Goal: Task Accomplishment & Management: Use online tool/utility

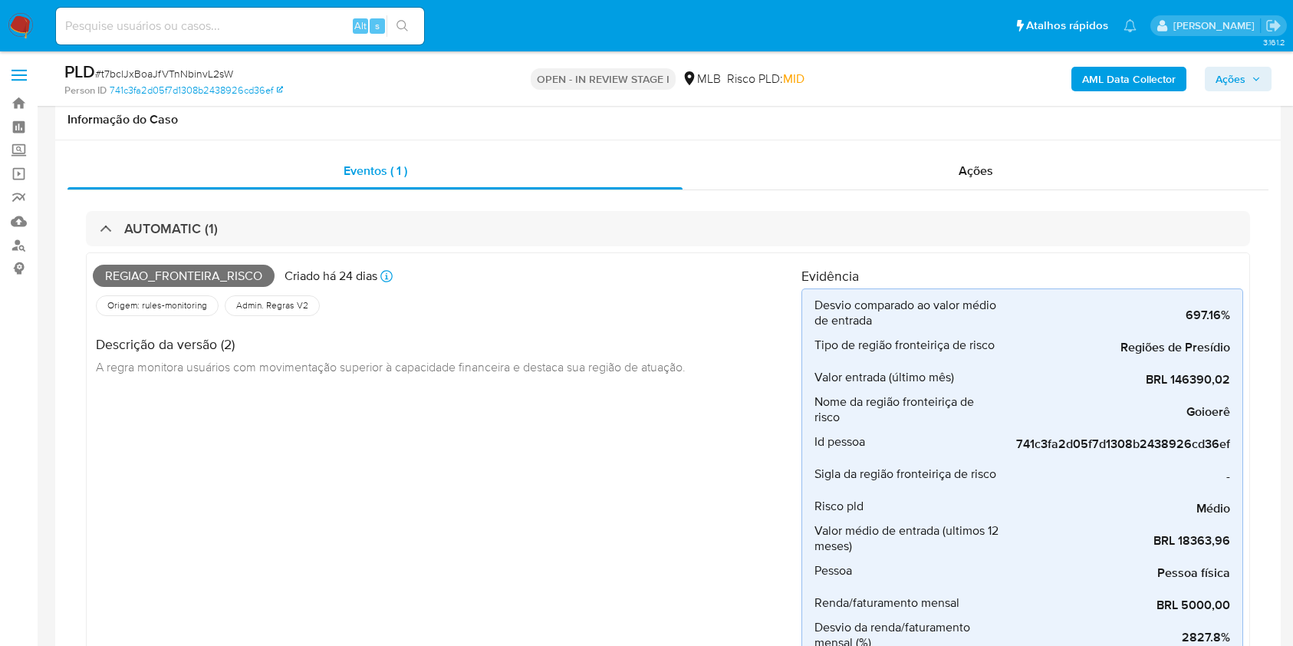
scroll to position [664, 0]
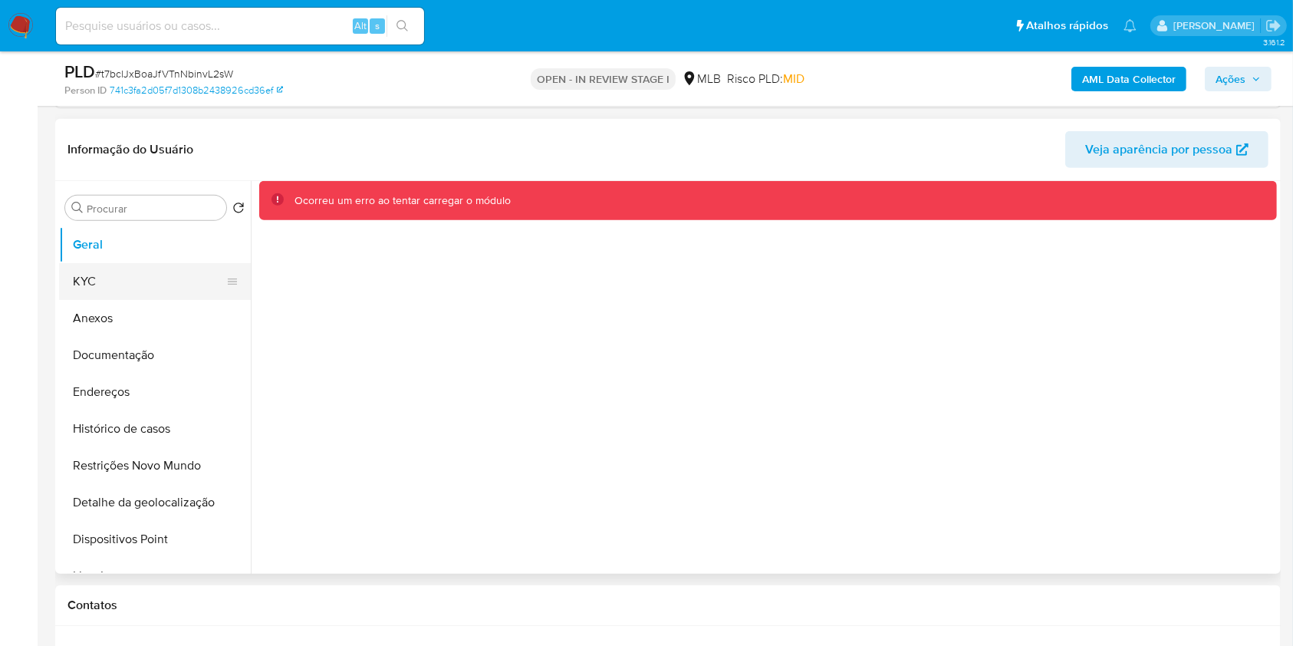
click at [113, 289] on button "KYC" at bounding box center [148, 281] width 179 height 37
click at [115, 291] on button "KYC" at bounding box center [148, 281] width 179 height 37
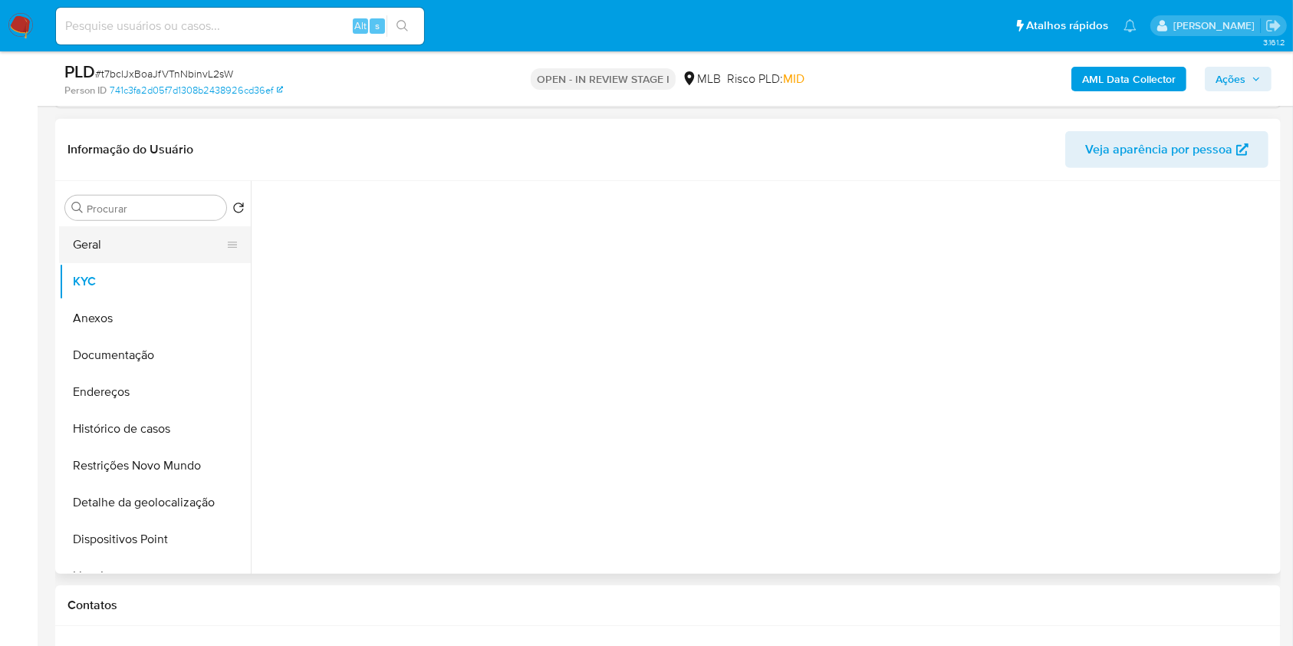
click at [131, 250] on button "Geral" at bounding box center [148, 244] width 179 height 37
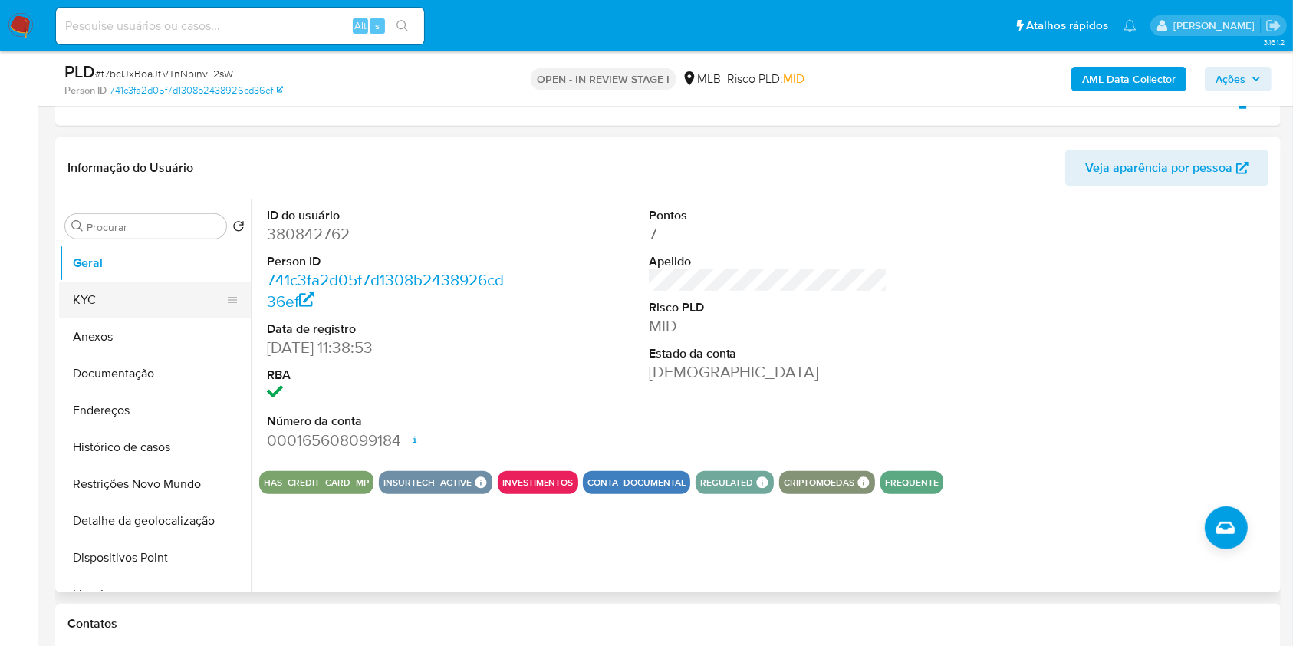
click at [171, 312] on button "KYC" at bounding box center [148, 299] width 179 height 37
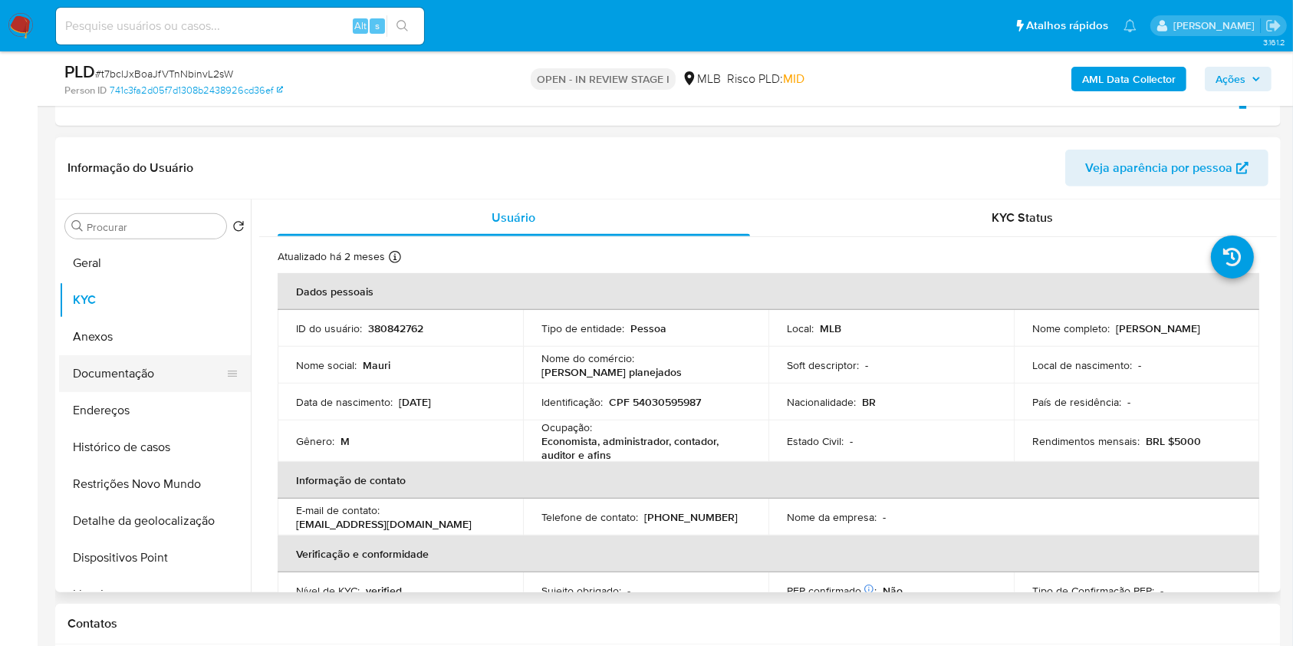
click at [178, 371] on button "Documentação" at bounding box center [148, 373] width 179 height 37
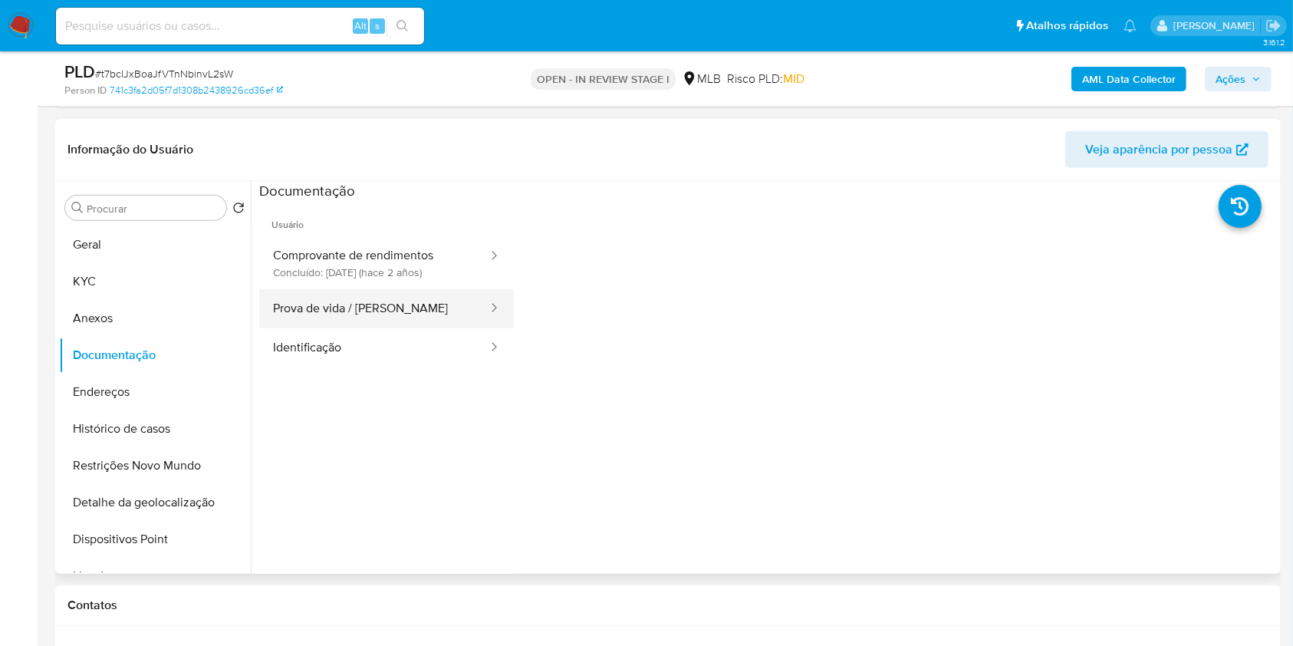
click at [423, 322] on button "Prova de vida / Selfie" at bounding box center [374, 308] width 230 height 39
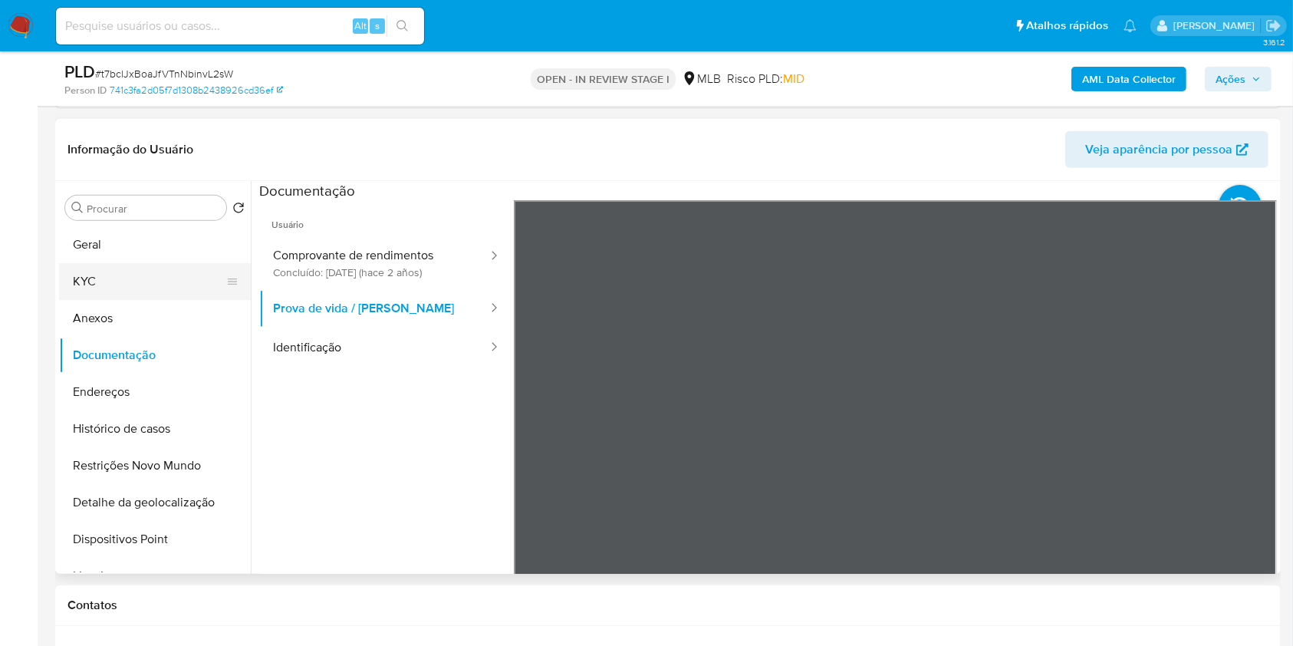
click at [195, 279] on button "KYC" at bounding box center [148, 281] width 179 height 37
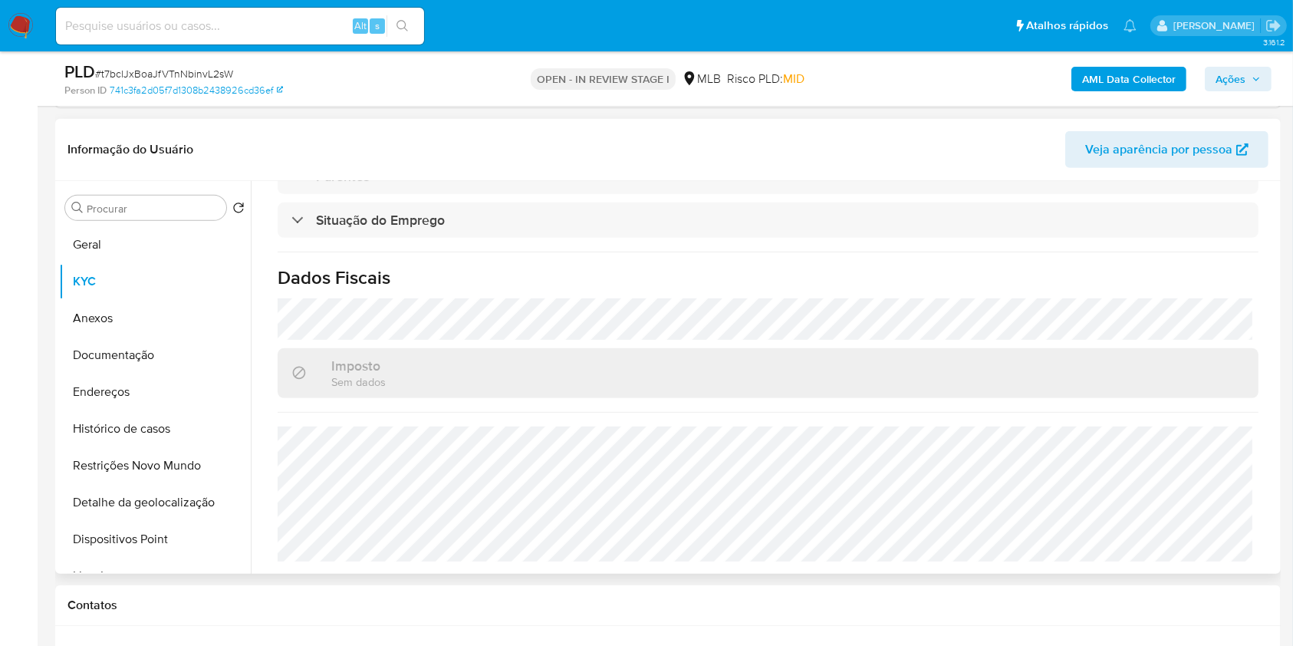
scroll to position [656, 0]
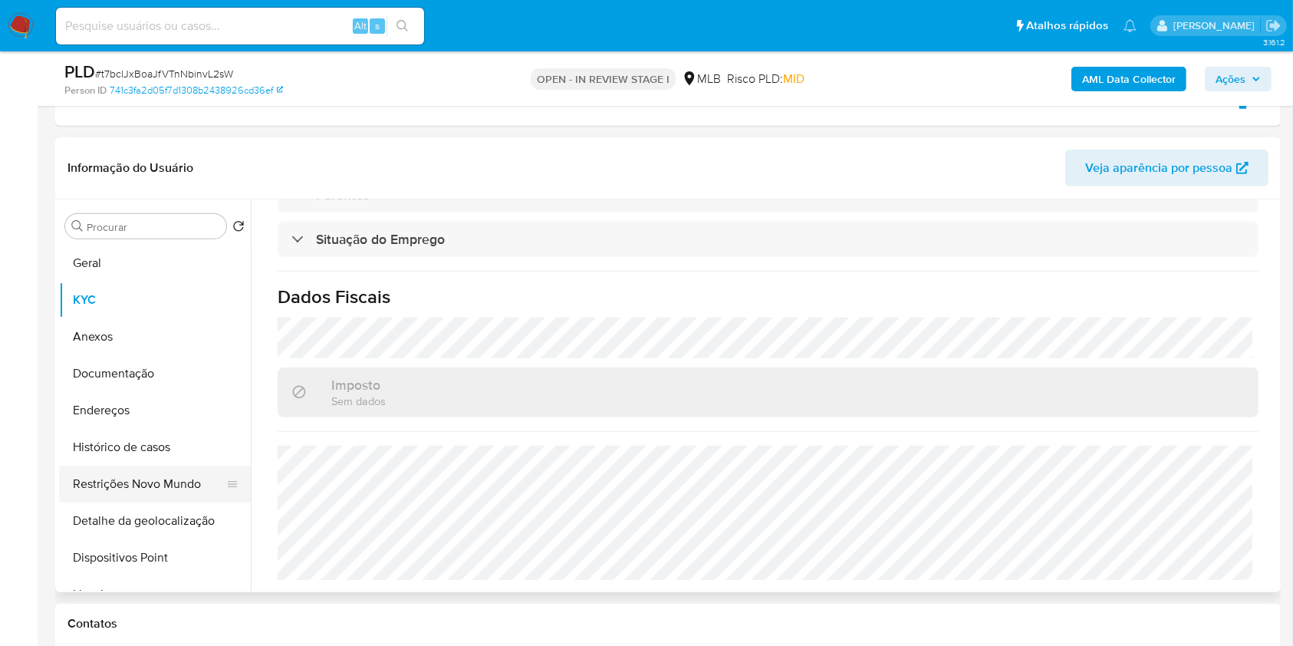
click at [190, 465] on button "Restrições Novo Mundo" at bounding box center [148, 483] width 179 height 37
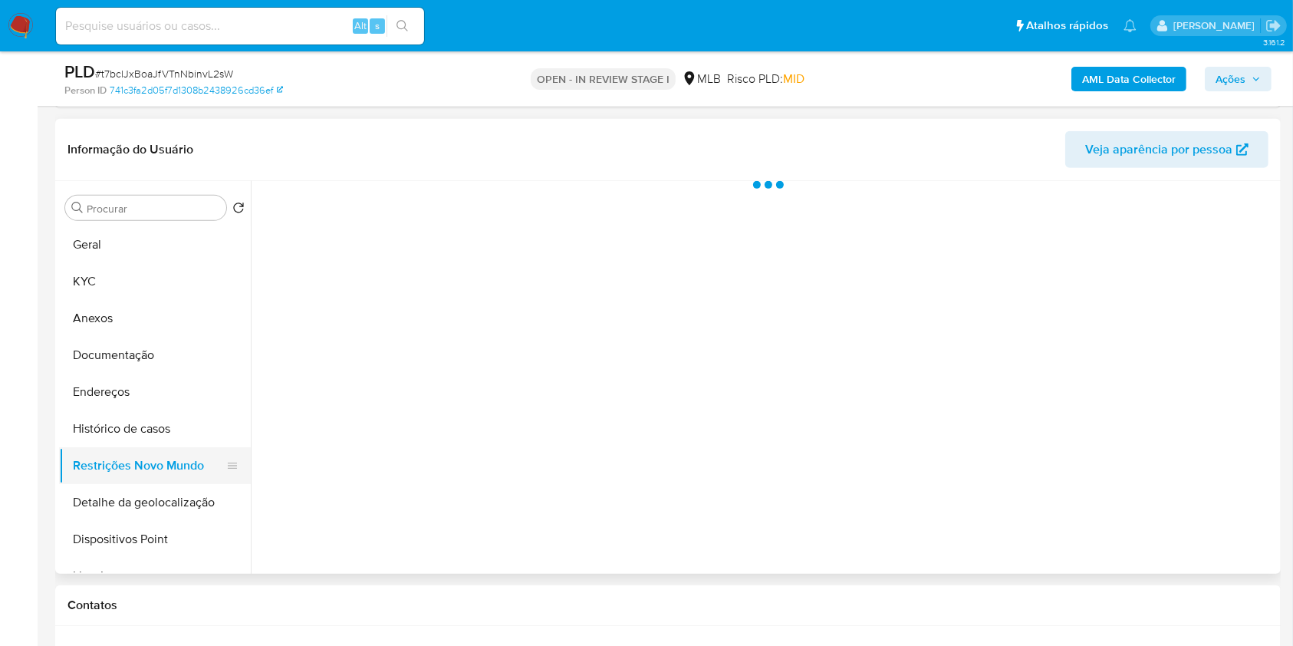
scroll to position [0, 0]
click at [186, 432] on button "Histórico de casos" at bounding box center [148, 428] width 179 height 37
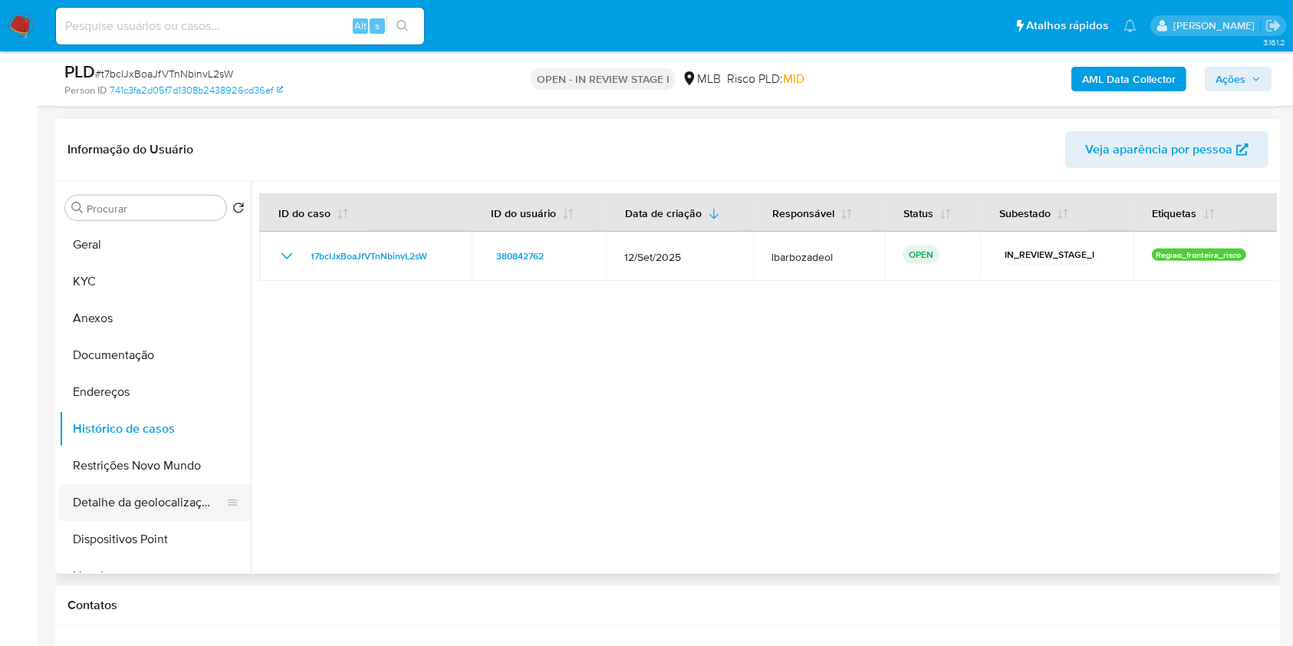
click at [156, 503] on button "Detalhe da geolocalização" at bounding box center [148, 502] width 179 height 37
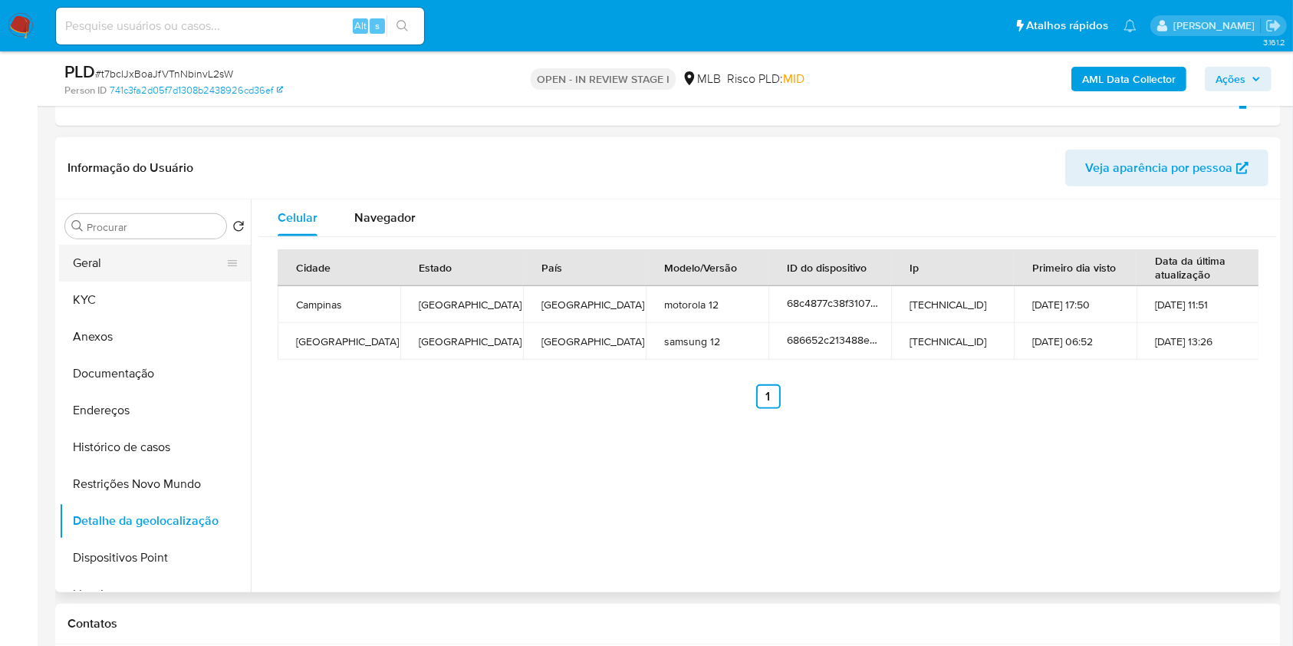
drag, startPoint x: 152, startPoint y: 265, endPoint x: 230, endPoint y: 252, distance: 79.2
click at [152, 265] on button "Geral" at bounding box center [148, 263] width 179 height 37
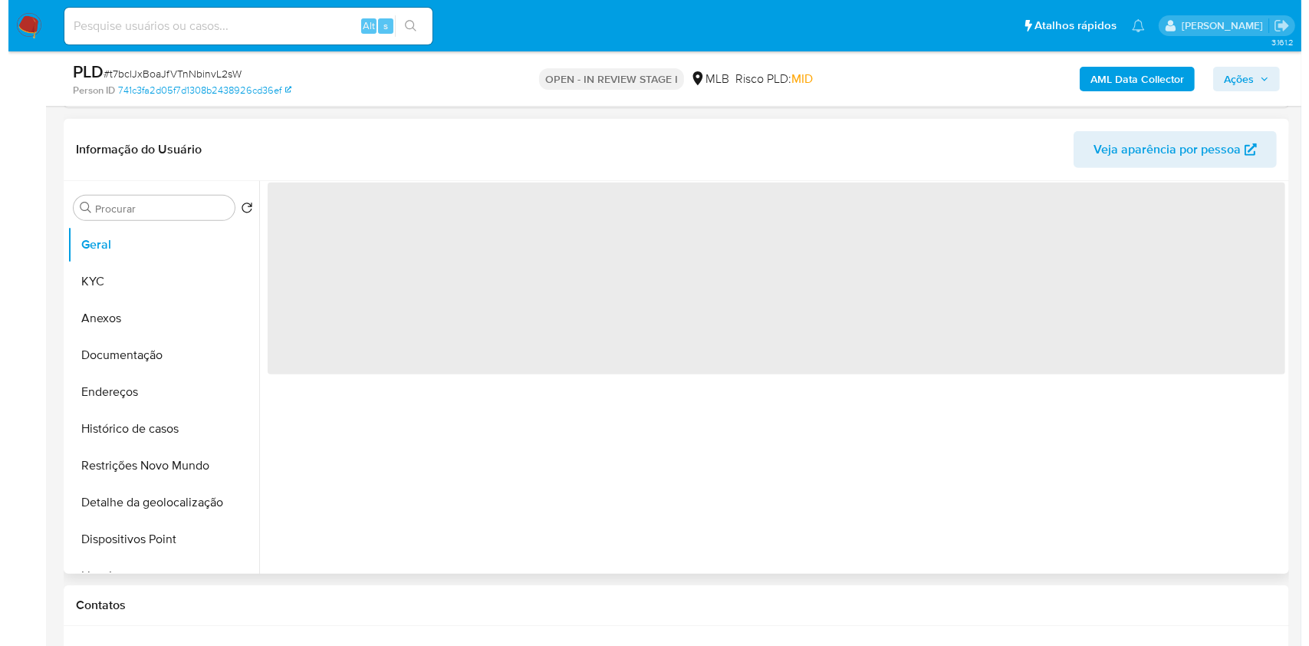
scroll to position [649, 0]
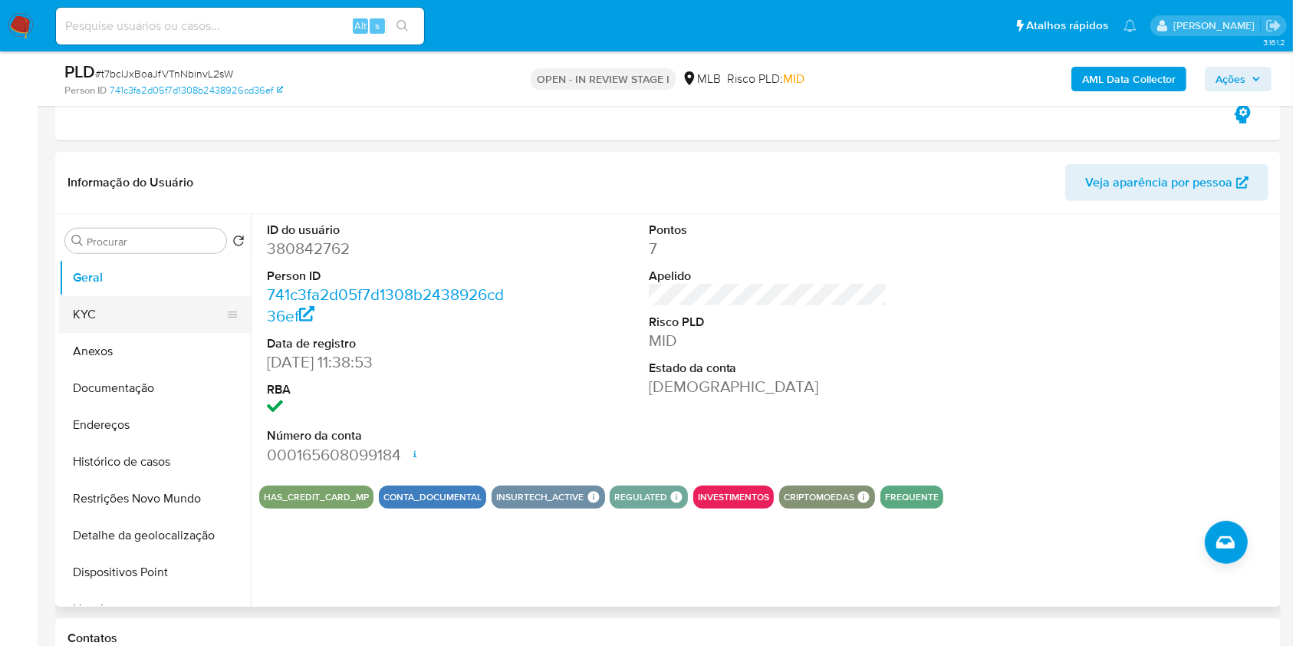
click at [112, 307] on button "KYC" at bounding box center [148, 314] width 179 height 37
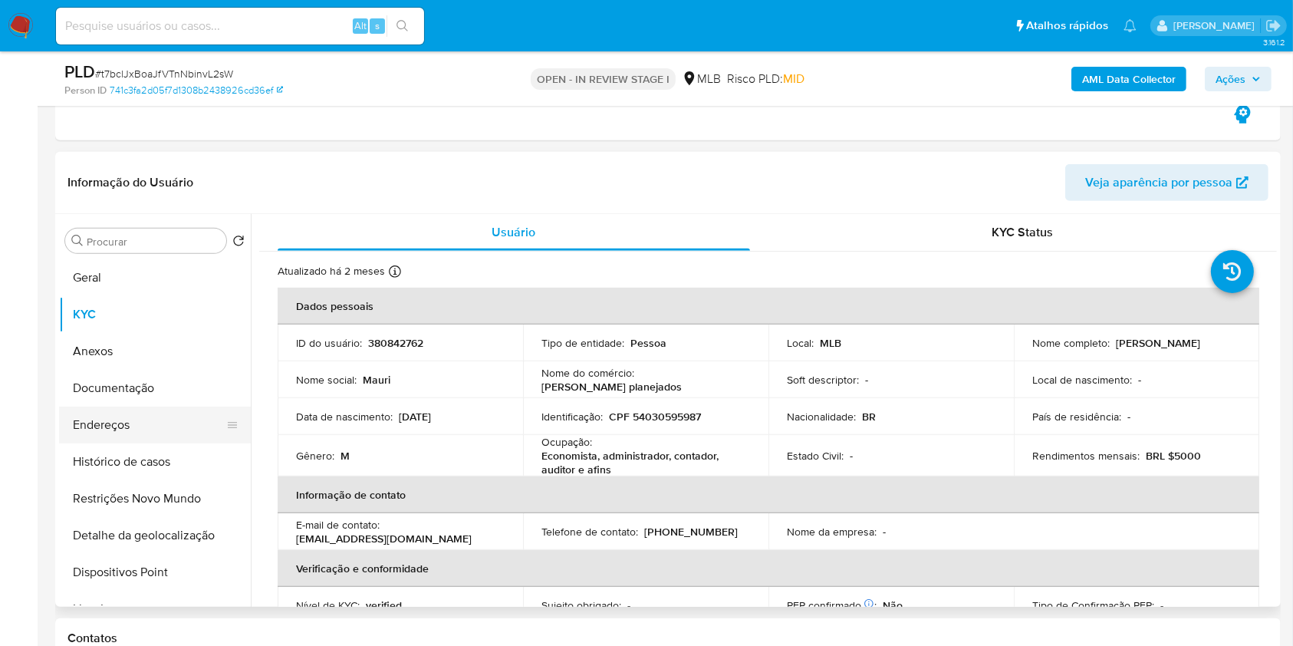
click at [184, 423] on button "Endereços" at bounding box center [148, 424] width 179 height 37
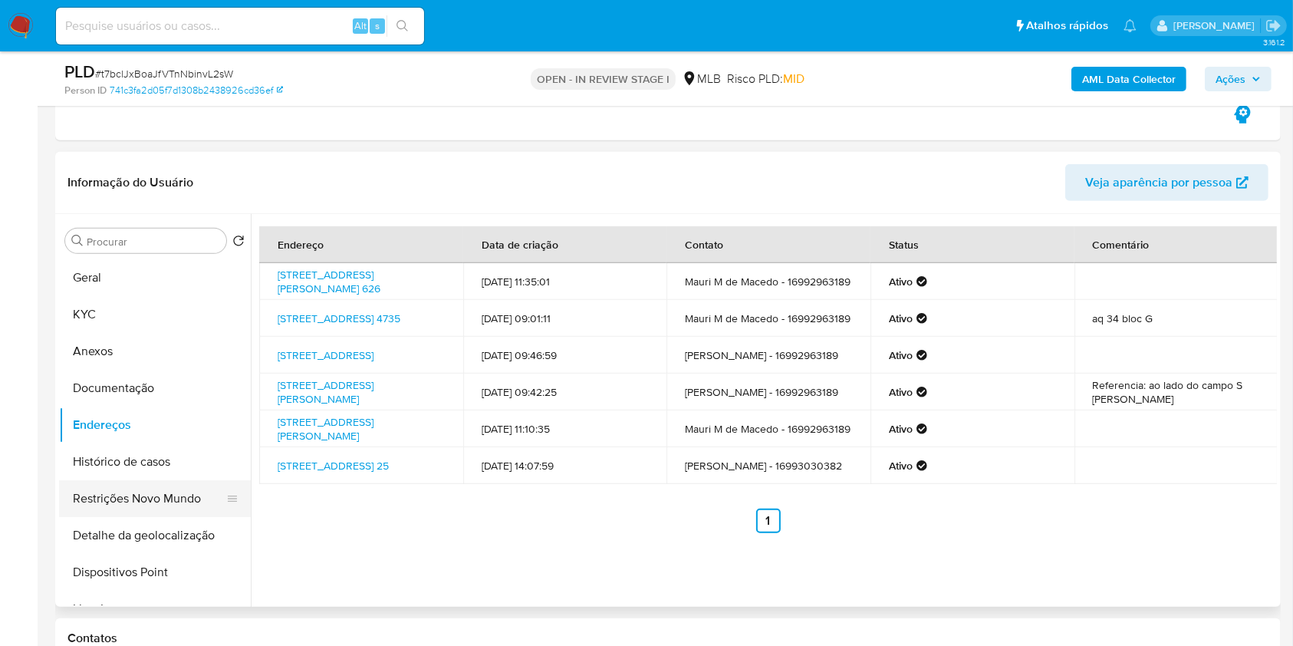
click at [176, 485] on button "Restrições Novo Mundo" at bounding box center [148, 498] width 179 height 37
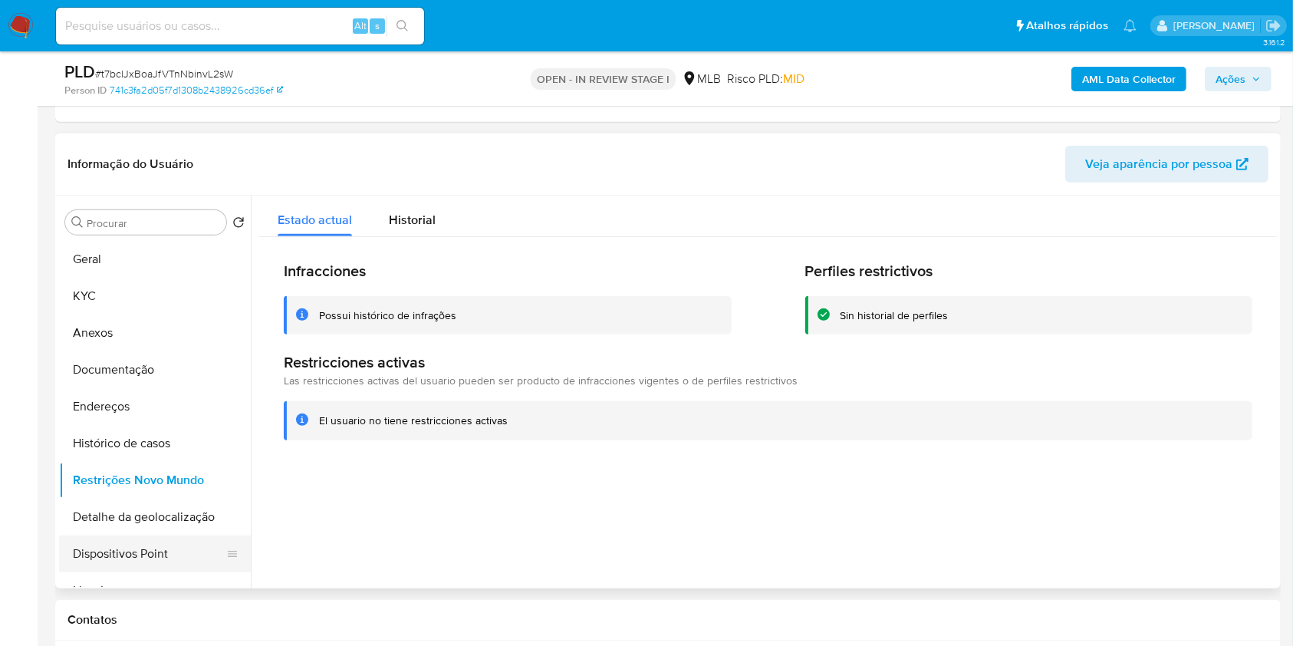
click at [172, 549] on button "Dispositivos Point" at bounding box center [148, 553] width 179 height 37
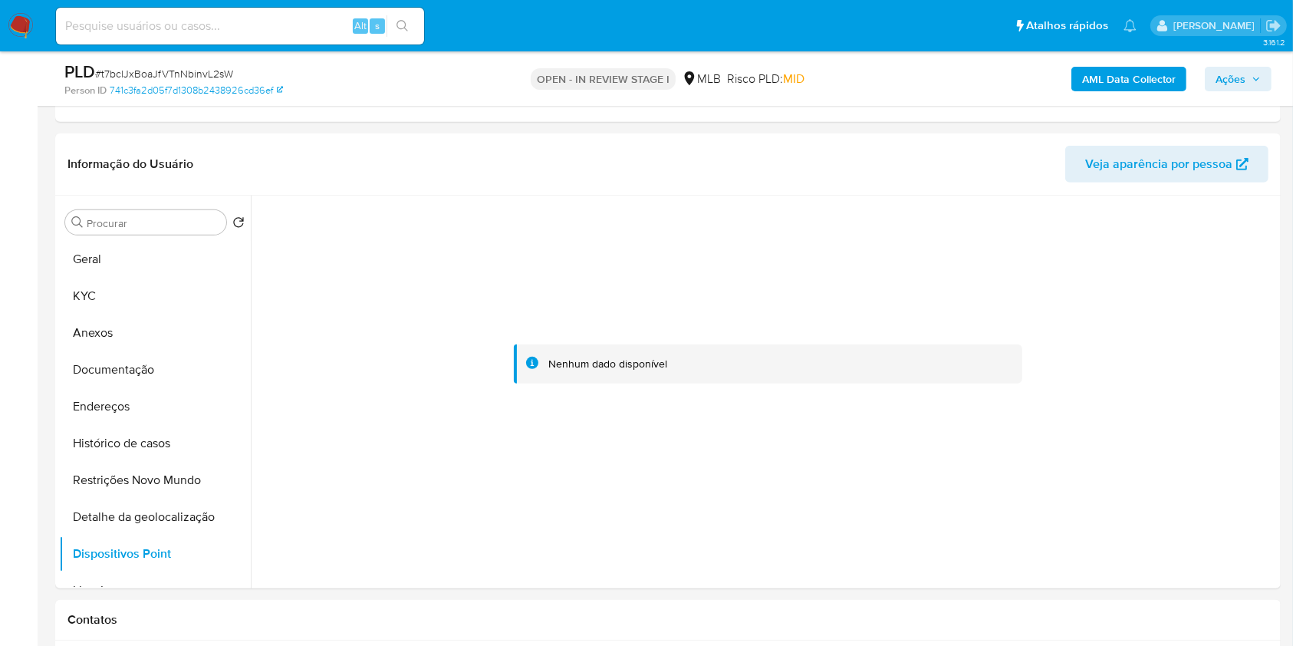
click at [1253, 81] on icon "button" at bounding box center [1255, 78] width 9 height 9
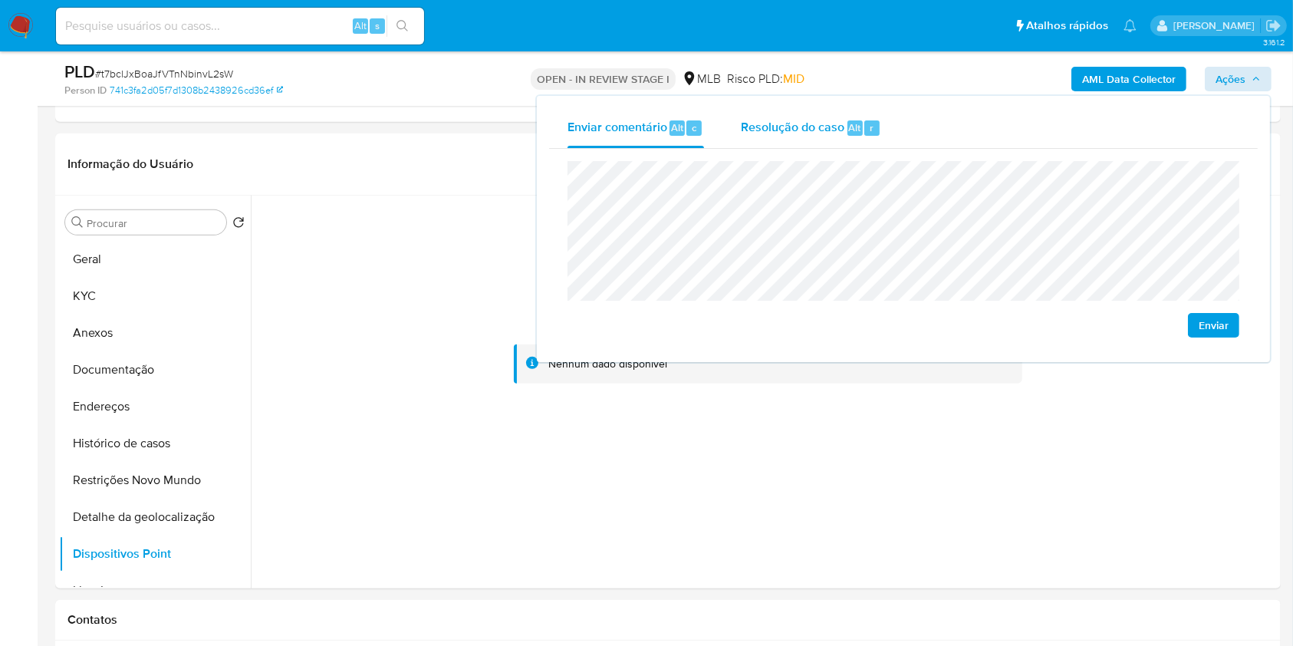
click at [786, 140] on div "Resolução do caso Alt r" at bounding box center [811, 128] width 140 height 40
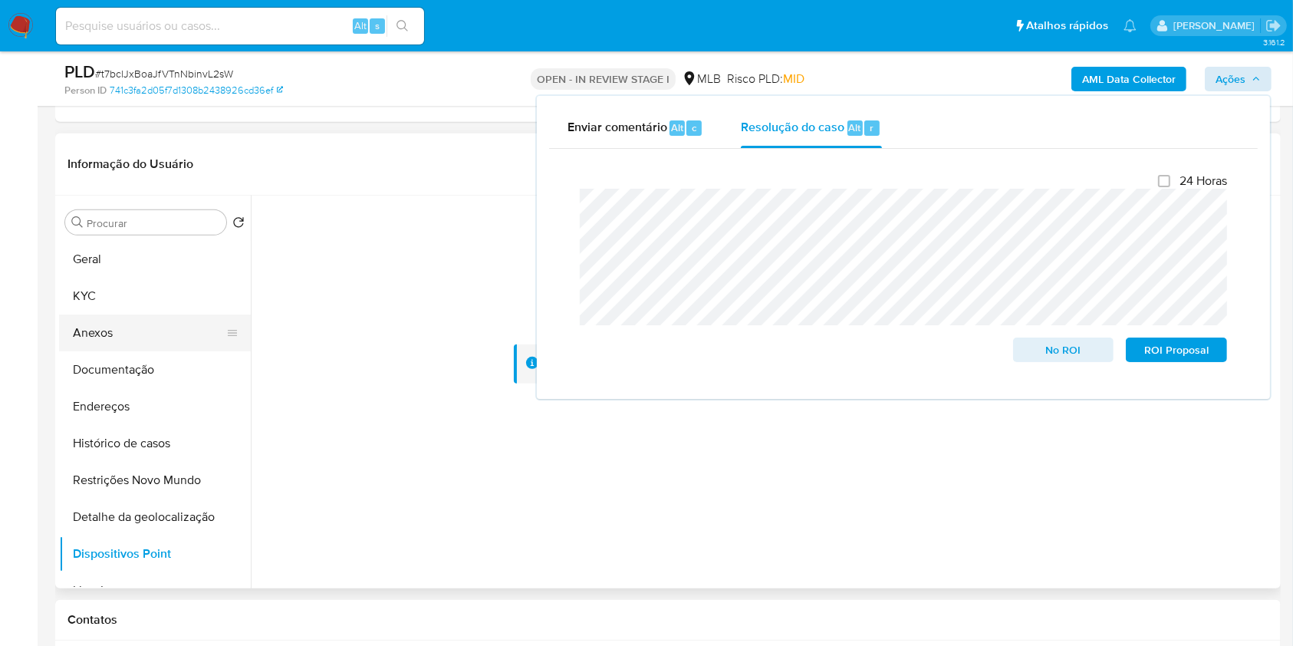
click at [152, 322] on button "Anexos" at bounding box center [148, 332] width 179 height 37
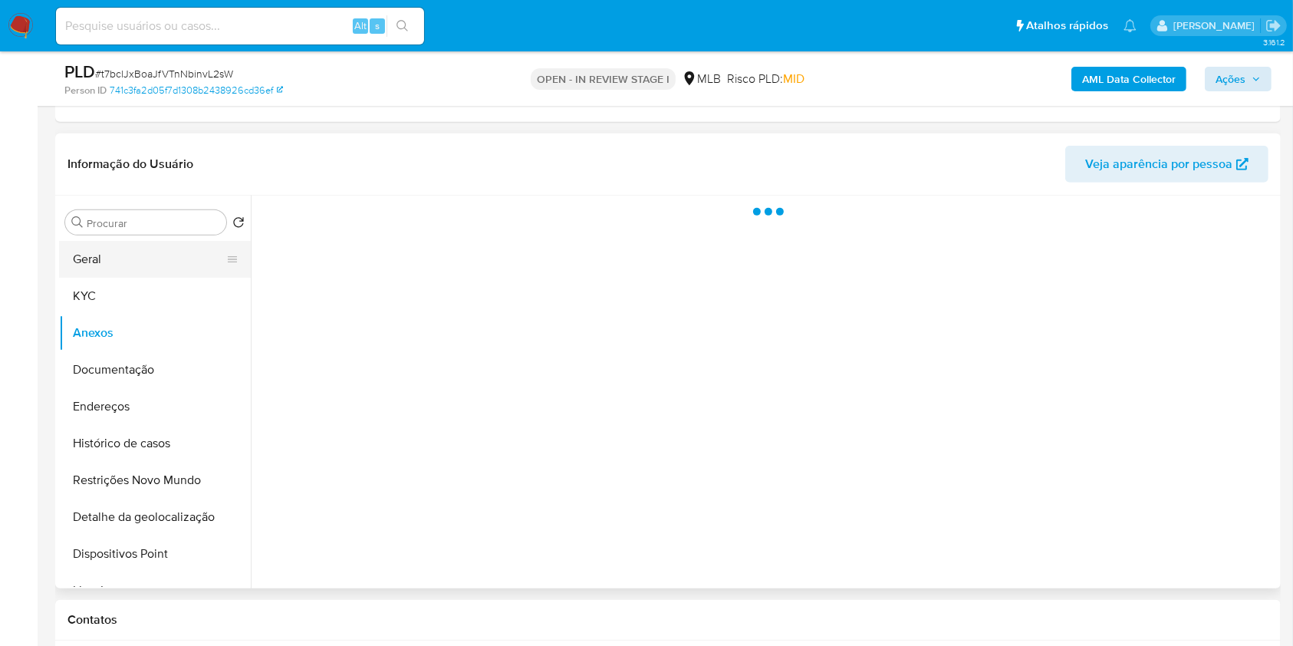
click at [153, 264] on button "Geral" at bounding box center [148, 259] width 179 height 37
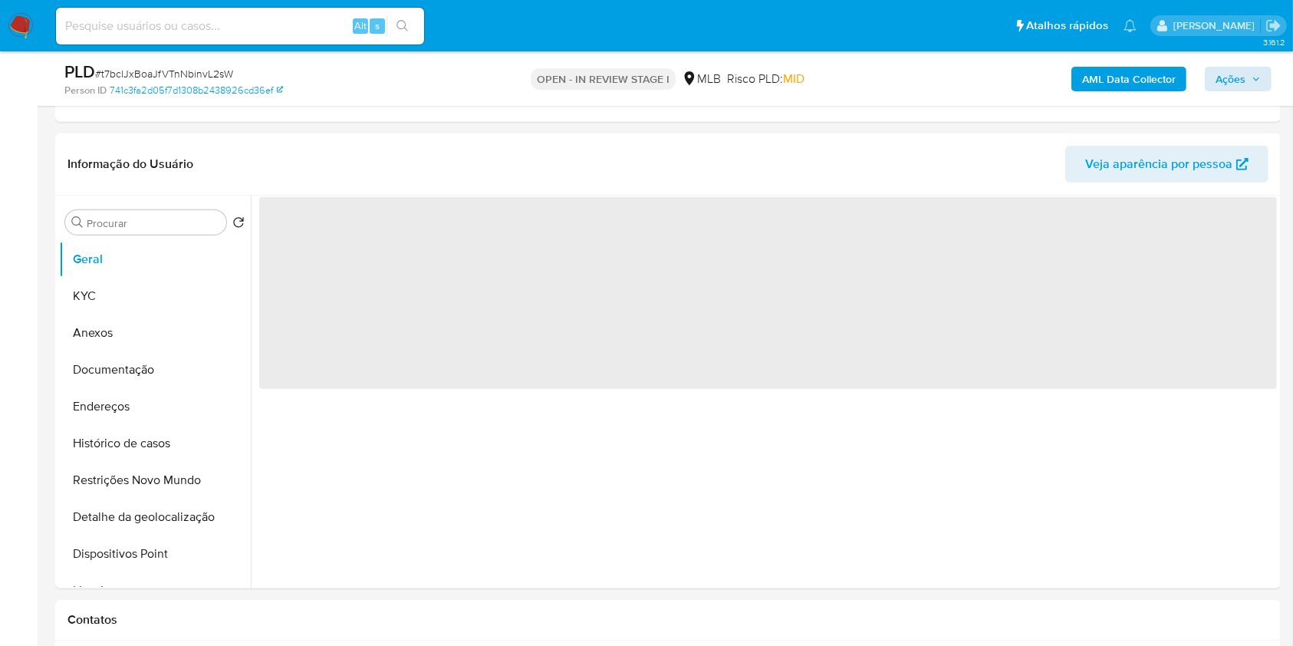
click at [1143, 80] on b "AML Data Collector" at bounding box center [1129, 79] width 94 height 25
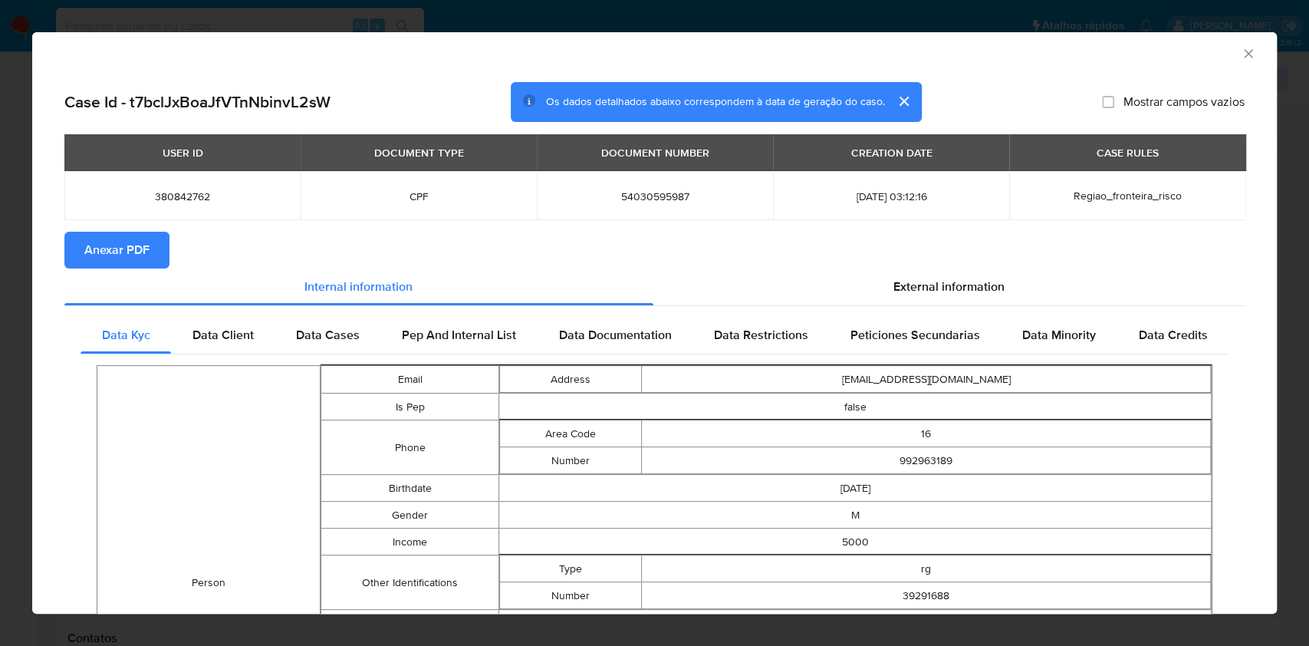
click at [105, 260] on span "Anexar PDF" at bounding box center [116, 250] width 65 height 34
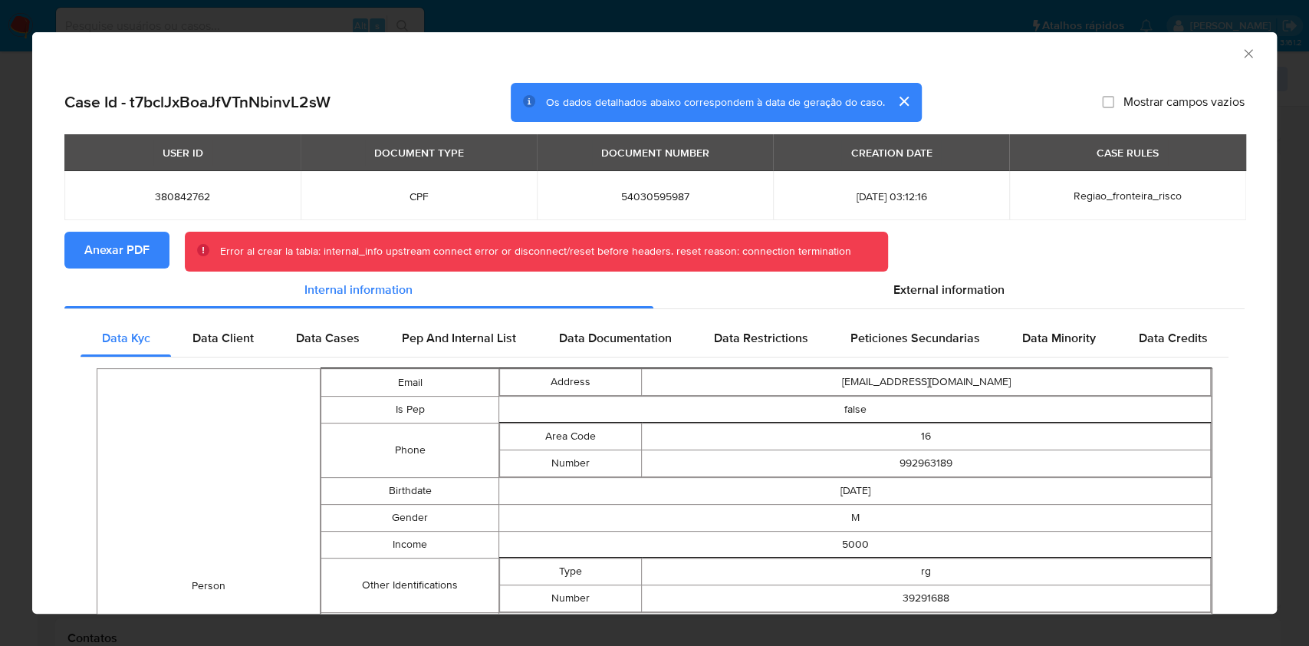
click at [1241, 51] on icon "Fechar a janela" at bounding box center [1248, 53] width 15 height 15
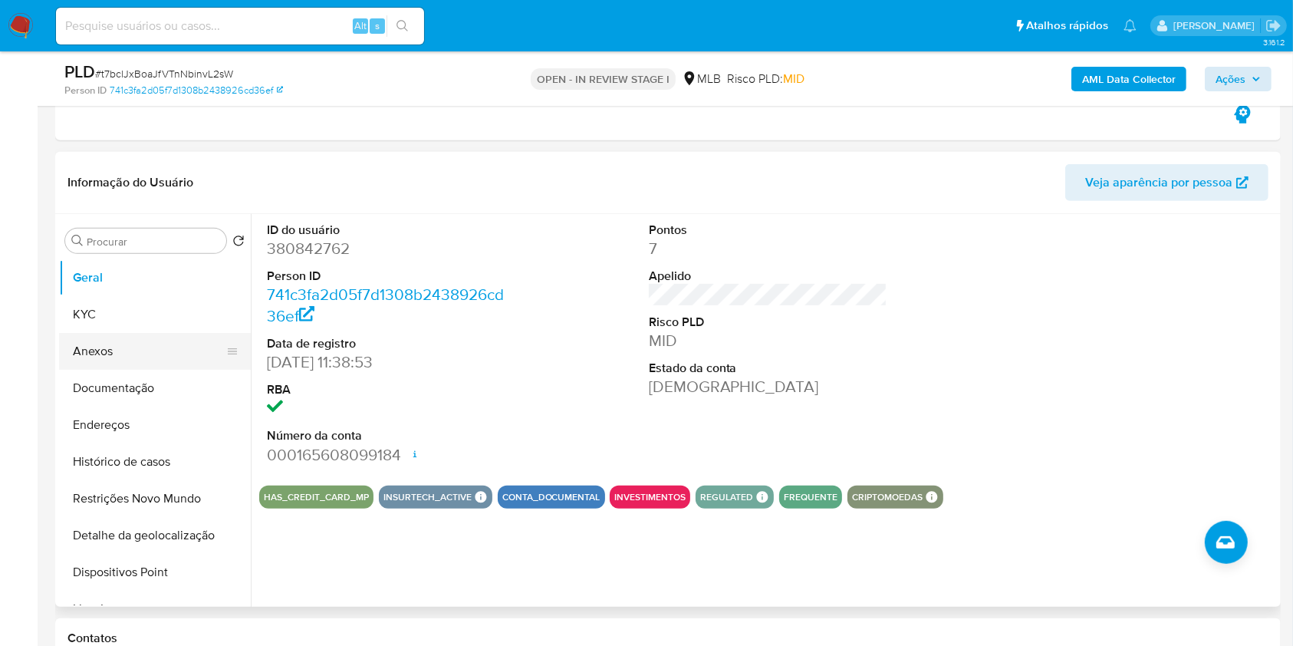
click at [135, 339] on button "Anexos" at bounding box center [148, 351] width 179 height 37
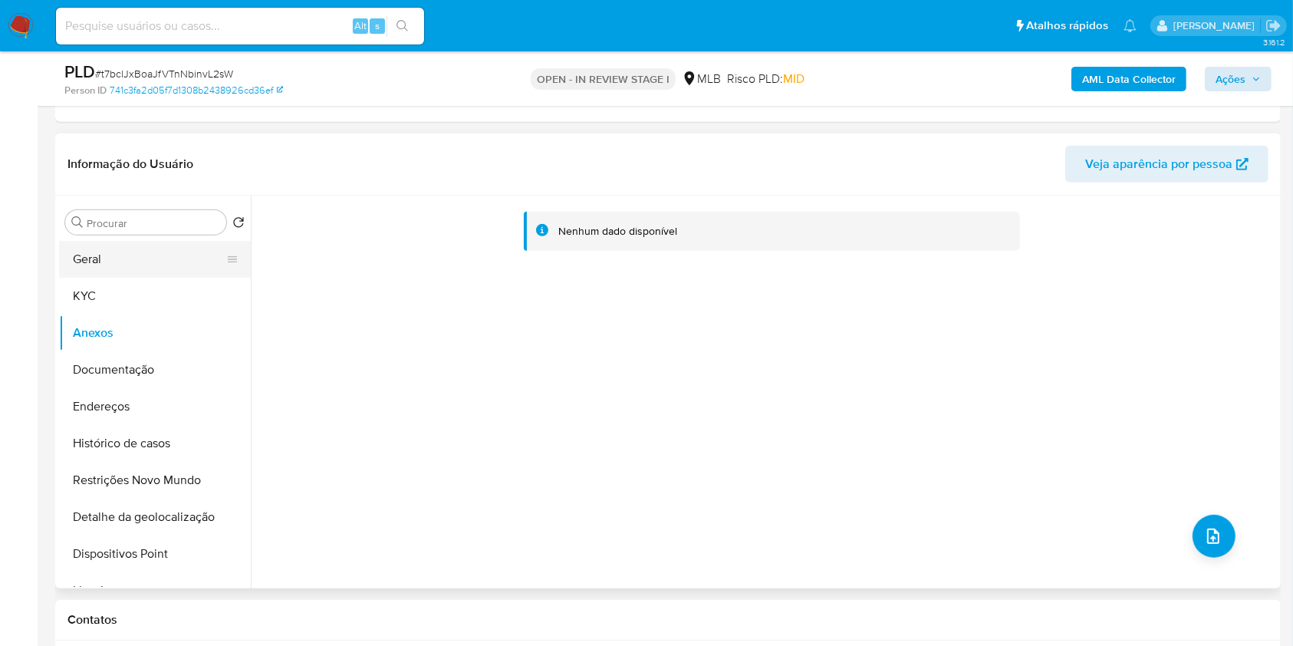
click at [76, 274] on button "Geral" at bounding box center [148, 259] width 179 height 37
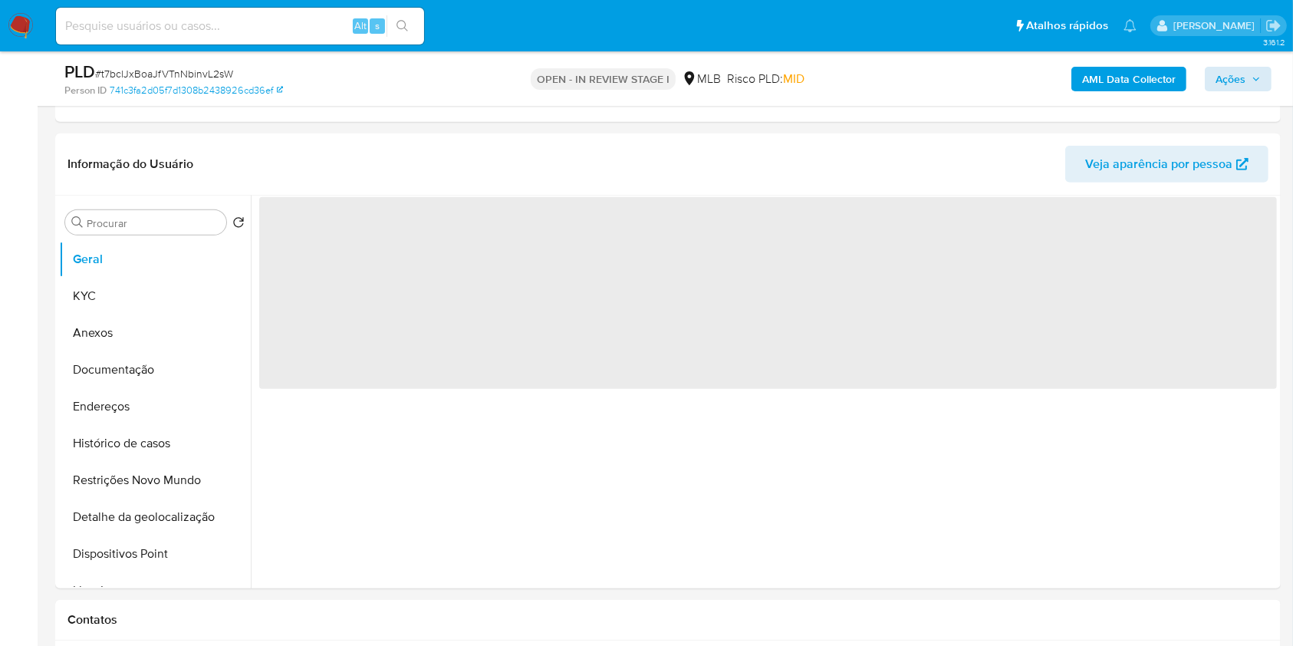
click at [1114, 64] on div "AML Data Collector Ações" at bounding box center [1072, 79] width 398 height 36
click at [1114, 83] on b "AML Data Collector" at bounding box center [1129, 79] width 94 height 25
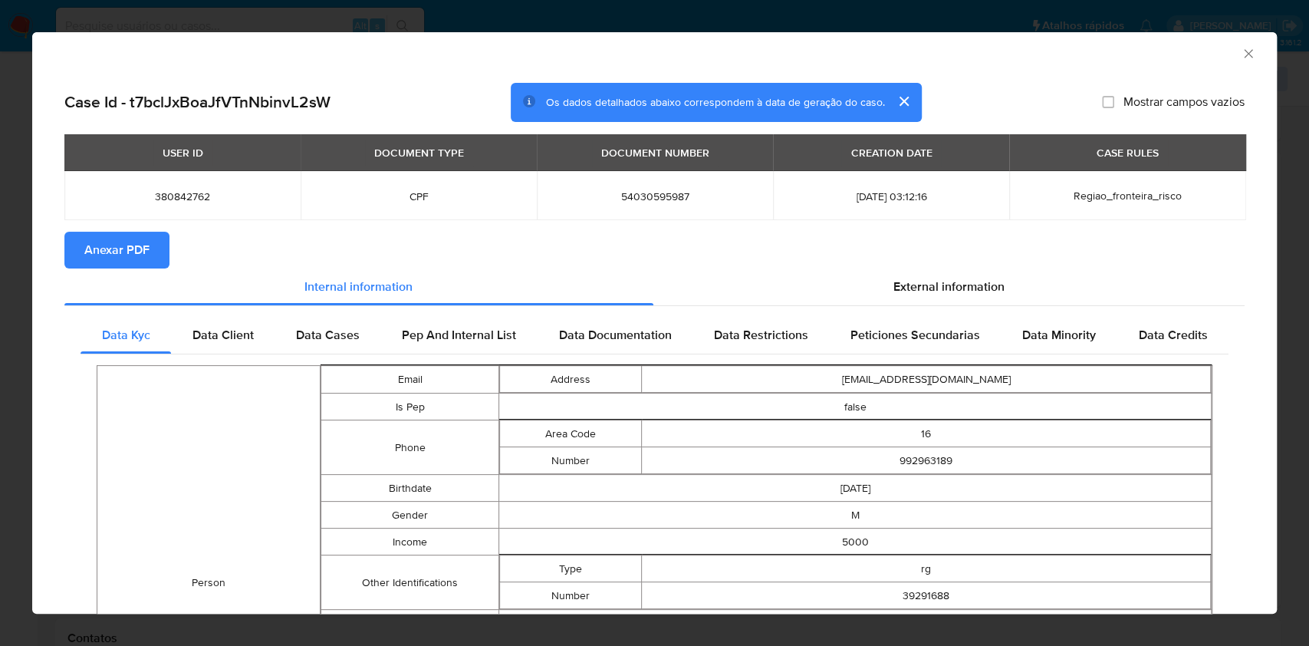
click at [140, 251] on span "Anexar PDF" at bounding box center [116, 250] width 65 height 34
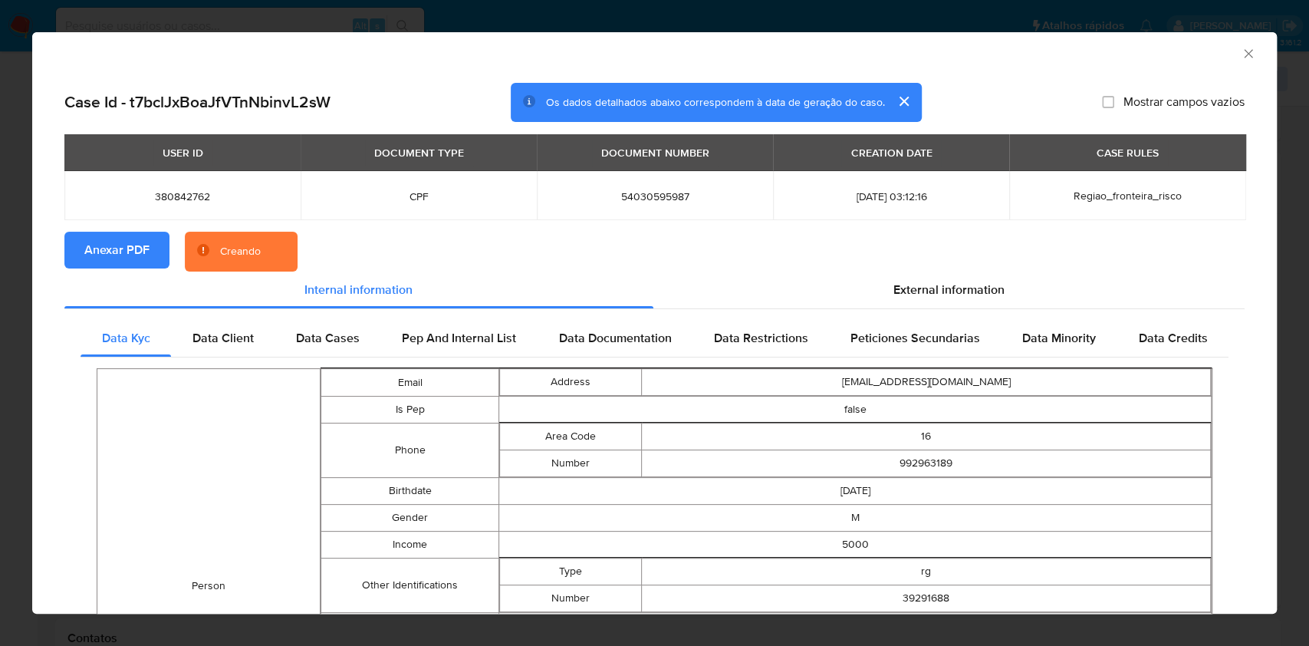
click at [891, 97] on button "cerrar" at bounding box center [903, 101] width 37 height 37
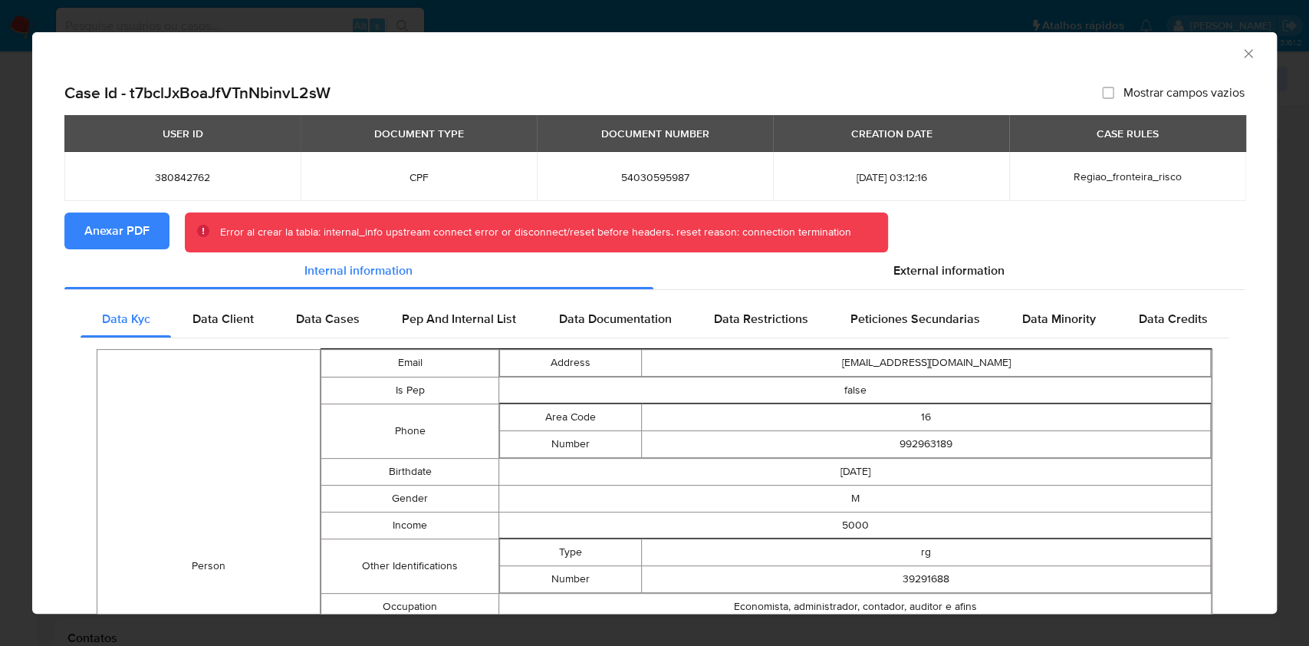
click at [1241, 52] on icon "Fechar a janela" at bounding box center [1248, 53] width 15 height 15
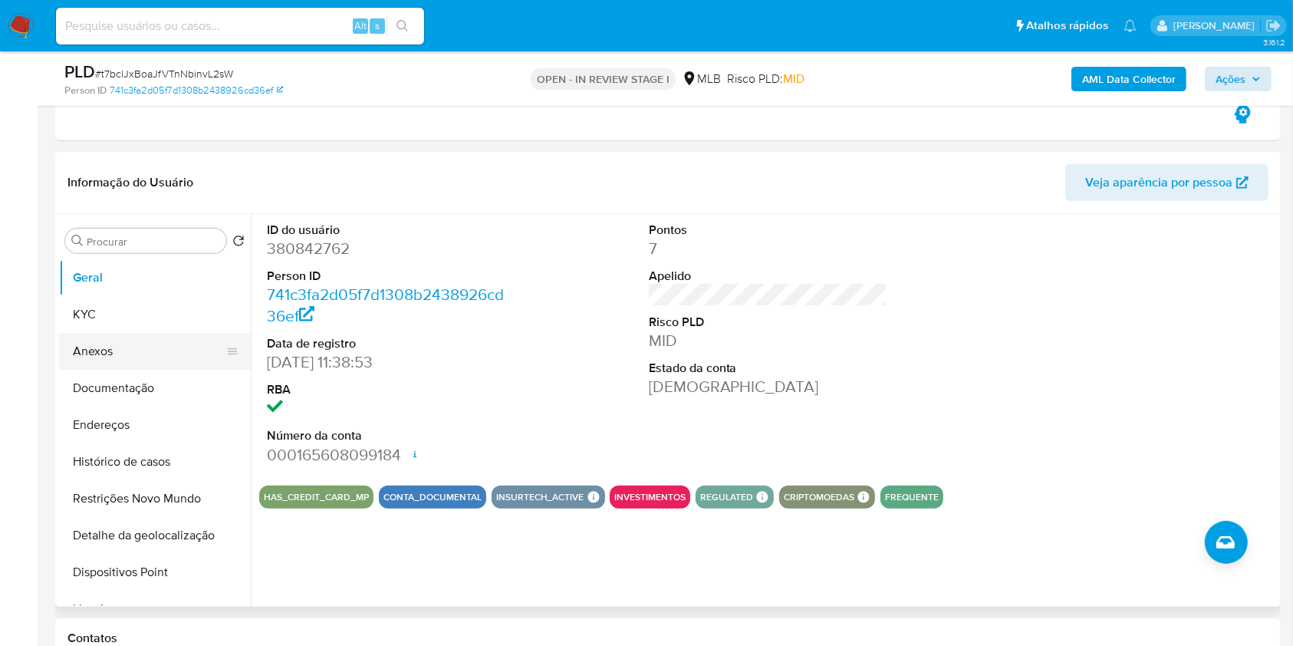
click at [165, 341] on button "Anexos" at bounding box center [148, 351] width 179 height 37
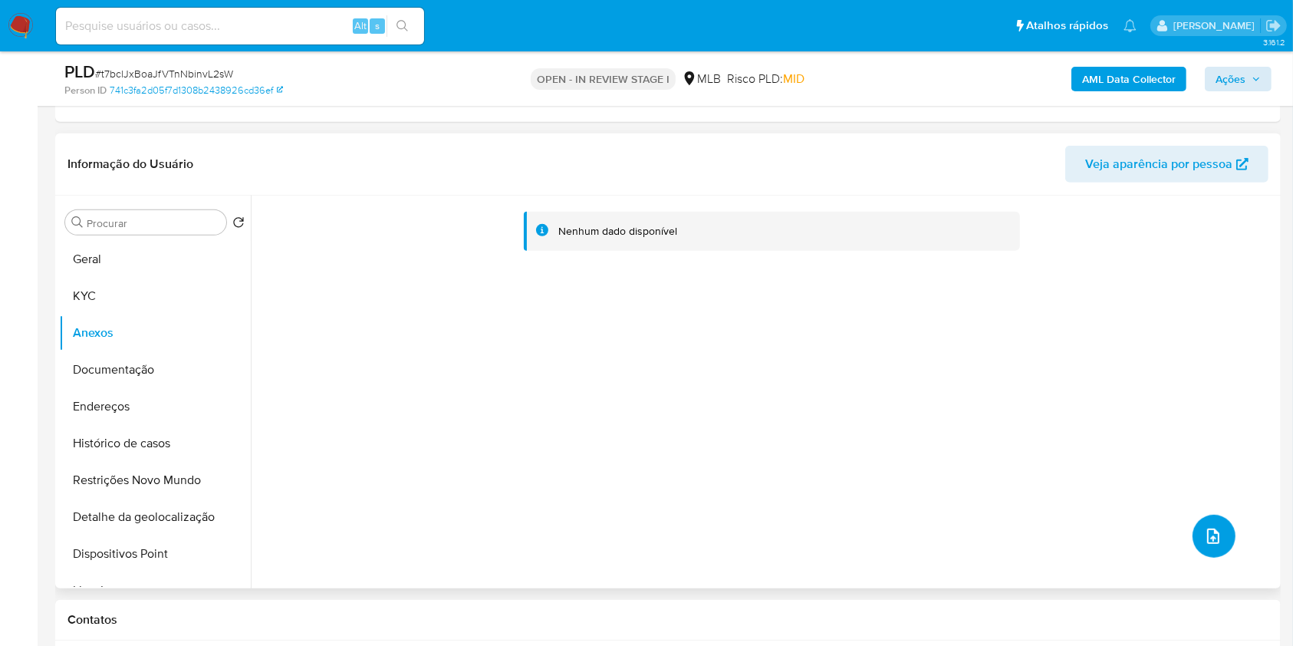
click at [1216, 532] on button "upload-file" at bounding box center [1213, 535] width 43 height 43
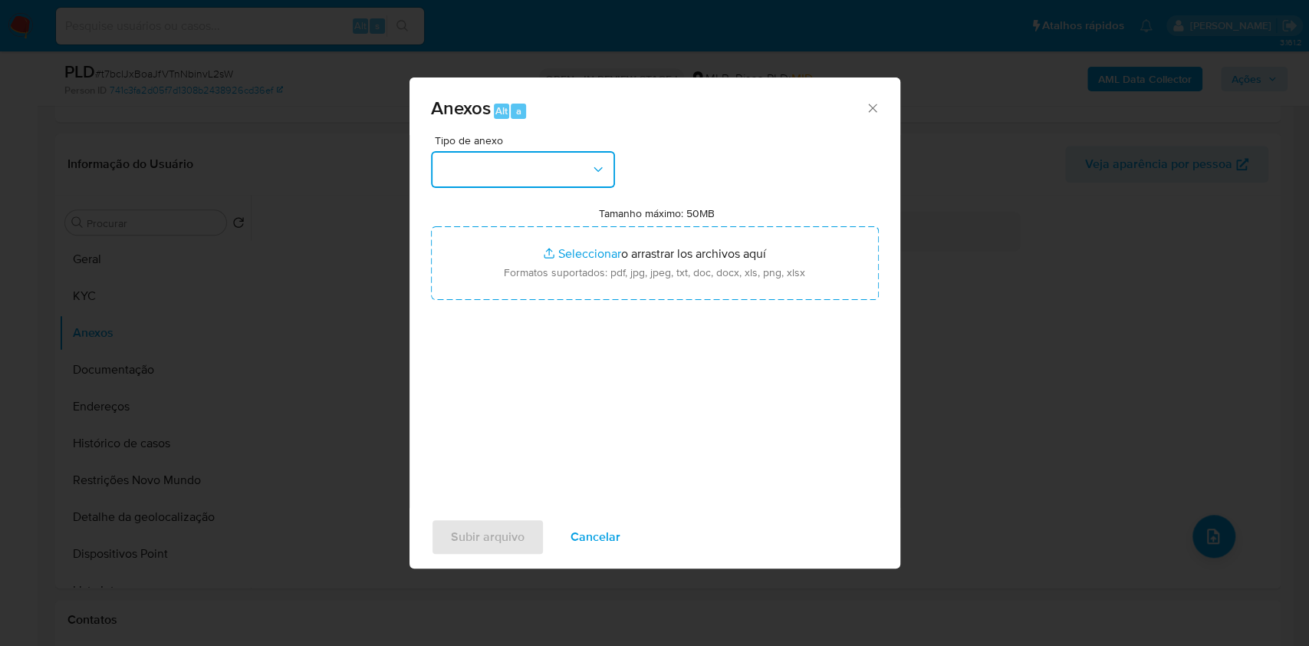
click at [580, 172] on button "button" at bounding box center [523, 169] width 184 height 37
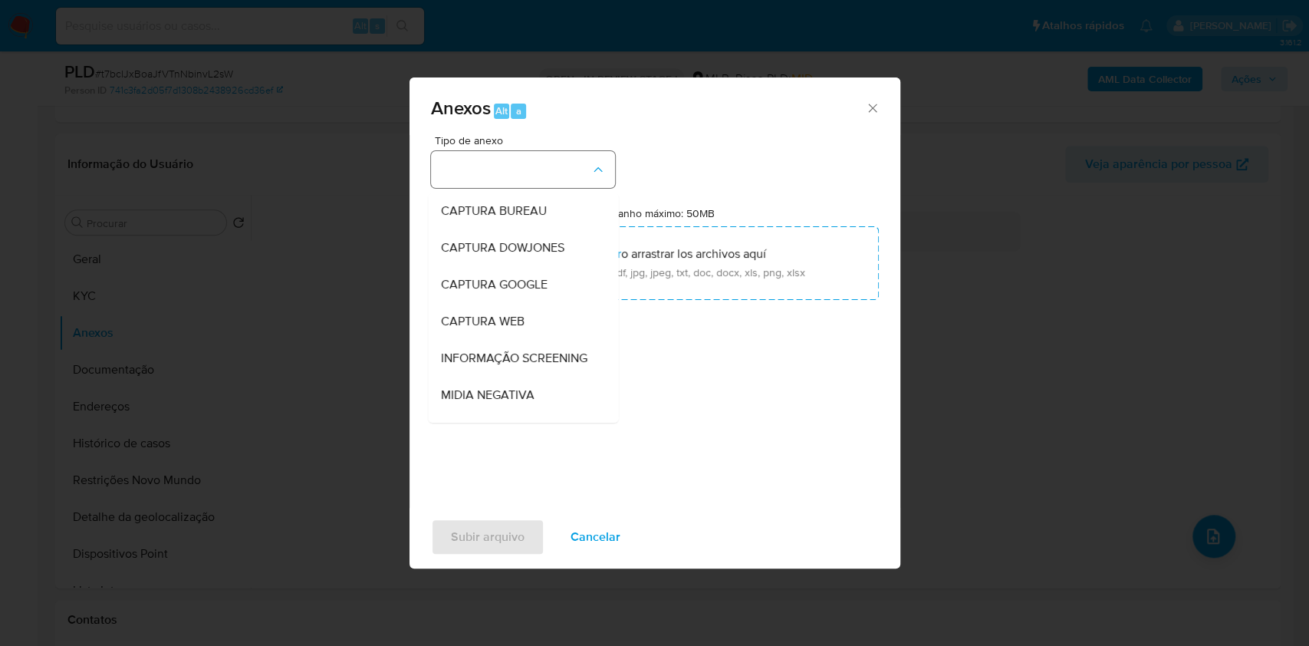
scroll to position [235, 0]
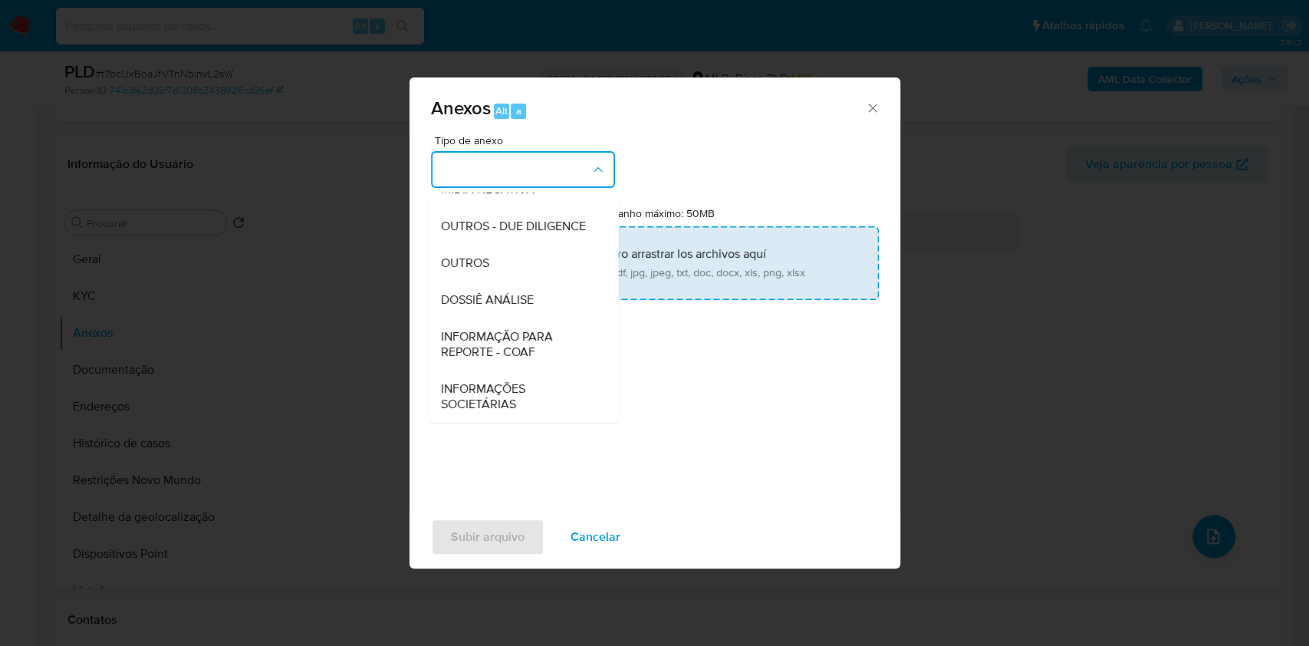
click at [538, 282] on div "DOSSIÊ ANÁLISE" at bounding box center [518, 299] width 156 height 37
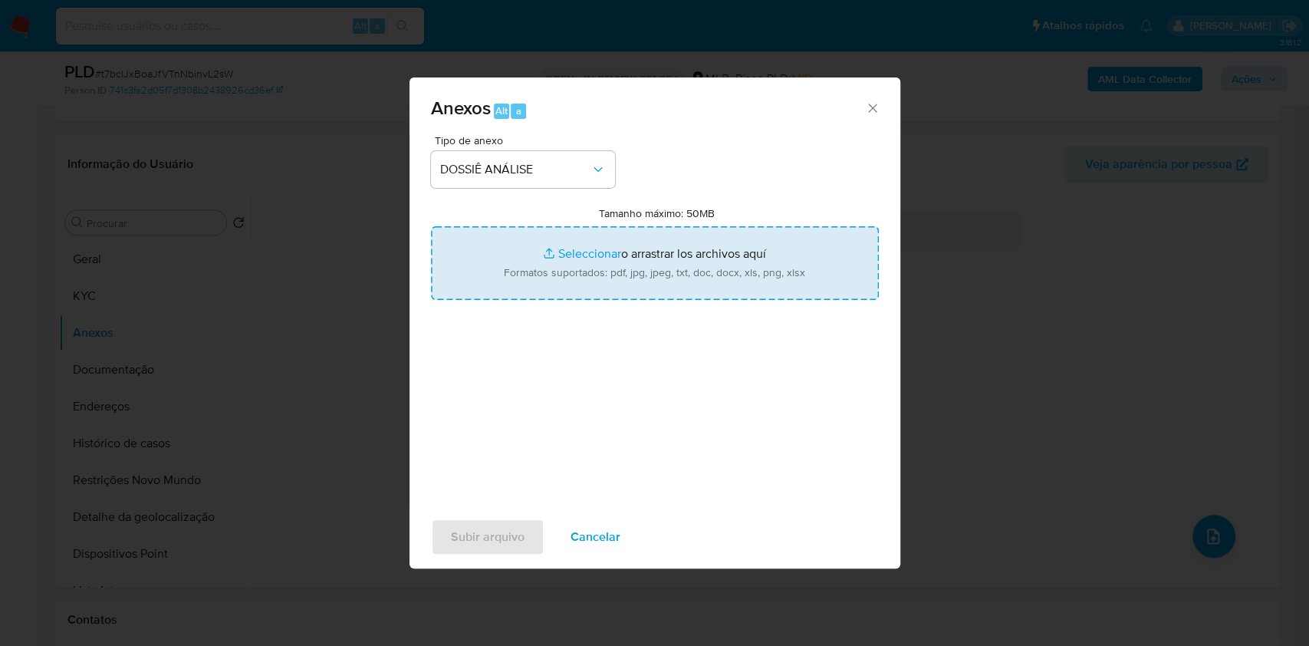
click at [544, 272] on input "Tamanho máximo: 50MB Seleccionar archivos" at bounding box center [655, 263] width 448 height 74
type input "C:\fakepath\Mulan 380842762_2025_10_06_11_00_14.xlsx"
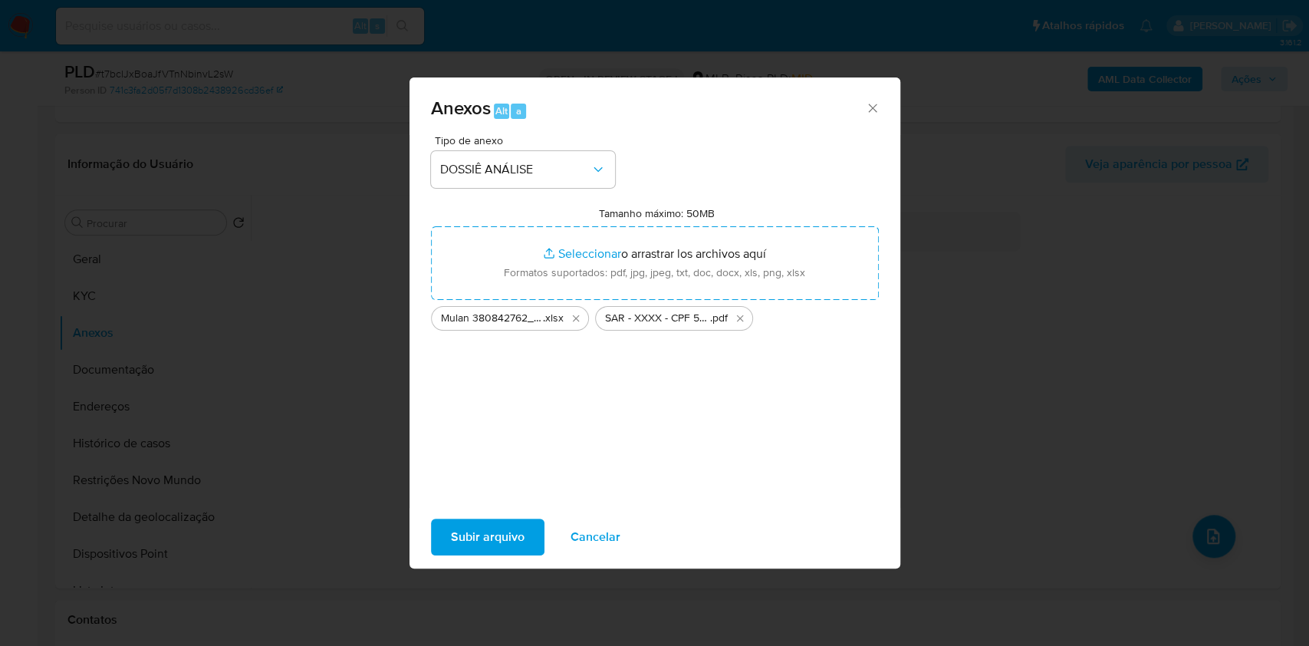
click at [472, 531] on span "Subir arquivo" at bounding box center [488, 537] width 74 height 34
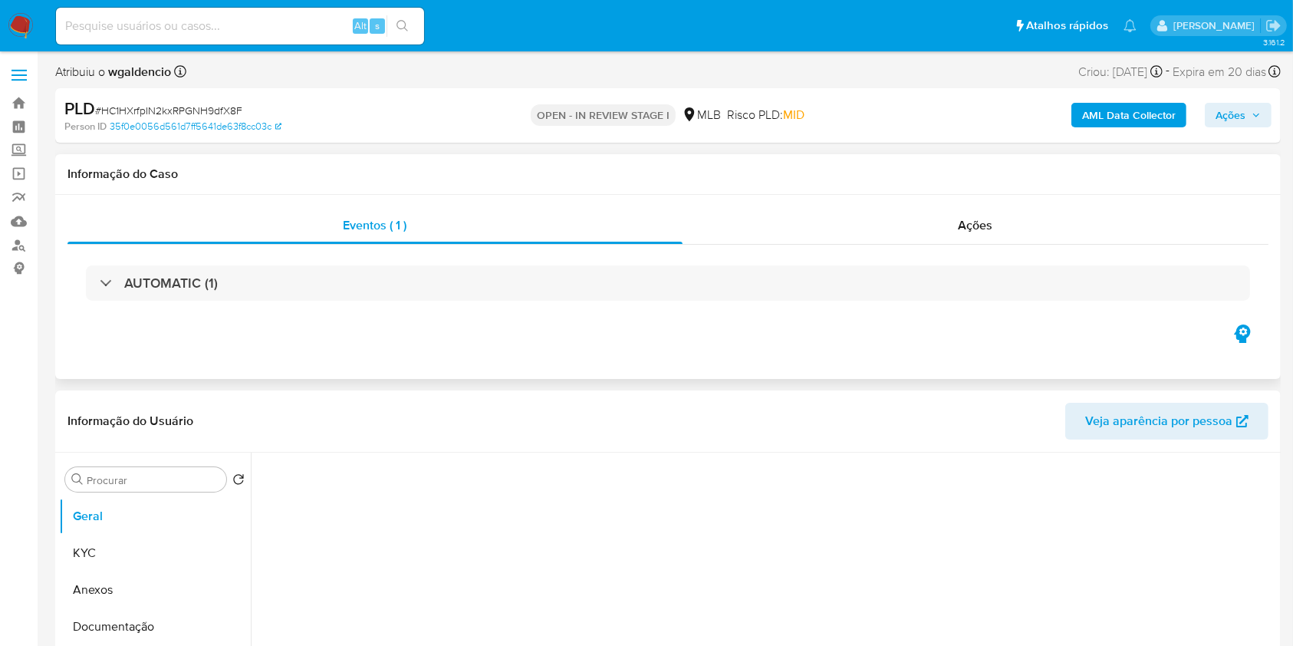
select select "10"
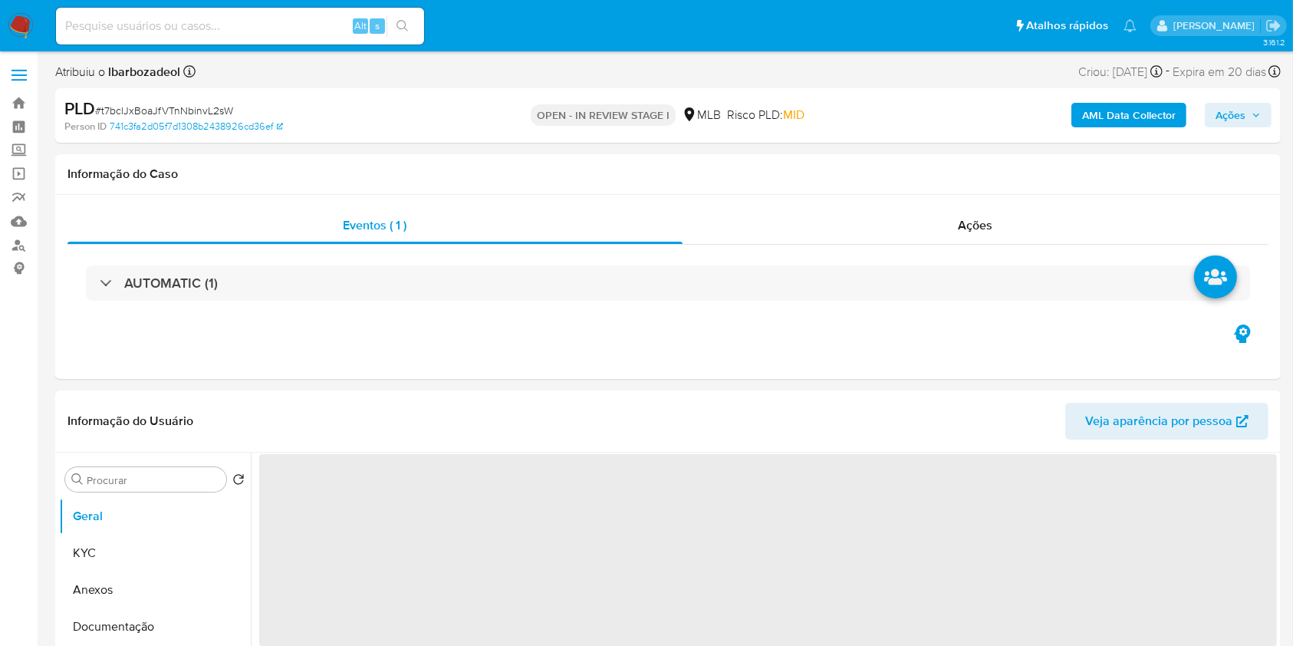
select select "10"
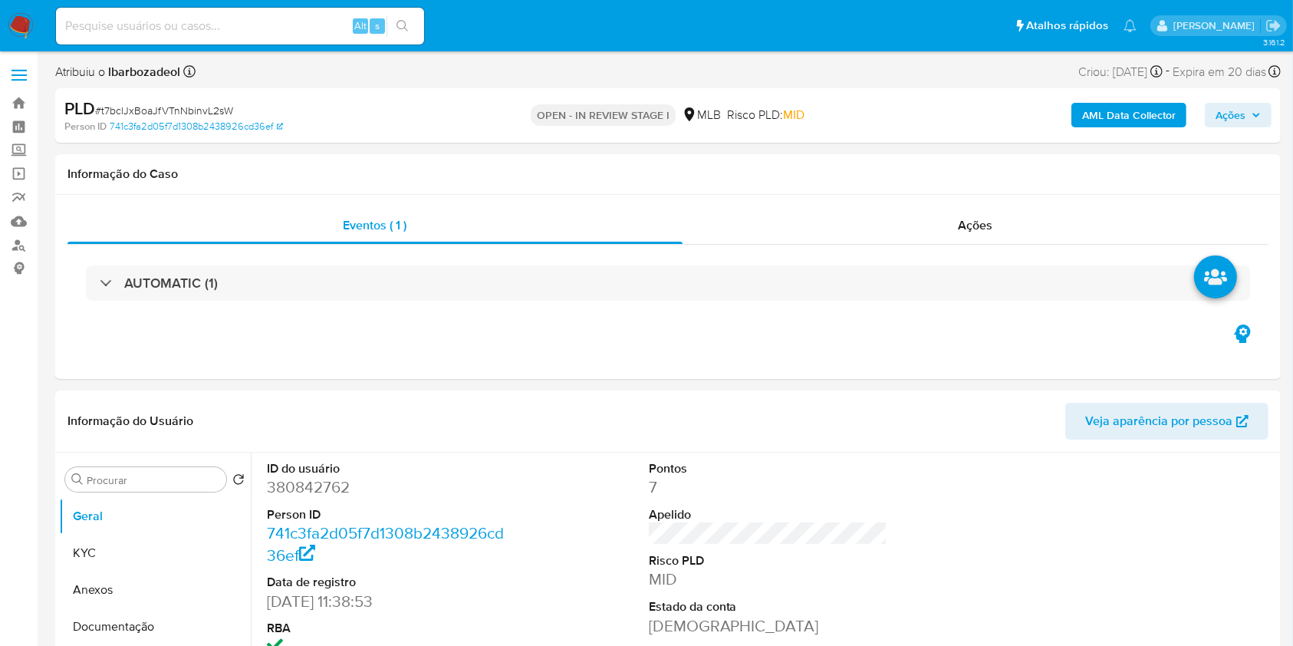
click at [1093, 104] on b "AML Data Collector" at bounding box center [1129, 115] width 94 height 25
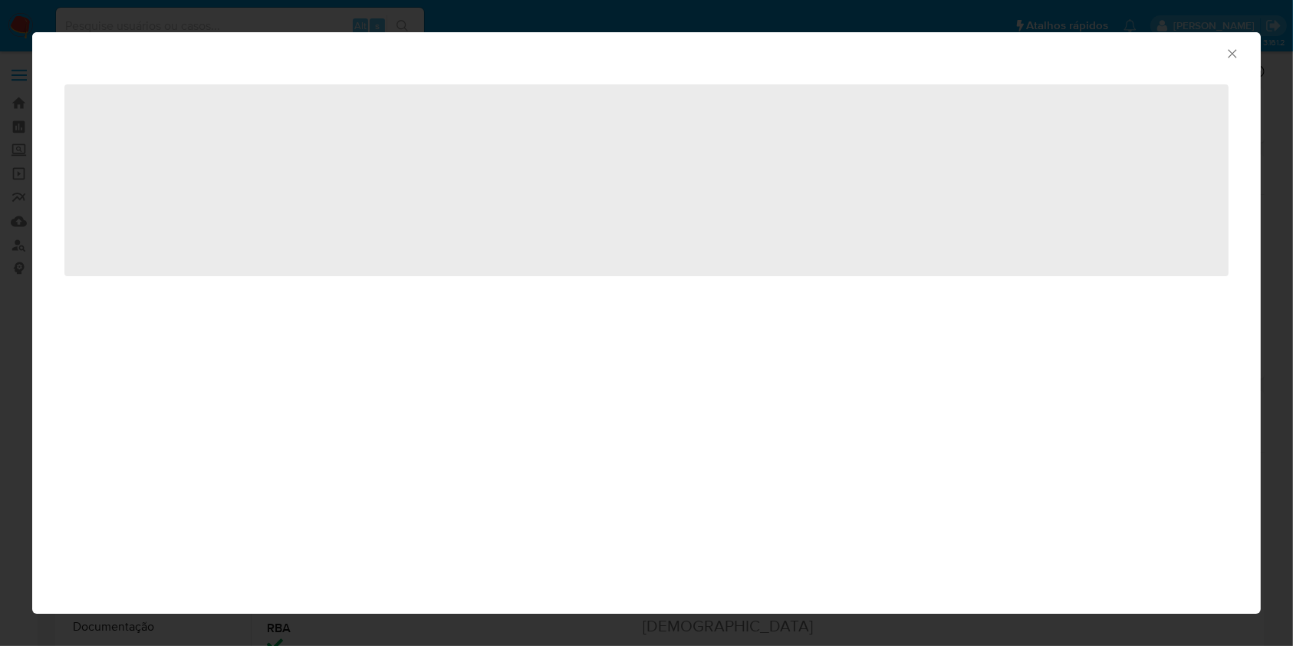
click at [1095, 120] on span "‌" at bounding box center [646, 180] width 1164 height 192
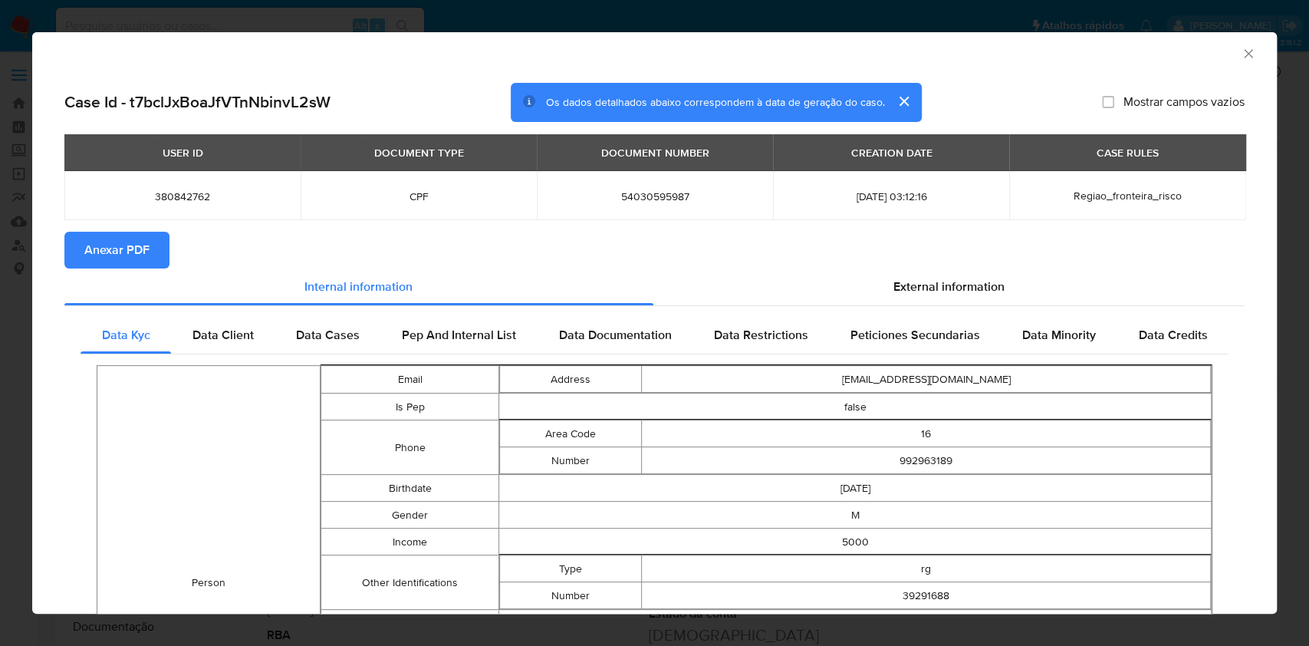
click at [129, 242] on span "Anexar PDF" at bounding box center [116, 250] width 65 height 34
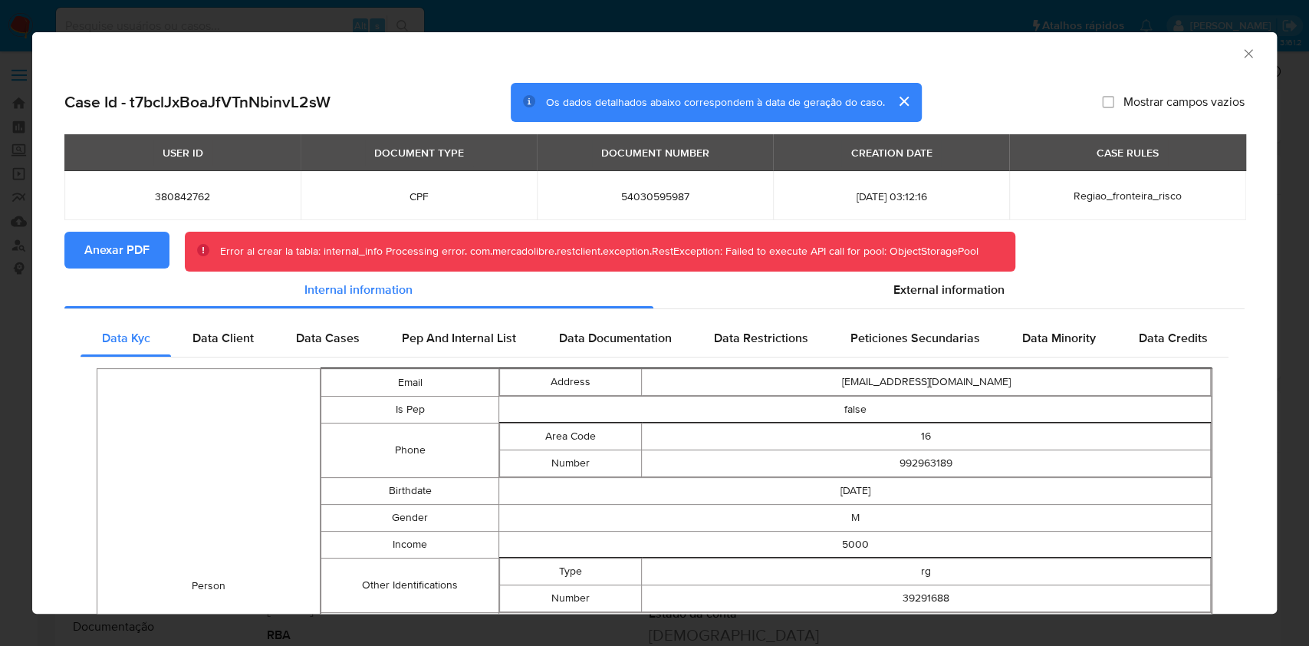
click at [1243, 56] on div "AML Data Collector" at bounding box center [654, 51] width 1244 height 38
click at [1241, 56] on icon "Fechar a janela" at bounding box center [1248, 53] width 15 height 15
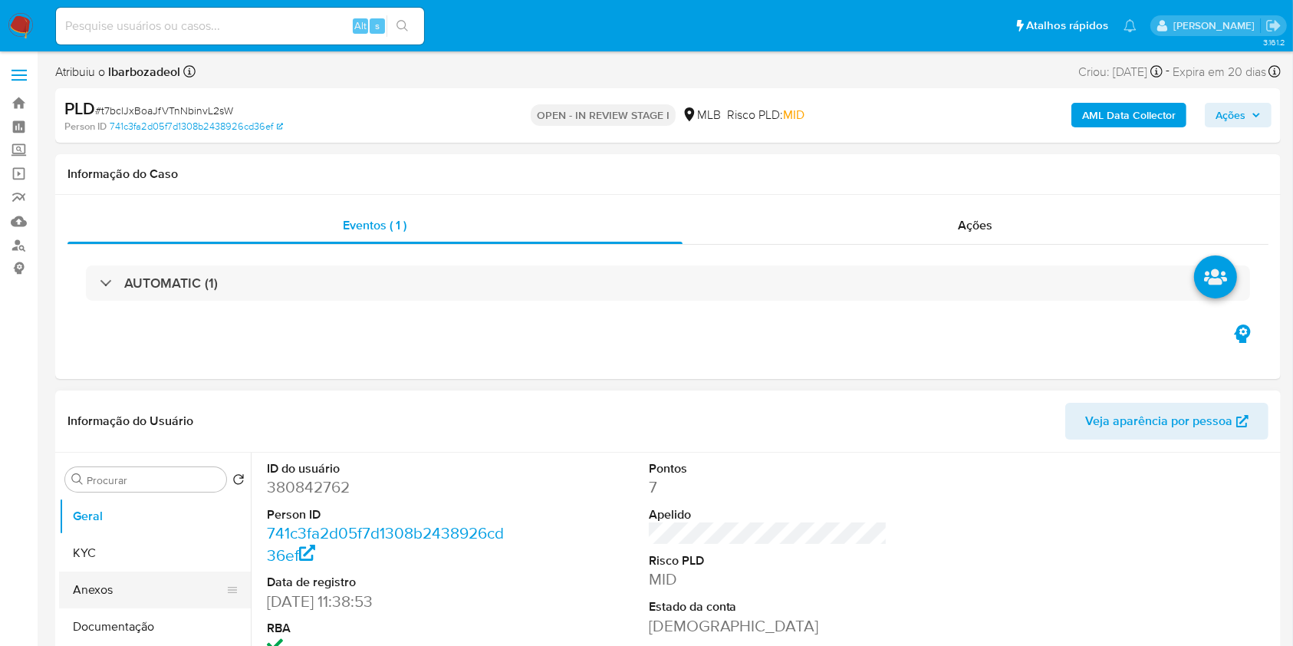
click at [146, 590] on button "Anexos" at bounding box center [148, 589] width 179 height 37
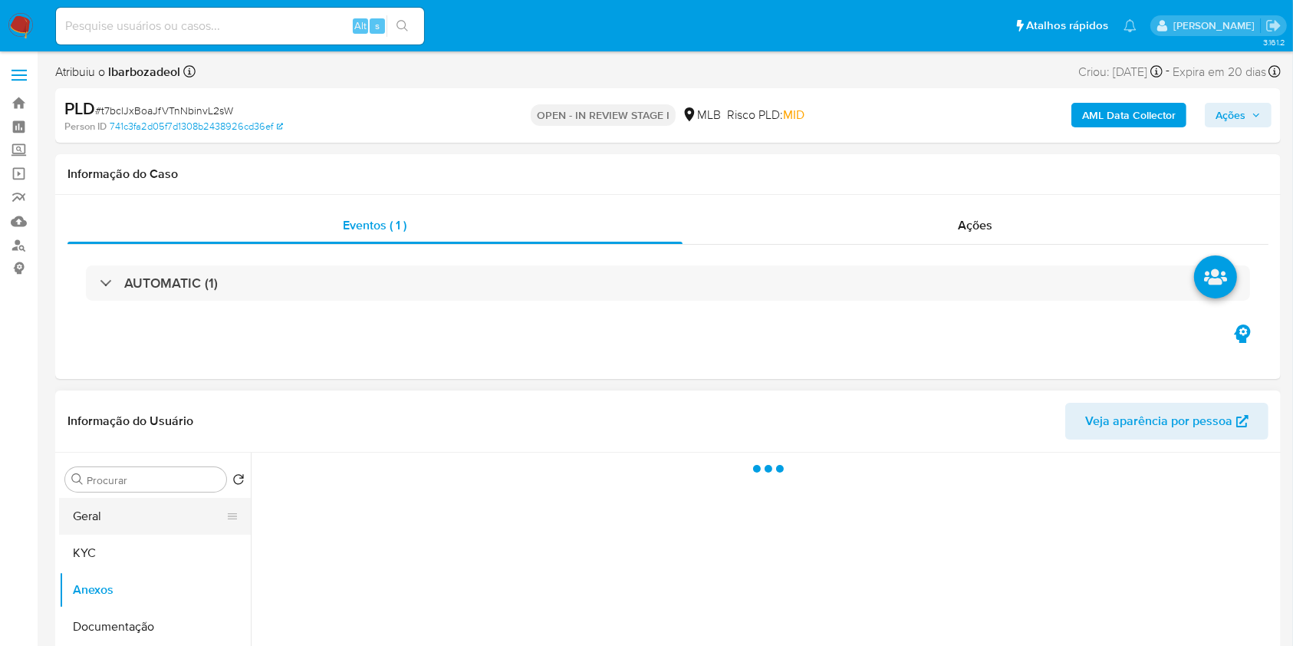
drag, startPoint x: 146, startPoint y: 590, endPoint x: 153, endPoint y: 522, distance: 67.9
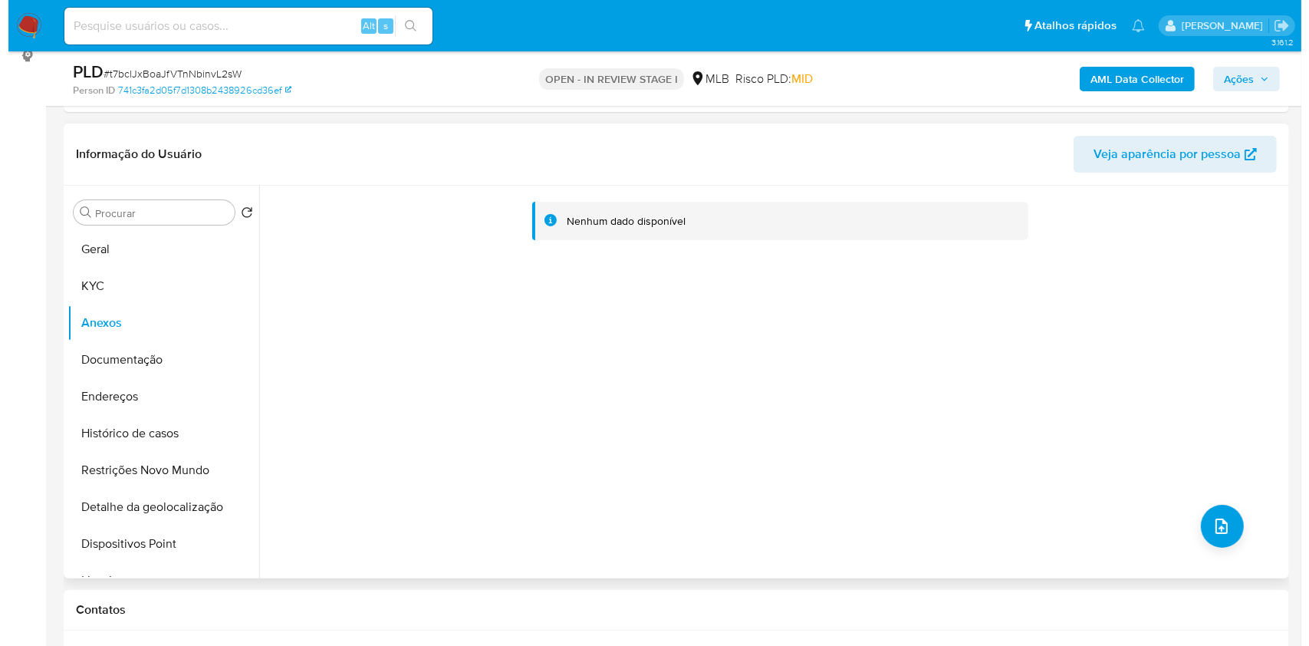
scroll to position [212, 0]
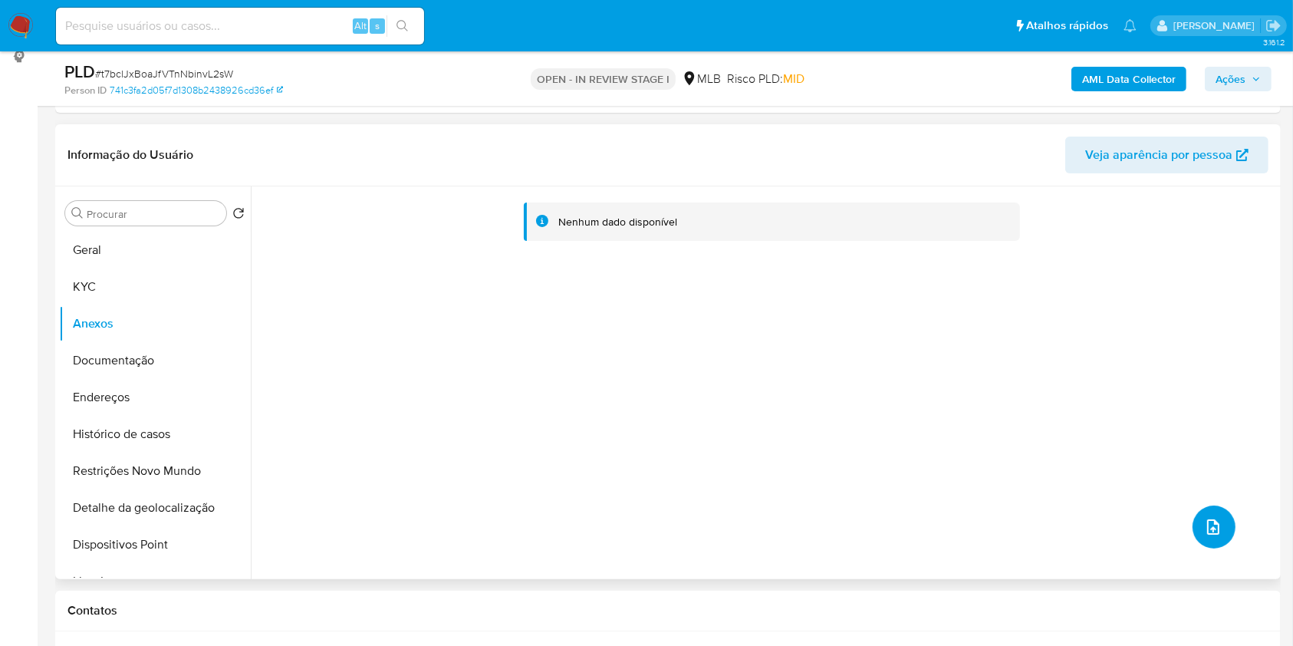
click at [1207, 525] on icon "upload-file" at bounding box center [1213, 526] width 12 height 15
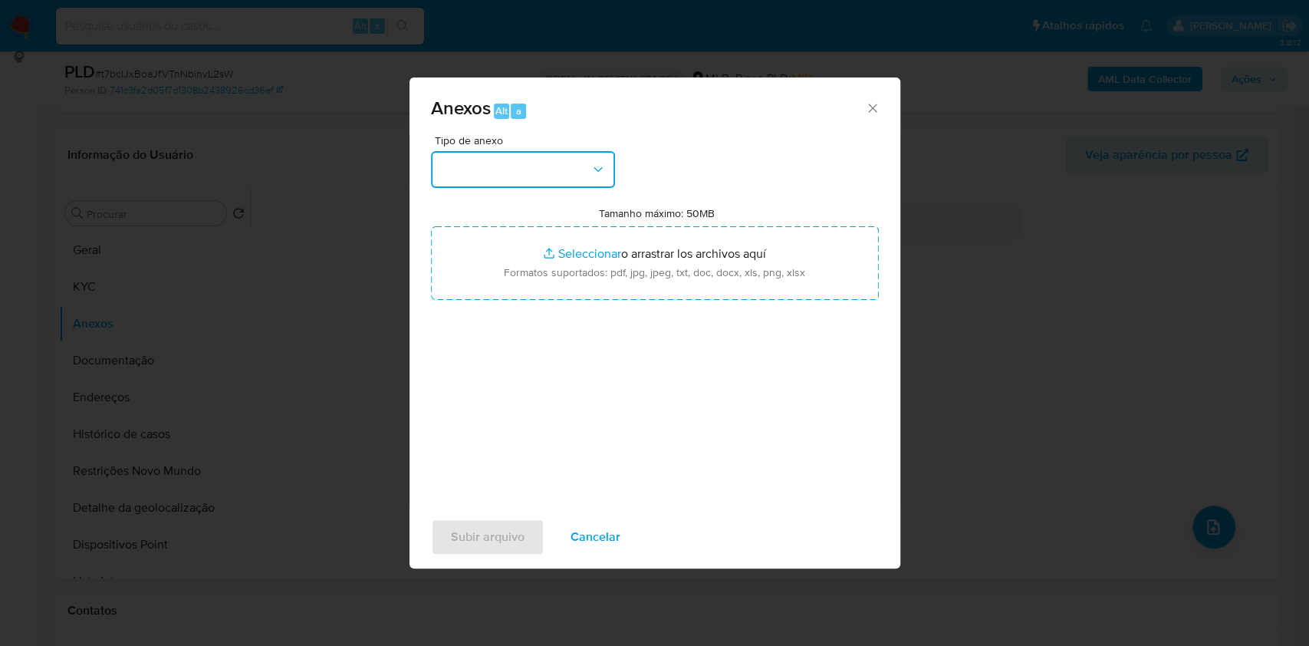
click at [600, 179] on button "button" at bounding box center [523, 169] width 184 height 37
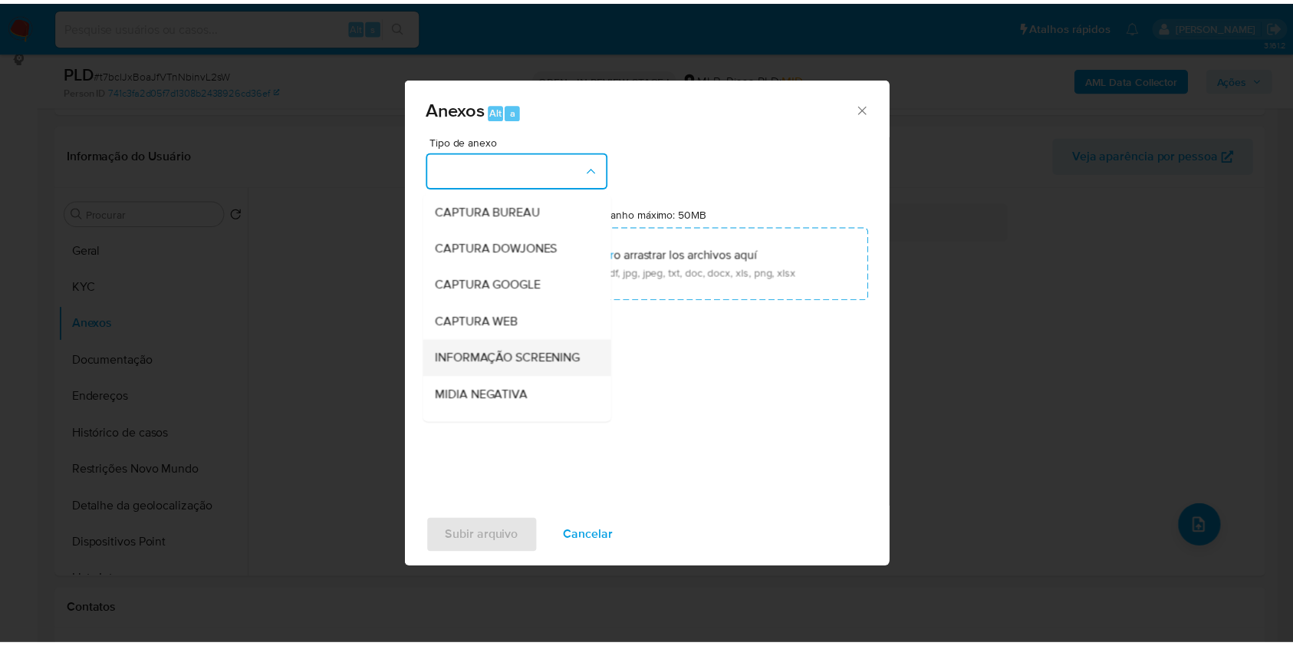
scroll to position [235, 0]
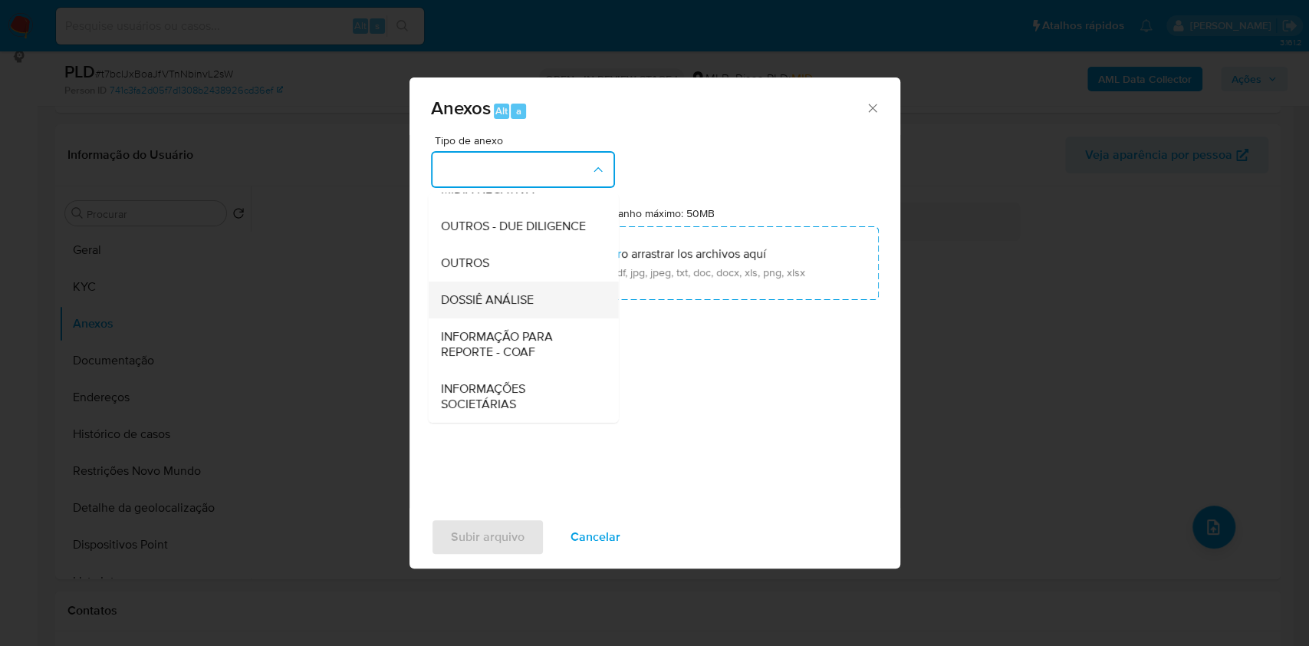
click at [507, 308] on div "DOSSIÊ ANÁLISE" at bounding box center [518, 299] width 156 height 37
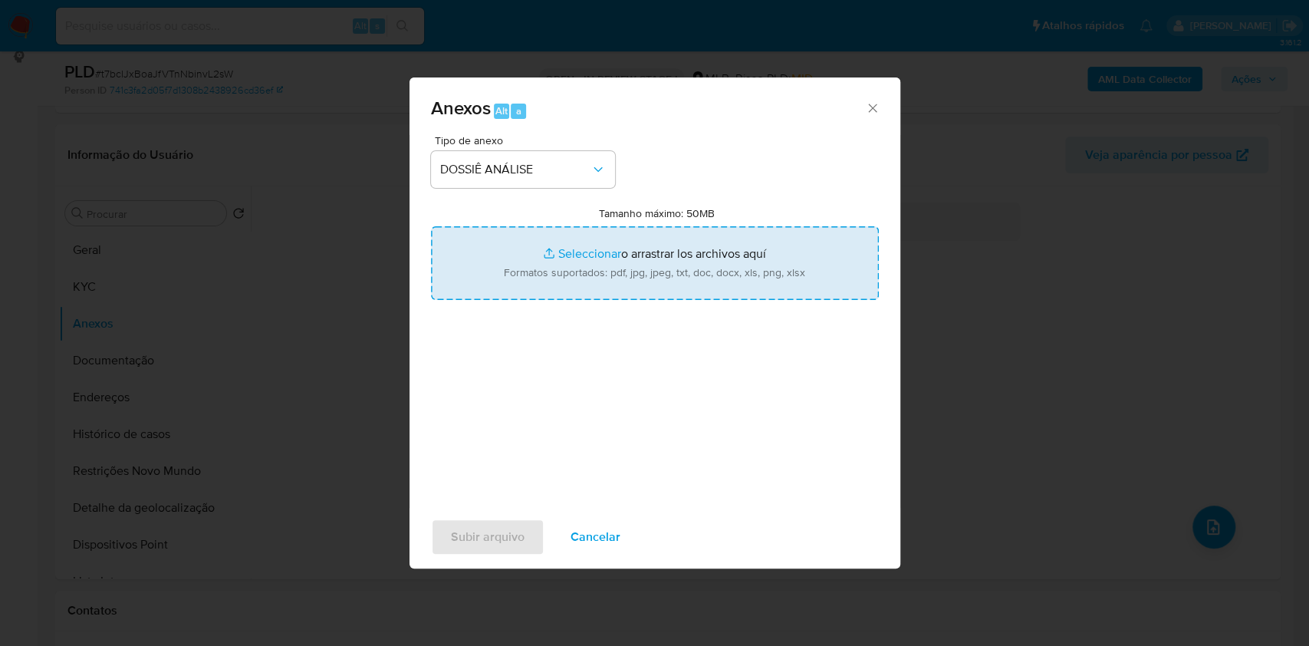
click at [546, 288] on input "Tamanho máximo: 50MB Seleccionar archivos" at bounding box center [655, 263] width 448 height 74
type input "C:\fakepath\Mulan 380842762_2025_10_06_11_00_14.xlsx"
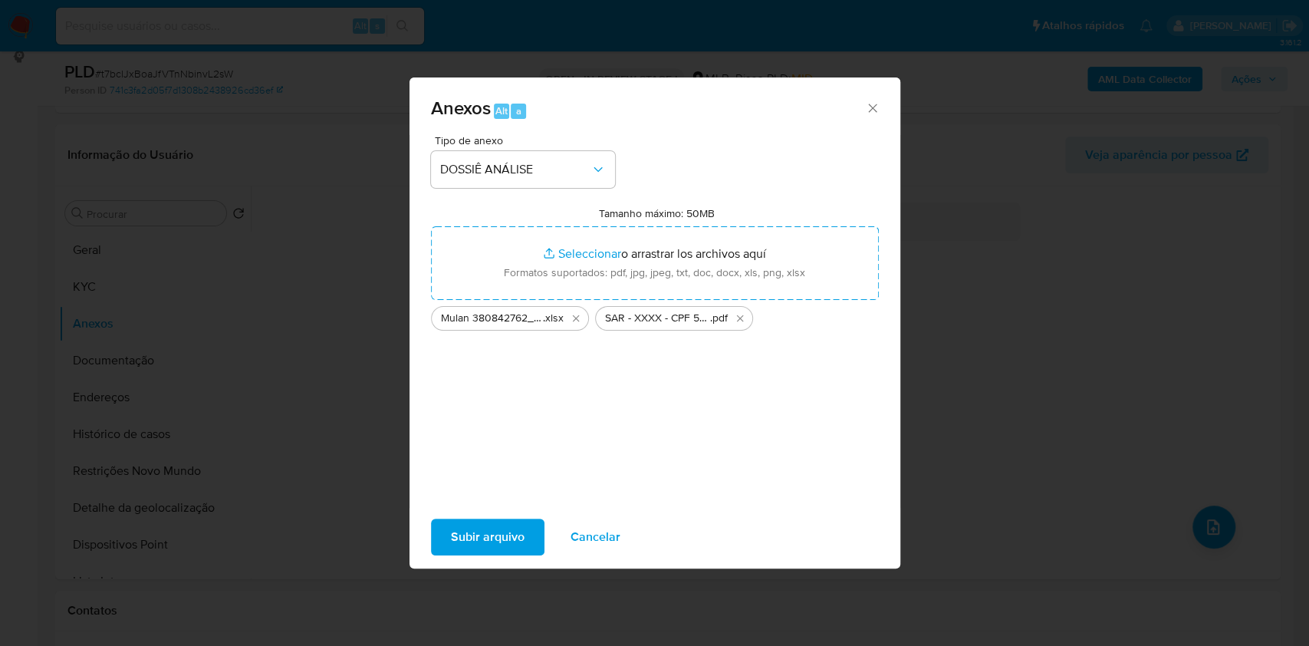
click at [498, 524] on span "Subir arquivo" at bounding box center [488, 537] width 74 height 34
click at [488, 540] on span "Subir arquivo" at bounding box center [488, 537] width 74 height 34
click at [876, 102] on icon "Cerrar" at bounding box center [872, 107] width 15 height 15
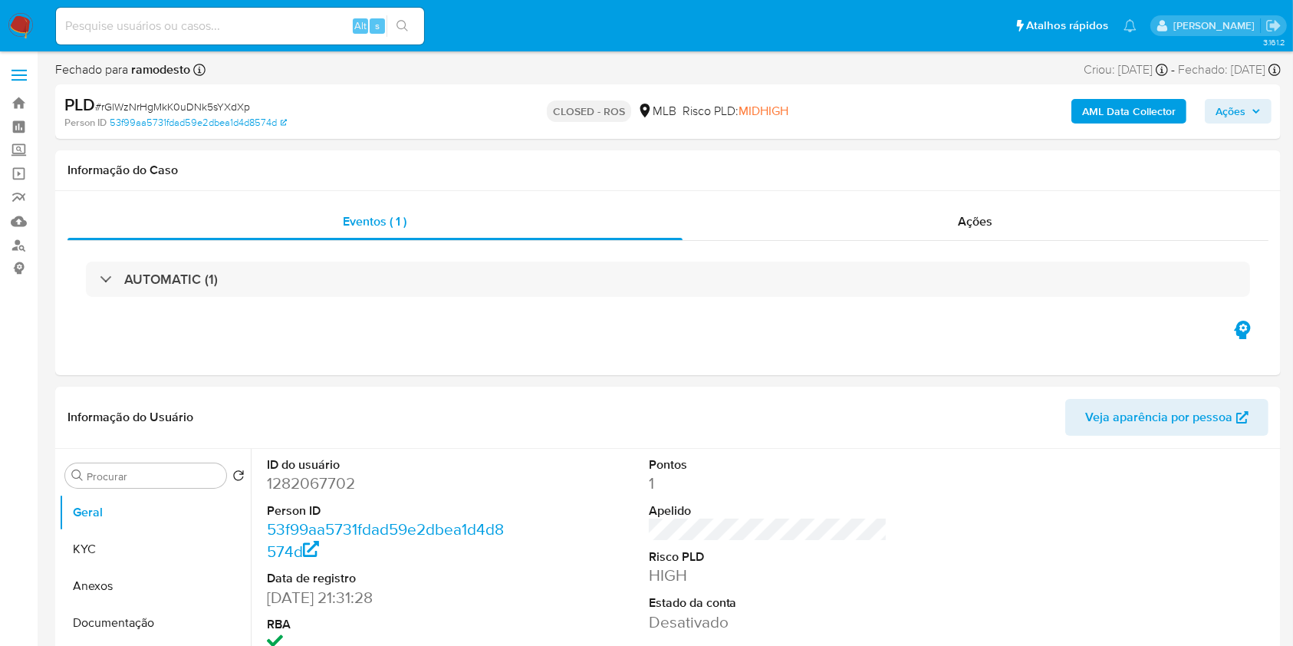
select select "10"
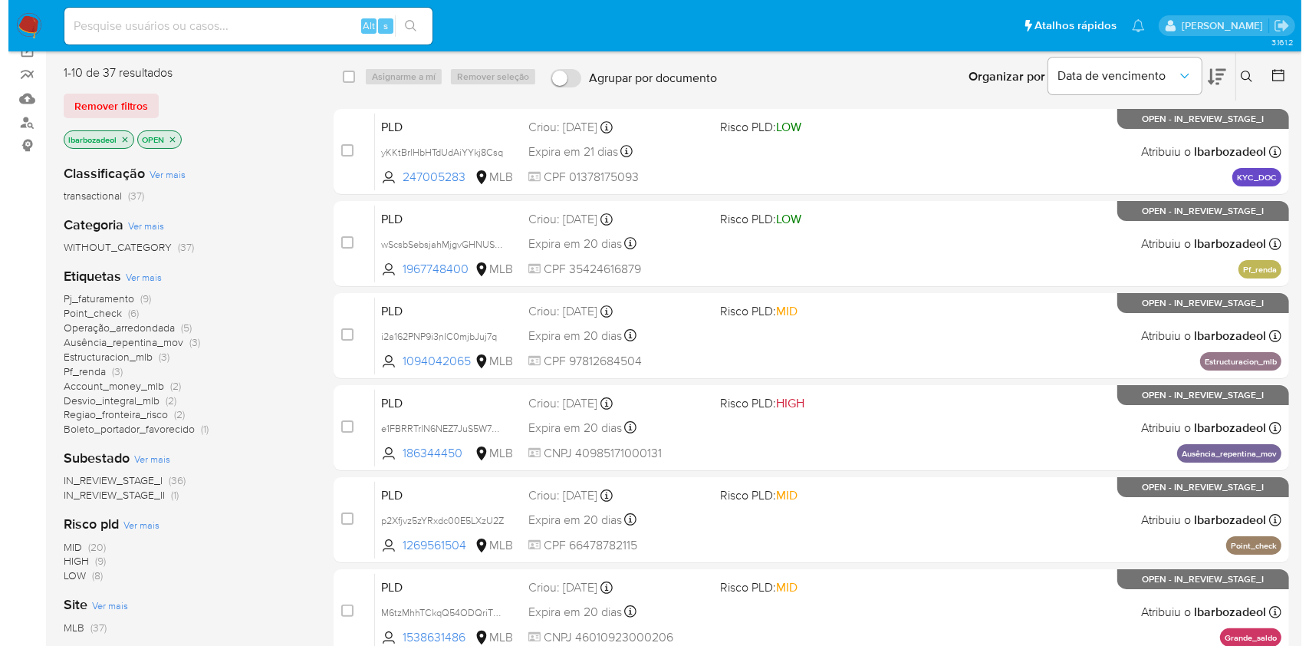
scroll to position [123, 0]
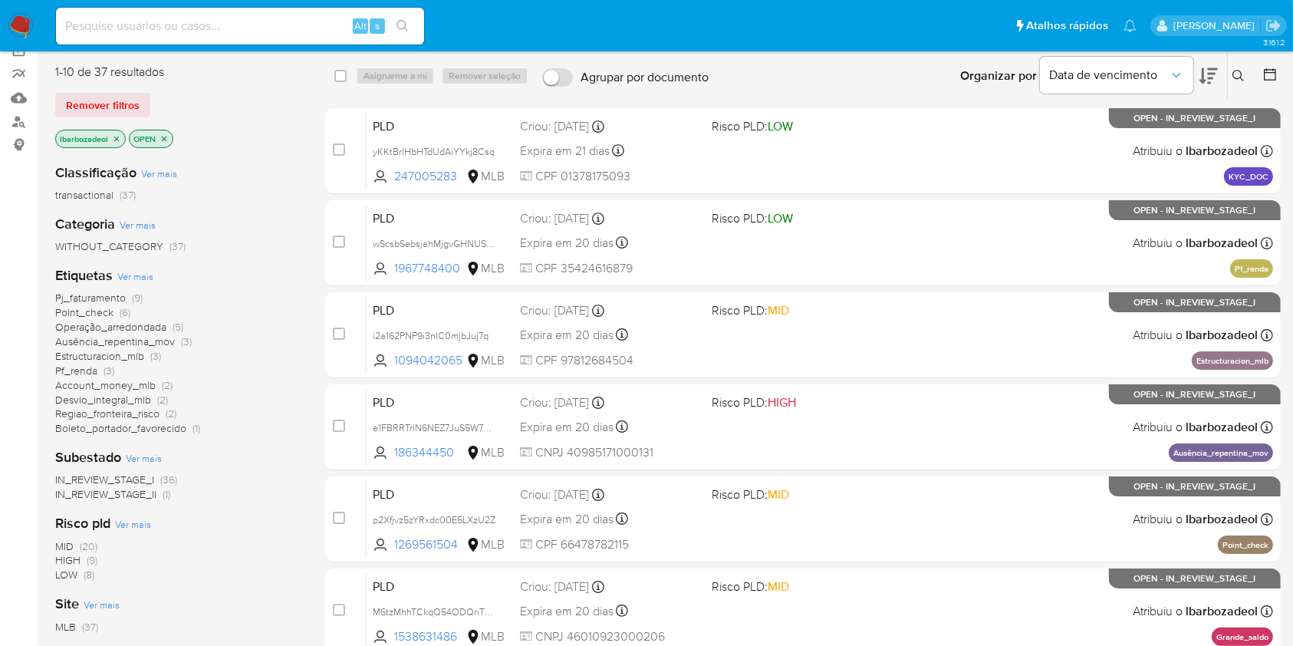
click at [138, 273] on span "Ver mais" at bounding box center [135, 276] width 36 height 14
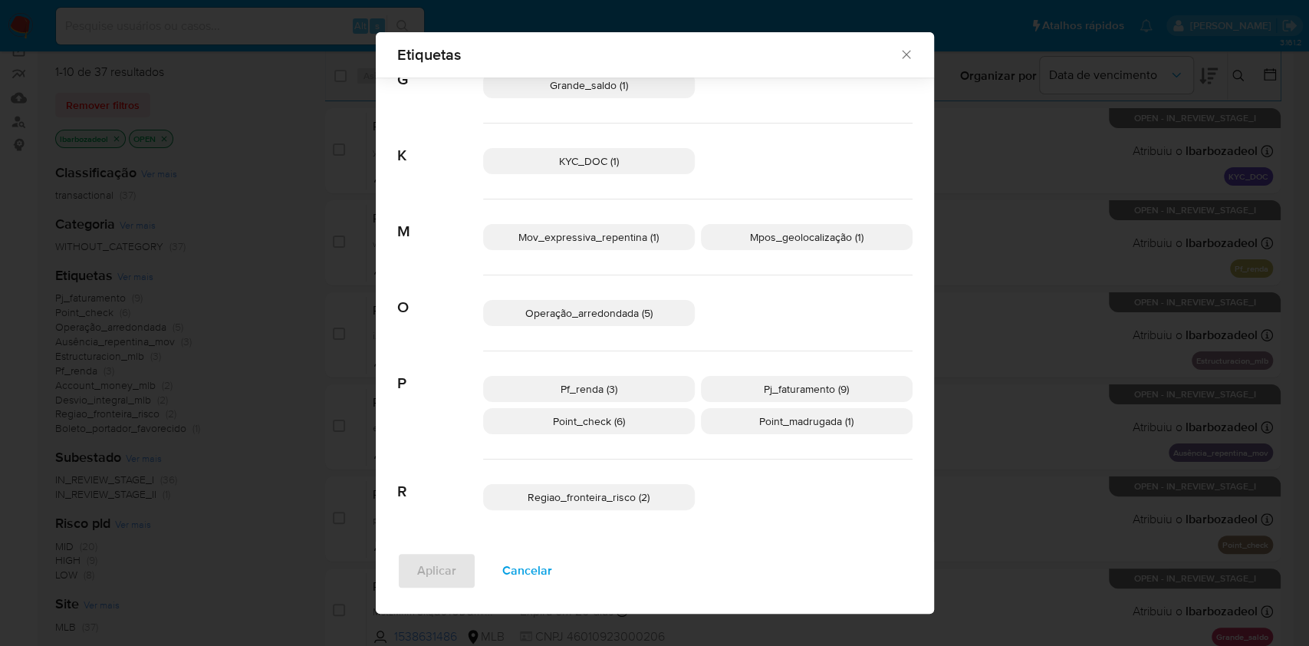
scroll to position [471, 0]
click at [642, 235] on span "Mov_expressiva_repentina (1)" at bounding box center [588, 233] width 140 height 15
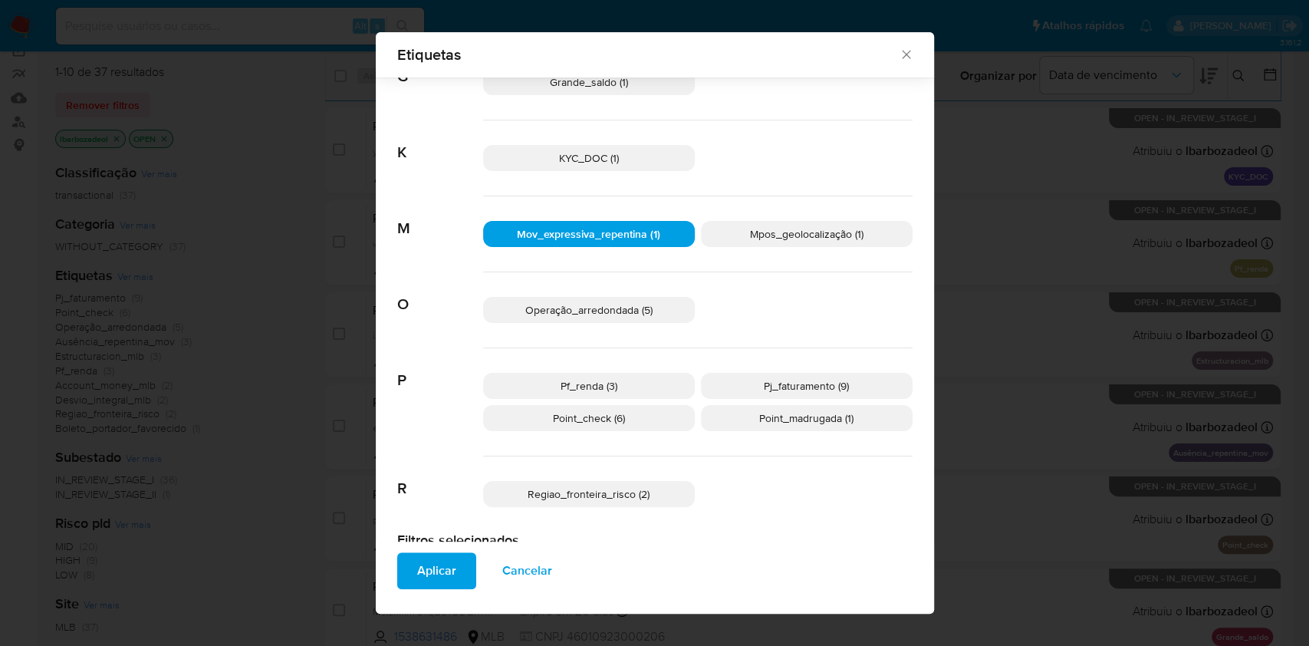
click at [419, 575] on span "Aplicar" at bounding box center [436, 571] width 39 height 34
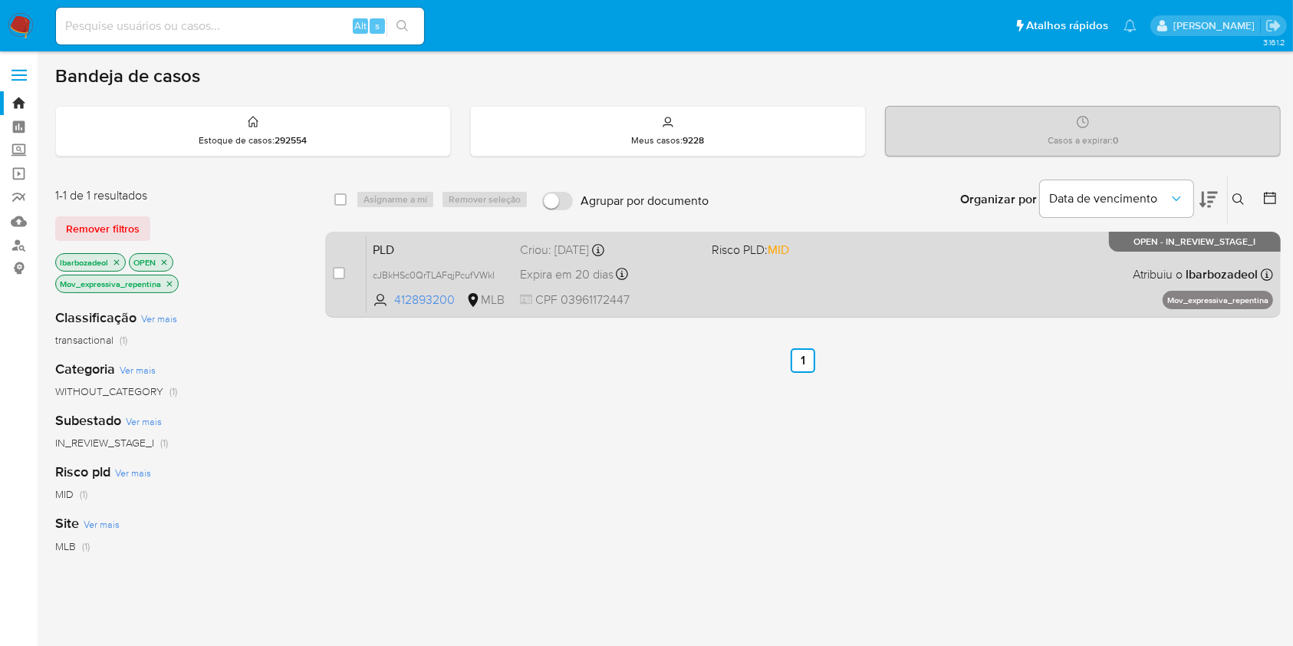
click at [754, 301] on div "PLD cJBkHSc0QrTLAFqjPcufVWkI 412893200 MLB Risco PLD: MID Criou: 12/09/2025 Cri…" at bounding box center [819, 273] width 906 height 77
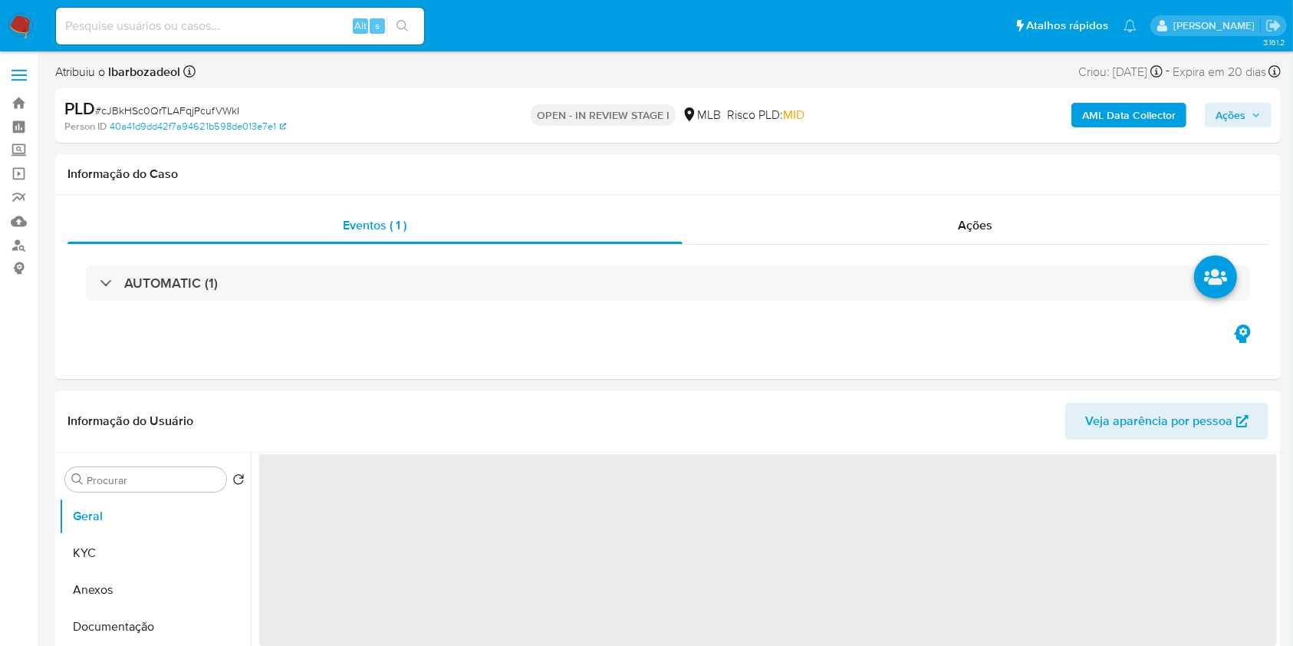
select select "10"
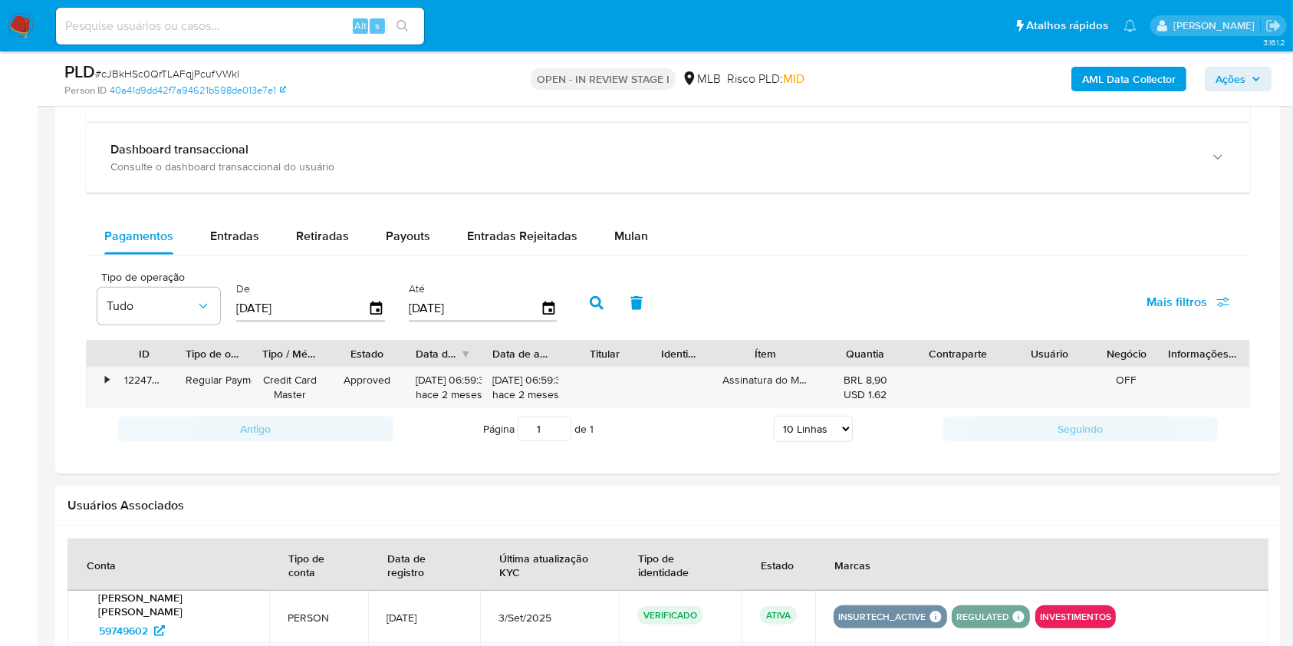
scroll to position [1168, 0]
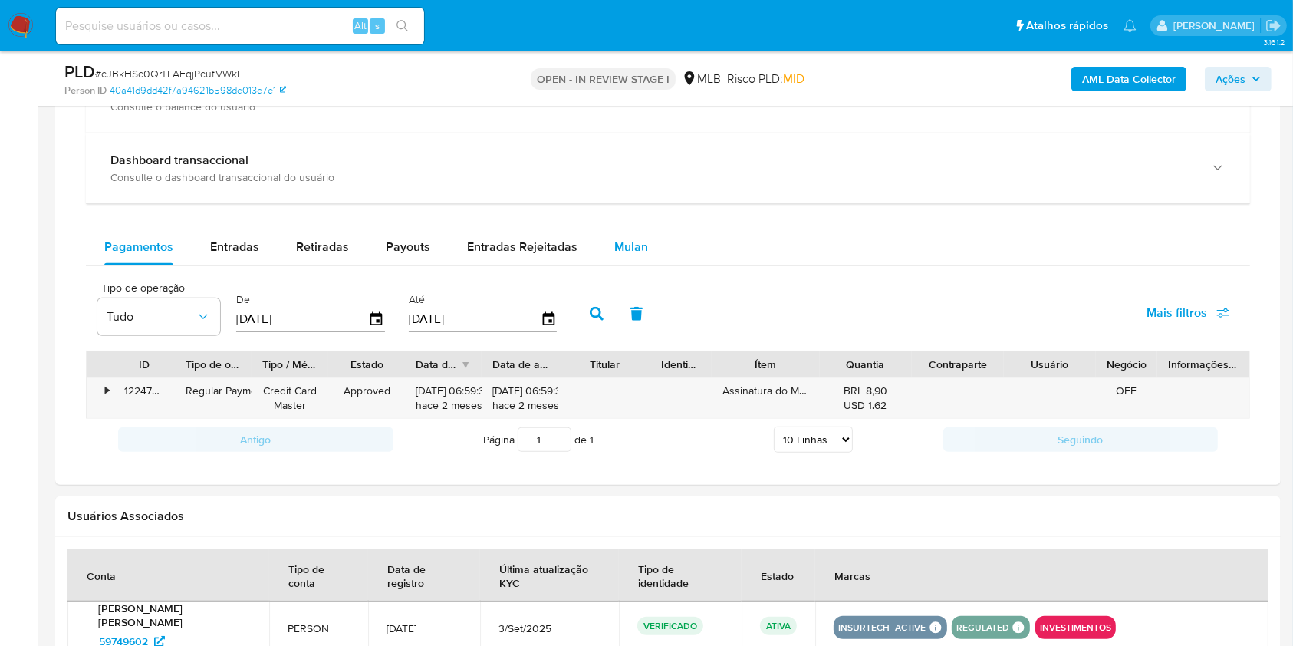
click at [628, 259] on div "Mulan" at bounding box center [631, 246] width 34 height 37
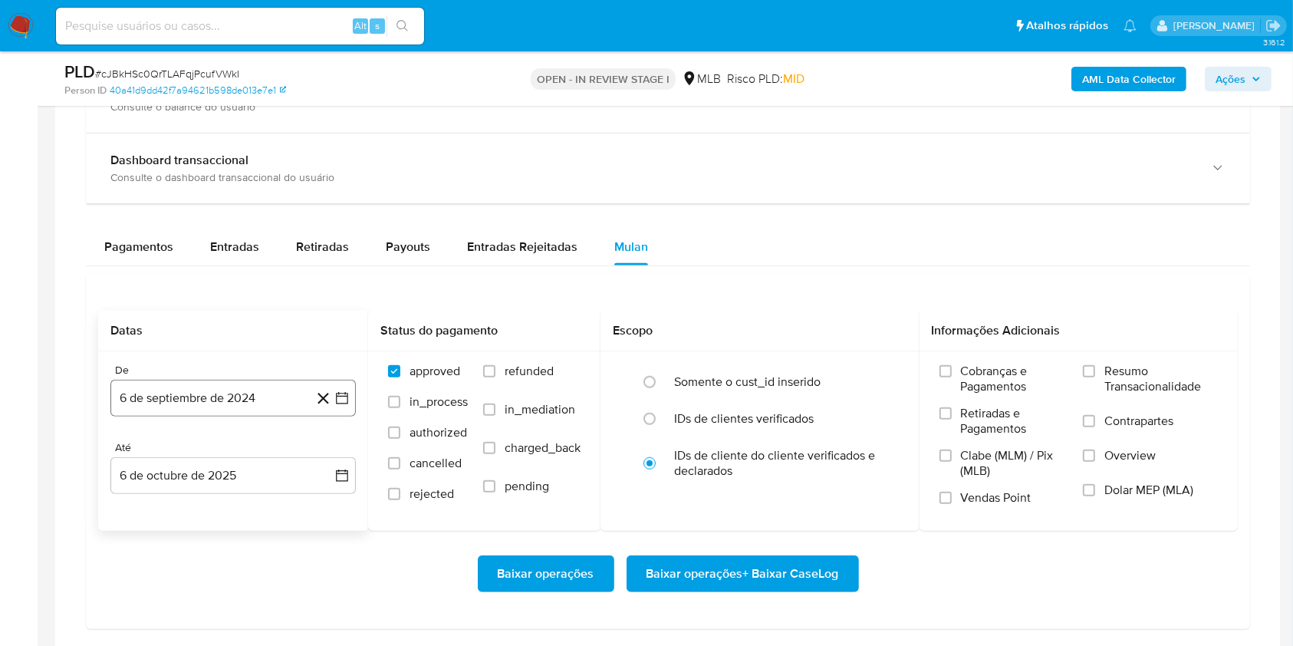
click at [227, 396] on button "6 de septiembre de 2024" at bounding box center [232, 398] width 245 height 37
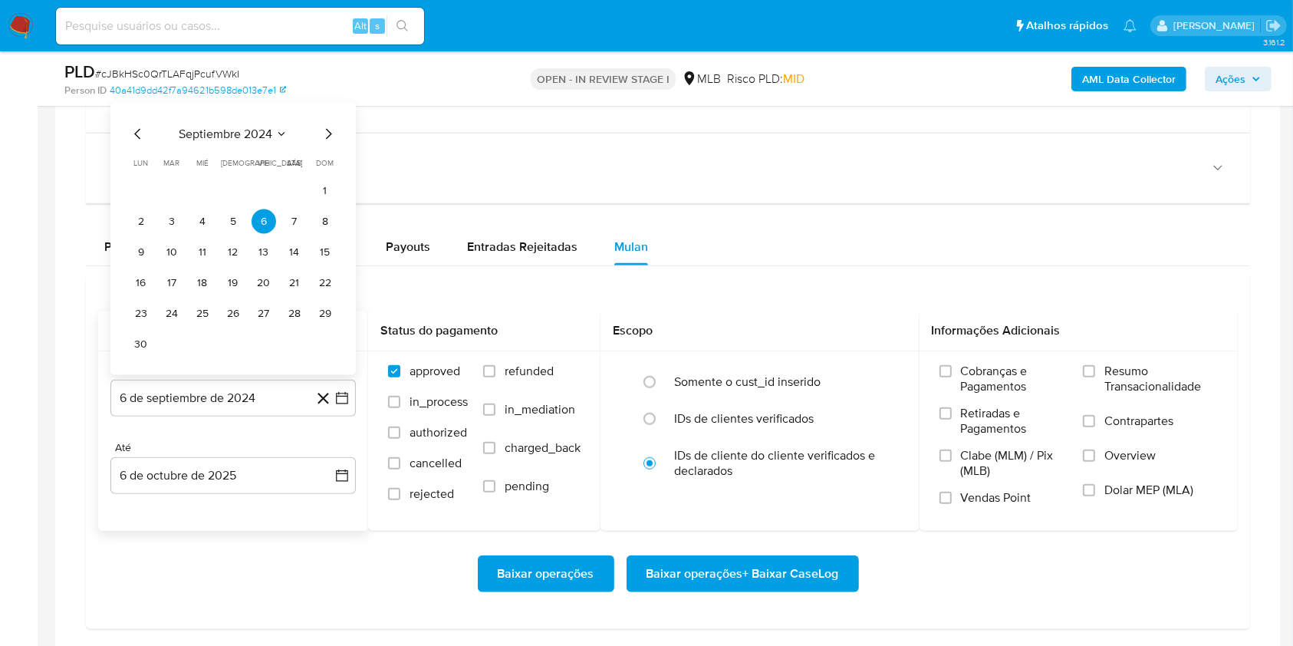
click at [227, 132] on span "septiembre 2024" at bounding box center [226, 134] width 94 height 15
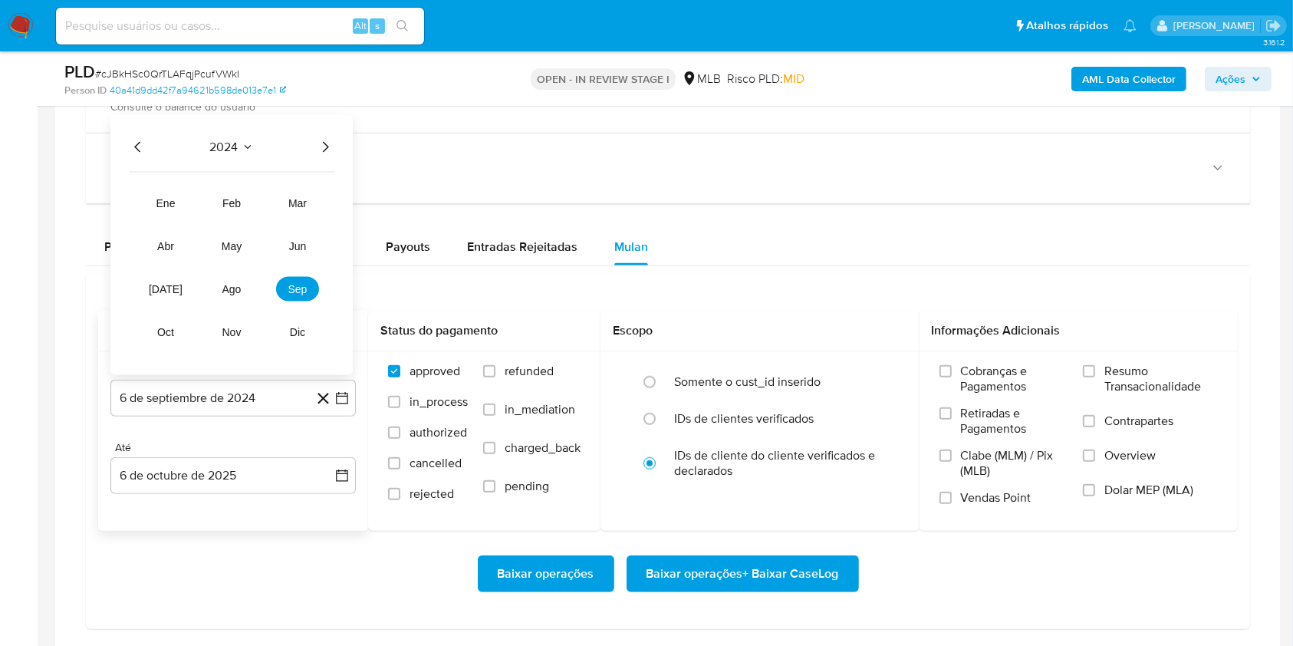
click at [322, 145] on icon "Año siguiente" at bounding box center [325, 147] width 18 height 18
click at [235, 277] on button "ago" at bounding box center [231, 289] width 43 height 25
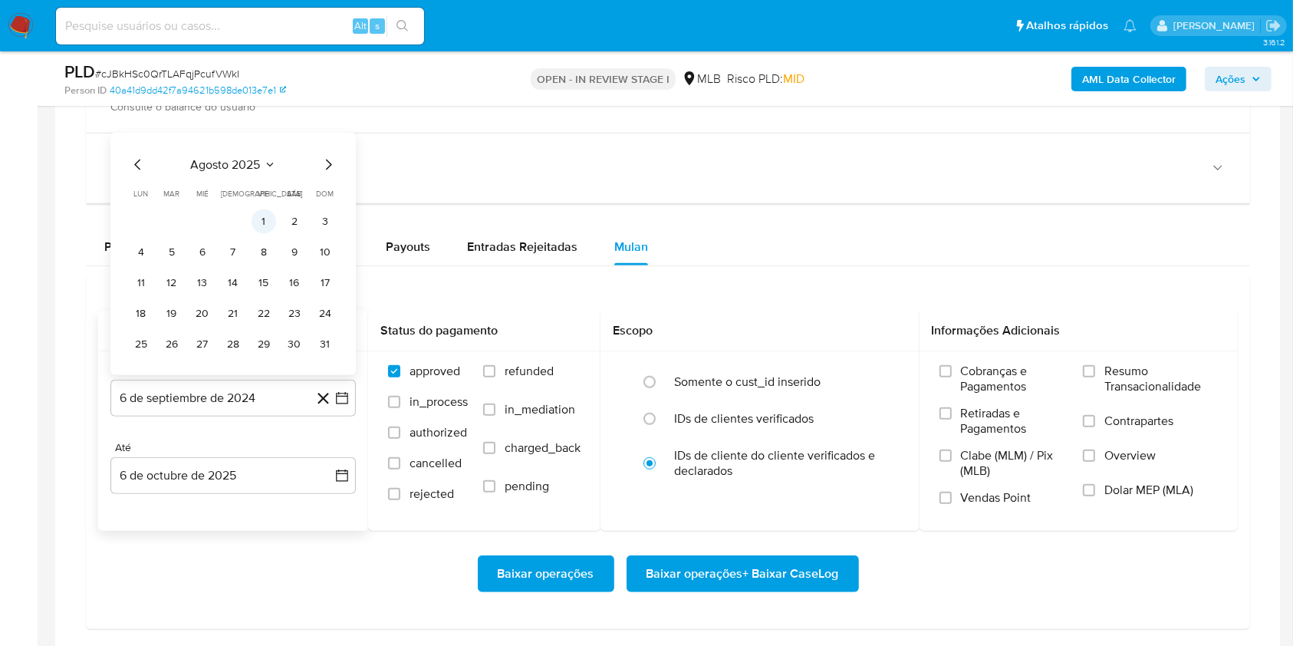
click at [258, 218] on button "1" at bounding box center [263, 221] width 25 height 25
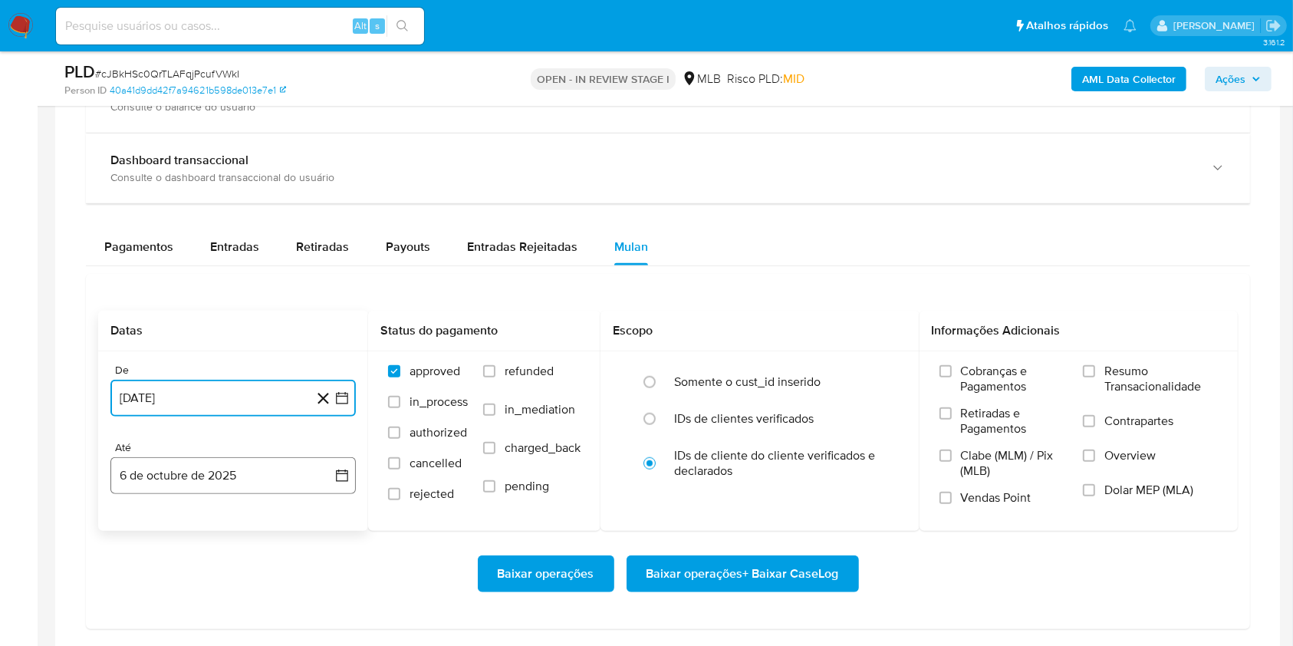
click at [226, 459] on button "6 de octubre de 2025" at bounding box center [232, 475] width 245 height 37
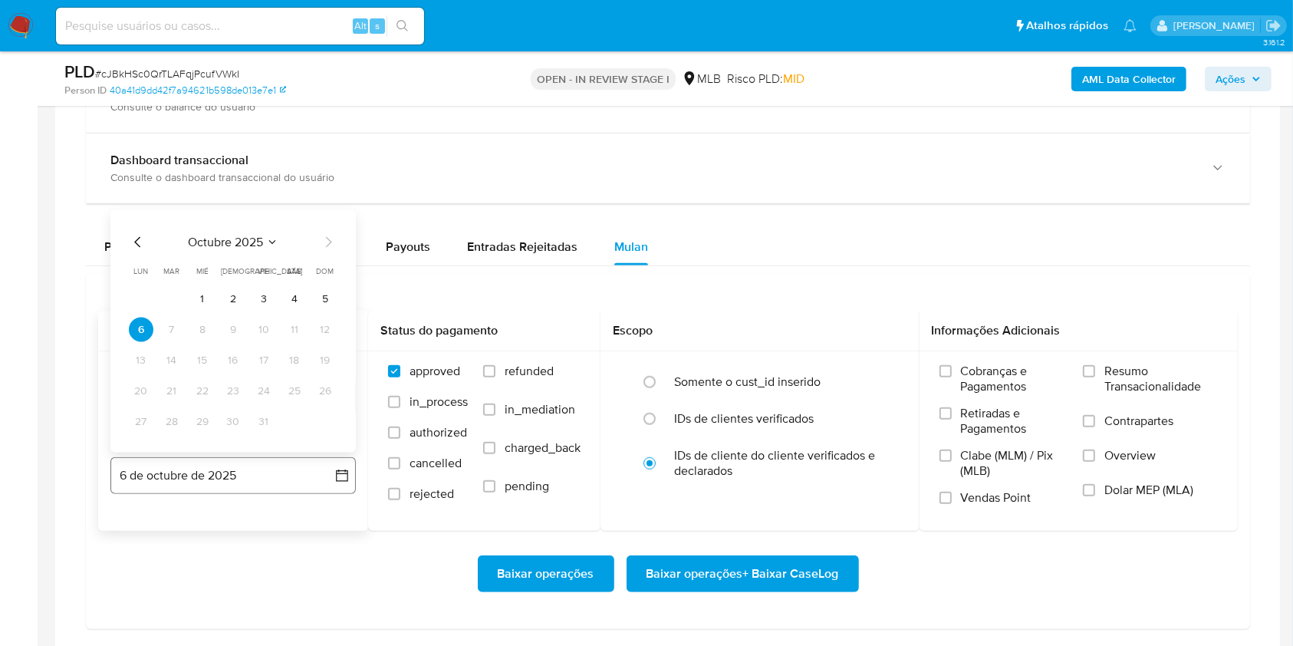
click at [226, 459] on button "6 de octubre de 2025" at bounding box center [232, 475] width 245 height 37
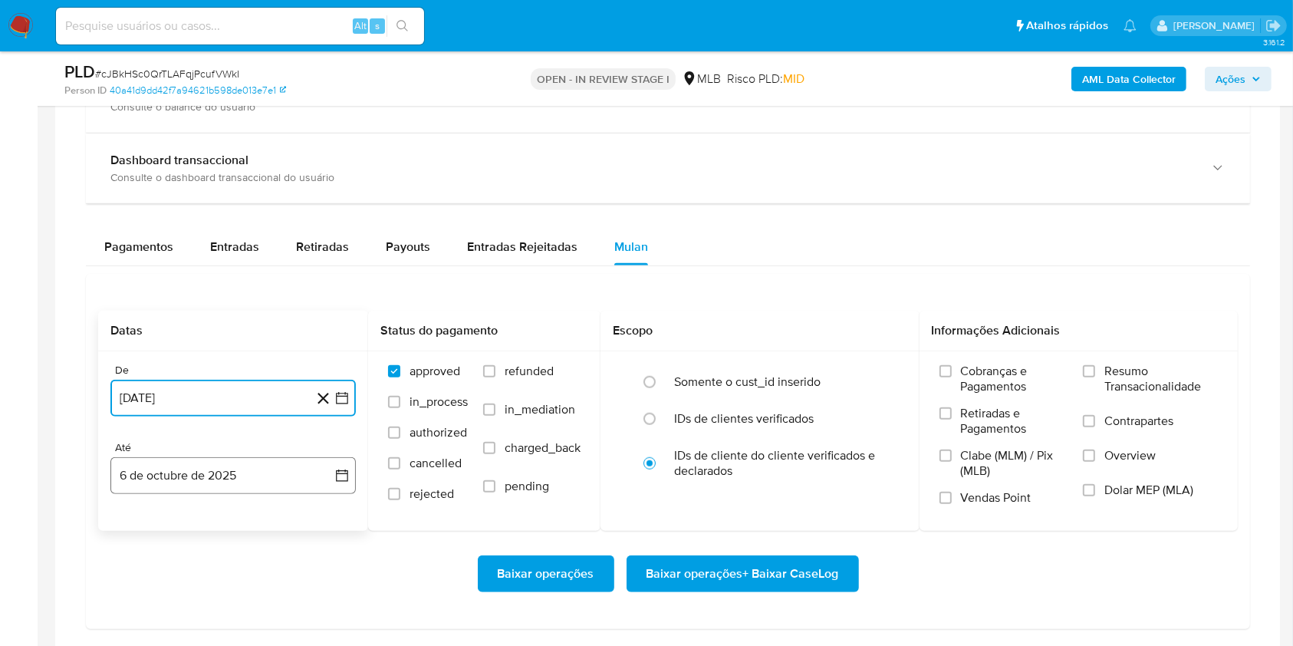
click at [226, 459] on button "6 de octubre de 2025" at bounding box center [232, 475] width 245 height 37
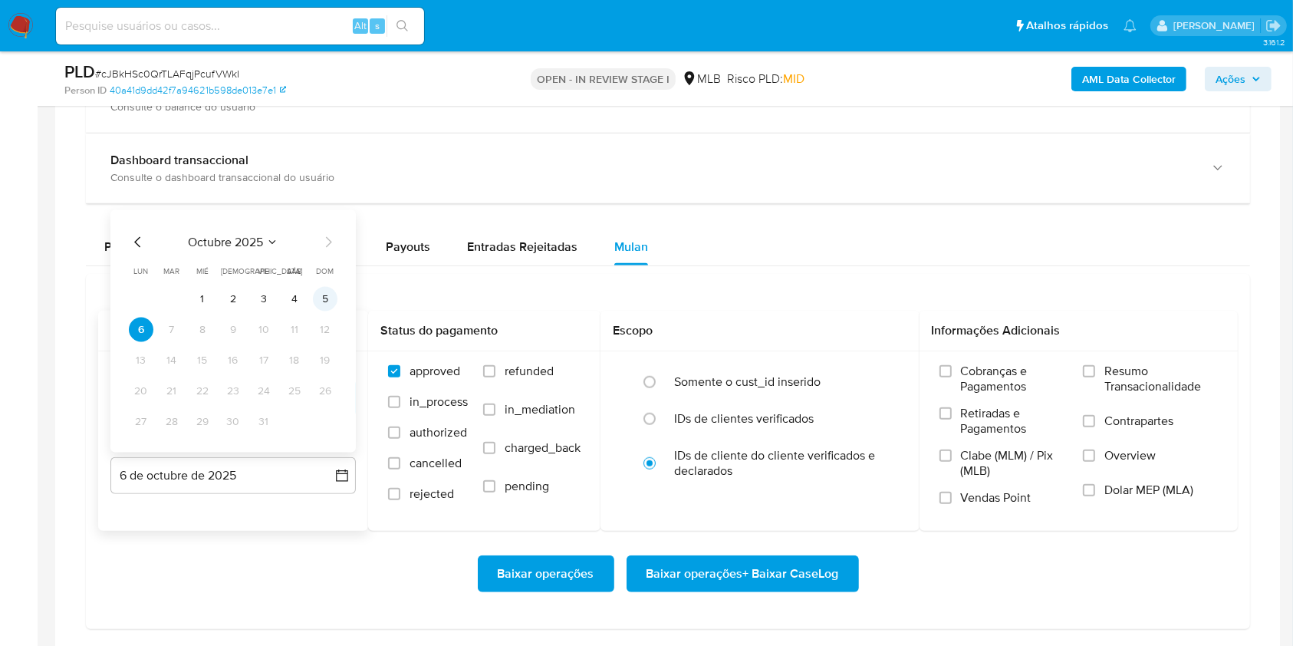
click at [325, 294] on button "5" at bounding box center [325, 299] width 25 height 25
click at [1143, 378] on span "Resumo Transacionalidade" at bounding box center [1160, 378] width 113 height 31
click at [1095, 377] on input "Resumo Transacionalidade" at bounding box center [1089, 371] width 12 height 12
click at [788, 576] on span "Baixar operações + Baixar CaseLog" at bounding box center [742, 574] width 192 height 34
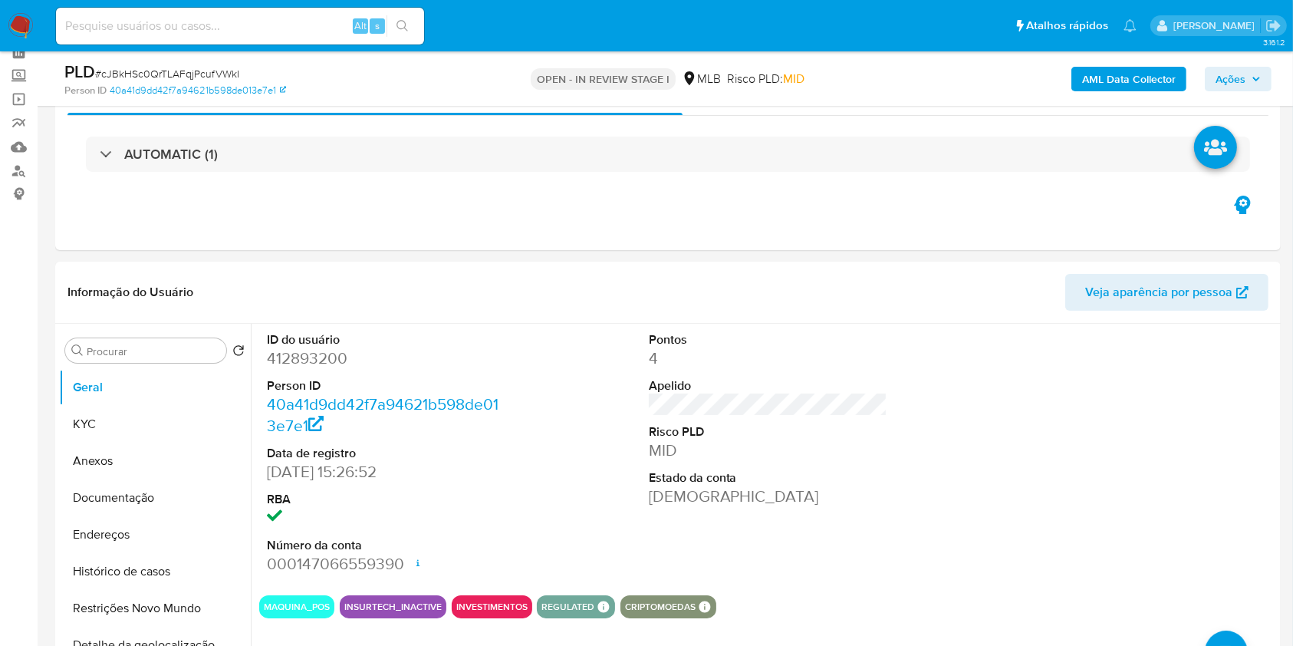
scroll to position [0, 0]
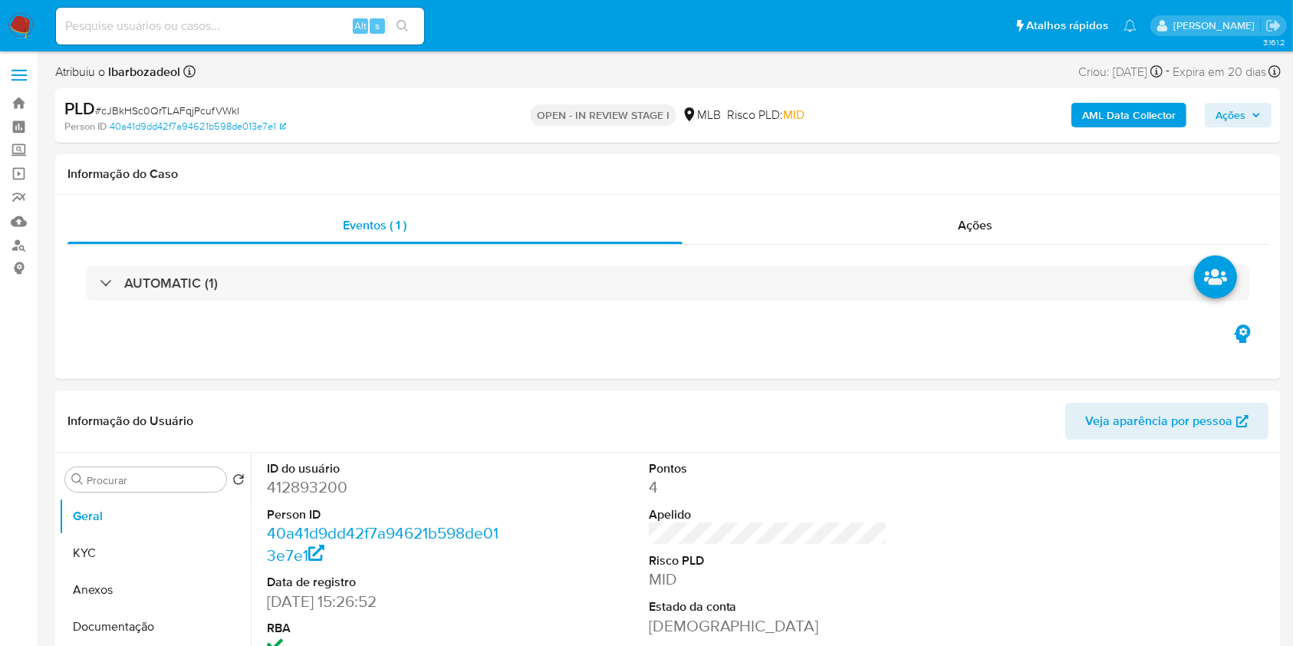
click at [1224, 109] on span "Ações" at bounding box center [1230, 115] width 30 height 25
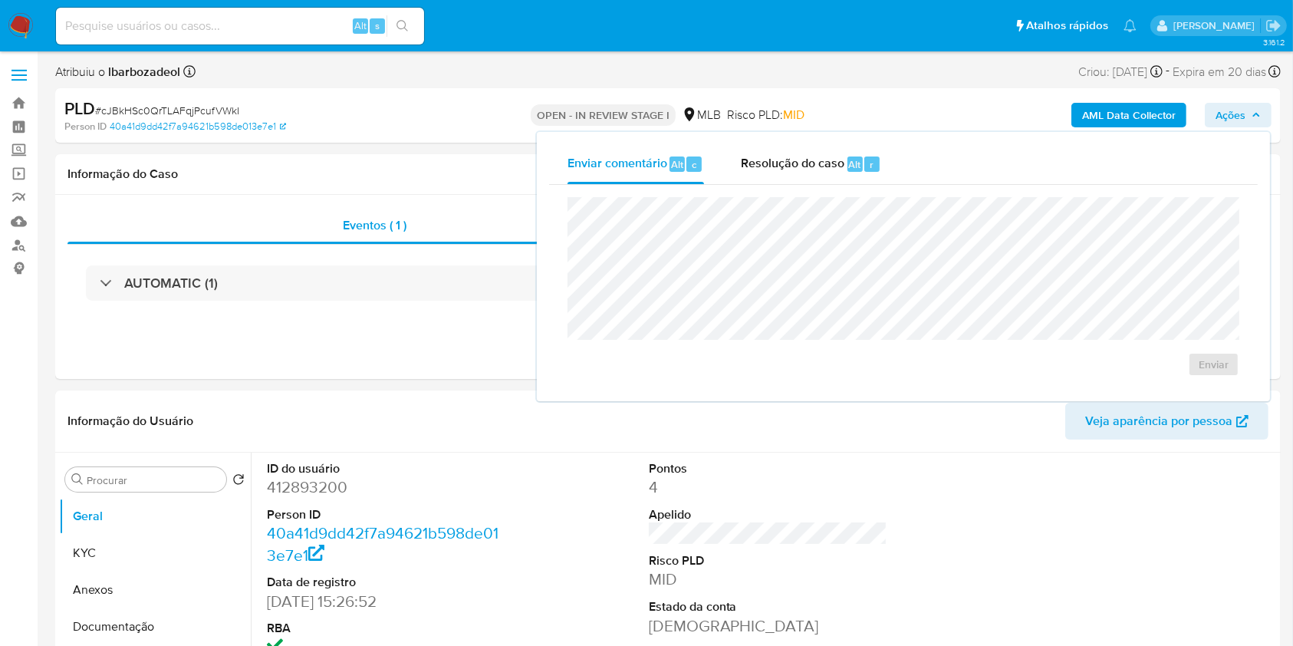
click at [1224, 109] on span "Ações" at bounding box center [1230, 115] width 30 height 25
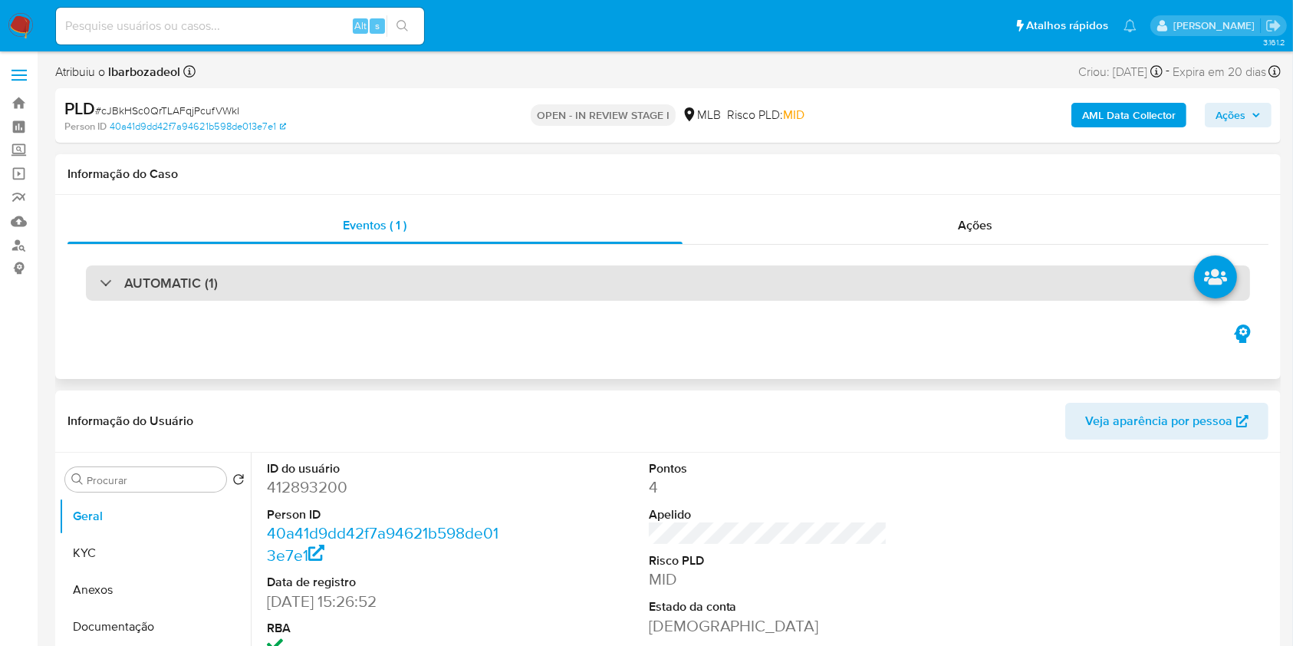
click at [434, 300] on div "AUTOMATIC (1)" at bounding box center [668, 282] width 1164 height 35
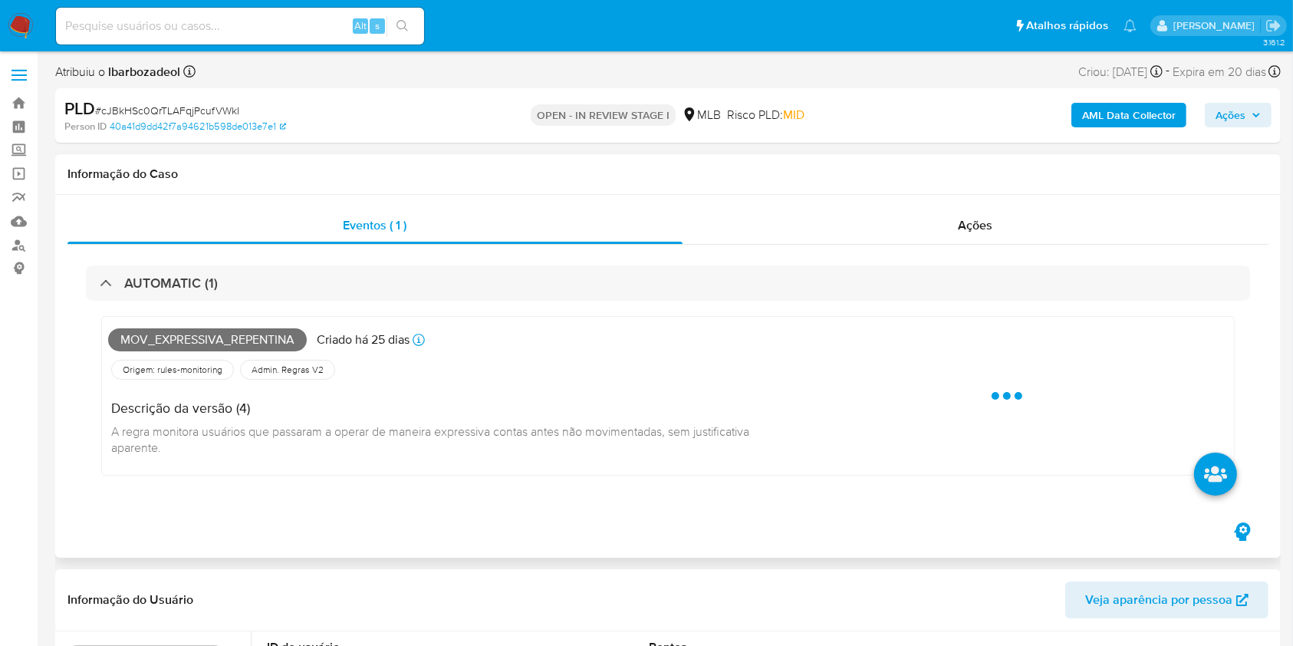
click at [202, 350] on span "Mov_expressiva_repentina" at bounding box center [207, 339] width 199 height 23
click at [210, 337] on span "Mov_expressiva_repentina" at bounding box center [207, 339] width 199 height 23
copy span "Mov_expressiva_repentina"
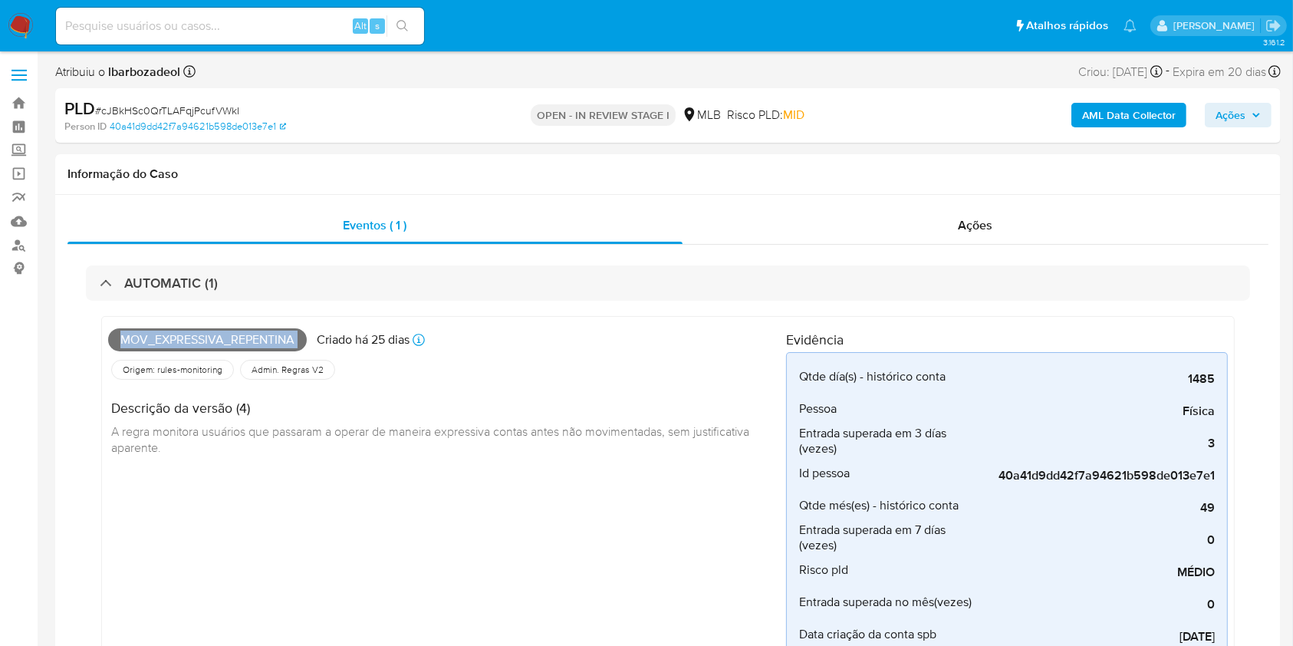
click at [1240, 117] on span "Ações" at bounding box center [1230, 115] width 30 height 25
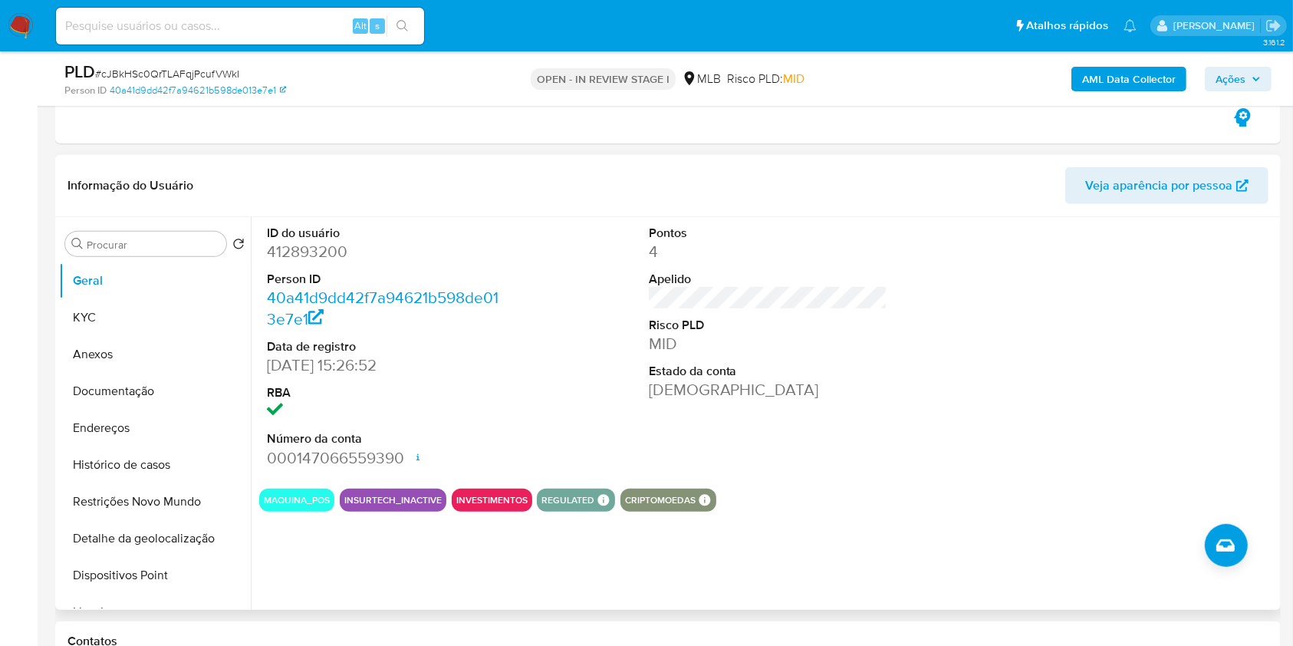
scroll to position [584, 0]
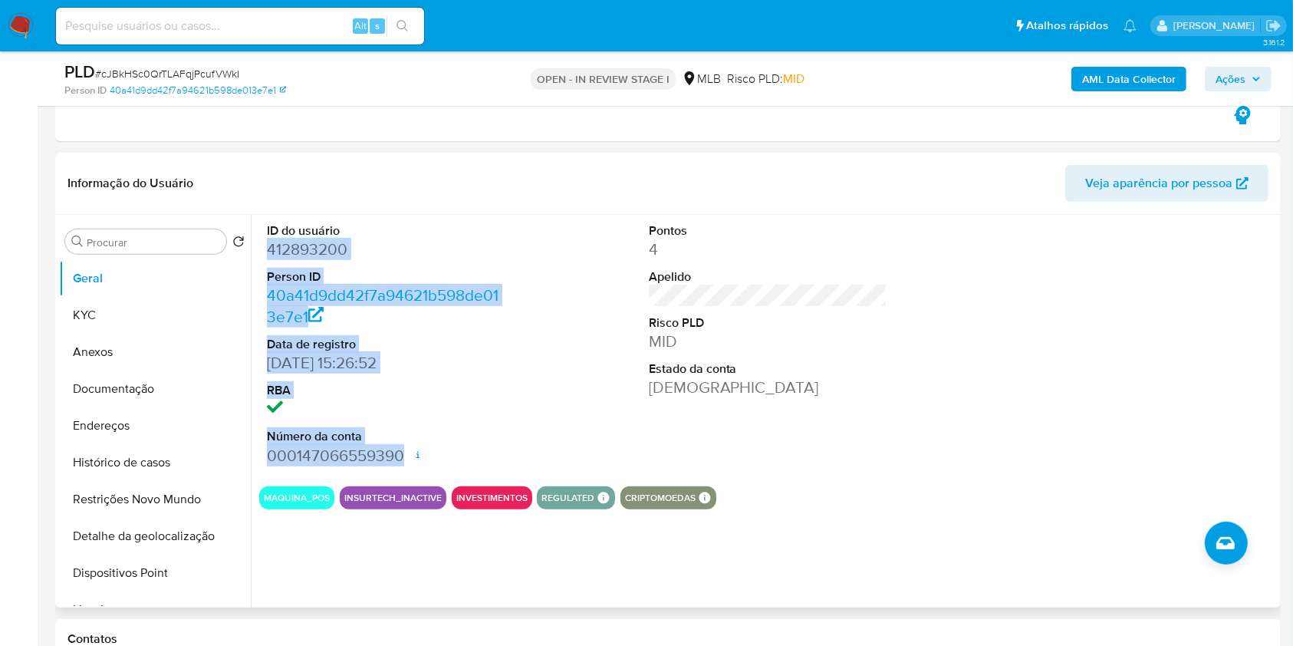
drag, startPoint x: 265, startPoint y: 244, endPoint x: 400, endPoint y: 458, distance: 252.9
click at [400, 458] on div "ID do usuário 412893200 Person ID 40a41d9dd42f7a94621b598de013e7e1 Data de regi…" at bounding box center [386, 344] width 255 height 259
click at [401, 458] on dd "000147066559390 Data de abertura 19/08/2021 01:00 Status ACTIVE" at bounding box center [386, 455] width 239 height 21
drag, startPoint x: 401, startPoint y: 458, endPoint x: 267, endPoint y: 255, distance: 243.5
click at [267, 255] on dl "ID do usuário 412893200 Person ID 40a41d9dd42f7a94621b598de013e7e1 Data de regi…" at bounding box center [386, 344] width 239 height 244
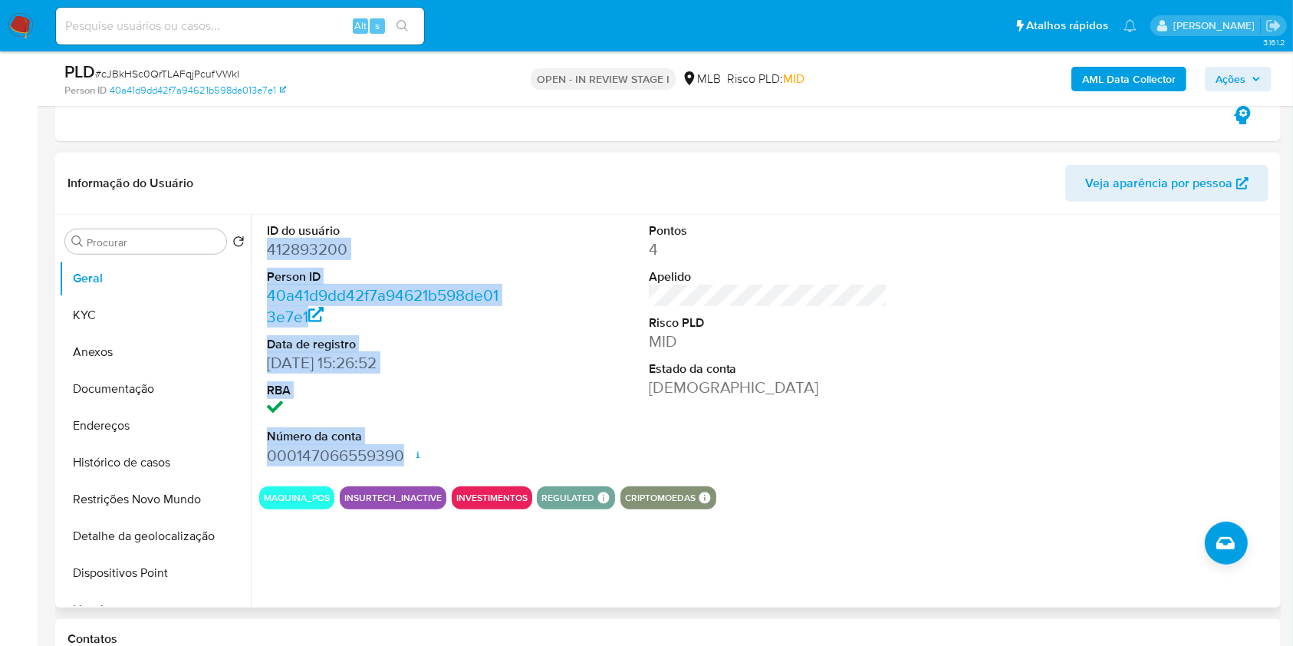
copy dl "412893200 Person ID 40a41d9dd42f7a94621b598de013e7e1 Data de registro 10/08/202…"
click at [1222, 85] on span "Ações" at bounding box center [1230, 79] width 30 height 25
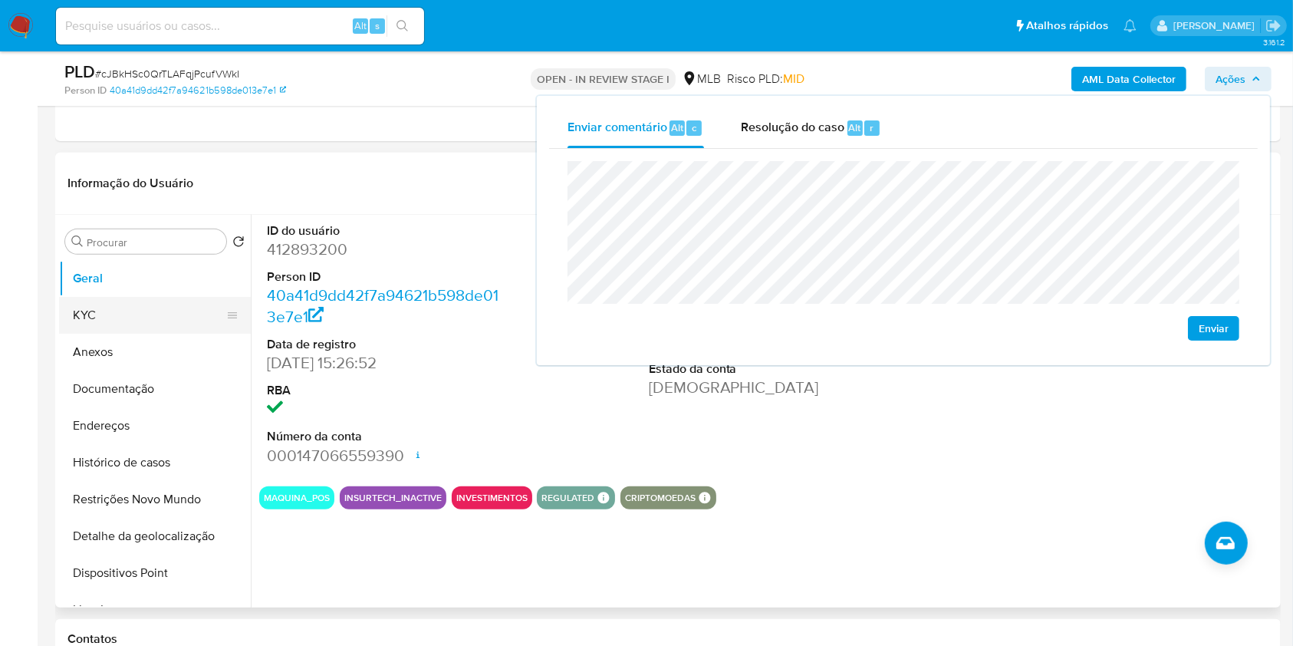
click at [153, 303] on button "KYC" at bounding box center [148, 315] width 179 height 37
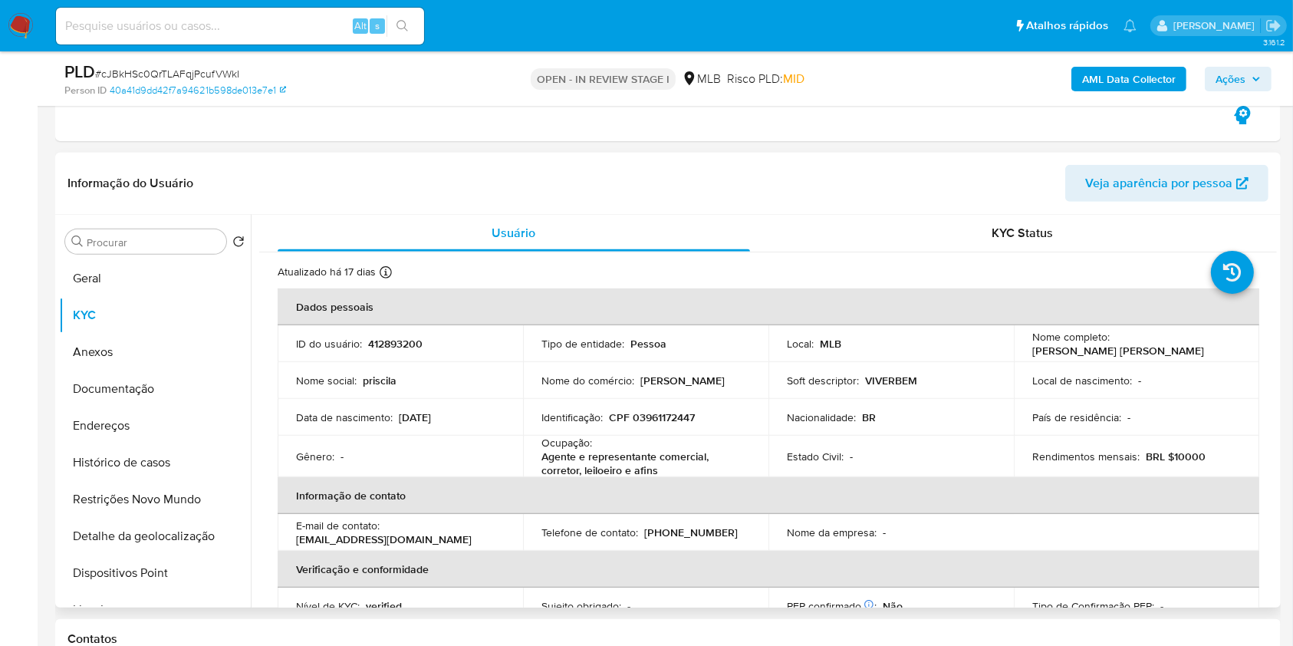
click at [654, 420] on p "CPF 03961172447" at bounding box center [652, 417] width 86 height 14
copy p "03961172447"
click at [1232, 83] on span "Ações" at bounding box center [1230, 79] width 30 height 25
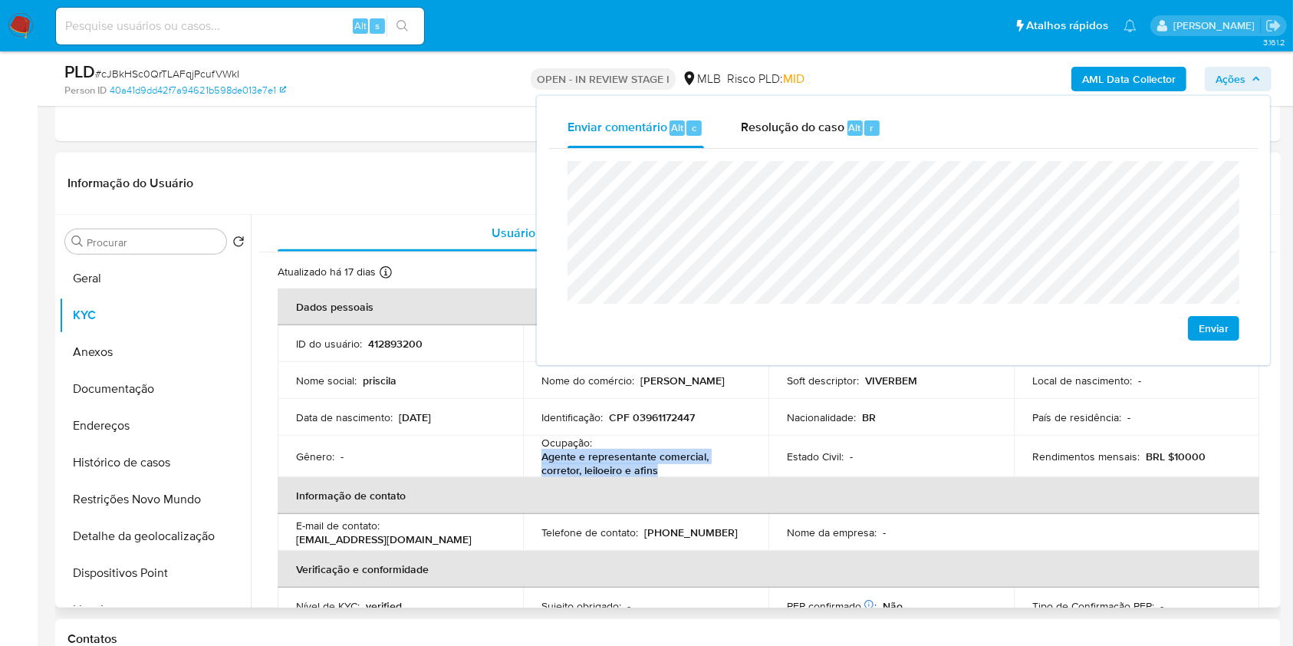
drag, startPoint x: 658, startPoint y: 477, endPoint x: 529, endPoint y: 463, distance: 129.5
click at [529, 463] on td "Ocupação : Agente e representante comercial, corretor, leiloeiro e afins" at bounding box center [645, 456] width 245 height 41
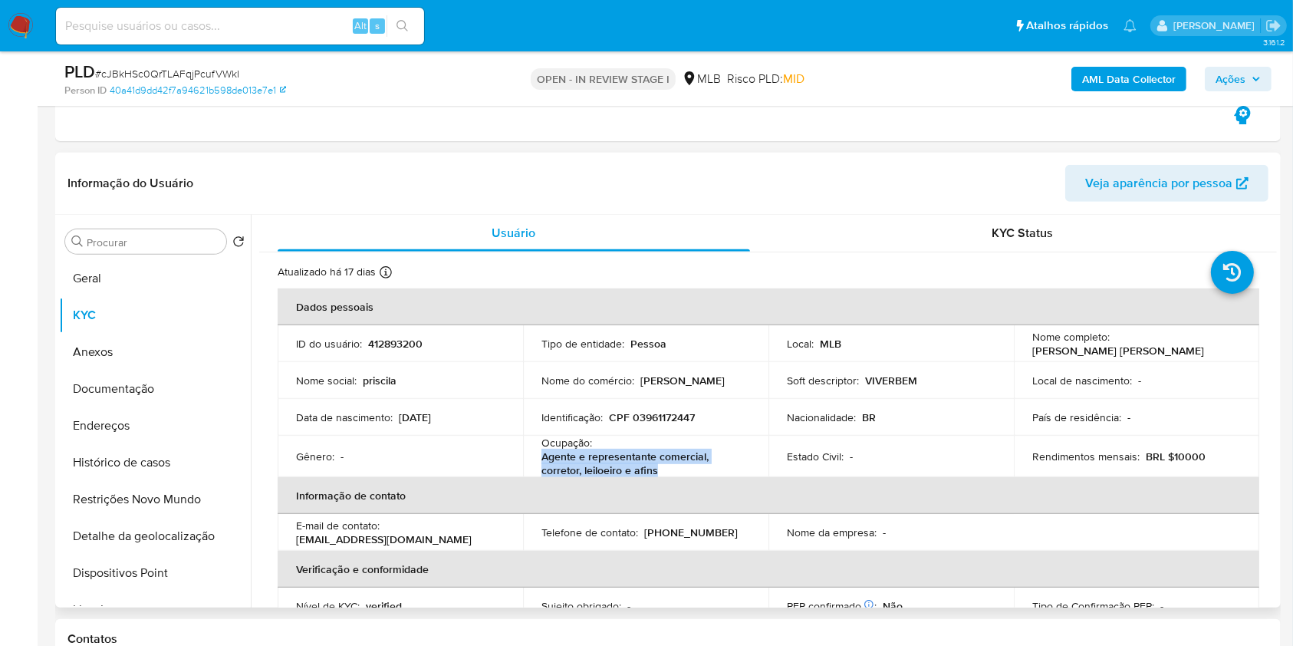
copy p "Agente e representante comercial, corretor, leiloeiro e afins"
click at [1218, 71] on span "Ações" at bounding box center [1230, 79] width 30 height 25
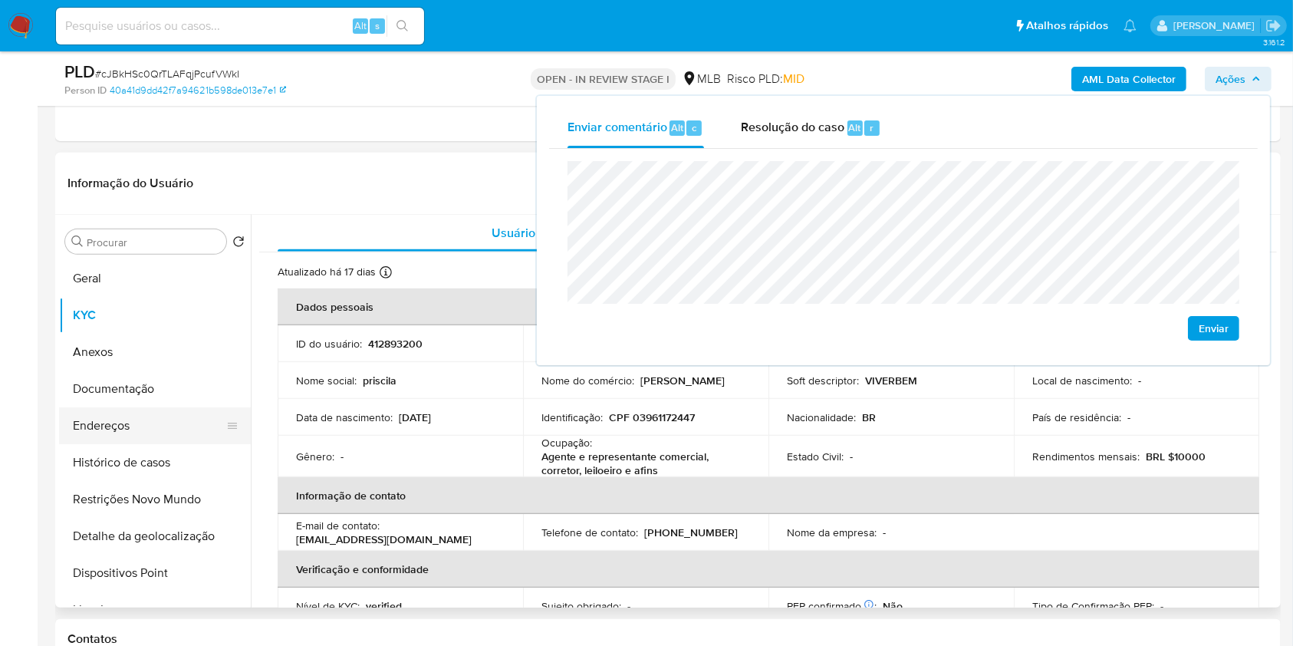
click at [94, 434] on button "Endereços" at bounding box center [148, 425] width 179 height 37
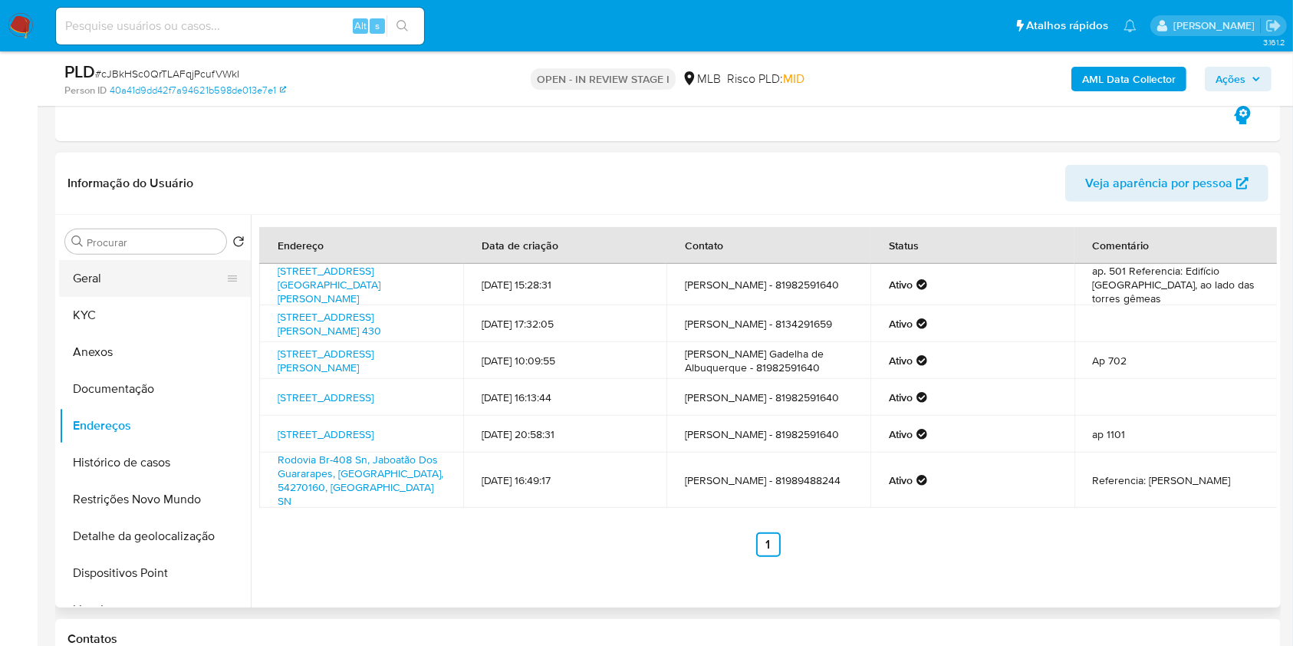
click at [134, 288] on button "Geral" at bounding box center [148, 278] width 179 height 37
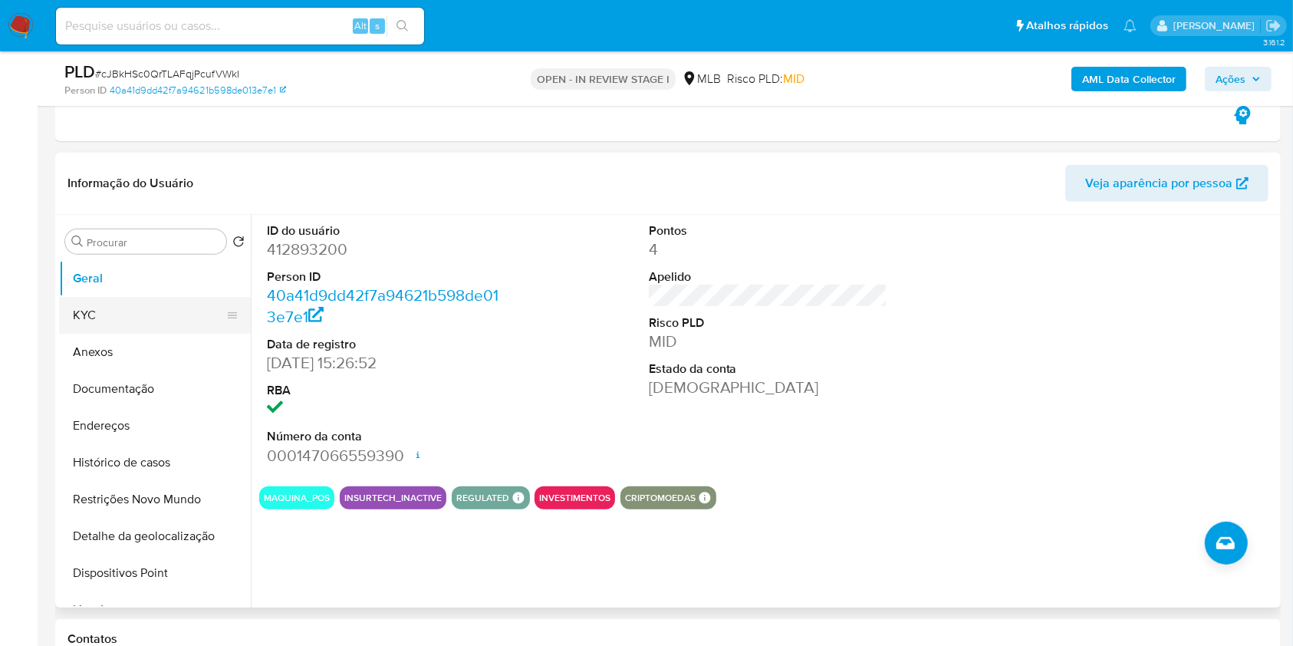
drag, startPoint x: 126, startPoint y: 326, endPoint x: 185, endPoint y: 286, distance: 71.2
click at [129, 323] on button "KYC" at bounding box center [148, 315] width 179 height 37
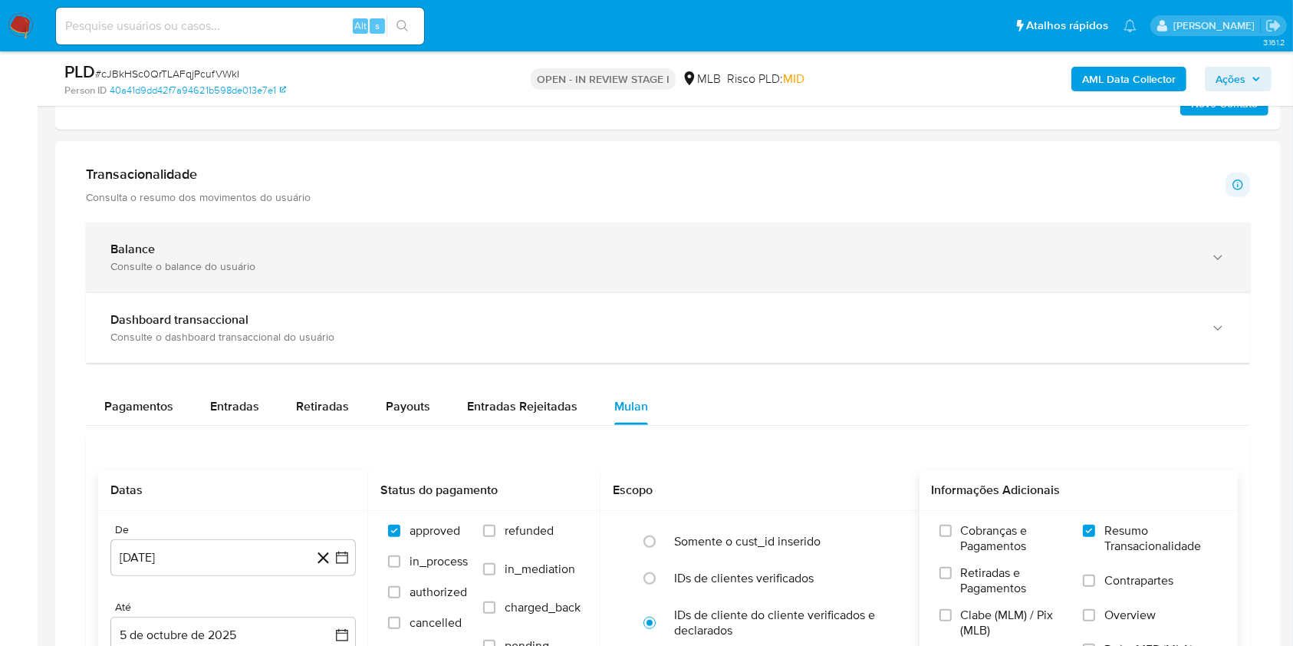
scroll to position [1411, 0]
drag, startPoint x: 609, startPoint y: 293, endPoint x: 607, endPoint y: 285, distance: 7.8
click at [607, 285] on div "Balance Consulte o balance do usuário Dashboard transaccional Consulte o dashbo…" at bounding box center [668, 548] width 1164 height 653
click at [607, 282] on div "Balance Consulte o balance do usuário" at bounding box center [668, 257] width 1164 height 70
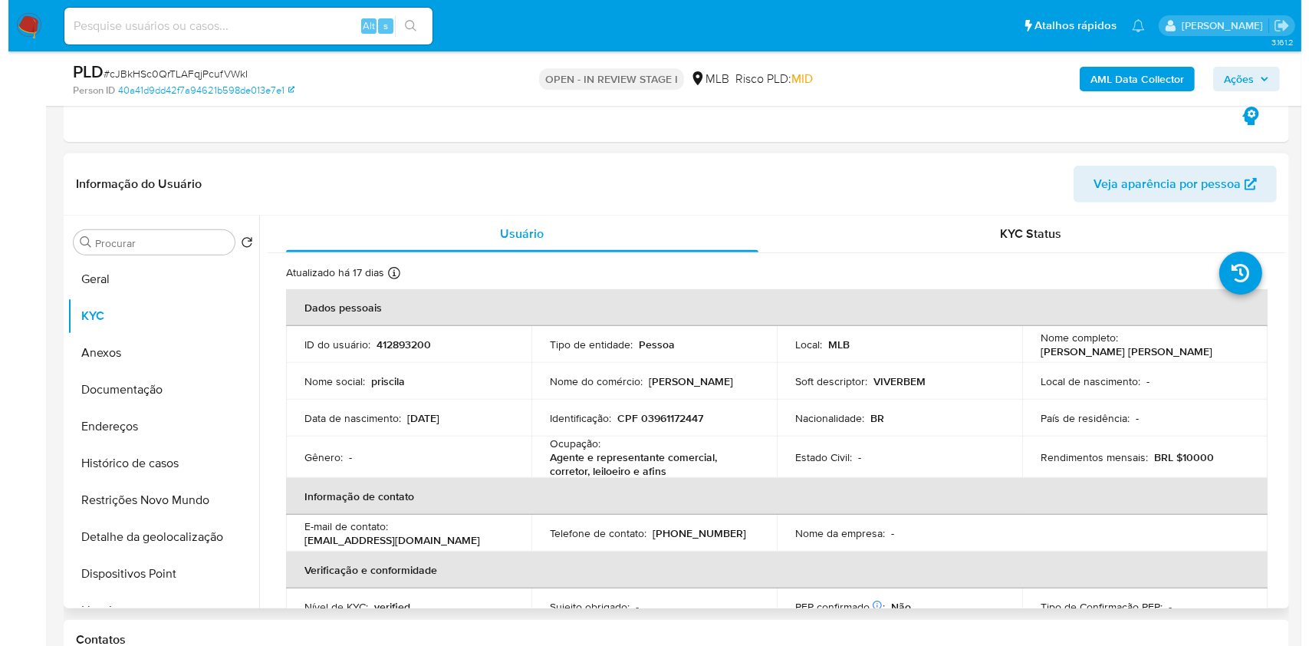
scroll to position [568, 0]
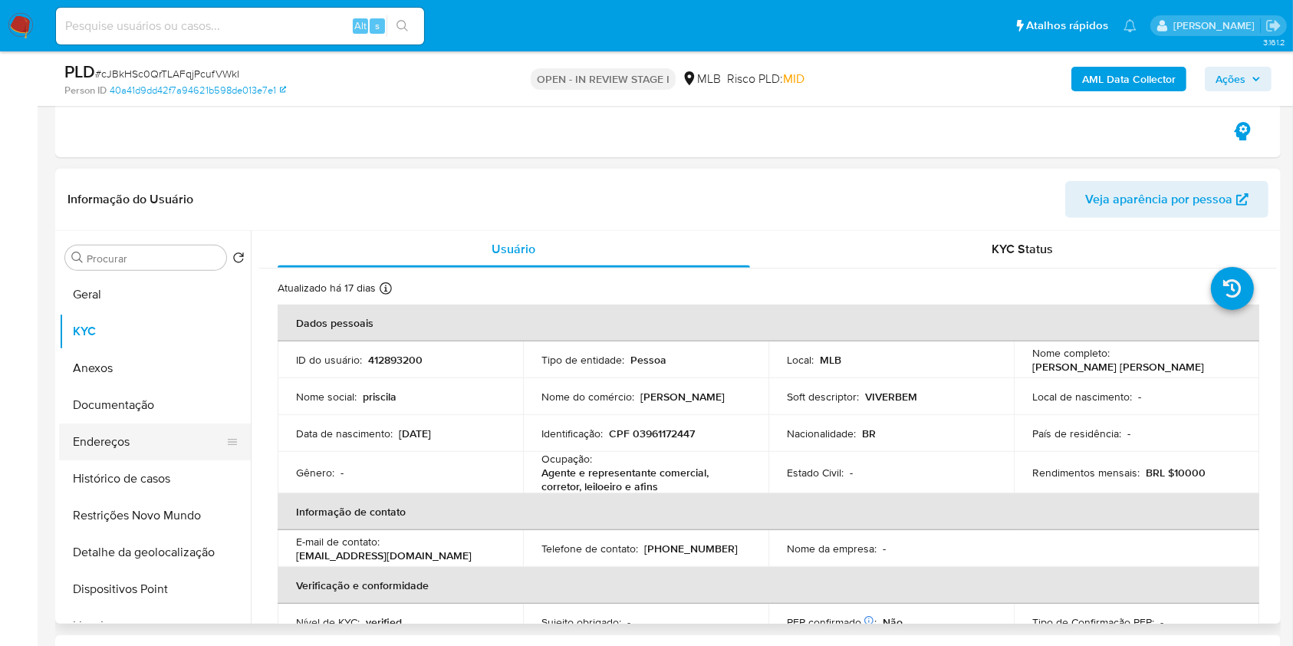
click at [147, 442] on button "Endereços" at bounding box center [148, 441] width 179 height 37
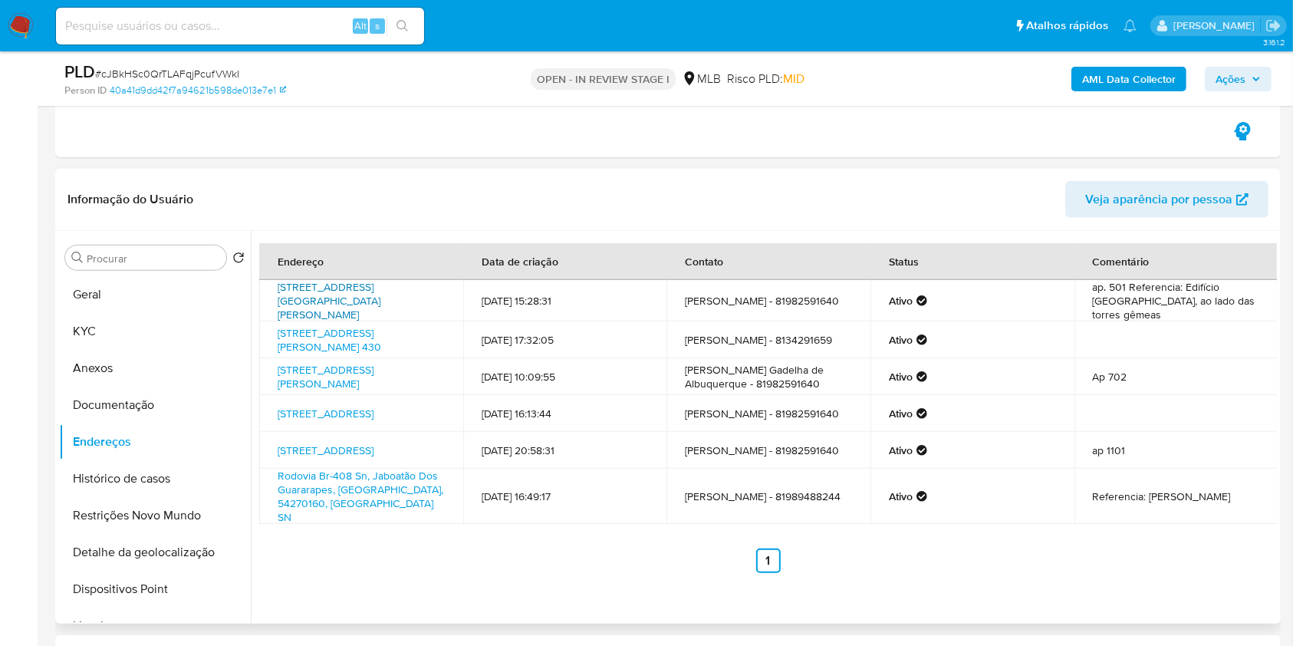
click at [350, 291] on link "Avenida Ministro Marcos Freire 4259, Olinda, Pernambuco, 53130540, Brasil 4259" at bounding box center [329, 300] width 103 height 43
click at [346, 330] on link "Rua Doutor Pedro De Assis Rocha 430, Olinda, Pernambuco, 53030170, Brasil 430" at bounding box center [330, 339] width 104 height 29
click at [343, 374] on link "Rua Doutor Pedro De Mello Cahu 51, Recife, Pernambuco, 51020080, Brasil 51" at bounding box center [326, 376] width 96 height 29
click at [153, 399] on button "Documentação" at bounding box center [148, 404] width 179 height 37
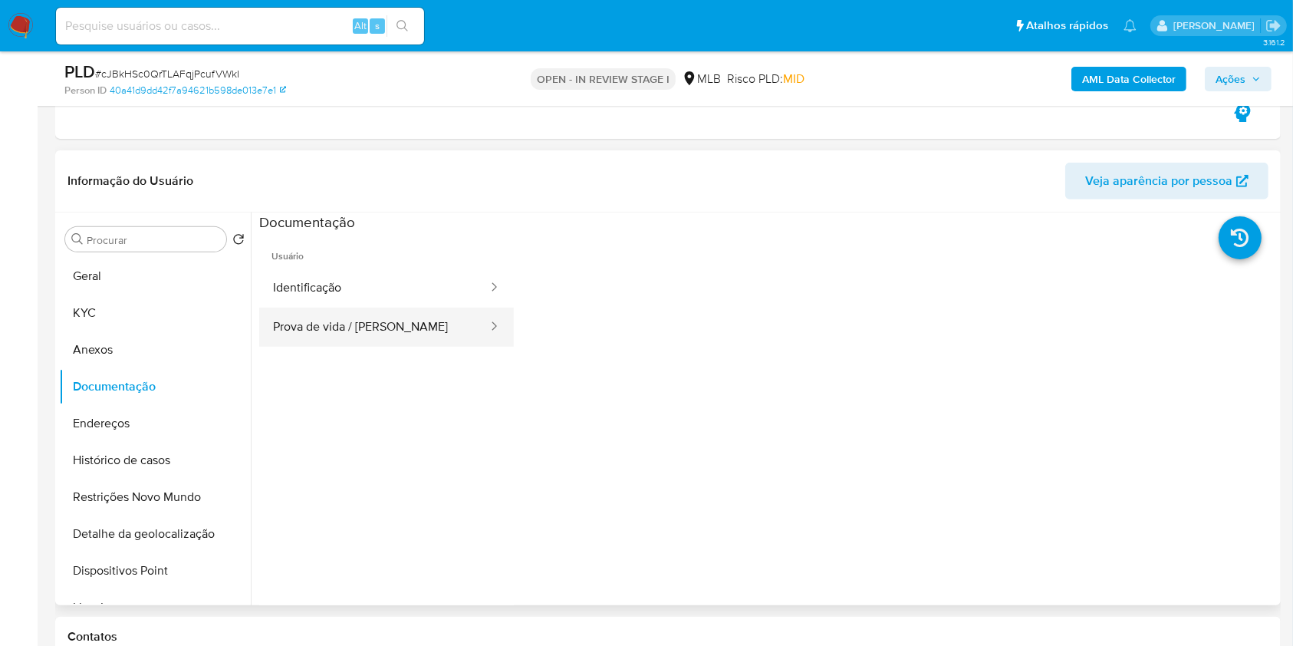
click at [355, 324] on button "Prova de vida / Selfie" at bounding box center [374, 326] width 230 height 39
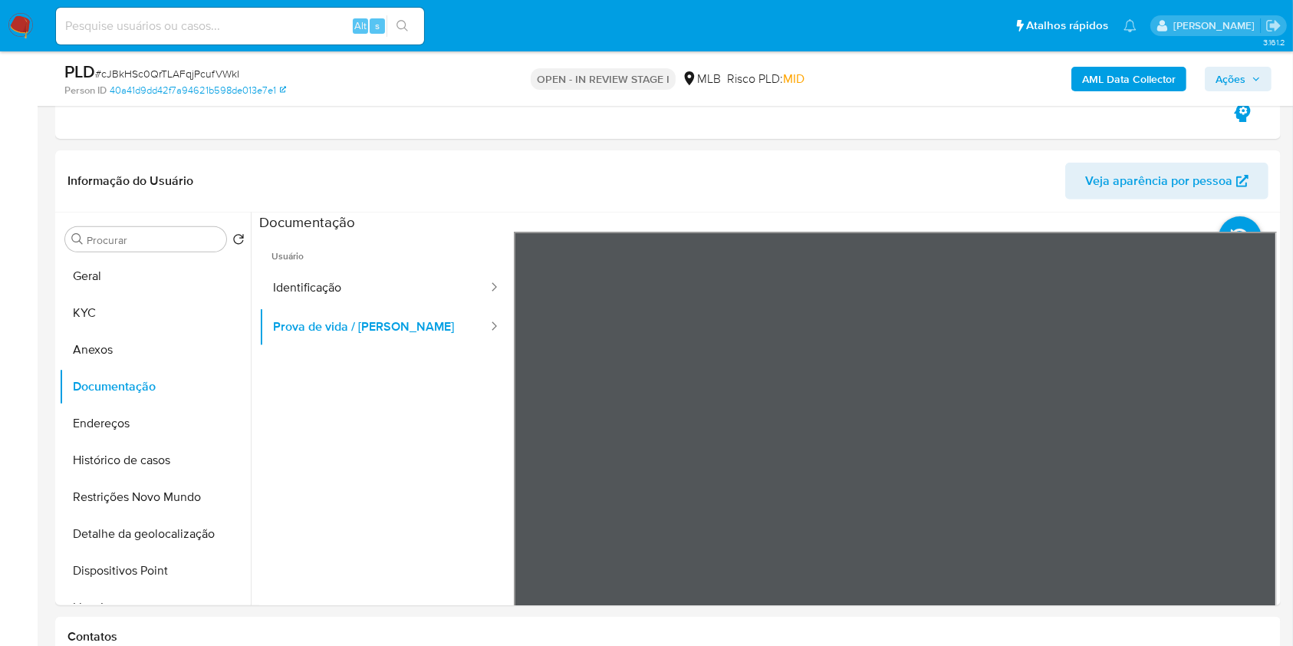
click at [1261, 71] on button "Ações" at bounding box center [1238, 79] width 67 height 25
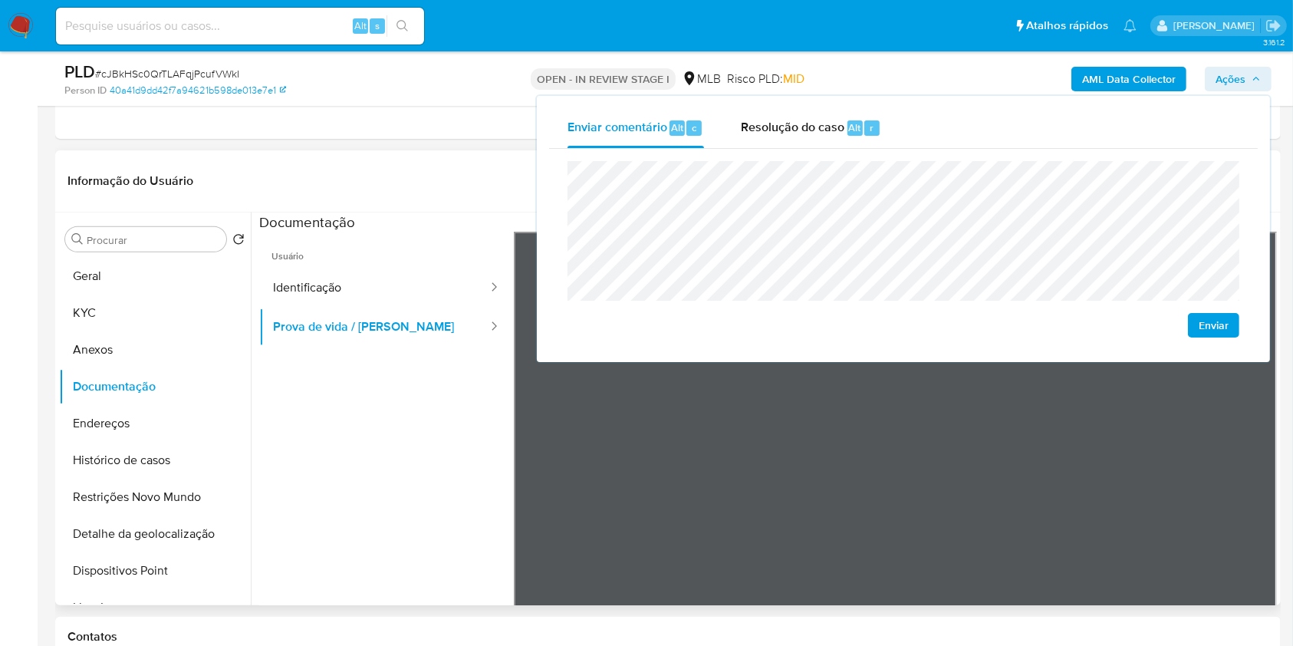
click at [399, 502] on ul "Usuário Identificação Prova de vida / Selfie" at bounding box center [386, 453] width 255 height 442
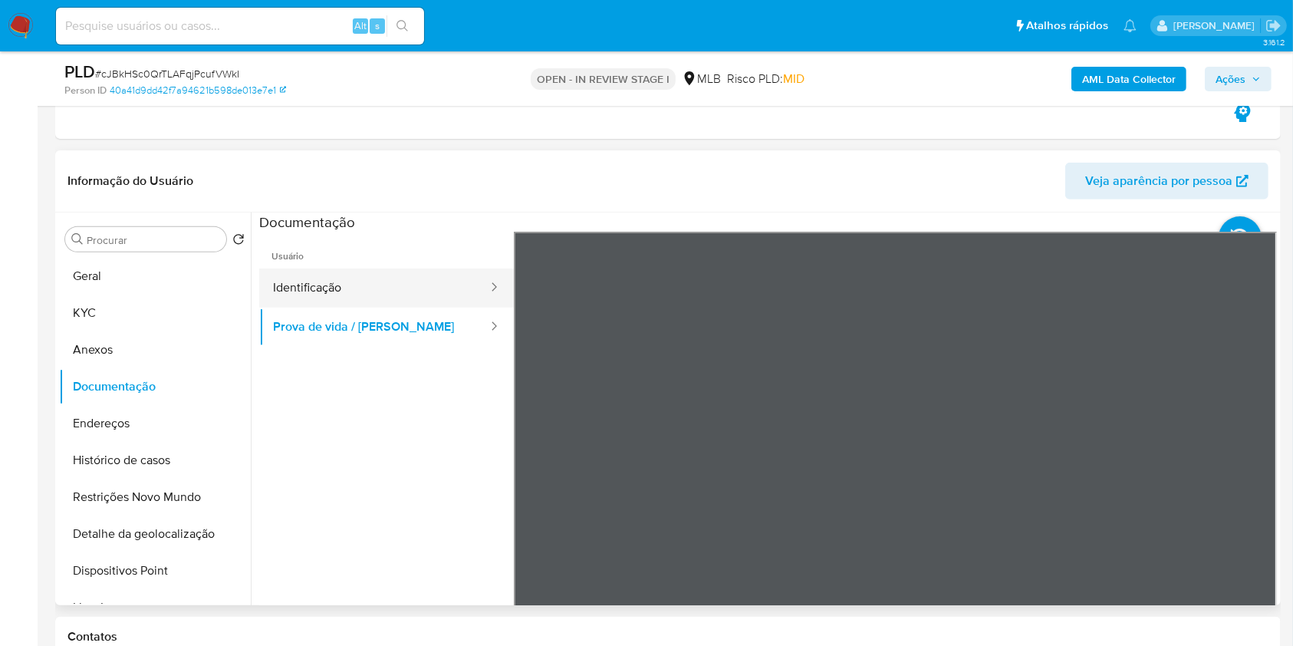
click at [380, 283] on button "Identificação" at bounding box center [374, 287] width 230 height 39
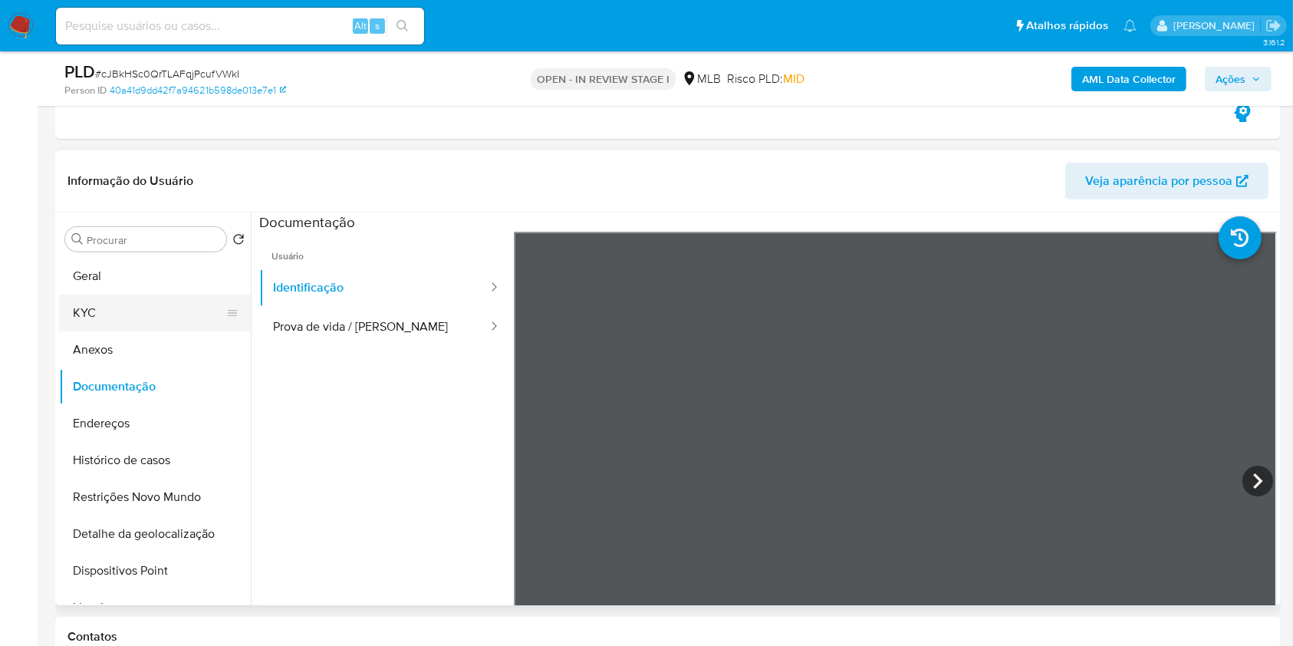
click at [95, 298] on button "KYC" at bounding box center [148, 312] width 179 height 37
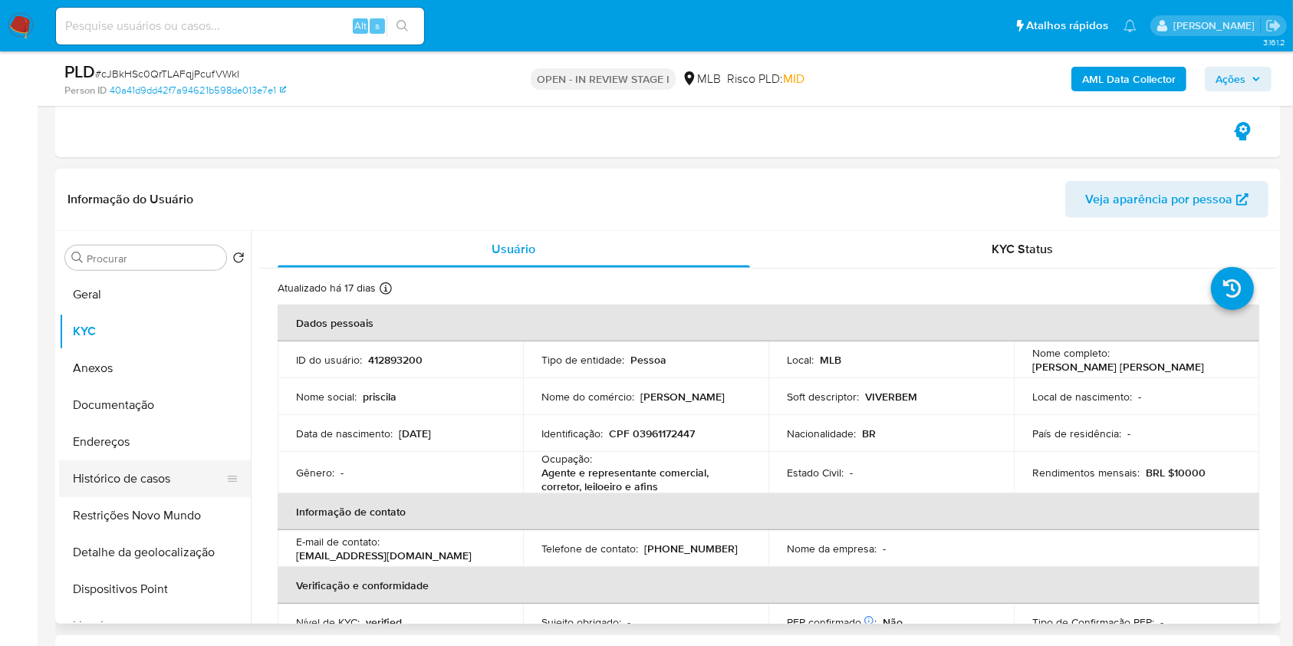
click at [175, 482] on button "Histórico de casos" at bounding box center [148, 478] width 179 height 37
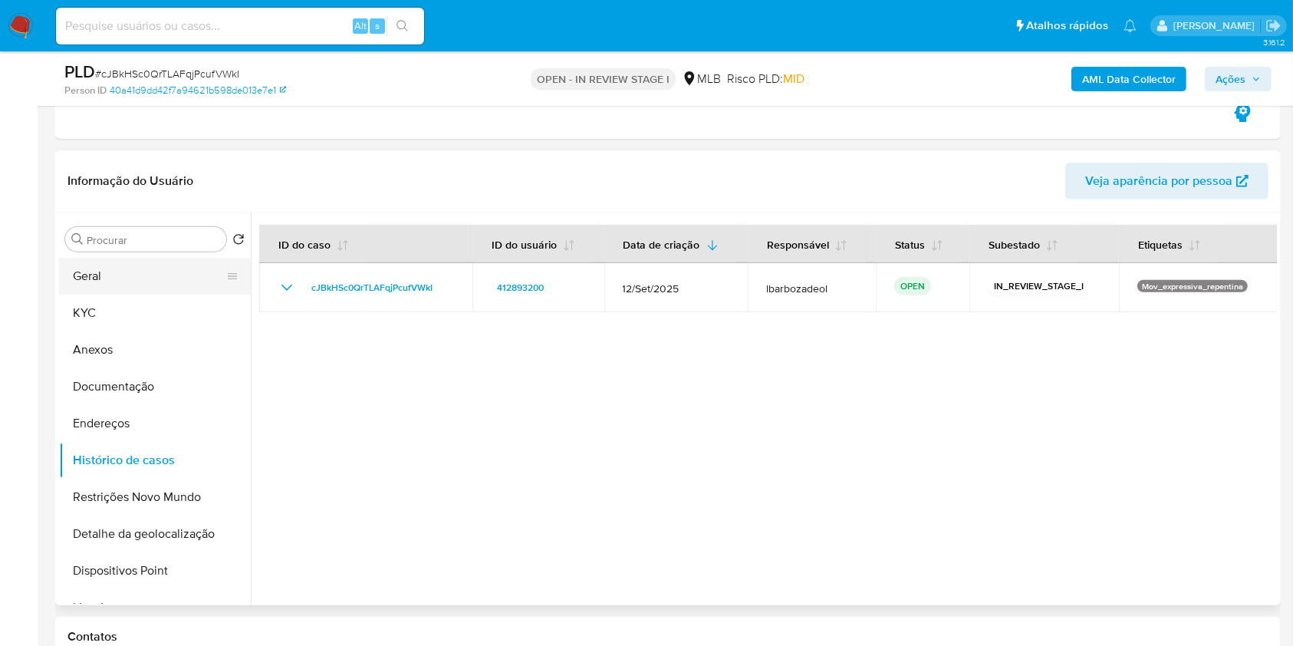
click at [135, 261] on button "Geral" at bounding box center [148, 276] width 179 height 37
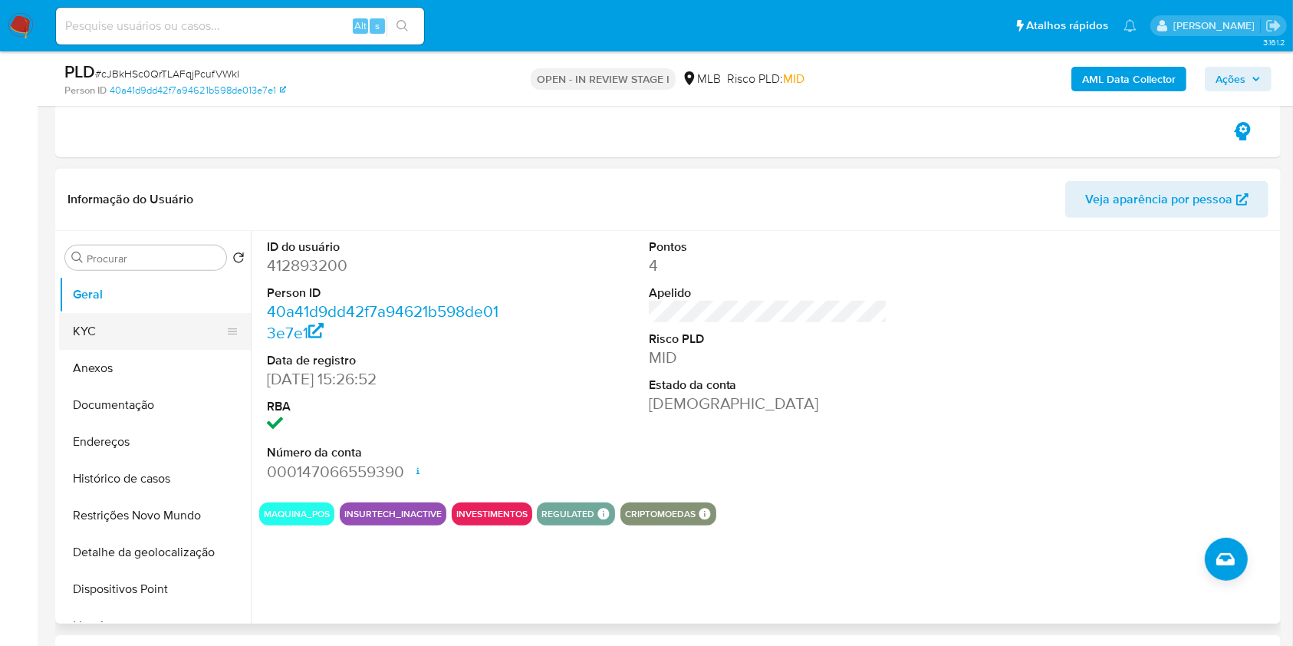
click at [97, 334] on button "KYC" at bounding box center [148, 331] width 179 height 37
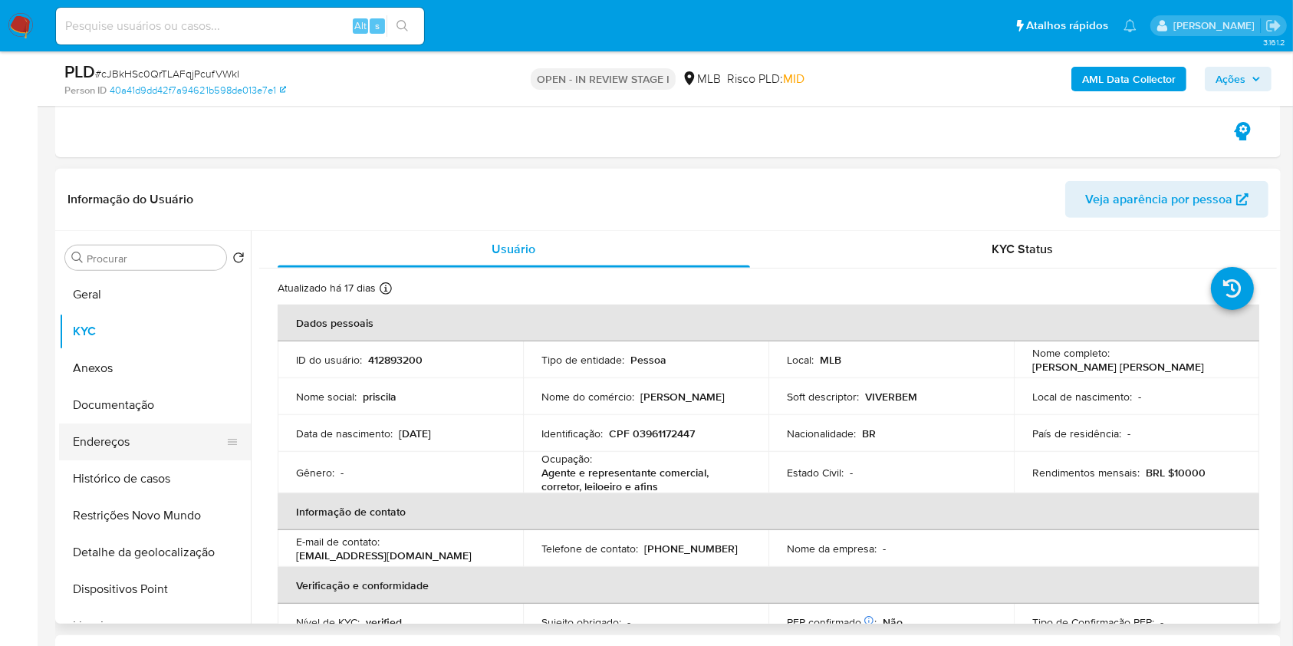
click at [152, 445] on button "Endereços" at bounding box center [148, 441] width 179 height 37
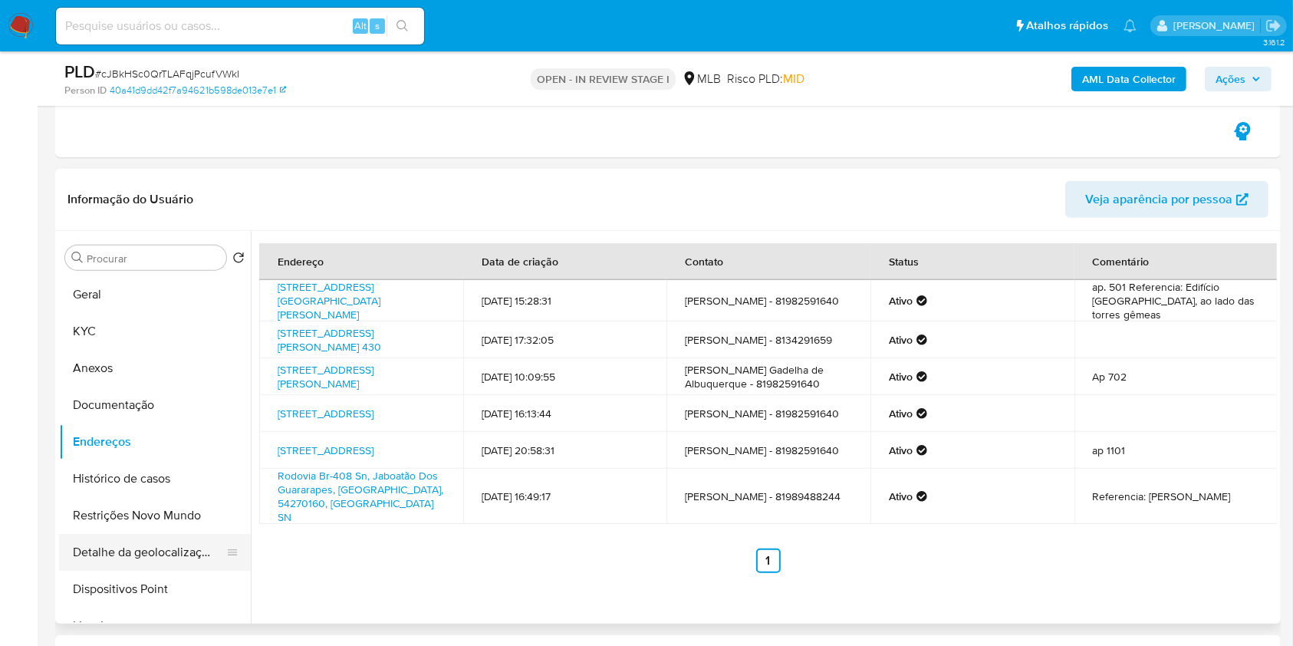
click at [182, 555] on button "Detalhe da geolocalização" at bounding box center [148, 552] width 179 height 37
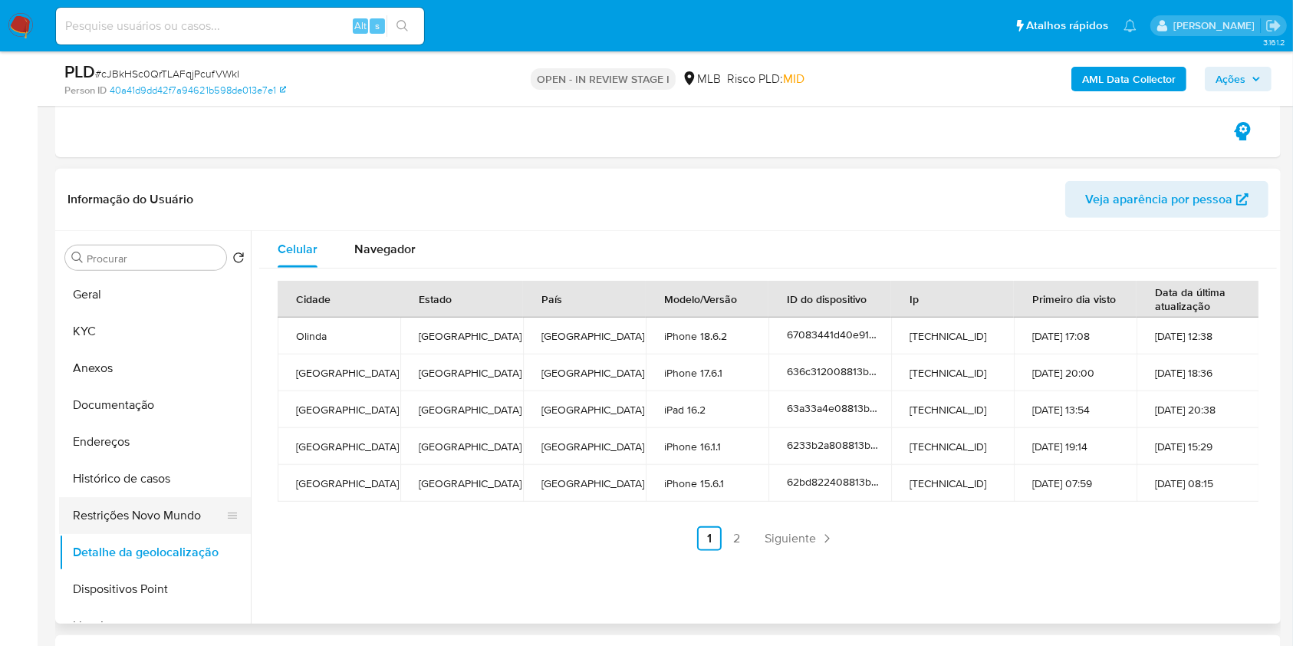
click at [100, 514] on button "Restrições Novo Mundo" at bounding box center [148, 515] width 179 height 37
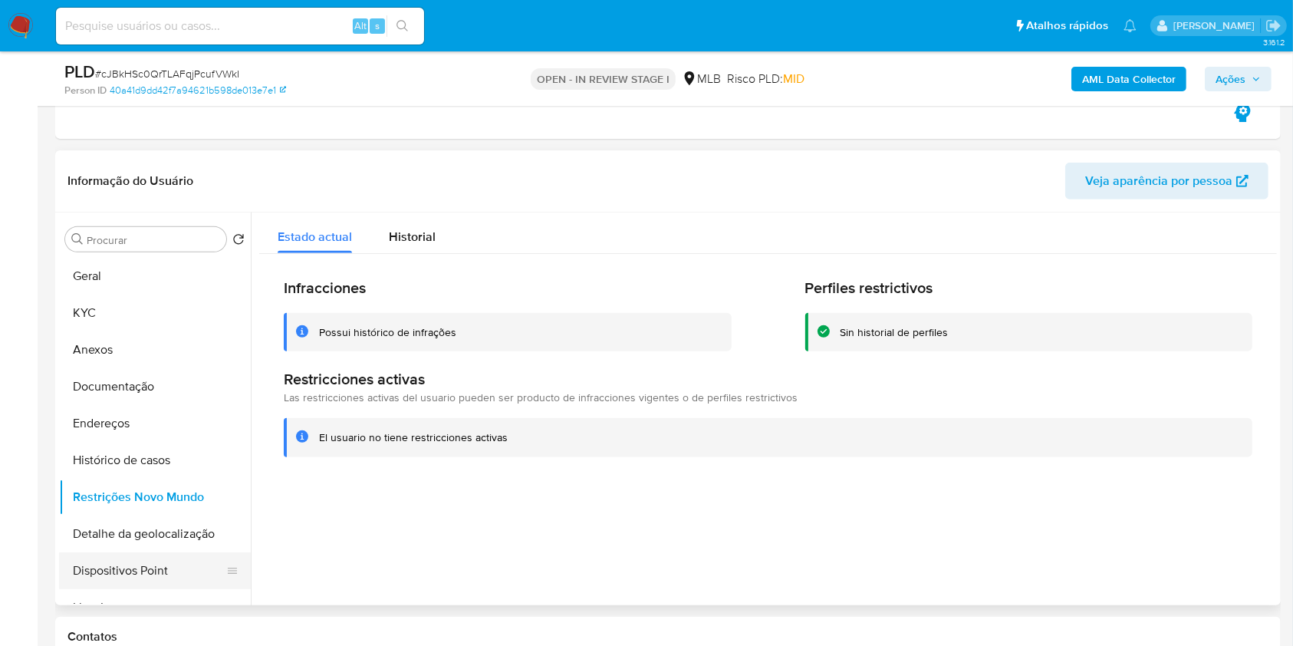
click at [171, 575] on button "Dispositivos Point" at bounding box center [148, 570] width 179 height 37
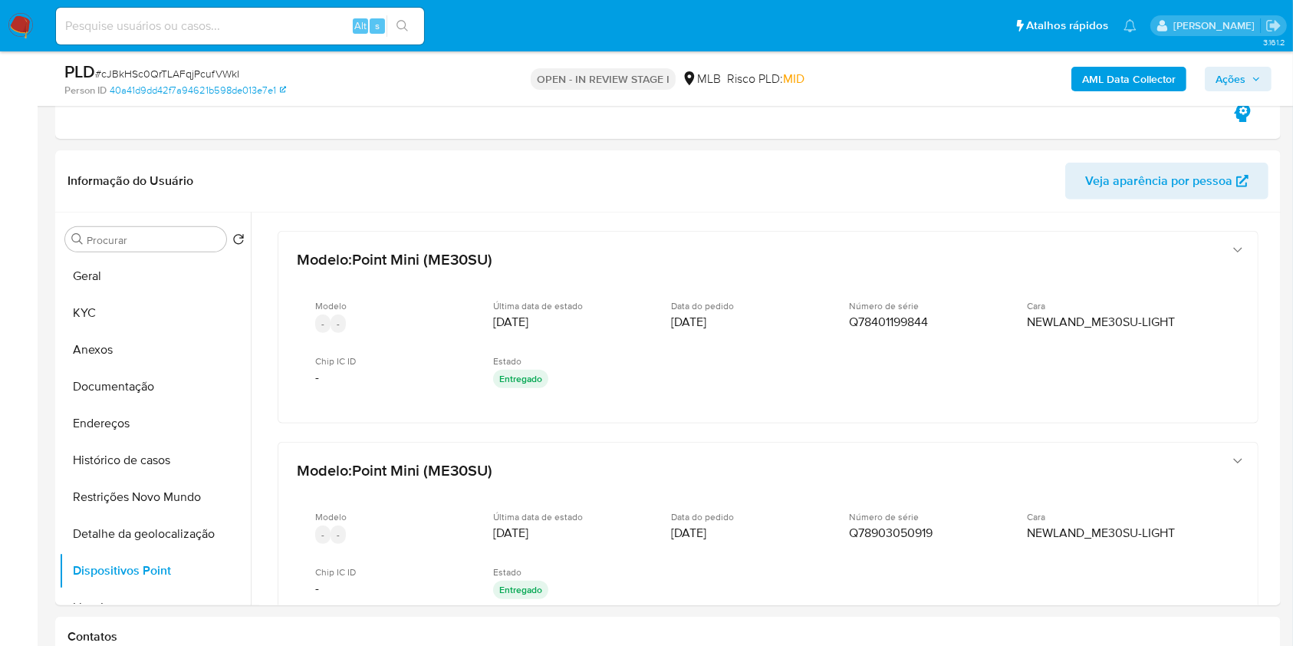
click at [1118, 73] on b "AML Data Collector" at bounding box center [1129, 79] width 94 height 25
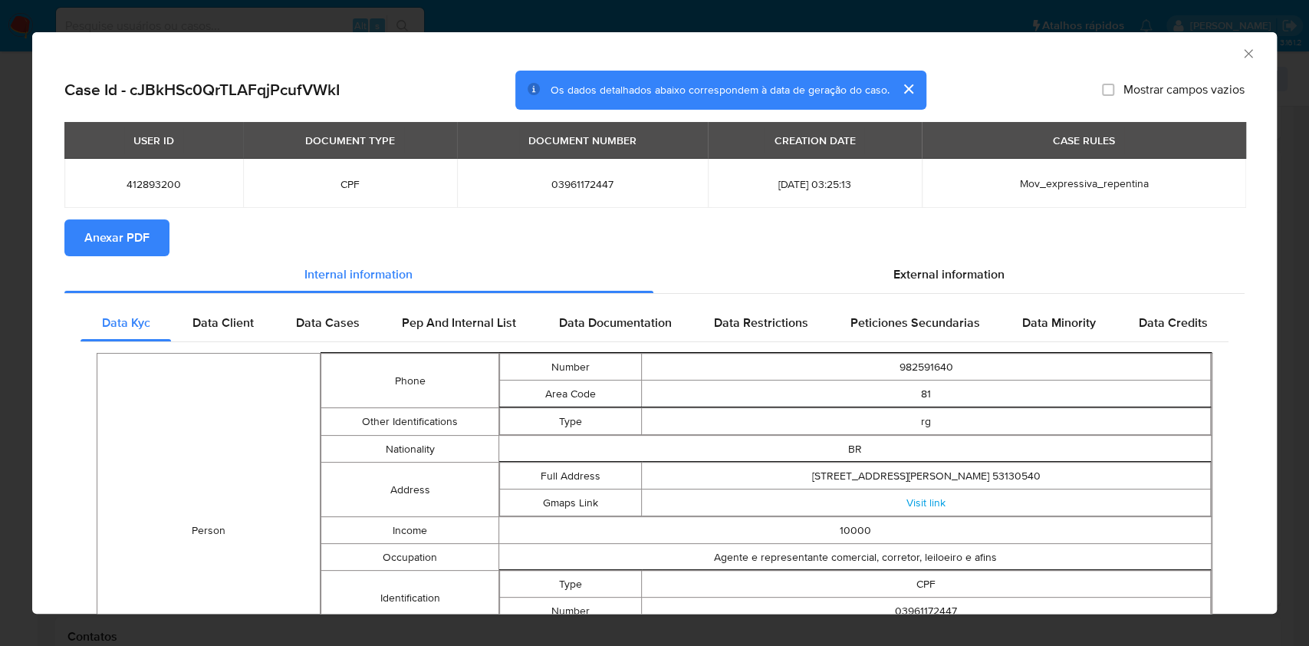
click at [100, 242] on span "Anexar PDF" at bounding box center [116, 238] width 65 height 34
click at [1222, 46] on div "AML Data Collector" at bounding box center [642, 51] width 1198 height 17
click at [1241, 50] on icon "Fechar a janela" at bounding box center [1248, 53] width 15 height 15
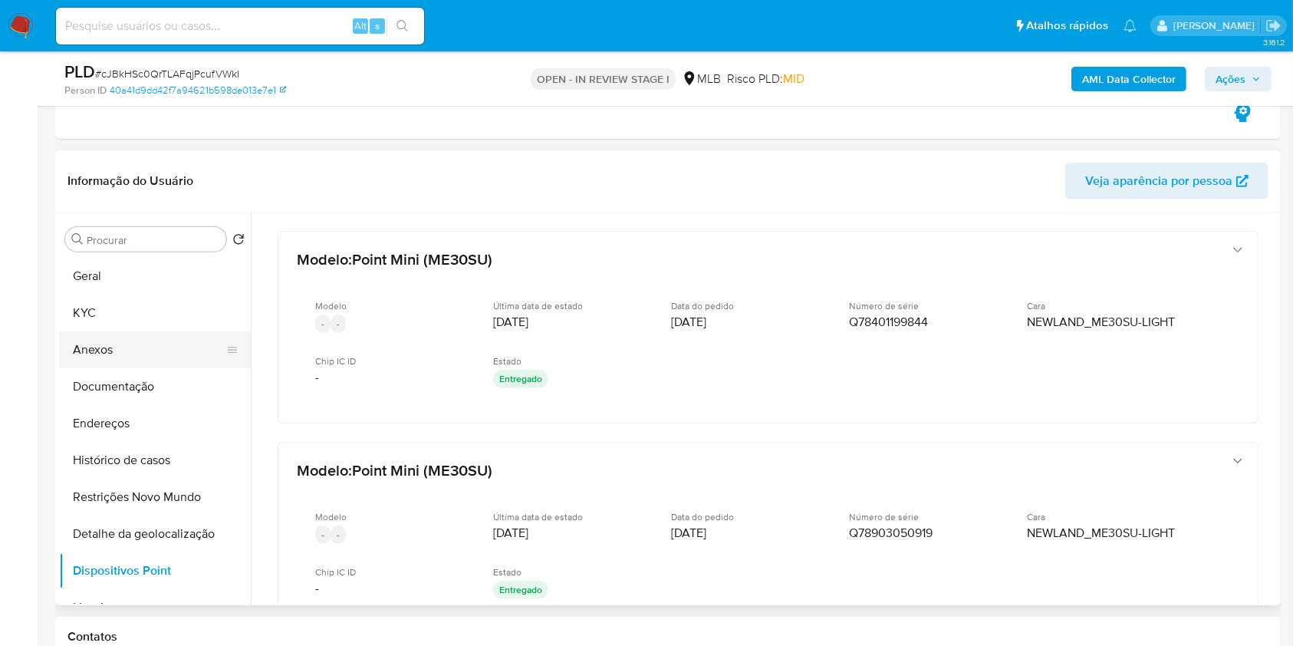
click at [168, 344] on button "Anexos" at bounding box center [148, 349] width 179 height 37
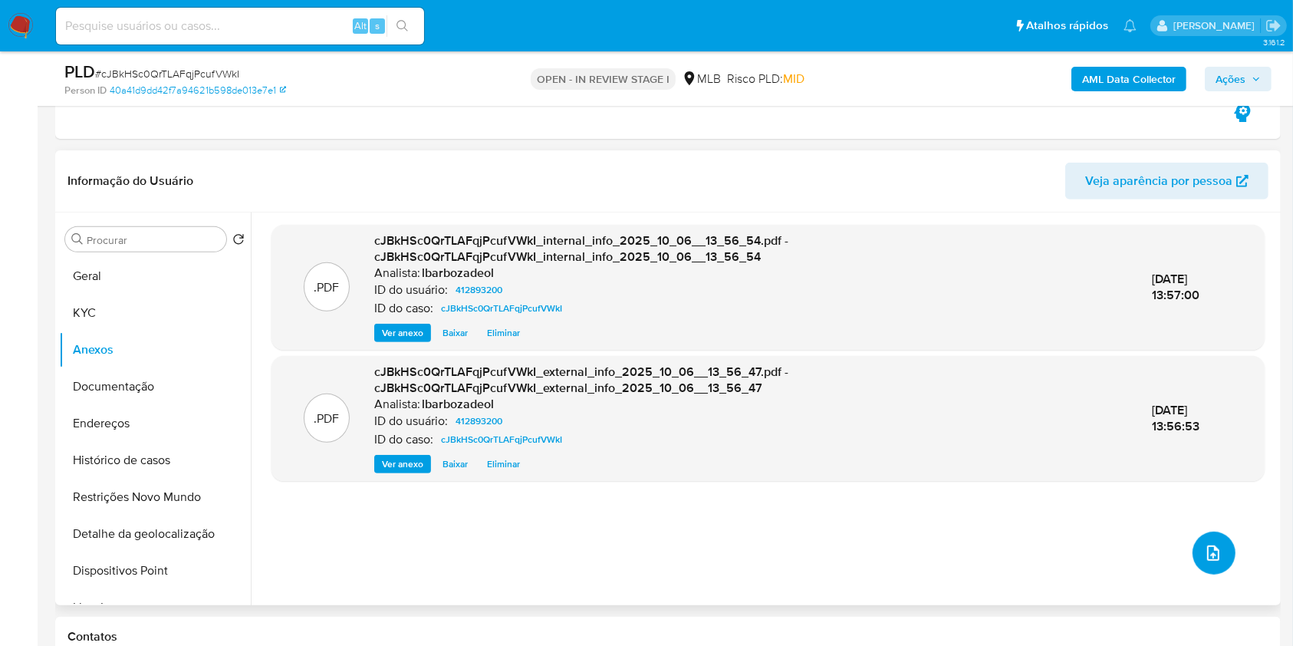
click at [1208, 556] on icon "upload-file" at bounding box center [1213, 553] width 18 height 18
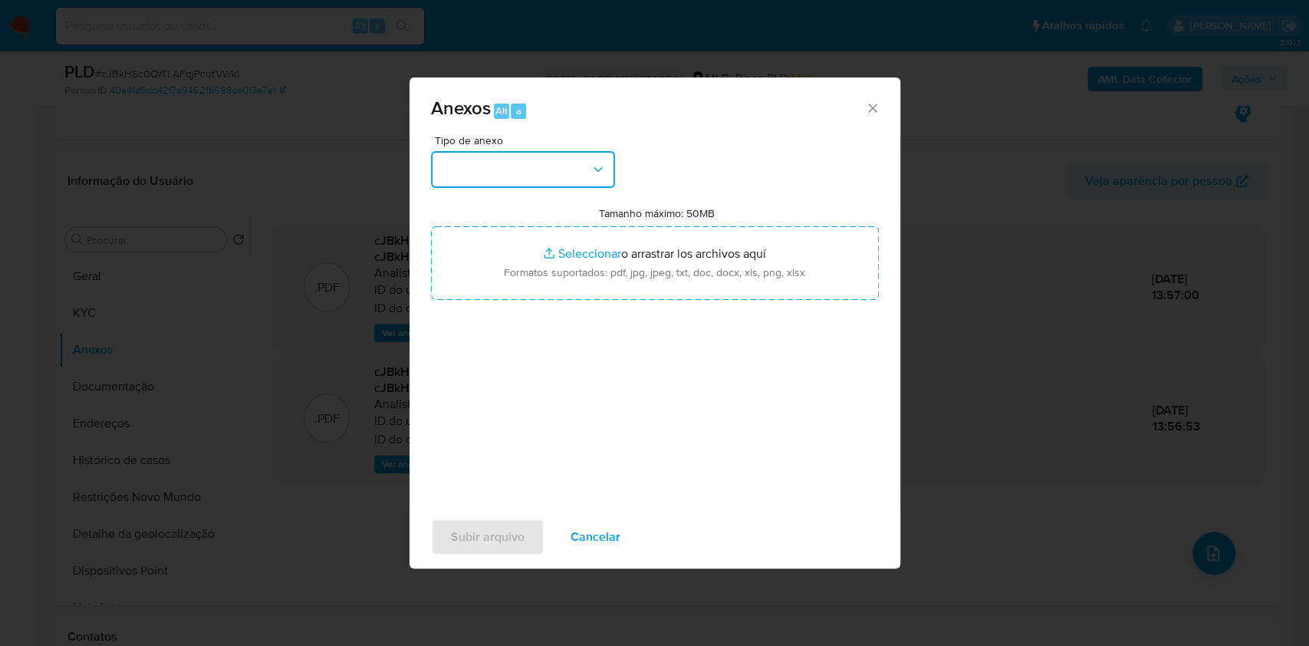
click at [567, 171] on button "button" at bounding box center [523, 169] width 184 height 37
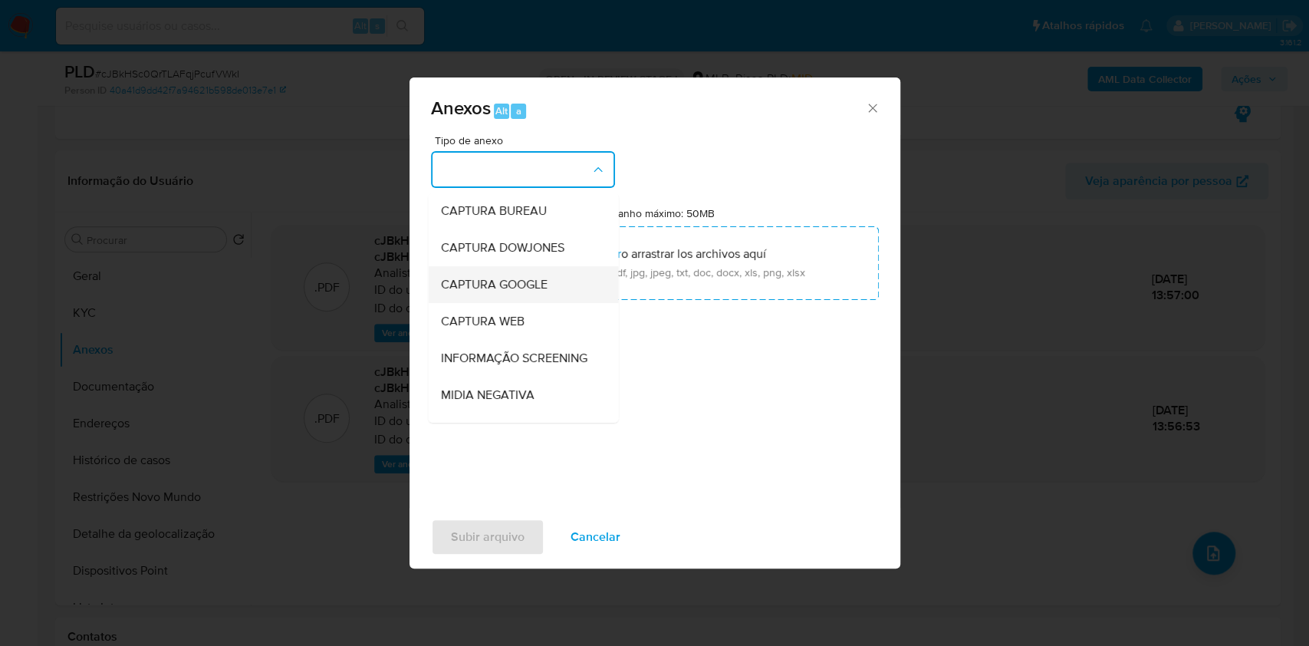
scroll to position [235, 0]
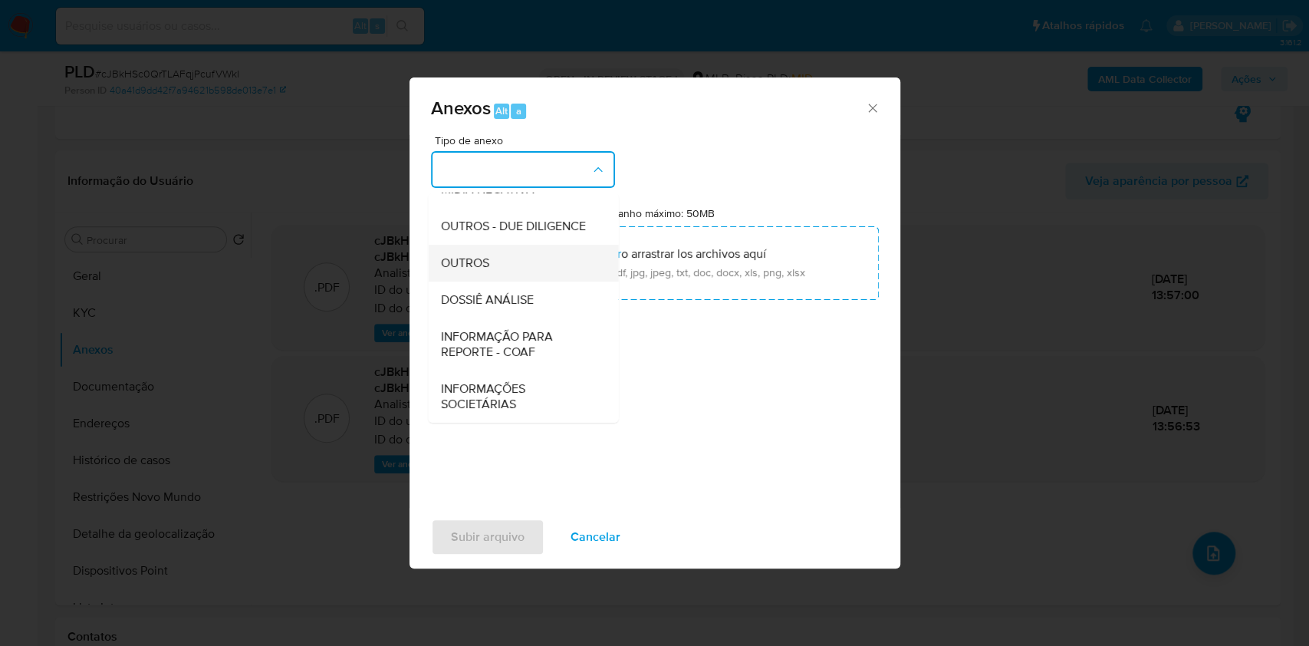
click at [529, 280] on div "OUTROS" at bounding box center [518, 263] width 156 height 37
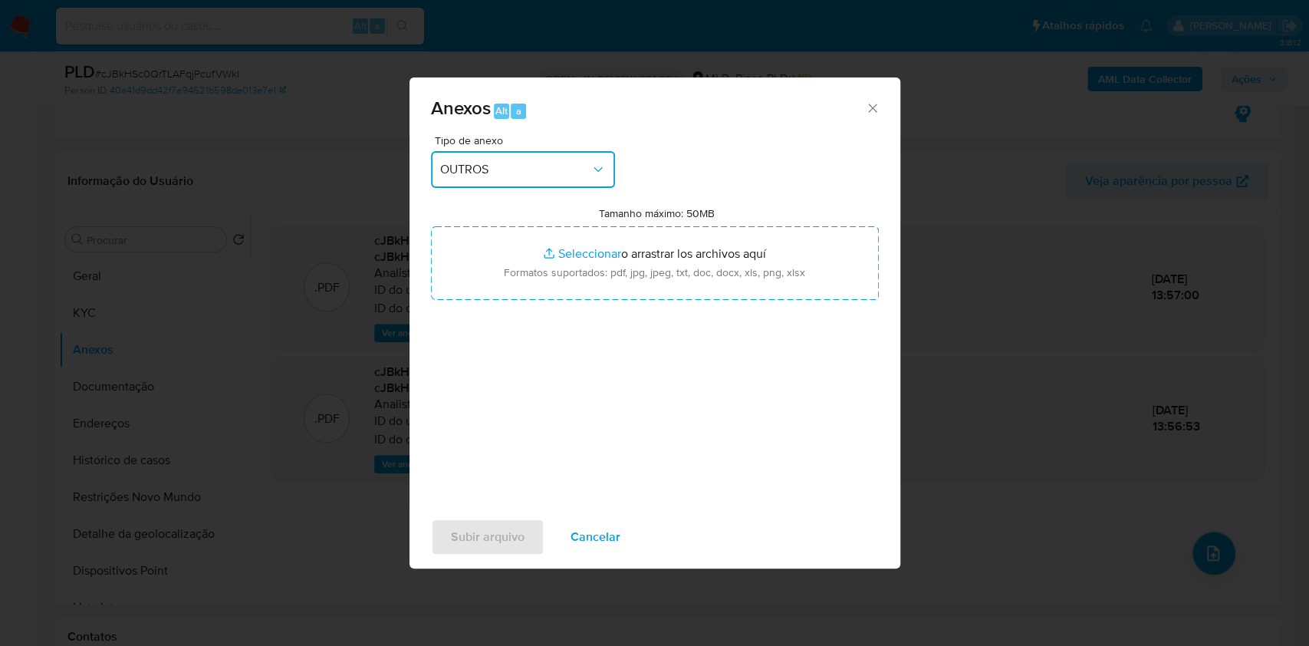
click at [534, 178] on button "OUTROS" at bounding box center [523, 169] width 184 height 37
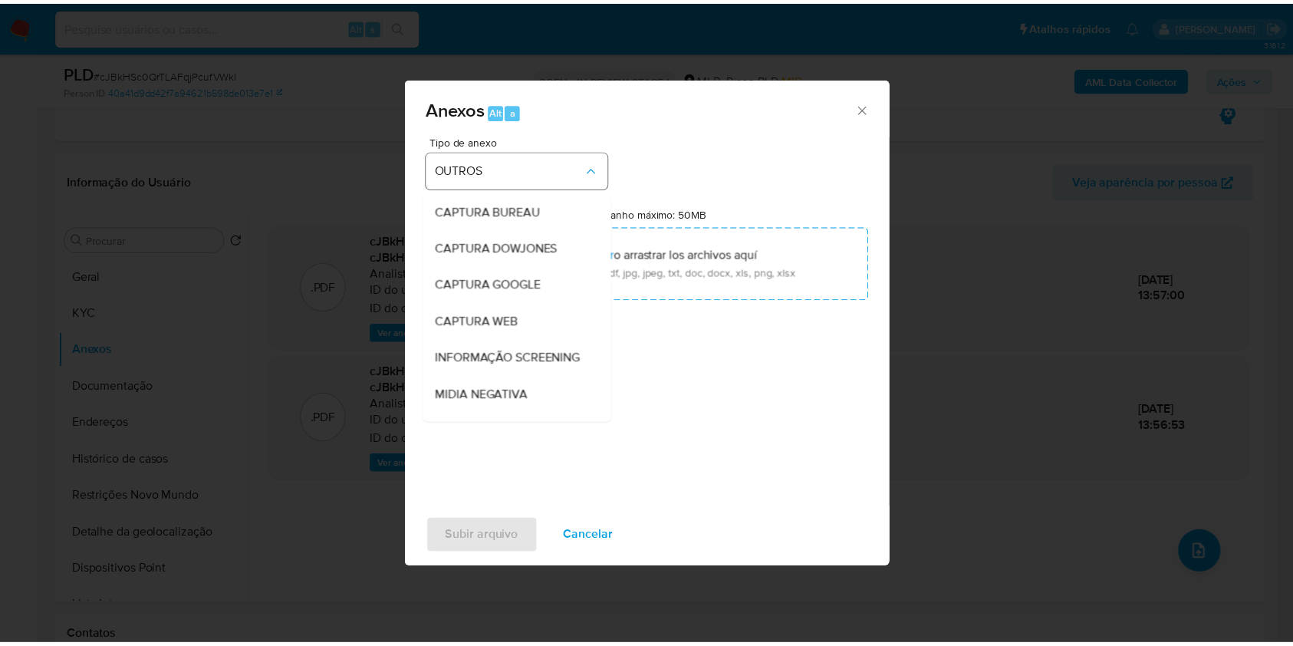
scroll to position [191, 0]
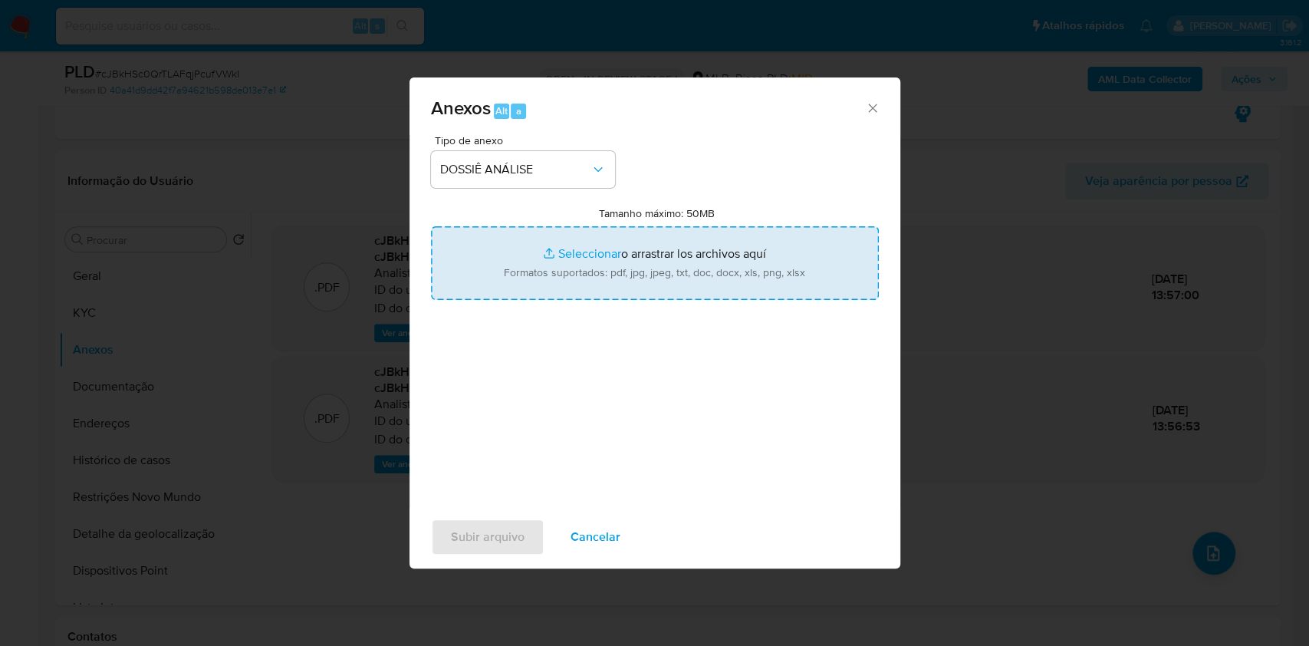
click at [558, 233] on input "Tamanho máximo: 50MB Seleccionar archivos" at bounding box center [655, 263] width 448 height 74
type input "C:\fakepath\Declinio - XXXX - CPF 03961172447 - PRISCILA PAULA CAVALCANTI GADEL…"
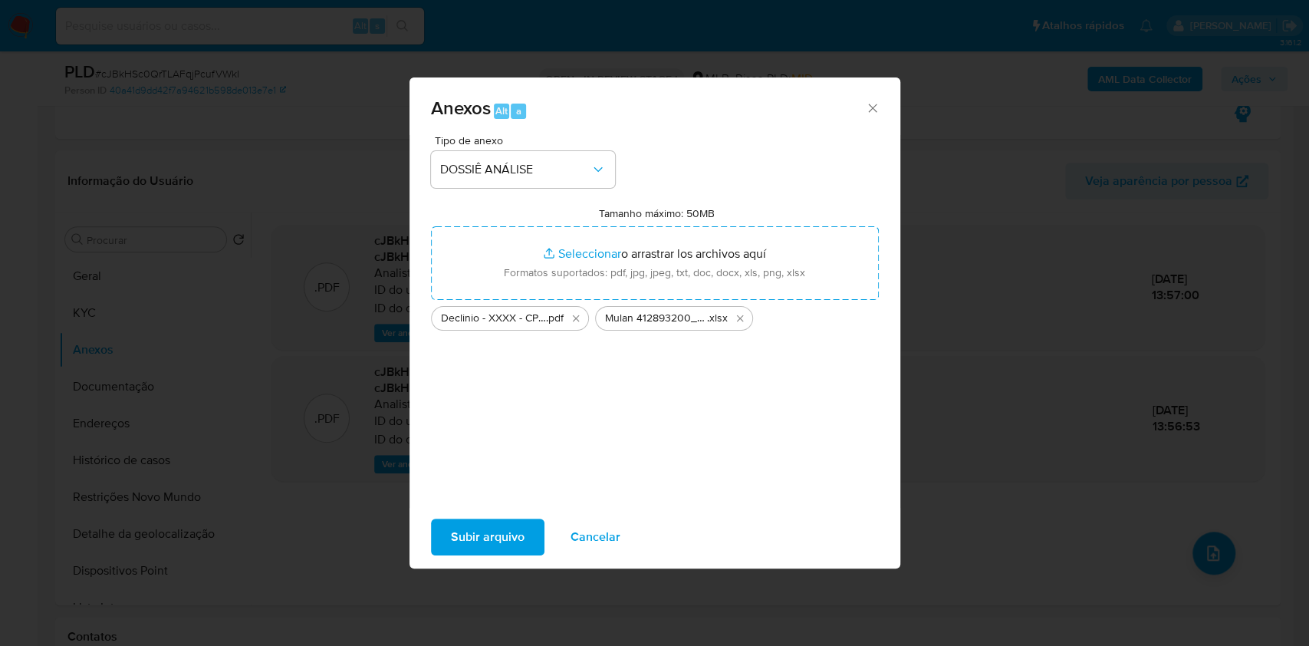
click at [466, 534] on span "Subir arquivo" at bounding box center [488, 537] width 74 height 34
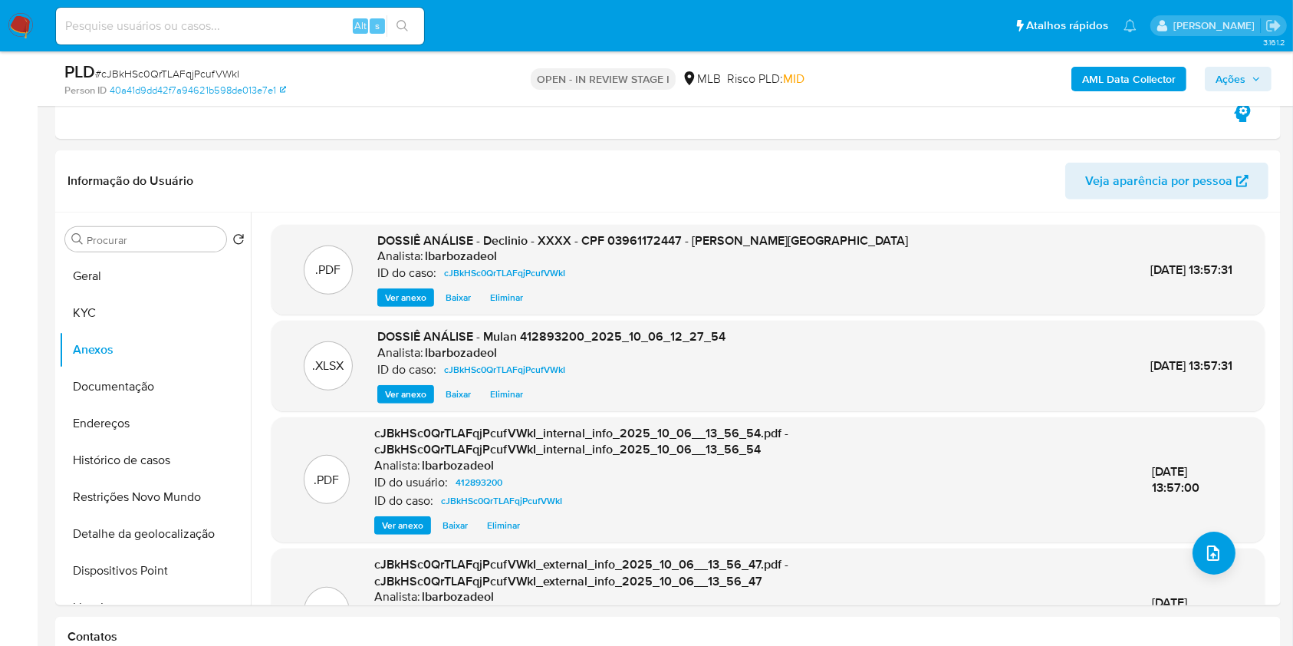
click at [1218, 68] on span "Ações" at bounding box center [1230, 79] width 30 height 25
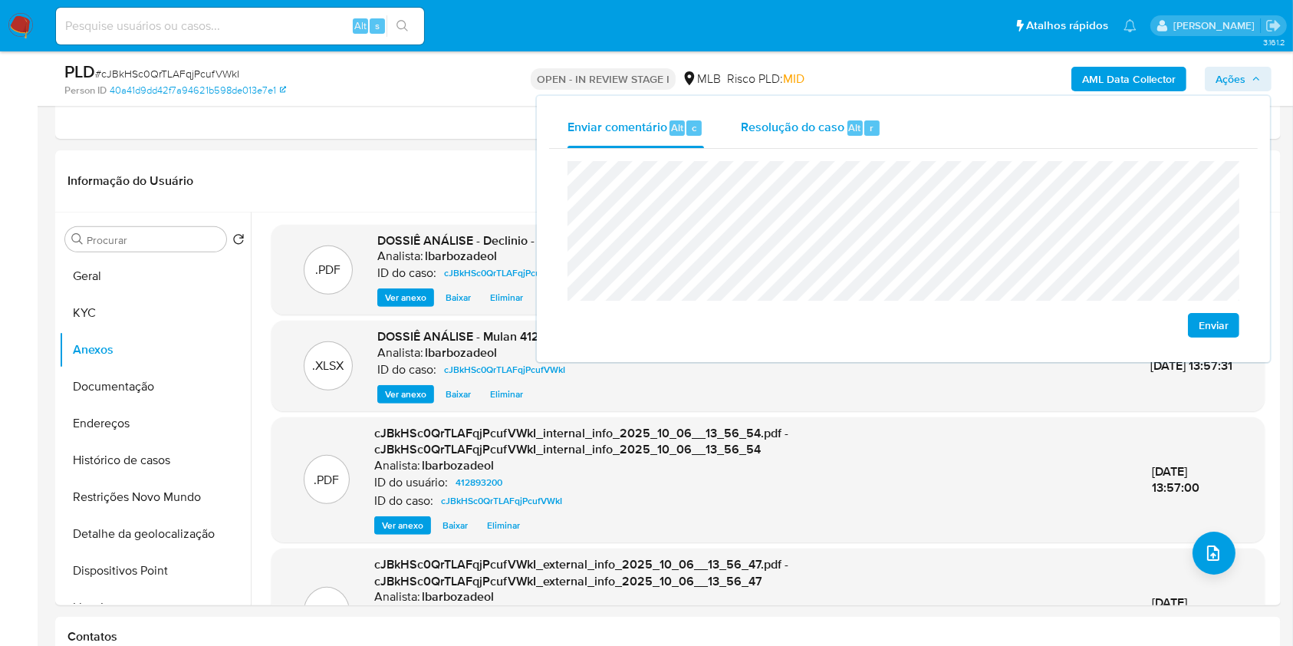
click at [781, 121] on span "Resolução do caso" at bounding box center [793, 127] width 104 height 18
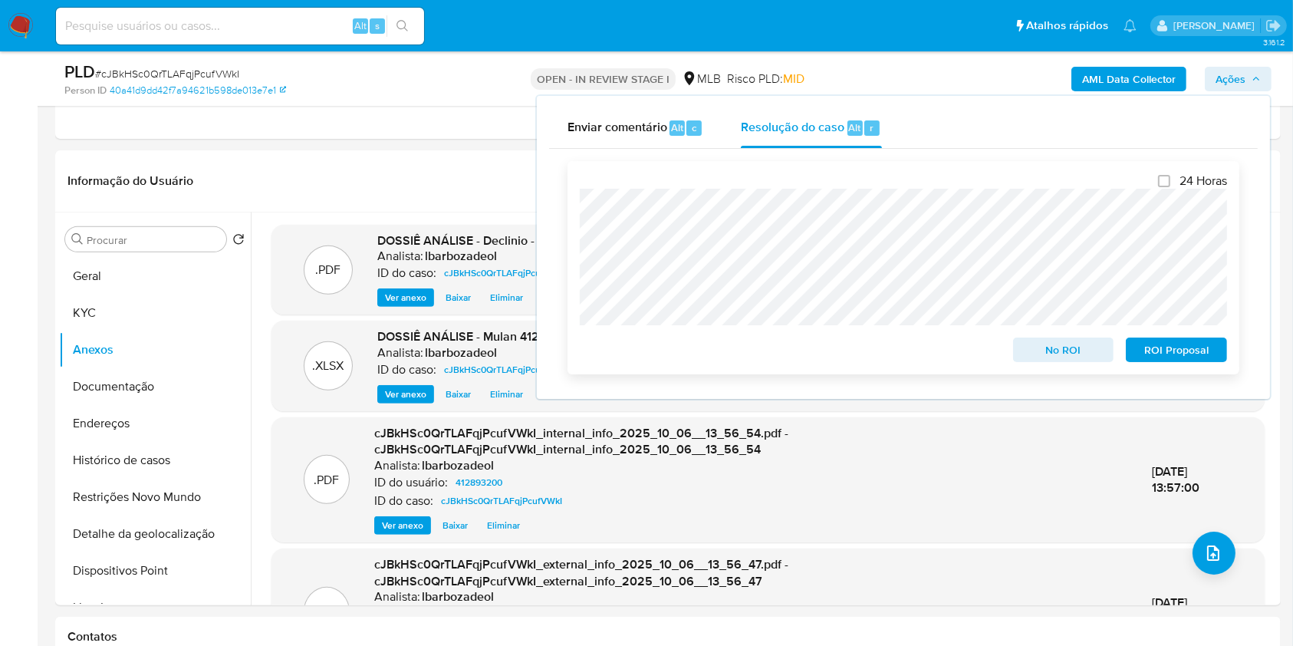
click at [1051, 349] on span "No ROI" at bounding box center [1064, 349] width 80 height 21
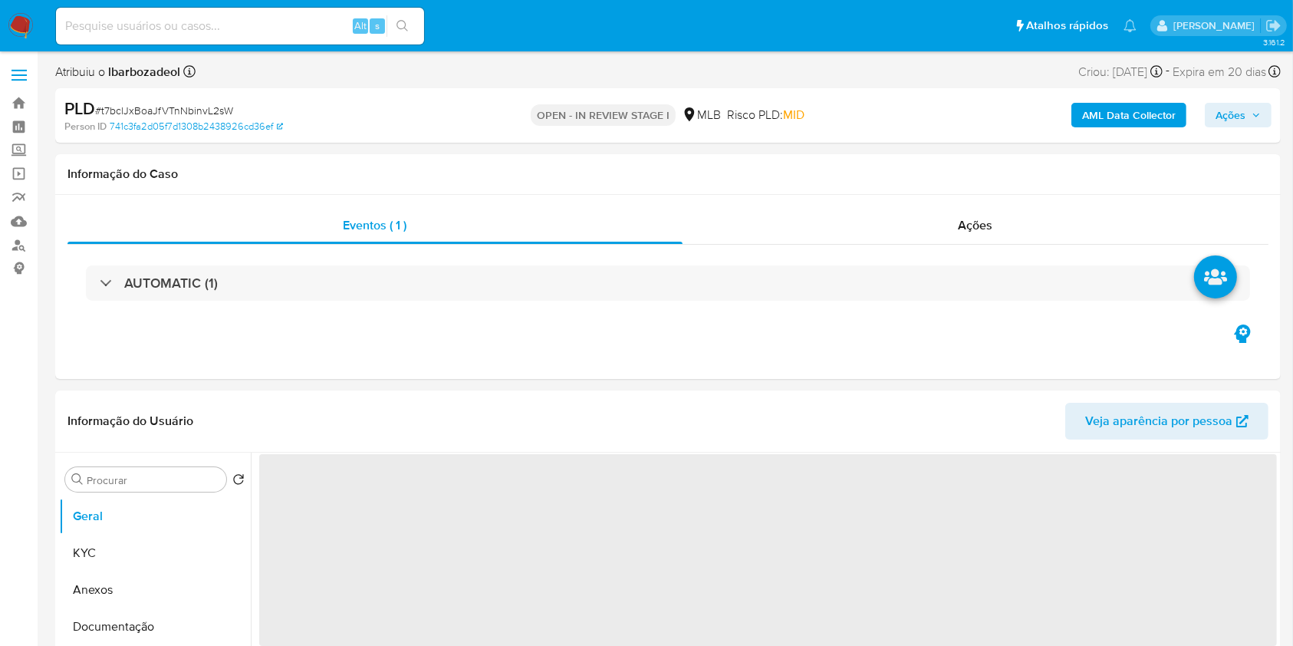
click at [1146, 114] on b "AML Data Collector" at bounding box center [1129, 115] width 94 height 25
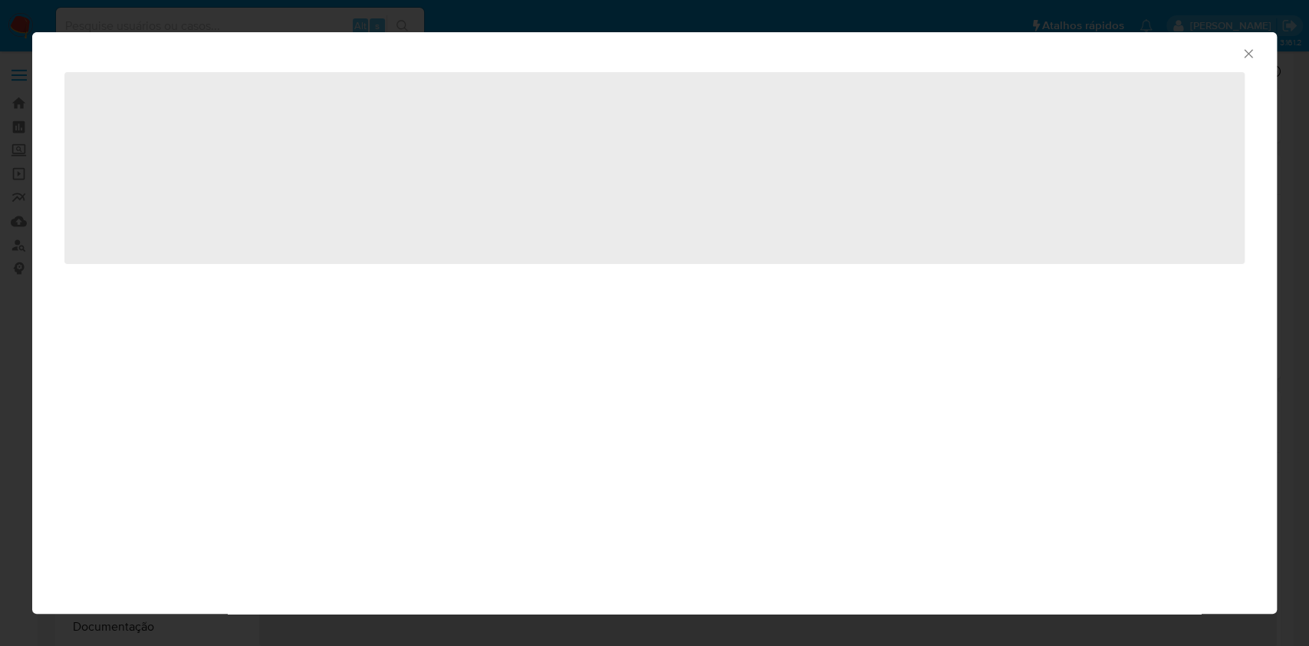
select select "10"
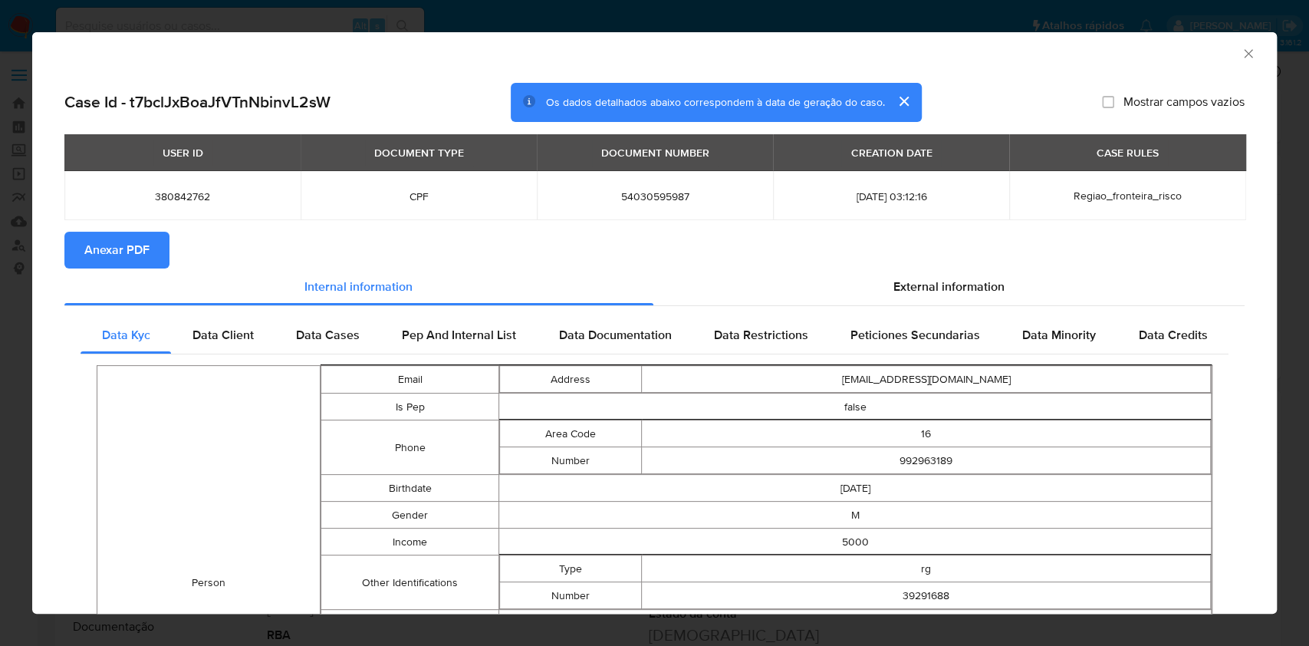
click at [153, 242] on button "Anexar PDF" at bounding box center [116, 250] width 105 height 37
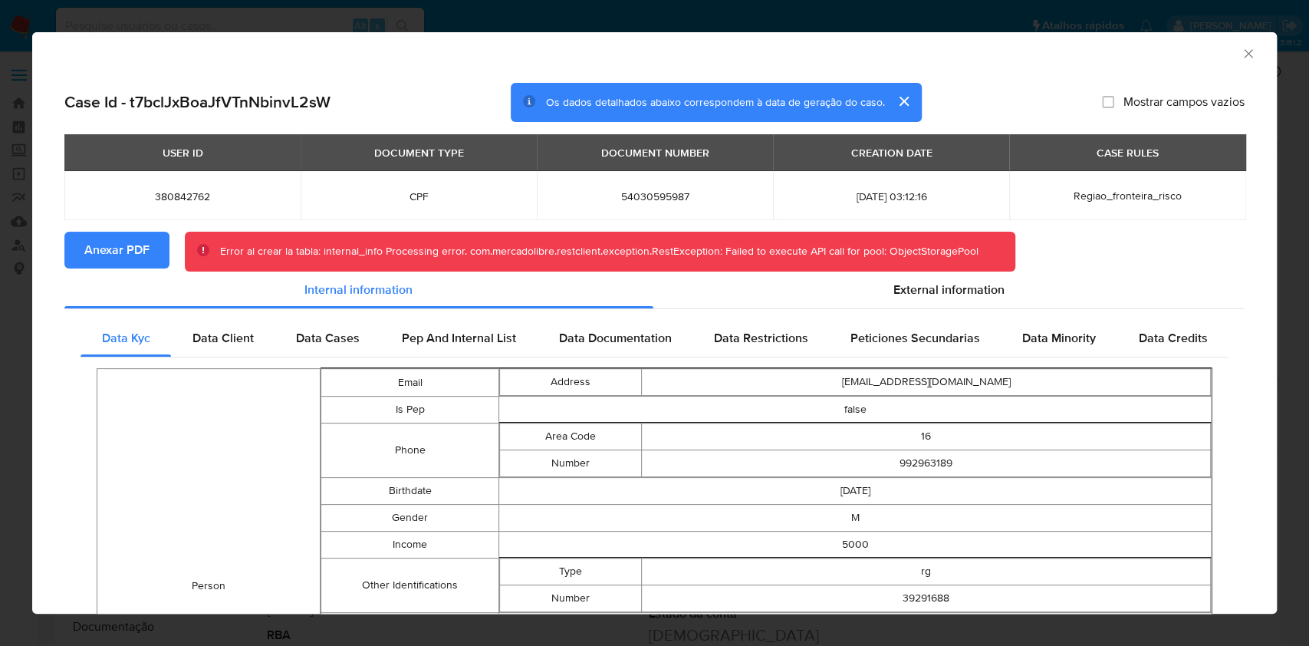
click at [1241, 47] on icon "Fechar a janela" at bounding box center [1248, 53] width 15 height 15
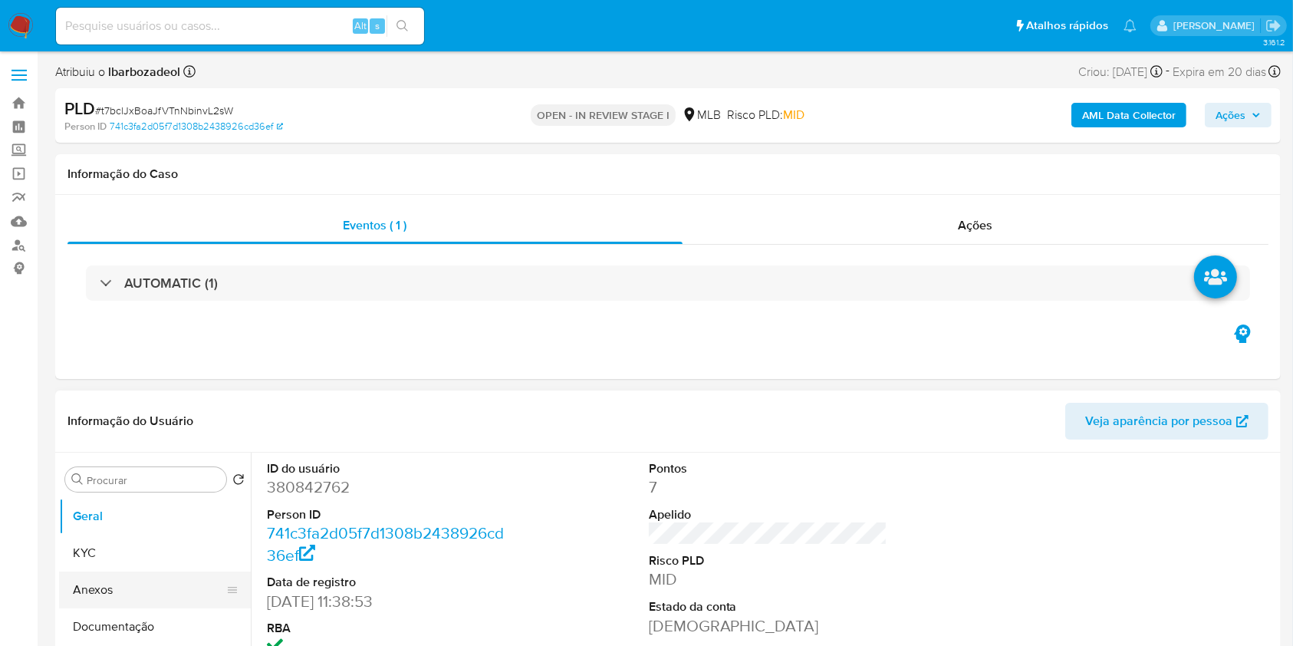
click at [117, 597] on button "Anexos" at bounding box center [148, 589] width 179 height 37
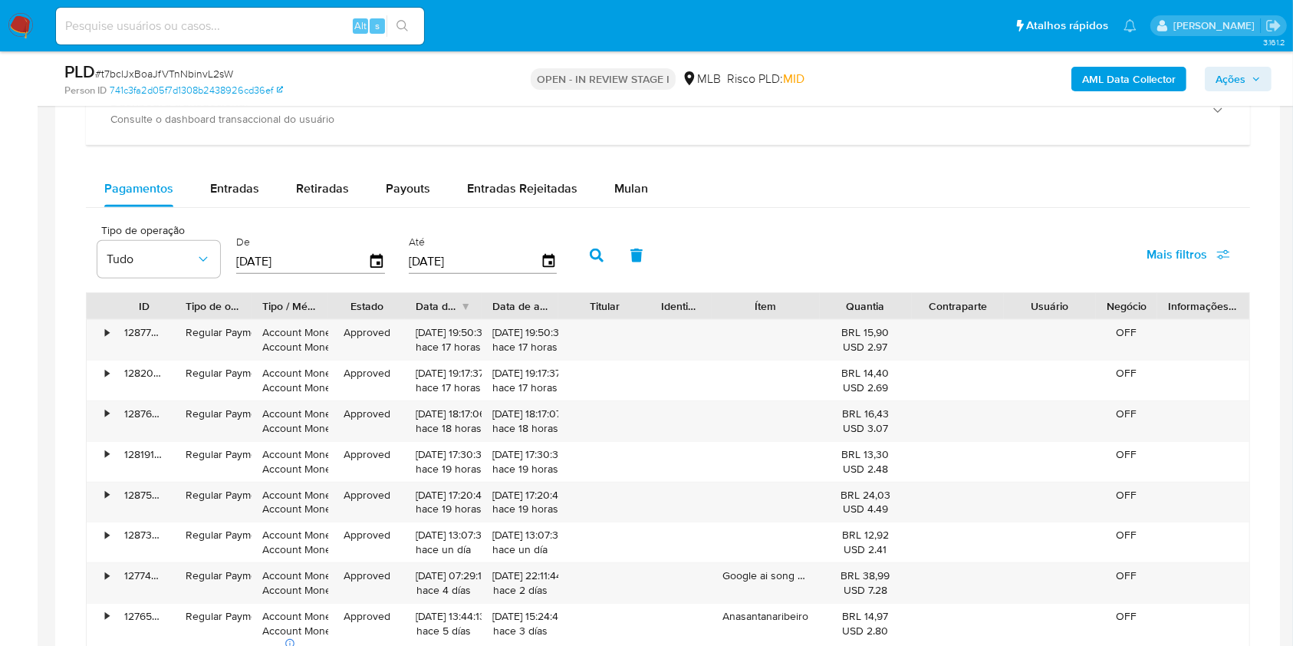
scroll to position [1124, 0]
click at [361, 199] on button "Retiradas" at bounding box center [323, 187] width 90 height 37
select select "10"
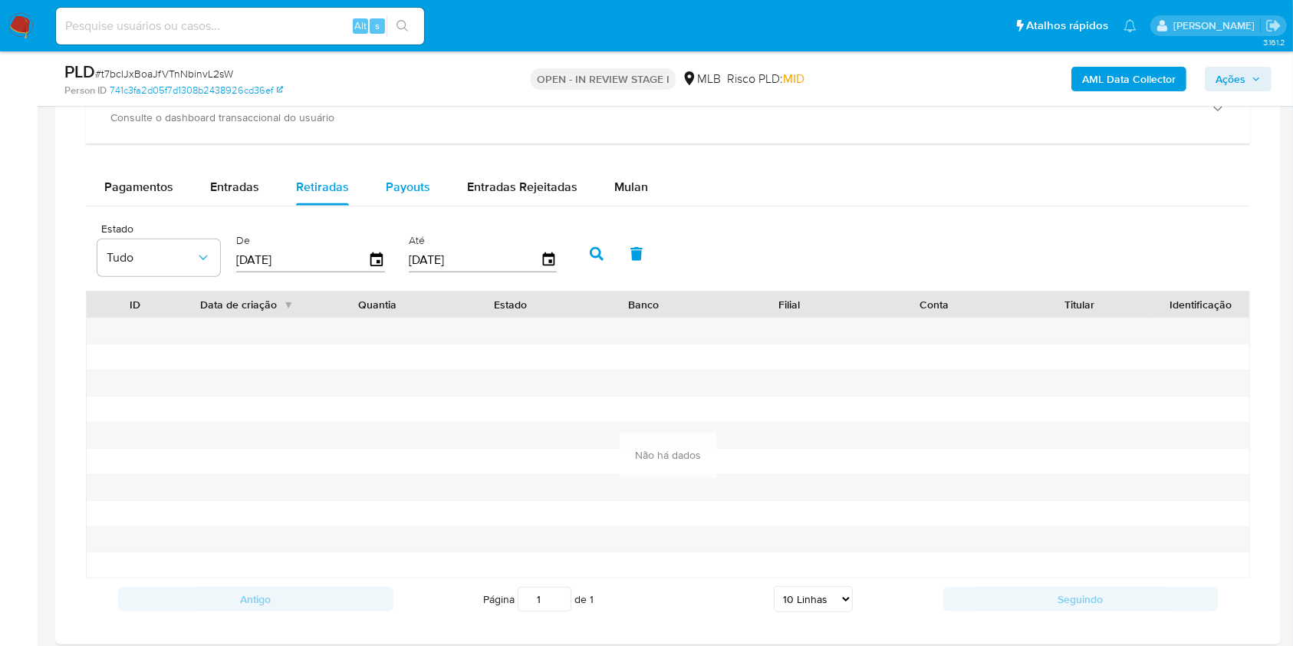
click at [411, 187] on span "Payouts" at bounding box center [408, 187] width 44 height 18
select select "10"
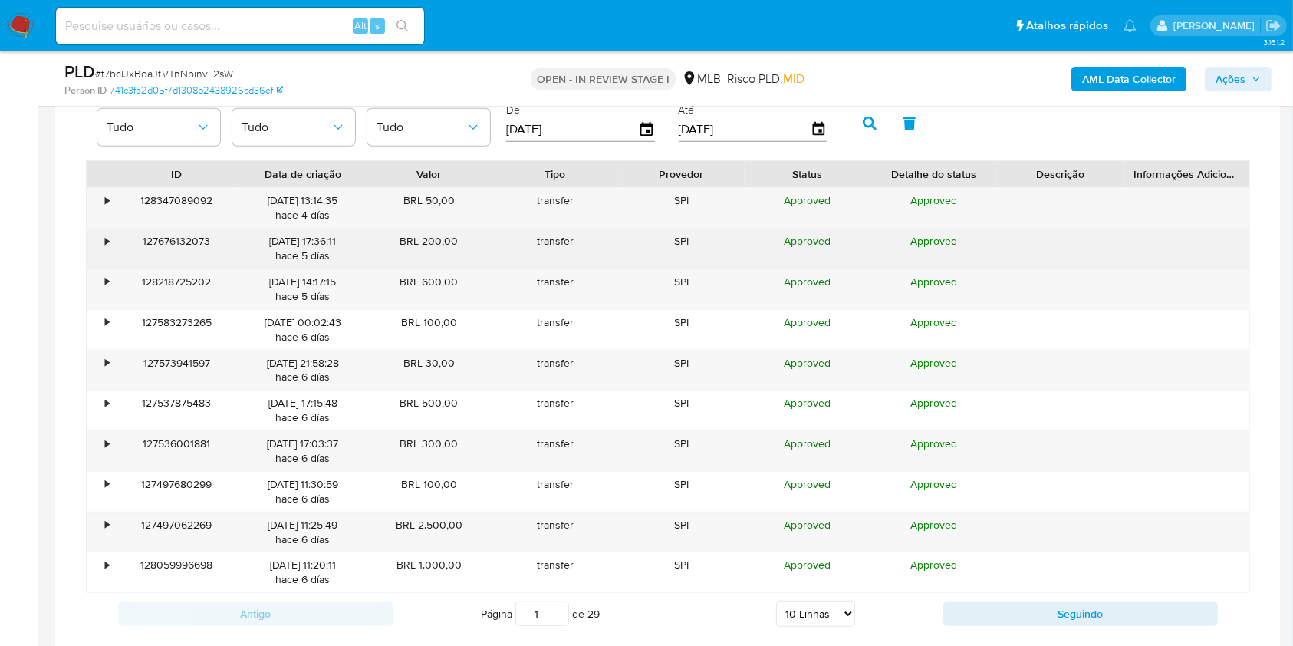
scroll to position [1255, 0]
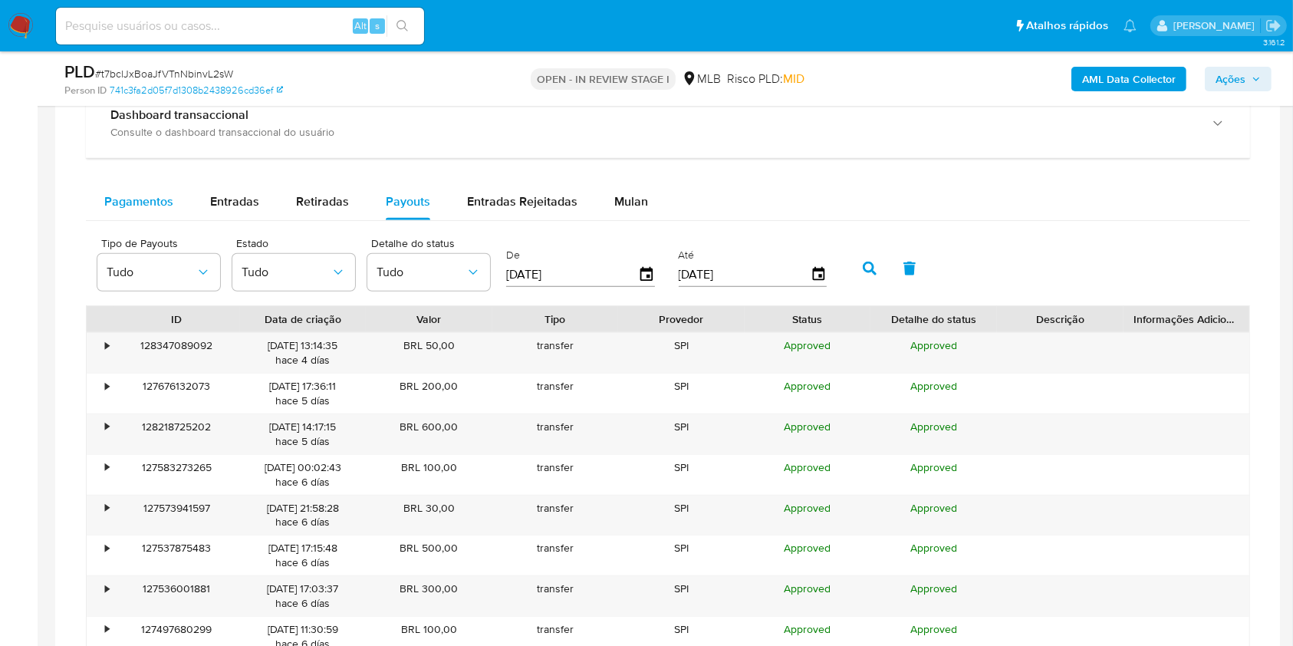
click at [130, 211] on div "Pagamentos" at bounding box center [138, 201] width 69 height 37
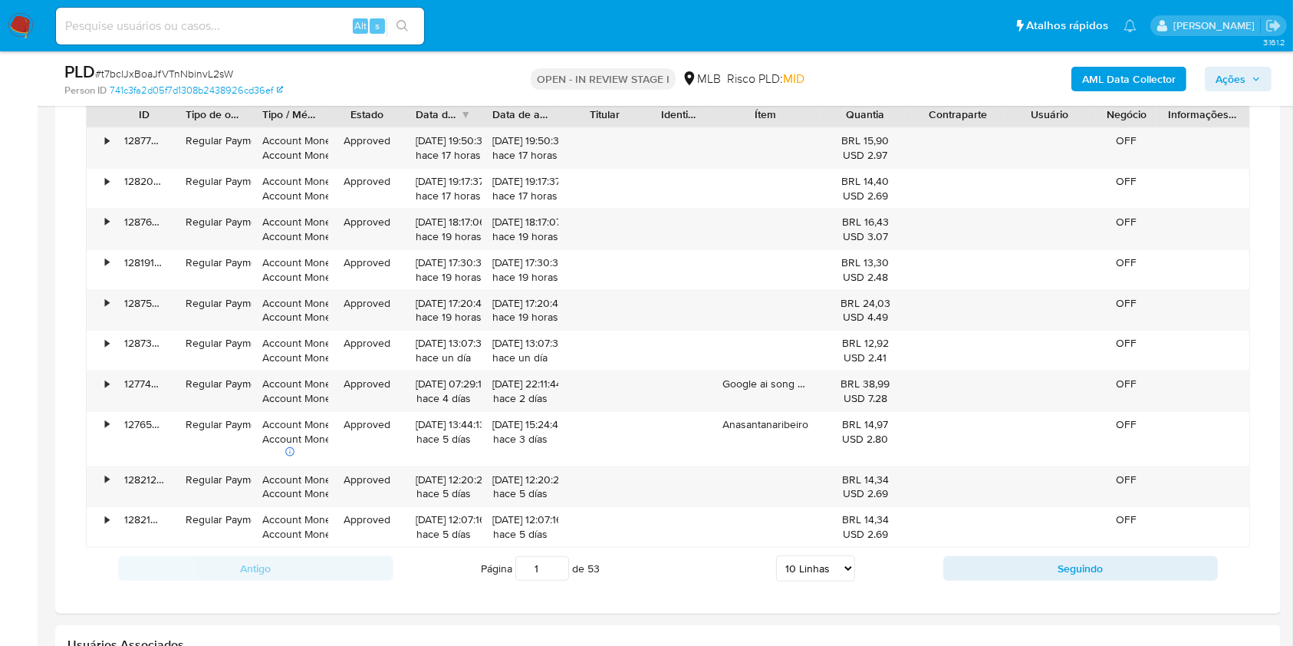
scroll to position [1345, 0]
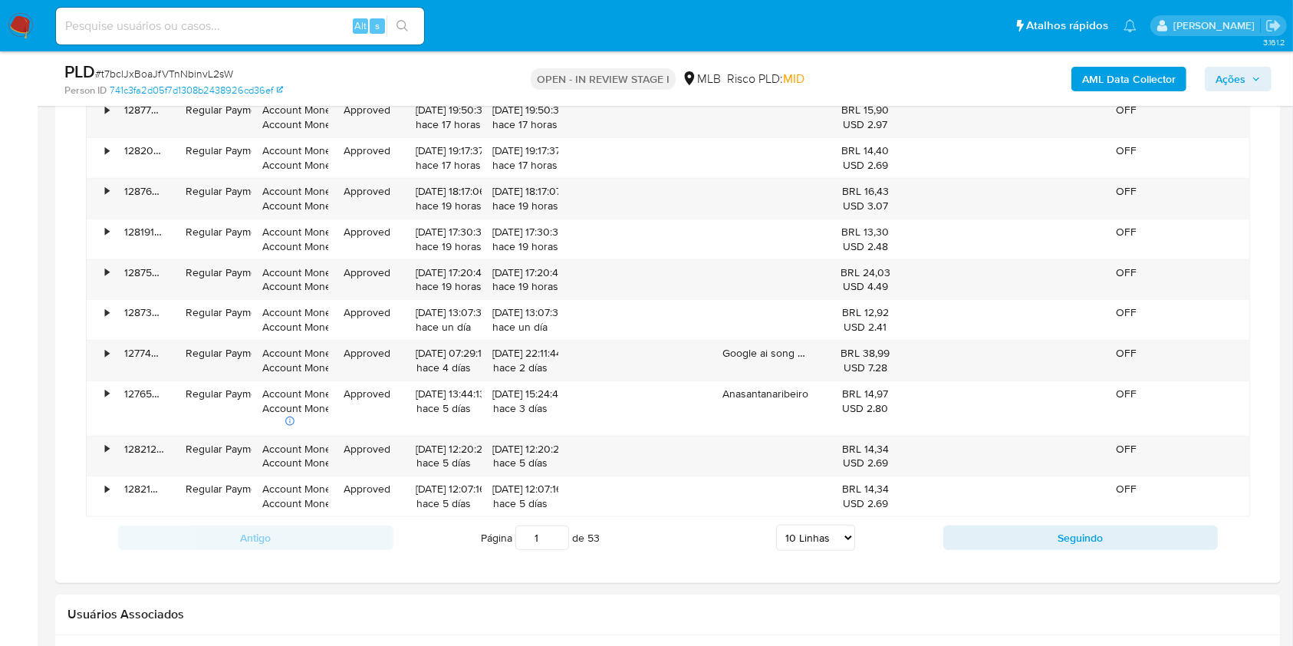
click at [810, 544] on select "5 Linhas 10 Linhas 20 Linhas 25 Linhas 50 Linhas 100 Linhas" at bounding box center [815, 537] width 79 height 26
select select "100"
click at [776, 524] on select "5 Linhas 10 Linhas 20 Linhas 25 Linhas 50 Linhas 100 Linhas" at bounding box center [815, 537] width 79 height 26
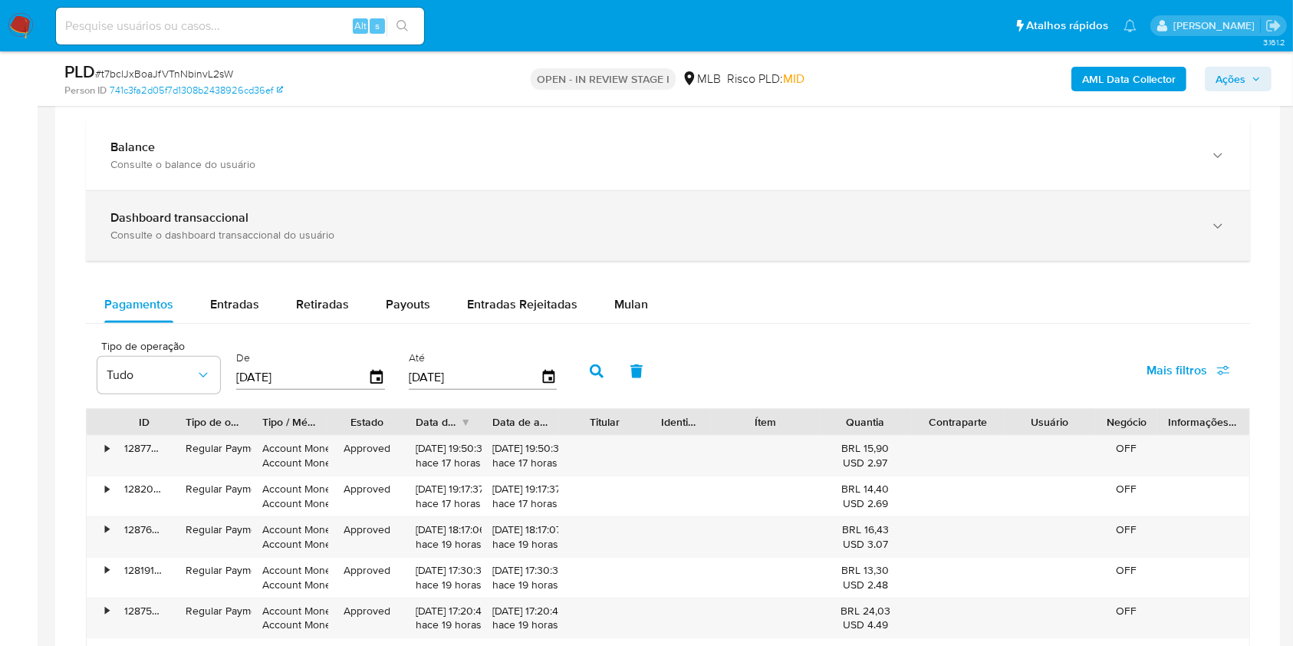
scroll to position [1006, 0]
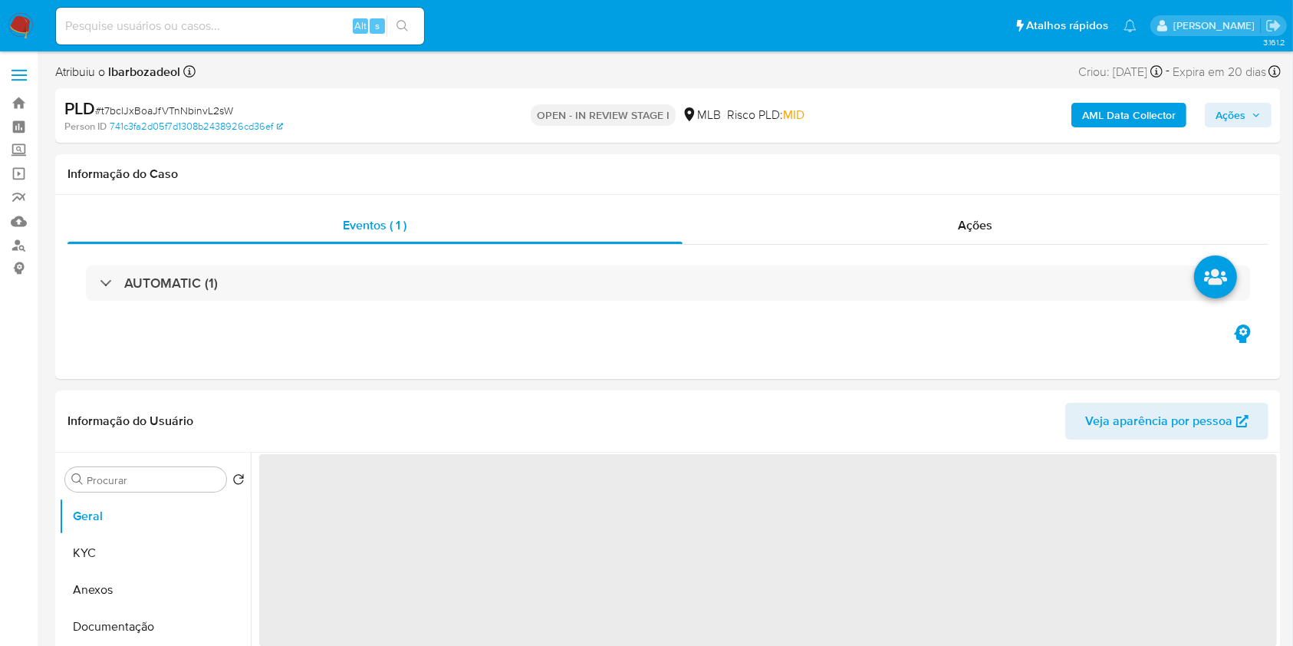
select select "10"
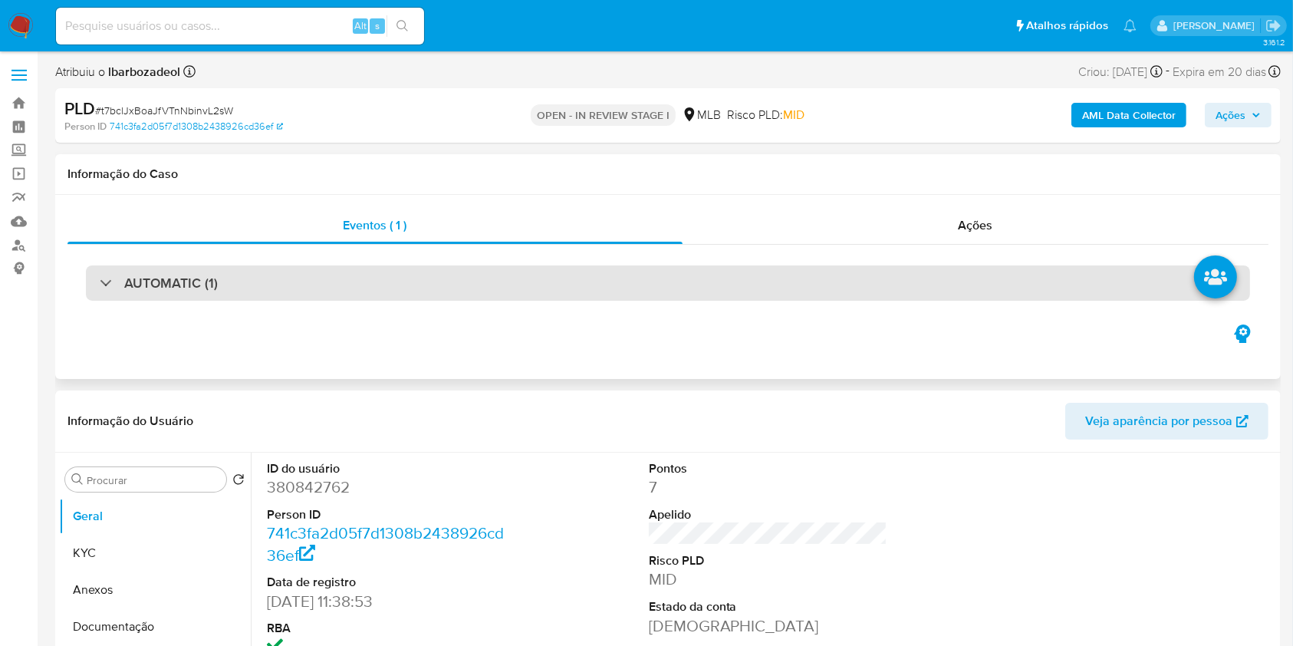
click at [528, 265] on div "AUTOMATIC (1)" at bounding box center [668, 282] width 1164 height 35
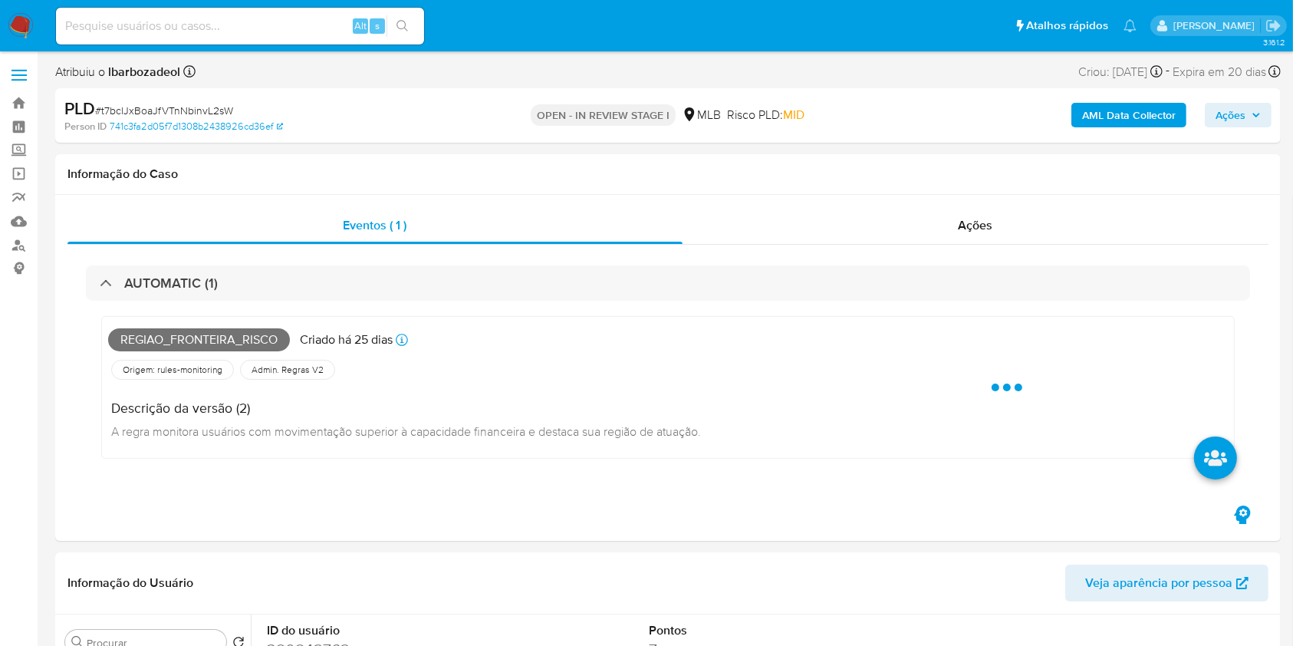
click at [1083, 117] on b "AML Data Collector" at bounding box center [1129, 115] width 94 height 25
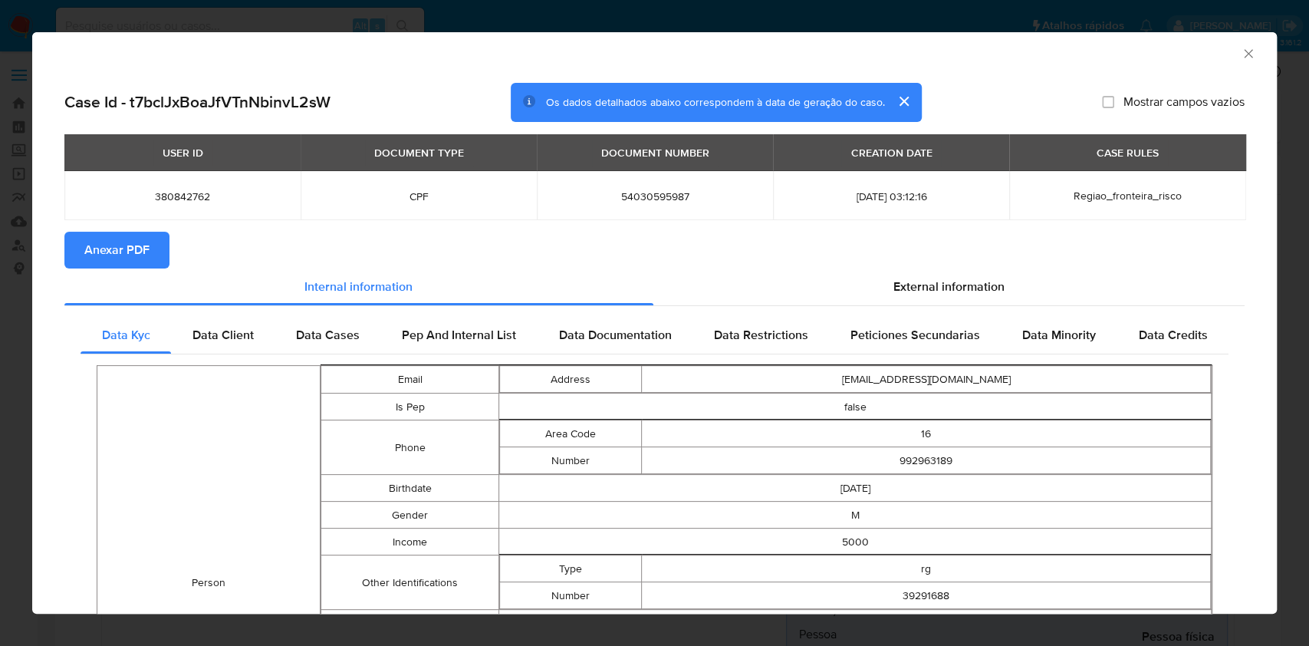
click at [128, 255] on span "Anexar PDF" at bounding box center [116, 250] width 65 height 34
click at [1232, 63] on div "AML Data Collector" at bounding box center [654, 51] width 1244 height 38
click at [1241, 56] on icon "Fechar a janela" at bounding box center [1248, 53] width 15 height 15
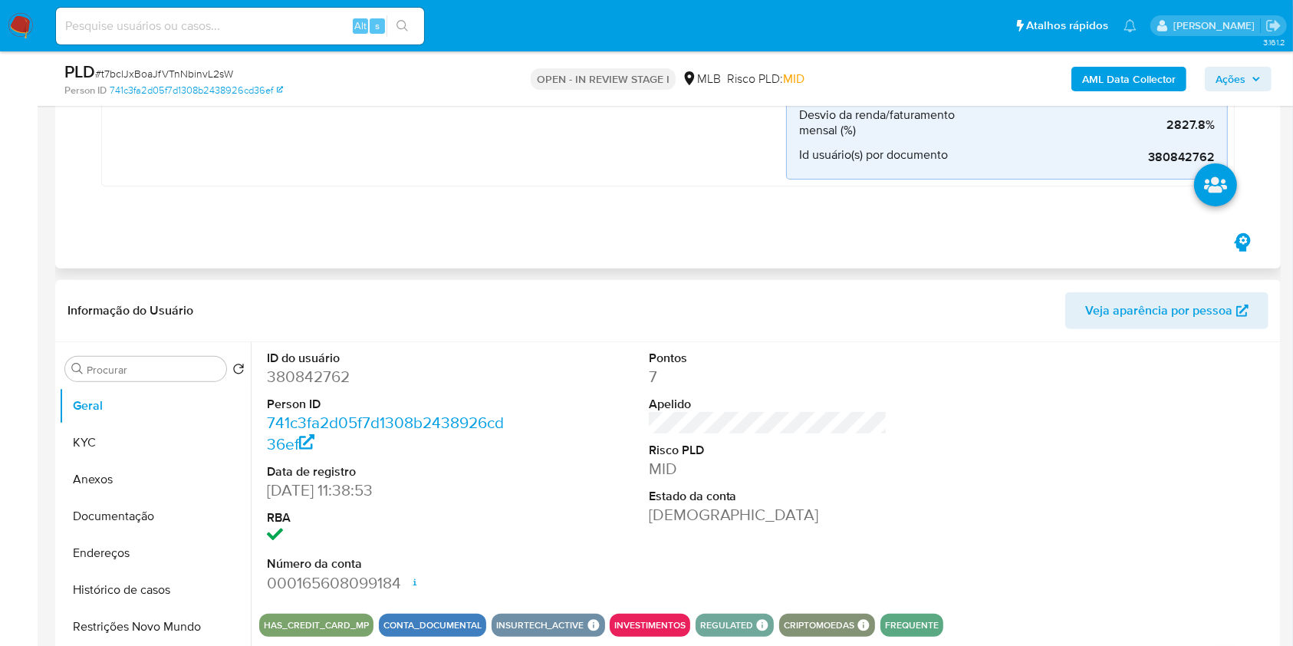
scroll to position [528, 0]
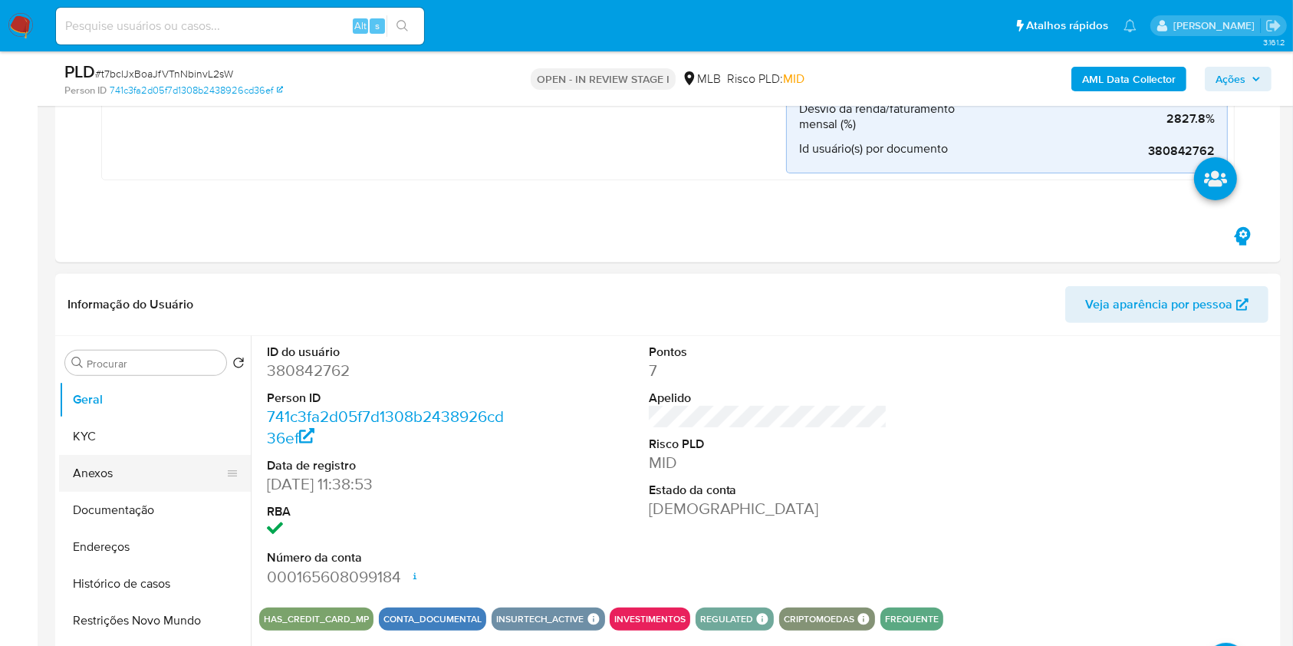
click at [159, 475] on button "Anexos" at bounding box center [148, 473] width 179 height 37
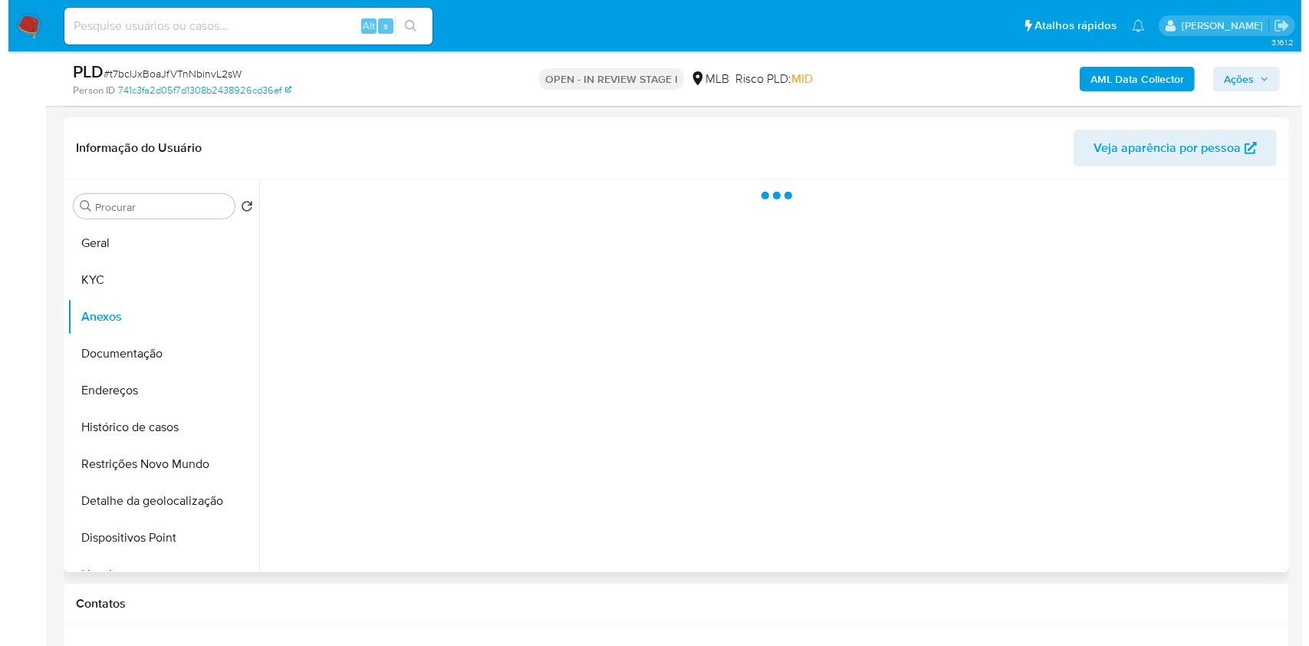
scroll to position [666, 0]
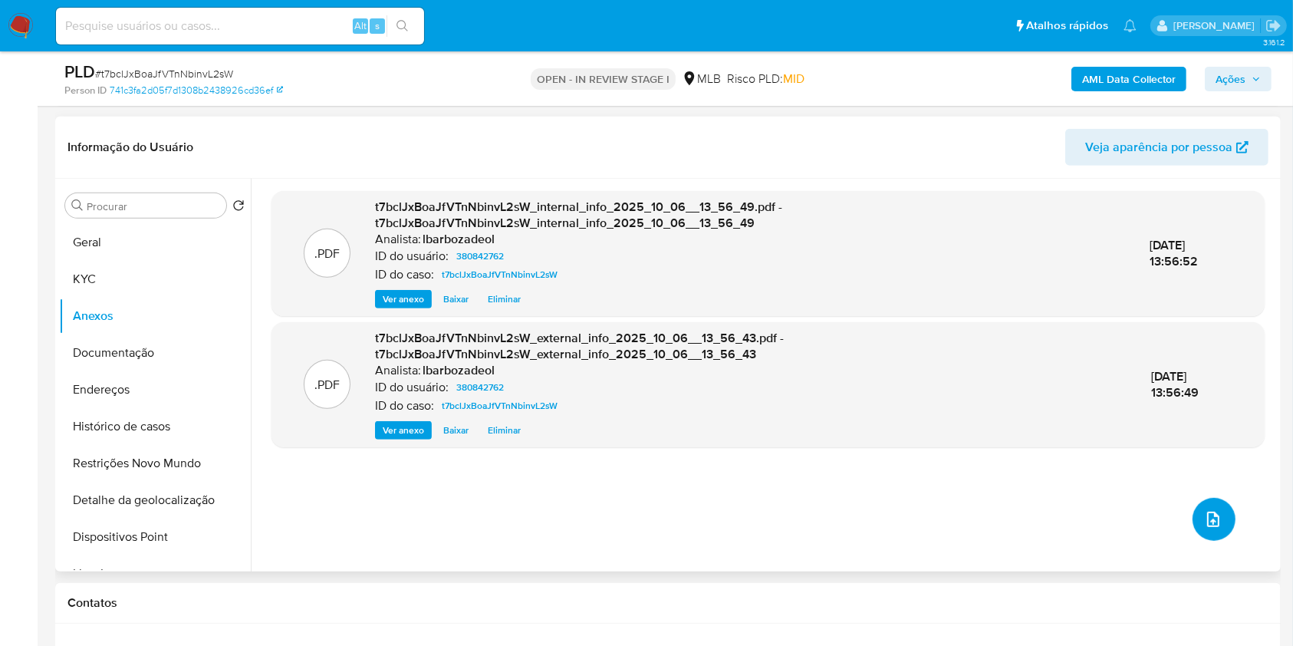
click at [1208, 522] on icon "upload-file" at bounding box center [1213, 519] width 18 height 18
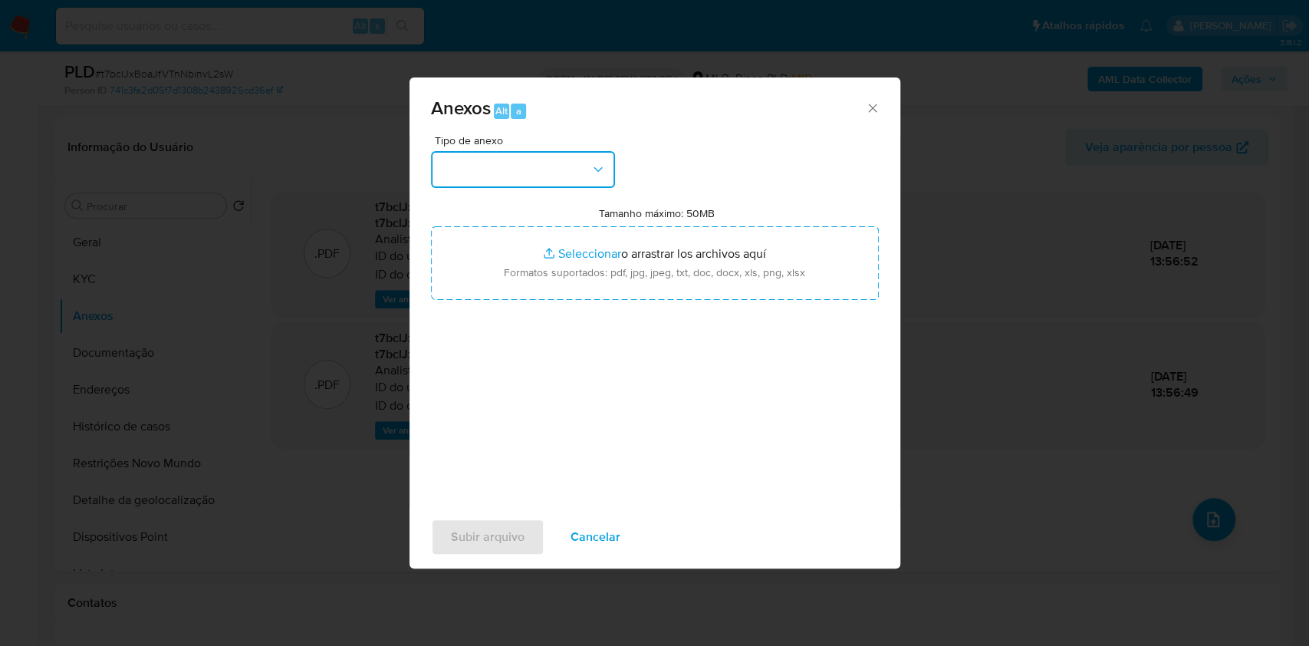
click at [584, 175] on button "button" at bounding box center [523, 169] width 184 height 37
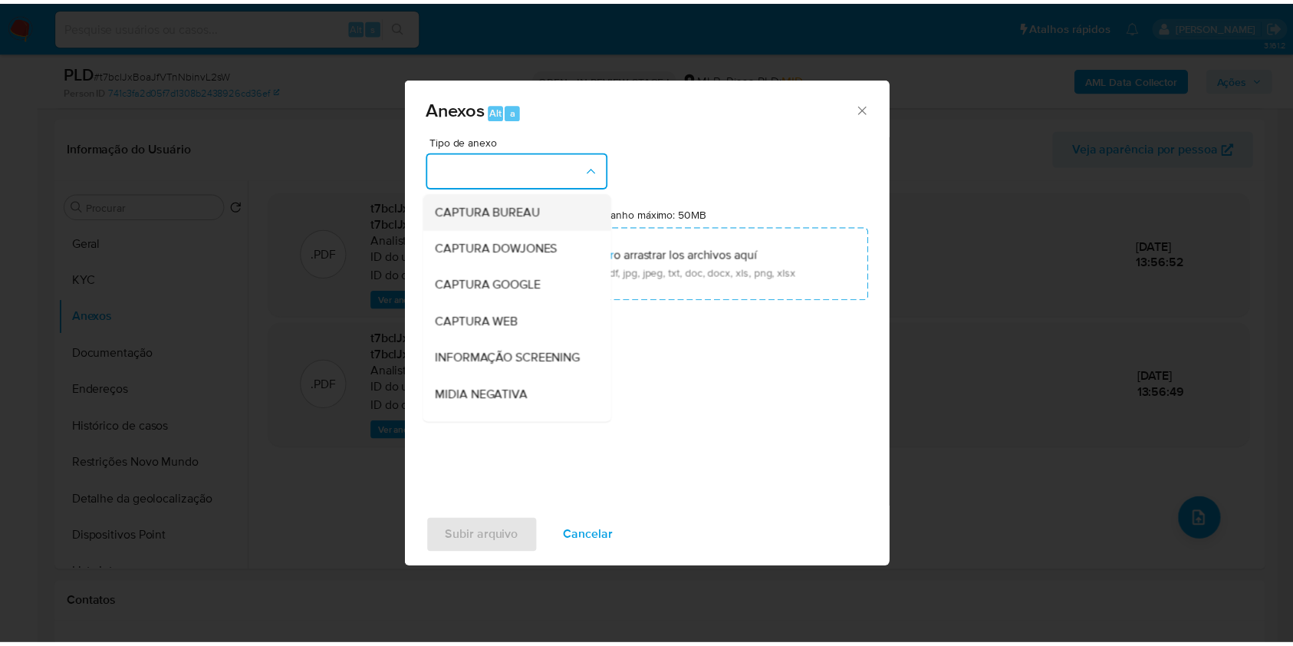
scroll to position [235, 0]
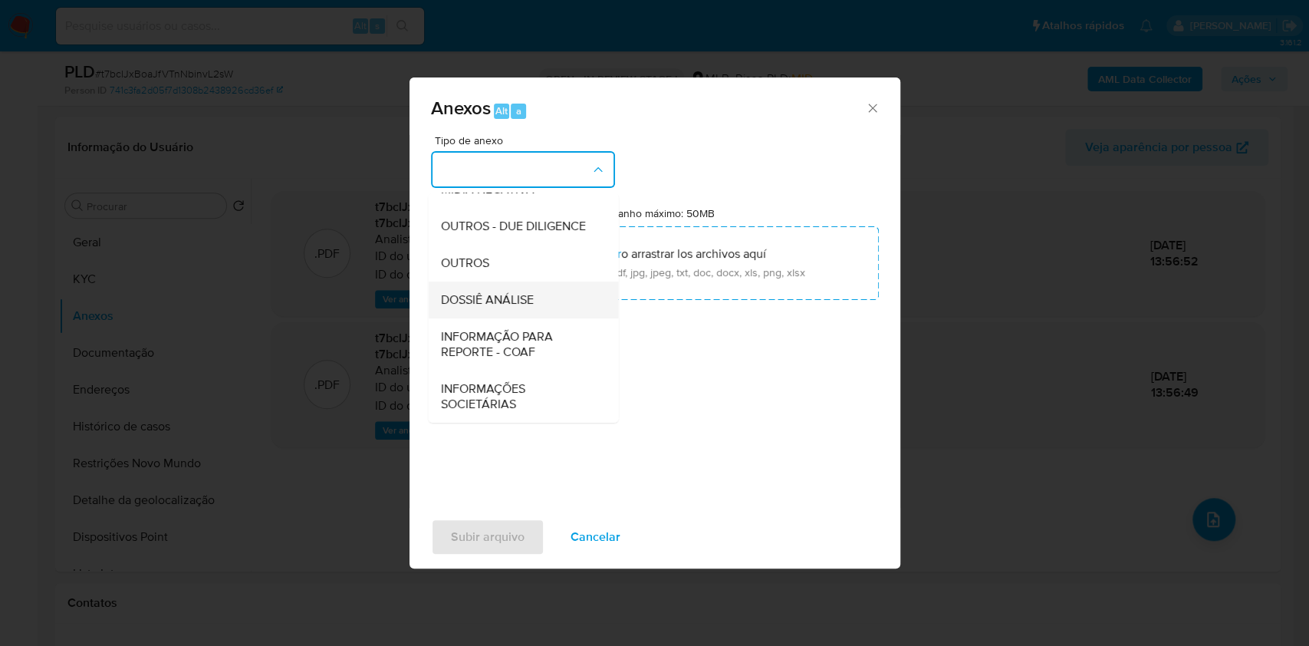
click at [536, 293] on div "DOSSIÊ ANÁLISE" at bounding box center [518, 299] width 156 height 37
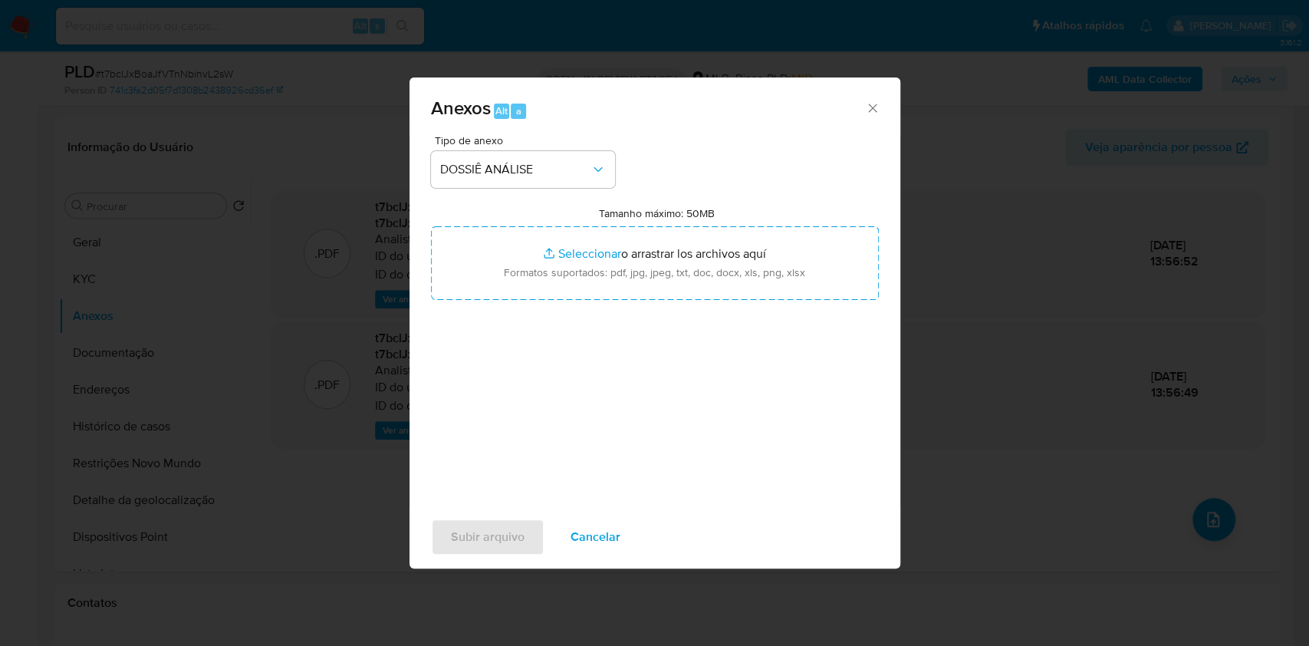
click at [536, 293] on input "Tamanho máximo: 50MB Seleccionar archivos" at bounding box center [655, 263] width 448 height 74
type input "C:\fakepath\Mulan 380842762_2025_10_06_11_00_14.xlsx"
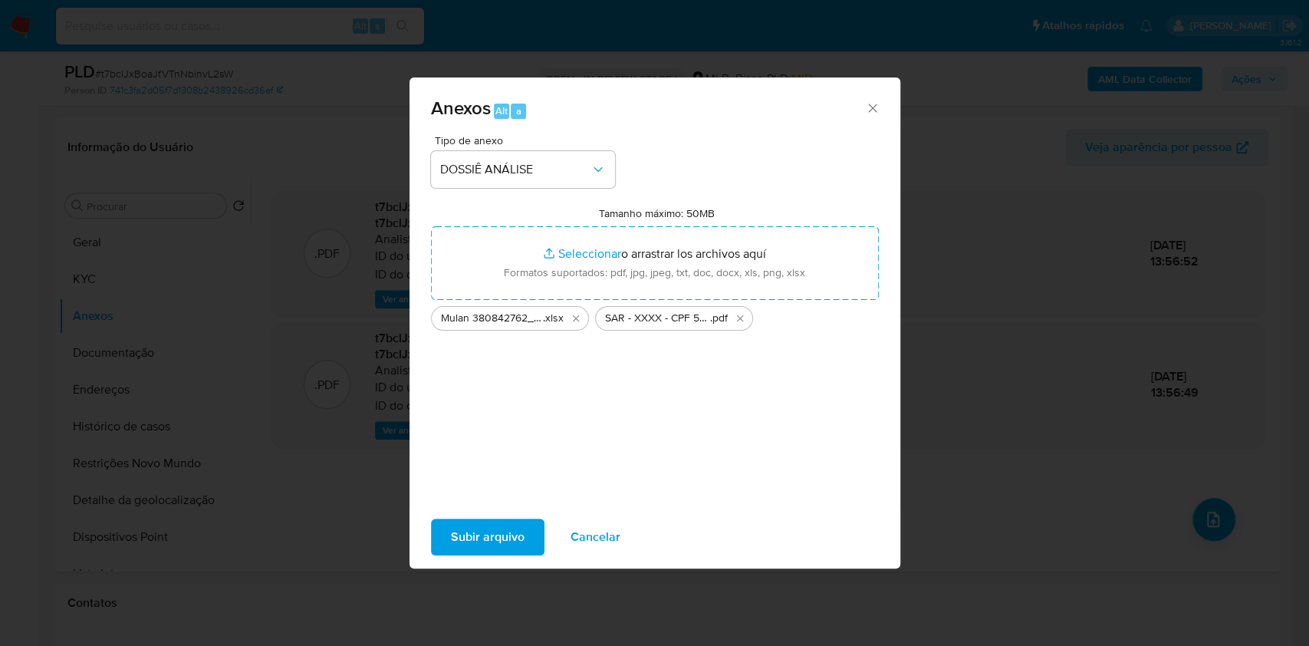
click at [482, 534] on span "Subir arquivo" at bounding box center [488, 537] width 74 height 34
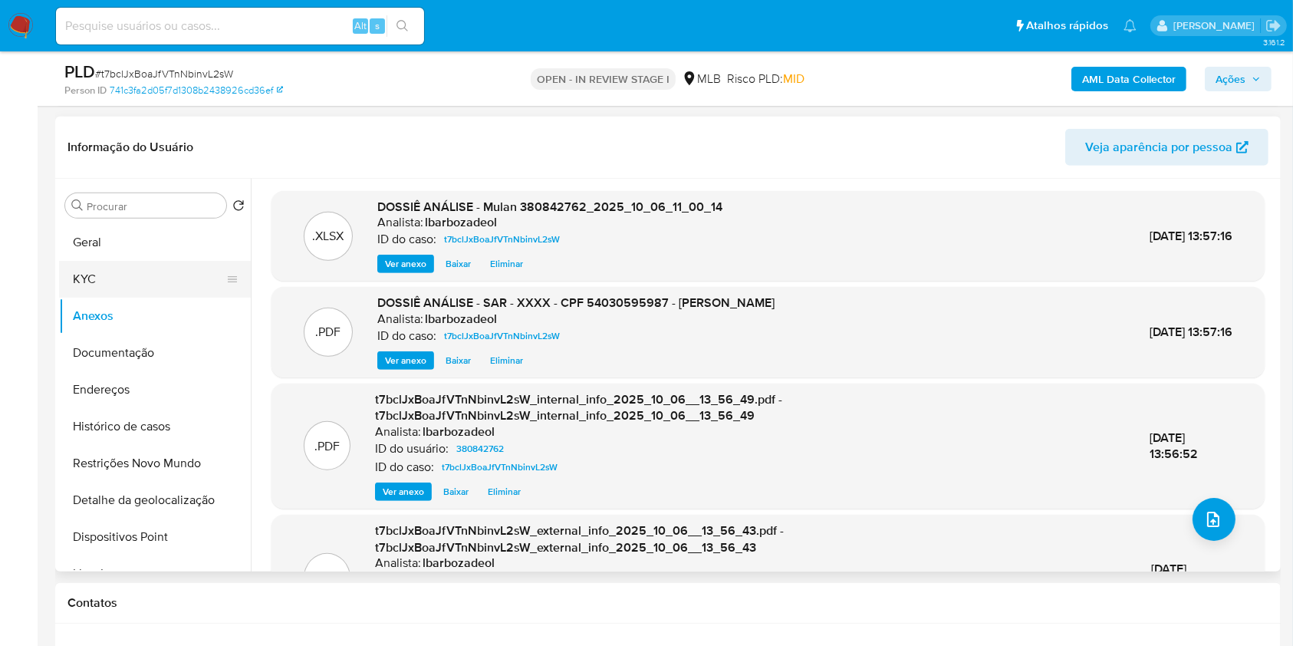
click at [148, 287] on button "KYC" at bounding box center [148, 279] width 179 height 37
click at [147, 287] on button "KYC" at bounding box center [148, 279] width 179 height 37
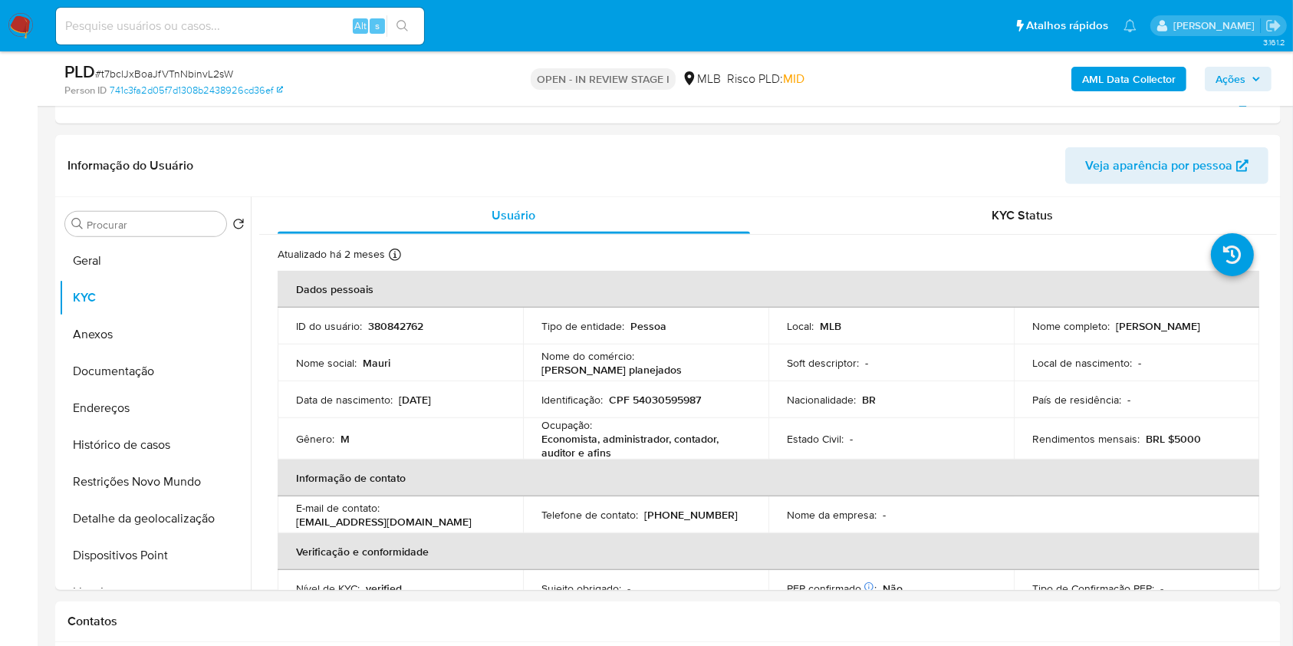
click at [1257, 84] on span "Ações" at bounding box center [1237, 78] width 45 height 21
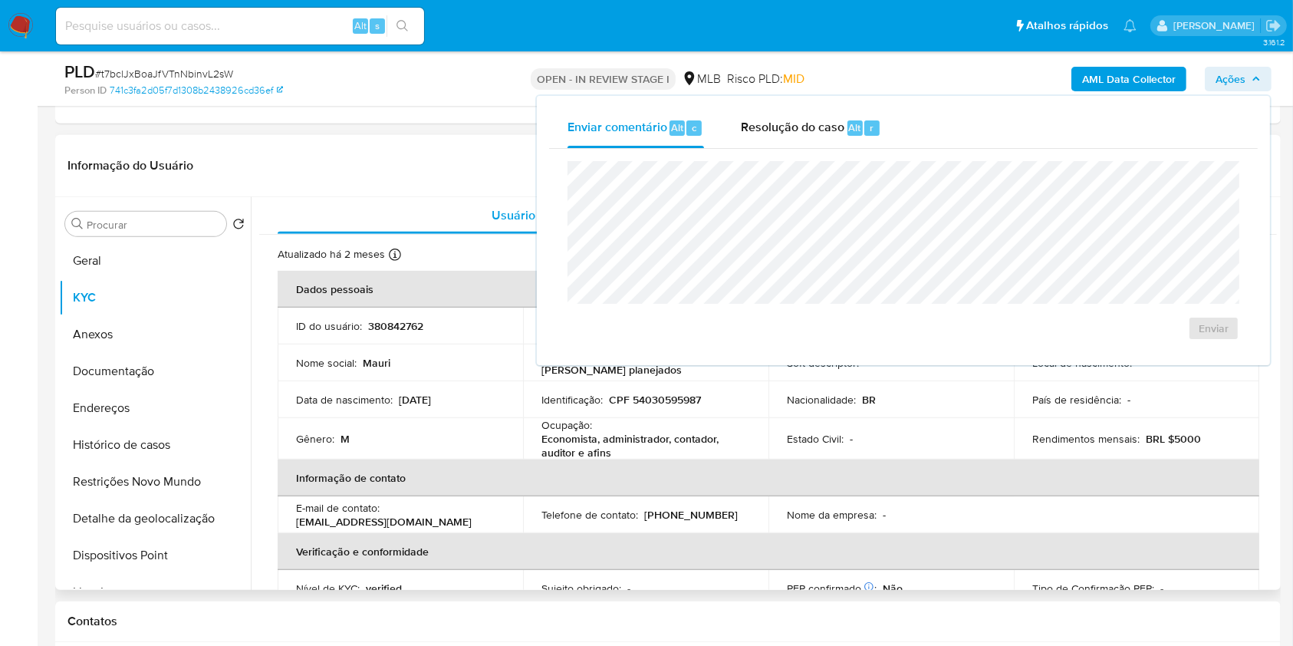
click at [425, 179] on header "Informação do Usuário Veja aparência por pessoa" at bounding box center [667, 165] width 1201 height 37
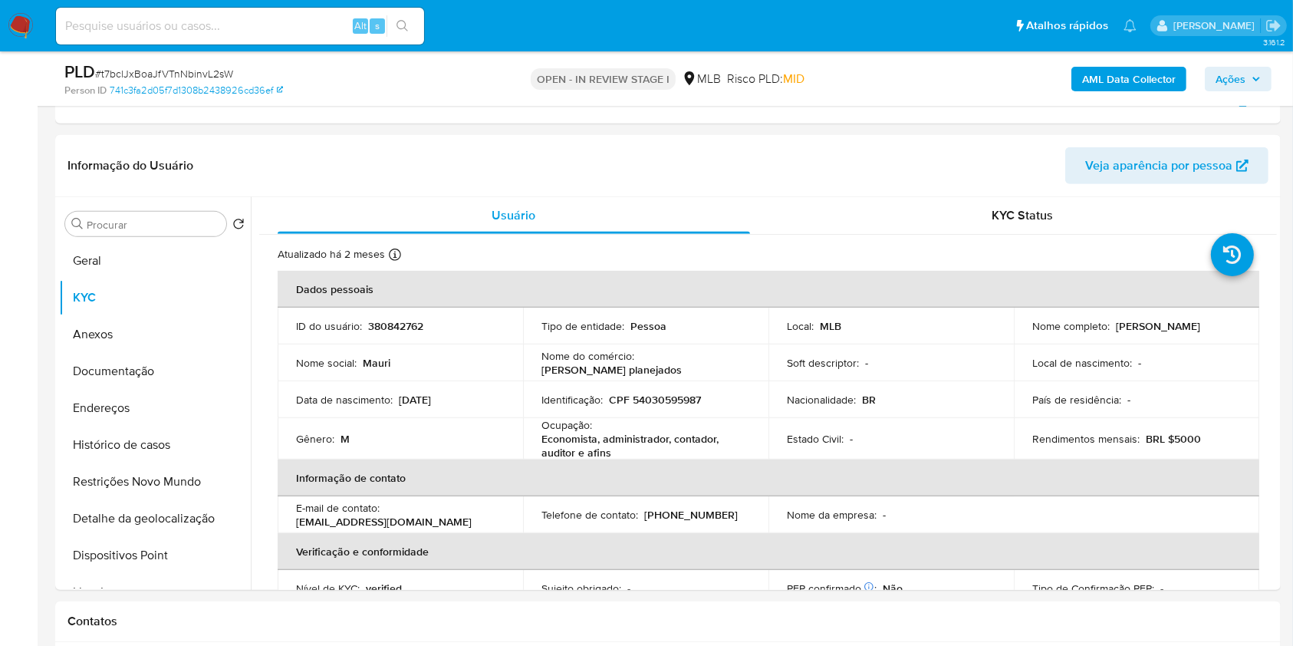
click at [1264, 82] on button "Ações" at bounding box center [1238, 79] width 67 height 25
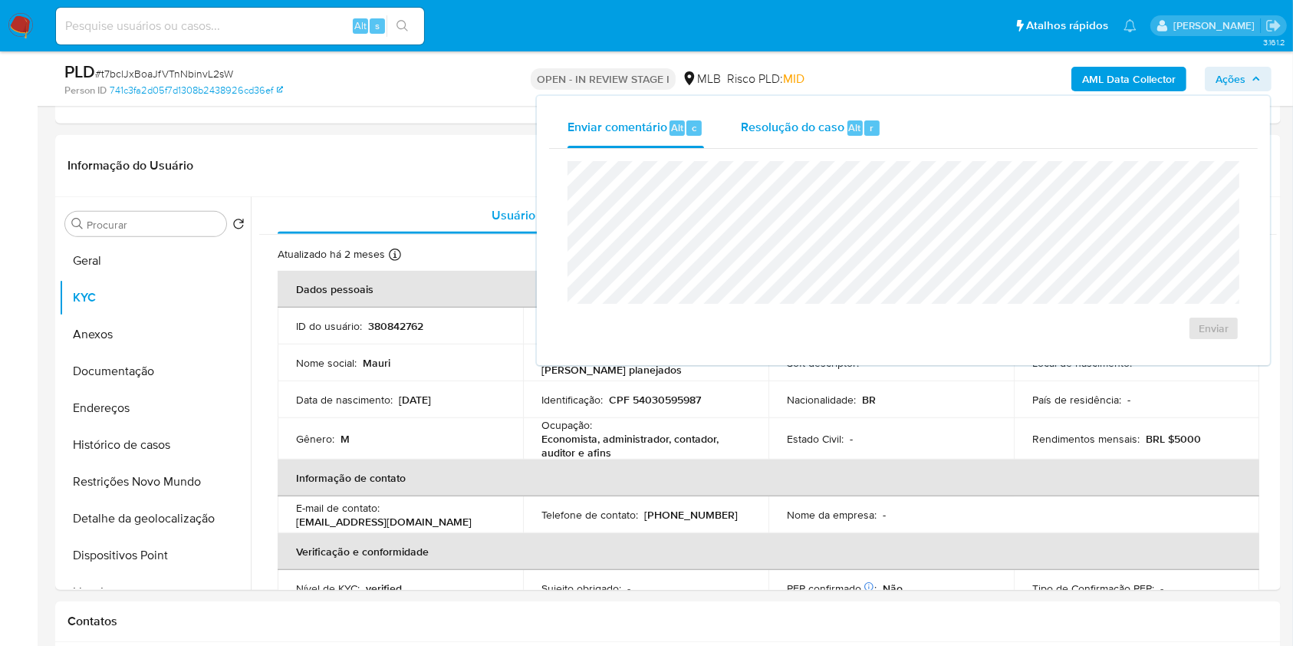
click at [759, 119] on span "Resolução do caso" at bounding box center [793, 127] width 104 height 18
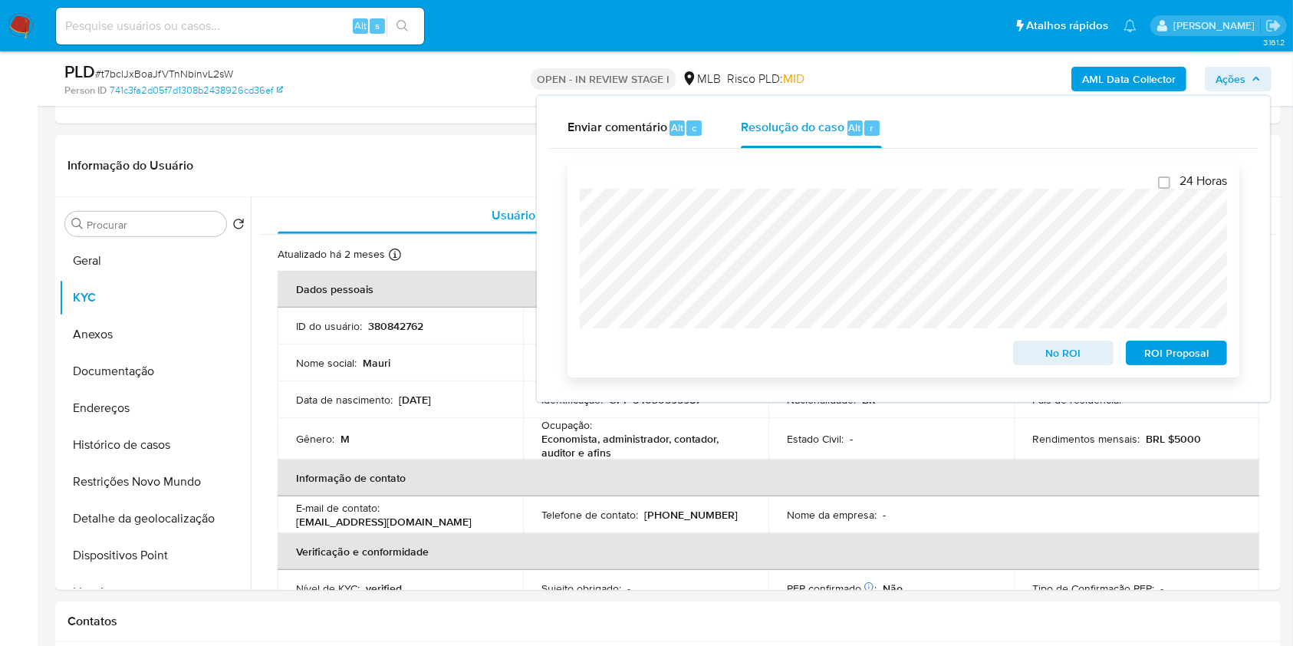
click at [1149, 355] on span "ROI Proposal" at bounding box center [1176, 352] width 80 height 21
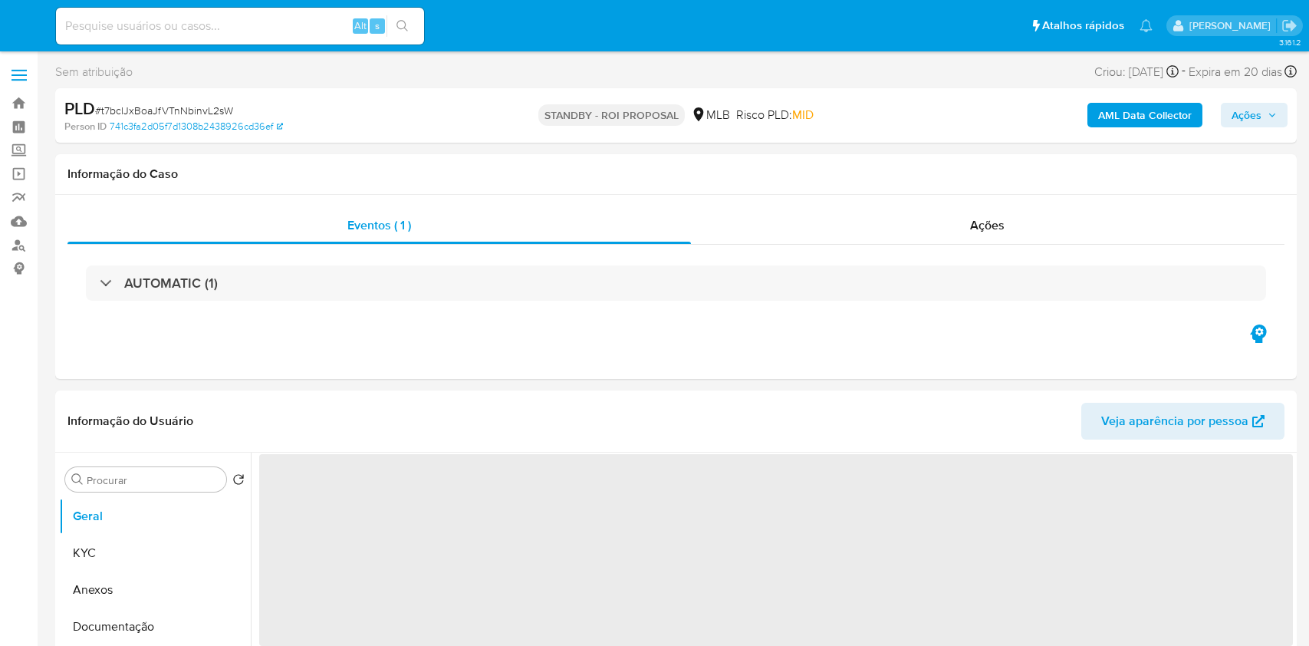
select select "10"
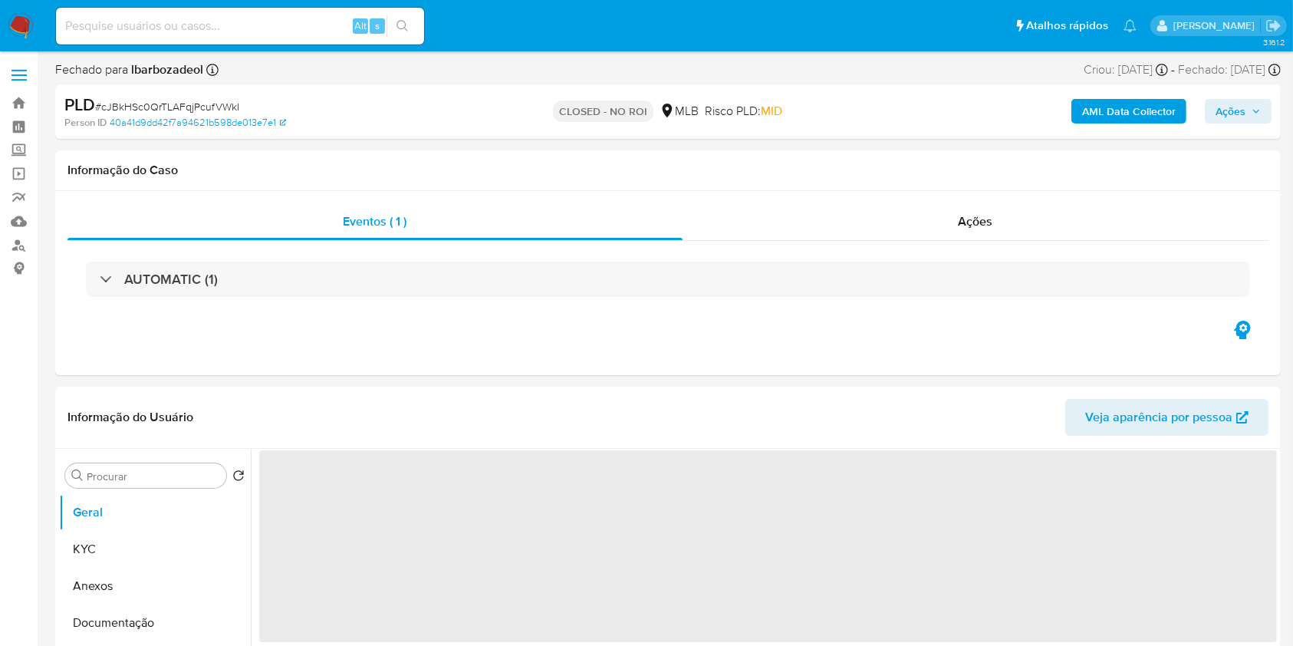
select select "10"
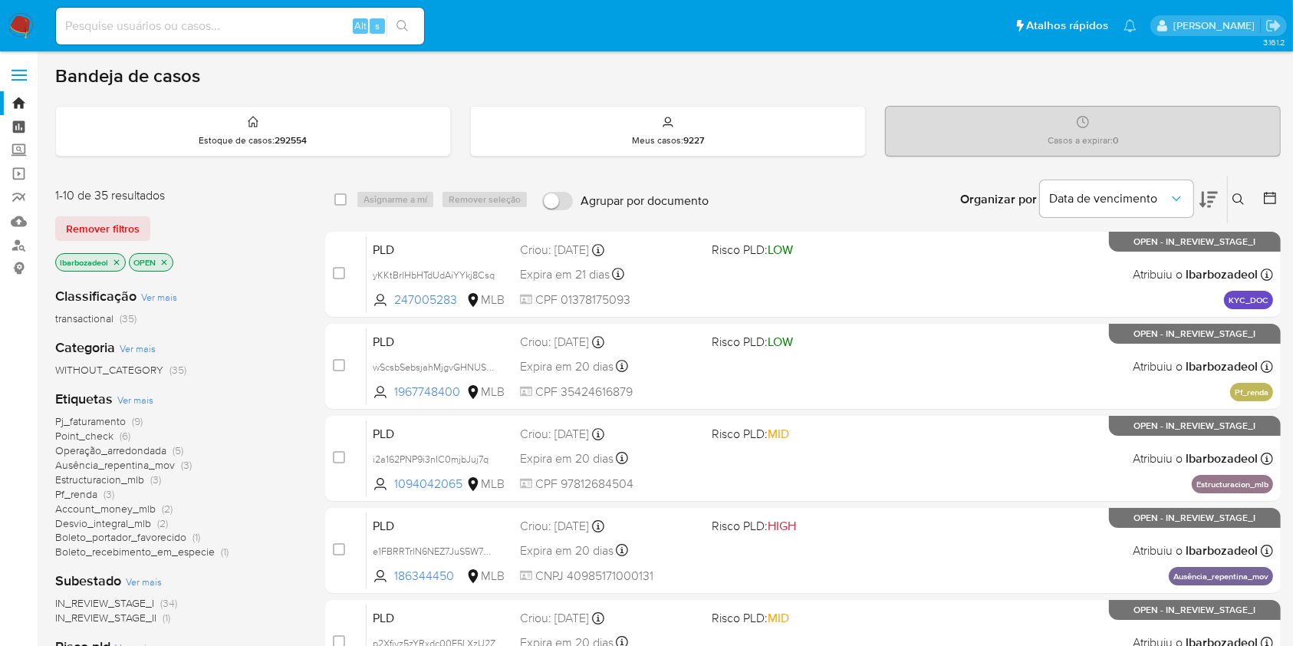
click at [13, 120] on link "Painel" at bounding box center [91, 127] width 182 height 24
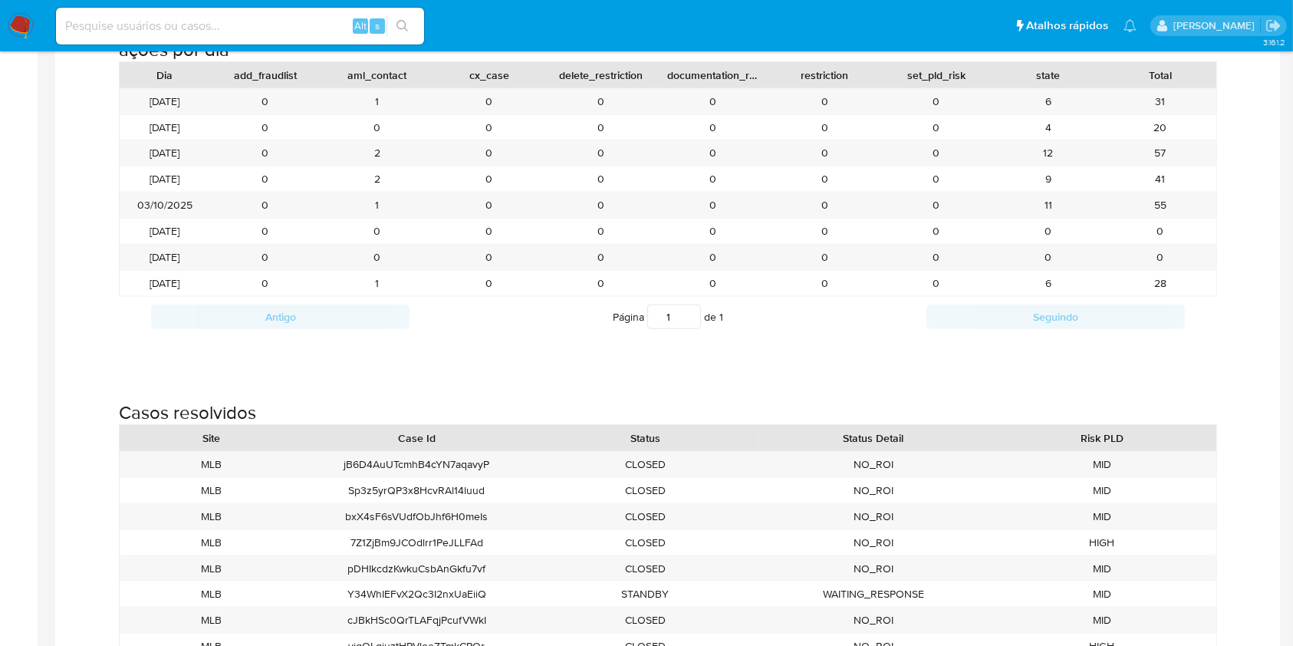
scroll to position [1768, 0]
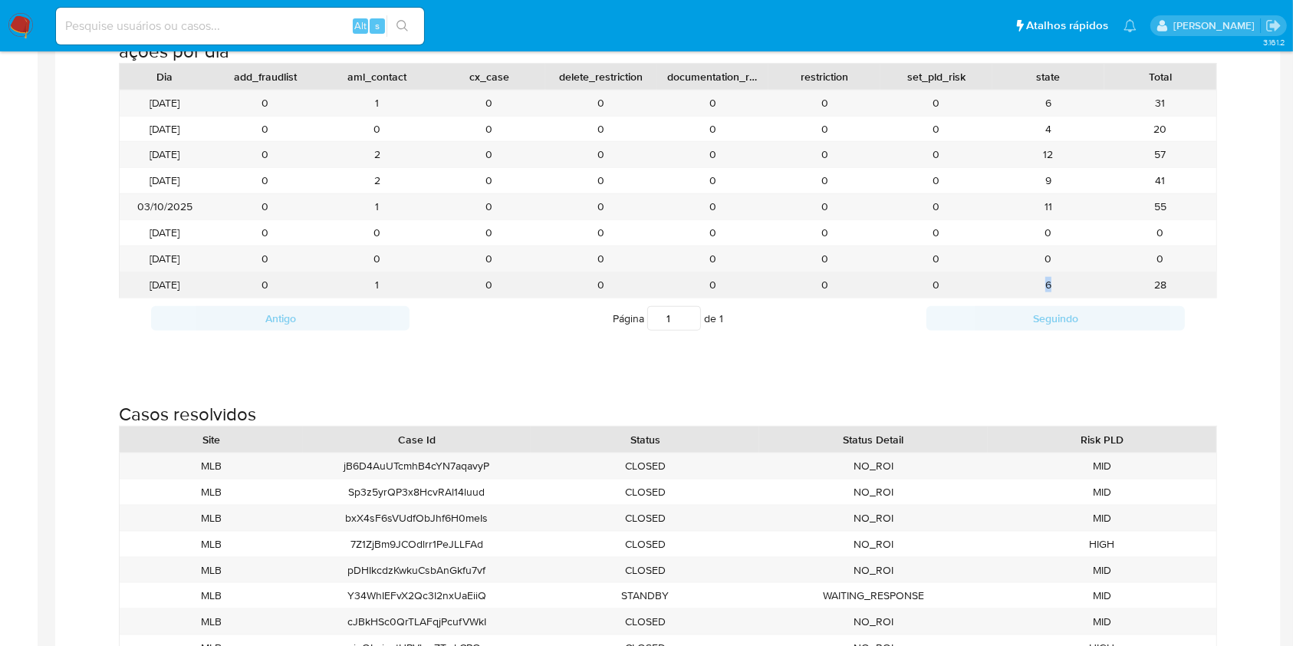
drag, startPoint x: 1037, startPoint y: 285, endPoint x: 1064, endPoint y: 285, distance: 26.8
click at [1064, 285] on div "6" at bounding box center [1048, 284] width 112 height 25
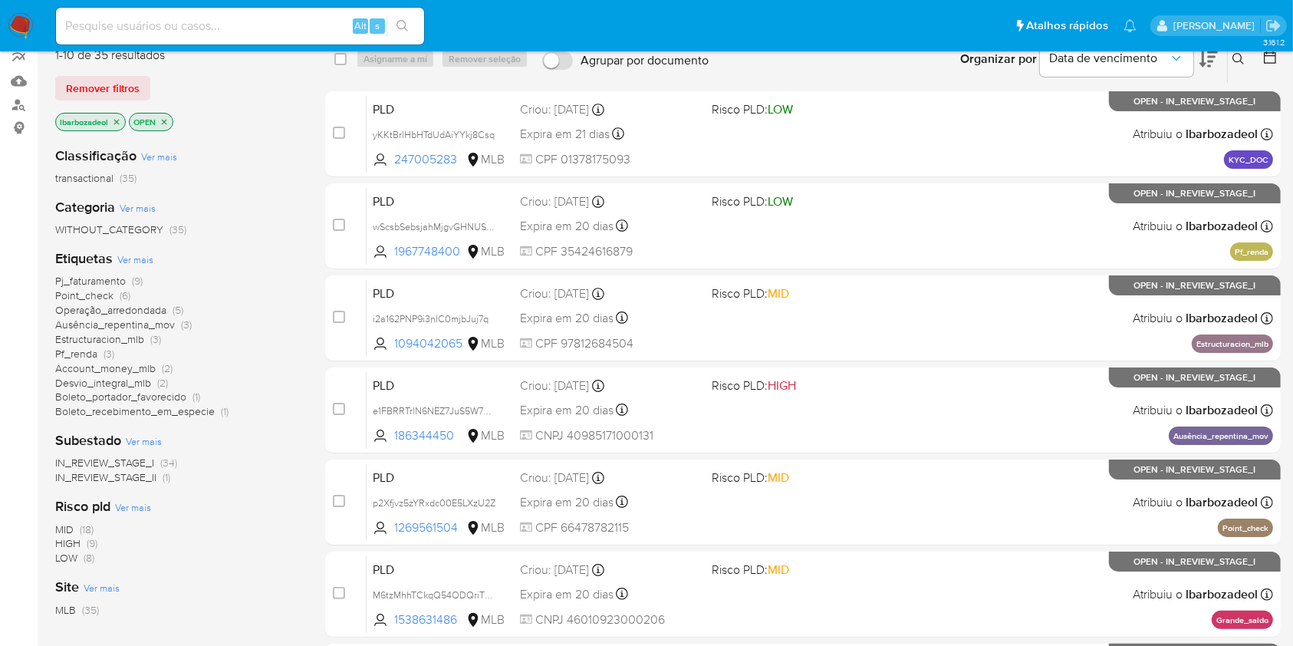
scroll to position [142, 0]
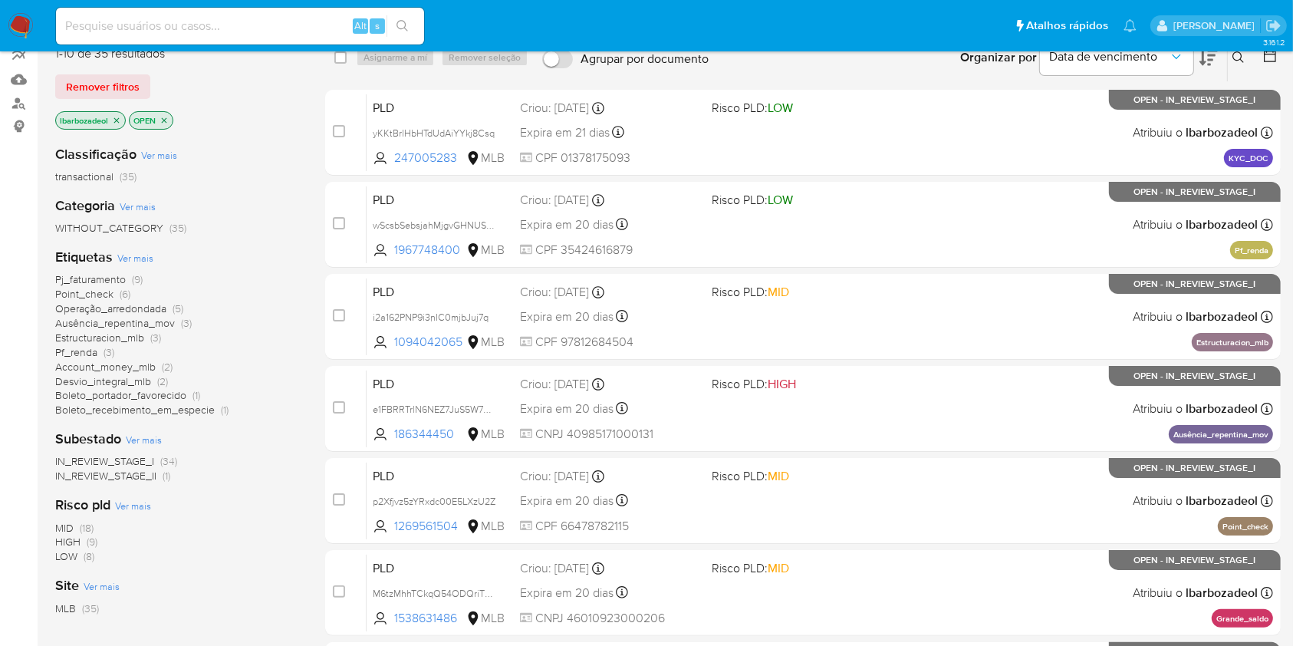
click at [148, 413] on span "Boleto_recebimento_em_especie" at bounding box center [134, 409] width 159 height 15
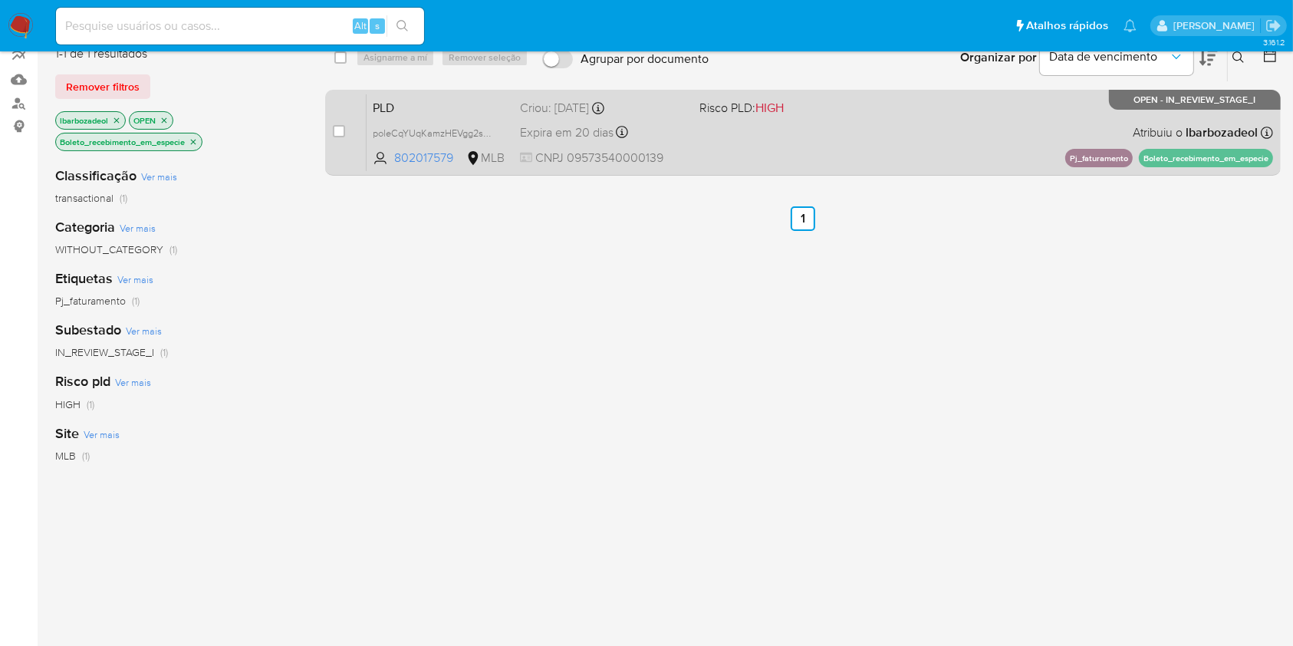
click at [878, 143] on div "PLD poleCqYUqKamzHEVgg2seBMv 802017579 MLB Risco PLD: HIGH Criou: [DATE] Criou:…" at bounding box center [819, 132] width 906 height 77
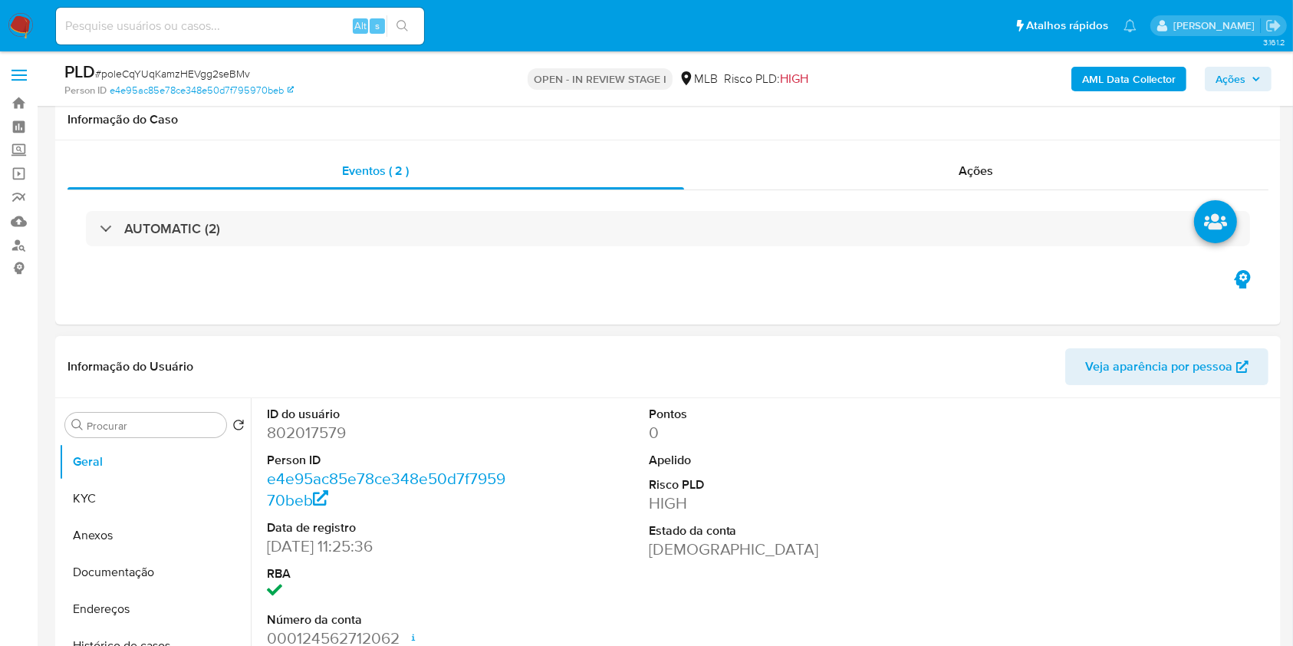
scroll to position [175, 0]
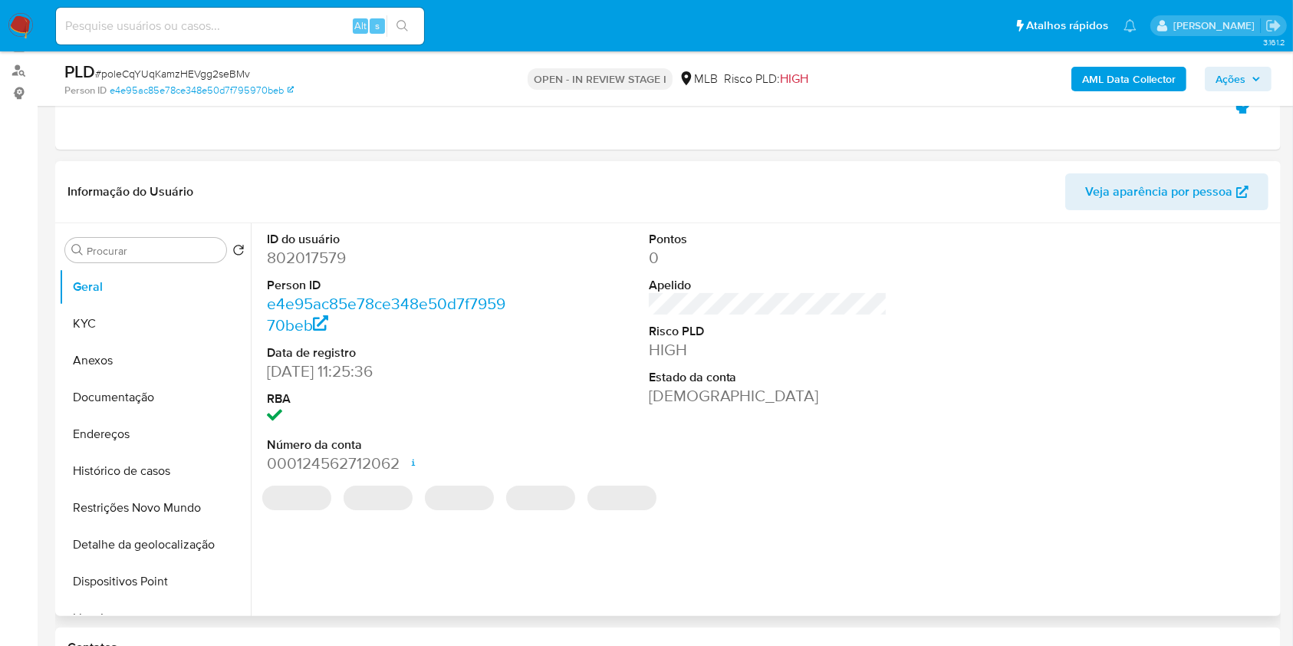
select select "10"
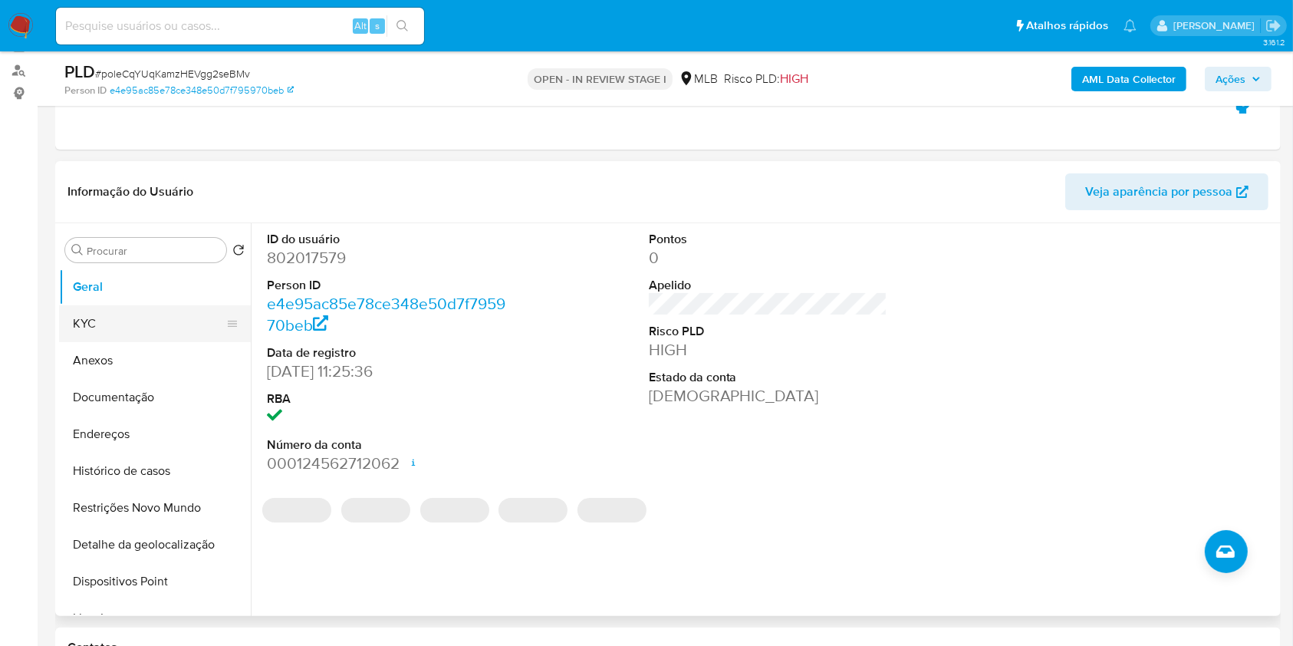
click at [101, 333] on button "KYC" at bounding box center [148, 323] width 179 height 37
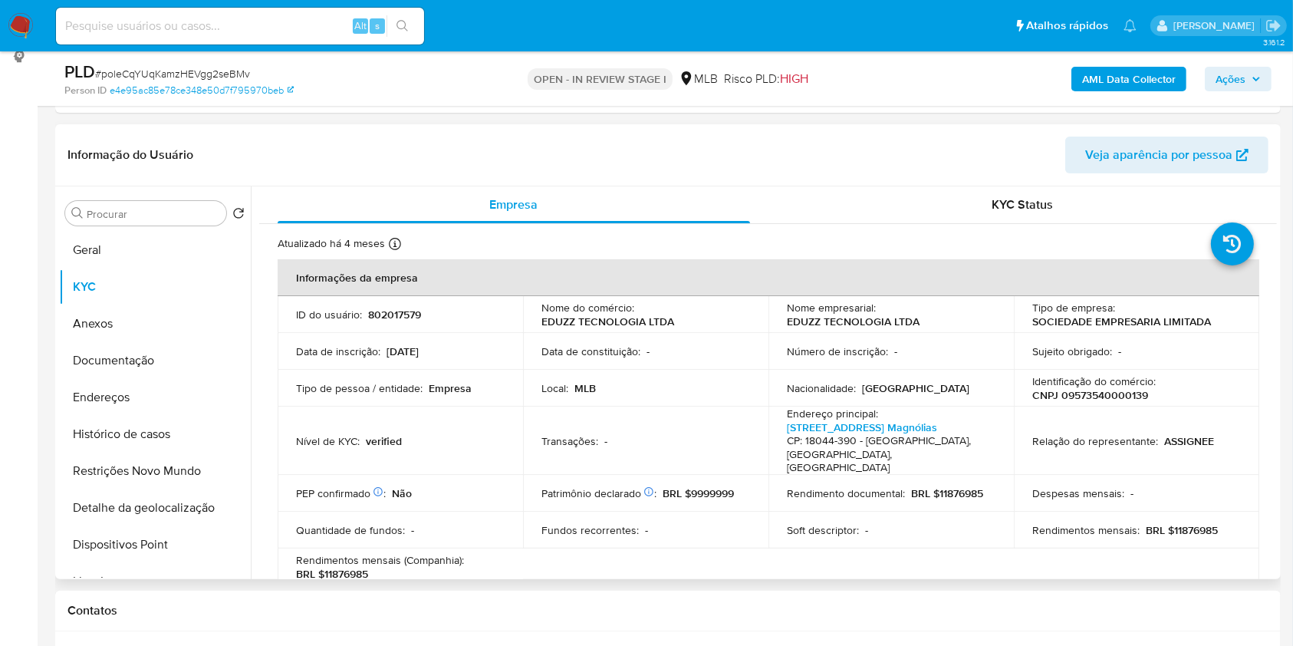
scroll to position [210, 0]
click at [178, 255] on button "Geral" at bounding box center [148, 251] width 179 height 37
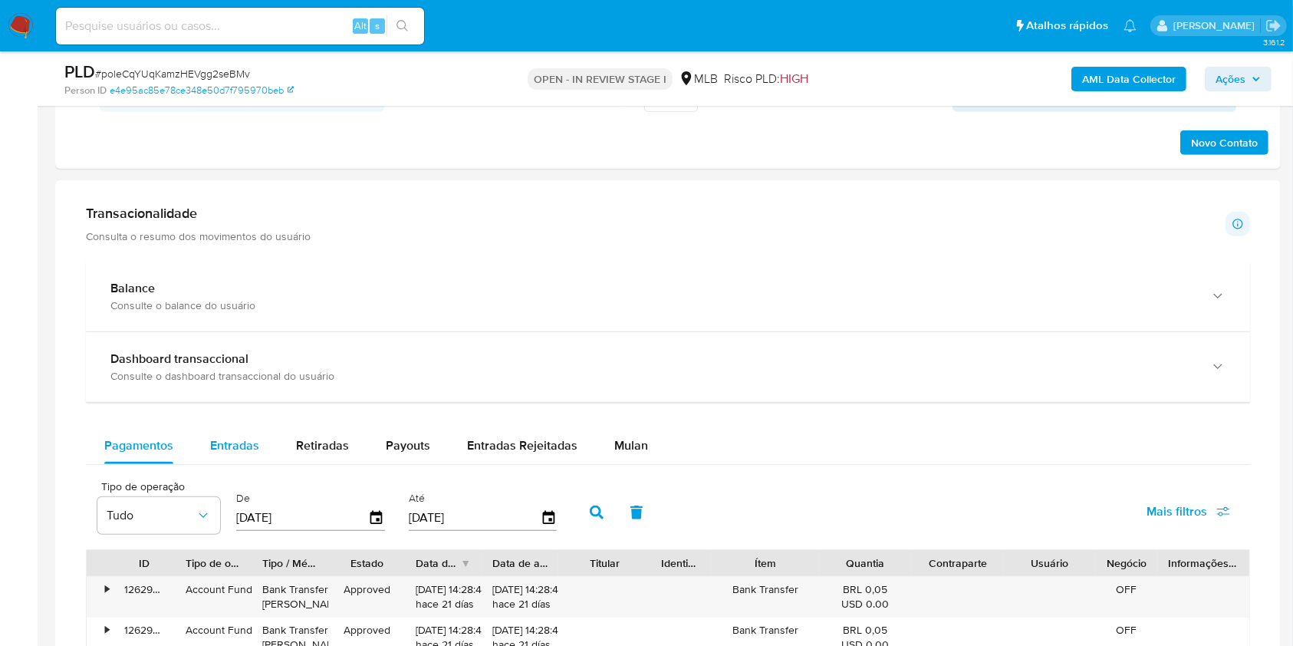
click at [218, 441] on span "Entradas" at bounding box center [234, 445] width 49 height 18
select select "10"
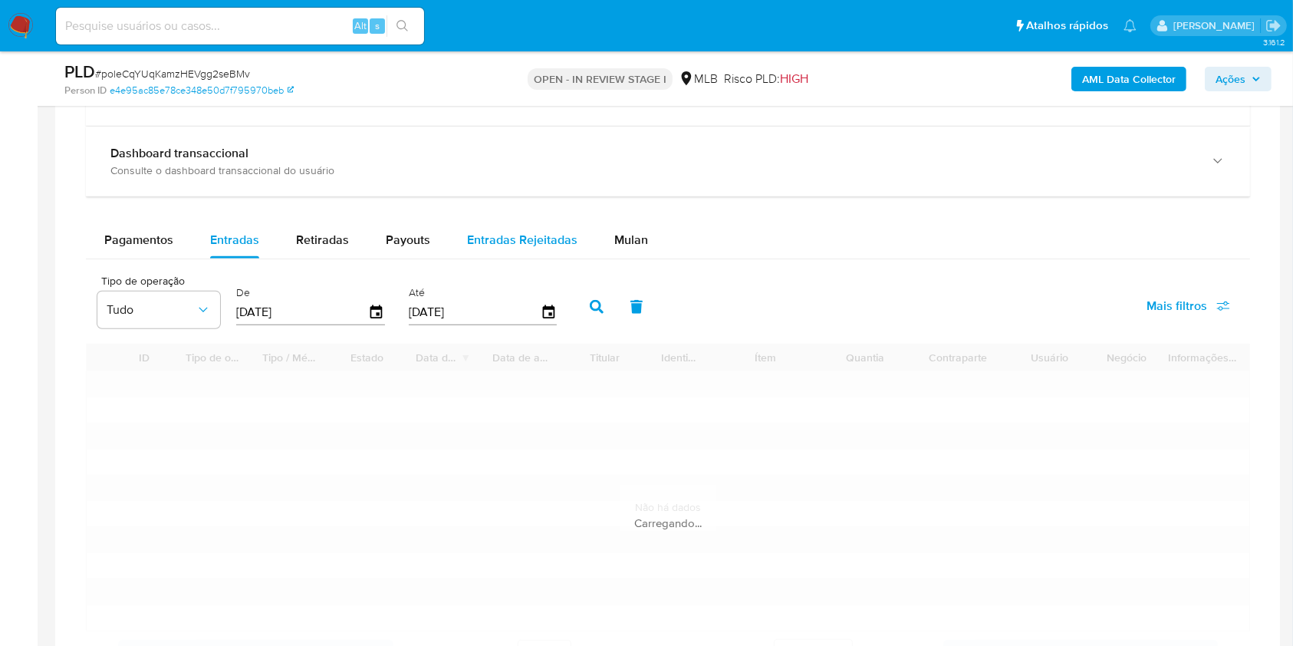
scroll to position [1177, 0]
click at [623, 235] on span "Mulan" at bounding box center [631, 238] width 34 height 18
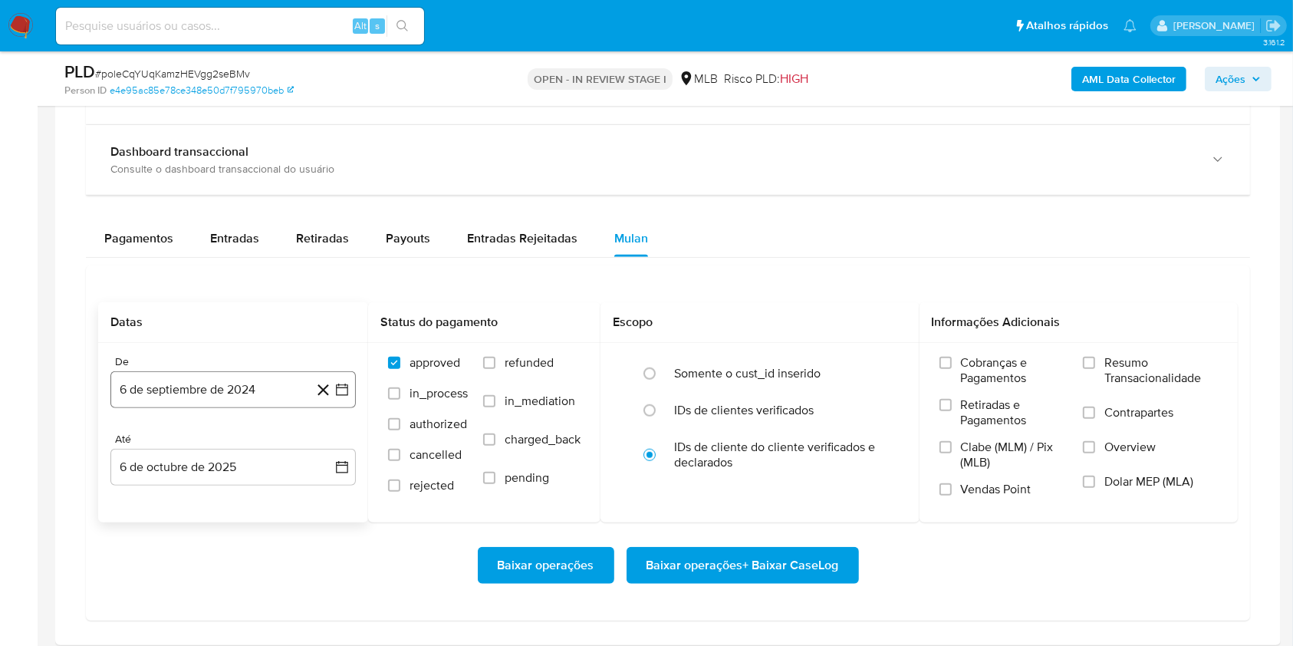
click at [199, 389] on button "6 de septiembre de 2024" at bounding box center [232, 389] width 245 height 37
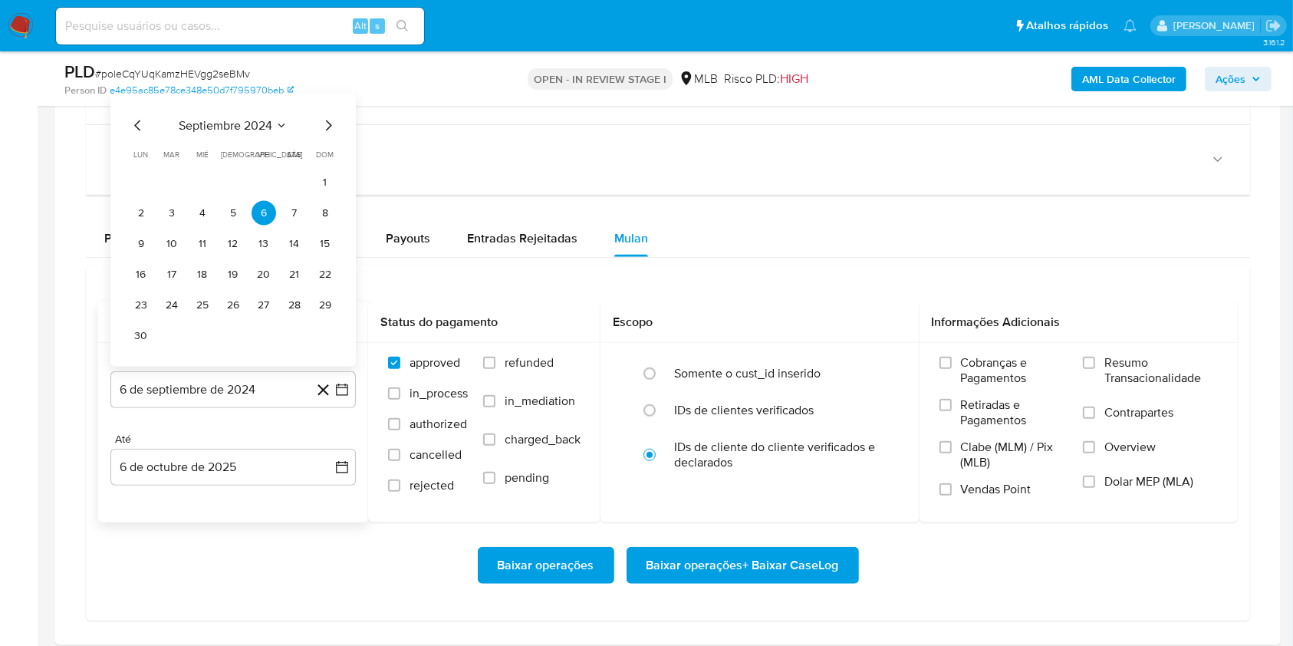
click at [229, 129] on span "septiembre 2024" at bounding box center [226, 125] width 94 height 15
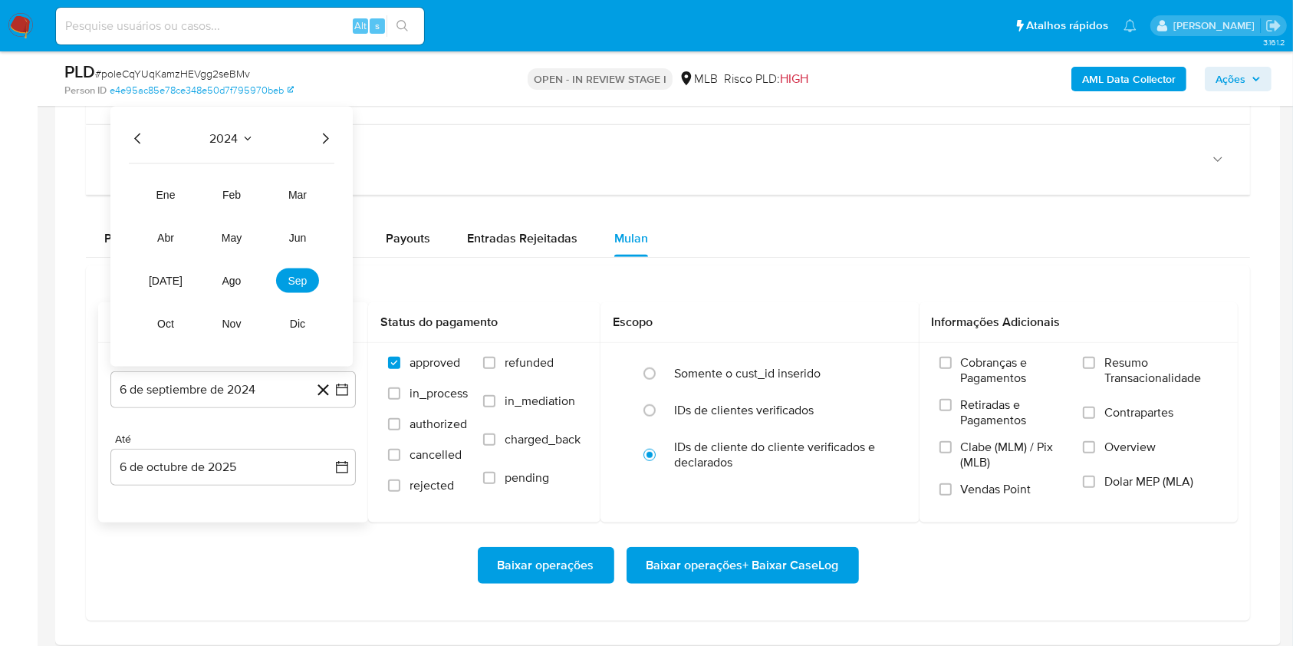
drag, startPoint x: 321, startPoint y: 137, endPoint x: 305, endPoint y: 156, distance: 24.5
click at [320, 137] on icon "Año siguiente" at bounding box center [325, 139] width 18 height 18
click at [233, 268] on button "ago" at bounding box center [231, 280] width 43 height 25
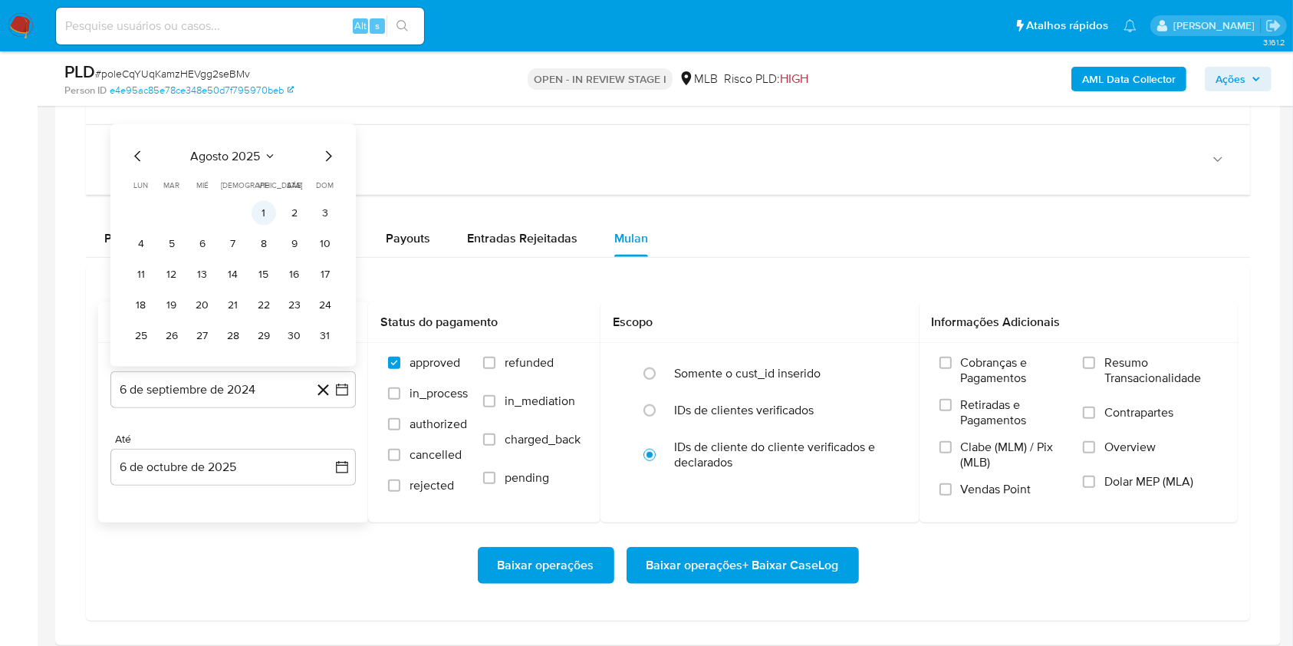
click at [261, 211] on button "1" at bounding box center [263, 213] width 25 height 25
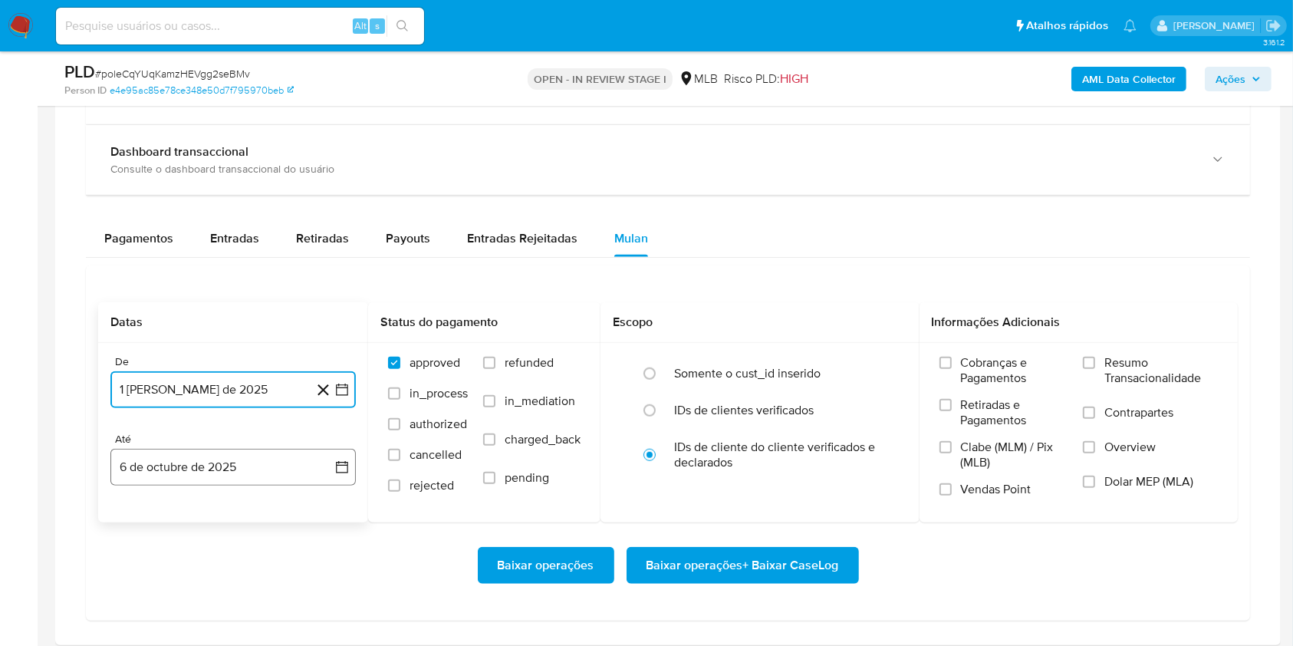
click at [166, 478] on button "6 de octubre de 2025" at bounding box center [232, 467] width 245 height 37
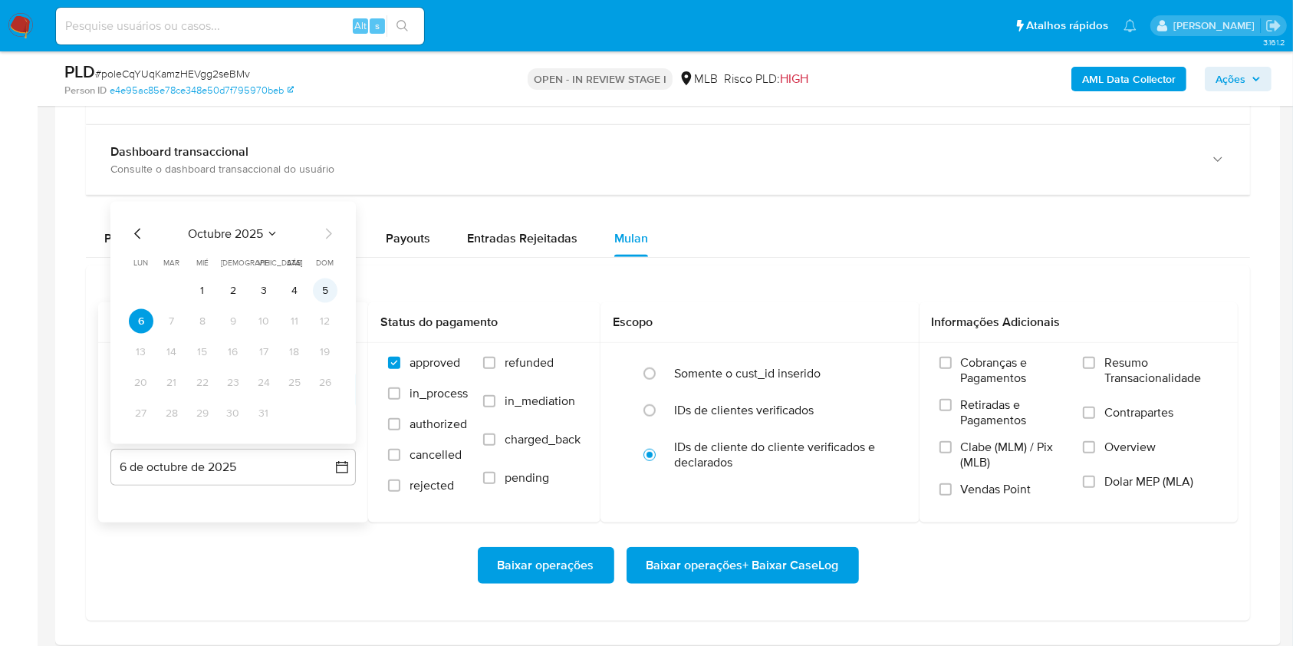
click at [319, 285] on button "5" at bounding box center [325, 290] width 25 height 25
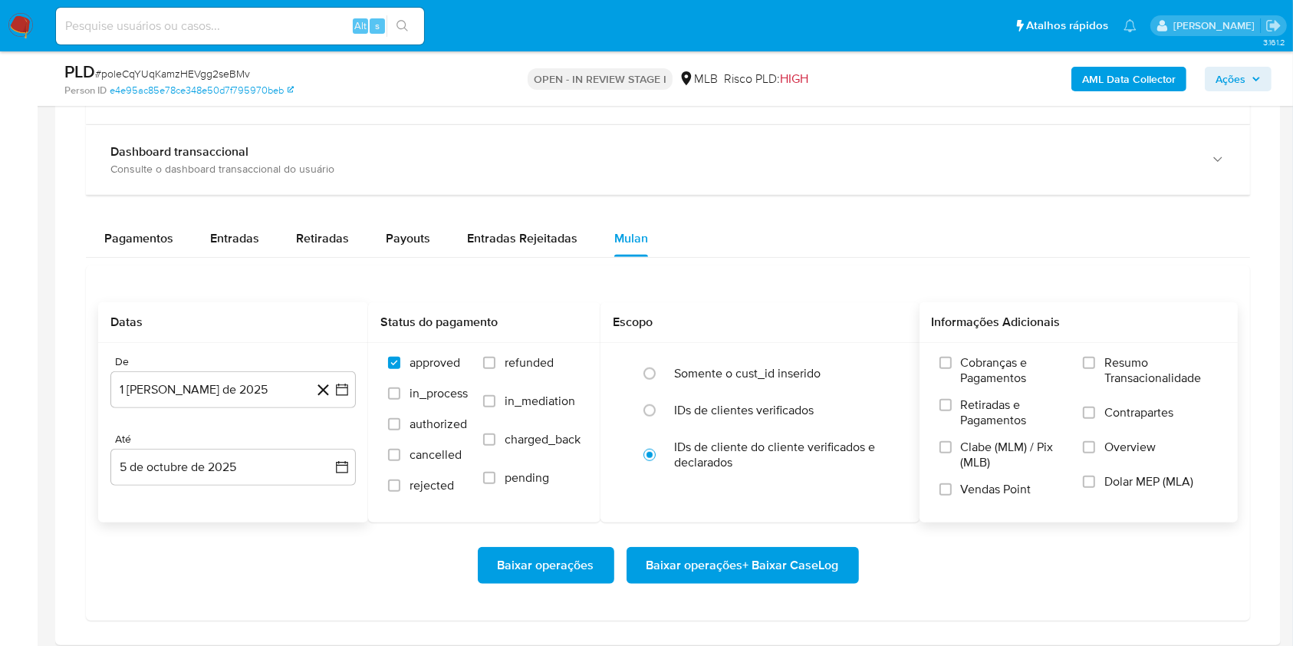
click at [1142, 366] on span "Resumo Transacionalidade" at bounding box center [1160, 370] width 113 height 31
click at [1095, 366] on input "Resumo Transacionalidade" at bounding box center [1089, 363] width 12 height 12
click at [754, 558] on span "Baixar operações + Baixar CaseLog" at bounding box center [742, 565] width 192 height 34
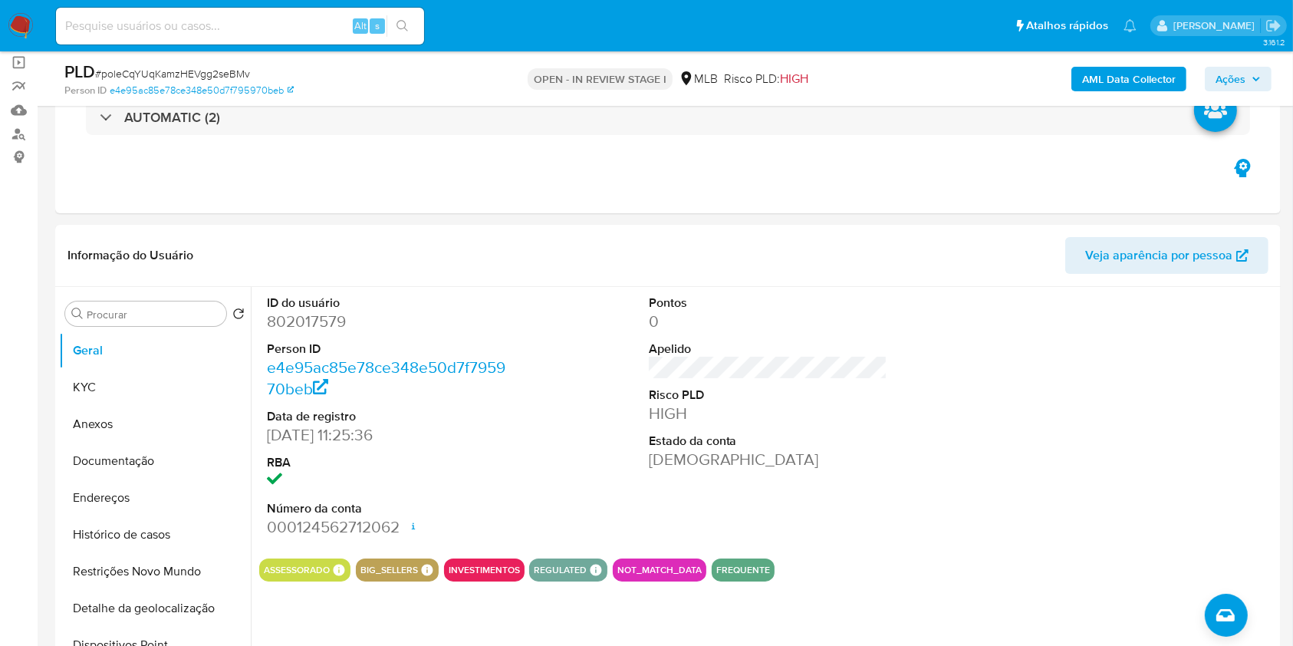
scroll to position [0, 0]
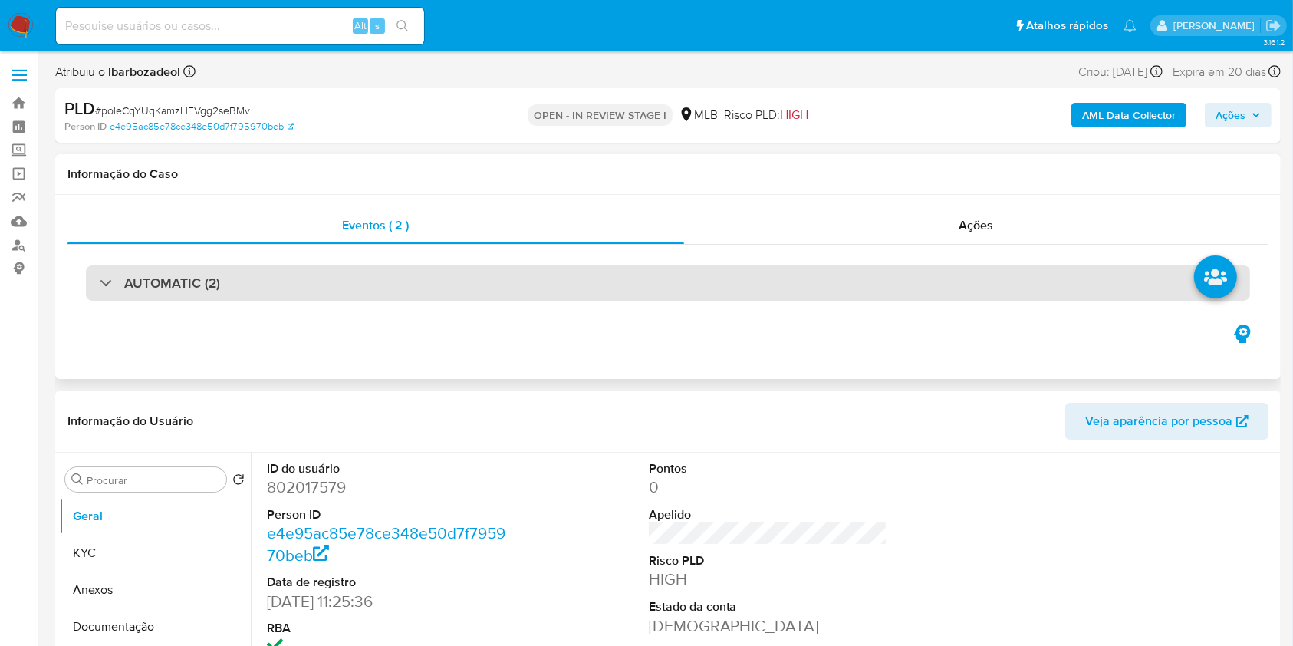
click at [607, 285] on div "AUTOMATIC (2)" at bounding box center [668, 282] width 1164 height 35
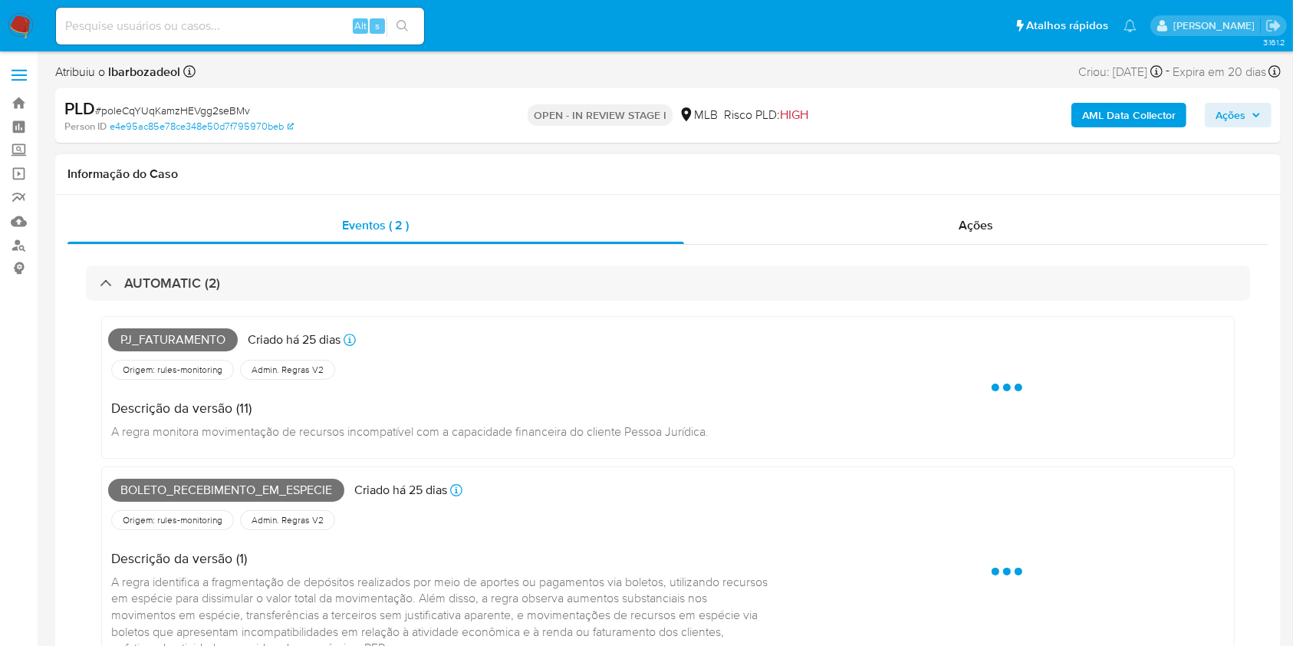
click at [197, 343] on span "Pj_faturamento" at bounding box center [173, 339] width 130 height 23
copy span "Pj_faturamento"
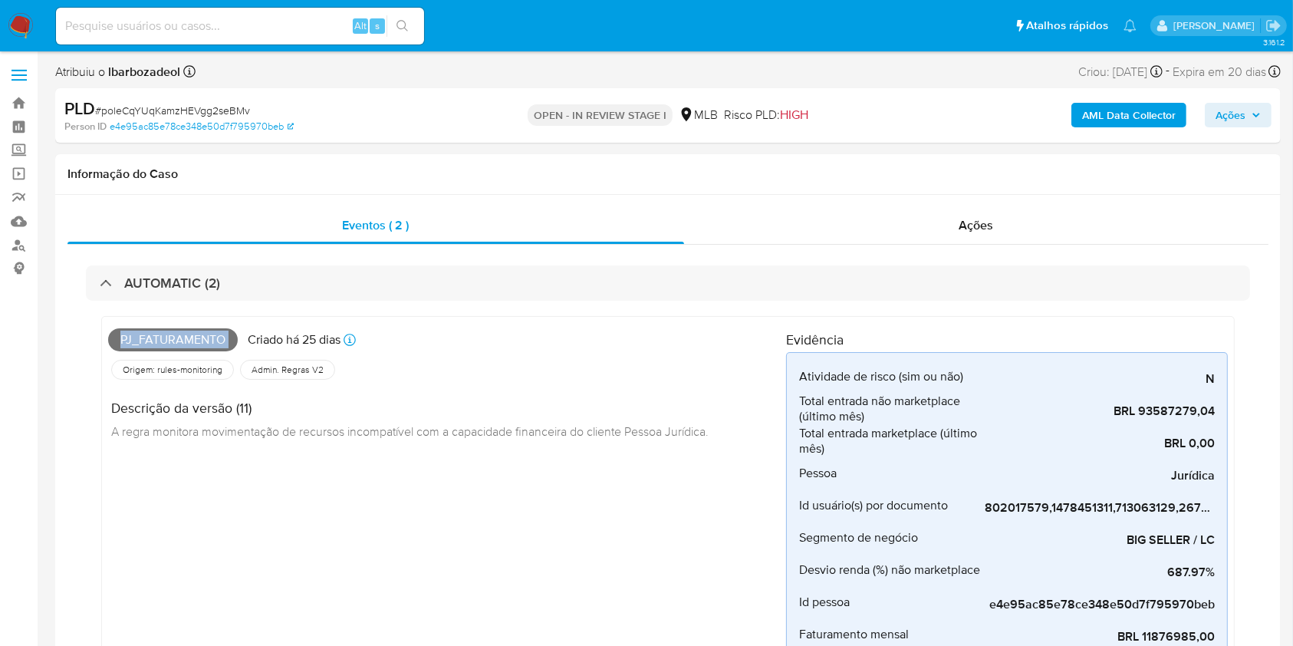
click at [1223, 107] on span "Ações" at bounding box center [1230, 115] width 30 height 25
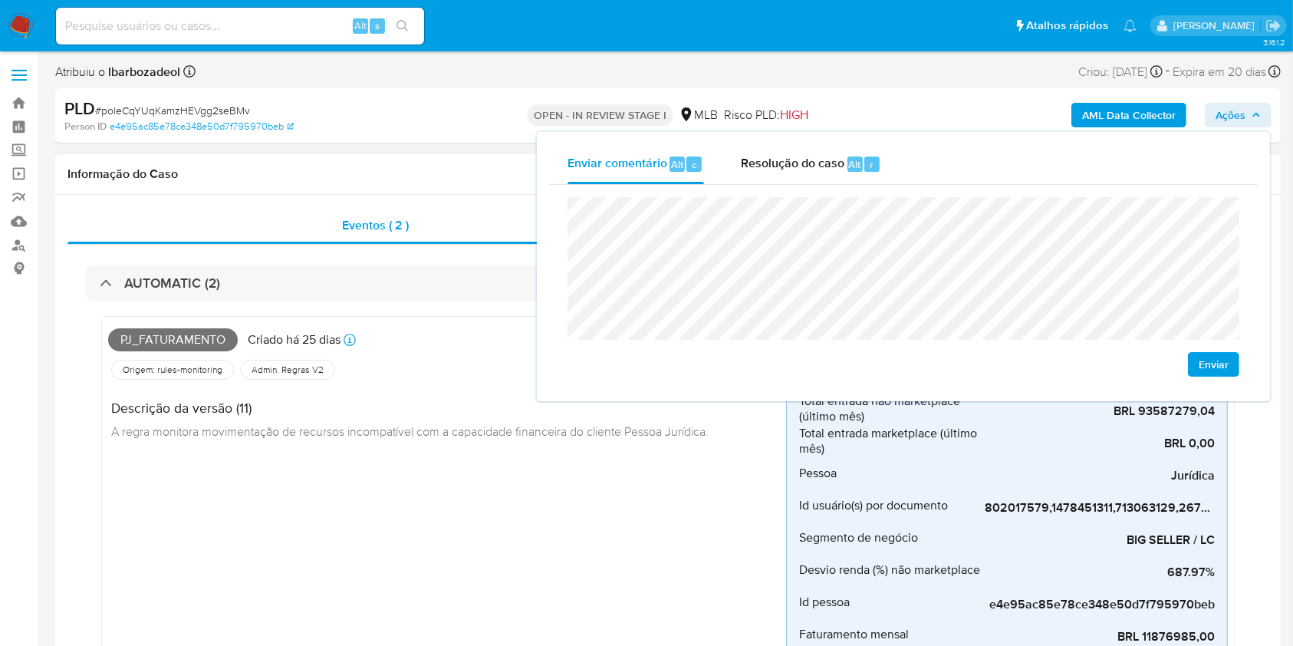
click at [491, 409] on h4 "Descrição da versão (11)" at bounding box center [409, 407] width 597 height 17
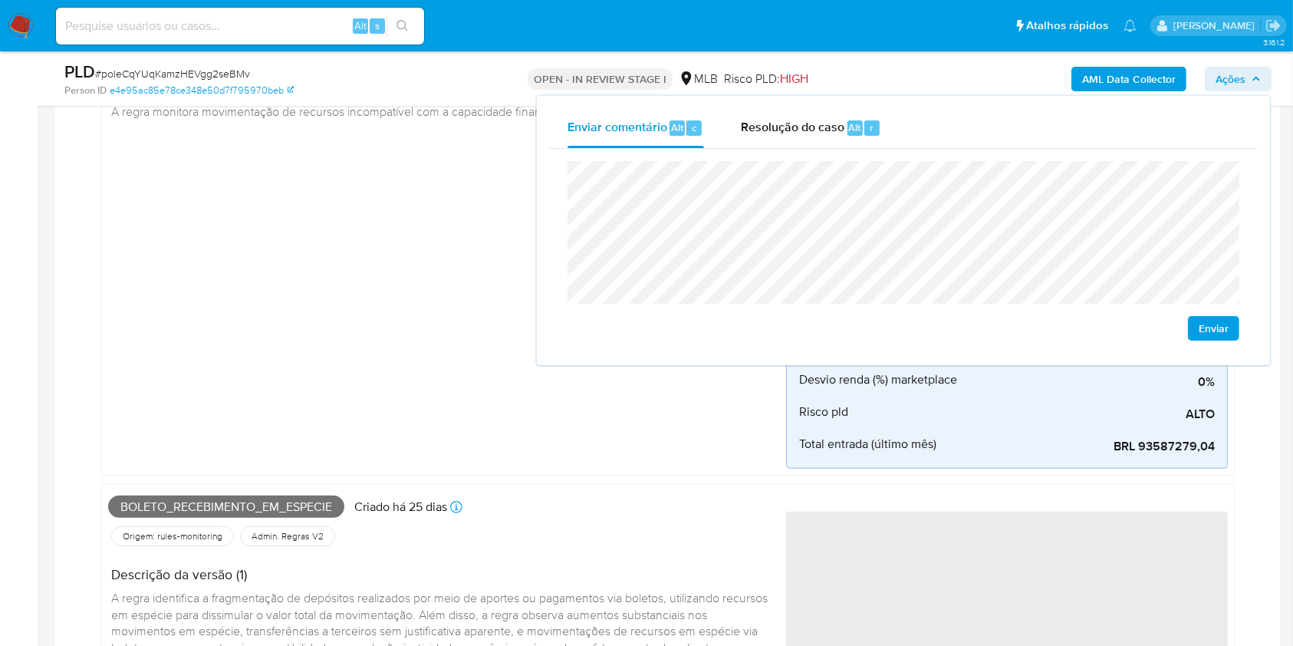
scroll to position [265, 0]
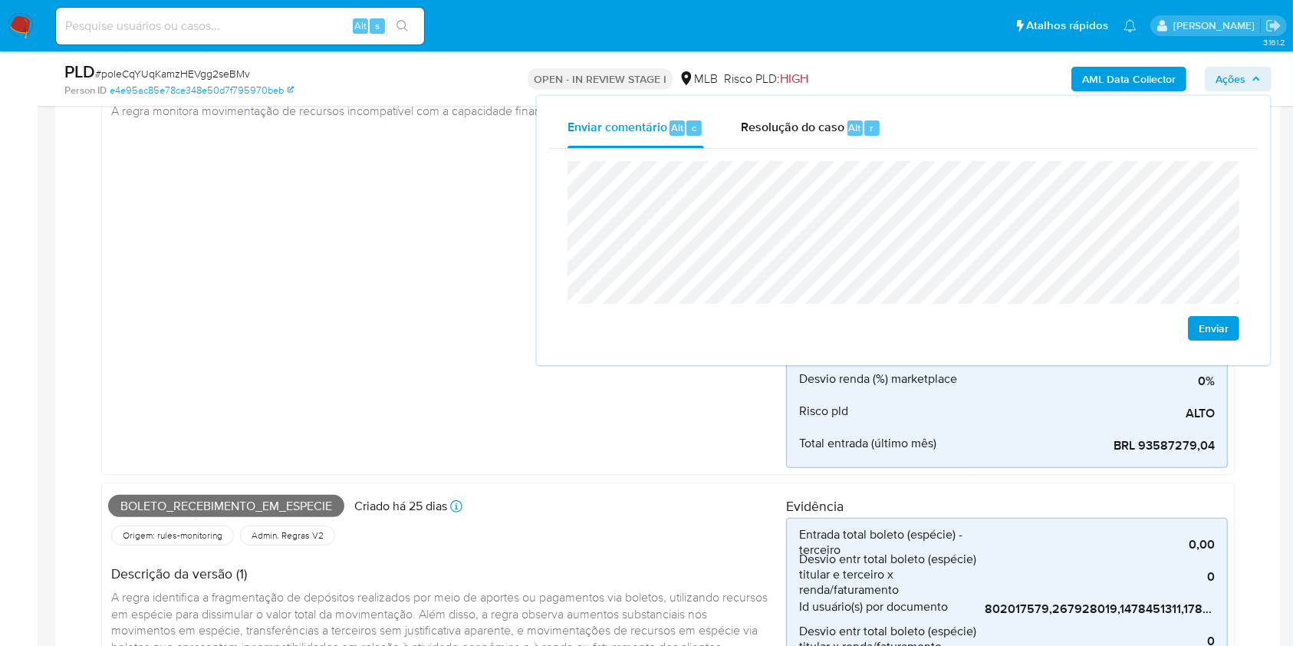
click at [258, 510] on span "Boleto_recebimento_em_especie" at bounding box center [226, 506] width 236 height 23
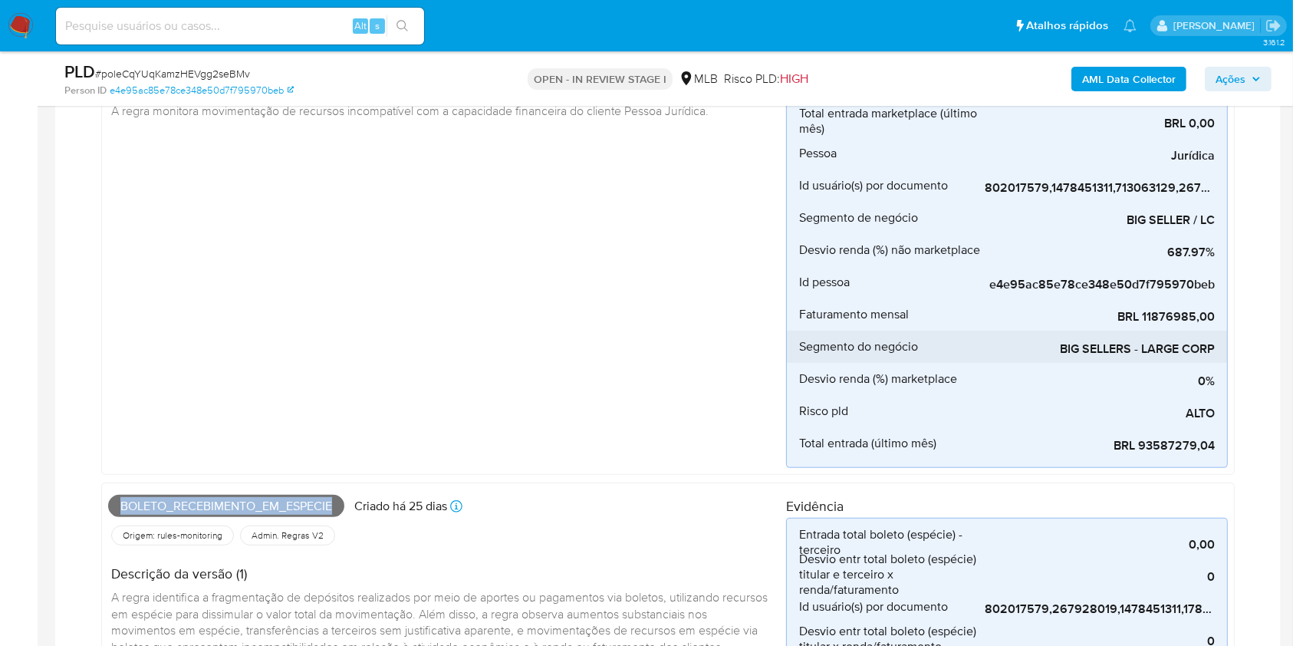
copy span "Boleto_recebimento_em_especie"
click at [1247, 89] on span "Ações" at bounding box center [1237, 78] width 45 height 21
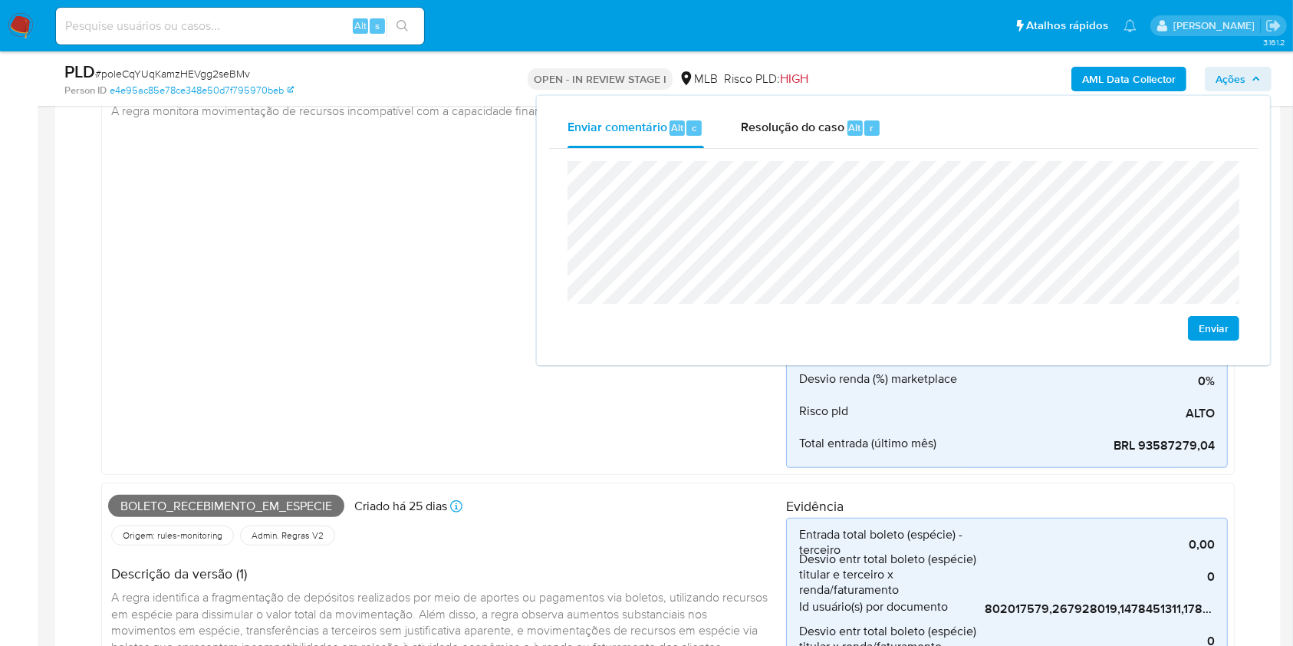
click at [413, 317] on div "Pj_faturamento Criado há 25 dias Criado: 12/09/2025 00:19:30 Origem: rules-moni…" at bounding box center [447, 235] width 678 height 465
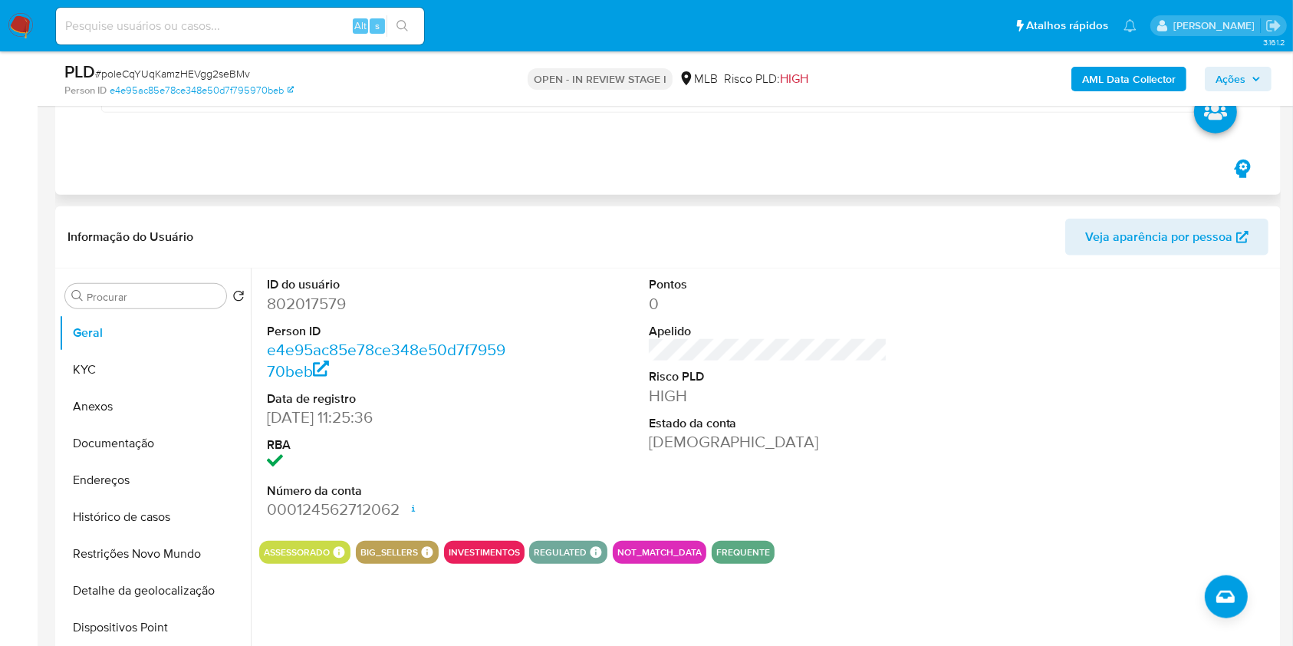
scroll to position [1616, 0]
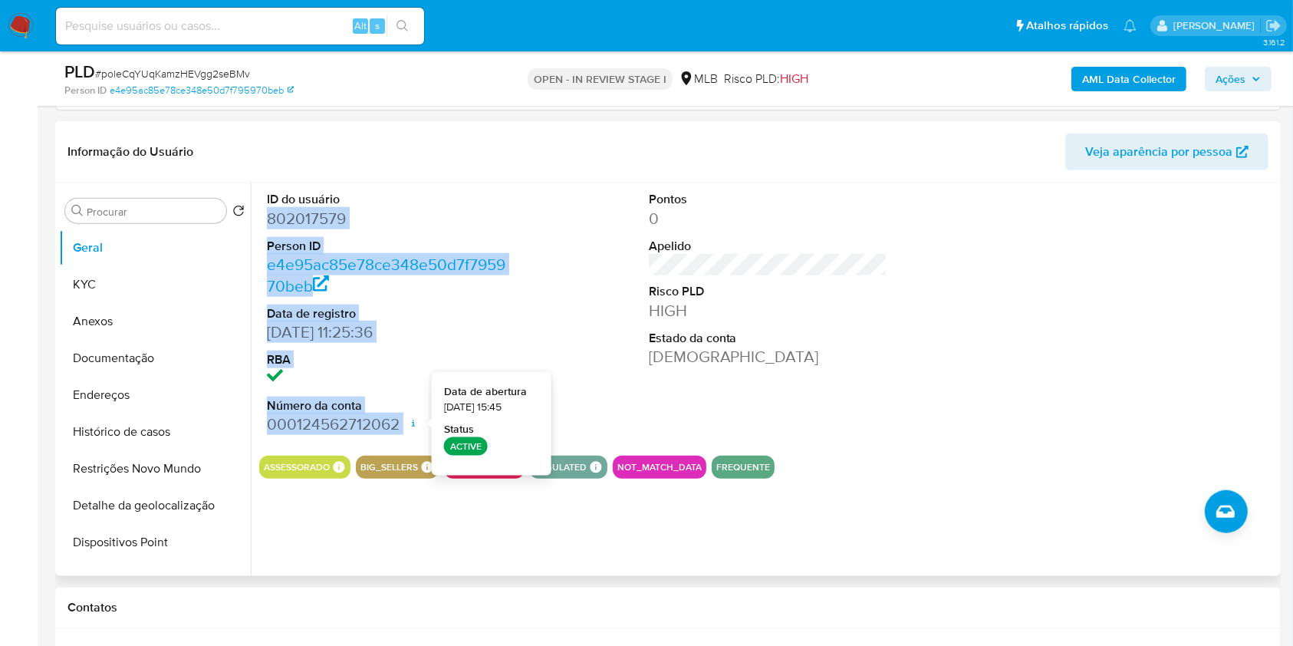
drag, startPoint x: 264, startPoint y: 219, endPoint x: 408, endPoint y: 420, distance: 247.9
click at [408, 420] on div "ID do usuário 802017579 Person ID e4e95ac85e78ce348e50d7f795970beb Data de regi…" at bounding box center [386, 312] width 255 height 259
copy dl "802017579 Person ID e4e95ac85e78ce348e50d7f795970beb Data de registro 04/08/202…"
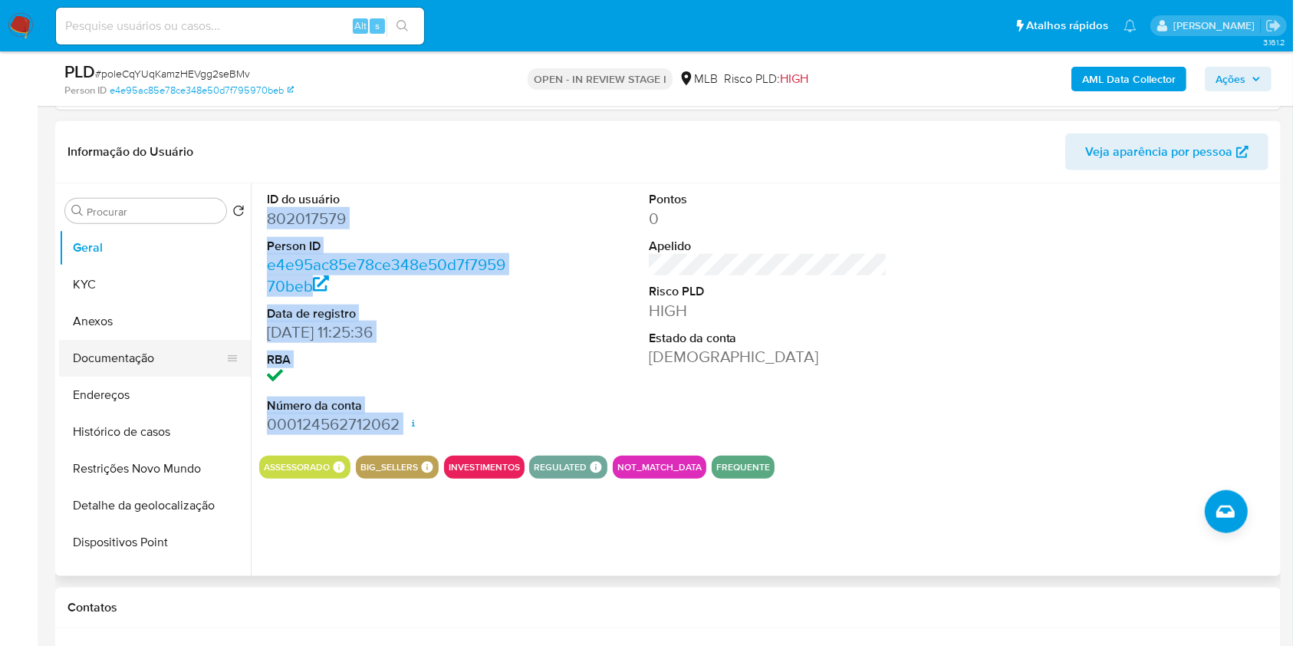
click at [148, 361] on button "Documentação" at bounding box center [148, 358] width 179 height 37
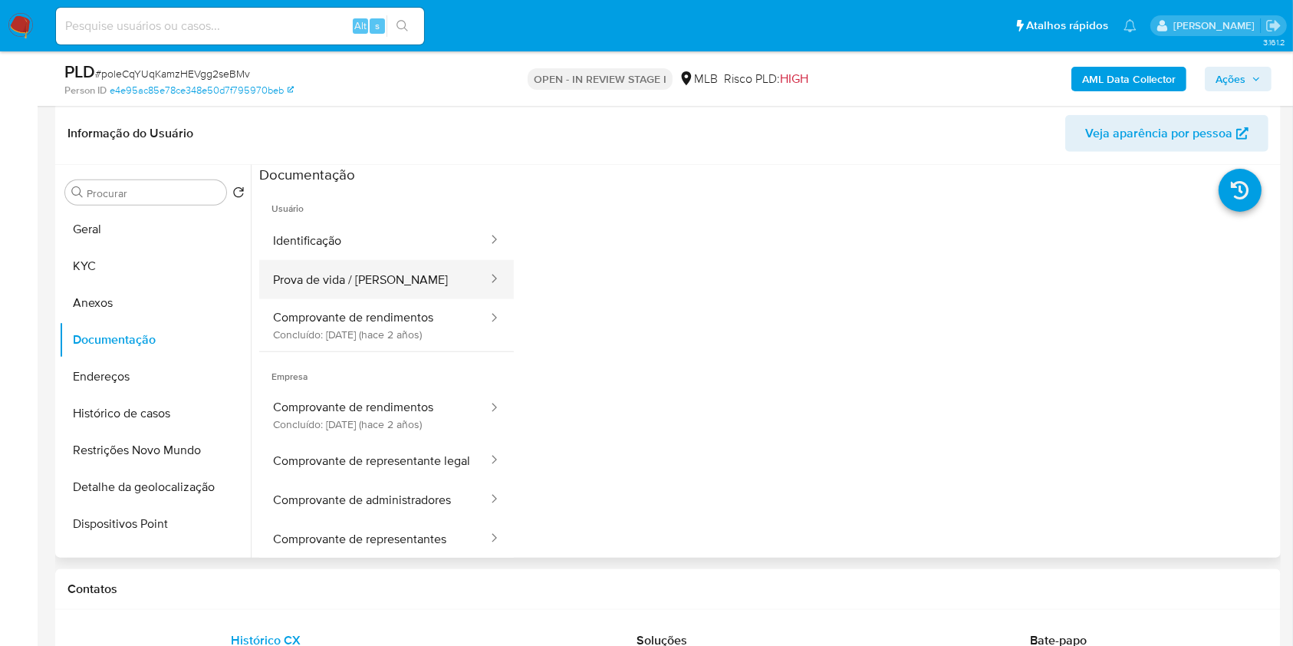
click at [388, 286] on button "Prova de vida / [PERSON_NAME]" at bounding box center [374, 279] width 230 height 39
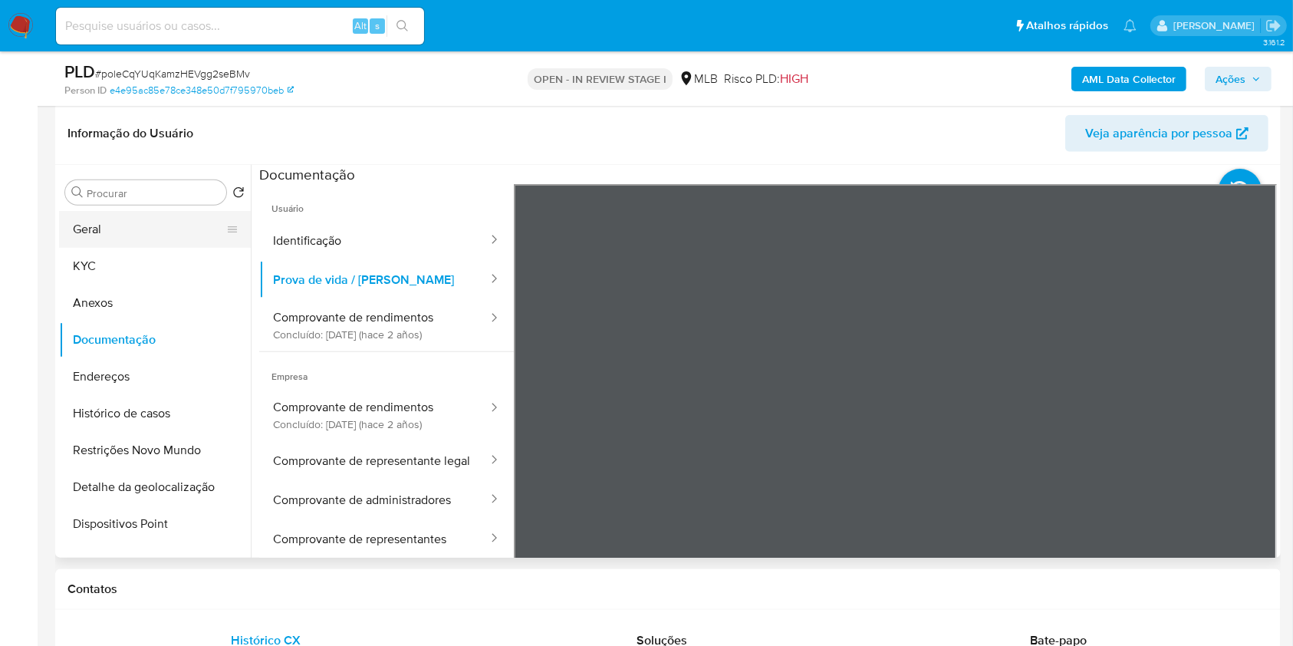
click at [153, 235] on button "Geral" at bounding box center [148, 229] width 179 height 37
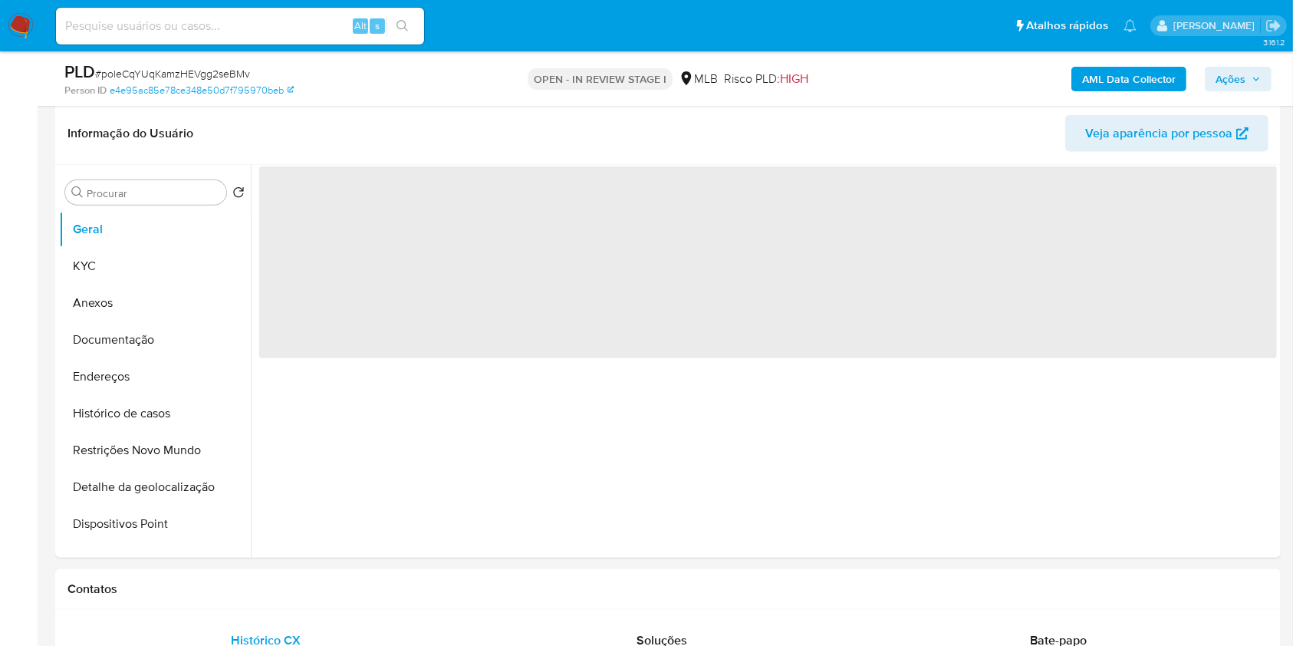
click at [1262, 73] on button "Ações" at bounding box center [1238, 79] width 67 height 25
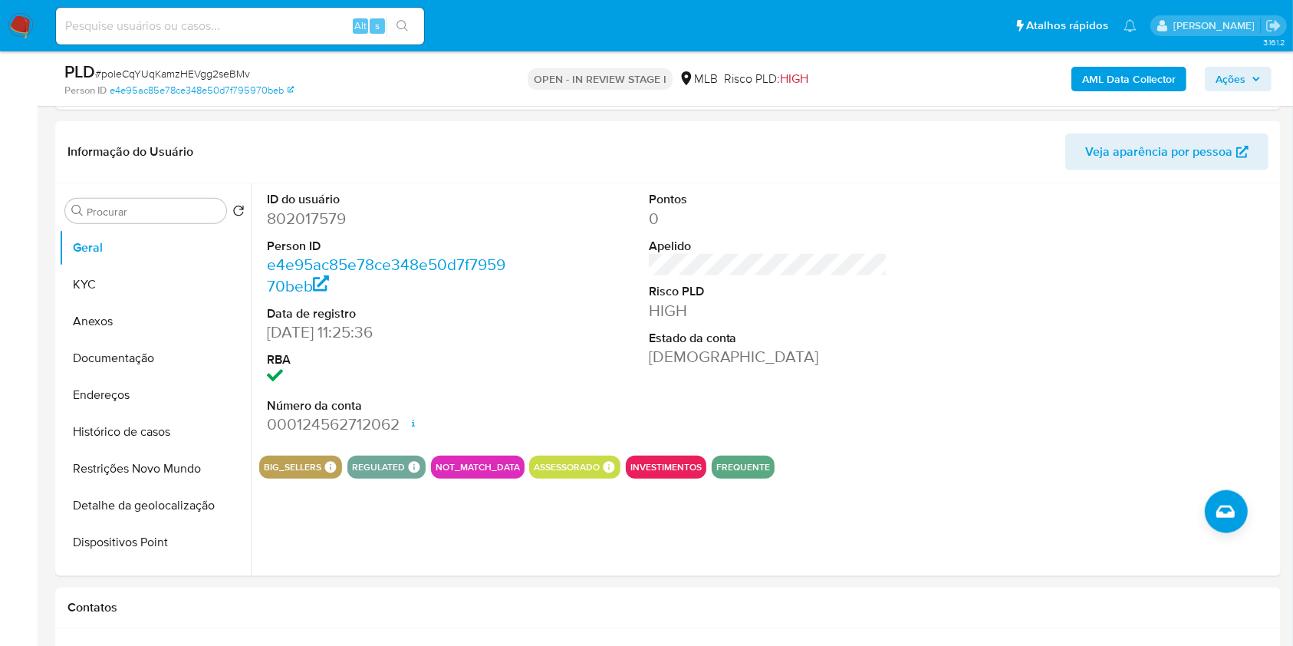
click at [1224, 77] on span "Ações" at bounding box center [1230, 79] width 30 height 25
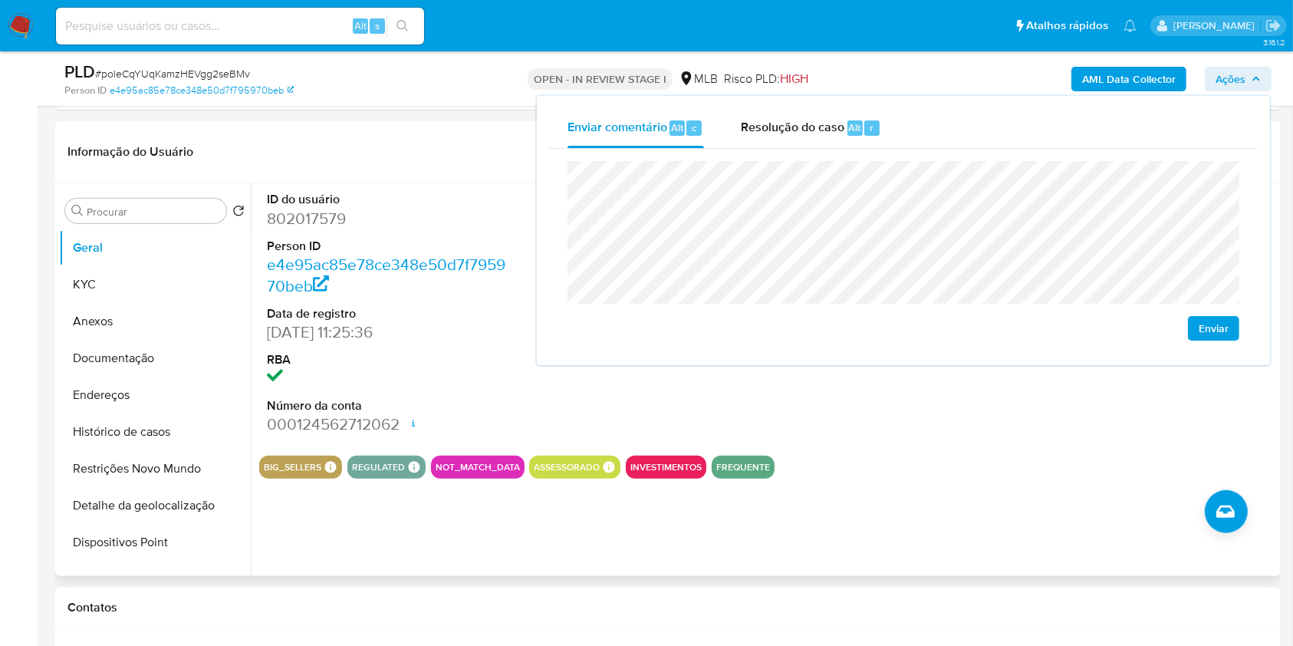
click at [454, 334] on dd "04/08/2021 11:25:36" at bounding box center [386, 331] width 239 height 21
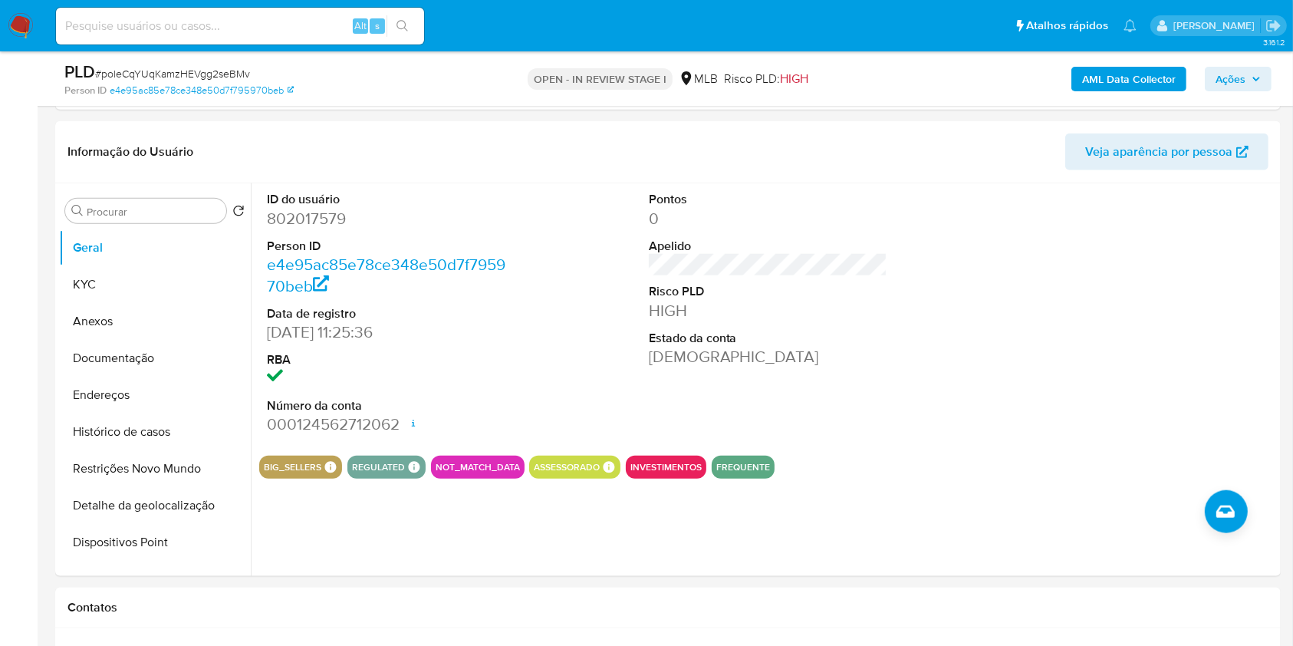
click at [1239, 71] on span "Ações" at bounding box center [1230, 79] width 30 height 25
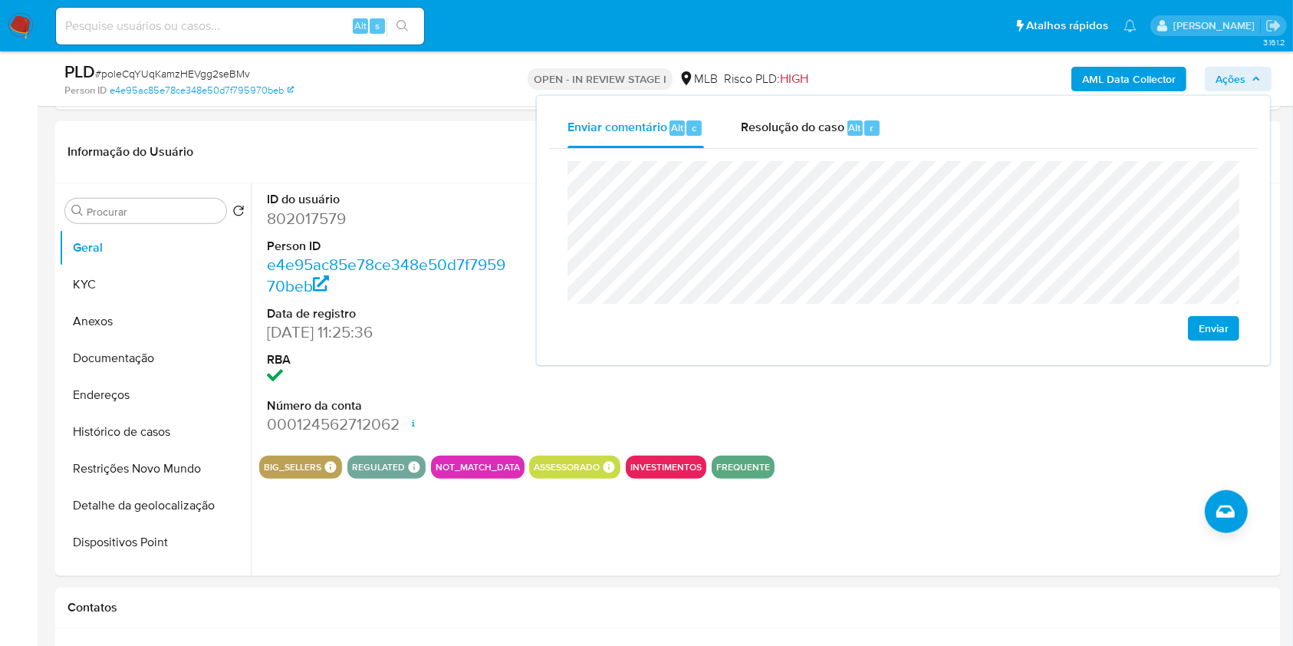
click at [1239, 71] on span "Ações" at bounding box center [1230, 79] width 30 height 25
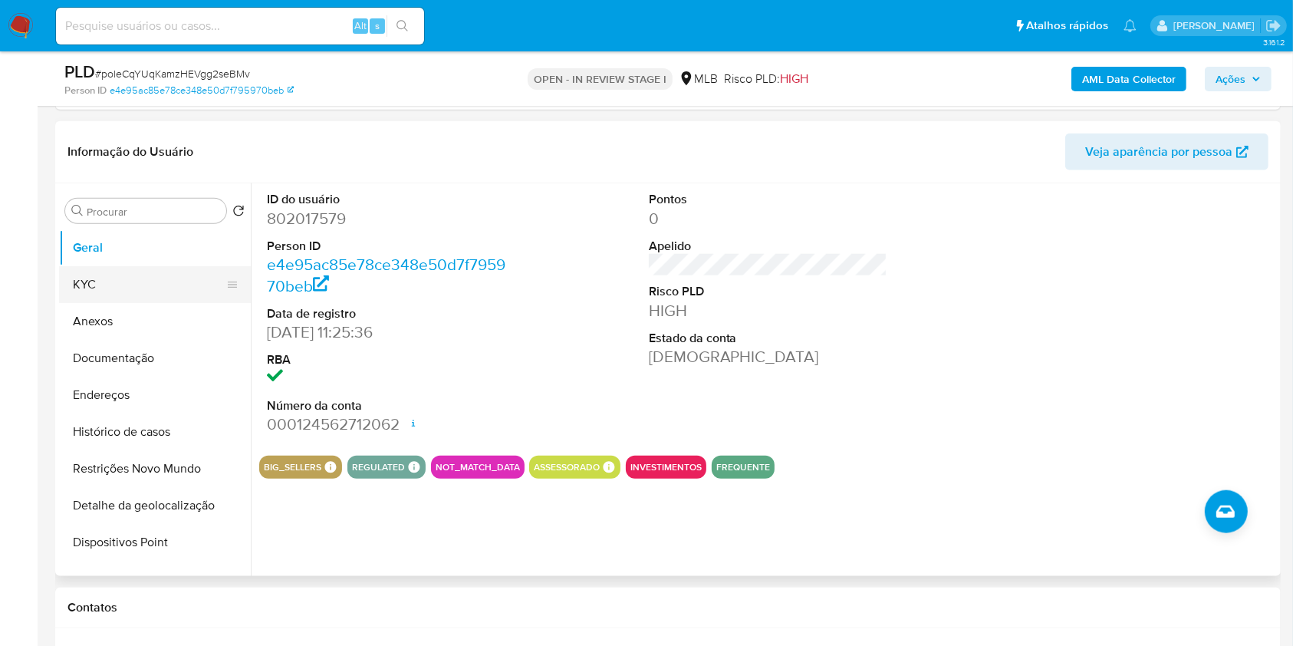
click at [131, 282] on button "KYC" at bounding box center [148, 284] width 179 height 37
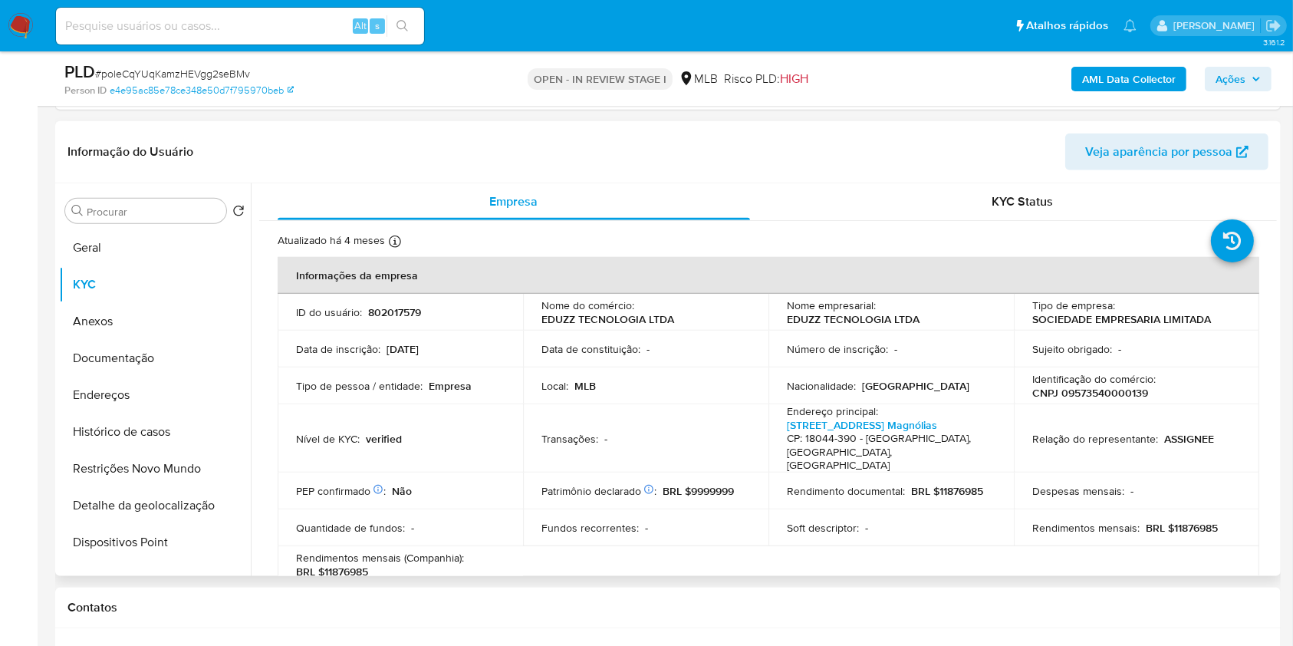
click at [1068, 389] on p "CNPJ 09573540000139" at bounding box center [1090, 393] width 116 height 14
copy p "09573540000139"
click at [1240, 67] on span "Ações" at bounding box center [1230, 79] width 30 height 25
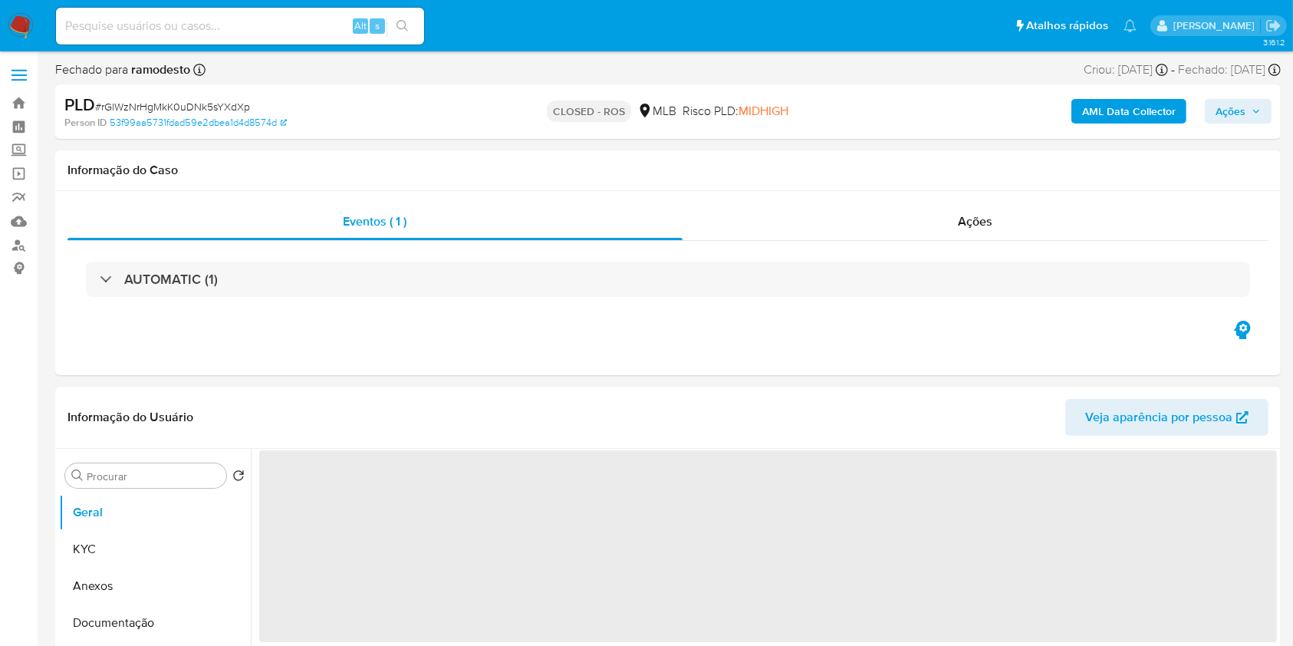
select select "10"
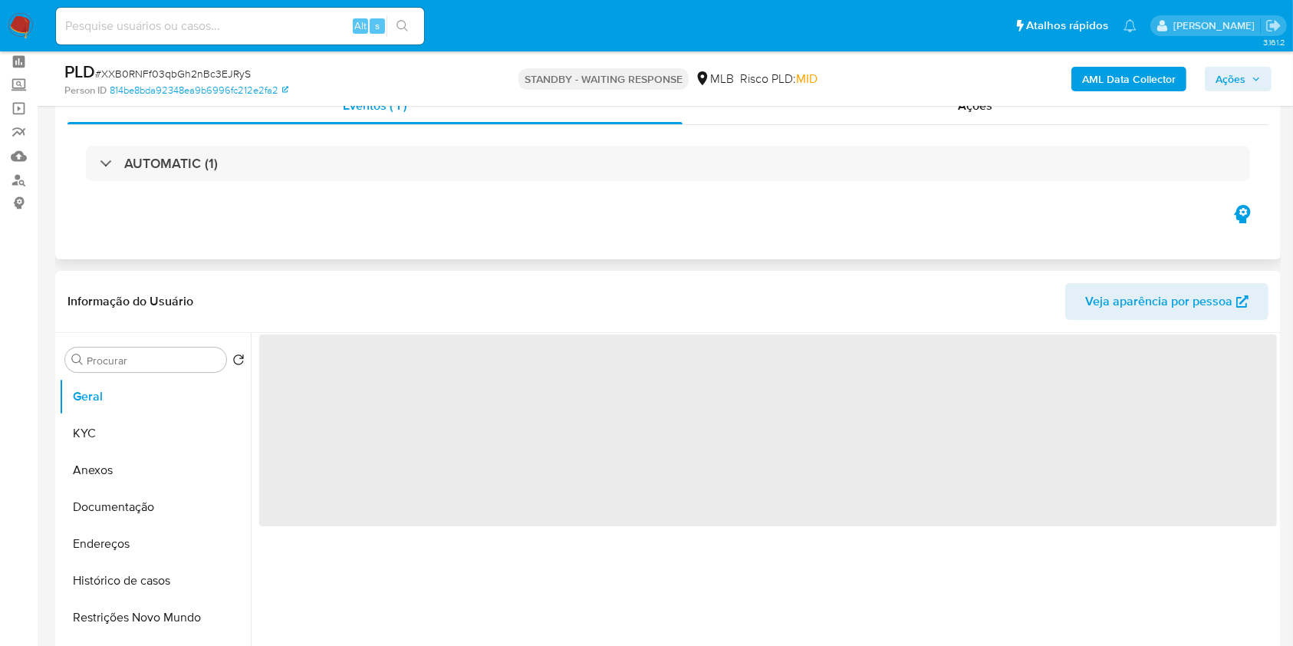
select select "10"
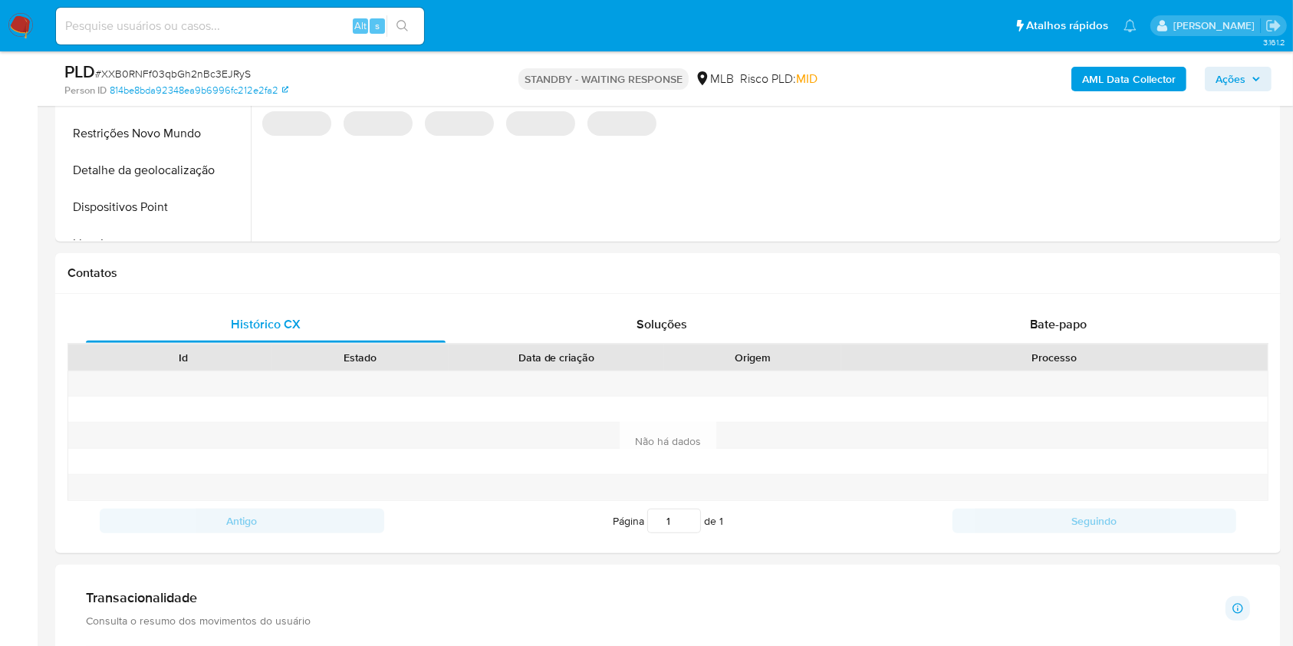
scroll to position [570, 0]
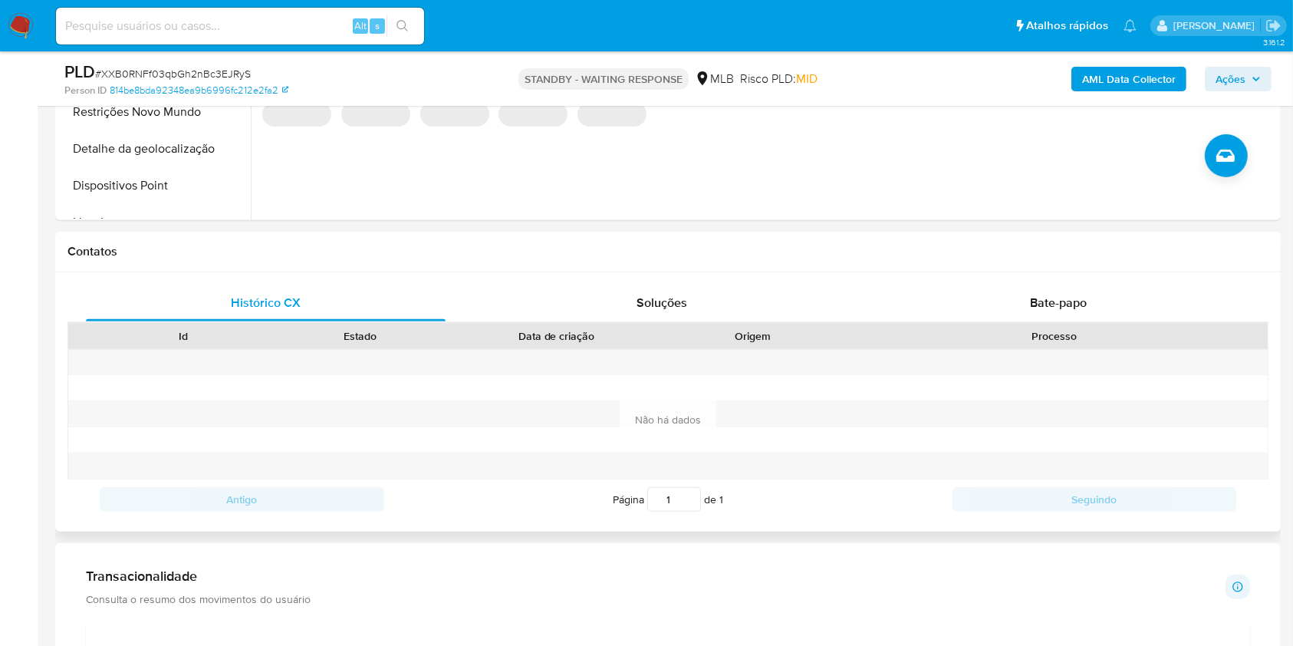
click at [920, 278] on div "Histórico CX Soluções Bate-papo Id Estado Data de criação Origem Processo Antig…" at bounding box center [667, 401] width 1225 height 259
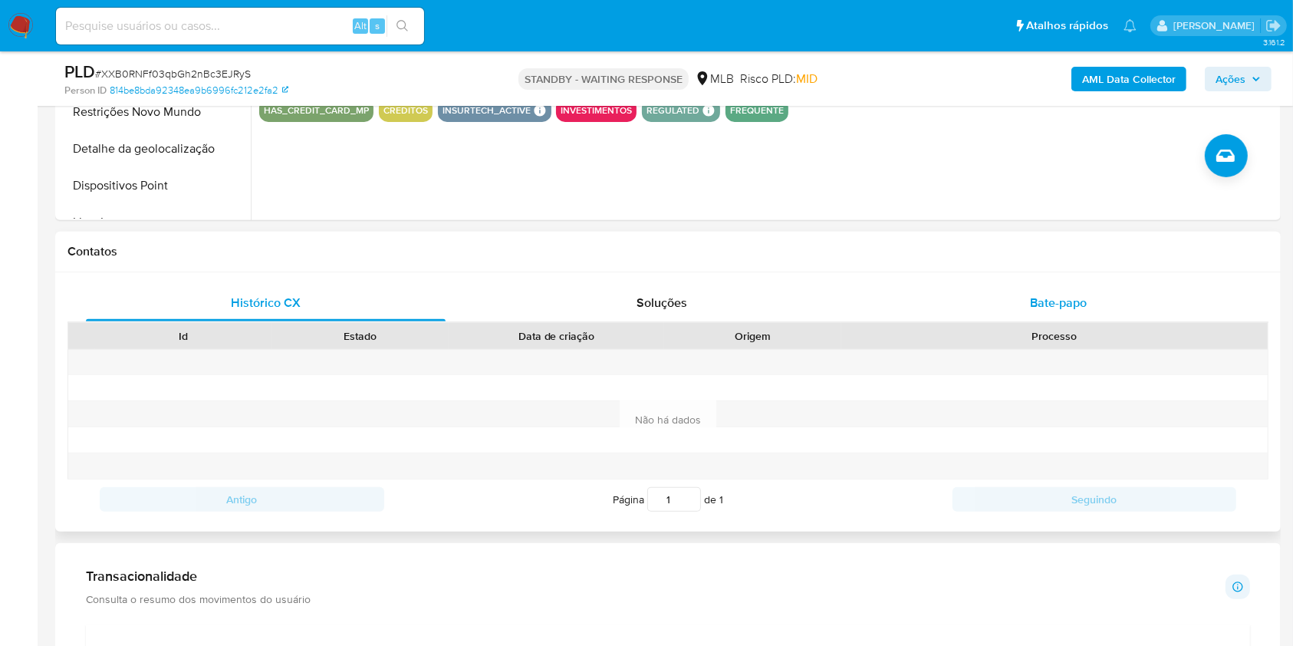
click at [941, 300] on div "Bate-papo" at bounding box center [1059, 302] width 360 height 37
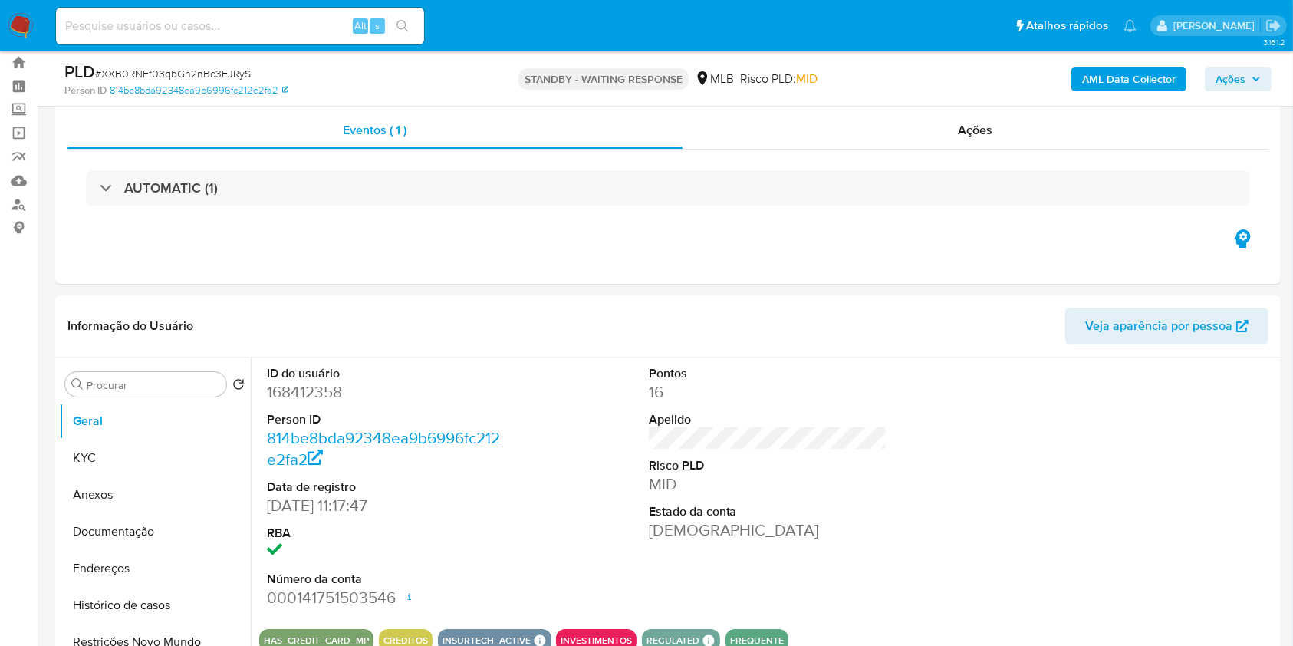
scroll to position [0, 0]
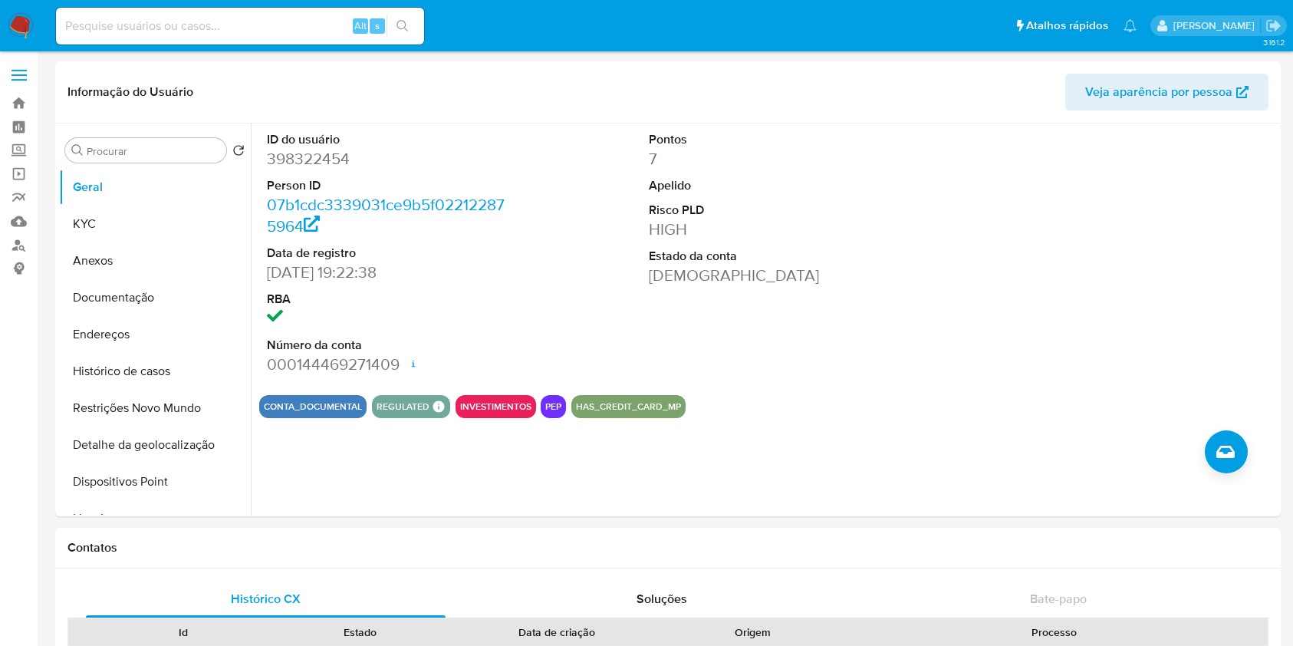
select select "10"
click at [278, 34] on input at bounding box center [240, 26] width 368 height 20
paste input "795092349"
type input "795092349"
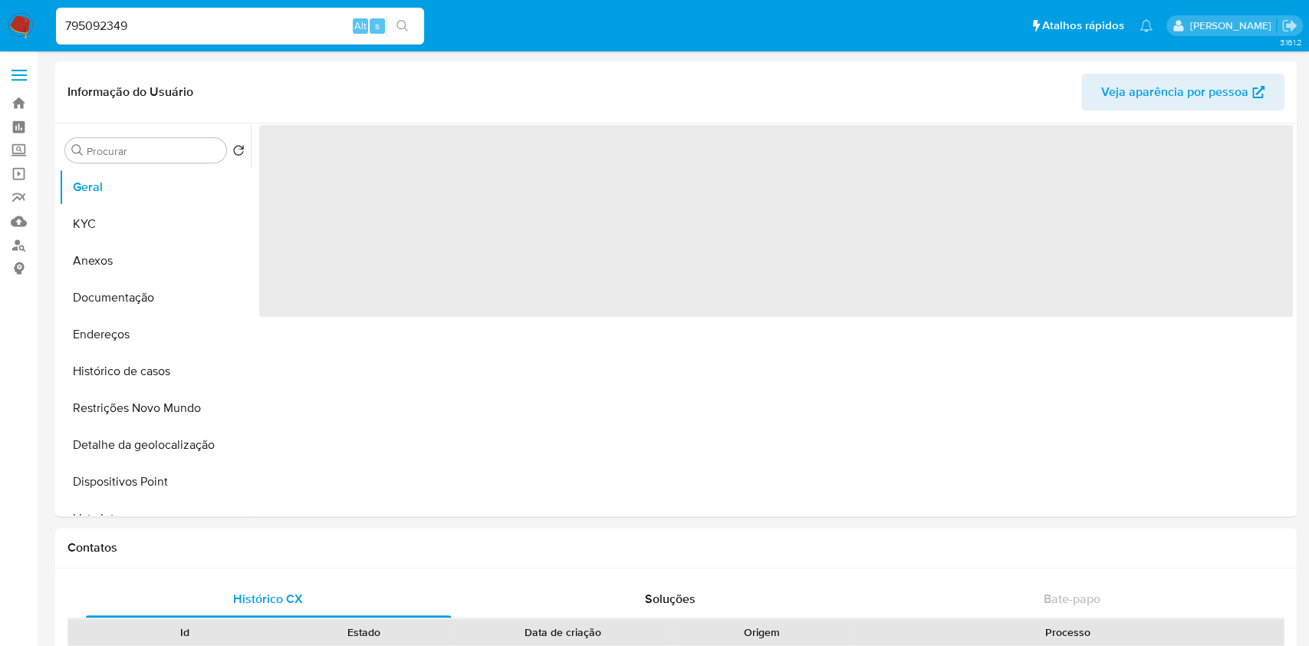
select select "10"
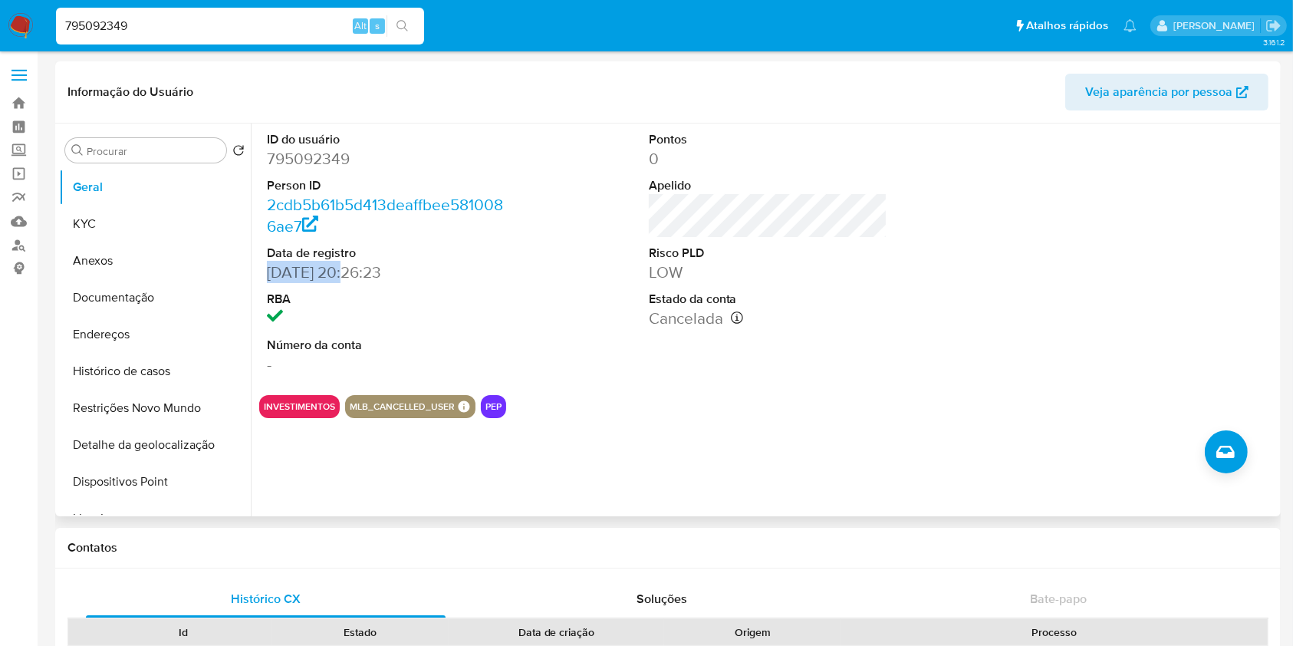
drag, startPoint x: 340, startPoint y: 273, endPoint x: 256, endPoint y: 275, distance: 84.4
click at [256, 275] on div "ID do usuário 795092349 Person ID 2cdb5b61b5d413deaffbee5810086ae7 Data de regi…" at bounding box center [764, 319] width 1026 height 393
copy dd "21/07/2021"
click at [152, 220] on button "KYC" at bounding box center [148, 223] width 179 height 37
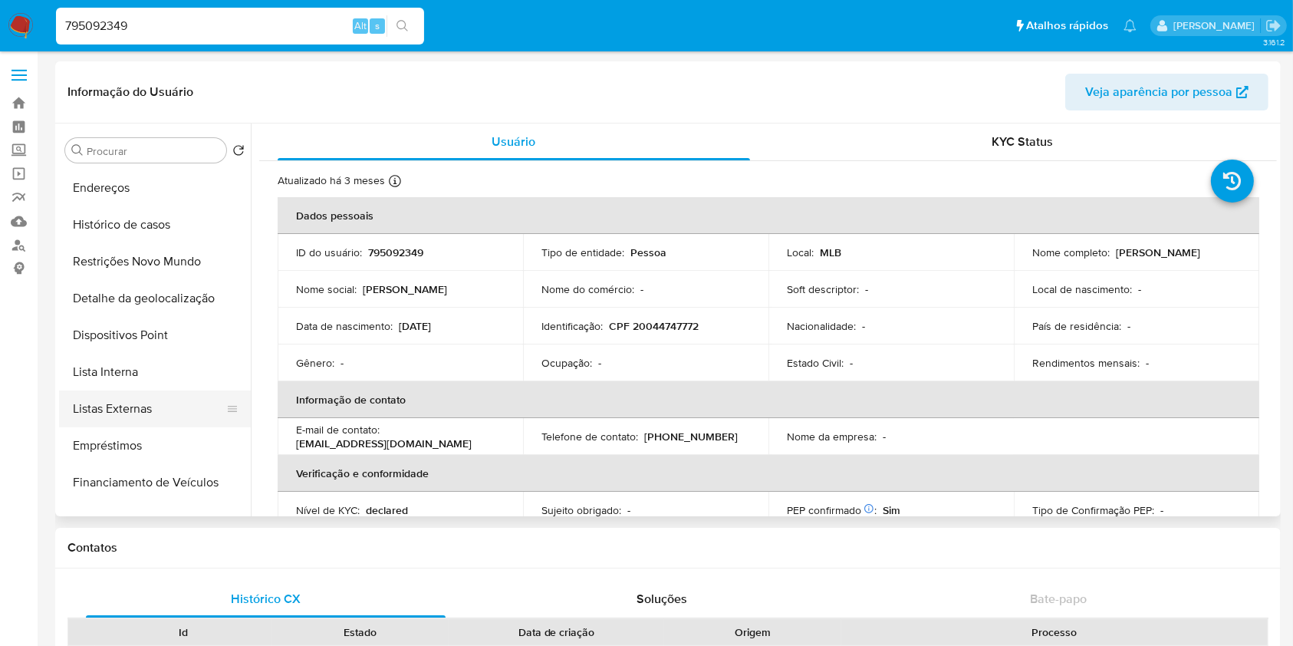
scroll to position [147, 0]
click at [152, 390] on button "Listas Externas" at bounding box center [148, 407] width 179 height 37
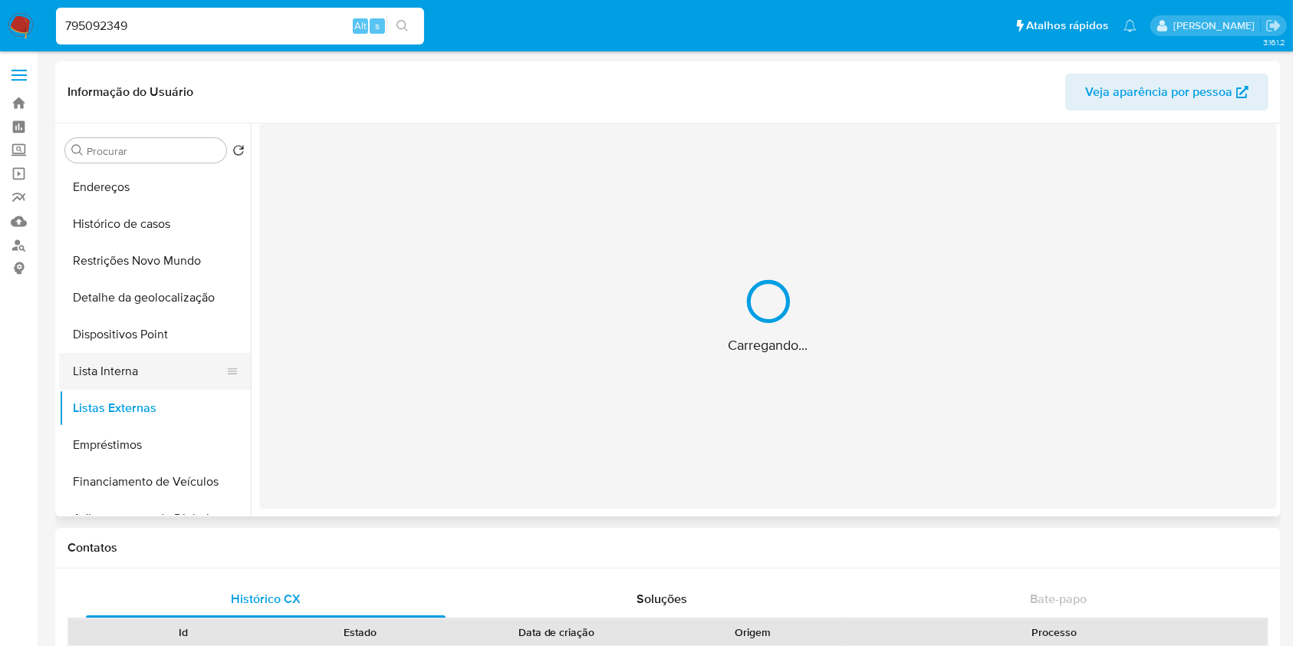
click at [157, 376] on button "Lista Interna" at bounding box center [148, 371] width 179 height 37
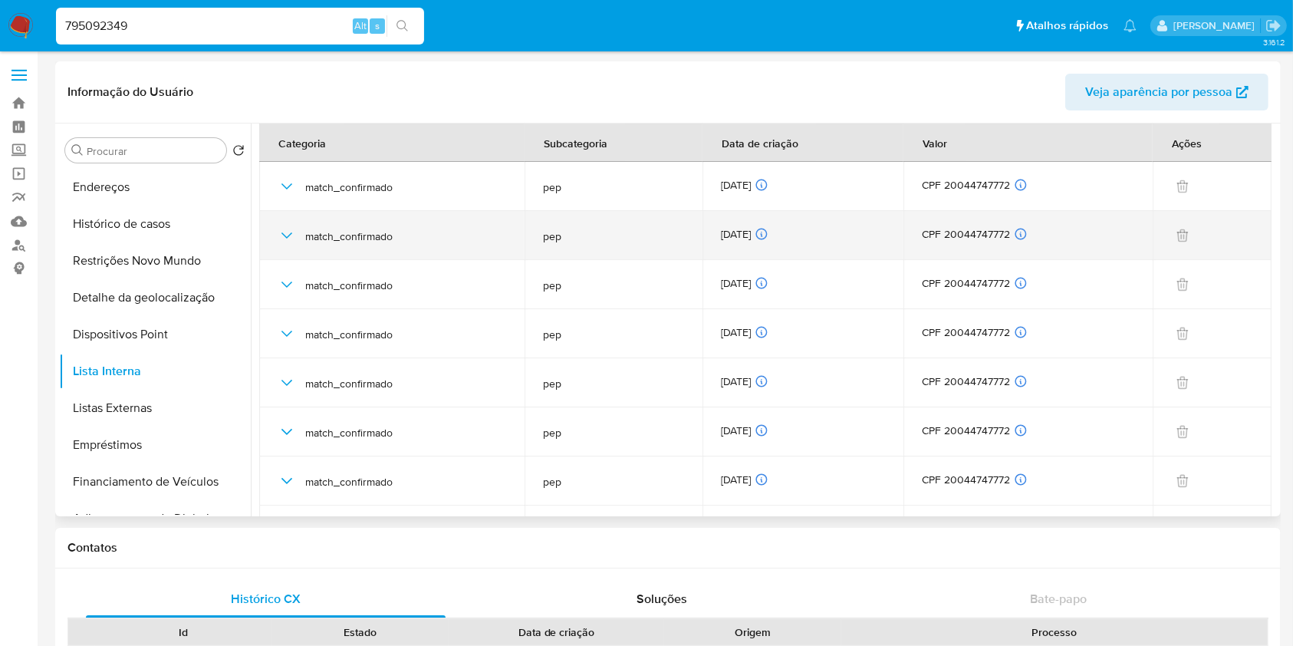
click at [745, 237] on div "23/09/2025 23/09/2025 03:27:36" at bounding box center [803, 235] width 164 height 17
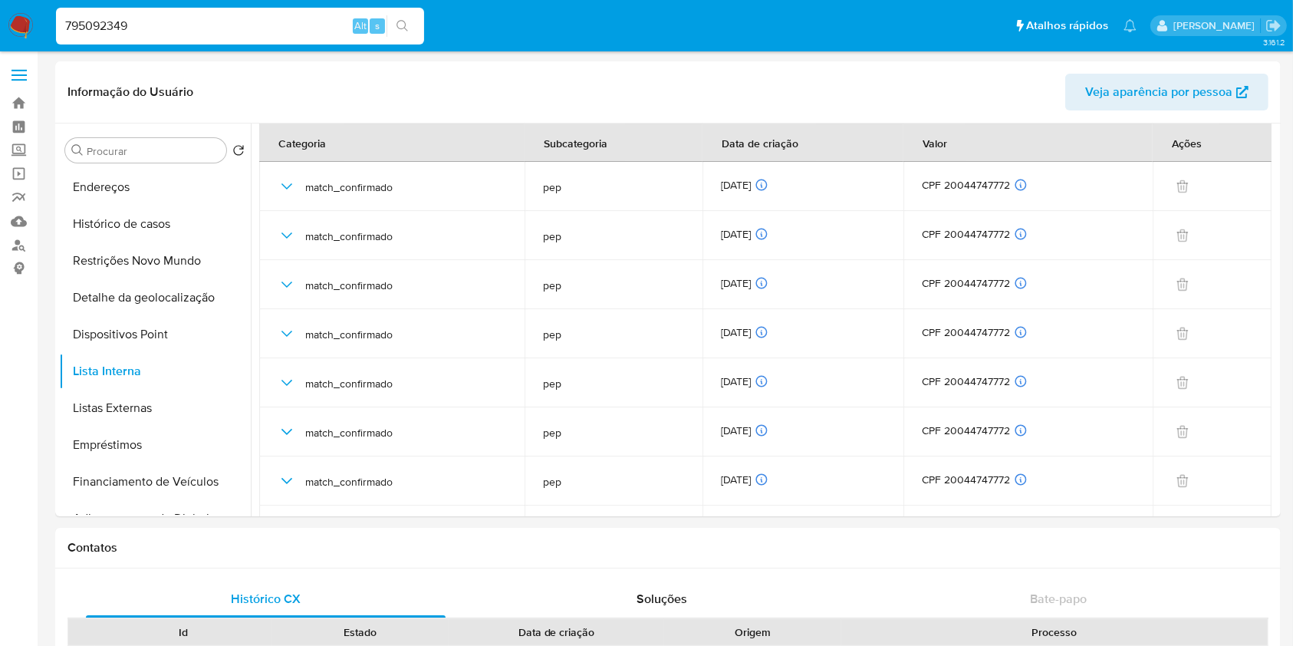
click at [192, 510] on ul "Geral KYC Anexos Documentação Endereços Histórico de casos Restrições Novo Mund…" at bounding box center [155, 342] width 192 height 346
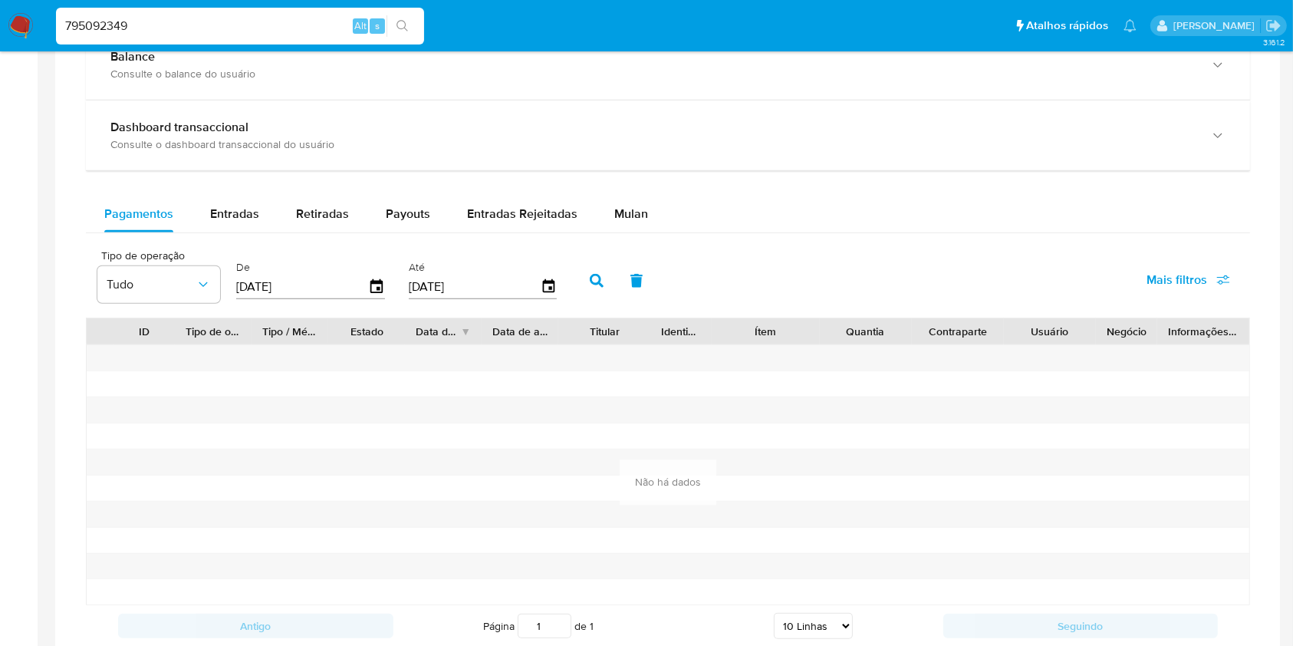
scroll to position [896, 0]
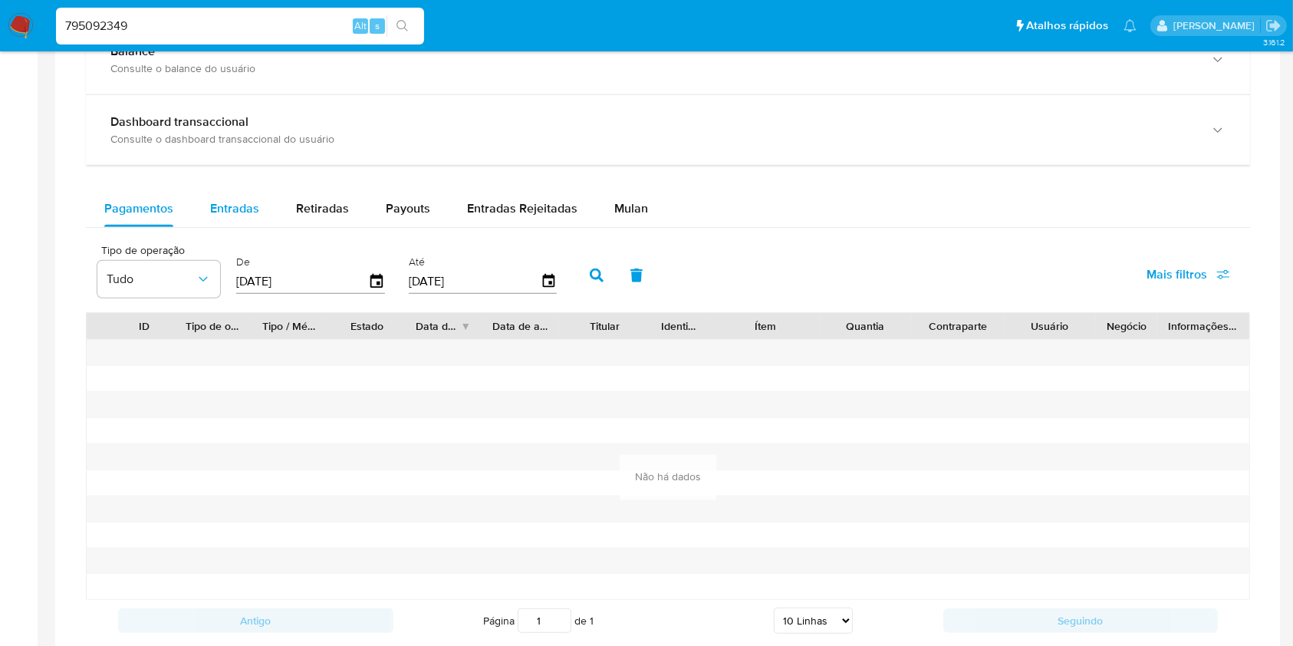
click at [218, 217] on span "Entradas" at bounding box center [234, 208] width 49 height 18
select select "10"
click at [322, 217] on span "Retiradas" at bounding box center [322, 208] width 53 height 18
select select "10"
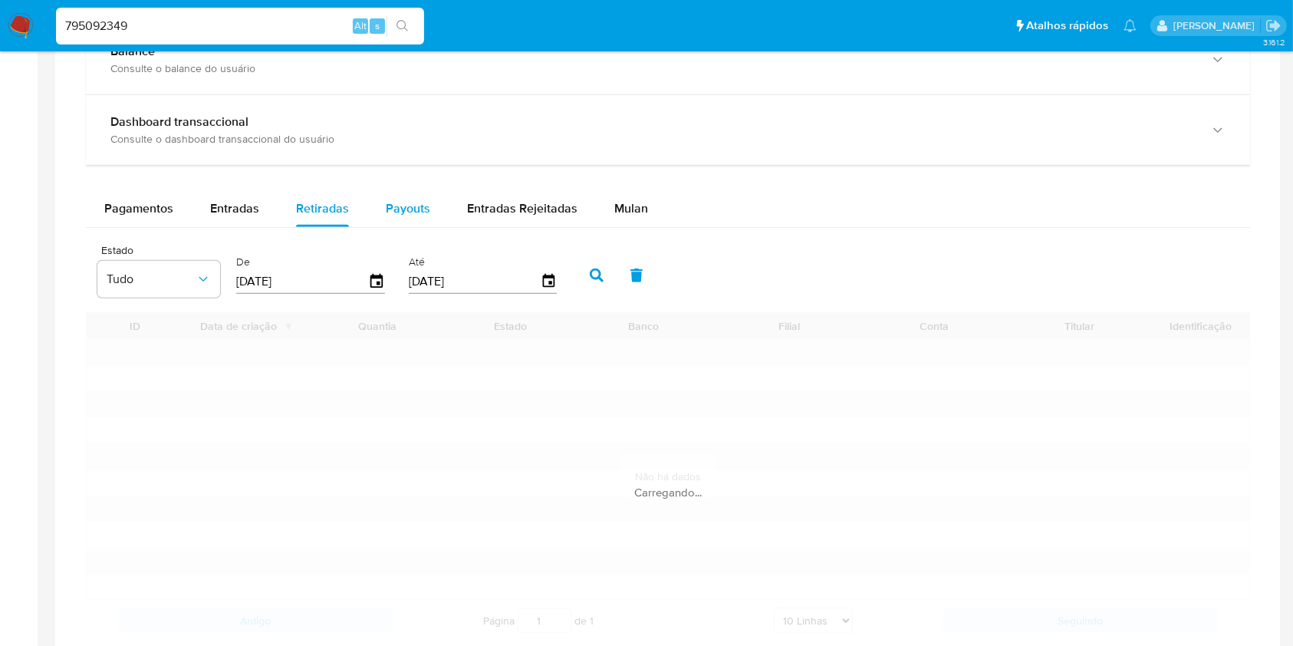
click at [405, 218] on div "Payouts" at bounding box center [408, 208] width 44 height 37
select select "10"
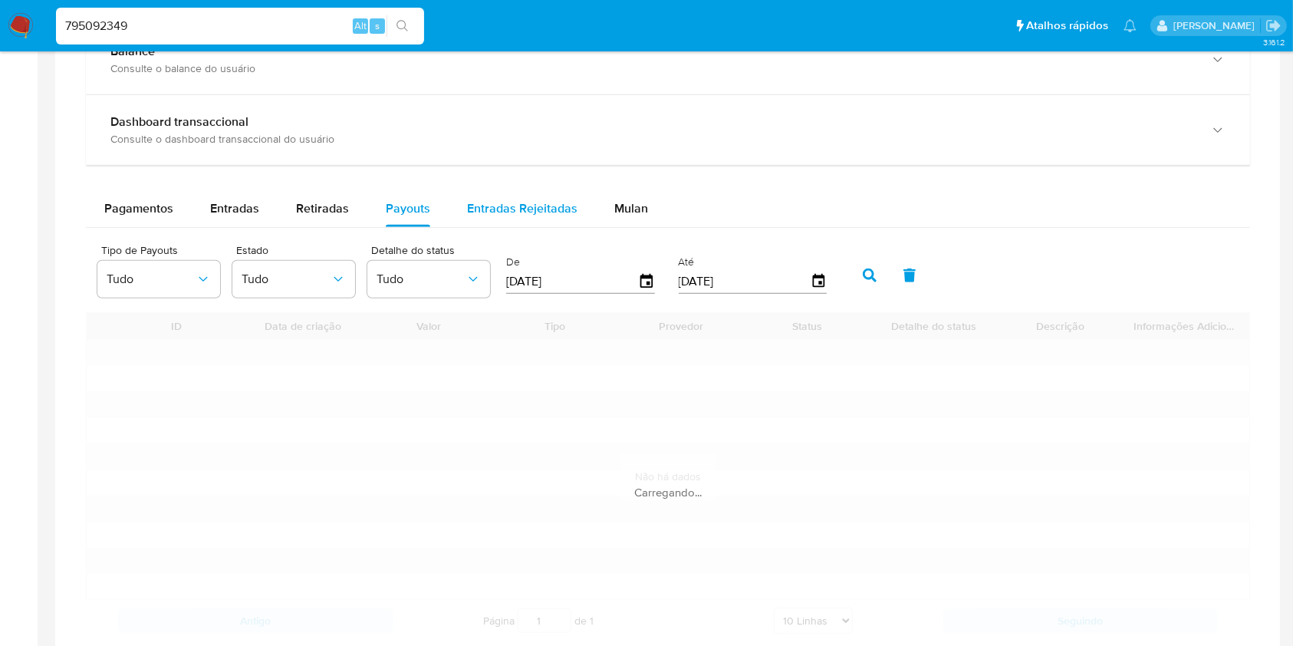
click at [484, 218] on div "Entradas Rejeitadas" at bounding box center [522, 208] width 110 height 37
select select "10"
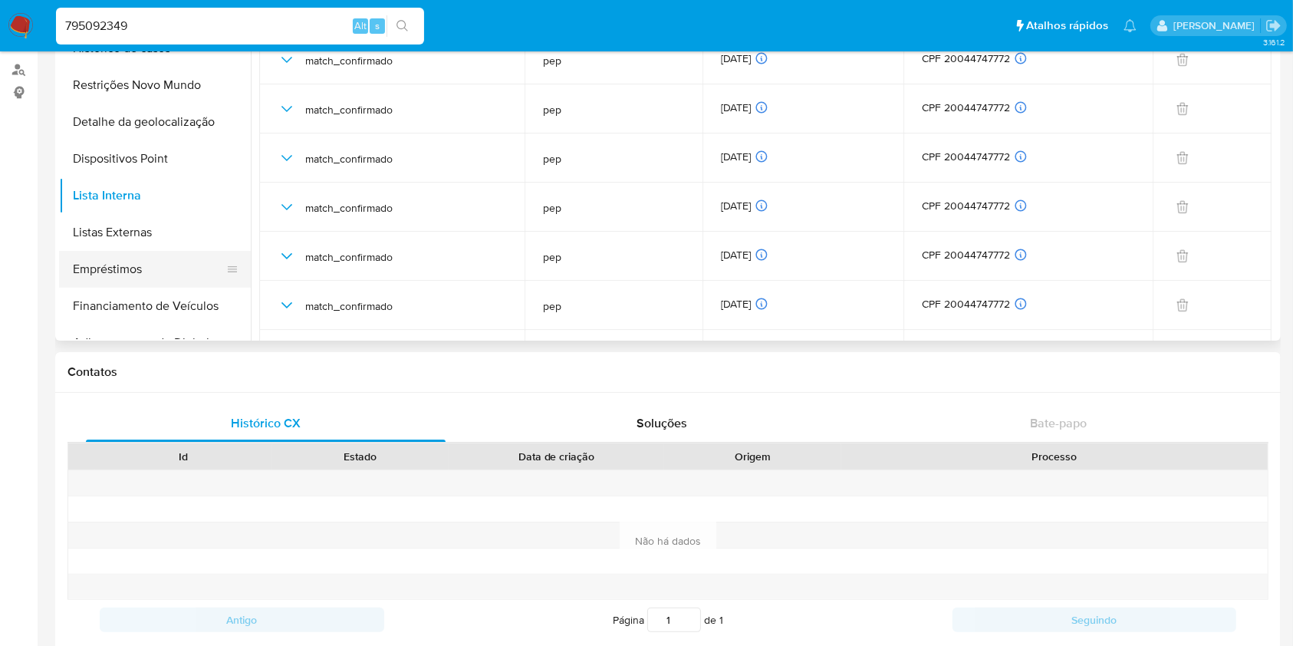
click at [159, 251] on button "Empréstimos" at bounding box center [148, 269] width 179 height 37
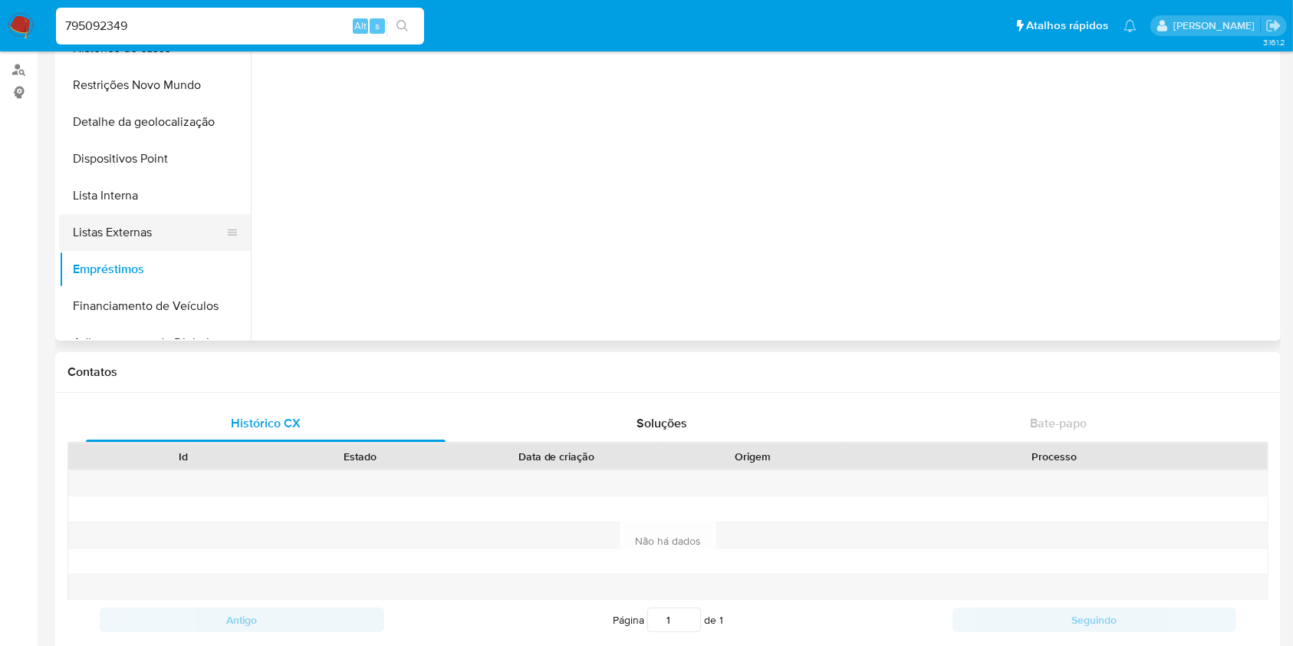
click at [163, 231] on button "Listas Externas" at bounding box center [148, 232] width 179 height 37
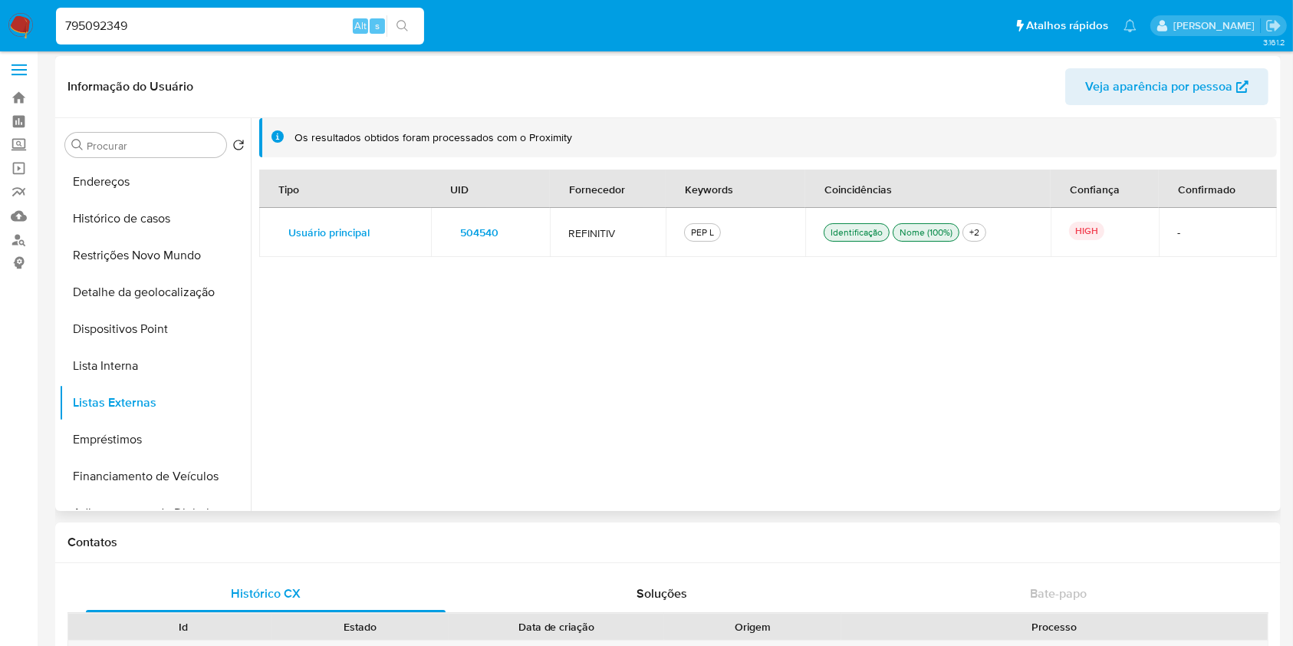
scroll to position [1, 0]
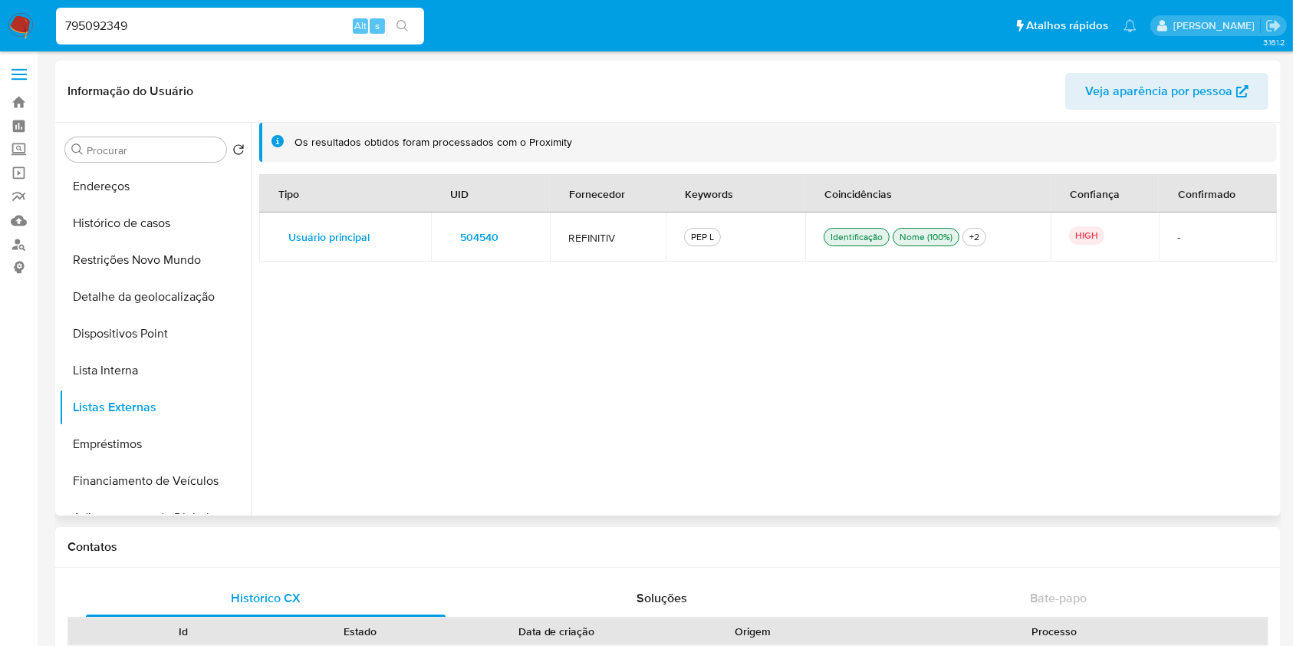
click at [456, 235] on button "504540" at bounding box center [479, 237] width 60 height 25
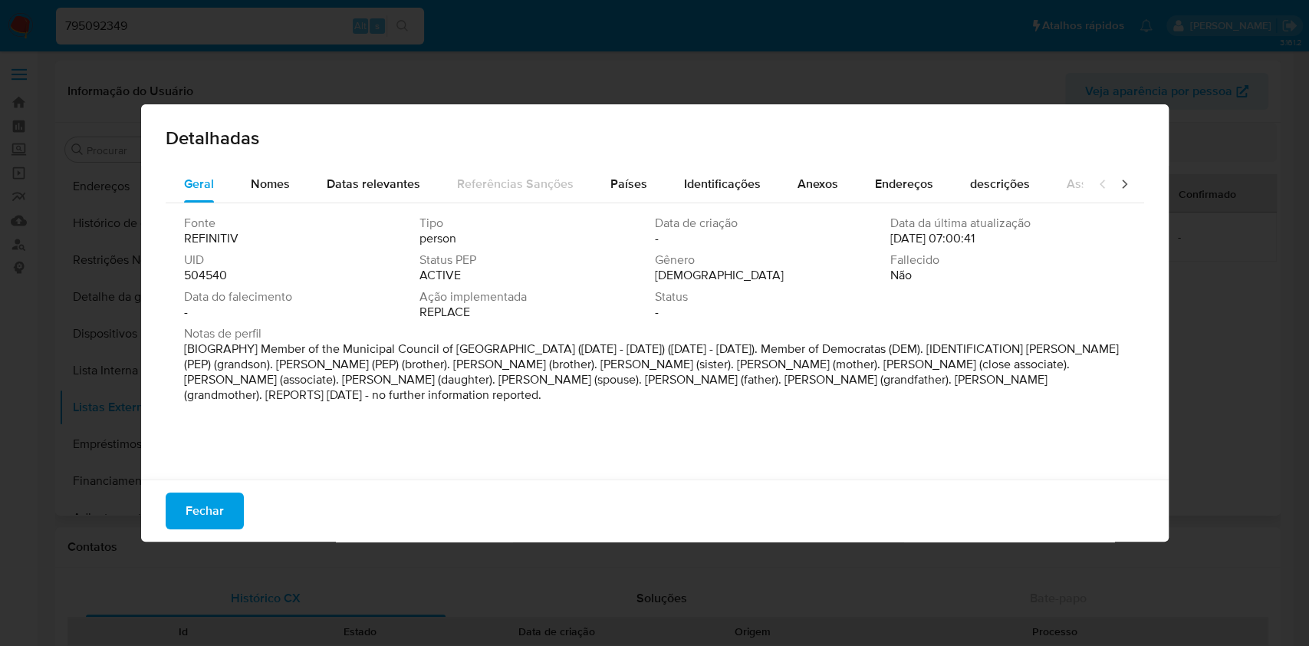
click at [202, 276] on span "504540" at bounding box center [205, 275] width 43 height 15
click at [206, 503] on span "Fechar" at bounding box center [205, 511] width 38 height 34
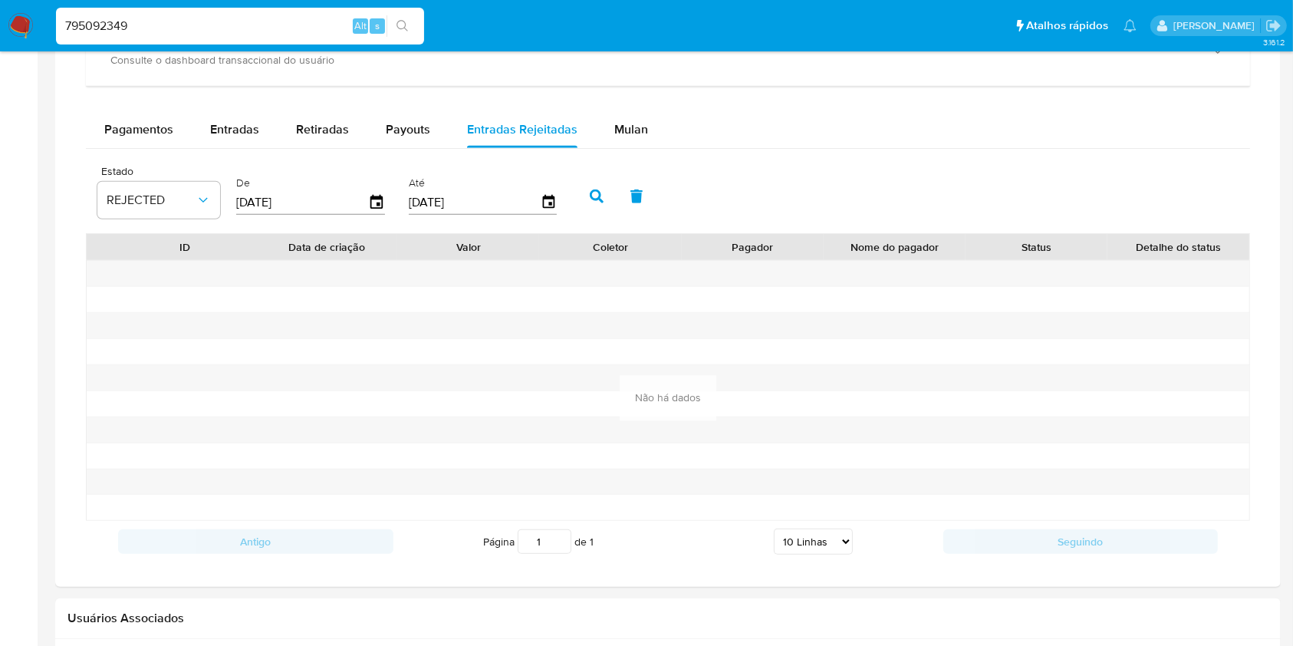
scroll to position [1204, 0]
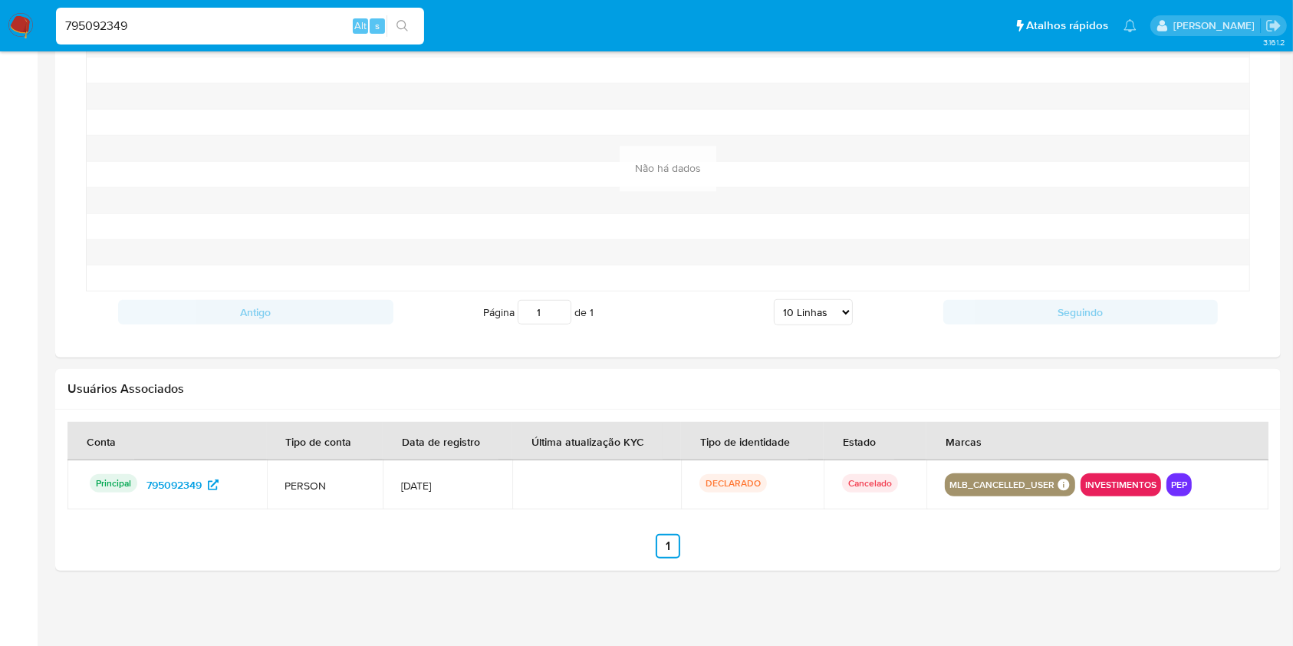
click at [205, 23] on input "795092349" at bounding box center [240, 26] width 368 height 20
paste input "259313514"
type input "259313514"
click at [399, 20] on icon "search-icon" at bounding box center [402, 26] width 12 height 12
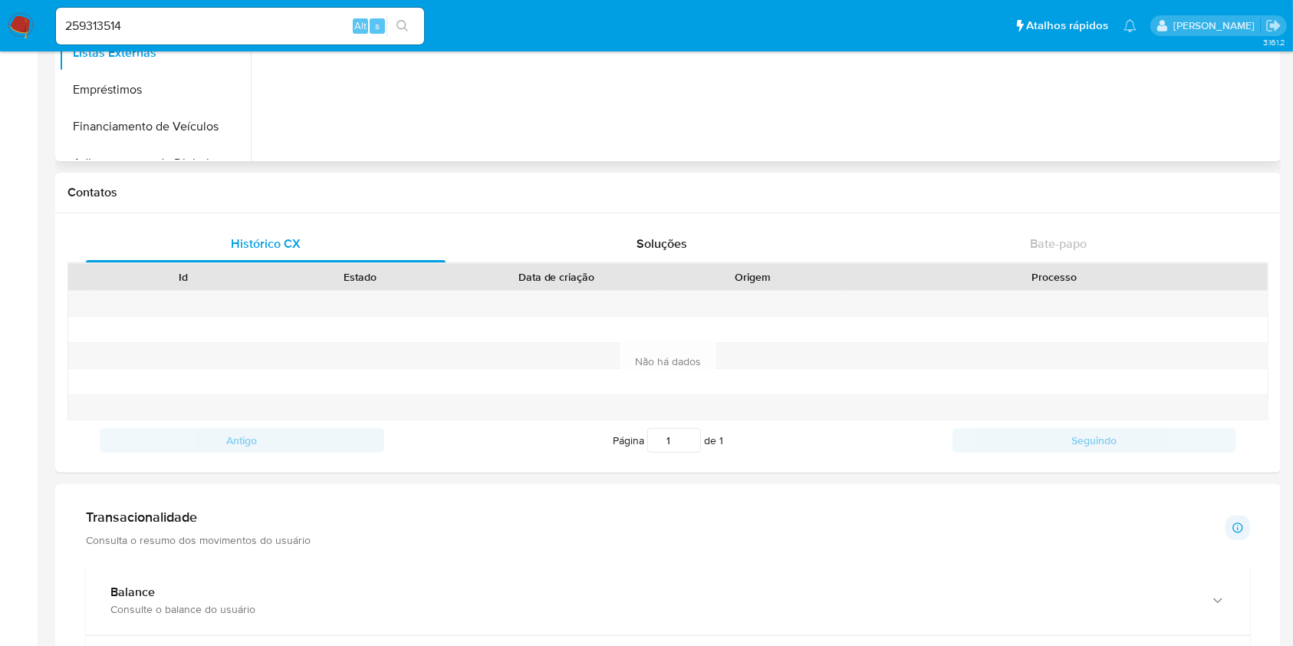
scroll to position [248, 0]
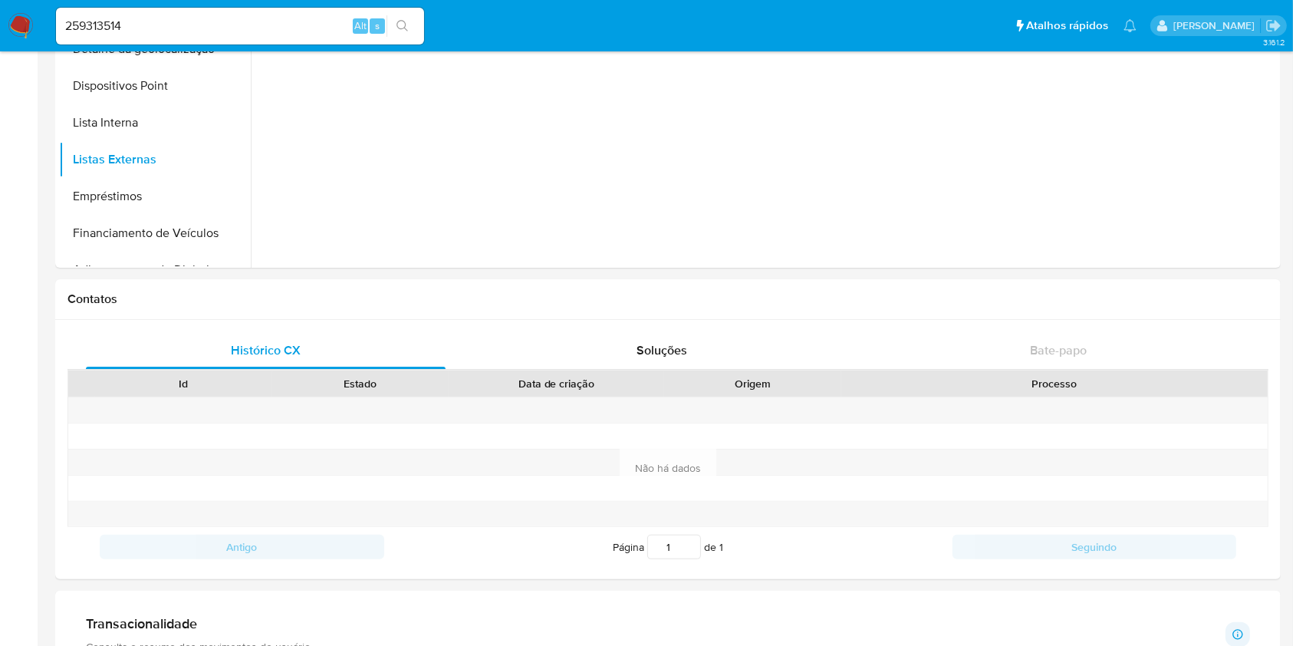
click at [313, 31] on input "259313514" at bounding box center [240, 26] width 368 height 20
click at [409, 26] on button "search-icon" at bounding box center [401, 25] width 31 height 21
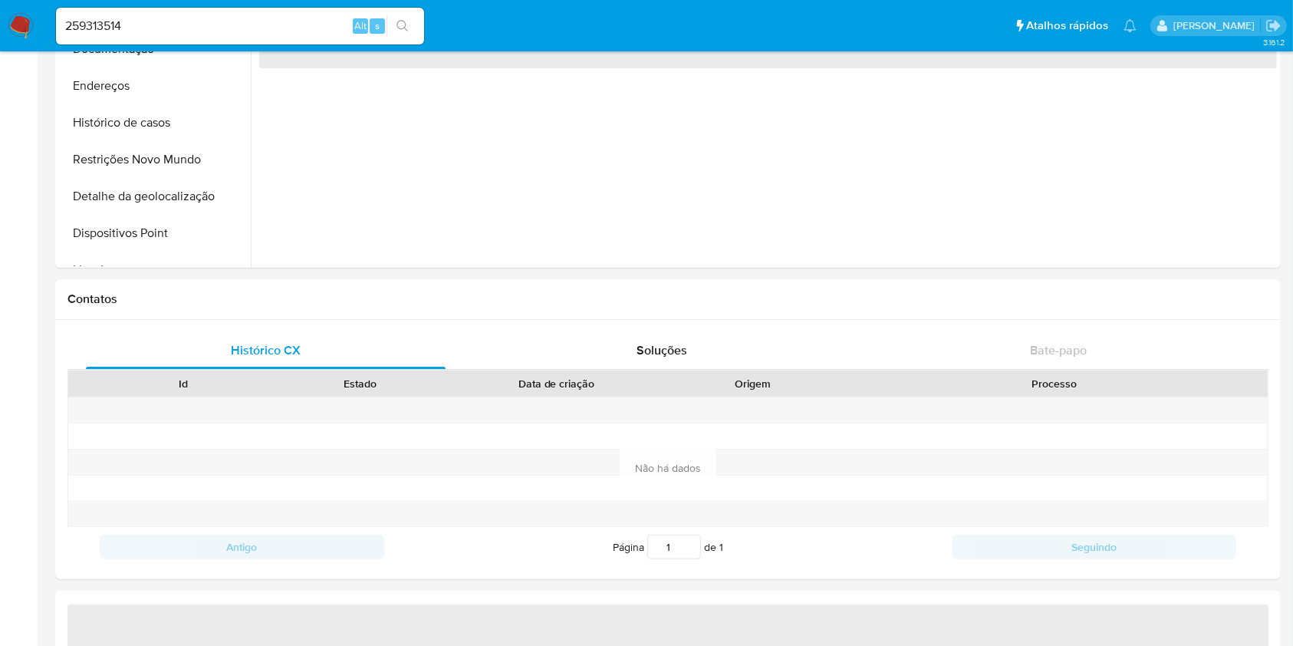
select select "10"
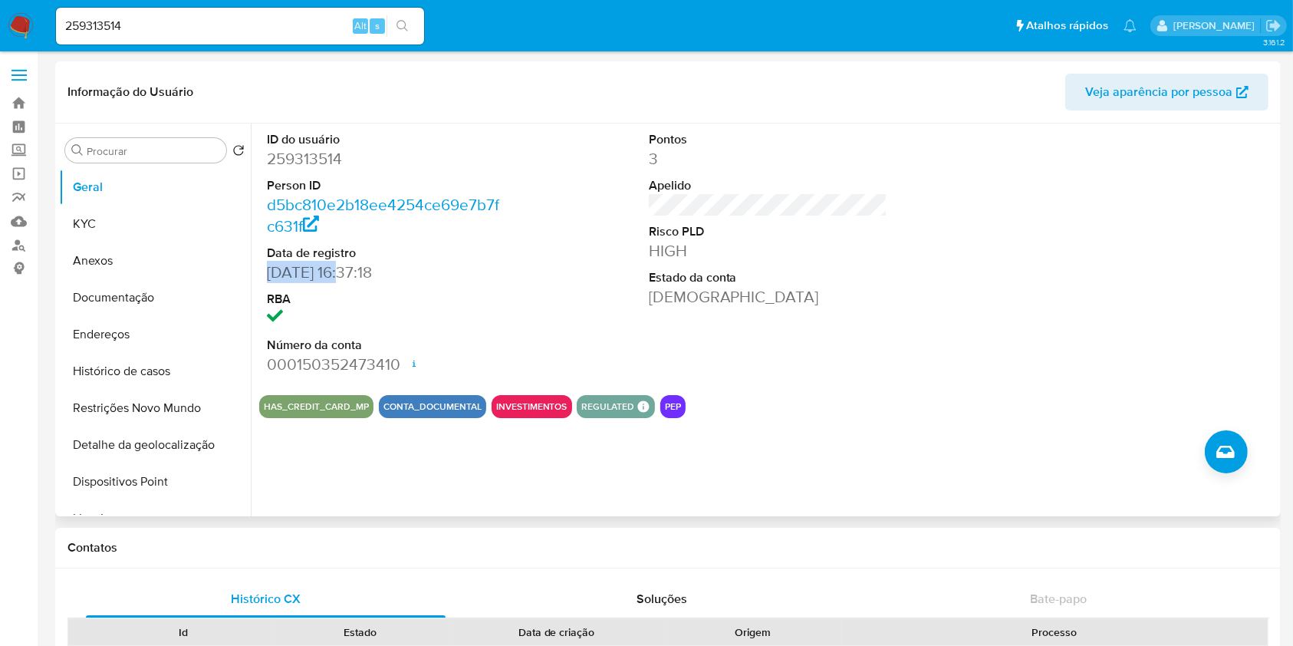
drag, startPoint x: 347, startPoint y: 271, endPoint x: 263, endPoint y: 277, distance: 83.7
click at [263, 277] on div "ID do usuário 259313514 Person ID d5bc810e2b18ee4254ce69e7b7fc631f Data de regi…" at bounding box center [386, 252] width 255 height 259
copy dd "04/06/2017"
click at [154, 209] on button "KYC" at bounding box center [148, 223] width 179 height 37
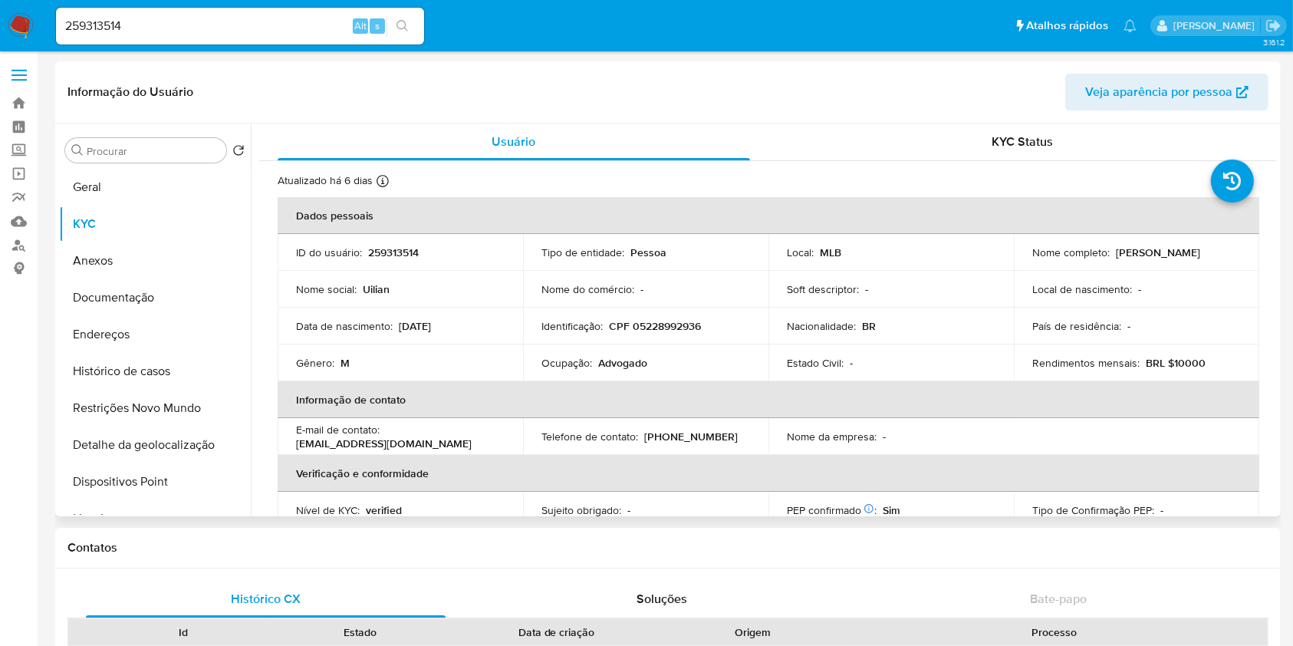
click at [1053, 369] on p "Rendimentos mensais :" at bounding box center [1085, 363] width 107 height 14
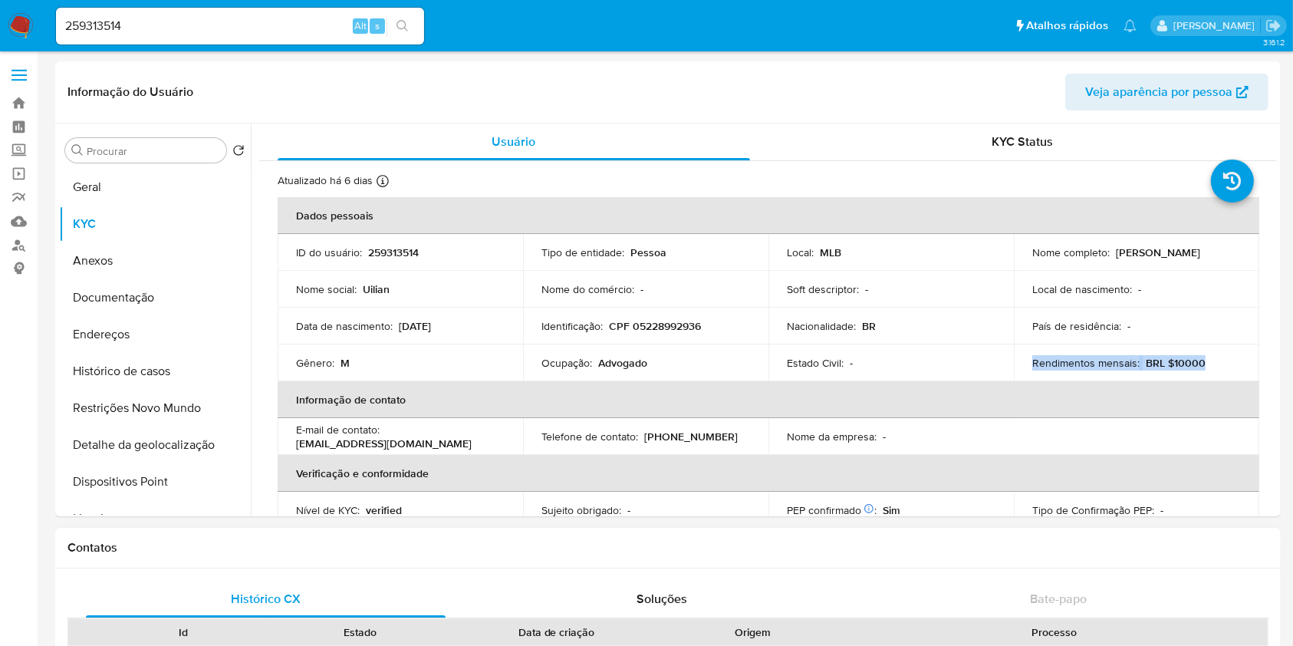
copy div "Rendimentos mensais : BRL $10000"
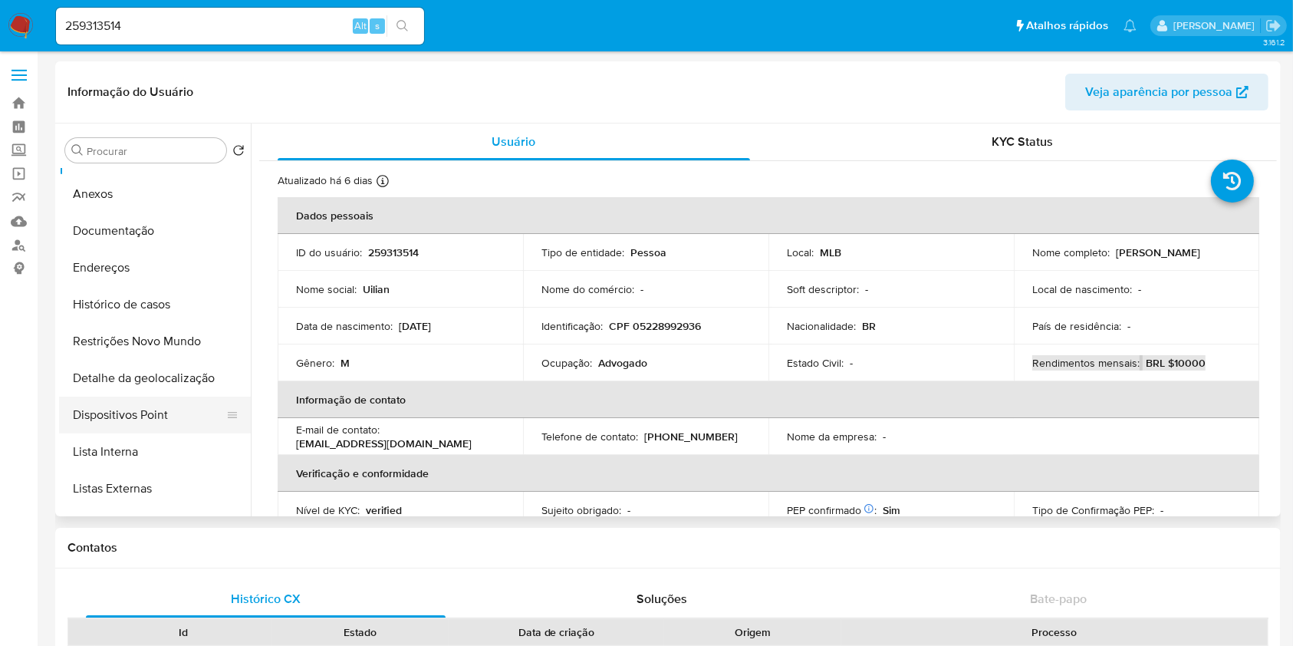
scroll to position [81, 0]
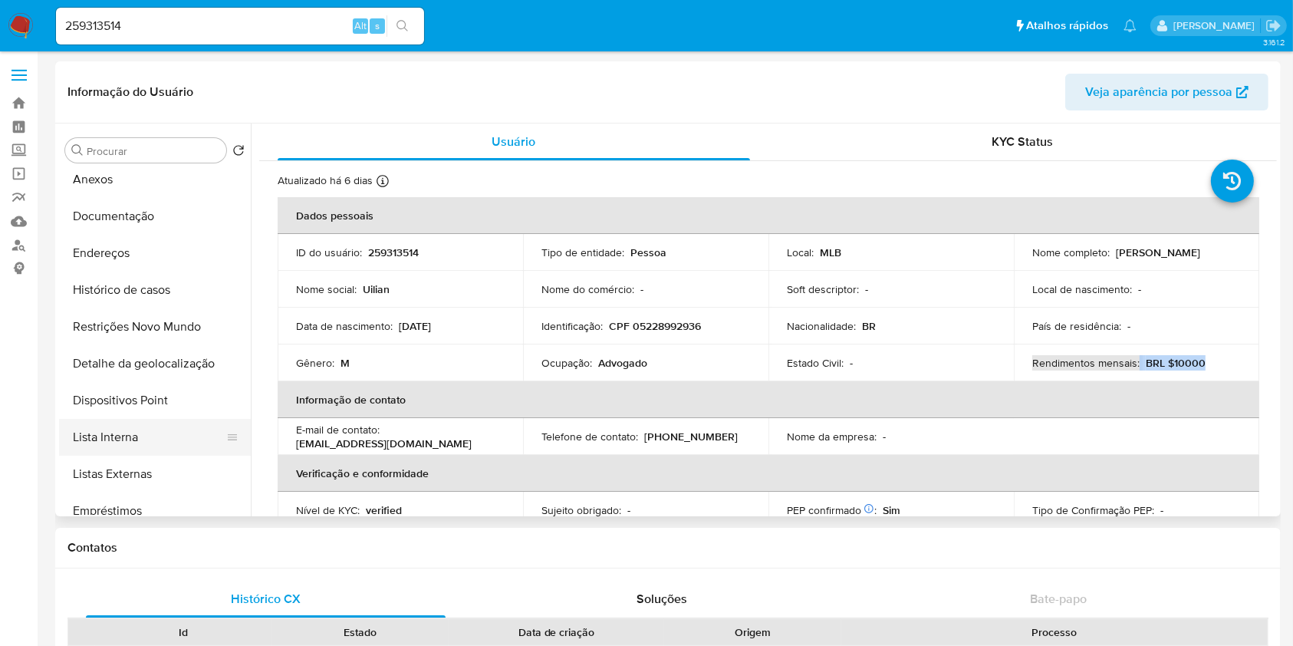
drag, startPoint x: 169, startPoint y: 440, endPoint x: 199, endPoint y: 430, distance: 31.5
click at [169, 441] on button "Lista Interna" at bounding box center [148, 437] width 179 height 37
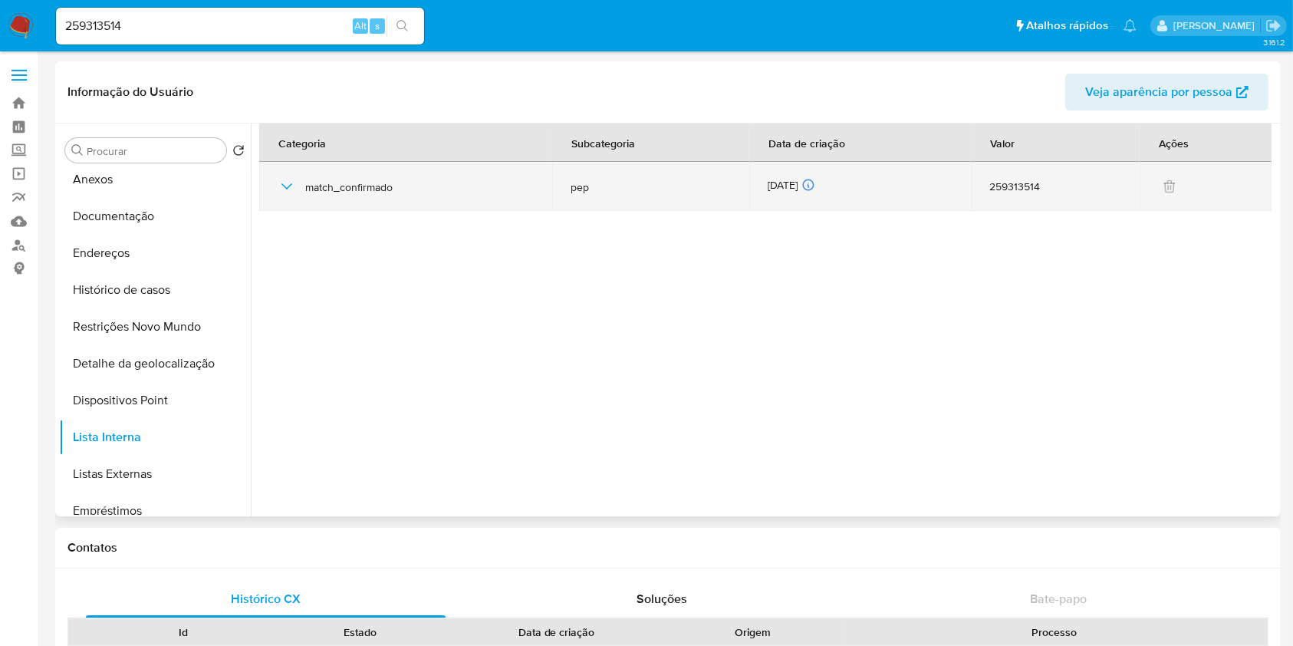
click at [786, 181] on div "23/09/2025 23/09/2025 08:04:33" at bounding box center [860, 186] width 186 height 17
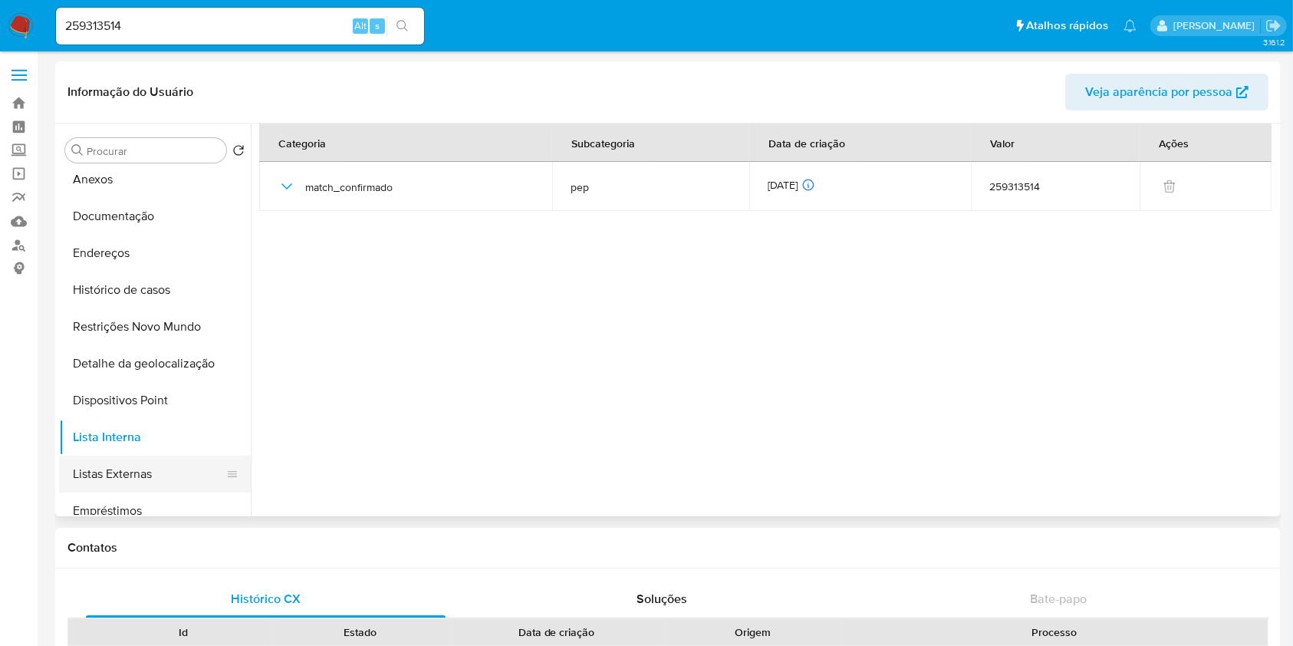
click at [151, 467] on button "Listas Externas" at bounding box center [148, 473] width 179 height 37
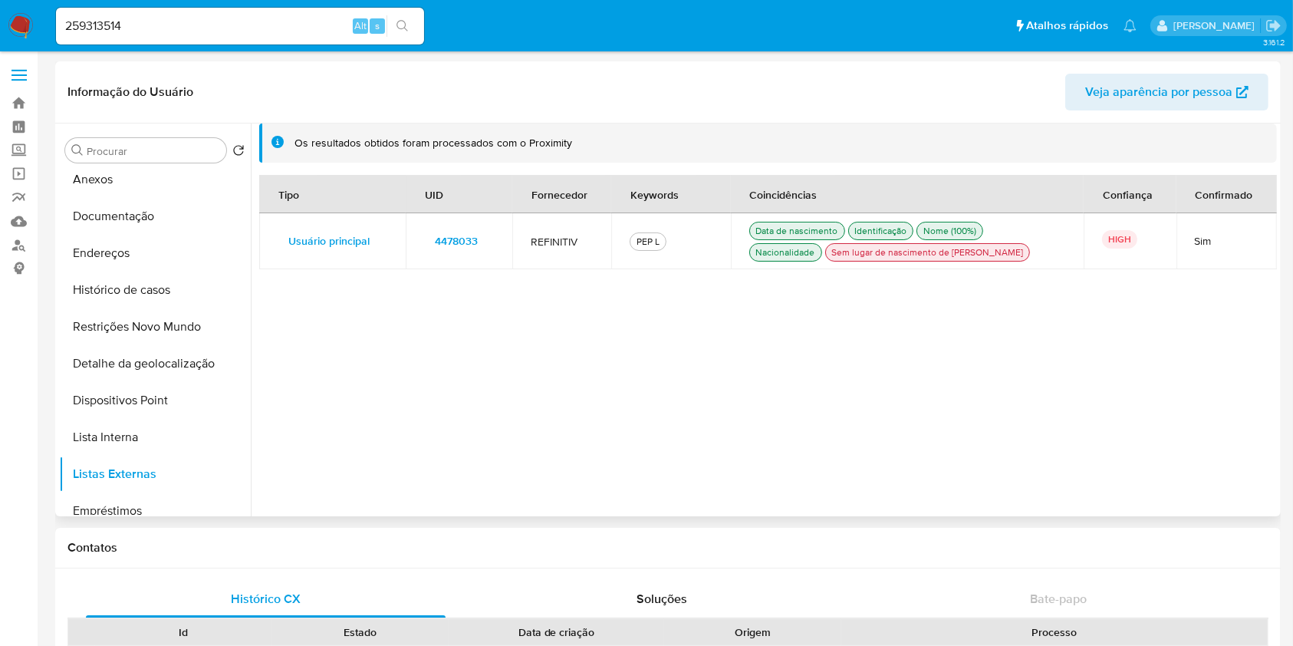
click at [447, 235] on span "4478033" at bounding box center [456, 240] width 43 height 21
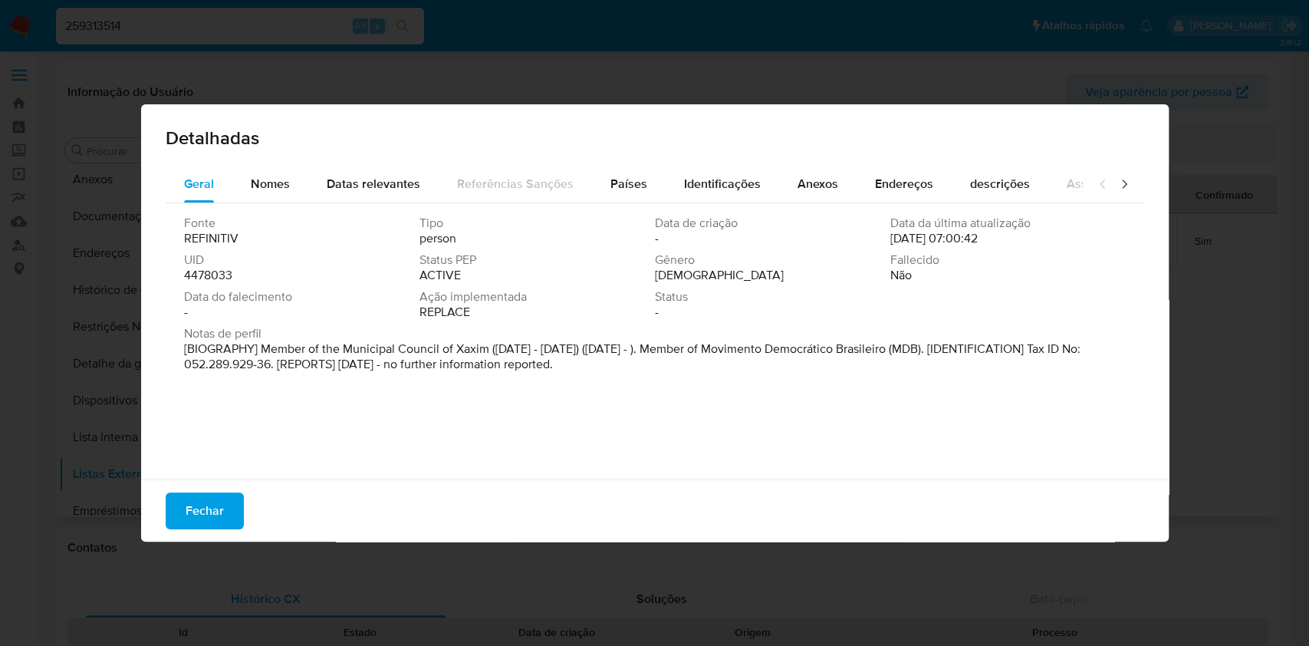
click at [205, 274] on span "4478033" at bounding box center [208, 275] width 48 height 15
click at [205, 521] on span "Fechar" at bounding box center [205, 511] width 38 height 34
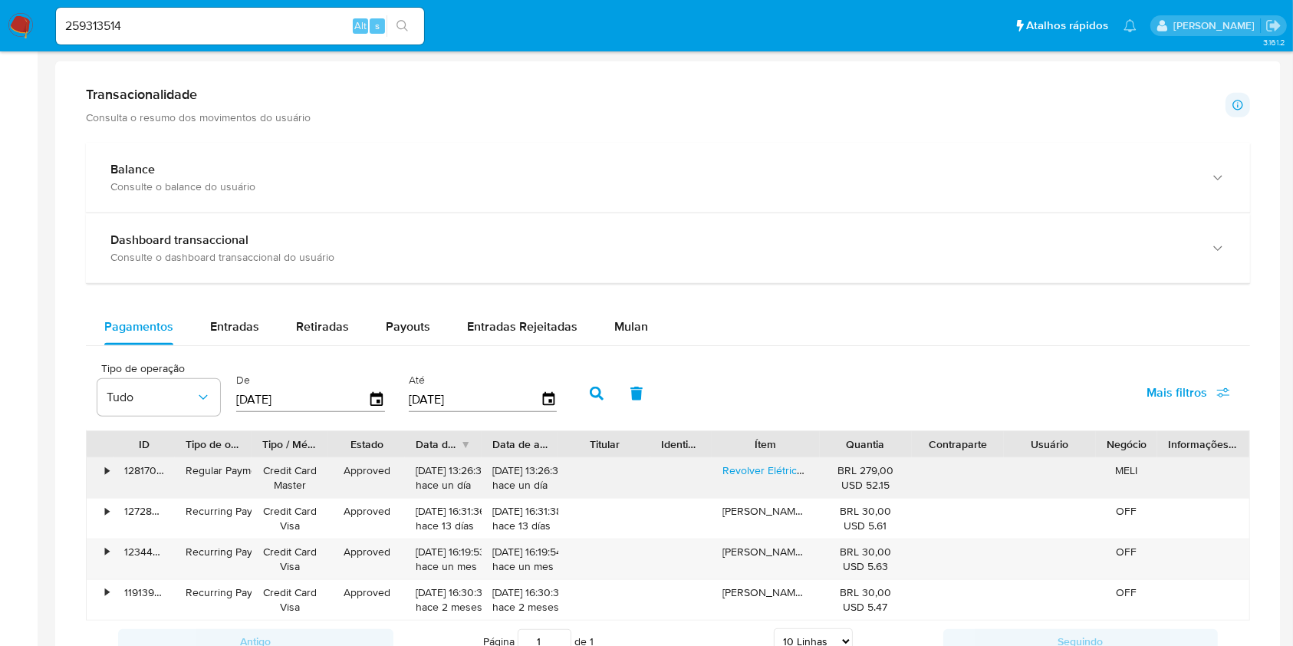
scroll to position [776, 0]
click at [760, 469] on link "Revolver Elétrico Arminha Tik Tok De Gel Orbeez + 6.500 Bol" at bounding box center [880, 471] width 317 height 15
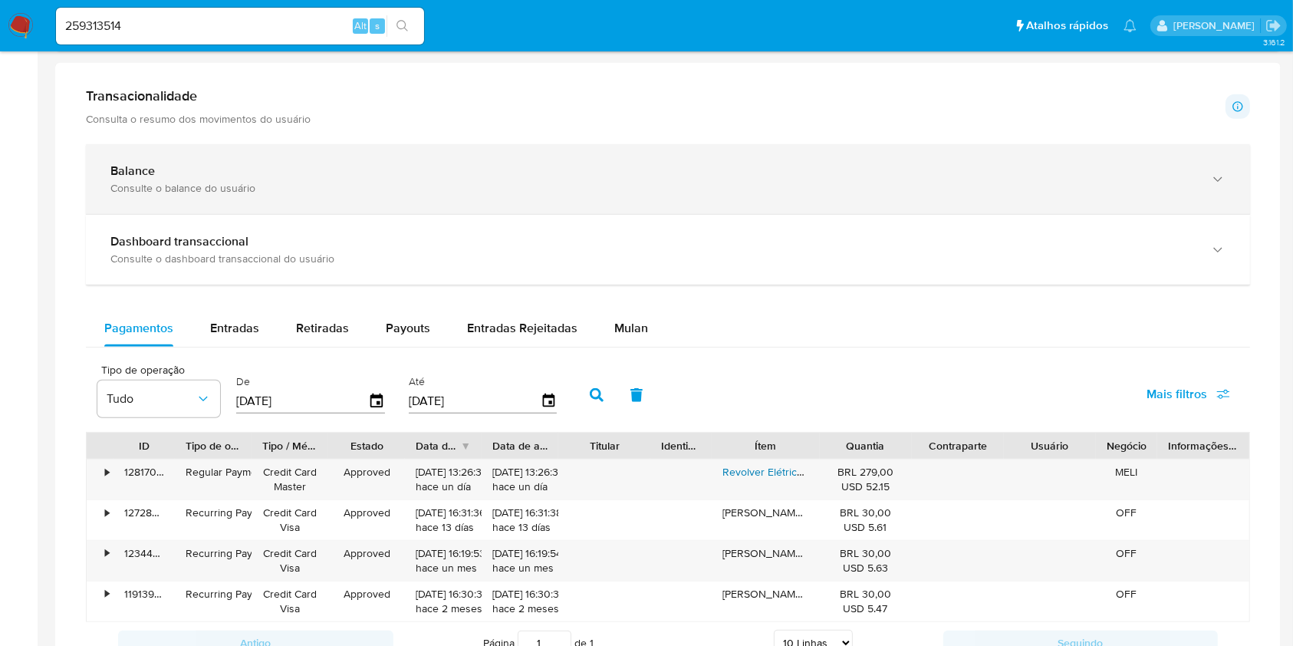
scroll to position [706, 0]
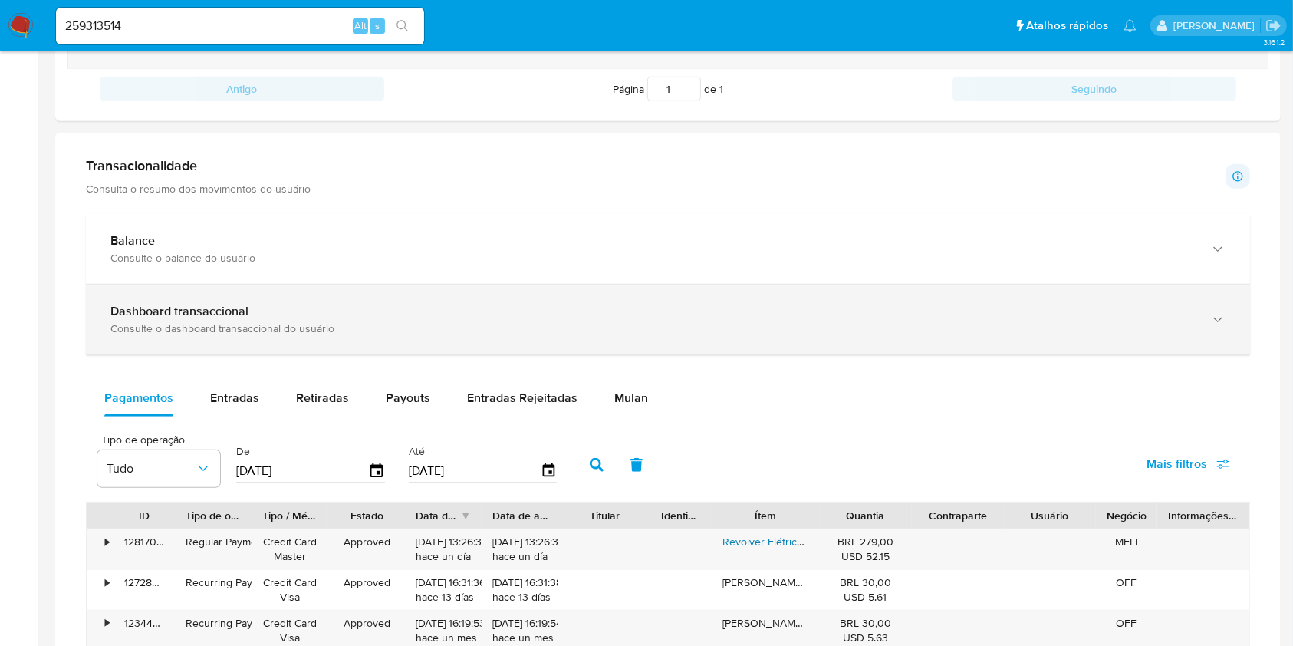
click at [583, 307] on div "Dashboard transaccional" at bounding box center [652, 311] width 1084 height 15
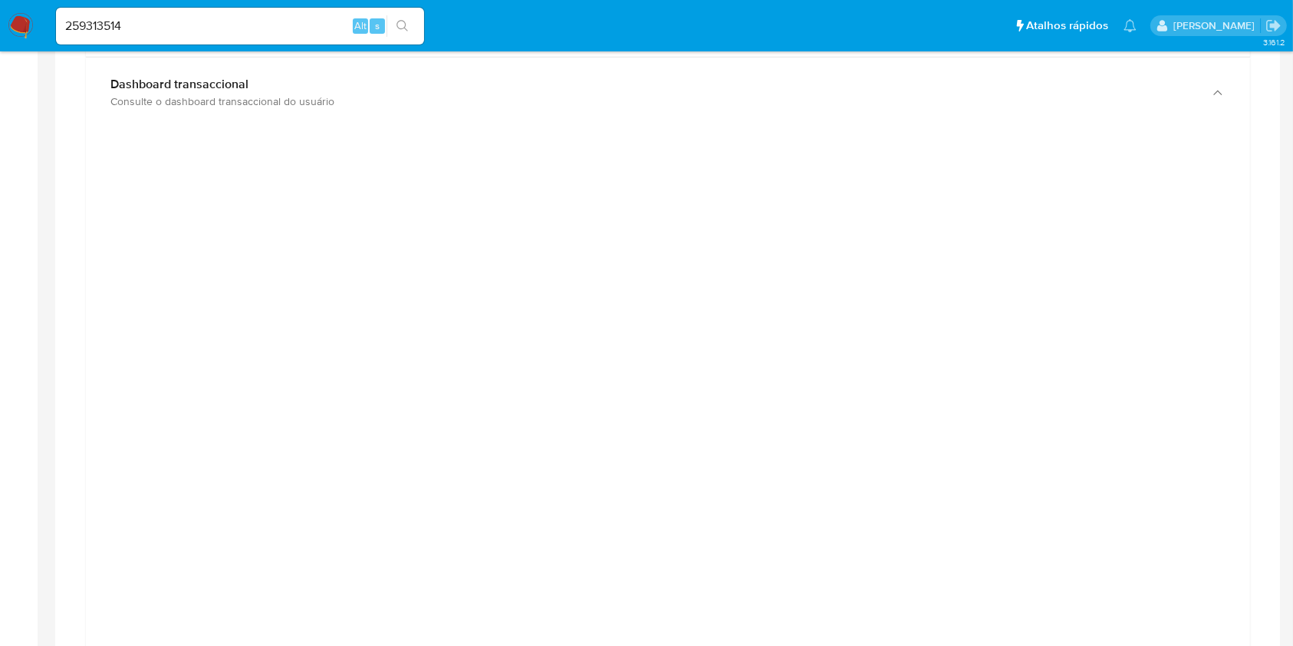
scroll to position [935, 0]
click at [146, 284] on div at bounding box center [667, 483] width 1139 height 690
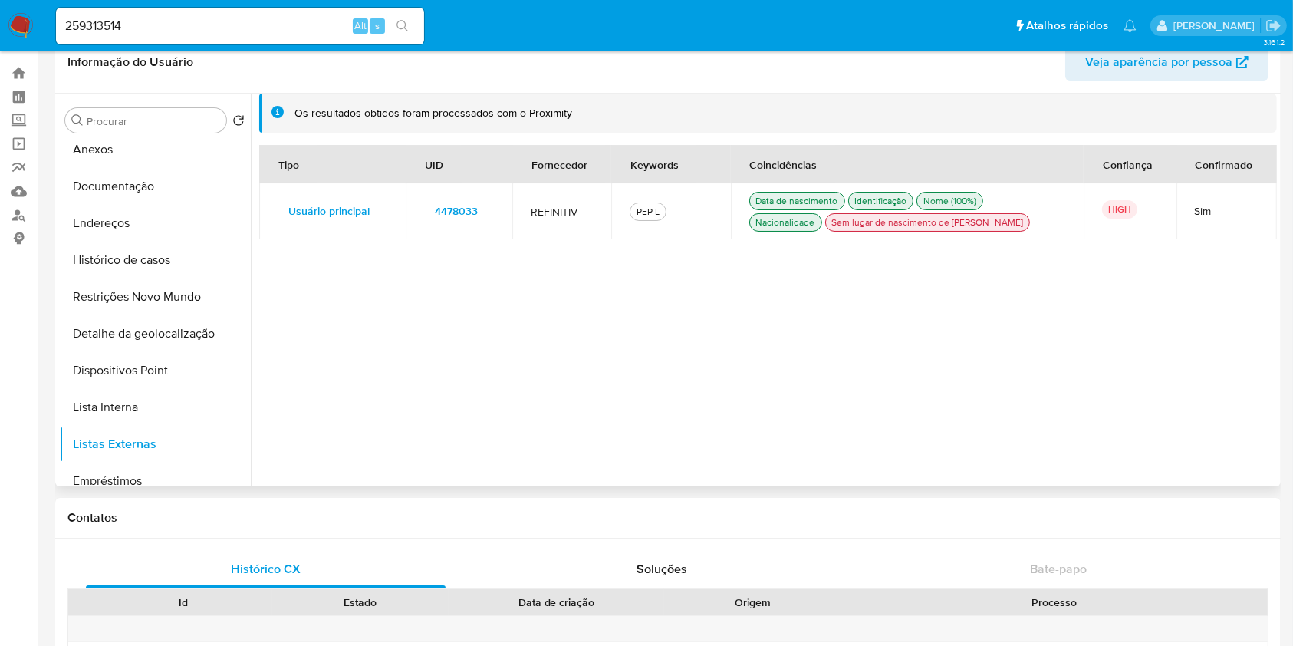
scroll to position [0, 0]
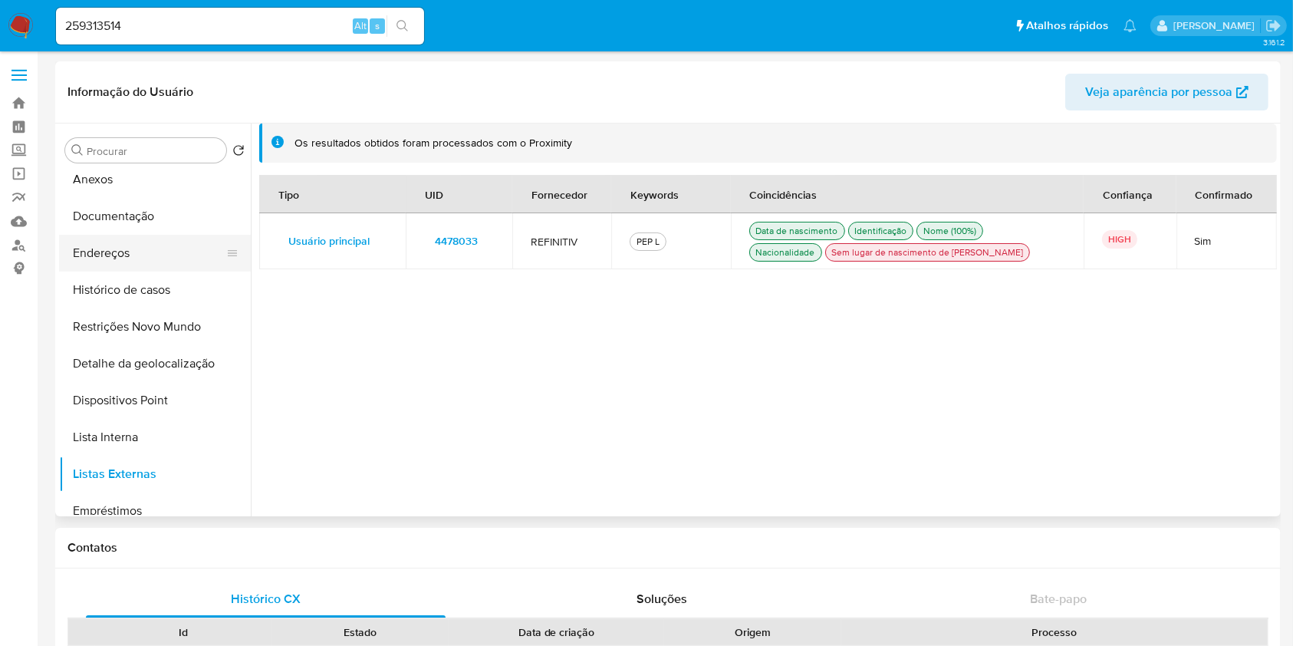
click at [133, 256] on button "Endereços" at bounding box center [148, 253] width 179 height 37
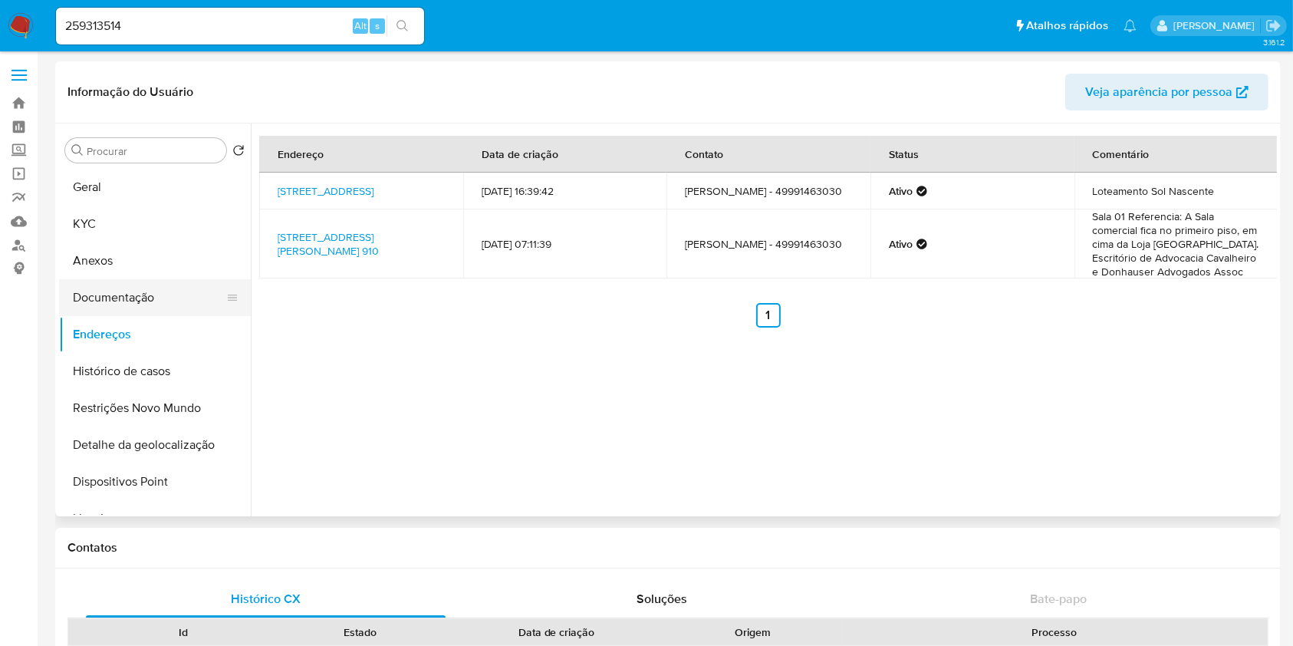
click at [196, 302] on button "Documentação" at bounding box center [148, 297] width 179 height 37
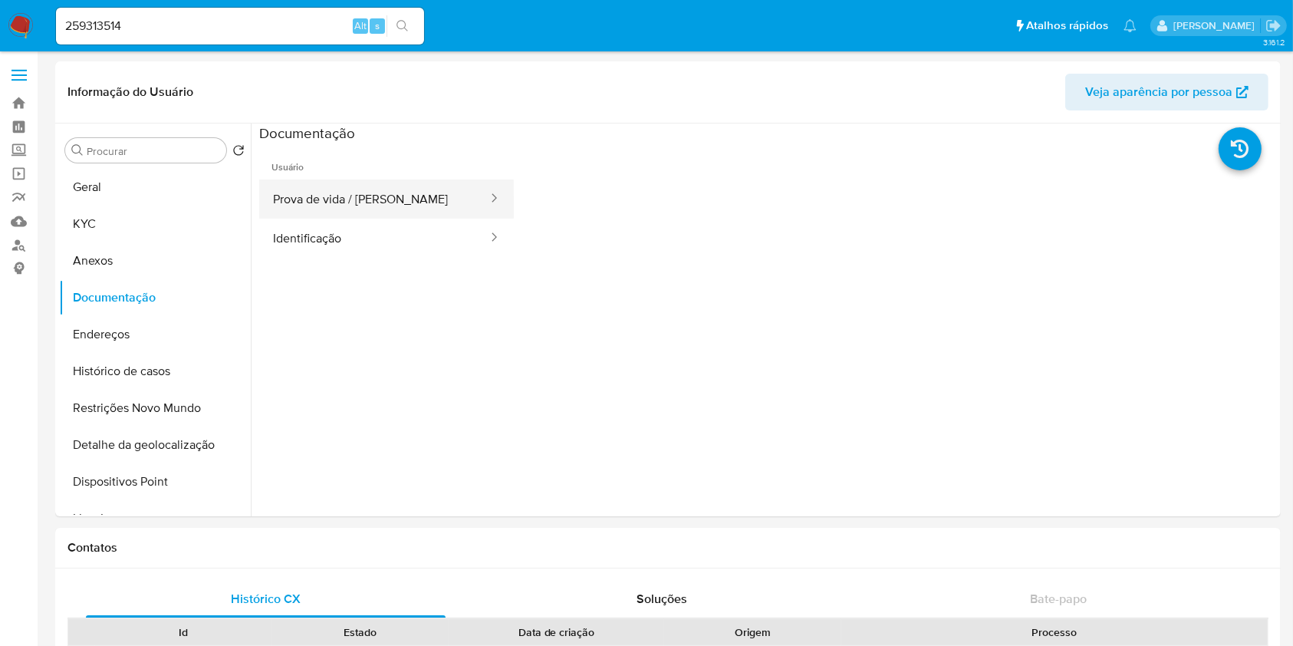
click at [398, 207] on button "Prova de vida / Selfie" at bounding box center [374, 198] width 230 height 39
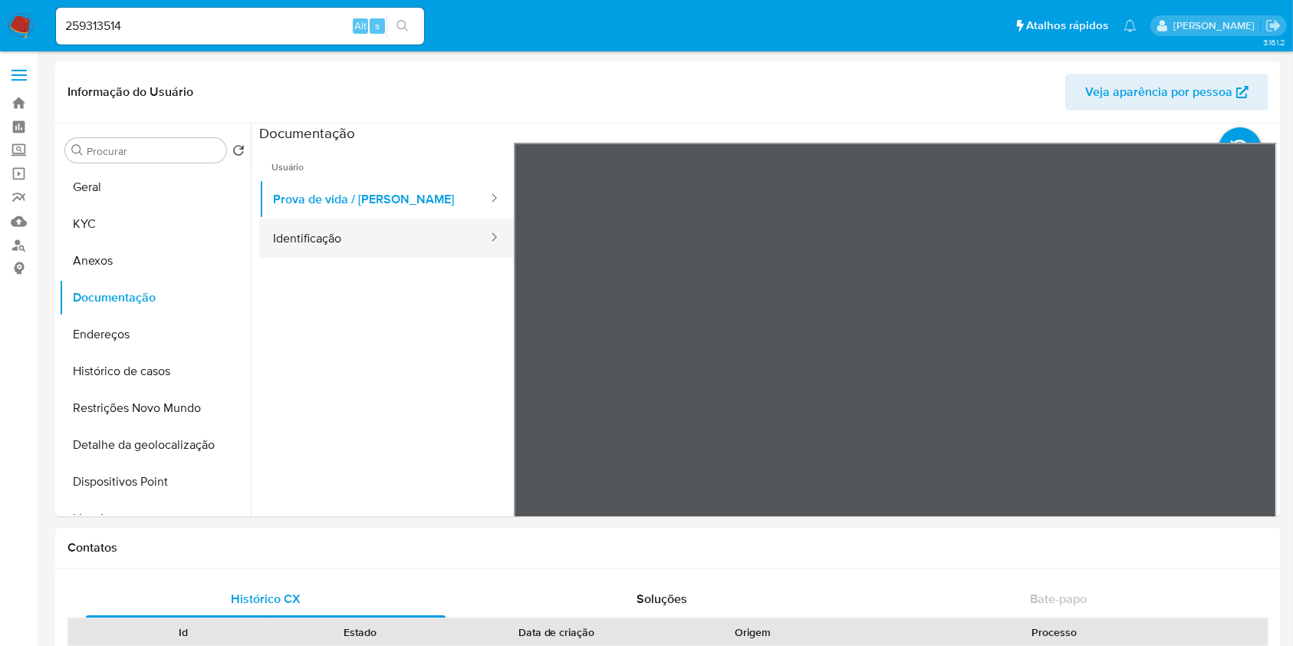
click at [431, 235] on button "Identificação" at bounding box center [374, 238] width 230 height 39
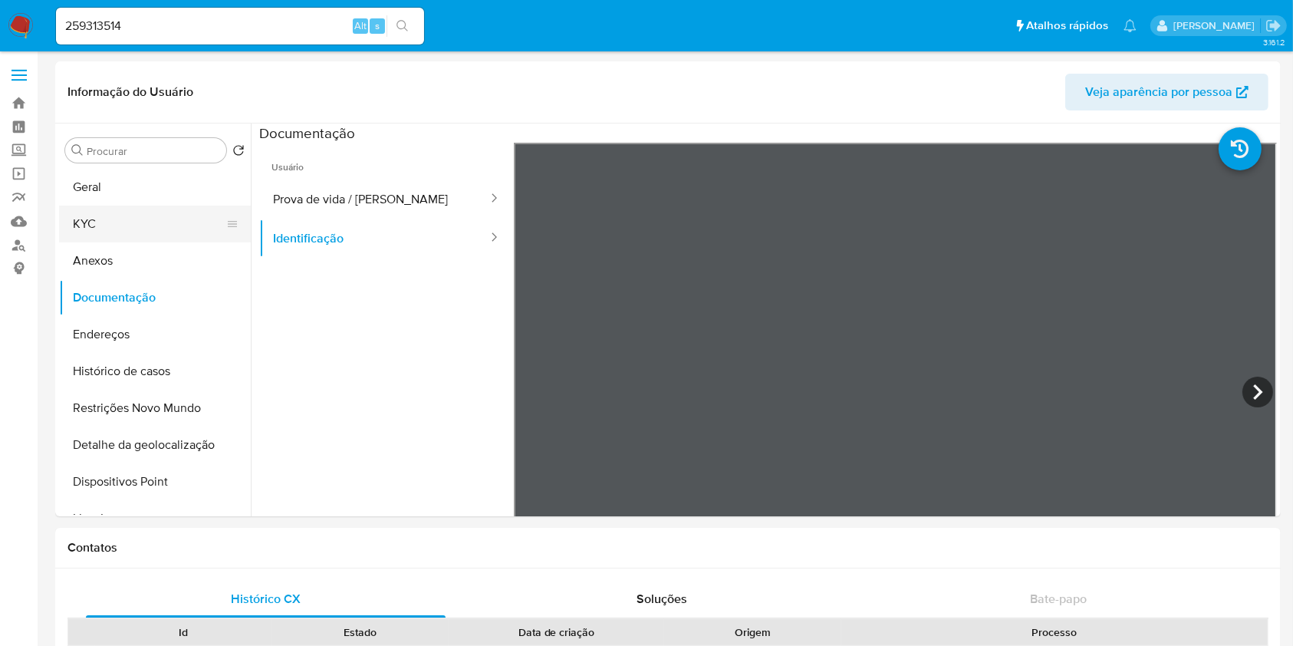
click at [158, 223] on button "KYC" at bounding box center [148, 223] width 179 height 37
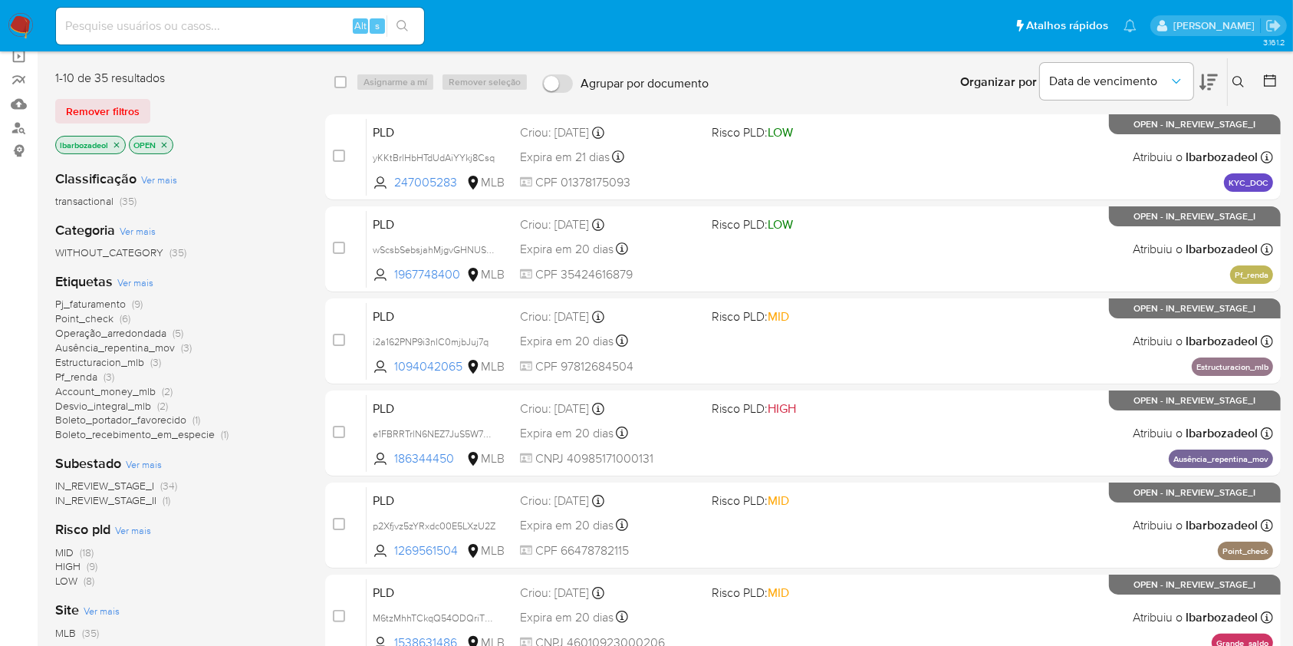
scroll to position [118, 0]
click at [107, 376] on span "(3)" at bounding box center [109, 375] width 11 height 15
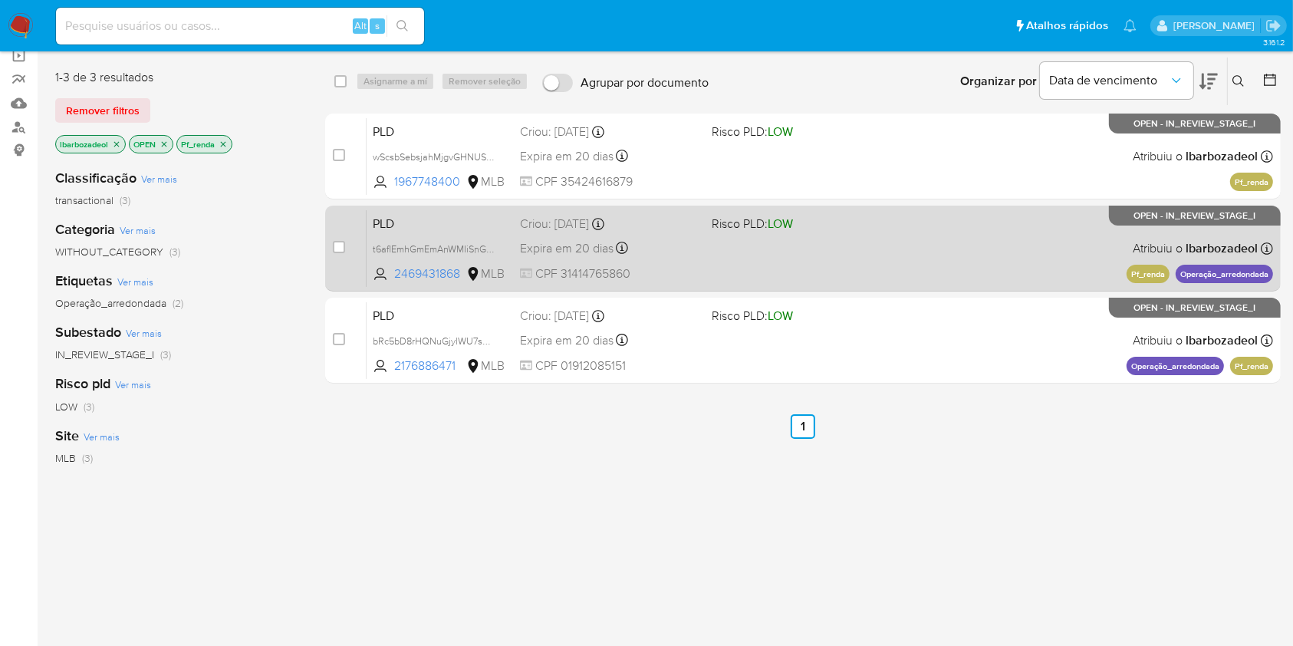
click at [877, 273] on div "PLD t6aflEmhGmEmAnWMIiSnGLLQ 2469431868 MLB Risco PLD: LOW Criou: [DATE] Criou:…" at bounding box center [819, 247] width 906 height 77
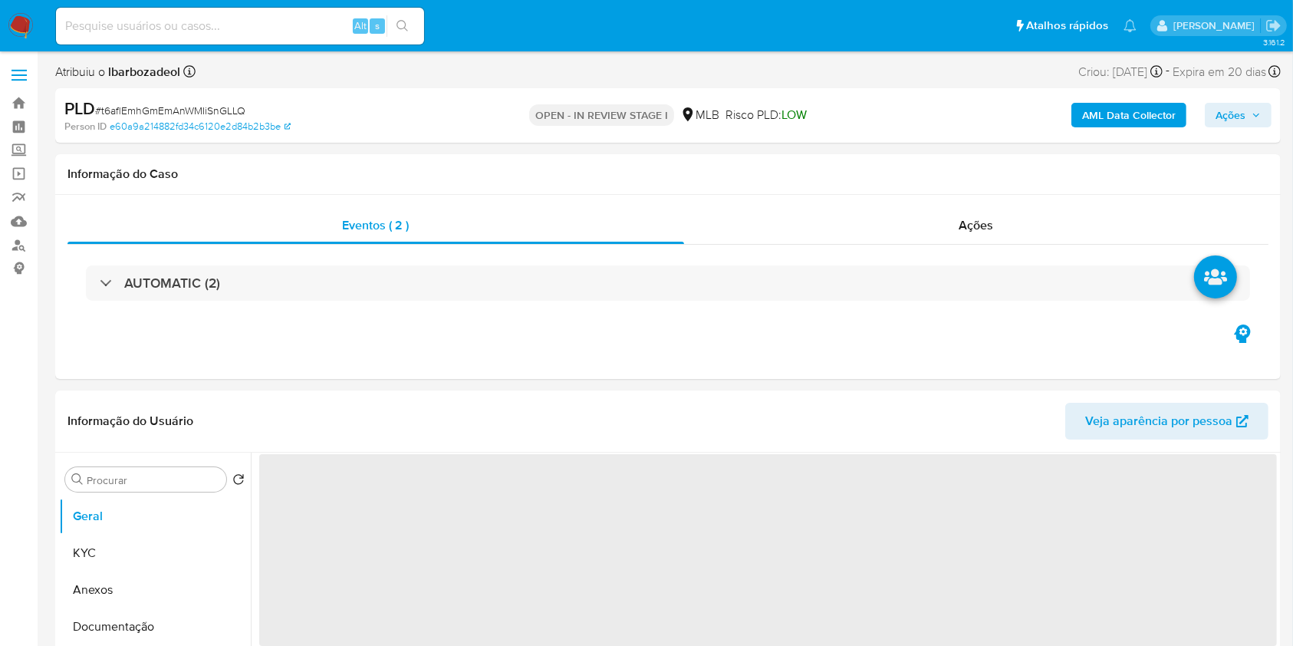
select select "10"
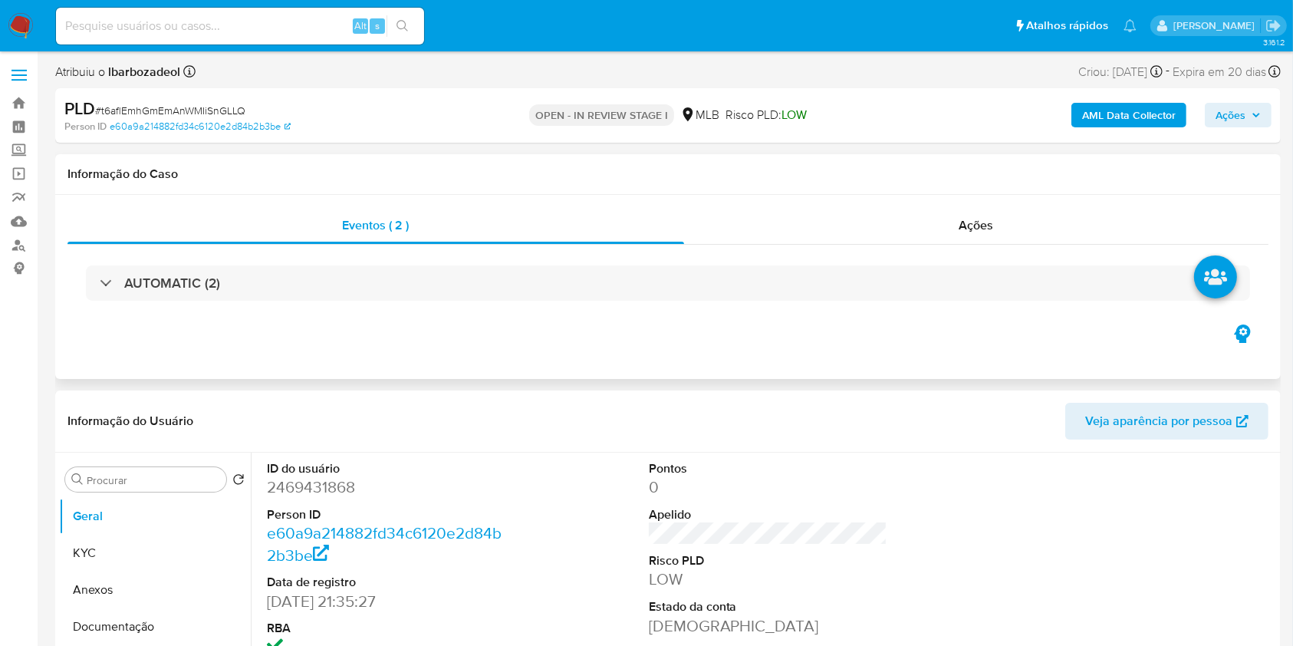
click at [724, 250] on div "AUTOMATIC (2)" at bounding box center [667, 283] width 1201 height 77
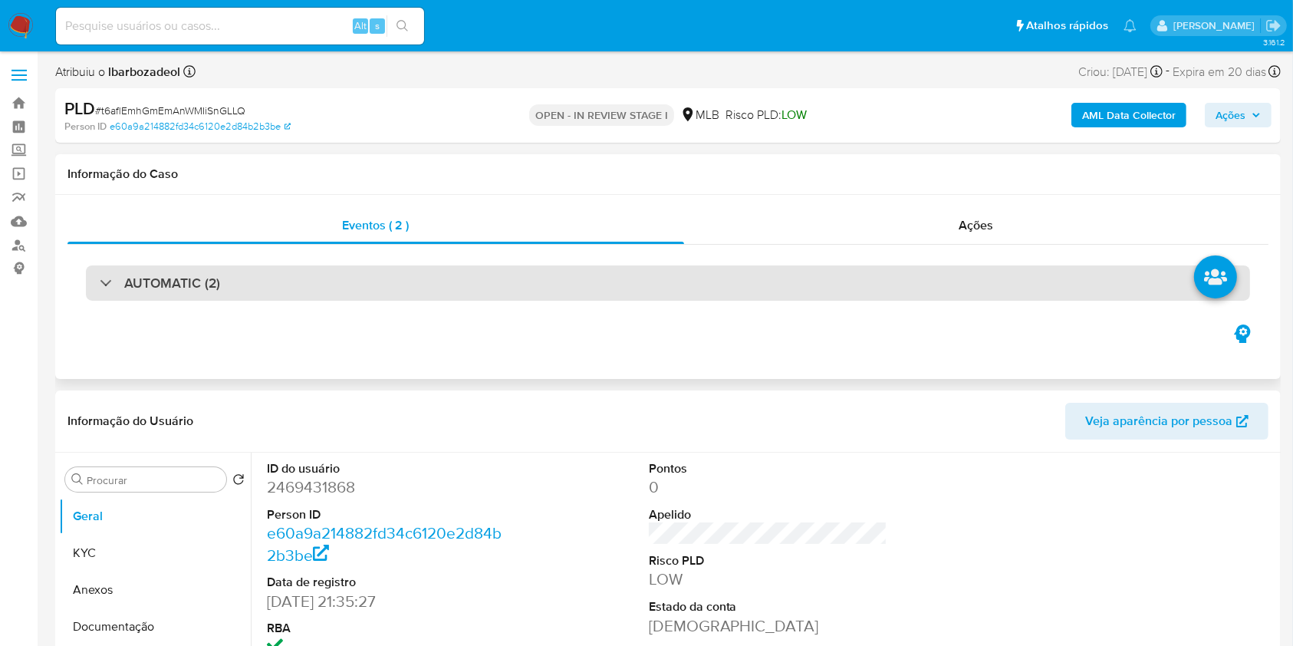
click at [721, 285] on div "AUTOMATIC (2)" at bounding box center [668, 282] width 1164 height 35
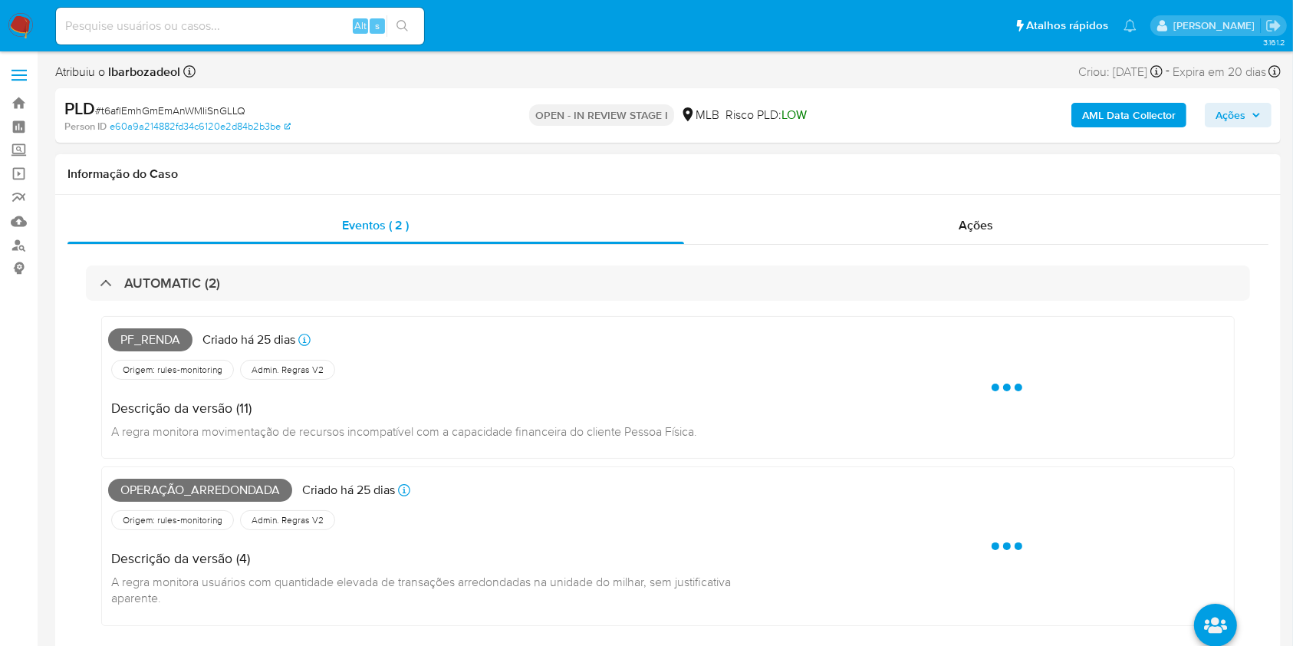
click at [150, 340] on span "Pf_renda" at bounding box center [150, 339] width 84 height 23
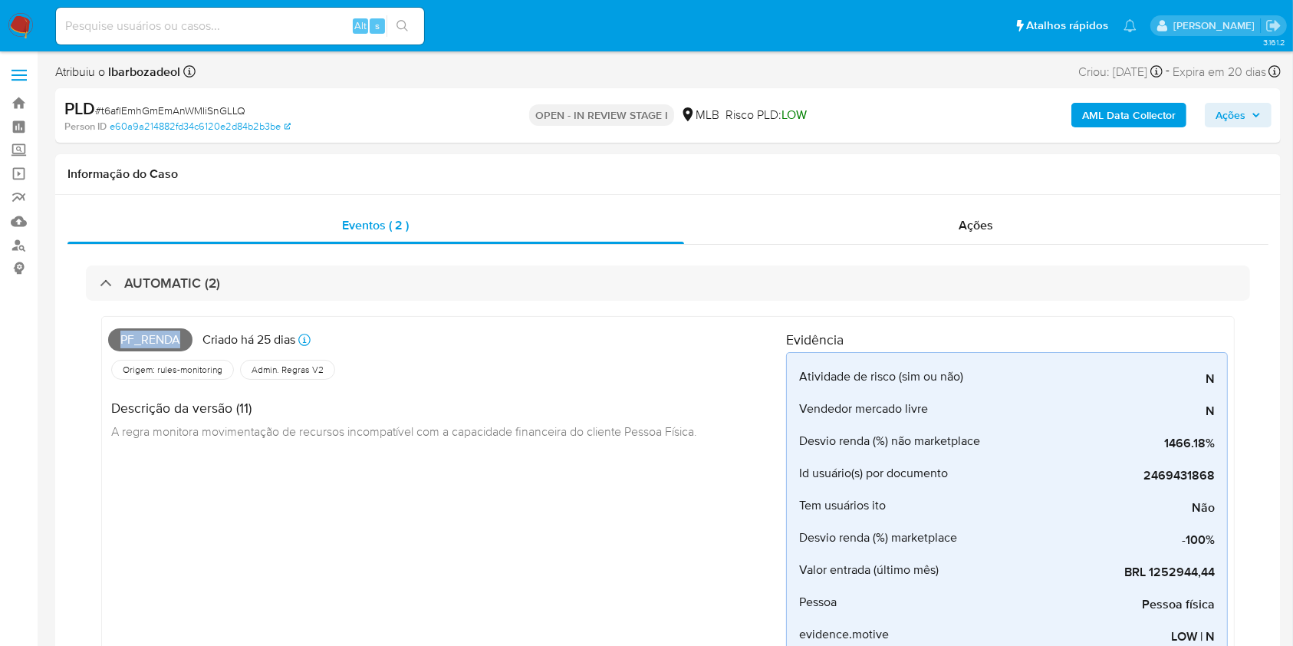
copy span "Pf_renda"
click at [1227, 117] on span "Ações" at bounding box center [1230, 115] width 30 height 25
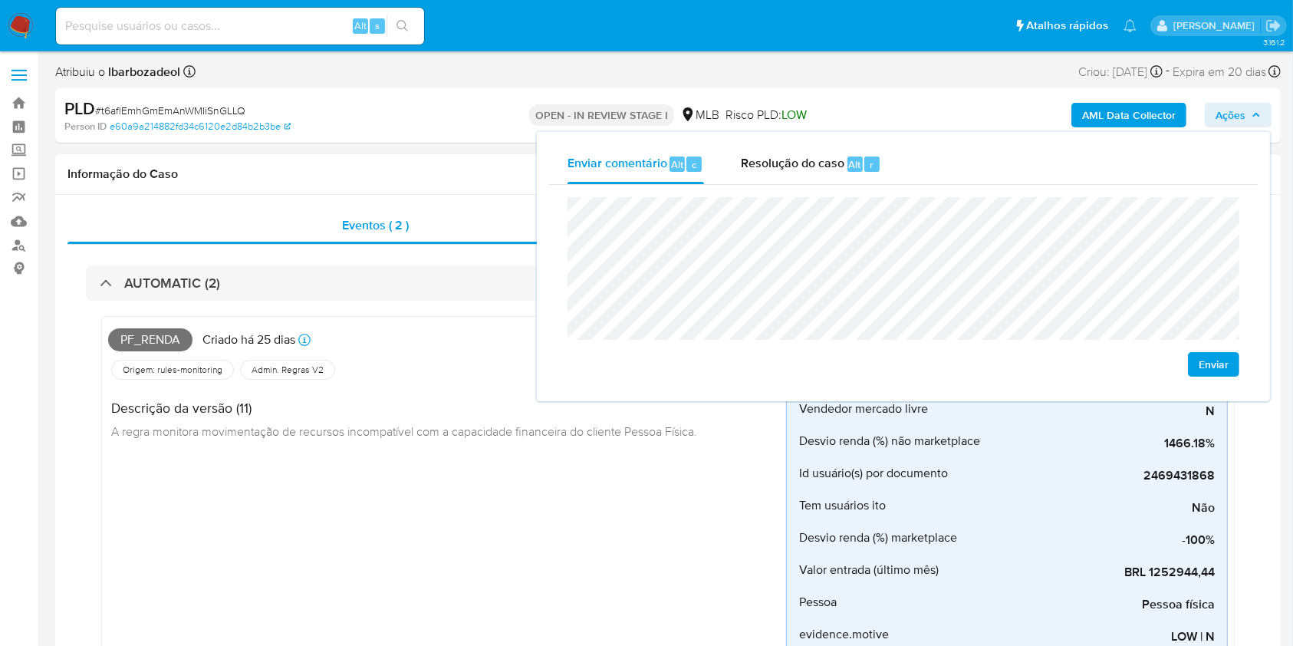
click at [500, 410] on h4 "Descrição da versão (11)" at bounding box center [404, 407] width 586 height 17
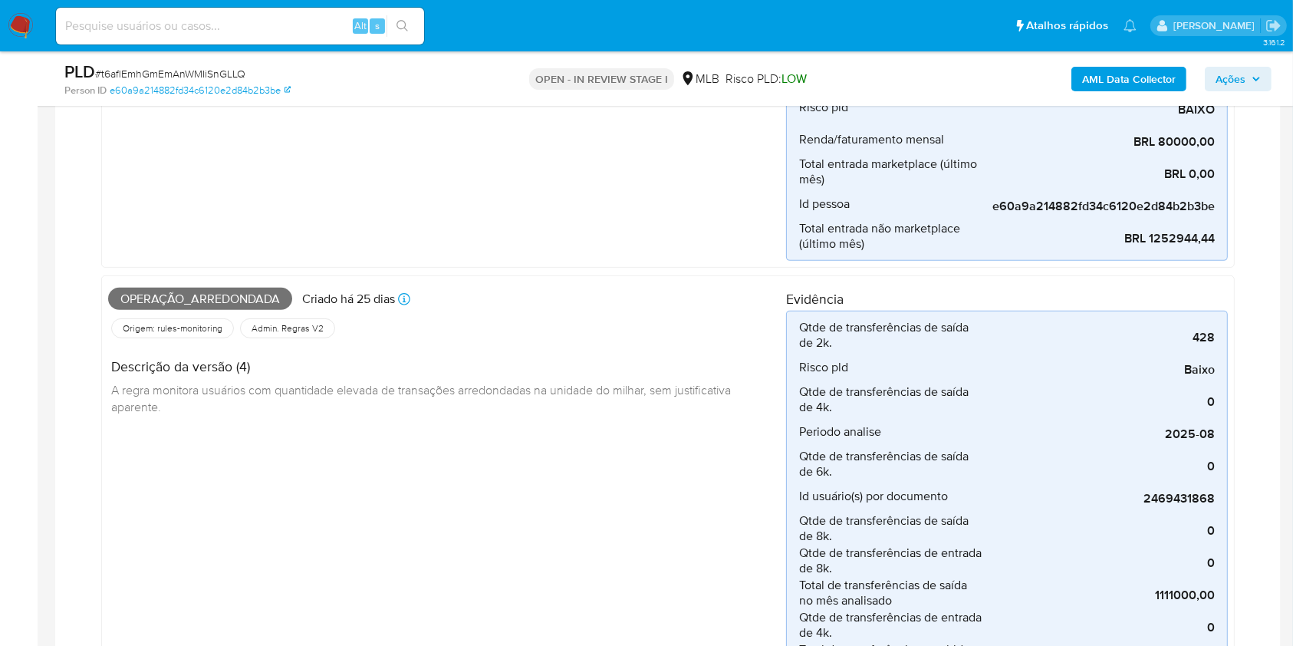
scroll to position [537, 0]
click at [232, 297] on span "Operação_arredondada" at bounding box center [200, 298] width 184 height 23
copy span "Operação_arredondada"
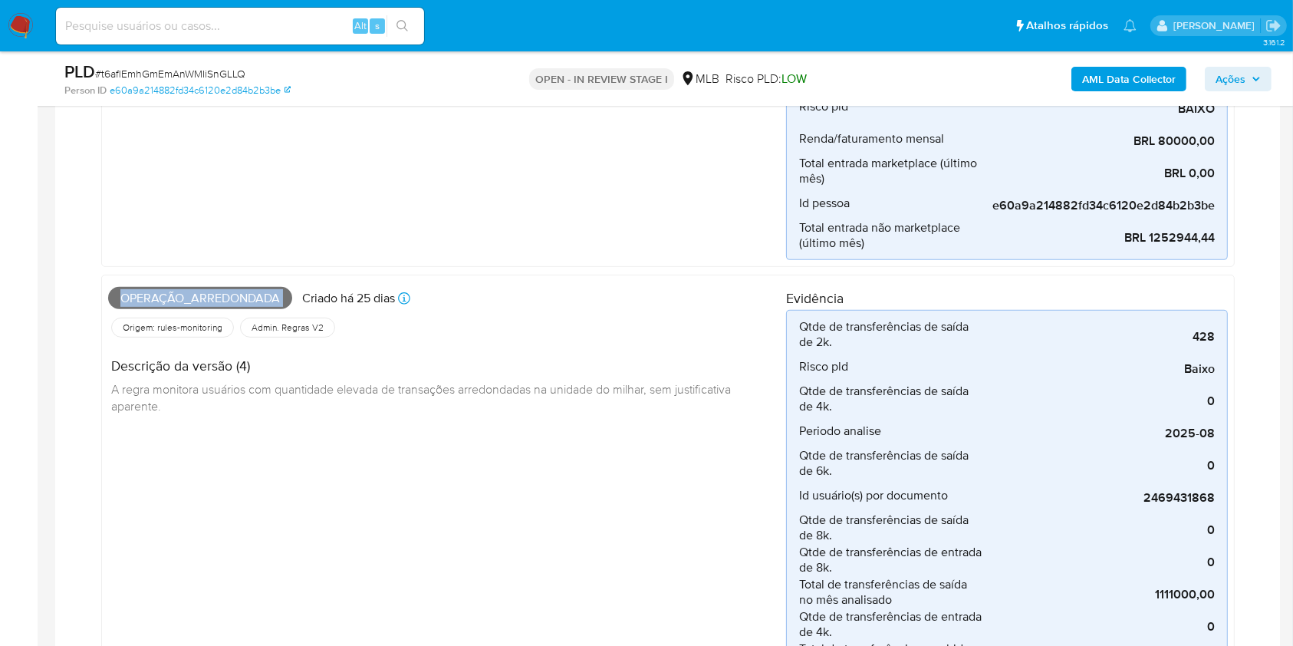
click at [1255, 77] on icon "button" at bounding box center [1255, 78] width 9 height 9
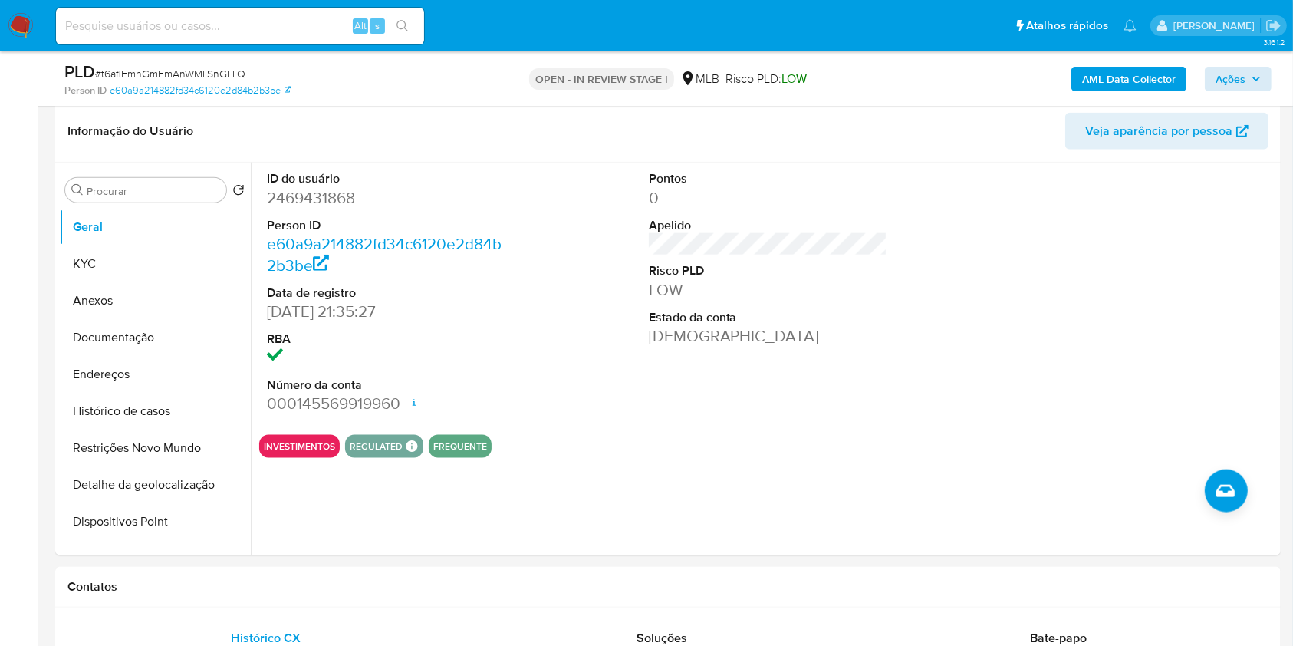
scroll to position [1767, 0]
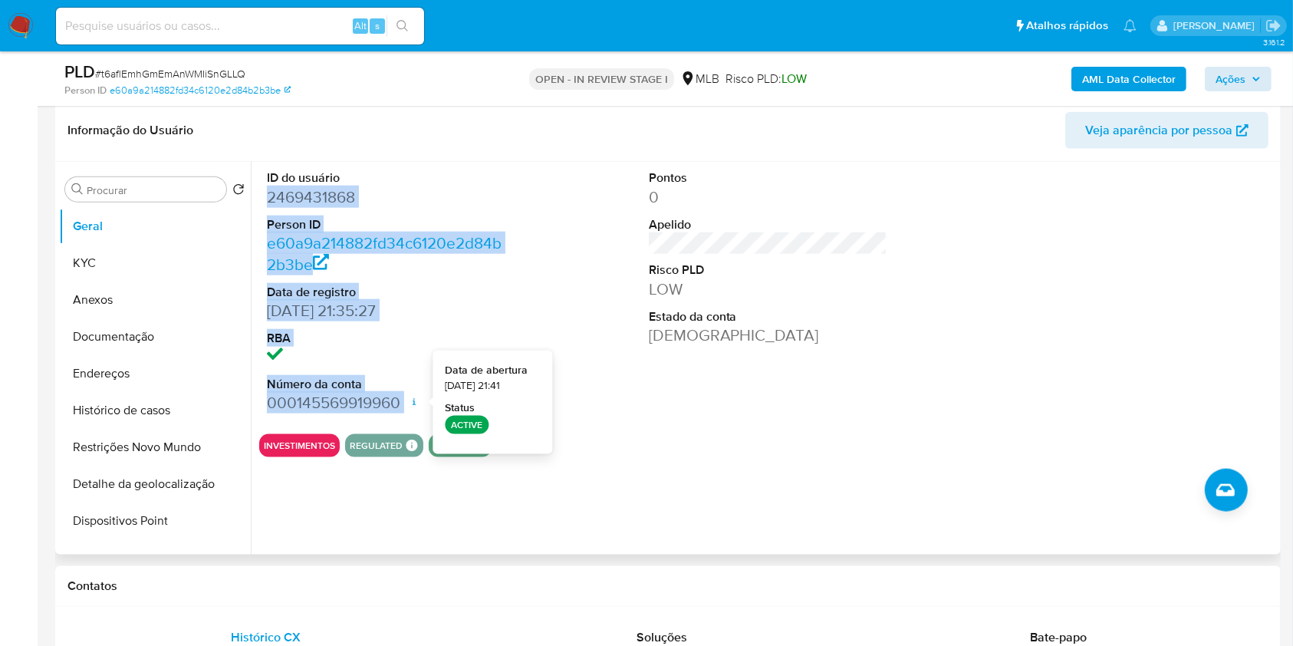
drag, startPoint x: 366, startPoint y: 215, endPoint x: 416, endPoint y: 396, distance: 187.9
click at [416, 396] on div "ID do usuário 2469431868 Person ID e60a9a214882fd34c6120e2d84b2b3be Data de reg…" at bounding box center [386, 291] width 255 height 259
copy dl "2469431868 Person ID e60a9a214882fd34c6120e2d84b2b3be Data de registro [DATE] 2…"
click at [1251, 79] on icon "button" at bounding box center [1255, 78] width 9 height 9
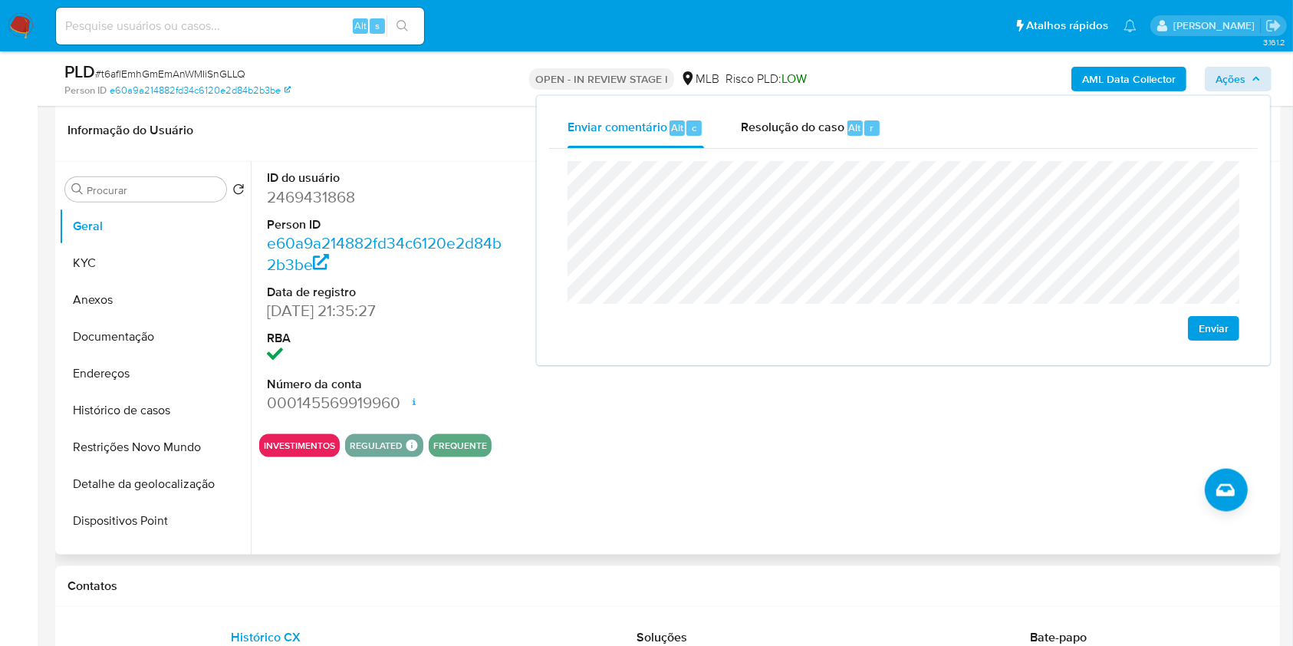
click at [439, 183] on dt "ID do usuário" at bounding box center [386, 177] width 239 height 17
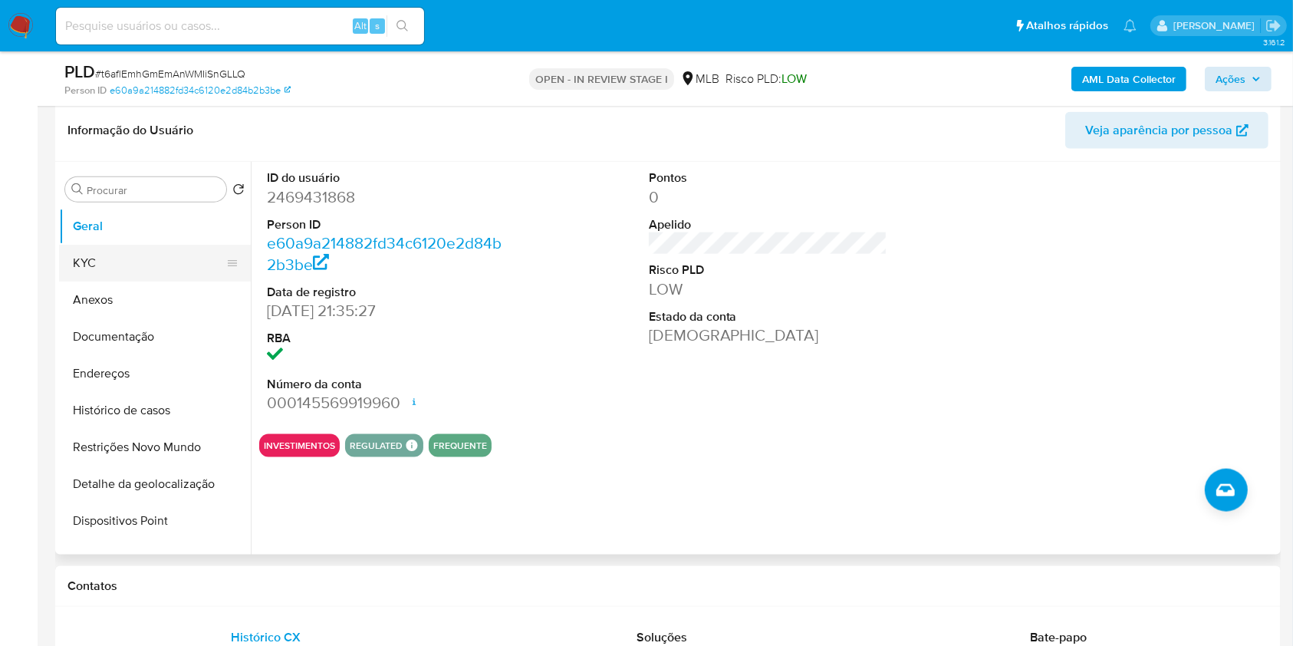
click at [192, 269] on button "KYC" at bounding box center [148, 263] width 179 height 37
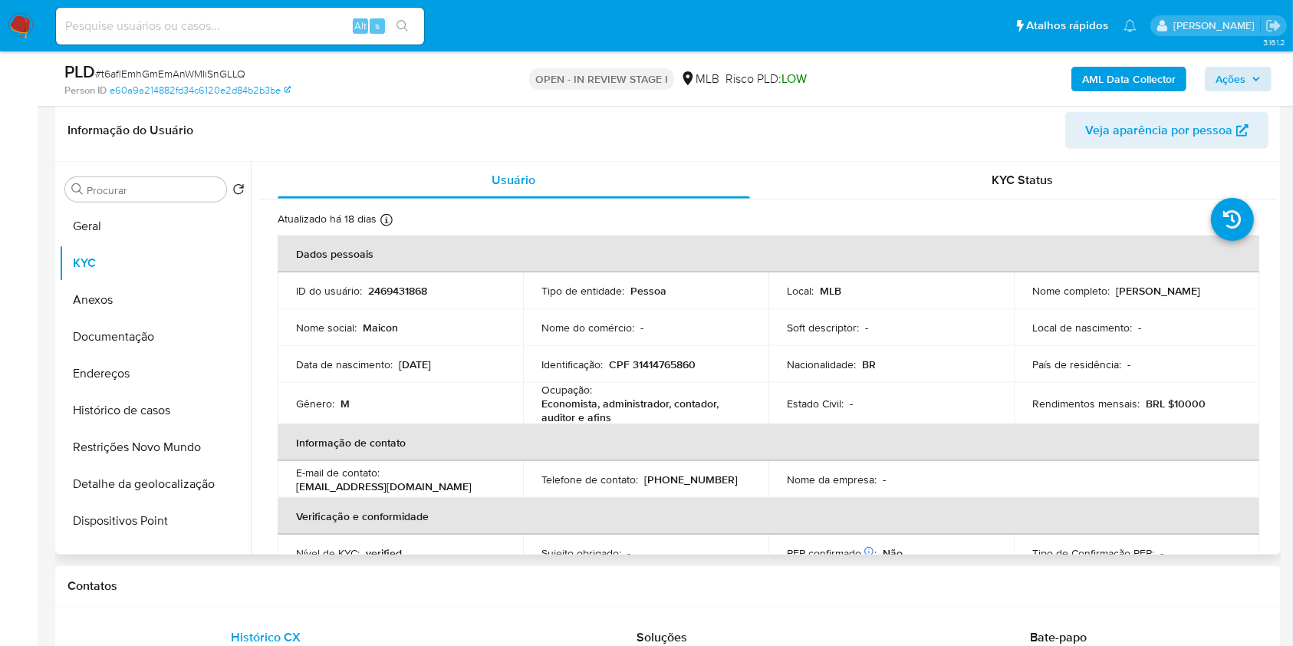
click at [679, 357] on p "CPF 31414765860" at bounding box center [652, 364] width 87 height 14
copy p "31414765860"
click at [1250, 78] on span "Ações" at bounding box center [1237, 78] width 45 height 21
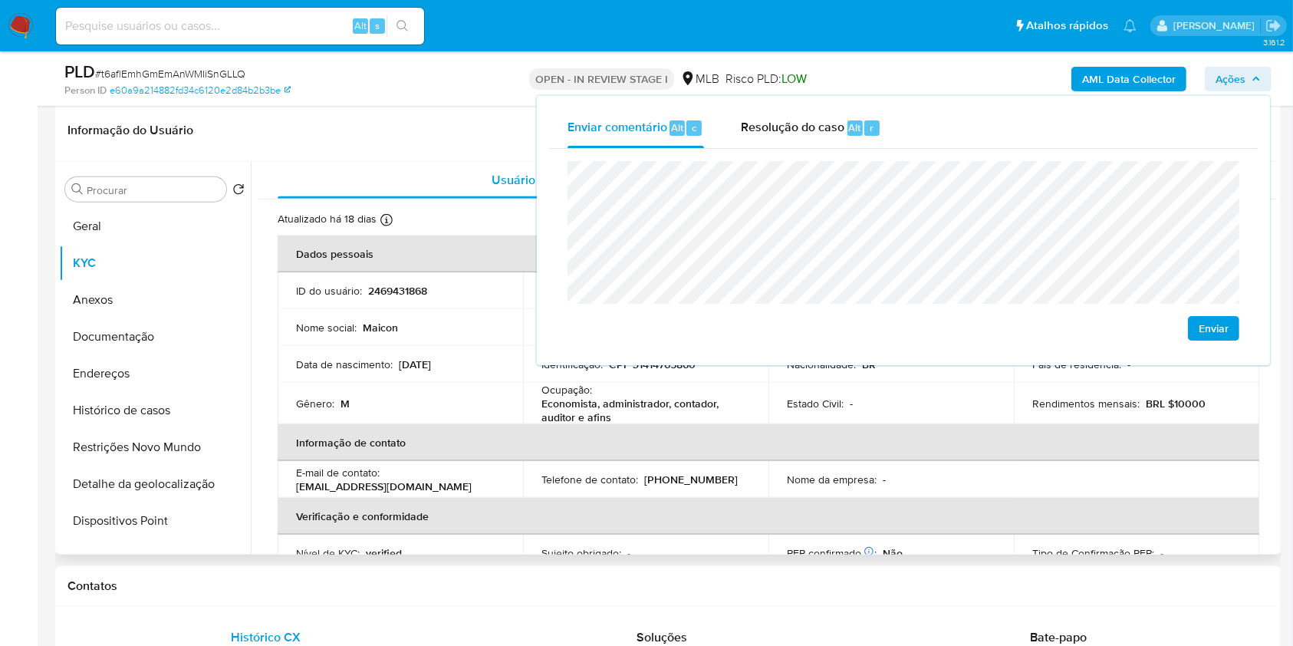
click at [447, 408] on div "Gênero : M" at bounding box center [400, 403] width 209 height 14
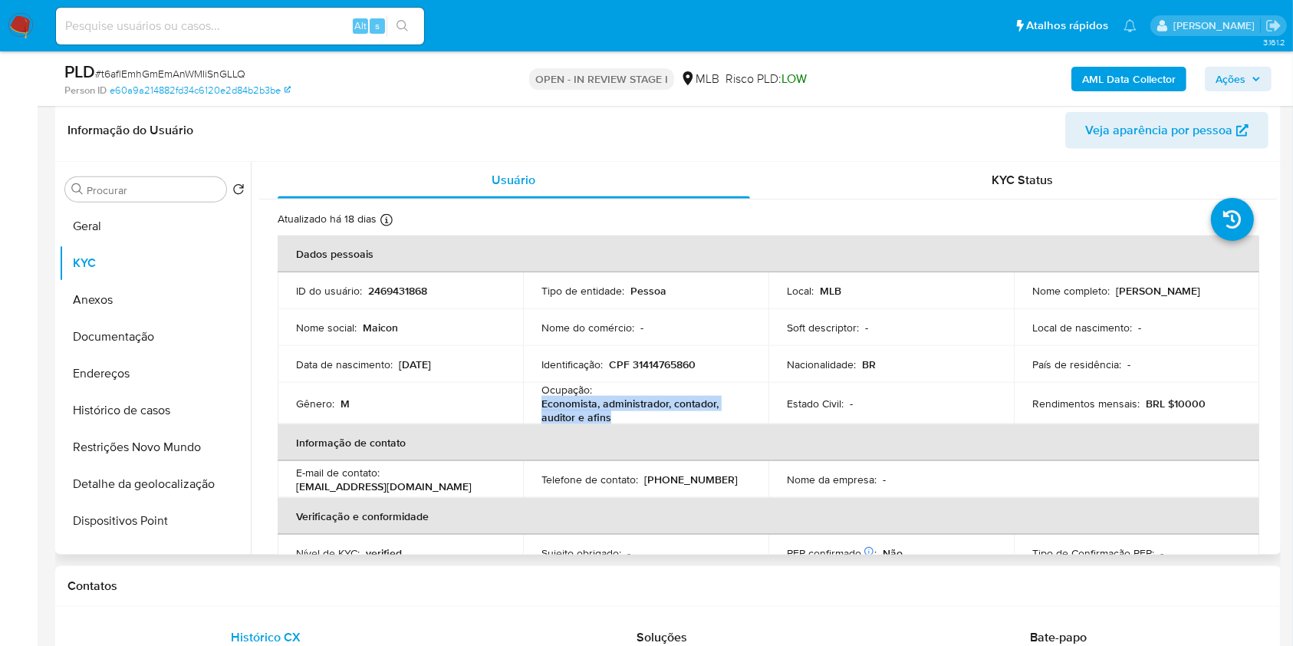
drag, startPoint x: 542, startPoint y: 403, endPoint x: 628, endPoint y: 419, distance: 87.4
click at [628, 419] on p "Economista, administrador, contador, auditor e afins" at bounding box center [642, 410] width 202 height 28
copy p "Economista, administrador, contador, auditor e afins"
click at [1245, 83] on span "Ações" at bounding box center [1237, 78] width 45 height 21
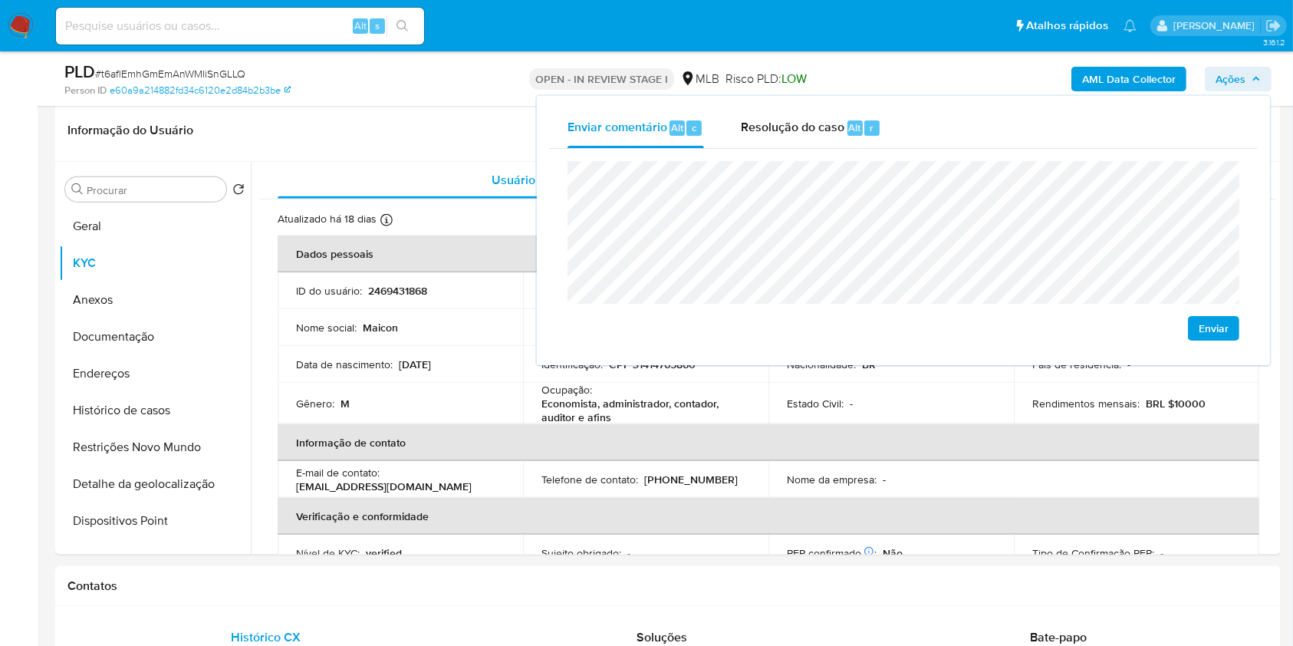
click at [0, 0] on lt-span "econômica" at bounding box center [0, 0] width 0 height 0
click at [1240, 77] on span "Ações" at bounding box center [1230, 79] width 30 height 25
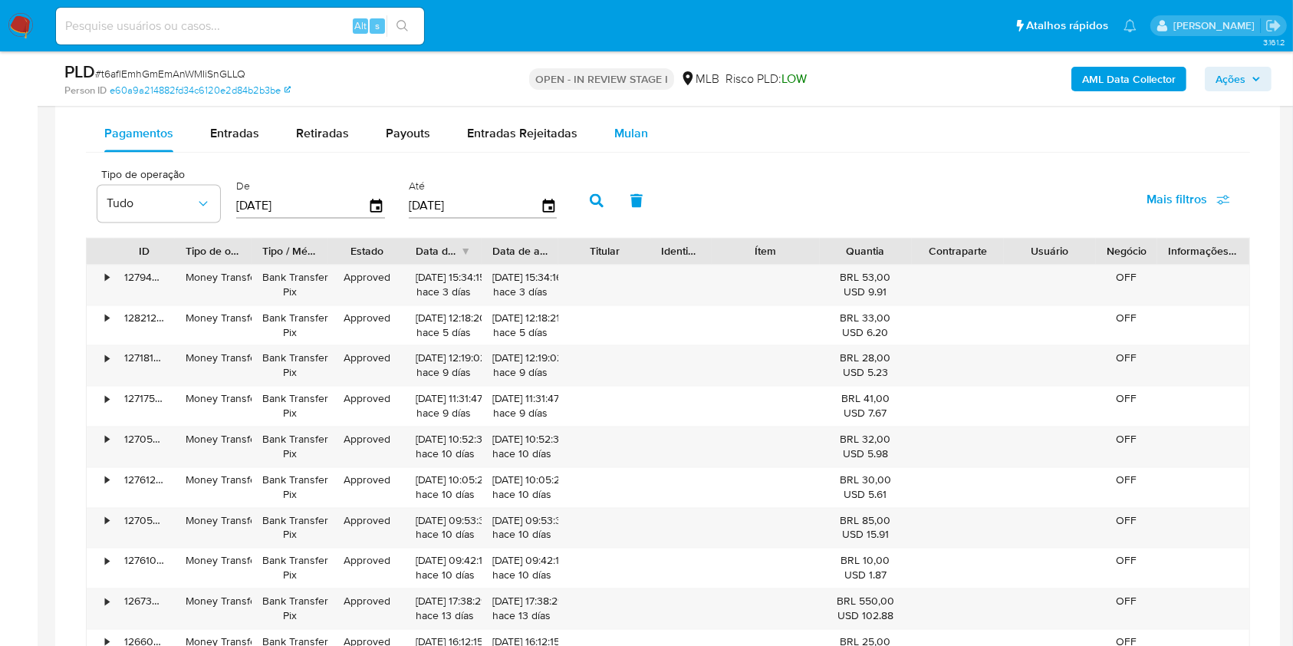
scroll to position [2811, 0]
click at [634, 136] on span "Mulan" at bounding box center [631, 136] width 34 height 18
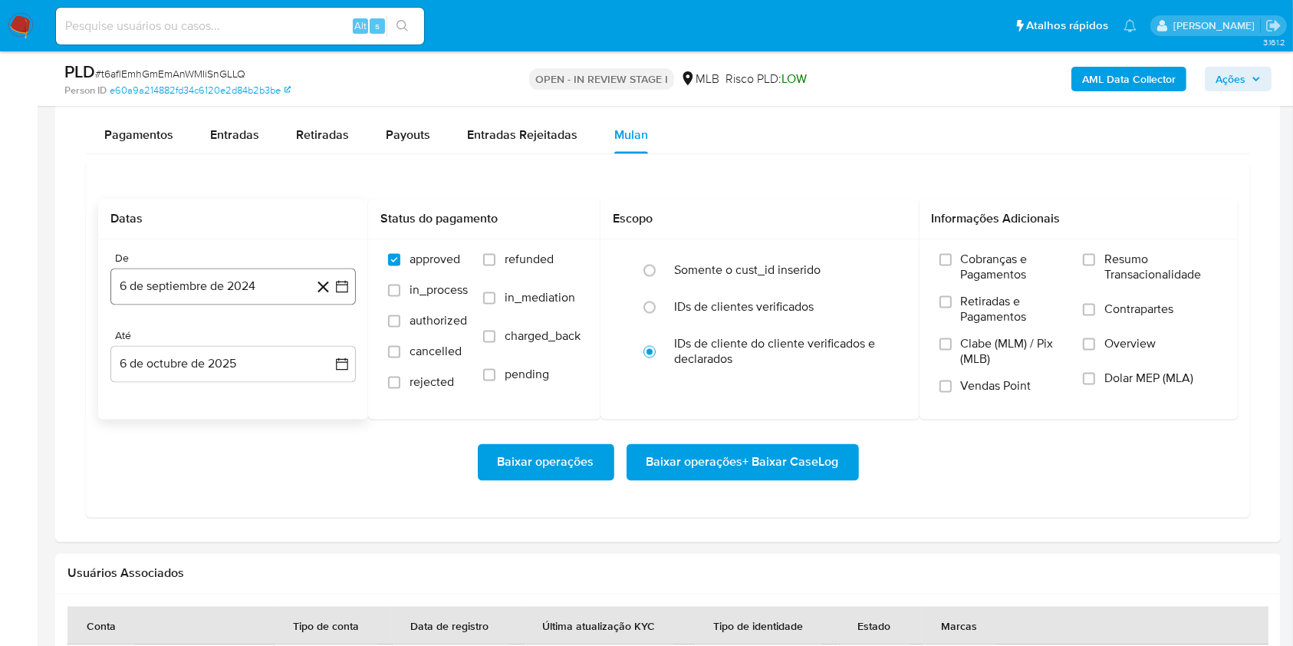
click at [165, 284] on button "6 de septiembre de 2024" at bounding box center [232, 286] width 245 height 37
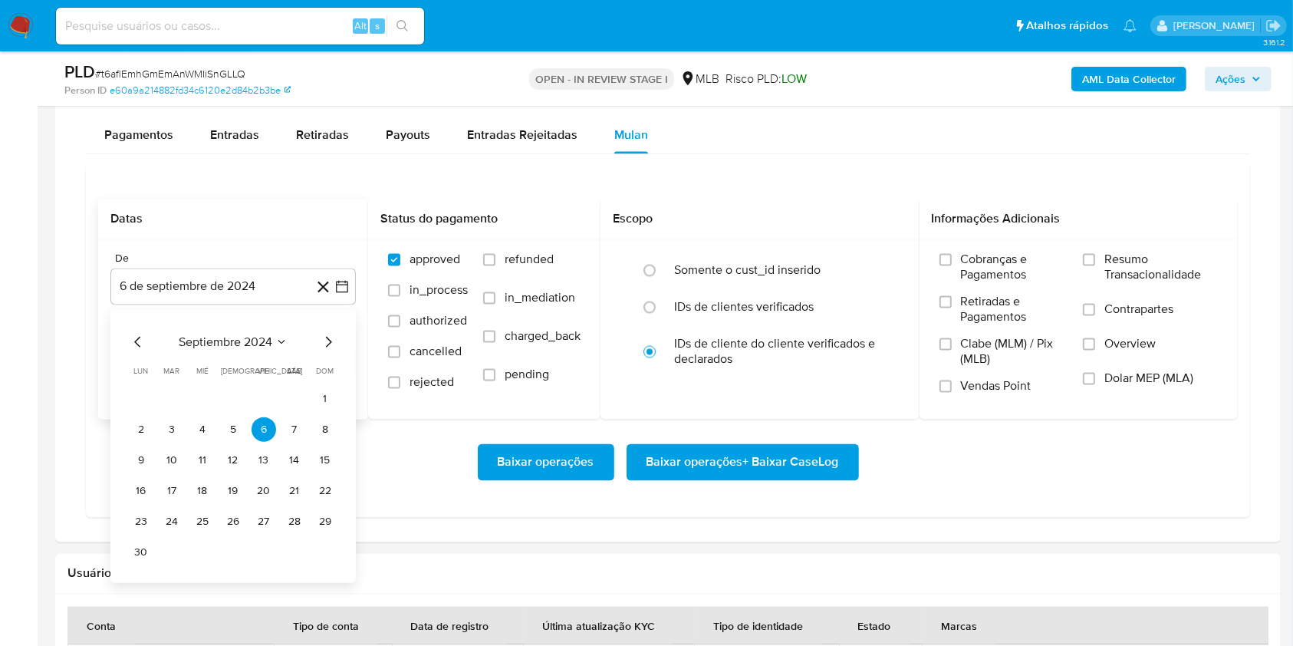
click at [196, 337] on span "septiembre 2024" at bounding box center [226, 341] width 94 height 15
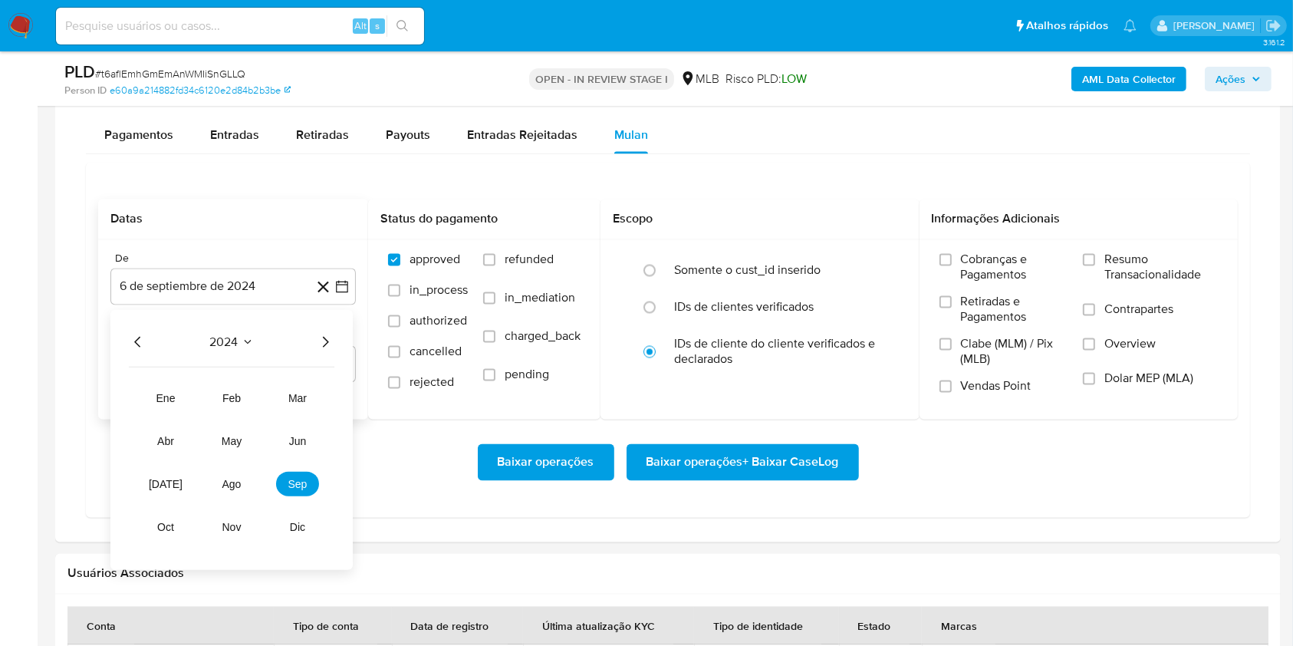
click at [318, 340] on icon "Año siguiente" at bounding box center [325, 342] width 18 height 18
click at [237, 482] on span "ago" at bounding box center [231, 484] width 19 height 12
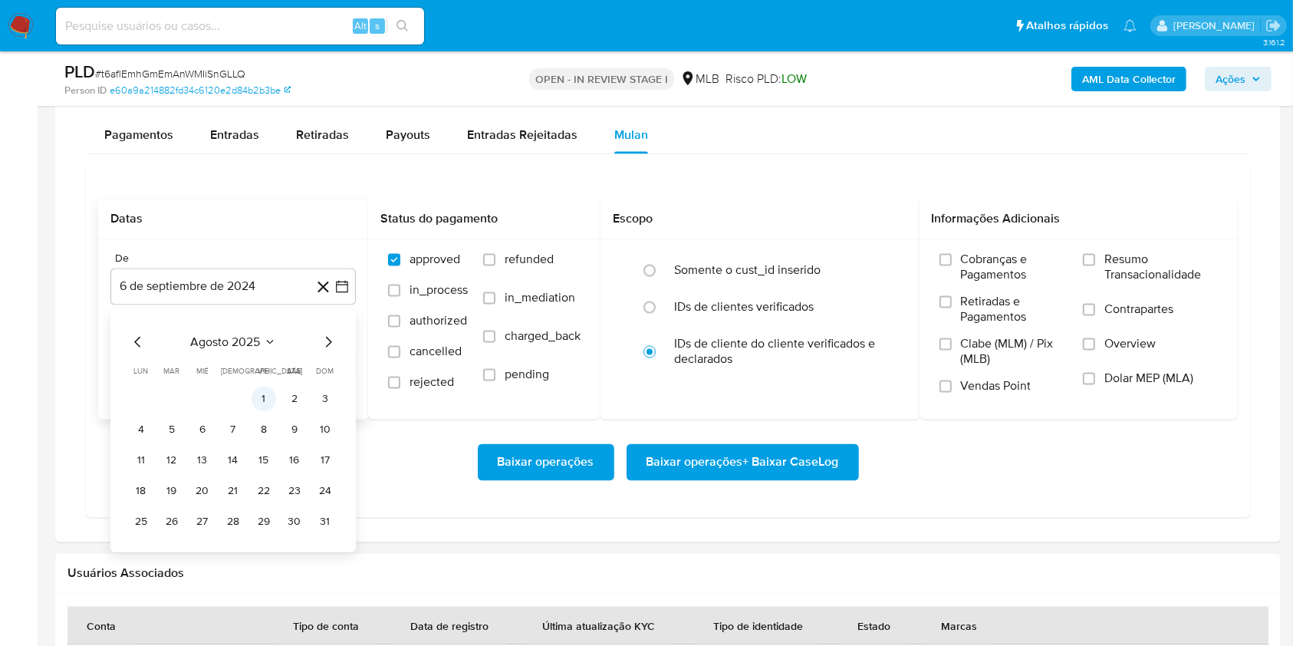
click at [258, 394] on button "1" at bounding box center [263, 398] width 25 height 25
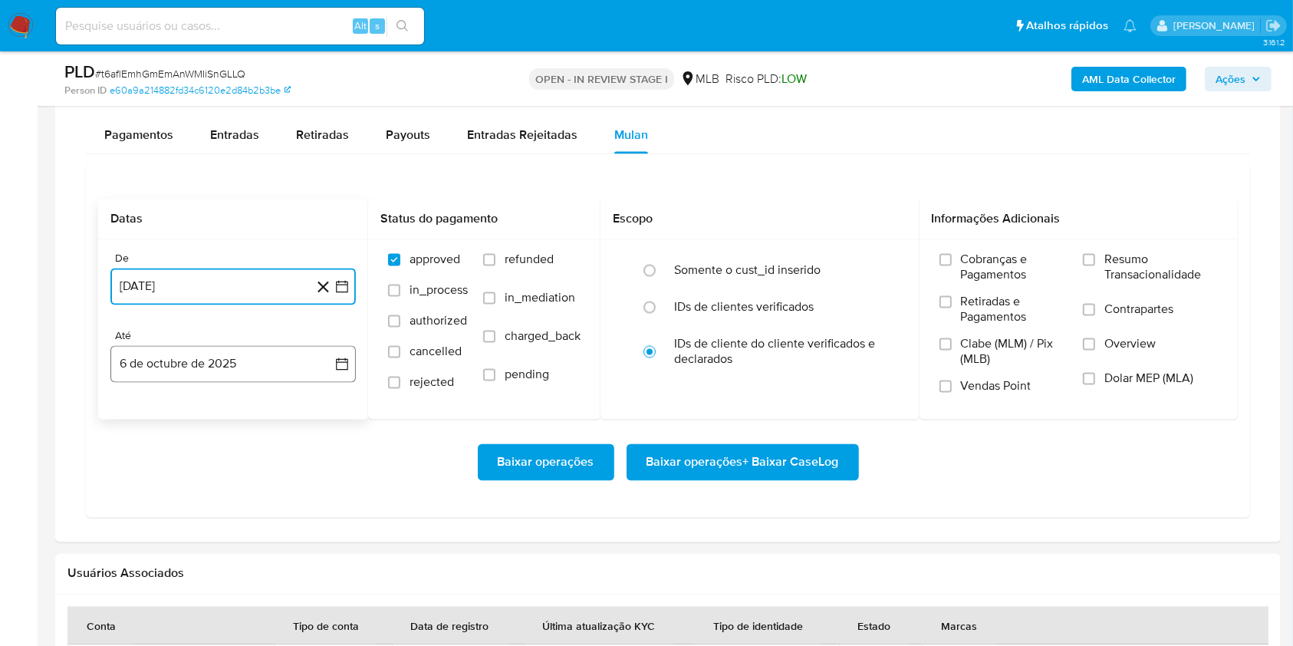
click at [219, 357] on button "6 de octubre de 2025" at bounding box center [232, 364] width 245 height 37
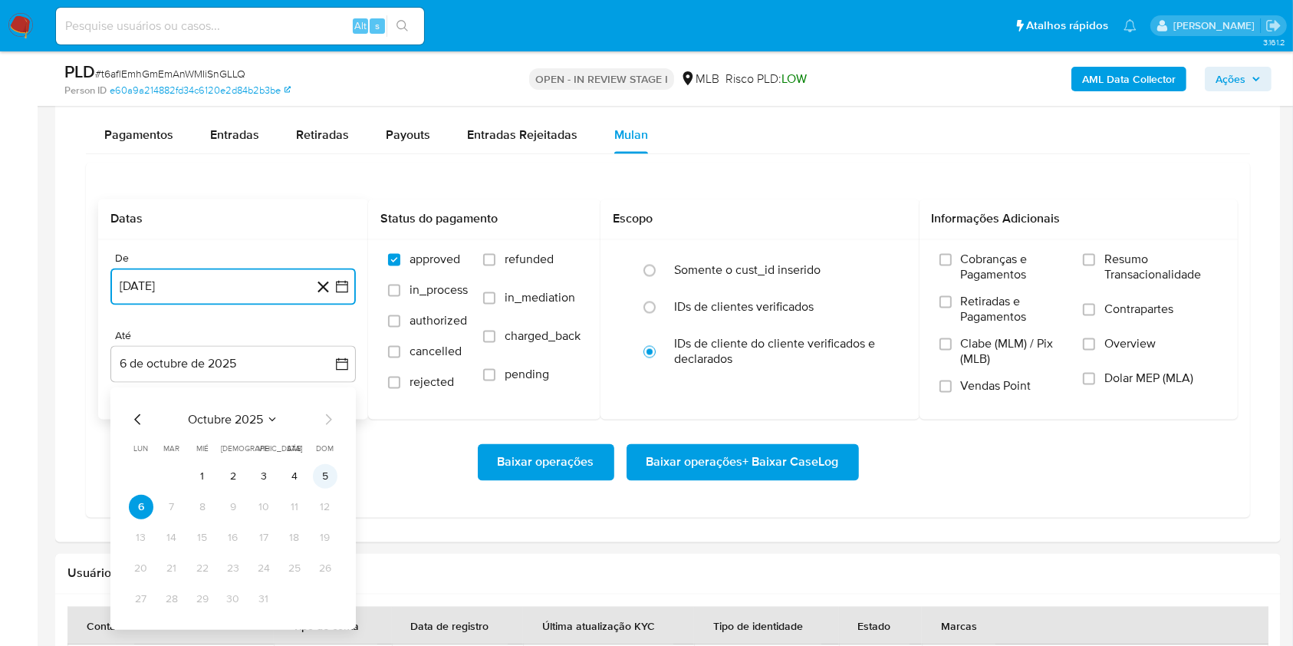
click at [327, 479] on button "5" at bounding box center [325, 476] width 25 height 25
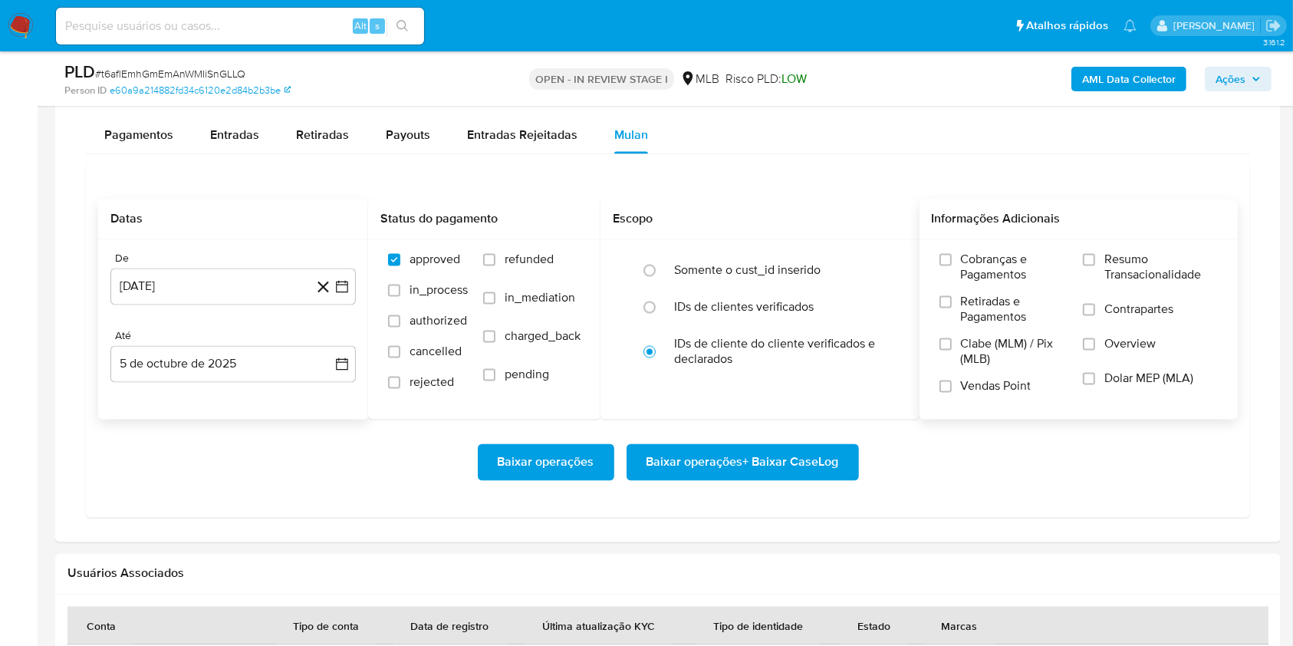
click at [1122, 255] on span "Resumo Transacionalidade" at bounding box center [1160, 267] width 113 height 31
click at [1095, 255] on input "Resumo Transacionalidade" at bounding box center [1089, 260] width 12 height 12
click at [744, 472] on span "Baixar operações + Baixar CaseLog" at bounding box center [742, 462] width 192 height 34
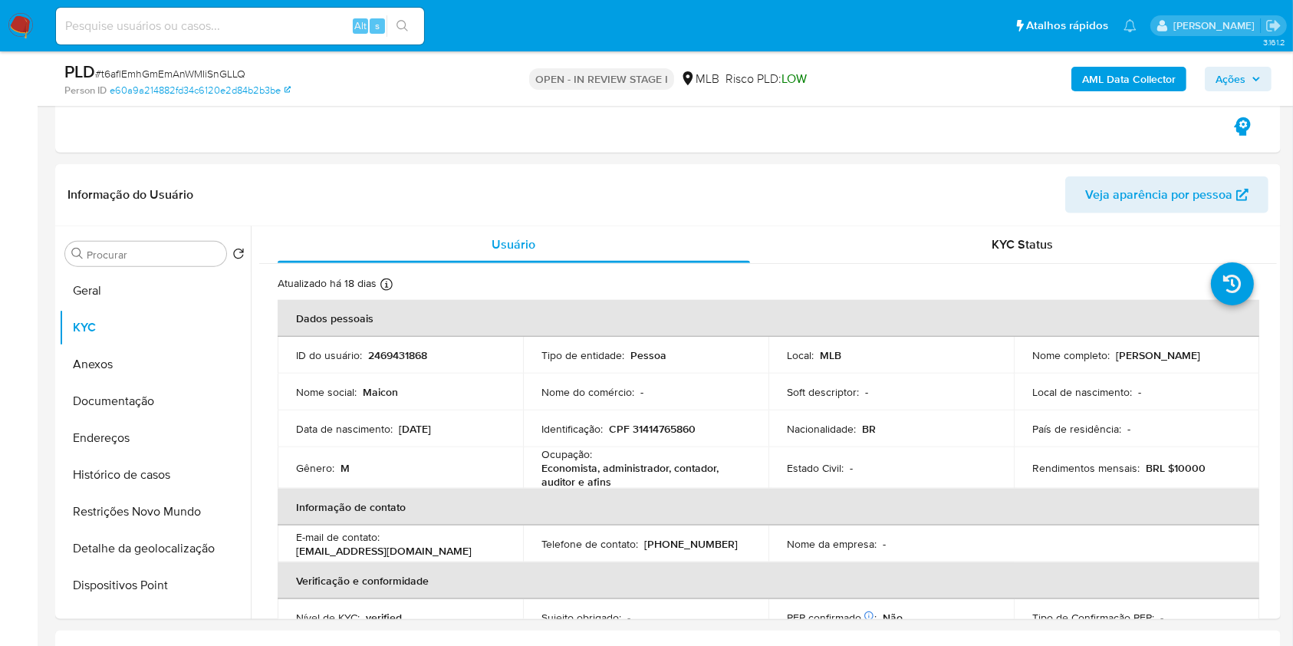
scroll to position [1711, 0]
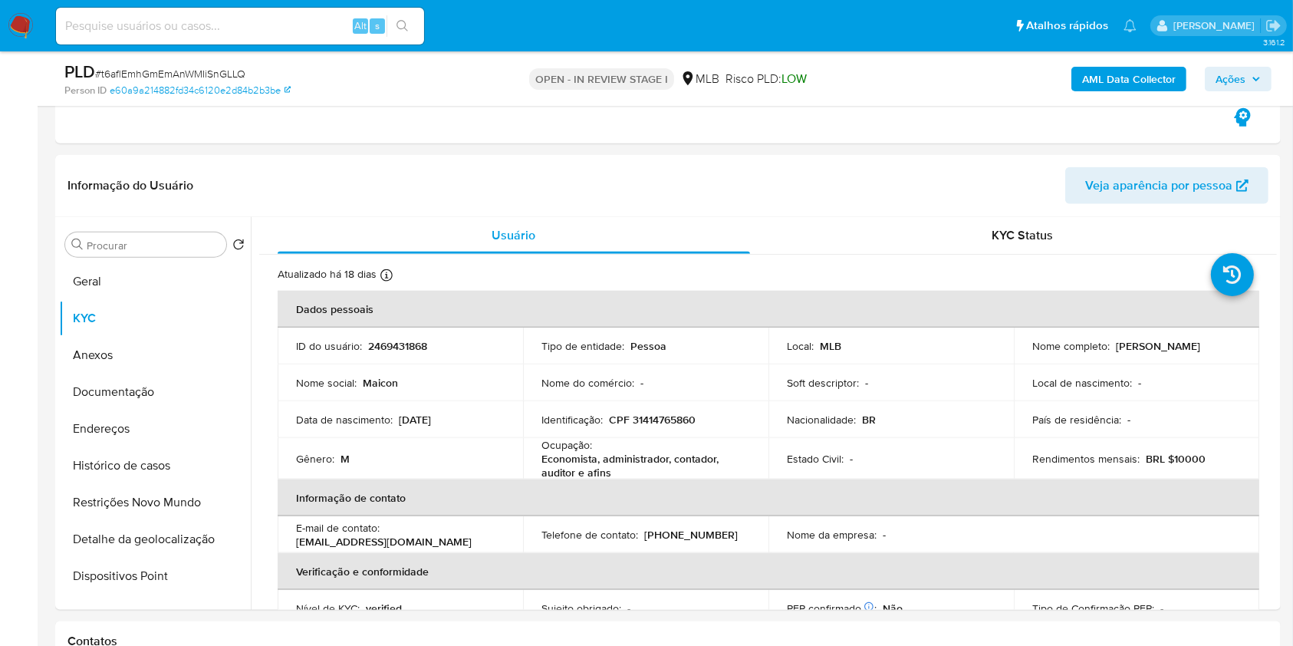
click at [1236, 77] on span "Ações" at bounding box center [1230, 79] width 30 height 25
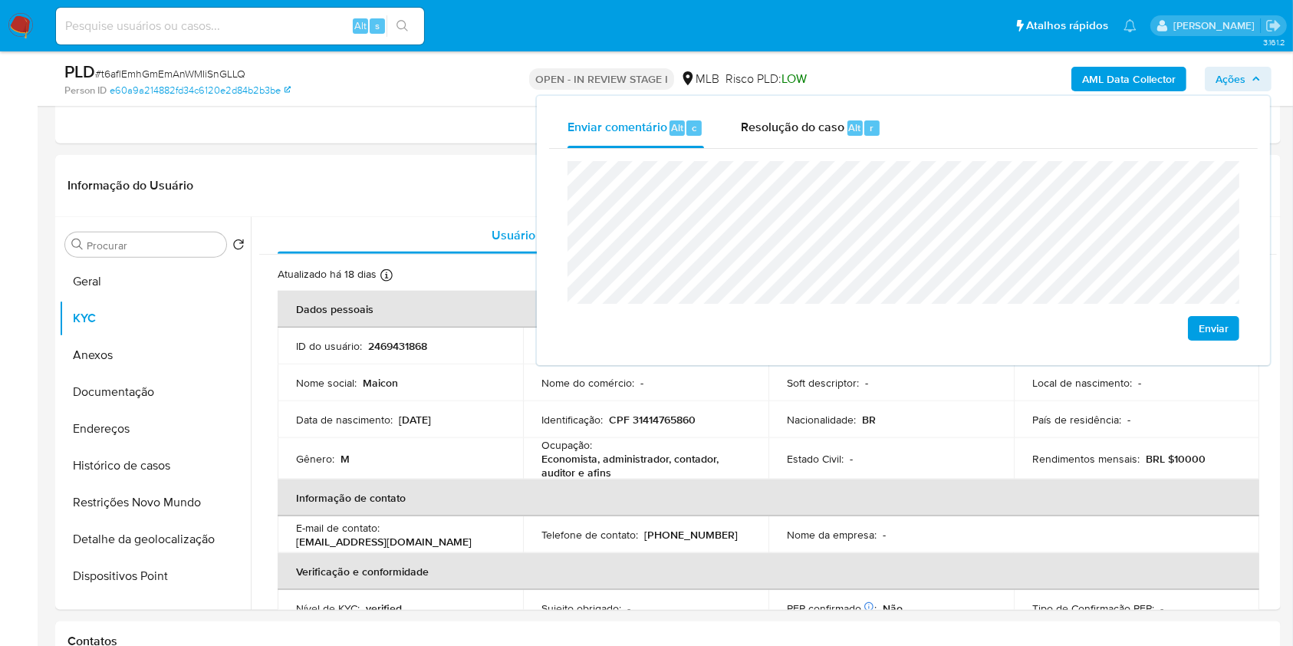
click at [1236, 77] on span "Ações" at bounding box center [1230, 79] width 30 height 25
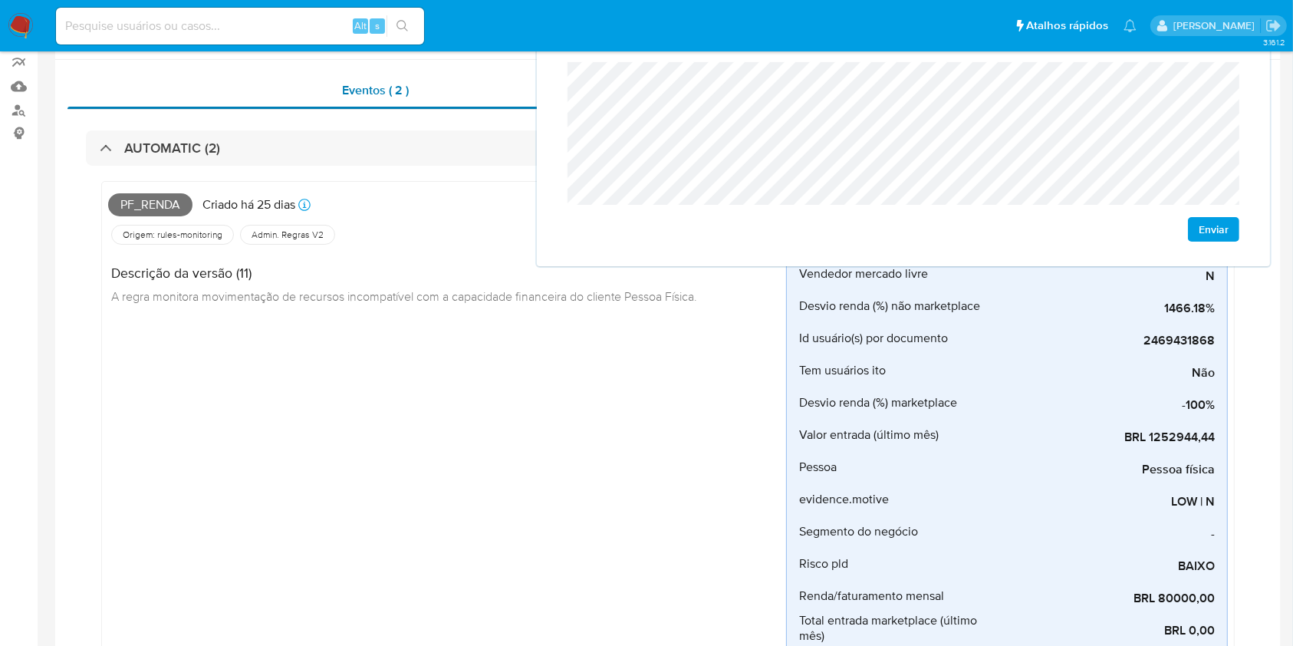
scroll to position [0, 0]
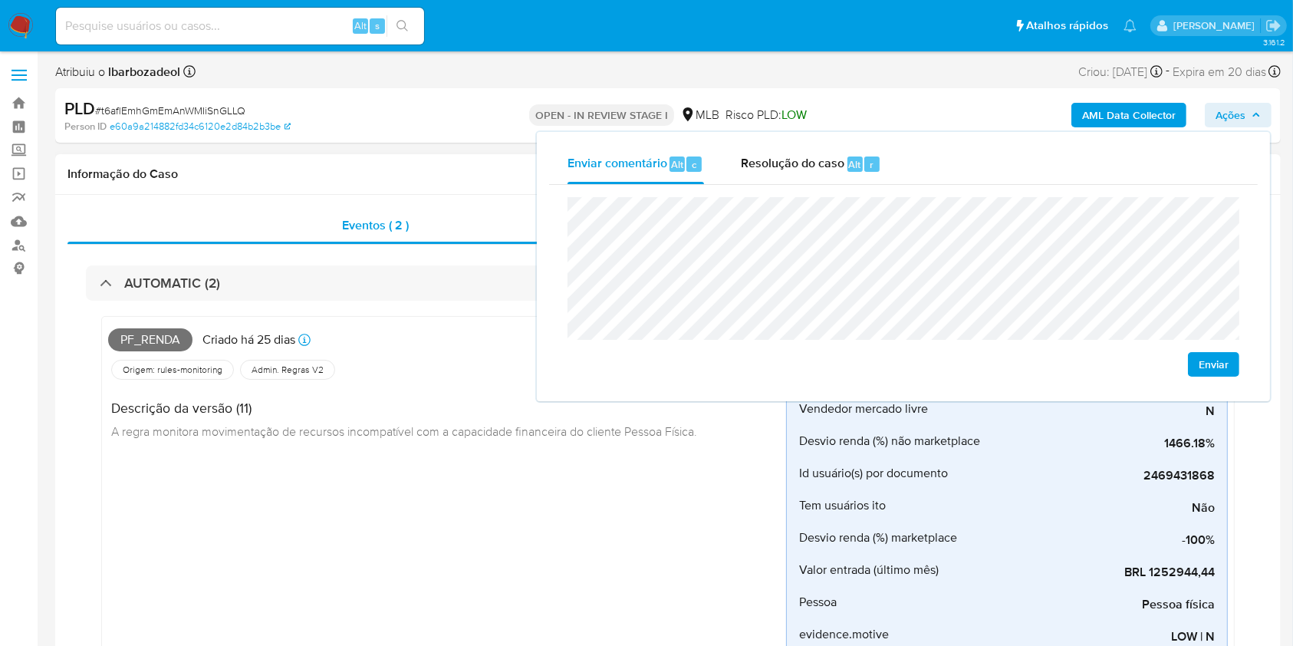
click at [324, 158] on div "Informação do Caso" at bounding box center [667, 174] width 1225 height 41
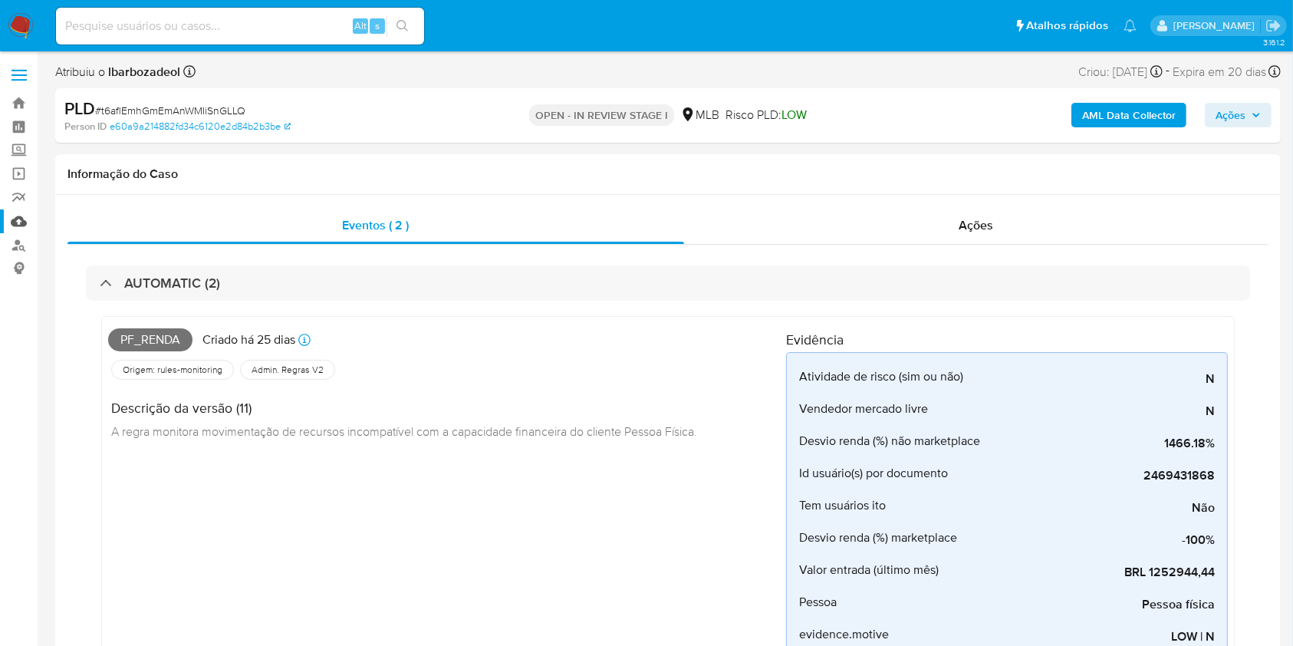
click at [25, 216] on link "Mulan" at bounding box center [91, 221] width 182 height 24
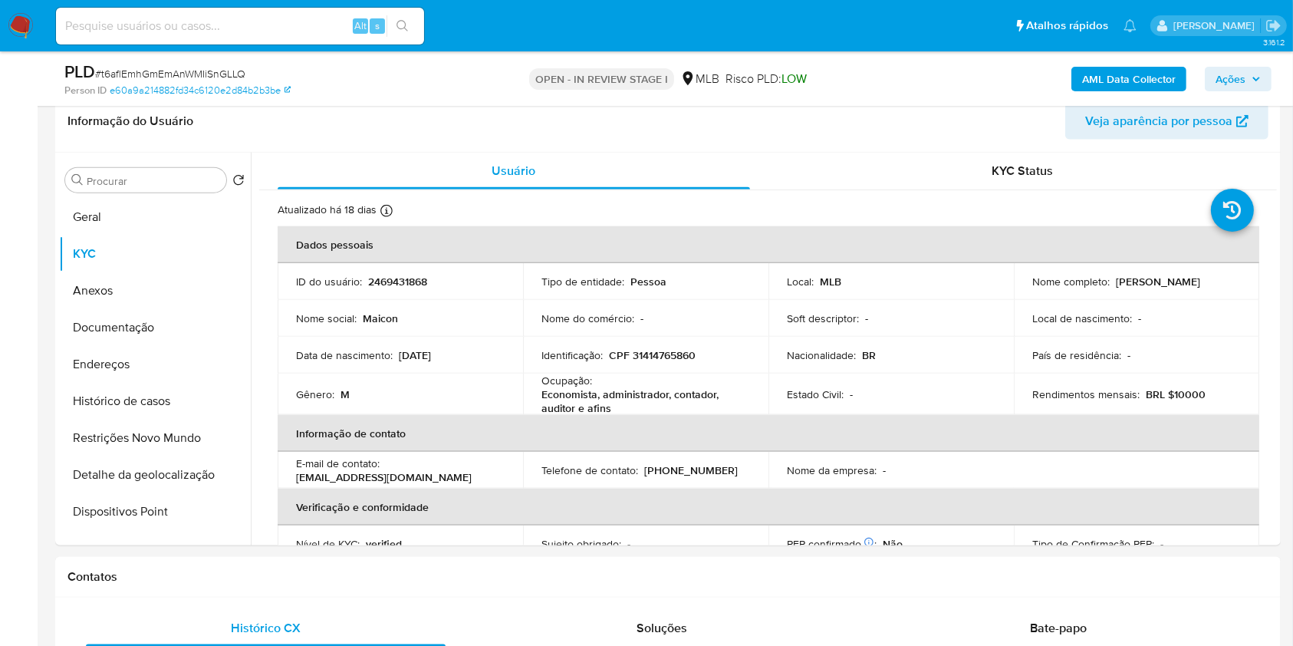
scroll to position [1774, 0]
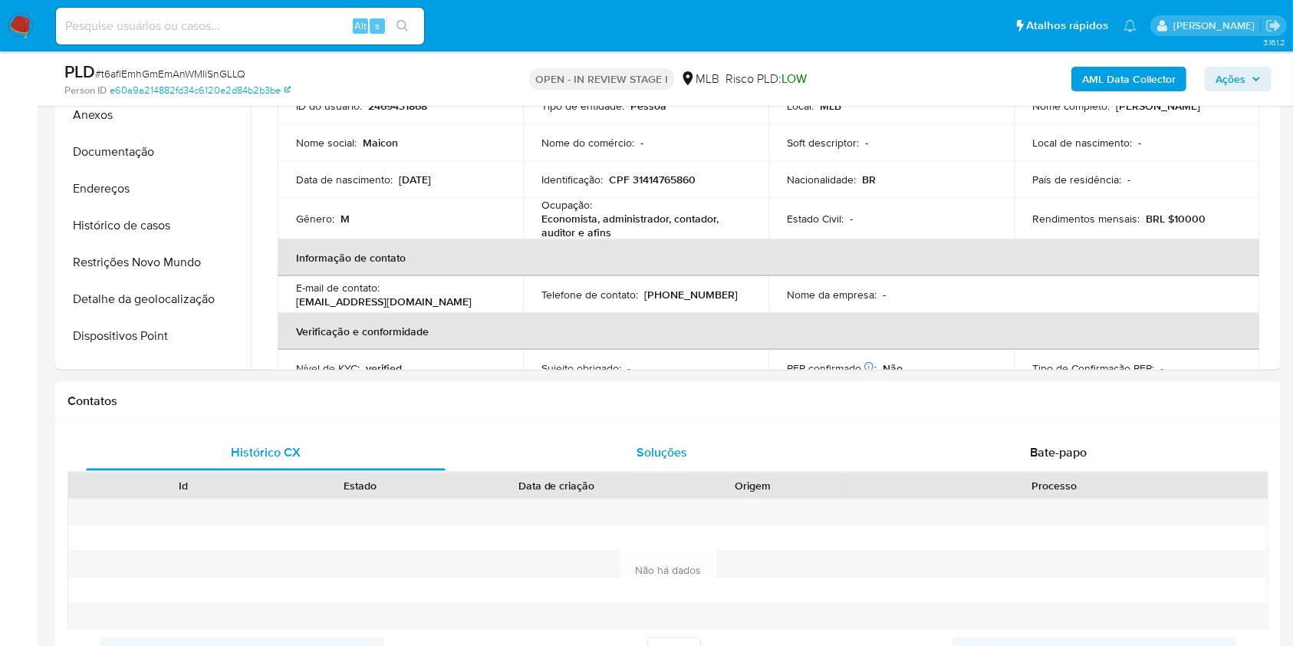
click at [840, 451] on div "Soluções" at bounding box center [662, 452] width 360 height 37
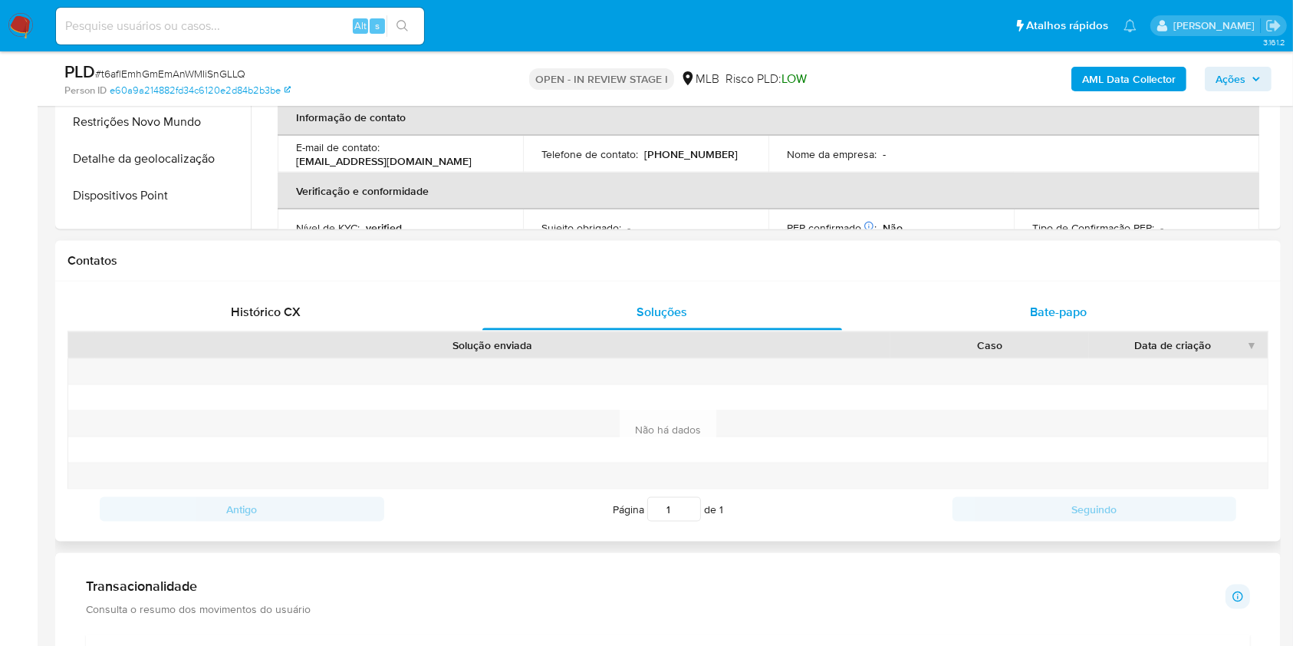
scroll to position [2091, 0]
click at [926, 322] on div "Bate-papo" at bounding box center [1059, 312] width 360 height 37
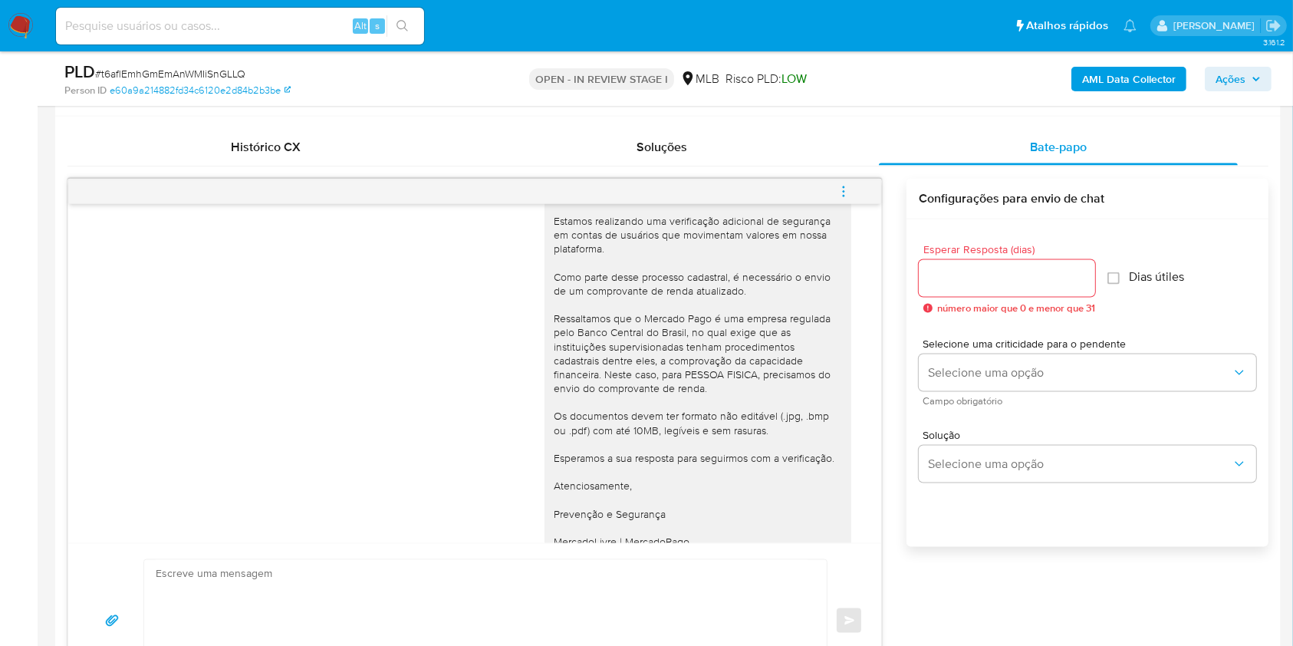
scroll to position [0, 0]
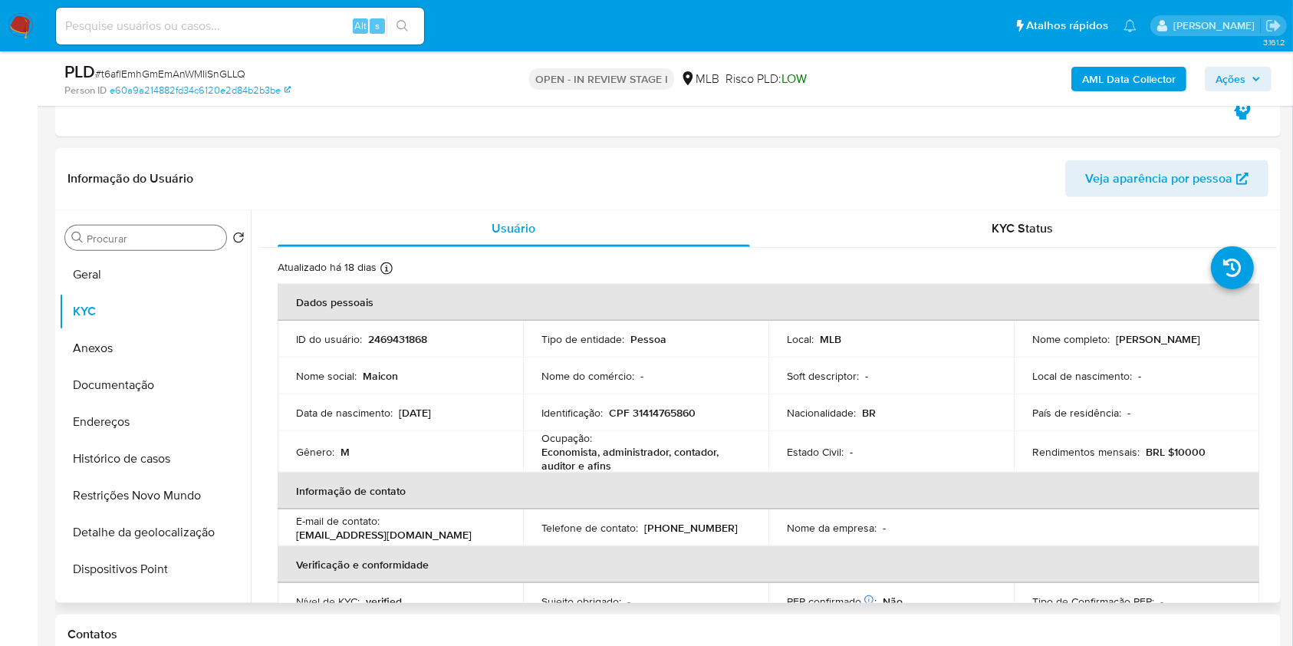
click at [150, 245] on input "Procurar" at bounding box center [153, 239] width 133 height 14
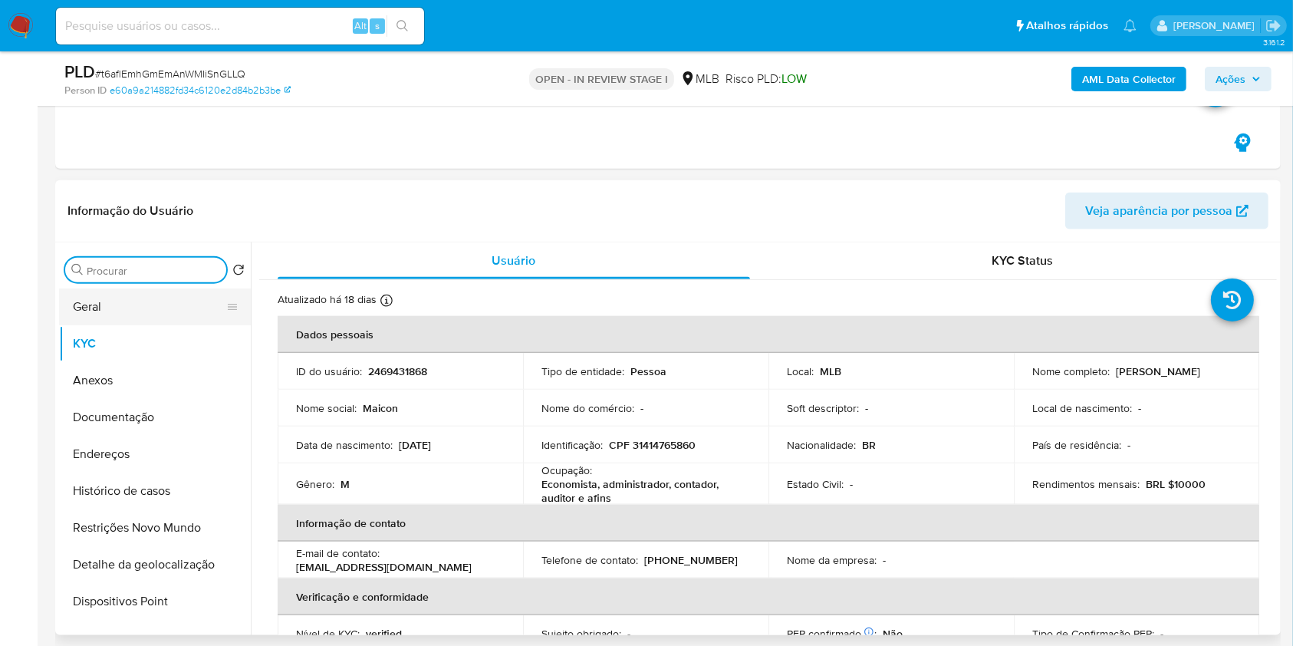
click at [133, 284] on div "Procurar Retornar ao pedido padrão Geral KYC Anexos Documentação Endereços Hist…" at bounding box center [155, 440] width 192 height 390
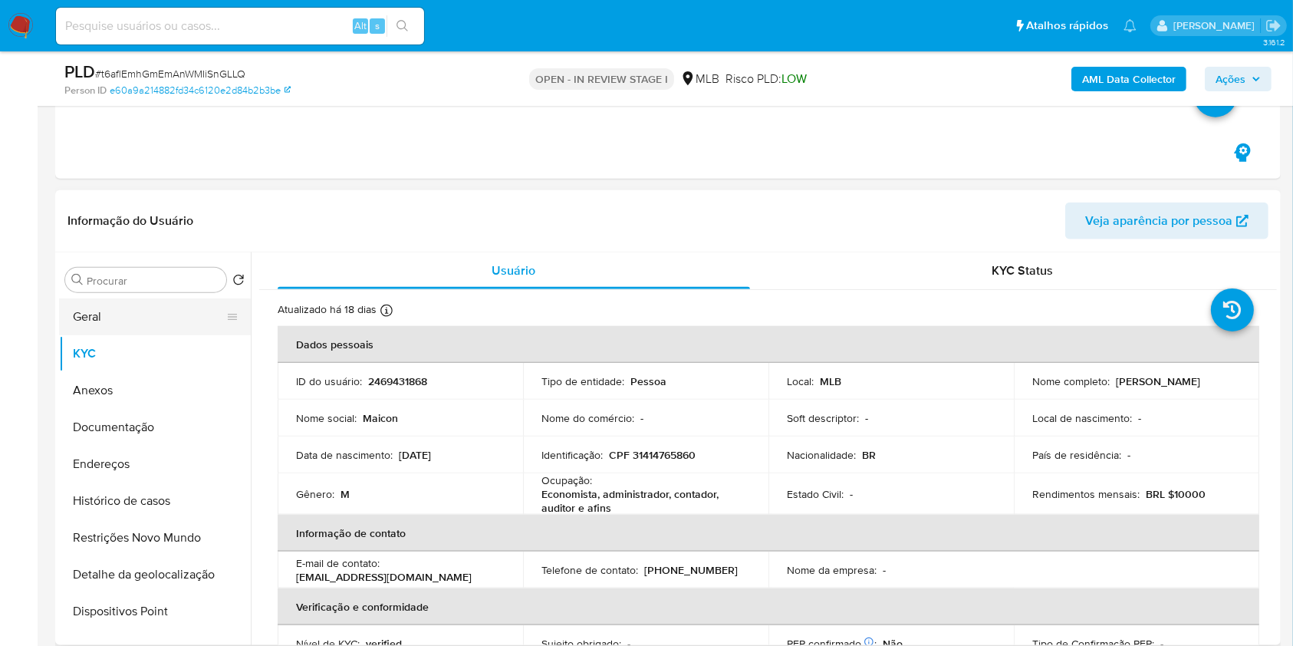
click at [135, 327] on button "Geral" at bounding box center [148, 316] width 179 height 37
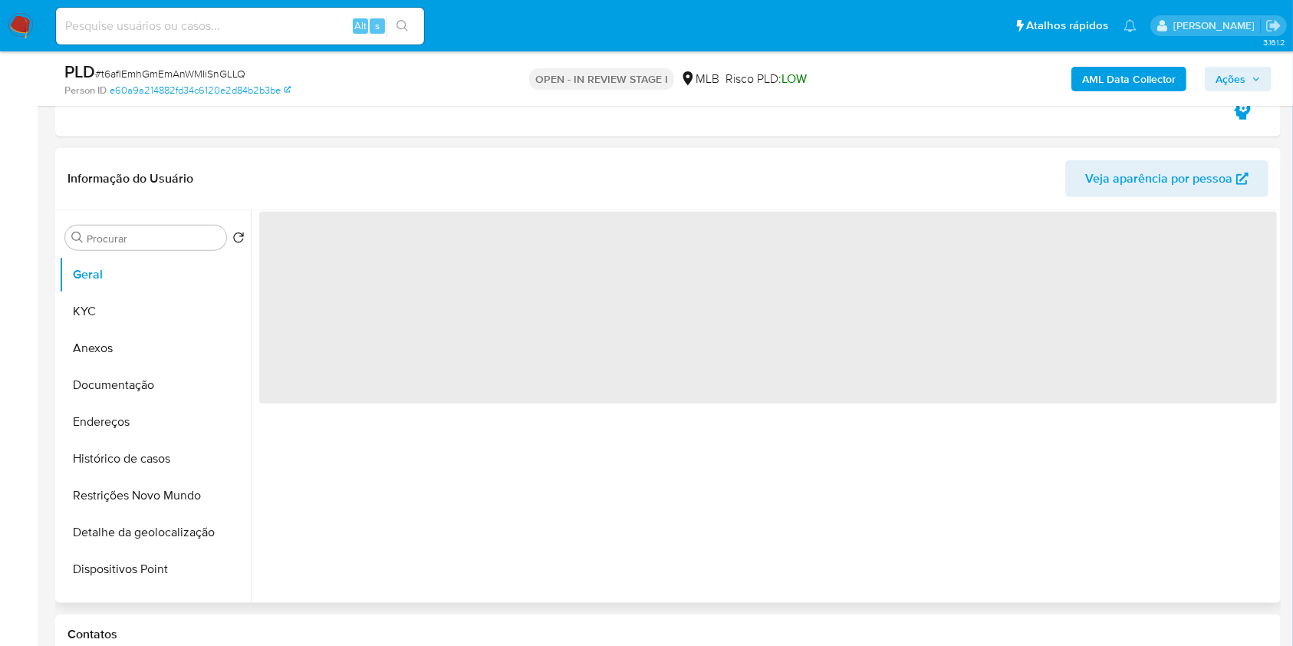
scroll to position [1702, 0]
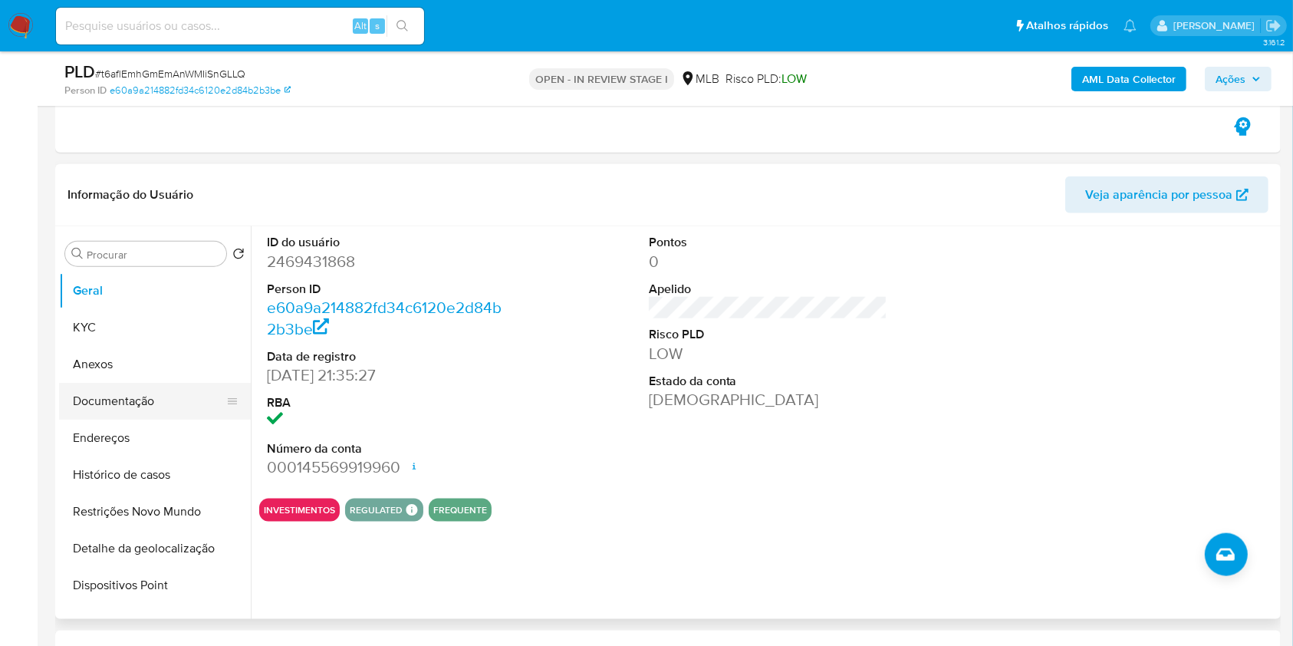
click at [172, 409] on button "Documentação" at bounding box center [148, 401] width 179 height 37
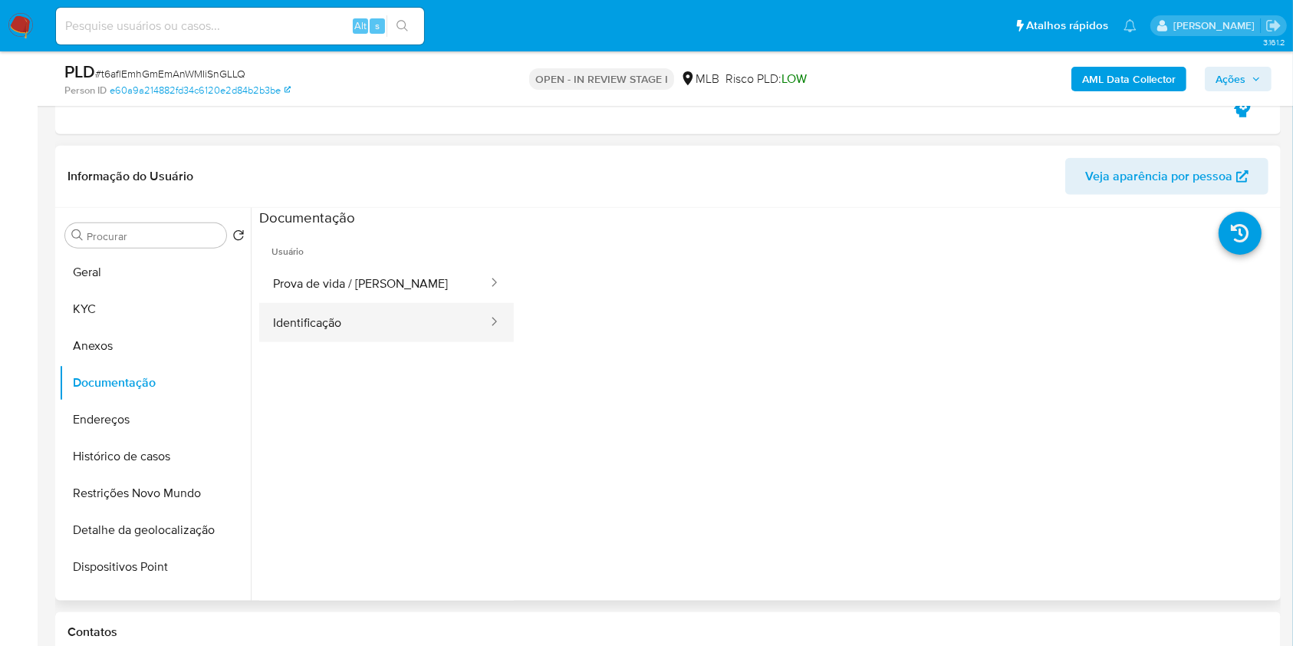
drag, startPoint x: 391, startPoint y: 296, endPoint x: 433, endPoint y: 315, distance: 46.3
click at [390, 296] on button "Prova de vida / Selfie" at bounding box center [374, 283] width 230 height 39
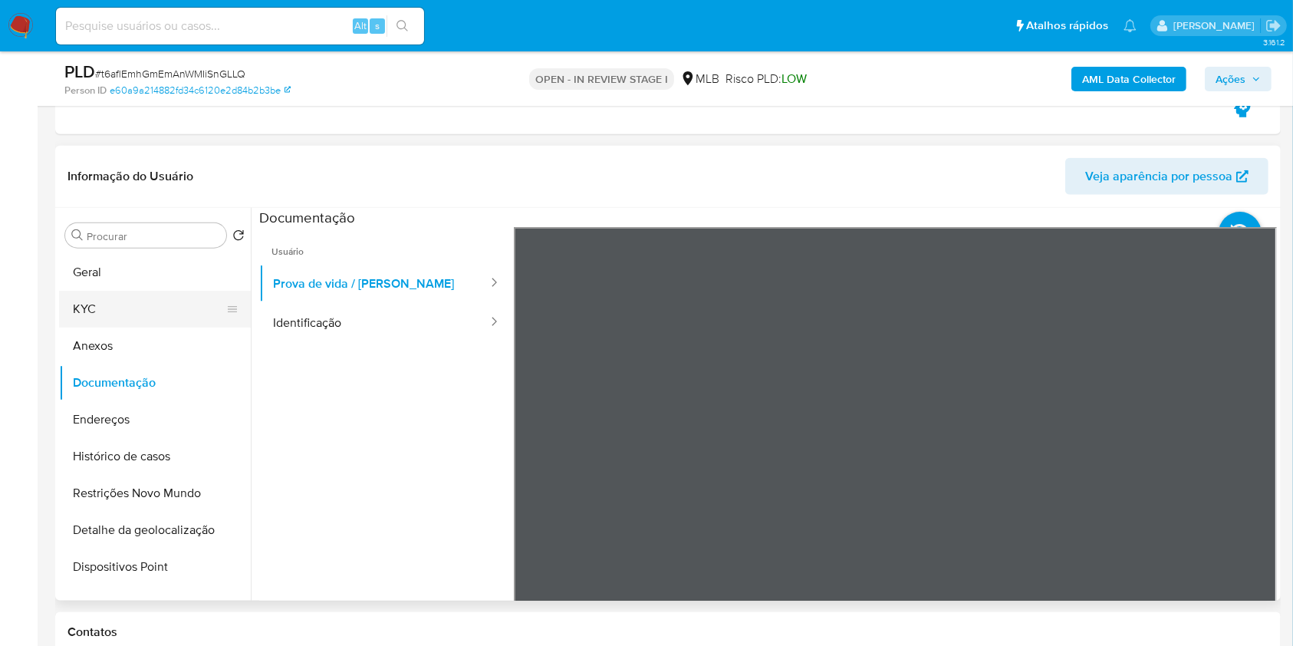
click at [120, 318] on button "KYC" at bounding box center [148, 309] width 179 height 37
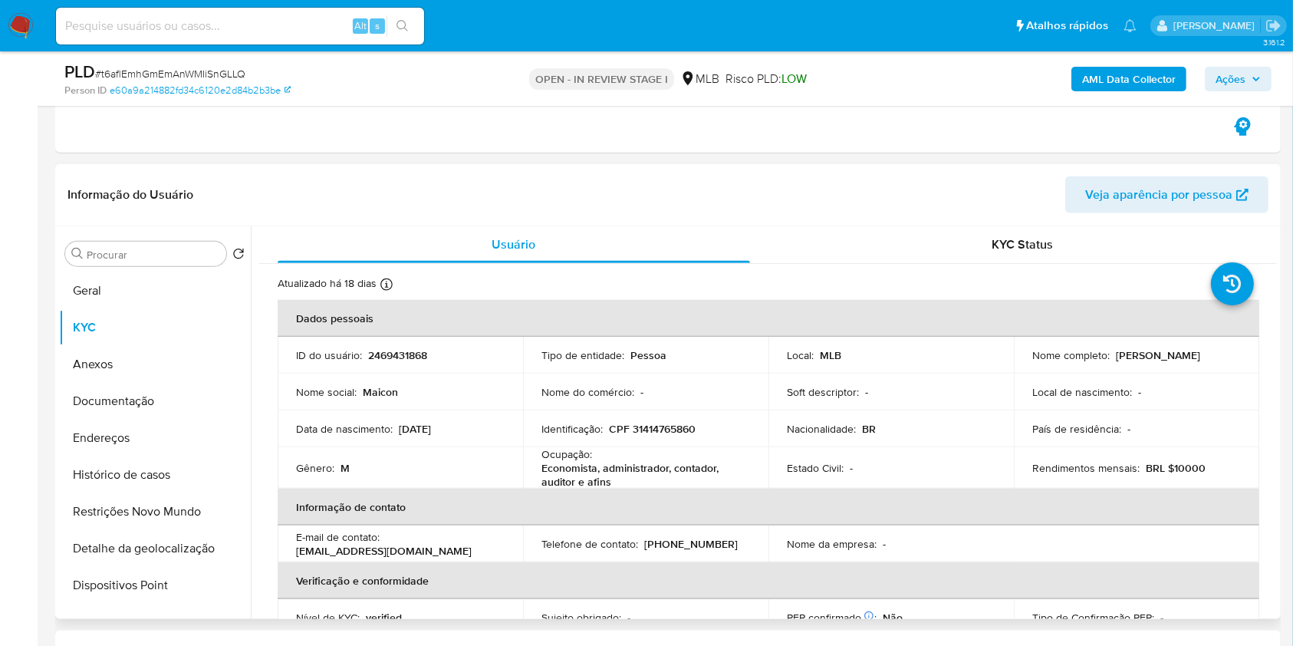
scroll to position [656, 0]
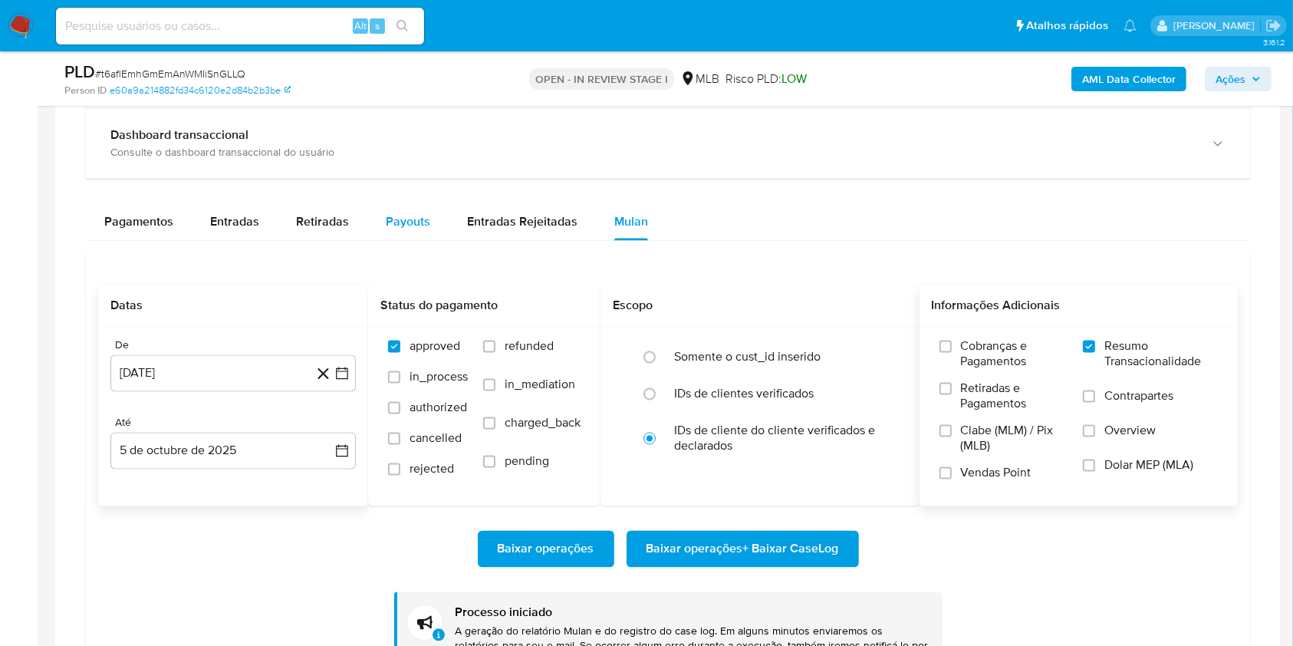
click at [422, 208] on div "Payouts" at bounding box center [408, 221] width 44 height 37
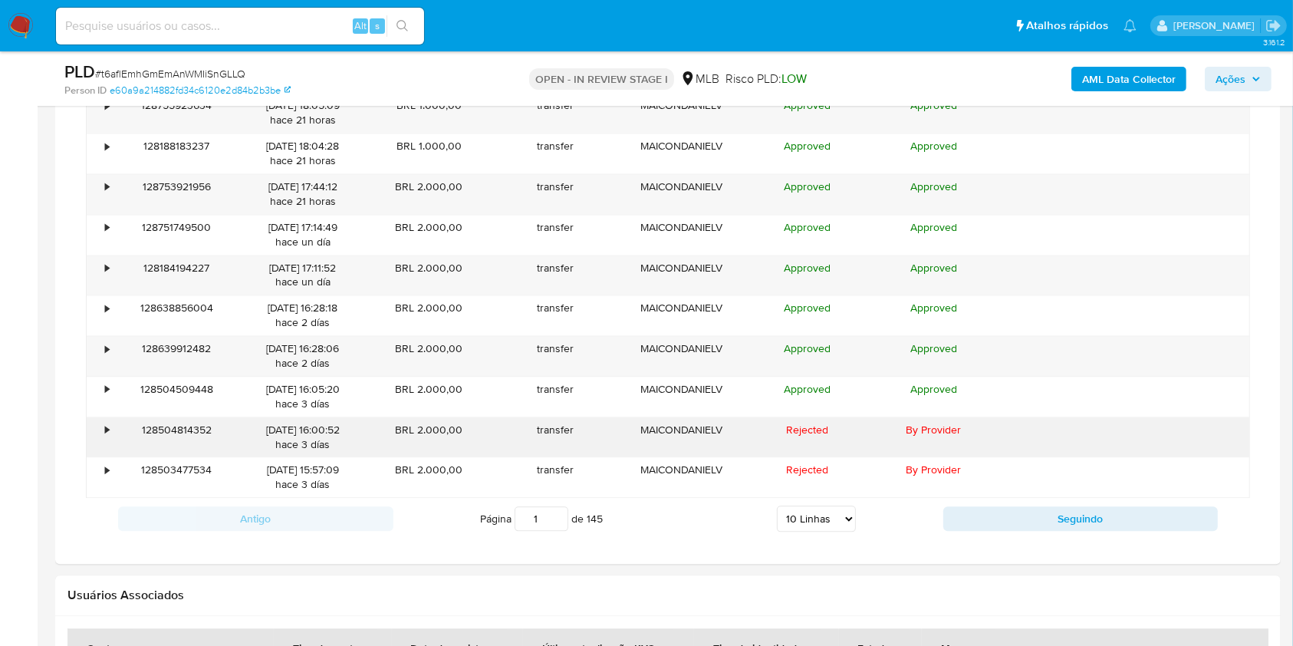
scroll to position [3282, 0]
click at [797, 501] on div "Página 1 de 145 5 Linhas 10 Linhas 20 Linhas 25 Linhas 50 Linhas 100 Linhas" at bounding box center [668, 516] width 550 height 31
click at [810, 526] on select "5 Linhas 10 Linhas 20 Linhas 25 Linhas 50 Linhas 100 Linhas" at bounding box center [816, 517] width 79 height 26
select select "100"
click at [777, 504] on select "5 Linhas 10 Linhas 20 Linhas 25 Linhas 50 Linhas 100 Linhas" at bounding box center [816, 517] width 79 height 26
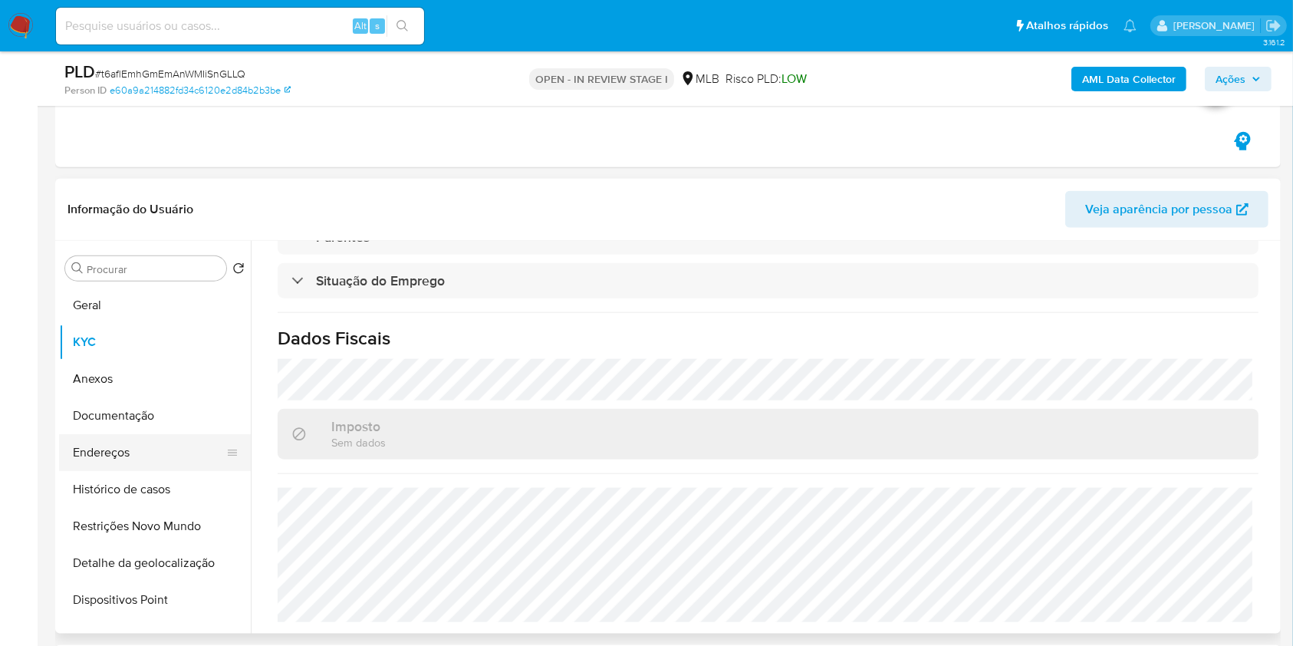
scroll to position [81, 0]
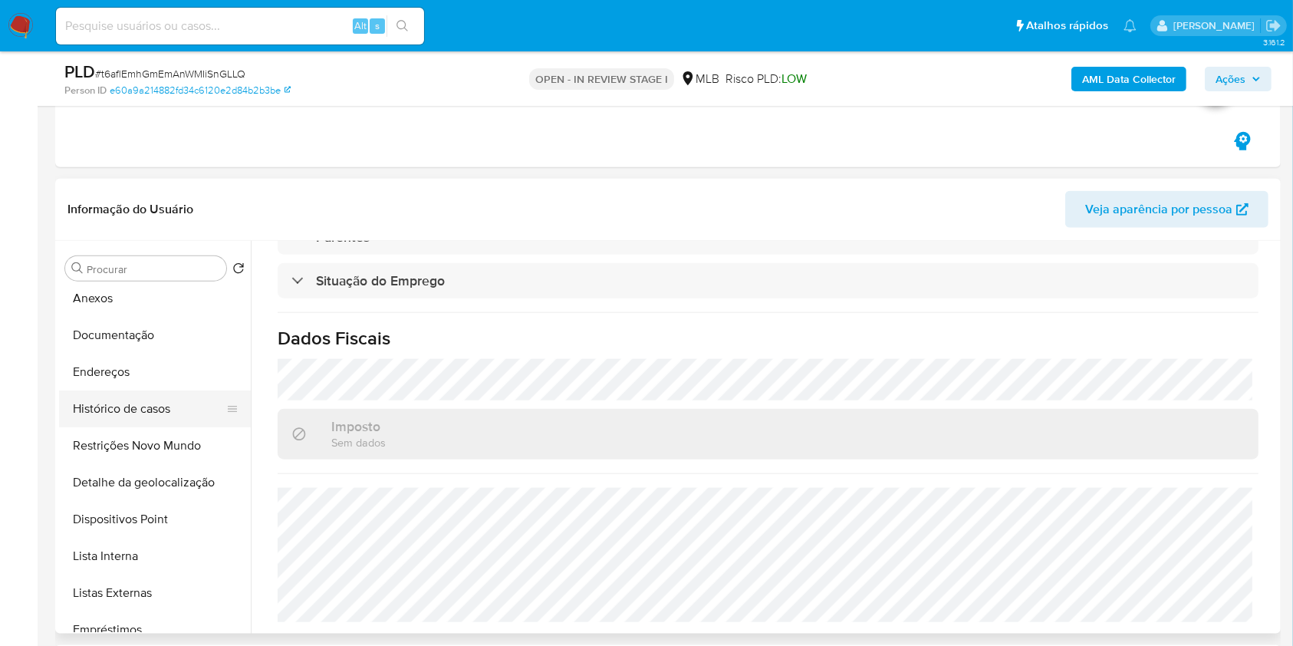
click at [164, 406] on button "Histórico de casos" at bounding box center [148, 408] width 179 height 37
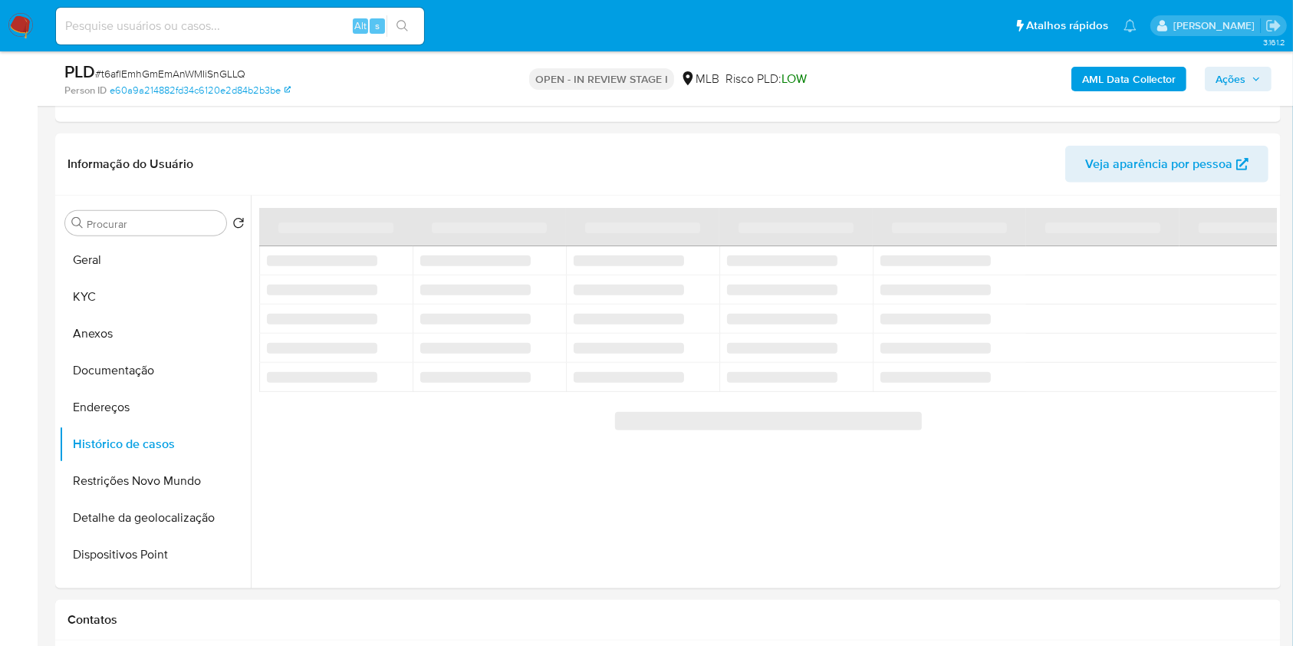
scroll to position [1711, 0]
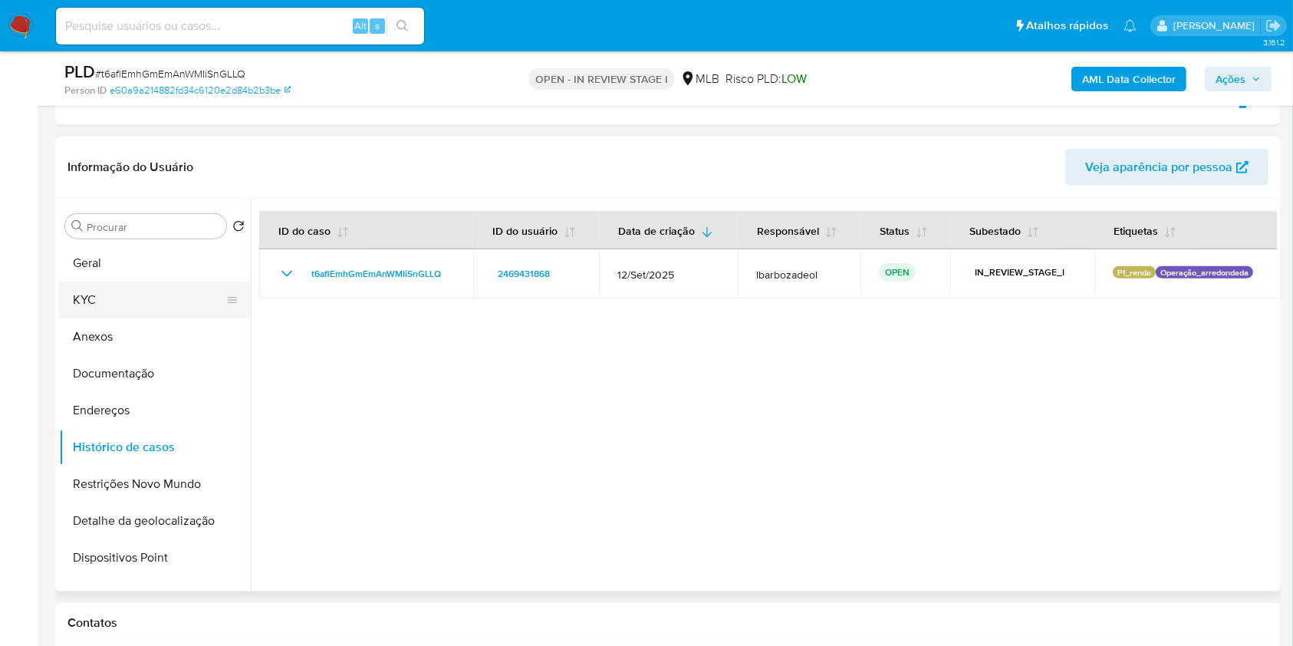
click at [130, 304] on button "KYC" at bounding box center [148, 299] width 179 height 37
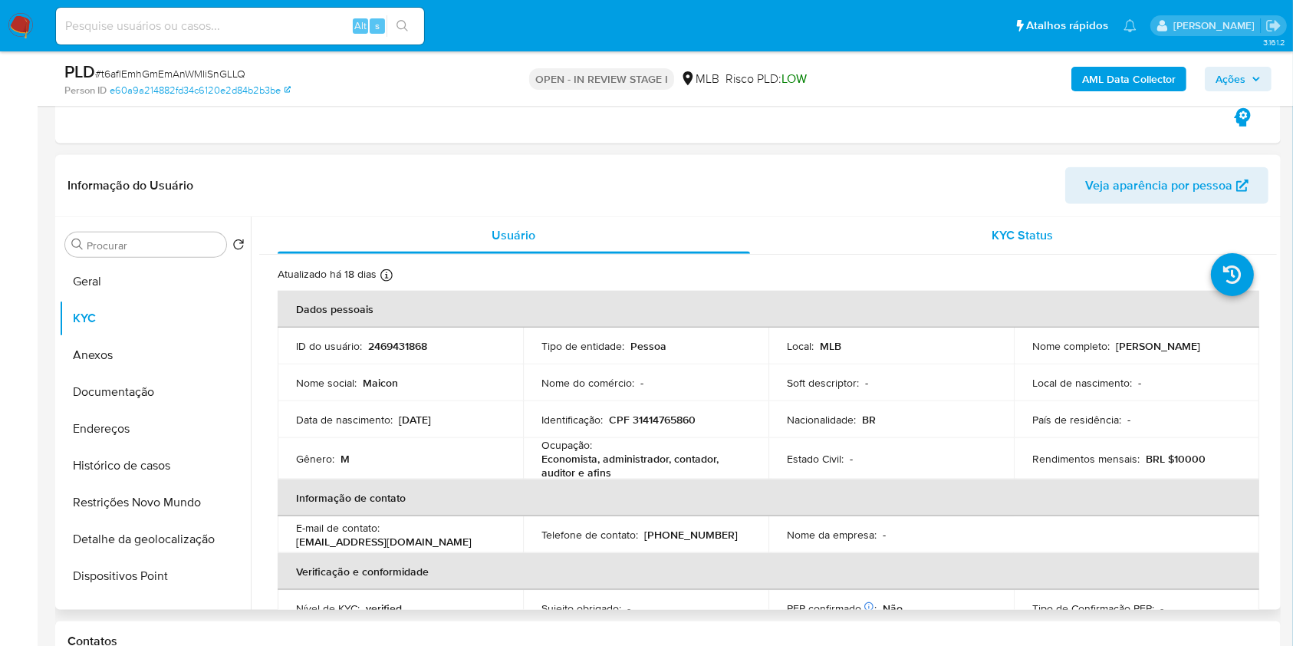
click at [810, 222] on div "KYC Status" at bounding box center [1023, 235] width 472 height 37
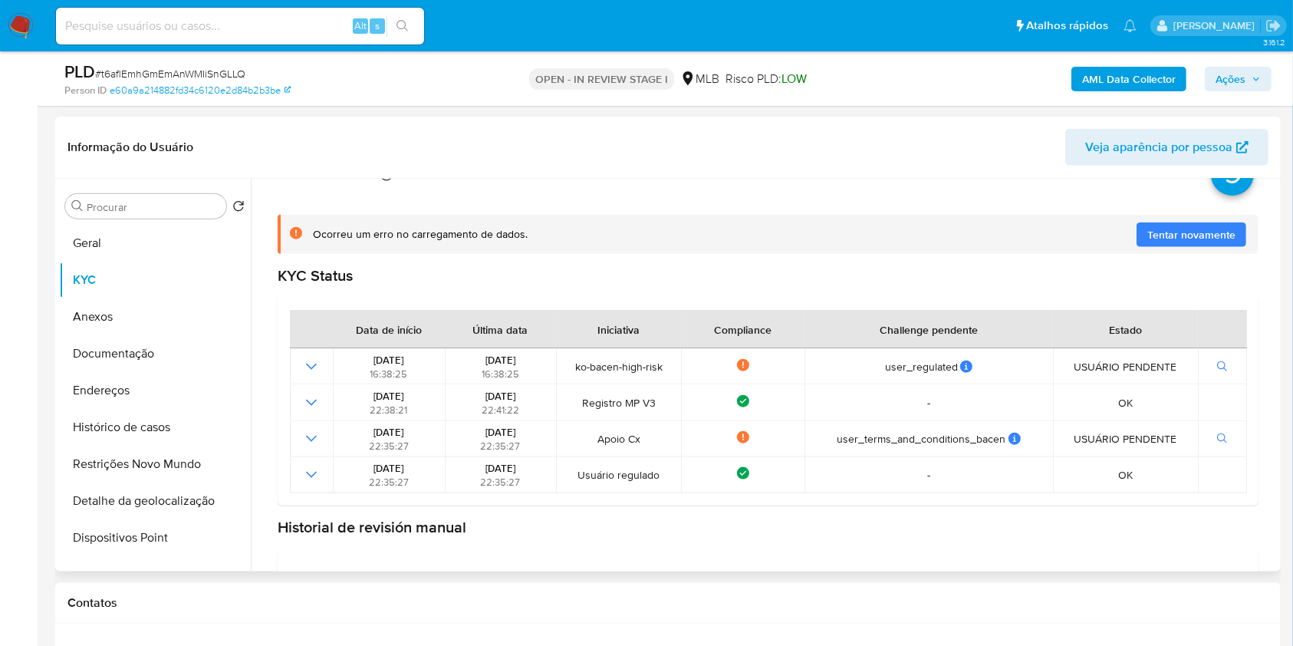
scroll to position [140, 0]
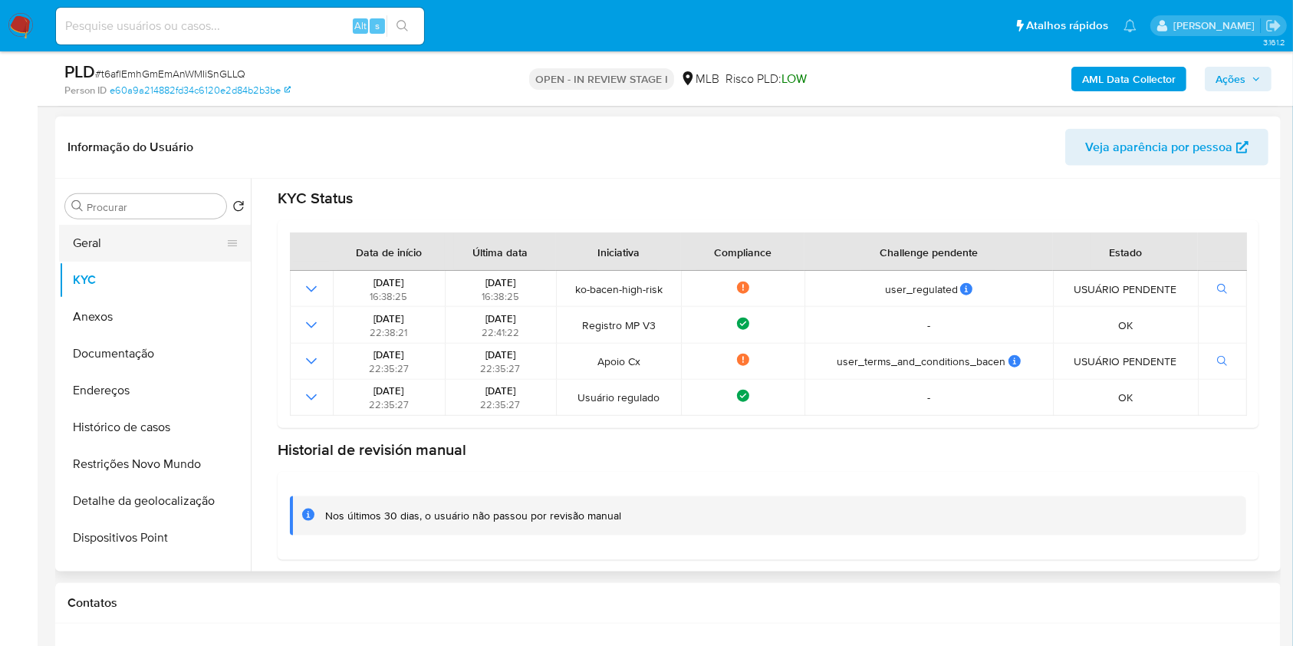
click at [154, 247] on button "Geral" at bounding box center [148, 243] width 179 height 37
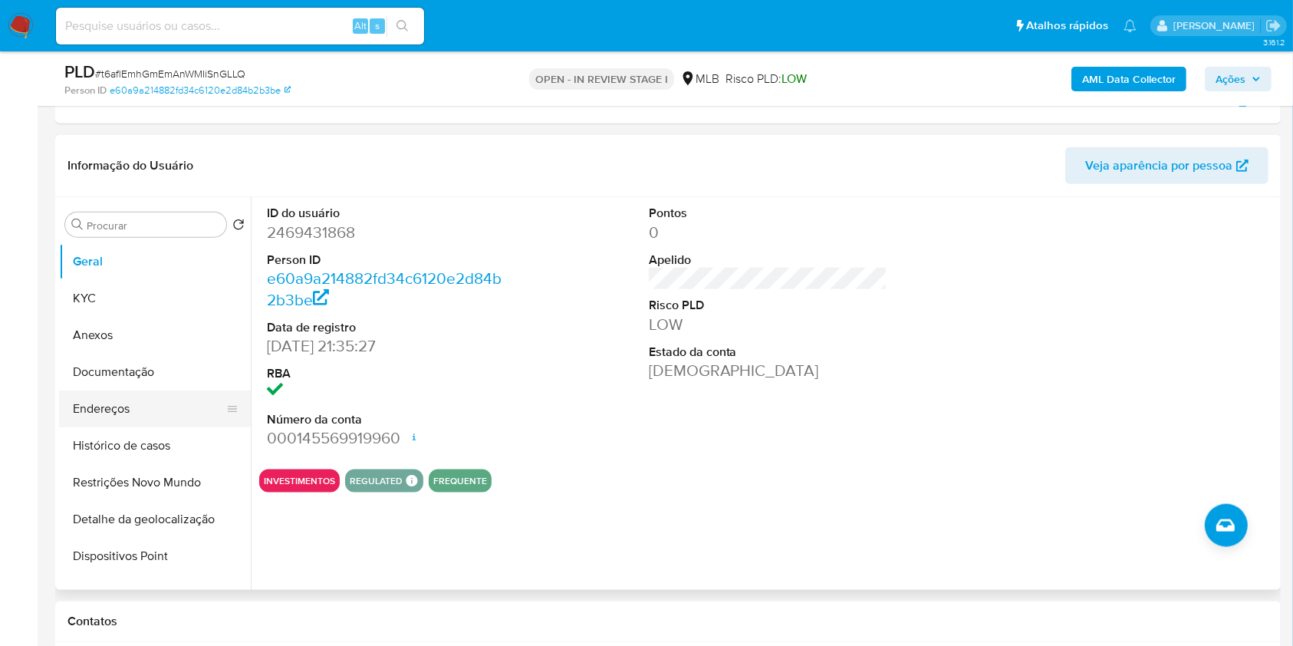
click at [164, 406] on button "Endereços" at bounding box center [148, 408] width 179 height 37
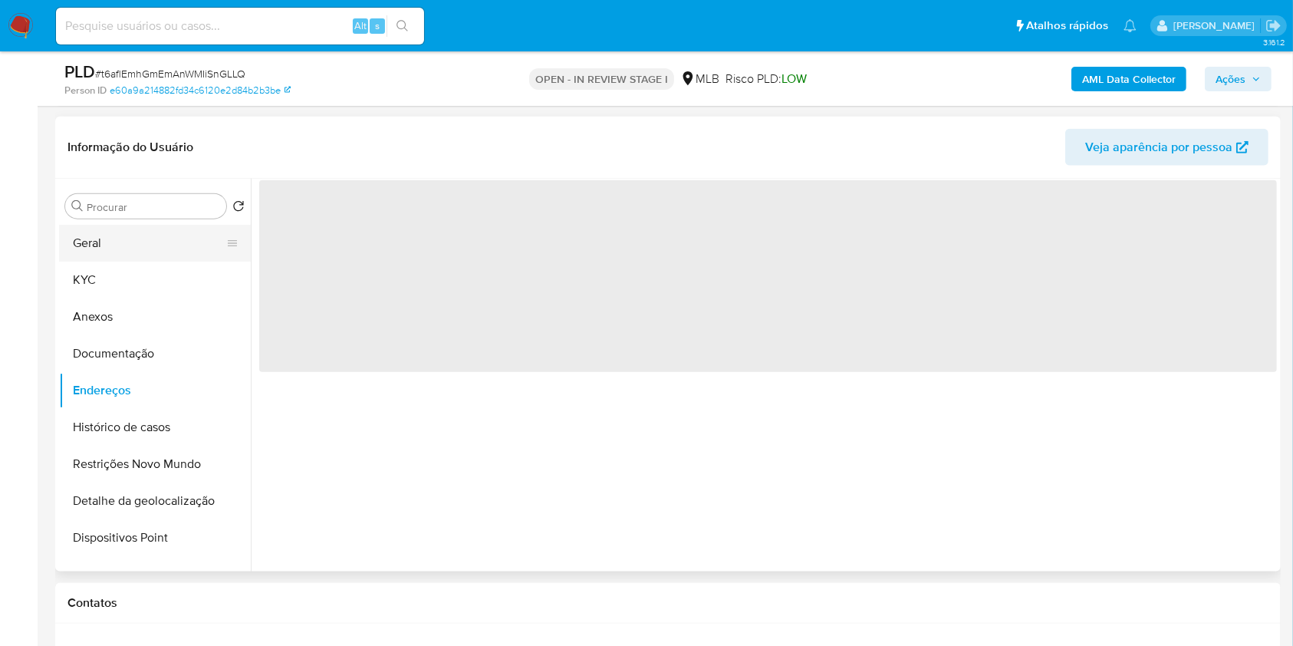
click at [192, 239] on button "Geral" at bounding box center [148, 243] width 179 height 37
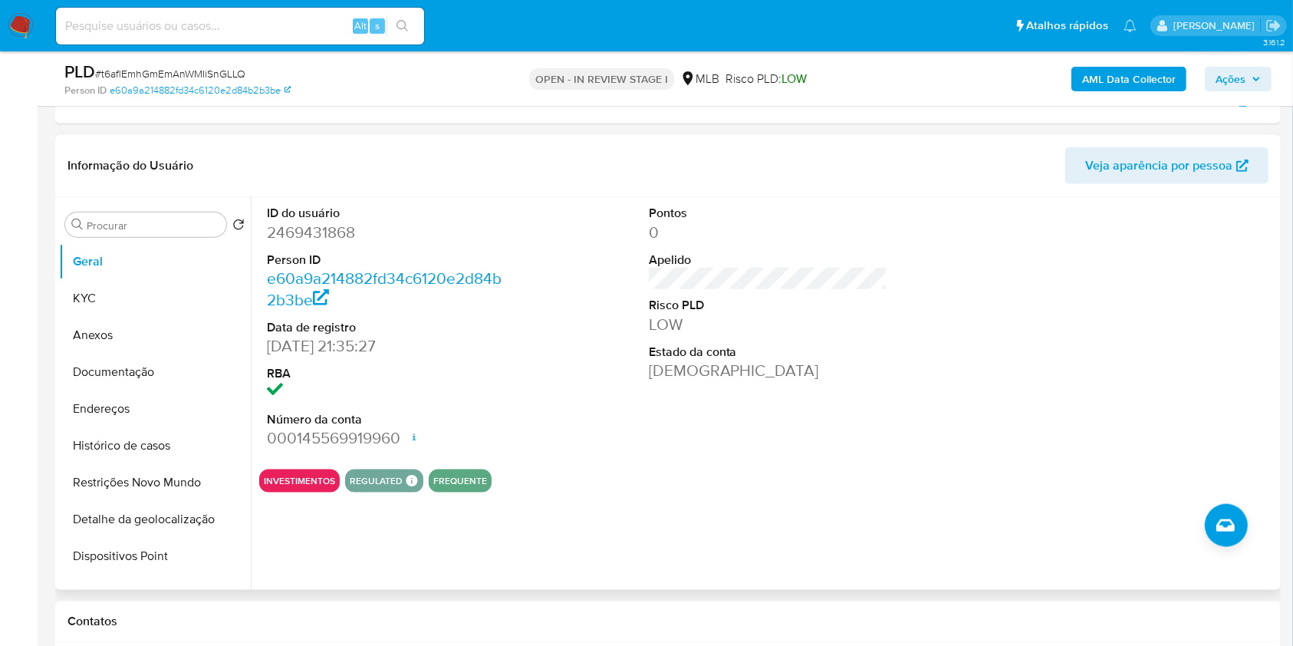
drag, startPoint x: 147, startPoint y: 393, endPoint x: 380, endPoint y: 389, distance: 232.4
click at [147, 393] on button "Endereços" at bounding box center [155, 408] width 192 height 37
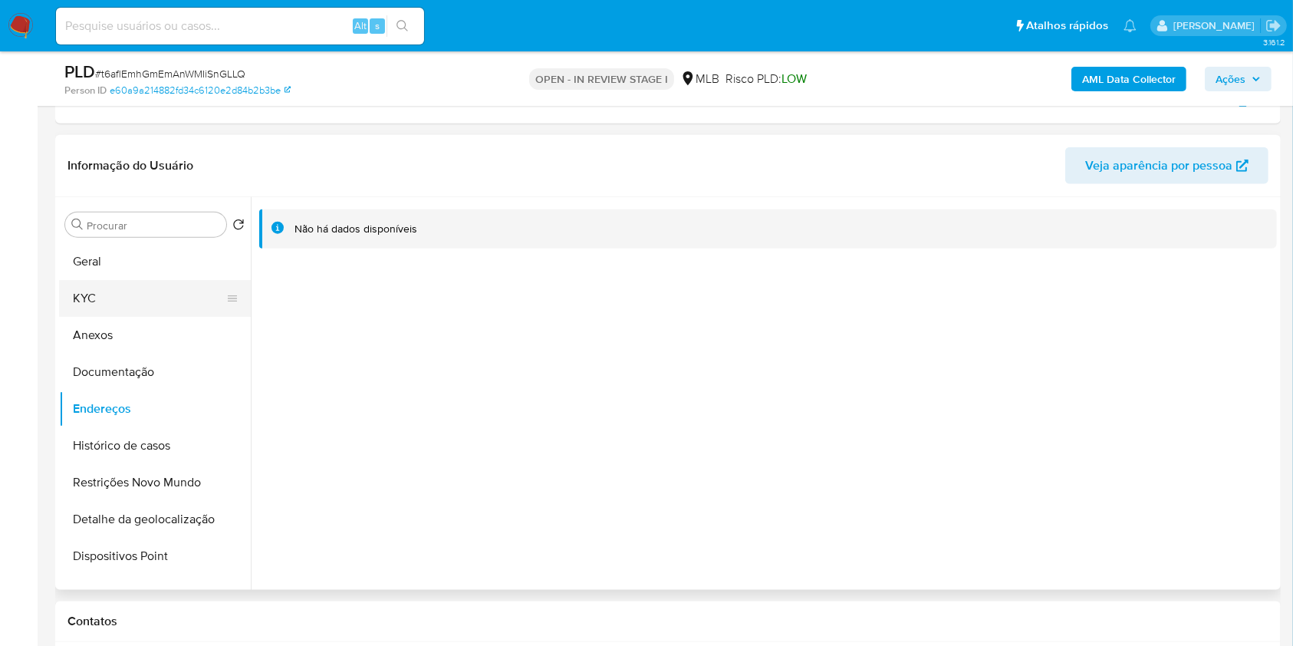
click at [156, 289] on button "KYC" at bounding box center [148, 298] width 179 height 37
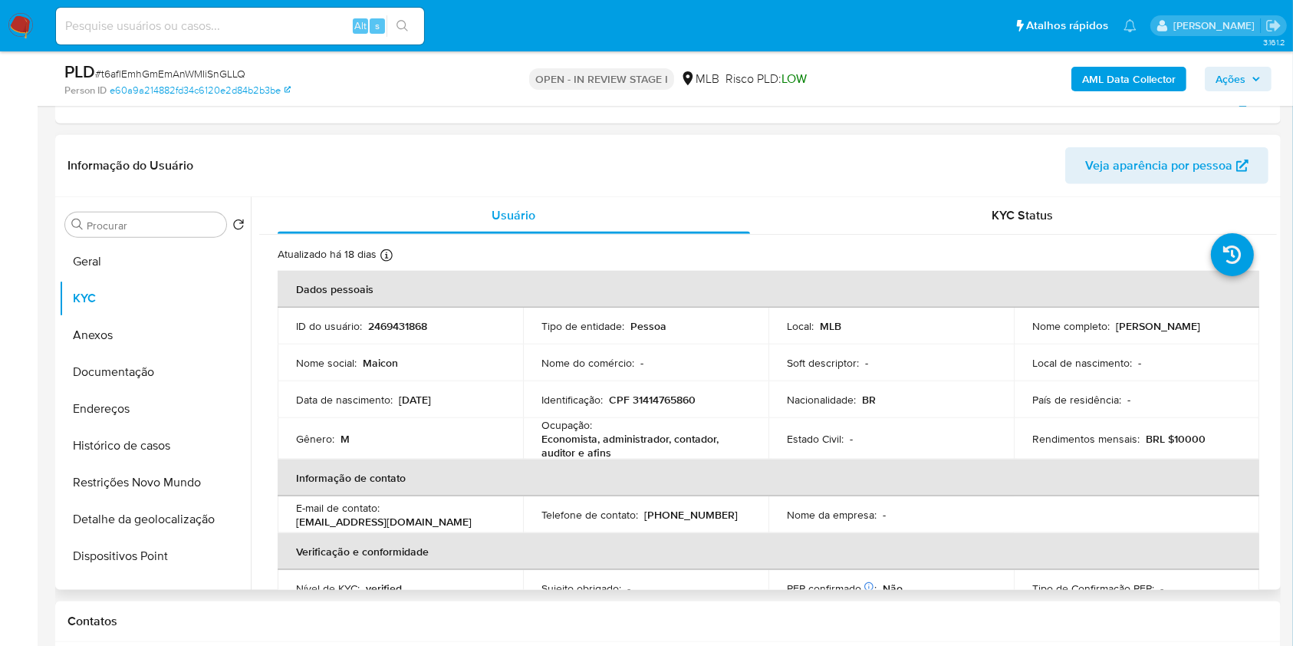
scroll to position [656, 0]
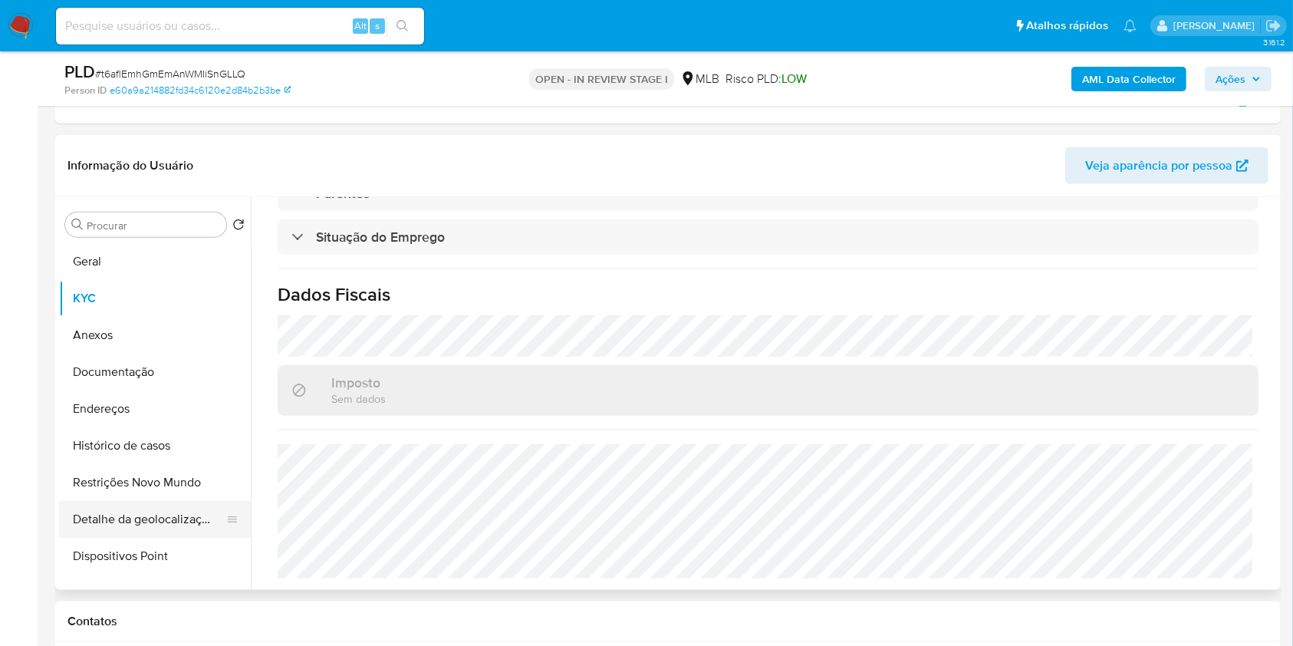
click at [163, 518] on button "Detalhe da geolocalização" at bounding box center [148, 519] width 179 height 37
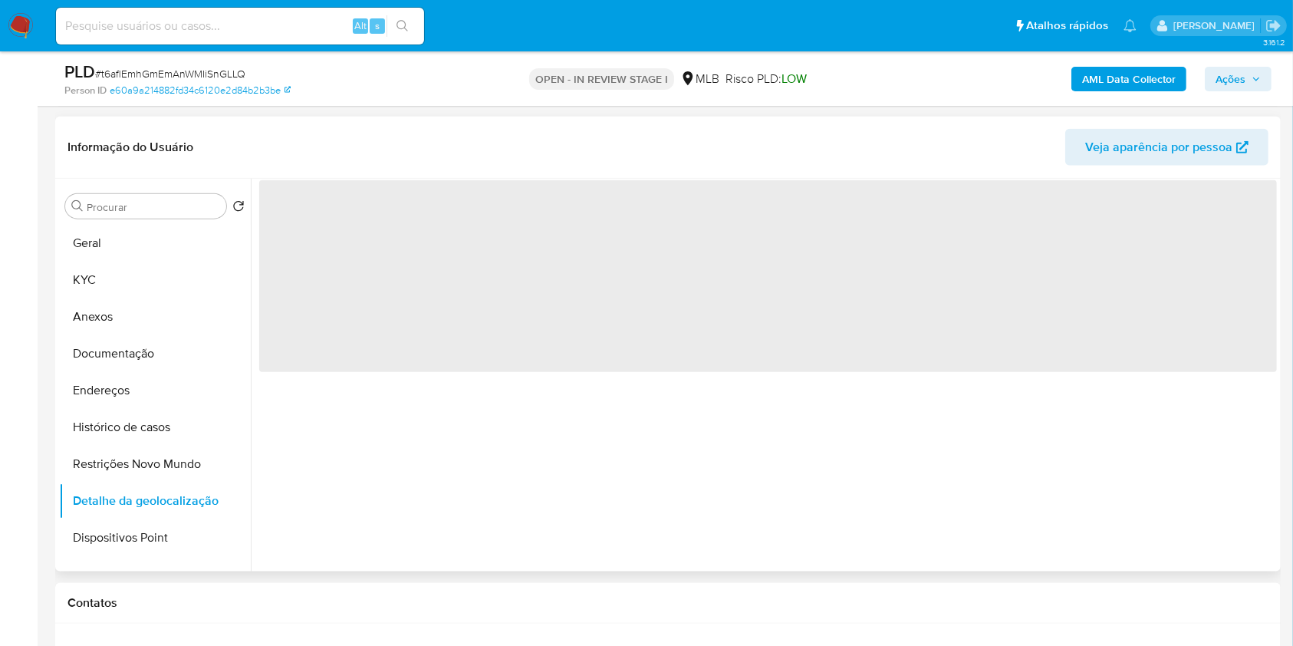
scroll to position [0, 0]
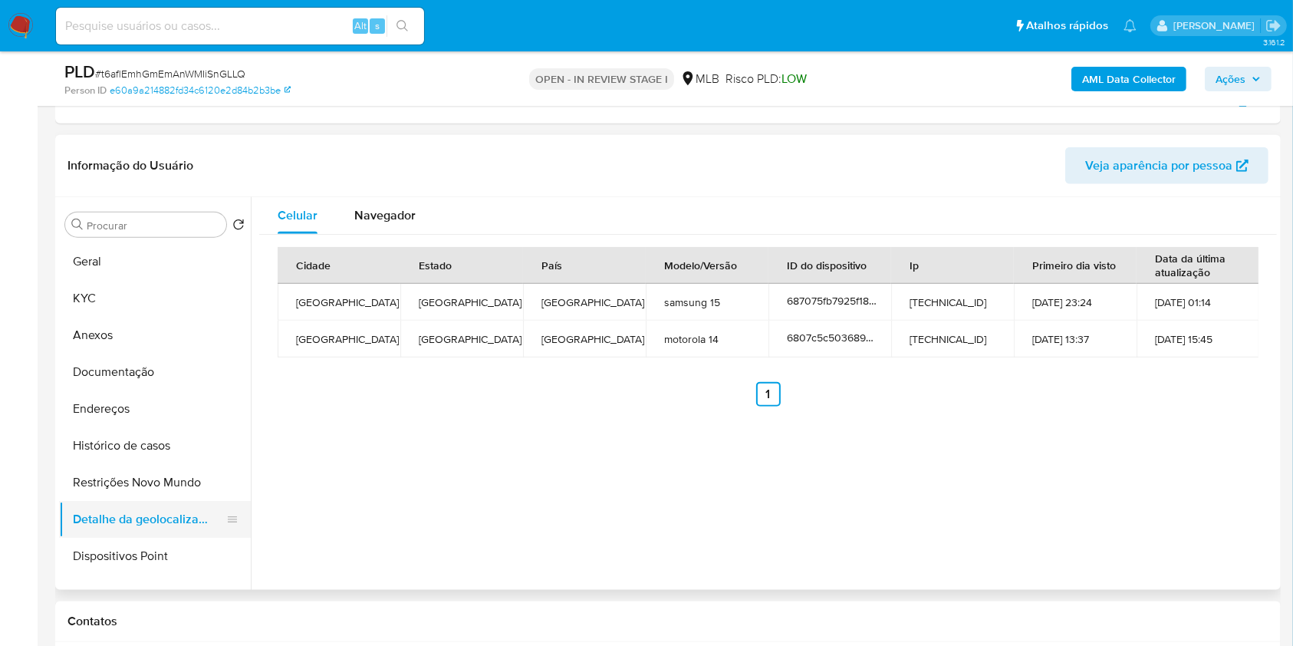
click at [128, 484] on button "Restrições Novo Mundo" at bounding box center [155, 482] width 192 height 37
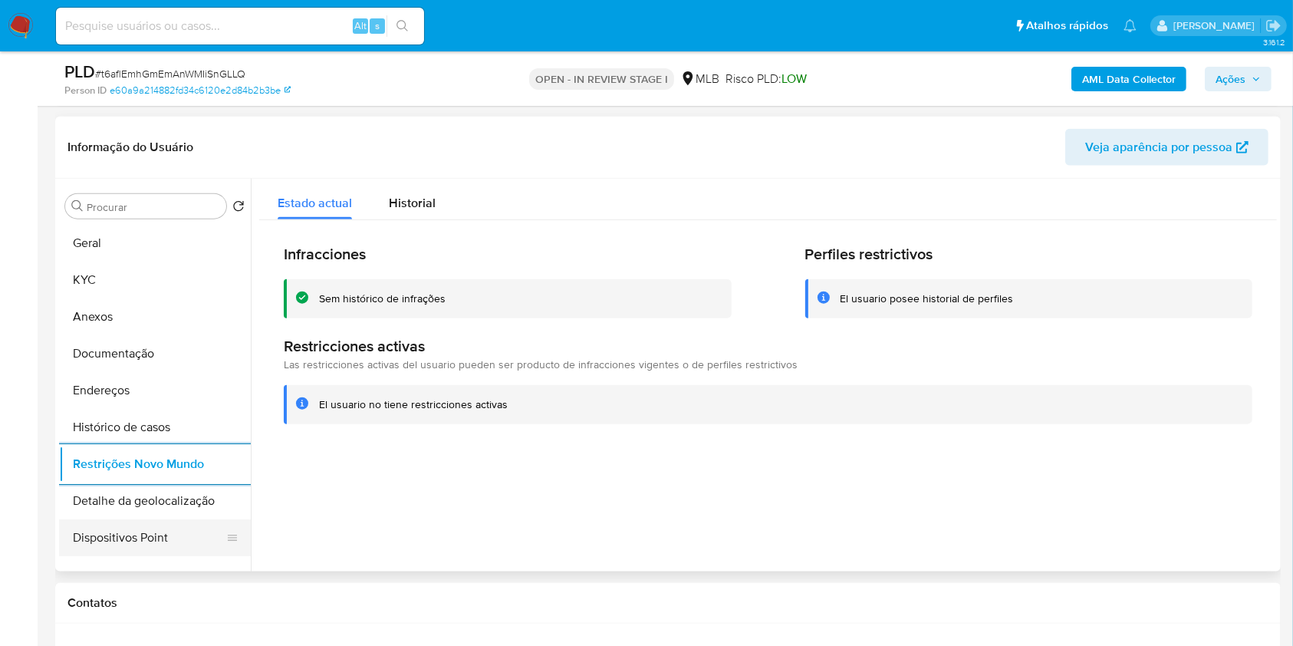
click at [190, 545] on button "Dispositivos Point" at bounding box center [148, 537] width 179 height 37
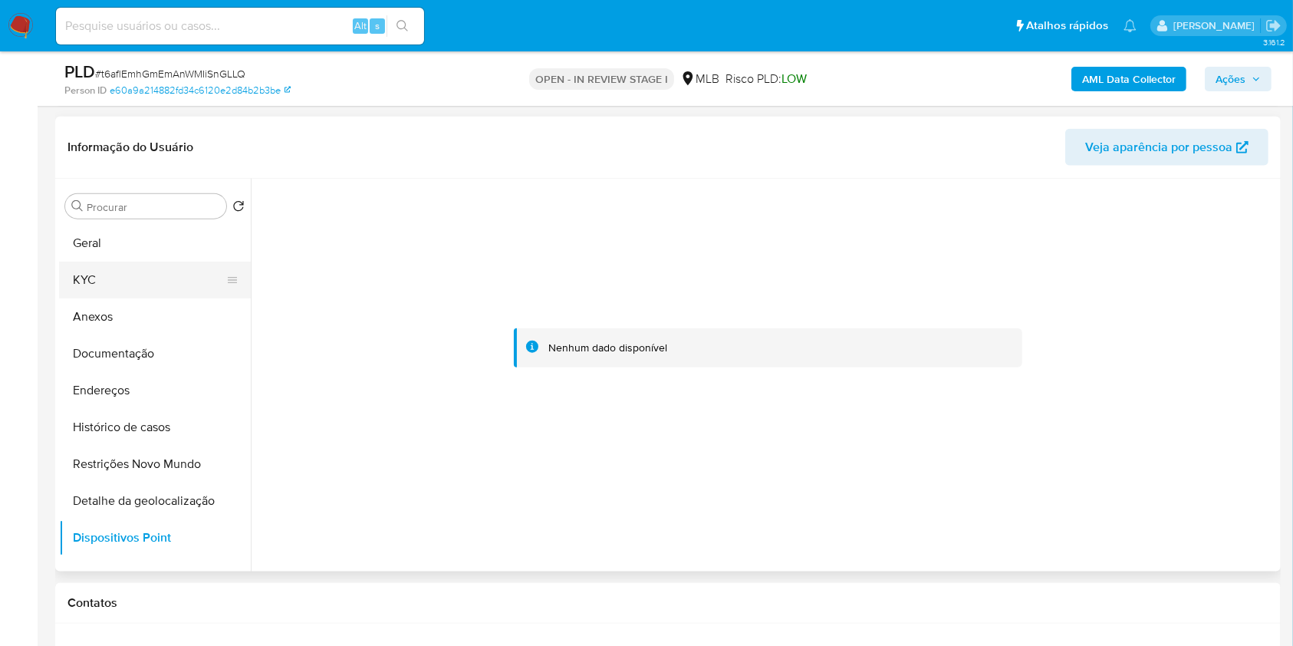
click at [187, 280] on button "KYC" at bounding box center [148, 279] width 179 height 37
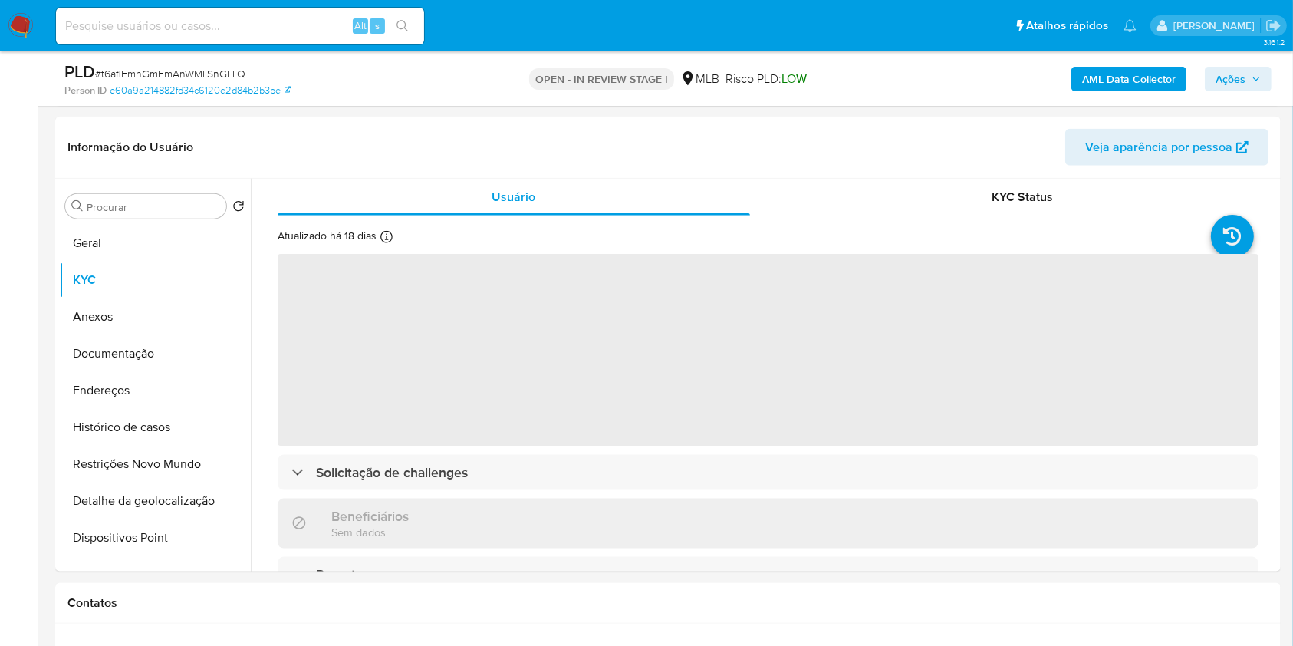
click at [1238, 80] on span "Ações" at bounding box center [1230, 79] width 30 height 25
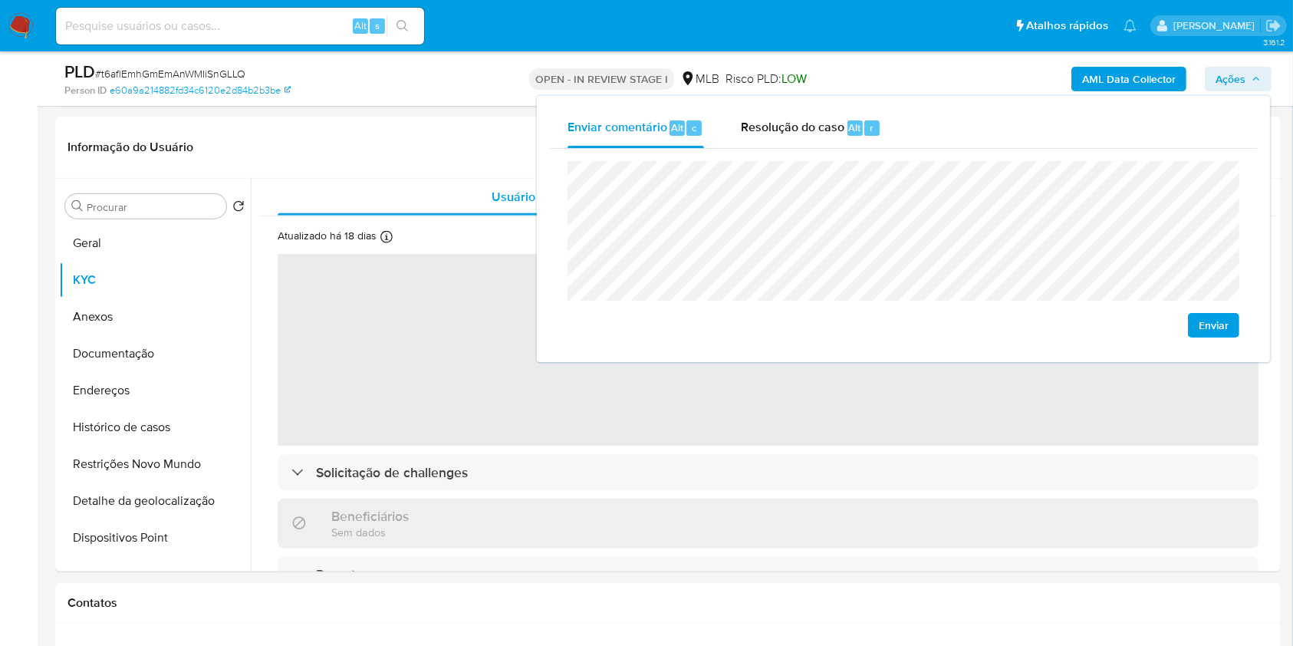
click at [788, 136] on div "Resolução do caso Alt r" at bounding box center [811, 128] width 140 height 40
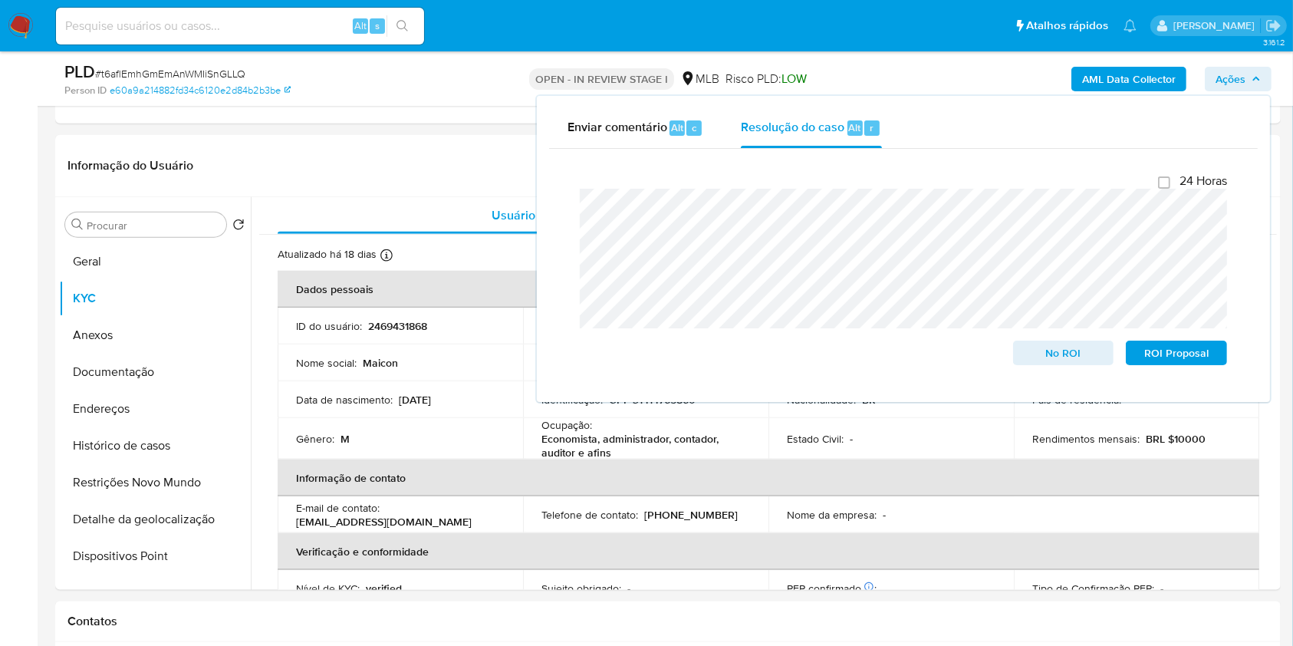
click at [881, 58] on div "PLD # t6aflEmhGmEmAnWMIiSnGLLQ Person ID e60a9a214882fd34c6120e2d84b2b3be OPEN …" at bounding box center [667, 78] width 1225 height 54
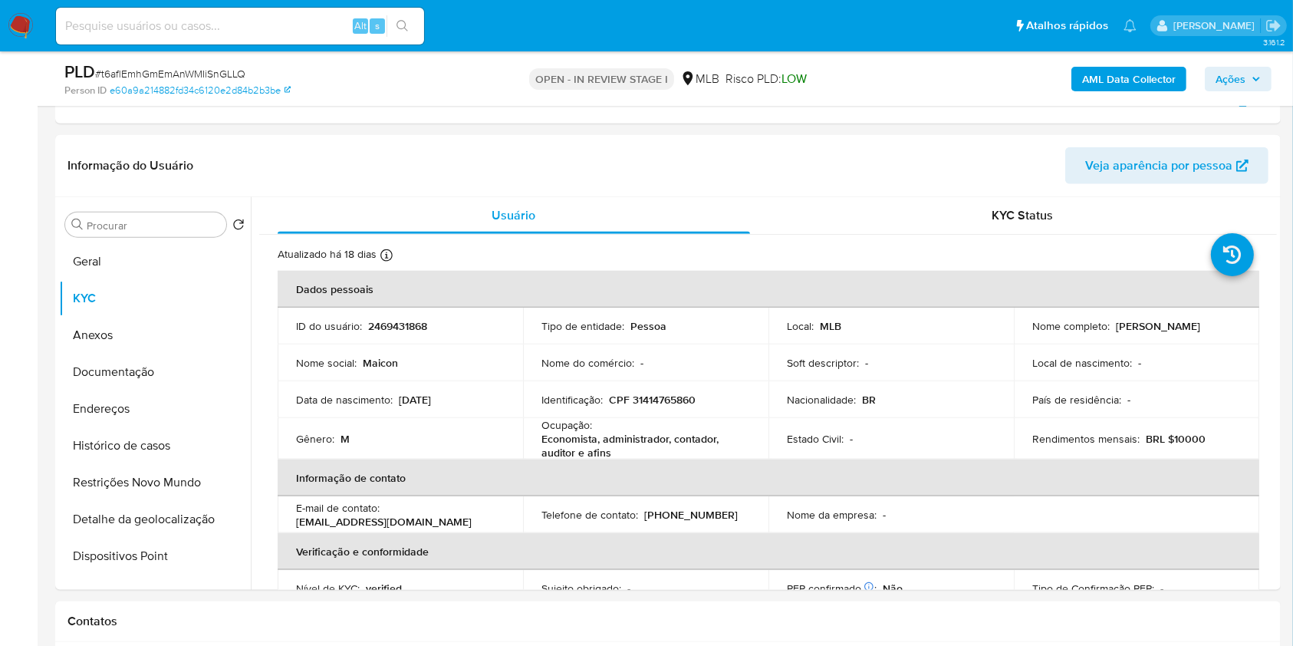
click at [1142, 84] on b "AML Data Collector" at bounding box center [1129, 79] width 94 height 25
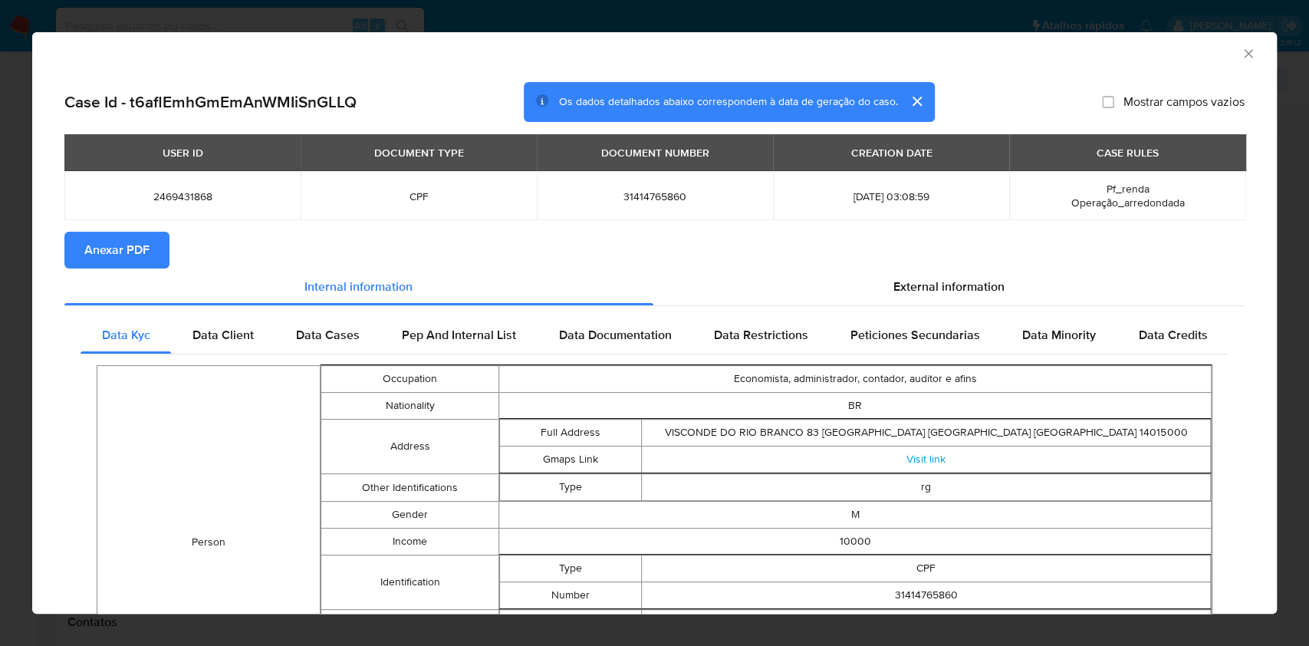
click at [153, 253] on button "Anexar PDF" at bounding box center [116, 250] width 105 height 37
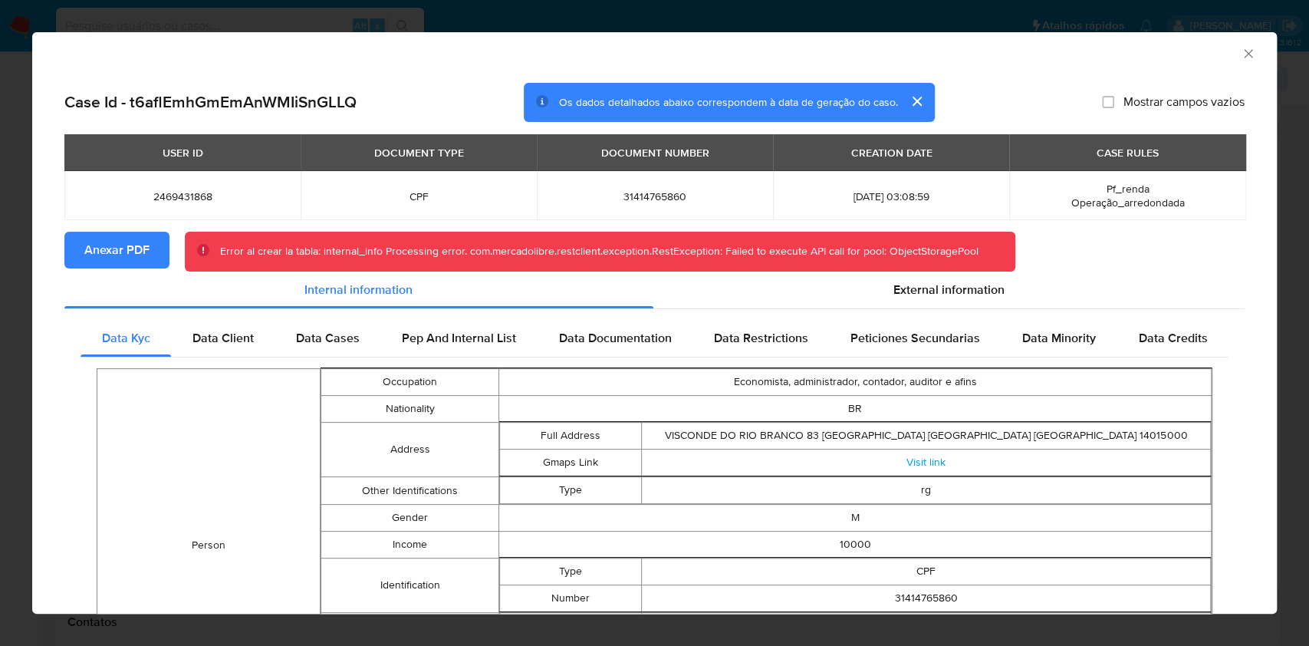
click at [1241, 53] on icon "Fechar a janela" at bounding box center [1248, 53] width 15 height 15
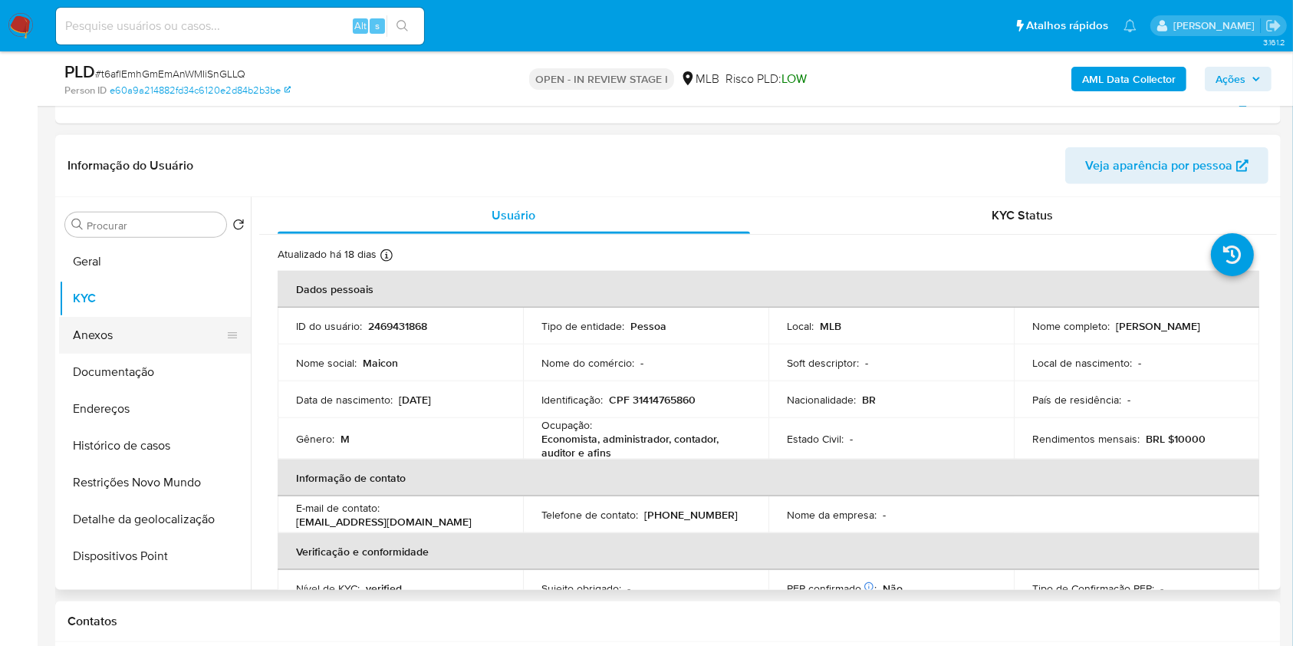
click at [152, 336] on button "Anexos" at bounding box center [148, 335] width 179 height 37
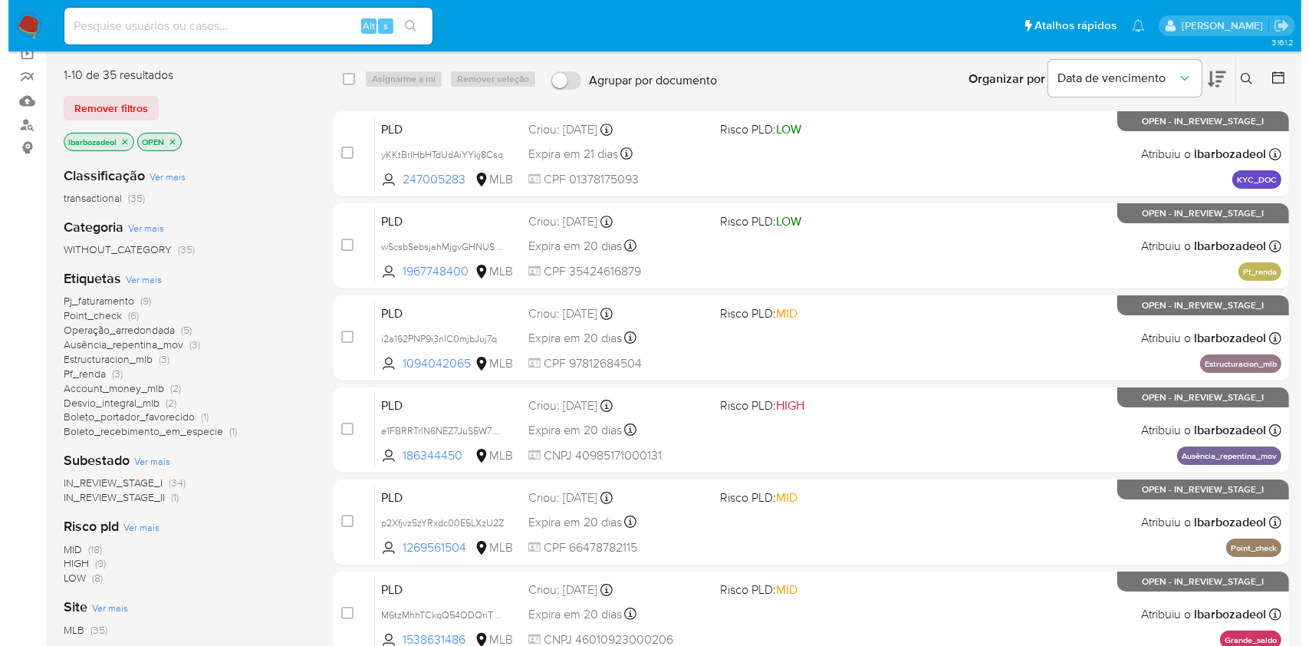
scroll to position [122, 0]
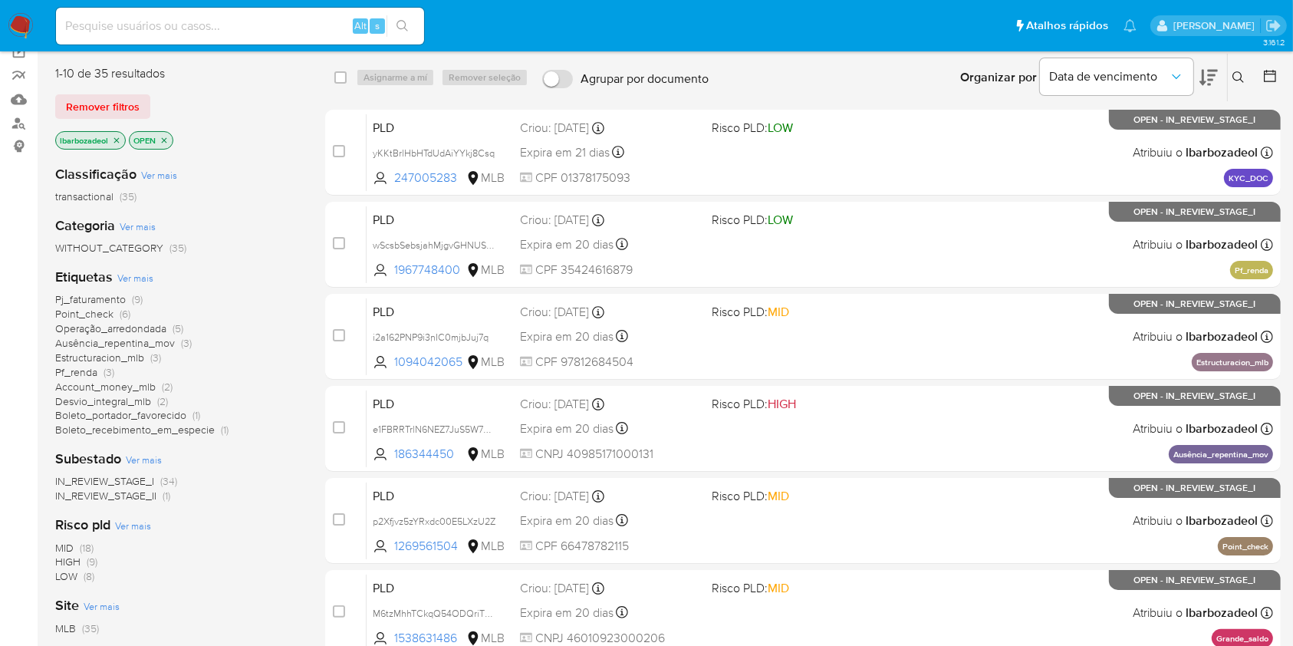
click at [138, 279] on span "Ver mais" at bounding box center [135, 278] width 36 height 14
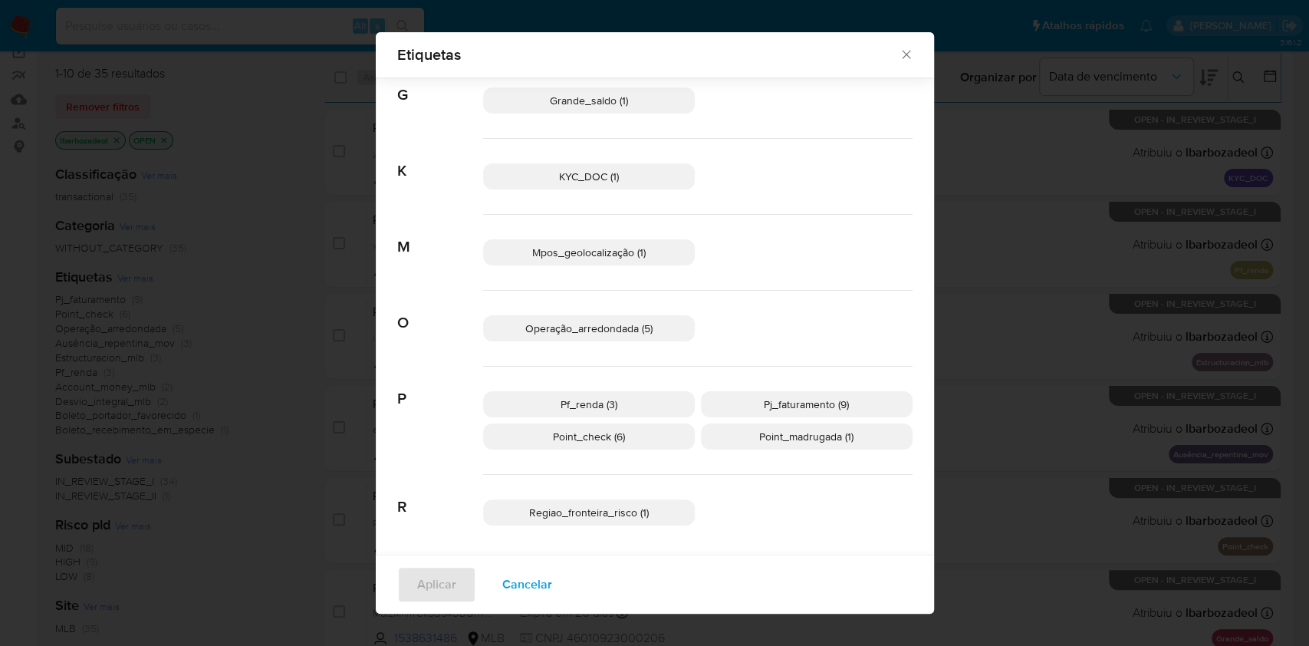
scroll to position [471, 0]
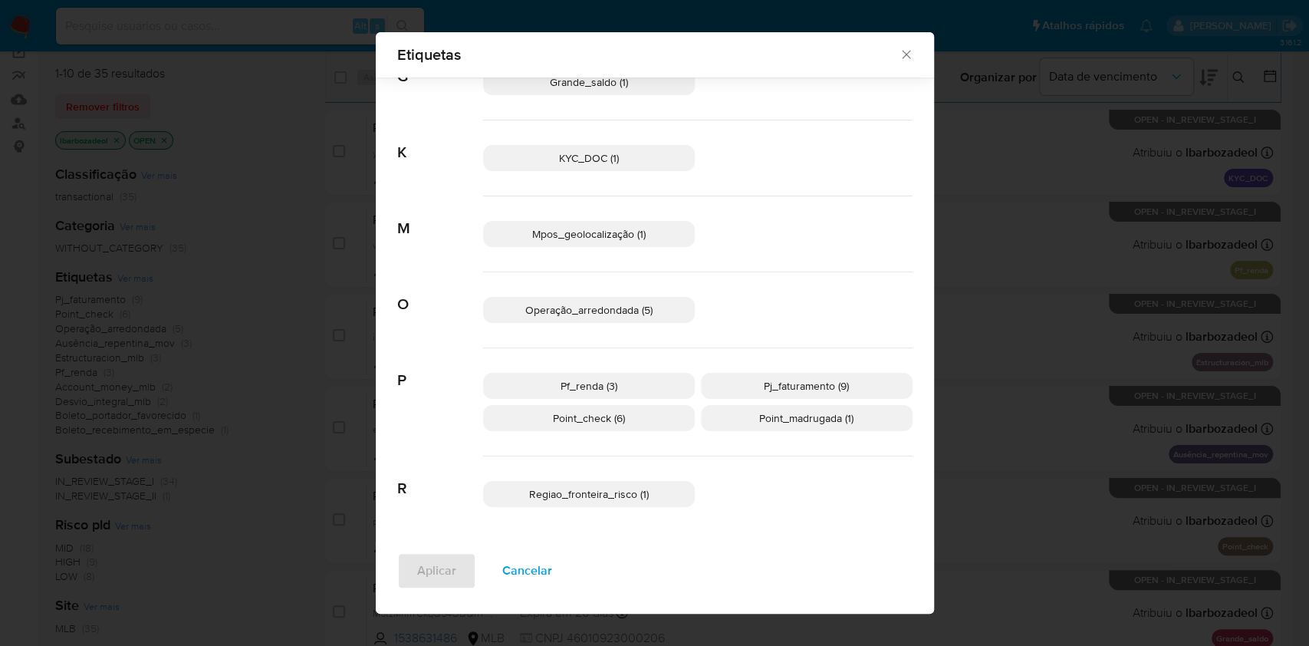
click at [554, 490] on span "Regiao_fronteira_risco (1)" at bounding box center [589, 493] width 120 height 15
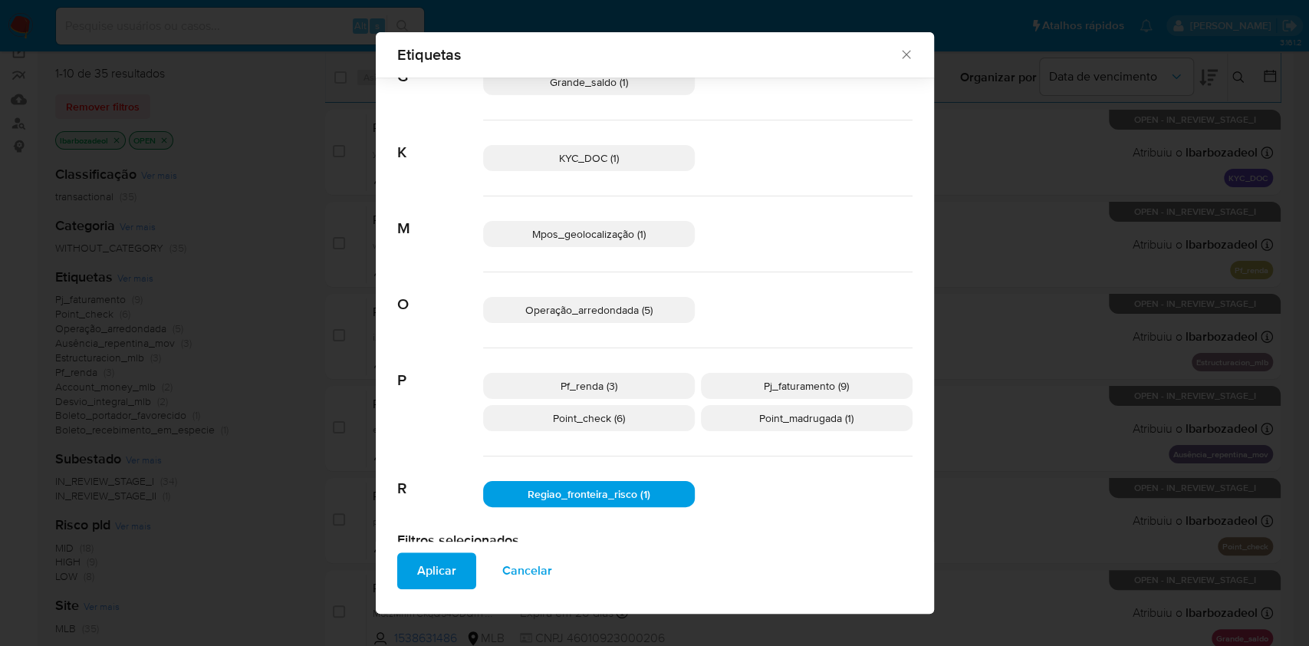
click at [427, 577] on span "Aplicar" at bounding box center [436, 571] width 39 height 34
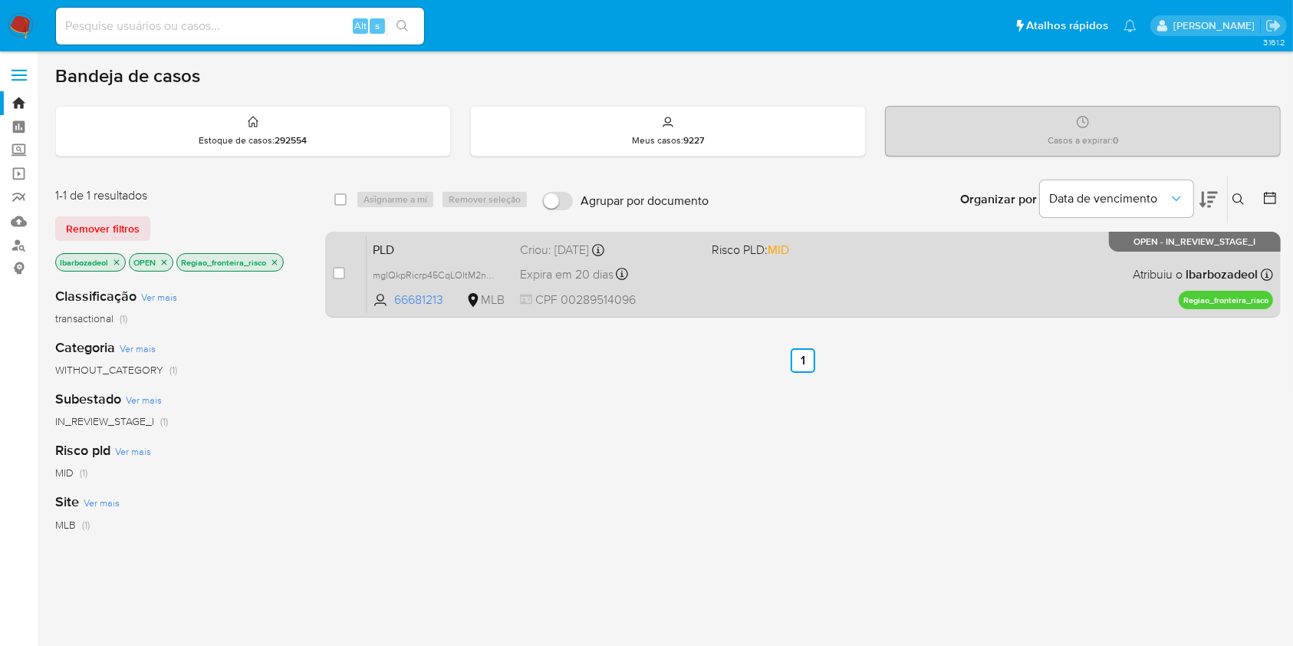
click at [718, 266] on div "PLD mglQkpRicrp45CqLOltM2n2K 66681213 MLB Risco PLD: MID Criou: 12/09/2025 Crio…" at bounding box center [819, 273] width 906 height 77
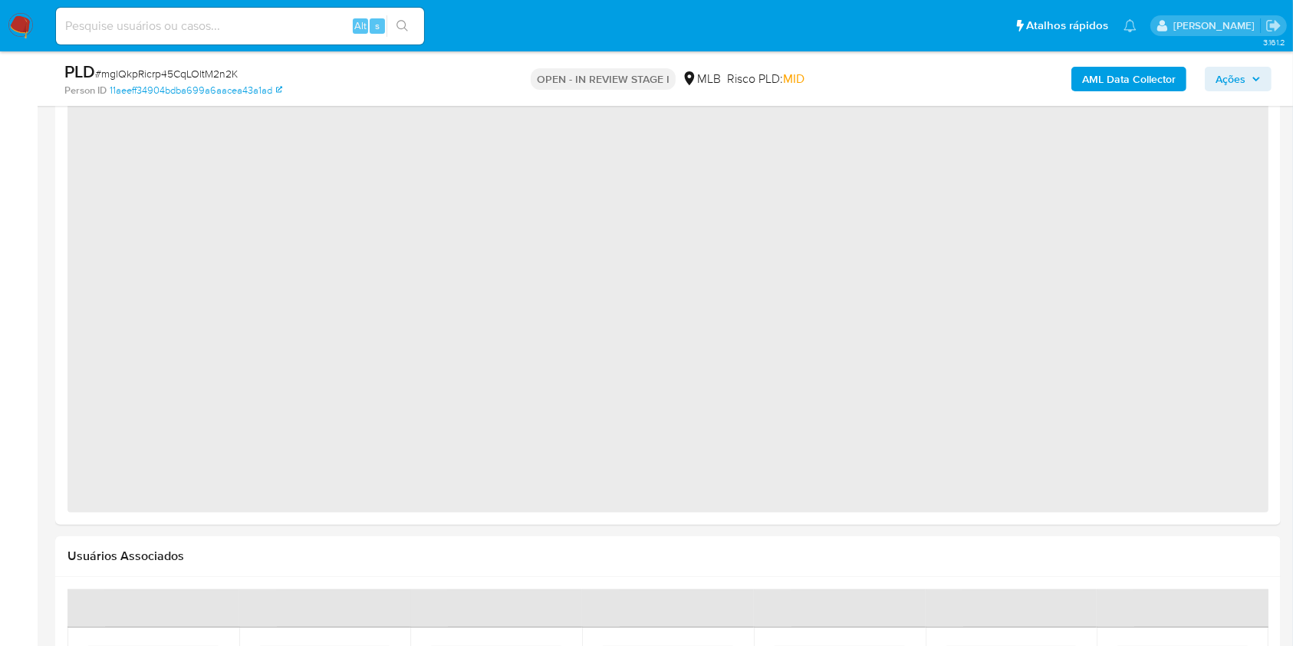
select select "10"
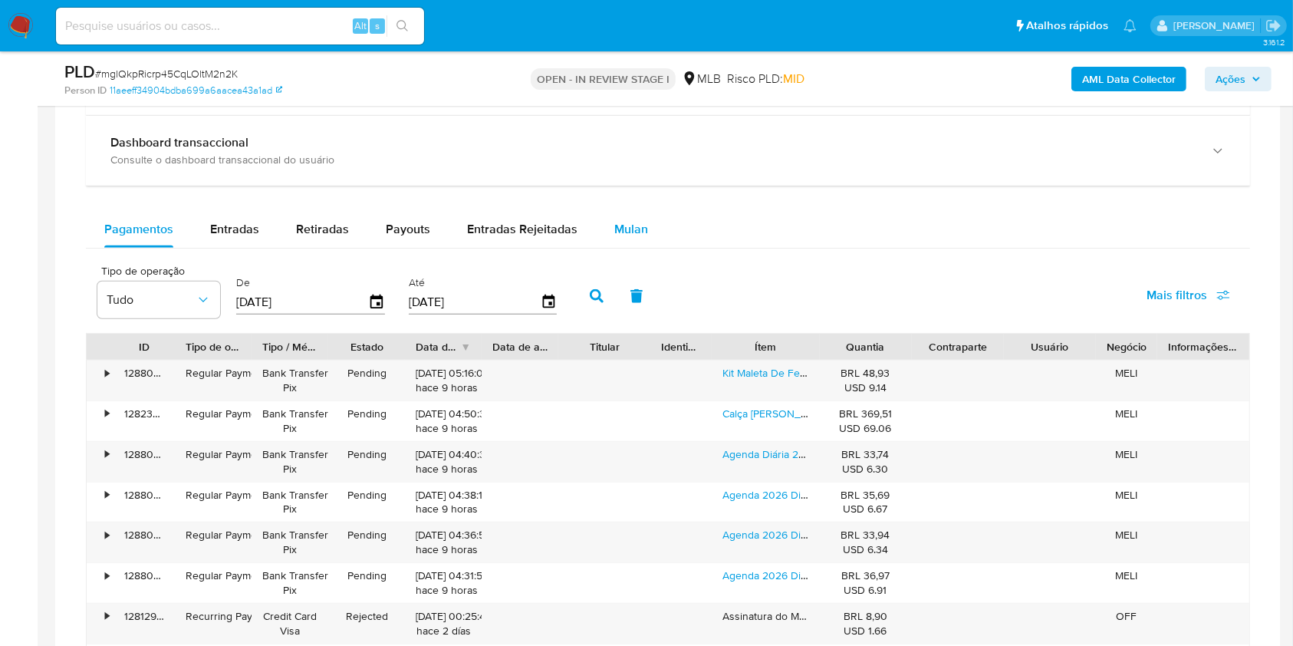
scroll to position [1132, 0]
click at [614, 224] on span "Mulan" at bounding box center [631, 231] width 34 height 18
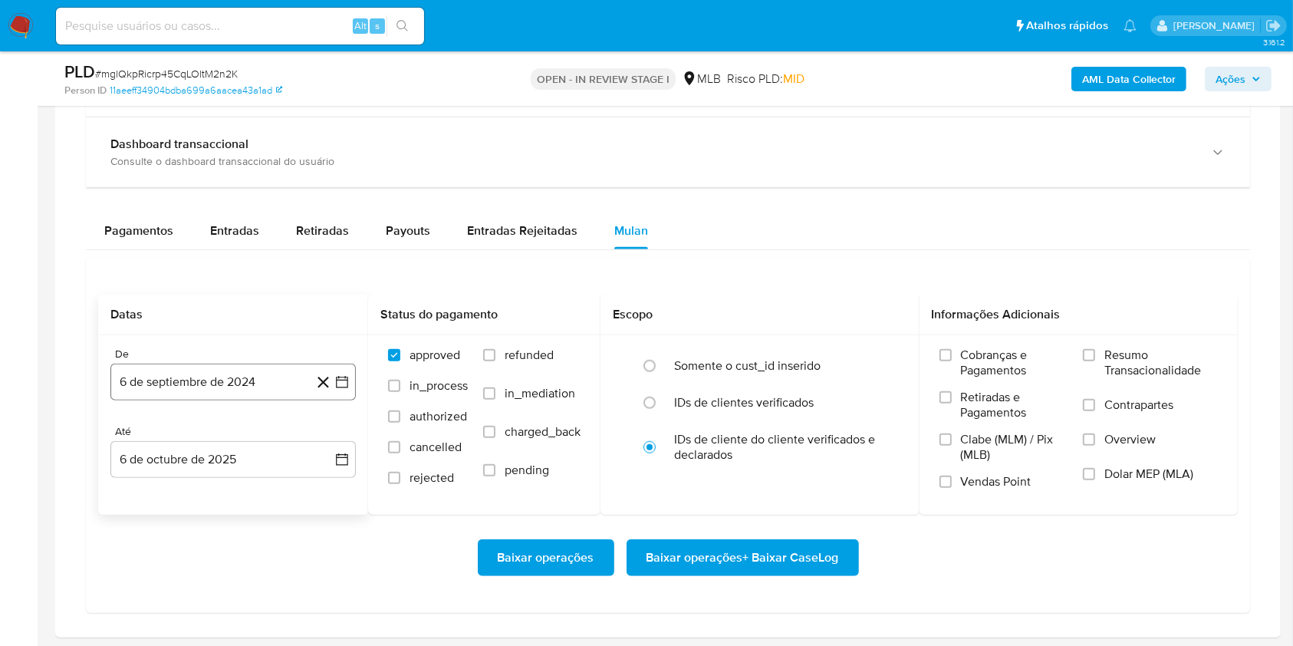
click at [229, 371] on button "6 de septiembre de 2024" at bounding box center [232, 381] width 245 height 37
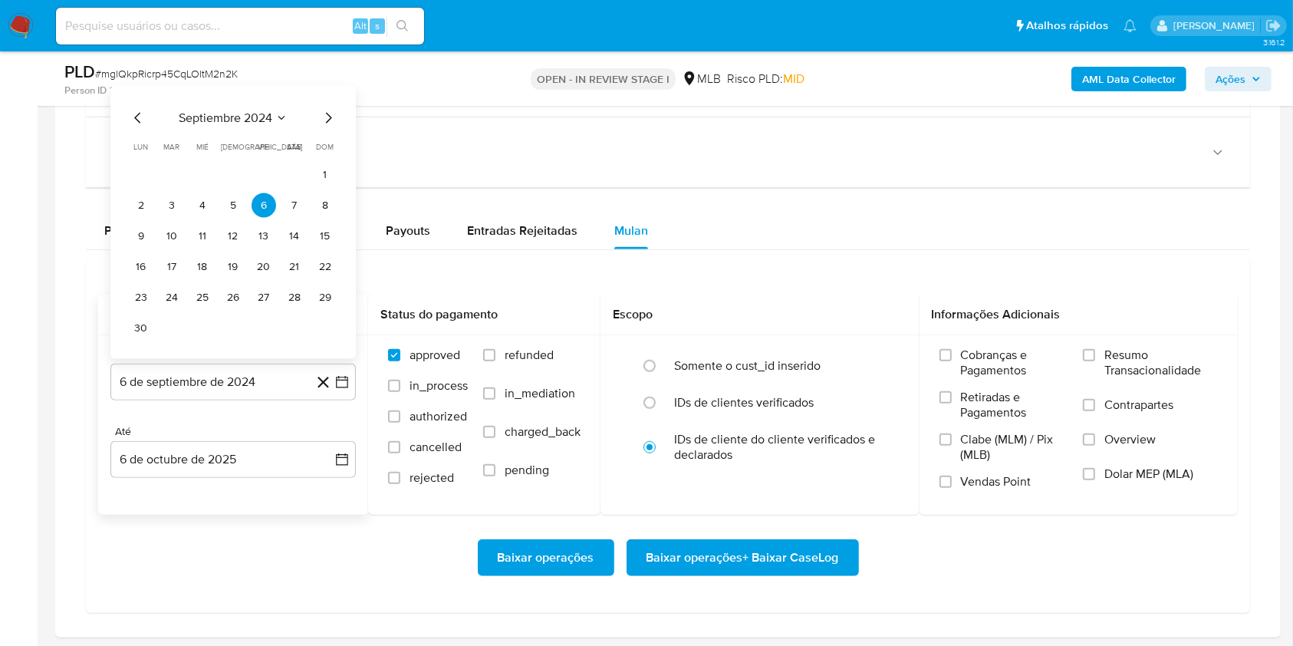
click at [214, 115] on span "septiembre 2024" at bounding box center [226, 117] width 94 height 15
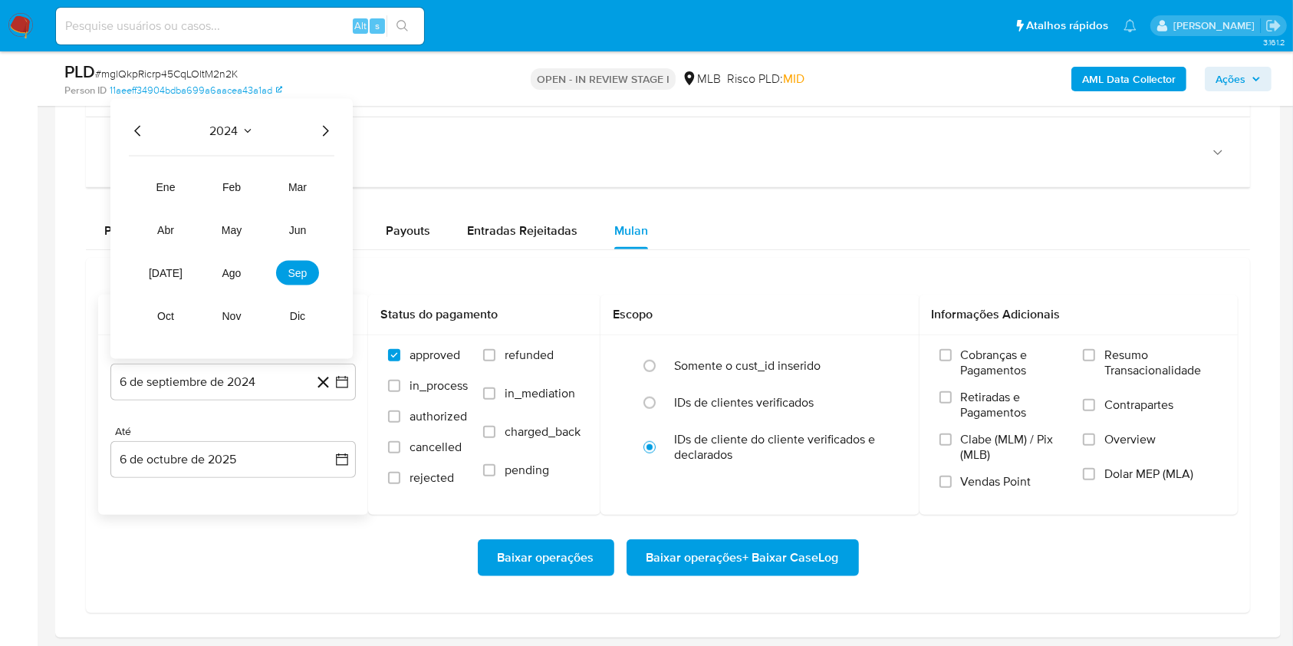
click at [330, 131] on icon "Año siguiente" at bounding box center [325, 131] width 18 height 18
click at [221, 271] on button "ago" at bounding box center [231, 273] width 43 height 25
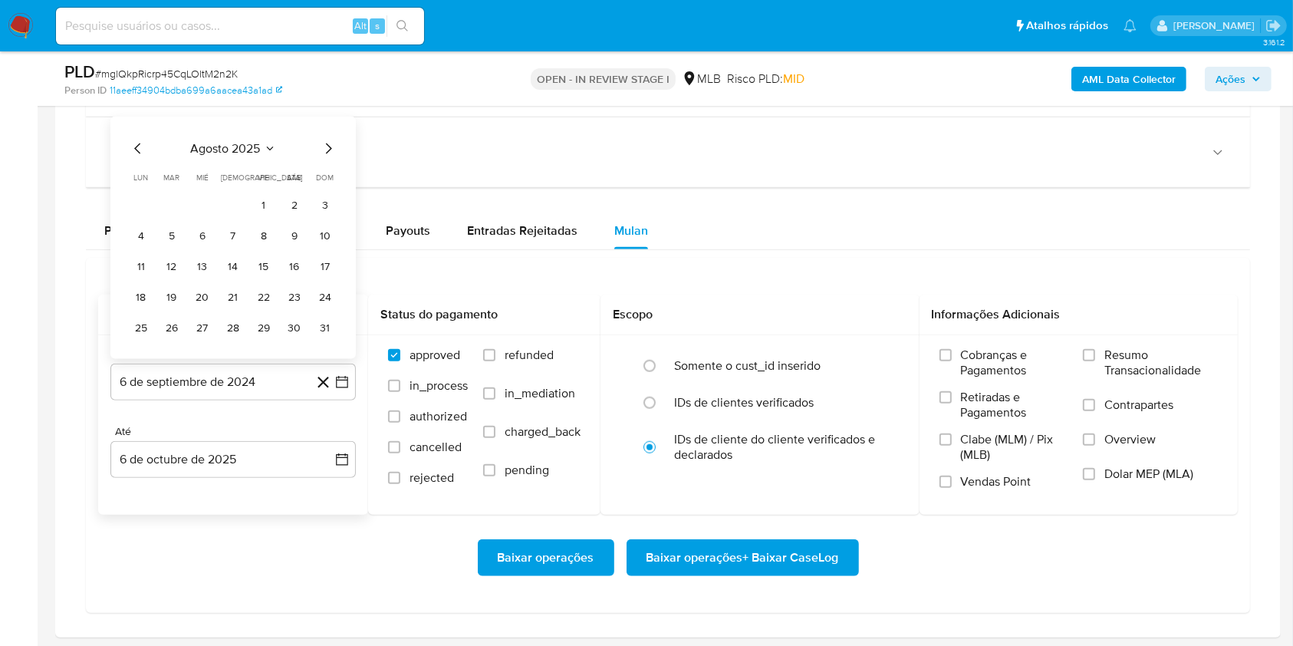
click at [261, 209] on button "1" at bounding box center [263, 205] width 25 height 25
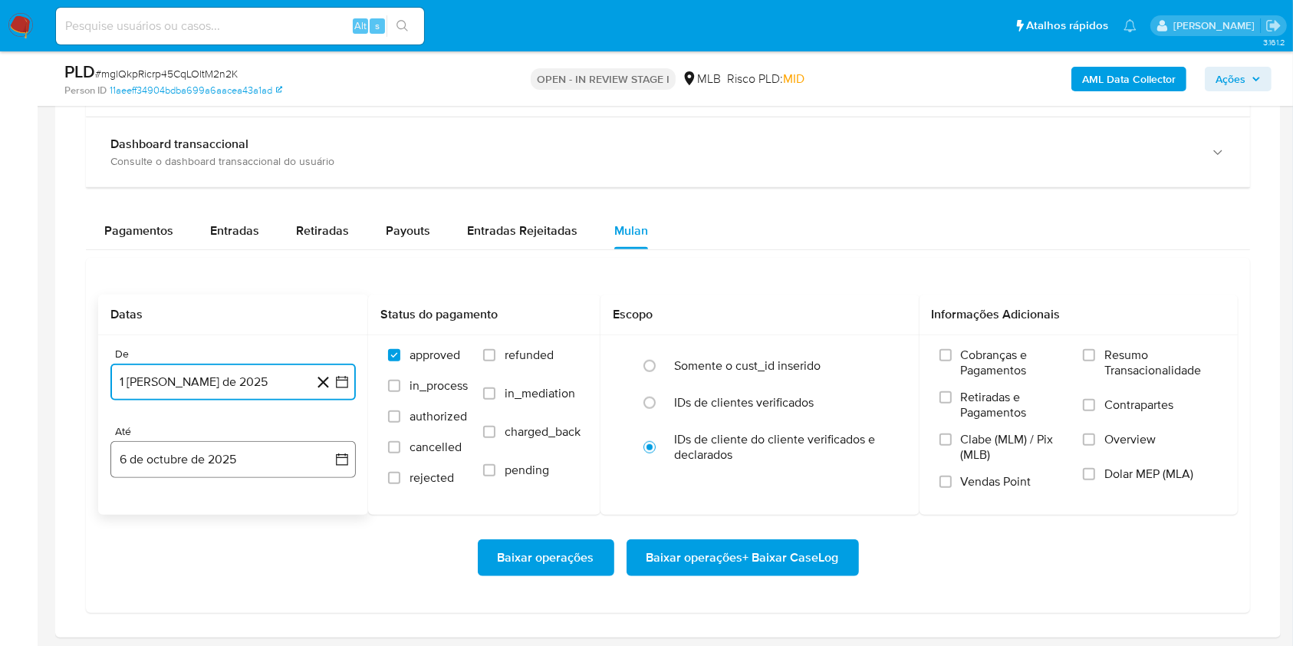
click at [225, 455] on button "6 de octubre de 2025" at bounding box center [232, 459] width 245 height 37
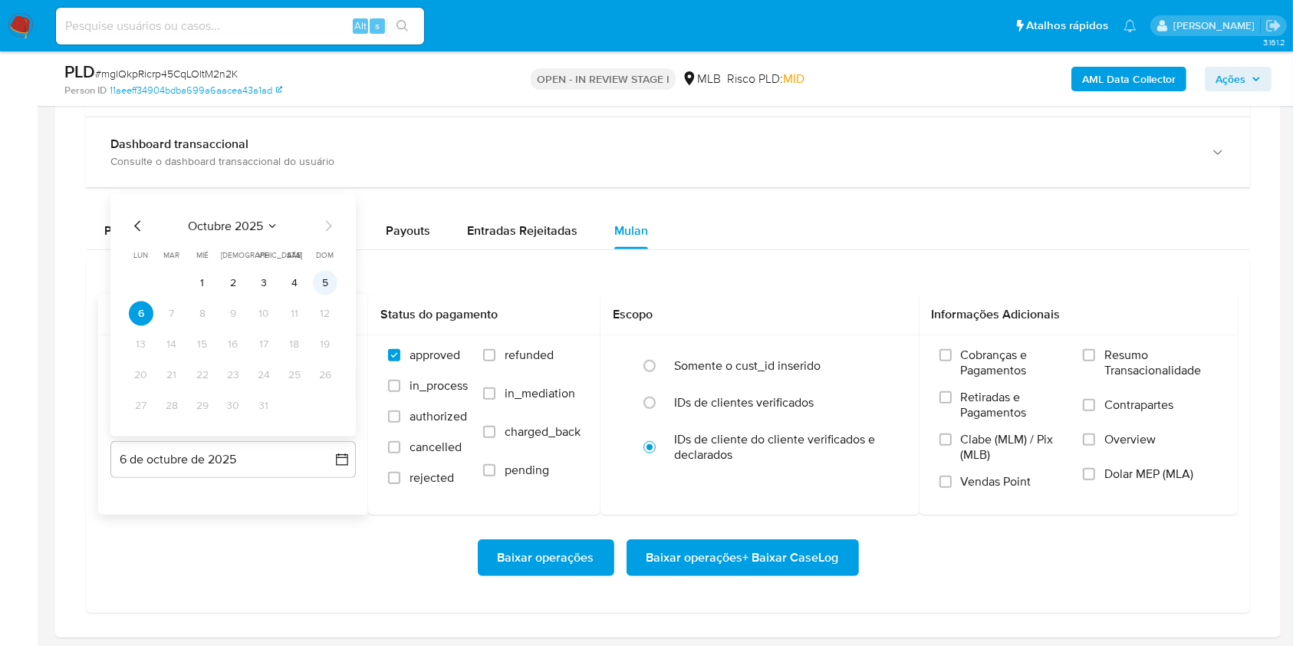
click at [336, 276] on button "5" at bounding box center [325, 283] width 25 height 25
click at [1139, 360] on span "Resumo Transacionalidade" at bounding box center [1160, 362] width 113 height 31
click at [1095, 360] on input "Resumo Transacionalidade" at bounding box center [1089, 355] width 12 height 12
click at [826, 553] on span "Baixar operações + Baixar CaseLog" at bounding box center [742, 558] width 192 height 34
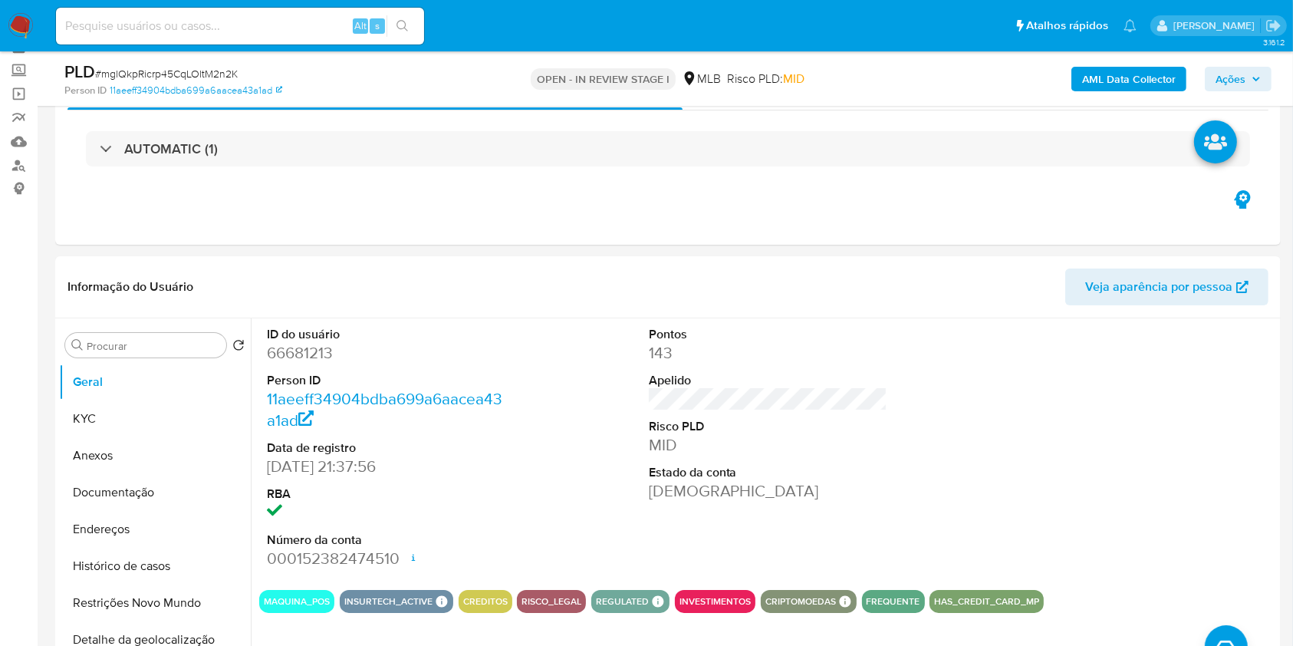
scroll to position [0, 0]
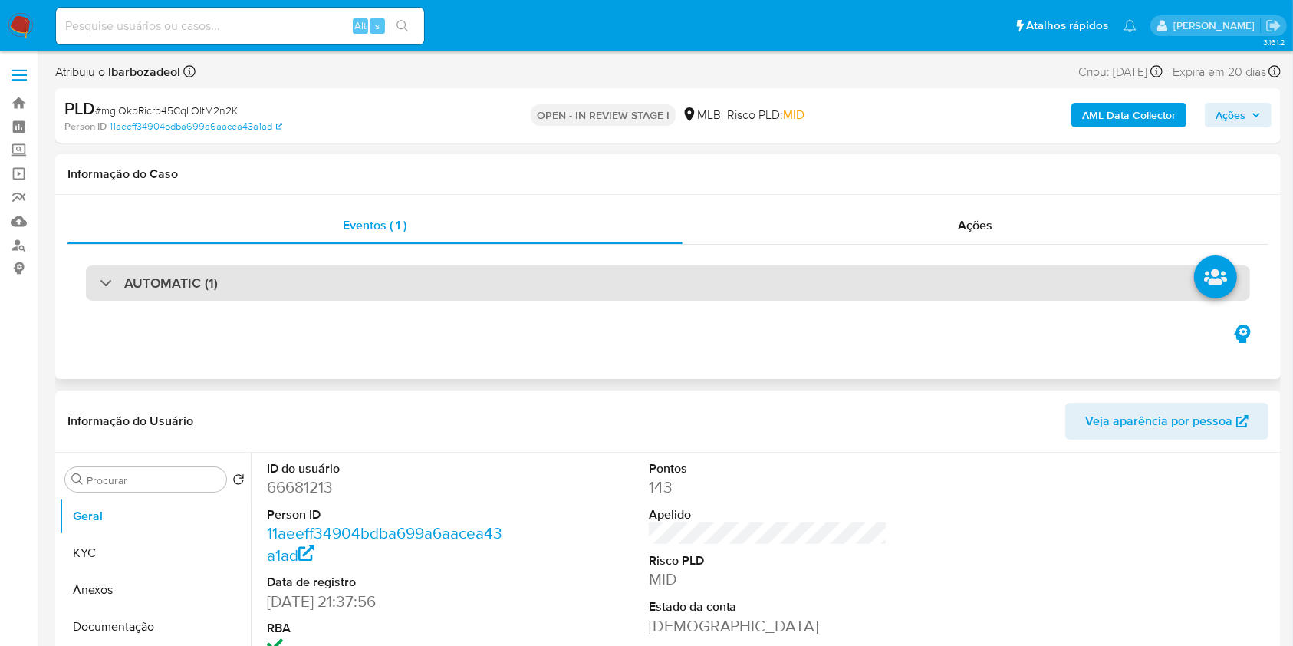
click at [833, 285] on div "AUTOMATIC (1)" at bounding box center [668, 282] width 1164 height 35
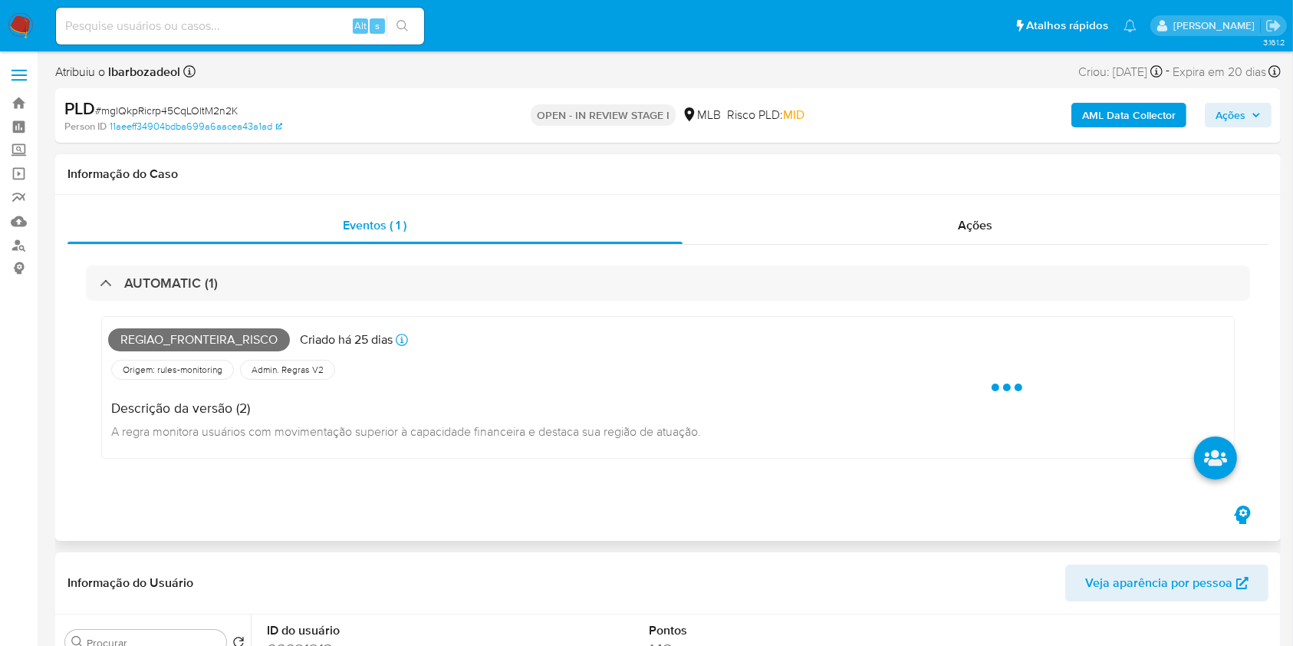
click at [206, 341] on span "Regiao_fronteira_risco" at bounding box center [199, 339] width 182 height 23
copy span "Regiao_fronteira_risco"
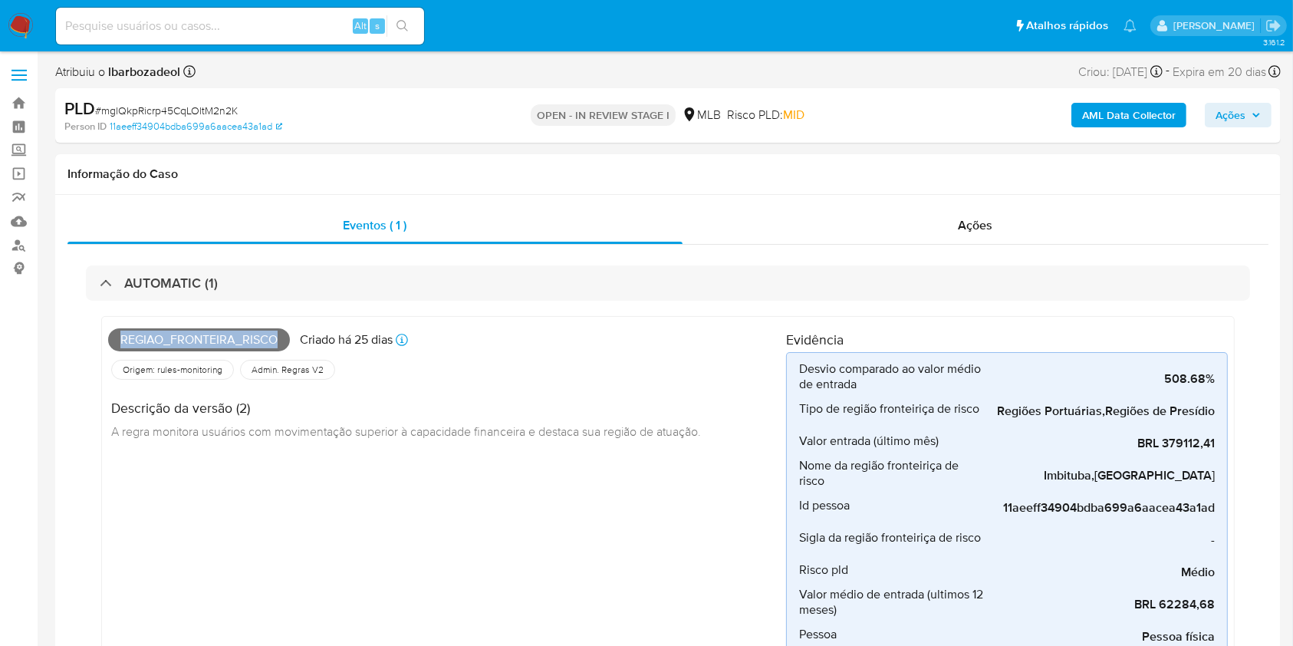
click at [1229, 107] on span "Ações" at bounding box center [1230, 115] width 30 height 25
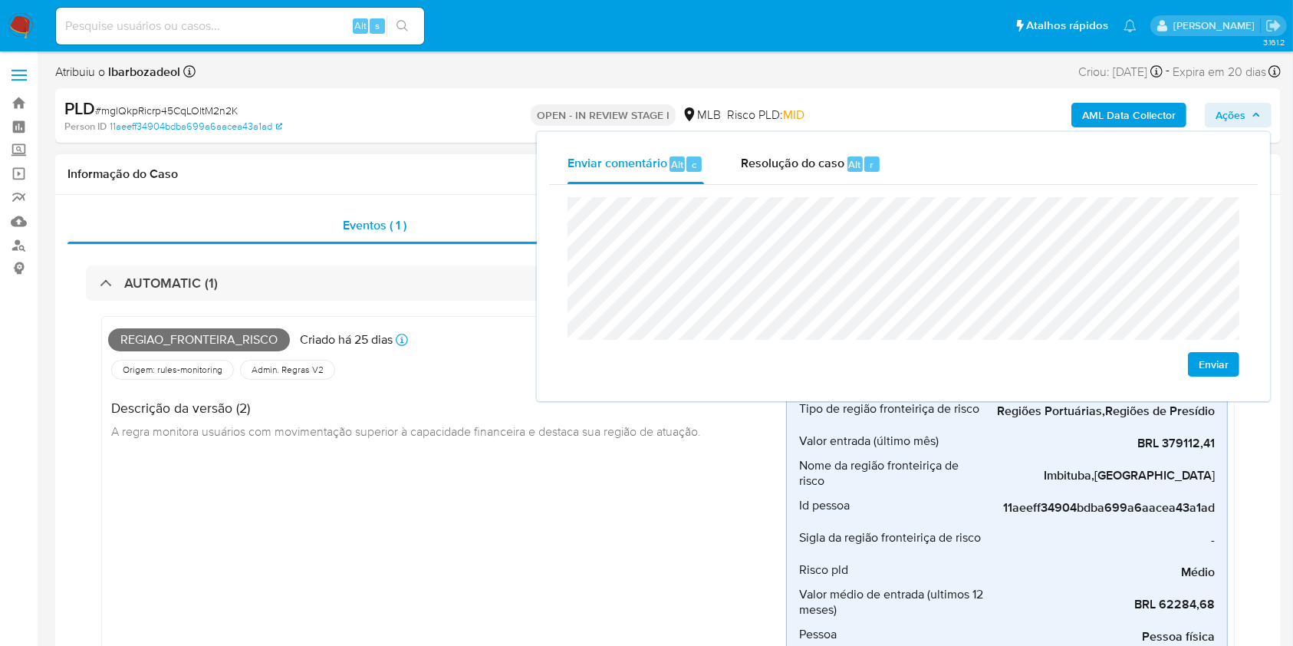
click at [464, 172] on h1 "Informação do Caso" at bounding box center [667, 173] width 1201 height 15
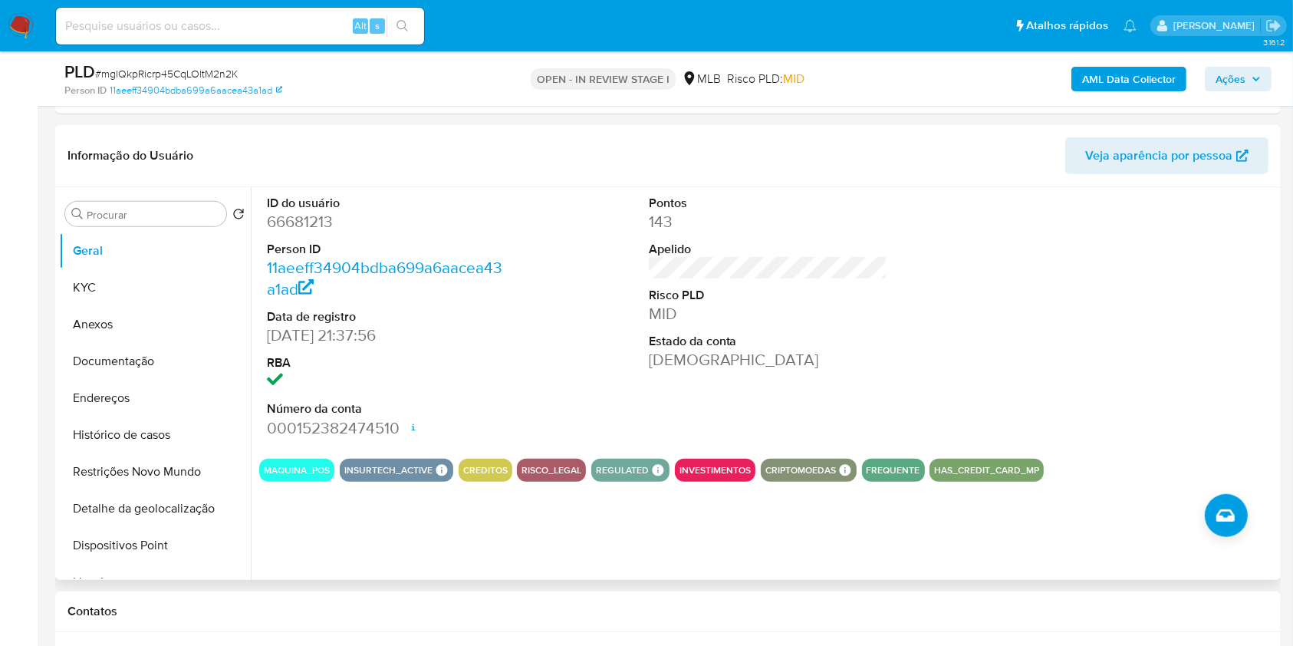
scroll to position [678, 0]
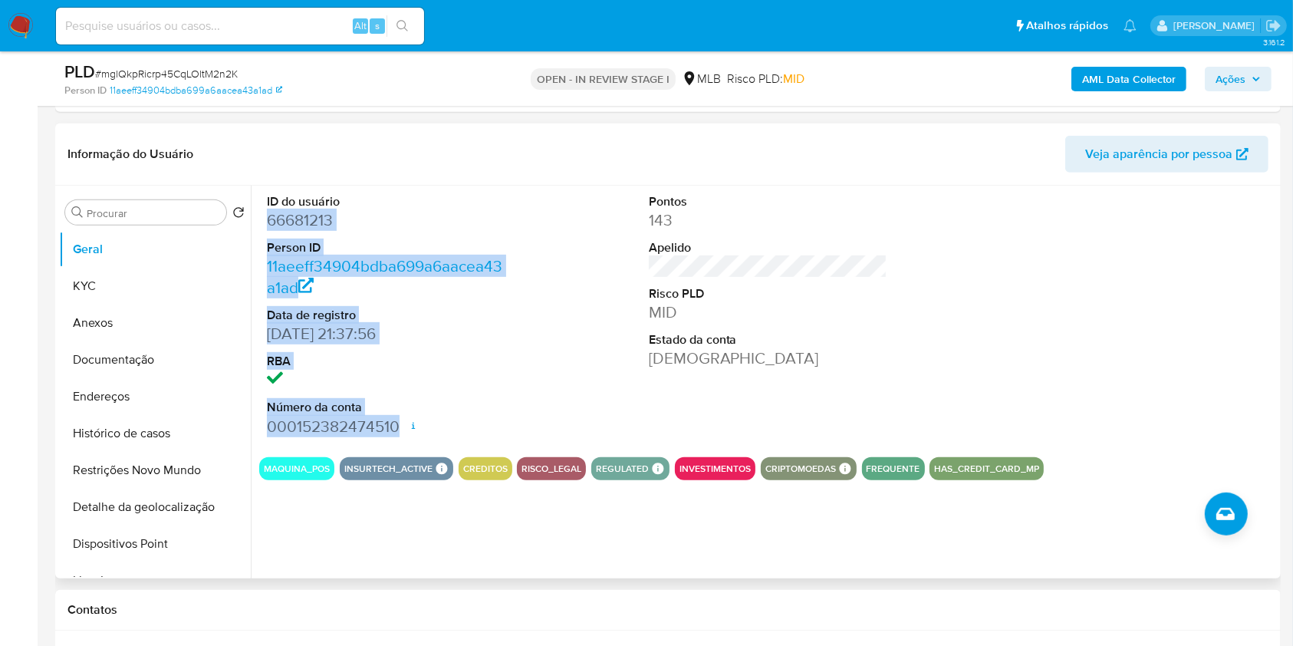
drag, startPoint x: 266, startPoint y: 219, endPoint x: 425, endPoint y: 416, distance: 253.0
click at [425, 416] on dl "ID do usuário 66681213 Person ID 11aeeff34904bdba699a6aacea43a1ad Data de regis…" at bounding box center [386, 315] width 239 height 244
copy dl "66681213 Person ID 11aeeff34904bdba699a6aacea43a1ad Data de registro 11/08/2011…"
click at [1238, 76] on span "Ações" at bounding box center [1230, 79] width 30 height 25
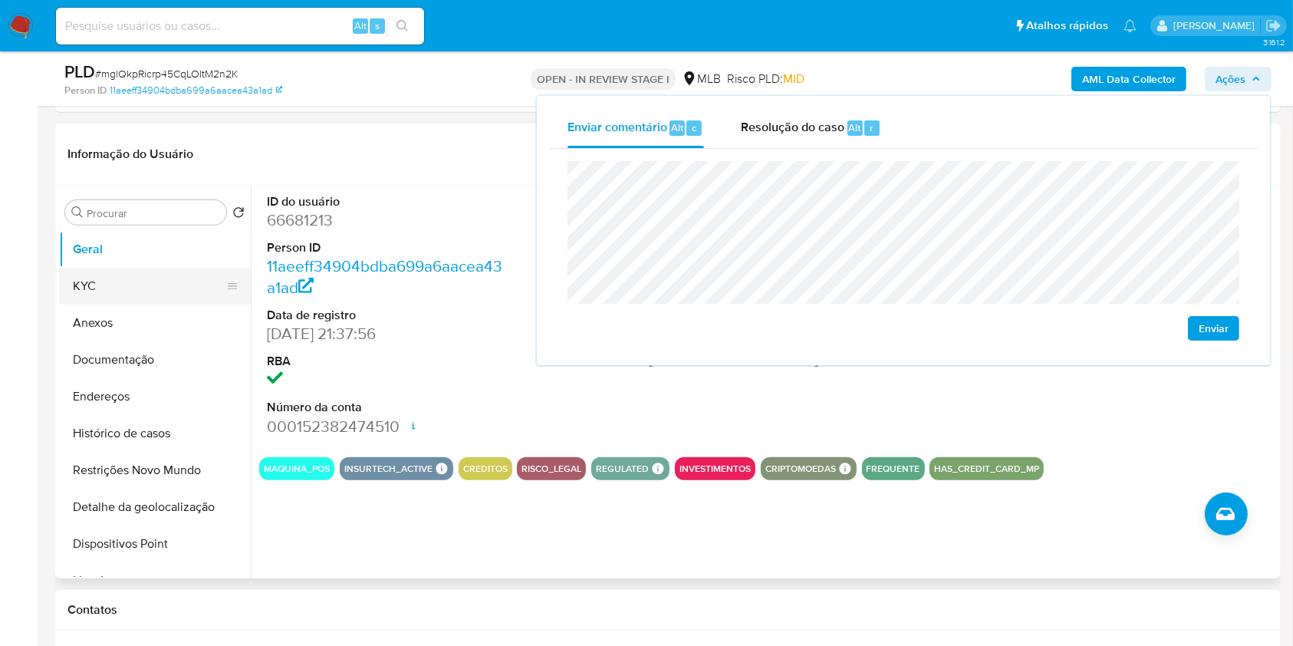
click at [192, 294] on button "KYC" at bounding box center [148, 286] width 179 height 37
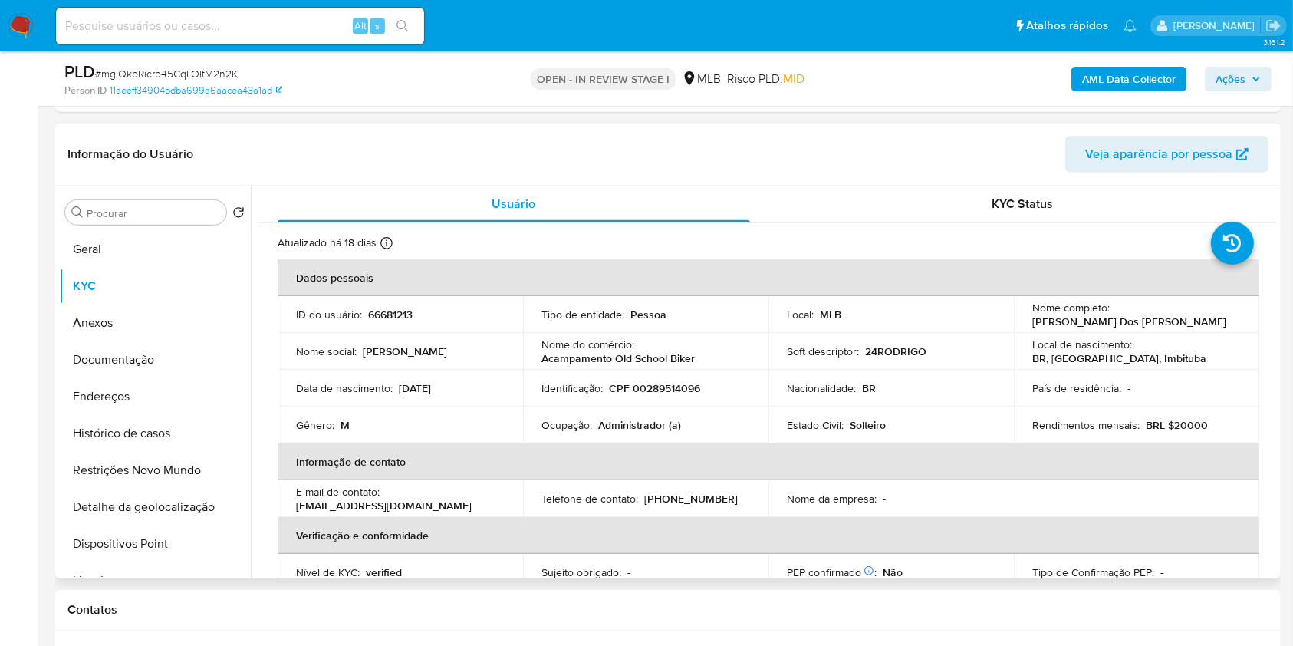
click at [657, 385] on p "CPF 00289514096" at bounding box center [654, 388] width 91 height 14
copy p "00289514096"
click at [1242, 84] on span "Ações" at bounding box center [1230, 79] width 30 height 25
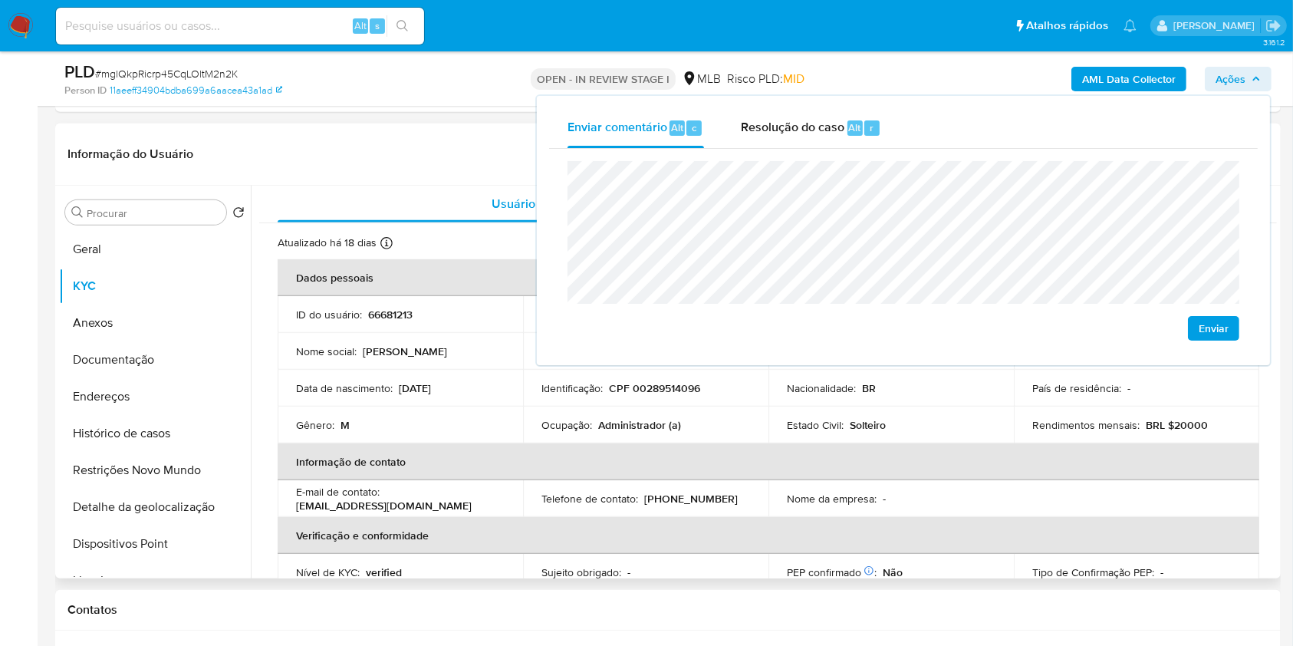
click at [652, 420] on p "Administrador (a)" at bounding box center [639, 425] width 83 height 14
click at [652, 421] on p "Administrador (a)" at bounding box center [639, 425] width 83 height 14
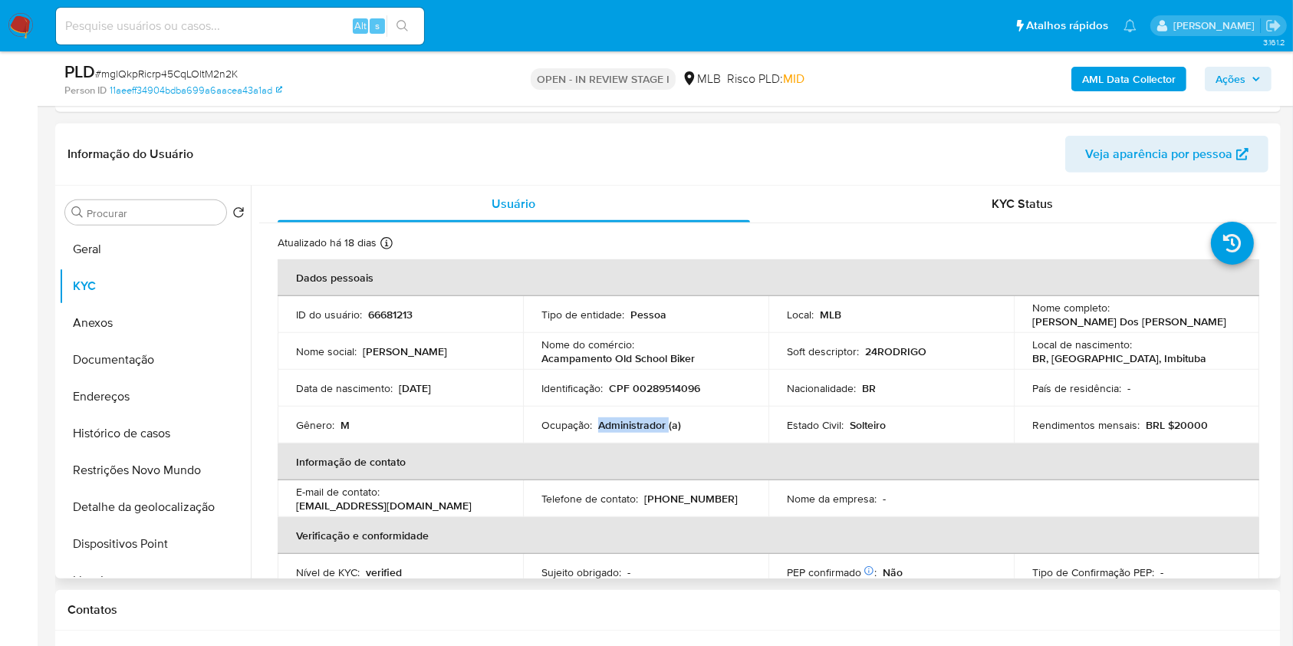
copy p "Administrador"
click at [1226, 71] on span "Ações" at bounding box center [1230, 79] width 30 height 25
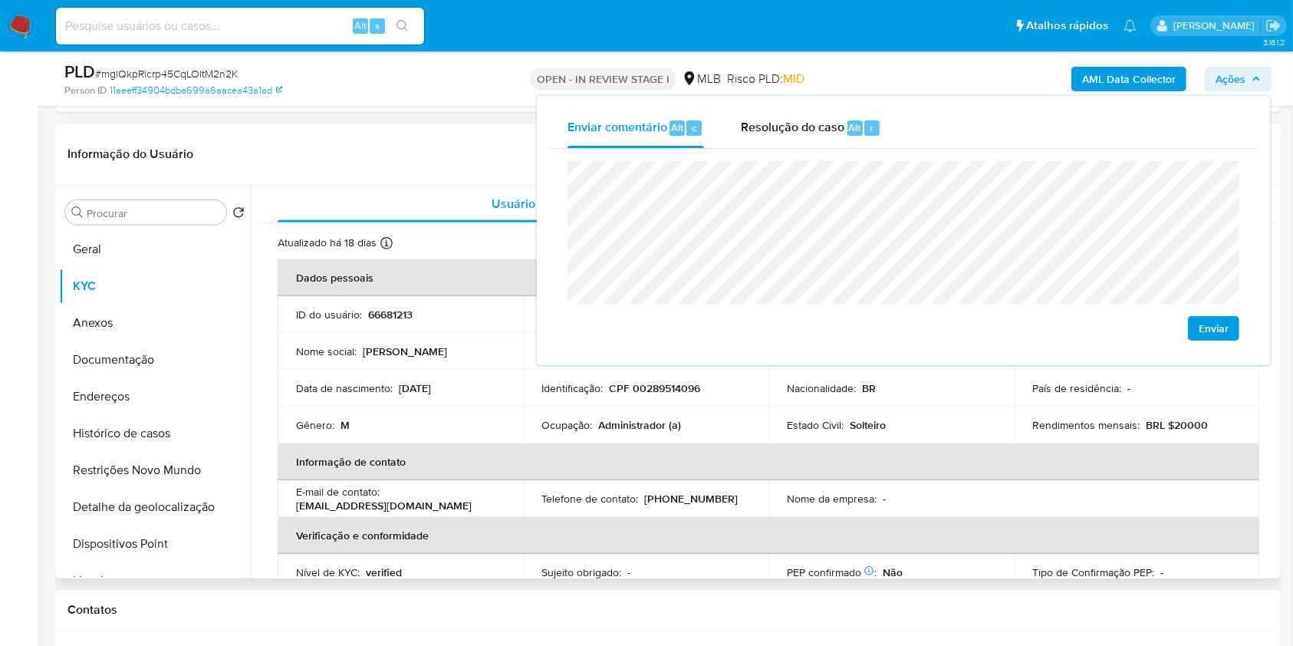
click at [746, 505] on td "Telefone de contato : (48) 996450975" at bounding box center [645, 498] width 245 height 37
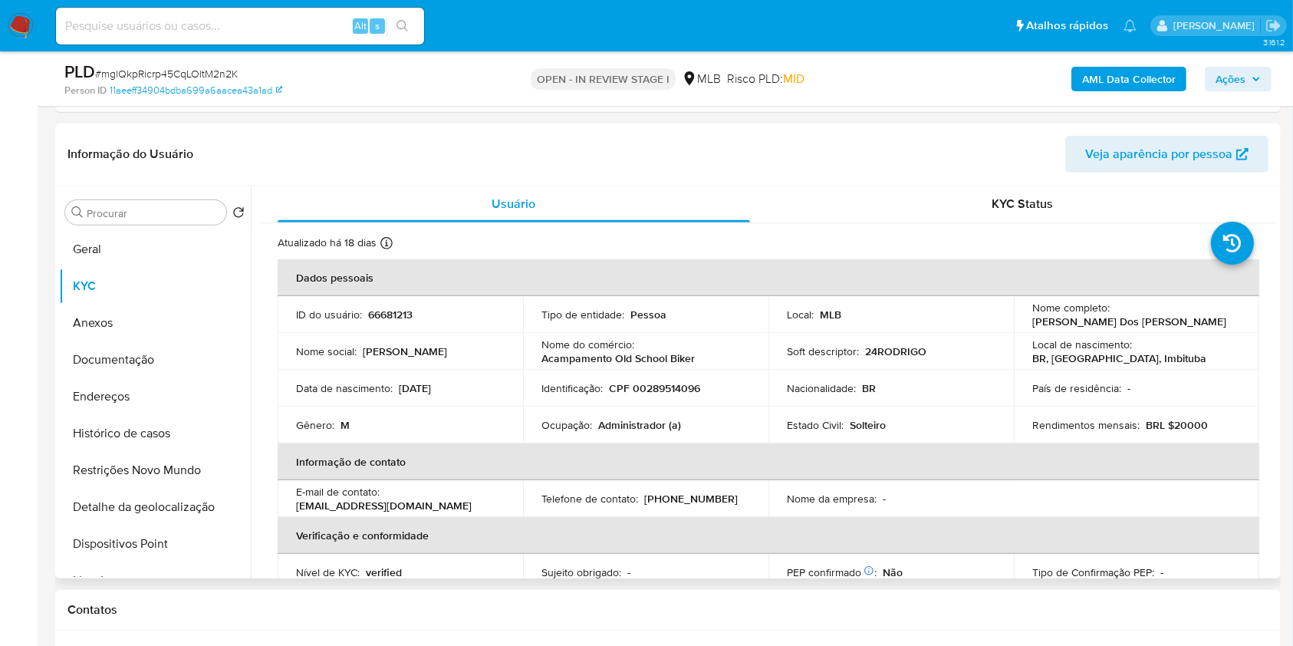
scroll to position [652, 0]
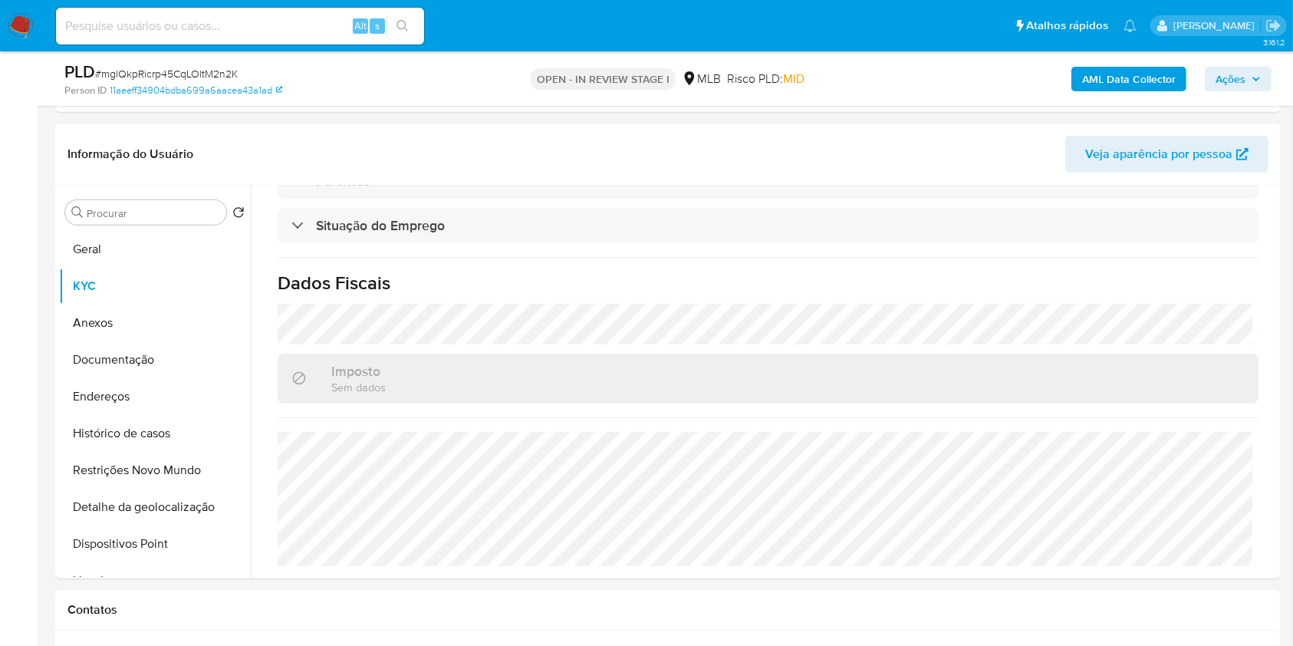
click at [1234, 73] on span "Ações" at bounding box center [1230, 79] width 30 height 25
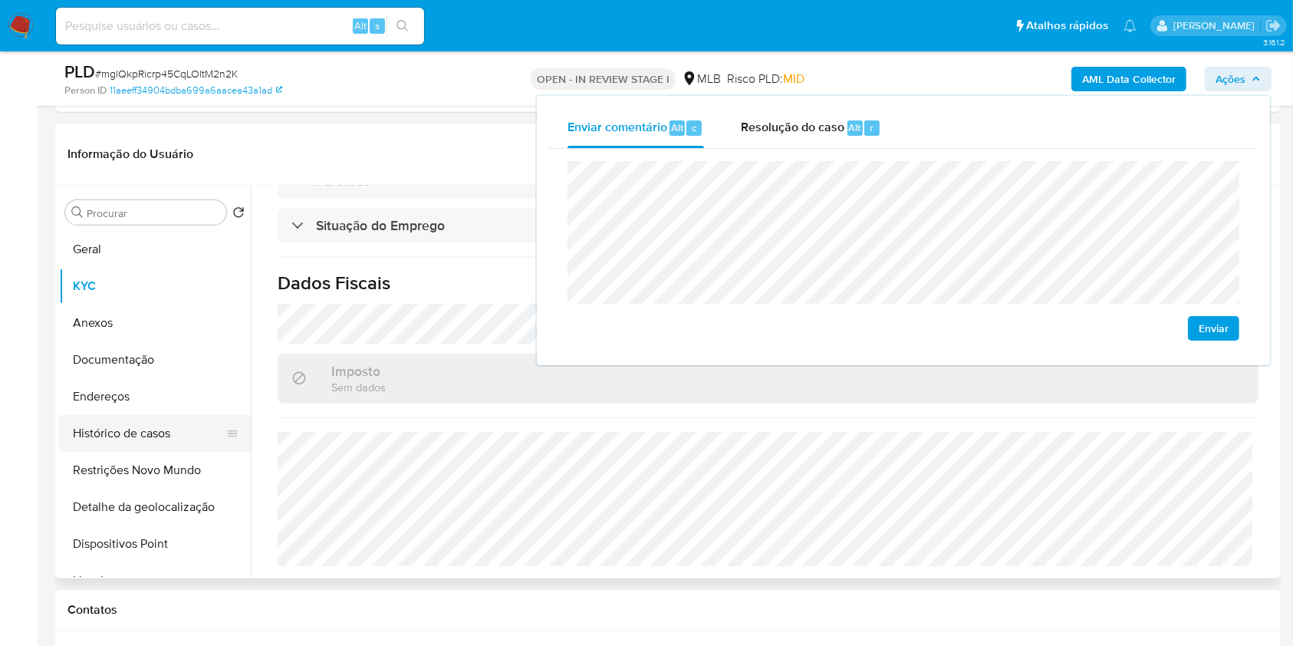
click at [159, 401] on button "Endereços" at bounding box center [155, 396] width 192 height 37
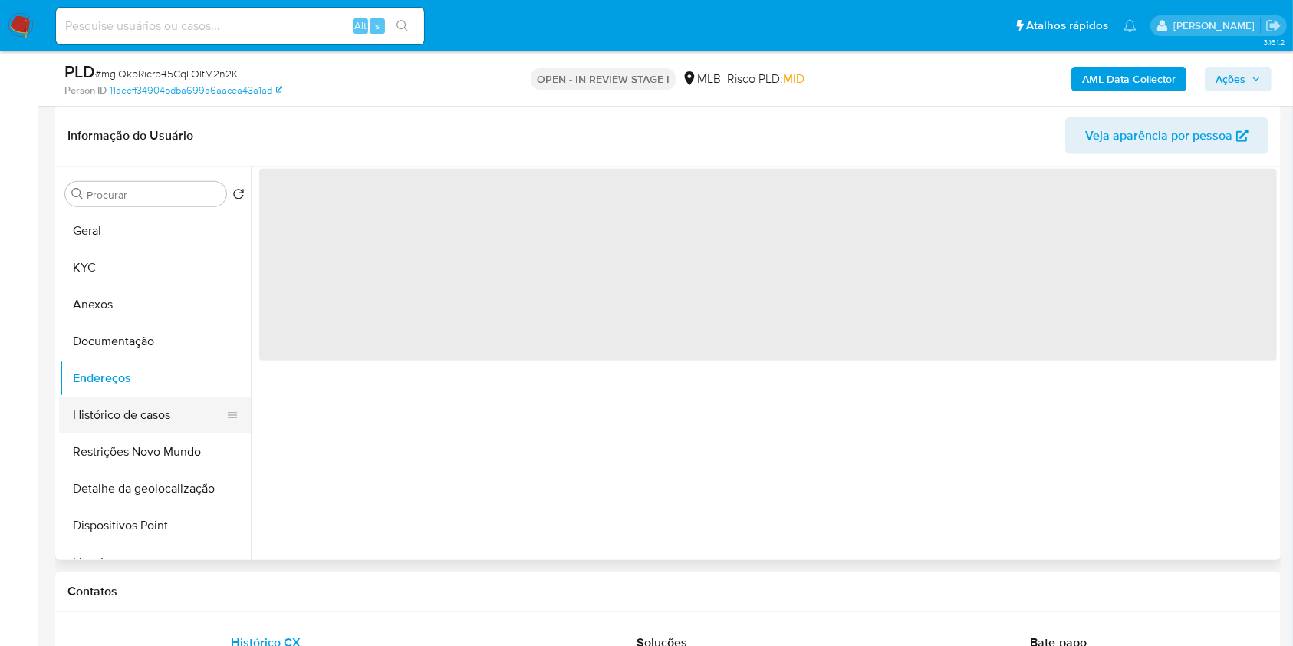
scroll to position [0, 0]
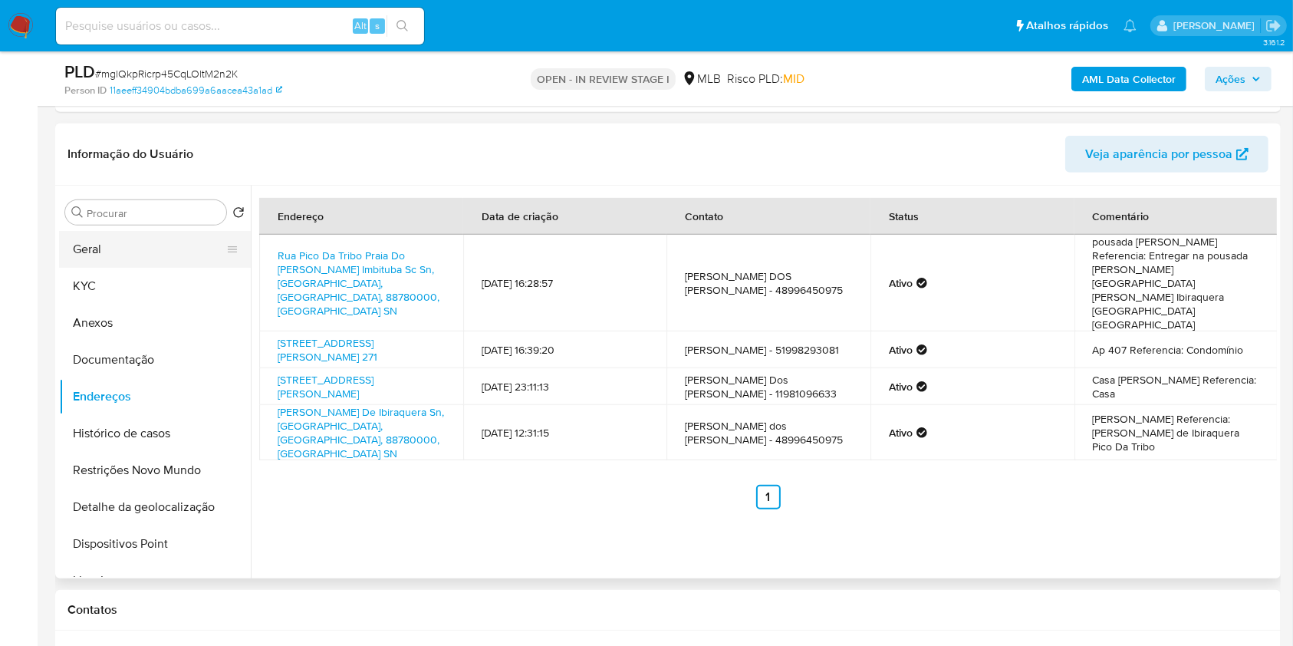
click at [126, 245] on button "Geral" at bounding box center [148, 249] width 179 height 37
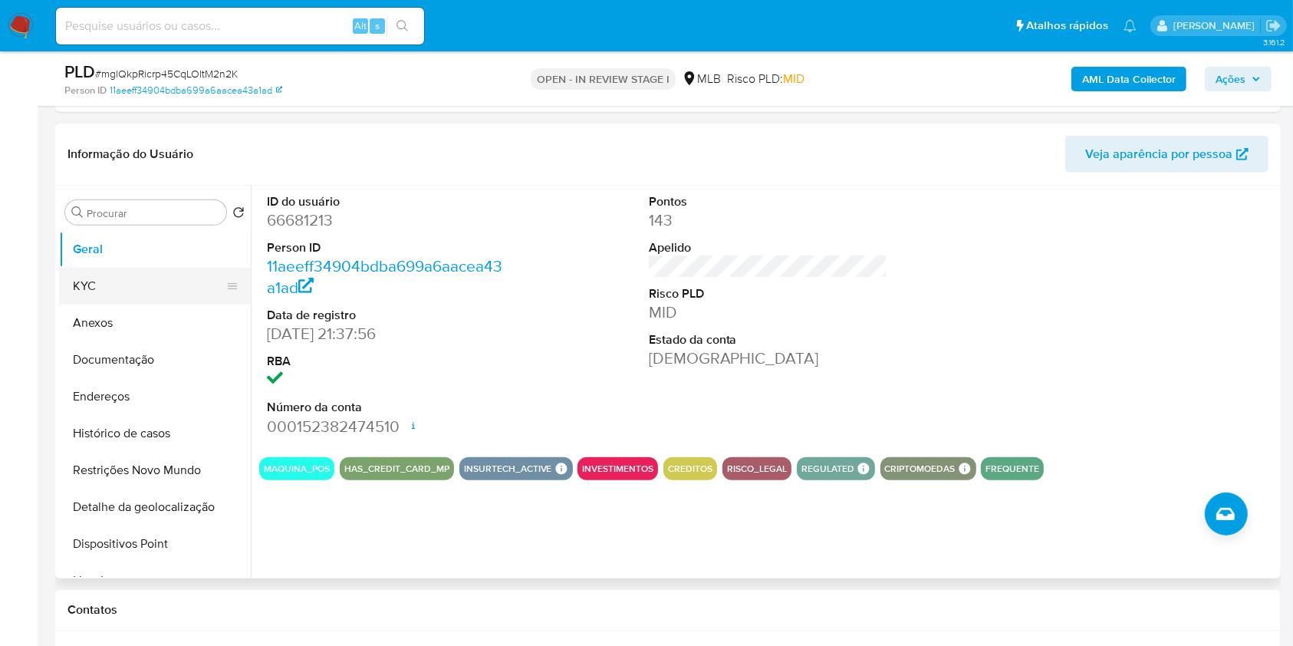
click at [154, 277] on button "KYC" at bounding box center [148, 286] width 179 height 37
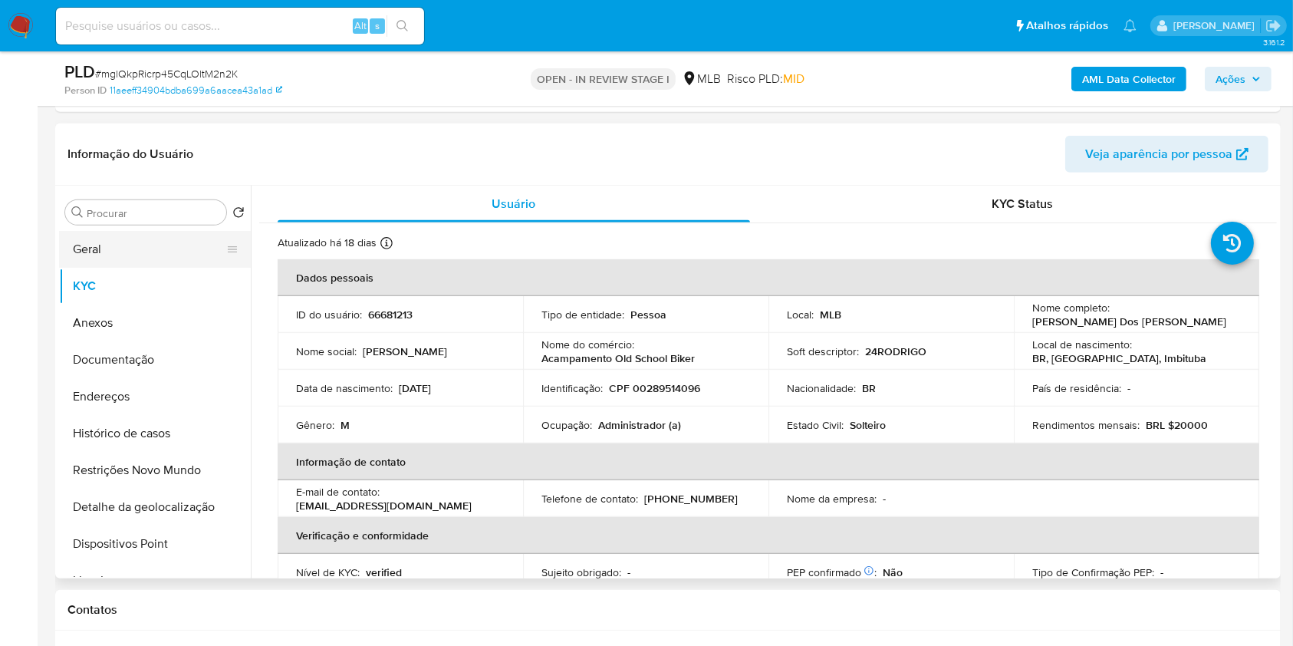
click at [169, 242] on button "Geral" at bounding box center [148, 249] width 179 height 37
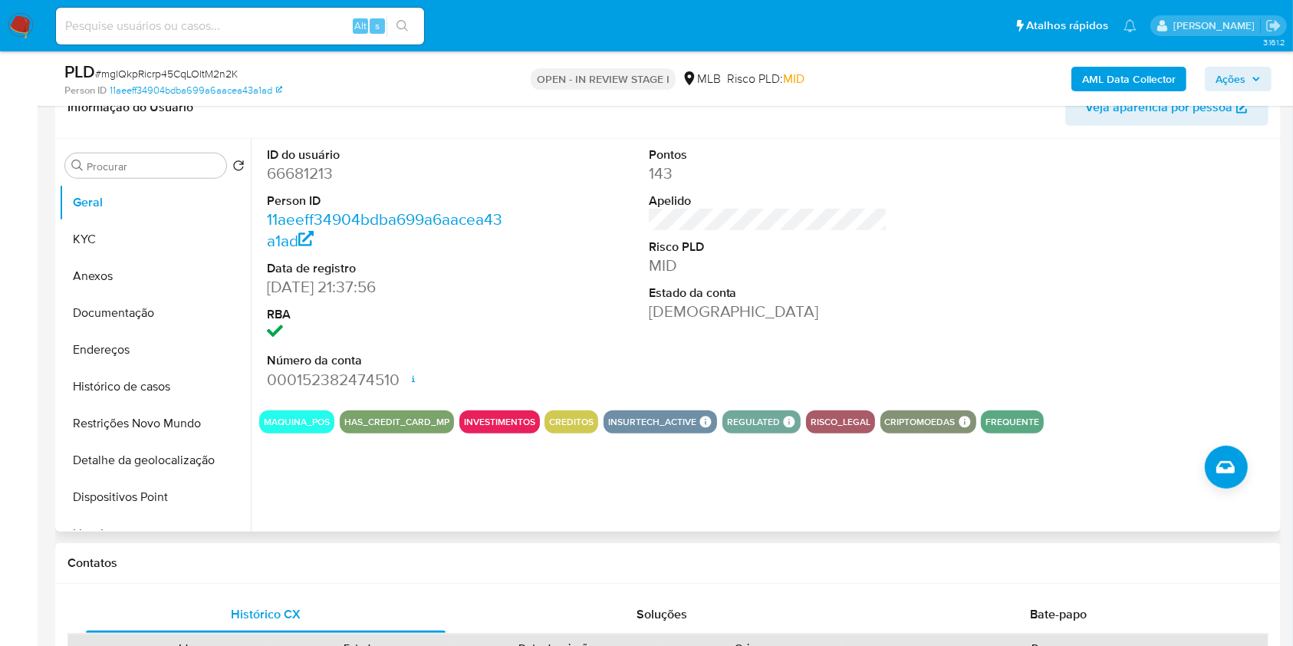
scroll to position [725, 0]
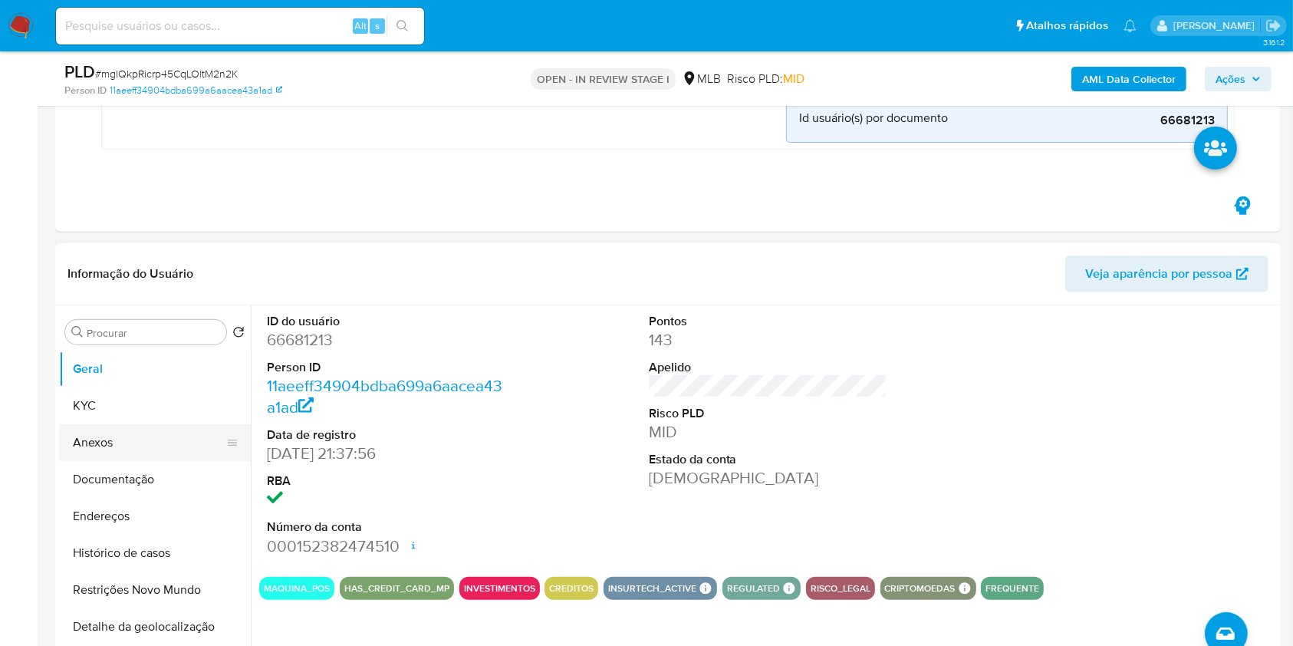
click at [137, 406] on button "KYC" at bounding box center [155, 405] width 192 height 37
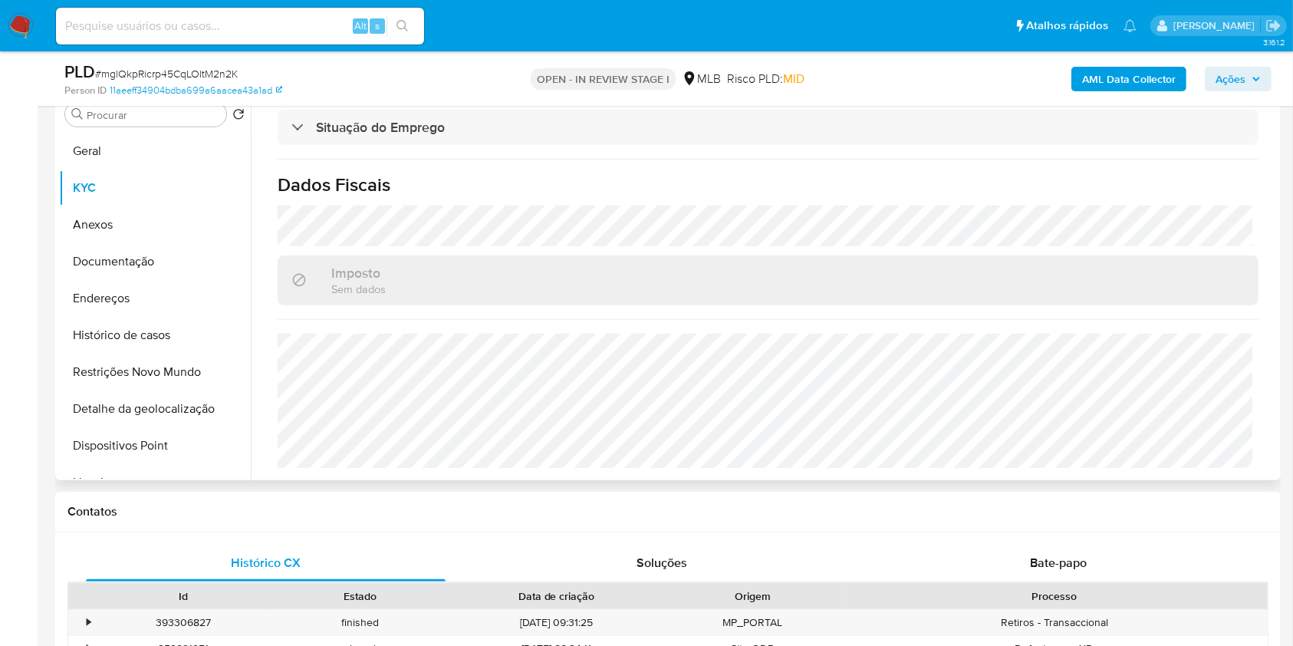
scroll to position [777, 0]
click at [133, 297] on button "Endereços" at bounding box center [148, 297] width 179 height 37
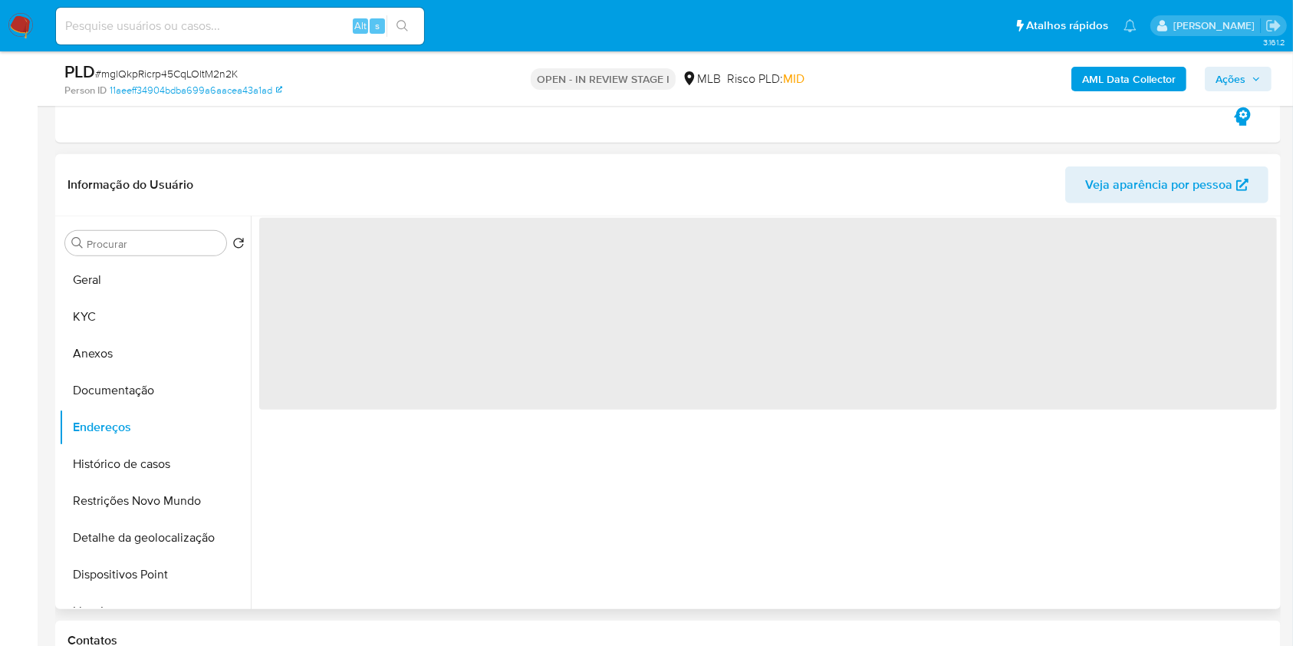
scroll to position [639, 0]
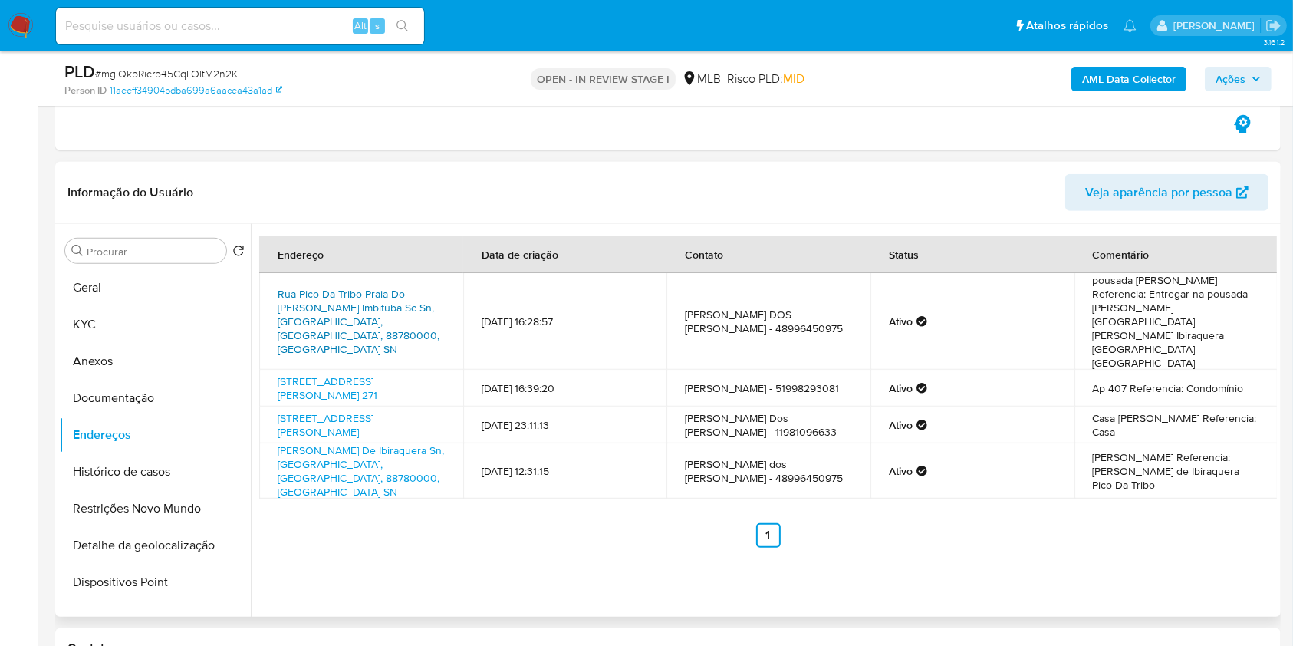
click at [360, 286] on link "Rua Pico Da Tribo Praia Do Rosa Imbituba Sc Sn, Imbituba, Santa Catarina, 88780…" at bounding box center [359, 321] width 162 height 71
click at [357, 373] on link "Avenida Amynthas Jacques De Moraes 271, Porto Alegre, Rio Grande Do Sul, 902450…" at bounding box center [328, 387] width 100 height 29
click at [351, 410] on link "Rua Jaime Freitas Moniz 47, São Paulo, São Paulo, 04814230, Brasil 47" at bounding box center [326, 424] width 96 height 29
click at [337, 445] on link "Estrada Geral De Ibiraquera Sn, Imbituba, Santa Catarina, 88780000, Brasil SN" at bounding box center [361, 470] width 166 height 57
click at [179, 402] on button "Documentação" at bounding box center [155, 398] width 192 height 37
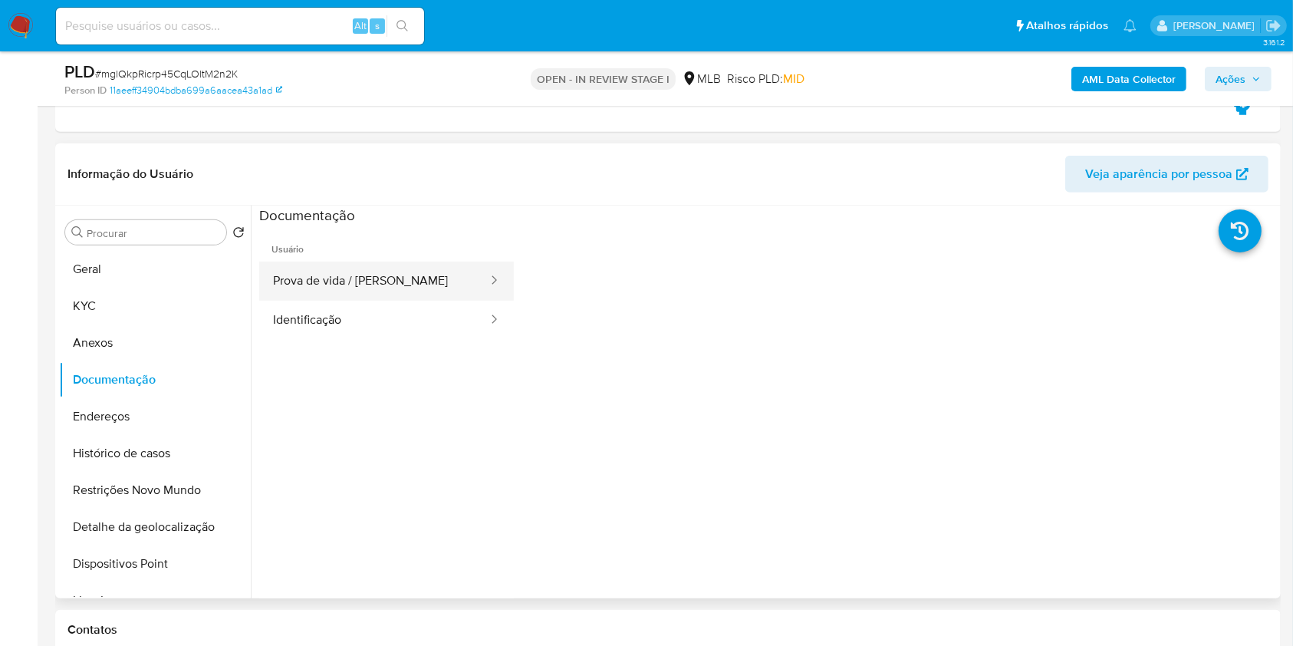
click at [350, 285] on button "Prova de vida / Selfie" at bounding box center [374, 280] width 230 height 39
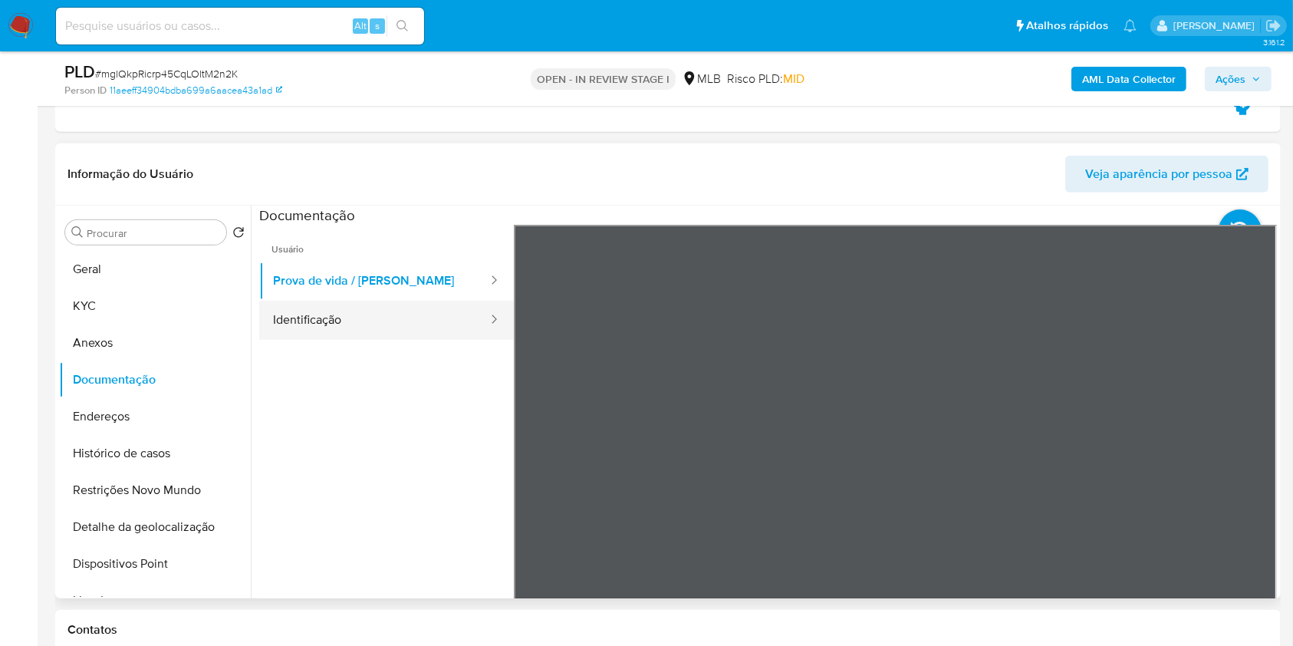
click at [411, 312] on button "Identificação" at bounding box center [374, 320] width 230 height 39
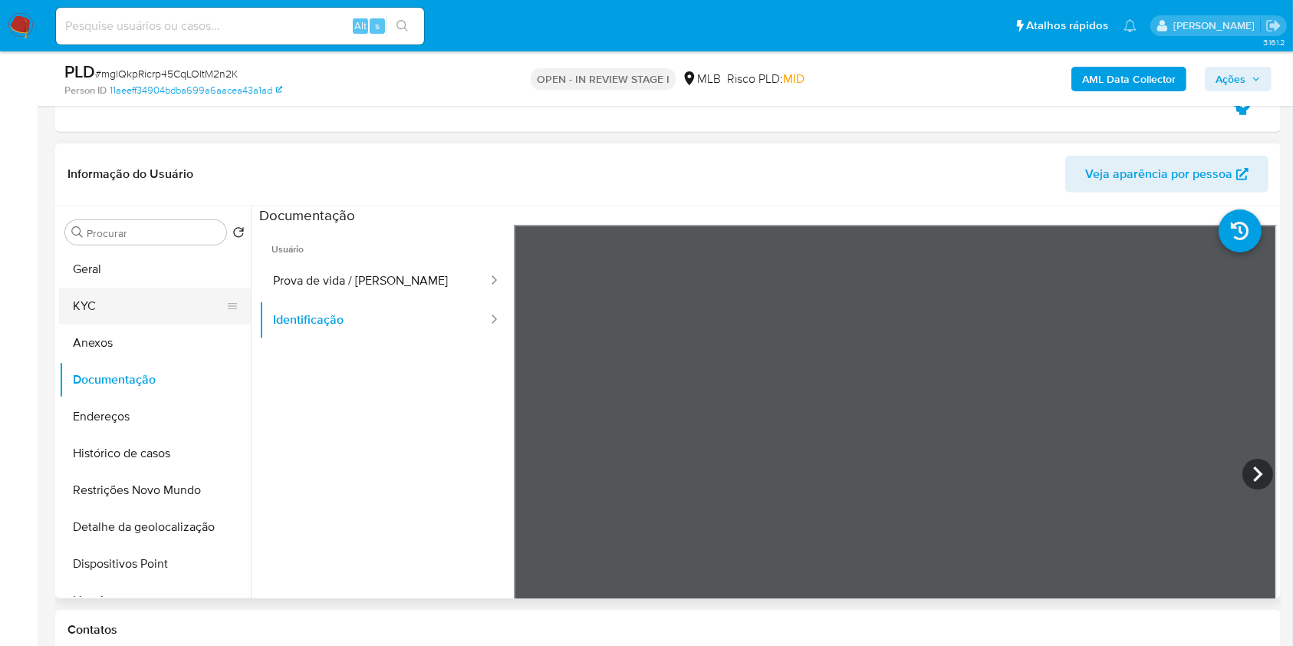
click at [161, 305] on button "KYC" at bounding box center [148, 306] width 179 height 37
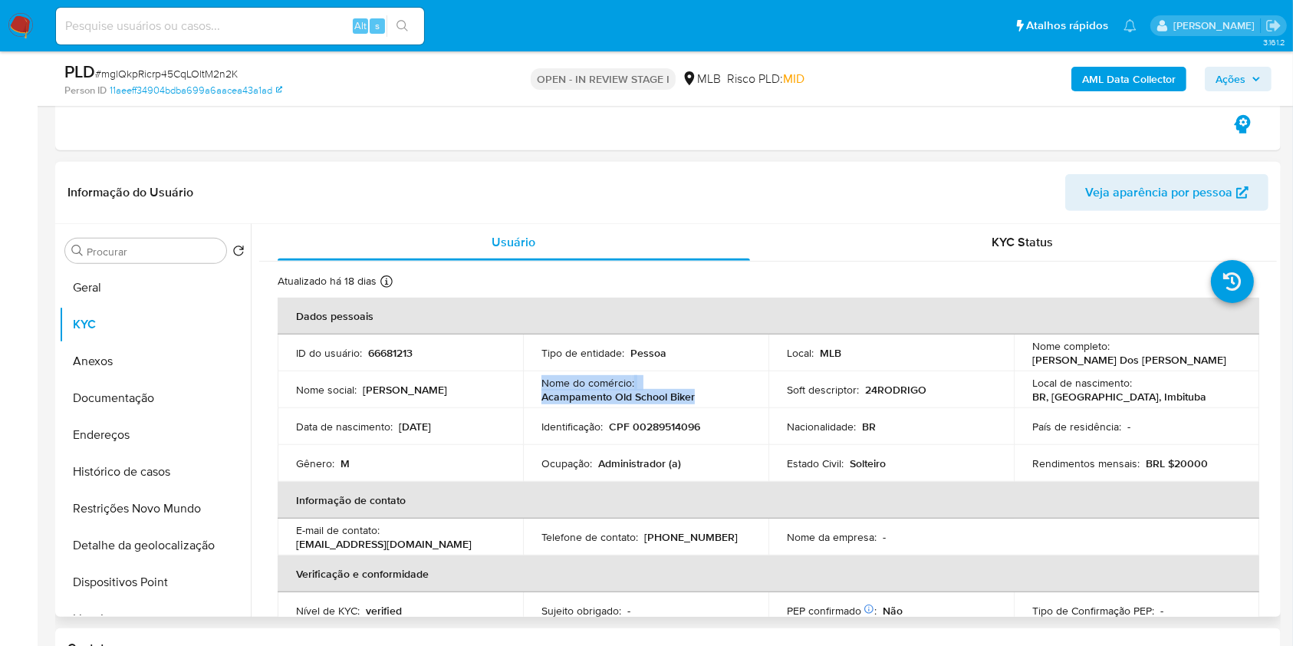
drag, startPoint x: 708, startPoint y: 398, endPoint x: 535, endPoint y: 383, distance: 173.1
click at [535, 383] on td "Nome do comércio : Acampamento Old School Biker" at bounding box center [645, 389] width 245 height 37
copy div "Nome do comércio : Acampamento Old School Biker"
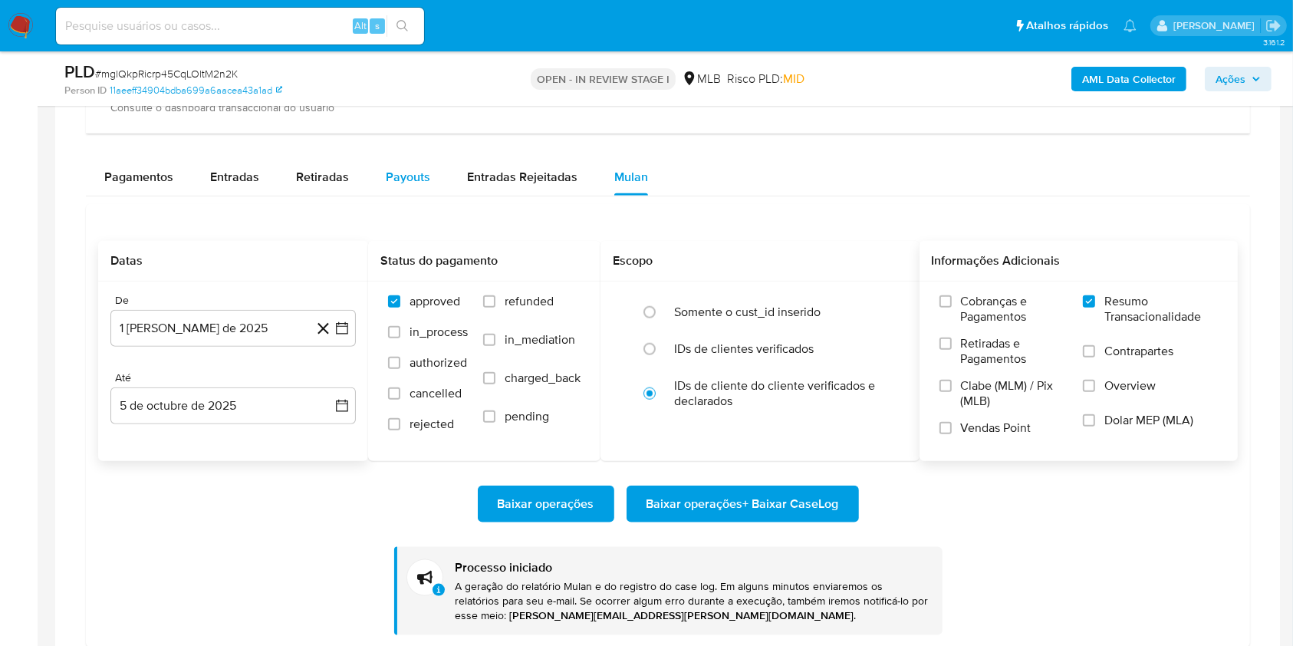
click at [426, 160] on div "Payouts" at bounding box center [408, 177] width 44 height 37
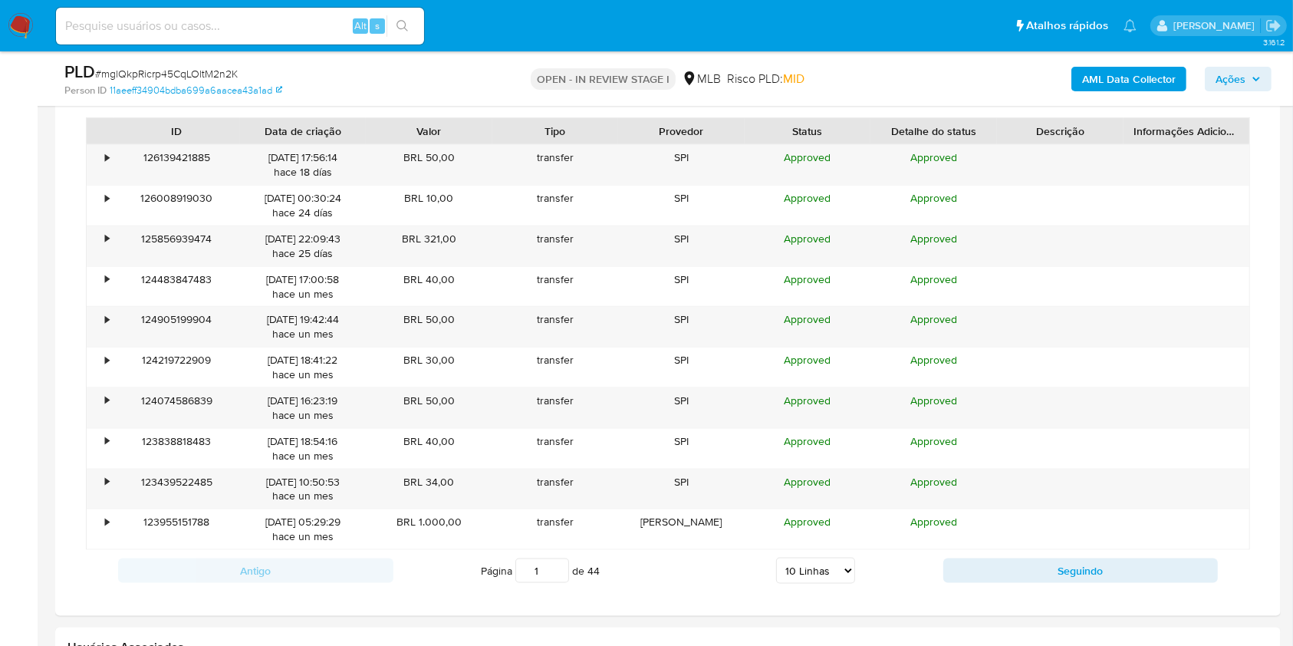
scroll to position [1816, 0]
click at [806, 570] on select "5 Linhas 10 Linhas 20 Linhas 25 Linhas 50 Linhas 100 Linhas" at bounding box center [815, 570] width 79 height 26
select select "100"
click at [776, 557] on select "5 Linhas 10 Linhas 20 Linhas 25 Linhas 50 Linhas 100 Linhas" at bounding box center [815, 570] width 79 height 26
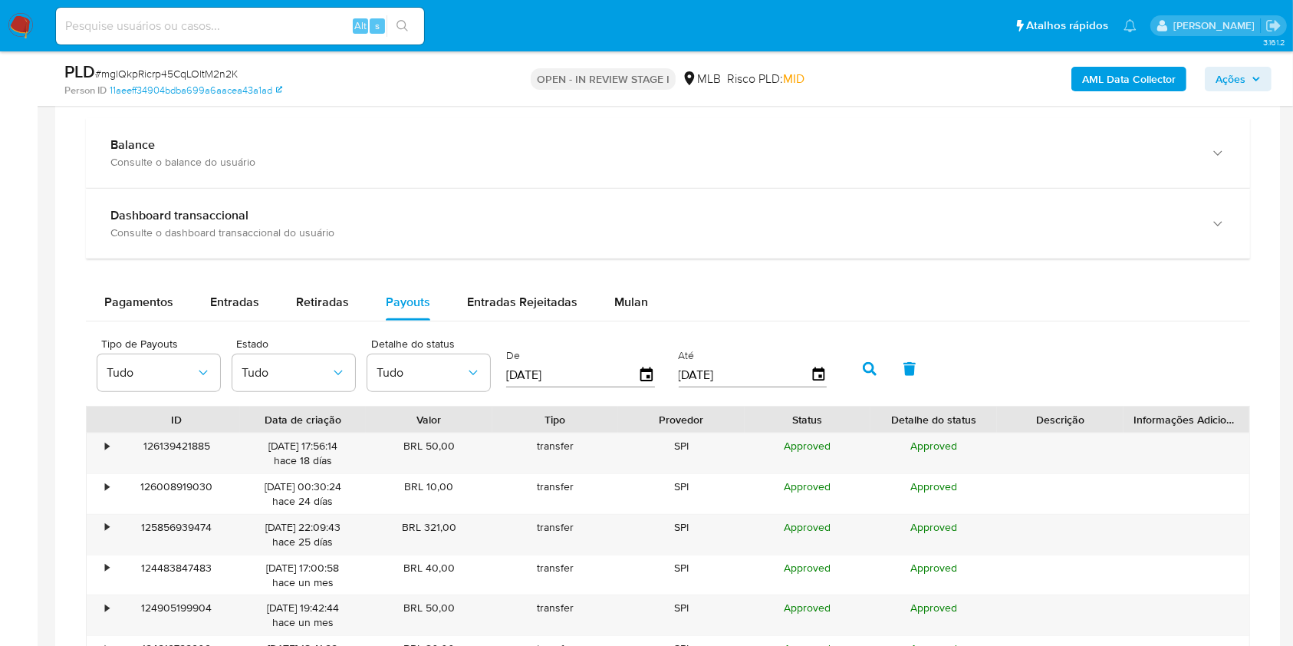
click at [241, 330] on div "Tipo de Payouts Tudo Estado Tudo Detalhe do status Tudo De 09/07/2025 Até 06/10…" at bounding box center [668, 367] width 1164 height 77
click at [235, 309] on span "Entradas" at bounding box center [234, 302] width 49 height 18
select select "10"
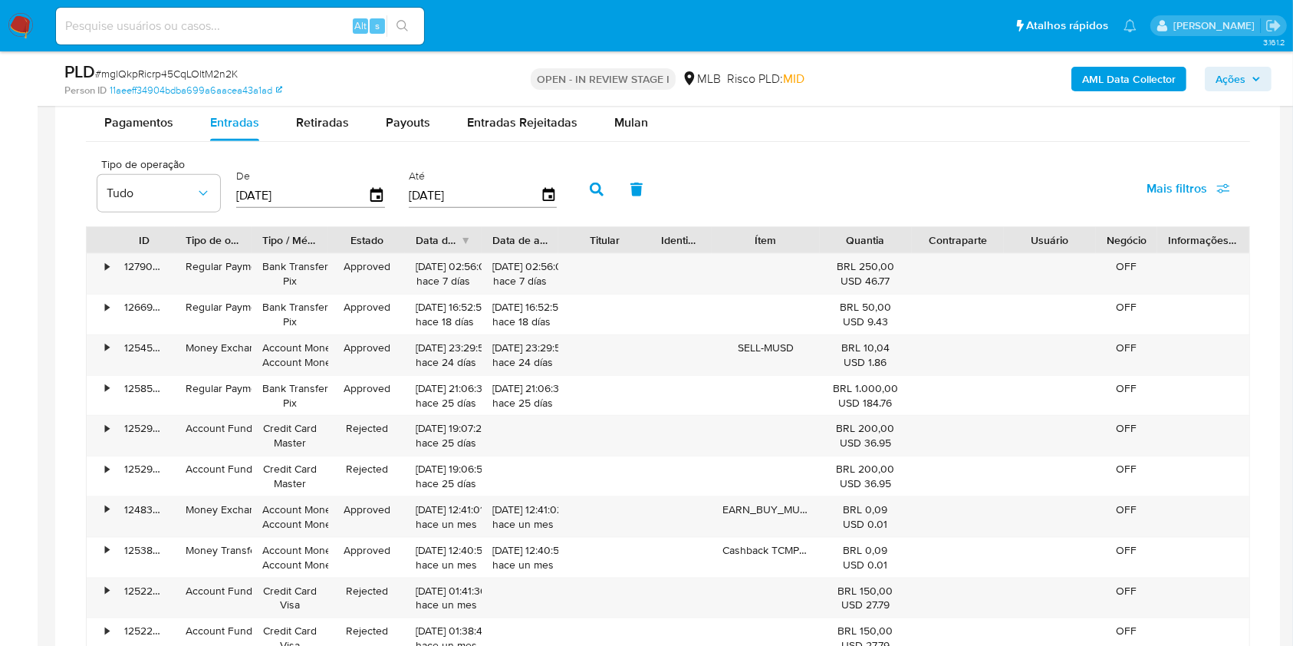
scroll to position [1705, 0]
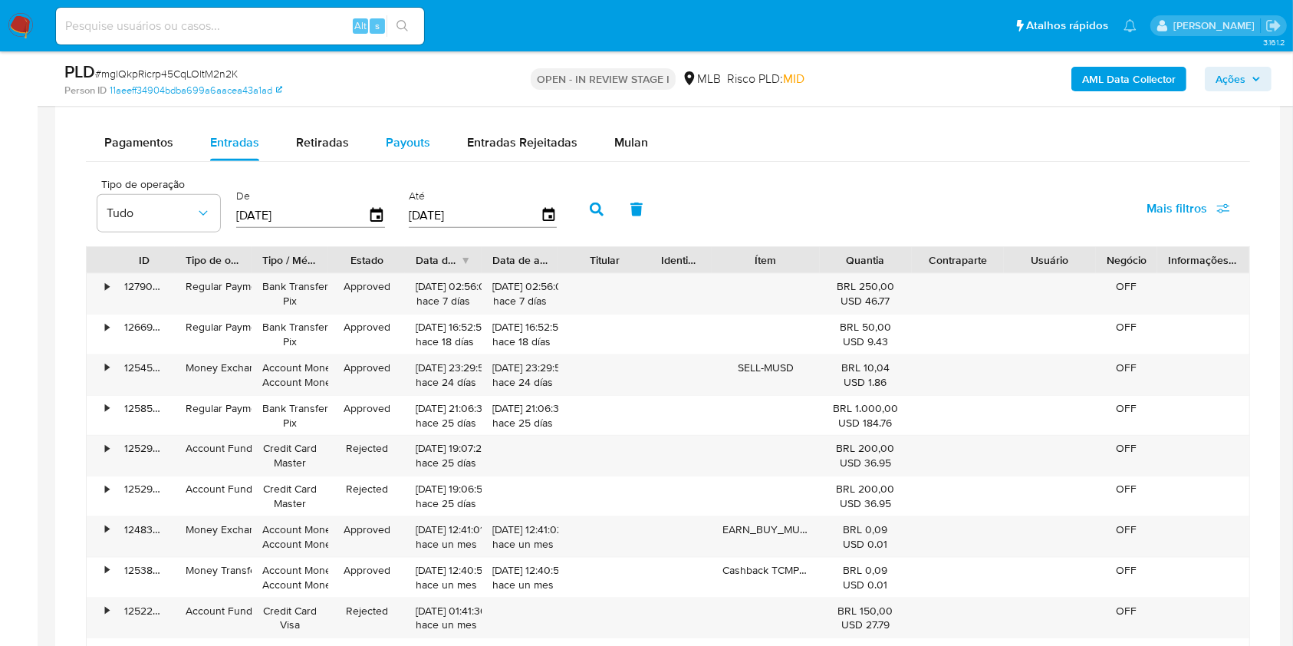
click at [393, 157] on div "Payouts" at bounding box center [408, 142] width 44 height 37
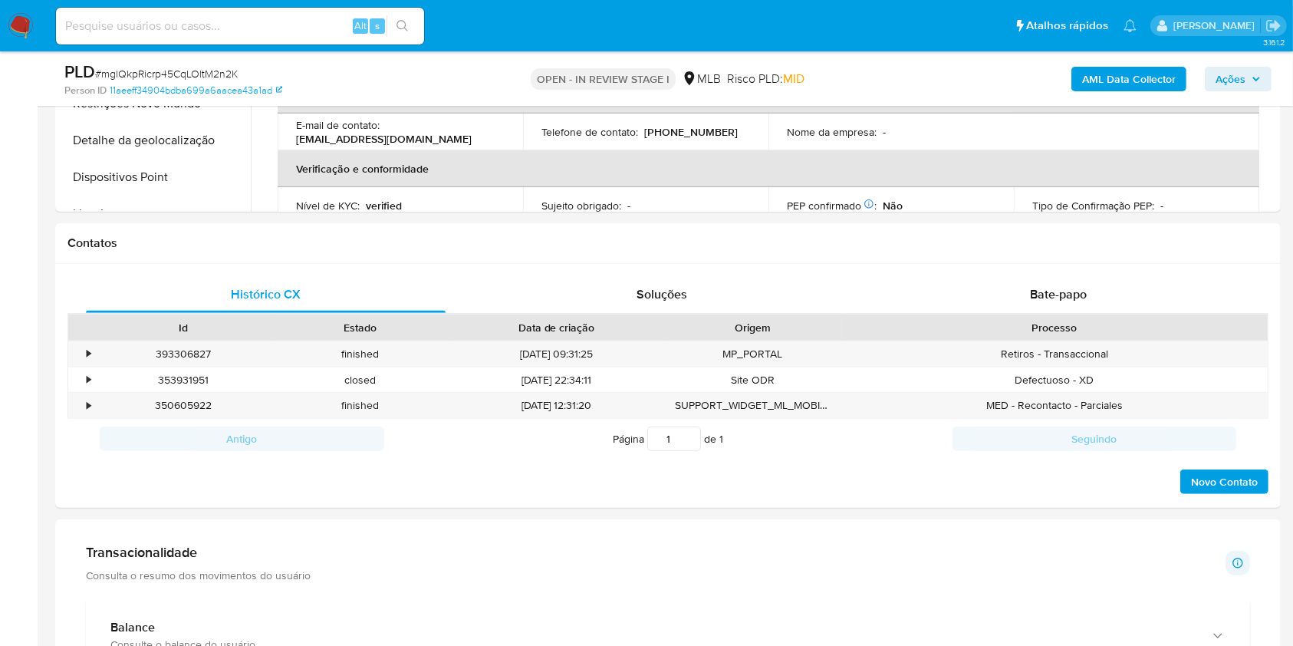
drag, startPoint x: 633, startPoint y: 611, endPoint x: 638, endPoint y: 584, distance: 27.2
click at [633, 611] on div "Balance Consulte o balance do usuário" at bounding box center [668, 635] width 1164 height 70
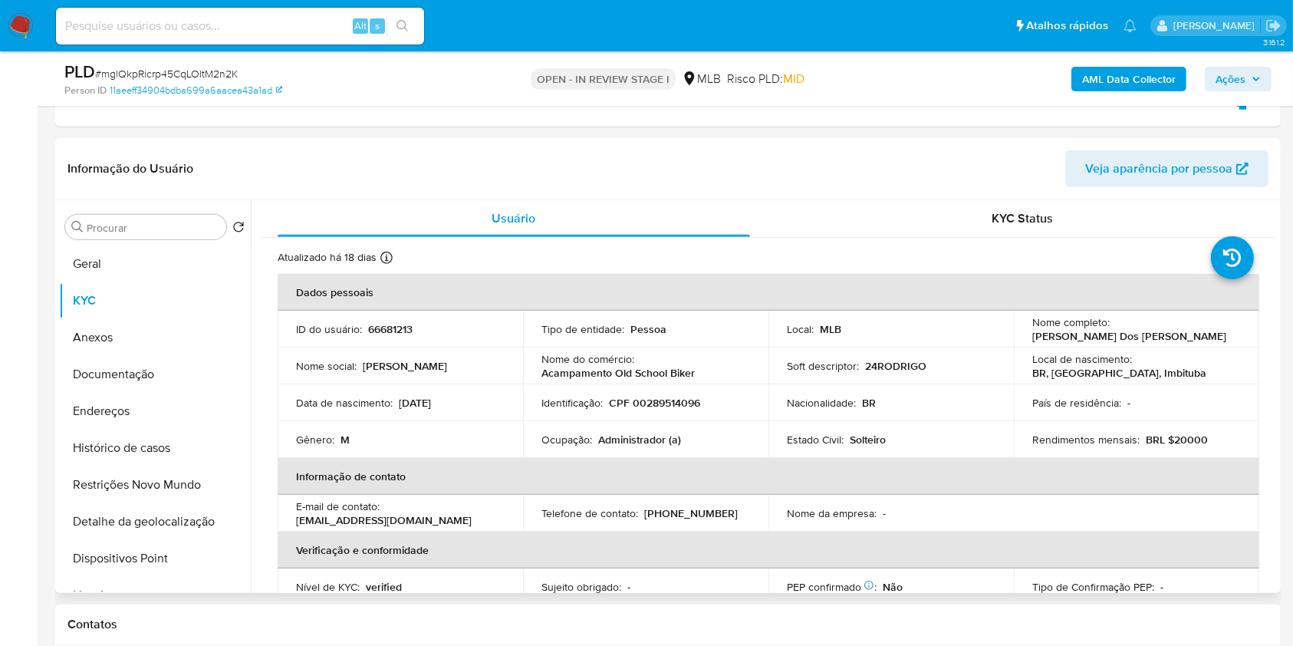
scroll to position [657, 0]
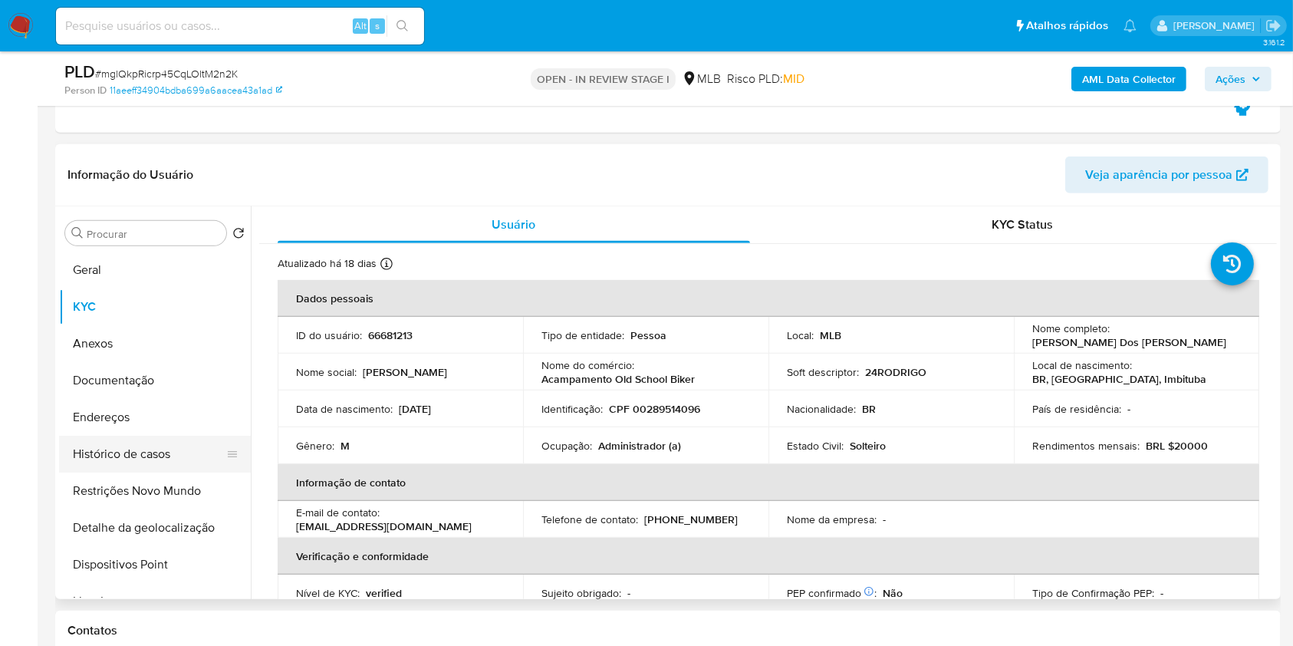
click at [112, 449] on button "Histórico de casos" at bounding box center [148, 454] width 179 height 37
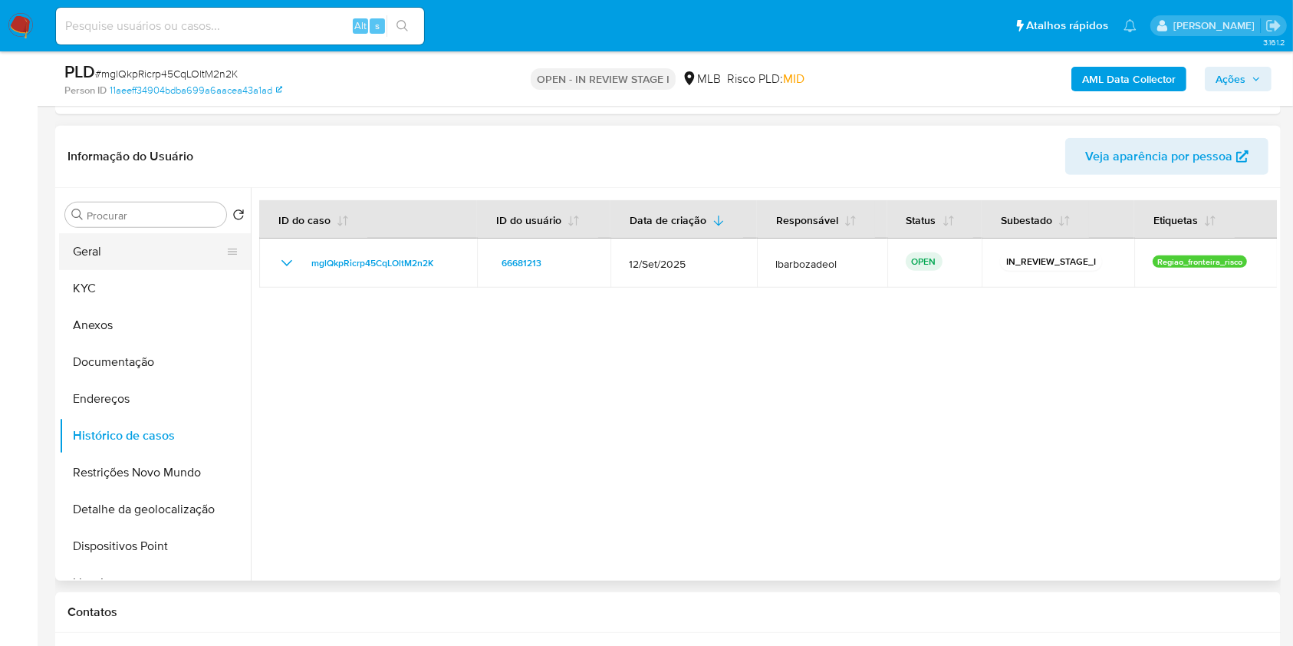
click at [183, 233] on button "Geral" at bounding box center [148, 251] width 179 height 37
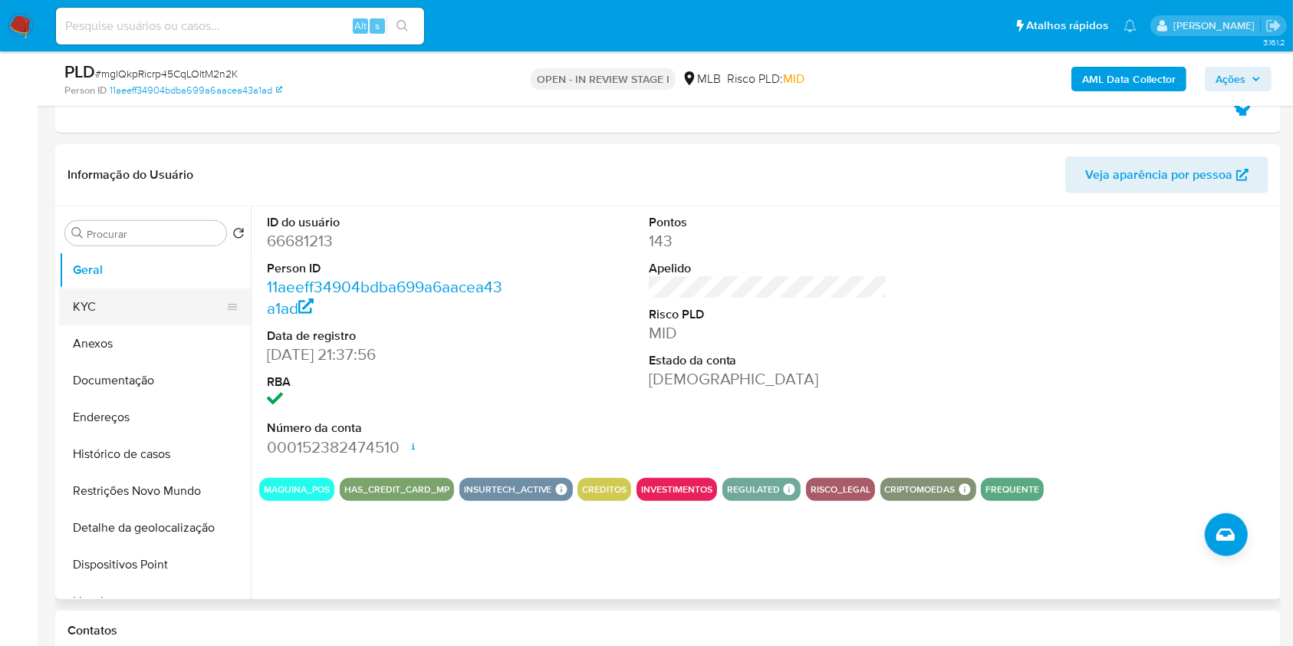
click at [156, 297] on button "KYC" at bounding box center [148, 306] width 179 height 37
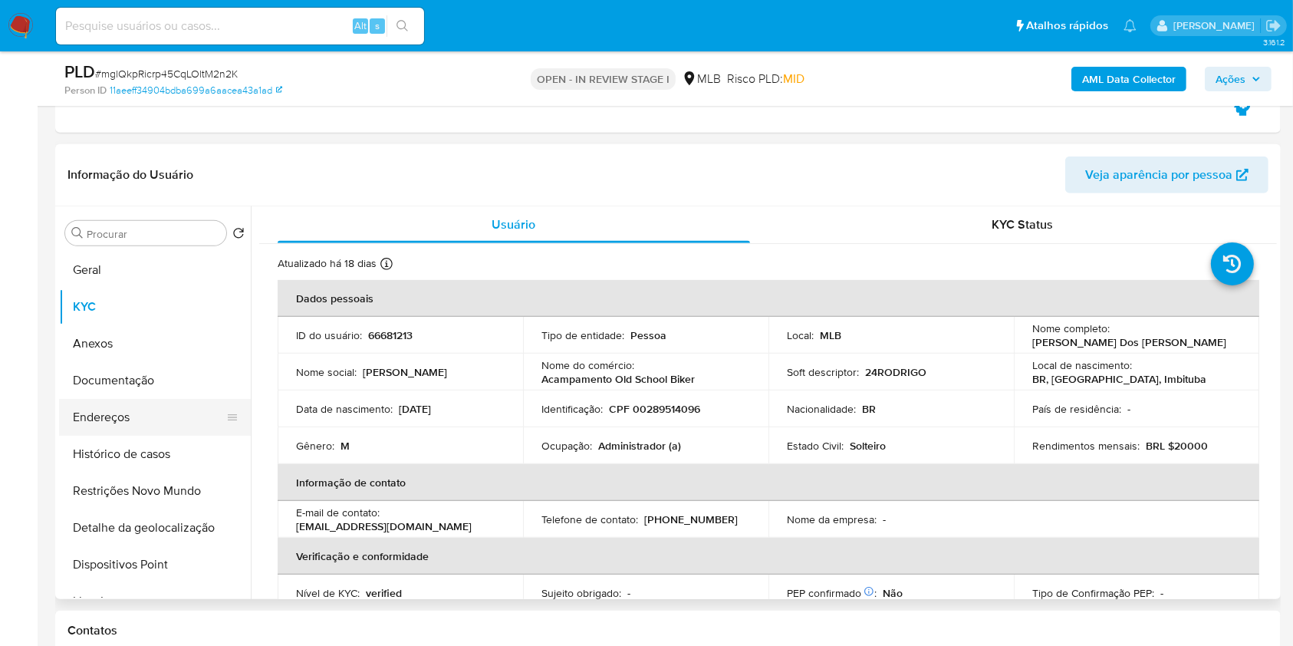
click at [178, 416] on button "Endereços" at bounding box center [148, 417] width 179 height 37
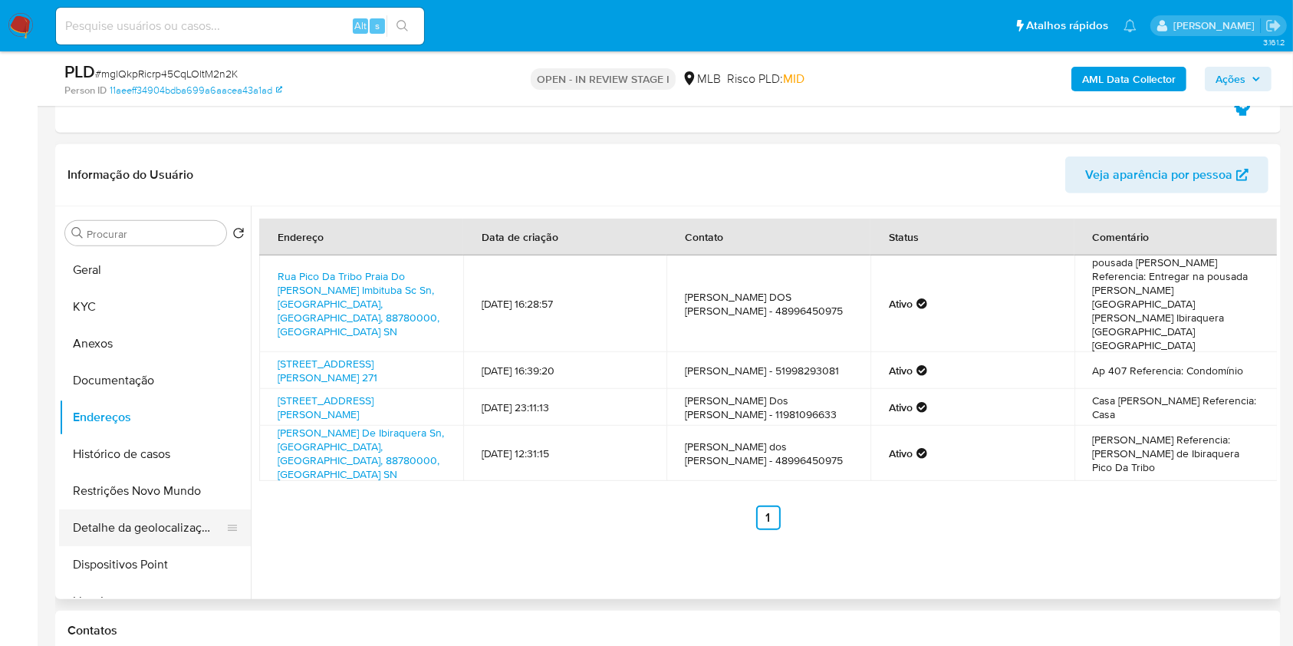
click at [90, 523] on button "Detalhe da geolocalização" at bounding box center [148, 527] width 179 height 37
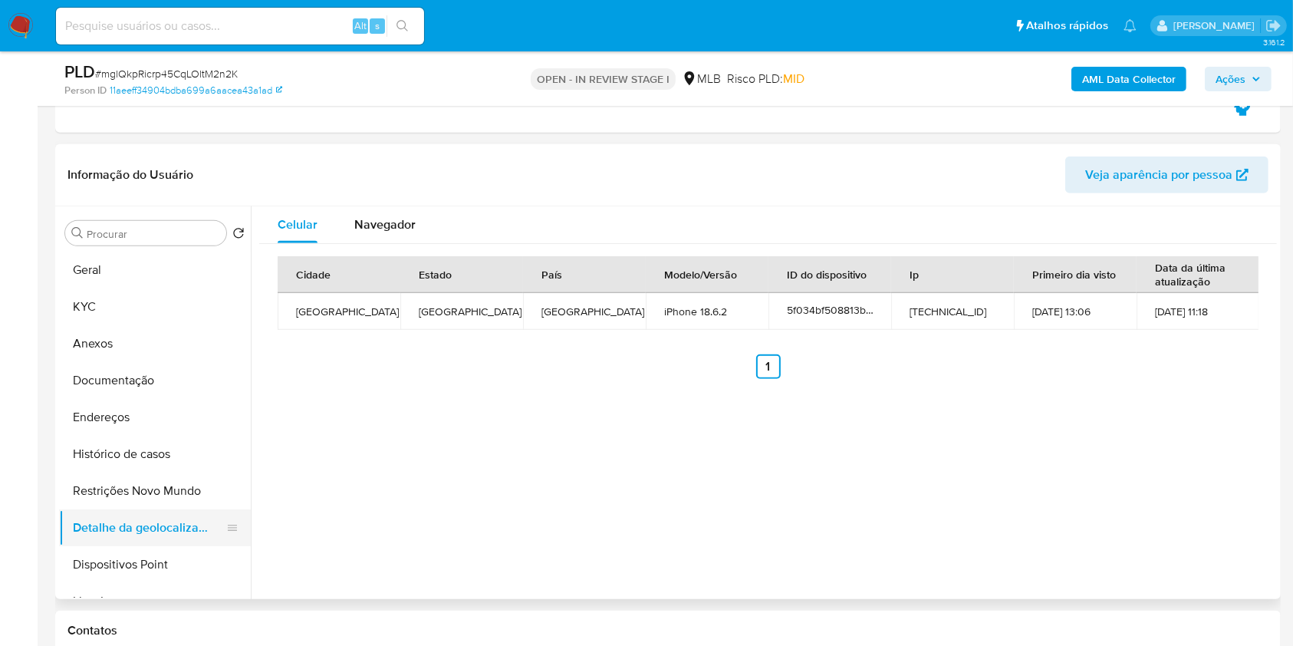
click at [147, 529] on button "Detalhe da geolocalização" at bounding box center [148, 527] width 179 height 37
click at [150, 491] on button "Restrições Novo Mundo" at bounding box center [148, 490] width 179 height 37
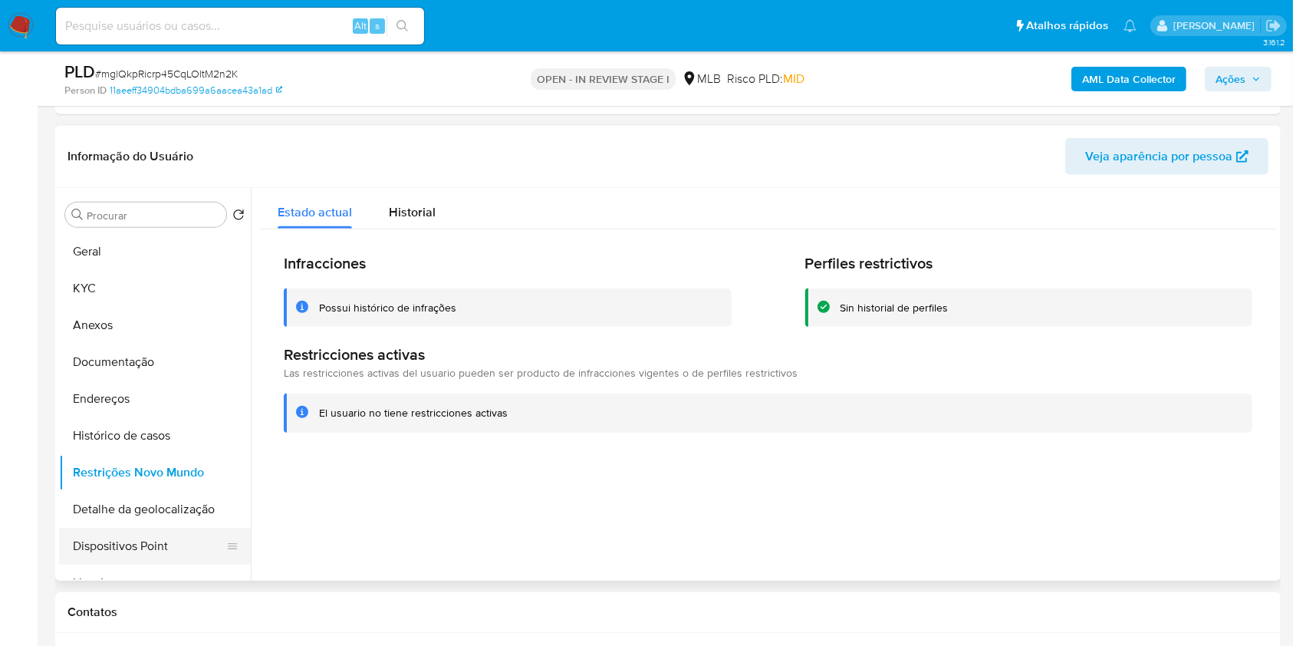
click at [120, 541] on button "Dispositivos Point" at bounding box center [148, 546] width 179 height 37
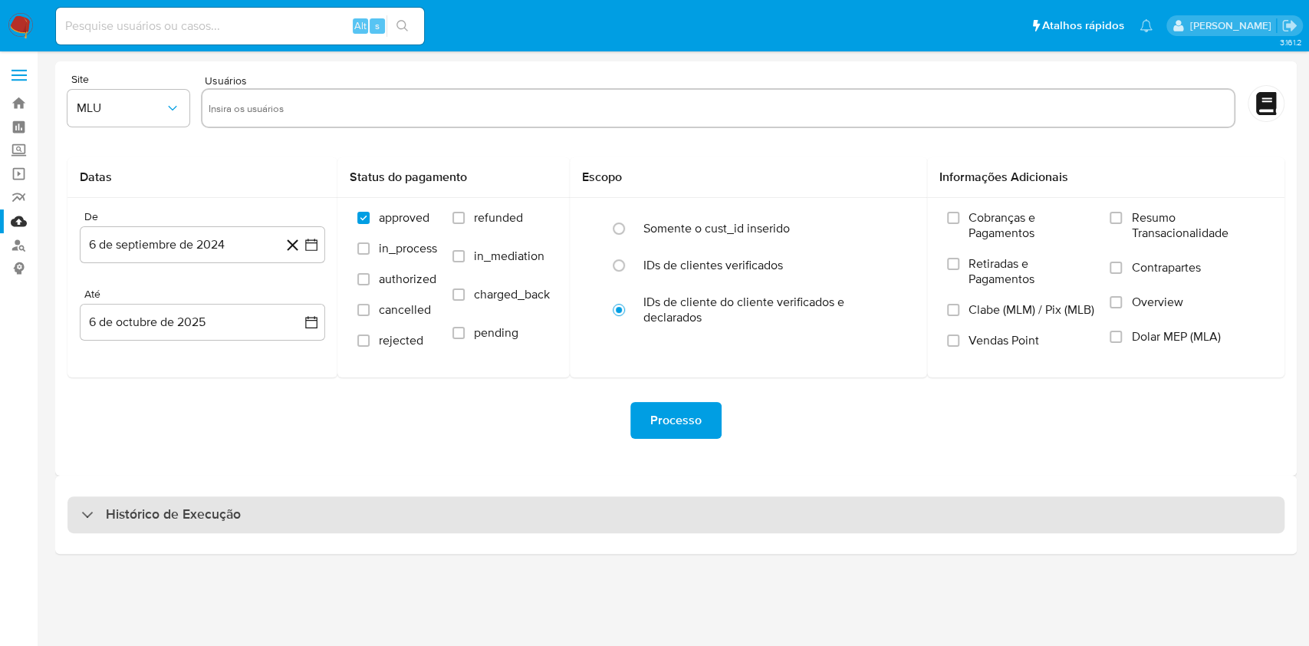
click at [478, 502] on div "Histórico de Execução" at bounding box center [675, 514] width 1217 height 37
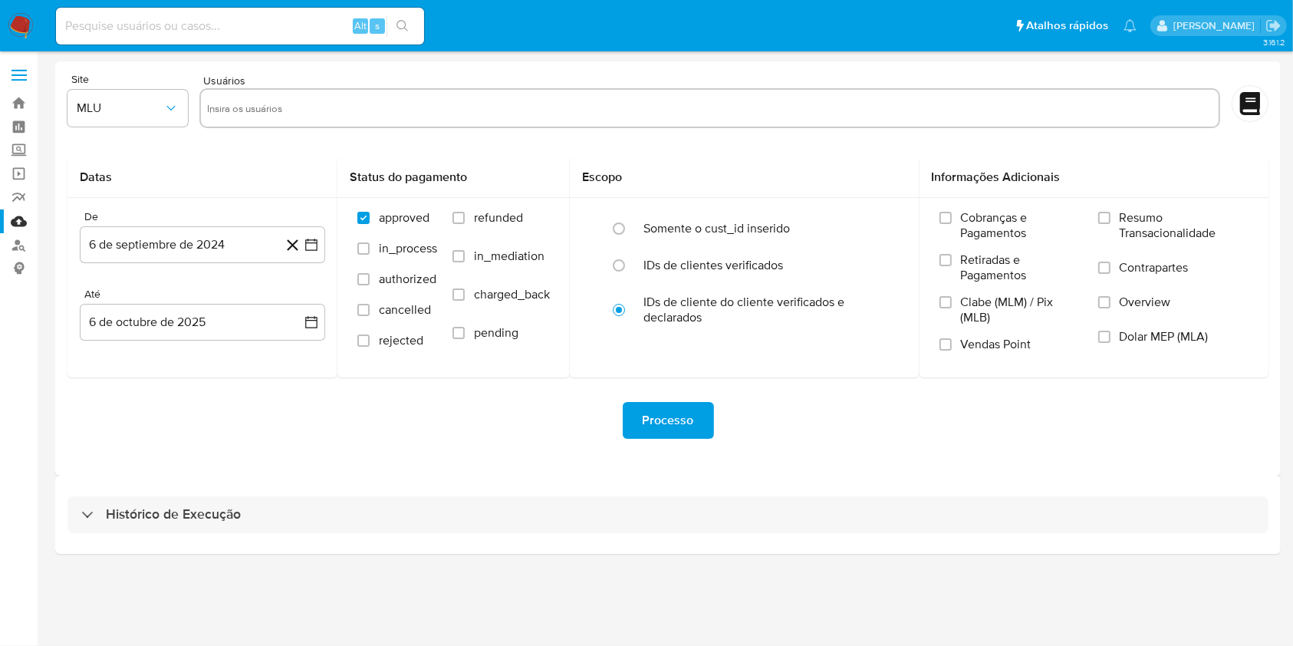
select select "10"
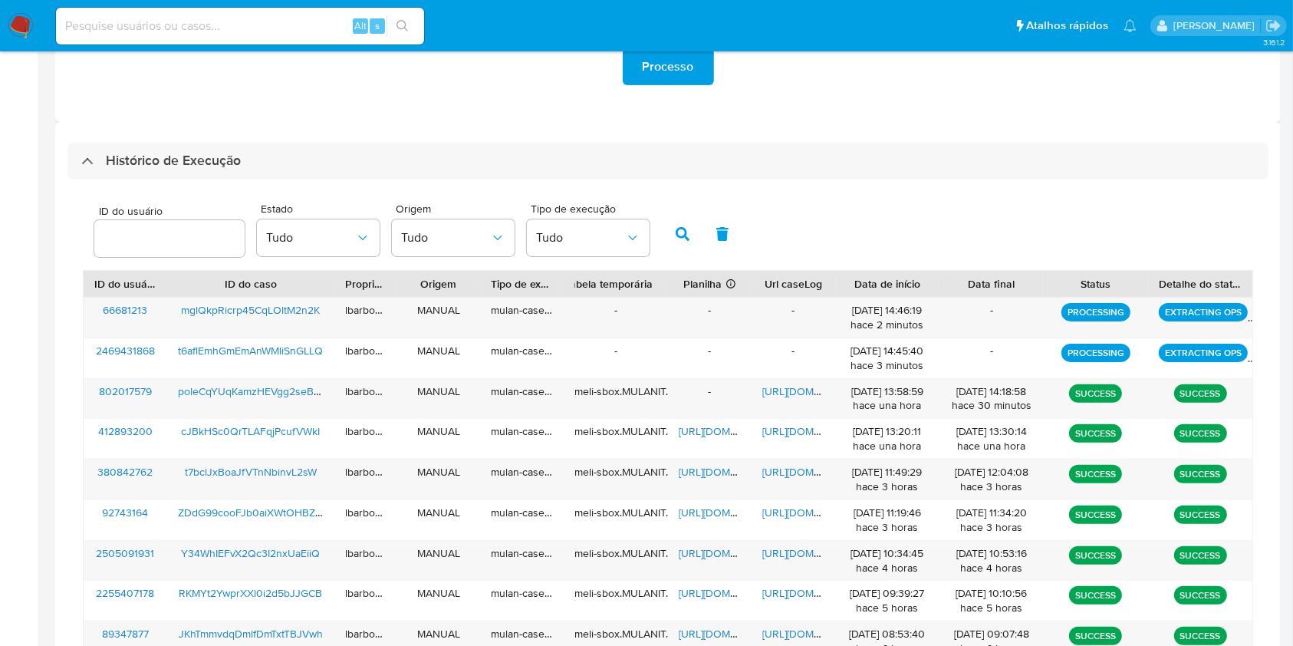
scroll to position [357, 0]
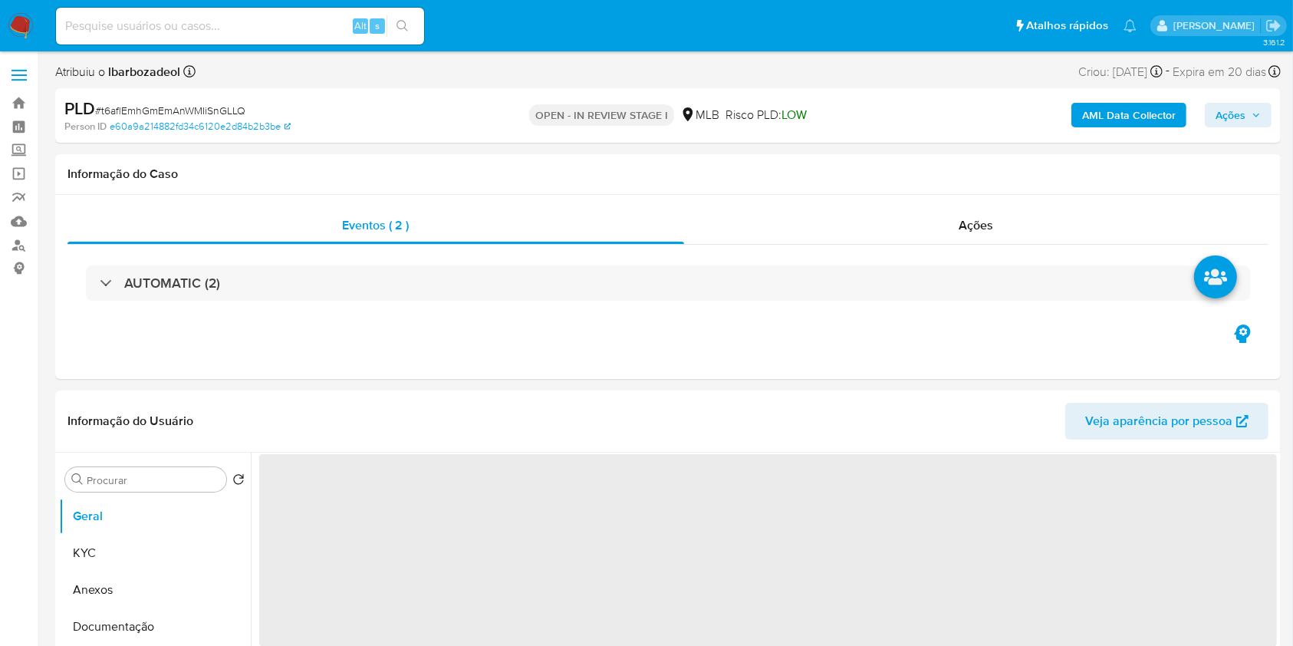
select select "10"
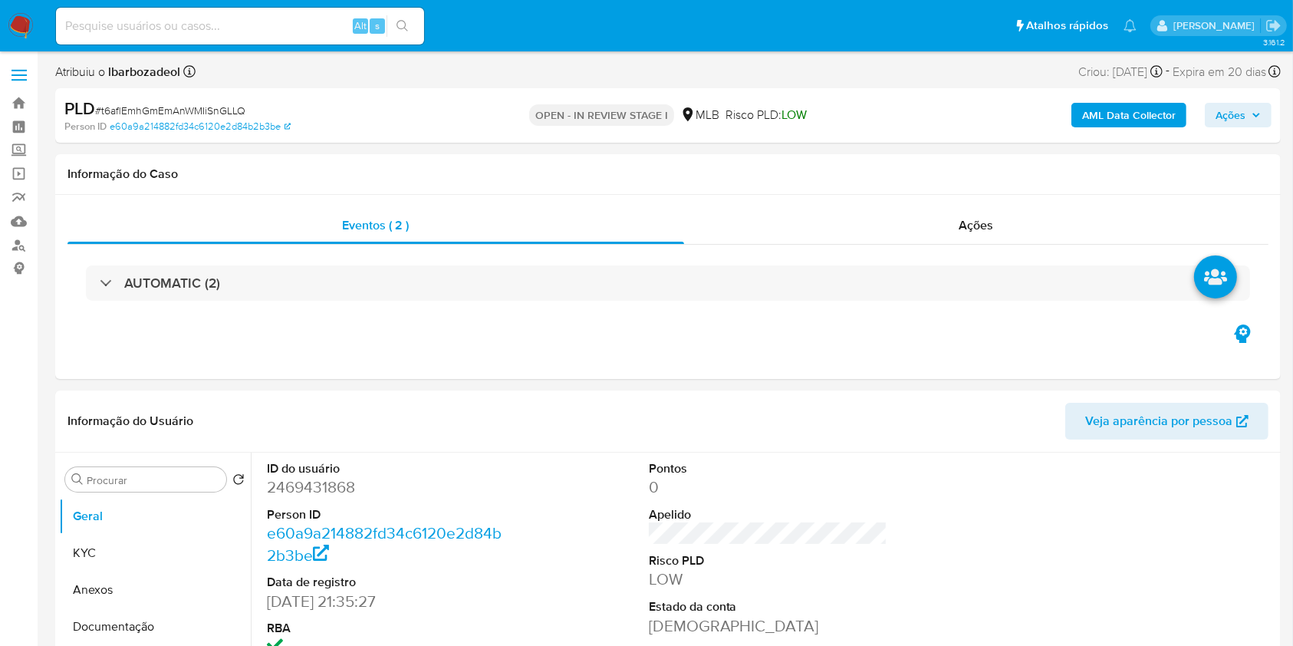
click at [1102, 111] on b "AML Data Collector" at bounding box center [1129, 115] width 94 height 25
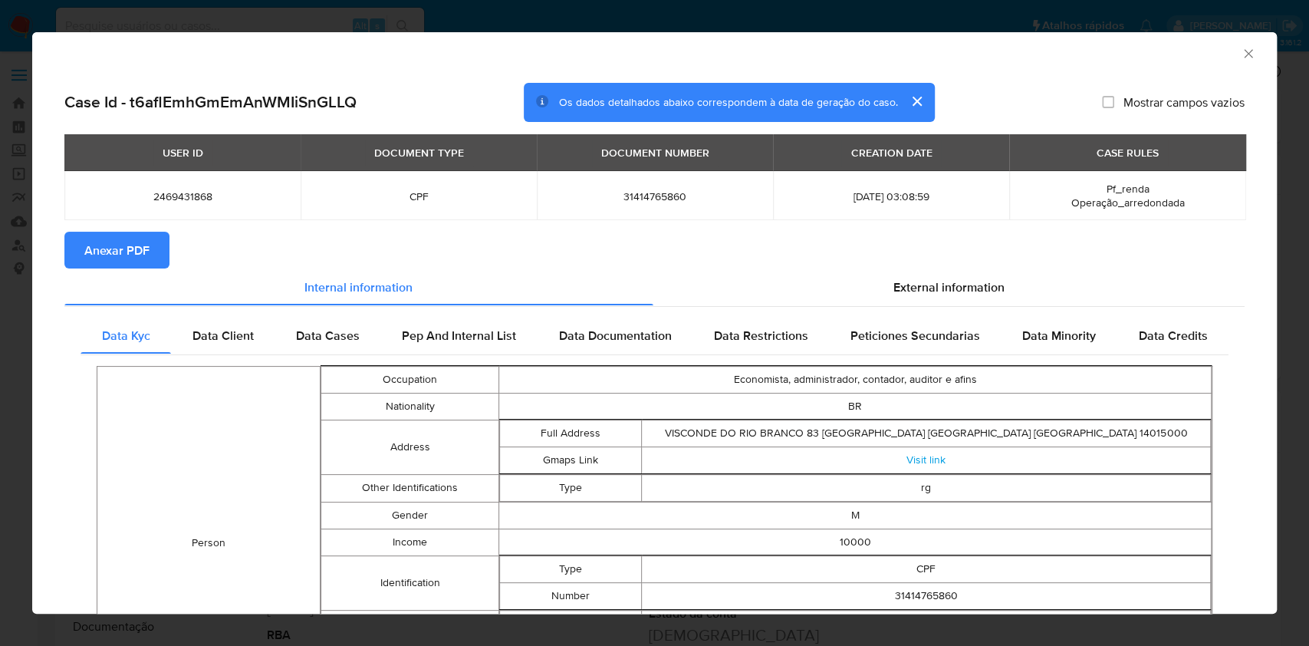
click at [157, 226] on div "USER ID DOCUMENT TYPE DOCUMENT NUMBER CREATION DATE CASE RULES 2469431868 CPF 3…" at bounding box center [654, 182] width 1180 height 97
click at [159, 252] on button "Anexar PDF" at bounding box center [116, 250] width 105 height 37
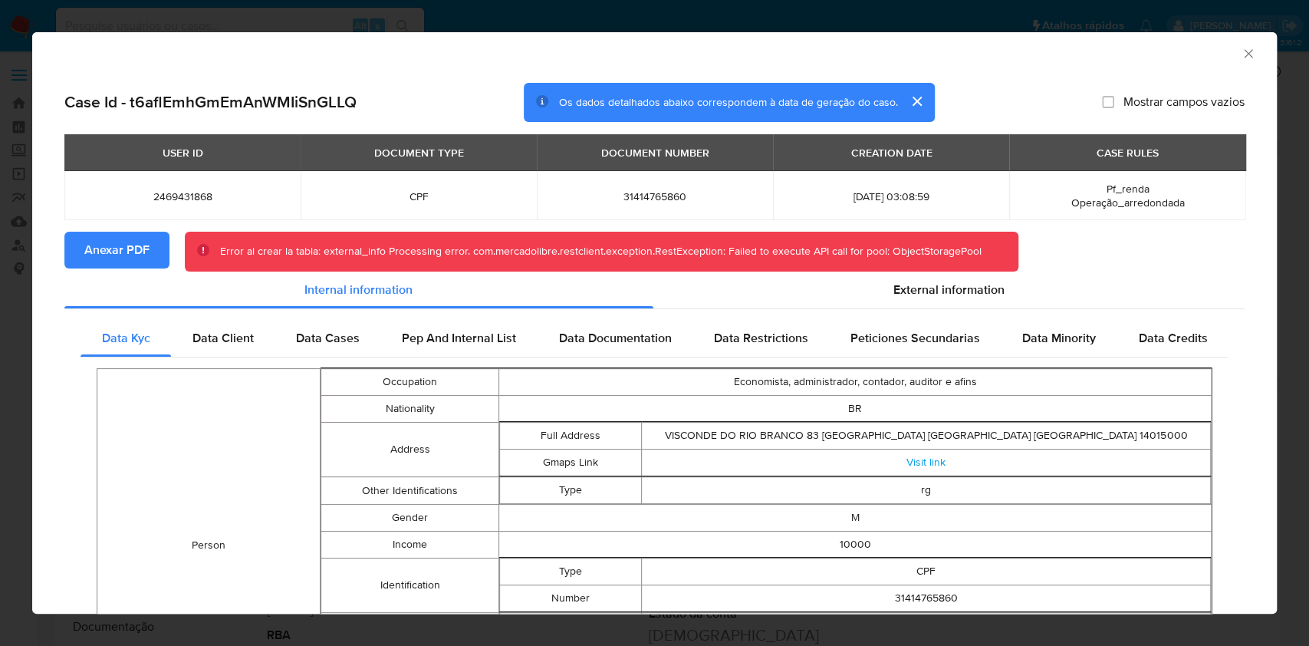
click at [1244, 54] on icon "Fechar a janela" at bounding box center [1248, 53] width 8 height 8
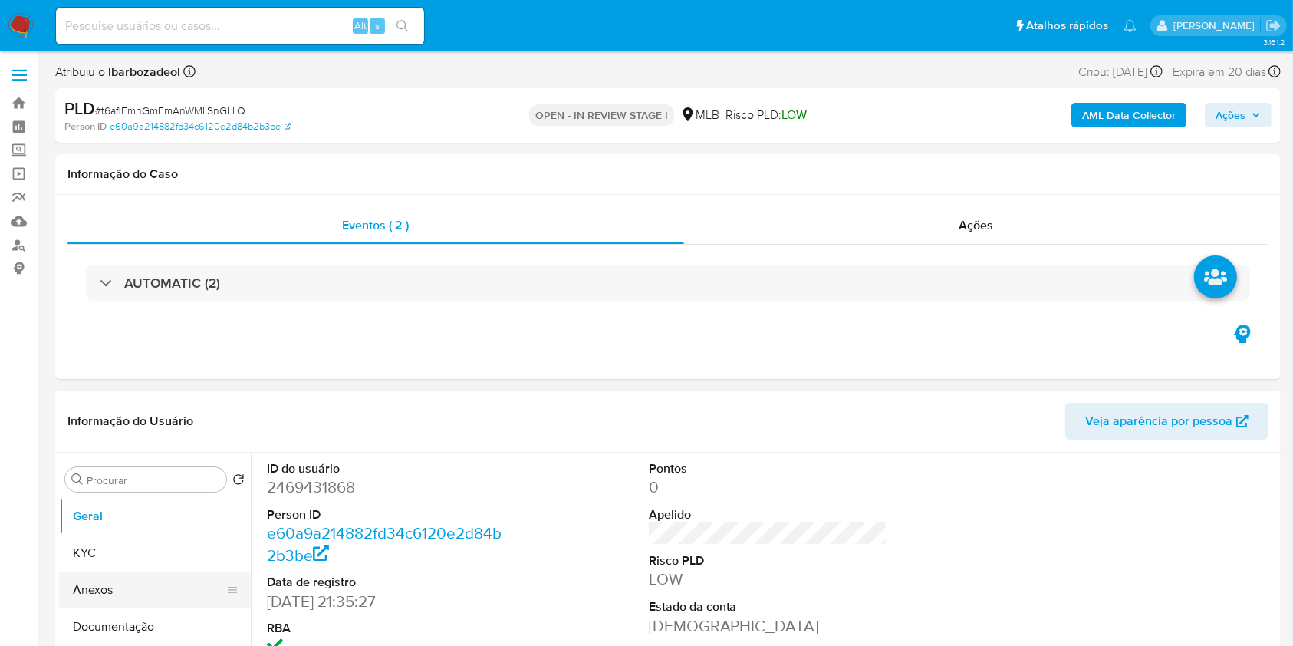
click at [114, 582] on button "Anexos" at bounding box center [148, 589] width 179 height 37
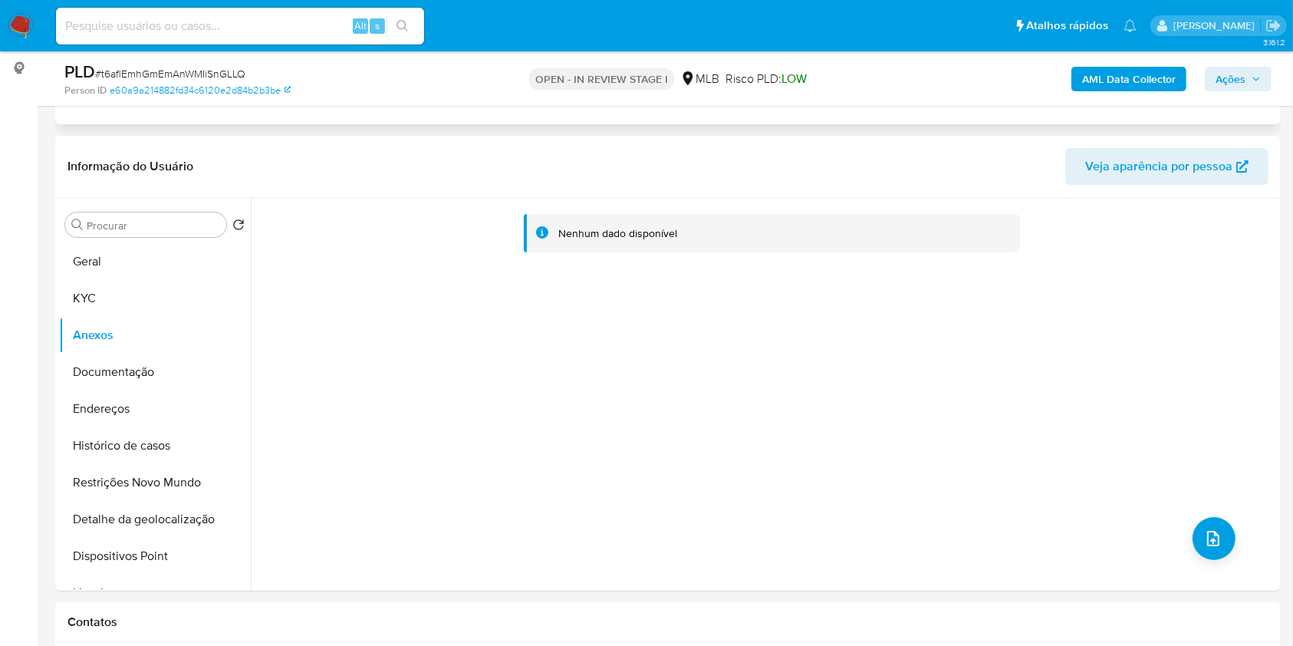
scroll to position [199, 0]
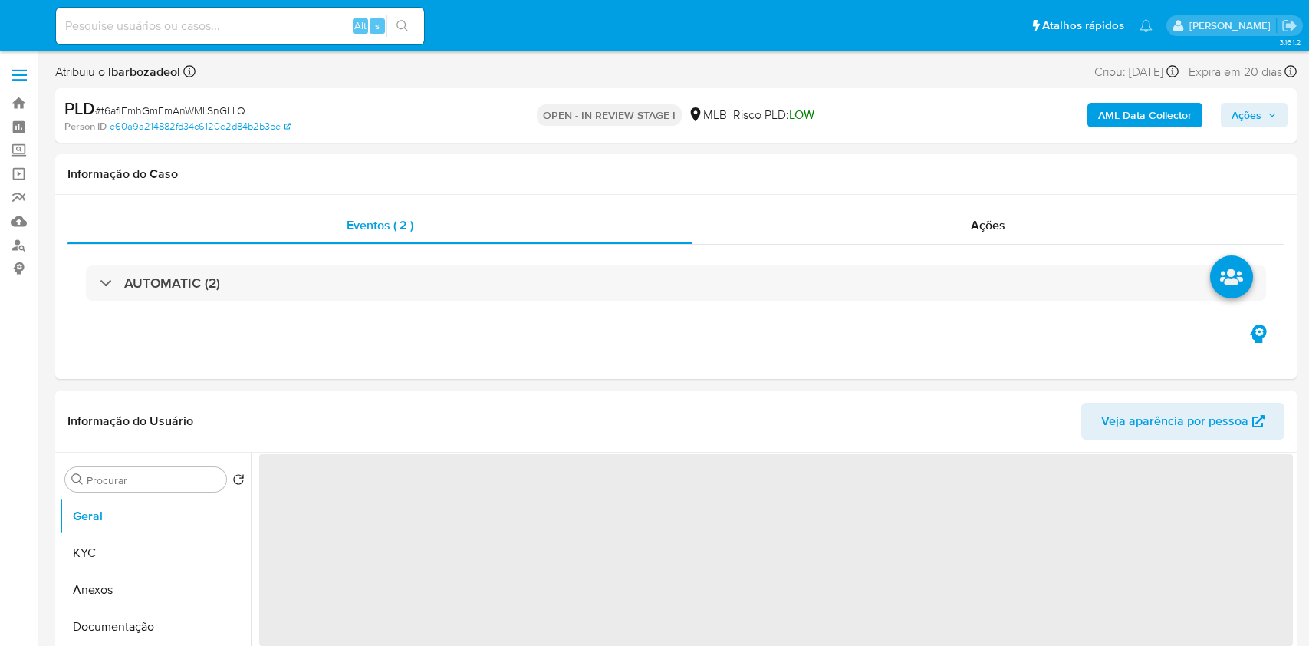
select select "10"
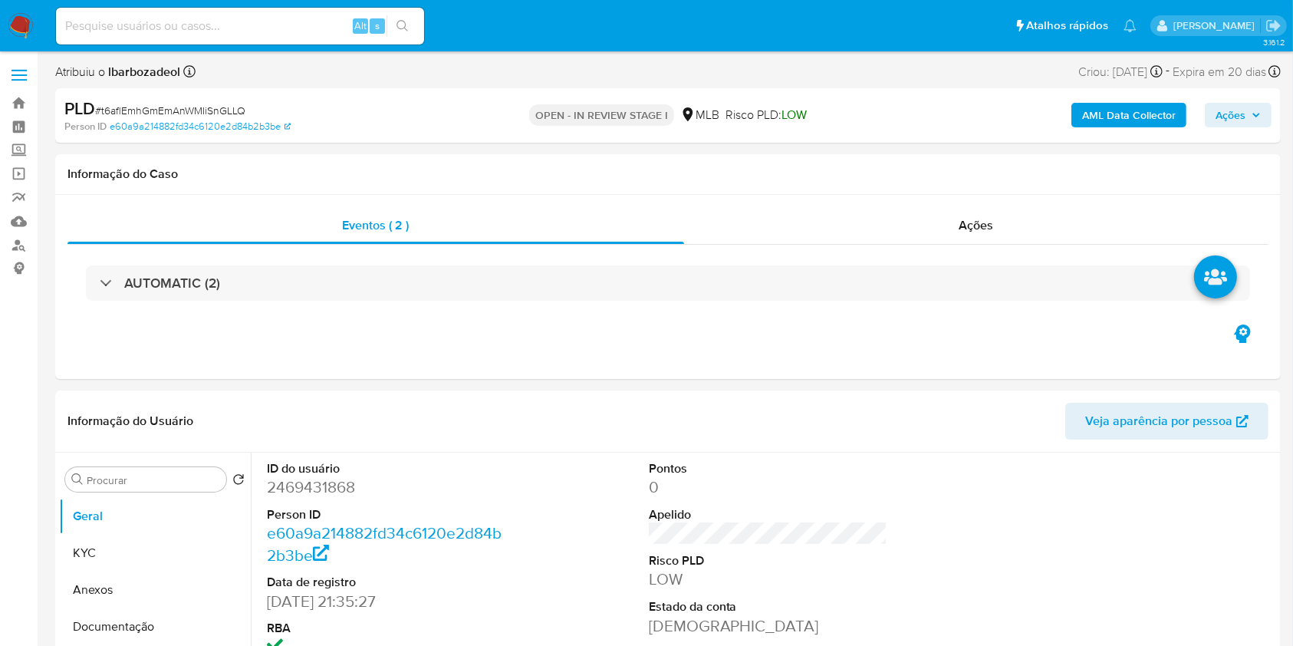
click at [1152, 123] on b "AML Data Collector" at bounding box center [1129, 115] width 94 height 25
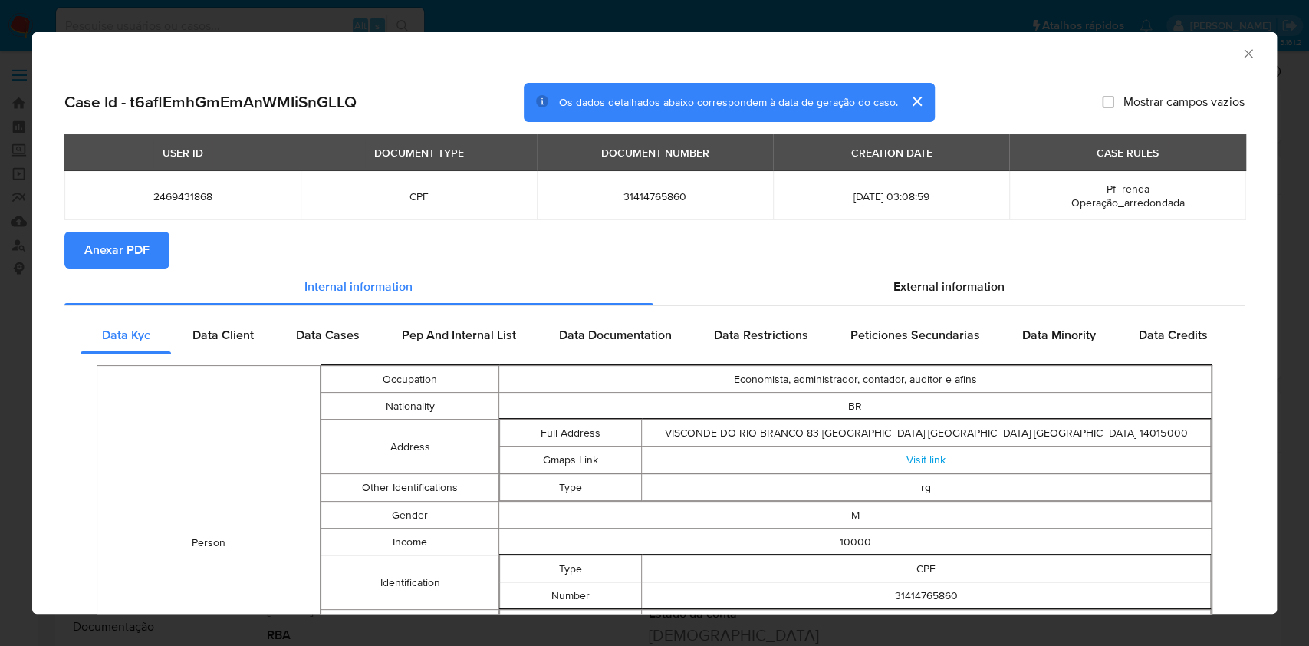
click at [130, 253] on span "Anexar PDF" at bounding box center [116, 250] width 65 height 34
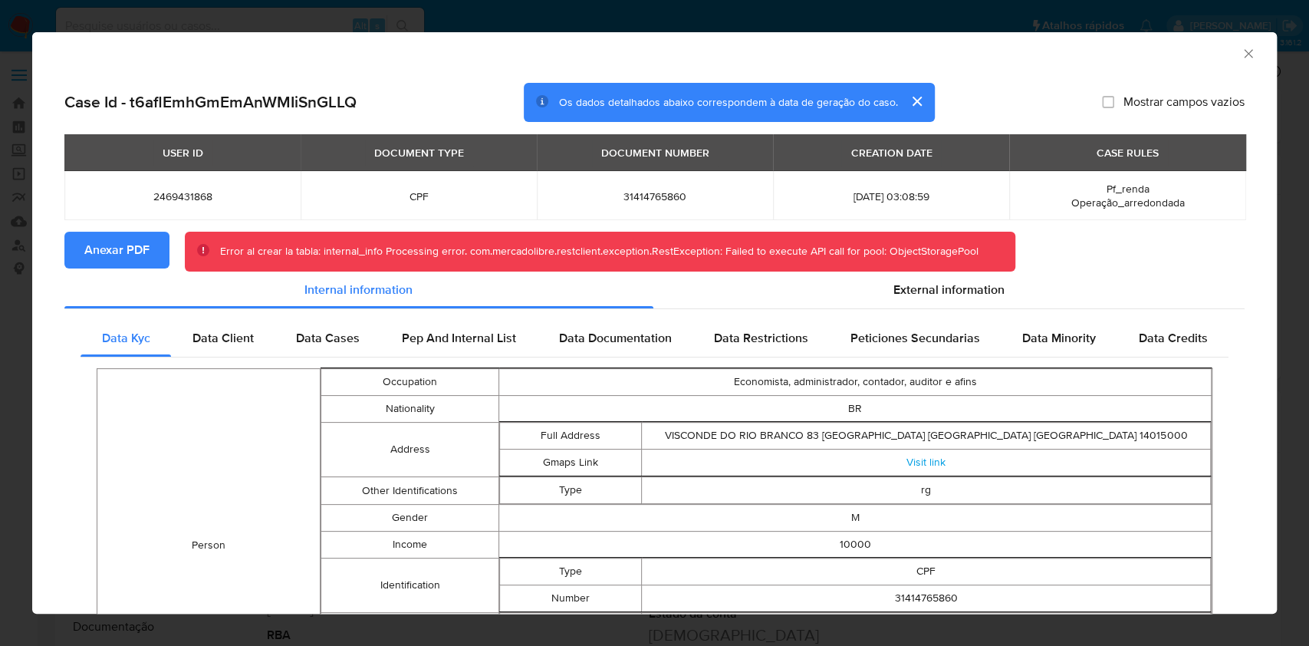
click at [1226, 61] on div "AML Data Collector" at bounding box center [654, 51] width 1244 height 38
click at [1241, 51] on icon "Fechar a janela" at bounding box center [1248, 53] width 15 height 15
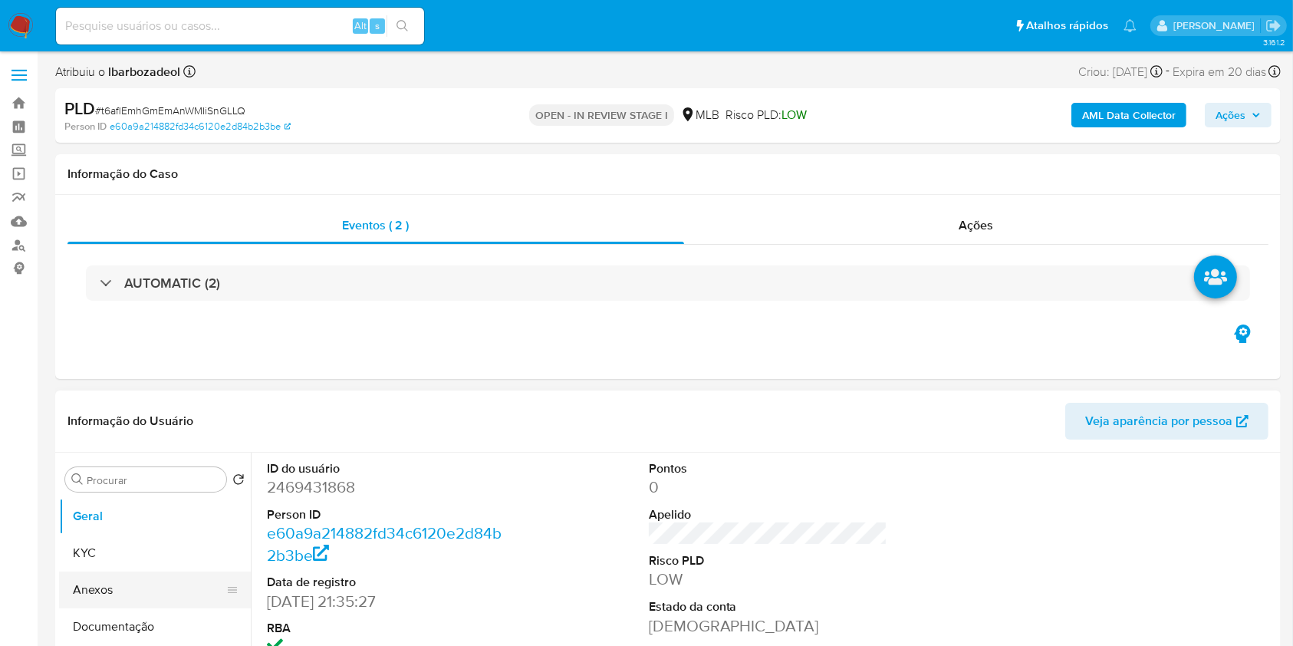
click at [97, 593] on button "Anexos" at bounding box center [148, 589] width 179 height 37
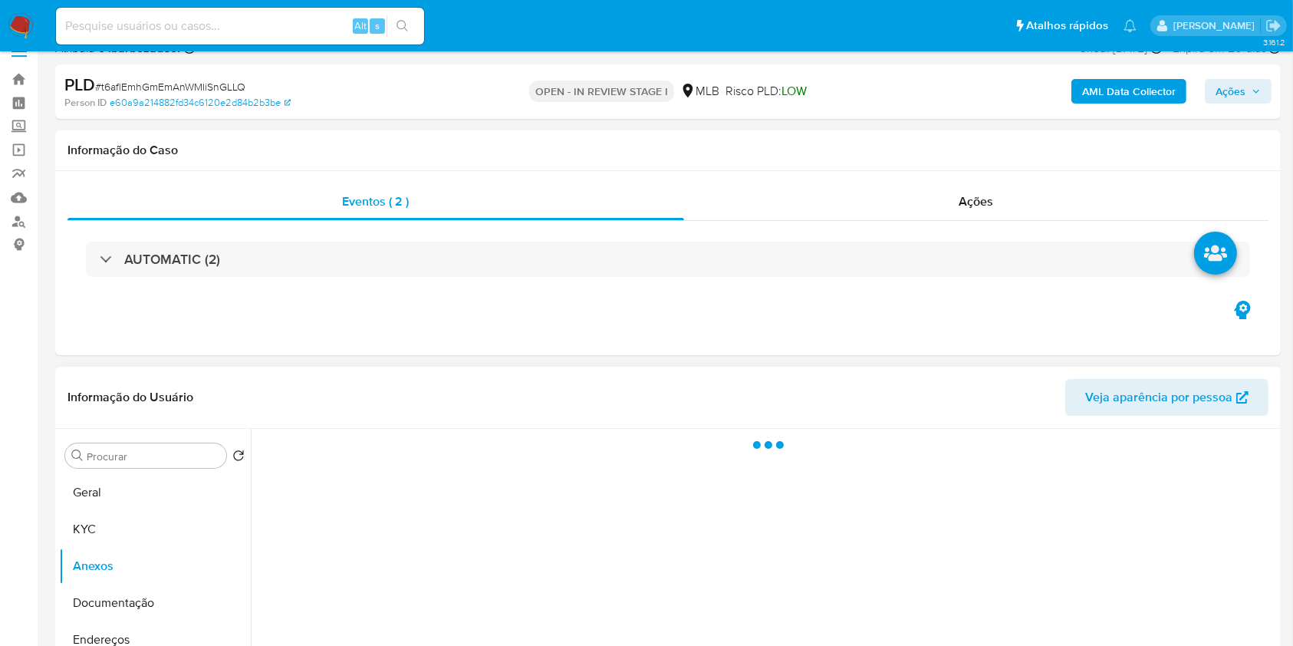
scroll to position [74, 0]
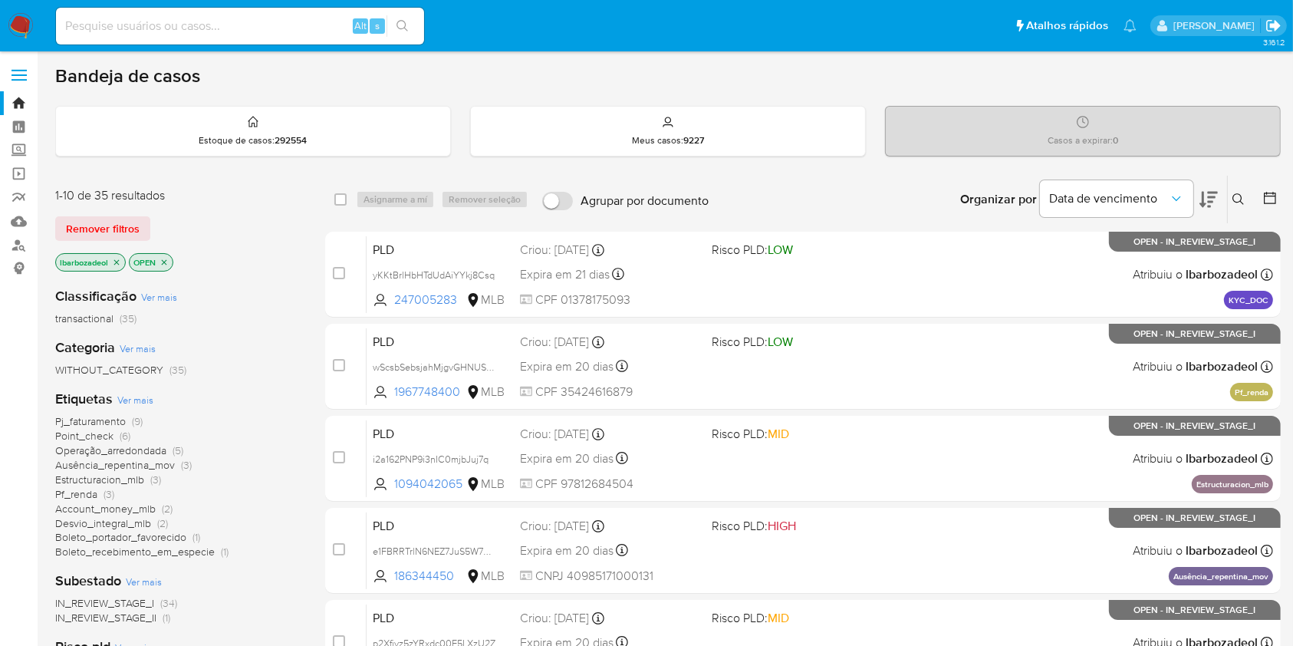
click at [1274, 25] on icon "Sair" at bounding box center [1273, 26] width 14 height 12
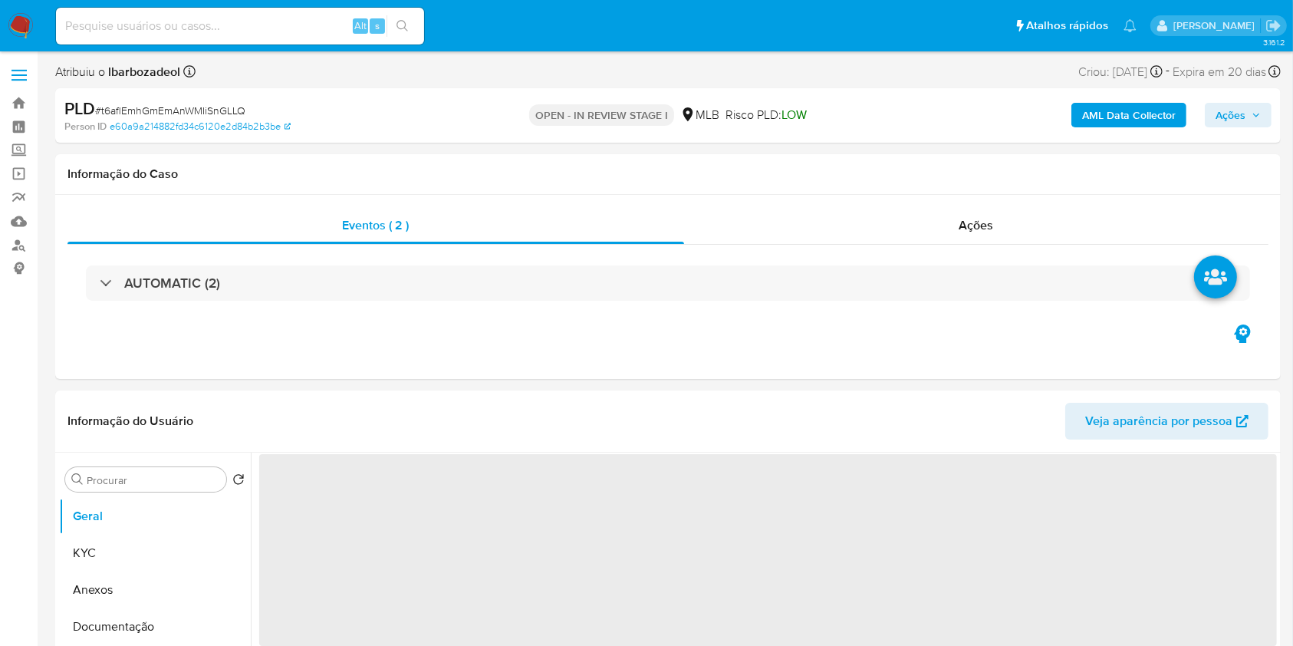
click at [1100, 116] on b "AML Data Collector" at bounding box center [1129, 115] width 94 height 25
select select "10"
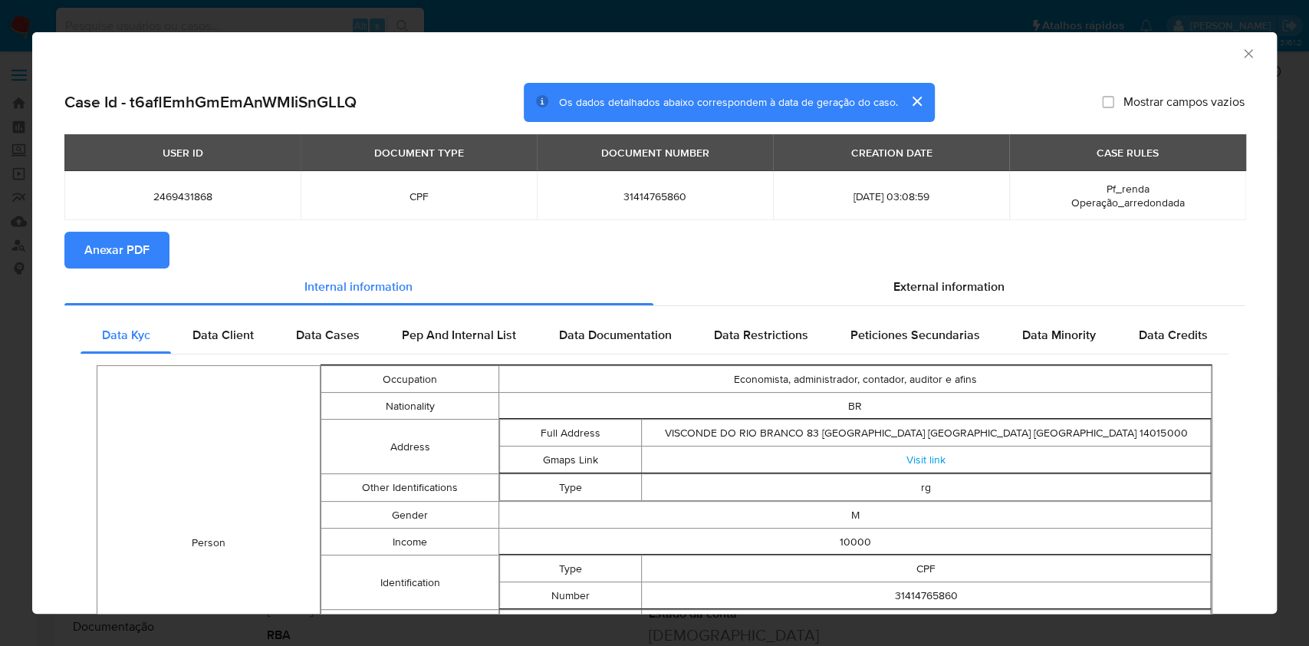
click at [146, 252] on span "Anexar PDF" at bounding box center [116, 250] width 65 height 34
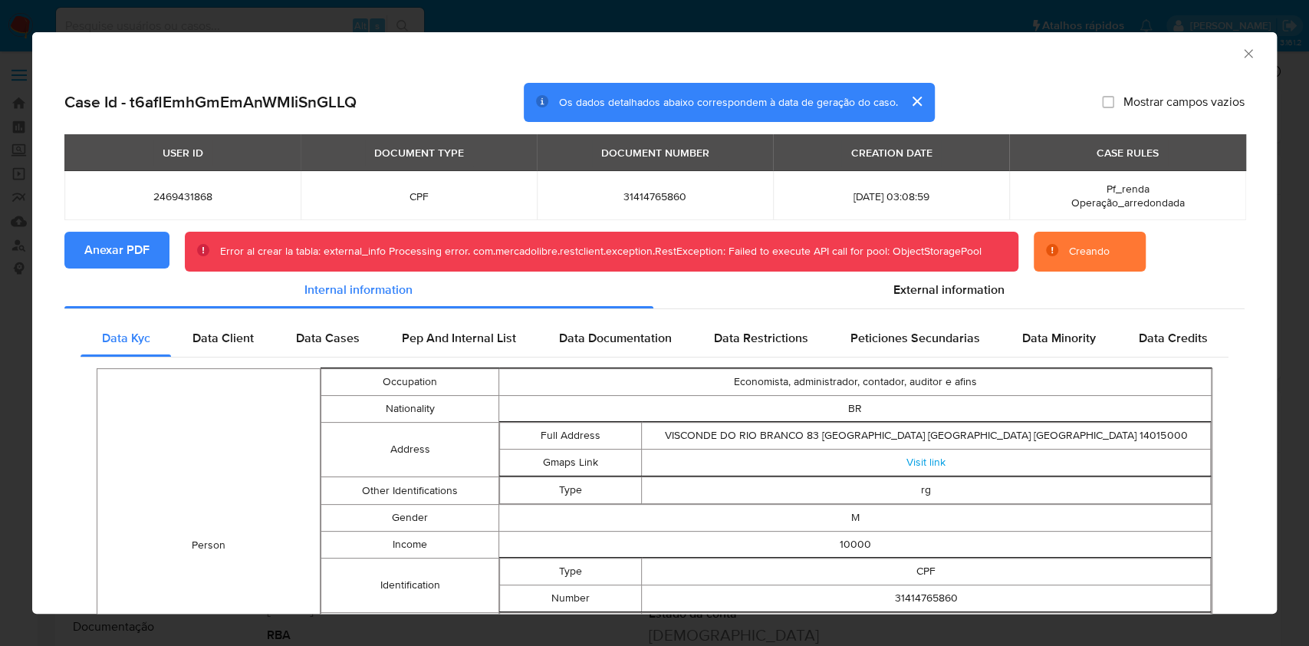
click at [1234, 259] on div "Case Id - t6aflEmhGmEmAnWMIiSnGLLQ Os dados detalhados abaixo correspondem à da…" at bounding box center [654, 532] width 1244 height 922
click at [1128, 65] on div "AML Data Collector" at bounding box center [654, 51] width 1244 height 38
click at [904, 97] on button "cerrar" at bounding box center [916, 101] width 37 height 37
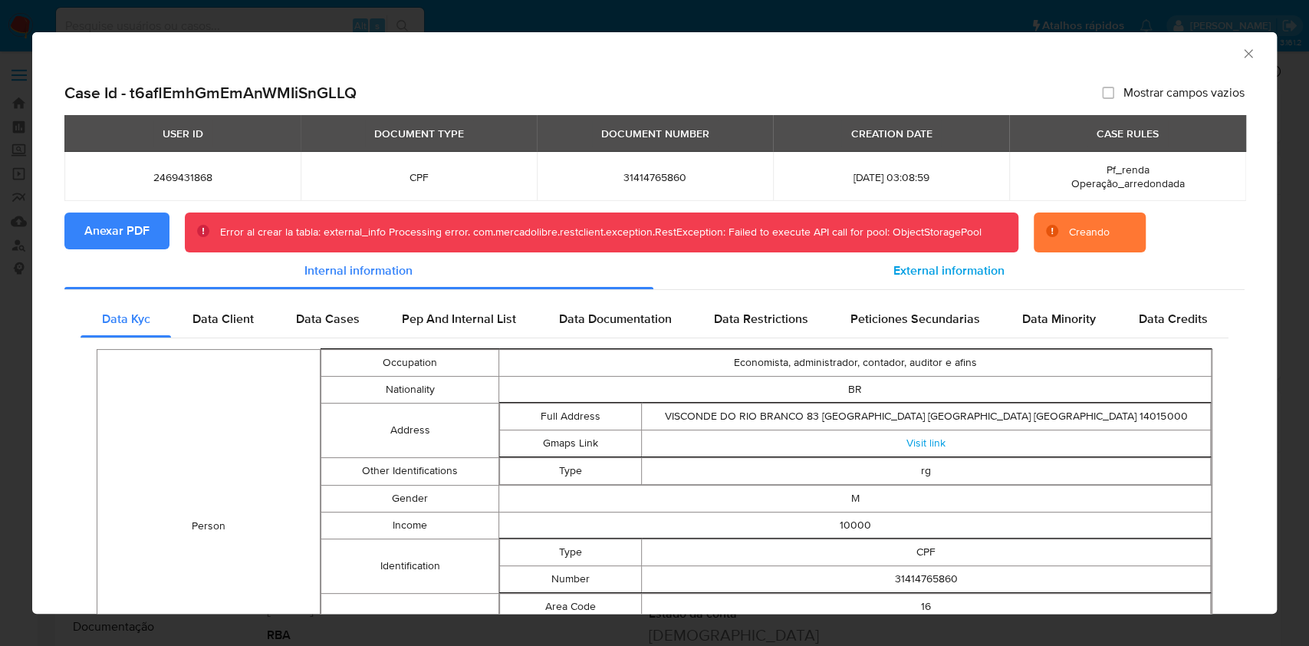
click at [929, 288] on div "External information" at bounding box center [949, 270] width 592 height 37
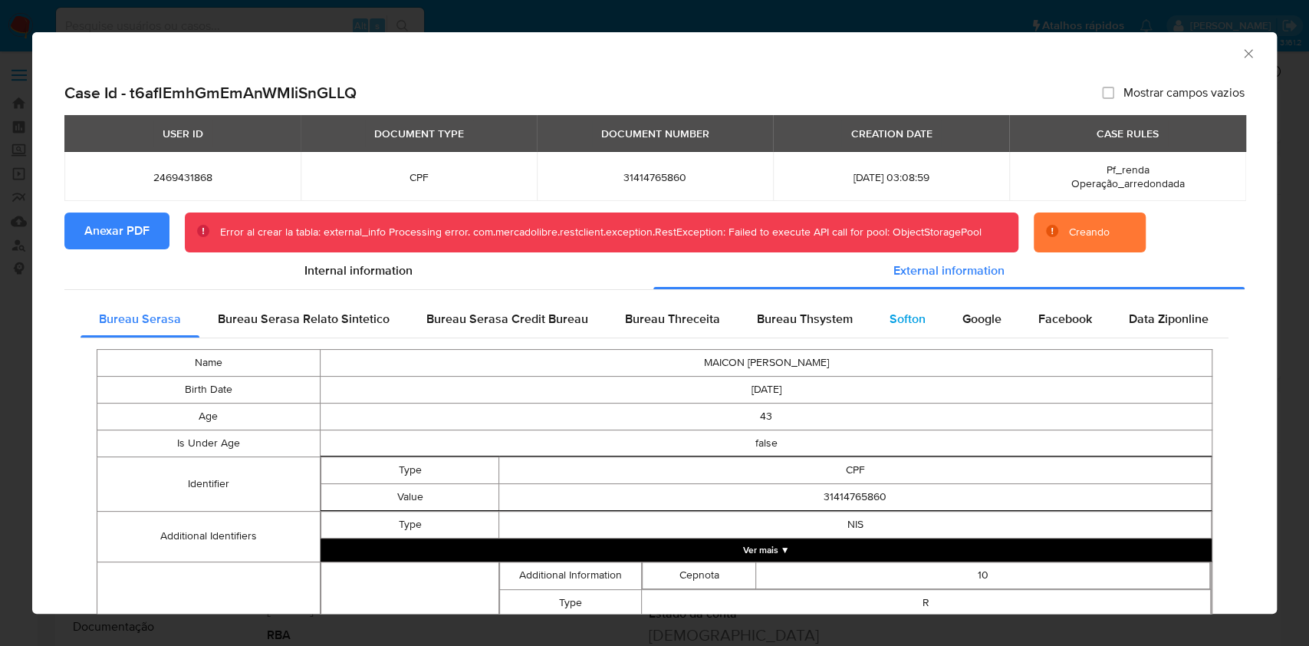
click at [912, 317] on span "Softon" at bounding box center [907, 319] width 36 height 18
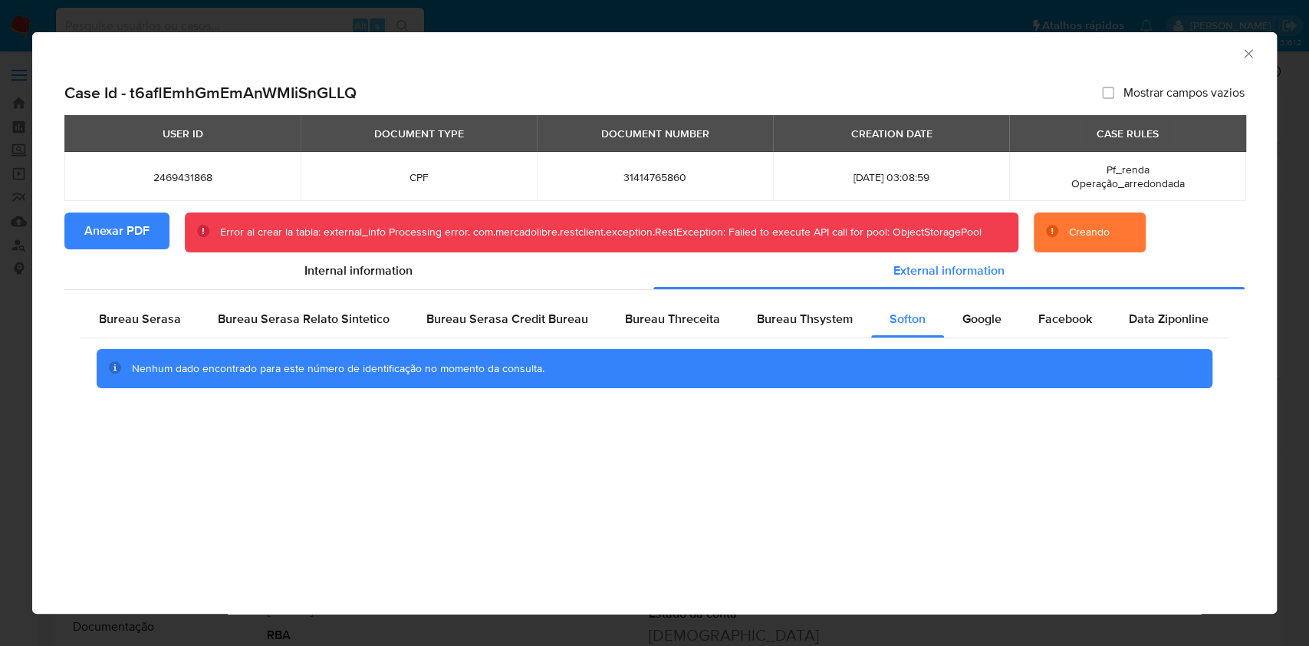
click at [1139, 89] on span "Mostrar campos vazios" at bounding box center [1183, 92] width 121 height 15
click at [1114, 89] on input "Mostrar campos vazios" at bounding box center [1108, 93] width 12 height 12
click at [1126, 94] on span "Mostrar campos vazios" at bounding box center [1183, 92] width 121 height 15
click at [1114, 94] on input "Mostrar campos vazios" at bounding box center [1108, 93] width 12 height 12
checkbox input "false"
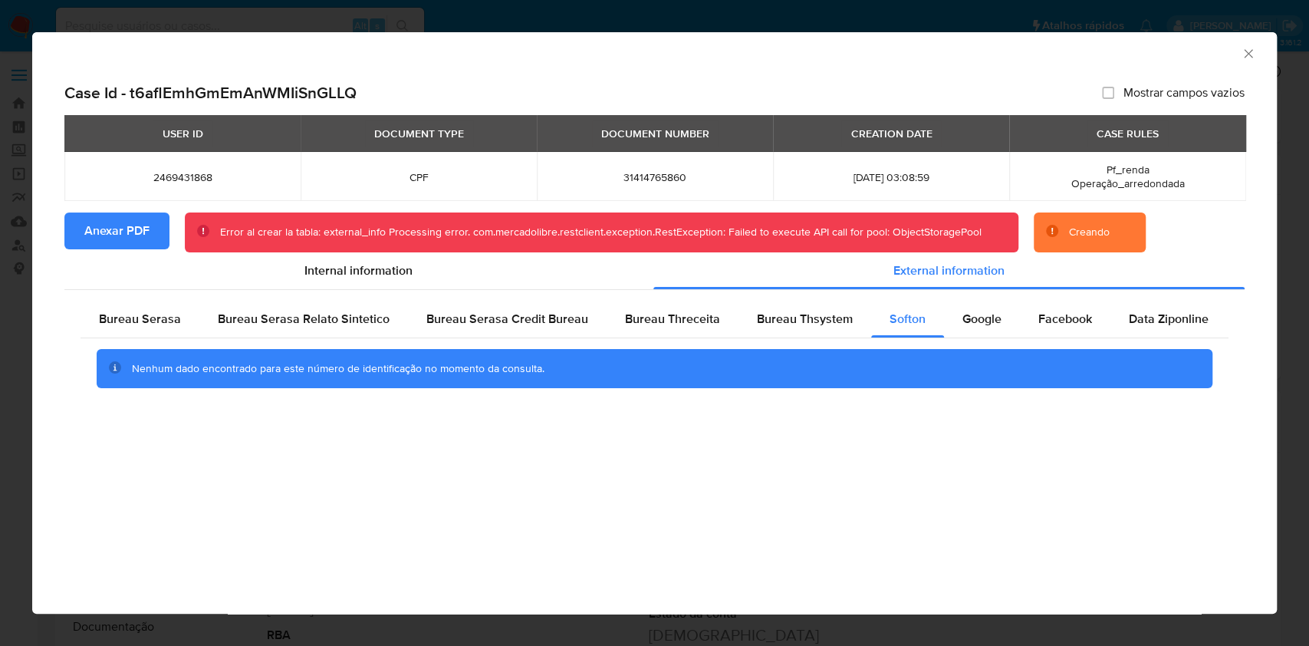
click at [1229, 204] on div "USER ID DOCUMENT TYPE DOCUMENT NUMBER CREATION DATE CASE RULES 2469431868 CPF 3…" at bounding box center [654, 163] width 1180 height 97
click at [1245, 60] on icon "Fechar a janela" at bounding box center [1248, 53] width 15 height 15
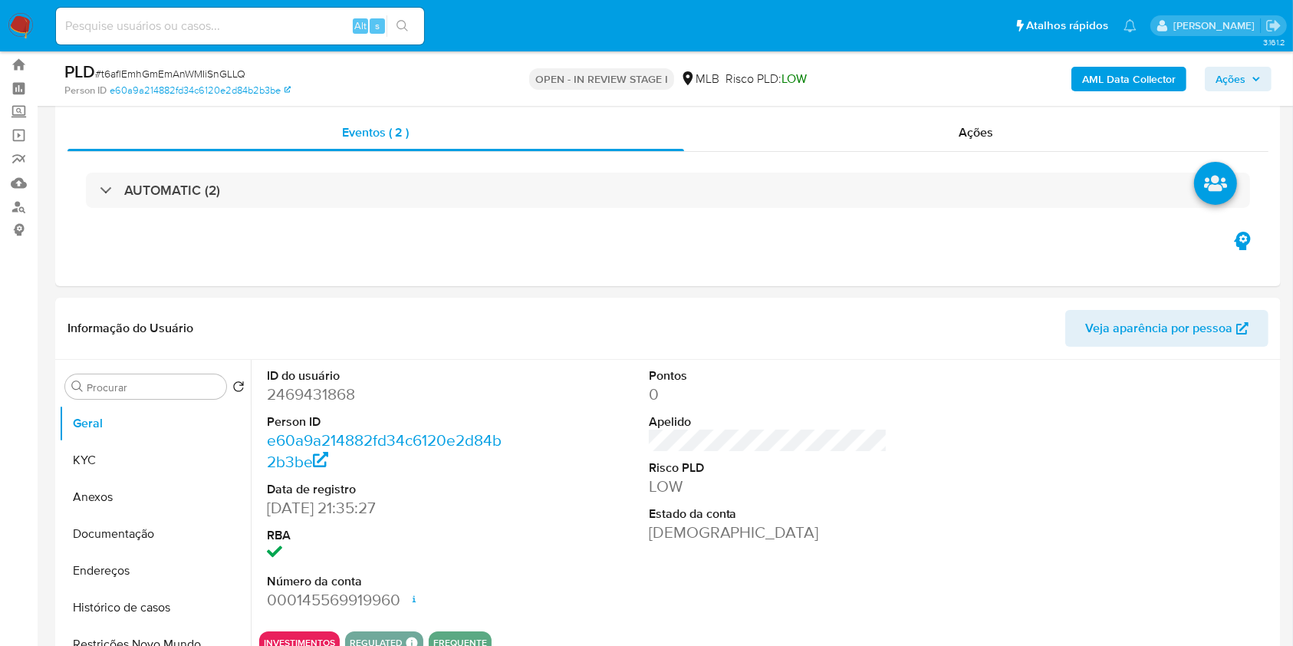
scroll to position [41, 0]
click at [1104, 84] on b "AML Data Collector" at bounding box center [1129, 79] width 94 height 25
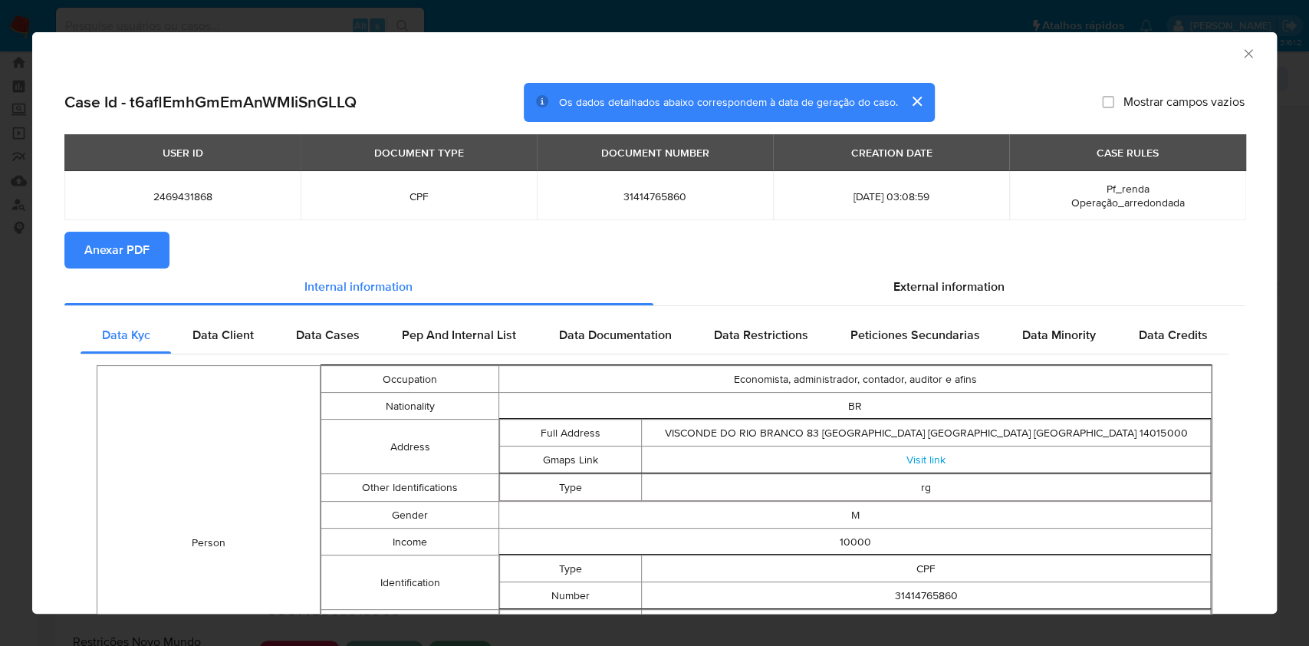
drag, startPoint x: 103, startPoint y: 249, endPoint x: 110, endPoint y: 237, distance: 14.5
click at [103, 248] on span "Anexar PDF" at bounding box center [116, 250] width 65 height 34
click at [1226, 61] on div "AML Data Collector" at bounding box center [654, 51] width 1244 height 38
click at [1241, 52] on icon "Fechar a janela" at bounding box center [1248, 53] width 15 height 15
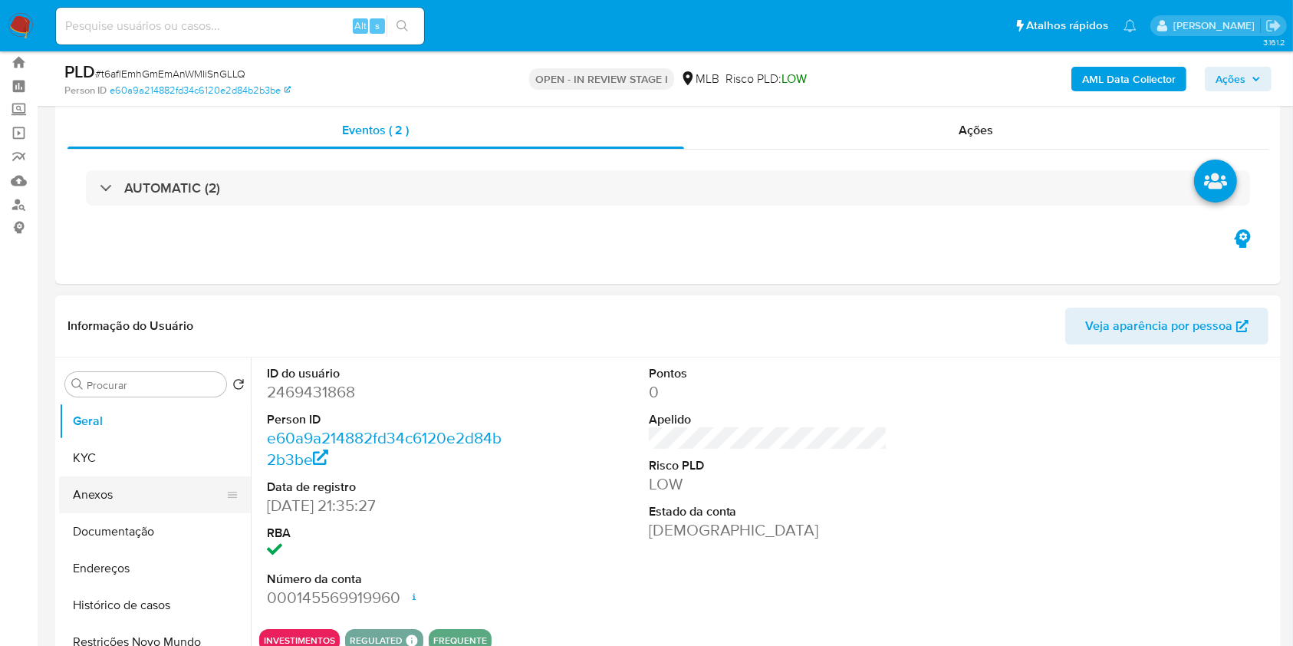
click at [169, 481] on button "Anexos" at bounding box center [148, 494] width 179 height 37
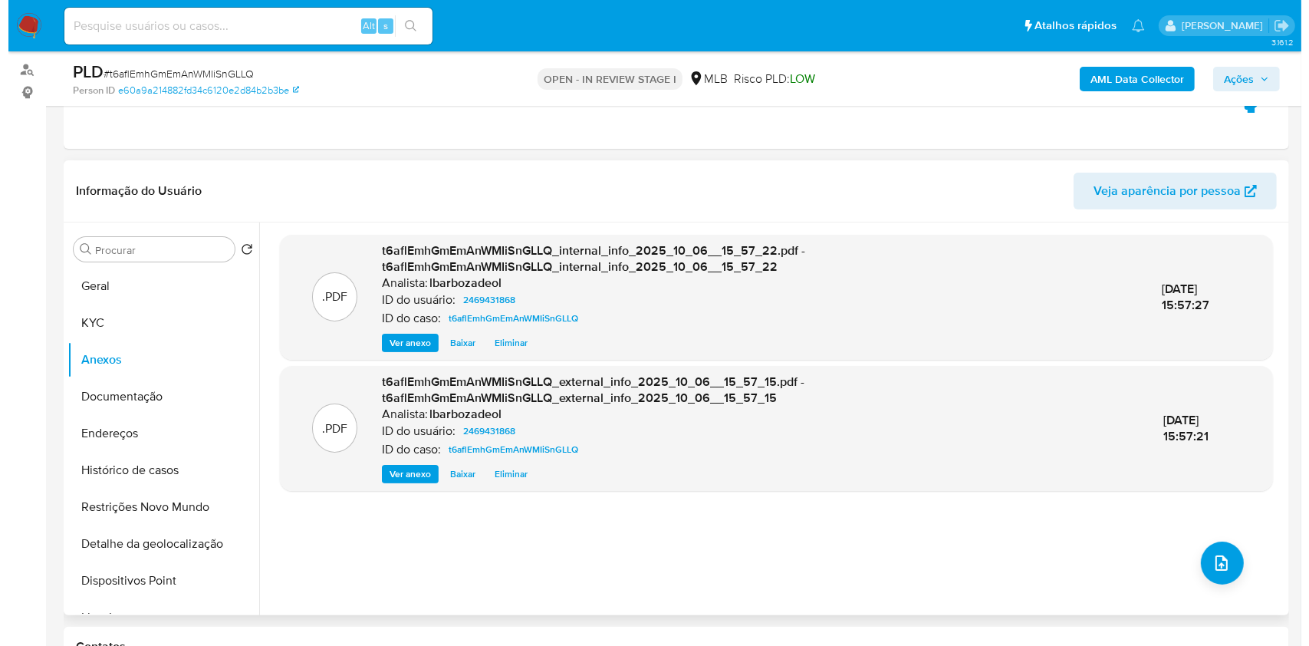
scroll to position [177, 0]
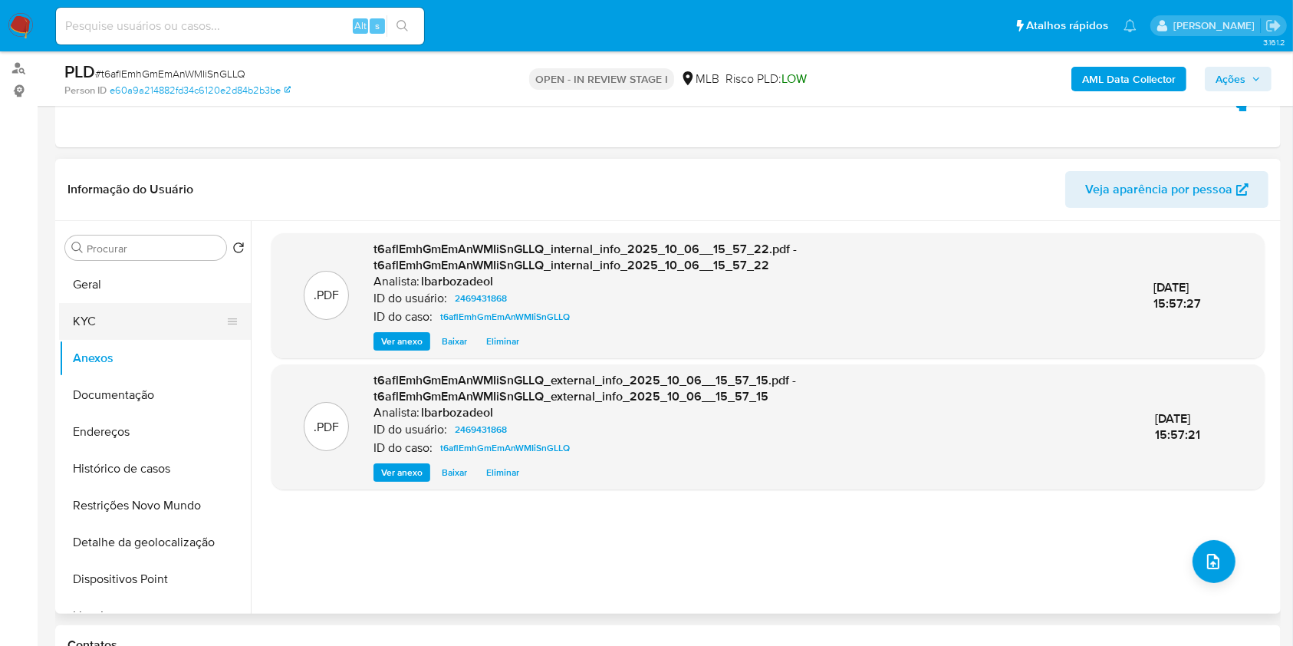
click at [157, 315] on button "KYC" at bounding box center [148, 321] width 179 height 37
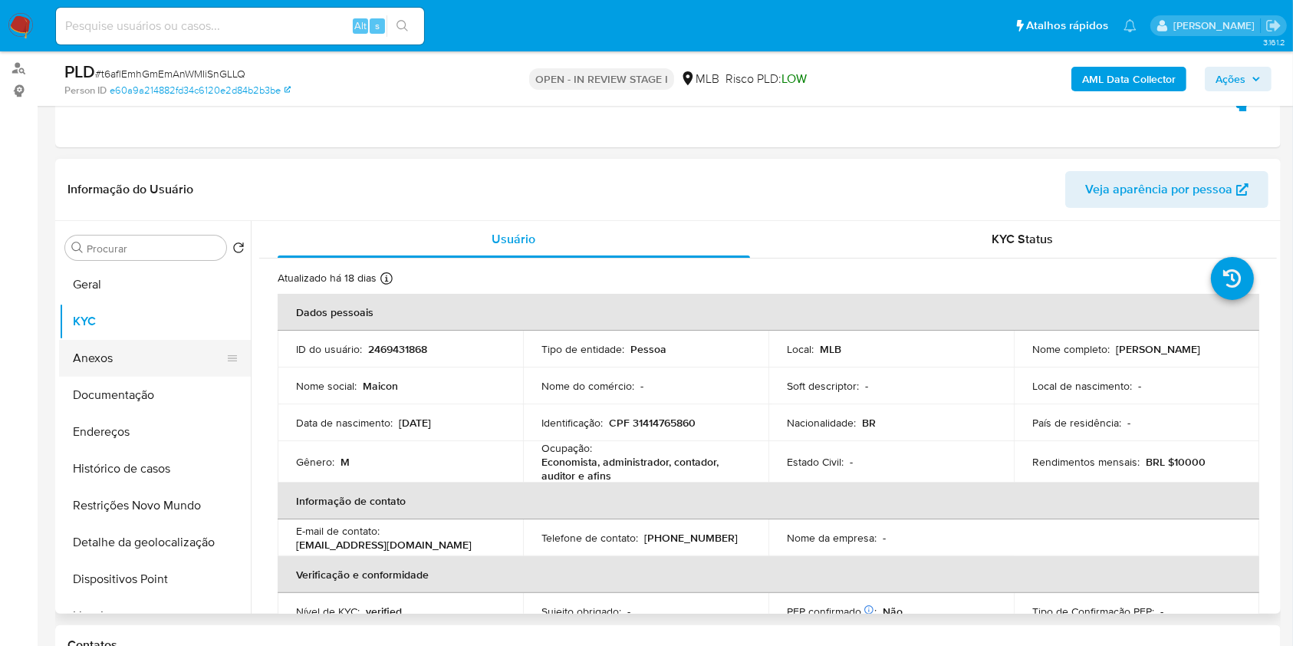
click at [140, 348] on button "Anexos" at bounding box center [148, 358] width 179 height 37
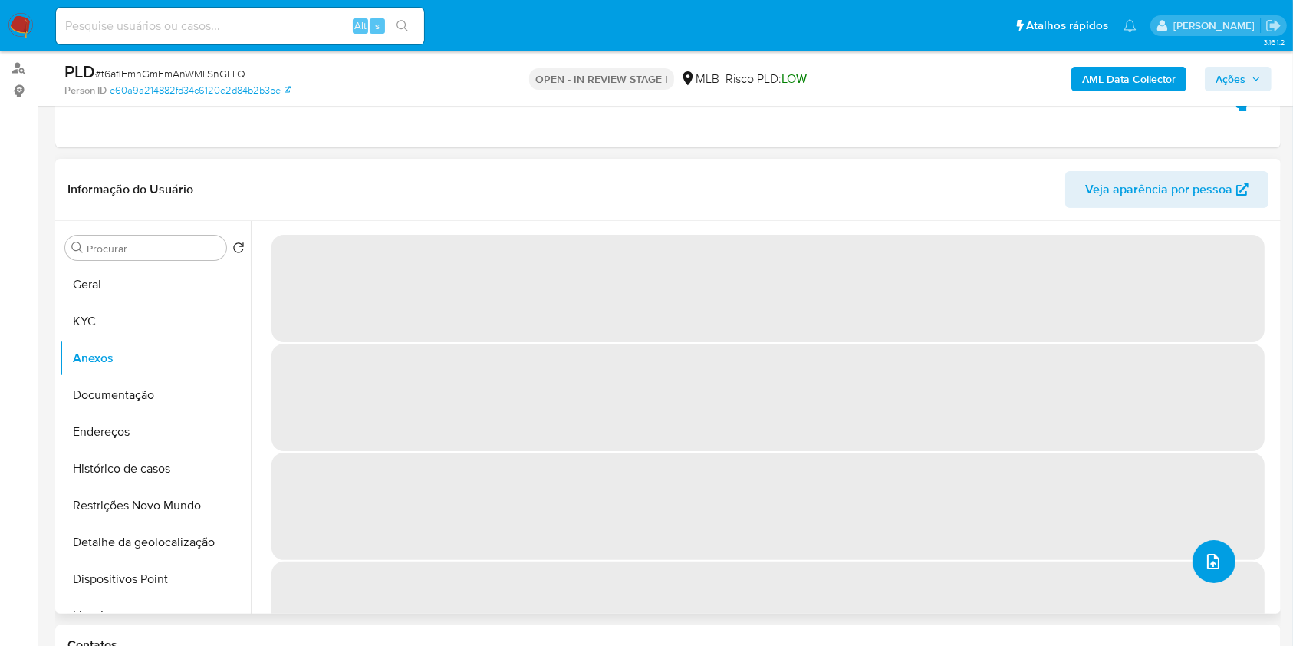
click at [1226, 558] on button "upload-file" at bounding box center [1213, 561] width 43 height 43
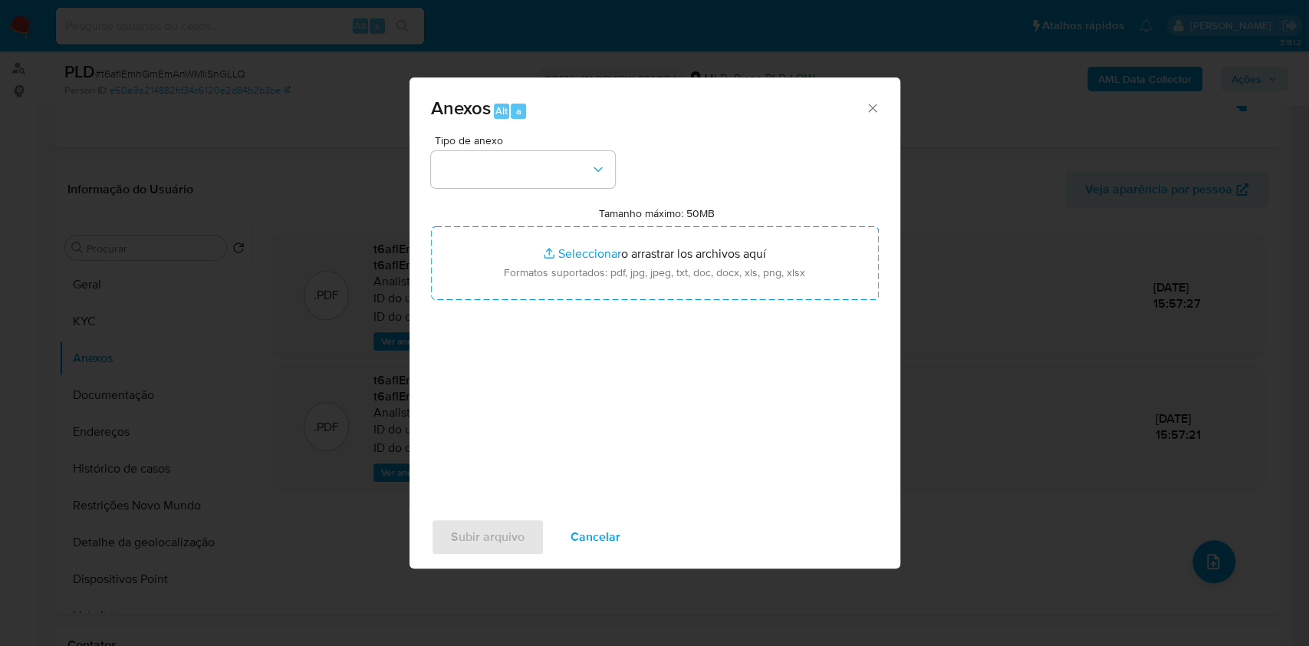
click at [556, 146] on div "Tipo de anexo" at bounding box center [523, 161] width 184 height 53
click at [556, 147] on div "Tipo de anexo" at bounding box center [523, 161] width 184 height 53
click at [560, 172] on button "button" at bounding box center [523, 169] width 184 height 37
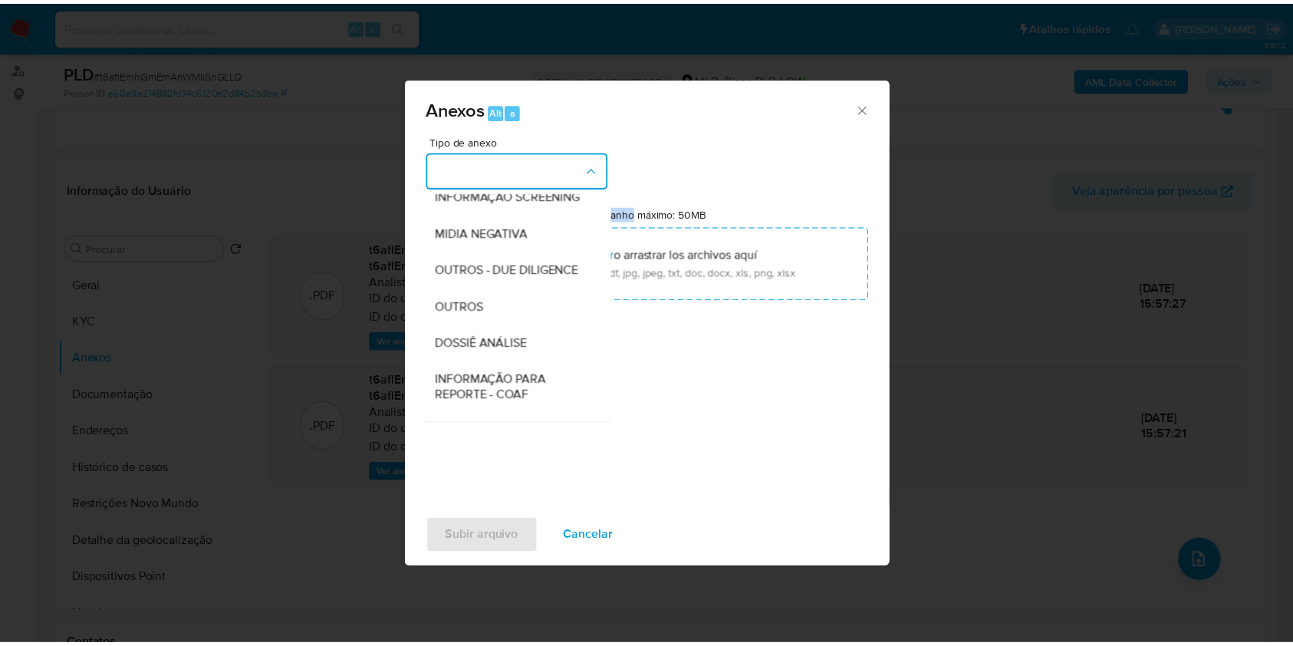
scroll to position [235, 0]
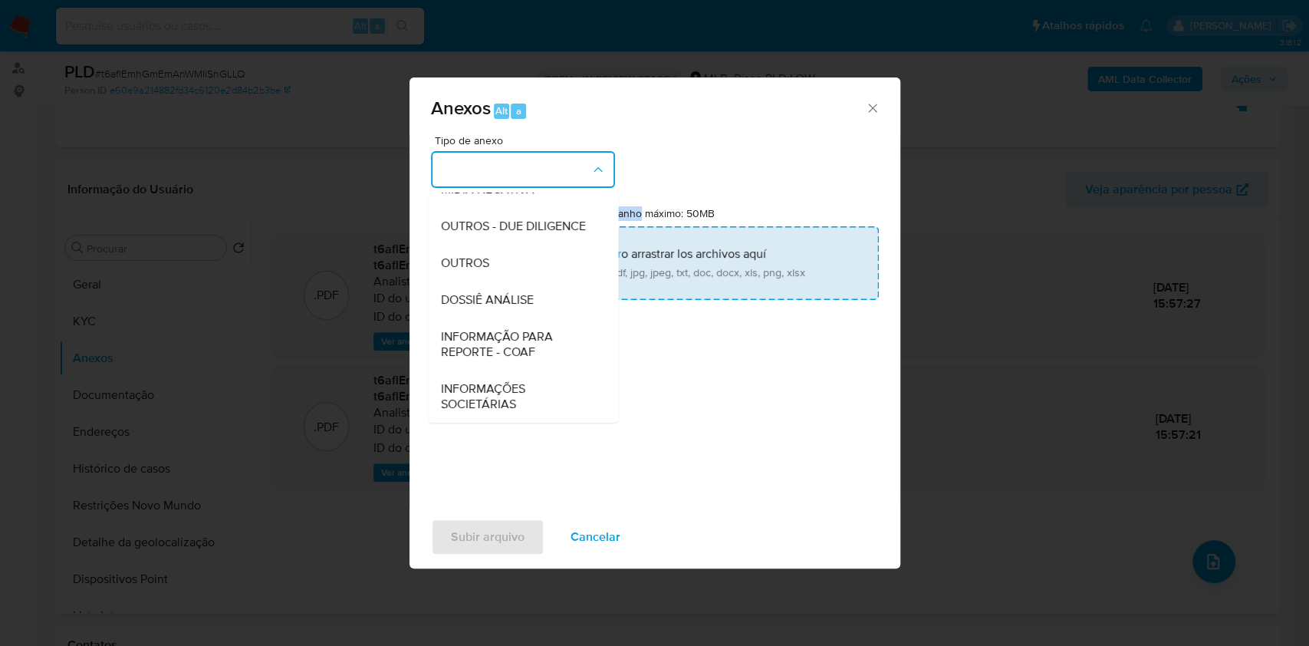
drag, startPoint x: 544, startPoint y: 290, endPoint x: 552, endPoint y: 254, distance: 36.8
click at [546, 288] on div "DOSSIÊ ANÁLISE" at bounding box center [518, 299] width 156 height 37
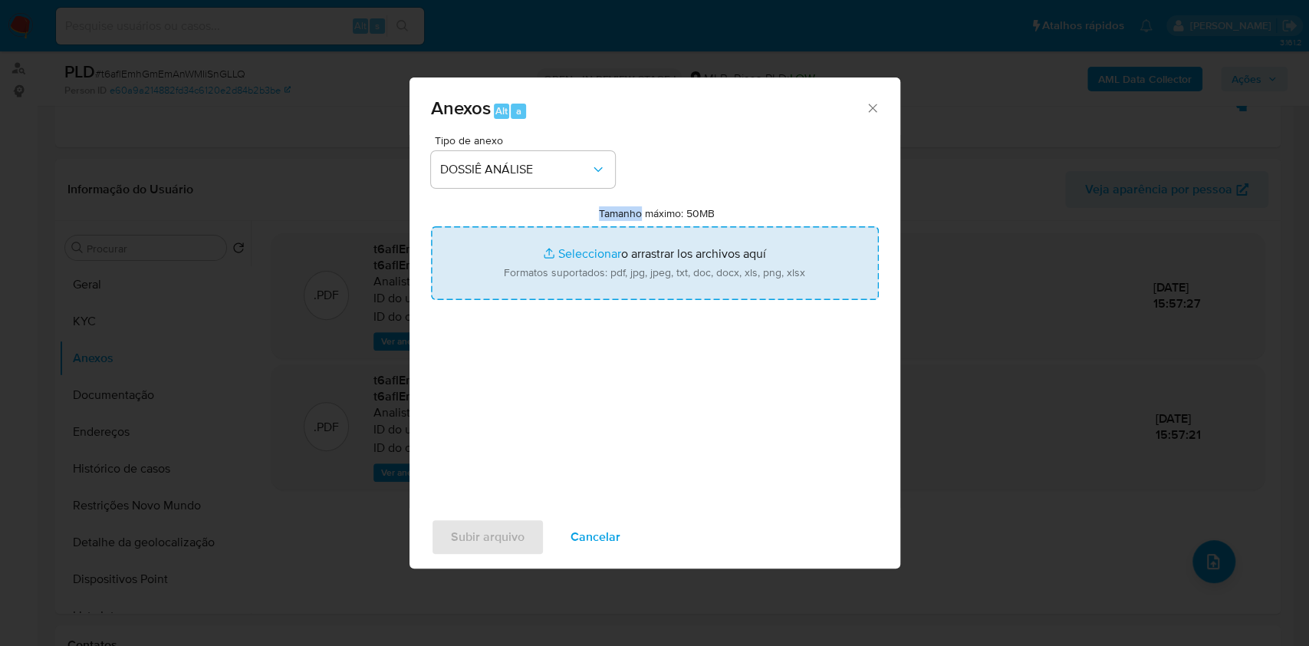
click at [551, 255] on input "Tamanho máximo: 50MB Seleccionar archivos" at bounding box center [655, 263] width 448 height 74
type input "C:\fakepath\Mulan 2469431868_2025_10_06_13_54_21.xlsx"
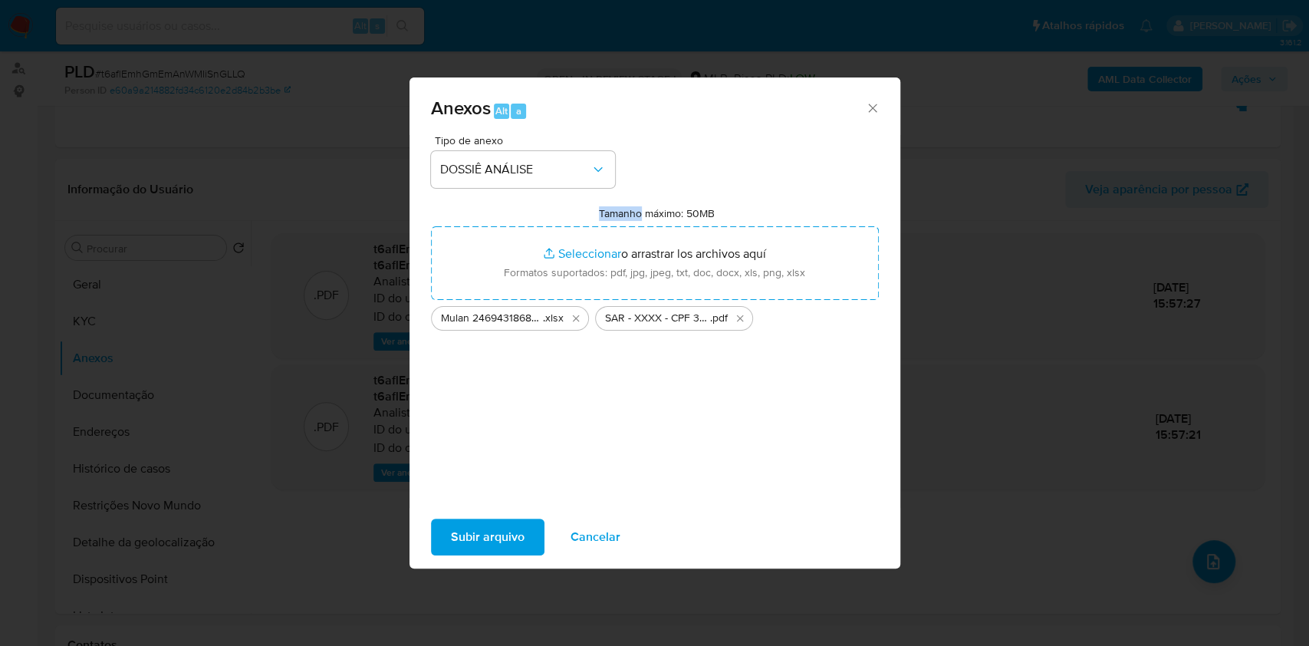
click at [499, 544] on span "Subir arquivo" at bounding box center [488, 537] width 74 height 34
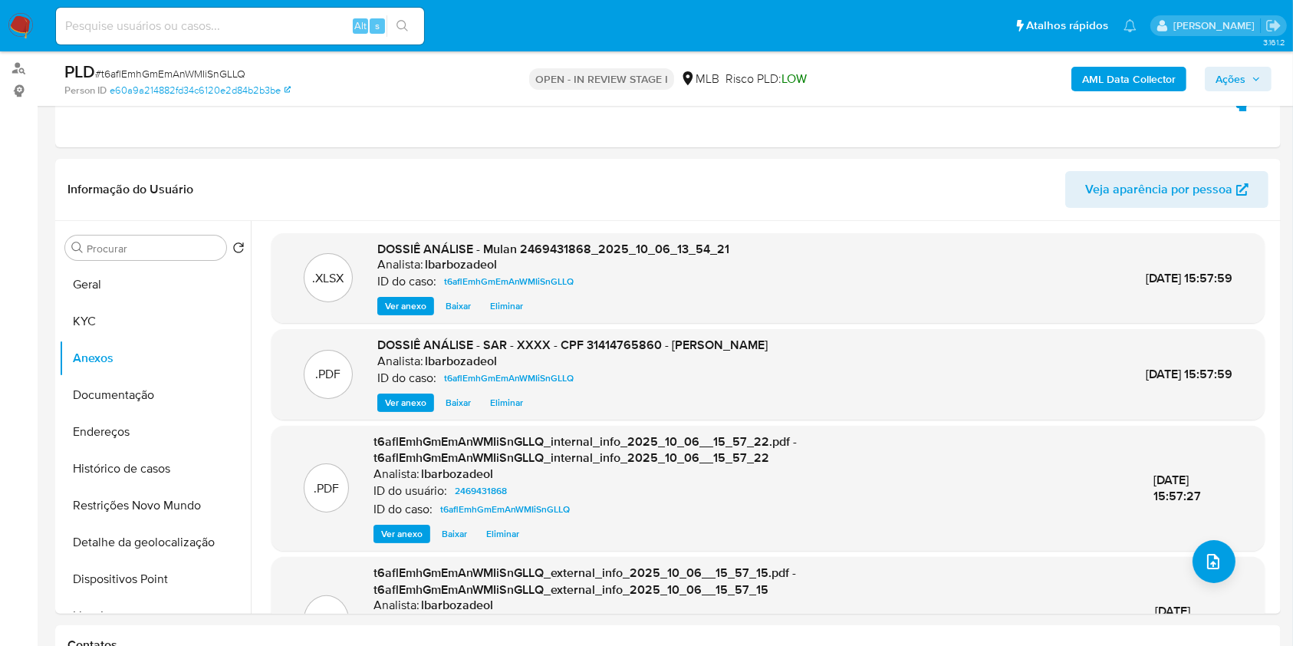
click at [1252, 86] on span "Ações" at bounding box center [1237, 78] width 45 height 21
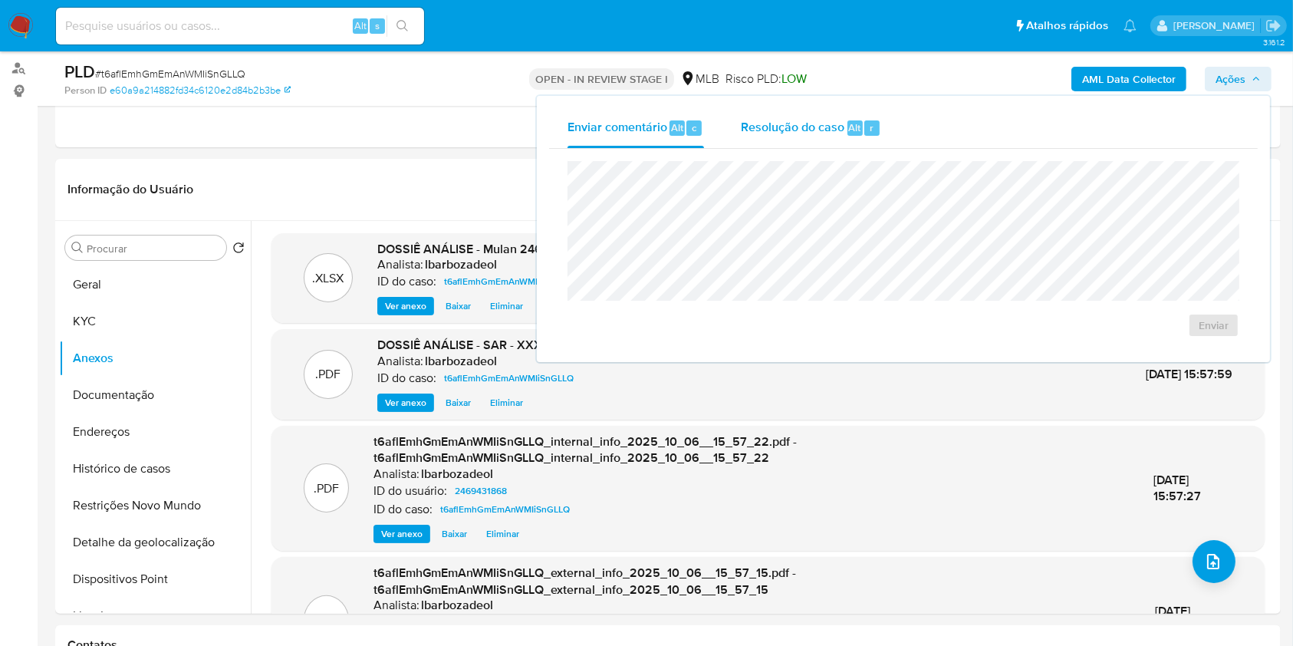
click at [791, 130] on span "Resolução do caso" at bounding box center [793, 127] width 104 height 18
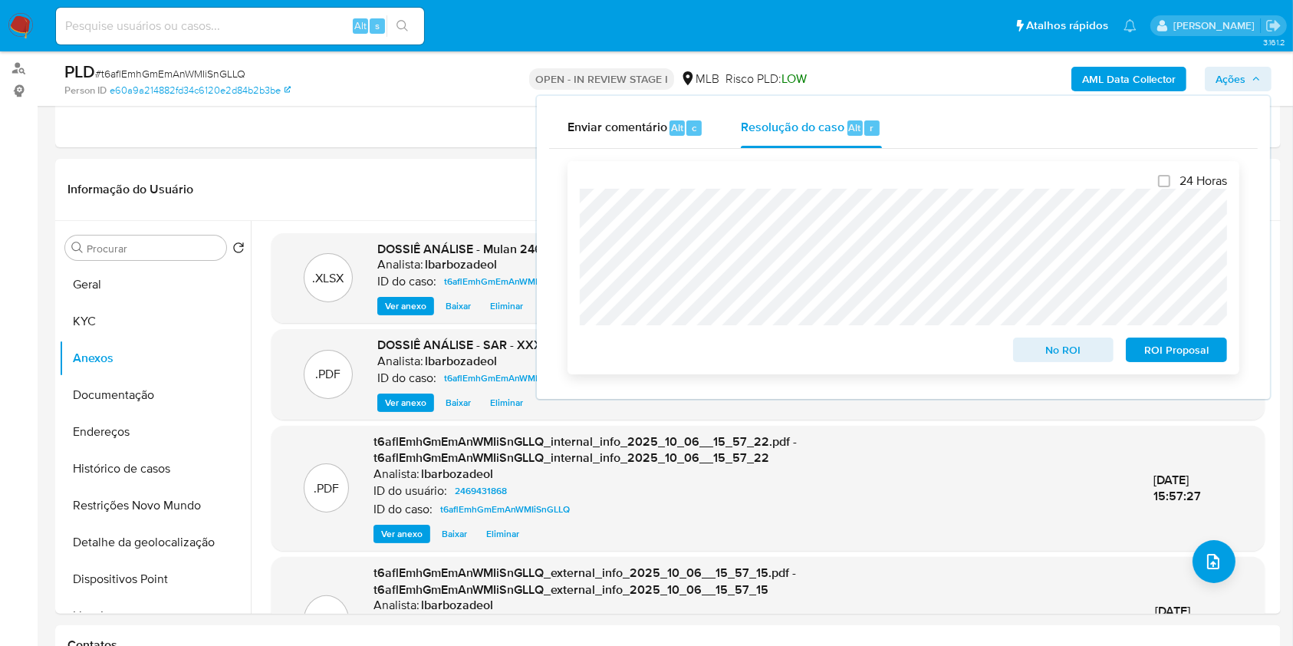
click at [1201, 353] on span "ROI Proposal" at bounding box center [1176, 349] width 80 height 21
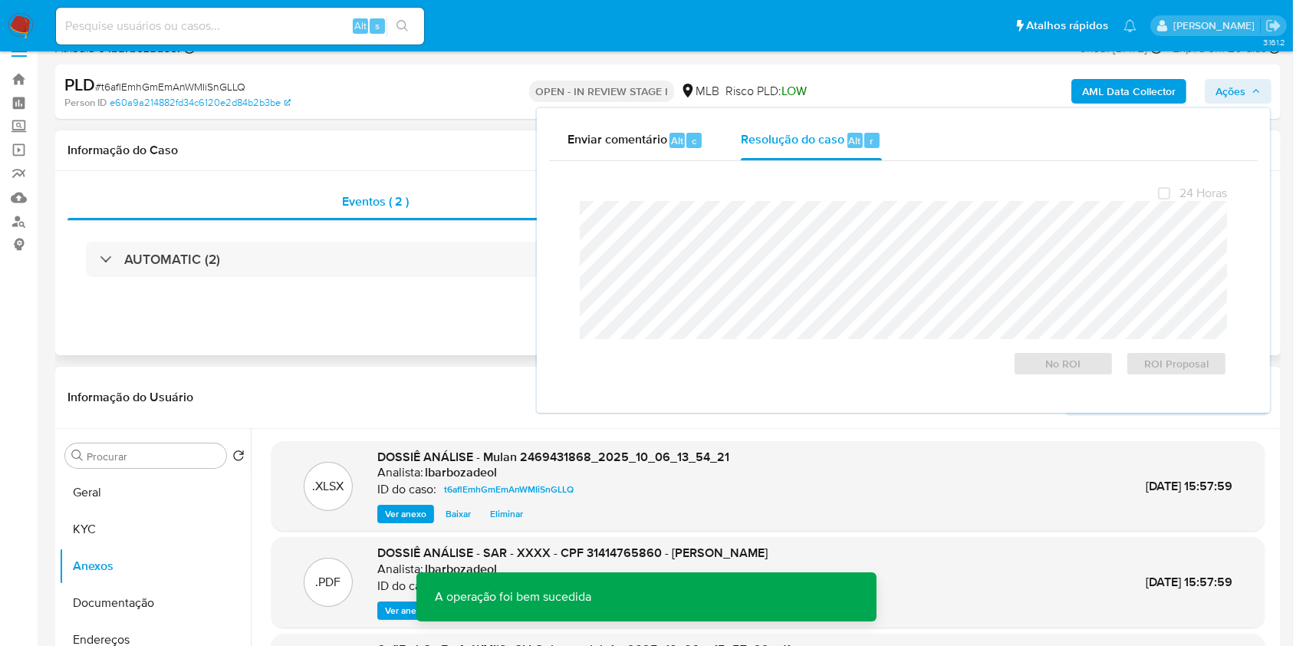
scroll to position [0, 0]
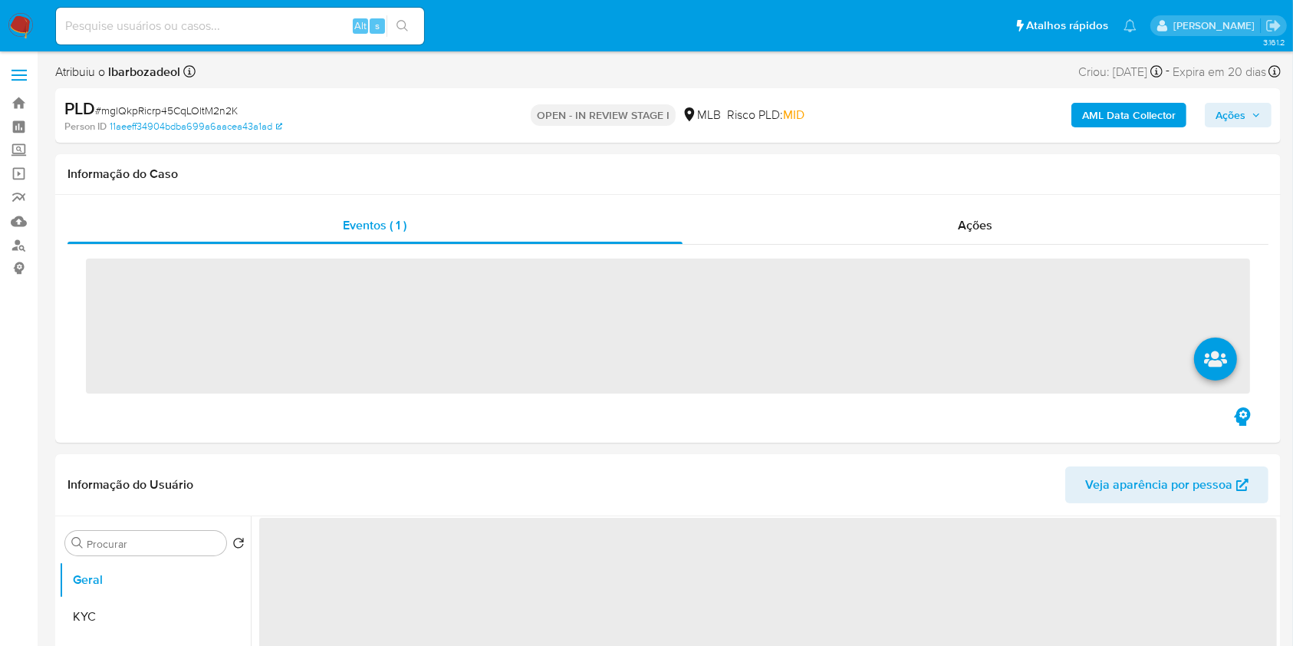
click at [1243, 98] on div "AML Data Collector Ações" at bounding box center [1072, 115] width 398 height 36
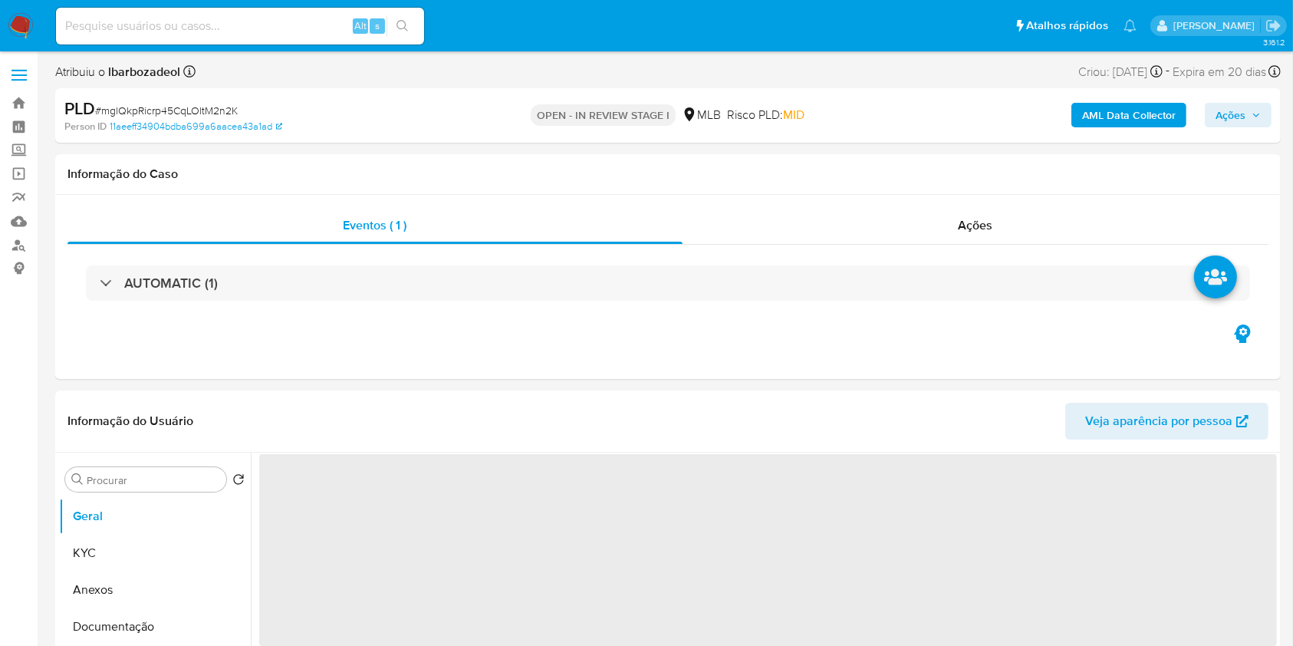
click at [1238, 103] on span "Ações" at bounding box center [1230, 115] width 30 height 25
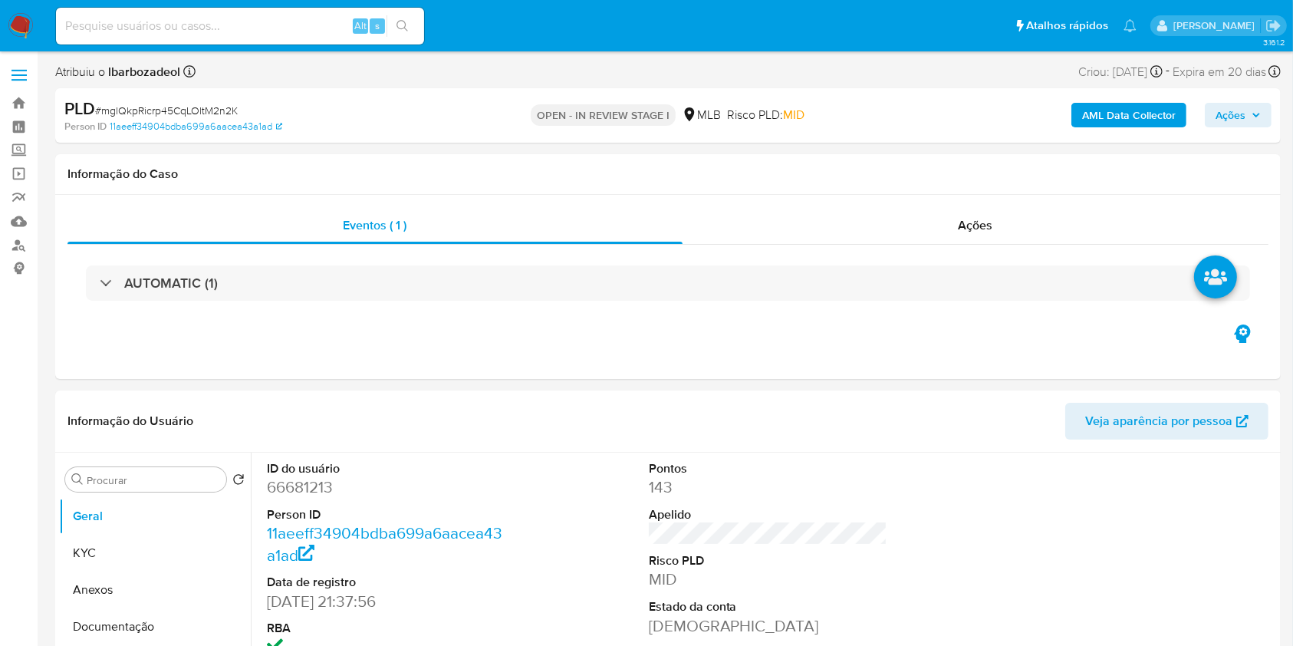
select select "10"
drag, startPoint x: 1244, startPoint y: 110, endPoint x: 1231, endPoint y: 113, distance: 13.4
click at [1241, 110] on span "Ações" at bounding box center [1230, 115] width 30 height 25
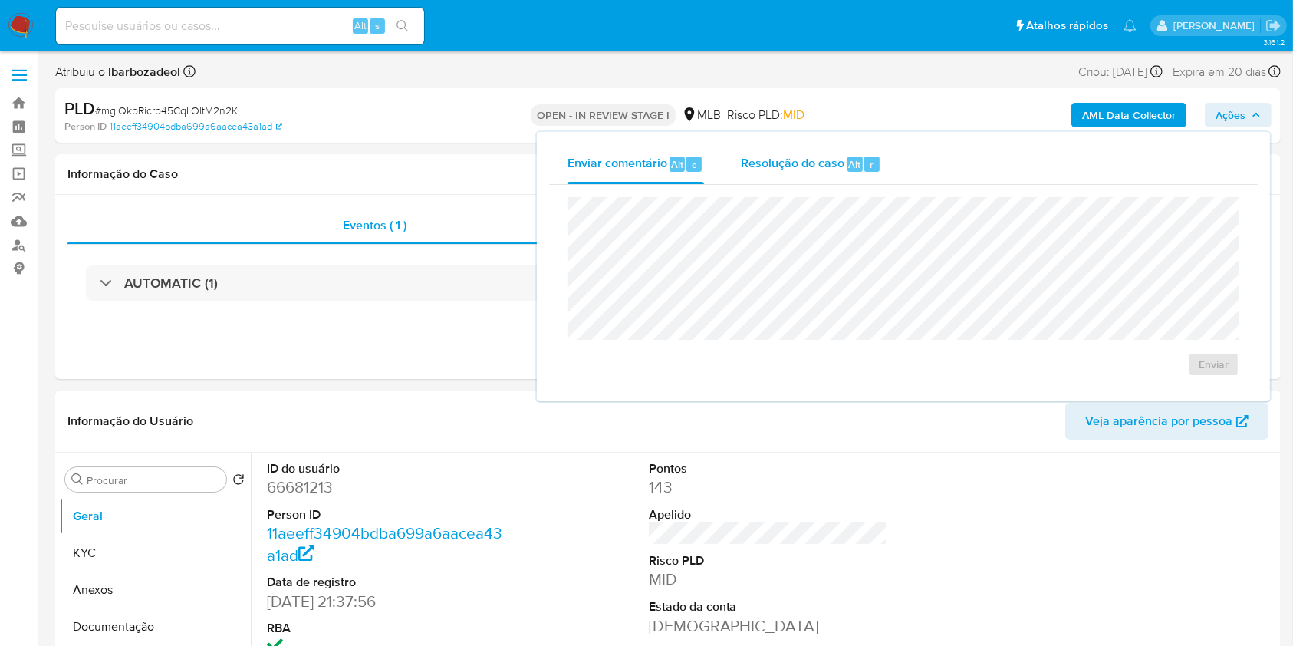
click at [781, 175] on div "Resolução do caso Alt r" at bounding box center [811, 164] width 140 height 40
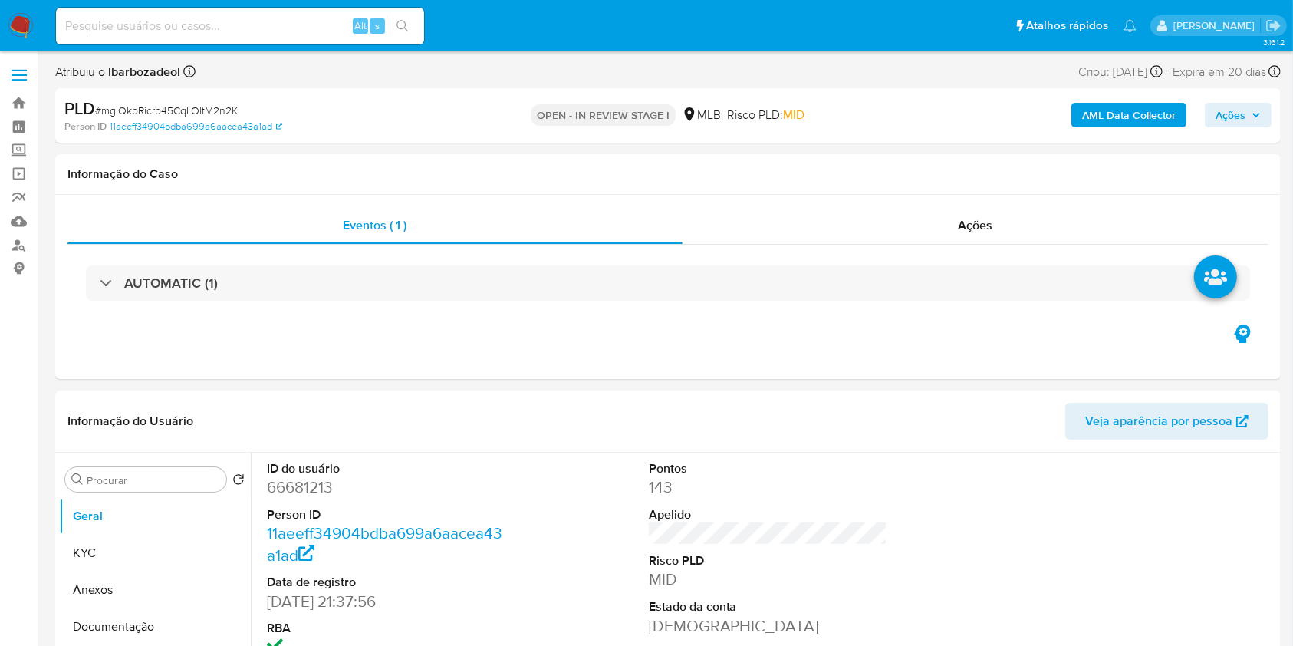
click at [1083, 111] on b "AML Data Collector" at bounding box center [1129, 115] width 94 height 25
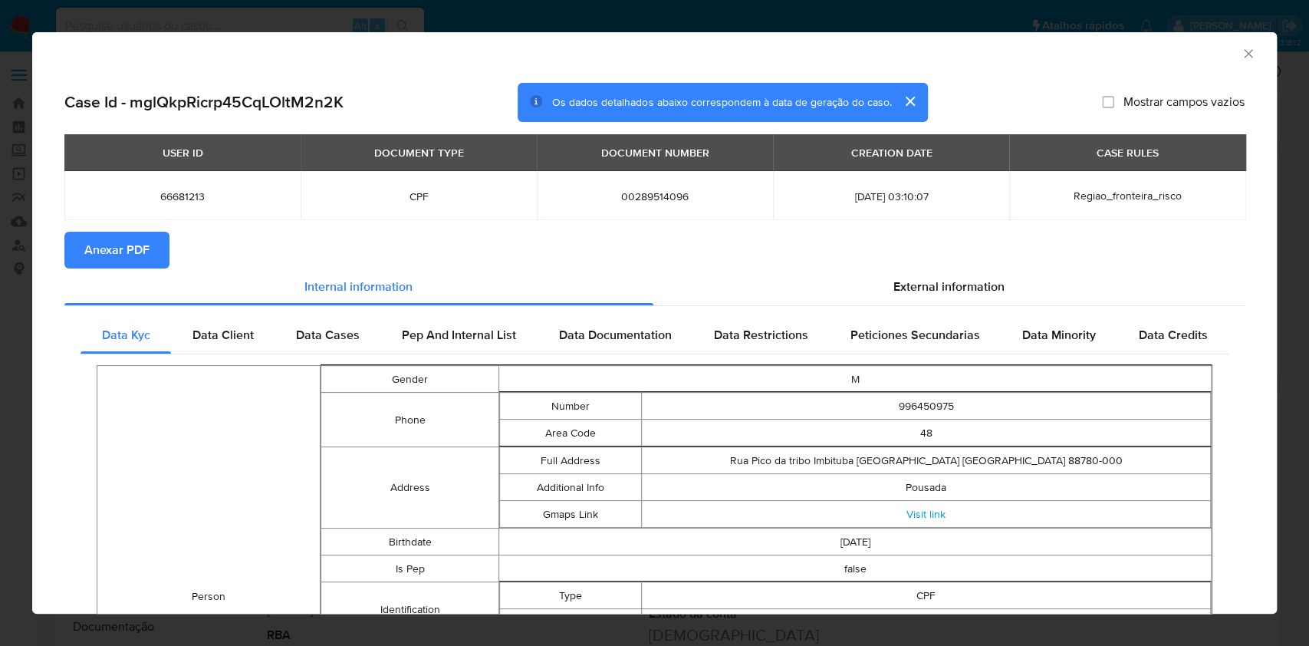
click at [146, 248] on span "Anexar PDF" at bounding box center [116, 250] width 65 height 34
click at [1223, 51] on div "AML Data Collector" at bounding box center [642, 51] width 1198 height 17
click at [1241, 51] on icon "Fechar a janela" at bounding box center [1248, 53] width 15 height 15
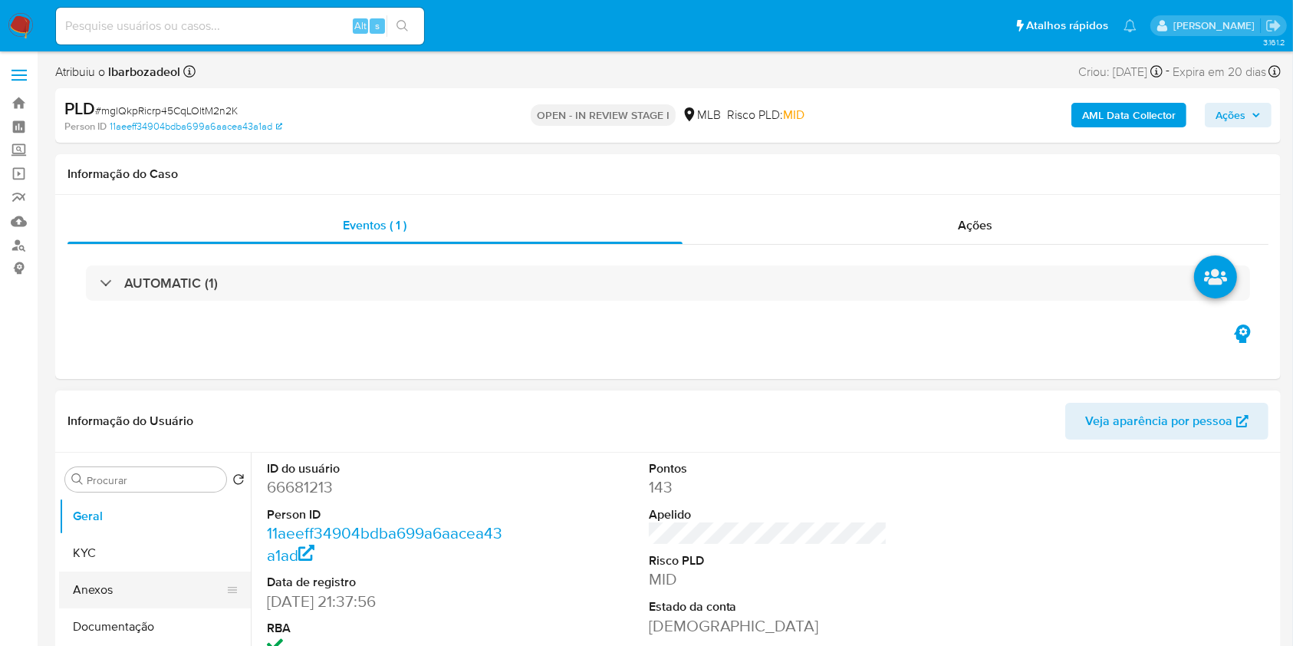
click at [99, 592] on button "Anexos" at bounding box center [148, 589] width 179 height 37
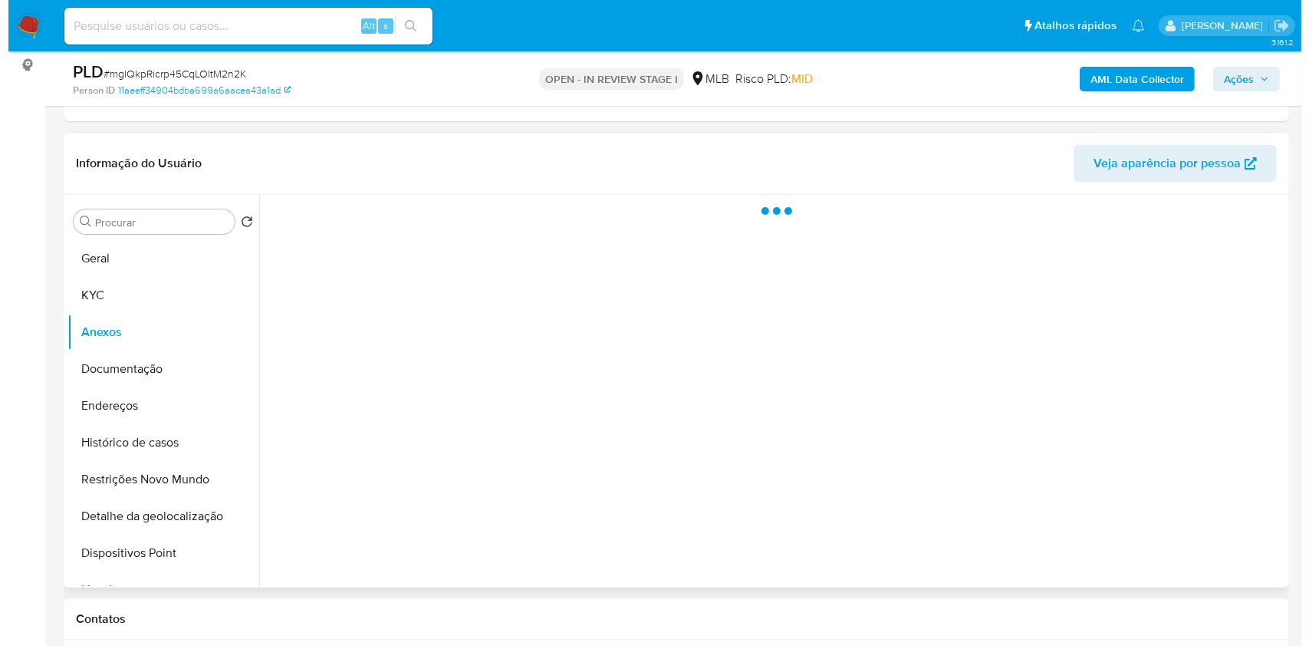
scroll to position [204, 0]
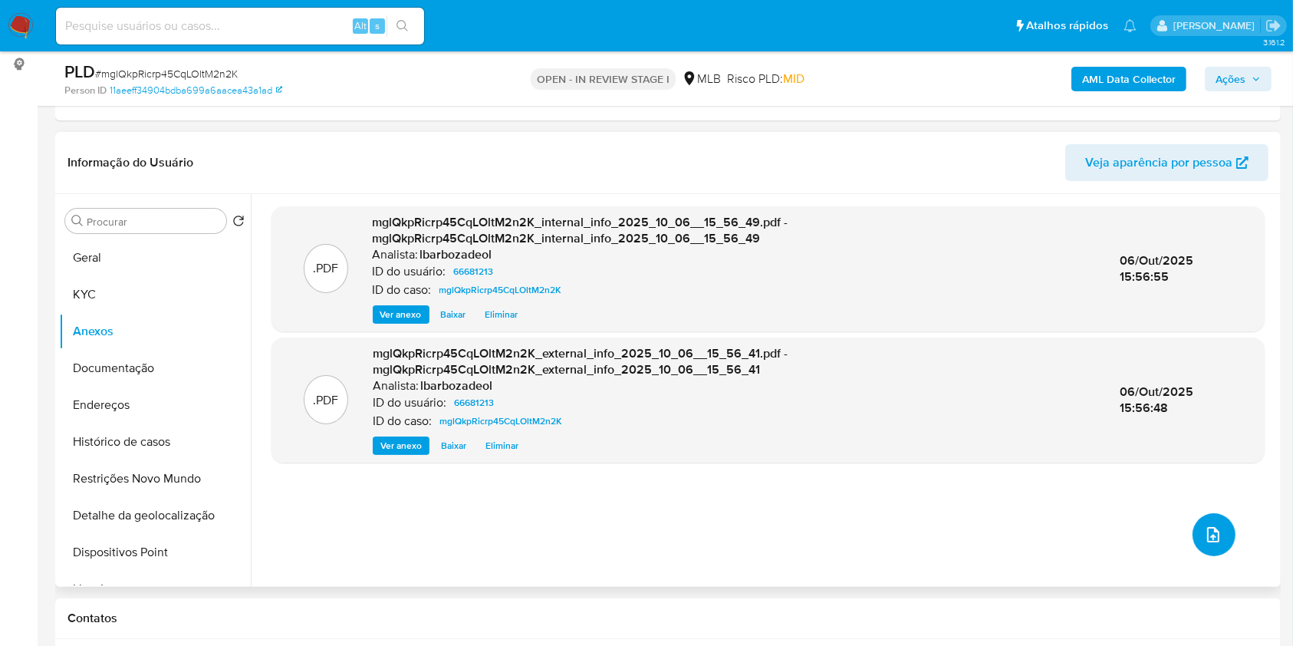
click at [1216, 545] on button "upload-file" at bounding box center [1213, 534] width 43 height 43
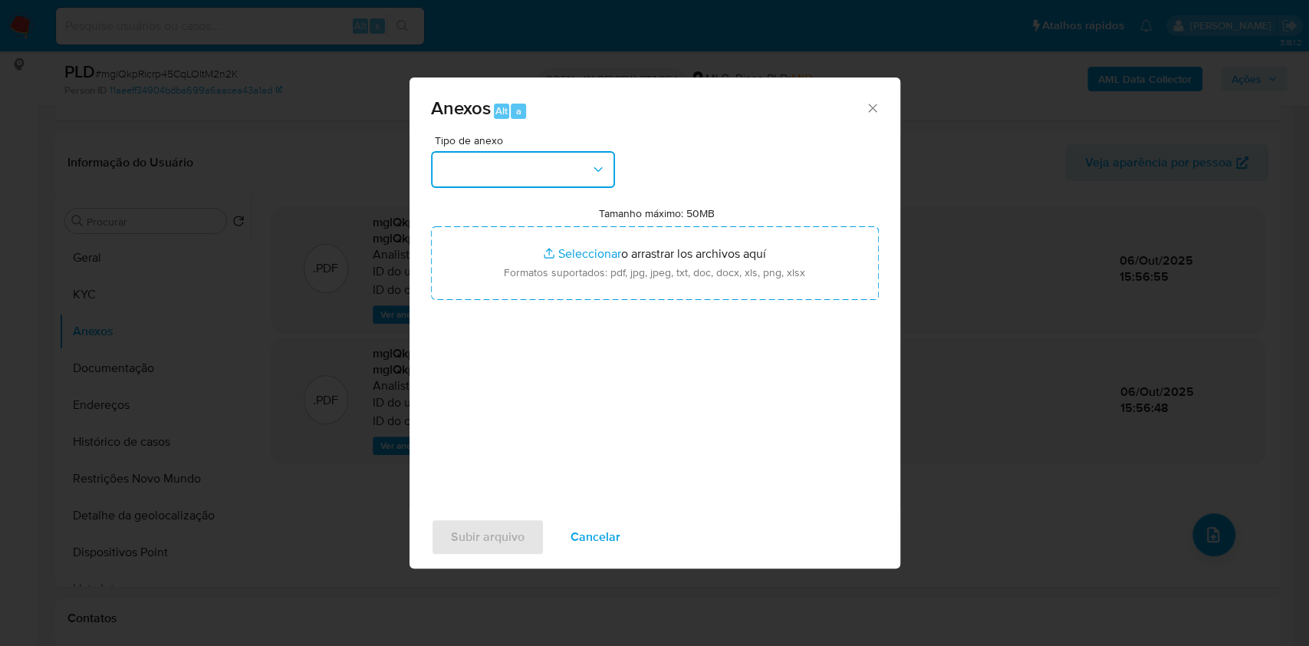
click at [564, 178] on button "button" at bounding box center [523, 169] width 184 height 37
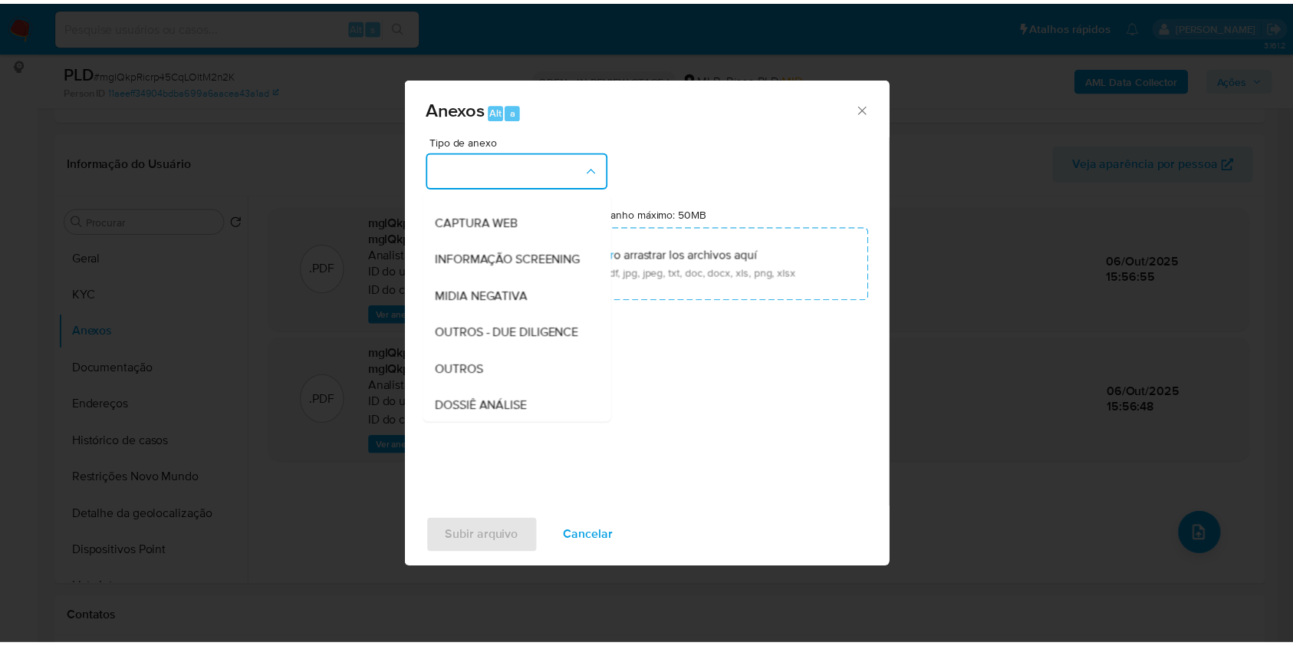
scroll to position [235, 0]
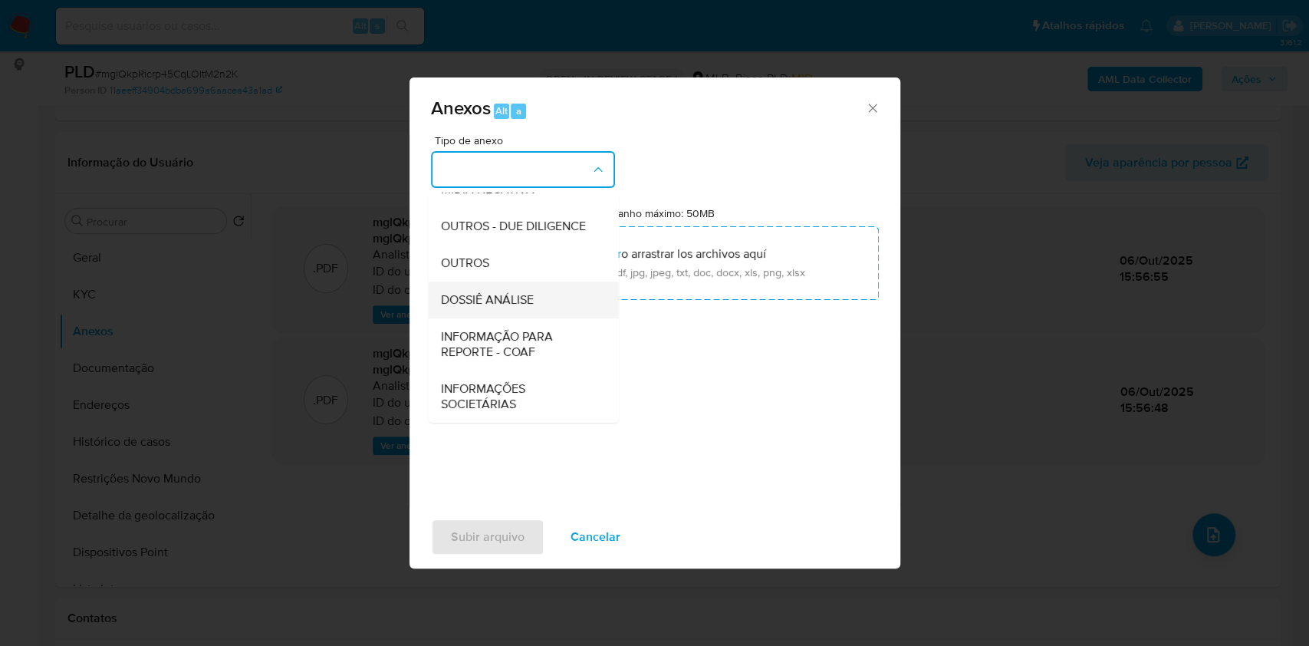
click at [562, 288] on div "DOSSIÊ ANÁLISE" at bounding box center [518, 299] width 156 height 37
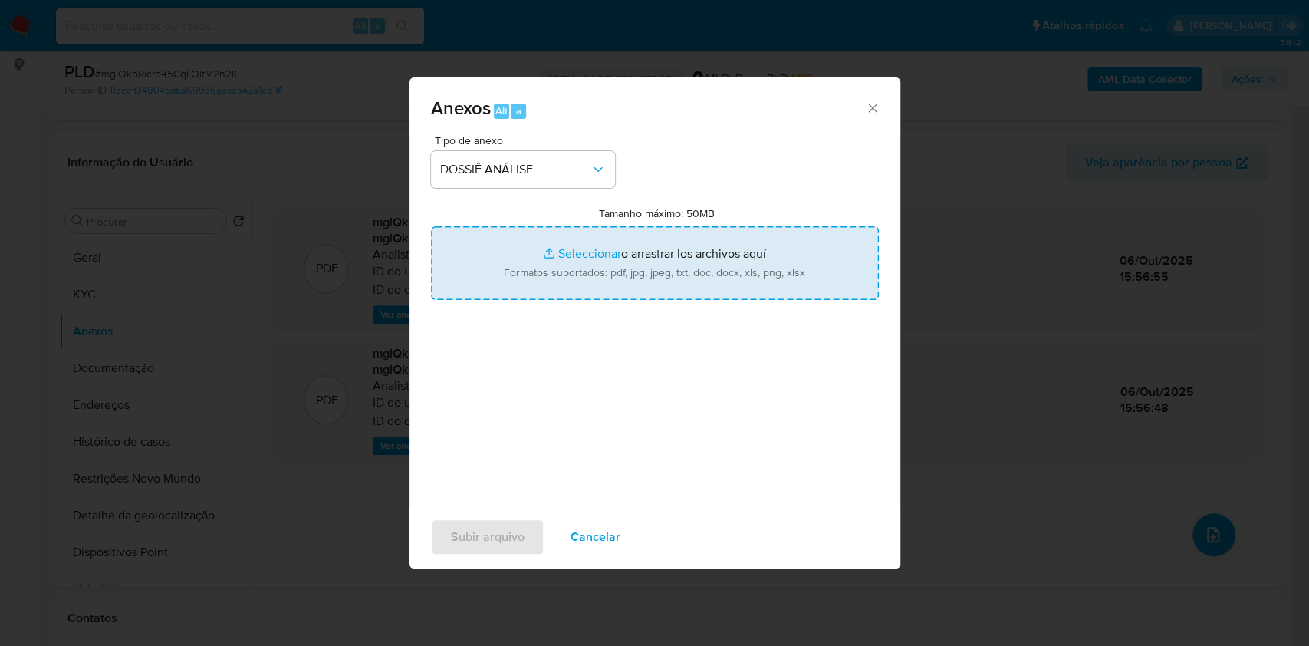
click at [571, 271] on input "Tamanho máximo: 50MB Seleccionar archivos" at bounding box center [655, 263] width 448 height 74
type input "C:\fakepath\Mulan 2469431868_2025_10_06_13_54_21.xlsx"
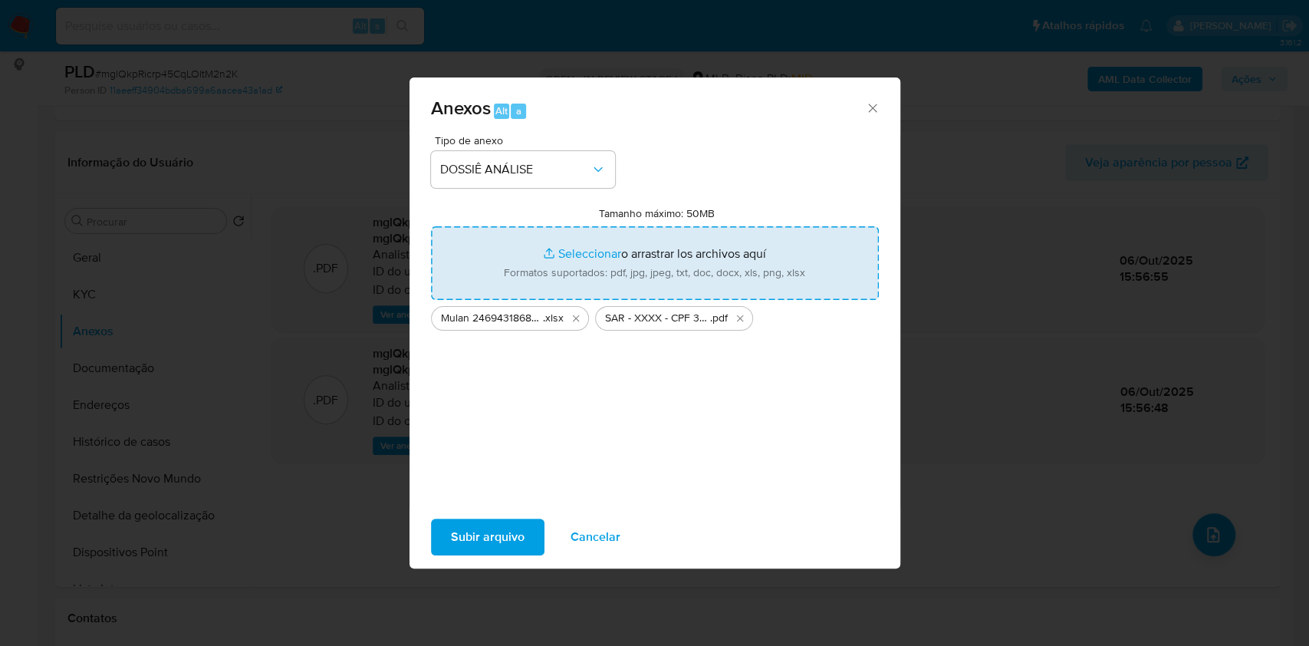
click at [579, 321] on icon "Eliminar Mulan 2469431868_2025_10_06_13_54_21.xlsx" at bounding box center [576, 318] width 12 height 12
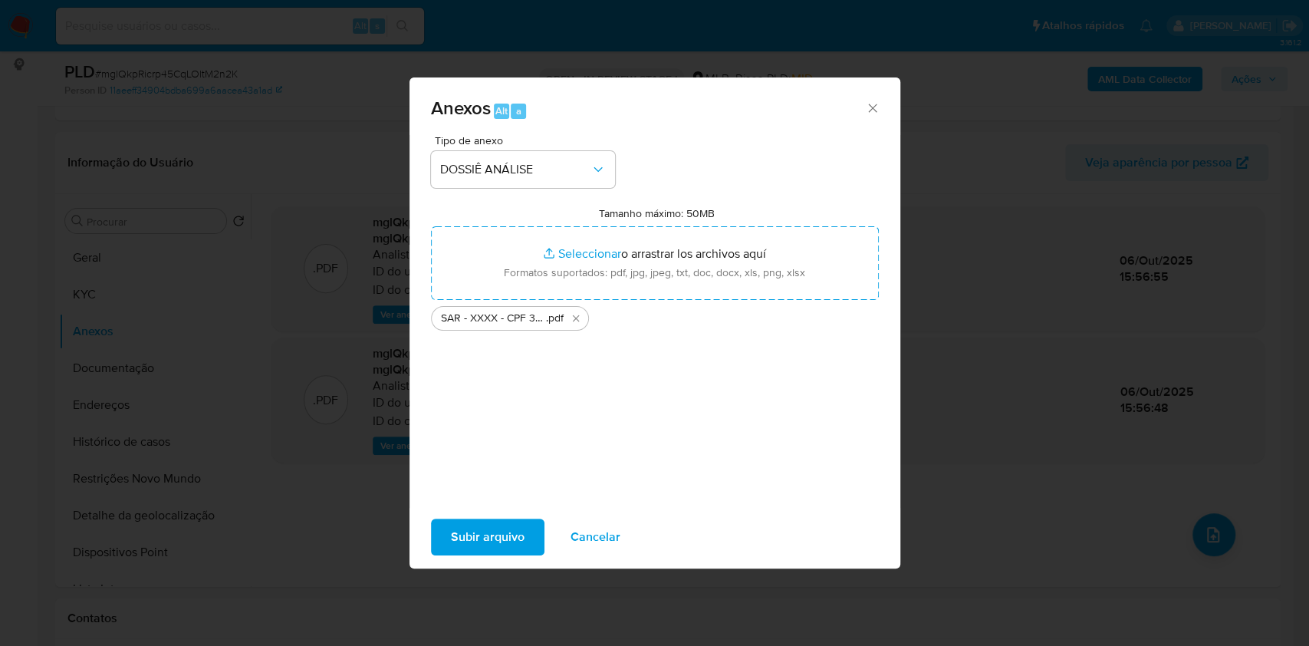
drag, startPoint x: 571, startPoint y: 271, endPoint x: 579, endPoint y: 319, distance: 48.2
click at [579, 319] on icon "Eliminar SAR - XXXX - CPF 31414765860 - MAICON DANIEL VASCONCELOS.pdf" at bounding box center [576, 318] width 12 height 12
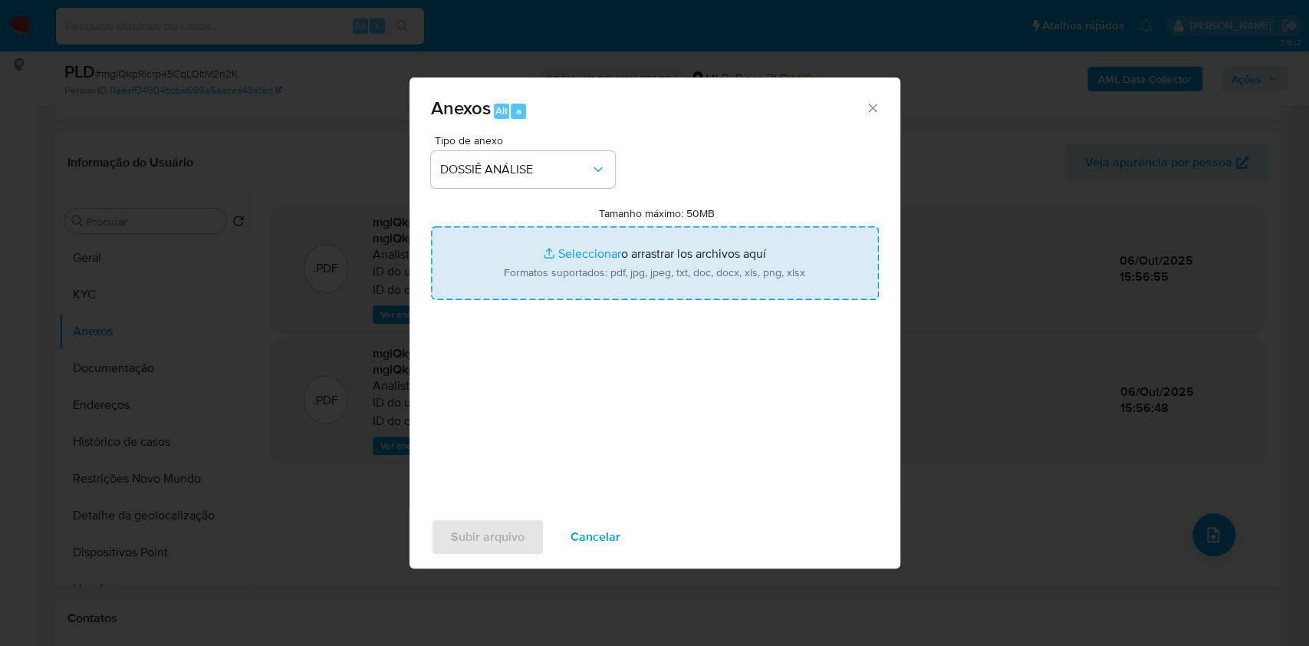
click at [583, 261] on input "Tamanho máximo: 50MB Seleccionar archivos" at bounding box center [655, 263] width 448 height 74
type input "C:\fakepath\SAR - XXXX - CPF 00289514096 - RODRIGO LINHARES DOS SANTOS.pdf"
click at [650, 274] on input "Tamanho máximo: 50MB Seleccionar archivos" at bounding box center [655, 263] width 448 height 74
type input "C:\fakepath\Mulan 66681213_2025_10_06_13_54_56.xlsx"
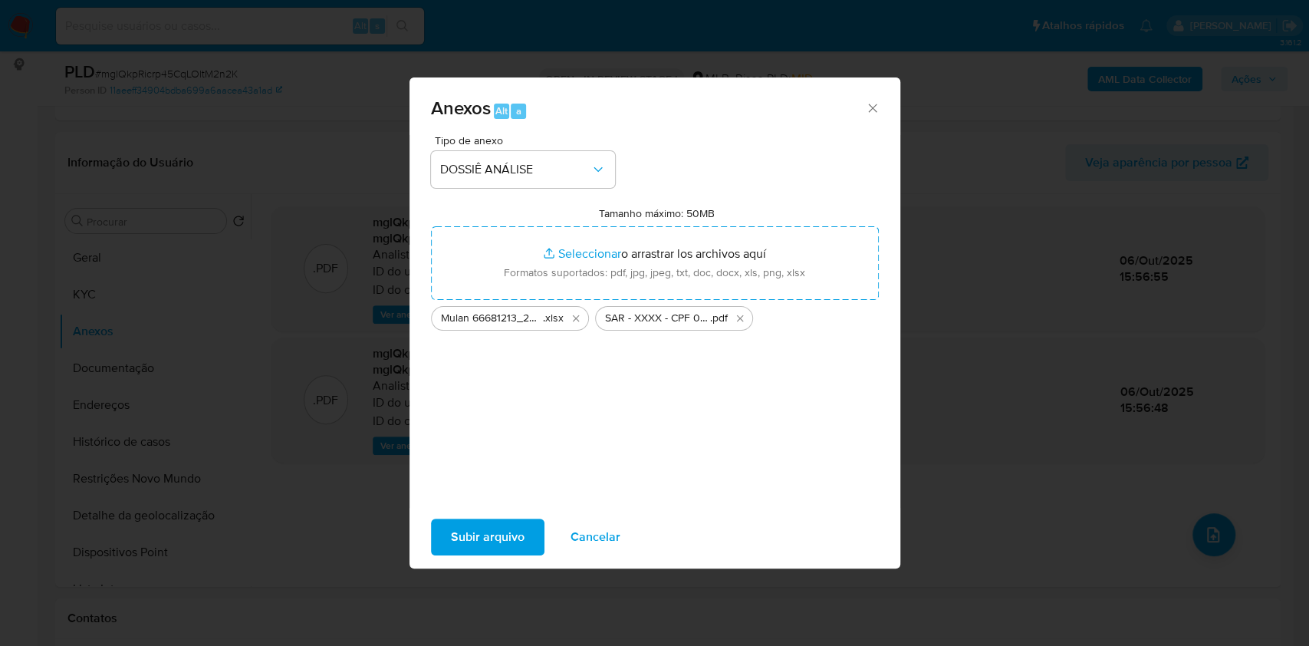
click at [485, 520] on span "Subir arquivo" at bounding box center [488, 537] width 74 height 34
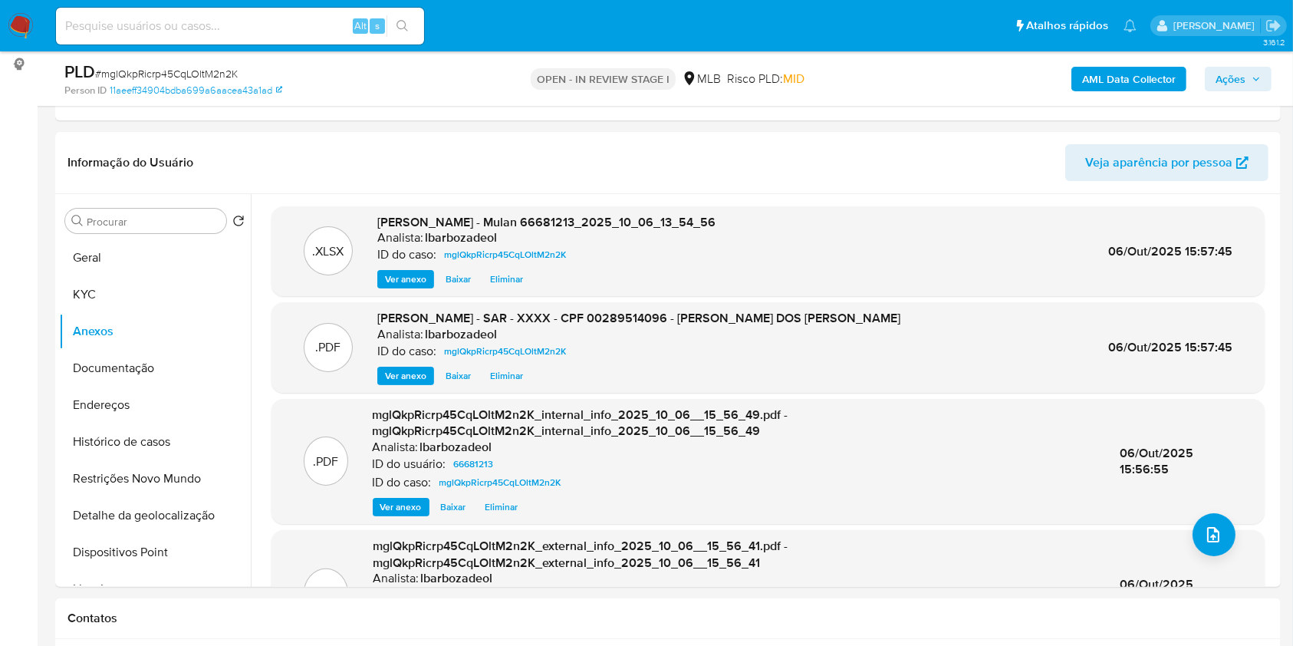
click at [1256, 77] on icon "button" at bounding box center [1255, 78] width 9 height 9
click at [955, 281] on div ".XLSX DOSSIÊ ANÁLISE - Mulan 66681213_2025_10_06_13_54_56 Analista: lbarbozadeo…" at bounding box center [768, 251] width 978 height 75
click at [1243, 81] on span "Ações" at bounding box center [1230, 79] width 30 height 25
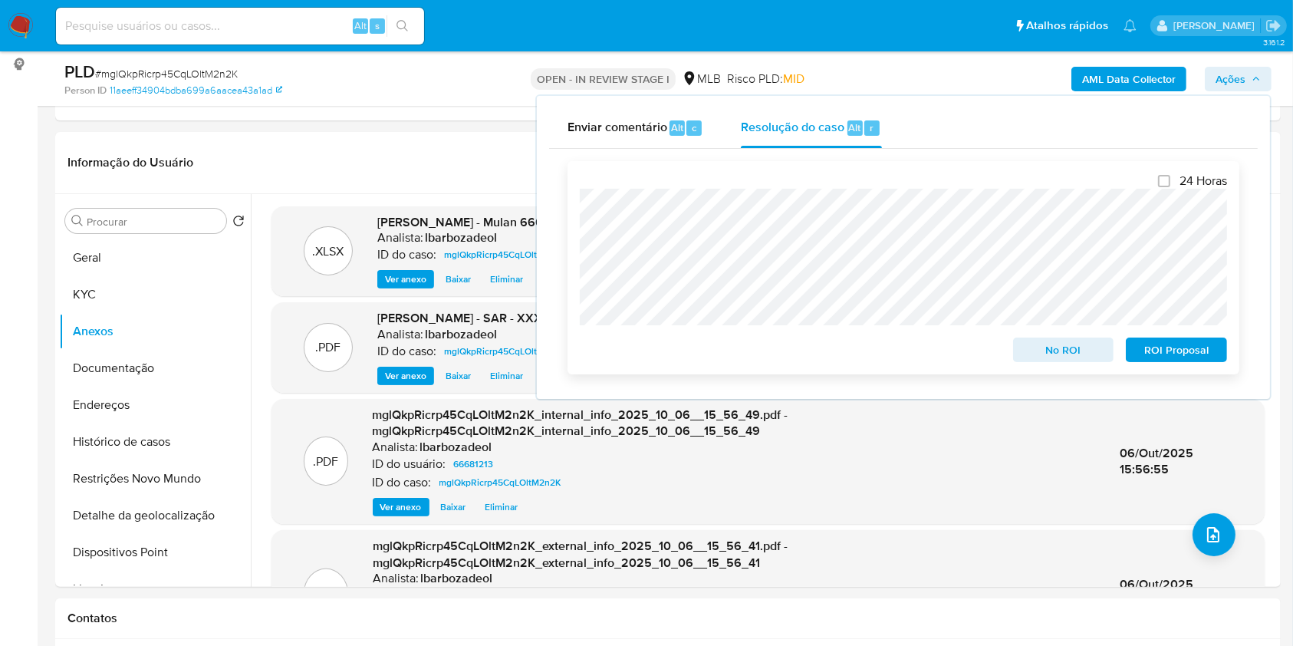
click at [1185, 357] on span "ROI Proposal" at bounding box center [1176, 349] width 80 height 21
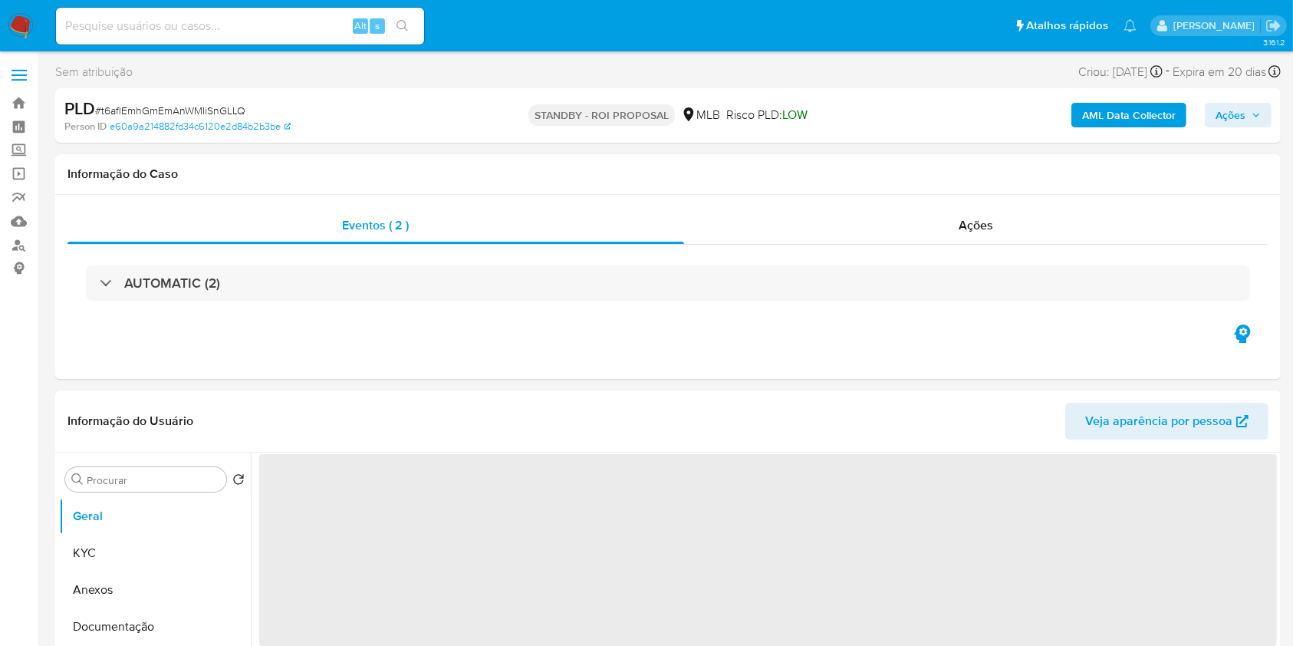
select select "10"
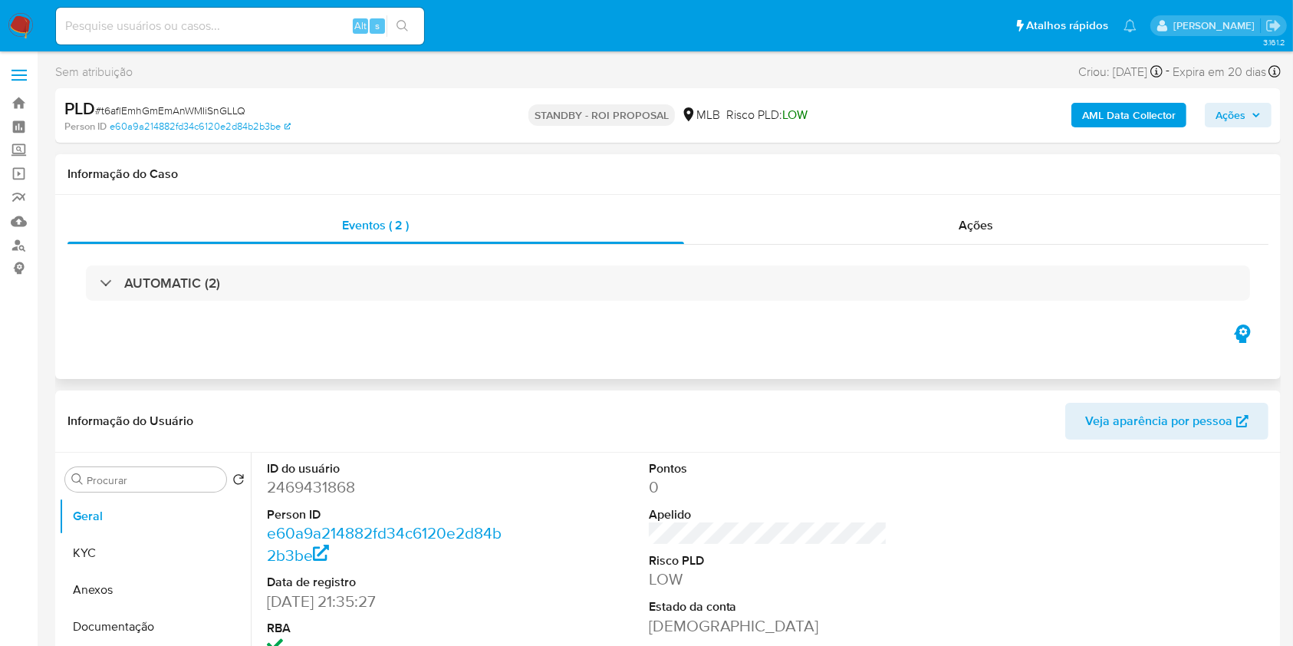
click at [179, 156] on div "Informação do Caso" at bounding box center [667, 174] width 1225 height 41
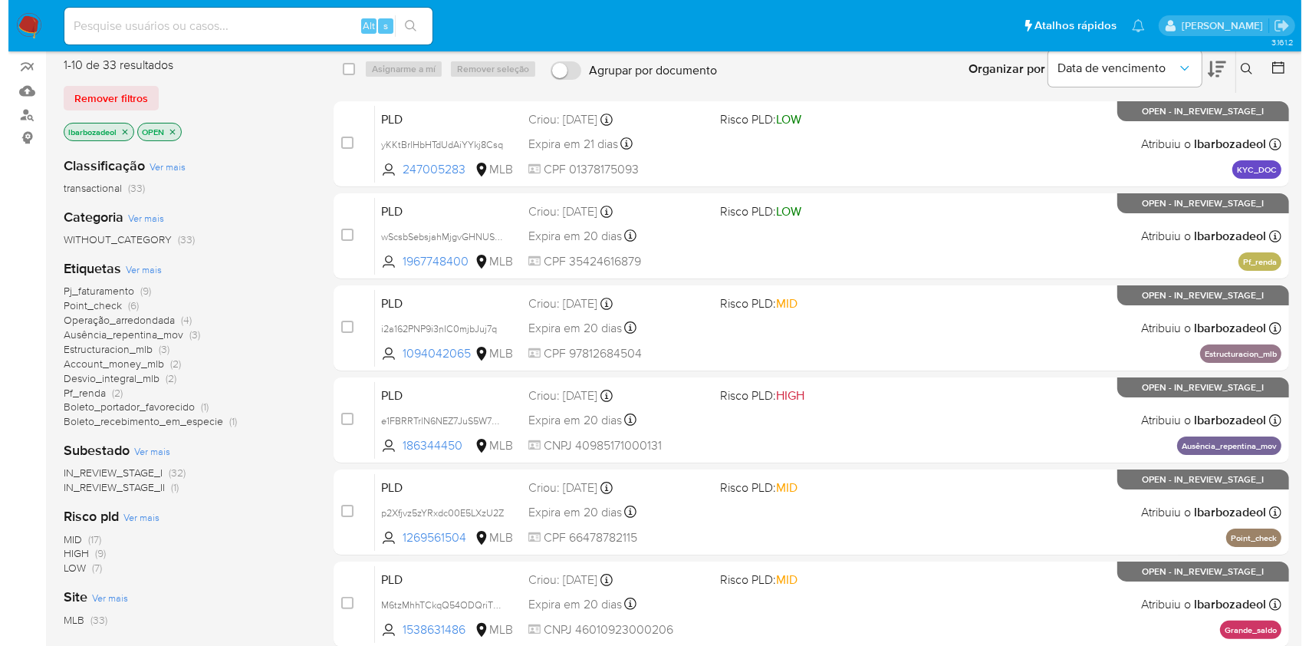
scroll to position [132, 0]
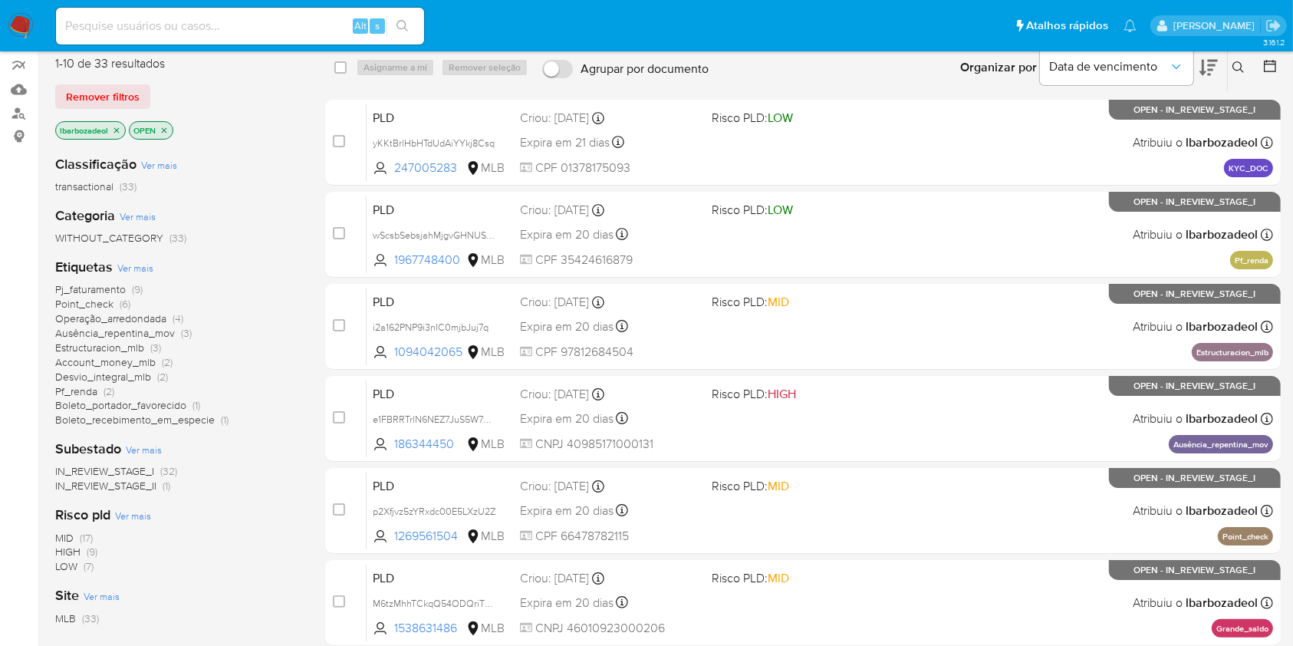
click at [141, 268] on span "Ver mais" at bounding box center [135, 268] width 36 height 14
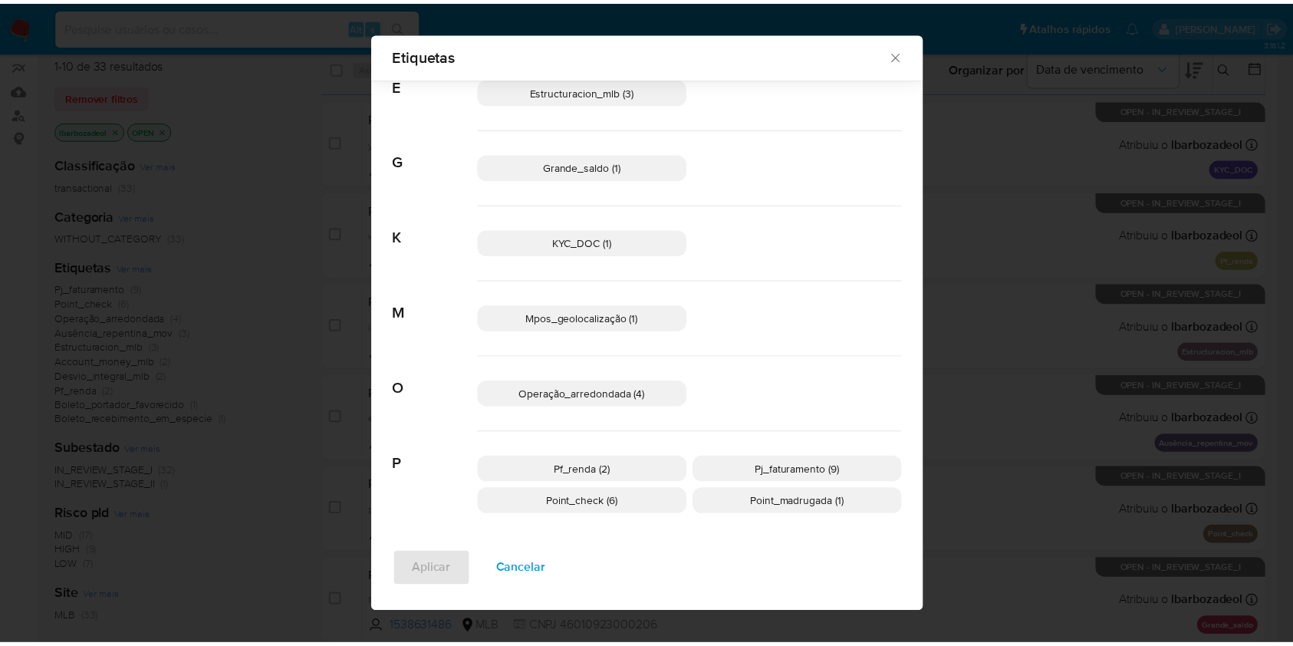
scroll to position [394, 0]
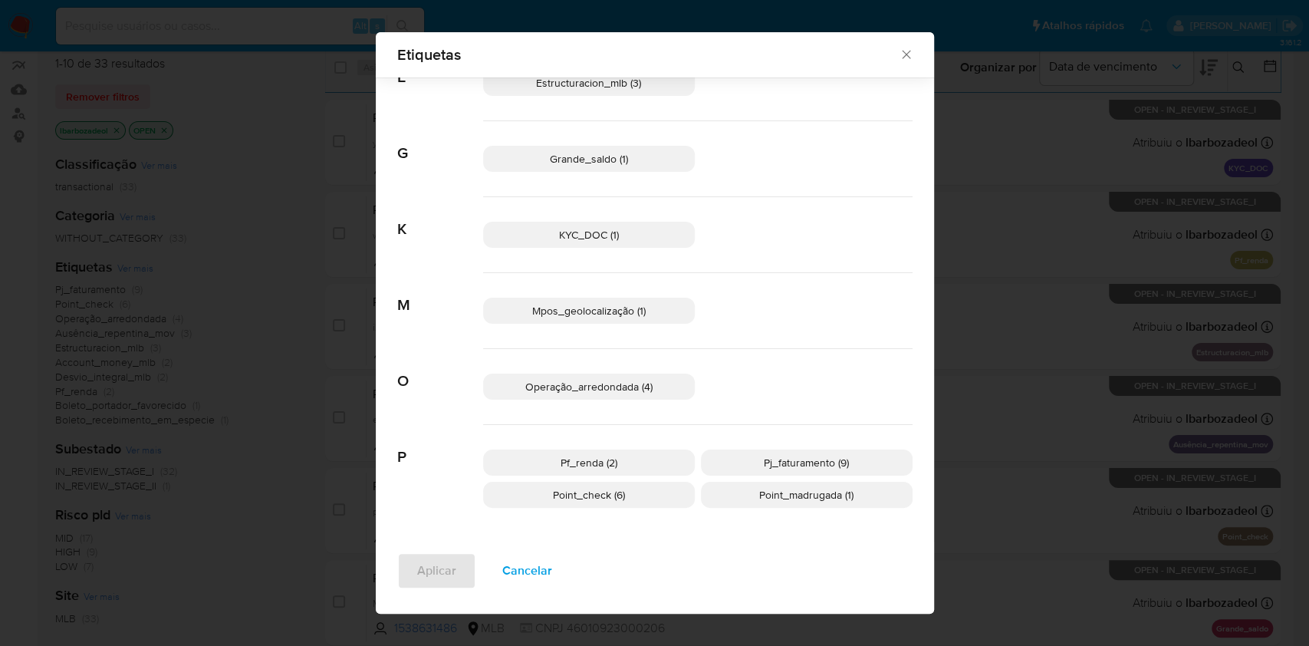
click at [777, 505] on p "Point_madrugada (1)" at bounding box center [807, 495] width 212 height 26
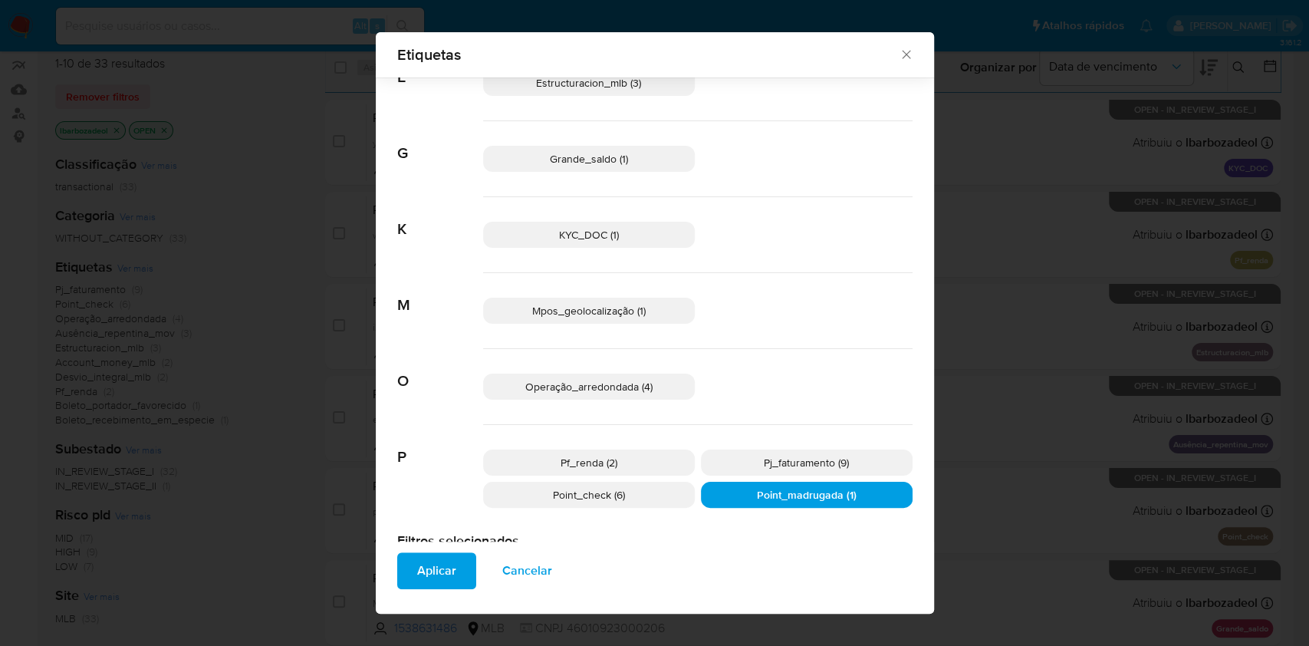
click at [425, 579] on span "Aplicar" at bounding box center [436, 571] width 39 height 34
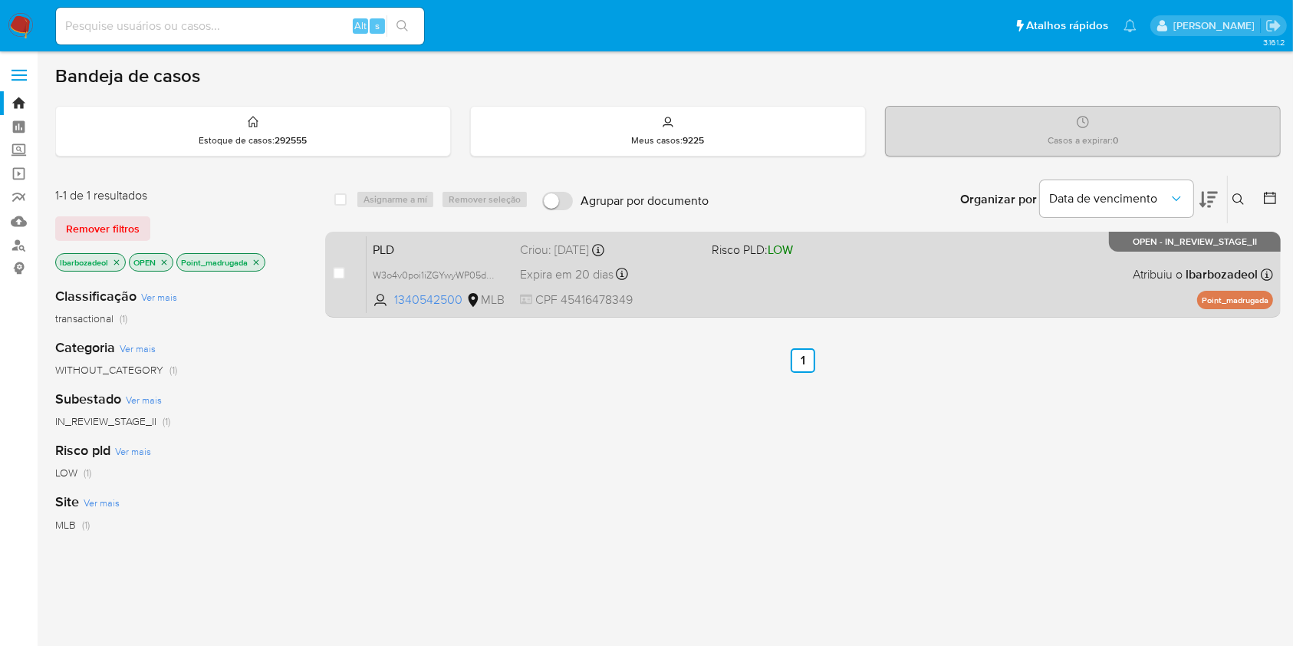
click at [774, 287] on div "PLD W3o4v0poi1iZGYwyWP05dNbV 1340542500 MLB Risco PLD: LOW Criou: [DATE] Criou:…" at bounding box center [819, 273] width 906 height 77
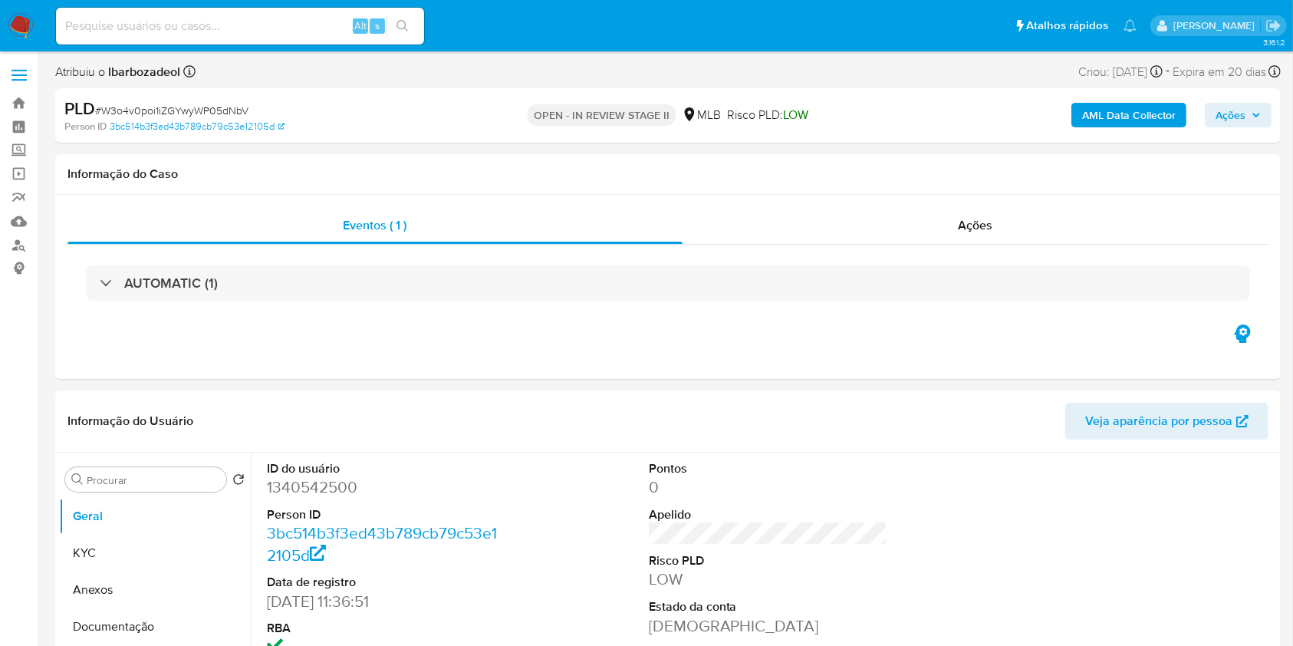
select select "10"
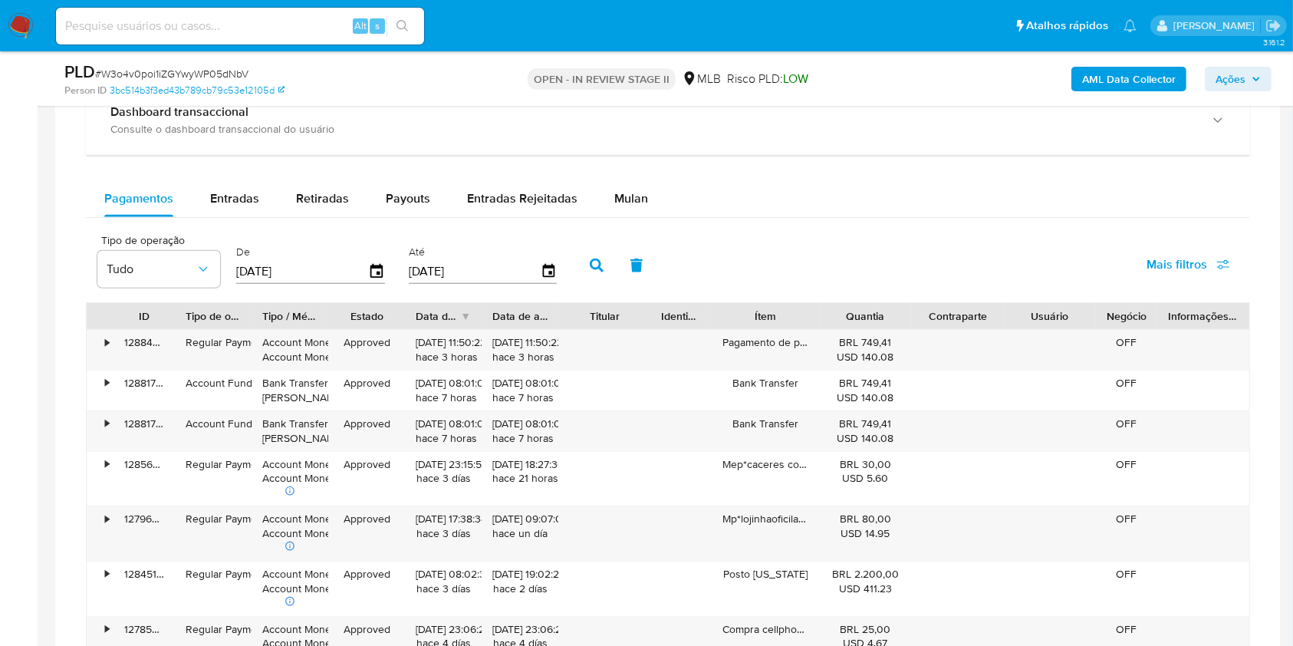
scroll to position [1197, 0]
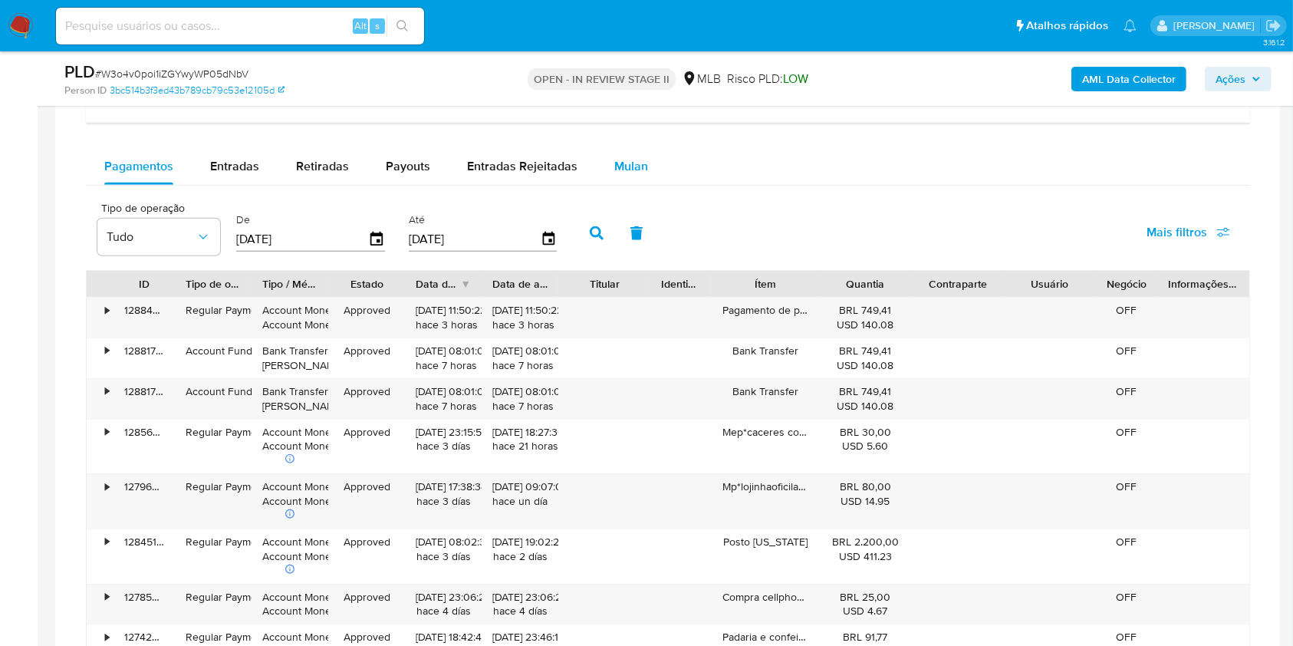
click at [624, 165] on span "Mulan" at bounding box center [631, 166] width 34 height 18
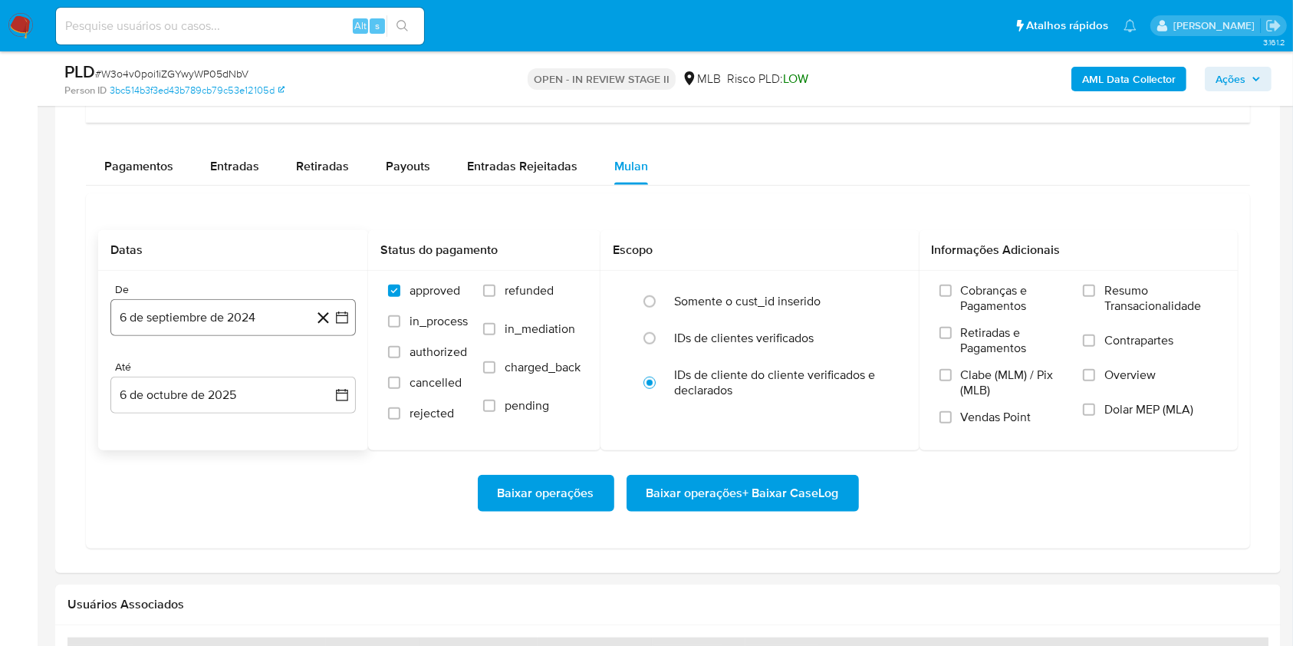
click at [208, 317] on button "6 de septiembre de 2024" at bounding box center [232, 317] width 245 height 37
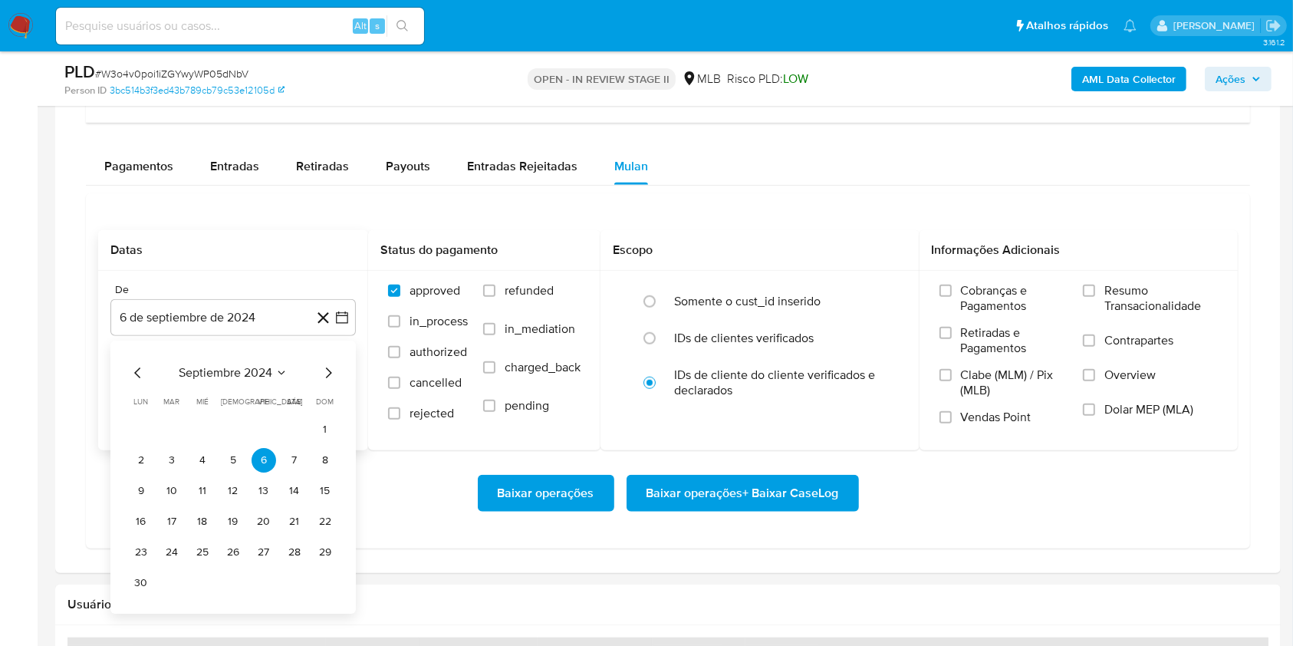
click at [239, 372] on span "septiembre 2024" at bounding box center [226, 372] width 94 height 15
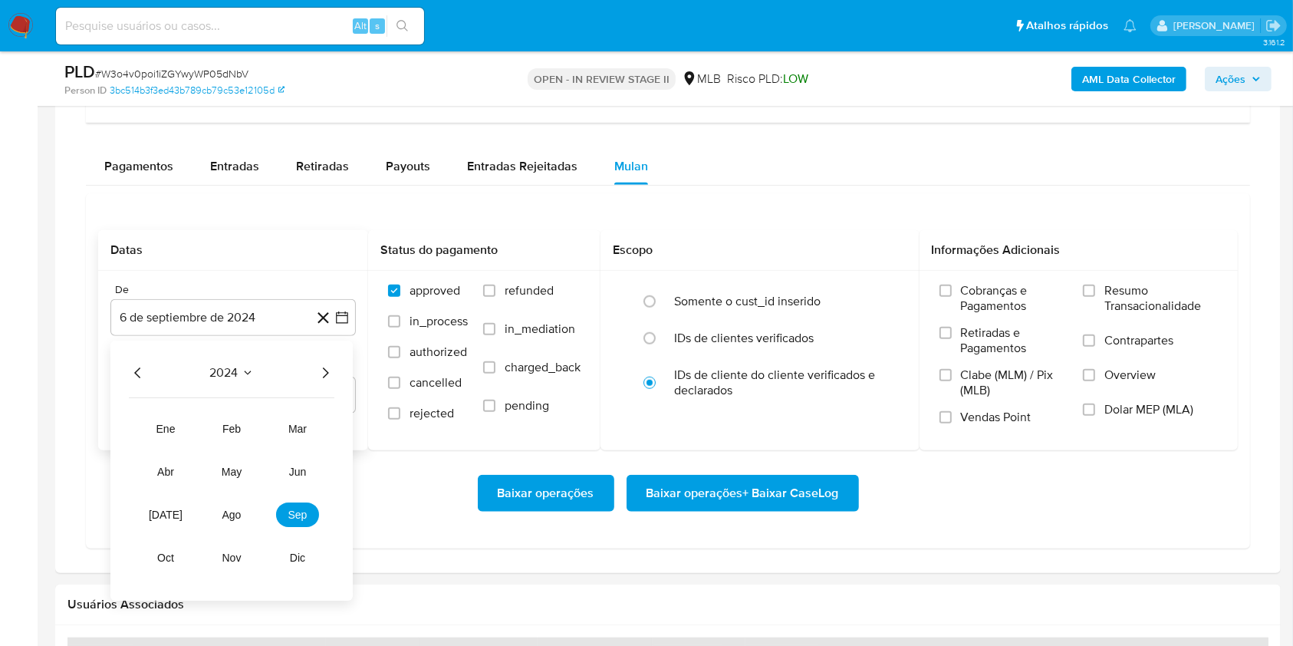
click at [321, 368] on icon "Año siguiente" at bounding box center [325, 372] width 18 height 18
click at [235, 518] on span "ago" at bounding box center [231, 514] width 19 height 12
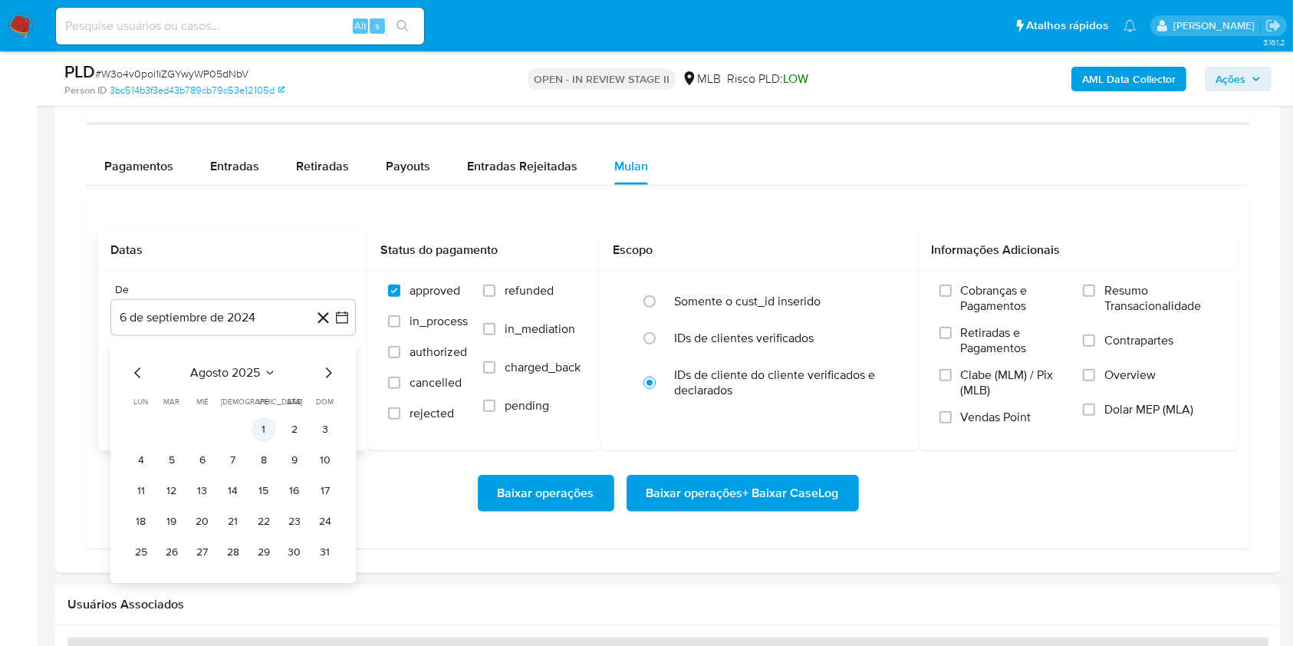
click at [269, 425] on button "1" at bounding box center [263, 429] width 25 height 25
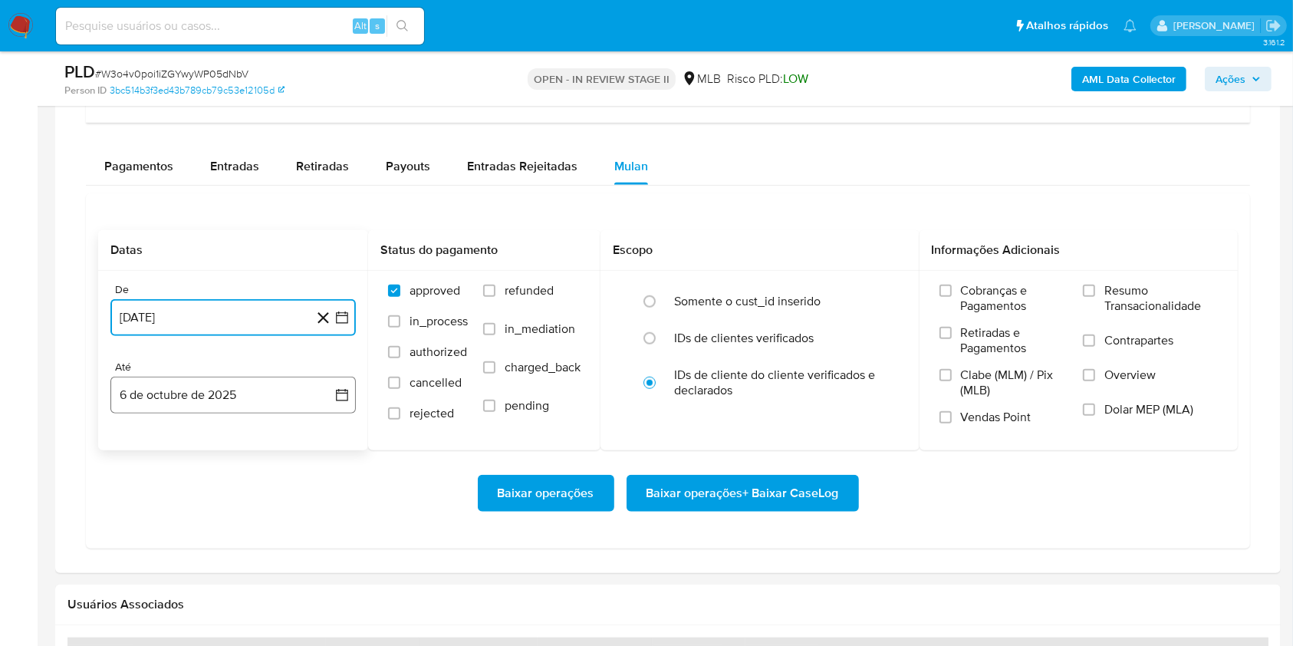
click at [247, 407] on button "6 de octubre de 2025" at bounding box center [232, 394] width 245 height 37
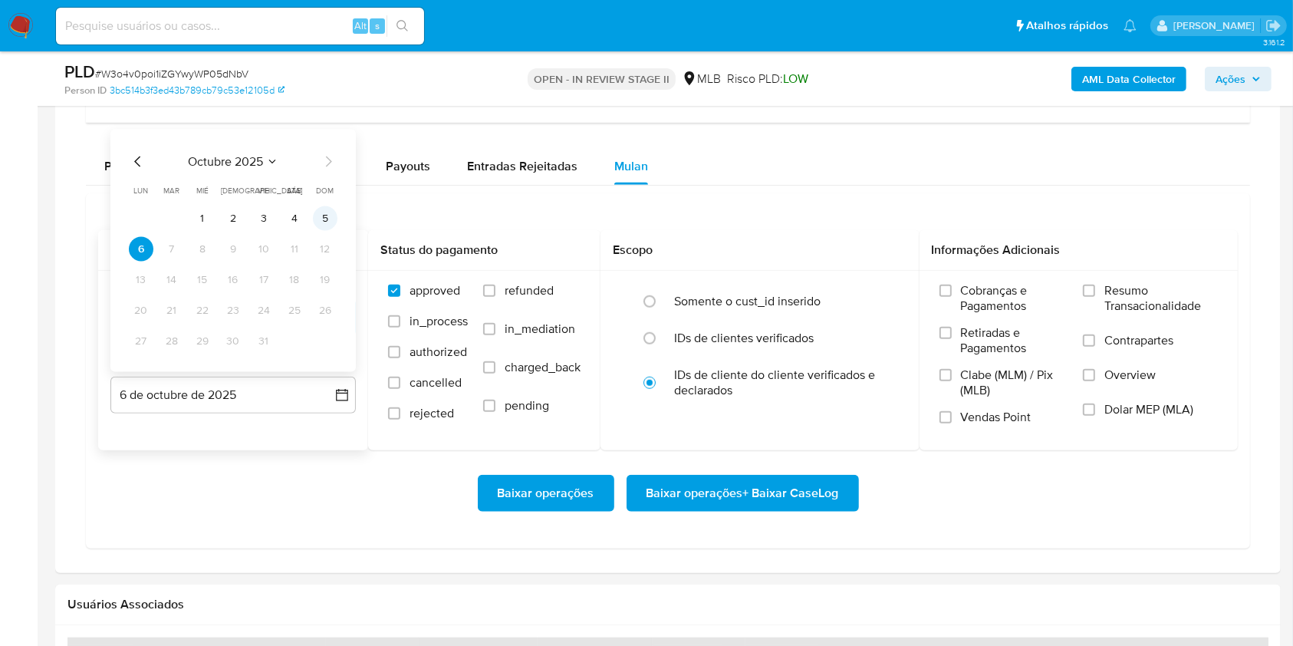
click at [321, 222] on button "5" at bounding box center [325, 218] width 25 height 25
click at [1148, 301] on span "Resumo Transacionalidade" at bounding box center [1160, 298] width 113 height 31
click at [1095, 297] on input "Resumo Transacionalidade" at bounding box center [1089, 290] width 12 height 12
click at [809, 484] on span "Baixar operações + Baixar CaseLog" at bounding box center [742, 493] width 192 height 34
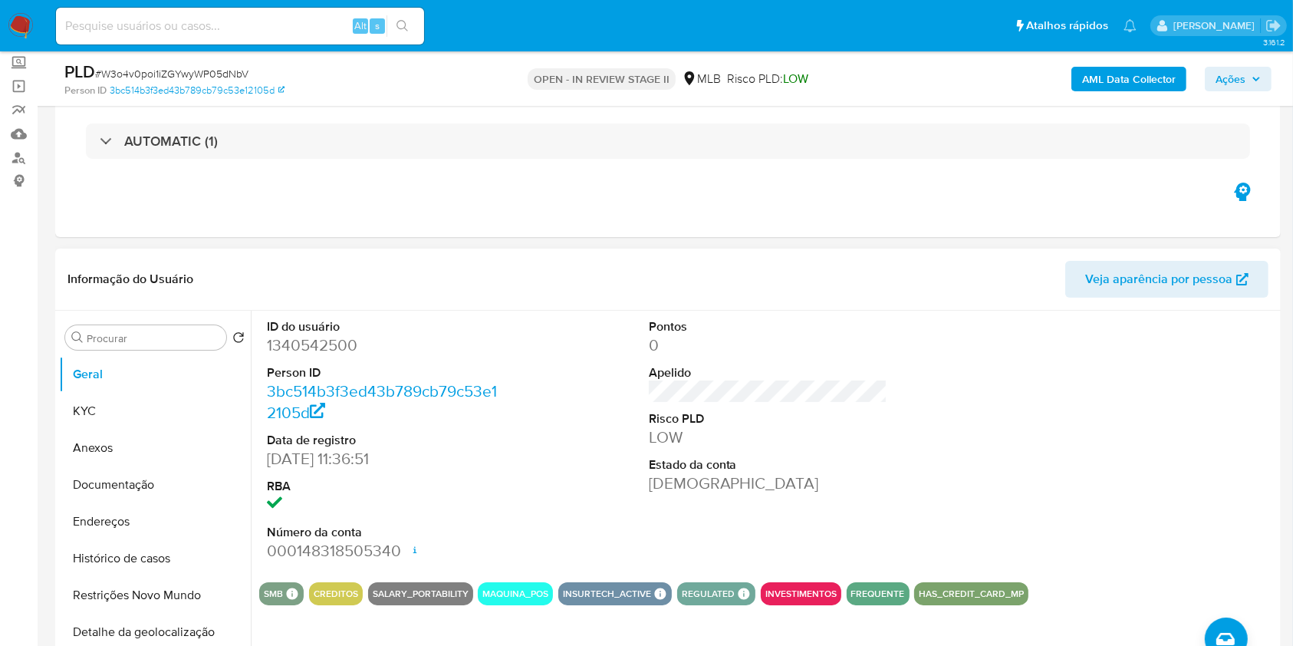
scroll to position [0, 0]
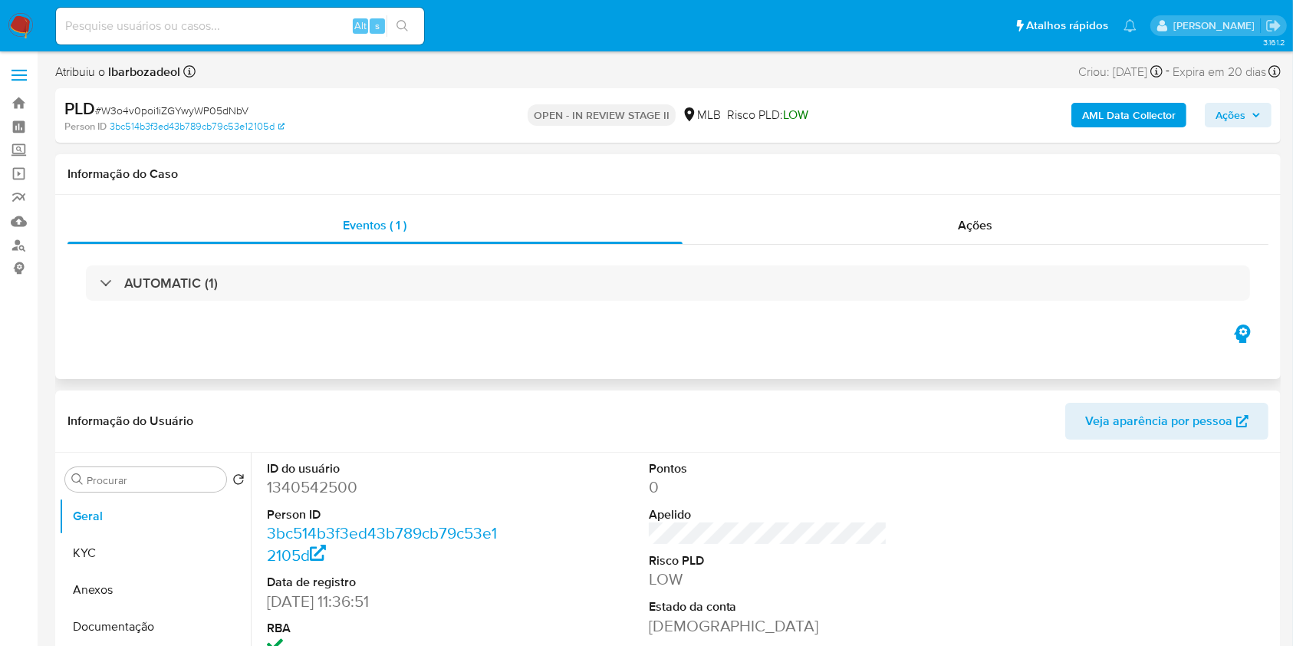
drag, startPoint x: 803, startPoint y: 432, endPoint x: 570, endPoint y: 366, distance: 241.5
click at [508, 405] on header "Informação do Usuário Veja aparência por pessoa" at bounding box center [667, 421] width 1201 height 37
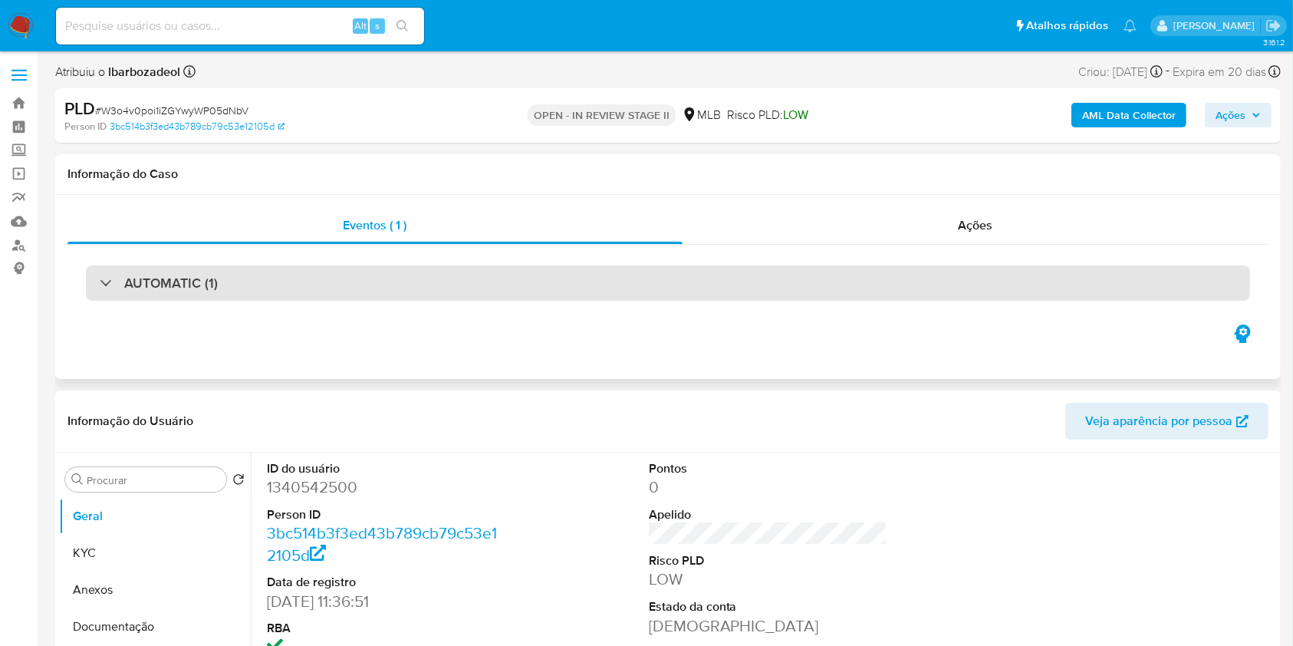
click at [590, 278] on div "AUTOMATIC (1)" at bounding box center [668, 282] width 1164 height 35
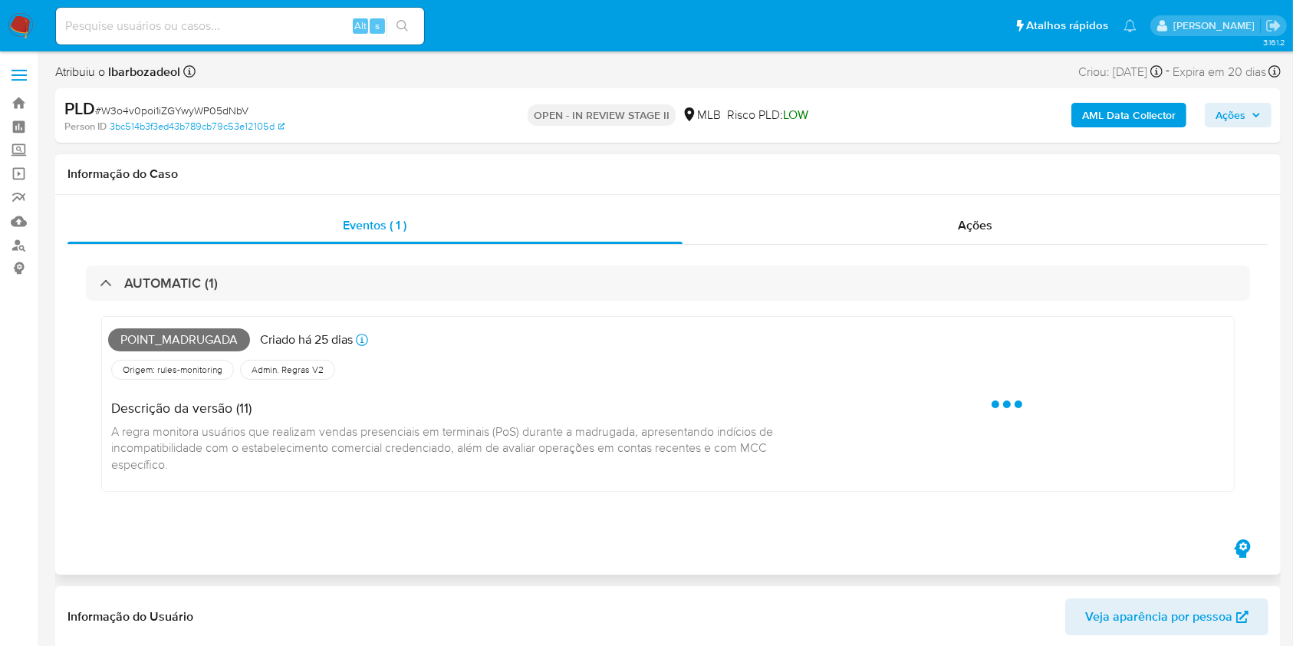
click at [200, 334] on span "Point_madrugada" at bounding box center [179, 339] width 142 height 23
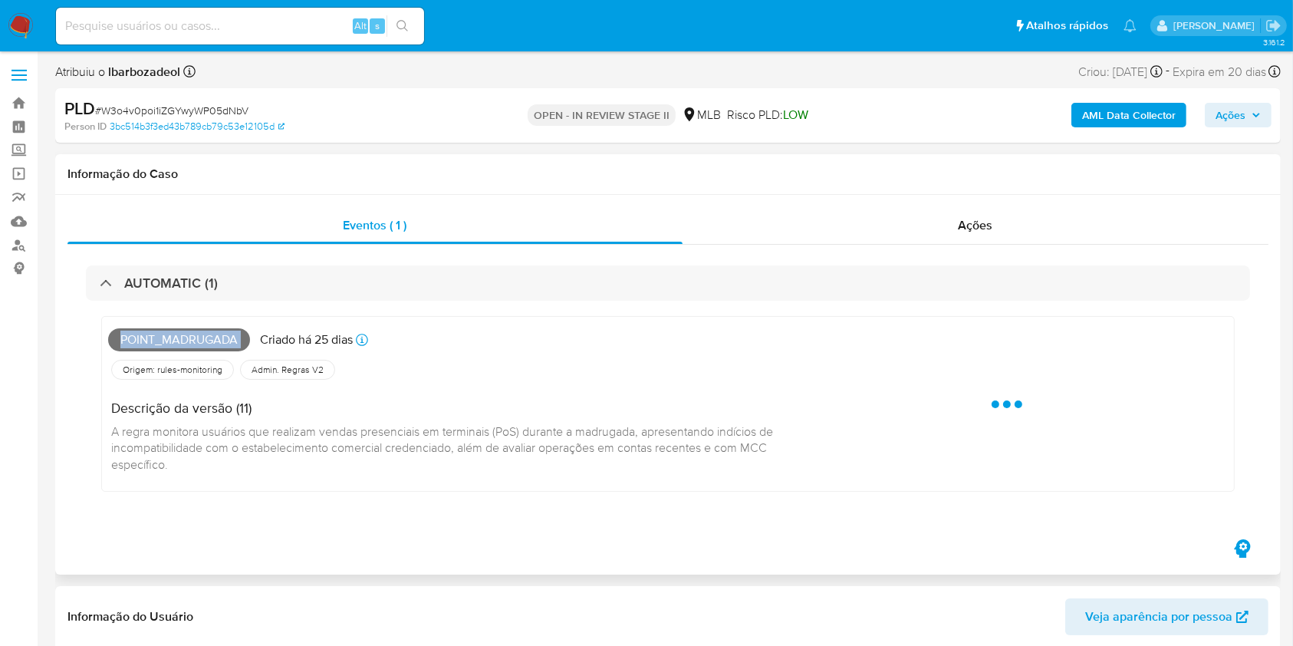
click at [200, 334] on span "Point_madrugada" at bounding box center [179, 339] width 142 height 23
copy span "Point_madrugada"
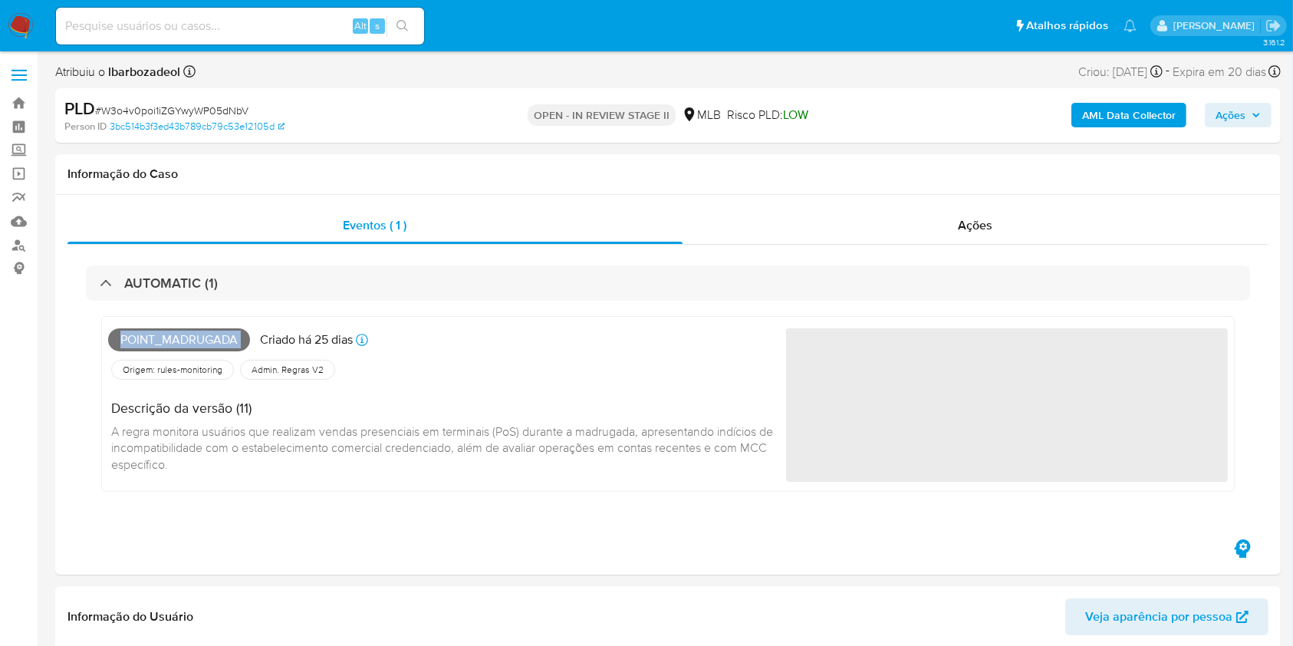
click at [1219, 110] on span "Ações" at bounding box center [1230, 115] width 30 height 25
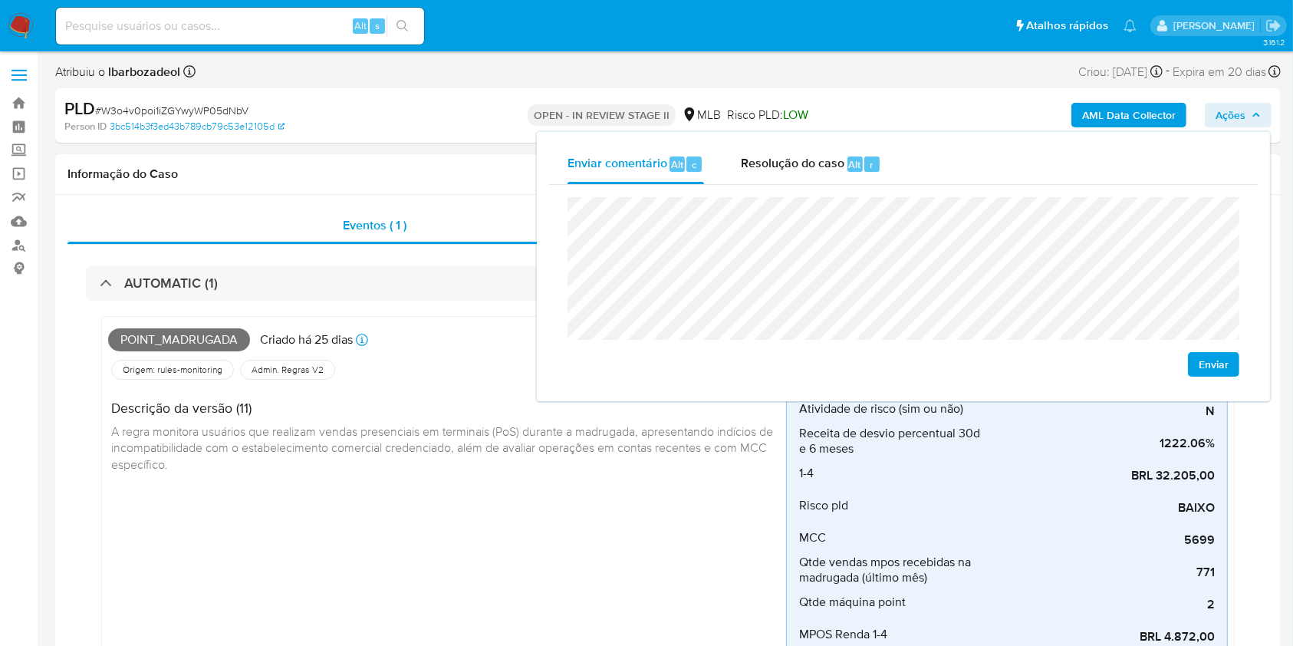
click at [467, 418] on div "Descrição da versão (11) A regra monitora usuários que realizam vendas presenci…" at bounding box center [447, 434] width 678 height 103
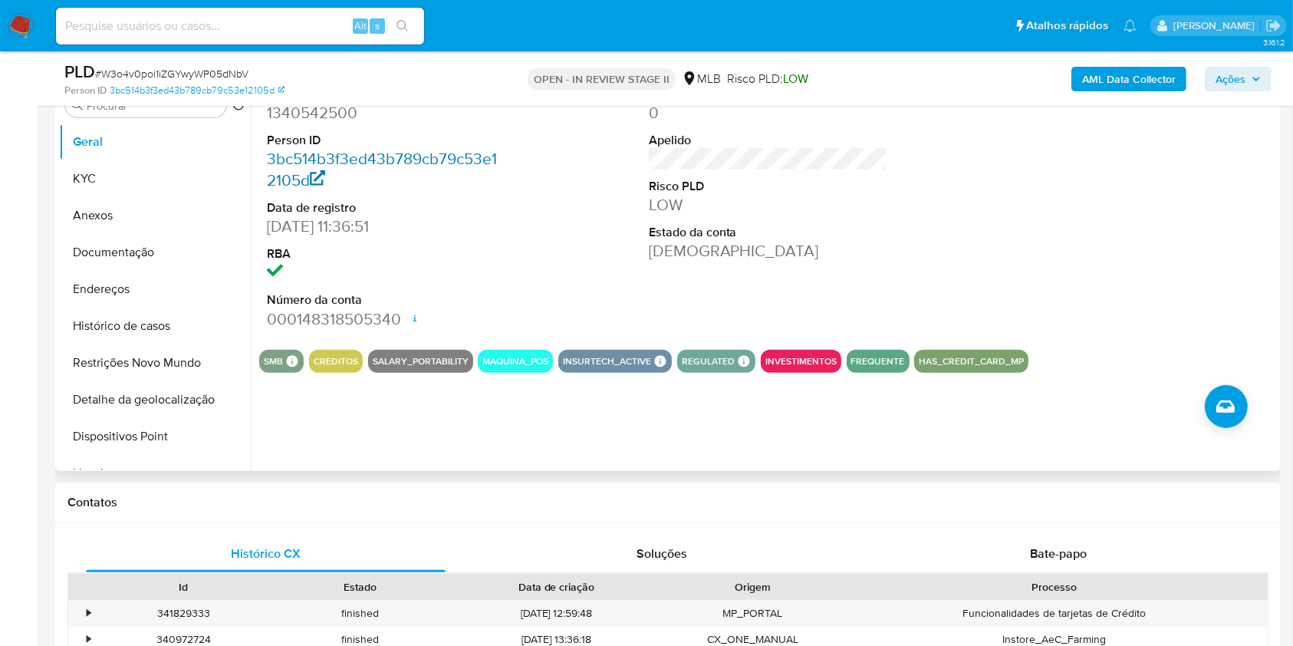
scroll to position [741, 0]
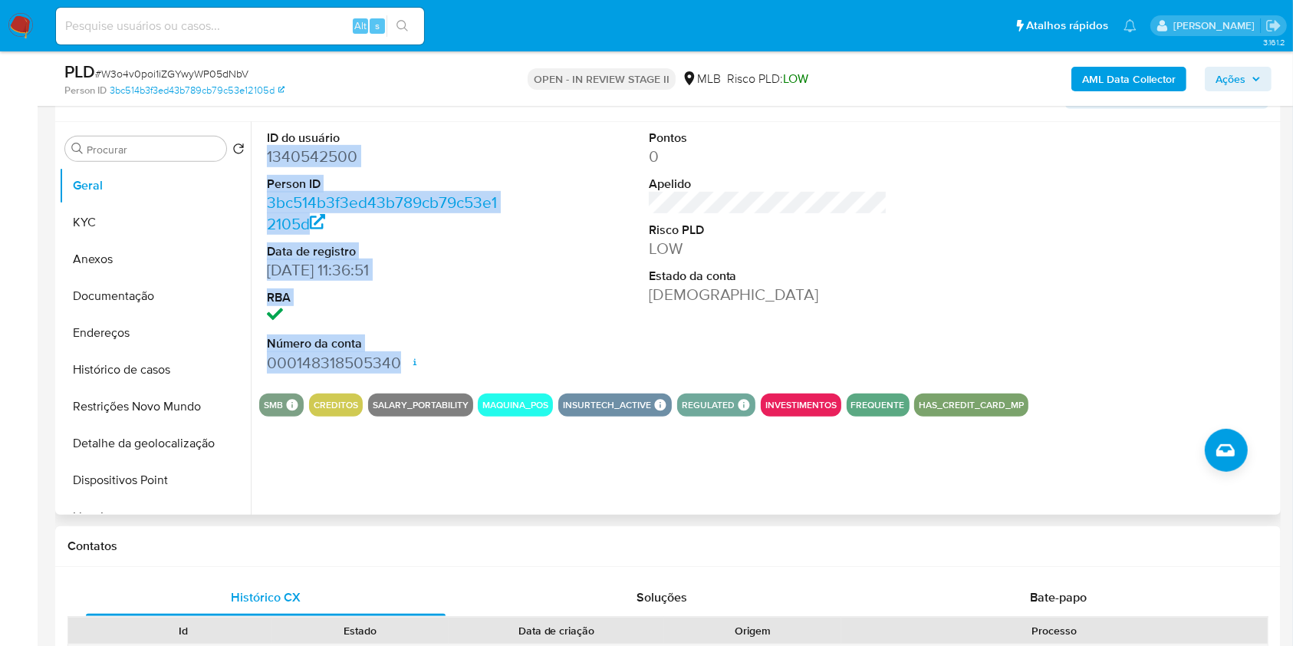
drag, startPoint x: 269, startPoint y: 166, endPoint x: 432, endPoint y: 351, distance: 246.7
click at [432, 353] on dl "ID do usuário 1340542500 Person ID 3bc514b3f3ed43b789cb79c53e12105d Data de reg…" at bounding box center [386, 252] width 239 height 244
copy dl "1340542500 Person ID 3bc514b3f3ed43b789cb79c53e12105d Data de registro 28/03/20…"
click at [466, 322] on dd at bounding box center [386, 316] width 239 height 21
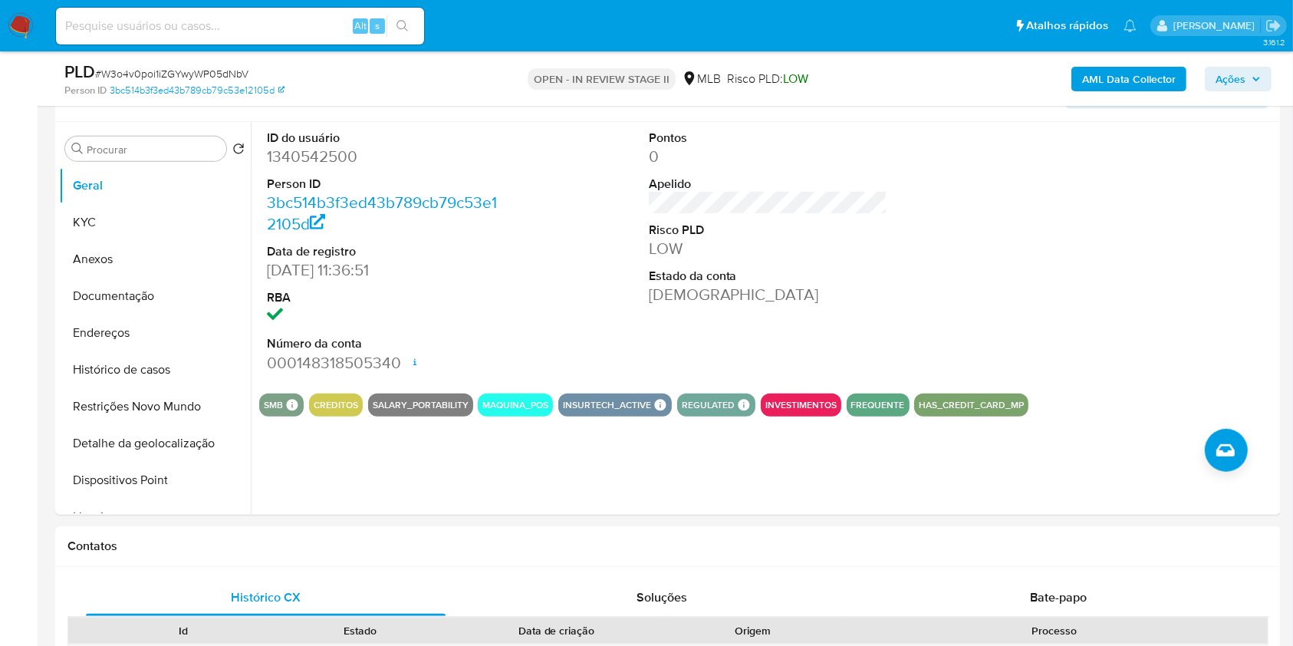
click at [1221, 81] on span "Ações" at bounding box center [1230, 79] width 30 height 25
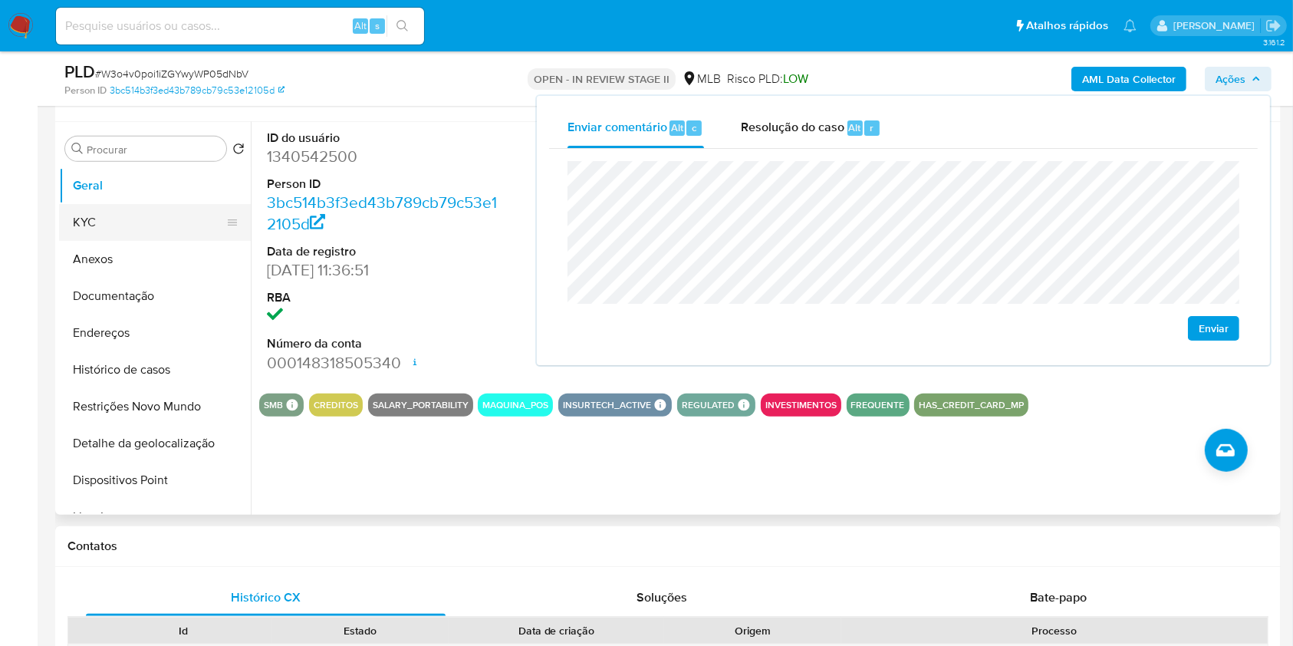
click at [147, 225] on button "KYC" at bounding box center [148, 222] width 179 height 37
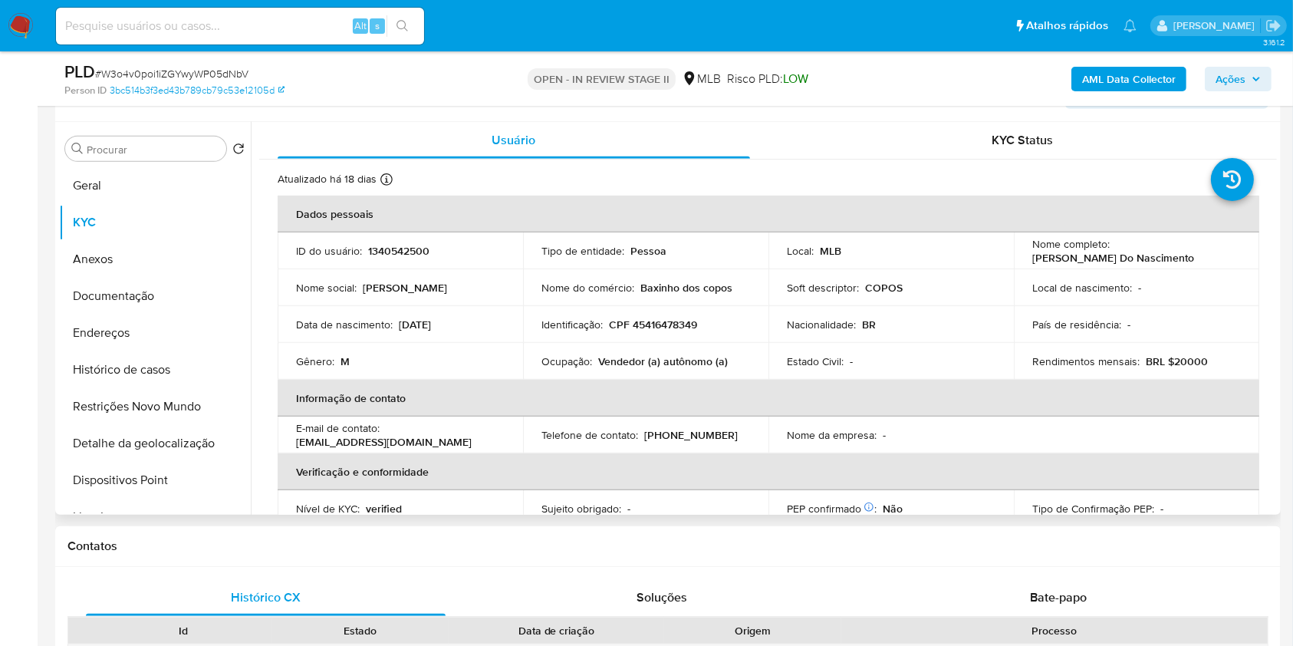
click at [647, 317] on td "Identificação : CPF 45416478349" at bounding box center [645, 324] width 245 height 37
click at [648, 328] on p "CPF 45416478349" at bounding box center [653, 324] width 88 height 14
click at [1227, 71] on span "Ações" at bounding box center [1230, 79] width 30 height 25
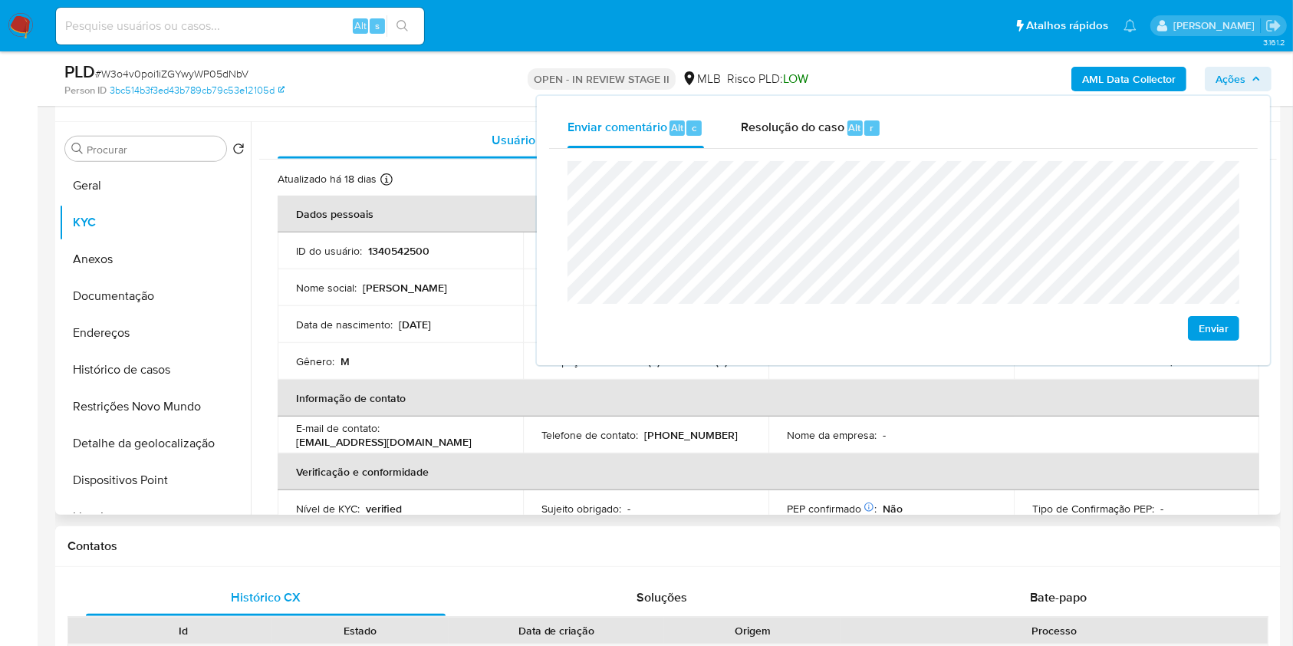
click at [531, 430] on td "Telefone de contato : (93) 991025778" at bounding box center [645, 434] width 245 height 37
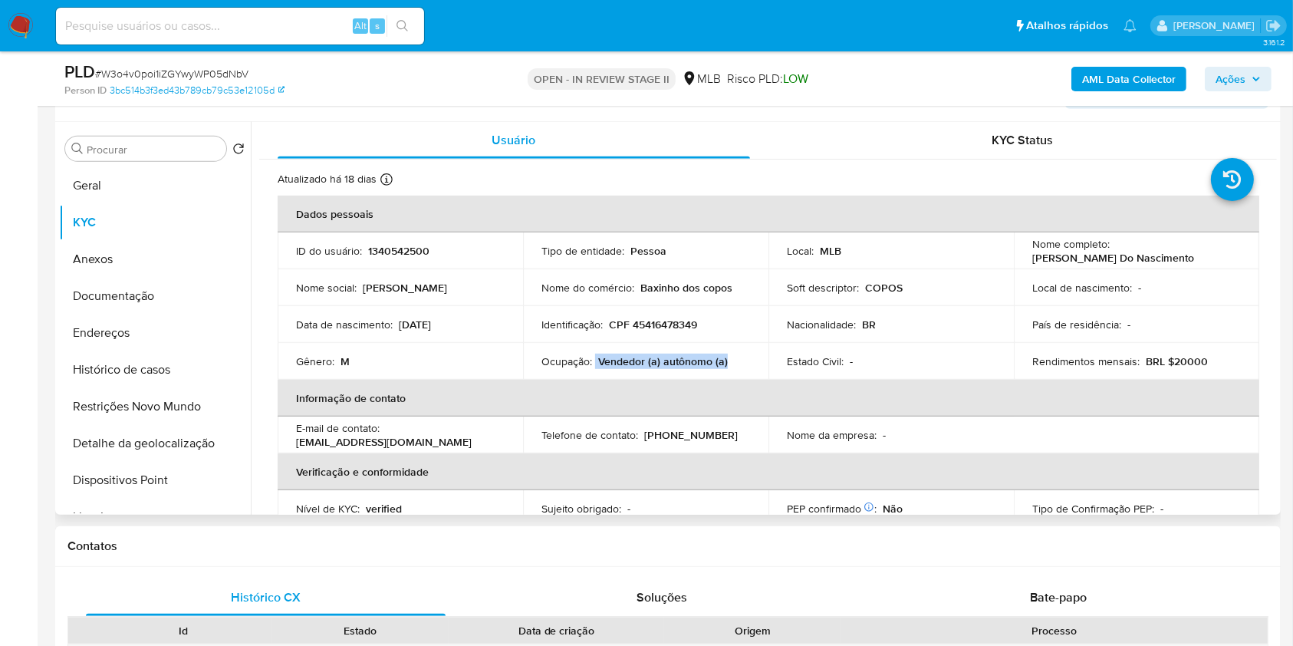
drag, startPoint x: 593, startPoint y: 359, endPoint x: 731, endPoint y: 358, distance: 138.8
click at [731, 358] on div "Ocupação : Vendedor (a) autônomo (a)" at bounding box center [645, 361] width 209 height 14
copy div "Vendedor (a) autônomo (a)"
click at [1226, 67] on span "Ações" at bounding box center [1230, 79] width 30 height 25
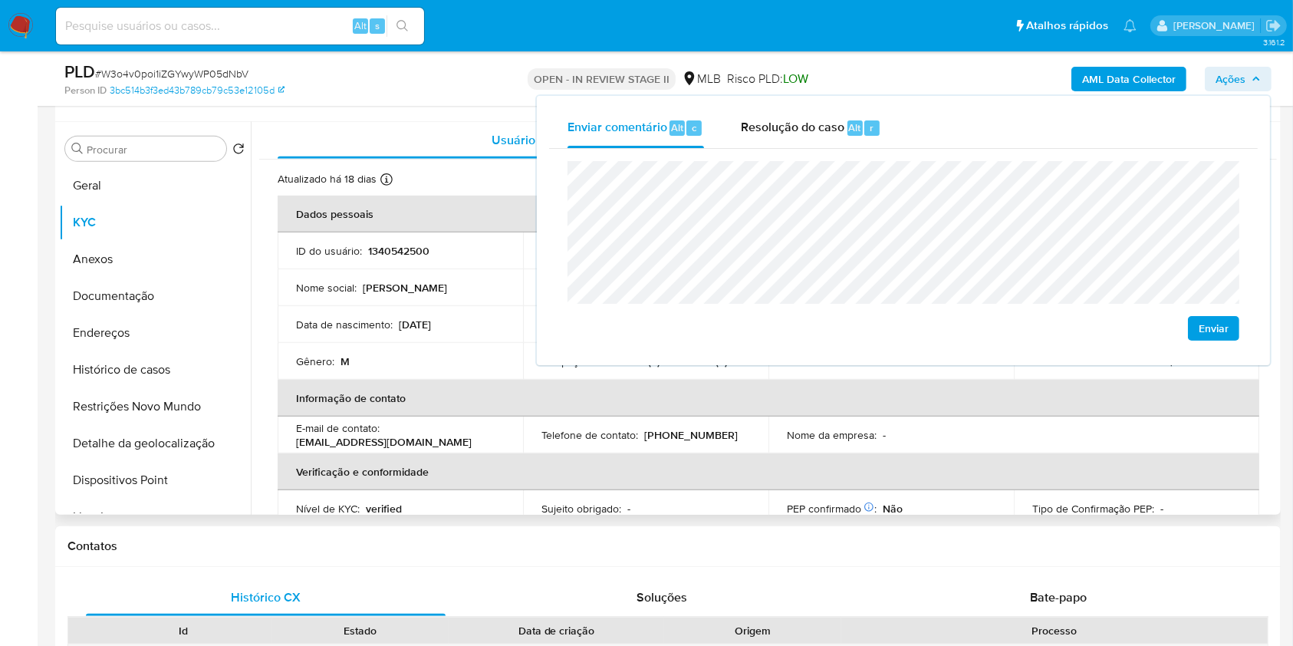
click at [431, 325] on p "10/03/1966" at bounding box center [415, 324] width 32 height 14
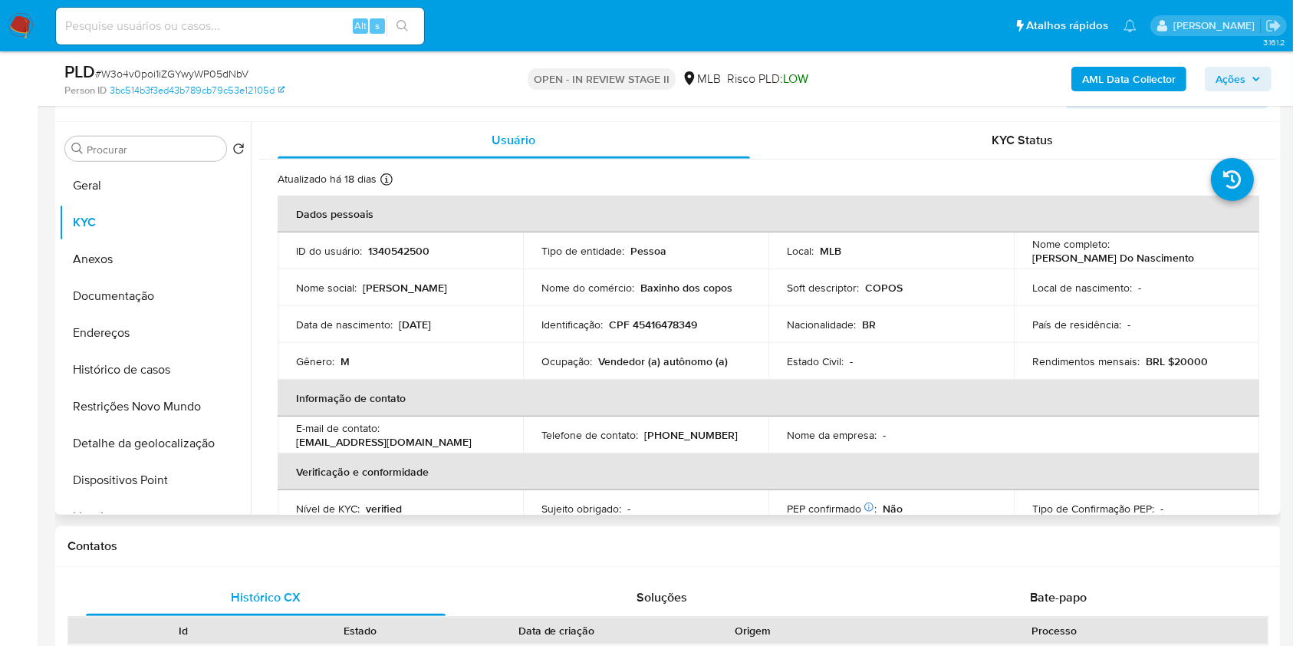
click at [431, 324] on p "10/03/1966" at bounding box center [415, 324] width 32 height 14
click at [541, 285] on p "Nome do comércio :" at bounding box center [587, 288] width 93 height 14
drag, startPoint x: 540, startPoint y: 285, endPoint x: 731, endPoint y: 290, distance: 191.7
click at [731, 290] on div "Nome do comércio : Baxinho dos copos" at bounding box center [645, 288] width 209 height 14
copy div "Nome do comércio : Baxinho dos copos"
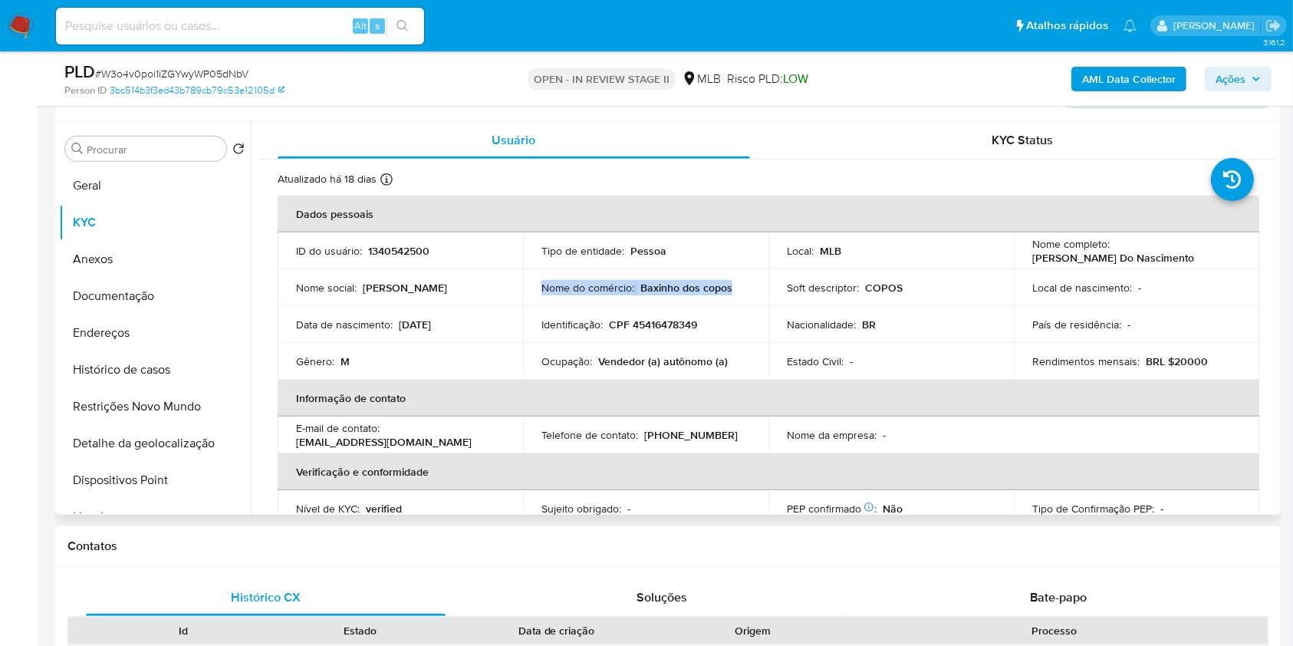
scroll to position [652, 0]
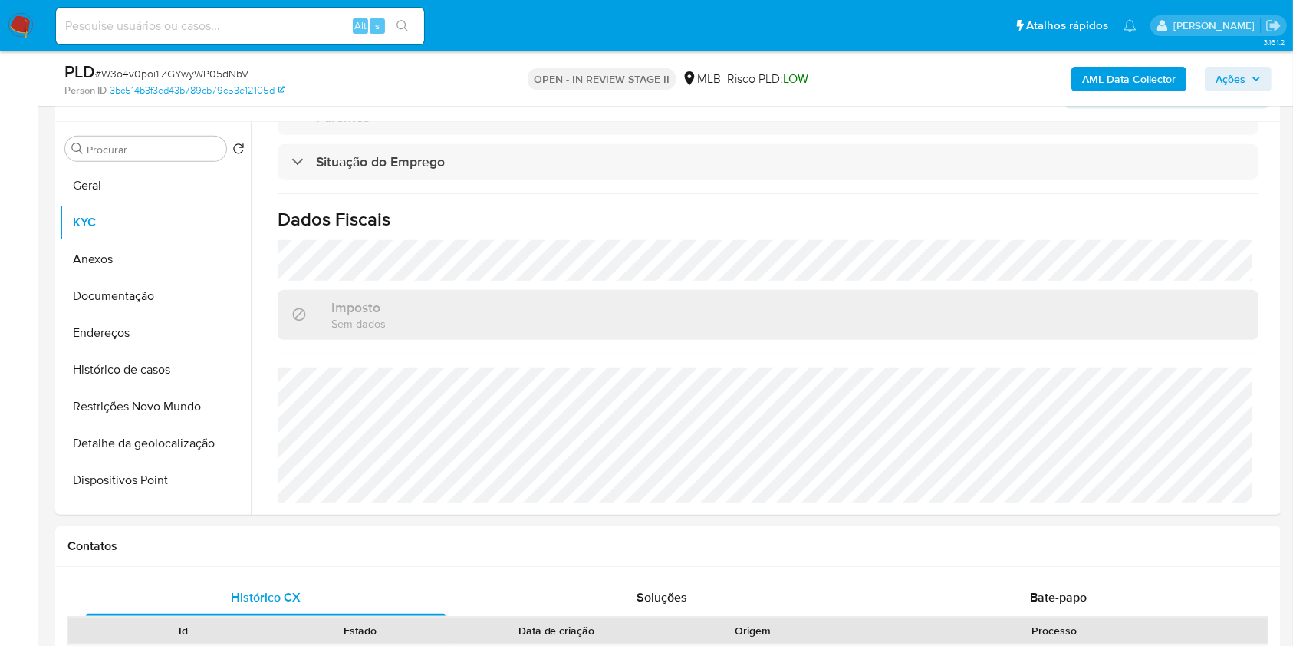
click at [1228, 77] on span "Ações" at bounding box center [1230, 79] width 30 height 25
click at [1254, 80] on icon "button" at bounding box center [1255, 78] width 9 height 9
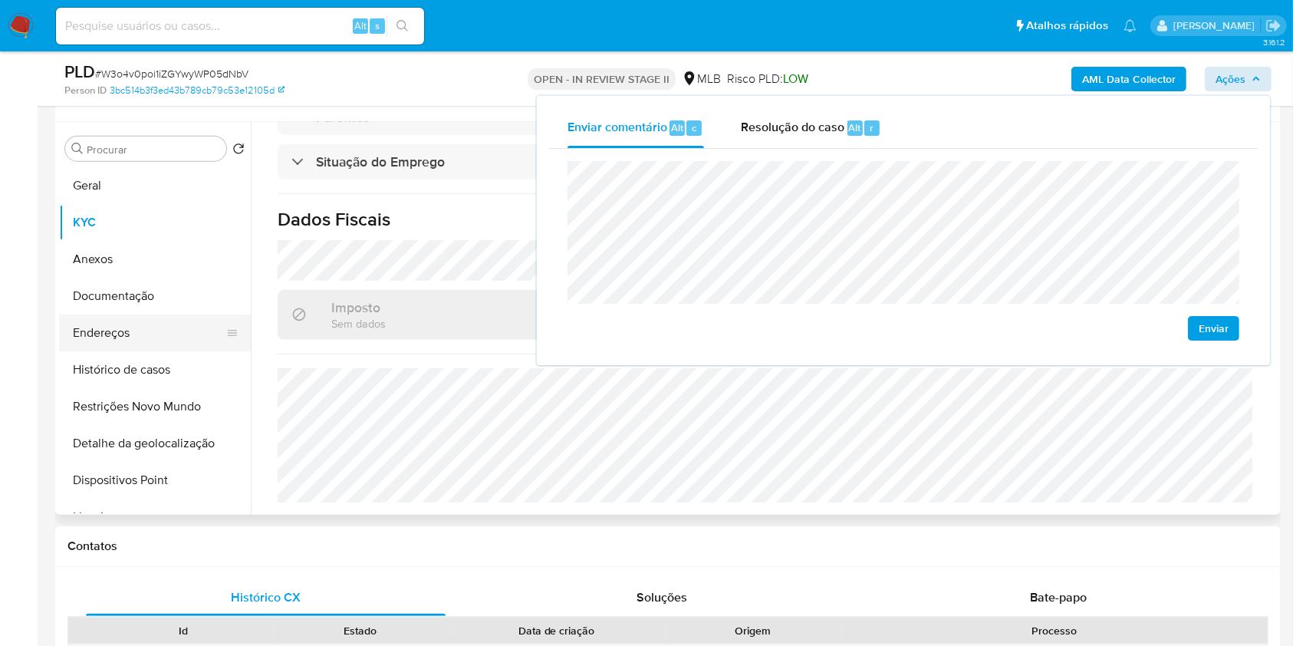
click at [199, 325] on button "Endereços" at bounding box center [148, 332] width 179 height 37
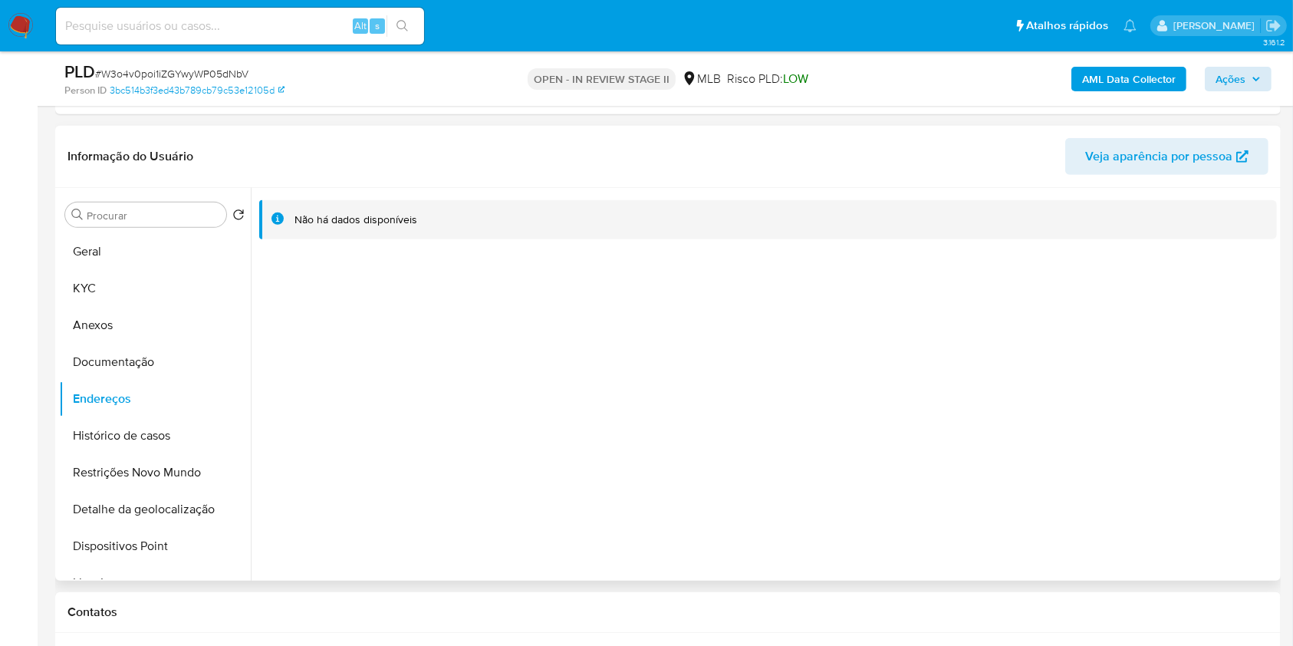
scroll to position [672, 0]
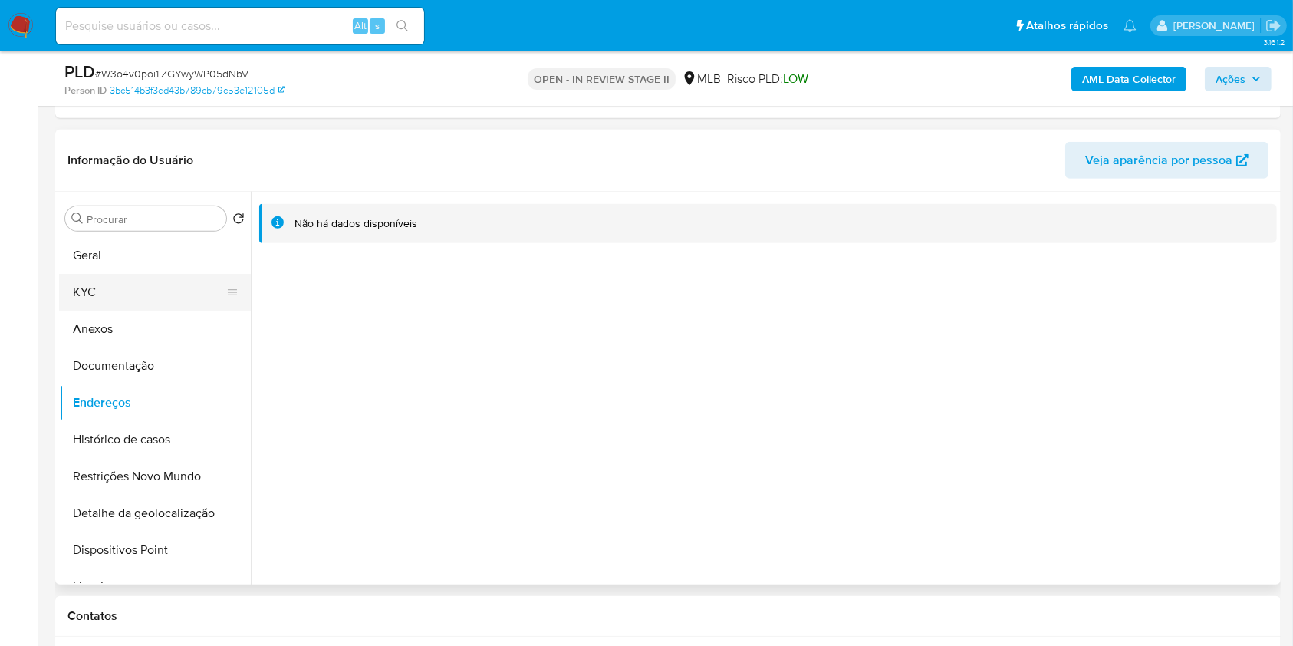
click at [151, 288] on button "KYC" at bounding box center [148, 292] width 179 height 37
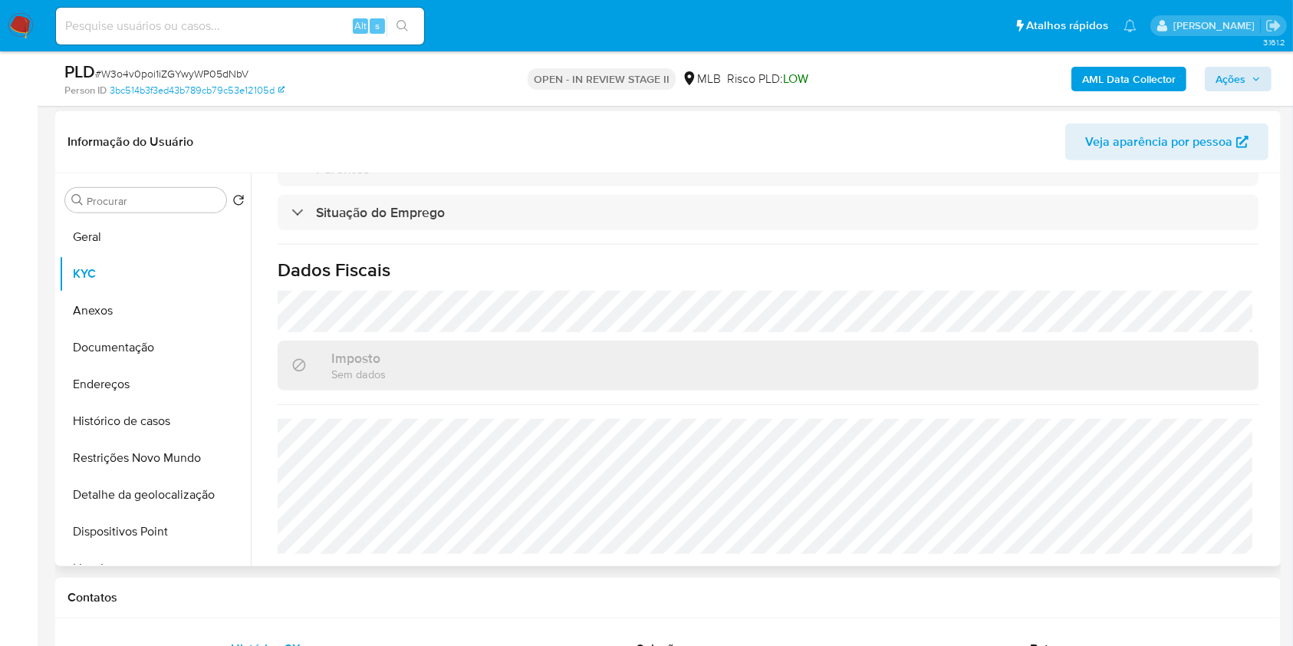
scroll to position [652, 0]
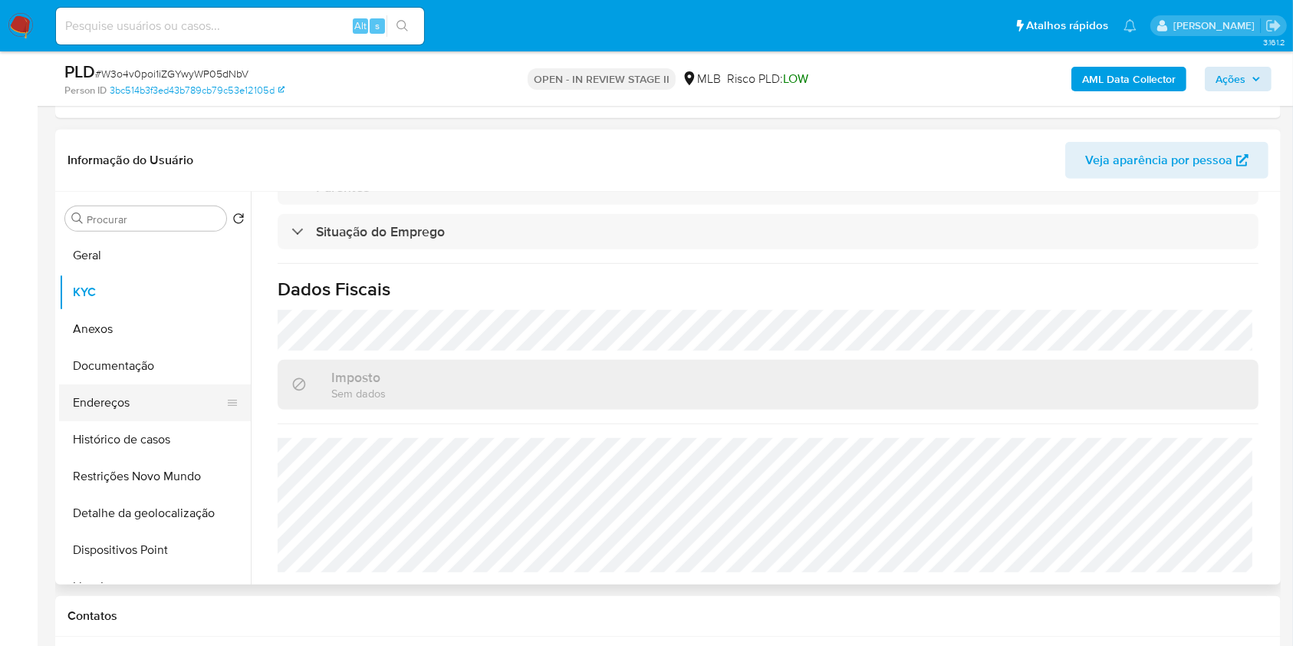
click at [160, 384] on button "Endereços" at bounding box center [148, 402] width 179 height 37
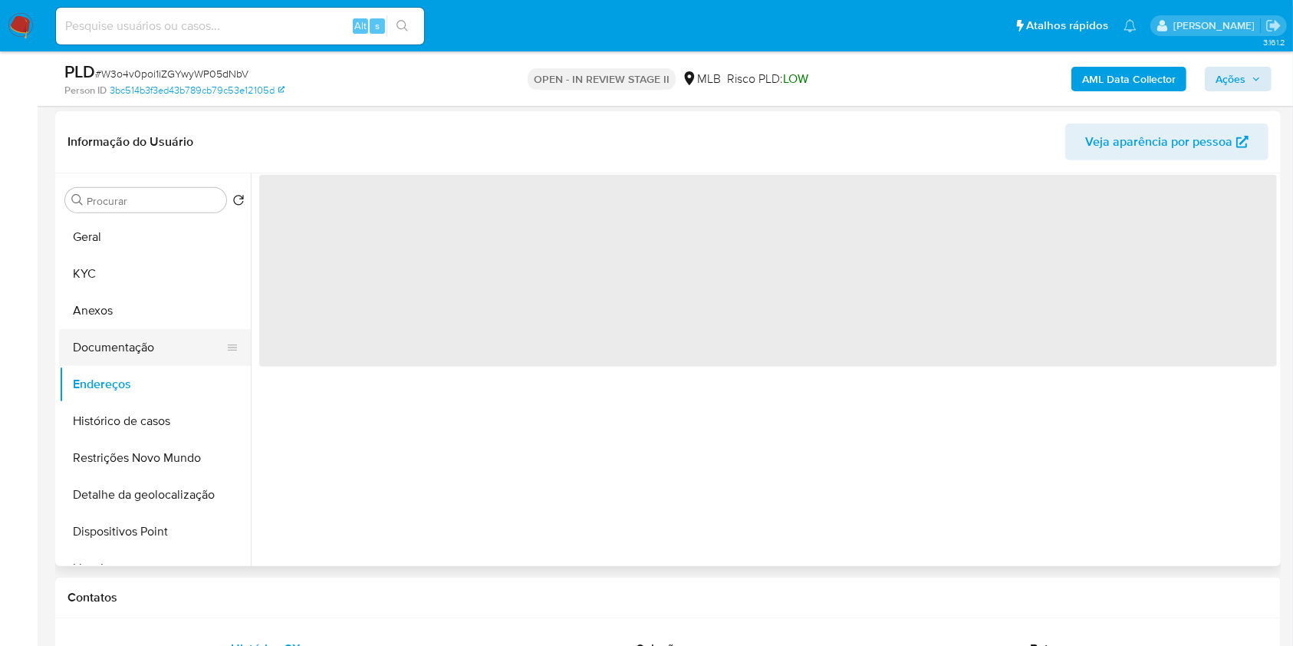
click at [173, 347] on button "Documentação" at bounding box center [148, 347] width 179 height 37
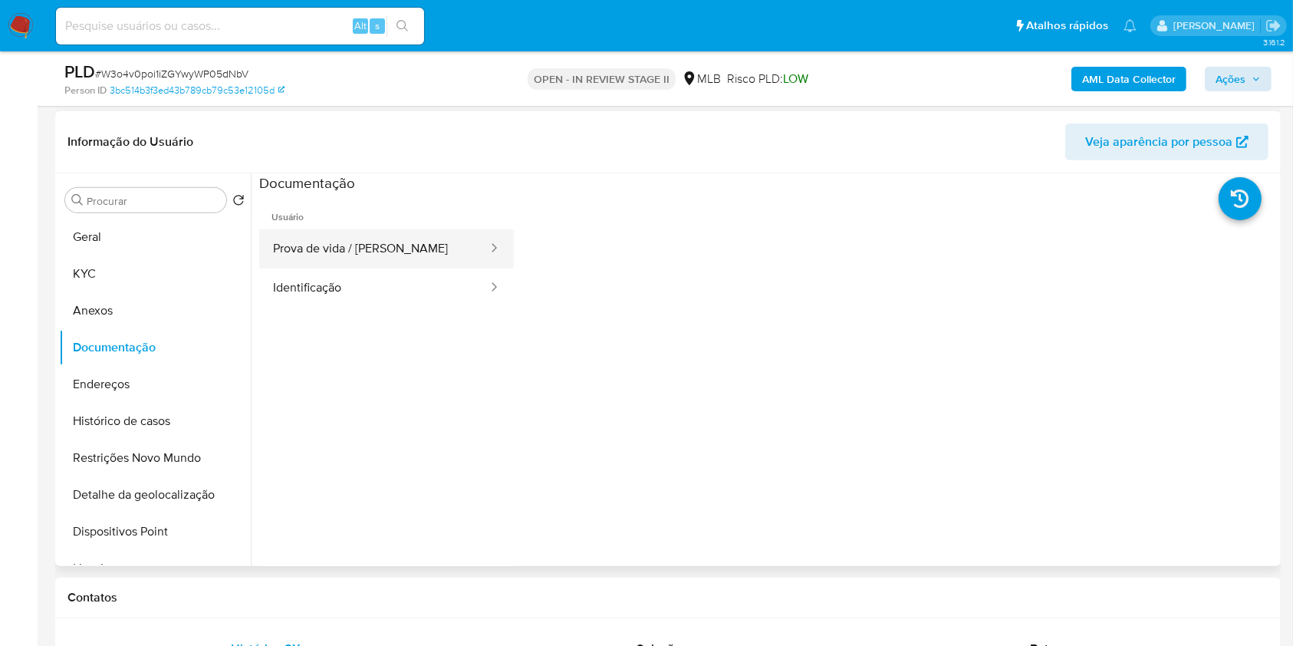
click at [389, 242] on button "Prova de vida / Selfie" at bounding box center [374, 248] width 230 height 39
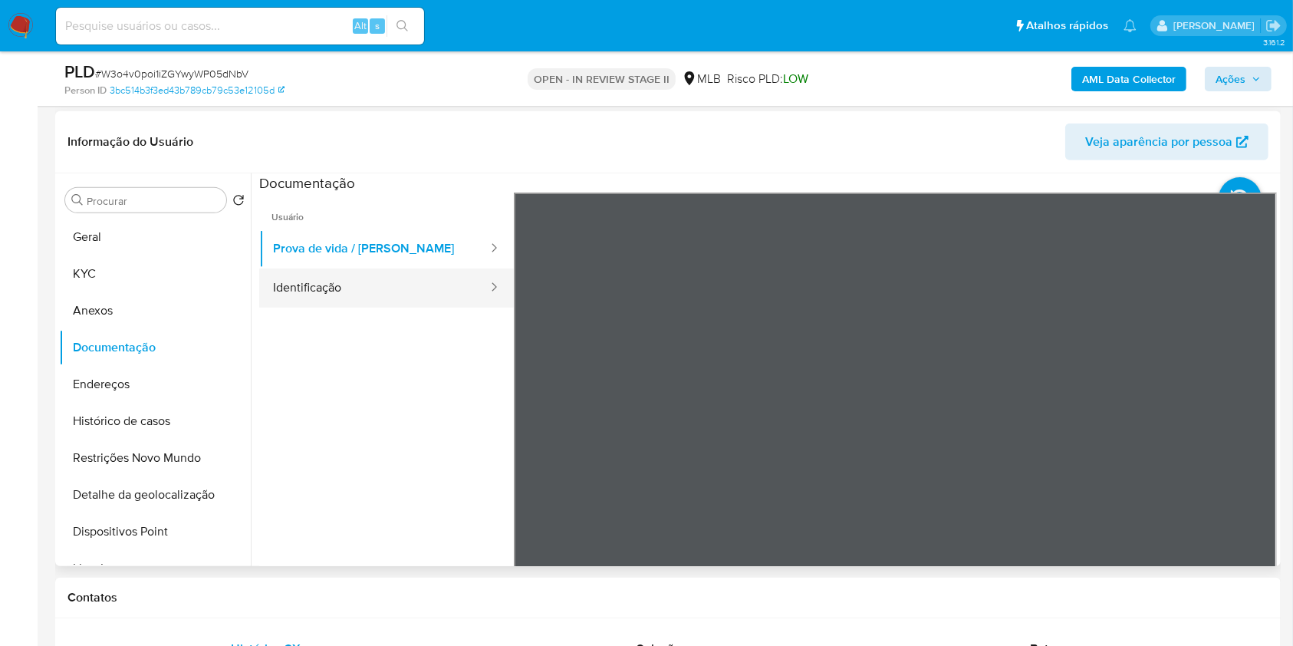
click at [305, 304] on button "Identificação" at bounding box center [374, 287] width 230 height 39
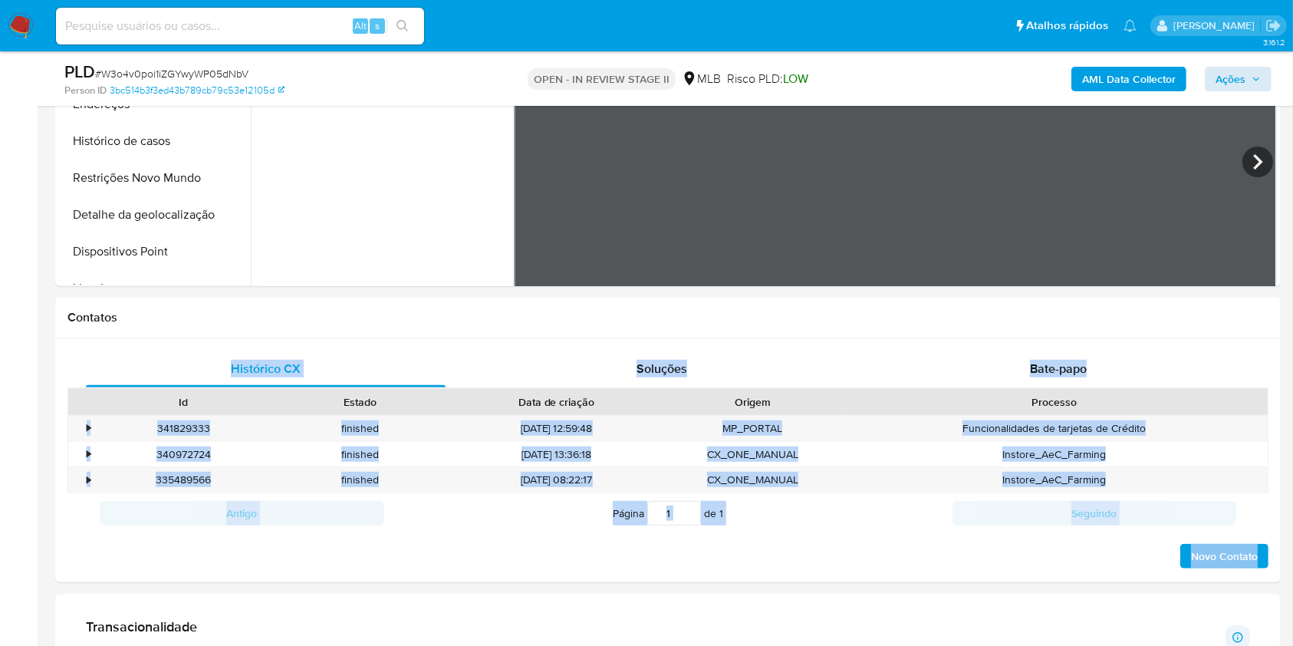
drag, startPoint x: 898, startPoint y: 659, endPoint x: 989, endPoint y: 693, distance: 97.3
click at [989, 645] on html "Pausado Ver notificaciones Alt s Atalhos rápidos Presiona las siguientes teclas…" at bounding box center [646, 584] width 1293 height 3073
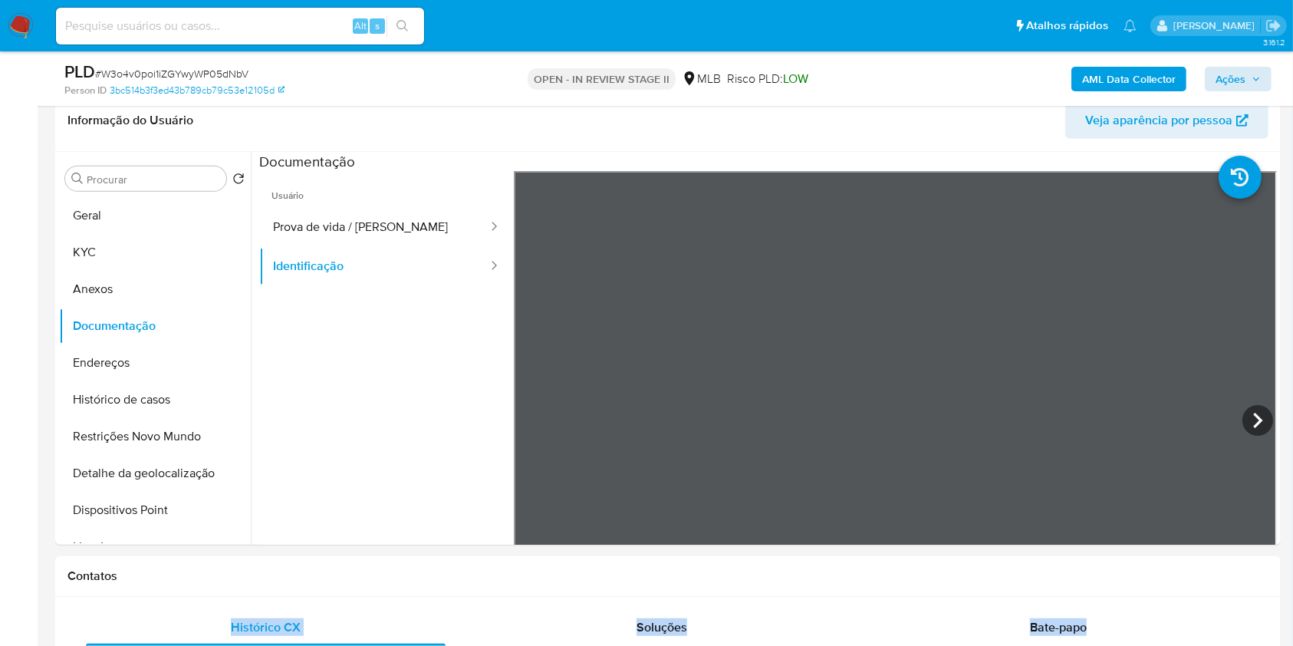
scroll to position [686, 0]
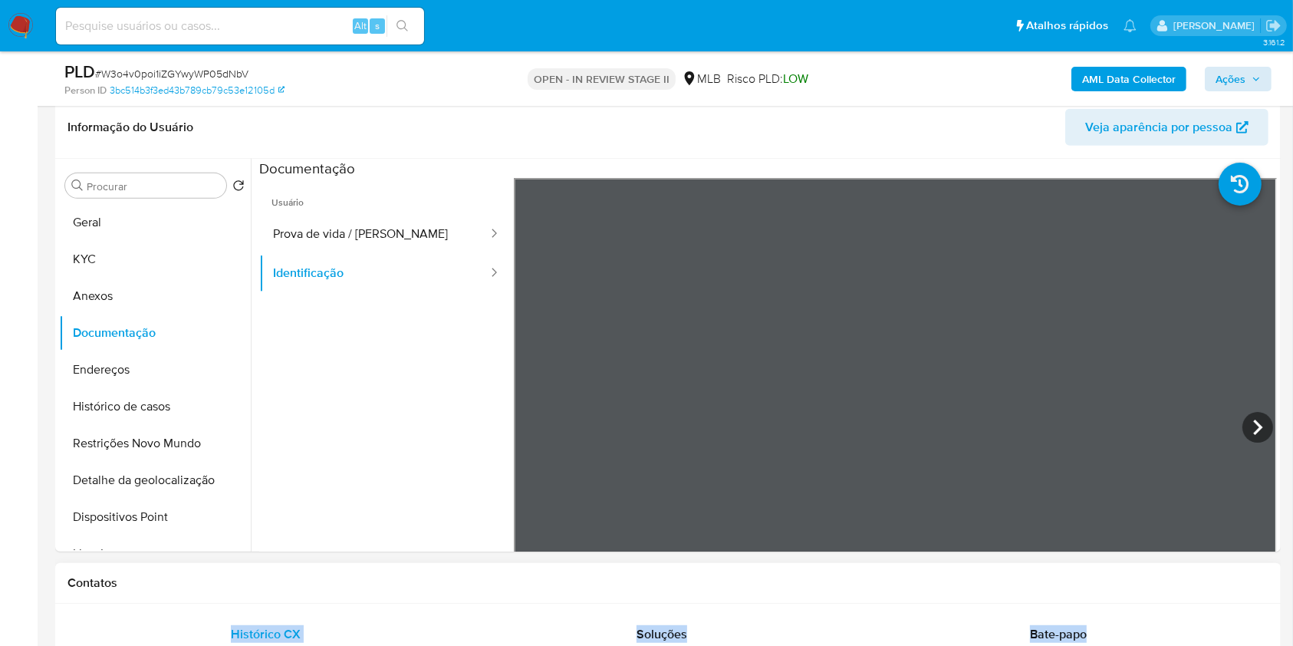
click at [130, 258] on button "KYC" at bounding box center [148, 259] width 179 height 37
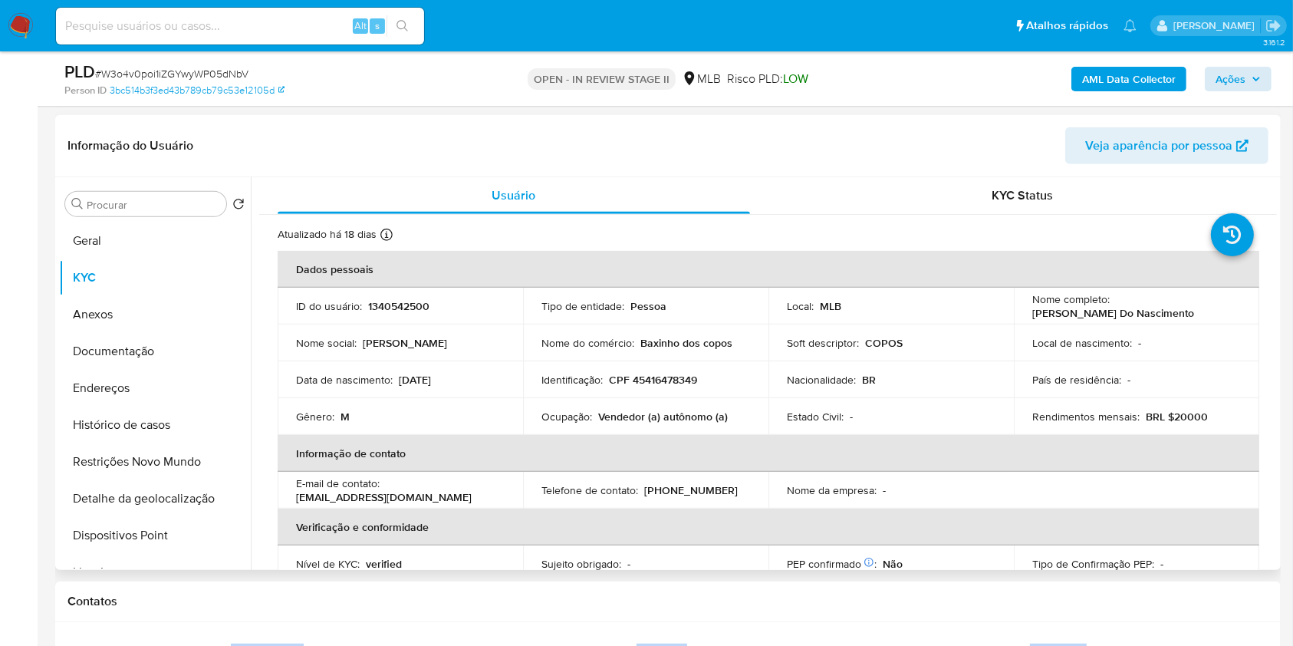
scroll to position [0, 0]
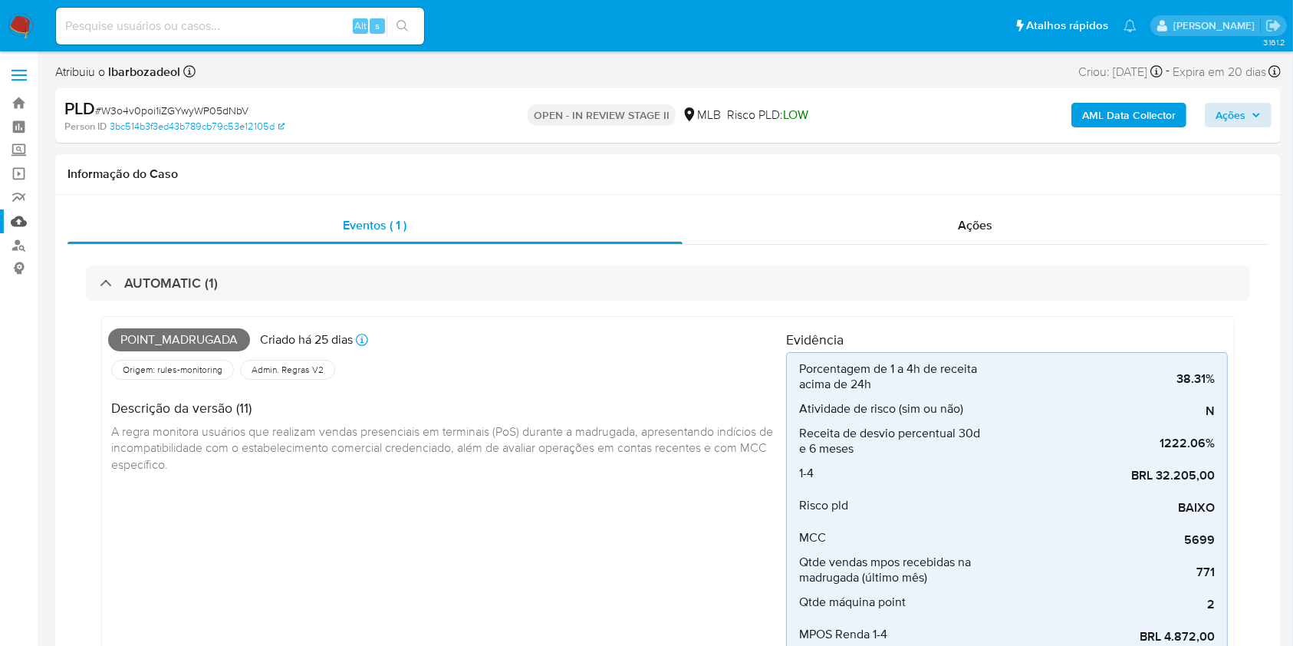
click at [20, 220] on link "Mulan" at bounding box center [91, 221] width 182 height 24
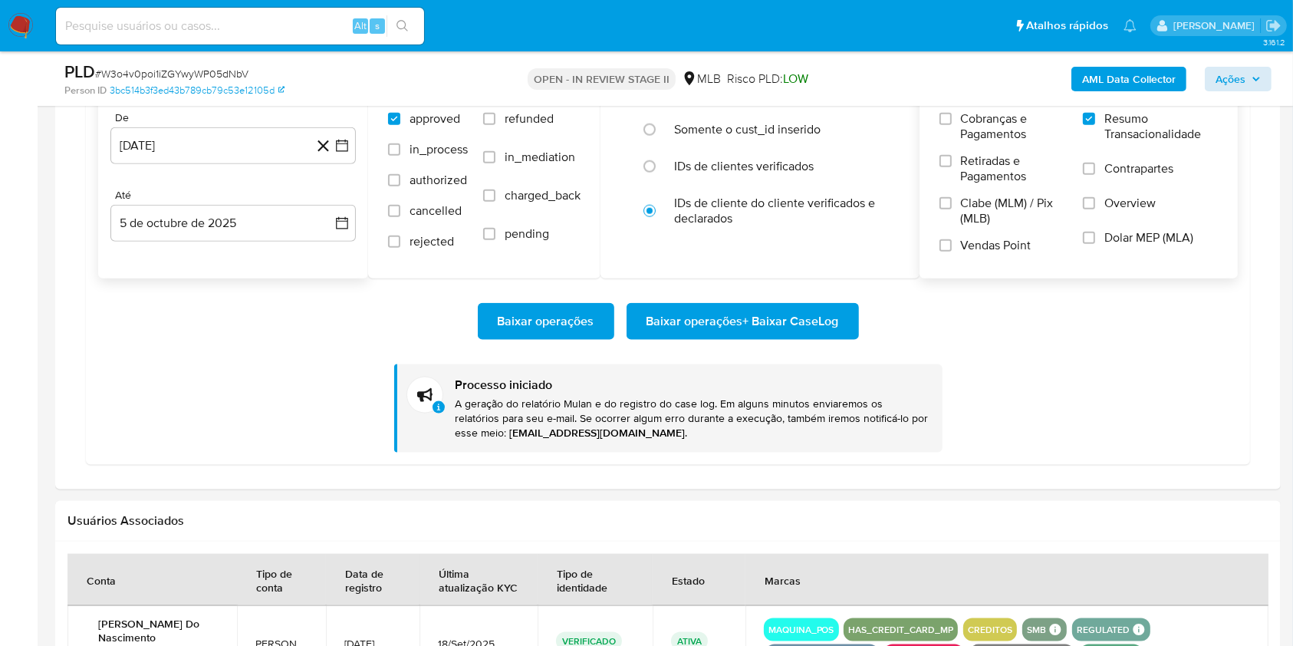
scroll to position [1686, 0]
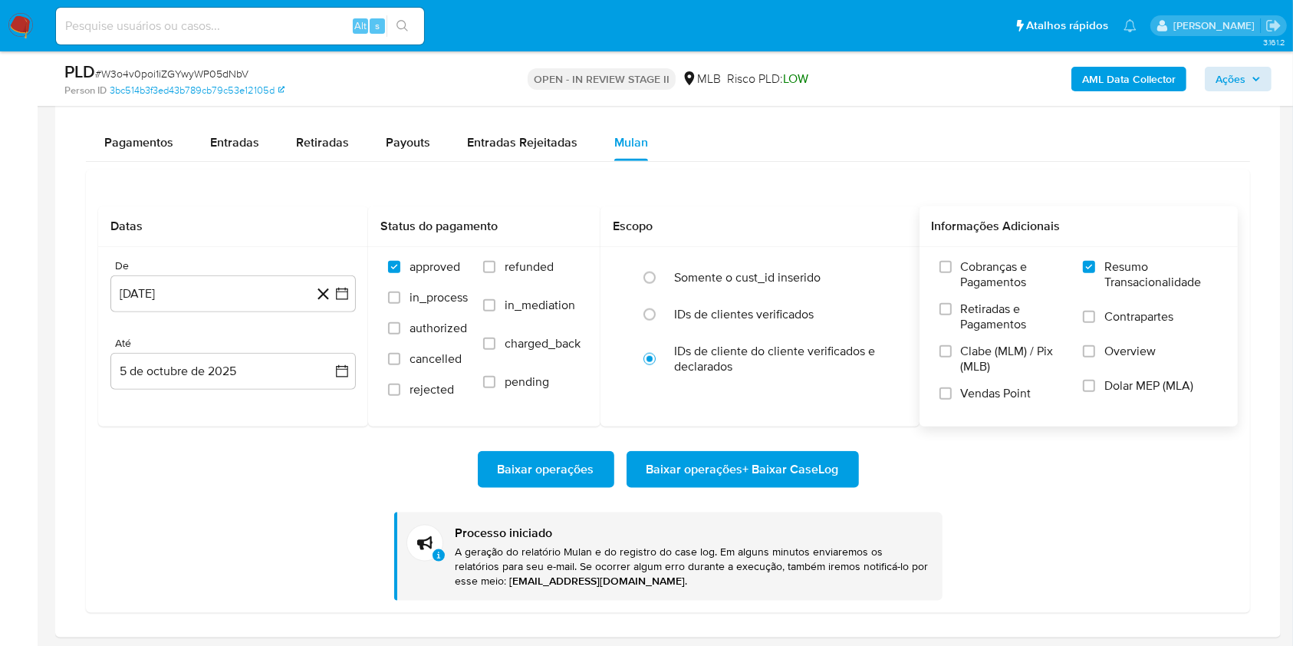
click at [219, 442] on div "Baixar operações Baixar operações + Baixar CaseLog Processo iniciado A geração …" at bounding box center [667, 512] width 1139 height 173
click at [219, 443] on div "Baixar operações Baixar operações + Baixar CaseLog Processo iniciado A geração …" at bounding box center [667, 512] width 1139 height 173
click at [692, 463] on span "Baixar operações + Baixar CaseLog" at bounding box center [742, 469] width 192 height 34
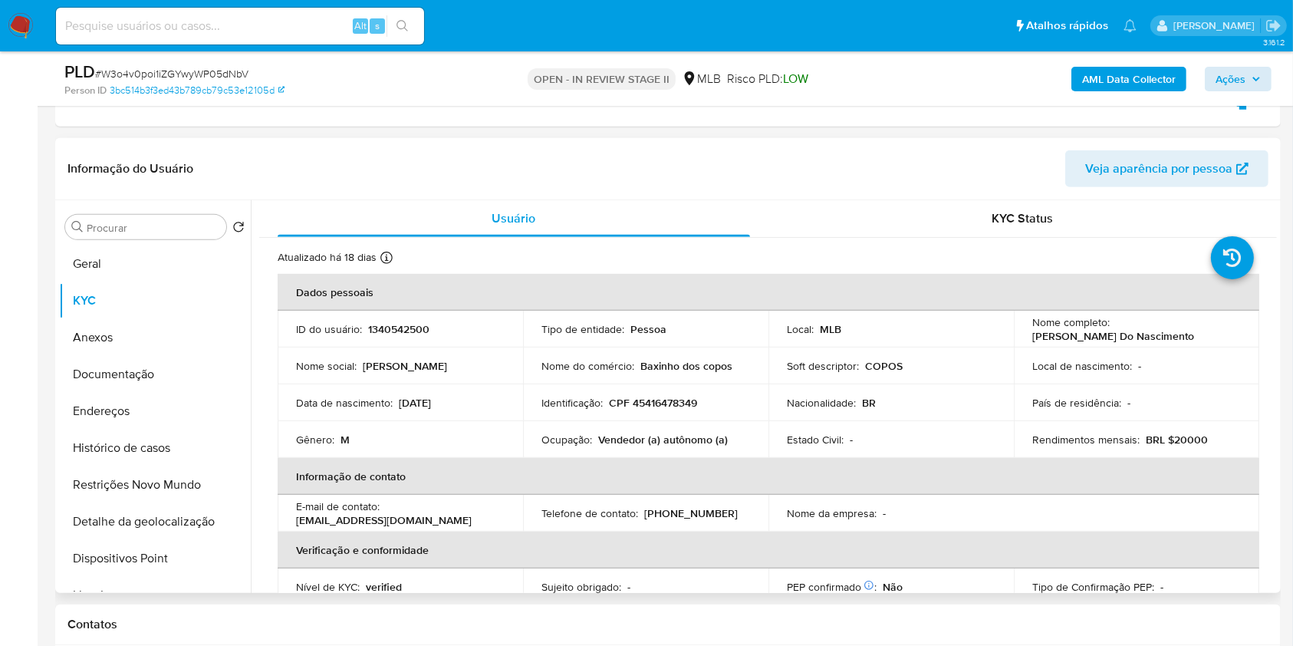
scroll to position [682, 0]
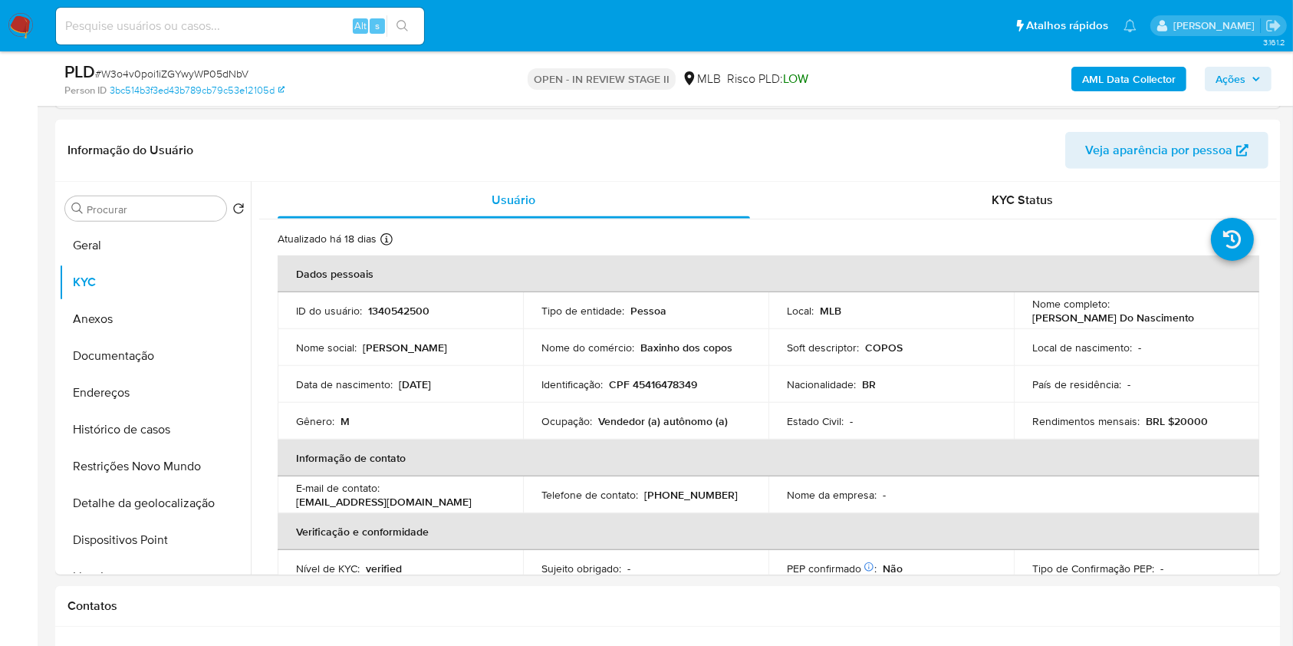
click at [1220, 74] on span "Ações" at bounding box center [1230, 79] width 30 height 25
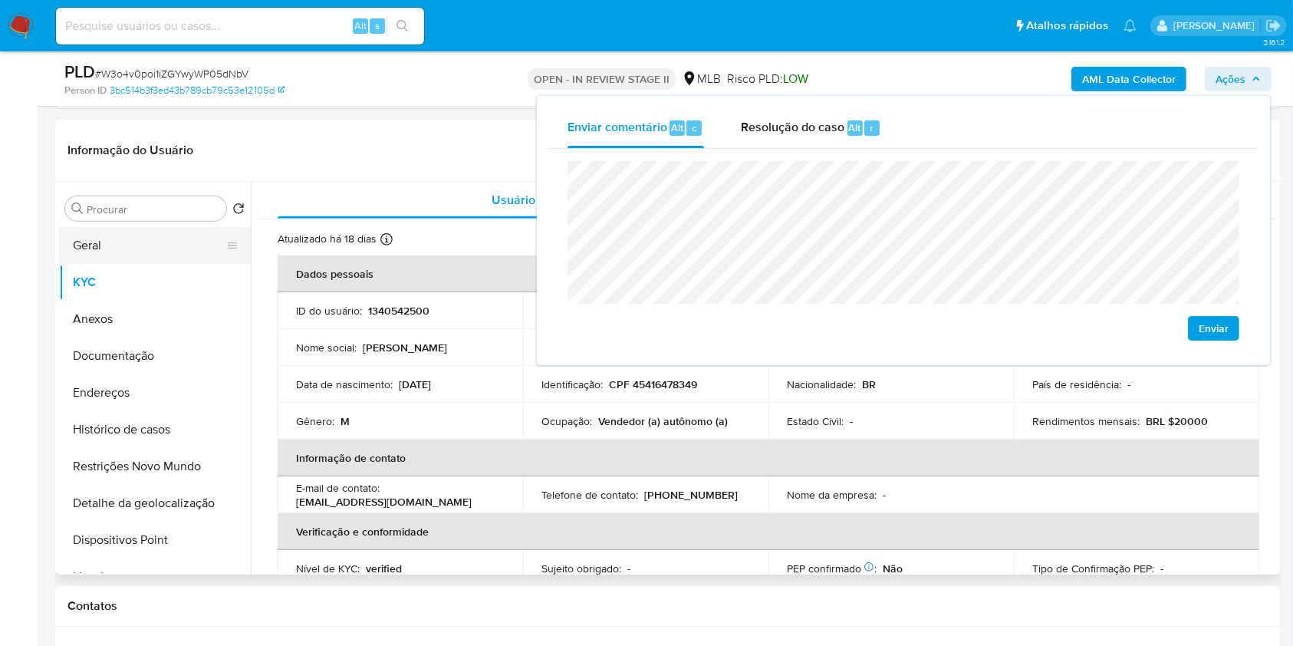
click at [153, 235] on button "Geral" at bounding box center [148, 245] width 179 height 37
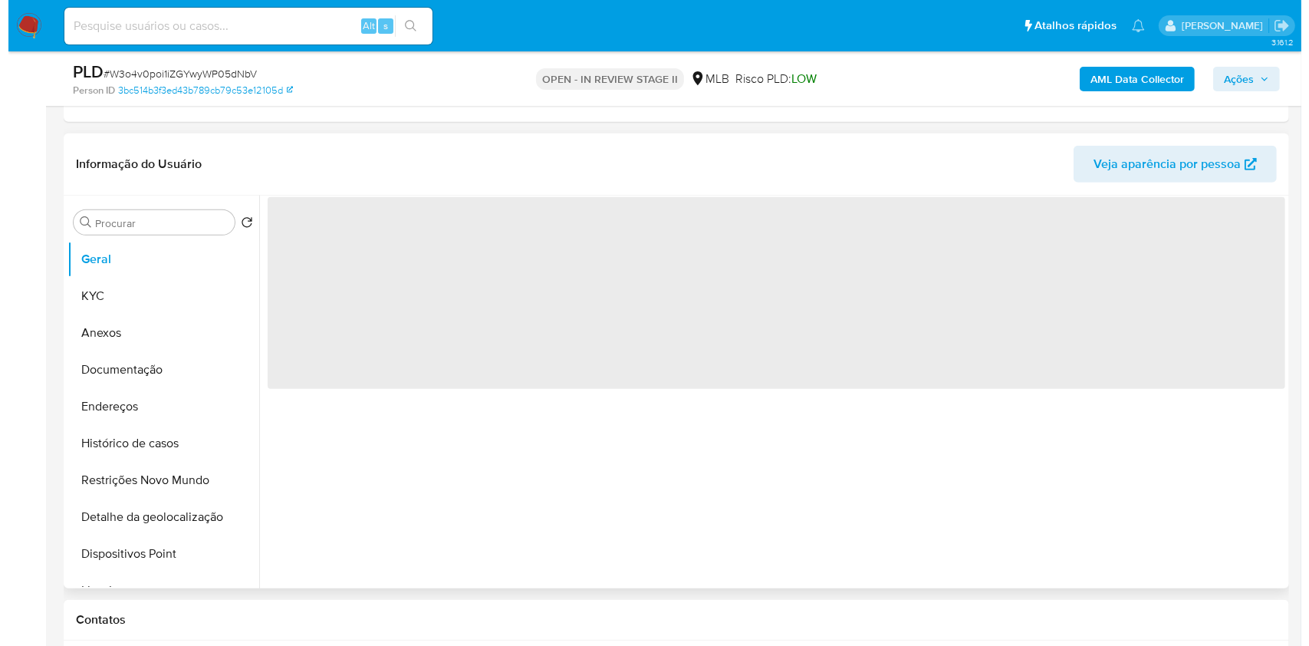
scroll to position [639, 0]
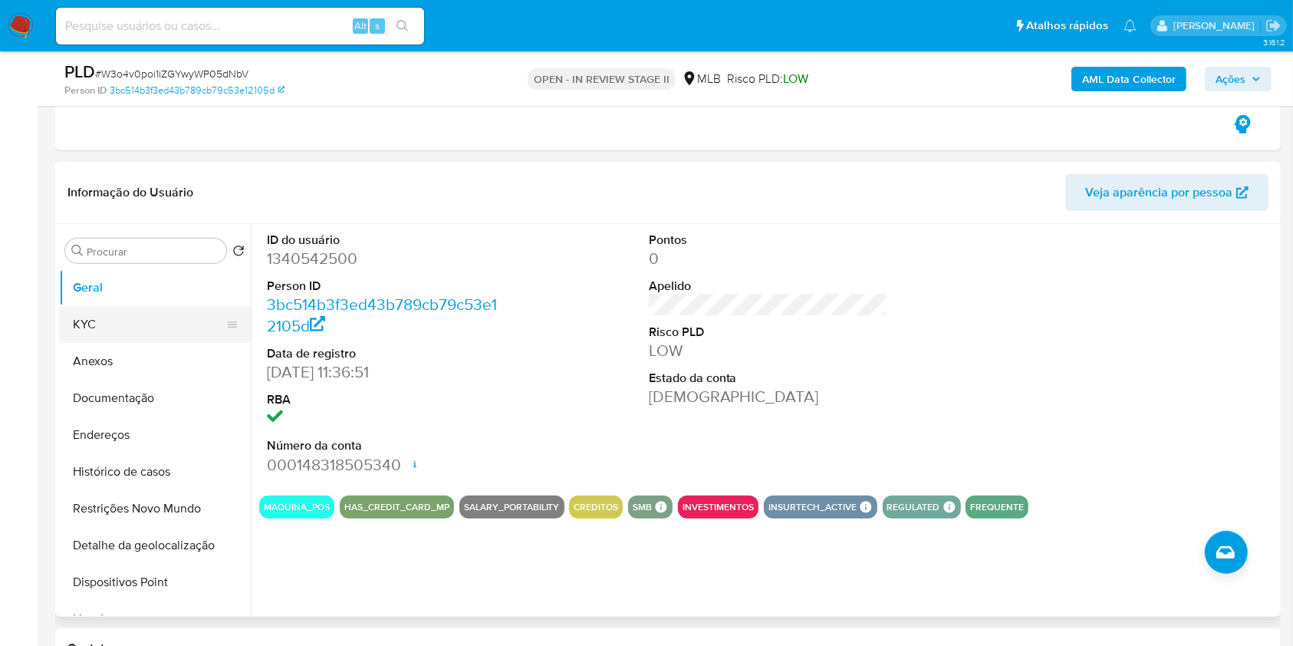
click at [161, 315] on button "KYC" at bounding box center [148, 324] width 179 height 37
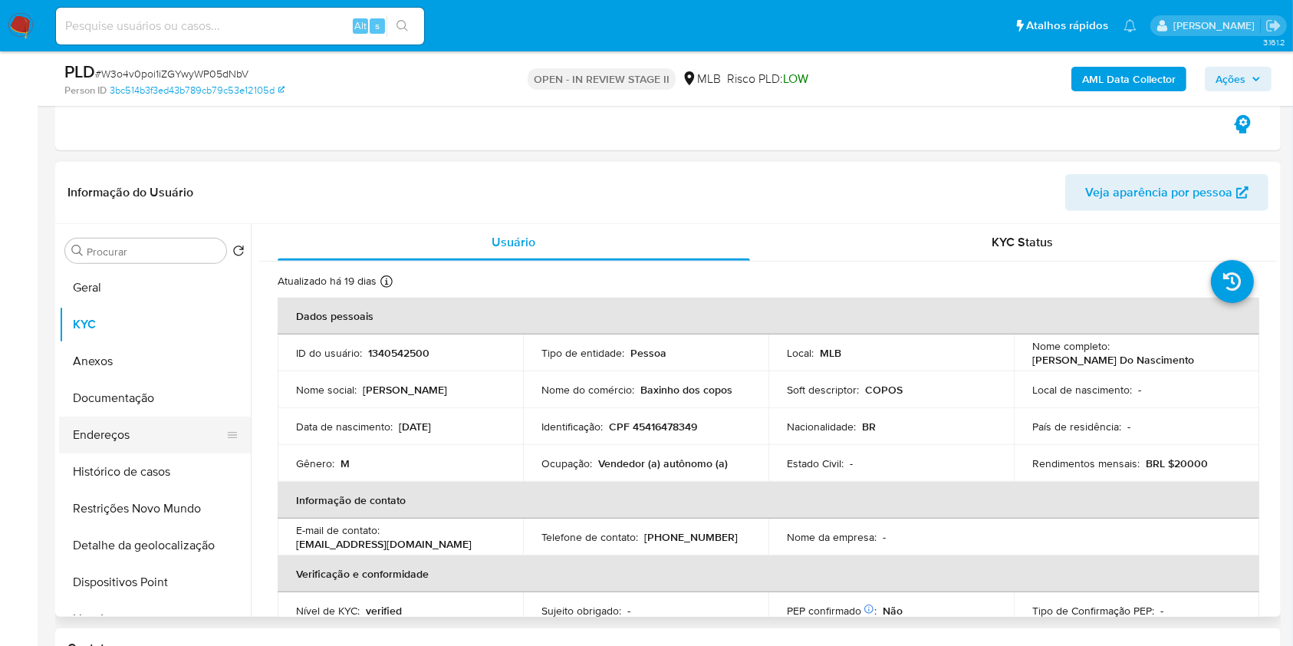
click at [187, 430] on button "Endereços" at bounding box center [148, 434] width 179 height 37
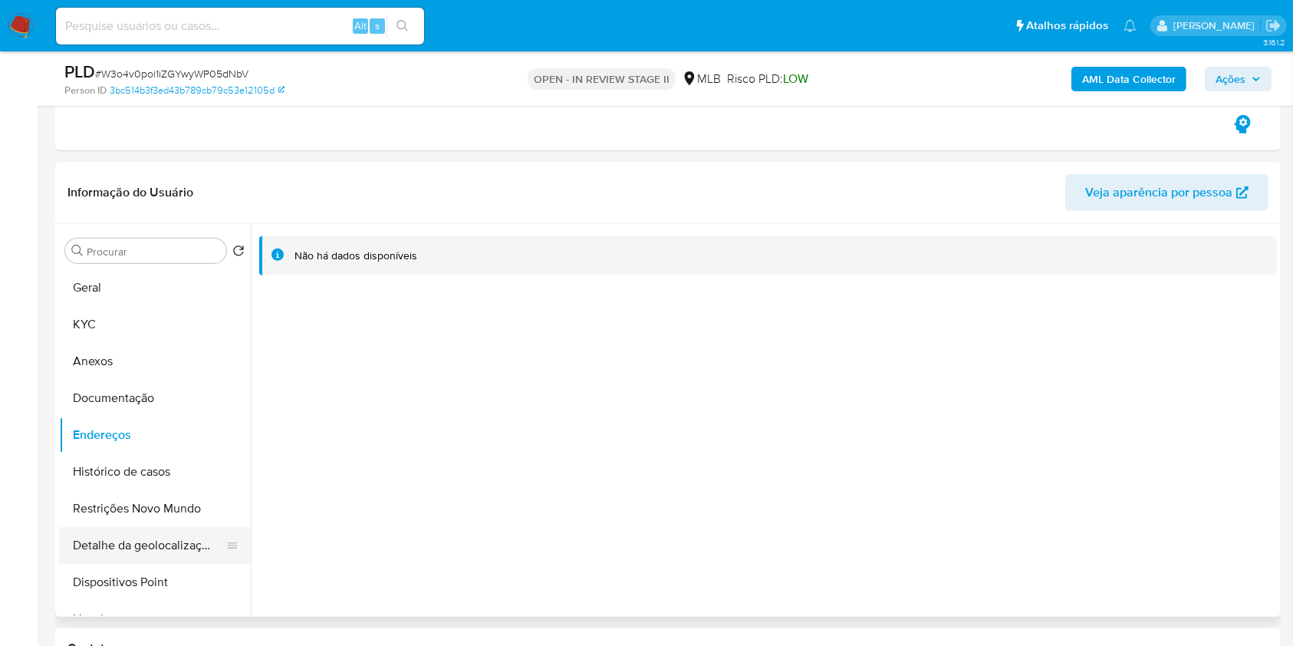
click at [148, 528] on button "Detalhe da geolocalização" at bounding box center [148, 545] width 179 height 37
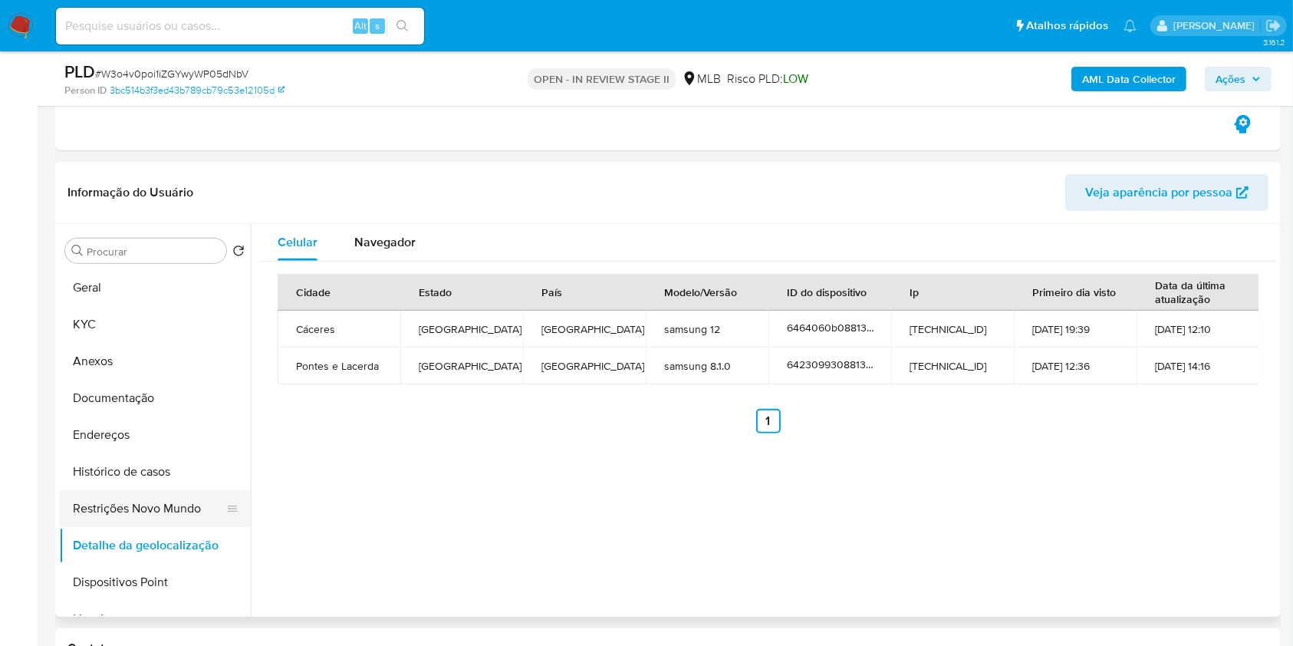
click at [169, 508] on button "Restrições Novo Mundo" at bounding box center [148, 508] width 179 height 37
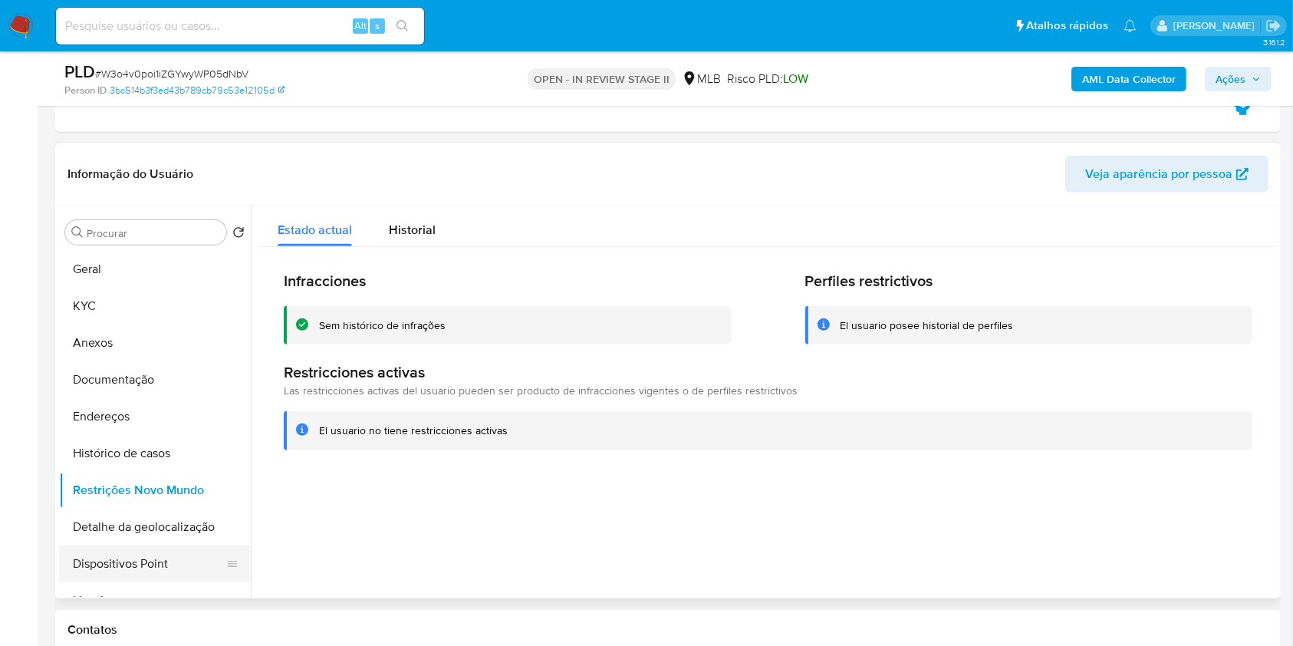
click at [175, 562] on button "Dispositivos Point" at bounding box center [148, 563] width 179 height 37
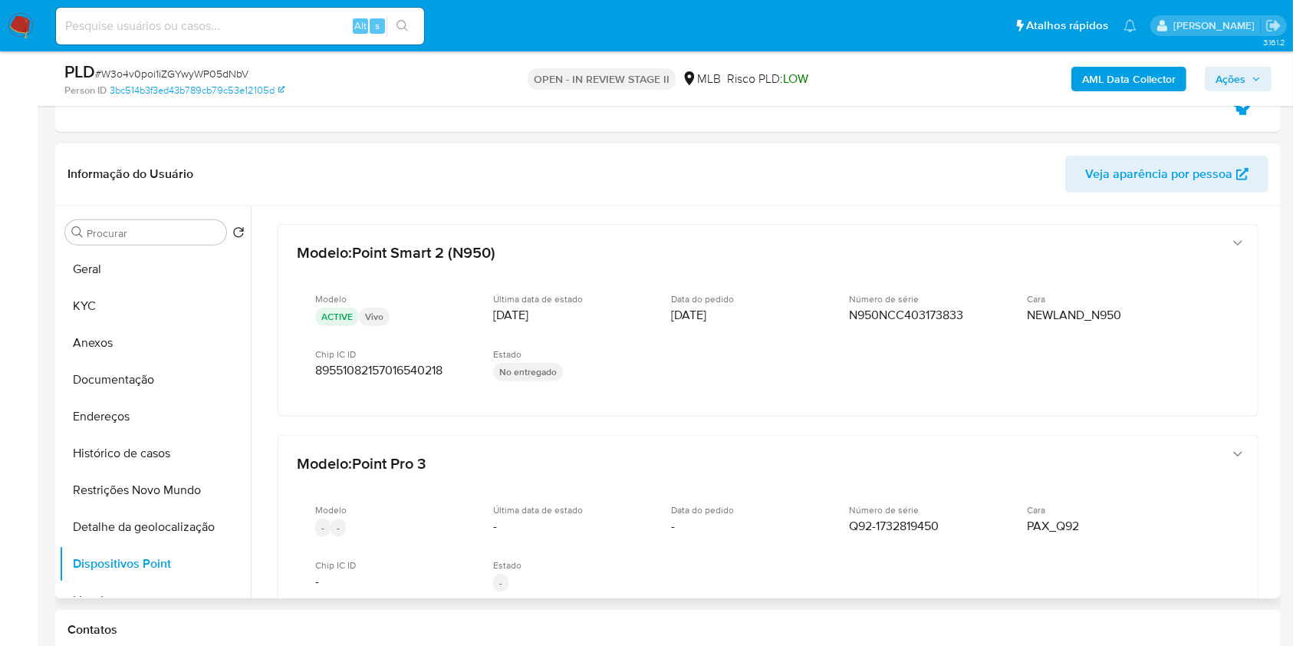
click at [1096, 85] on b "AML Data Collector" at bounding box center [1129, 79] width 94 height 25
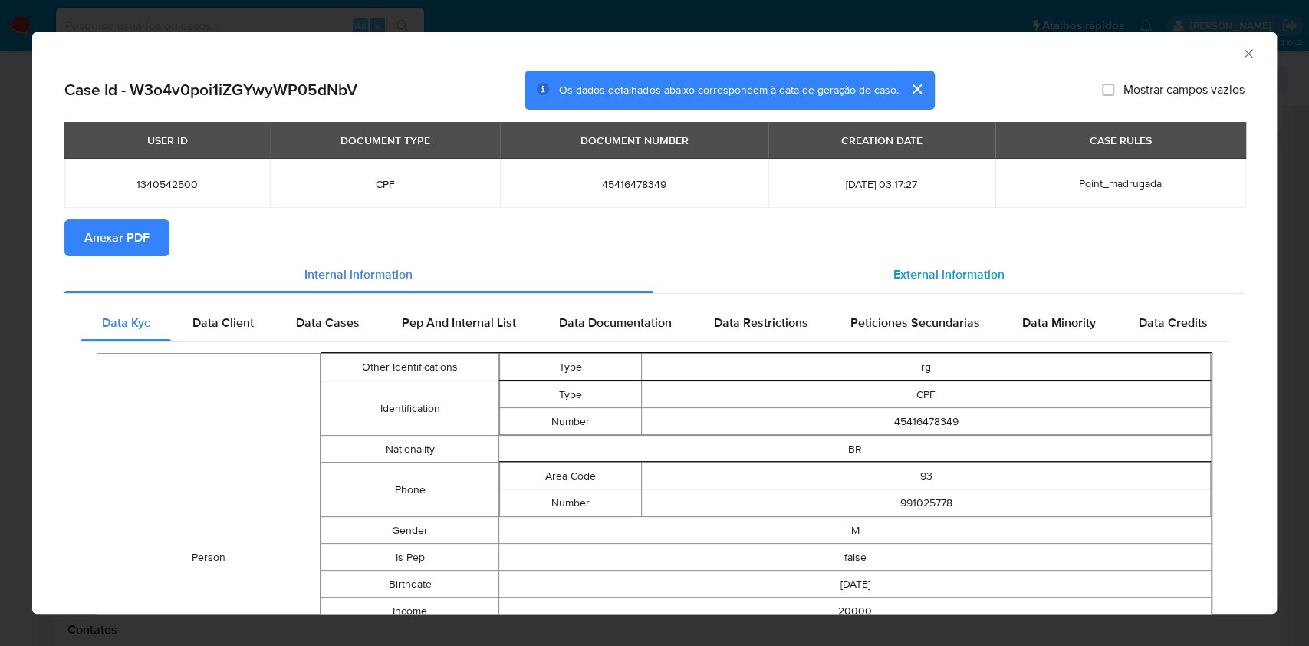
click at [833, 289] on div "External information" at bounding box center [949, 274] width 592 height 37
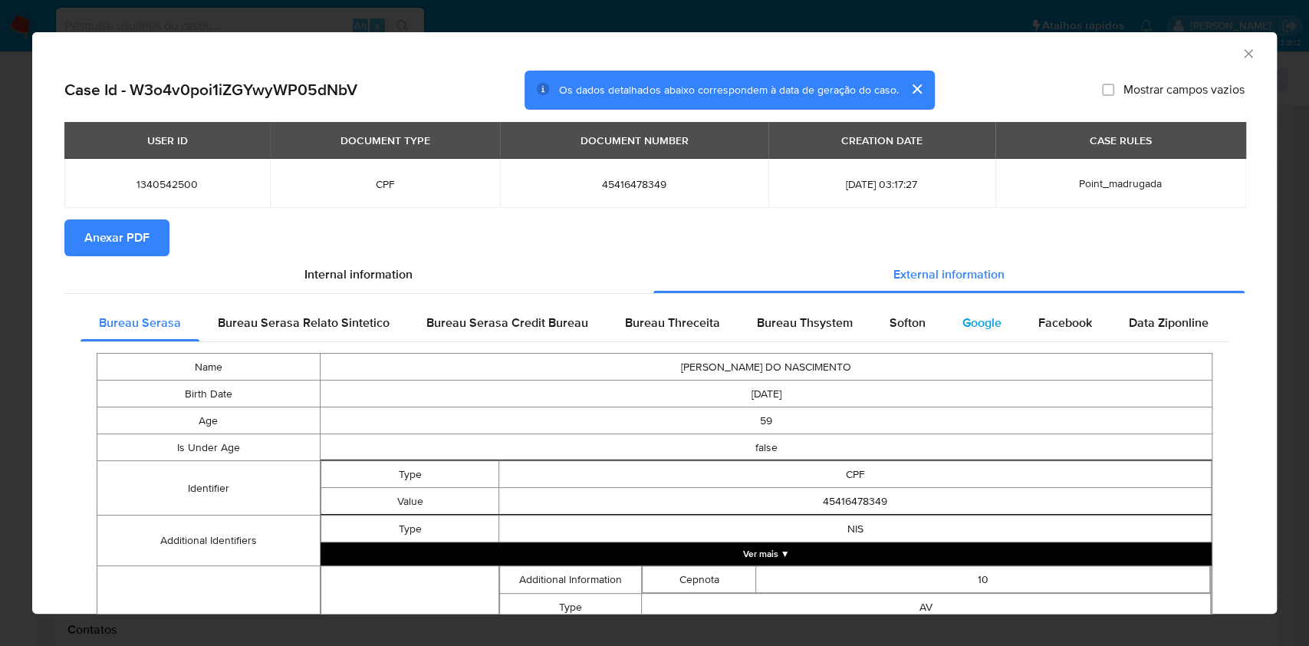
click at [945, 322] on div "Google" at bounding box center [982, 322] width 76 height 37
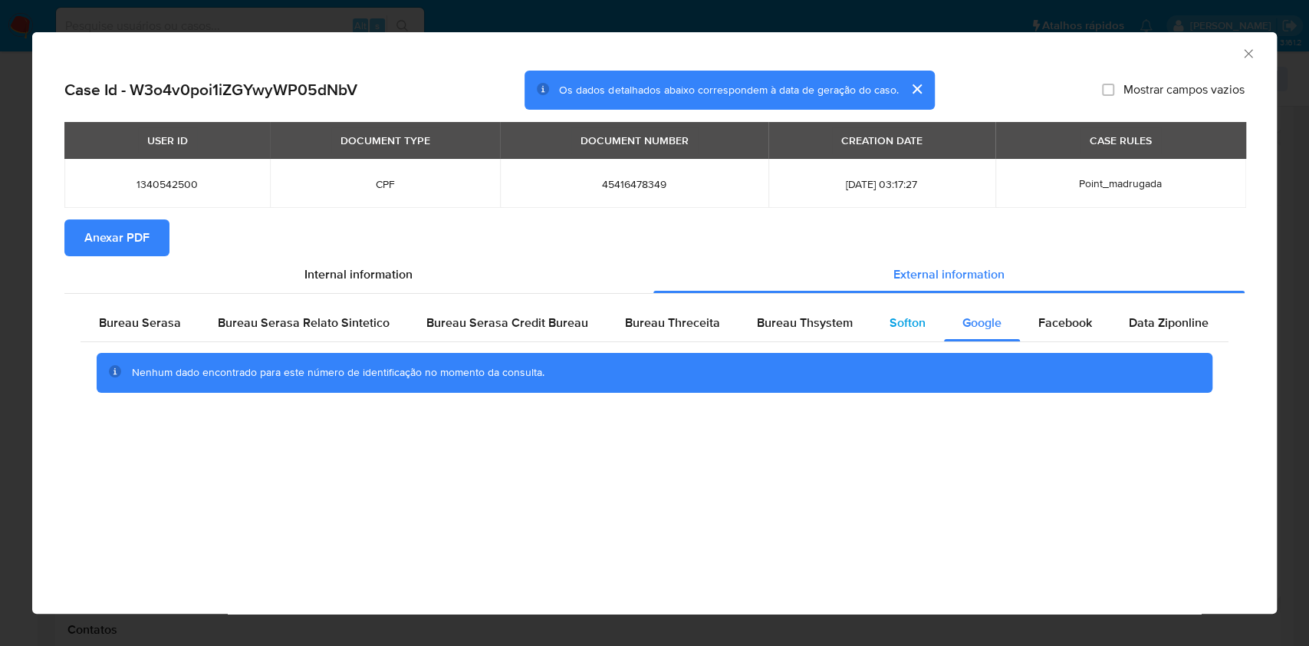
click at [916, 322] on div "Softon" at bounding box center [907, 322] width 73 height 37
click at [117, 239] on span "Anexar PDF" at bounding box center [116, 238] width 65 height 34
click at [1246, 48] on icon "Fechar a janela" at bounding box center [1248, 53] width 15 height 15
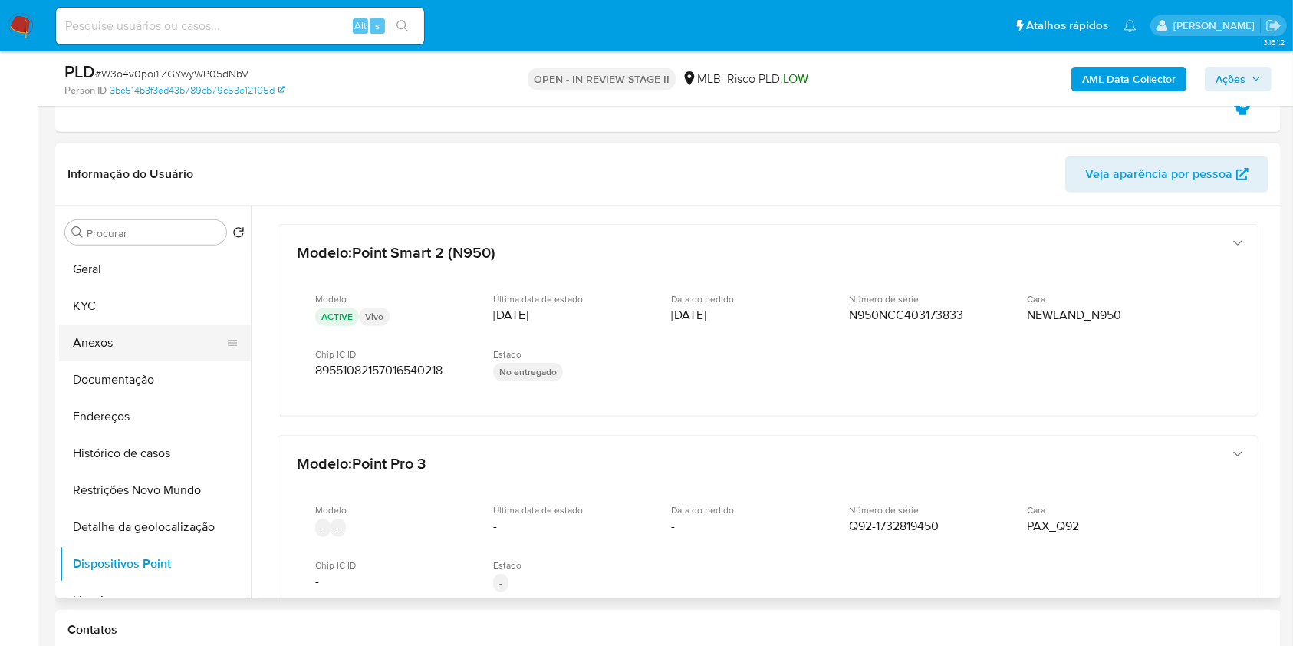
click at [126, 343] on button "Anexos" at bounding box center [148, 342] width 179 height 37
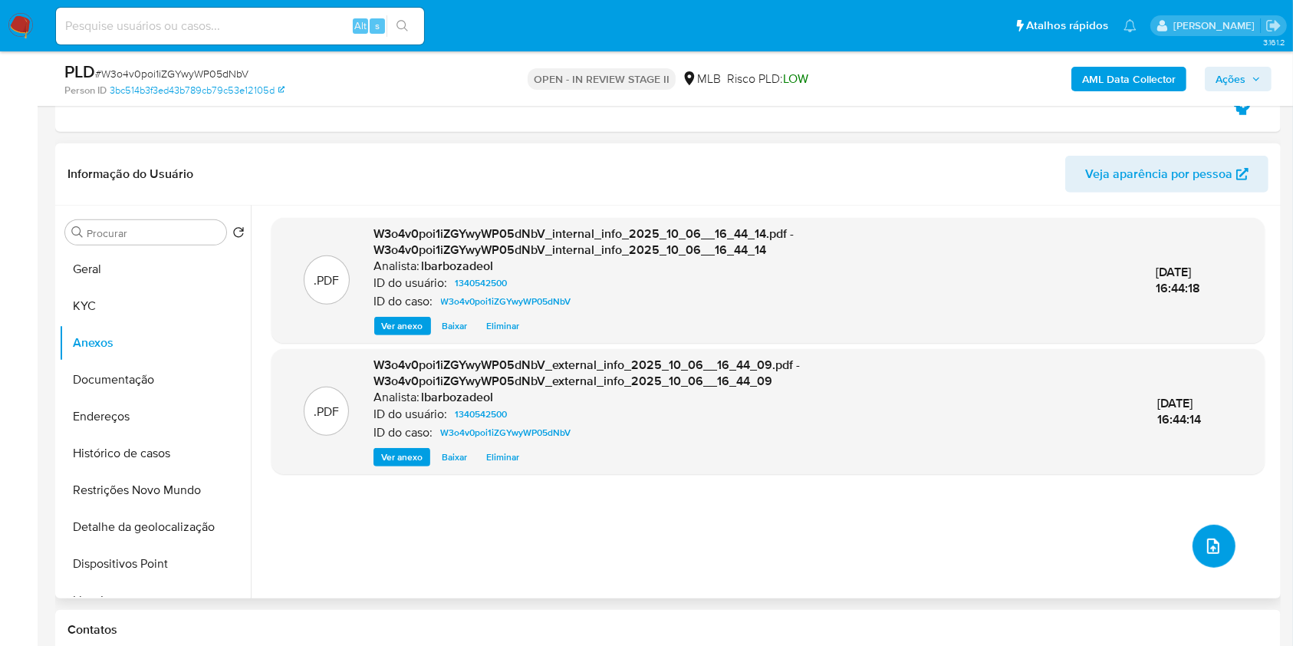
click at [1211, 541] on icon "upload-file" at bounding box center [1213, 545] width 12 height 15
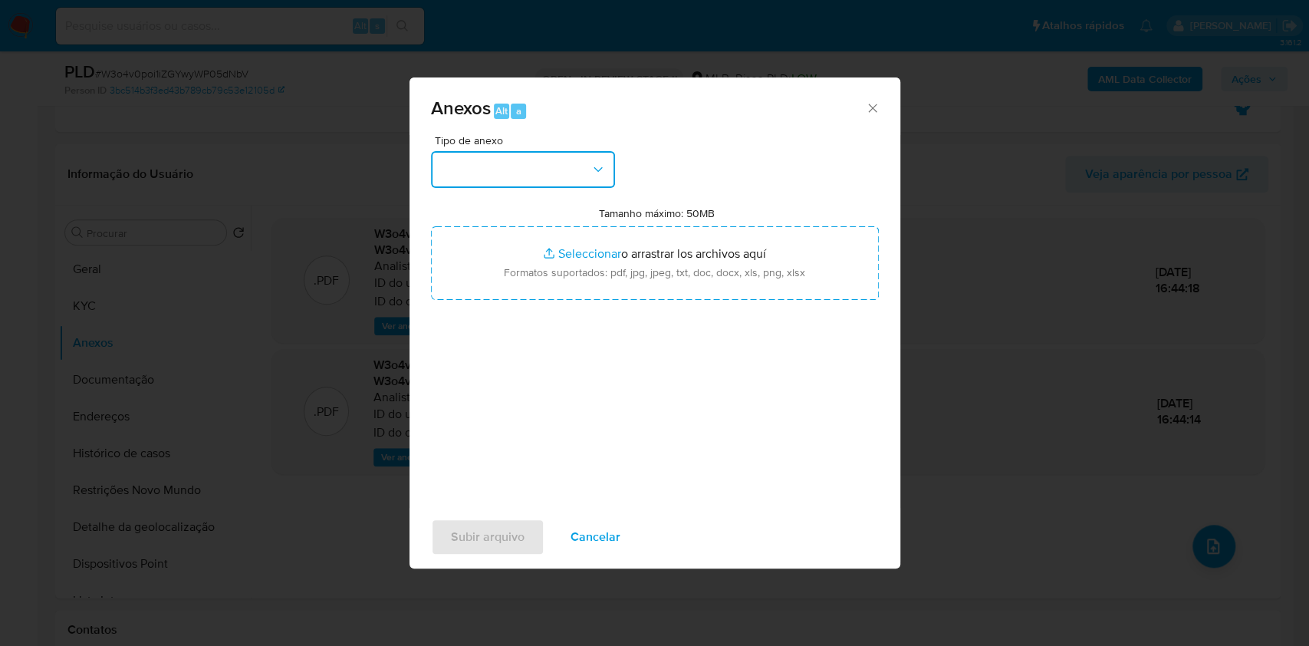
click at [500, 166] on button "button" at bounding box center [523, 169] width 184 height 37
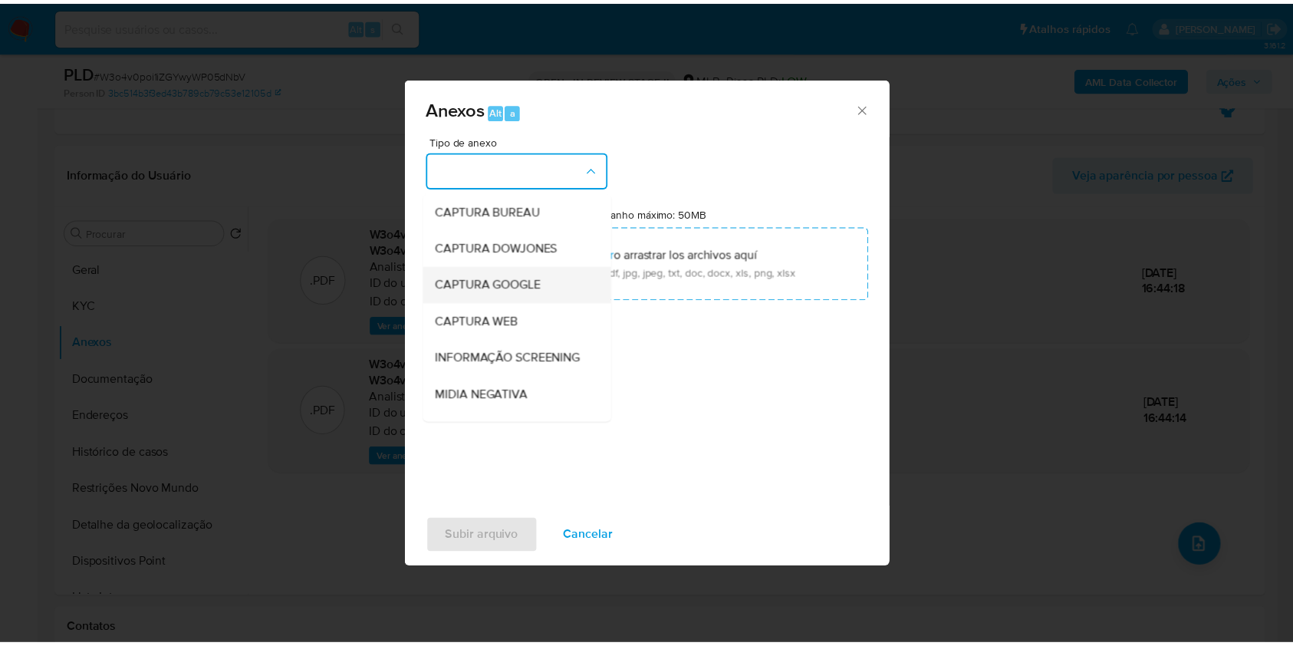
scroll to position [235, 0]
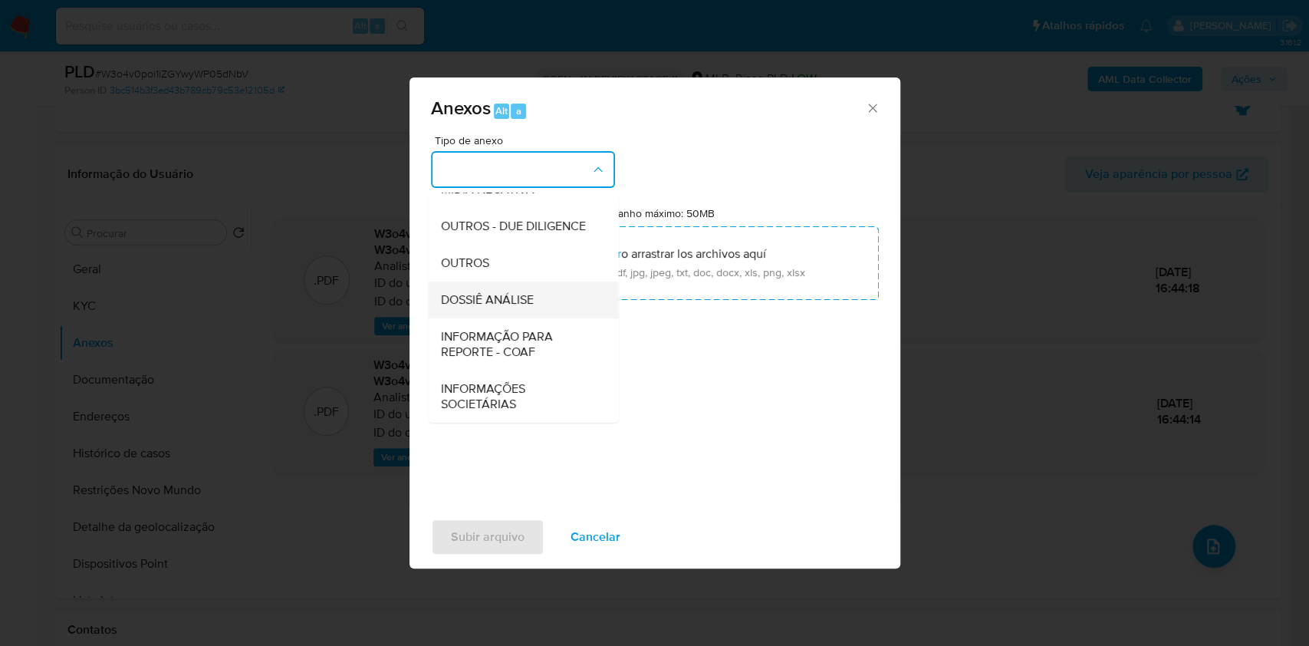
click at [496, 303] on span "DOSSIÊ ANÁLISE" at bounding box center [486, 299] width 93 height 15
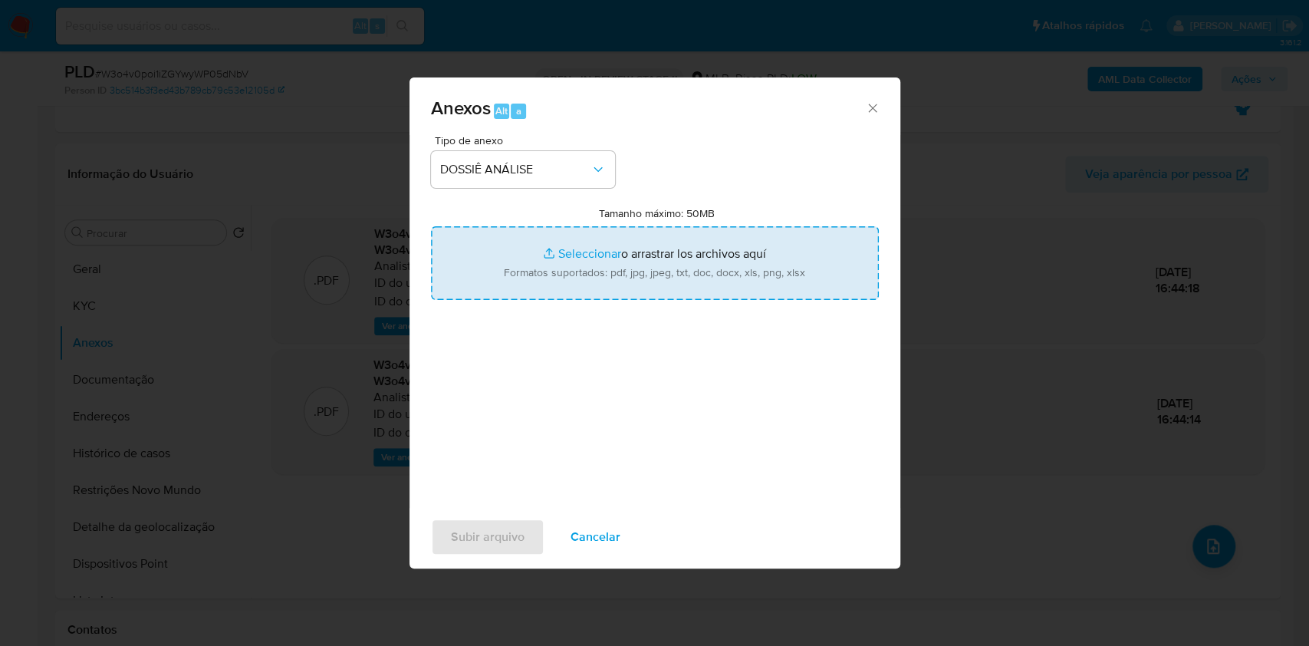
click at [501, 269] on input "Tamanho máximo: 50MB Seleccionar archivos" at bounding box center [655, 263] width 448 height 74
type input "C:\fakepath\Mulan 1340542500_2025_10_06_15_21_06.xlsx"
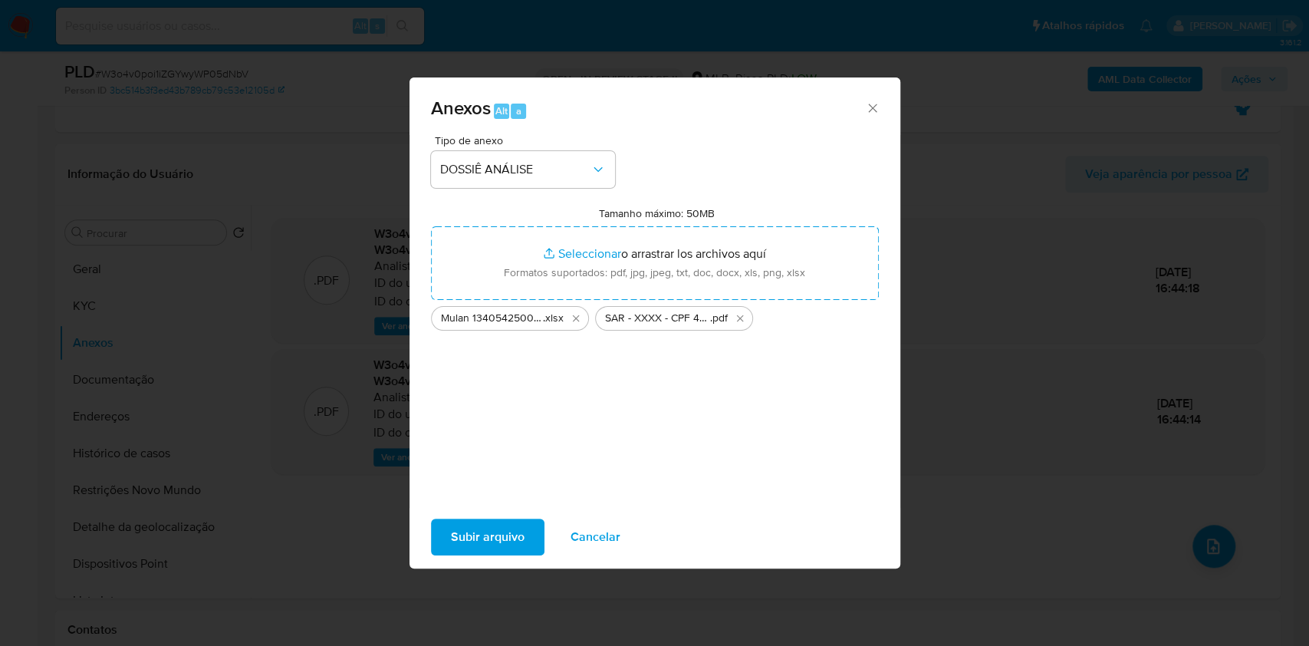
click at [491, 541] on span "Subir arquivo" at bounding box center [488, 537] width 74 height 34
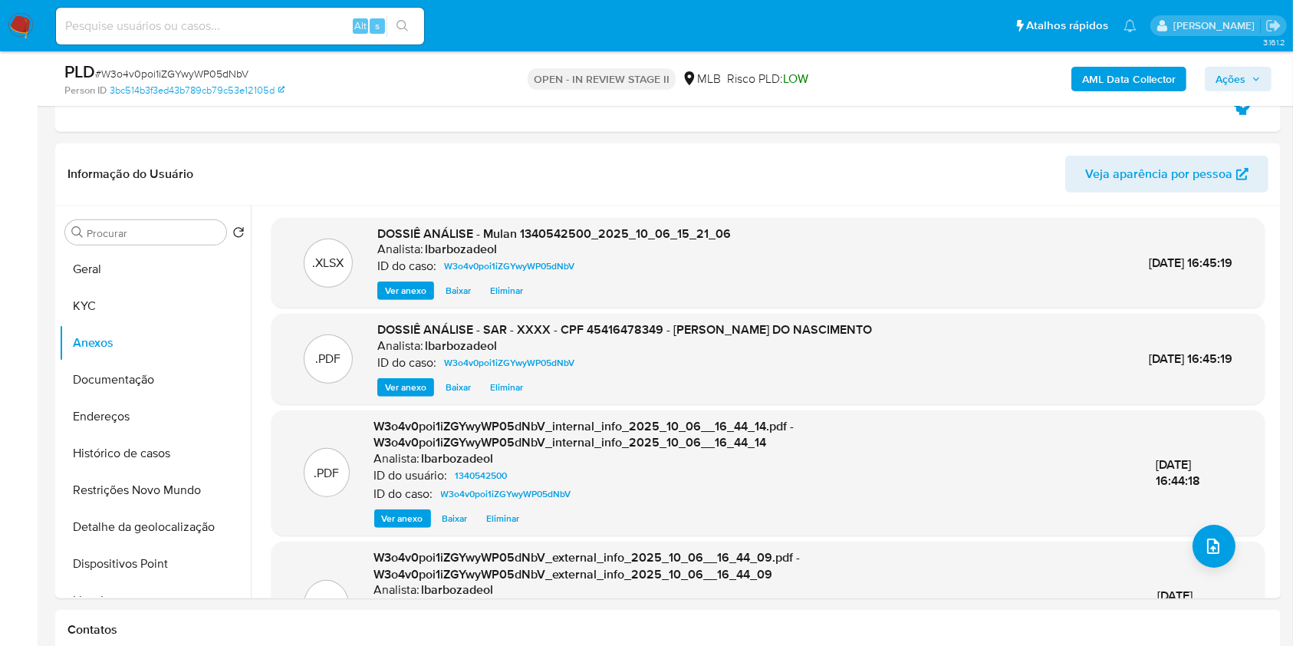
click at [1231, 61] on div "AML Data Collector Ações" at bounding box center [1072, 79] width 398 height 36
click at [1224, 74] on span "Ações" at bounding box center [1230, 79] width 30 height 25
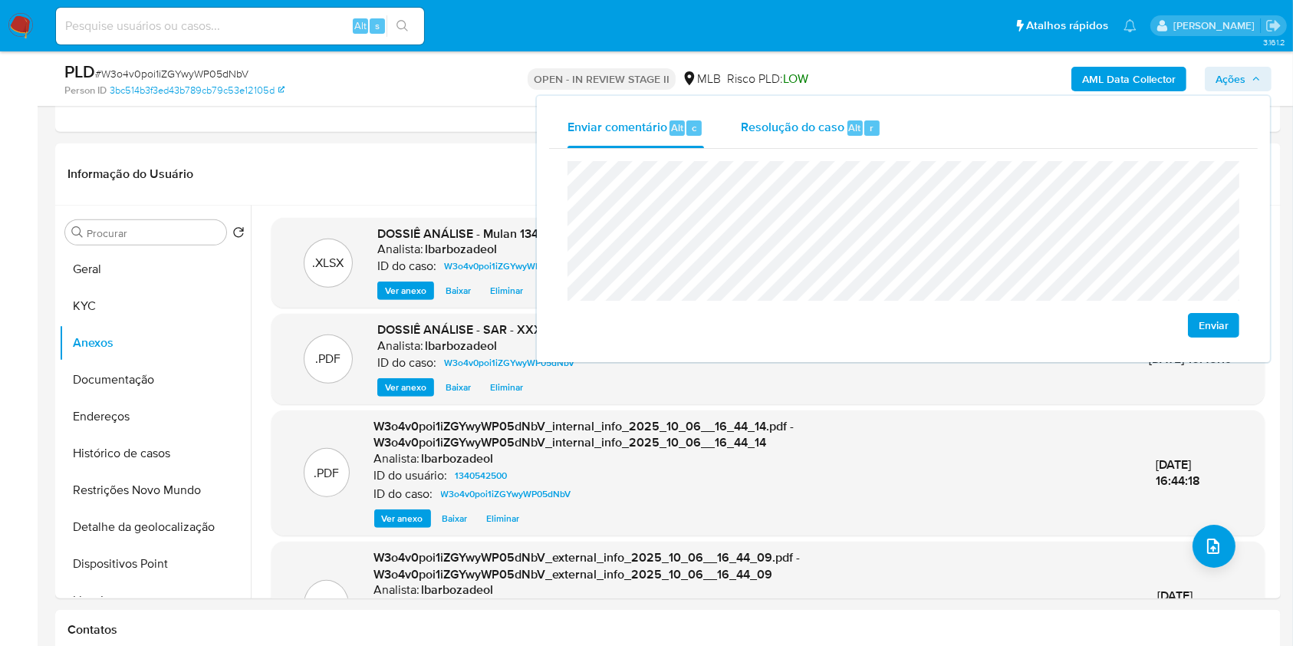
click at [805, 140] on div "Resolução do caso Alt r" at bounding box center [811, 128] width 140 height 40
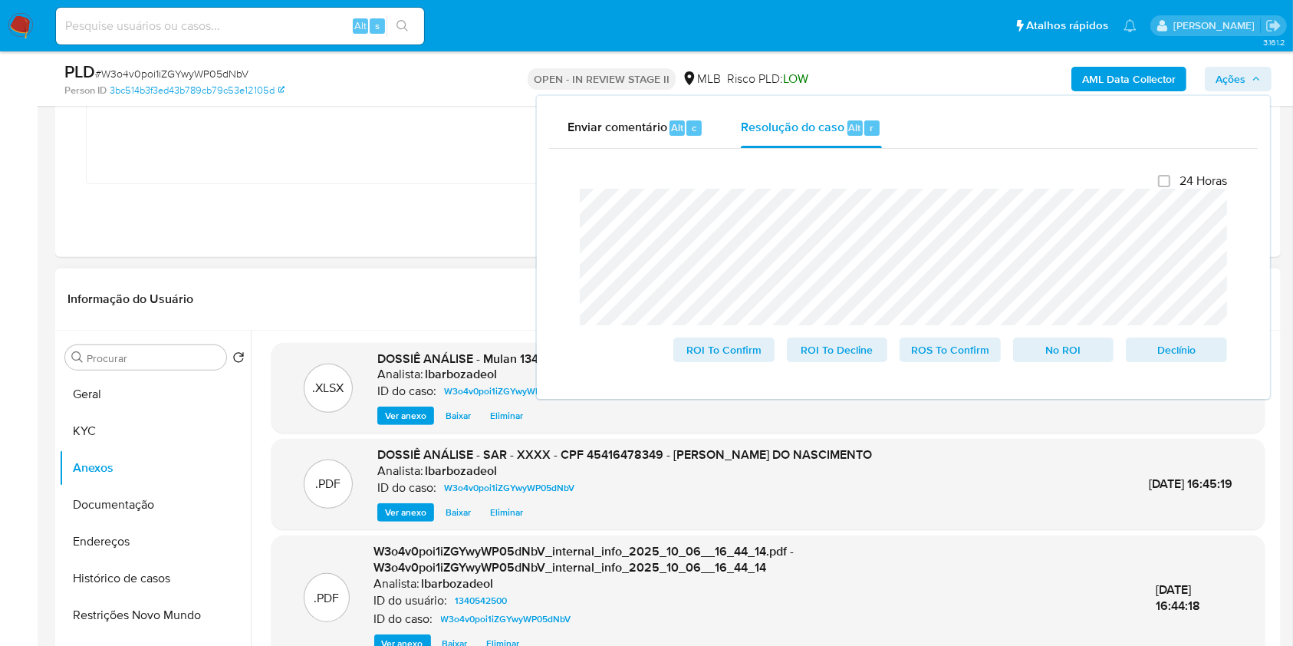
click at [389, 289] on header "Informação do Usuário Veja aparência por pessoa" at bounding box center [667, 299] width 1201 height 37
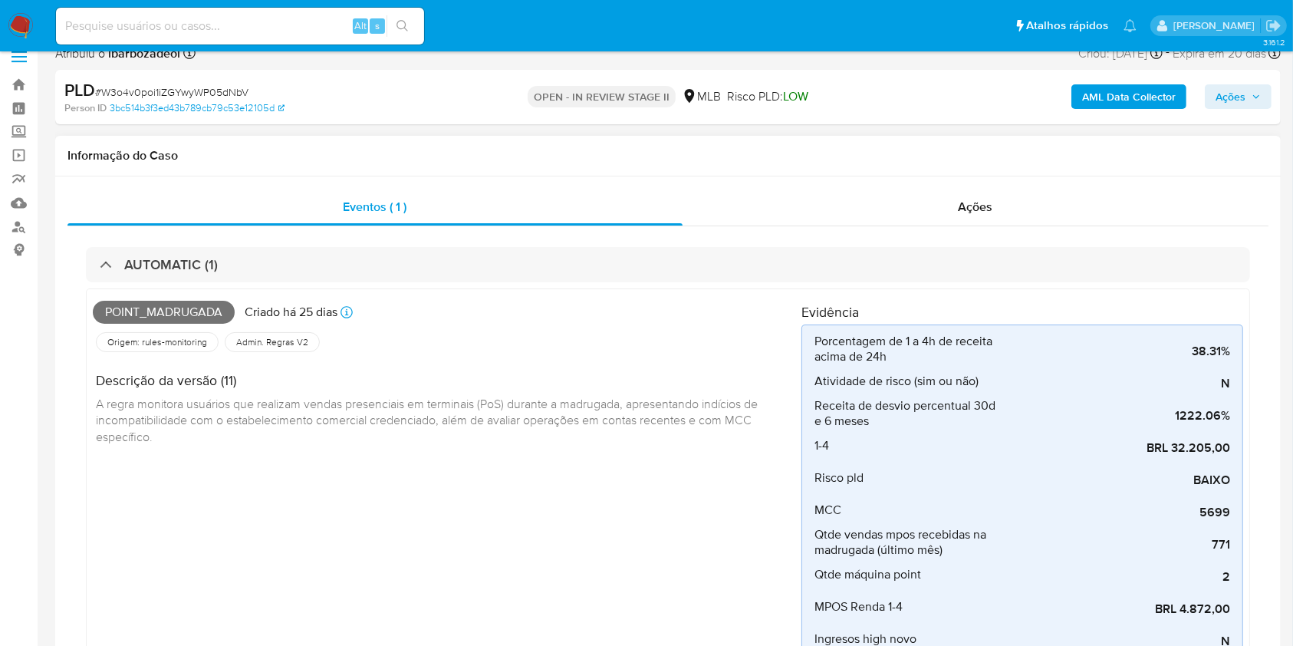
click at [830, 179] on div "Eventos ( 1 ) Ações AUTOMATIC (1) Point_madrugada Criado há 25 dias Criado: 12/…" at bounding box center [667, 491] width 1225 height 631
click at [823, 213] on div "Ações" at bounding box center [975, 207] width 586 height 37
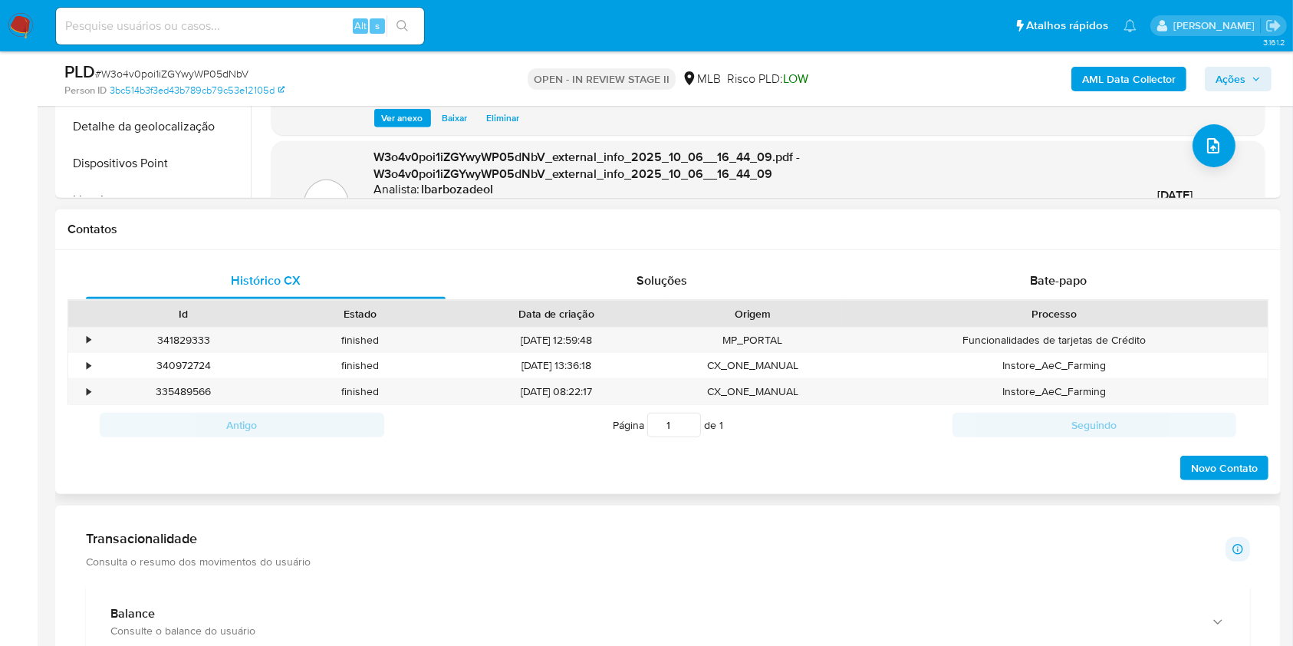
scroll to position [706, 0]
click at [930, 294] on div "Bate-papo" at bounding box center [1059, 279] width 360 height 37
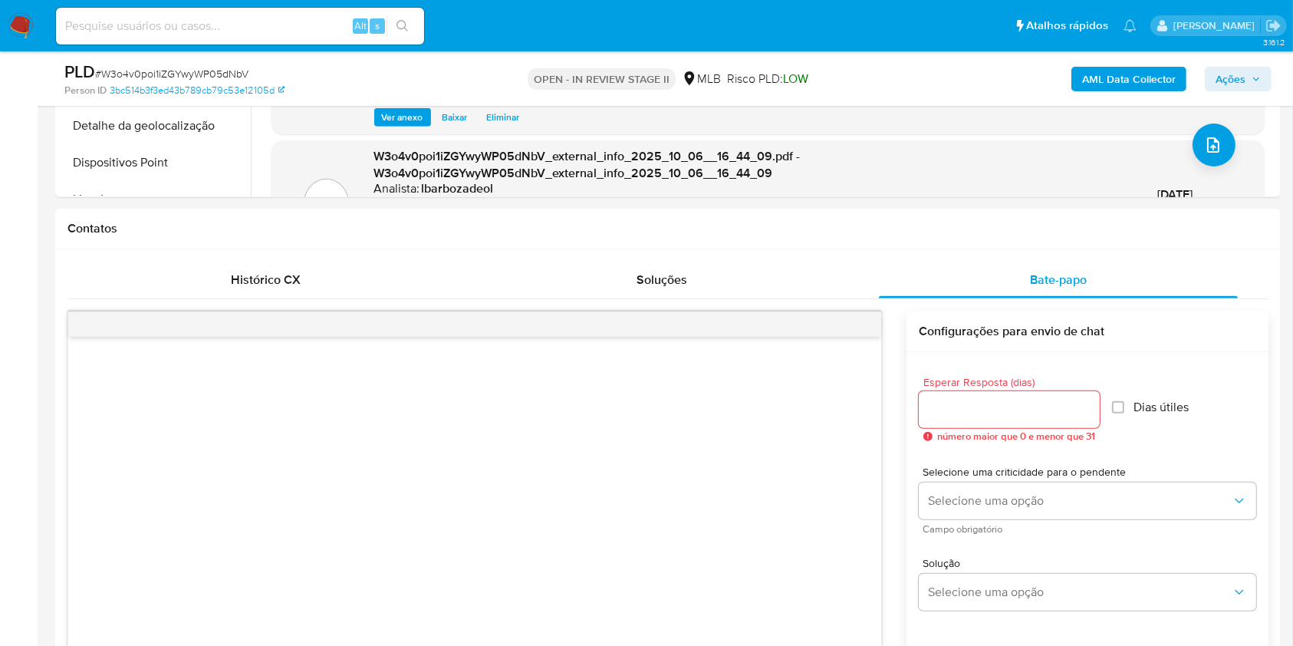
click at [1233, 76] on span "Ações" at bounding box center [1230, 79] width 30 height 25
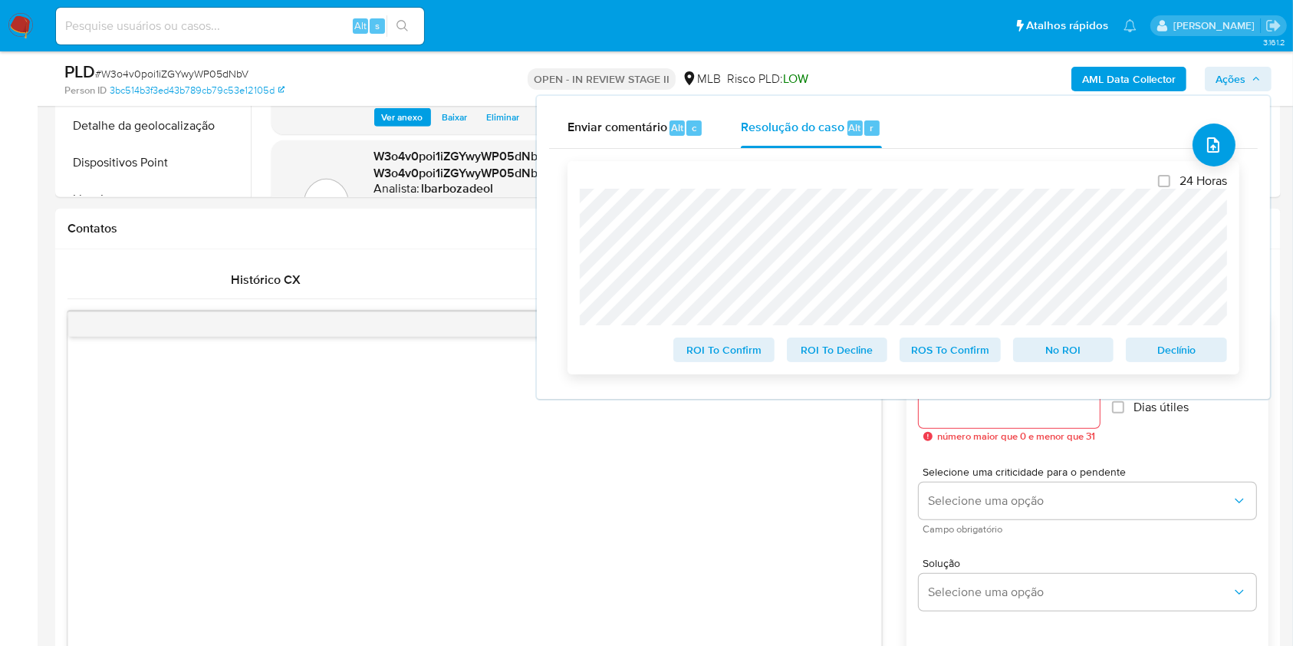
click at [945, 357] on span "ROS To Confirm" at bounding box center [950, 349] width 80 height 21
click at [945, 357] on div "ROS To Confirm" at bounding box center [949, 346] width 113 height 31
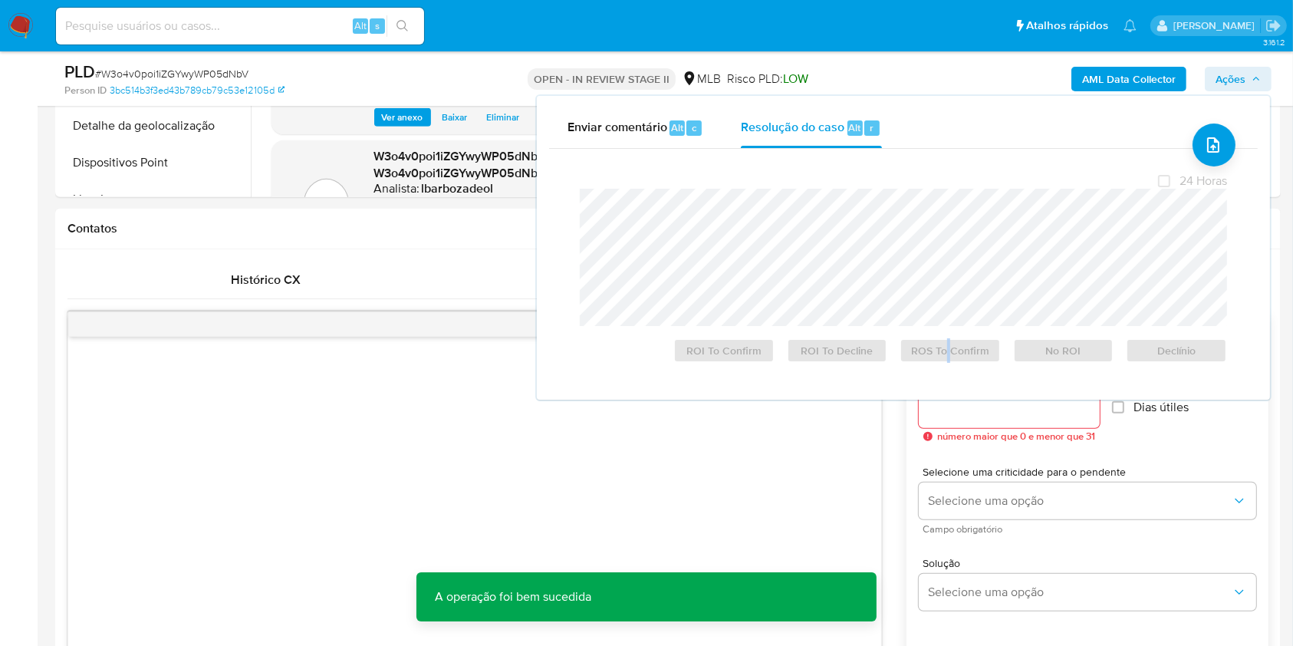
scroll to position [0, 0]
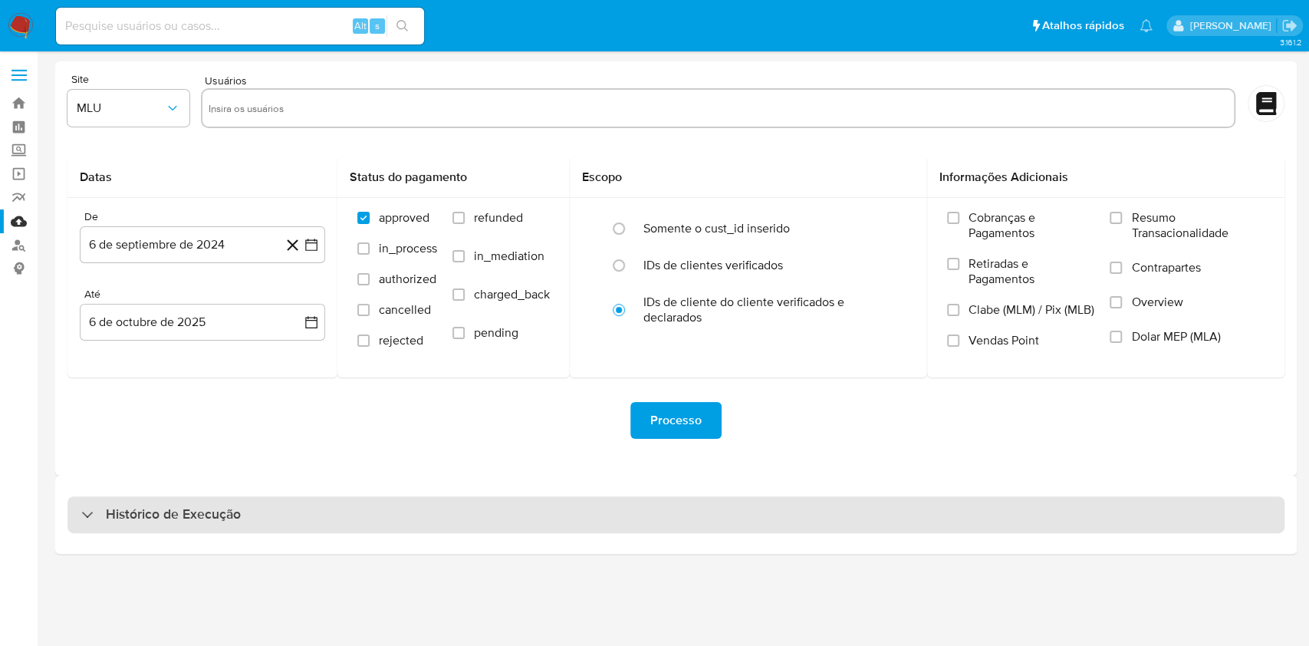
click at [667, 521] on div "Histórico de Execução" at bounding box center [675, 514] width 1217 height 37
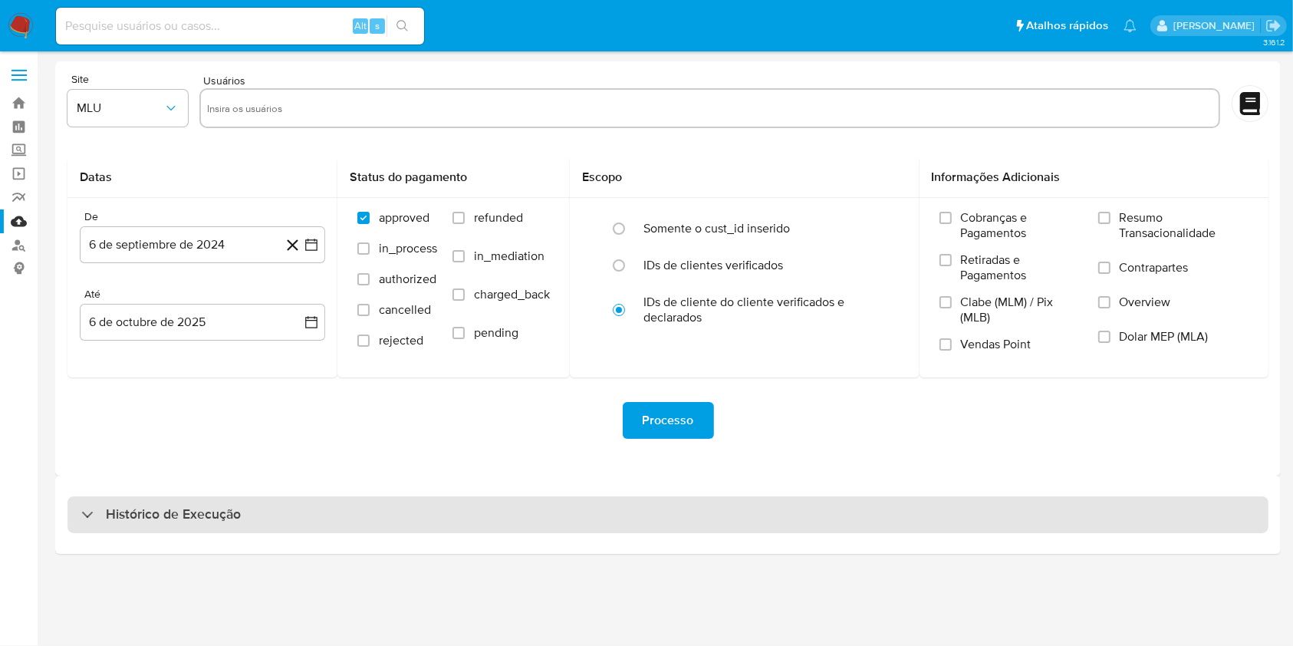
select select "10"
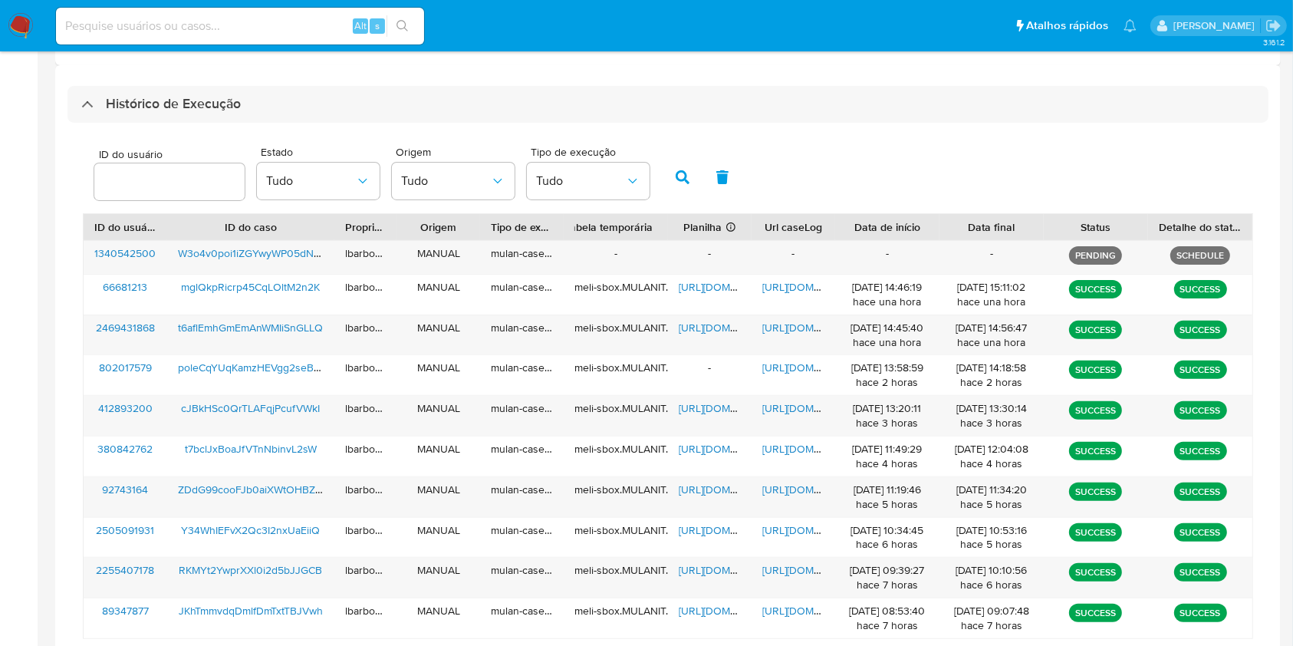
scroll to position [409, 0]
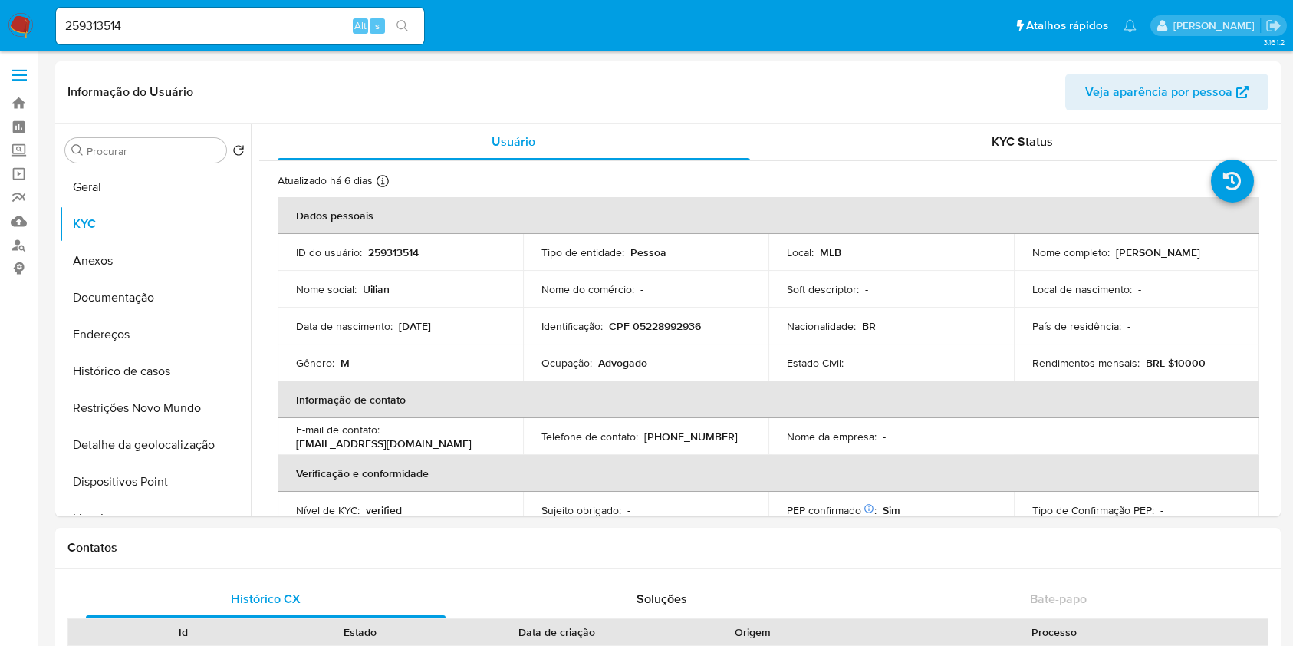
select select "10"
click at [234, 20] on input "259313514" at bounding box center [240, 26] width 368 height 20
paste input "393330048"
type input "393330048"
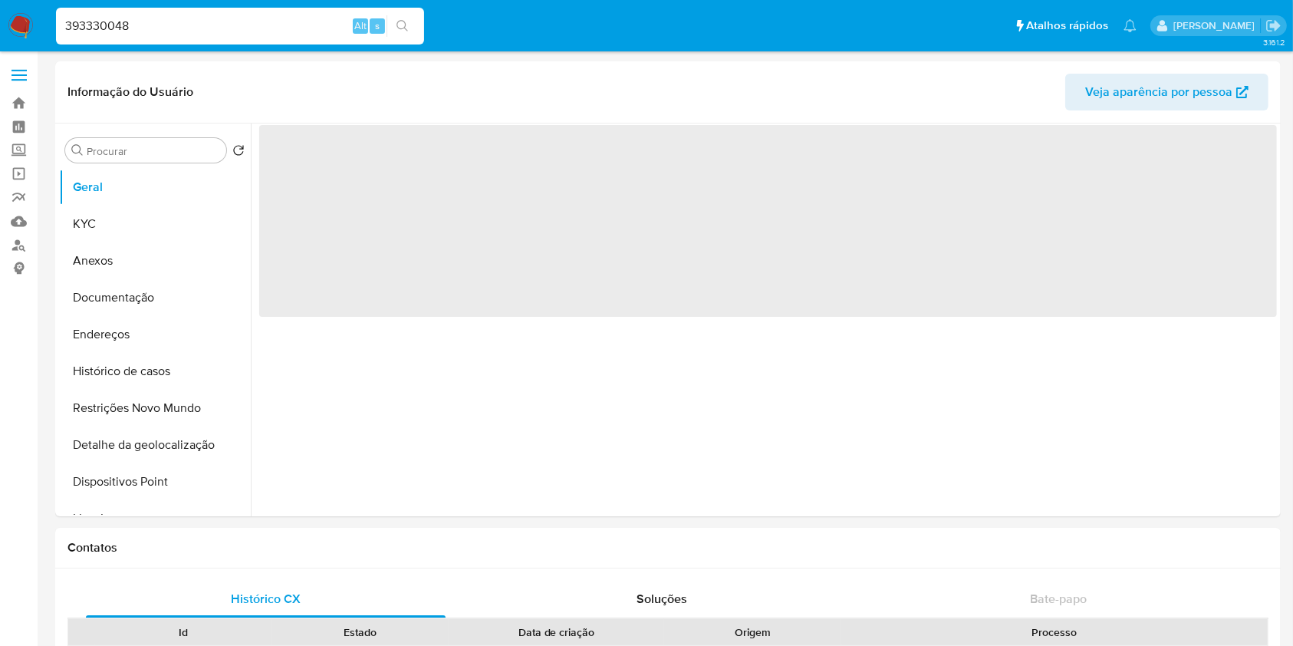
select select "10"
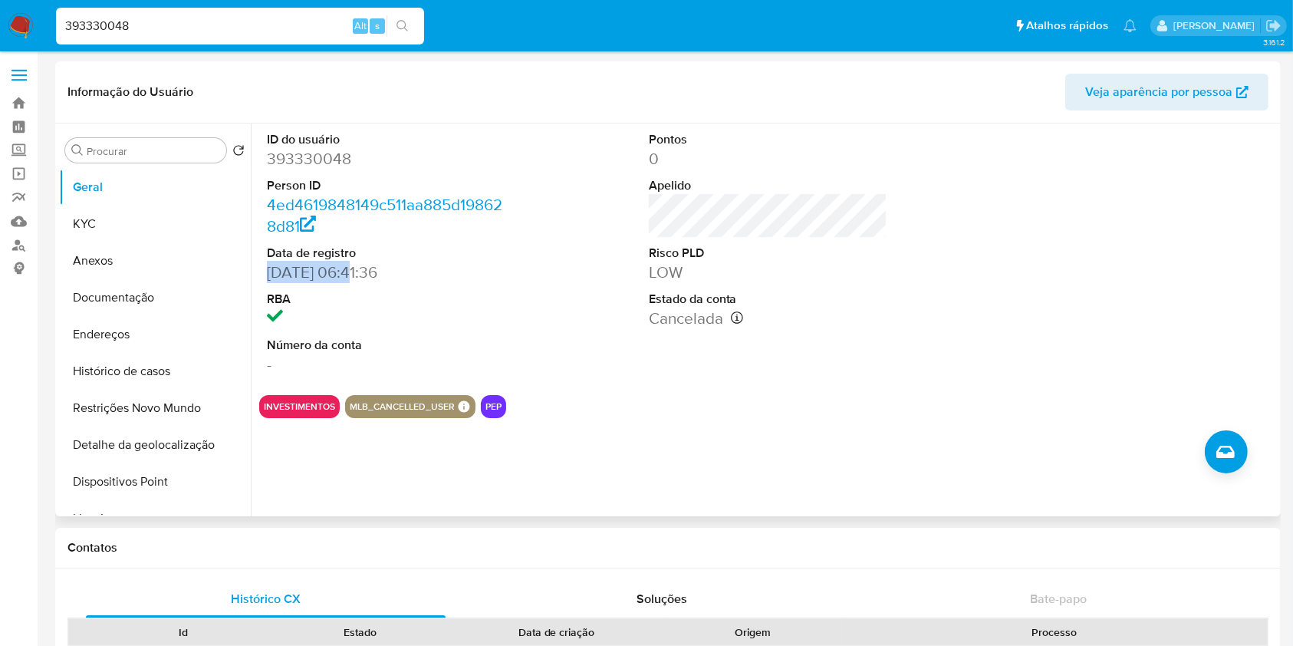
drag, startPoint x: 347, startPoint y: 274, endPoint x: 269, endPoint y: 274, distance: 77.4
click at [269, 274] on dd "09/01/2019 06:41:36" at bounding box center [386, 271] width 239 height 21
copy dd "09/01/2019"
click at [289, 301] on dt "RBA" at bounding box center [386, 299] width 239 height 17
click at [154, 199] on button "Geral" at bounding box center [148, 187] width 179 height 37
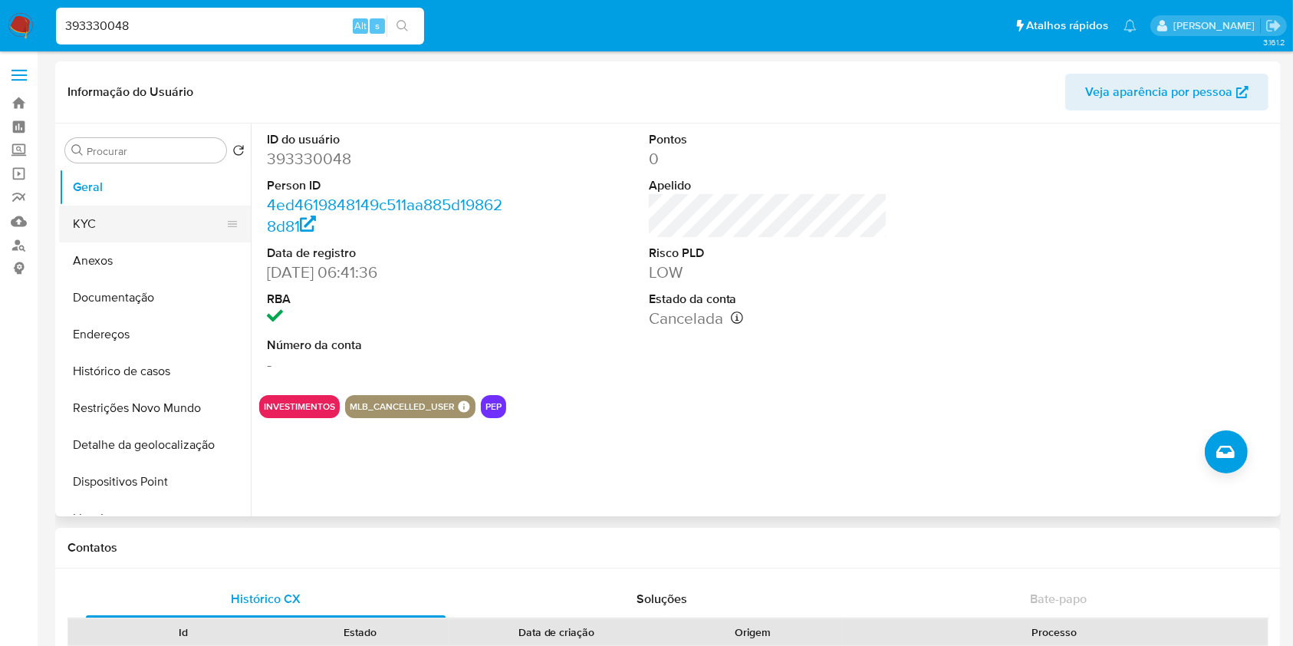
click at [149, 232] on button "KYC" at bounding box center [148, 223] width 179 height 37
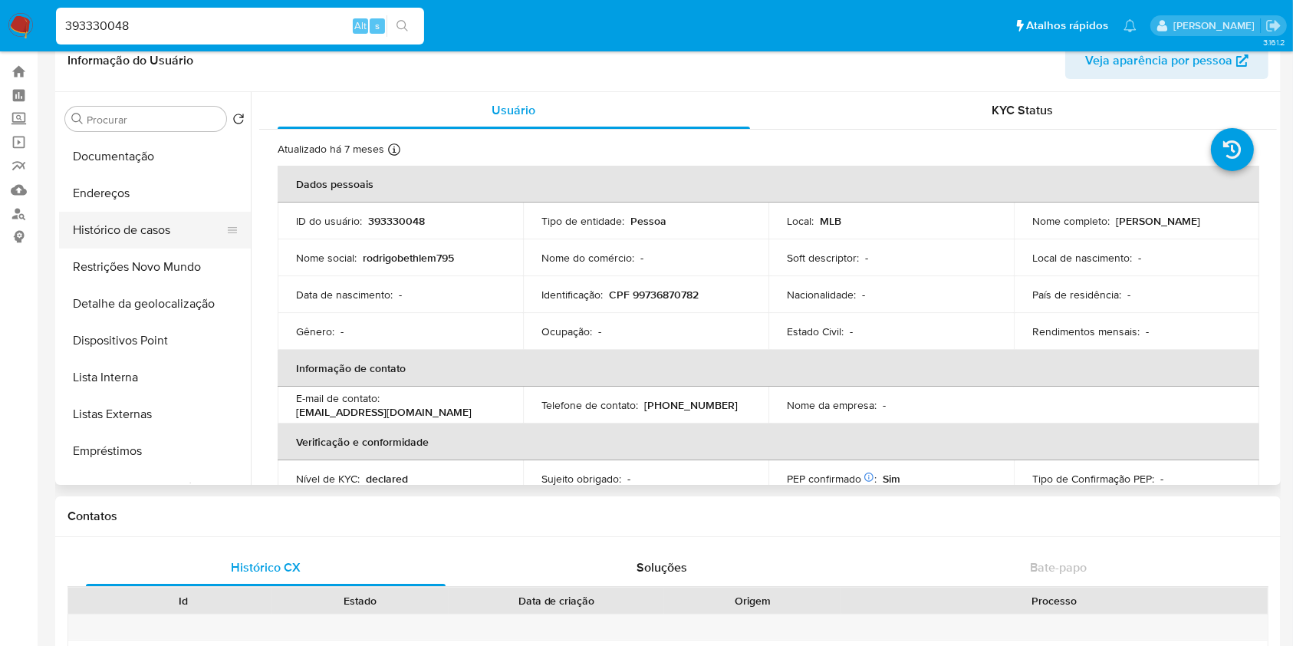
scroll to position [111, 0]
click at [170, 376] on button "Lista Interna" at bounding box center [148, 375] width 179 height 37
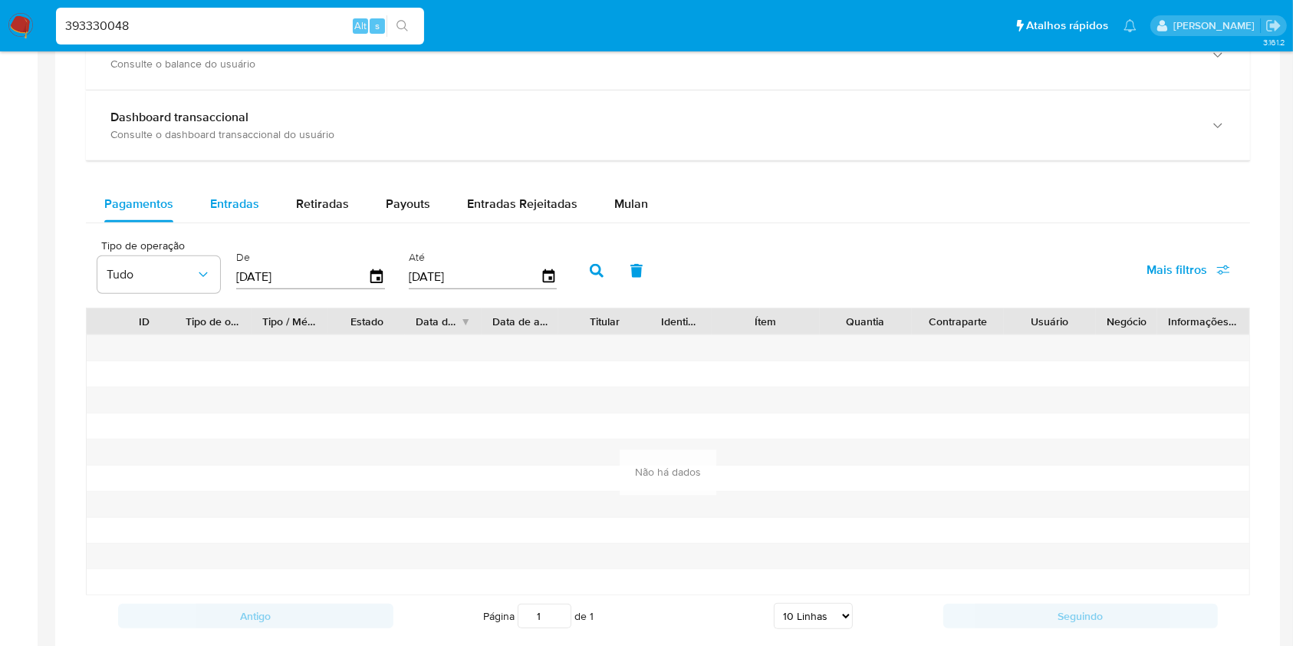
scroll to position [901, 0]
click at [267, 204] on button "Entradas" at bounding box center [235, 203] width 86 height 37
select select "10"
click at [309, 212] on span "Retiradas" at bounding box center [322, 203] width 53 height 18
select select "10"
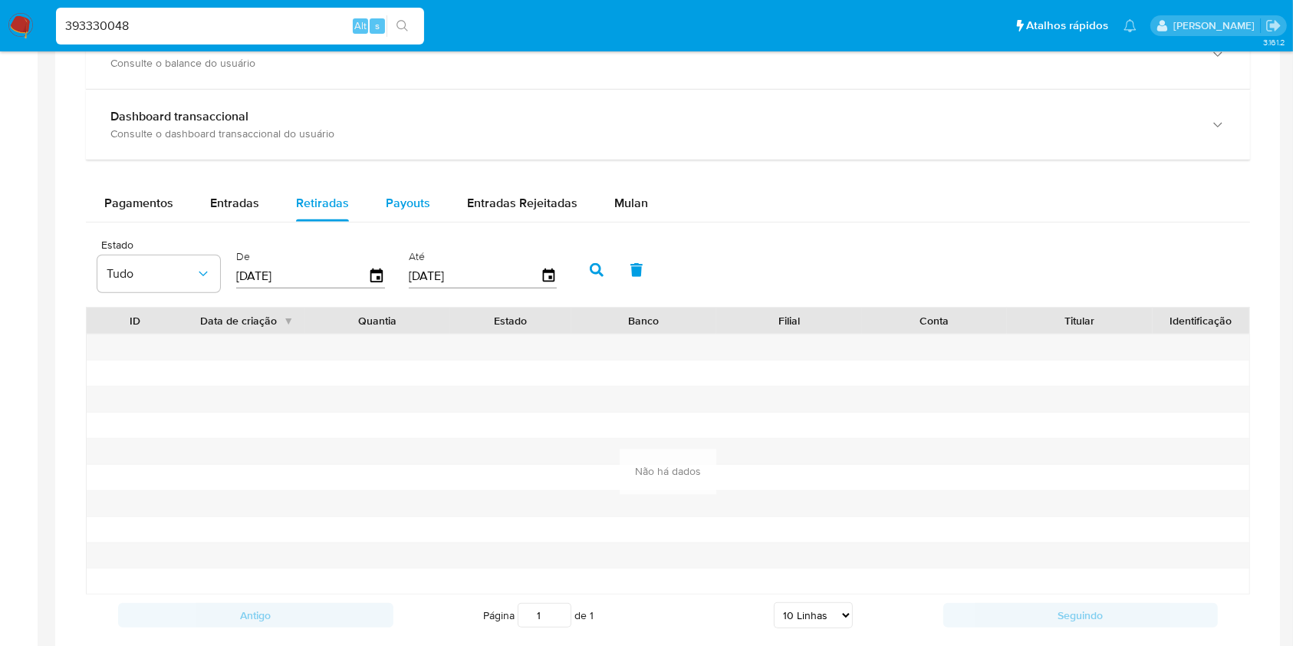
click at [411, 210] on span "Payouts" at bounding box center [408, 203] width 44 height 18
select select "10"
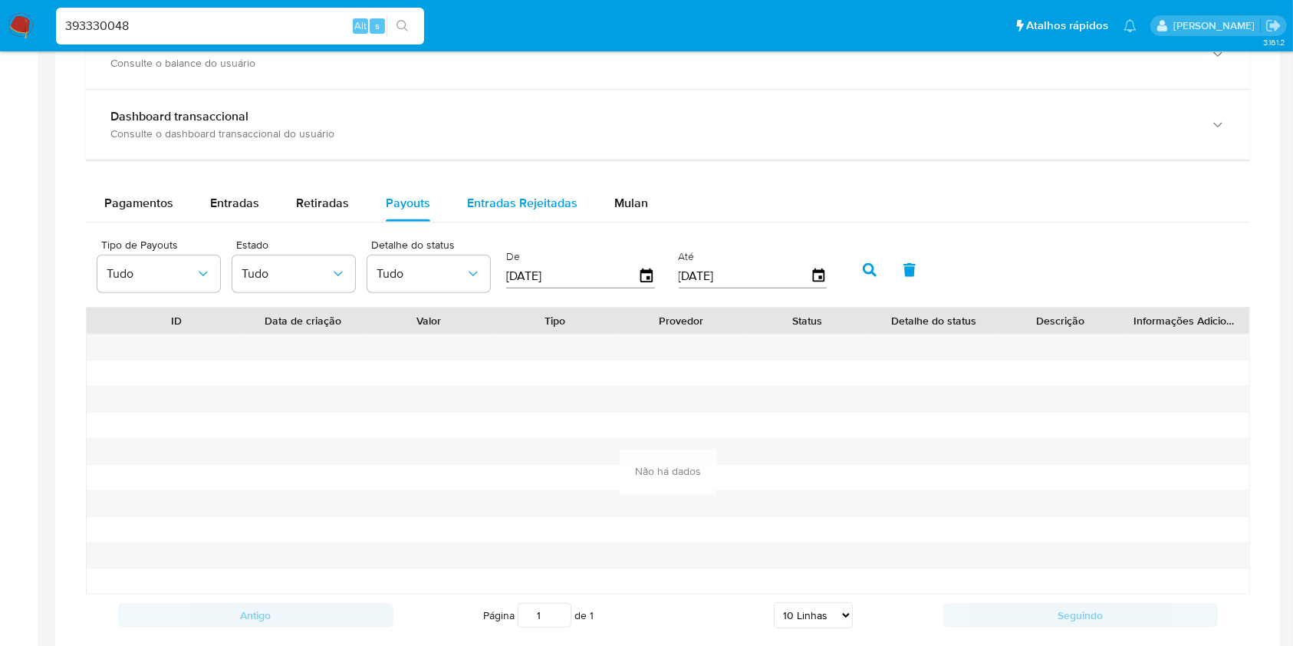
click at [527, 207] on span "Entradas Rejeitadas" at bounding box center [522, 203] width 110 height 18
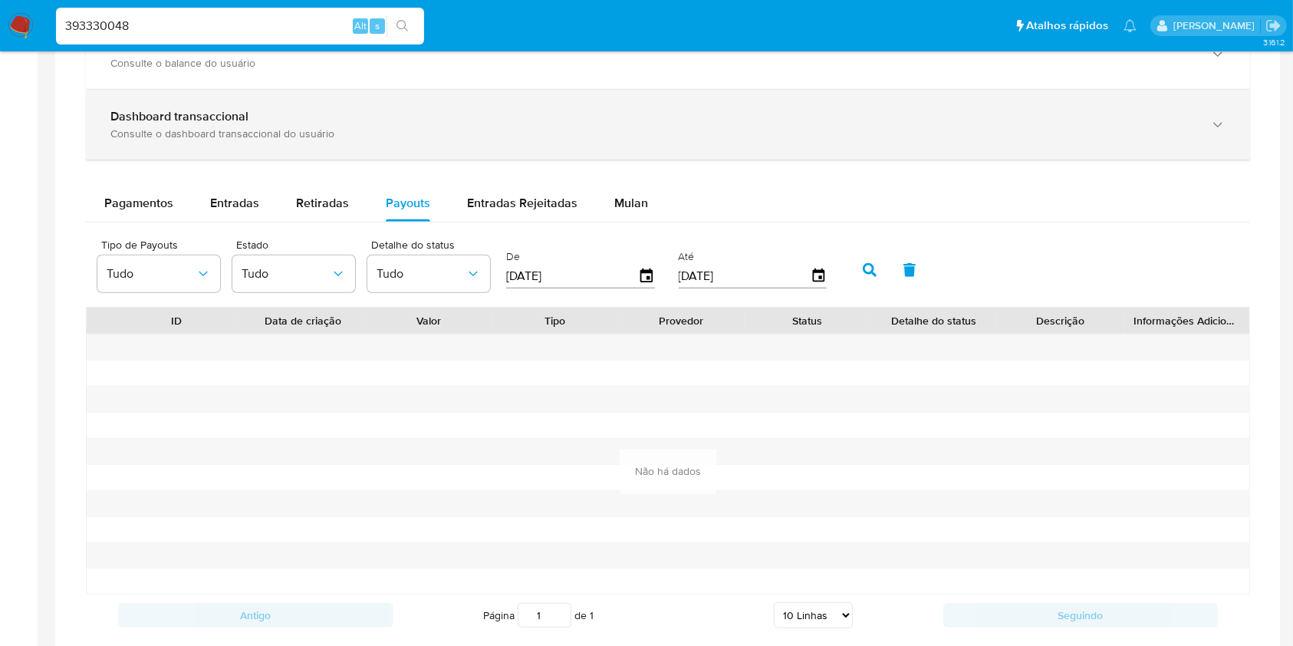
select select "10"
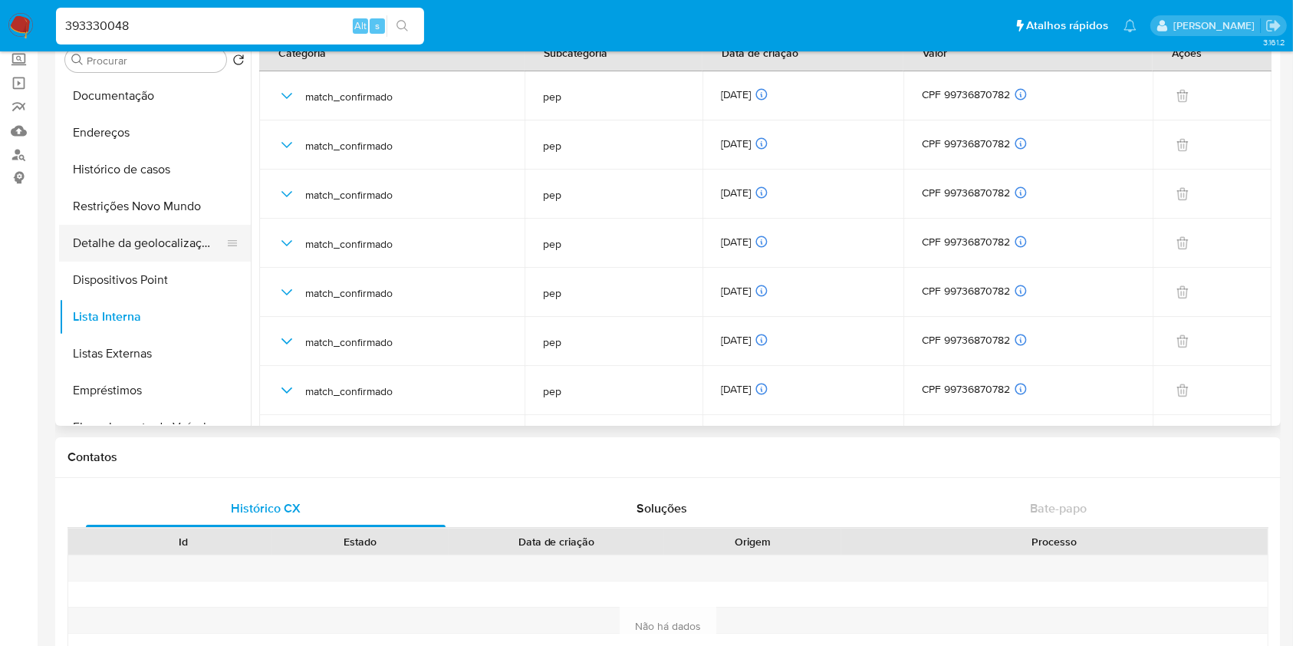
scroll to position [71, 0]
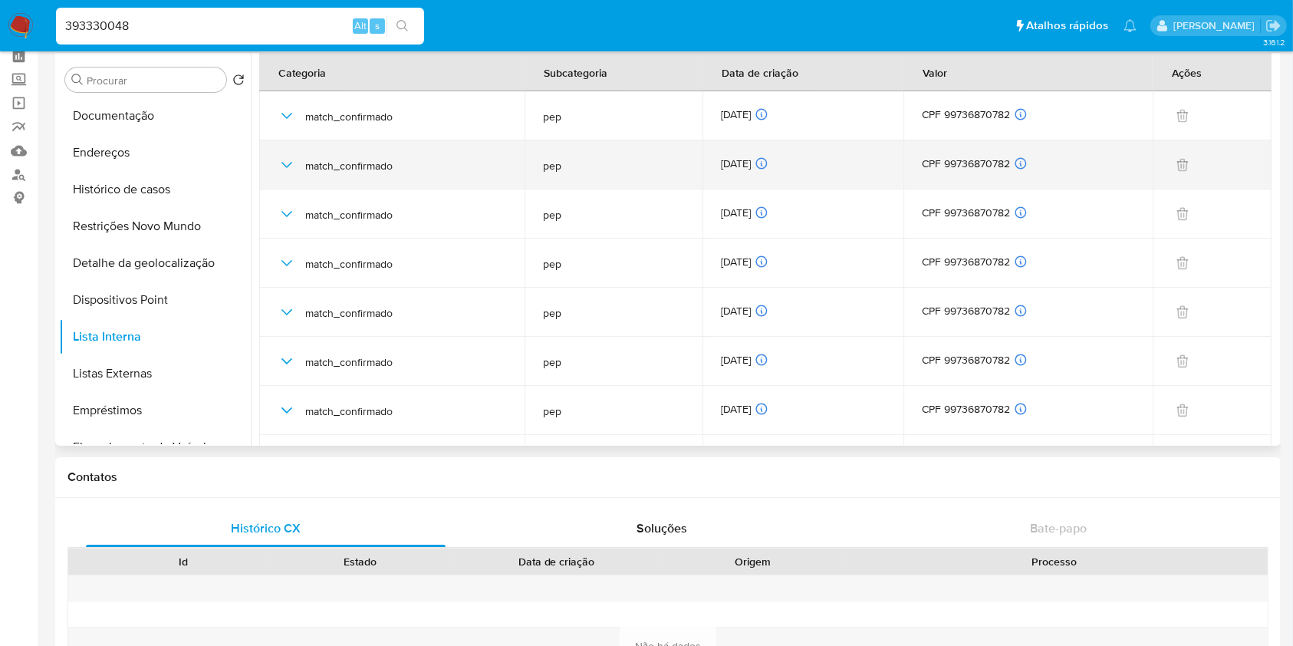
click at [741, 159] on div "23/09/2025 23/09/2025 03:27:36" at bounding box center [803, 164] width 164 height 17
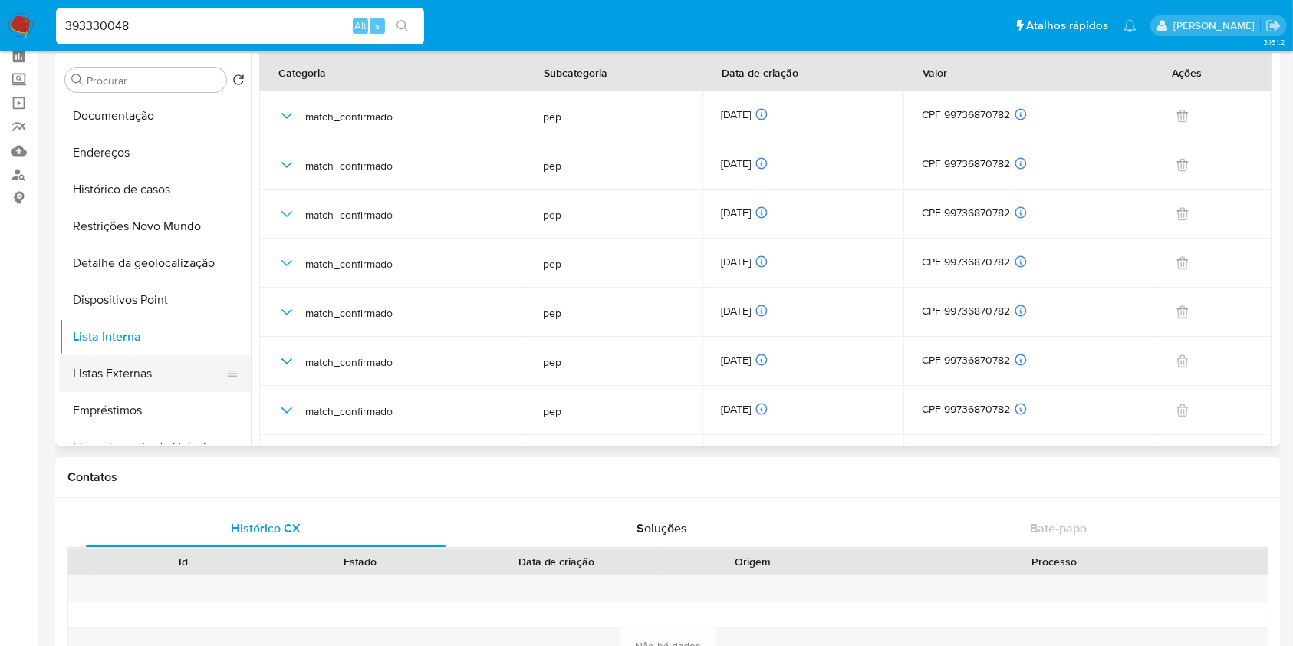
click at [158, 385] on button "Listas Externas" at bounding box center [148, 373] width 179 height 37
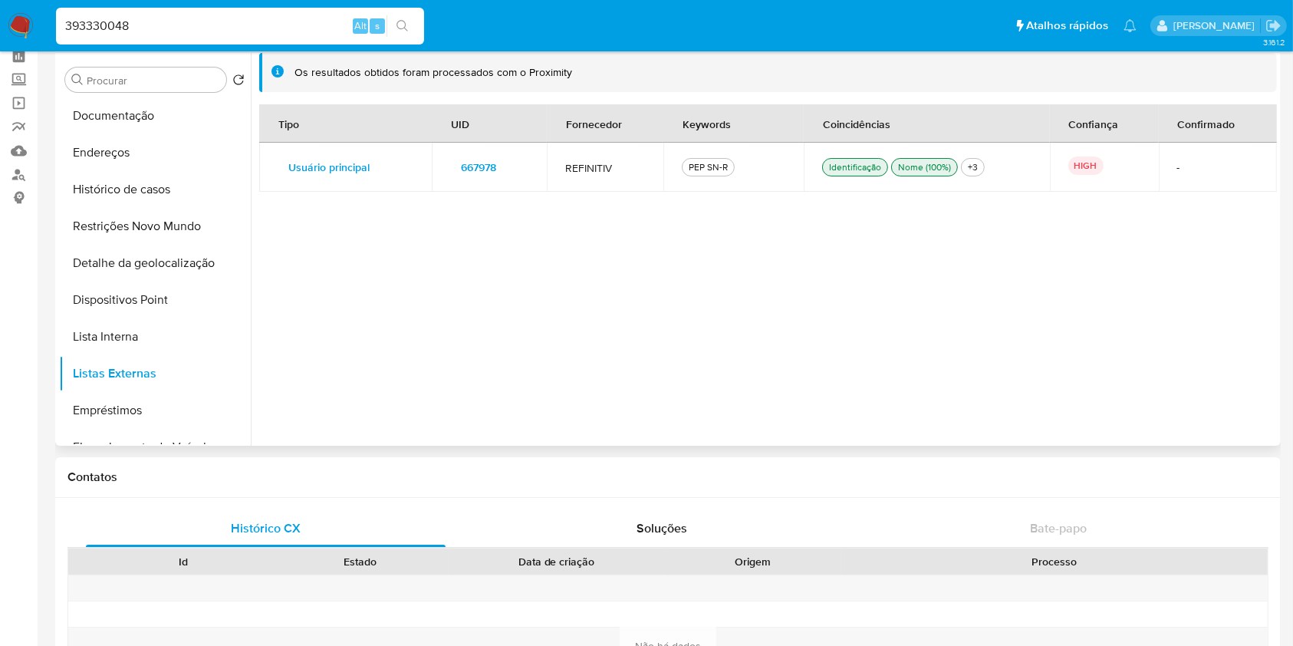
click at [476, 165] on span "667978" at bounding box center [478, 166] width 35 height 21
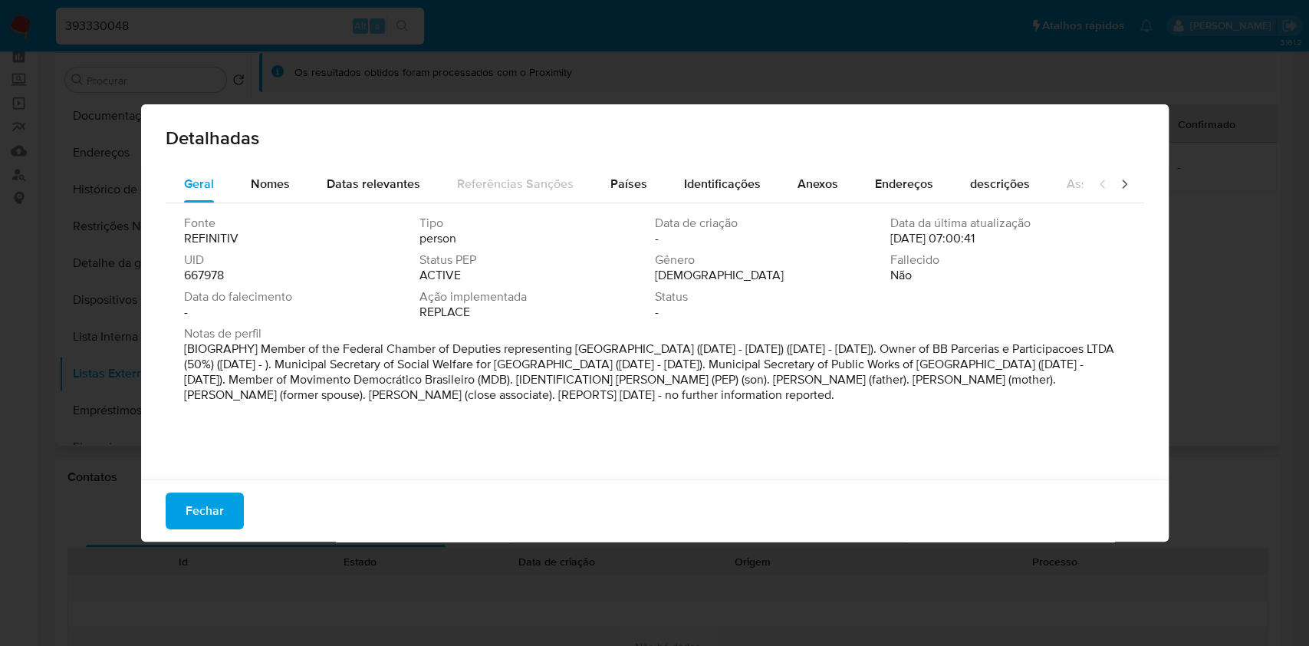
click at [205, 283] on div "Fonte REFINITIV Tipo person Data de criação - Data da última atualização 23/09/…" at bounding box center [655, 270] width 942 height 110
click at [205, 278] on span "667978" at bounding box center [204, 275] width 40 height 15
click at [192, 514] on span "Fechar" at bounding box center [205, 511] width 38 height 34
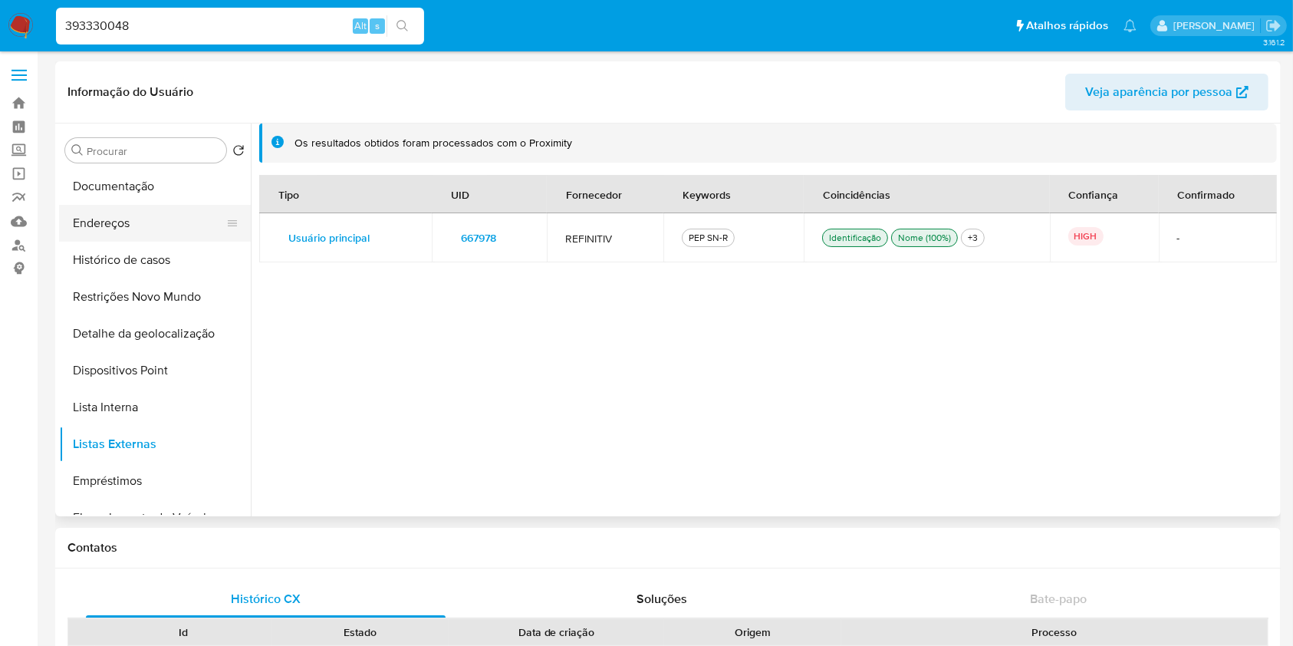
scroll to position [0, 0]
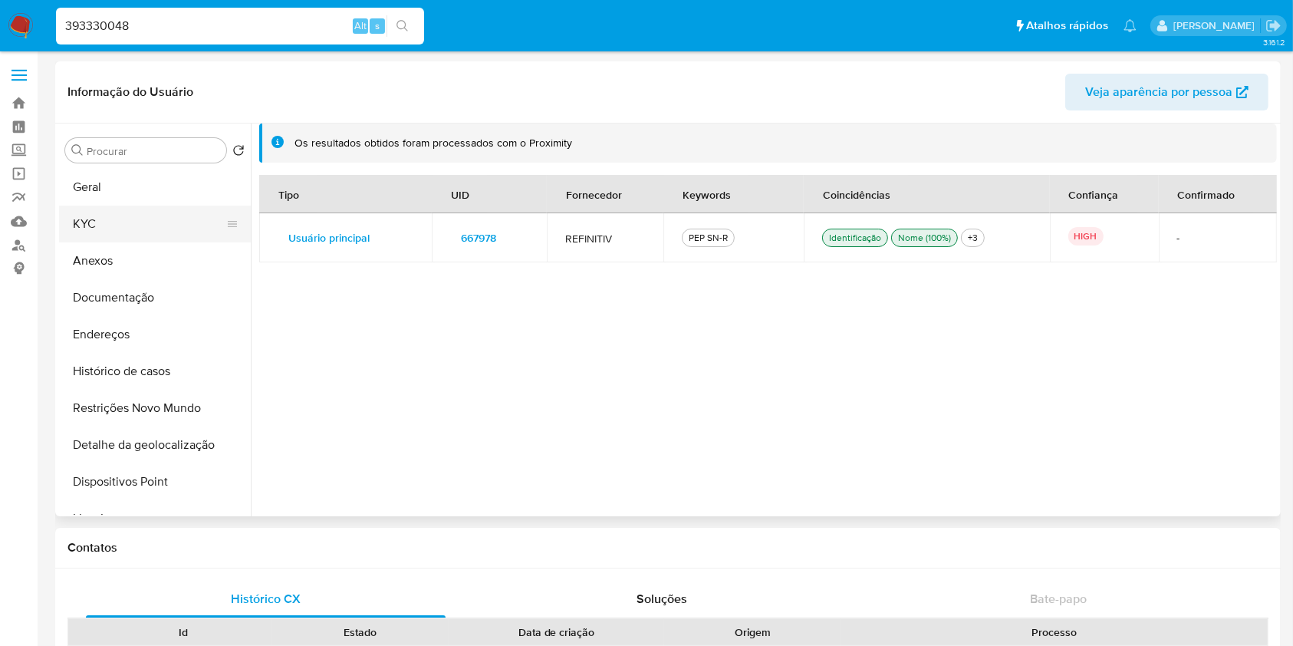
click at [134, 238] on button "KYC" at bounding box center [148, 223] width 179 height 37
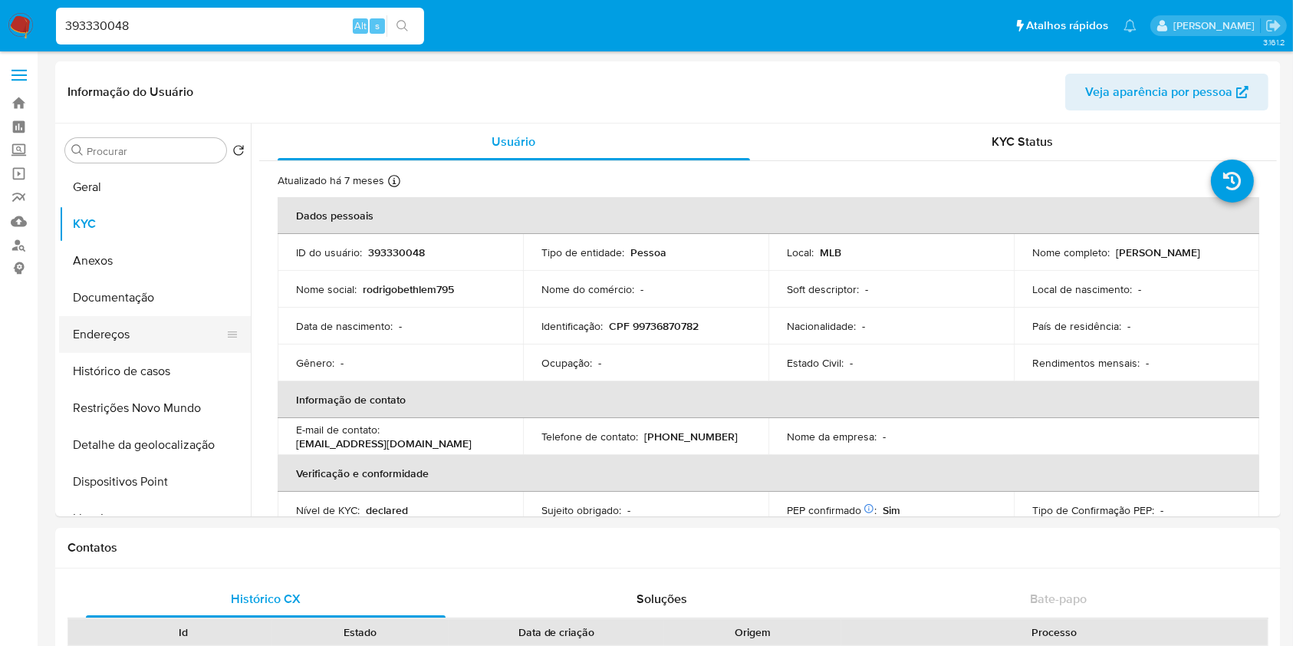
click at [209, 324] on button "Endereços" at bounding box center [148, 334] width 179 height 37
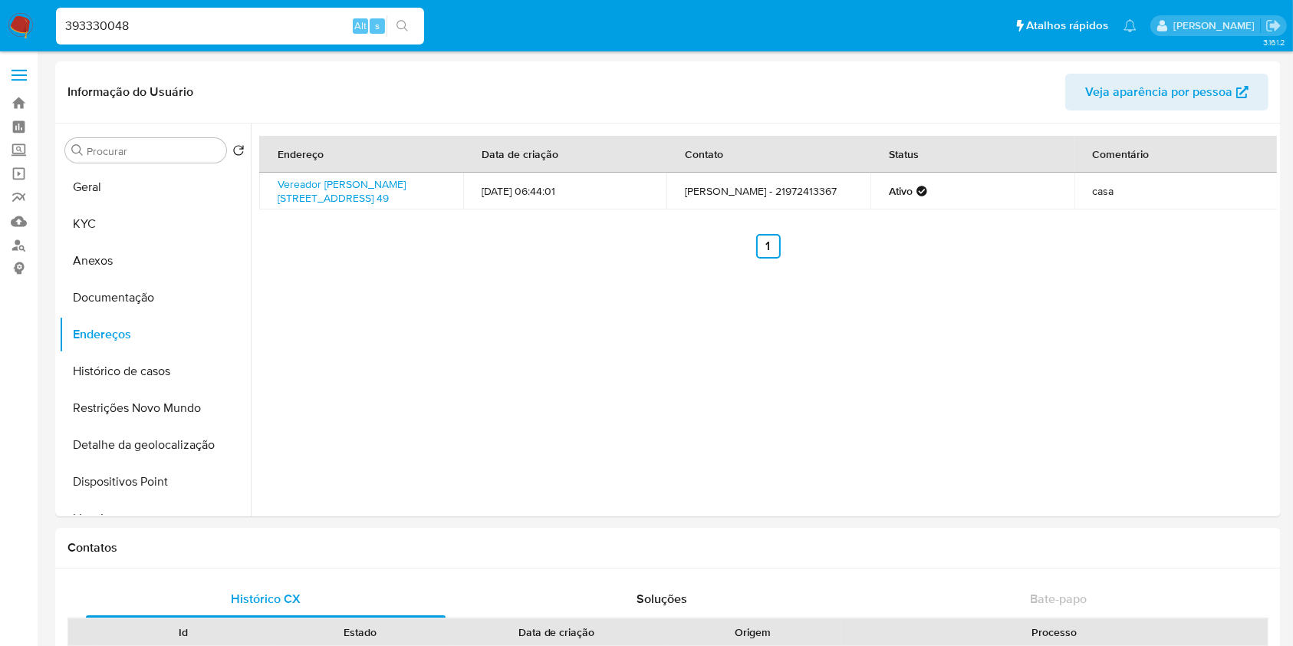
drag, startPoint x: 453, startPoint y: 385, endPoint x: 448, endPoint y: 379, distance: 8.2
click at [452, 385] on div "Endereço Data de criação Contato Status Comentário Vereador José Gonçalves Form…" at bounding box center [764, 319] width 1026 height 393
click at [155, 445] on button "Detalhe da geolocalização" at bounding box center [148, 444] width 179 height 37
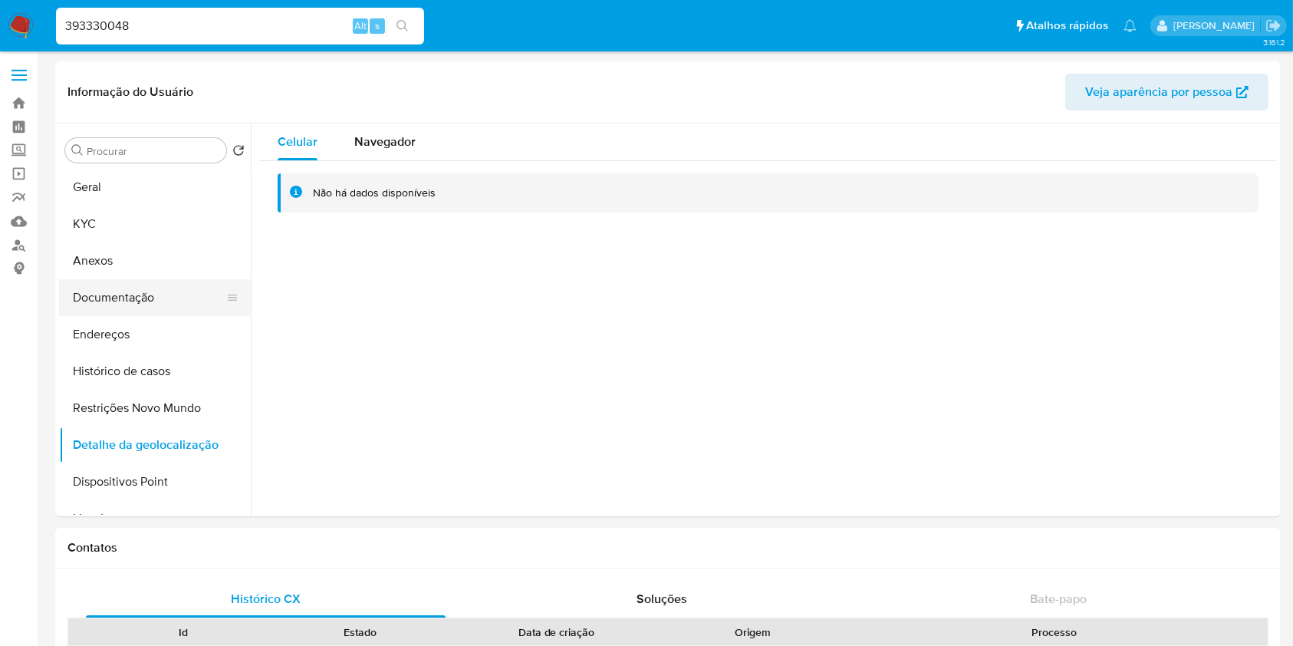
click at [151, 287] on button "Documentação" at bounding box center [148, 297] width 179 height 37
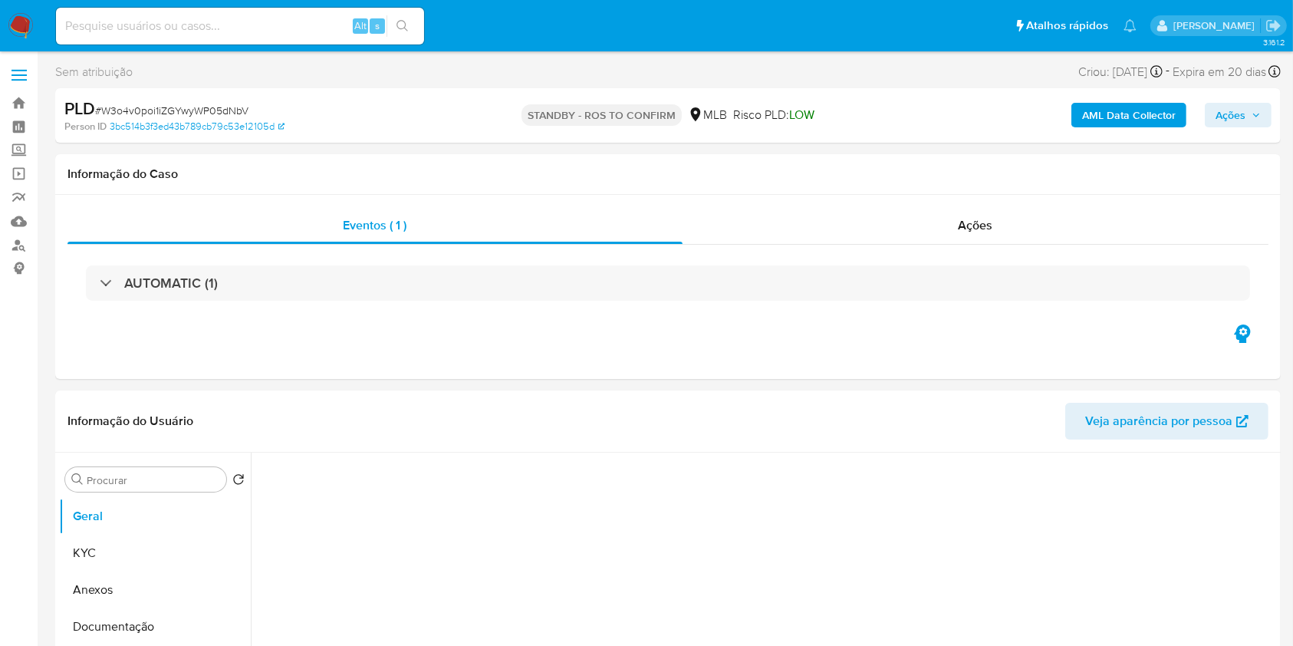
select select "10"
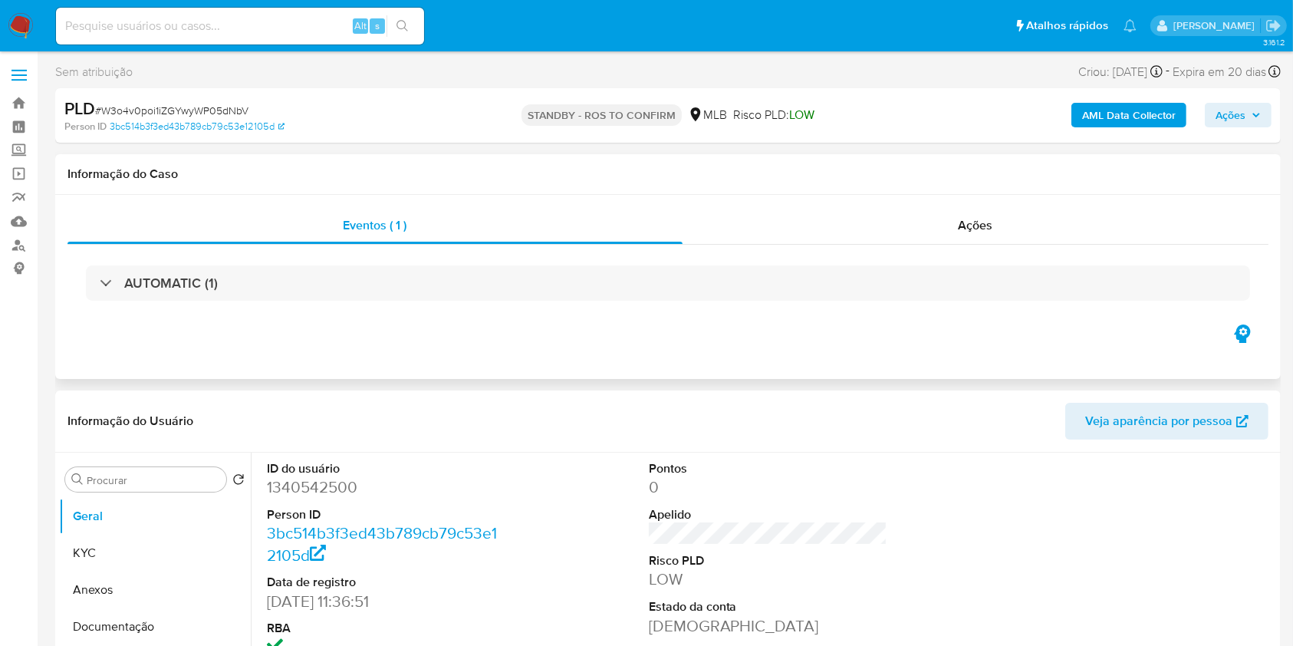
click at [1185, 173] on h1 "Informação do Caso" at bounding box center [667, 173] width 1201 height 15
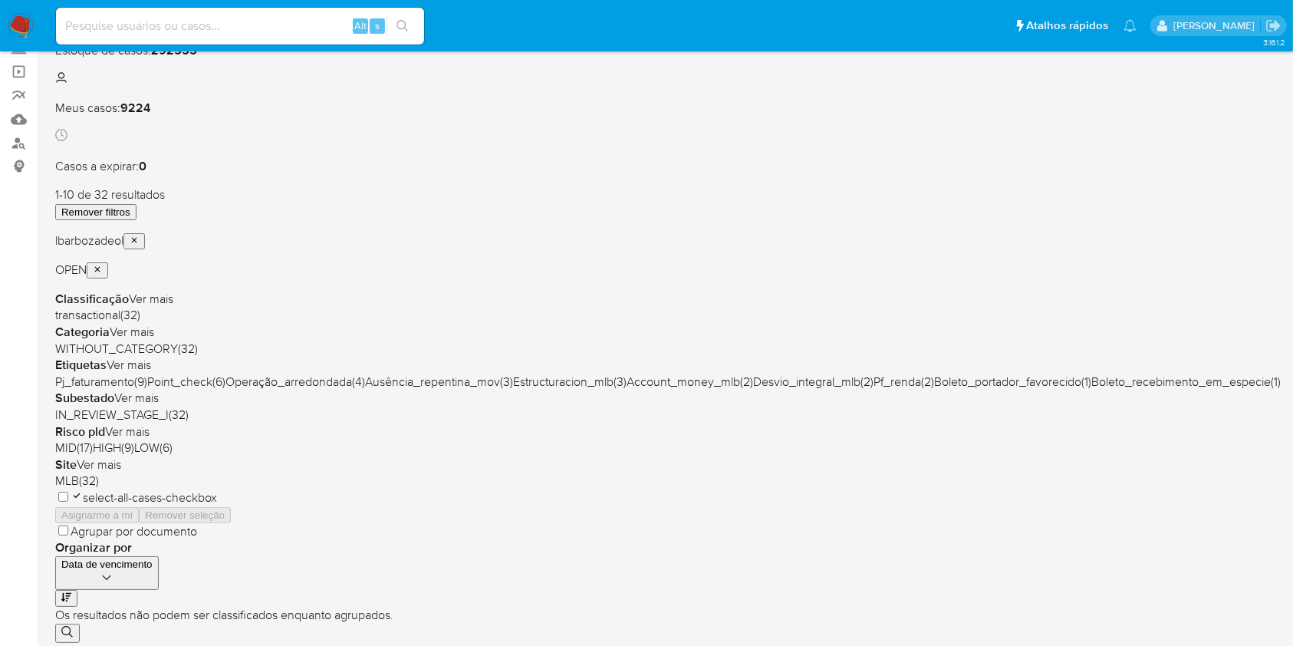
scroll to position [104, 0]
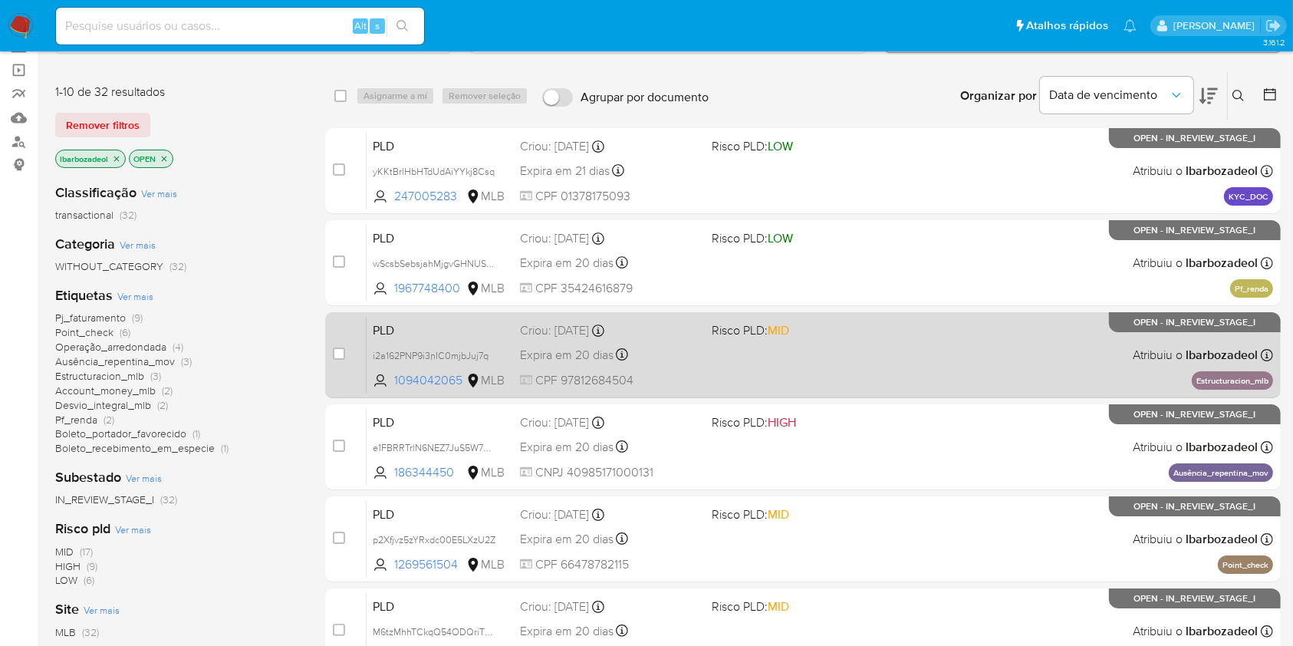
click at [729, 347] on div "PLD i2a162PNP9i3nIC0mjbJuj7q 1094042065 MLB Risco PLD: MID Criou: [DATE] Criou:…" at bounding box center [819, 354] width 906 height 77
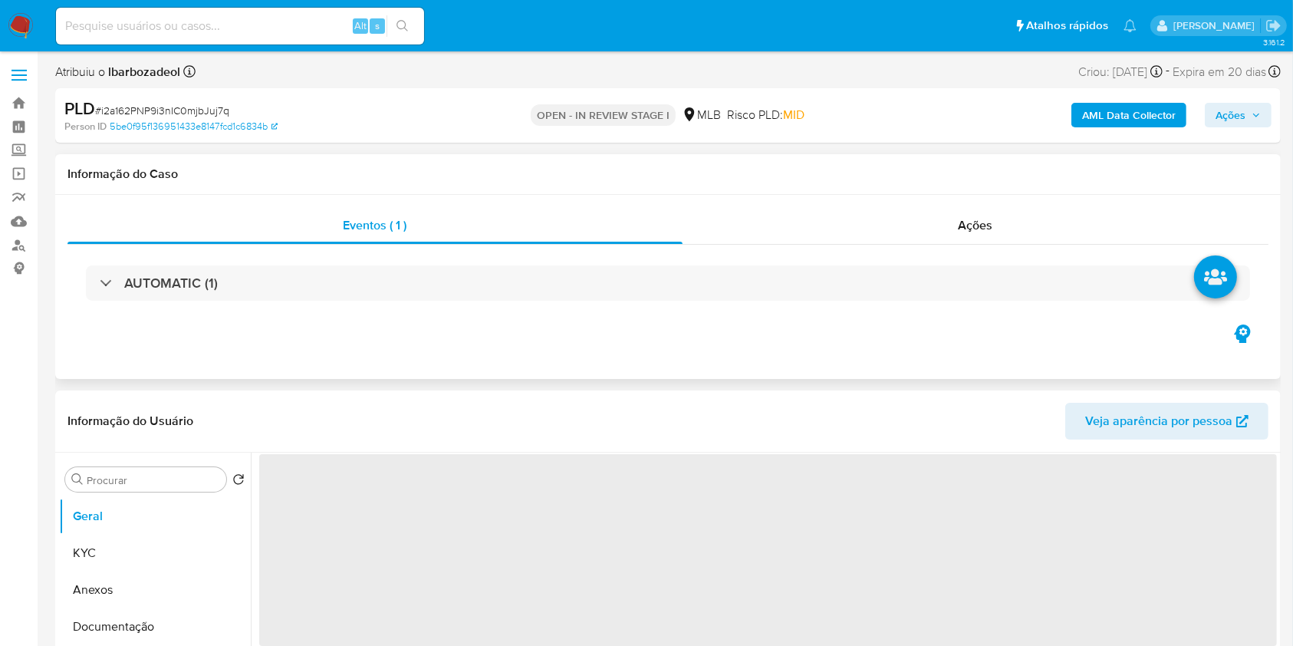
select select "10"
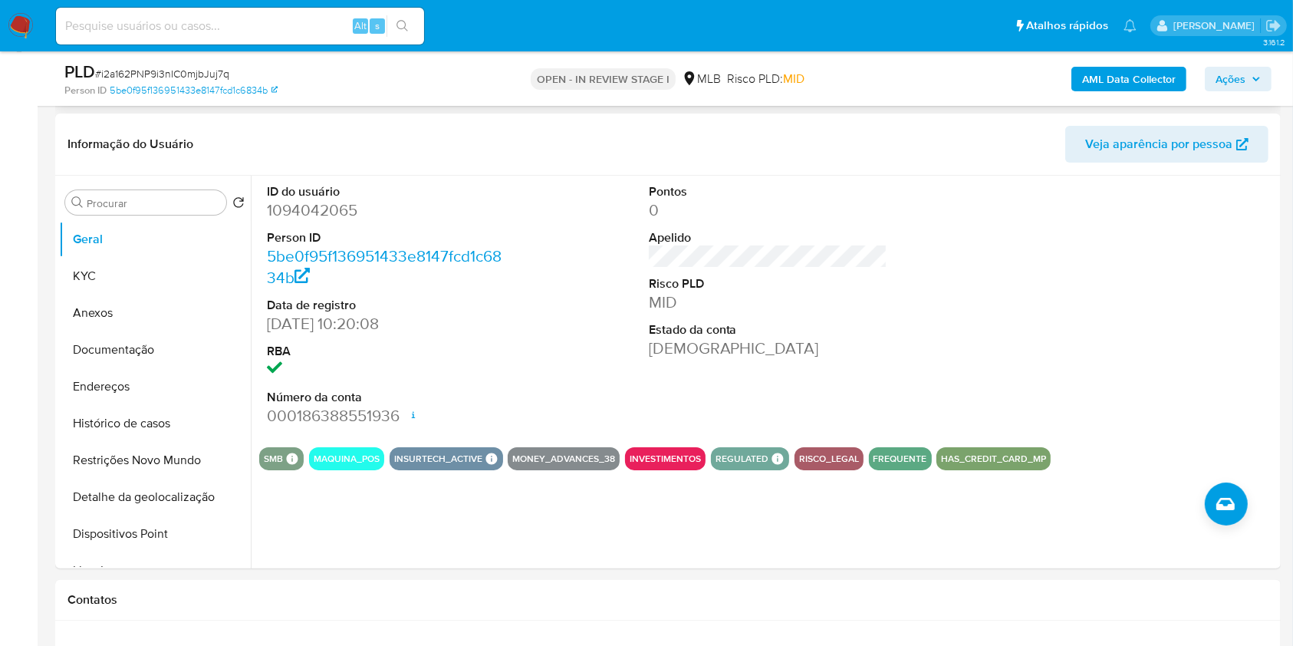
scroll to position [224, 0]
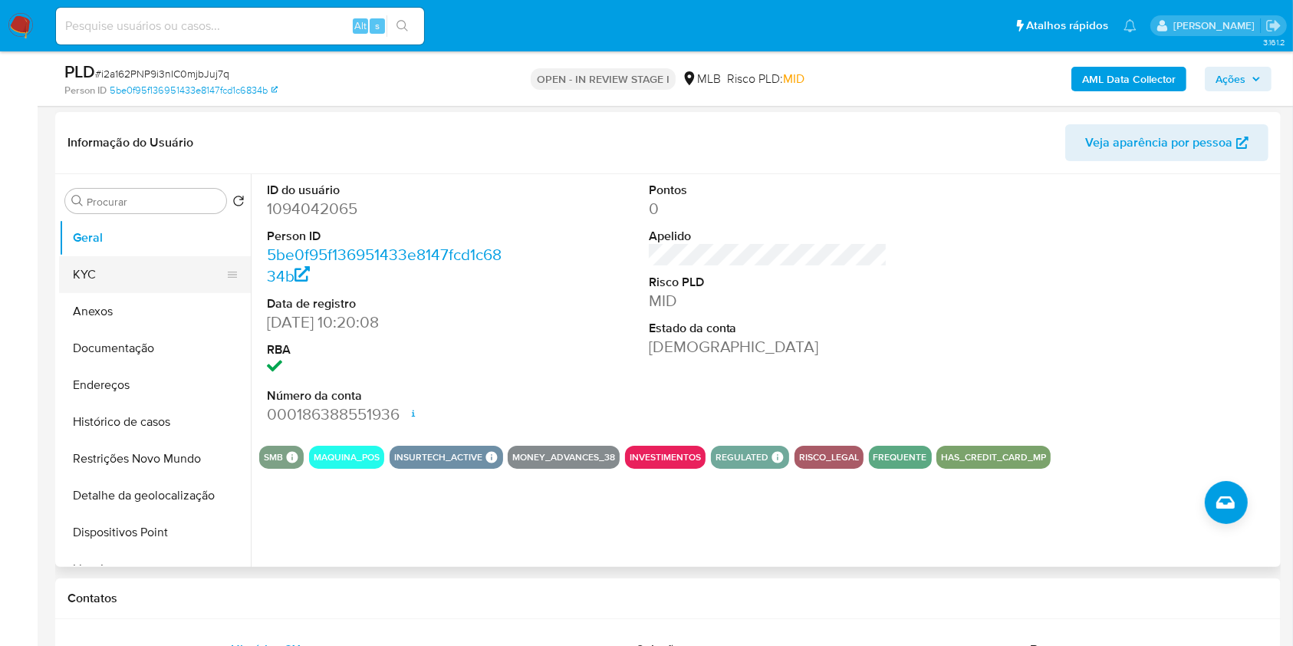
click at [134, 278] on button "KYC" at bounding box center [148, 274] width 179 height 37
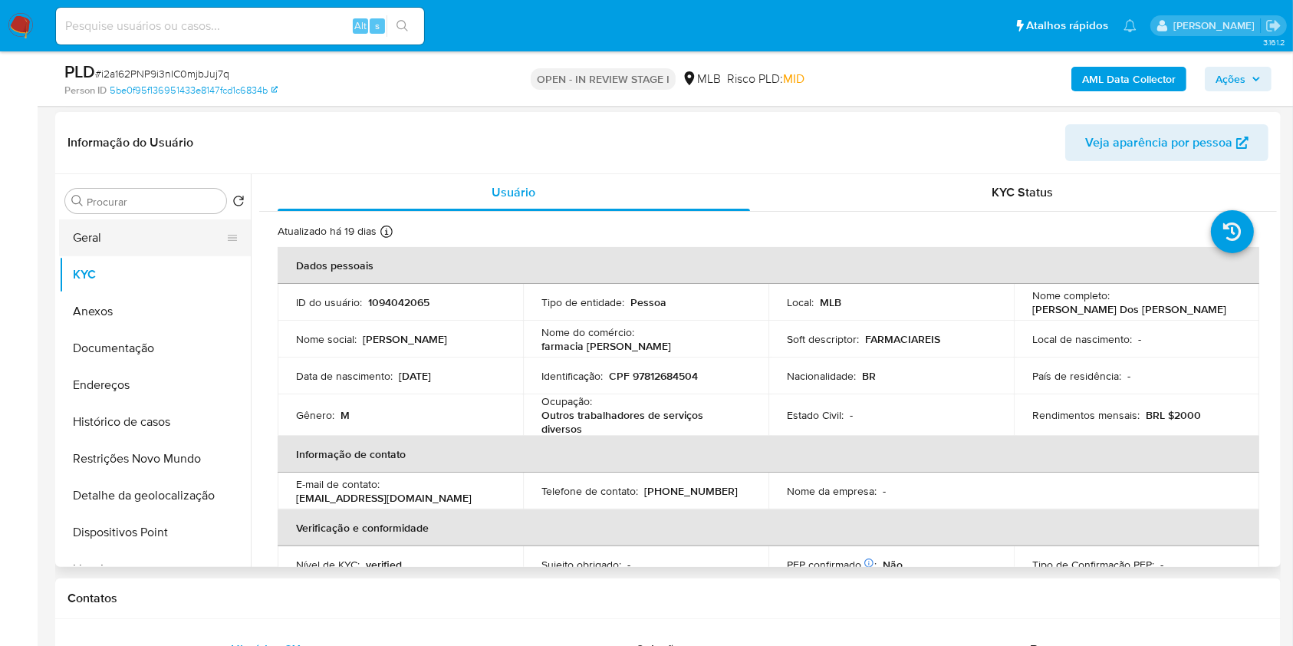
click at [153, 242] on button "Geral" at bounding box center [148, 237] width 179 height 37
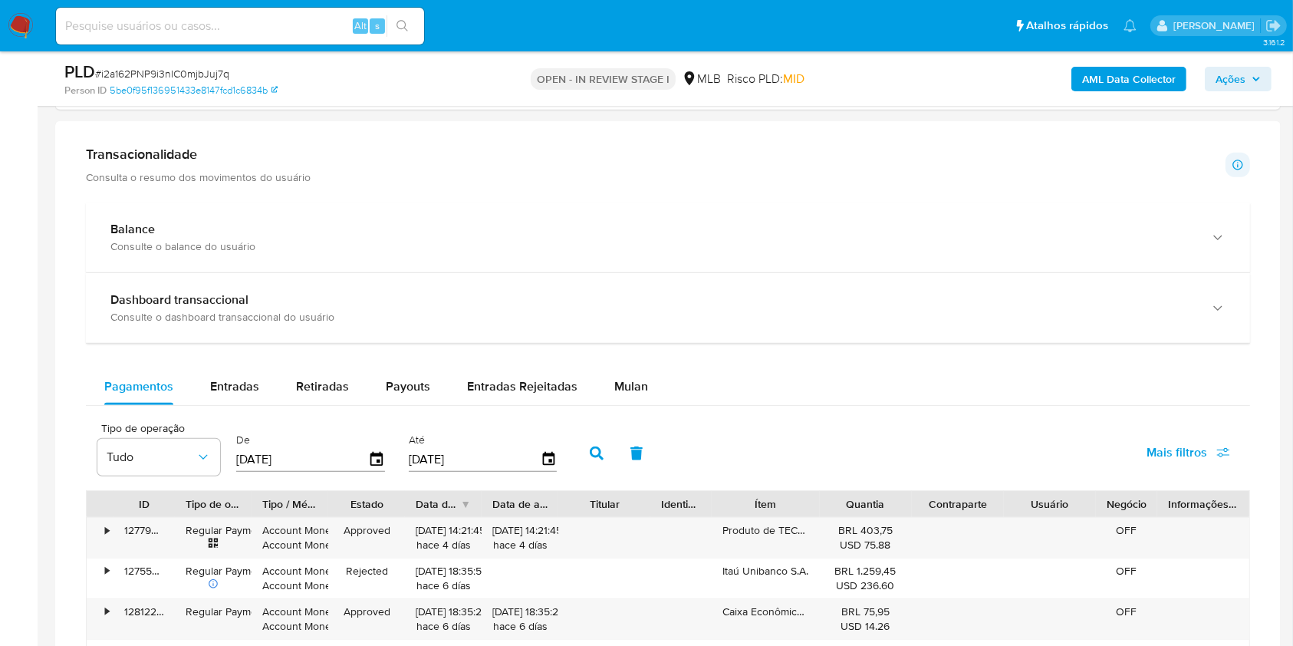
scroll to position [1005, 0]
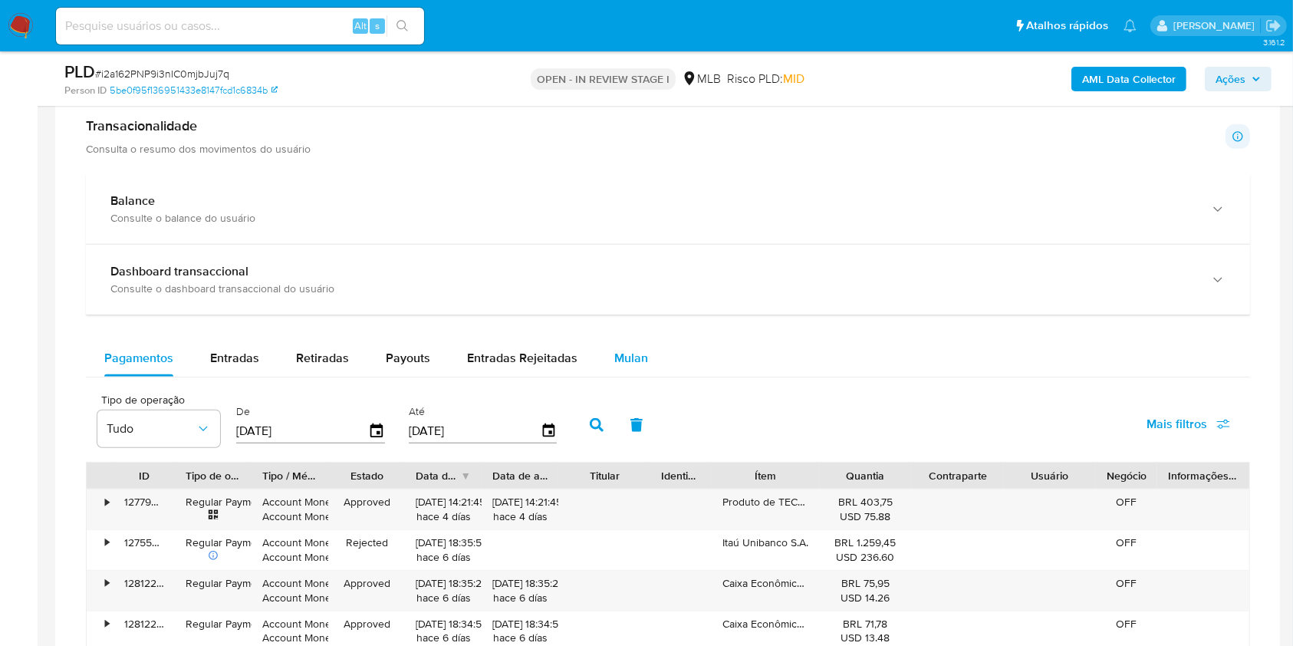
click at [640, 366] on div "Mulan" at bounding box center [631, 358] width 34 height 37
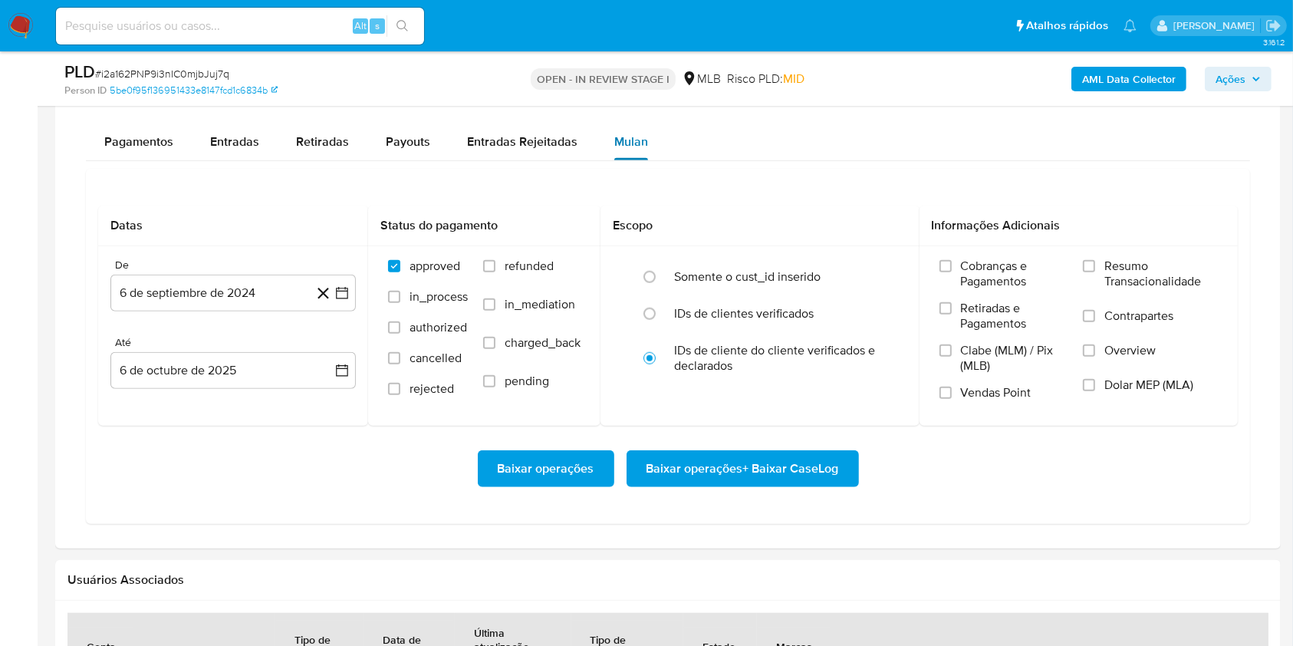
scroll to position [1222, 0]
click at [184, 291] on button "6 de septiembre de 2024" at bounding box center [232, 292] width 245 height 37
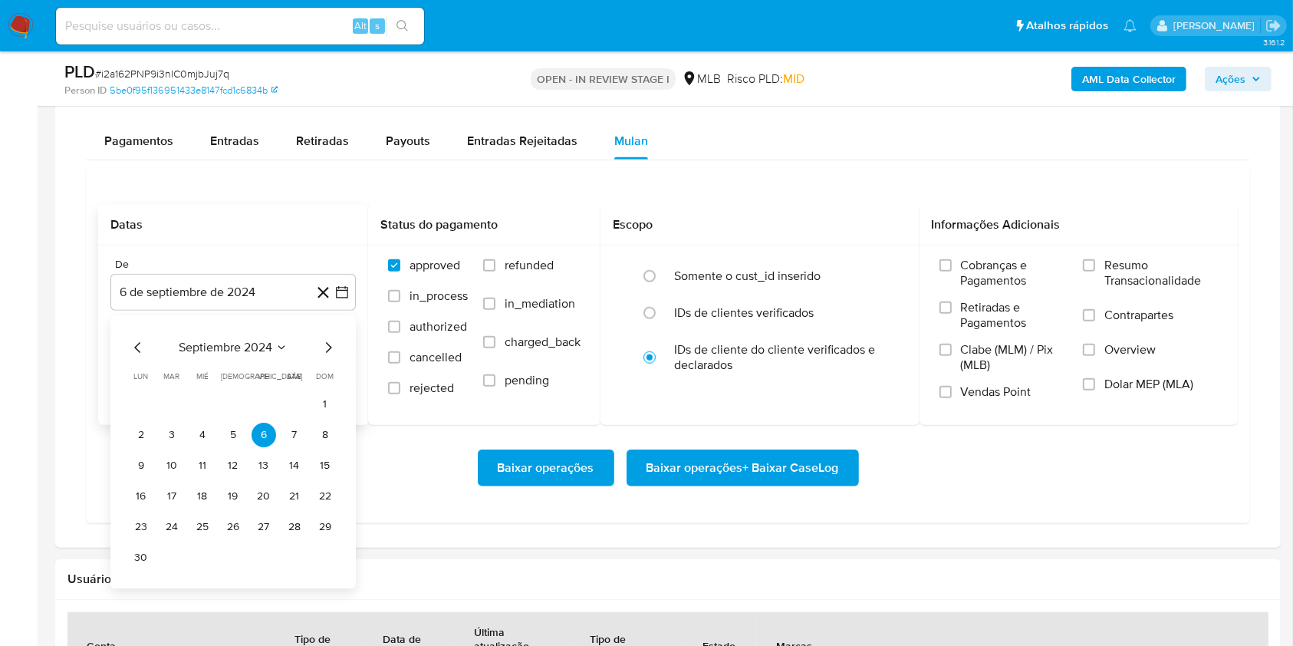
click at [244, 345] on span "septiembre 2024" at bounding box center [226, 347] width 94 height 15
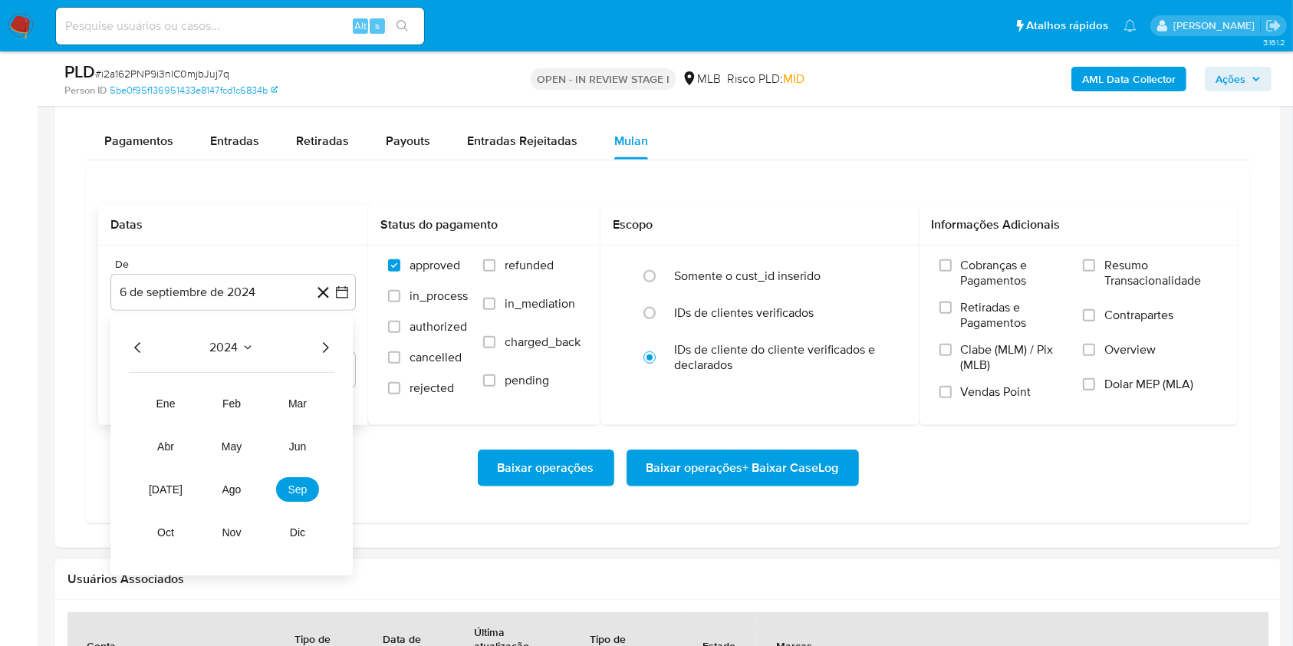
click at [324, 342] on icon "Año siguiente" at bounding box center [326, 347] width 6 height 11
click at [227, 485] on span "ago" at bounding box center [231, 489] width 19 height 12
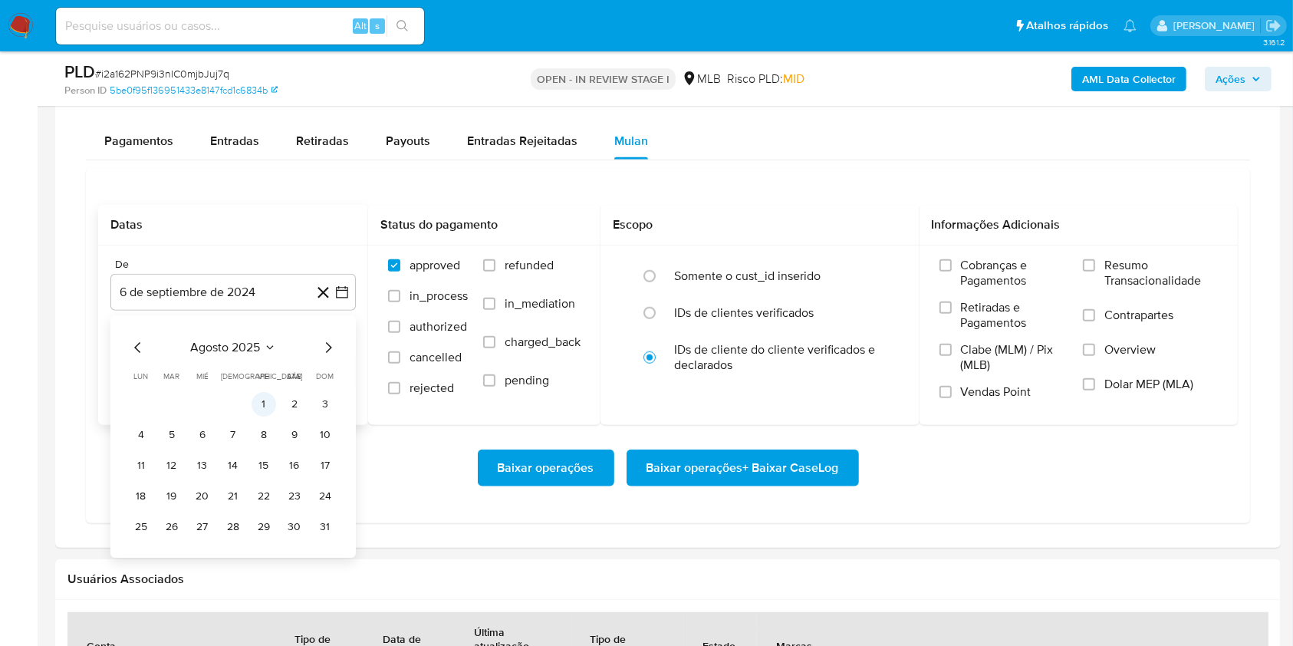
click at [264, 402] on button "1" at bounding box center [263, 404] width 25 height 25
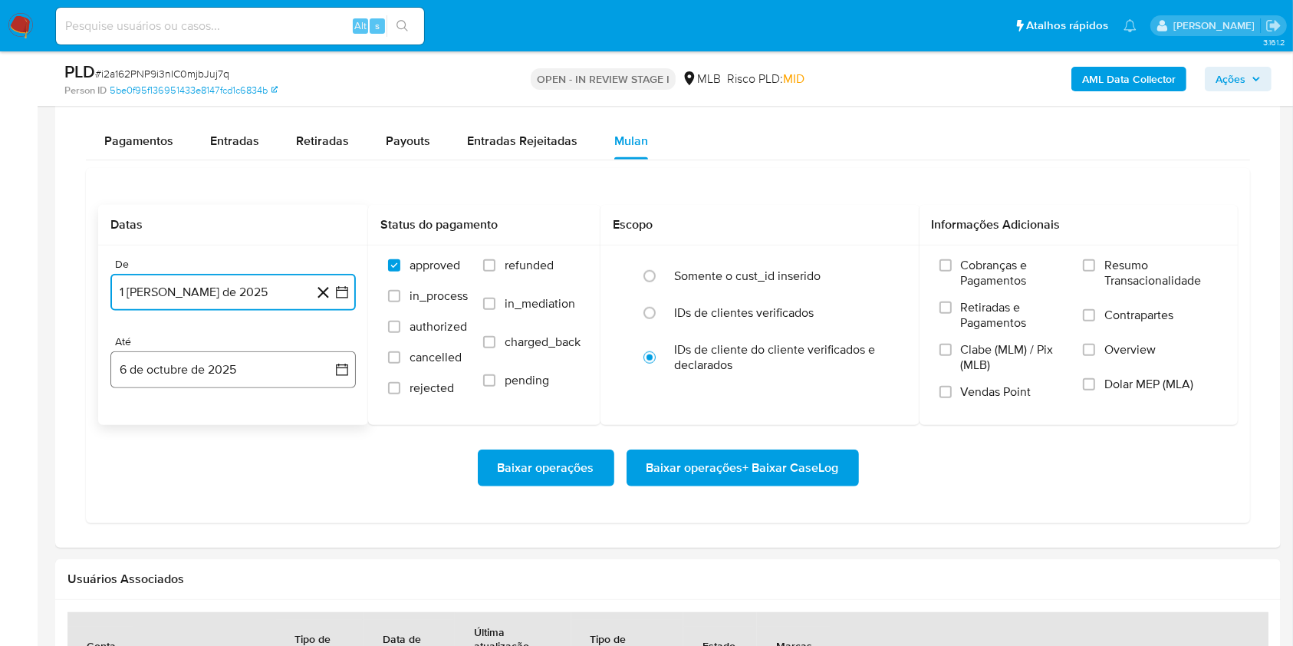
click at [280, 370] on button "6 de octubre de 2025" at bounding box center [232, 369] width 245 height 37
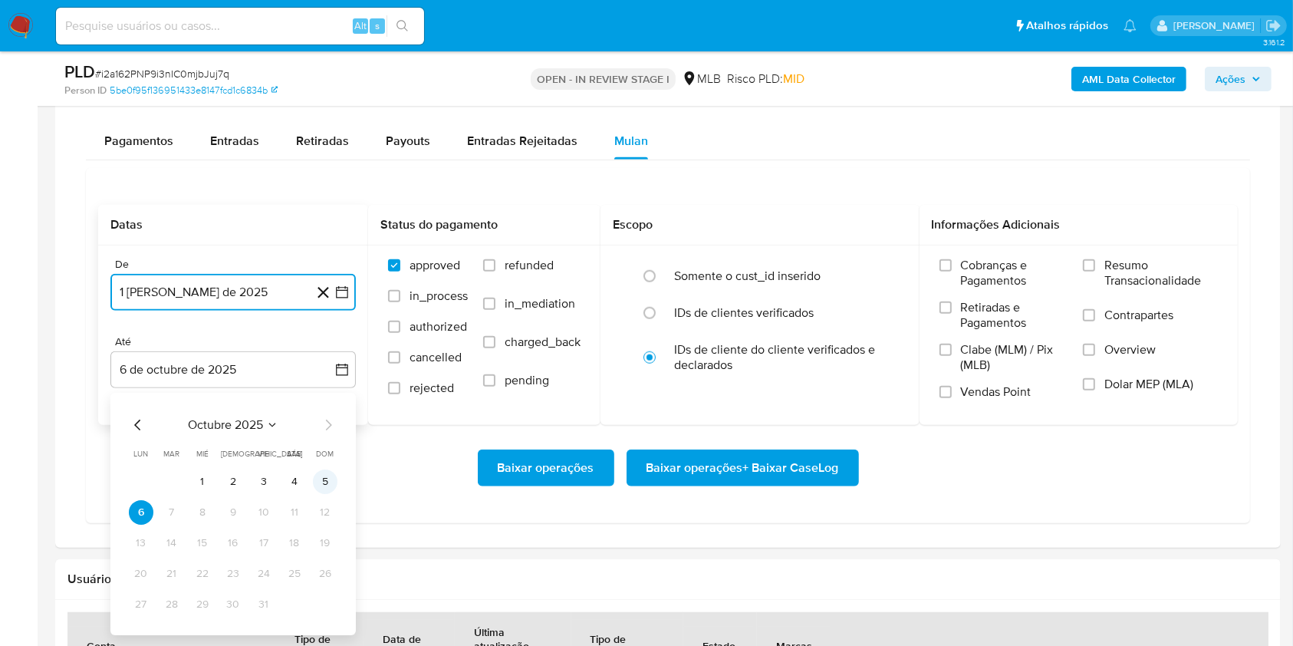
click at [327, 482] on button "5" at bounding box center [325, 481] width 25 height 25
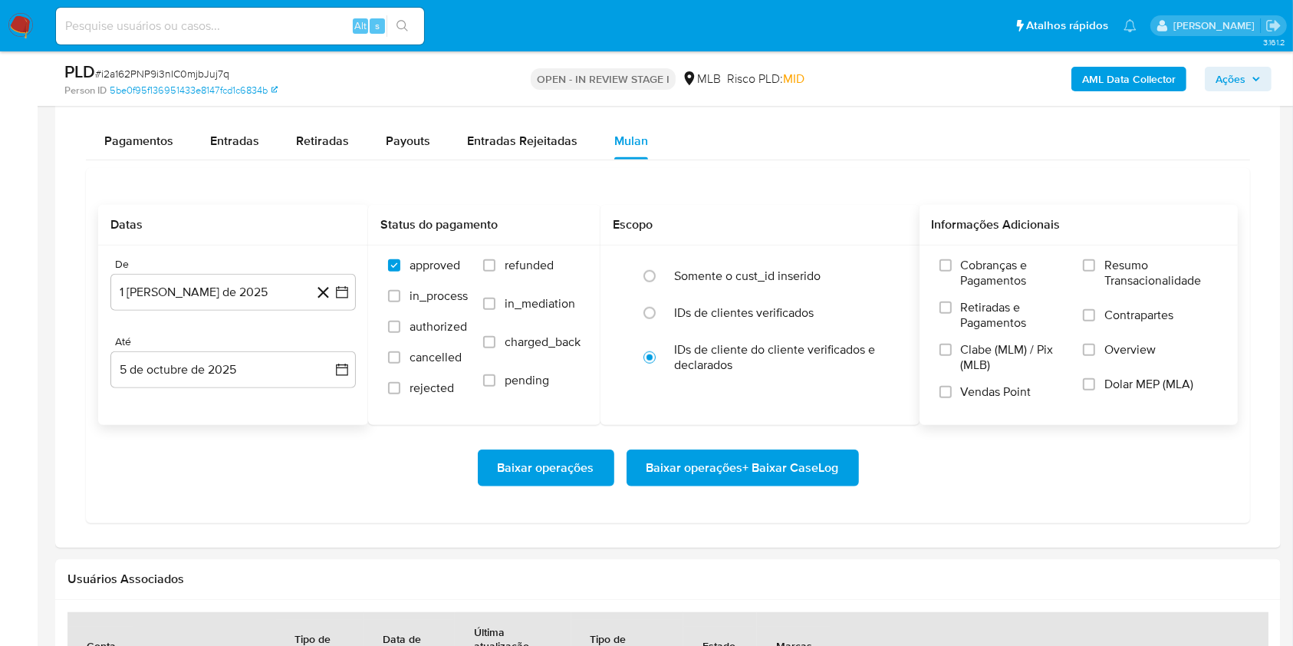
click at [1119, 264] on span "Resumo Transacionalidade" at bounding box center [1160, 273] width 113 height 31
click at [1095, 264] on input "Resumo Transacionalidade" at bounding box center [1089, 265] width 12 height 12
click at [781, 463] on span "Baixar operações + Baixar CaseLog" at bounding box center [742, 468] width 192 height 34
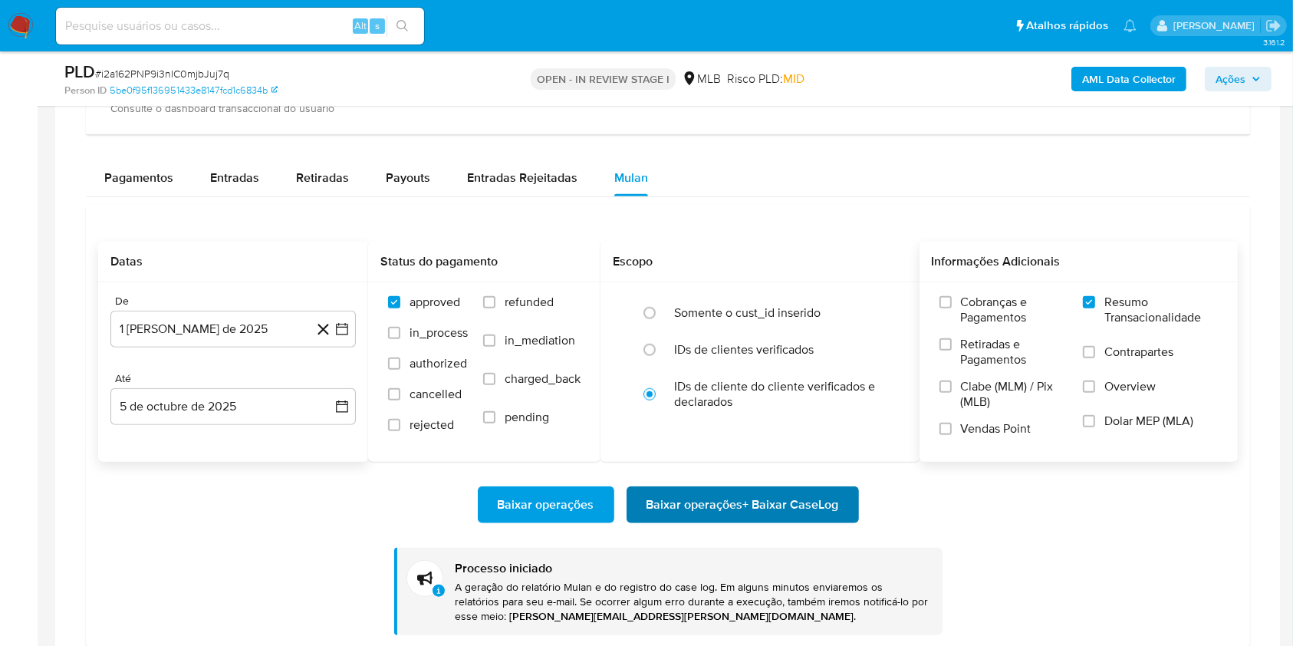
click at [781, 463] on div "Baixar operações Baixar operações + Baixar CaseLog Processo iniciado A geração …" at bounding box center [667, 548] width 1139 height 173
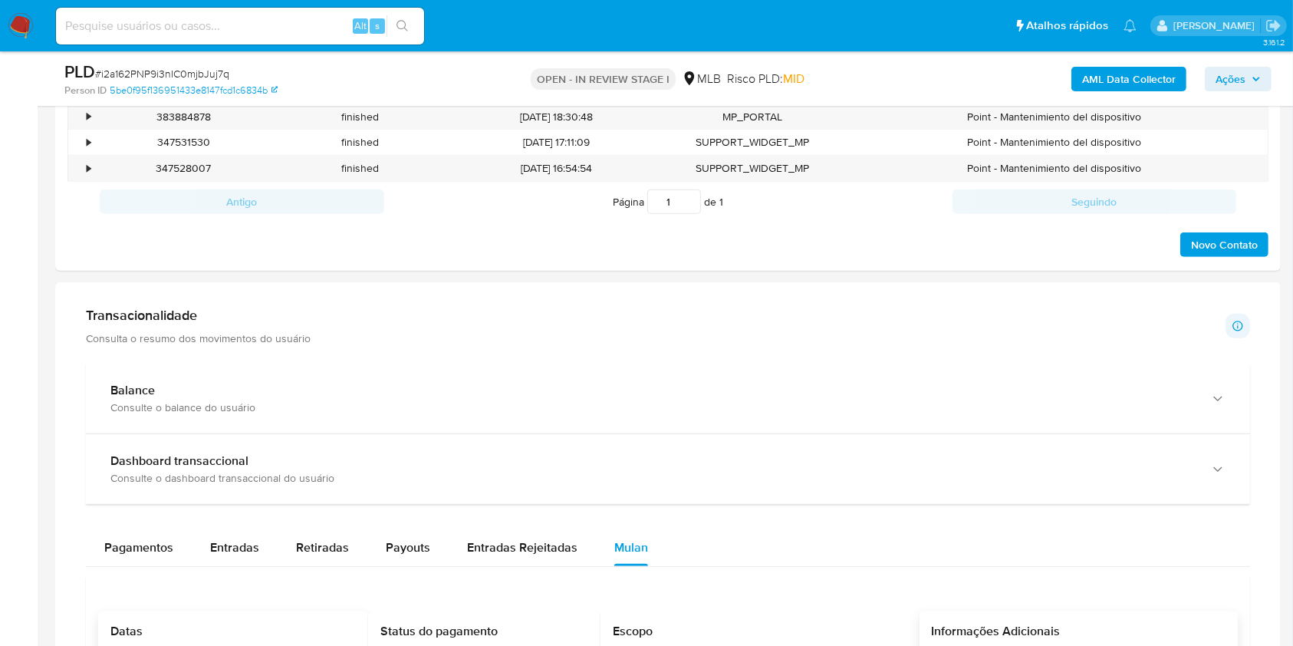
scroll to position [817, 0]
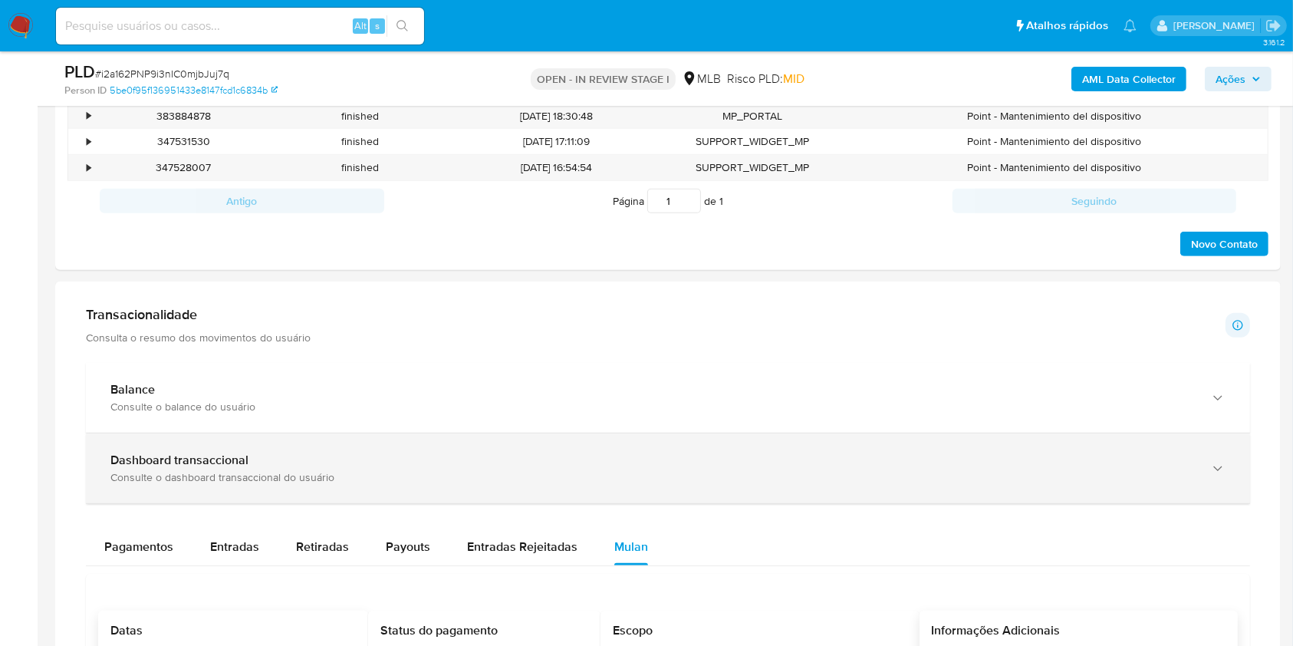
click at [766, 490] on div "Dashboard transaccional Consulte o dashboard transaccional do usuário" at bounding box center [668, 468] width 1164 height 70
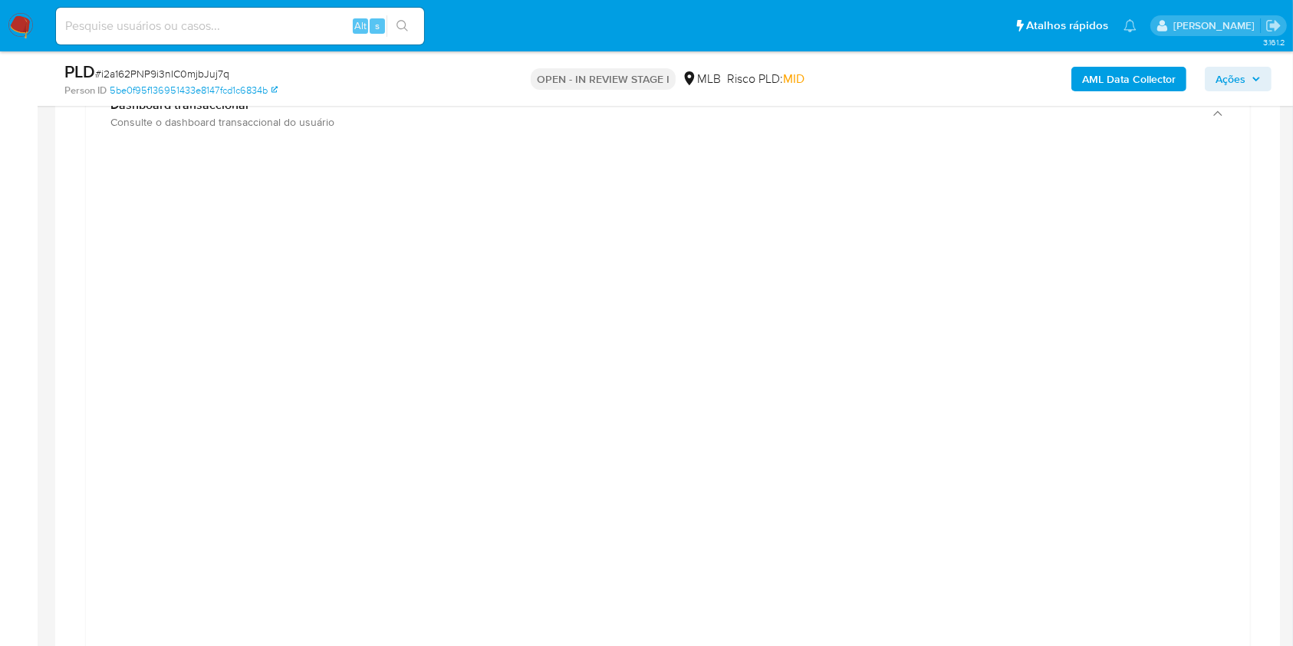
scroll to position [0, 0]
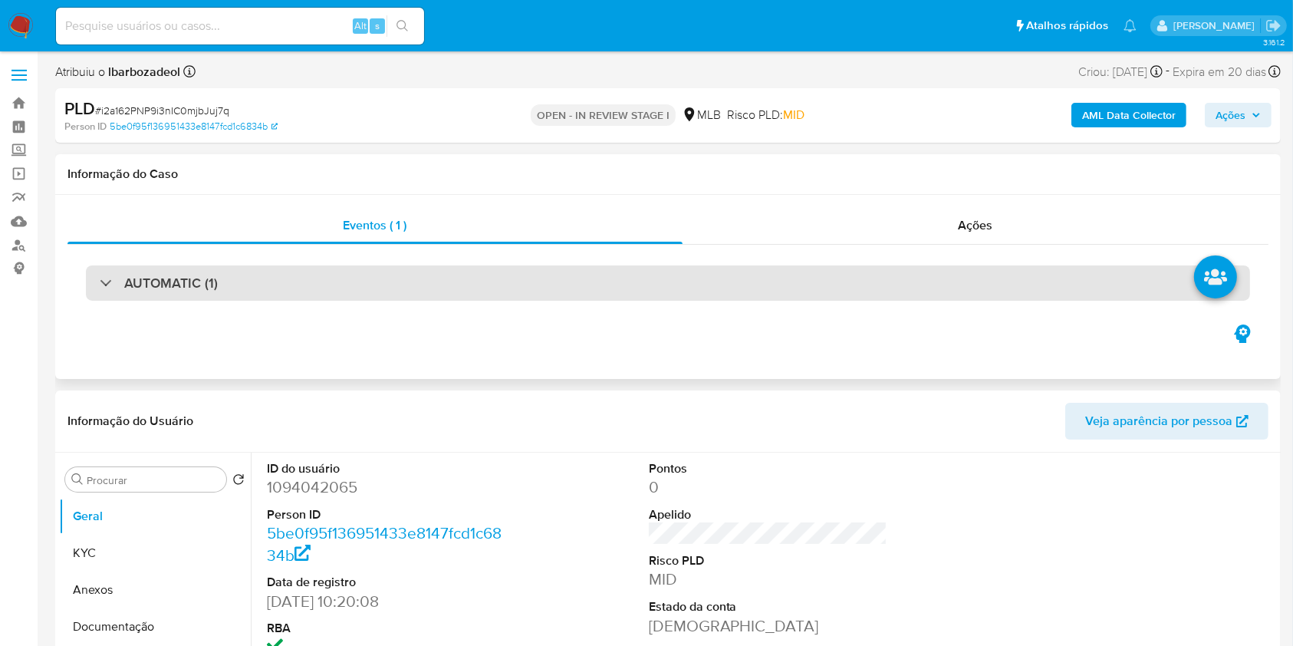
click at [900, 291] on div "AUTOMATIC (1)" at bounding box center [668, 282] width 1164 height 35
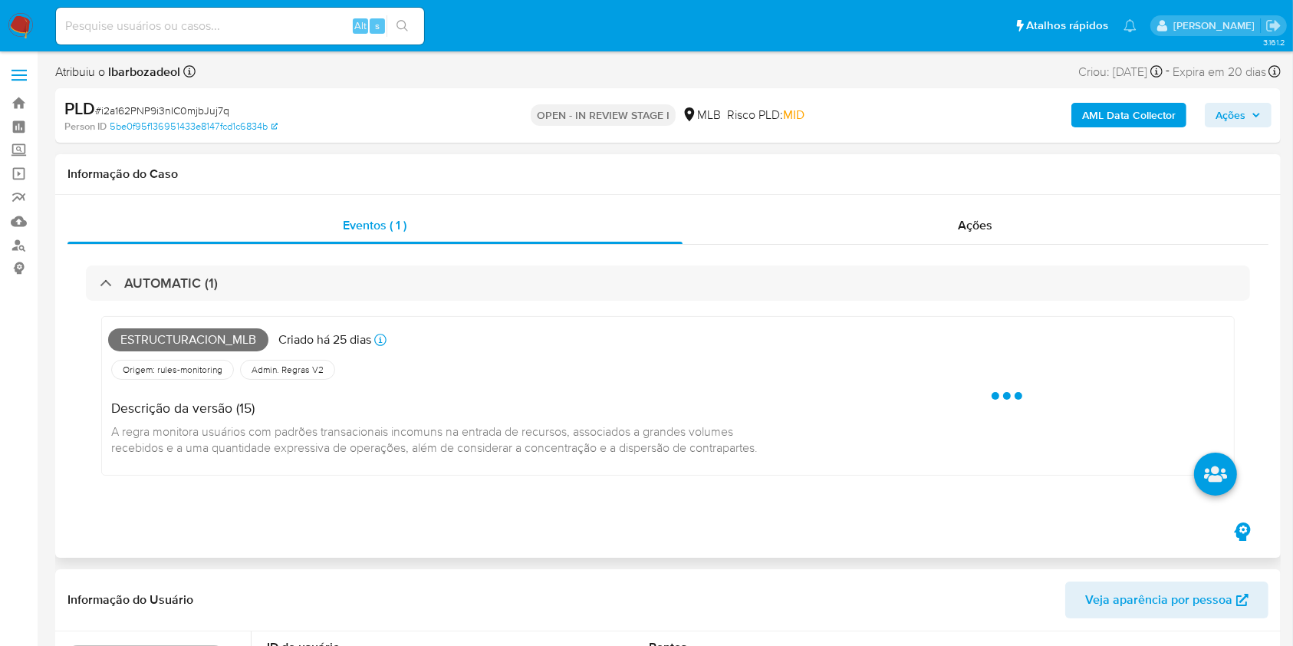
click at [226, 340] on span "Estructuracion_mlb" at bounding box center [188, 339] width 160 height 23
copy span "Estructuracion_mlb"
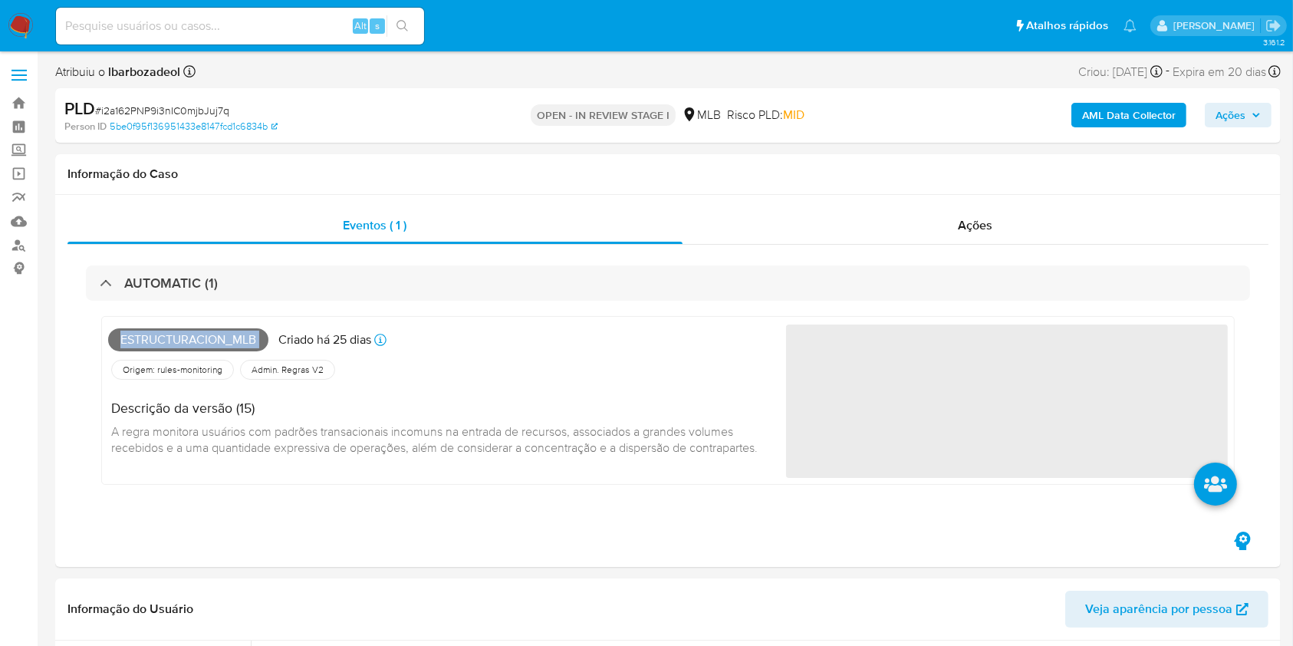
click at [1217, 120] on span "Ações" at bounding box center [1230, 115] width 30 height 25
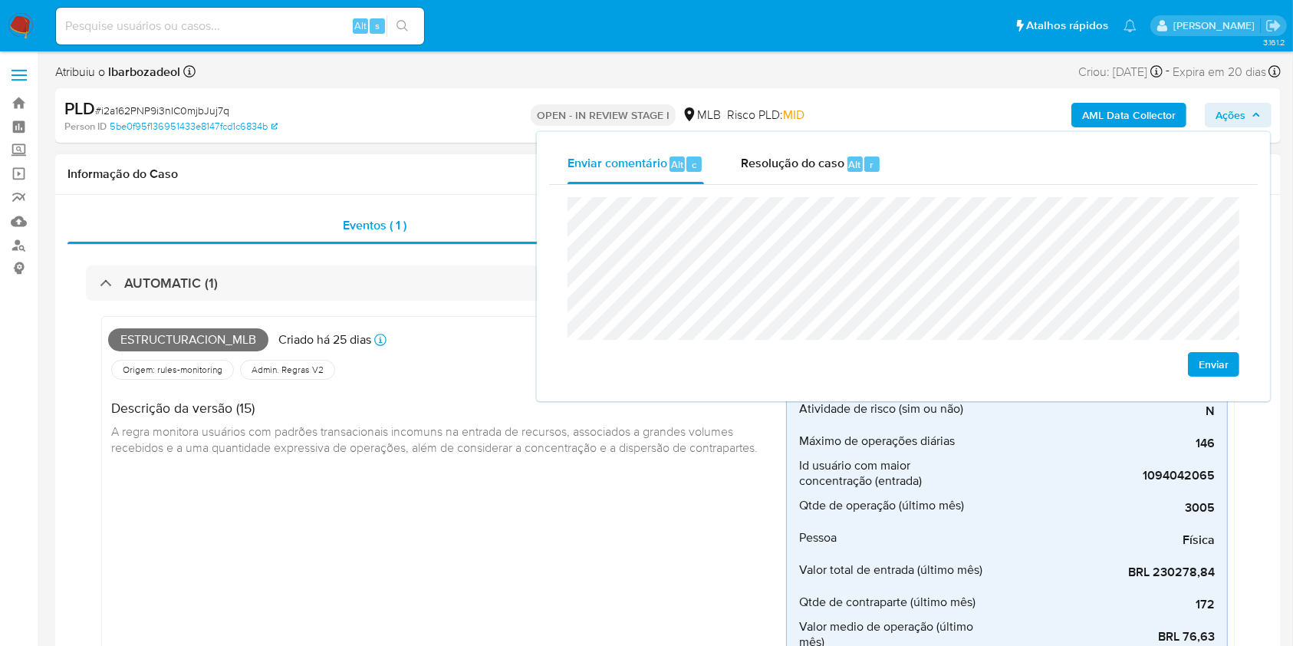
click at [389, 179] on h1 "Informação do Caso" at bounding box center [667, 173] width 1201 height 15
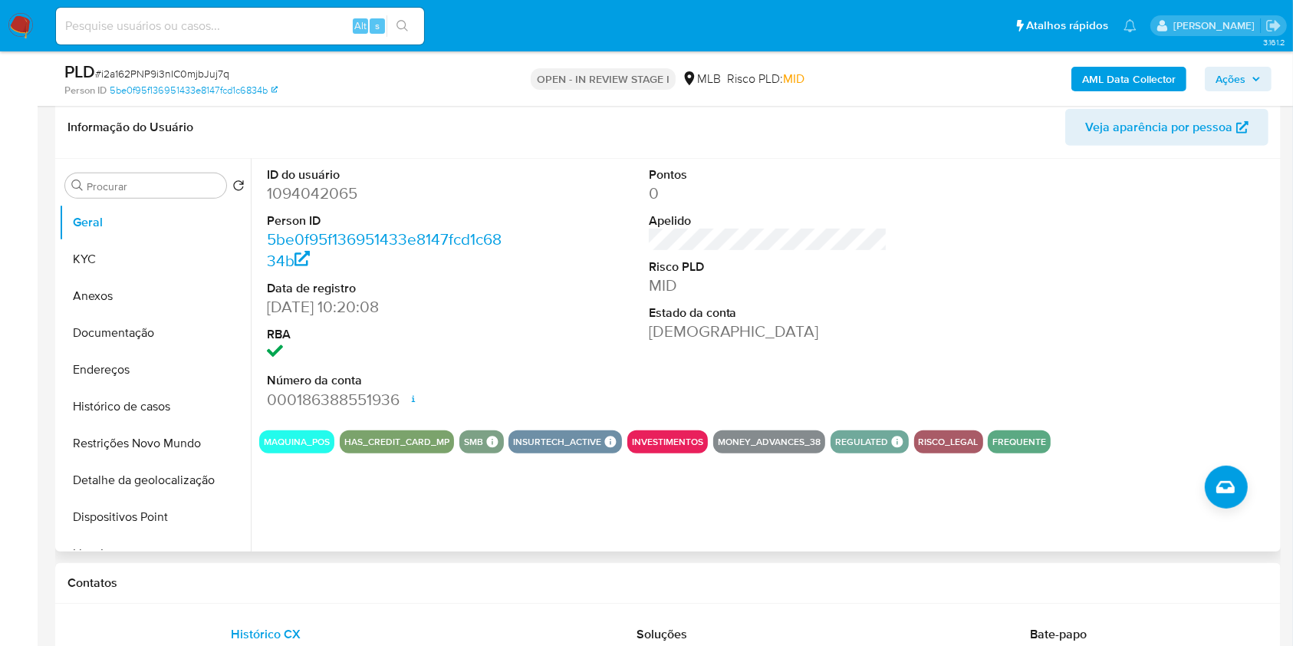
scroll to position [705, 0]
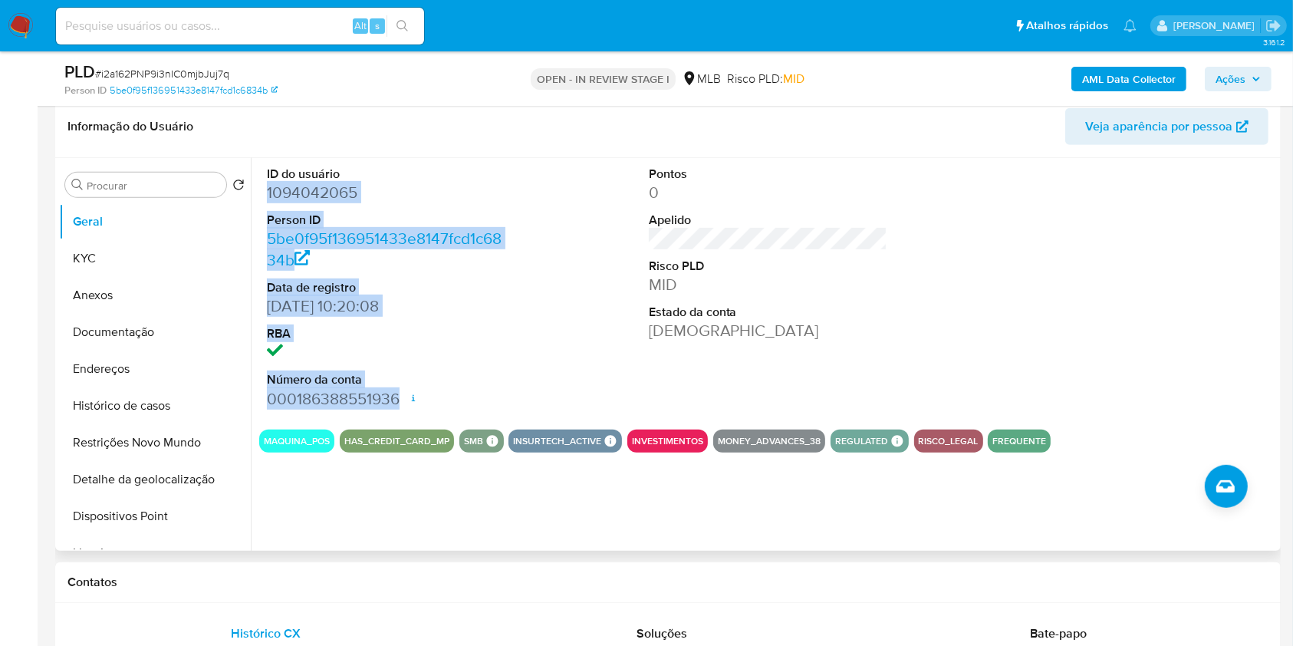
drag, startPoint x: 270, startPoint y: 199, endPoint x: 438, endPoint y: 378, distance: 245.7
click at [438, 394] on div "ID do usuário 1094042065 Person ID 5be0f95f136951433e8147fcd1c6834b Data de reg…" at bounding box center [386, 287] width 255 height 259
copy dl "1094042065 Person ID 5be0f95f136951433e8147fcd1c6834b Data de registro 22/03/20…"
click at [1244, 75] on span "Ações" at bounding box center [1230, 79] width 30 height 25
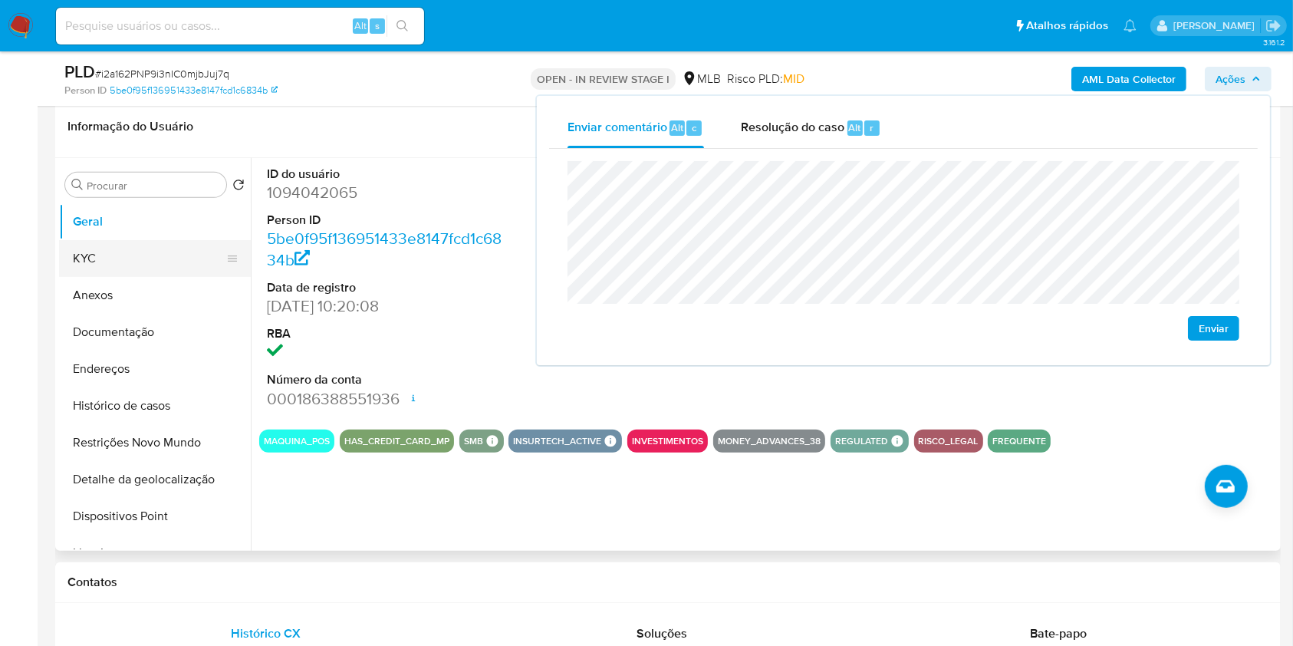
click at [131, 244] on button "KYC" at bounding box center [148, 258] width 179 height 37
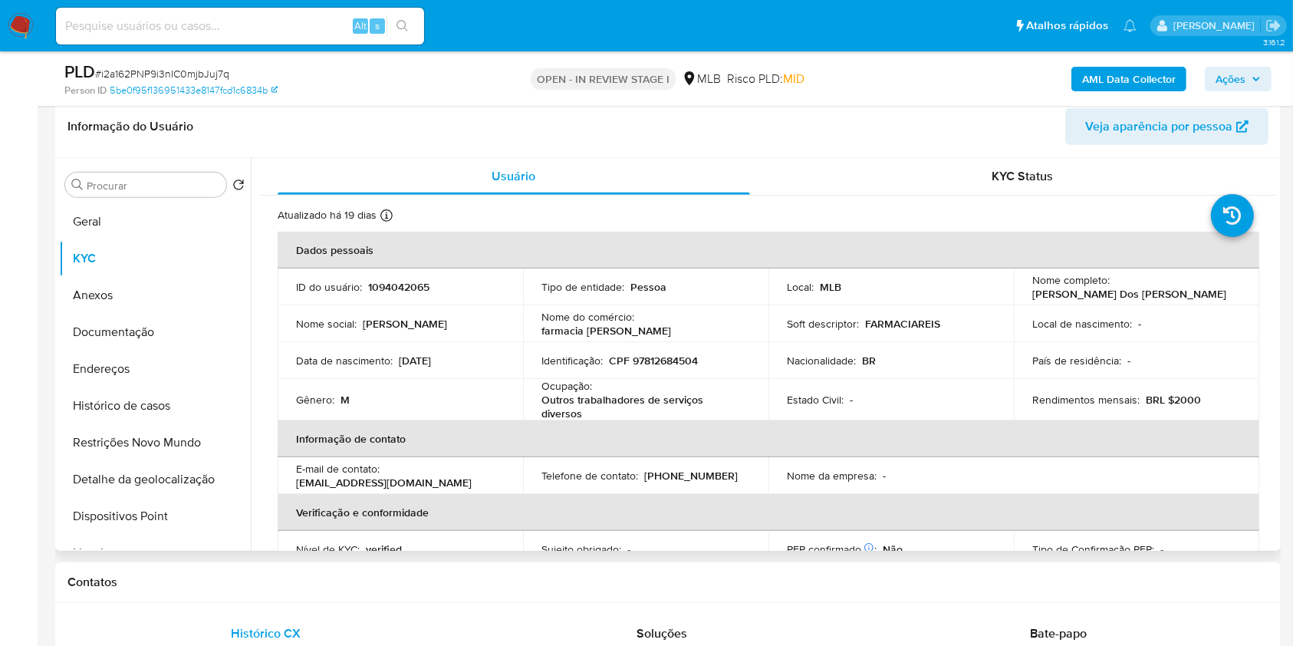
click at [654, 362] on p "CPF 97812684504" at bounding box center [653, 360] width 89 height 14
copy div "Identificação : CPF 97812684504"
click at [671, 364] on p "CPF 97812684504" at bounding box center [653, 360] width 89 height 14
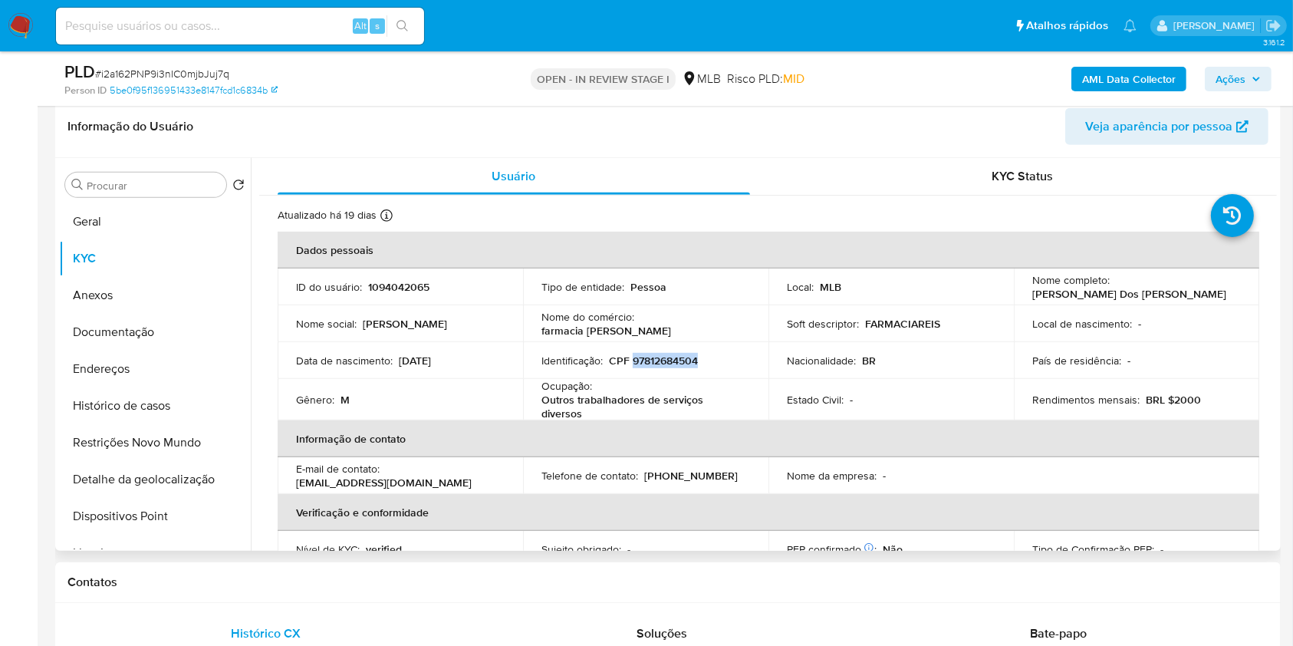
click at [671, 364] on p "CPF 97812684504" at bounding box center [653, 360] width 89 height 14
click at [1224, 77] on span "Ações" at bounding box center [1230, 79] width 30 height 25
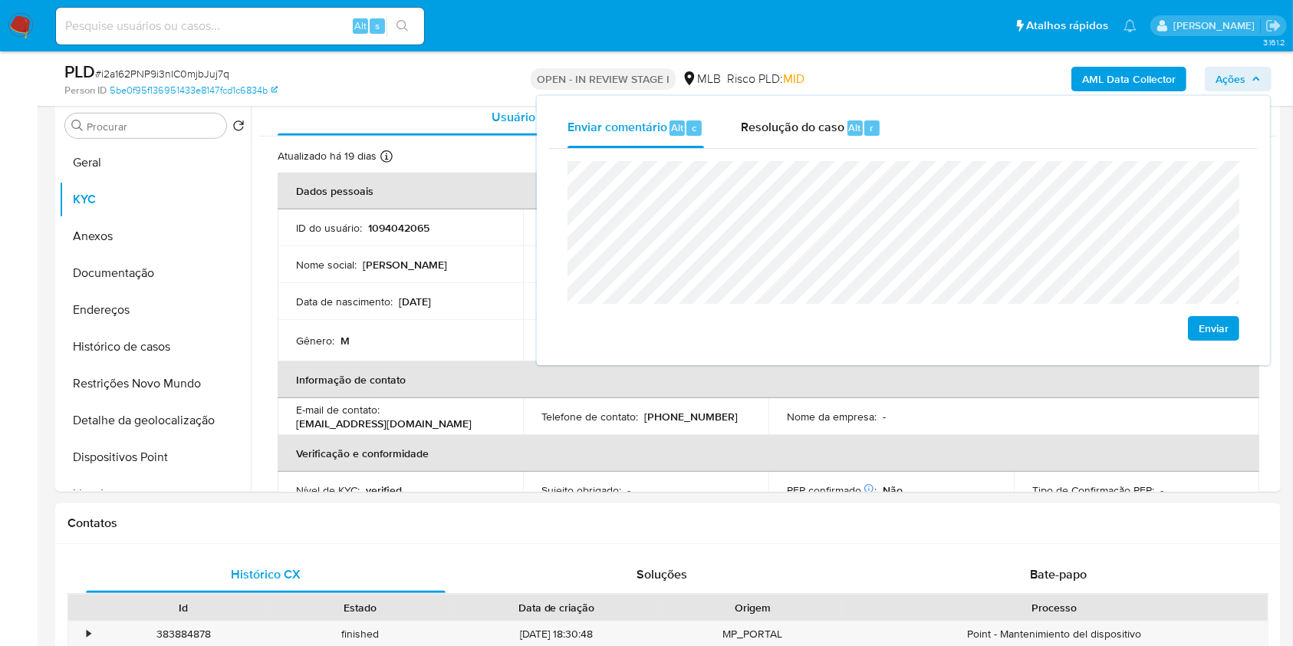
scroll to position [768, 0]
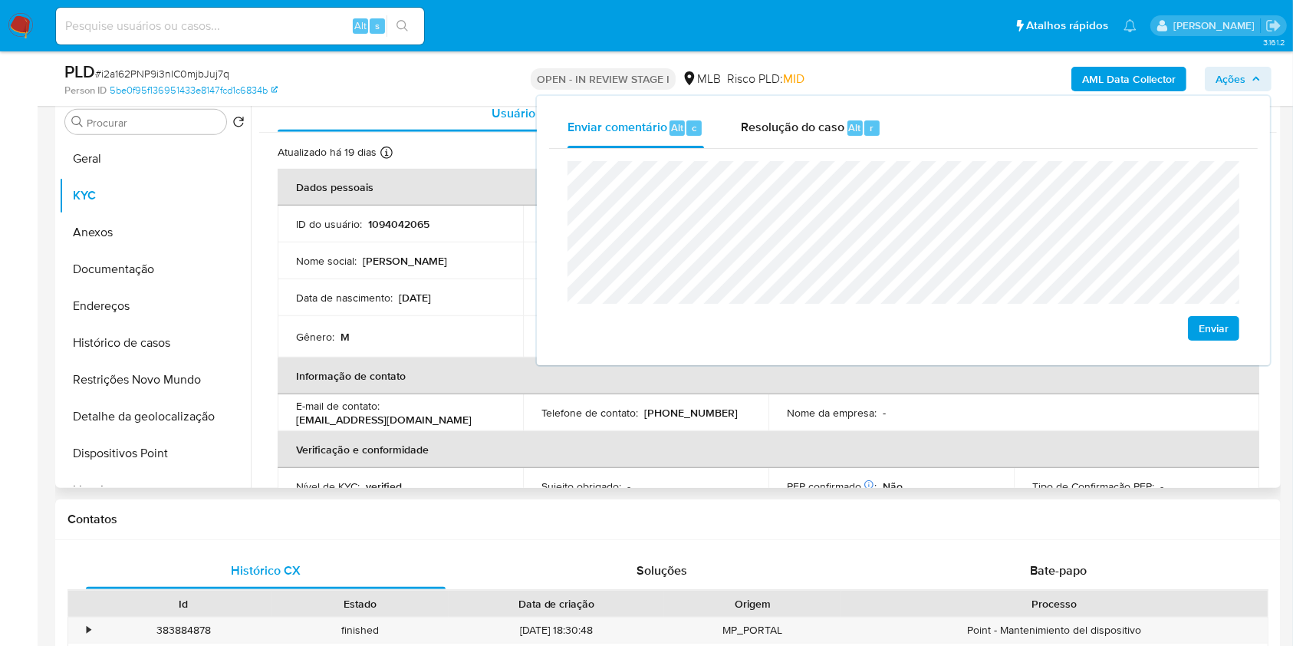
click at [560, 420] on td "Telefone de contato : (71) 991789499" at bounding box center [645, 412] width 245 height 37
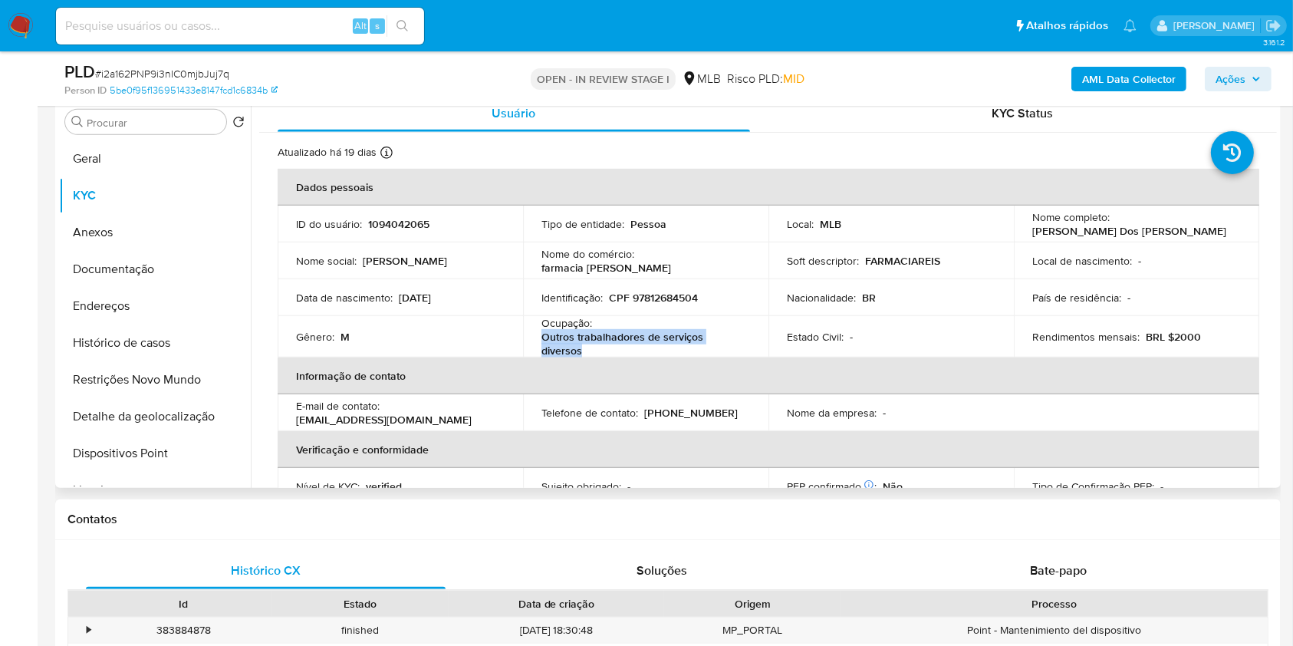
drag, startPoint x: 539, startPoint y: 336, endPoint x: 606, endPoint y: 347, distance: 67.7
click at [606, 347] on td "Ocupação : Outros trabalhadores de serviços diversos" at bounding box center [645, 336] width 245 height 41
copy p "Outros trabalhadores de serviços diversos"
click at [1227, 81] on span "Ações" at bounding box center [1230, 79] width 30 height 25
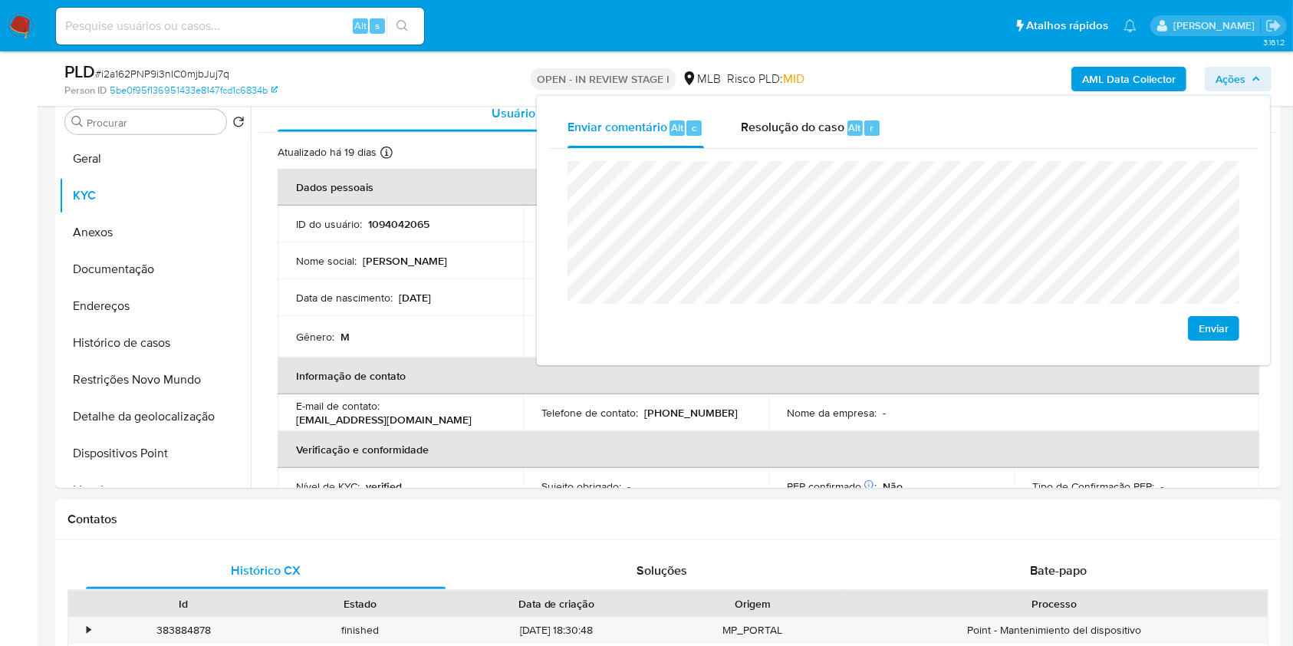
click at [643, 512] on h1 "Contatos" at bounding box center [667, 518] width 1201 height 15
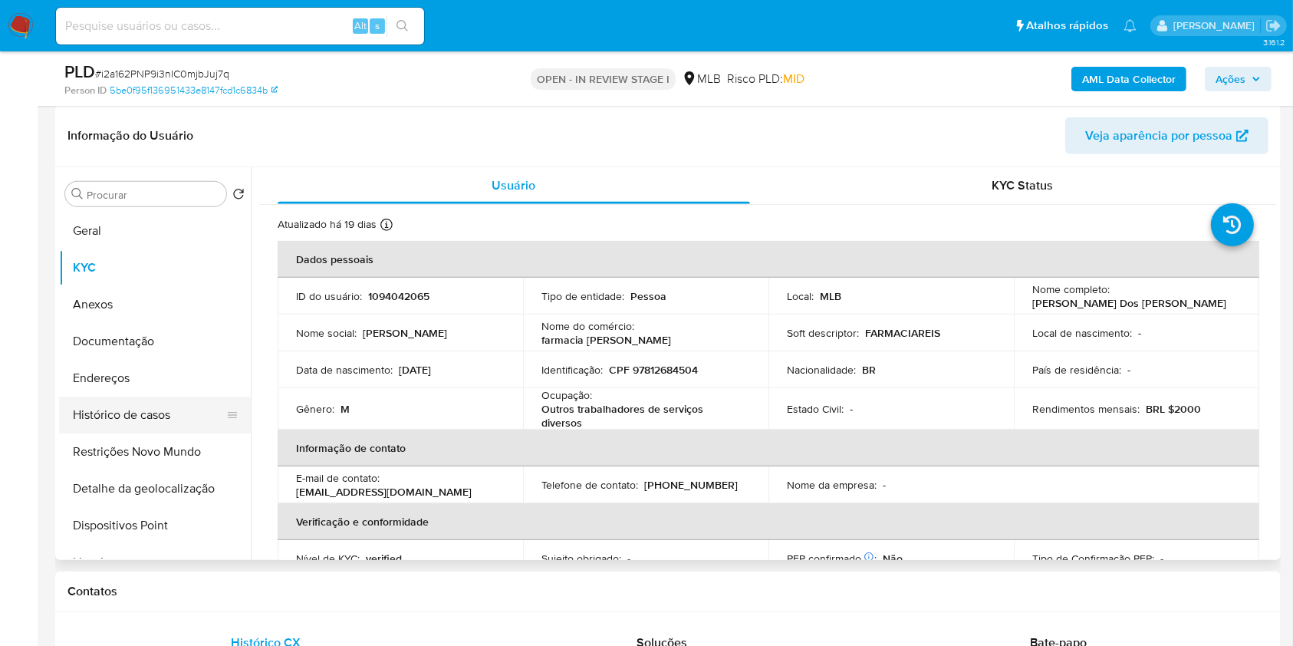
scroll to position [695, 0]
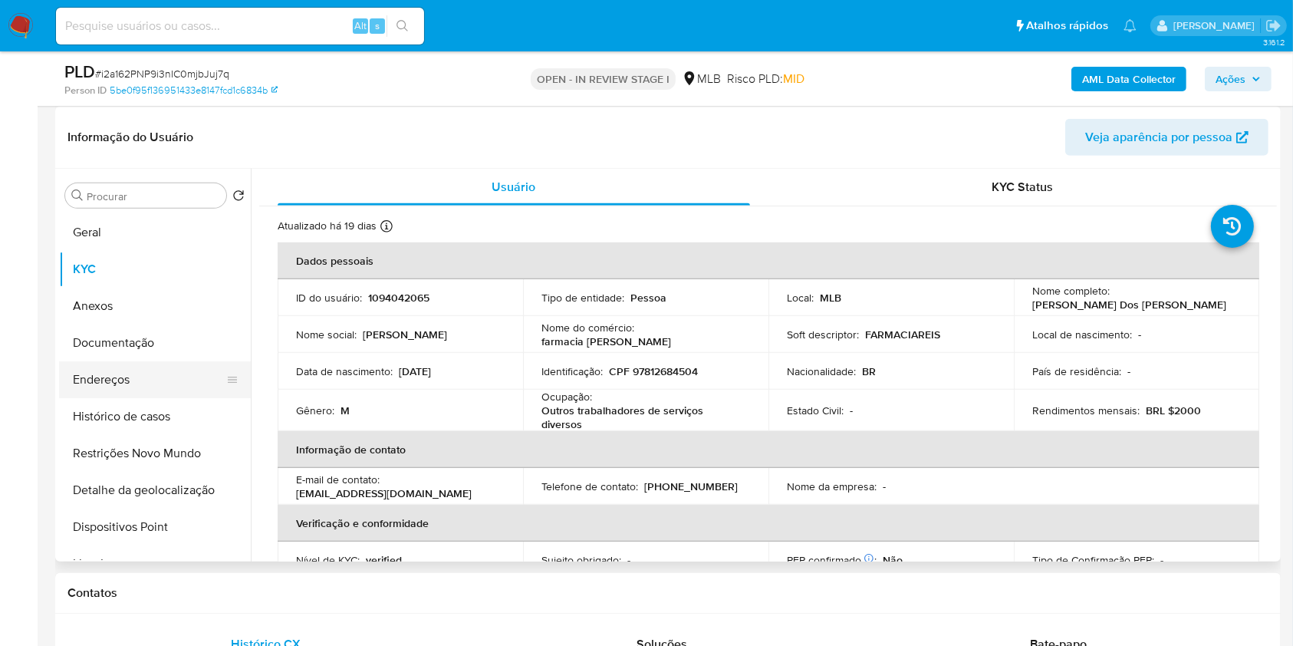
click at [146, 384] on button "Endereços" at bounding box center [148, 379] width 179 height 37
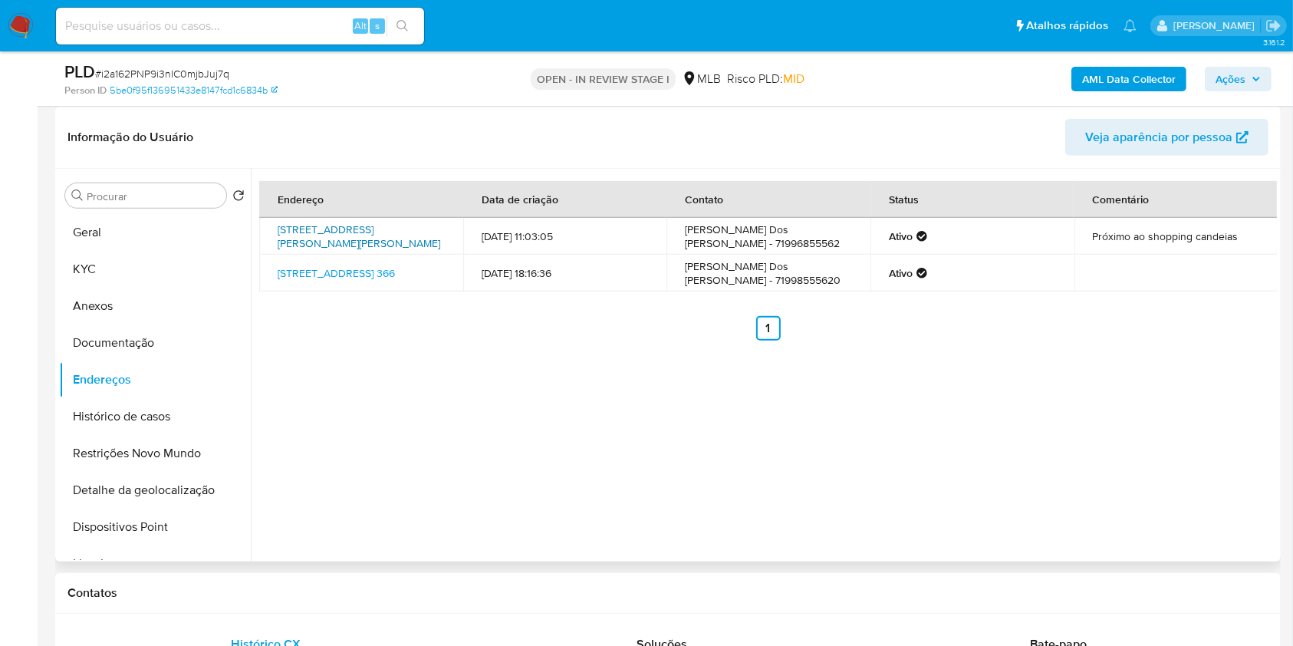
click at [351, 235] on link "Rua José Bonifácio 80, Candeias, Bahia, 43810100, Brasil 80" at bounding box center [359, 236] width 163 height 29
click at [342, 269] on link "Travessa São Francisco De Assis 366, Candeias, Bahia, 43810010, Brasil 366" at bounding box center [336, 272] width 117 height 15
click at [134, 351] on button "Documentação" at bounding box center [148, 342] width 179 height 37
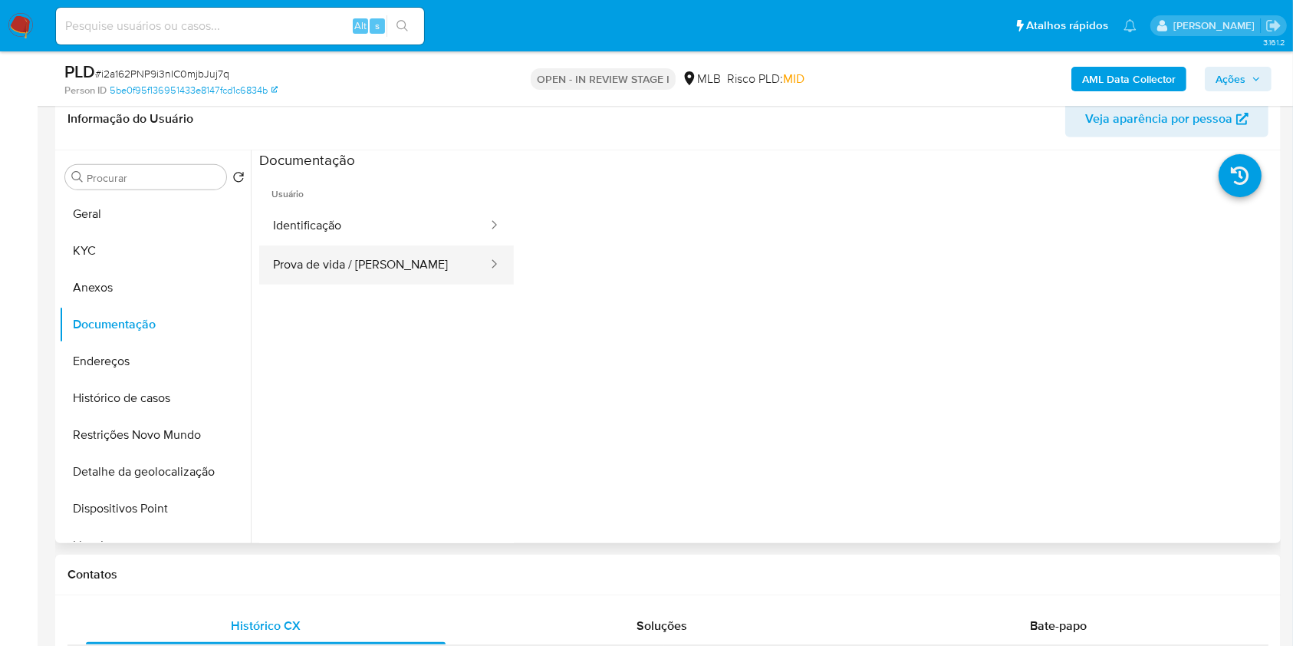
click at [383, 268] on button "Prova de vida / Selfie" at bounding box center [374, 264] width 230 height 39
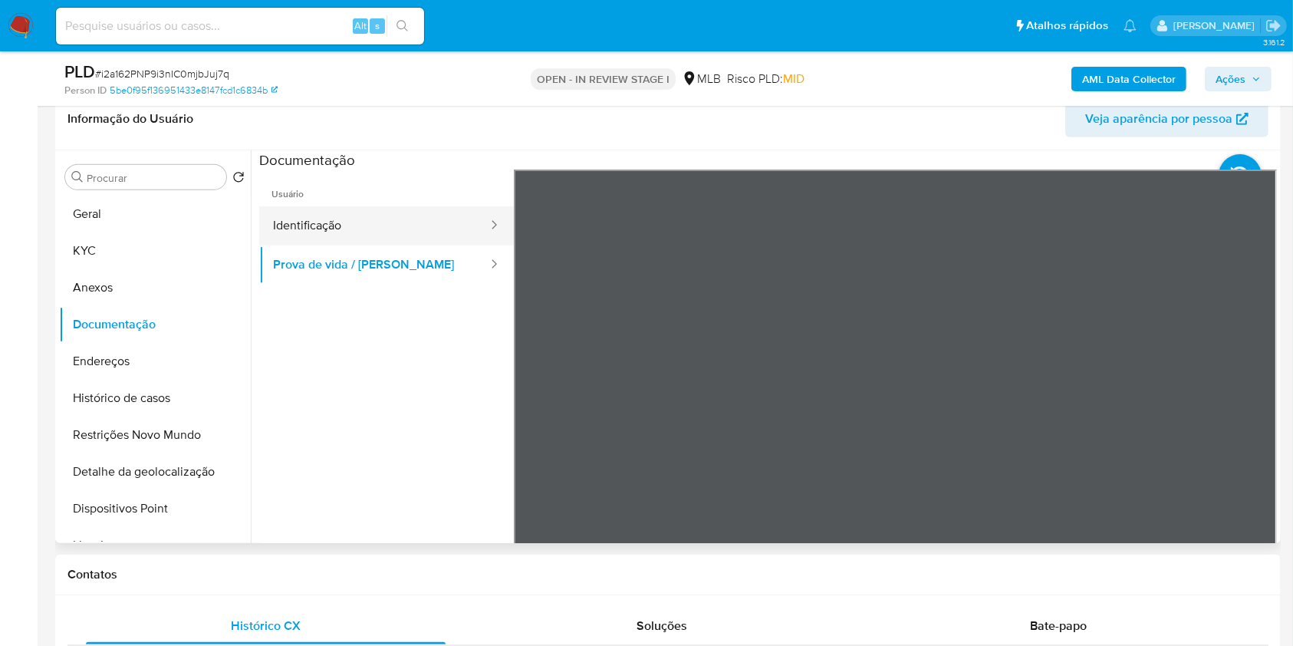
click at [363, 217] on button "Identificação" at bounding box center [374, 225] width 230 height 39
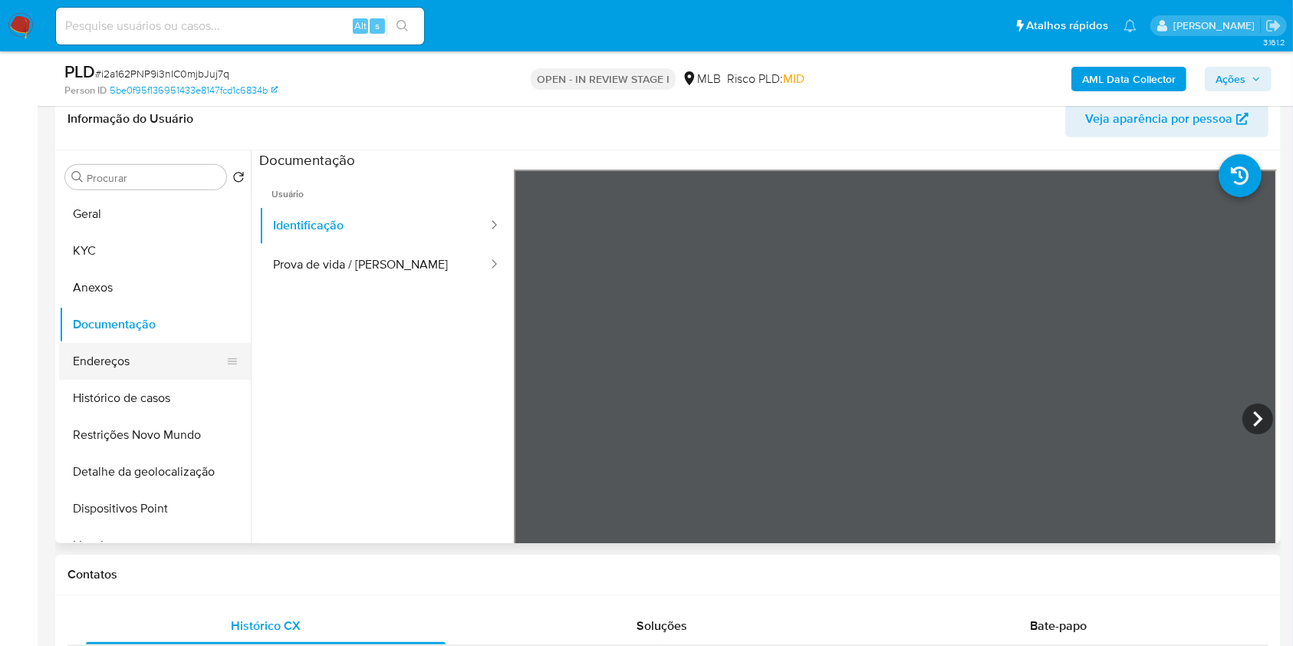
click at [145, 362] on button "Endereços" at bounding box center [148, 361] width 179 height 37
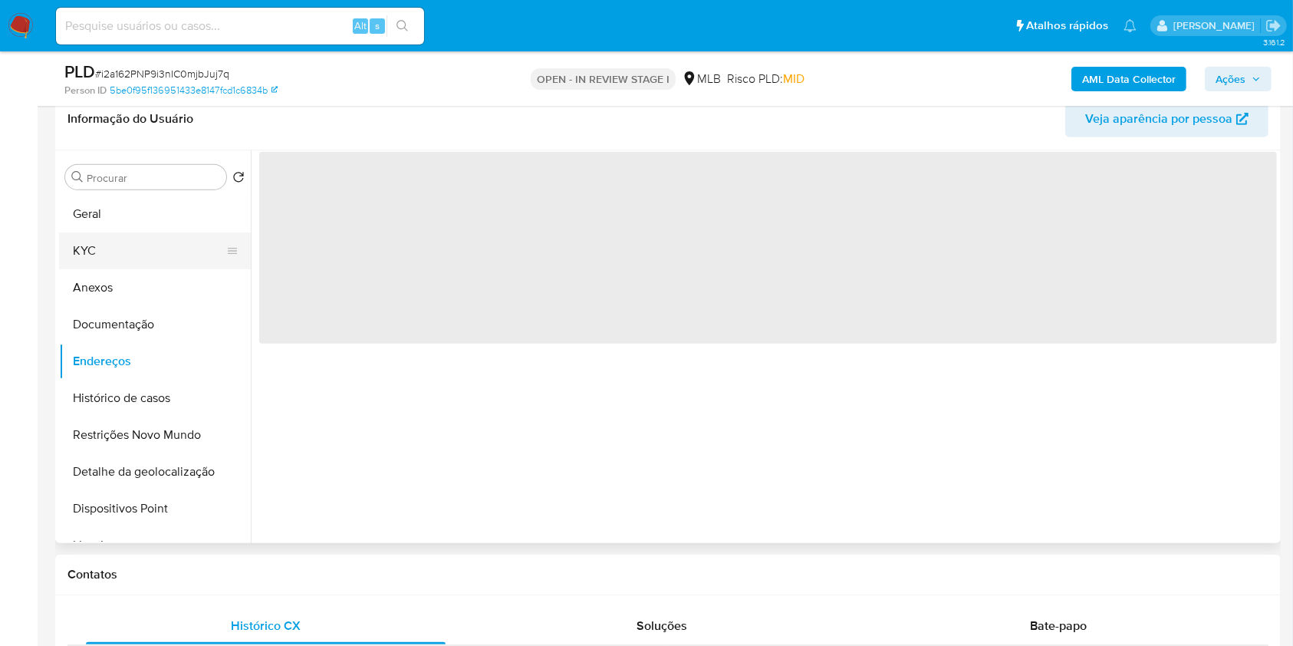
click at [141, 255] on button "KYC" at bounding box center [148, 250] width 179 height 37
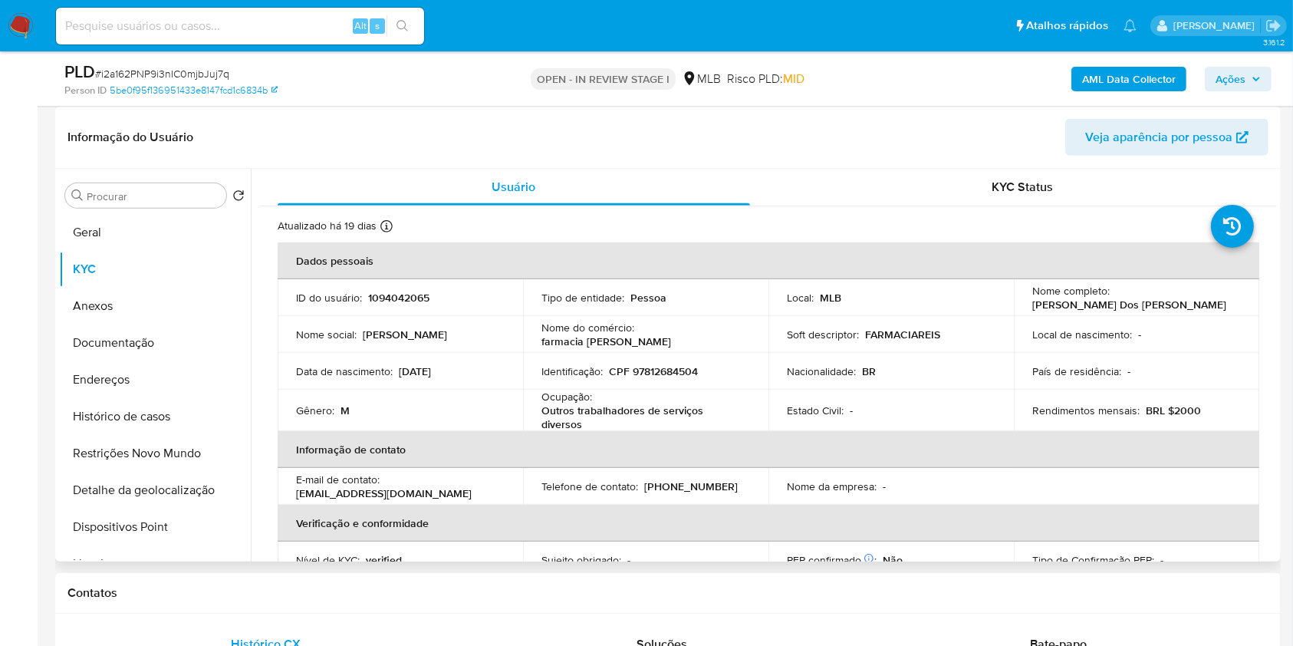
click at [666, 334] on p "farmacia reis" at bounding box center [606, 341] width 130 height 14
copy div "Nome do comércio : farmacia reis"
drag, startPoint x: 123, startPoint y: 228, endPoint x: 251, endPoint y: 37, distance: 230.3
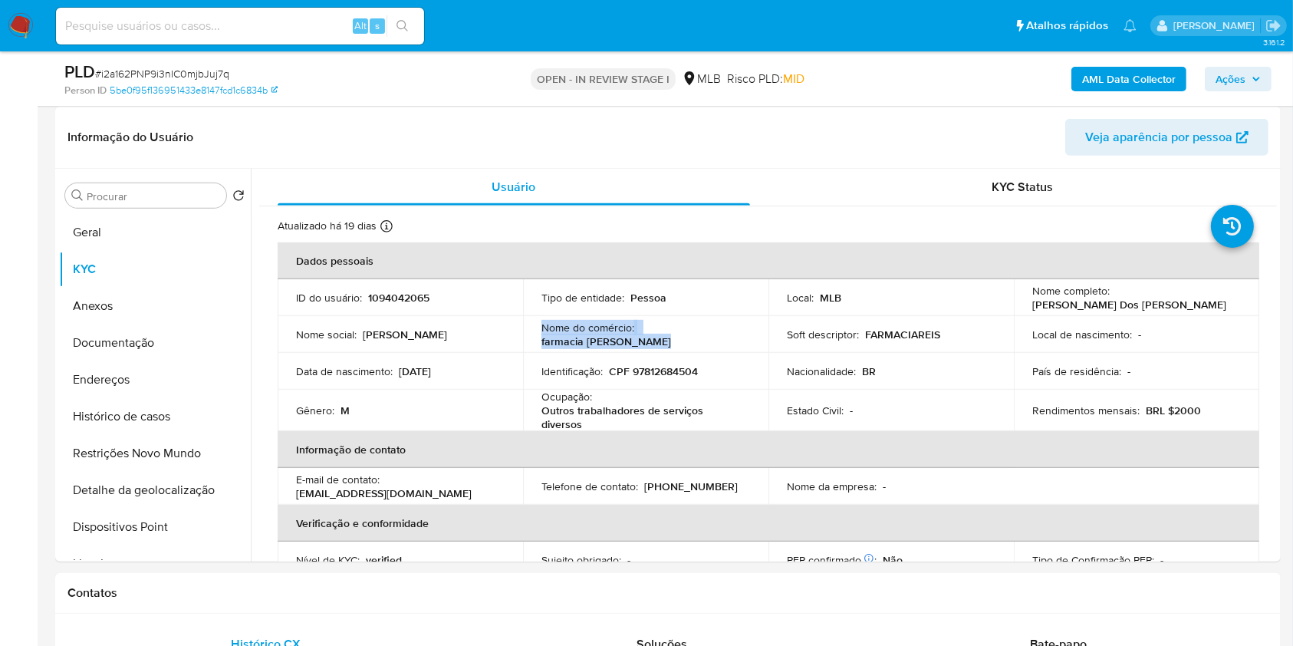
click at [123, 228] on button "Geral" at bounding box center [155, 232] width 192 height 37
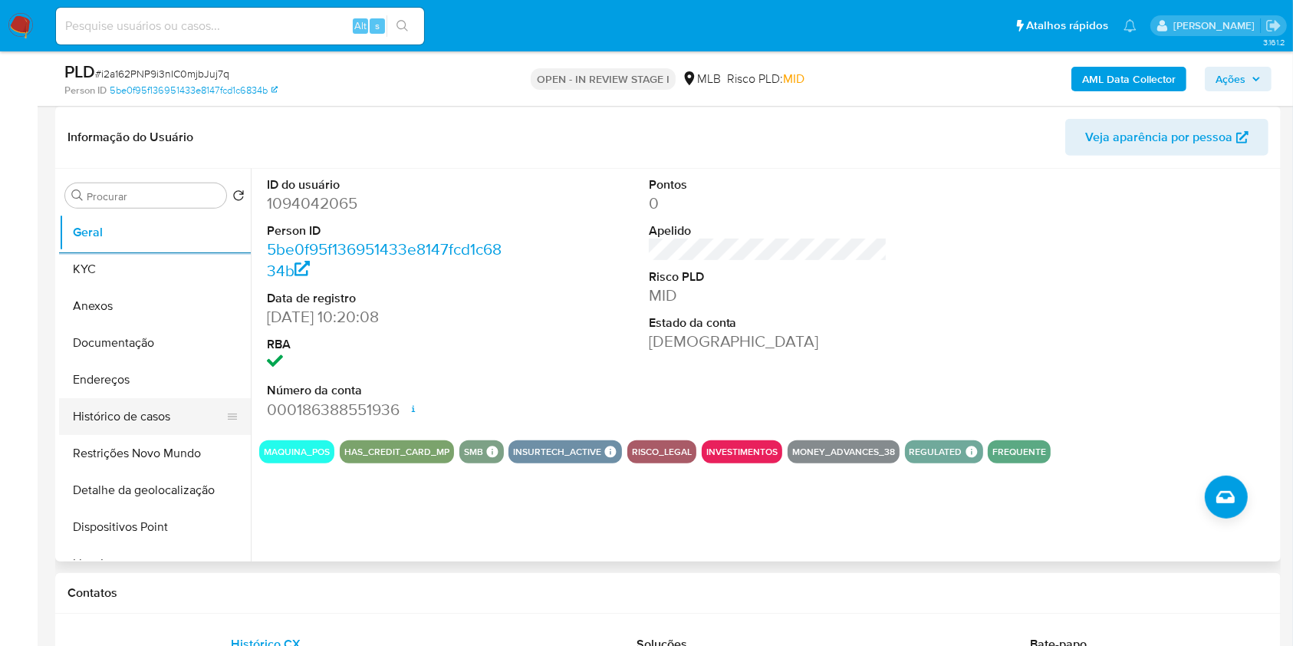
click at [141, 404] on button "Histórico de casos" at bounding box center [148, 416] width 179 height 37
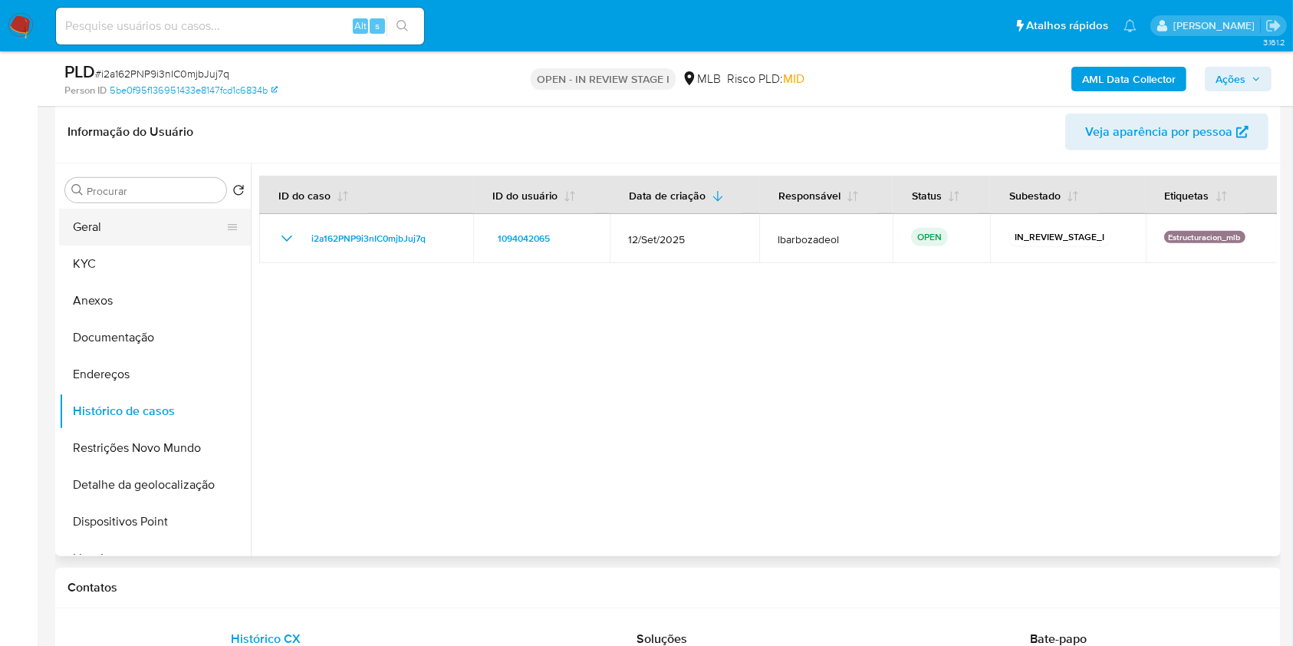
click at [158, 230] on button "Geral" at bounding box center [148, 227] width 179 height 37
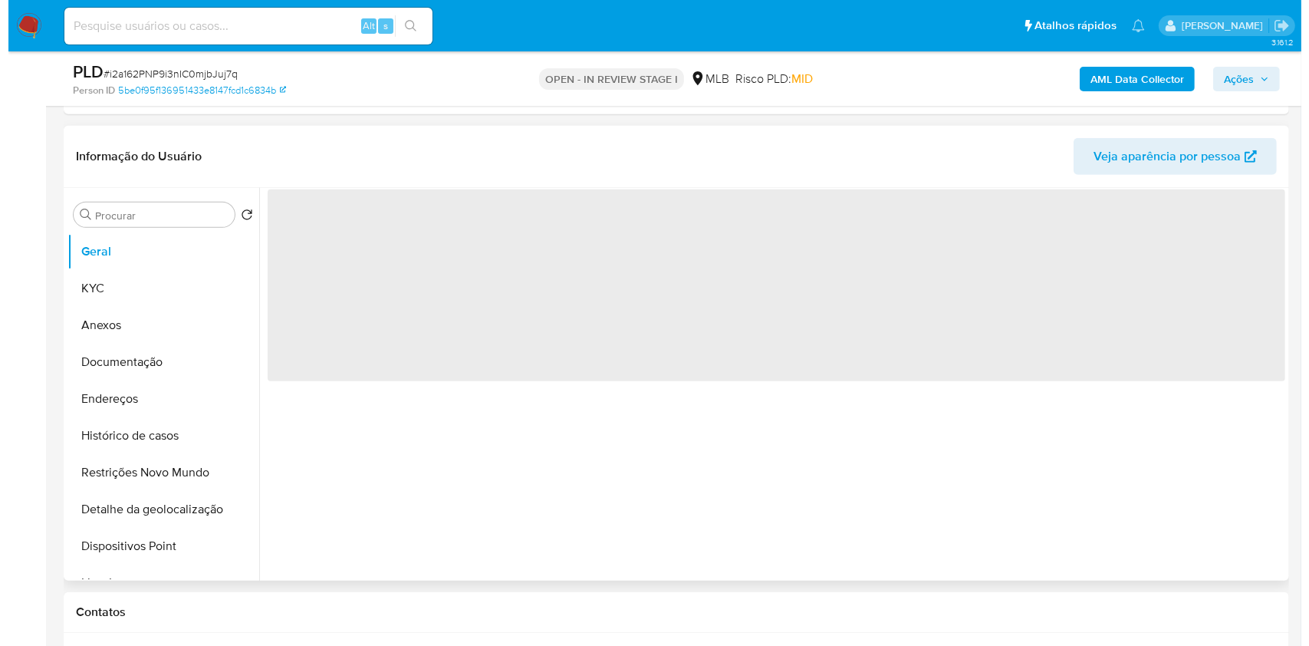
scroll to position [650, 0]
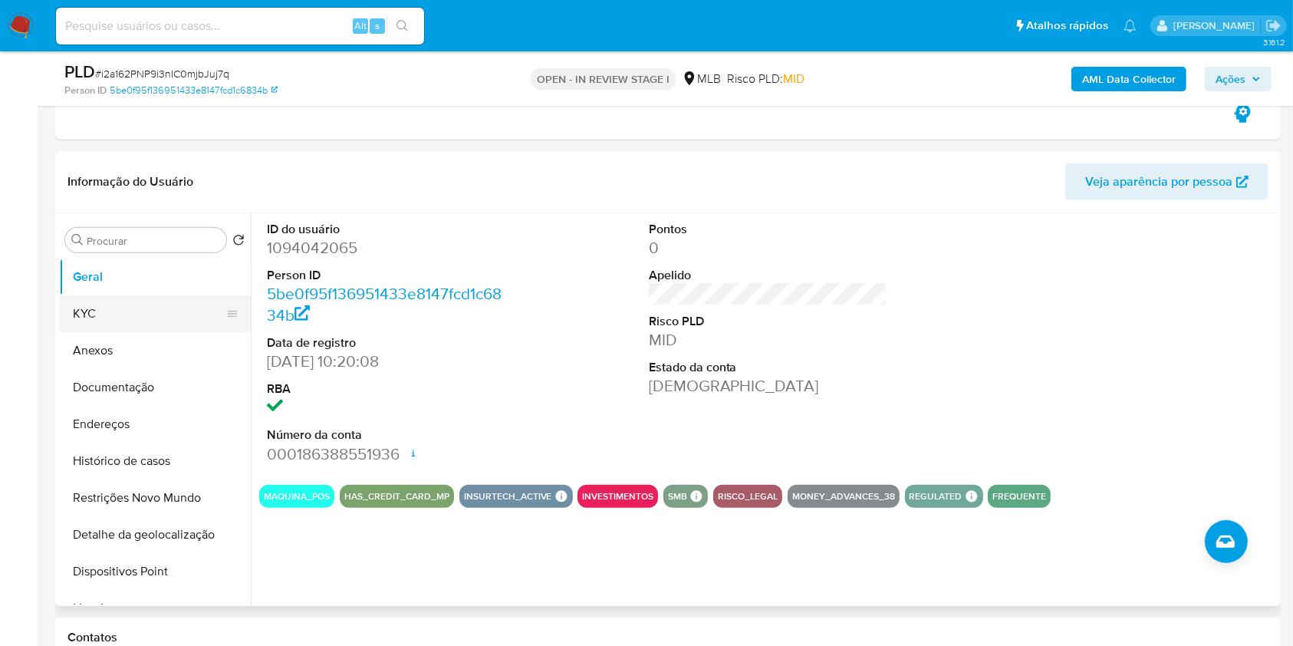
click at [140, 300] on button "KYC" at bounding box center [148, 313] width 179 height 37
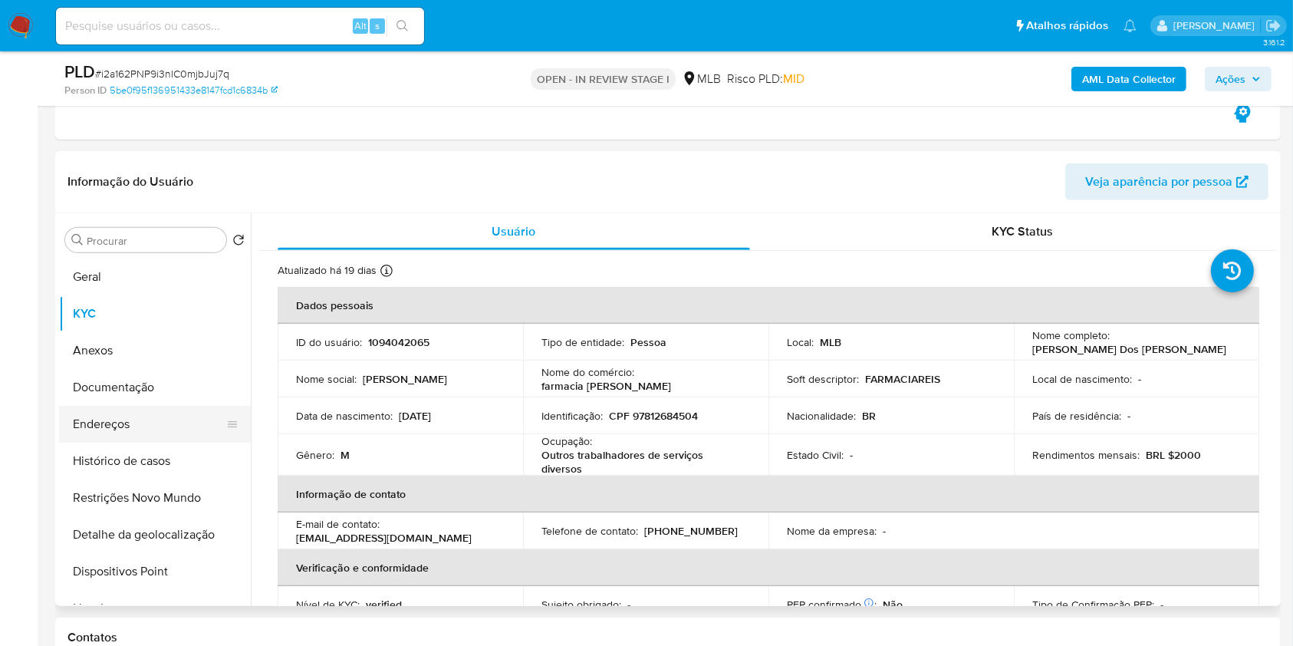
click at [92, 416] on button "Endereços" at bounding box center [148, 424] width 179 height 37
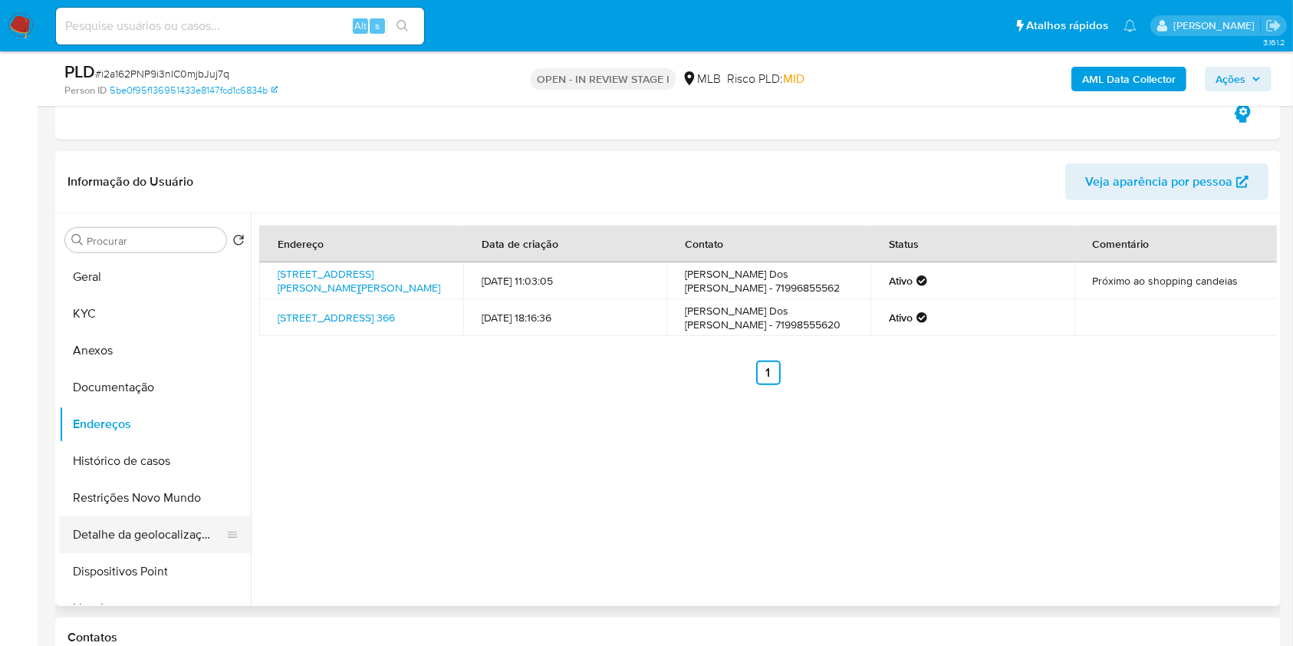
click at [171, 526] on button "Detalhe da geolocalização" at bounding box center [148, 534] width 179 height 37
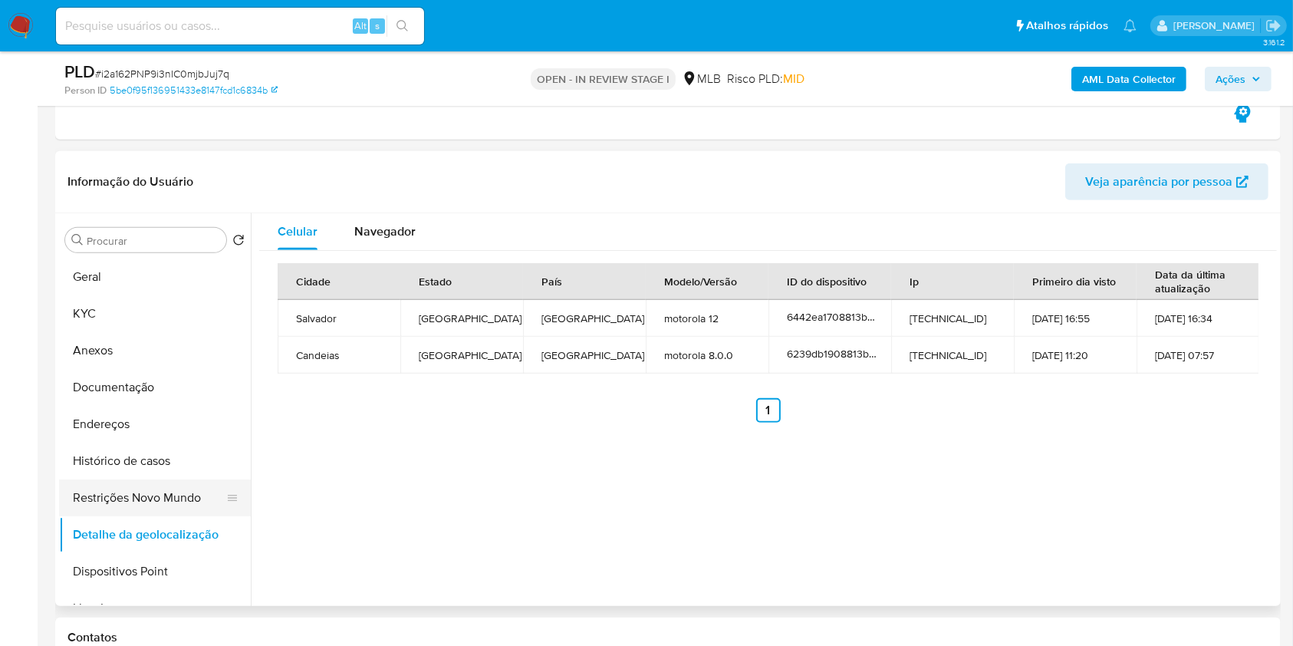
click at [148, 499] on button "Restrições Novo Mundo" at bounding box center [148, 497] width 179 height 37
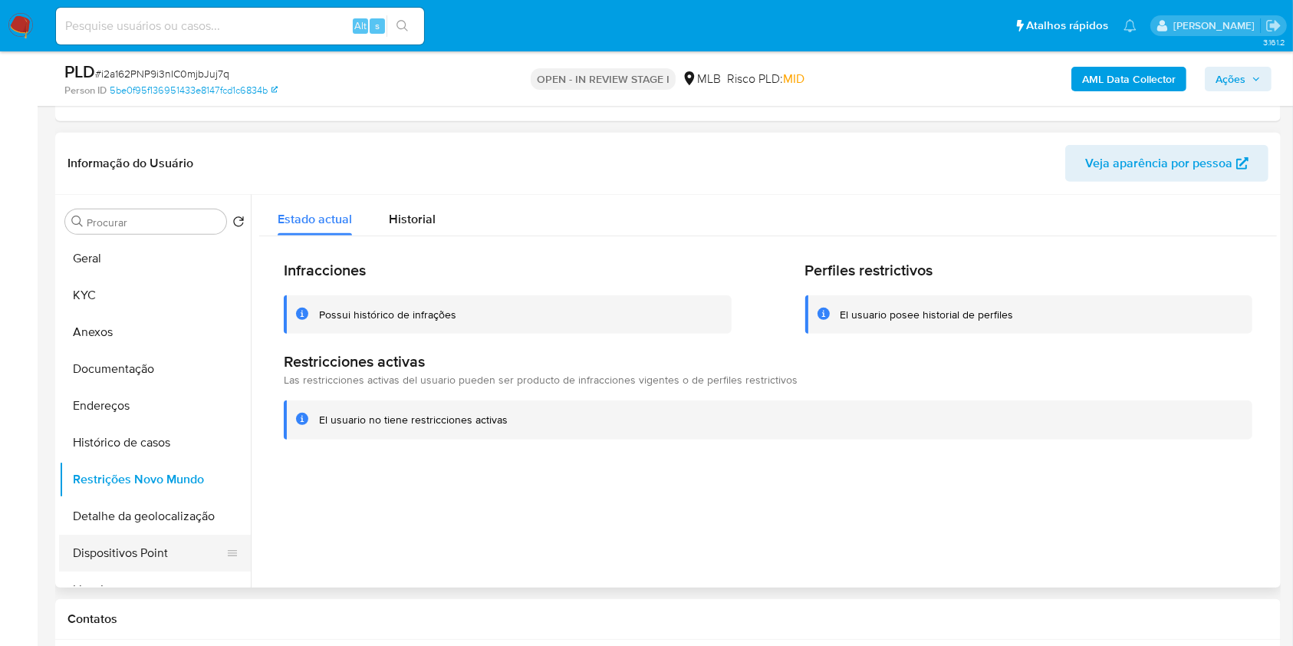
click at [184, 547] on button "Dispositivos Point" at bounding box center [148, 552] width 179 height 37
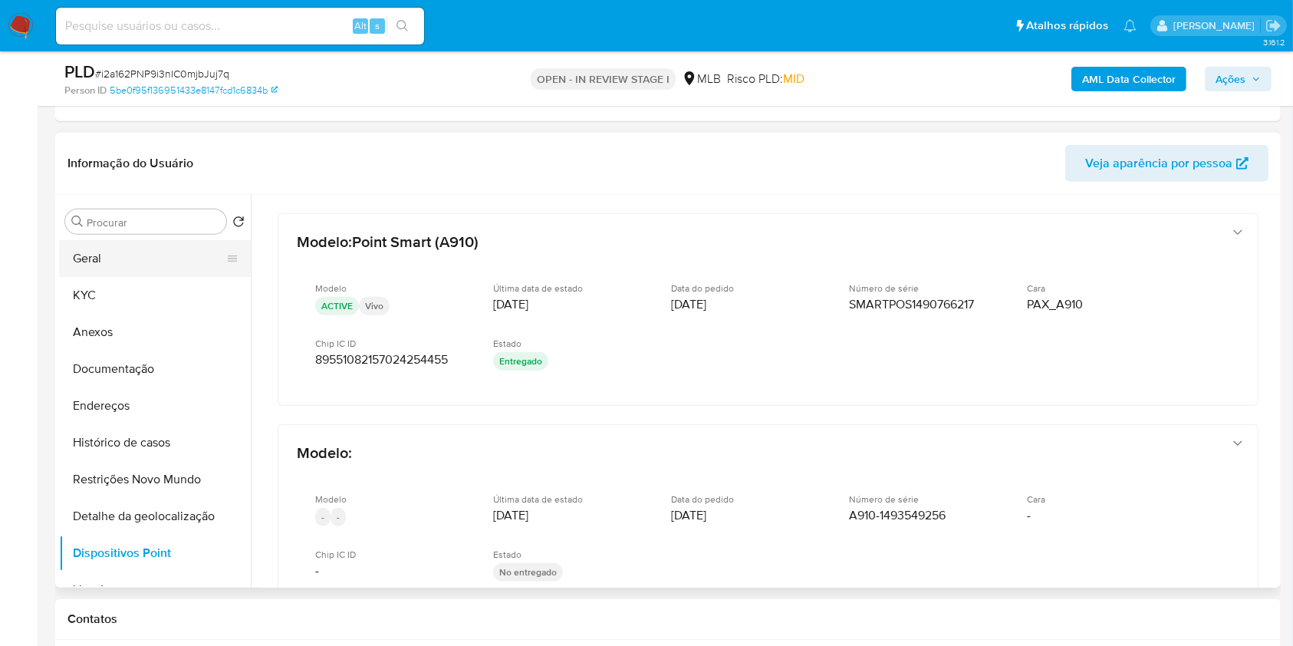
click at [166, 265] on button "Geral" at bounding box center [148, 258] width 179 height 37
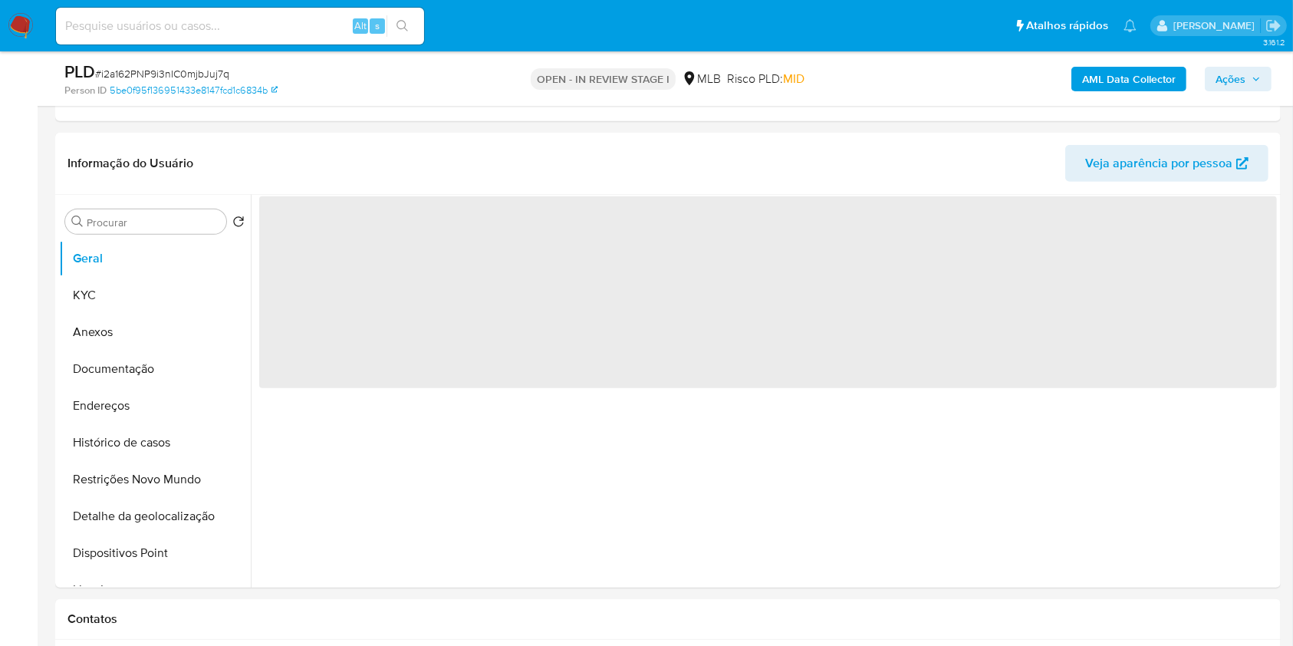
click at [1254, 77] on icon "button" at bounding box center [1255, 78] width 9 height 9
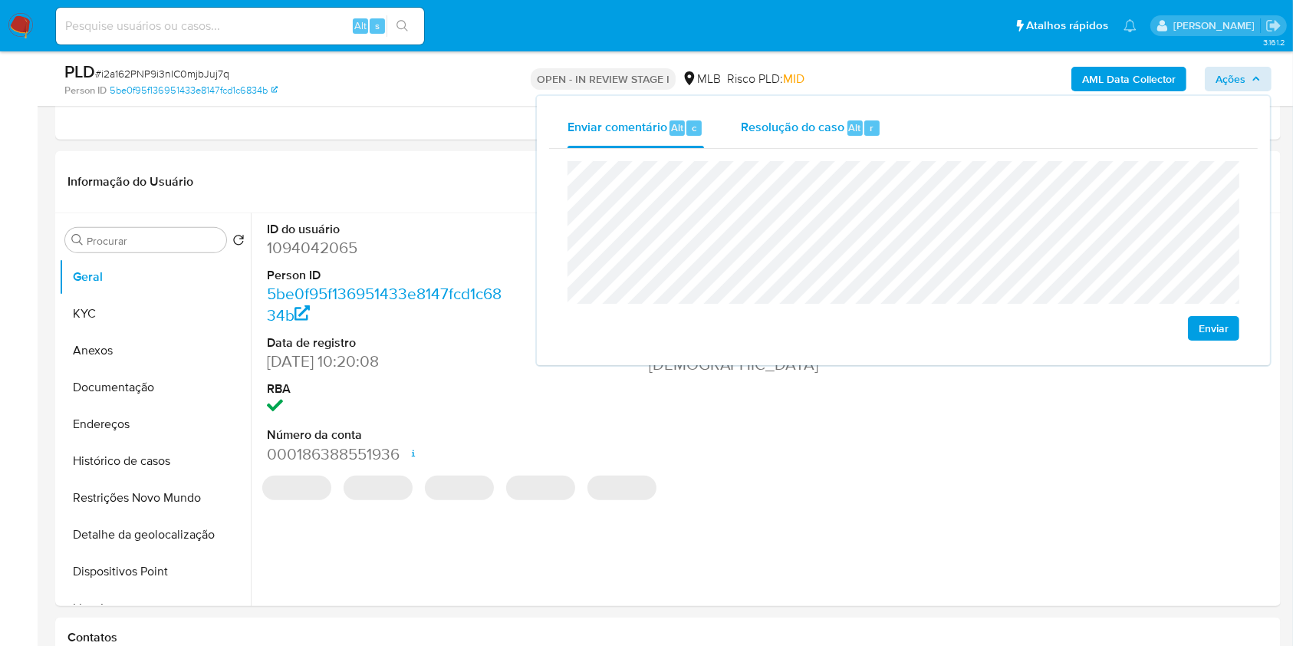
click at [847, 132] on div "Alt" at bounding box center [854, 127] width 15 height 15
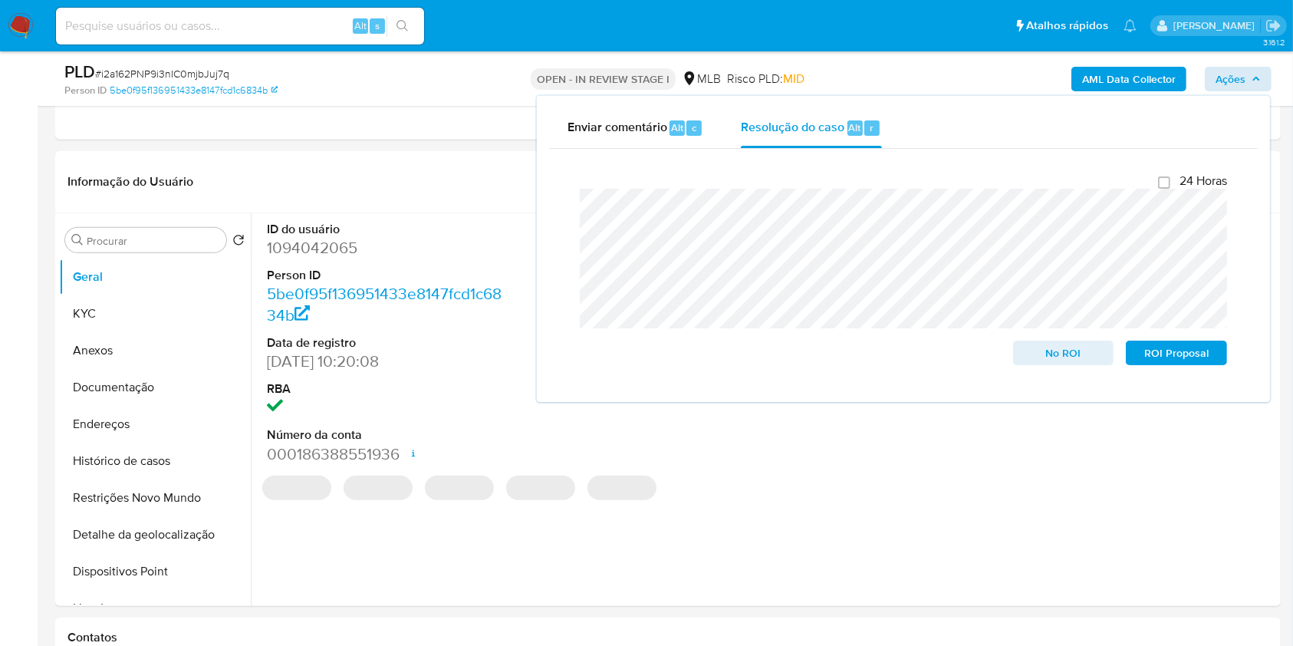
click at [844, 58] on div "PLD # i2a162PNP9i3nIC0mjbJuj7q Person ID 5be0f95f136951433e8147fcd1c6834b OPEN …" at bounding box center [667, 78] width 1225 height 54
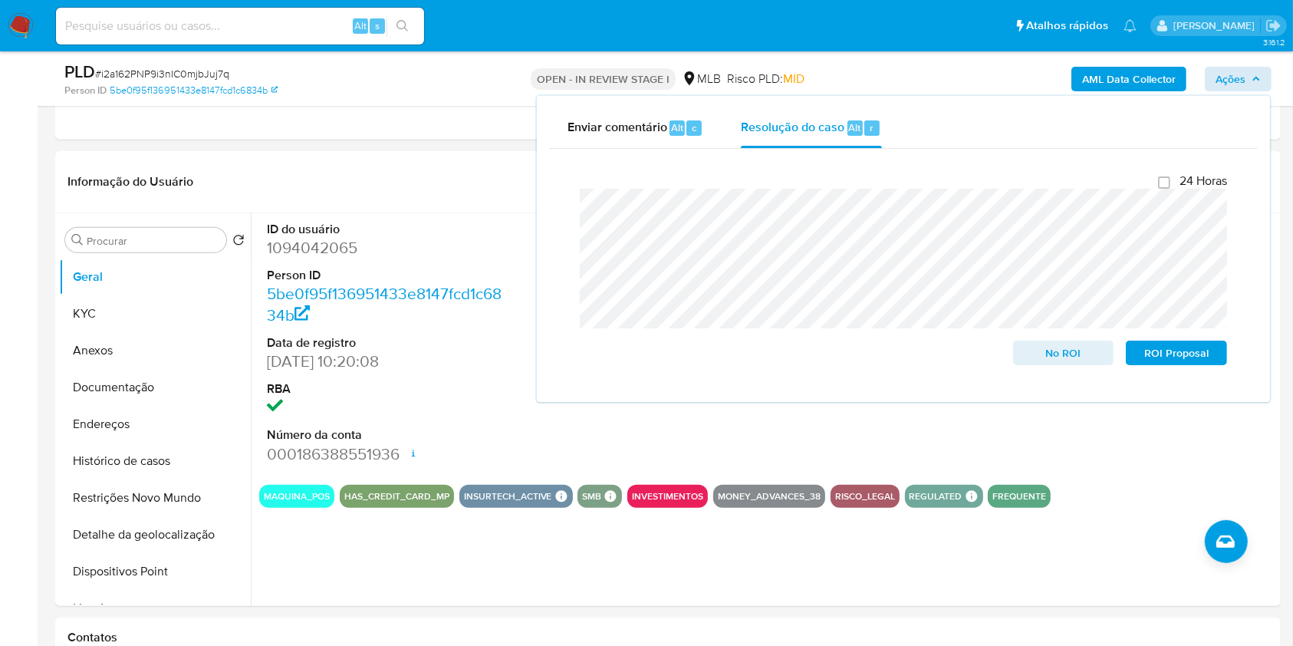
click at [954, 74] on div "AML Data Collector Ações Enviar comentário Alt c Resolução do caso Alt r Fecham…" at bounding box center [1072, 79] width 398 height 36
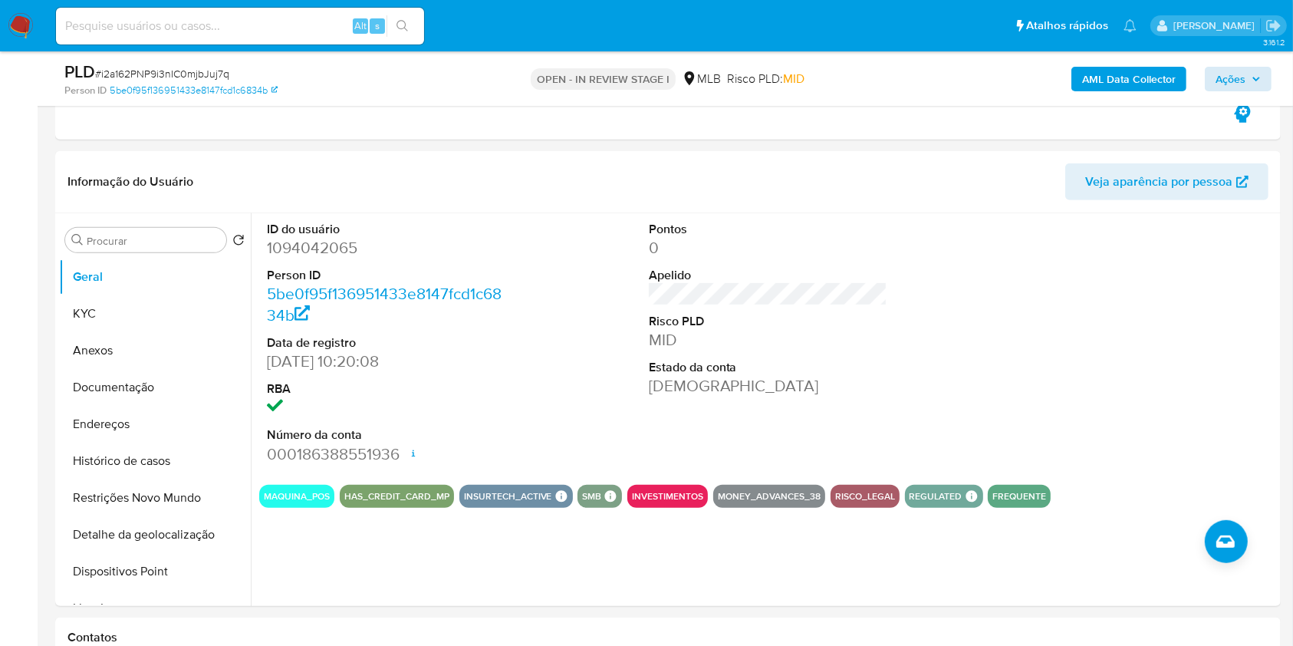
click at [1149, 83] on b "AML Data Collector" at bounding box center [1129, 79] width 94 height 25
click at [1103, 82] on b "AML Data Collector" at bounding box center [1129, 79] width 94 height 25
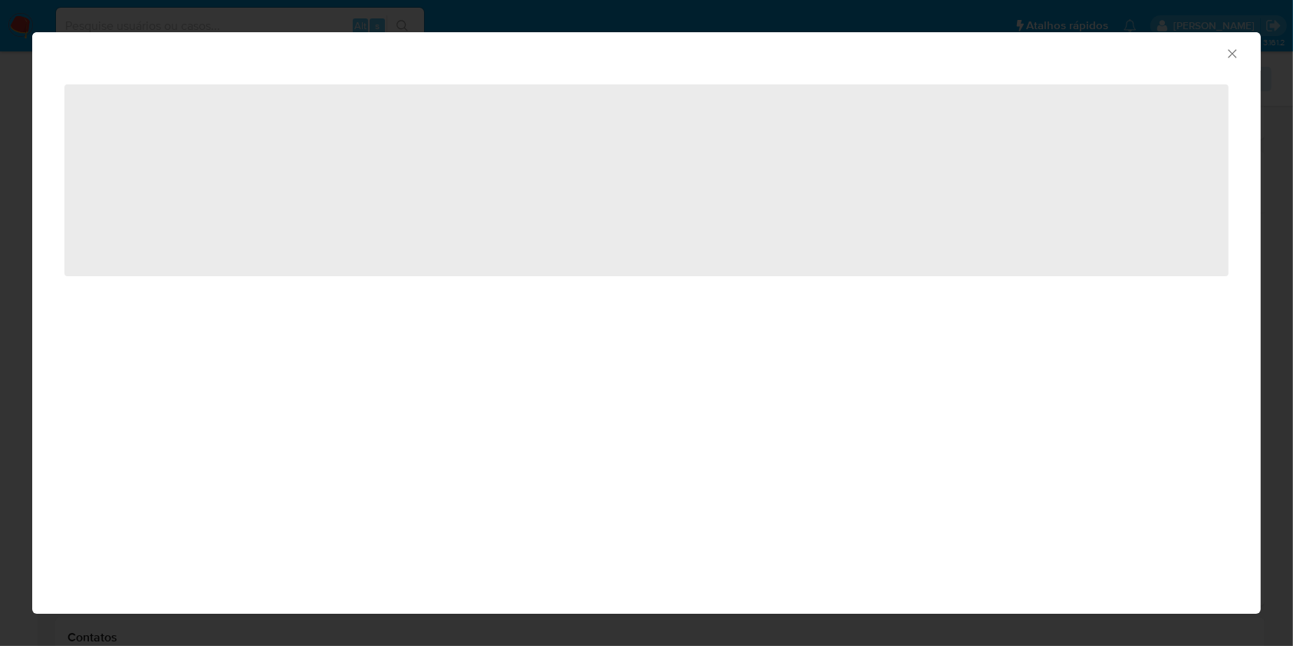
click at [1103, 82] on div "AML Data Collector ‌" at bounding box center [646, 323] width 1293 height 646
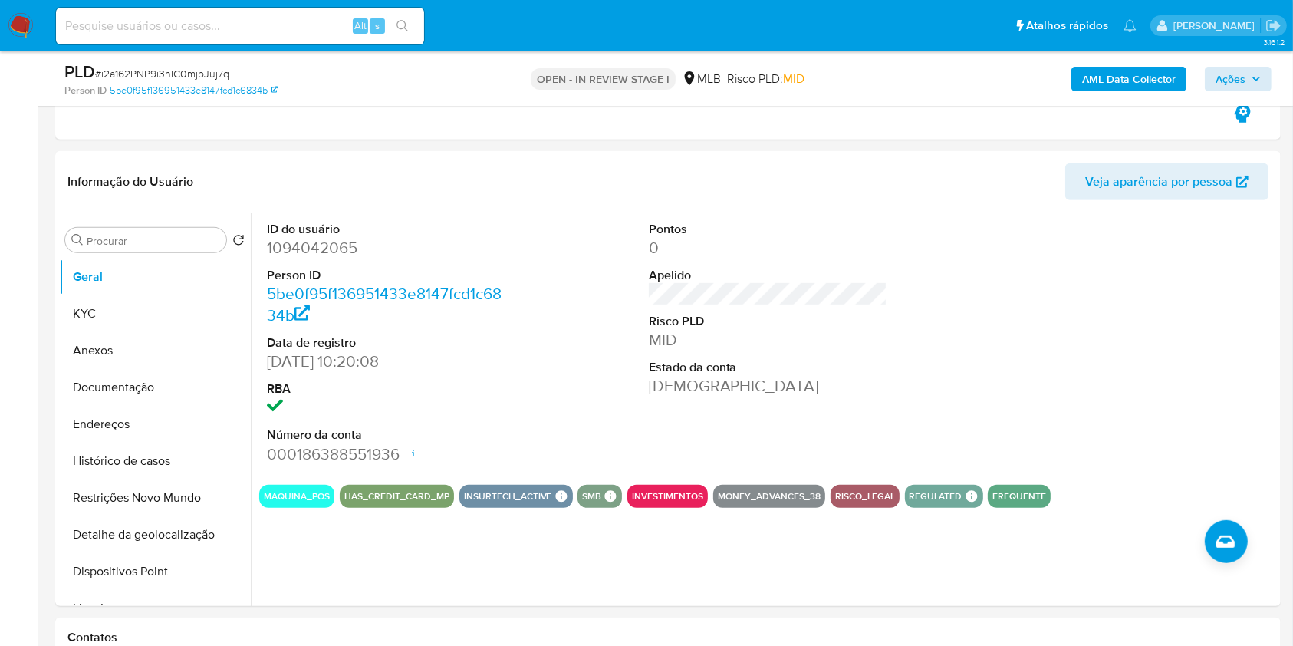
click at [1104, 81] on b "AML Data Collector" at bounding box center [1129, 79] width 94 height 25
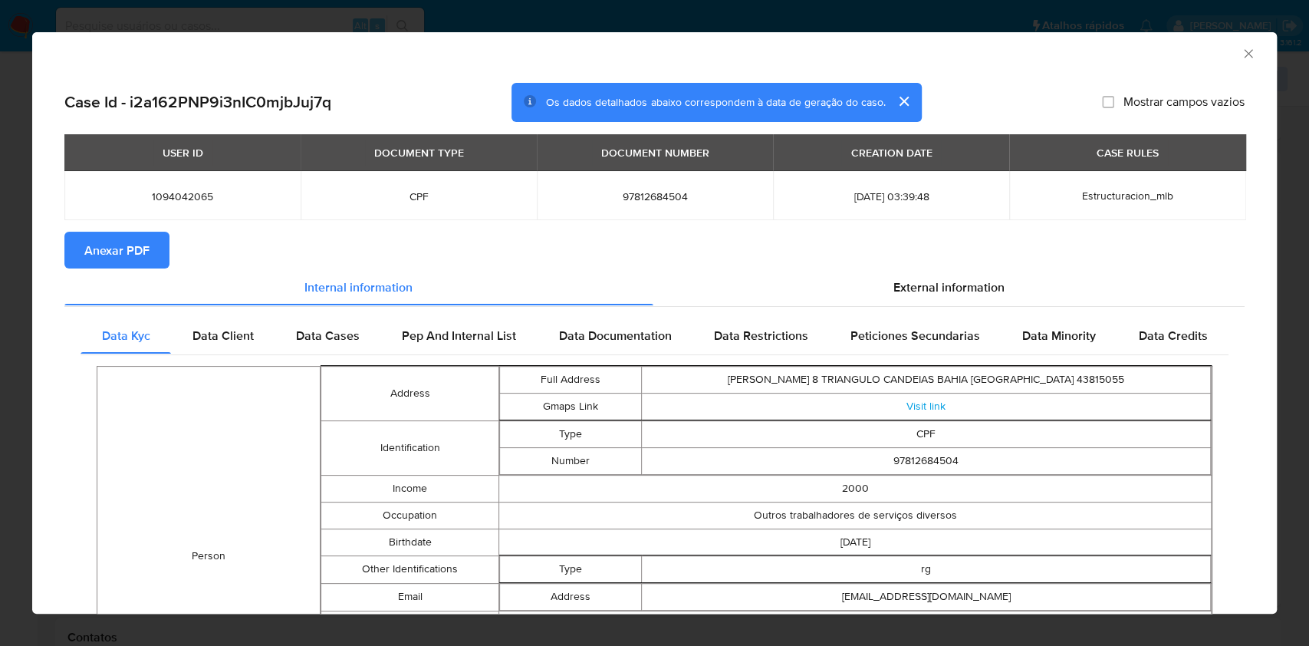
click at [146, 257] on span "Anexar PDF" at bounding box center [116, 250] width 65 height 34
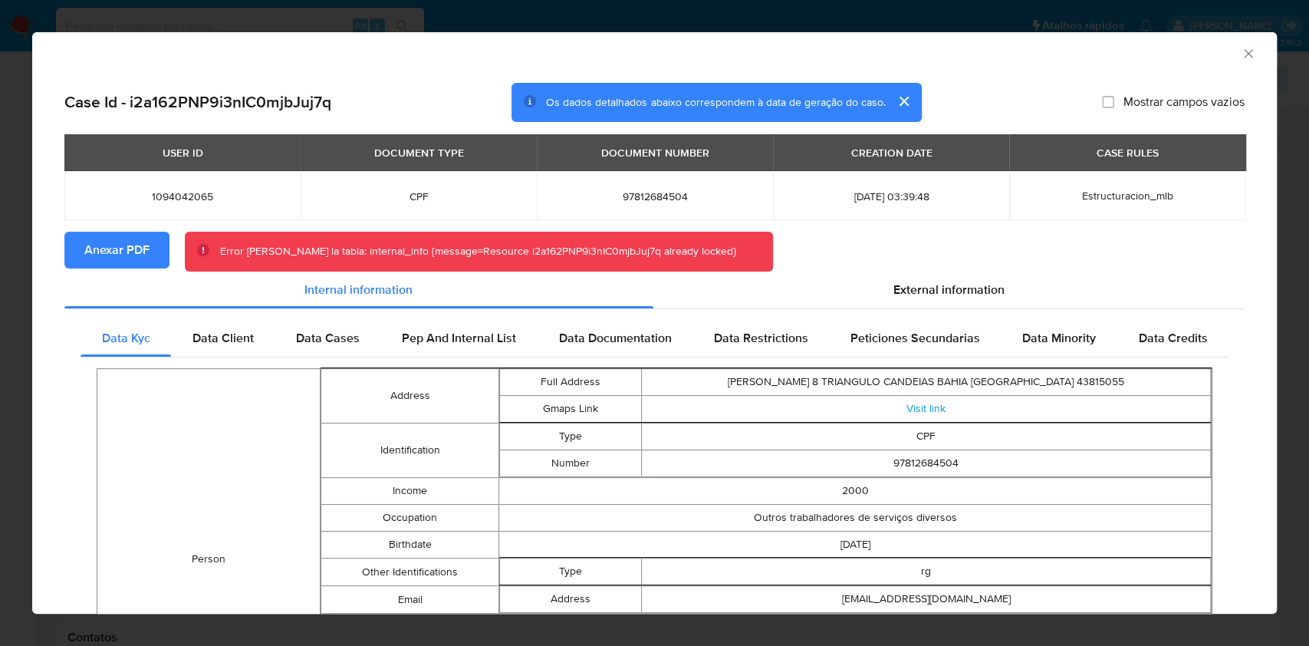
click at [1241, 50] on icon "Fechar a janela" at bounding box center [1248, 53] width 15 height 15
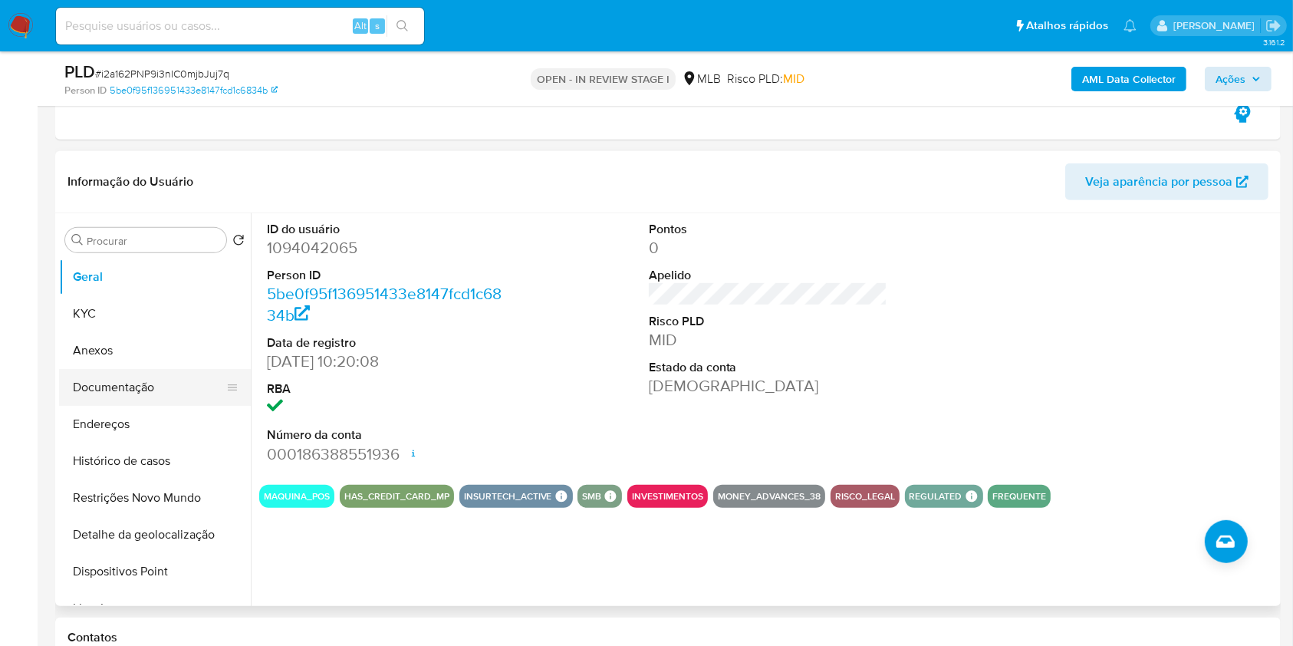
drag, startPoint x: 119, startPoint y: 353, endPoint x: 127, endPoint y: 353, distance: 8.4
click at [117, 353] on button "Anexos" at bounding box center [155, 350] width 192 height 37
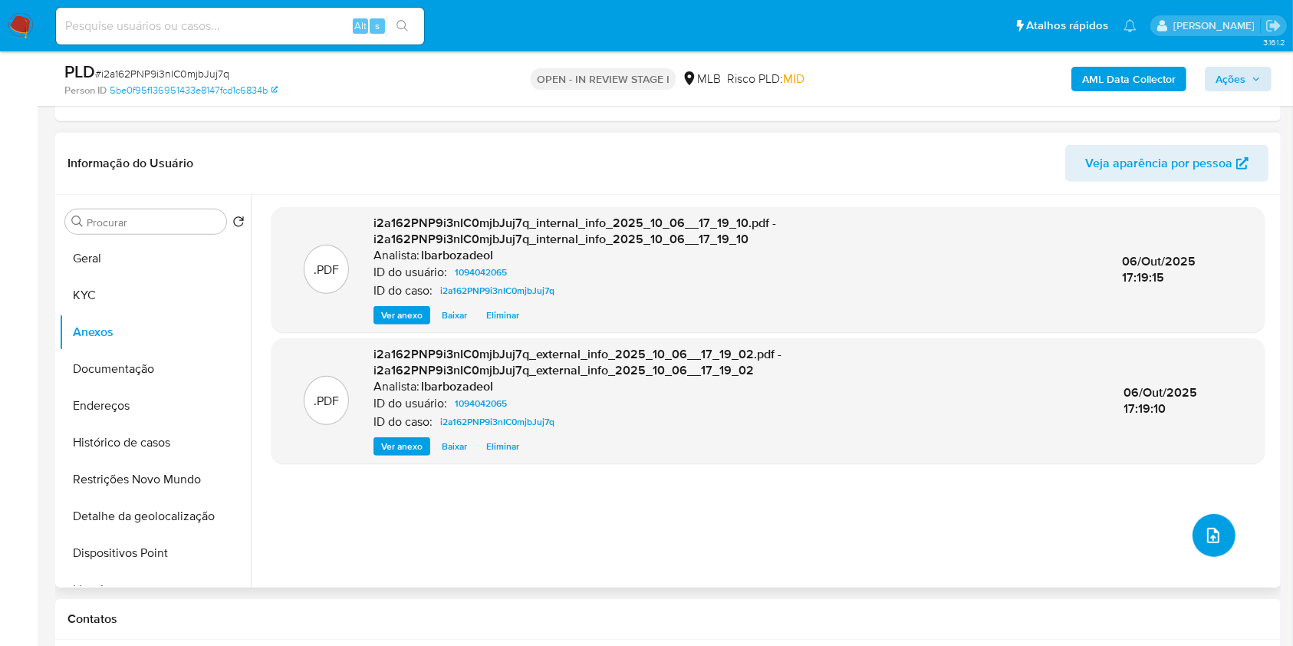
click at [1207, 526] on icon "upload-file" at bounding box center [1213, 535] width 18 height 18
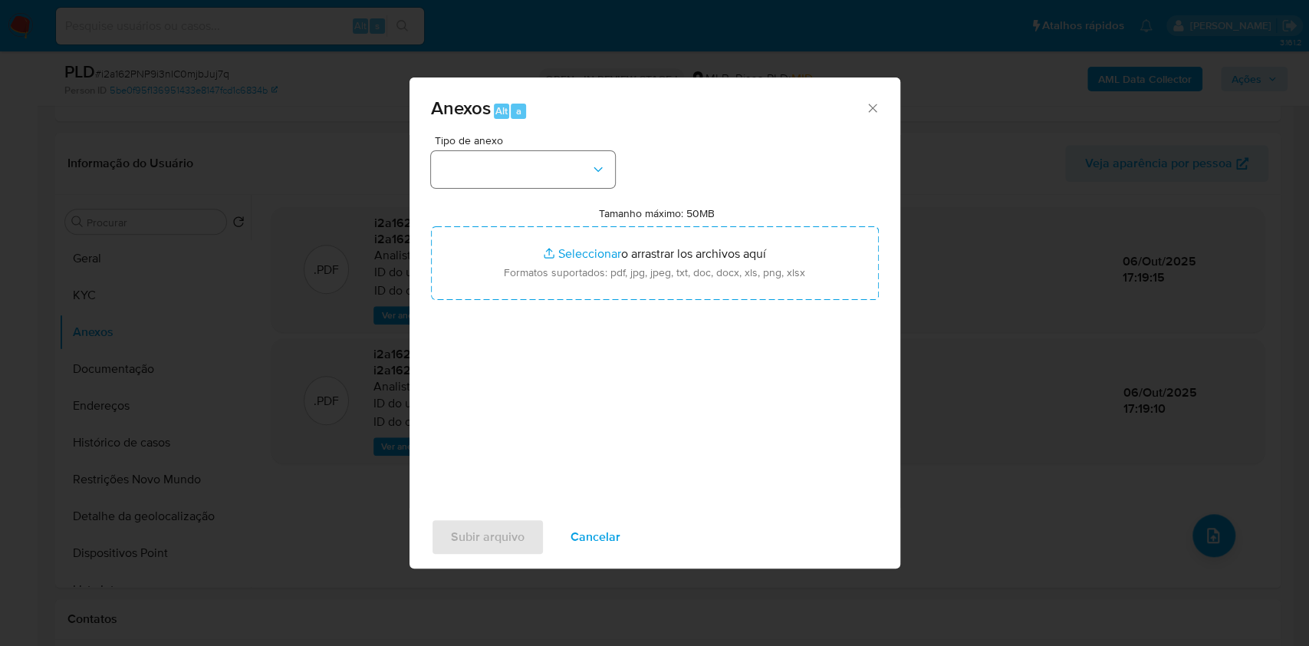
click at [492, 130] on div "Anexos Alt a" at bounding box center [654, 106] width 491 height 58
click at [544, 176] on button "button" at bounding box center [523, 169] width 184 height 37
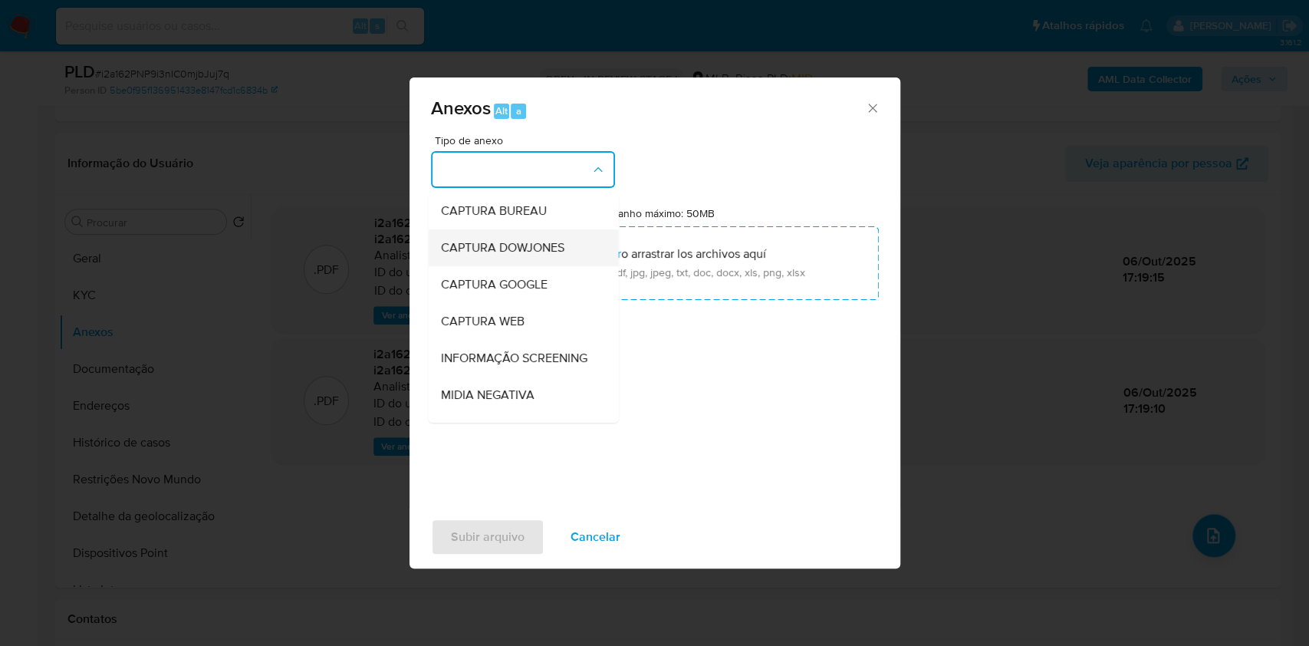
scroll to position [235, 0]
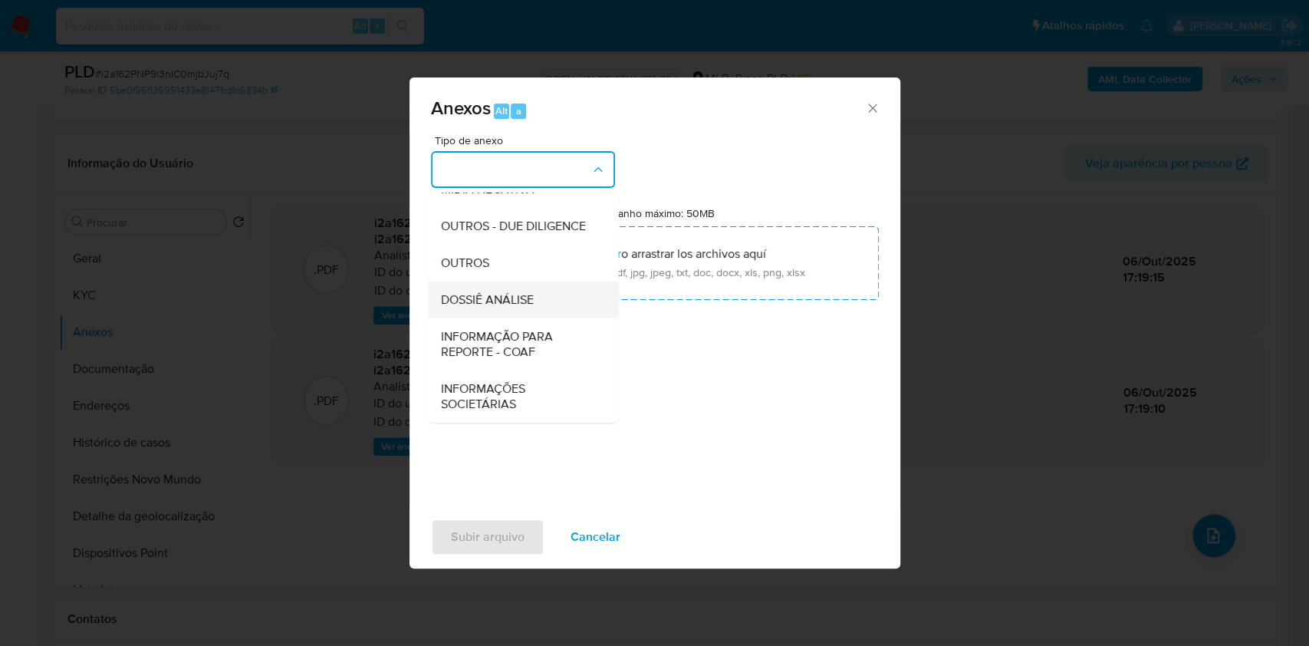
click at [518, 287] on div "DOSSIÊ ANÁLISE" at bounding box center [518, 299] width 156 height 37
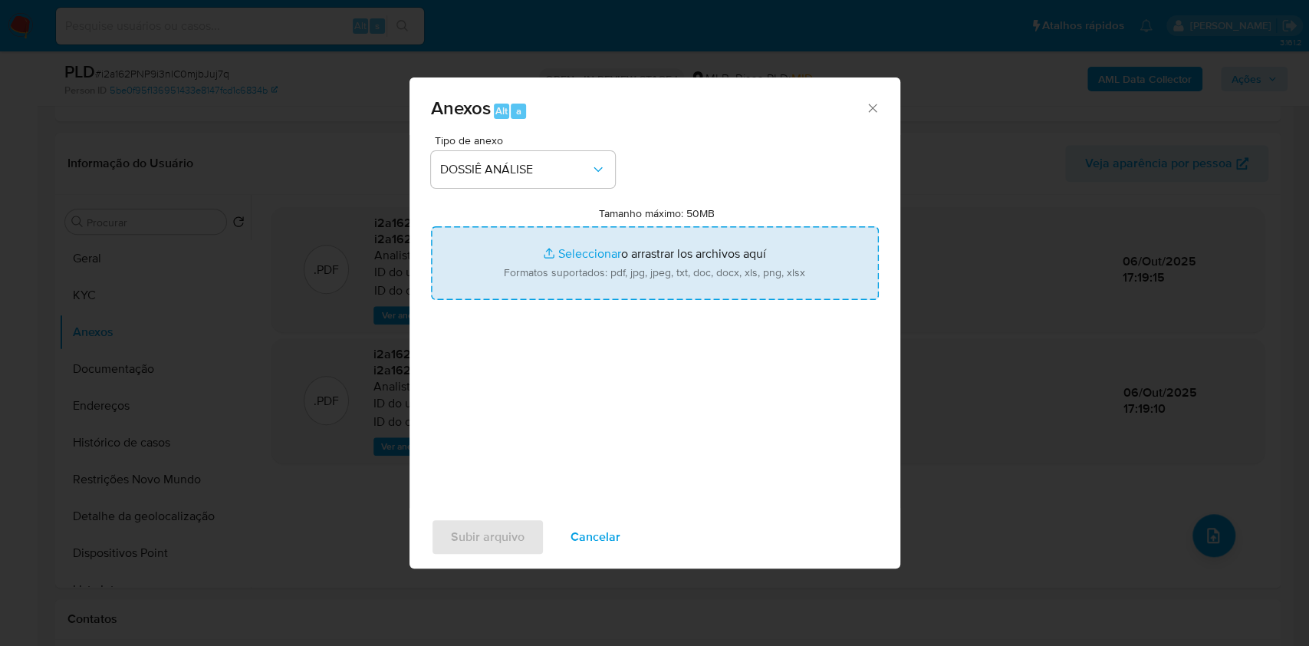
click at [529, 261] on input "Tamanho máximo: 50MB Seleccionar archivos" at bounding box center [655, 263] width 448 height 74
type input "C:\fakepath\SAR - XXXX - CPF 97812684504 - JOSIMAR DOS SANTOS DE SOUZA.pdf"
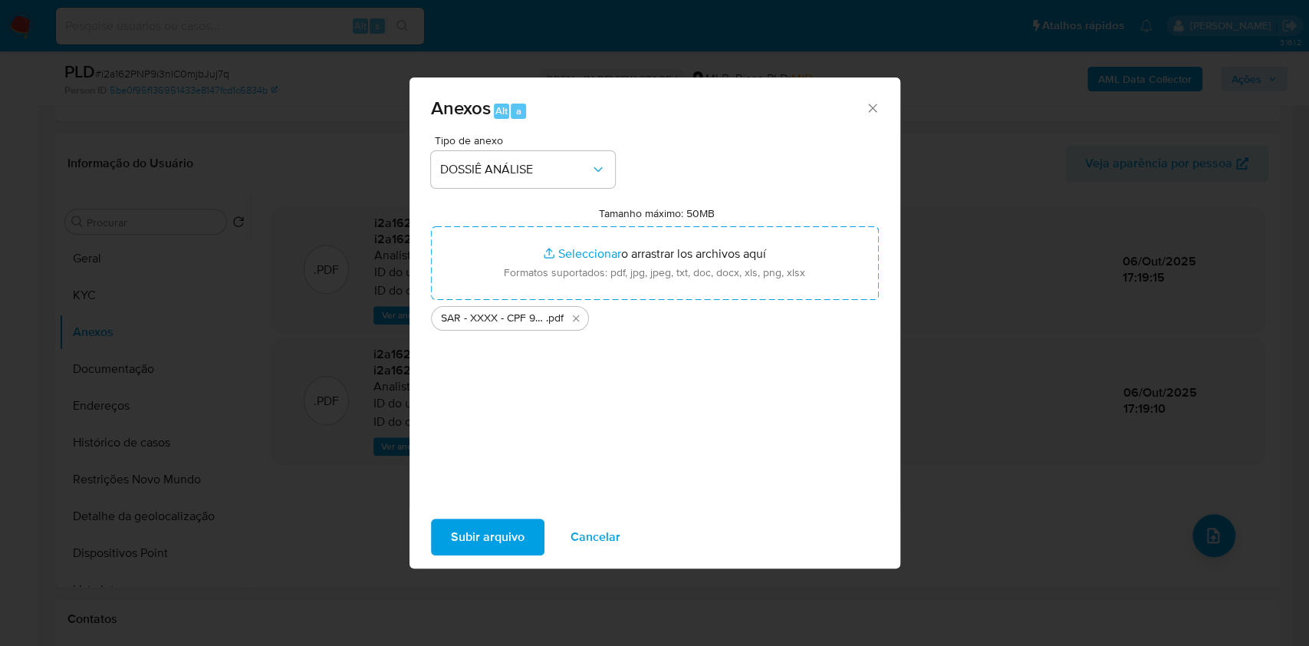
click at [478, 535] on span "Subir arquivo" at bounding box center [488, 537] width 74 height 34
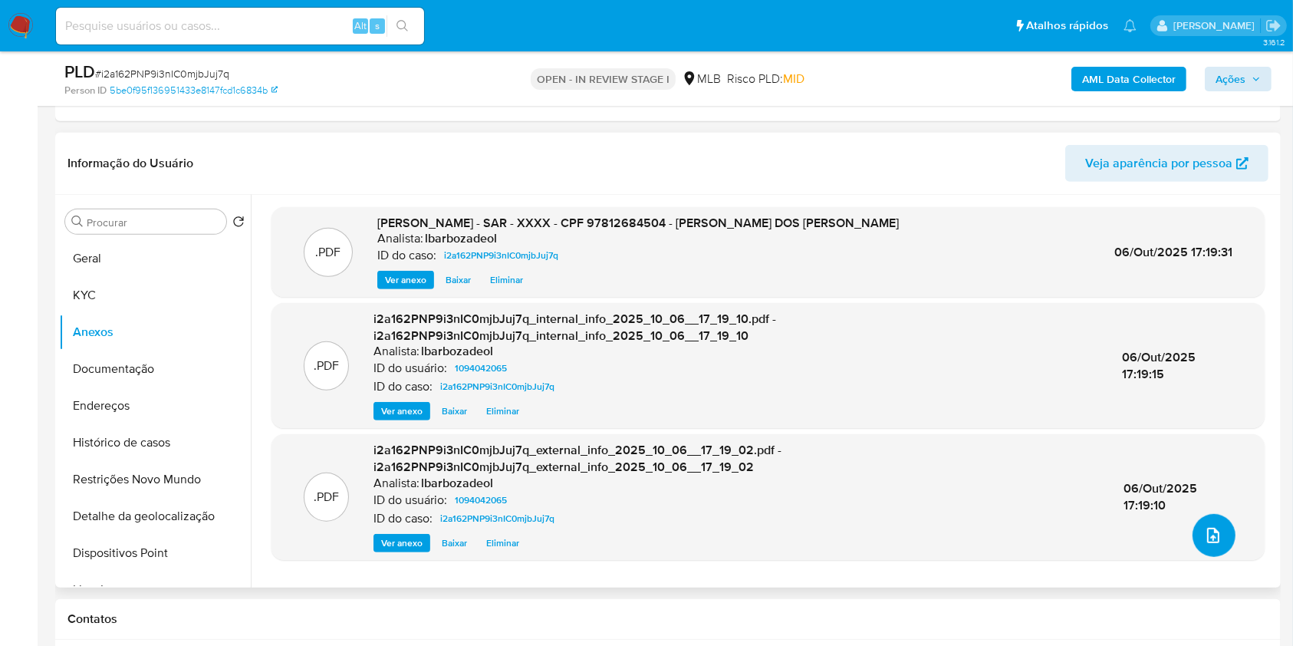
click at [1196, 543] on button "upload-file" at bounding box center [1213, 535] width 43 height 43
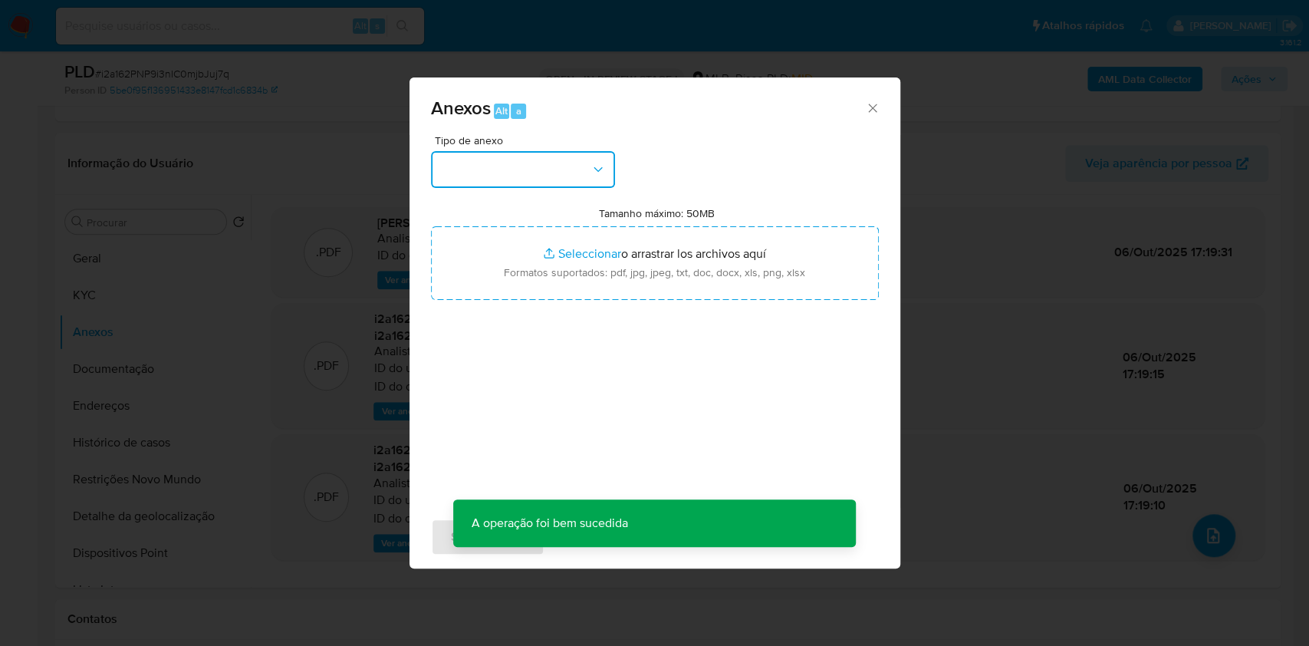
click at [560, 180] on button "button" at bounding box center [523, 169] width 184 height 37
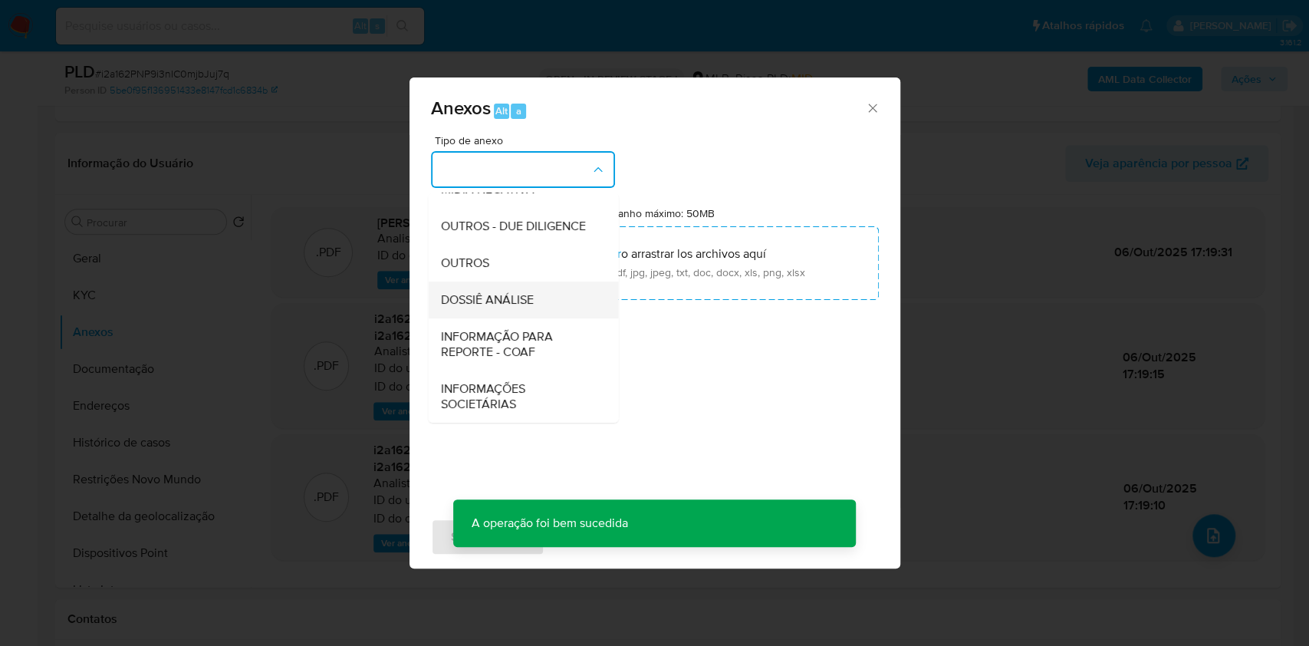
click at [534, 307] on div "DOSSIÊ ANÁLISE" at bounding box center [518, 299] width 156 height 37
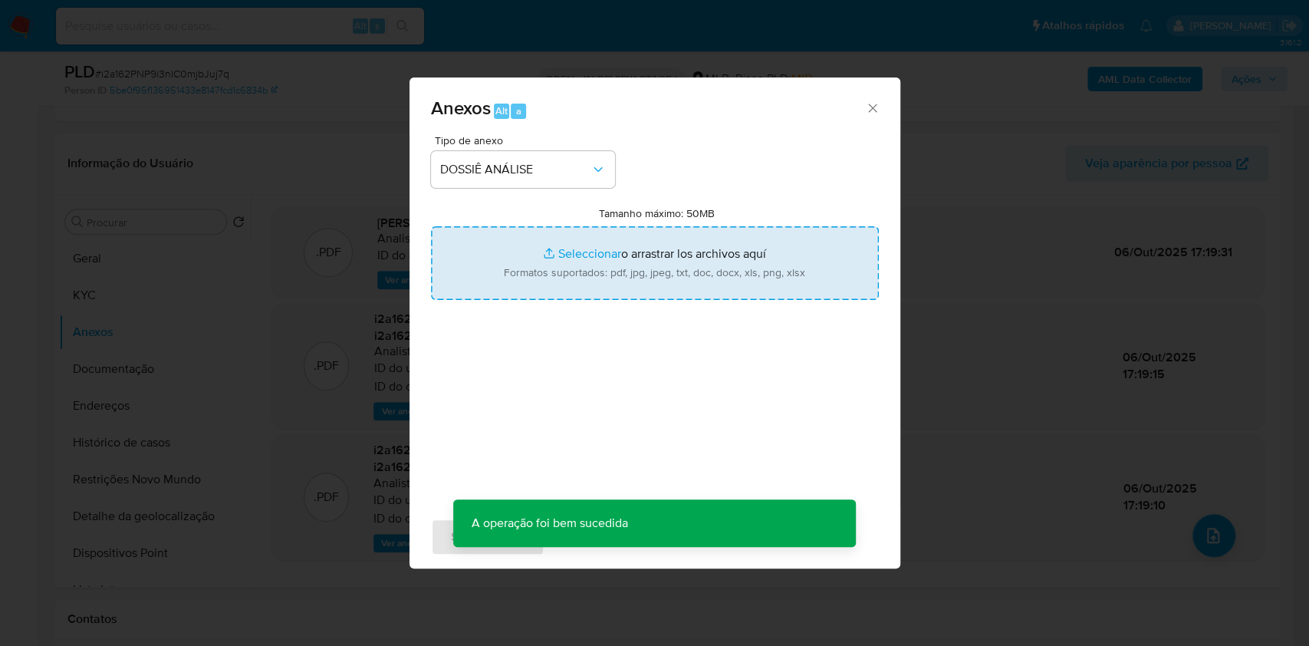
click at [587, 271] on input "Tamanho máximo: 50MB Seleccionar archivos" at bounding box center [655, 263] width 448 height 74
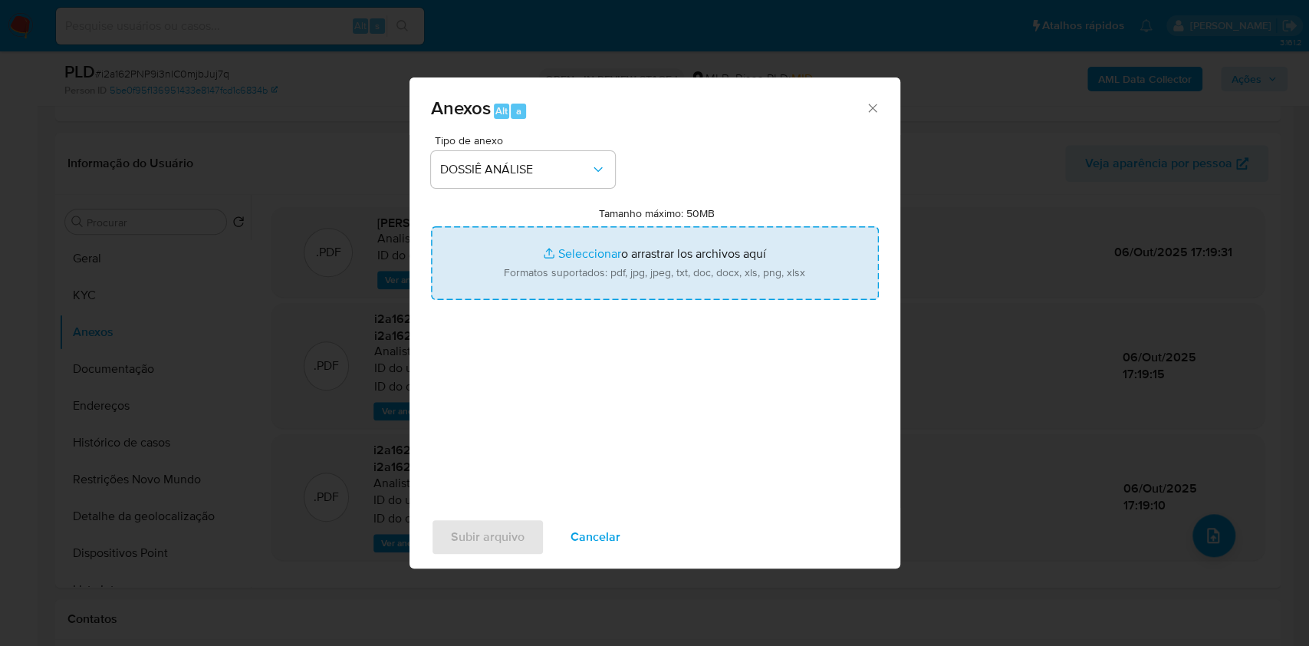
type input "C:\fakepath\Mulan 1094042065_2025_10_06_15_59_58.xlsx"
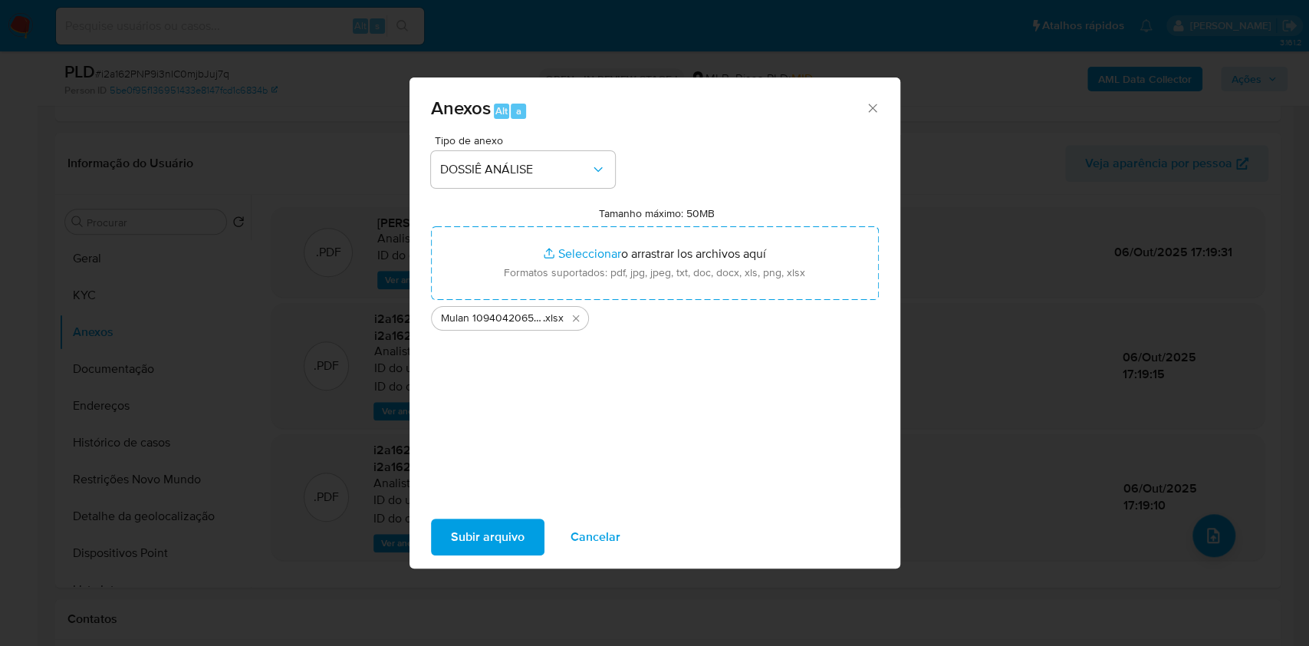
click at [488, 541] on span "Subir arquivo" at bounding box center [488, 537] width 74 height 34
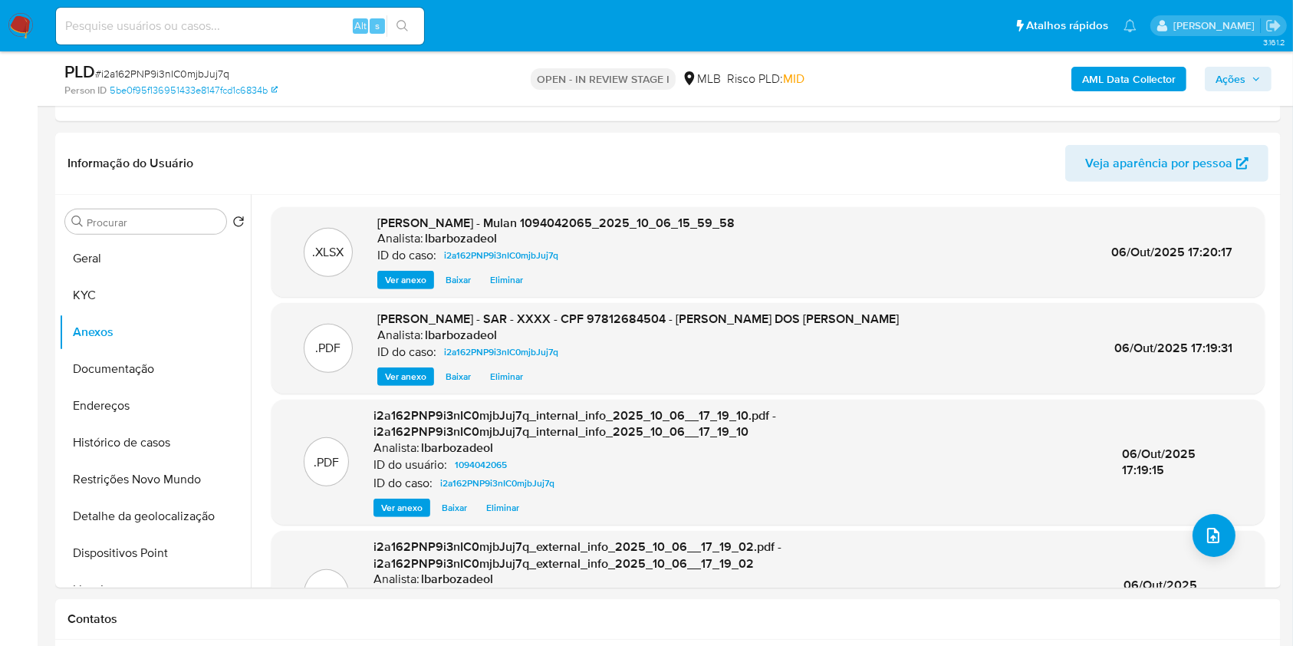
click at [1238, 80] on span "Ações" at bounding box center [1230, 79] width 30 height 25
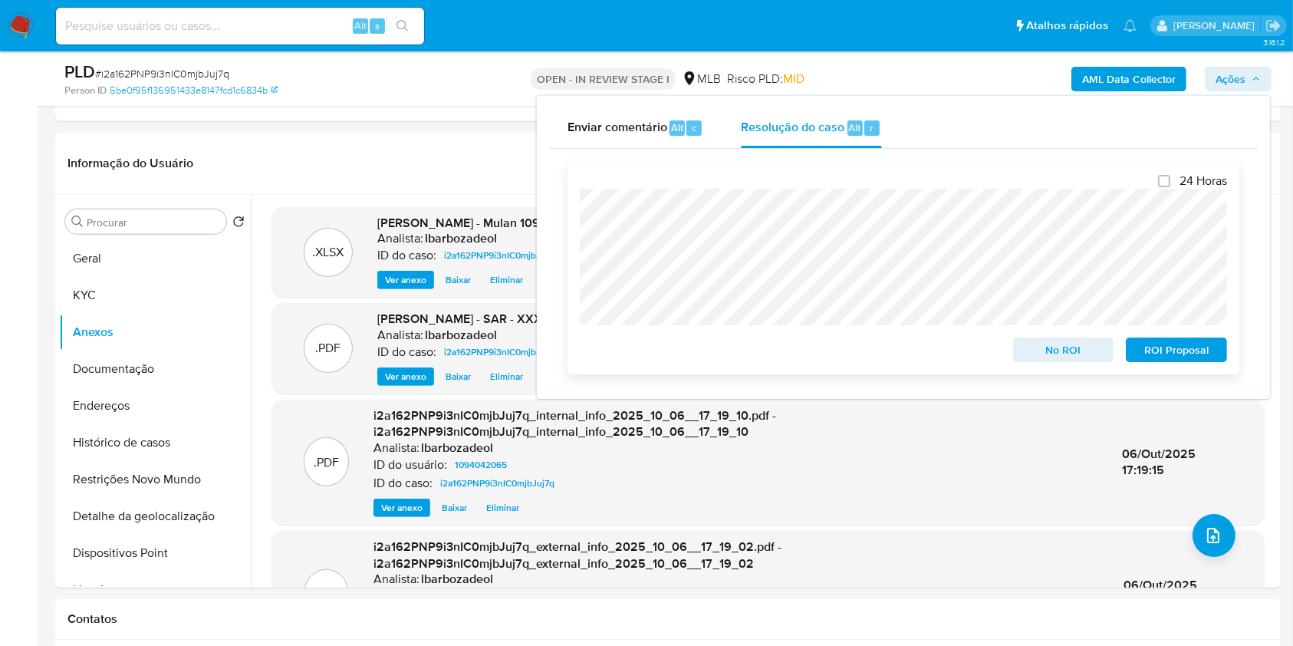
click at [1150, 360] on span "ROI Proposal" at bounding box center [1176, 349] width 80 height 21
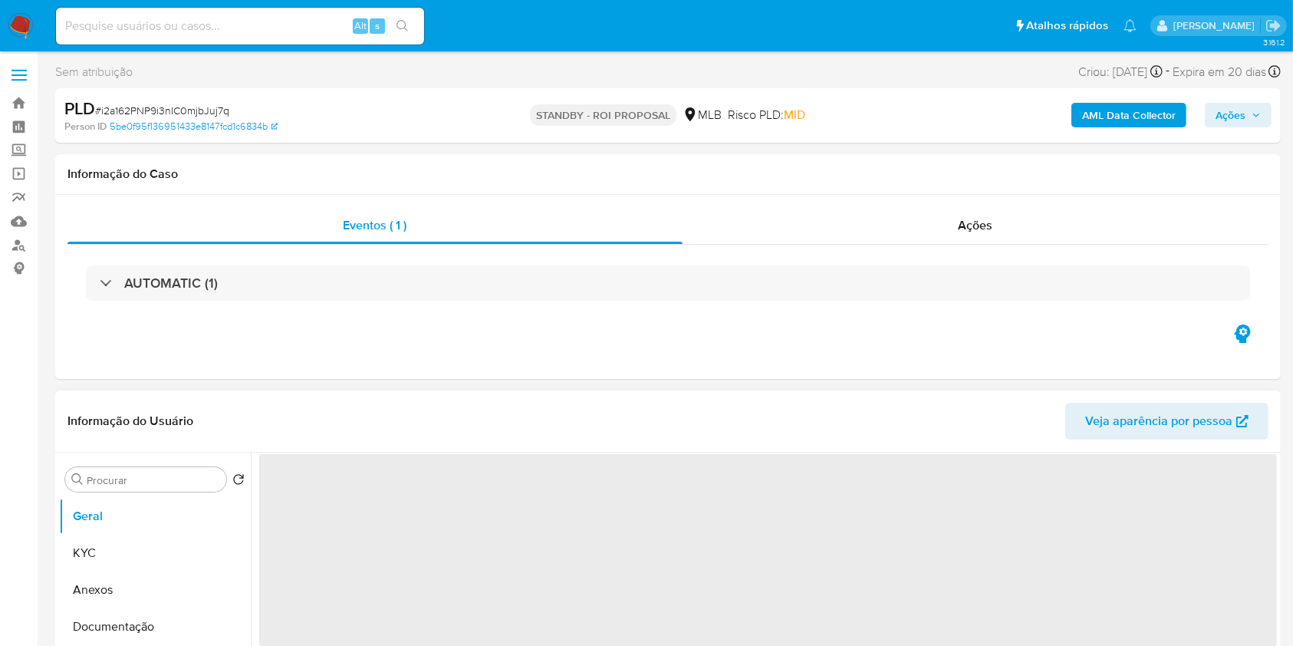
select select "10"
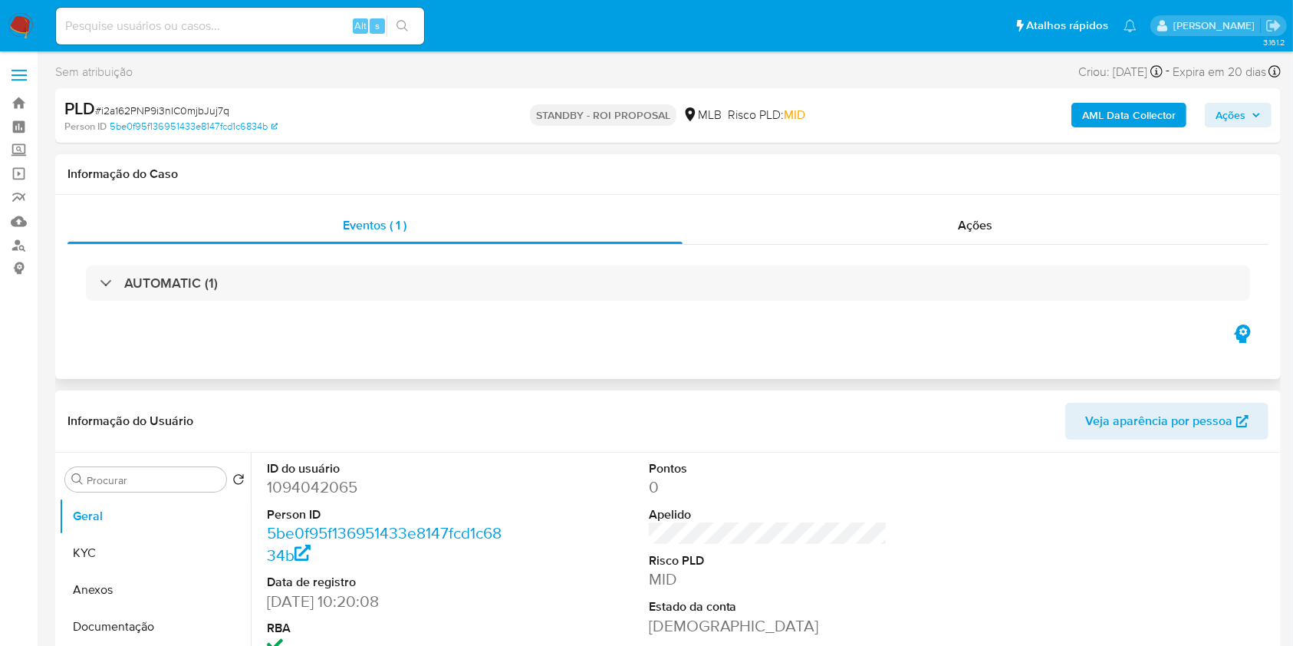
click at [1258, 170] on h1 "Informação do Caso" at bounding box center [667, 173] width 1201 height 15
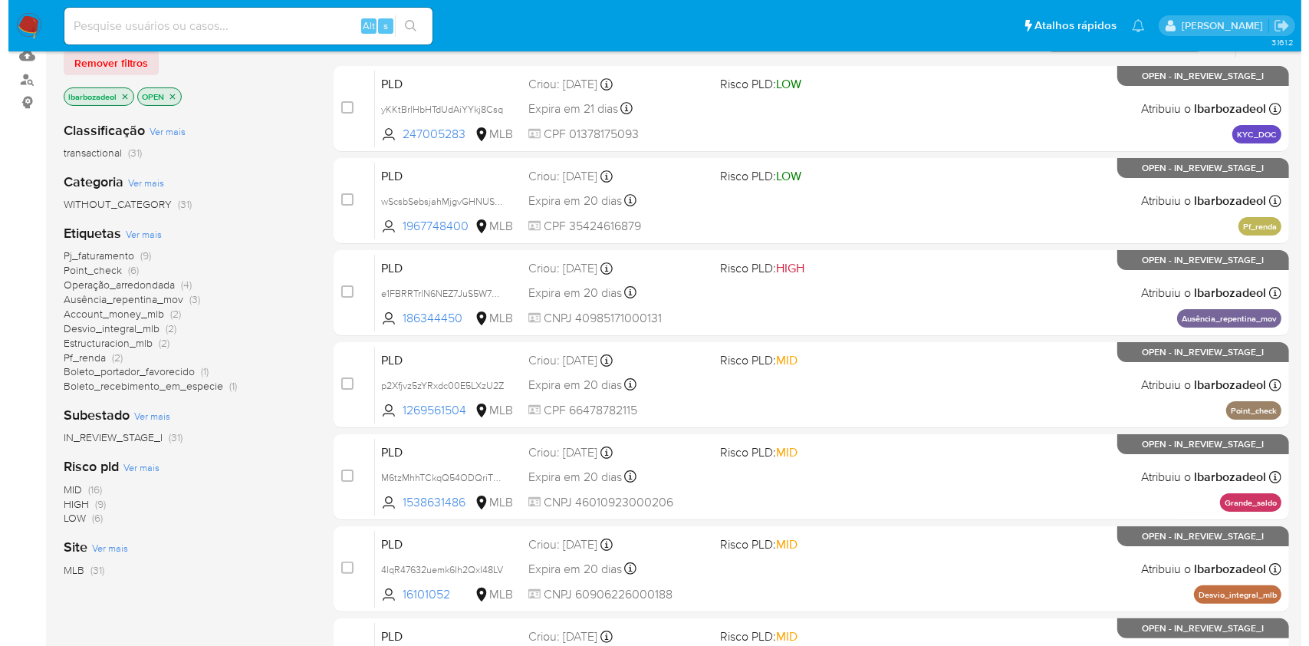
scroll to position [166, 0]
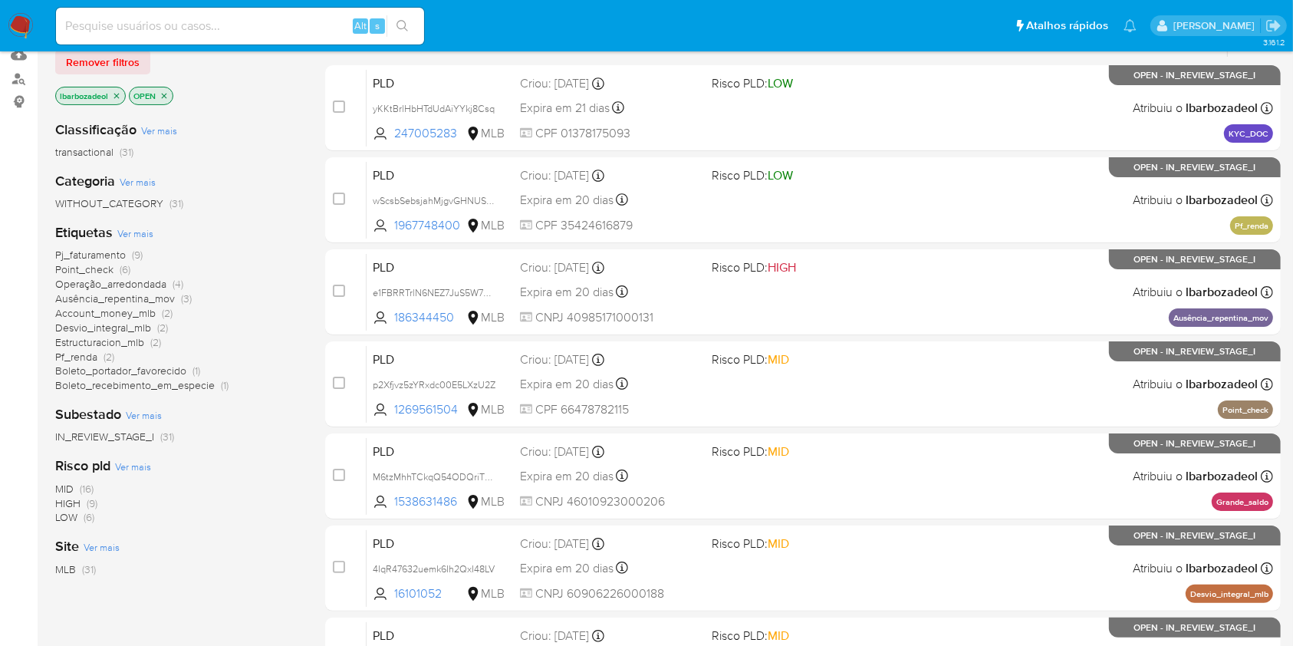
click at [146, 235] on span "Ver mais" at bounding box center [135, 233] width 36 height 14
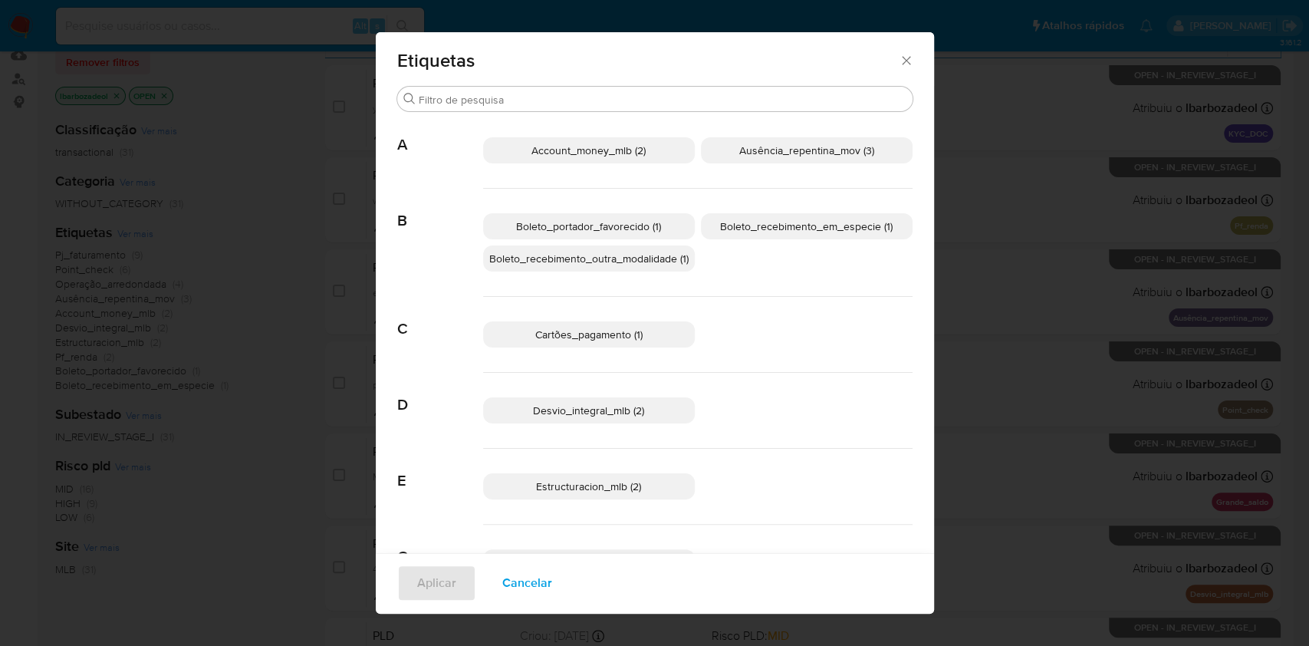
scroll to position [0, 0]
click at [587, 481] on span "Estructuracion_mlb (2)" at bounding box center [588, 488] width 105 height 15
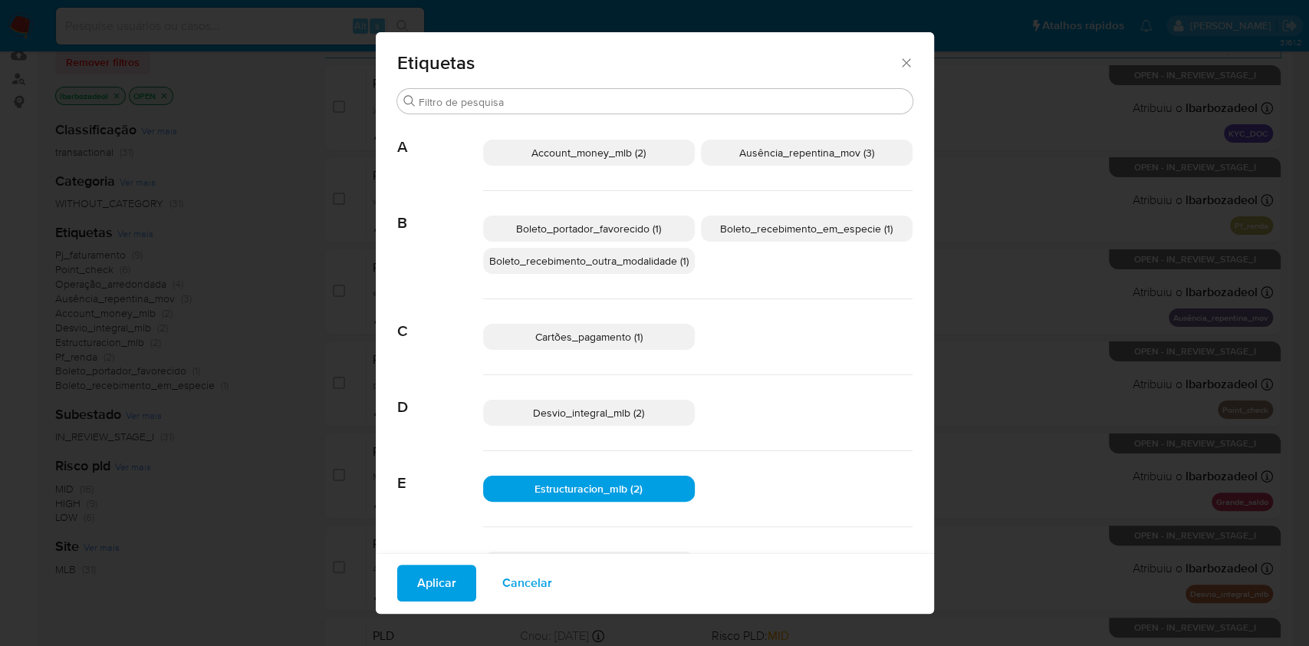
click at [442, 586] on span "Aplicar" at bounding box center [436, 583] width 39 height 34
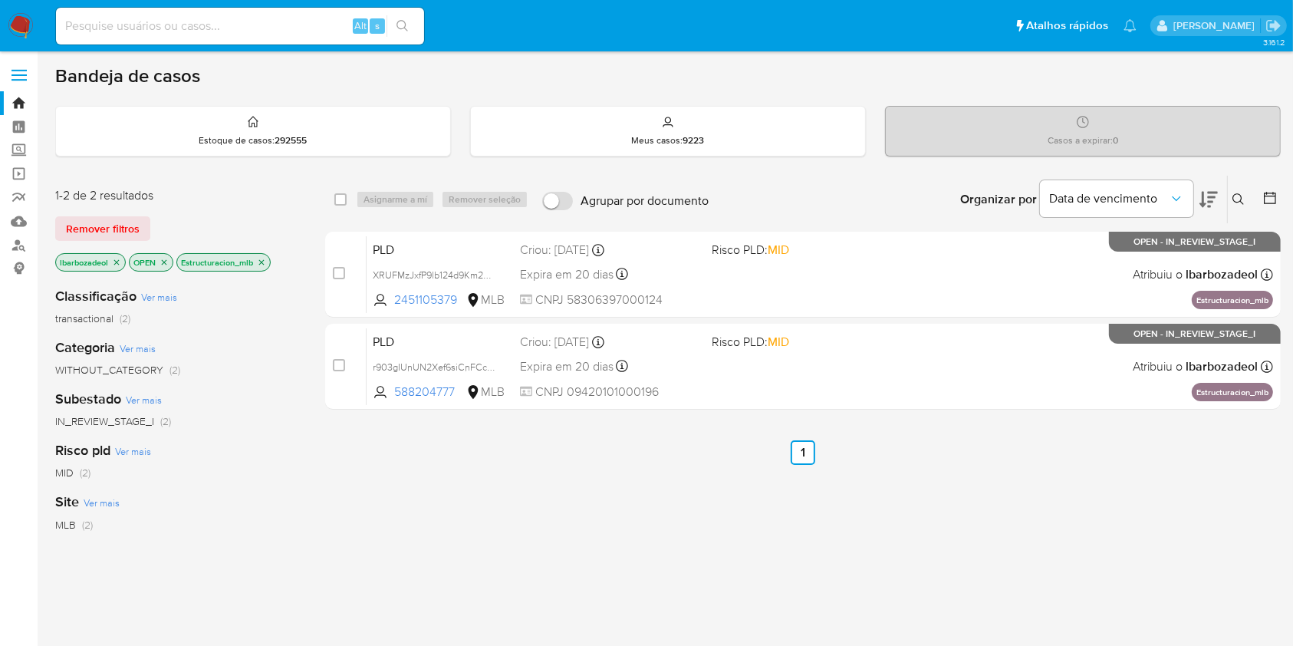
click at [261, 259] on icon "close-filter" at bounding box center [261, 261] width 5 height 5
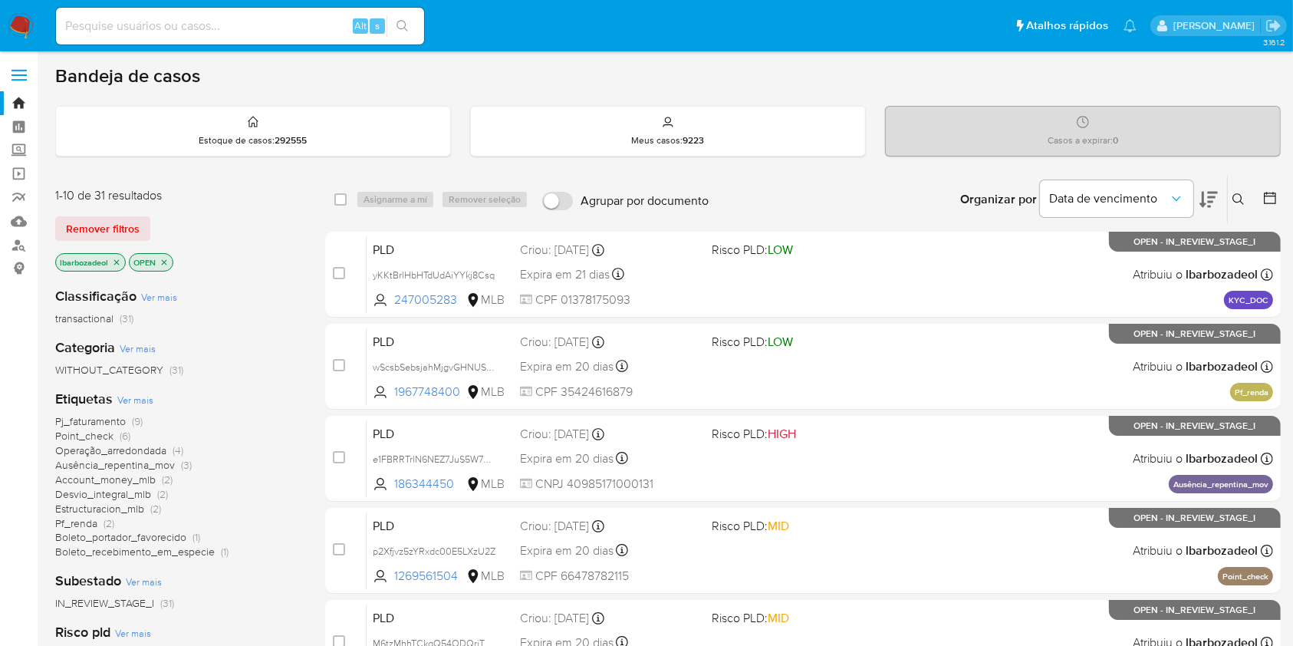
click at [141, 402] on span "Ver mais" at bounding box center [135, 400] width 36 height 14
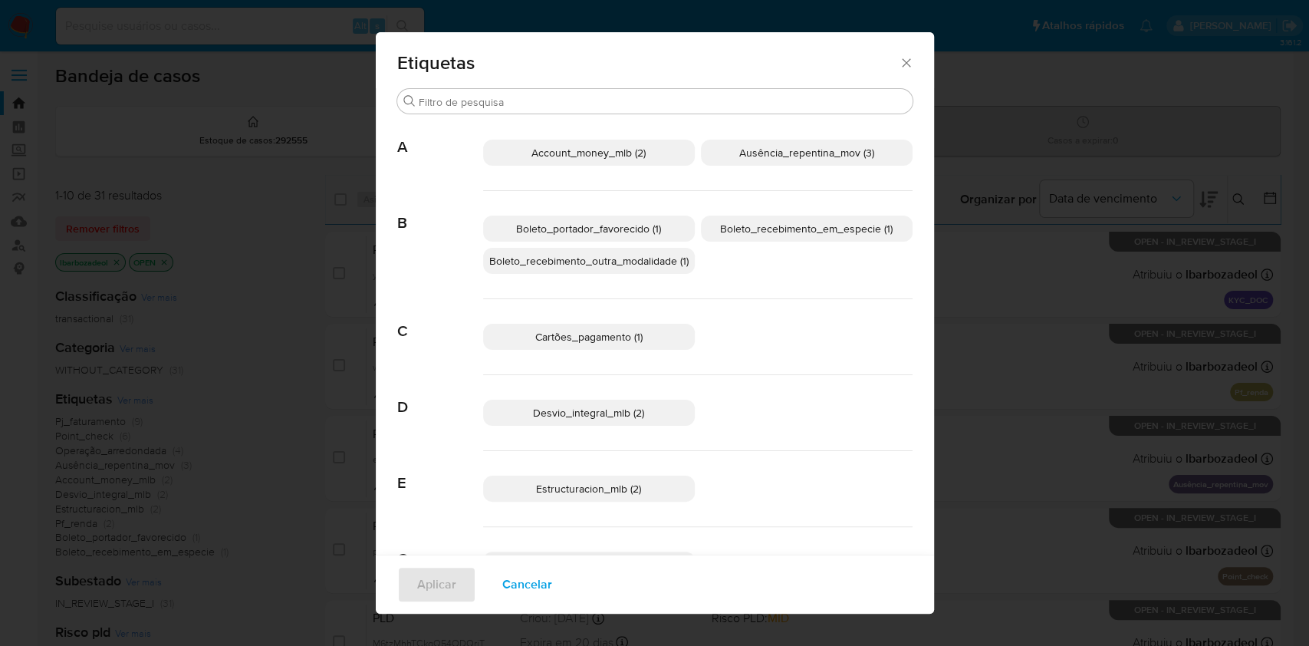
click at [284, 402] on div "Etiquetas Buscar A Account_money_mlb (2) Ausência_repentina_mov (3) B Boleto_po…" at bounding box center [654, 323] width 1309 height 646
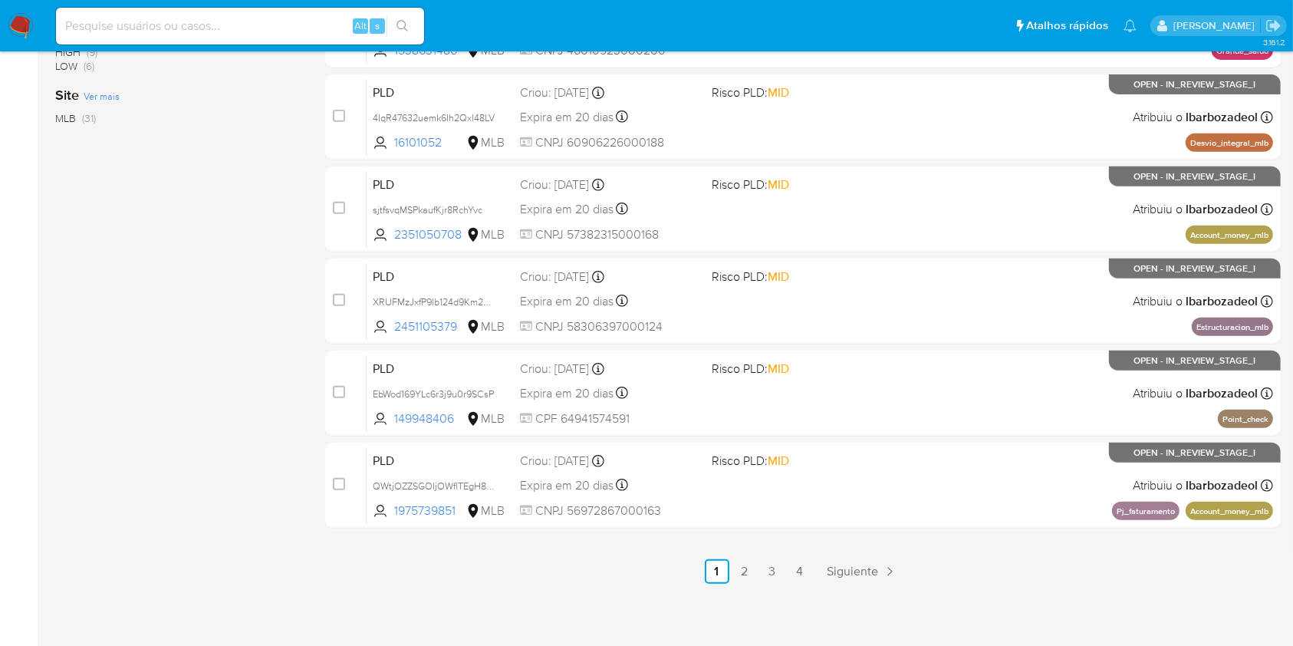
scroll to position [620, 0]
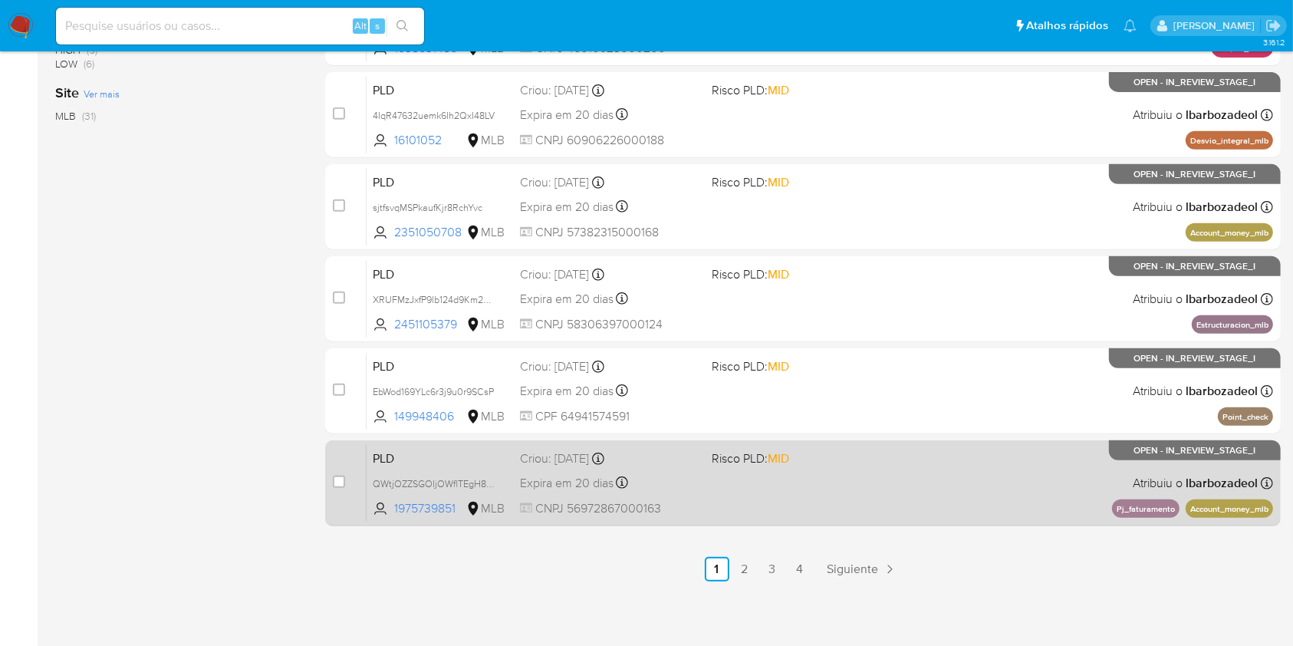
click at [744, 511] on div "PLD QWtjOZZSGOIjOWflTEgH8Duv 1975739851 MLB Risco PLD: MID Criou: [DATE] Criou:…" at bounding box center [819, 482] width 906 height 77
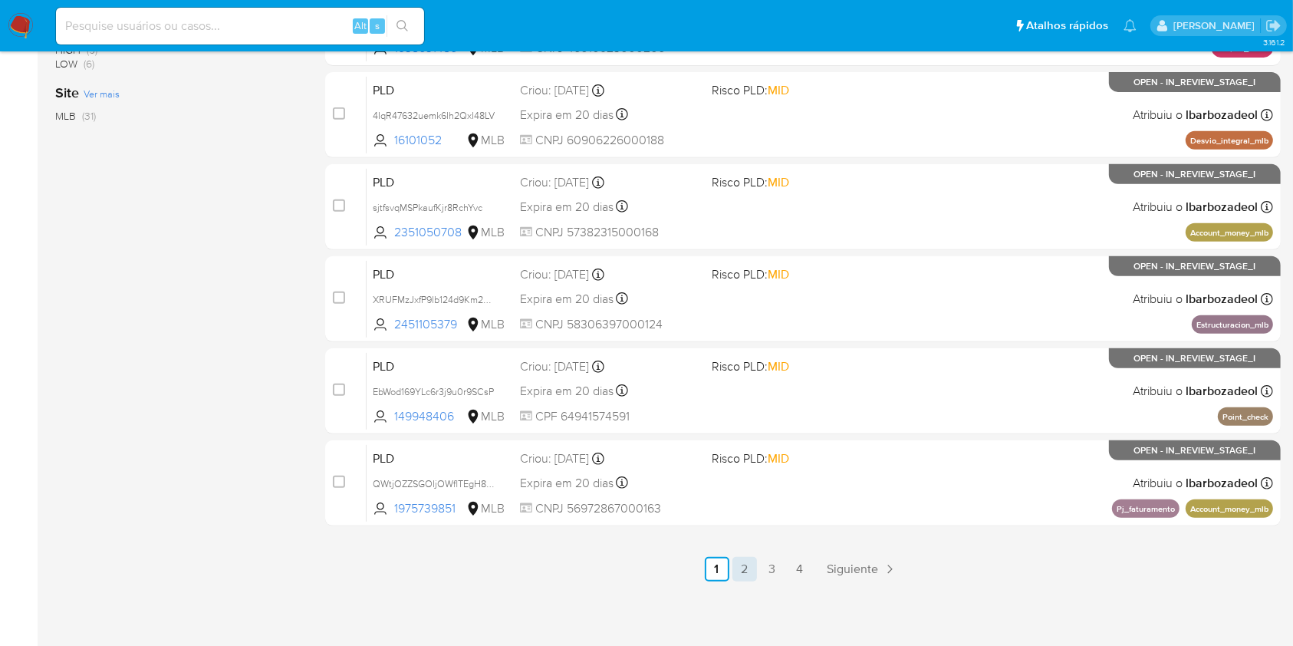
click at [744, 567] on link "2" at bounding box center [744, 569] width 25 height 25
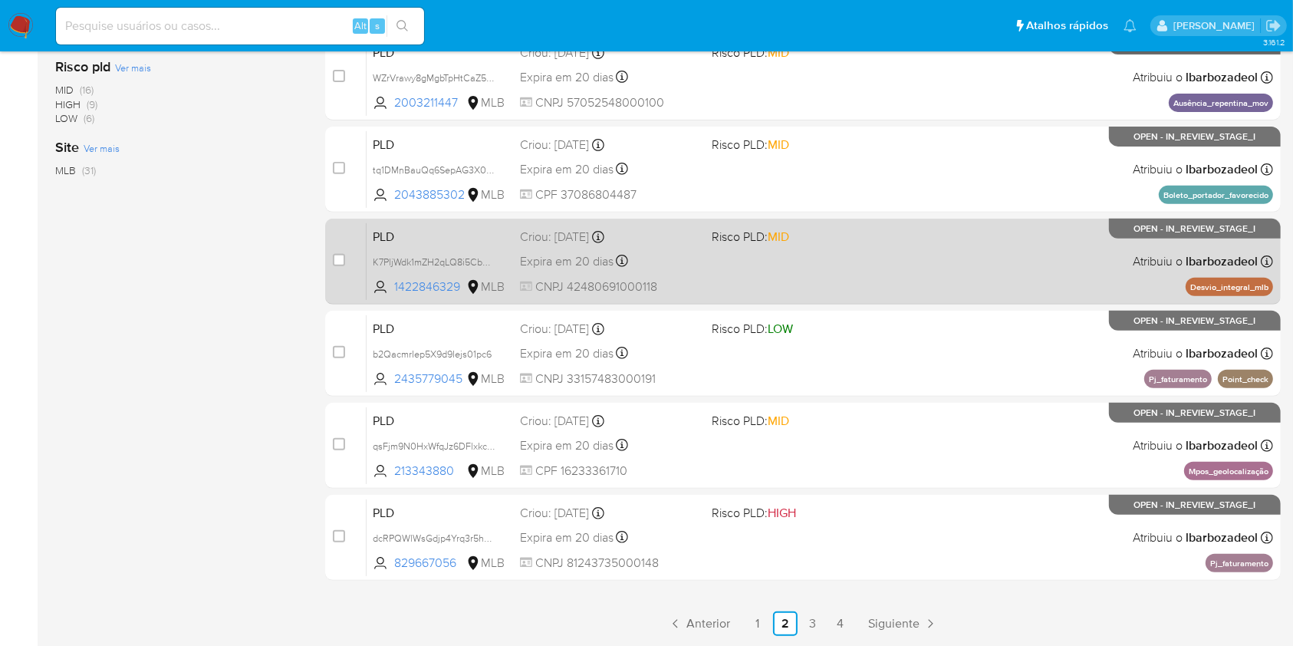
scroll to position [566, 0]
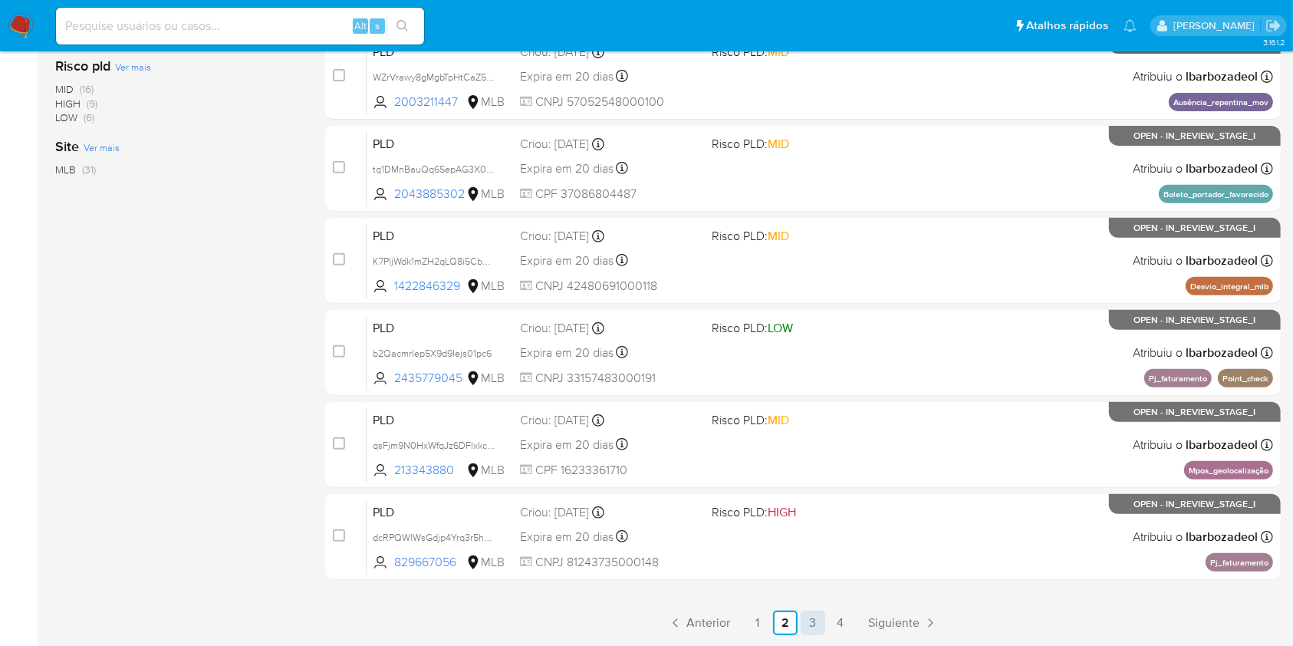
click at [814, 619] on link "3" at bounding box center [812, 622] width 25 height 25
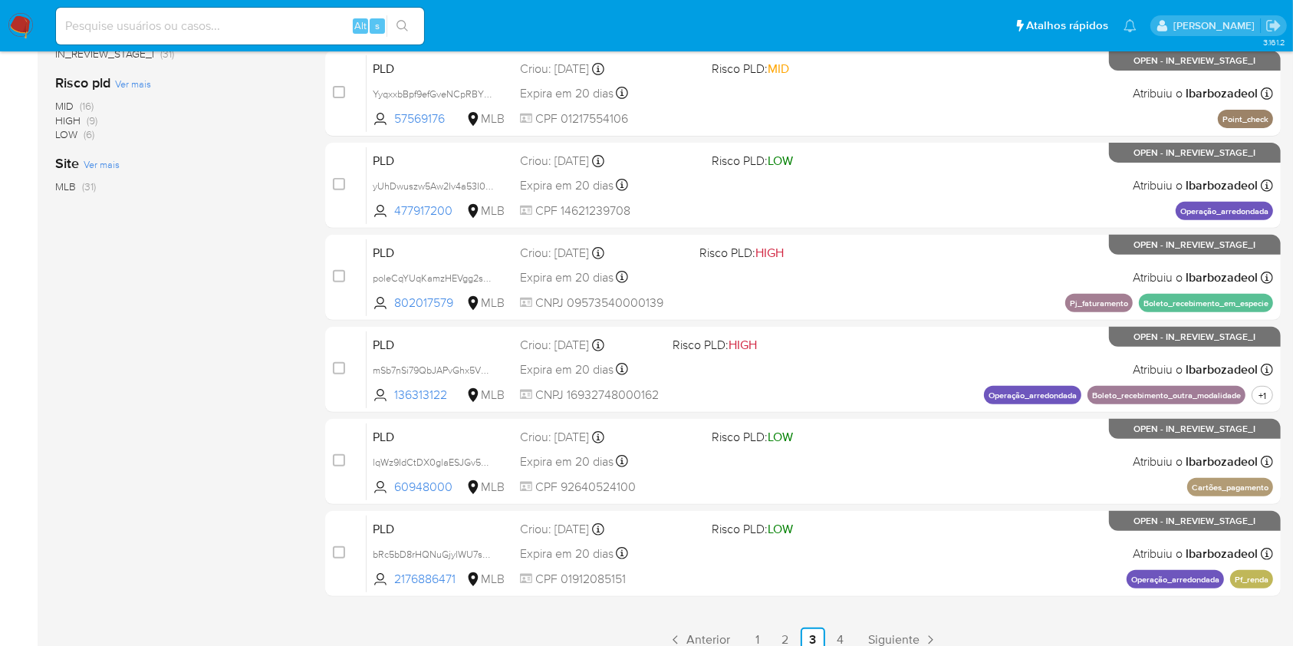
scroll to position [554, 0]
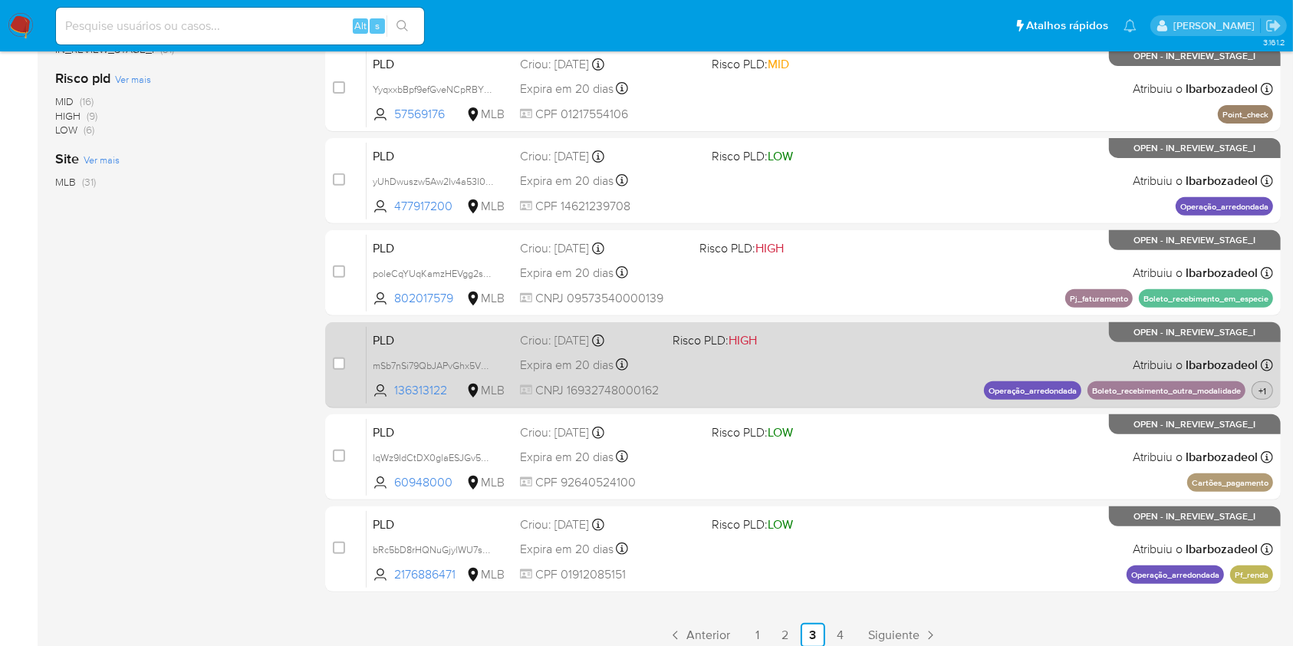
click at [1264, 389] on span "+1" at bounding box center [1262, 390] width 14 height 13
click at [875, 388] on div "PLD mSb7nSi79QbJAPvGhx5VQ7zD 136313122 MLB Risco PLD: HIGH Criou: 12/09/2025 Cr…" at bounding box center [819, 364] width 906 height 77
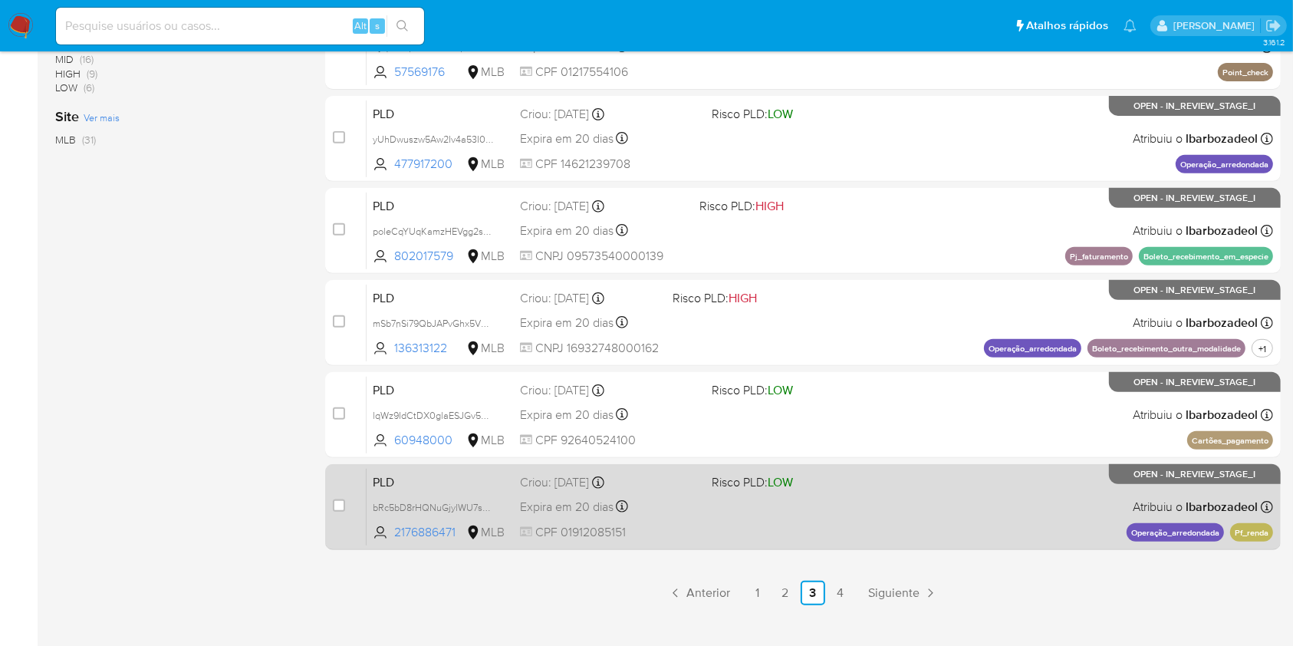
scroll to position [597, 0]
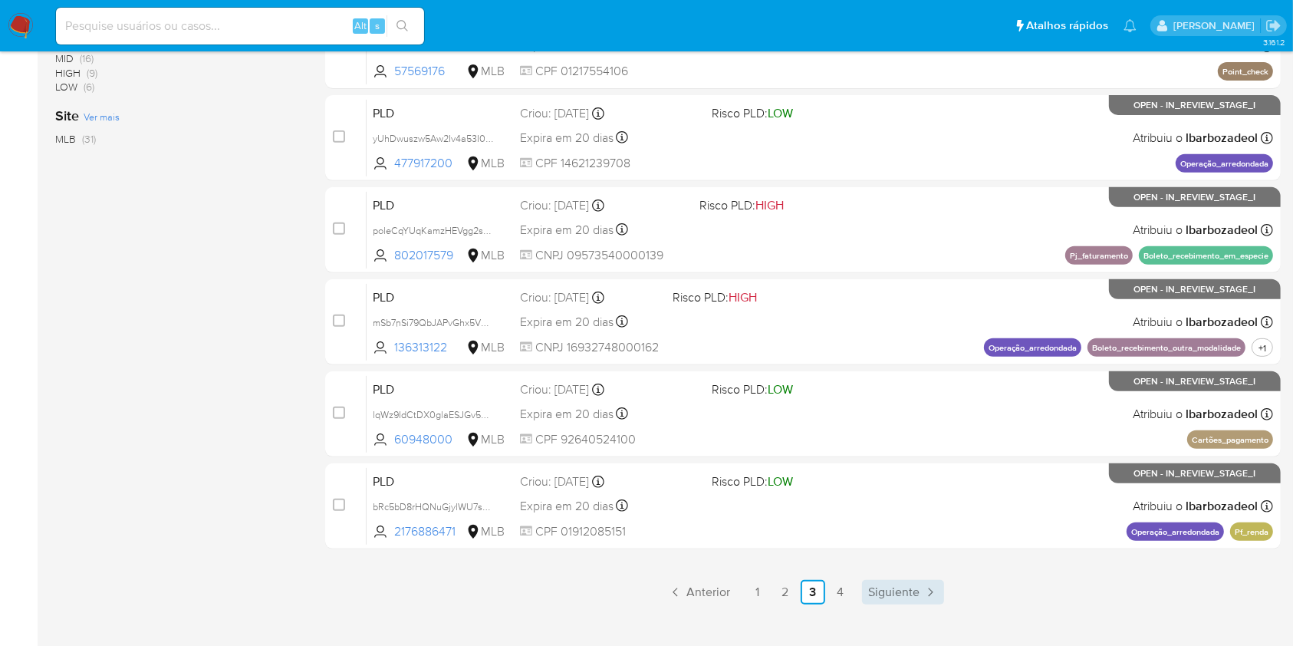
click at [902, 586] on span "Siguiente" at bounding box center [893, 592] width 51 height 12
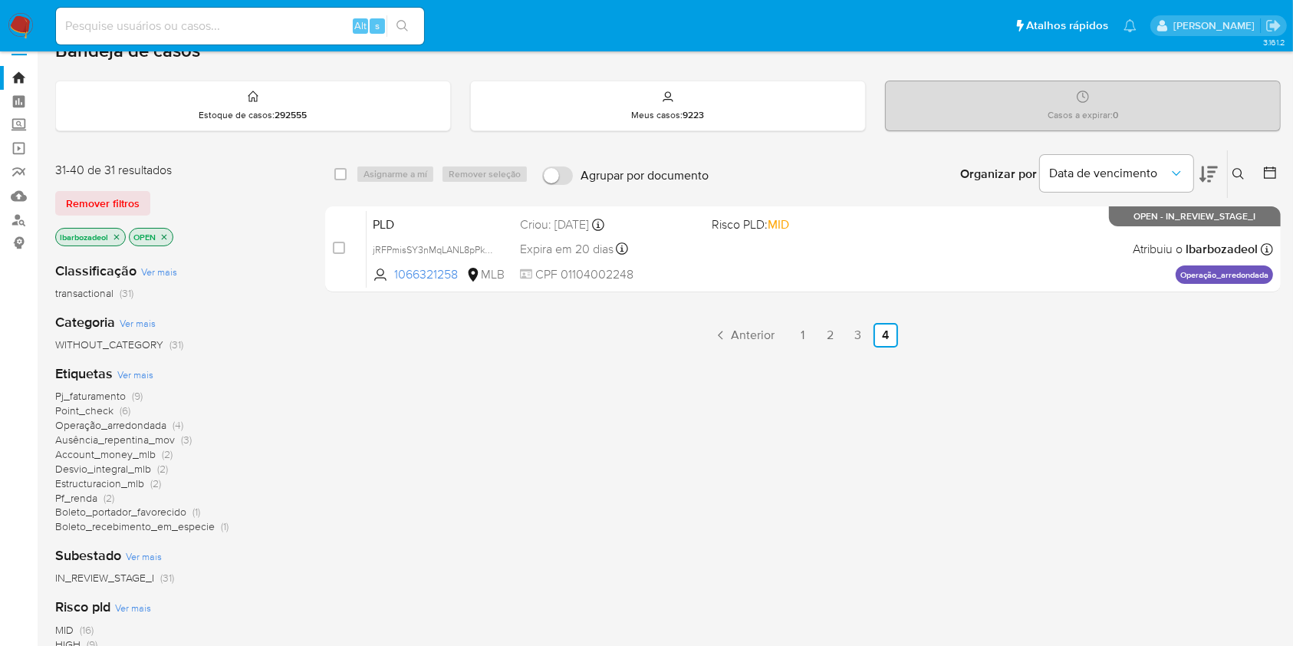
scroll to position [25, 0]
click at [855, 334] on link "3" at bounding box center [858, 336] width 25 height 25
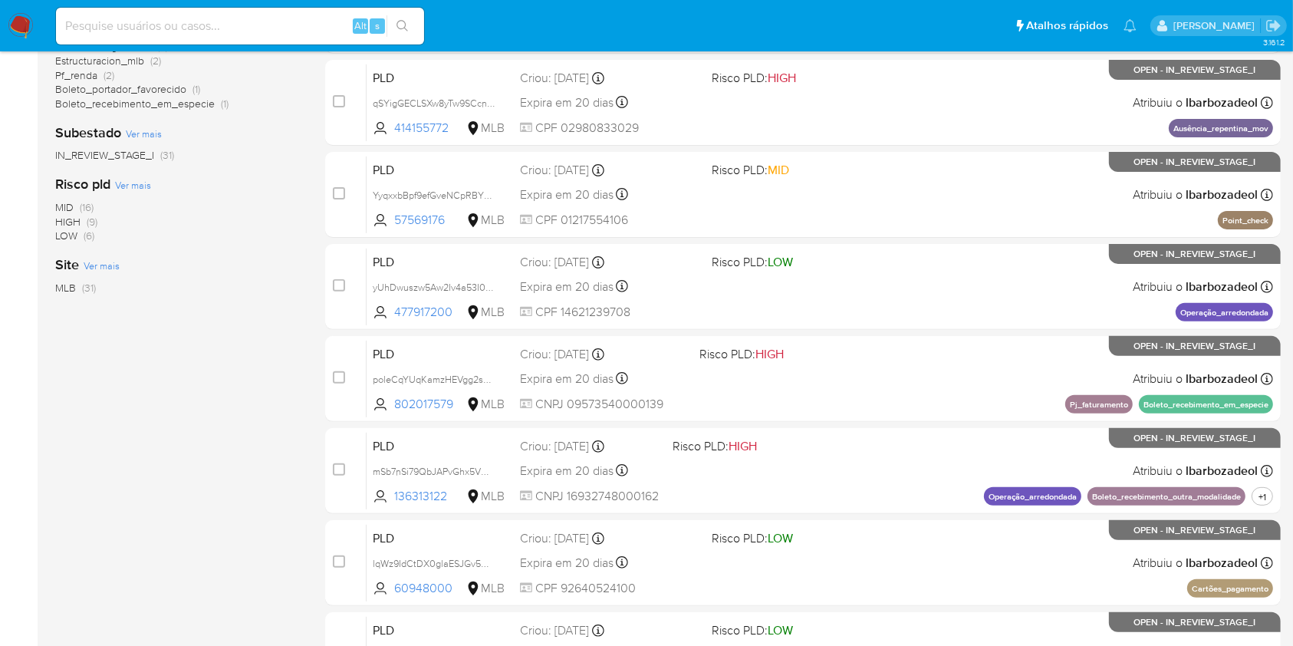
scroll to position [620, 0]
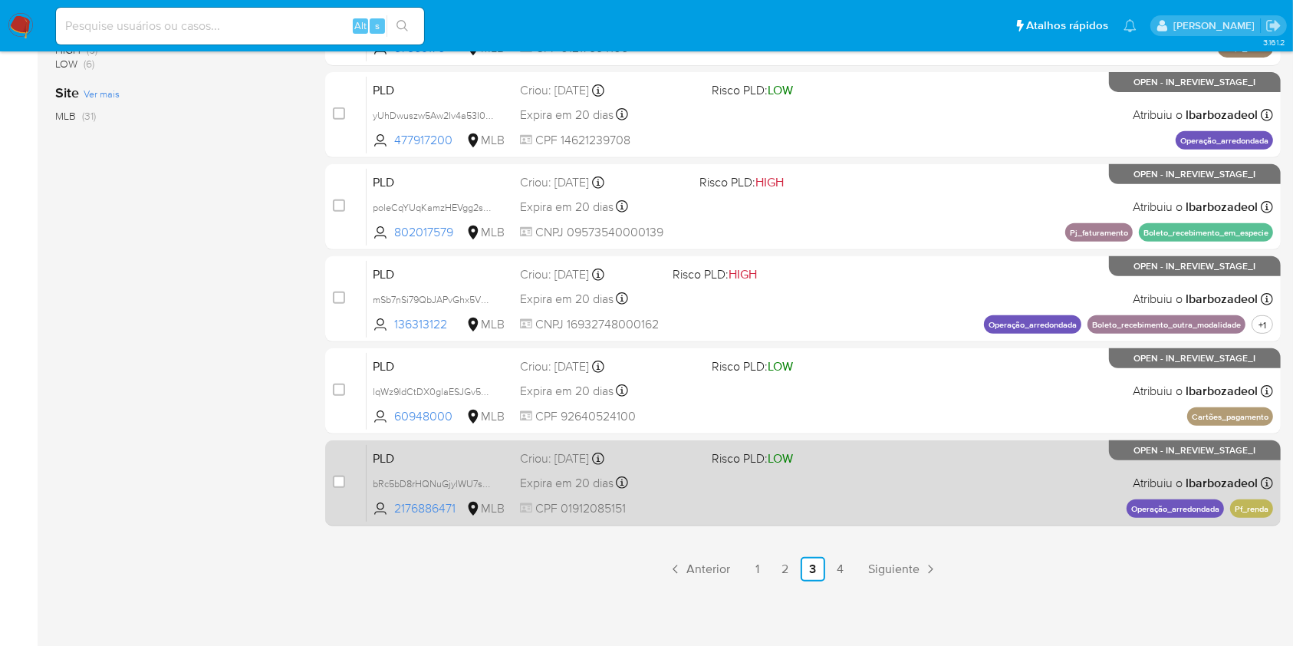
click at [892, 478] on div "PLD bRc5bD8rHQNuGjylWU7sFe6v 2176886471 MLB Risco PLD: LOW Criou: 12/09/2025 Cr…" at bounding box center [819, 482] width 906 height 77
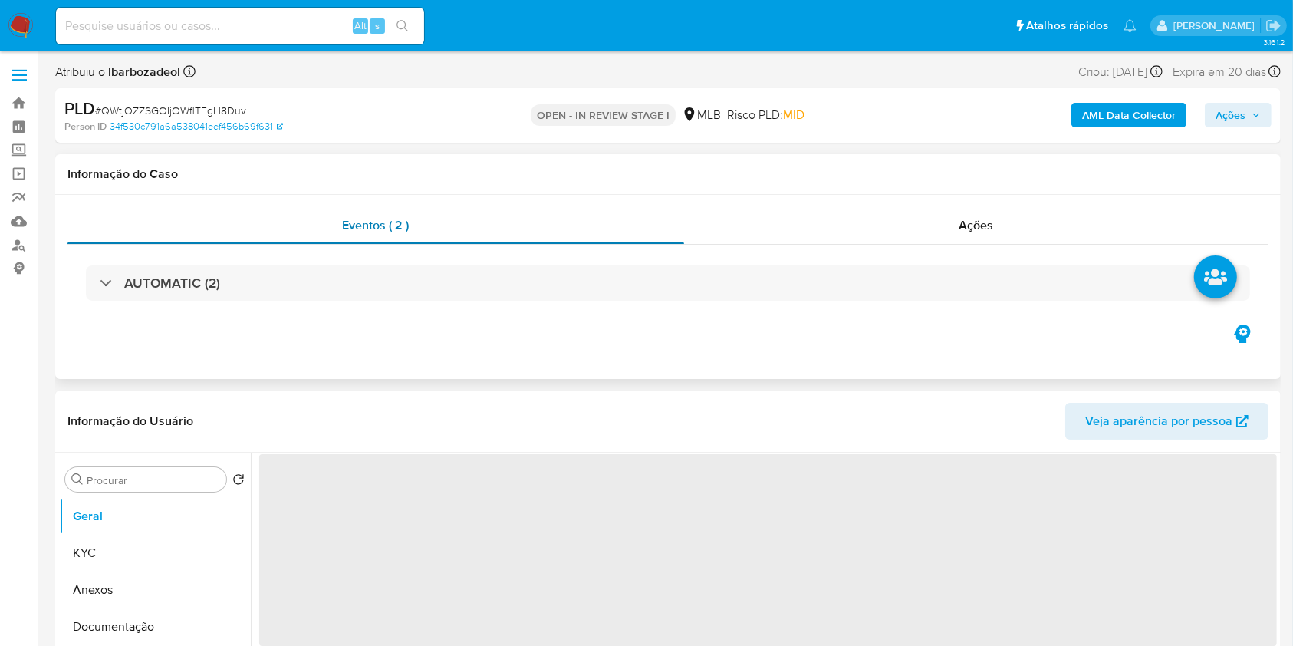
click at [595, 208] on div "Eventos ( 2 )" at bounding box center [375, 225] width 616 height 37
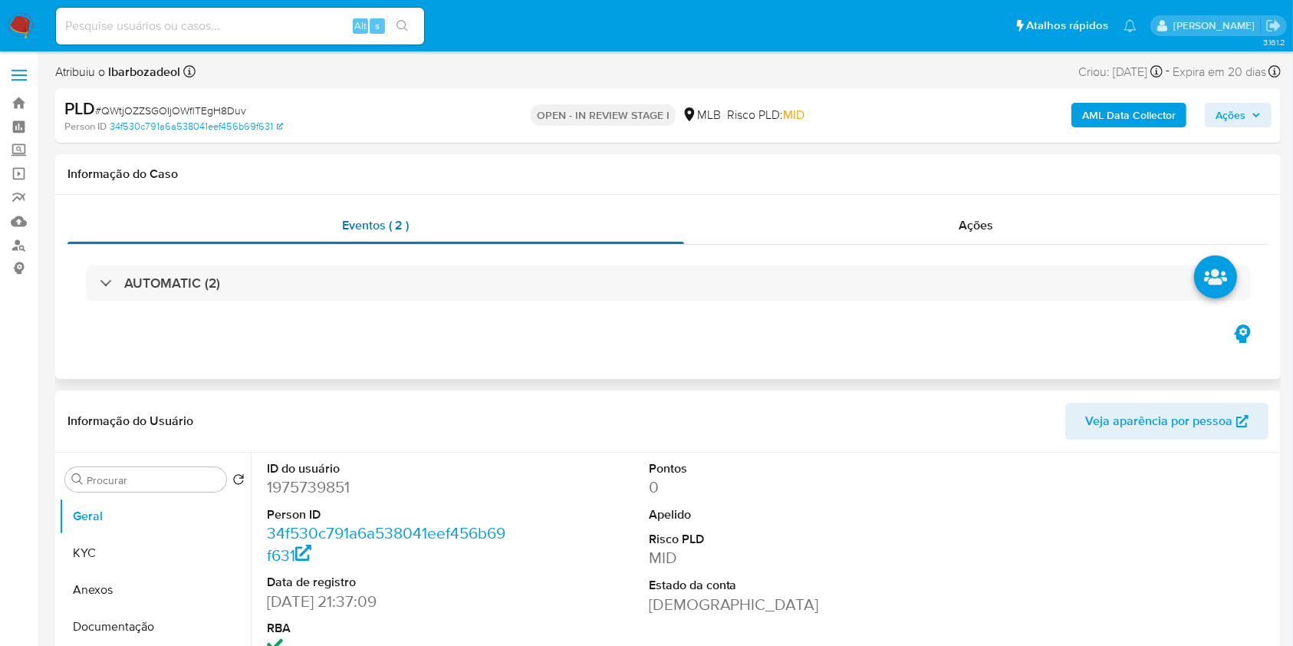
select select "10"
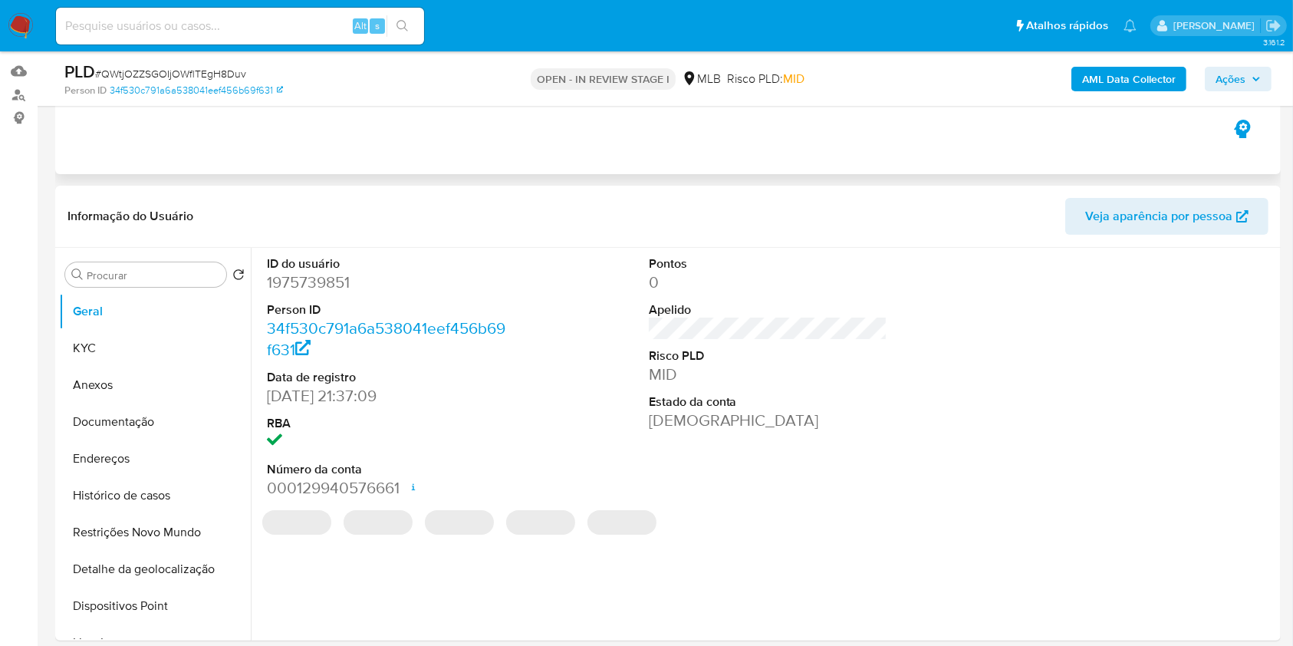
scroll to position [149, 0]
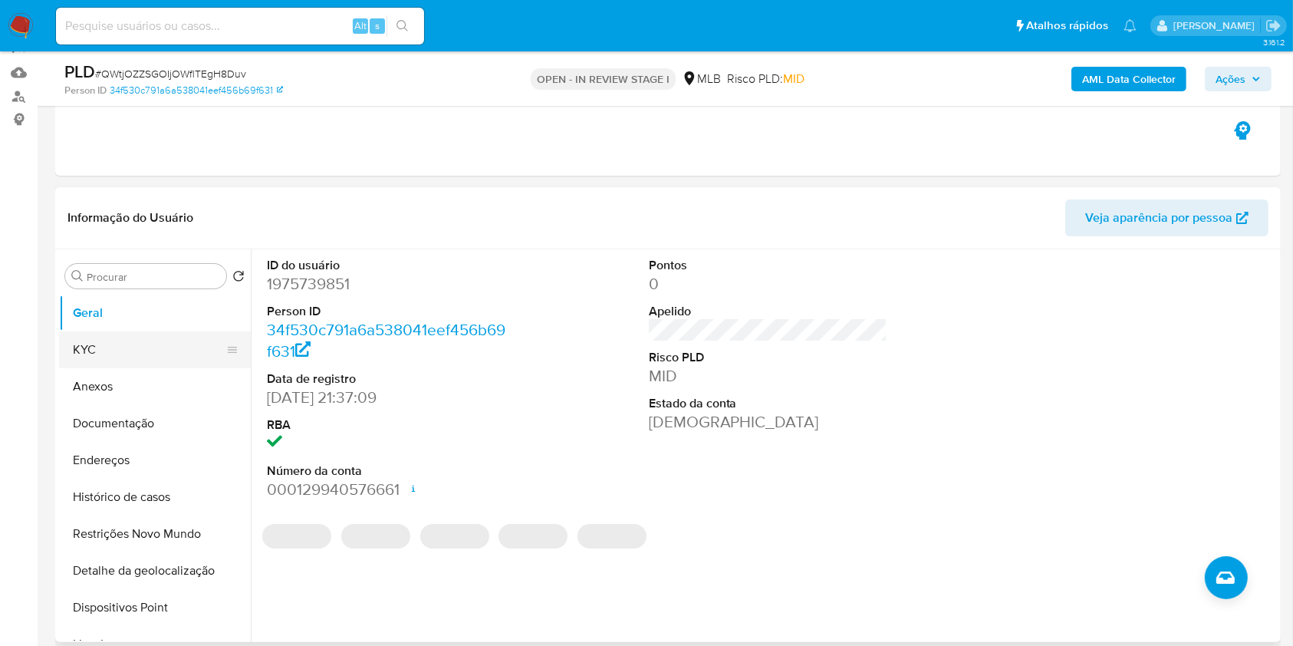
click at [167, 344] on button "KYC" at bounding box center [148, 349] width 179 height 37
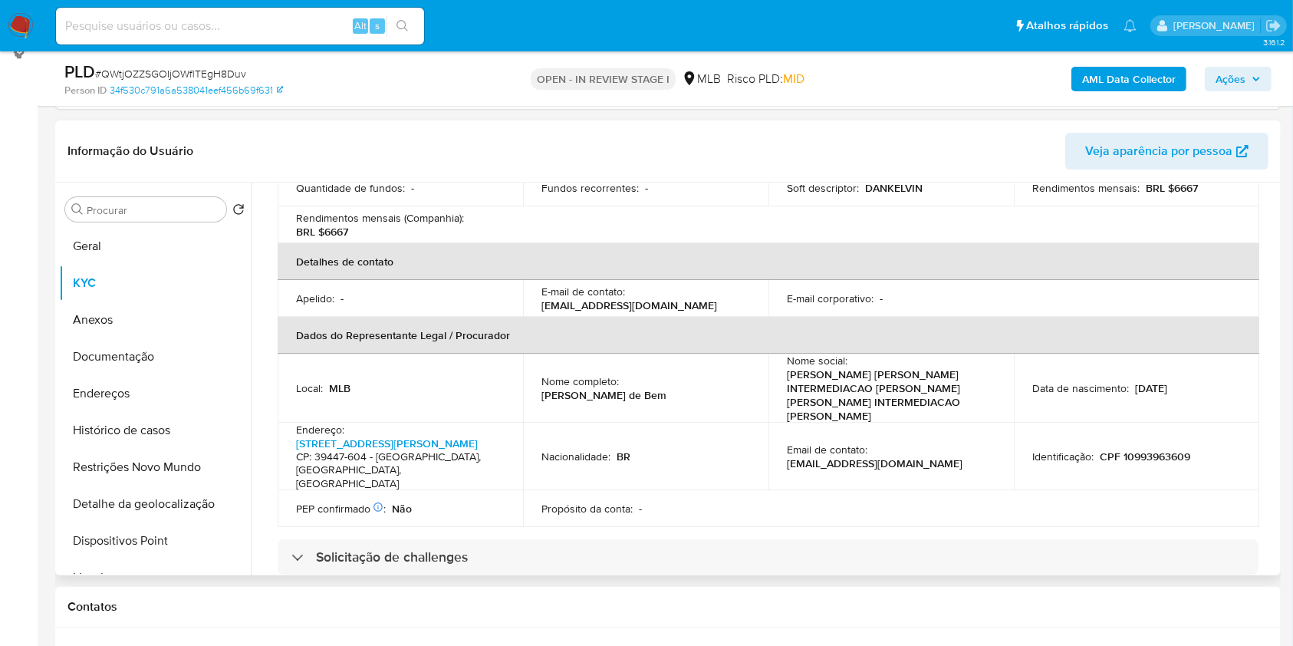
scroll to position [343, 0]
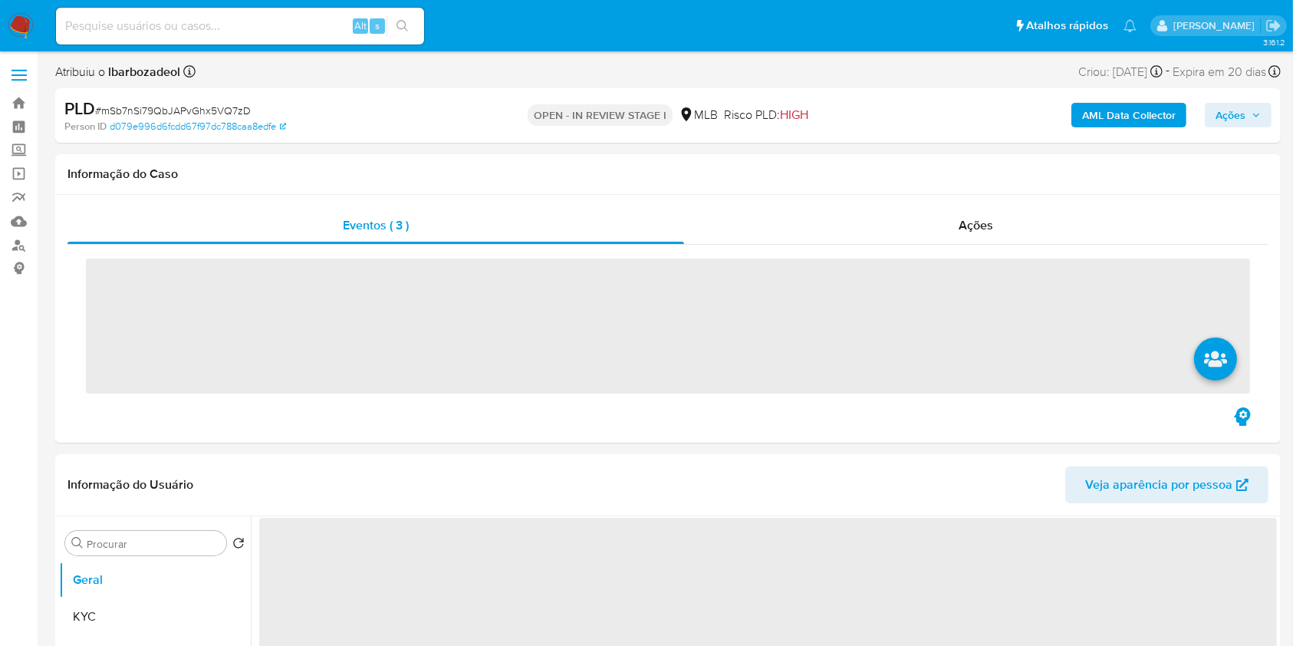
scroll to position [1, 0]
select select "10"
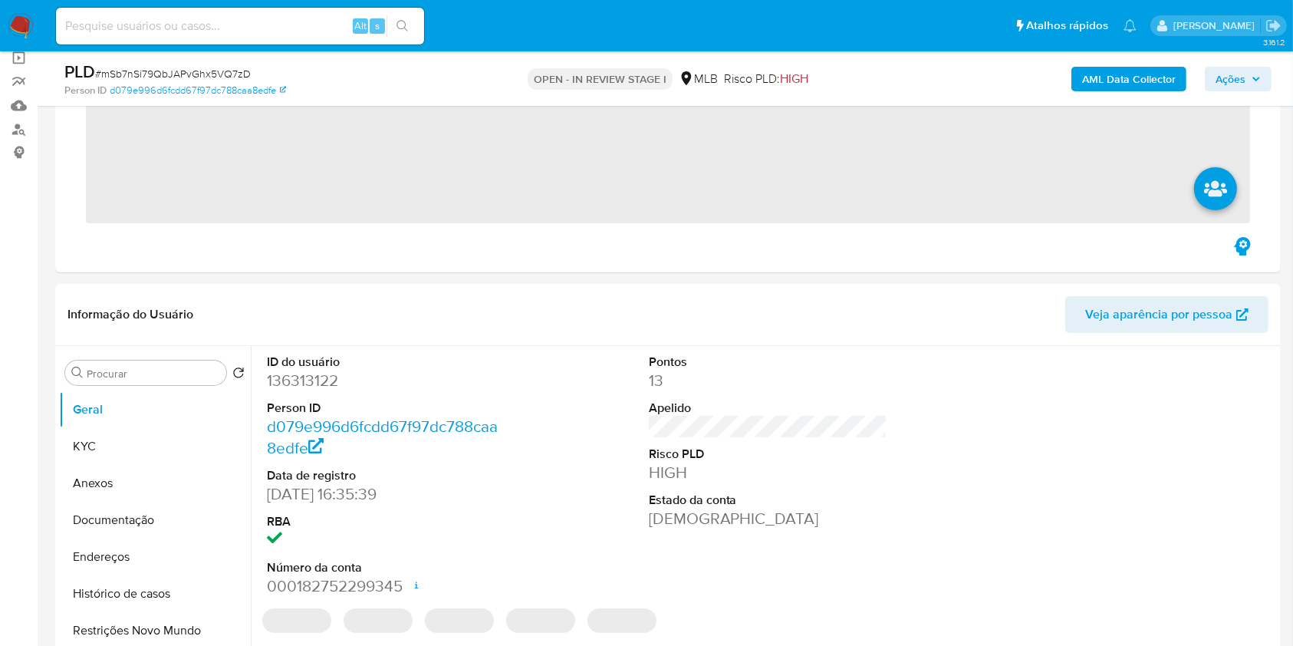
scroll to position [117, 0]
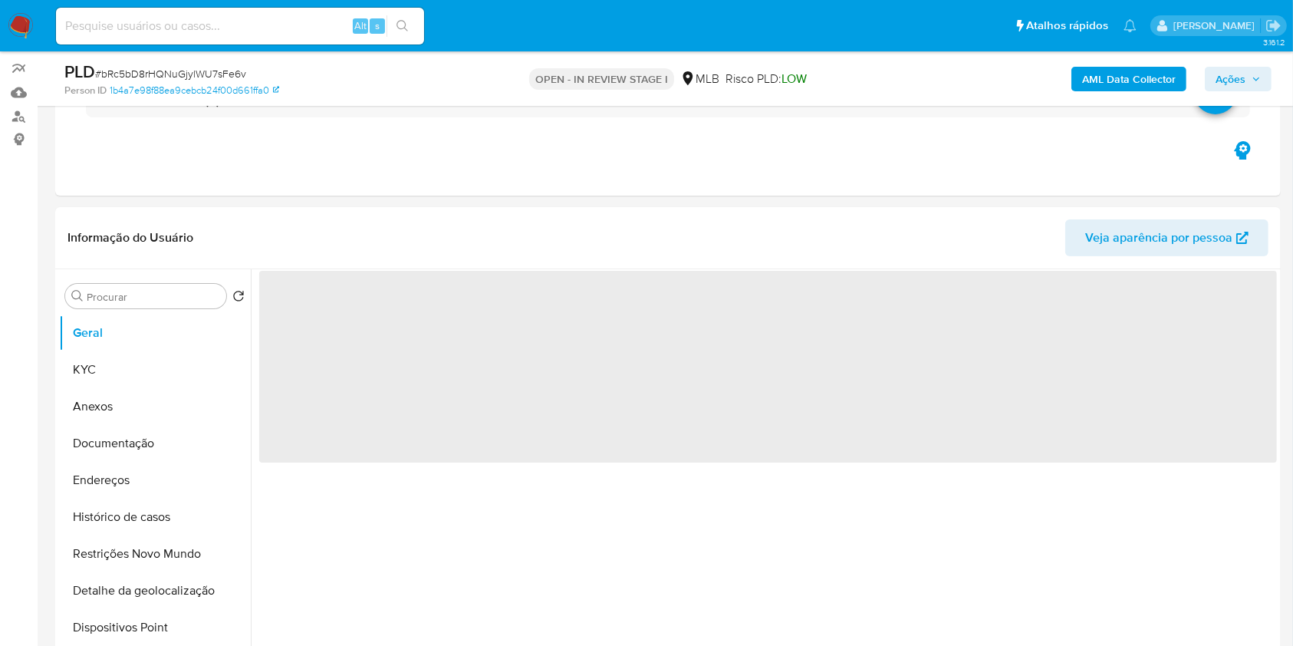
scroll to position [130, 0]
select select "10"
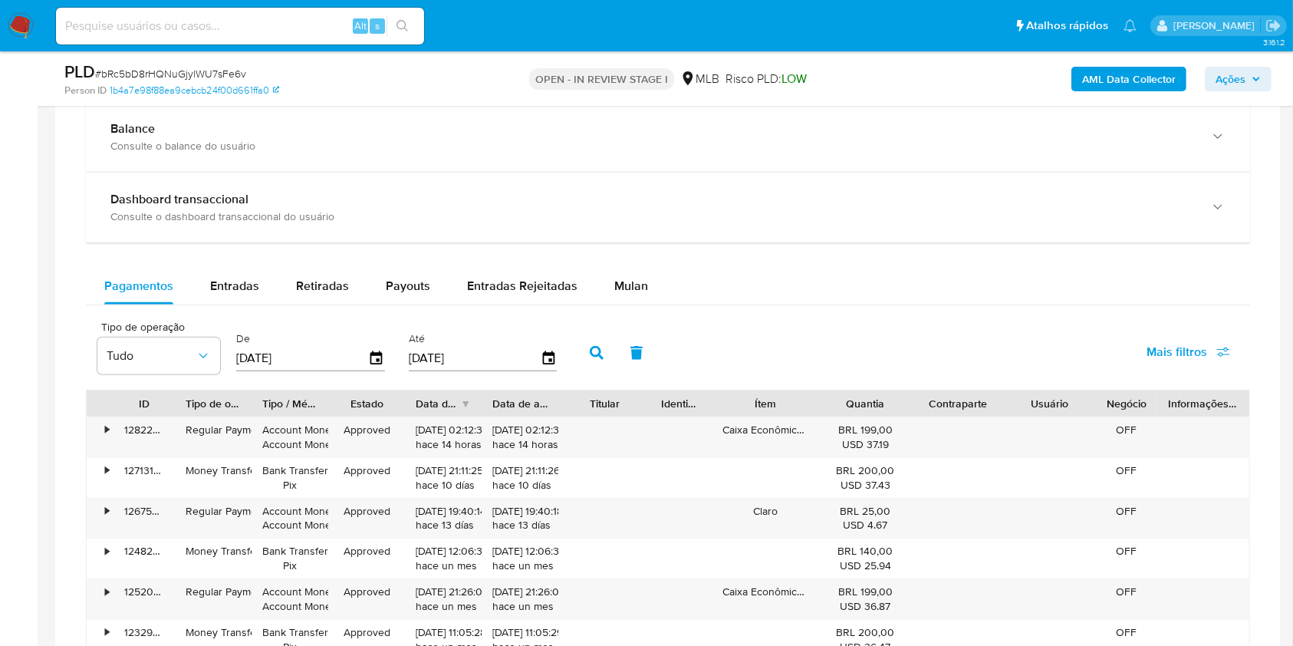
scroll to position [1141, 0]
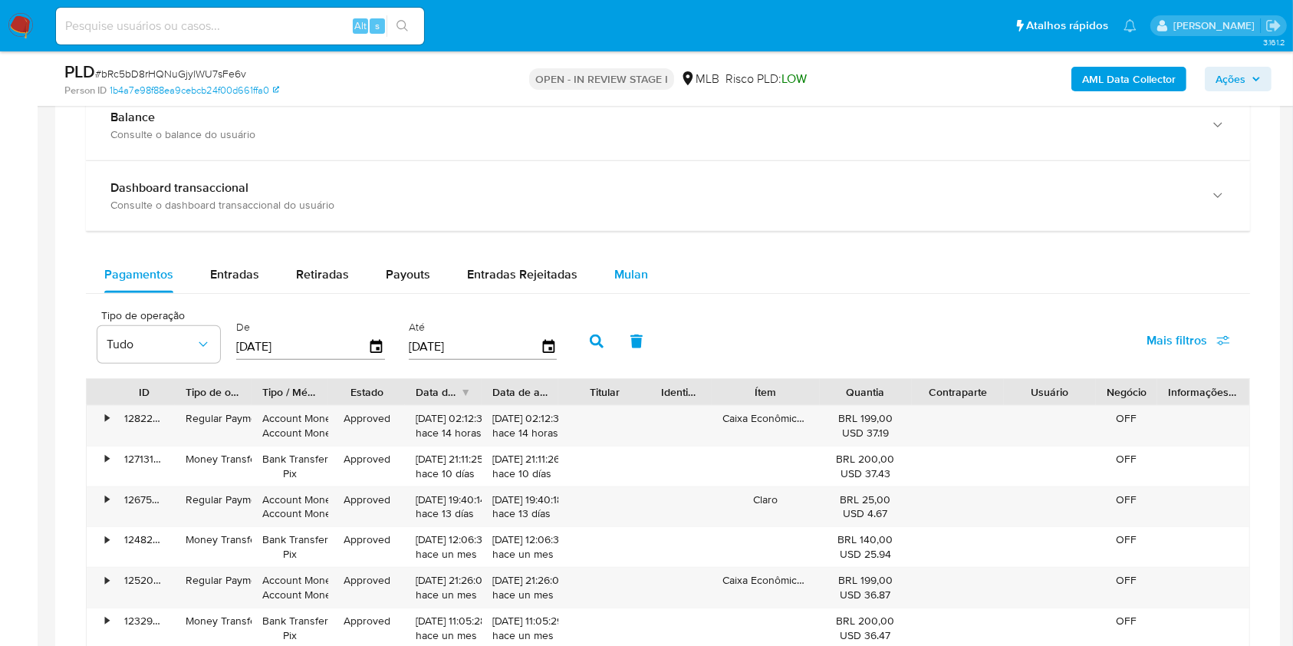
click at [619, 279] on span "Mulan" at bounding box center [631, 274] width 34 height 18
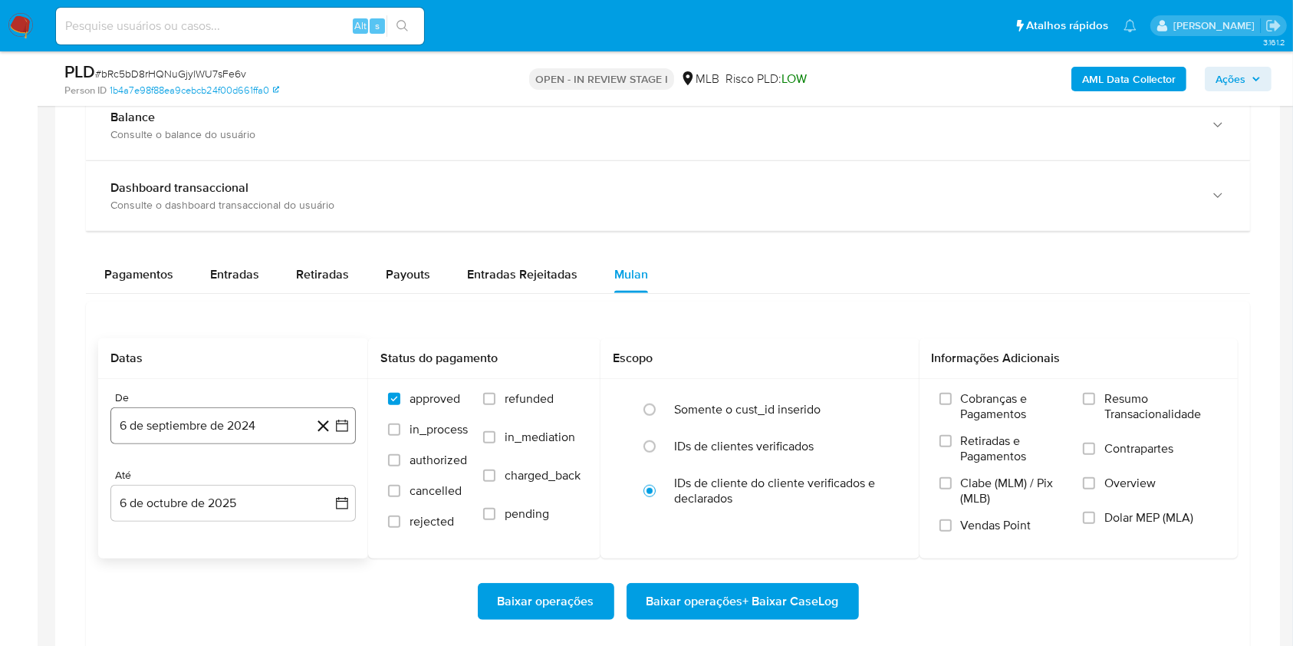
click at [236, 421] on button "6 de septiembre de 2024" at bounding box center [232, 425] width 245 height 37
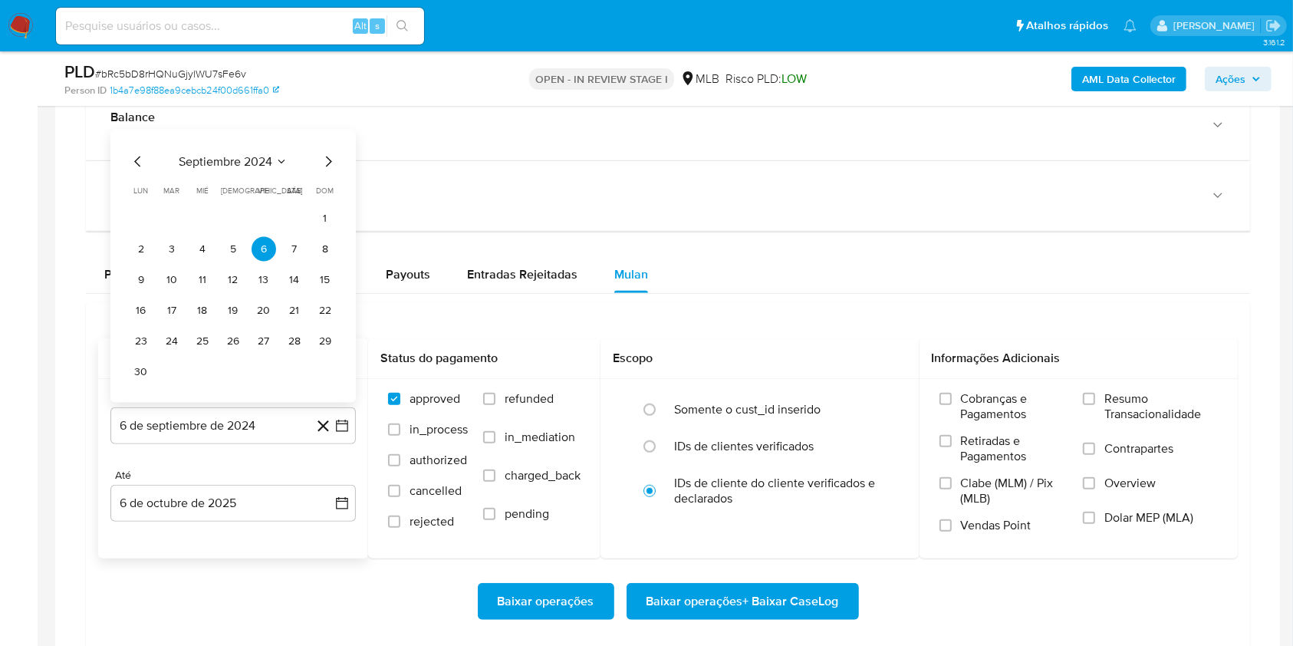
click at [234, 163] on span "septiembre 2024" at bounding box center [226, 161] width 94 height 15
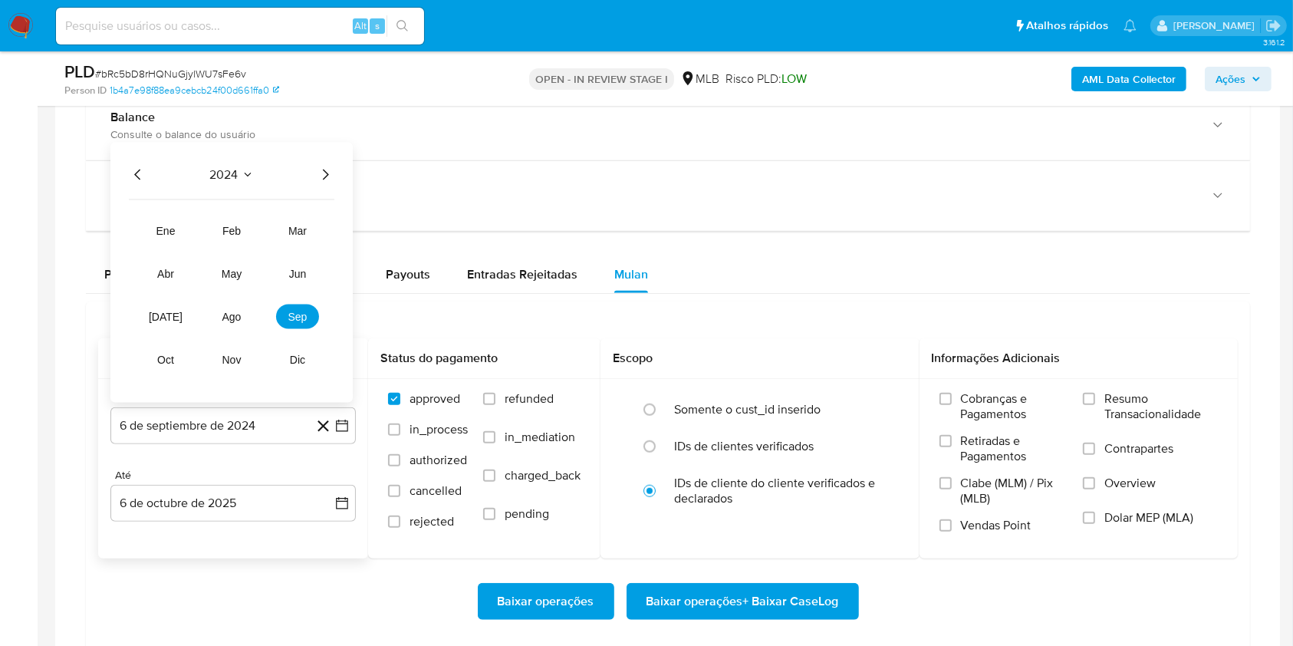
click at [325, 169] on icon "Año siguiente" at bounding box center [325, 175] width 18 height 18
click at [236, 314] on span "ago" at bounding box center [231, 317] width 19 height 12
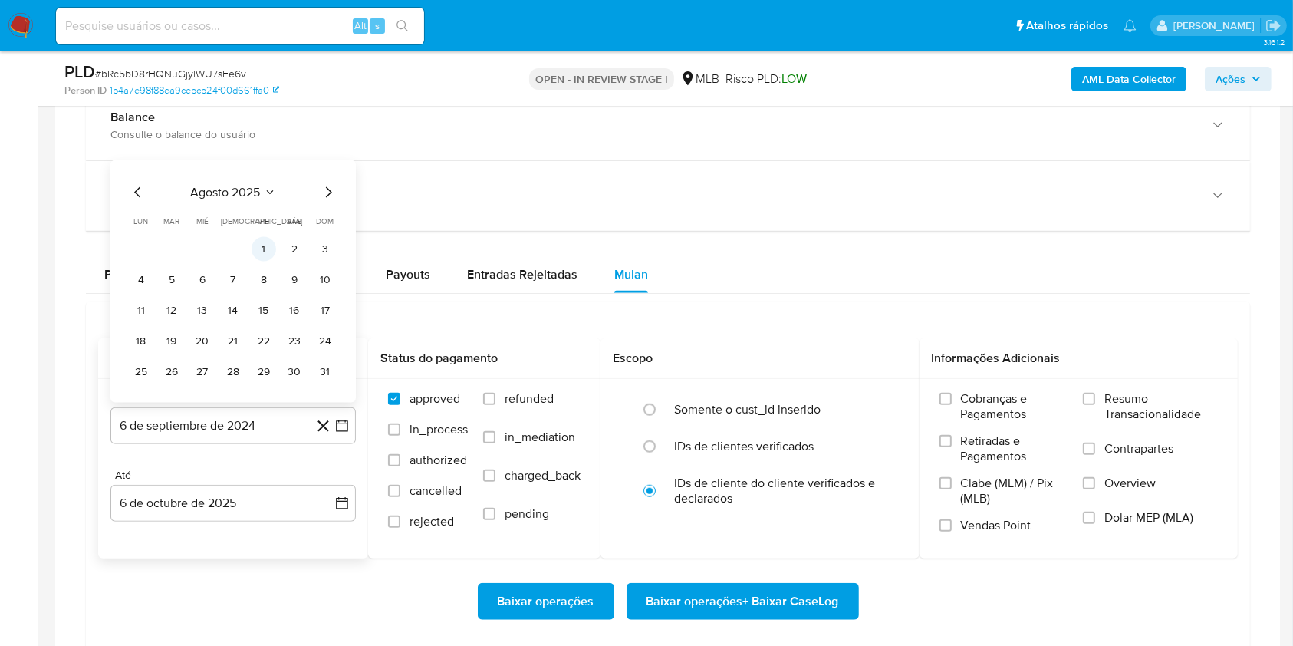
click at [258, 249] on button "1" at bounding box center [263, 249] width 25 height 25
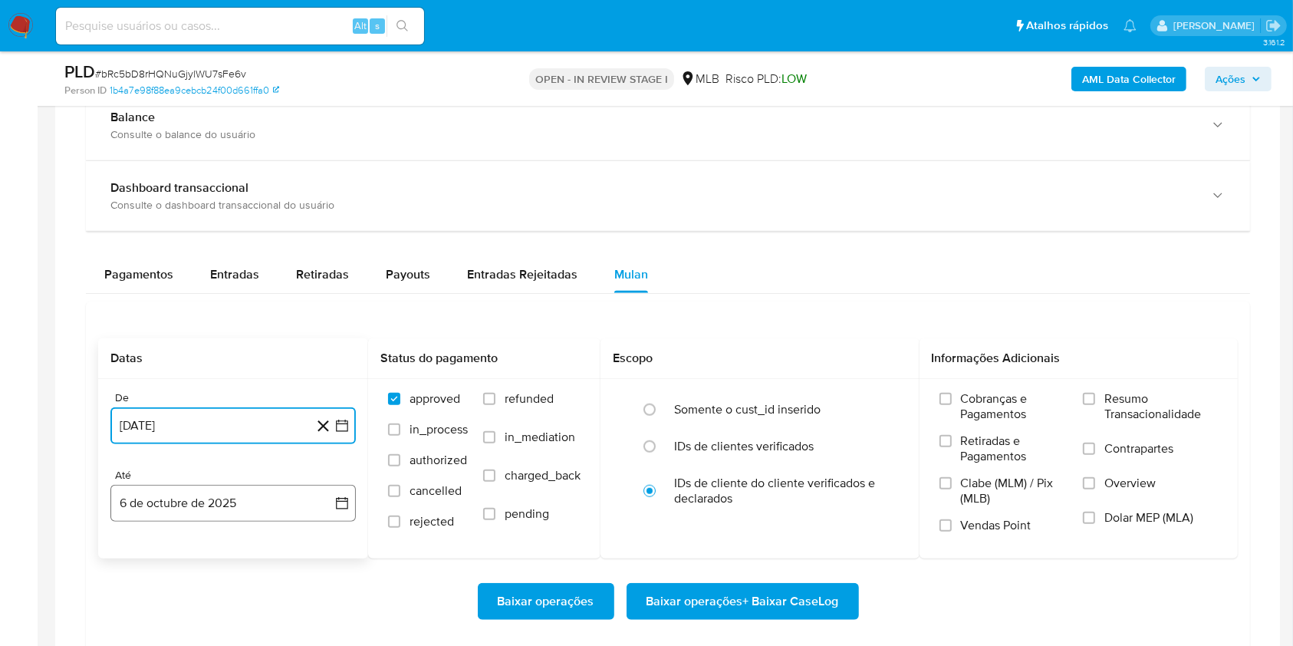
click at [235, 505] on button "6 de octubre de 2025" at bounding box center [232, 503] width 245 height 37
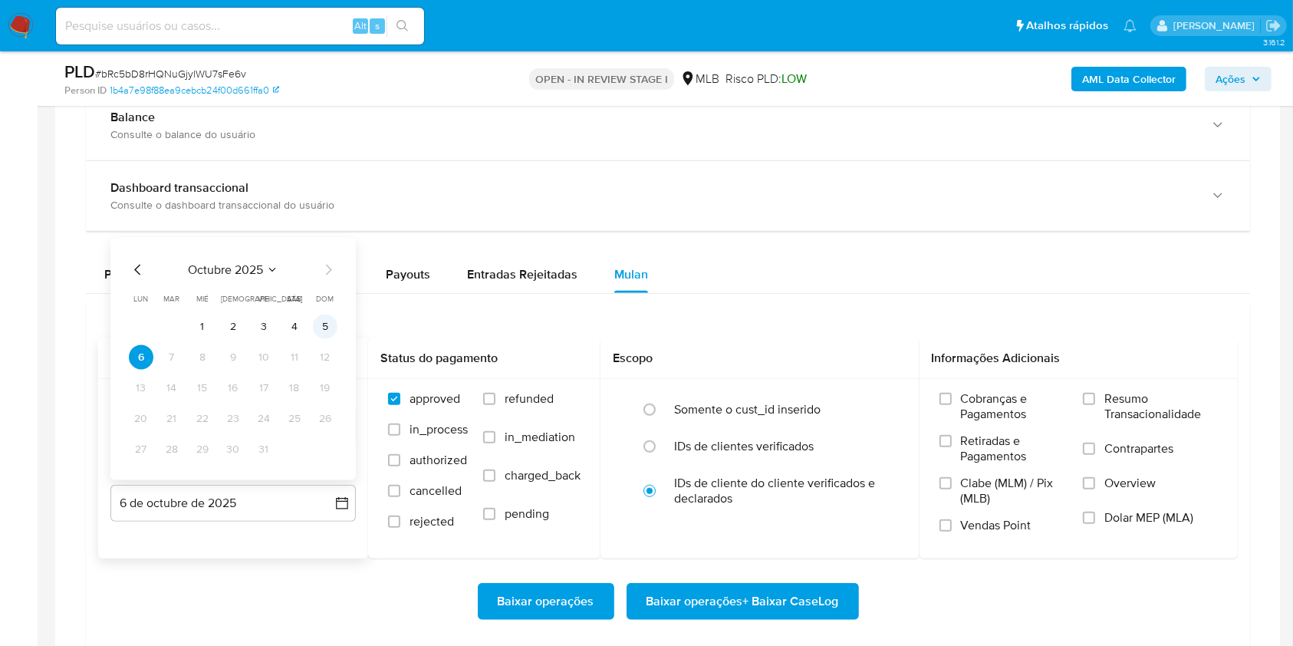
click at [326, 326] on button "5" at bounding box center [325, 326] width 25 height 25
click at [1158, 422] on label "Resumo Transacionalidade" at bounding box center [1150, 416] width 135 height 50
click at [1095, 405] on input "Resumo Transacionalidade" at bounding box center [1089, 399] width 12 height 12
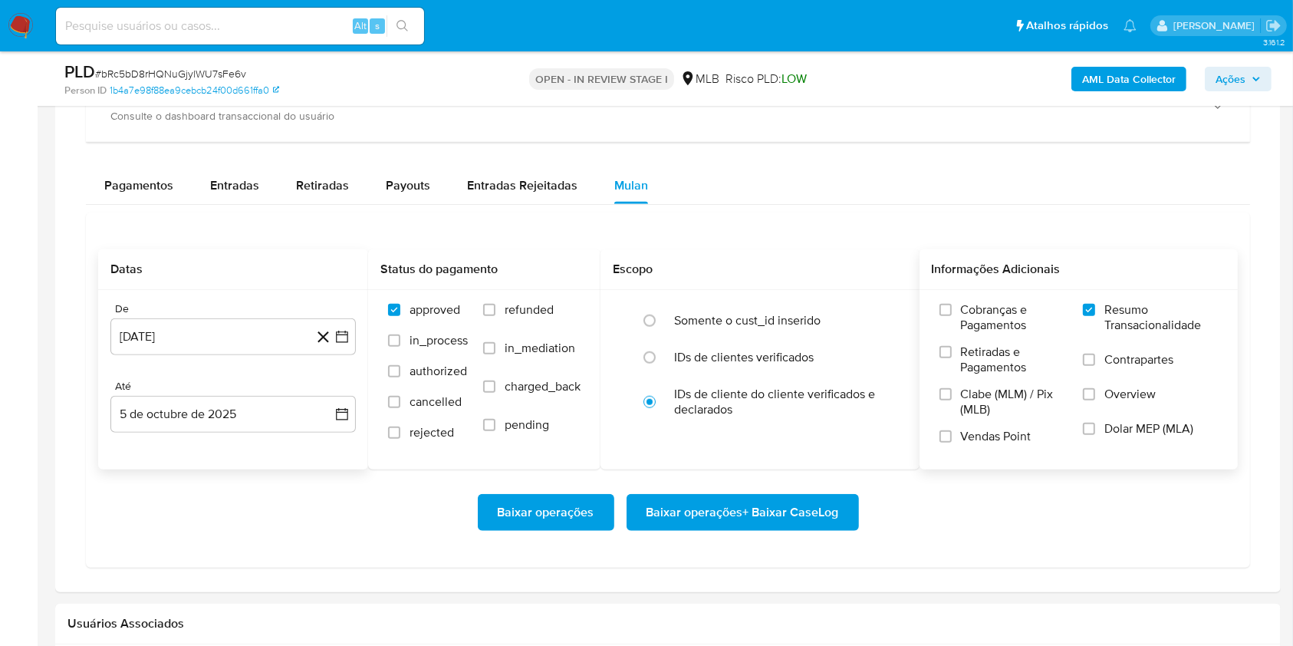
scroll to position [1231, 0]
click at [734, 510] on span "Baixar operações + Baixar CaseLog" at bounding box center [742, 512] width 192 height 34
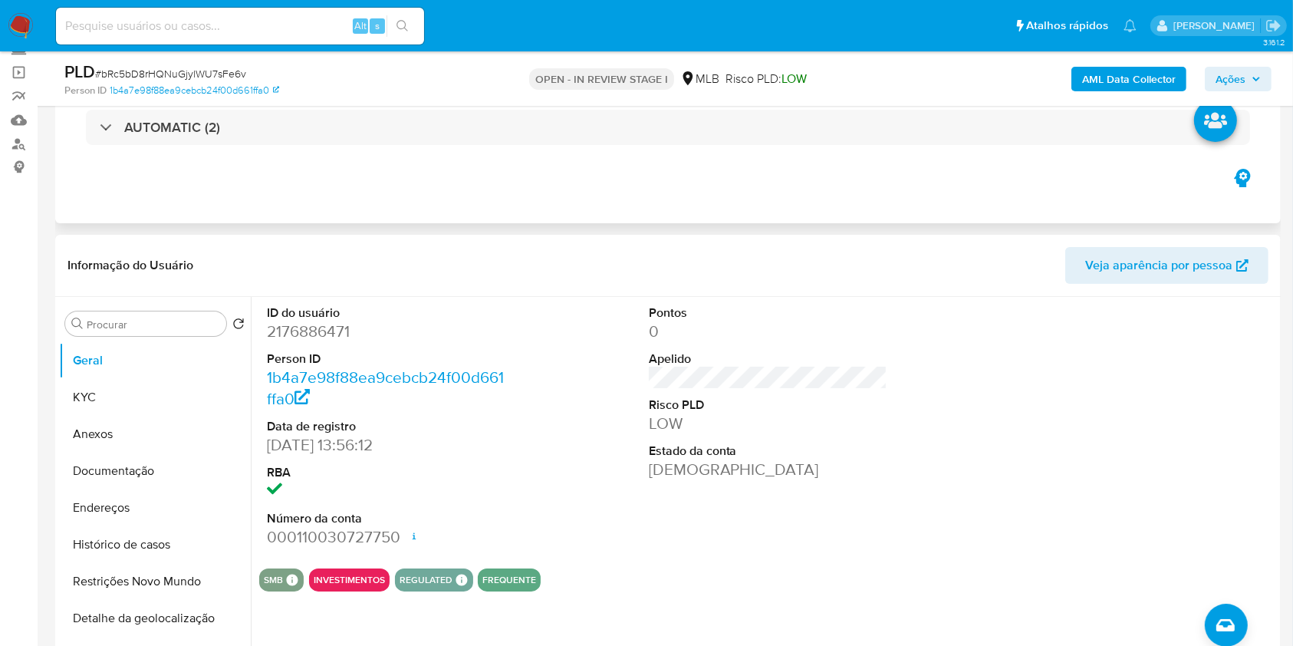
scroll to position [0, 0]
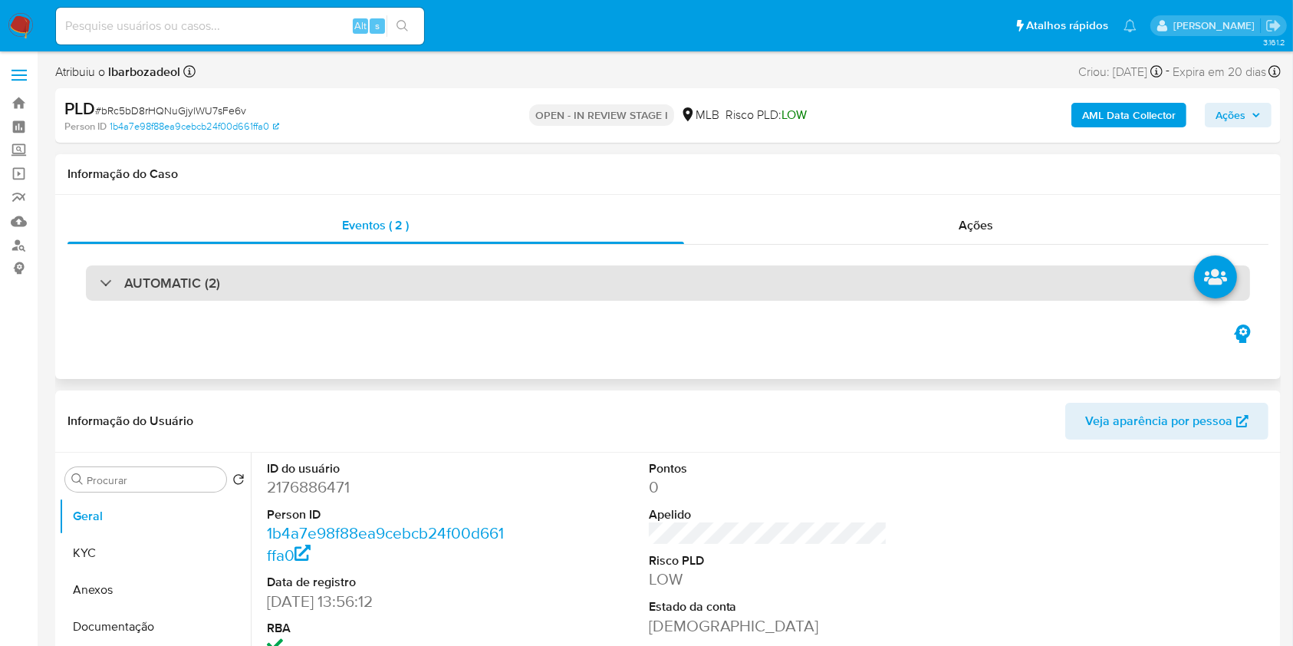
click at [610, 290] on div "AUTOMATIC (2)" at bounding box center [668, 282] width 1164 height 35
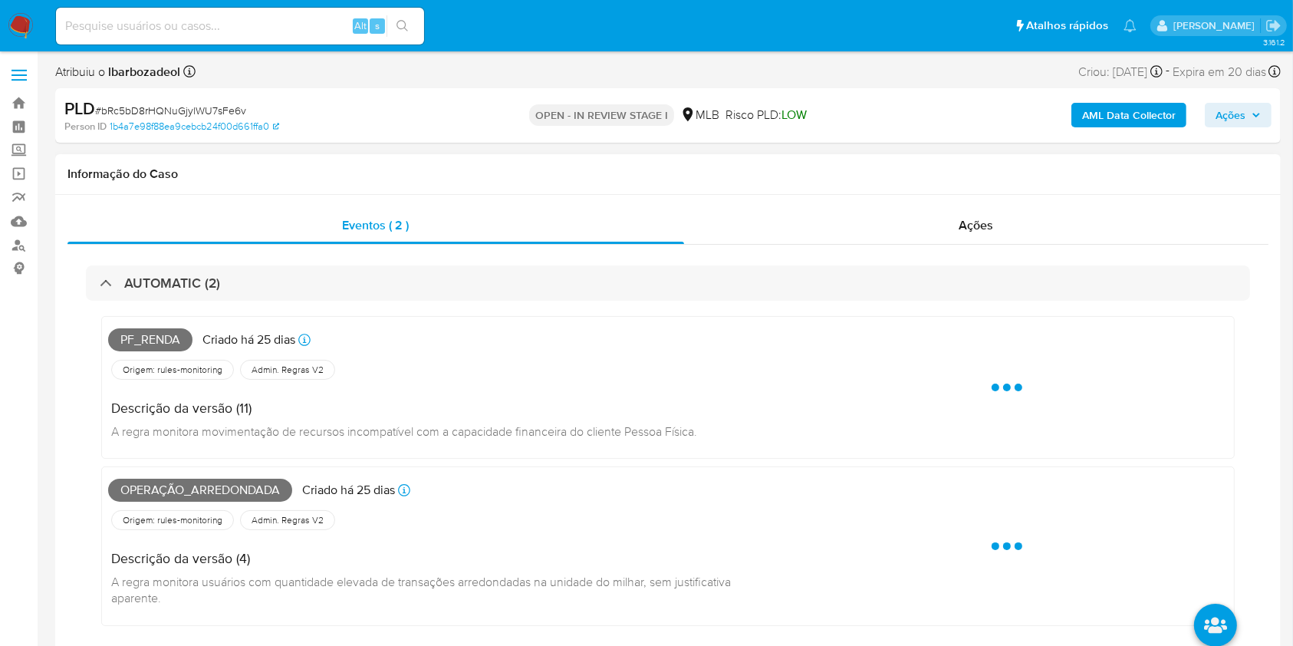
click at [164, 335] on span "Pf_renda" at bounding box center [150, 339] width 84 height 23
copy span "Pf_renda"
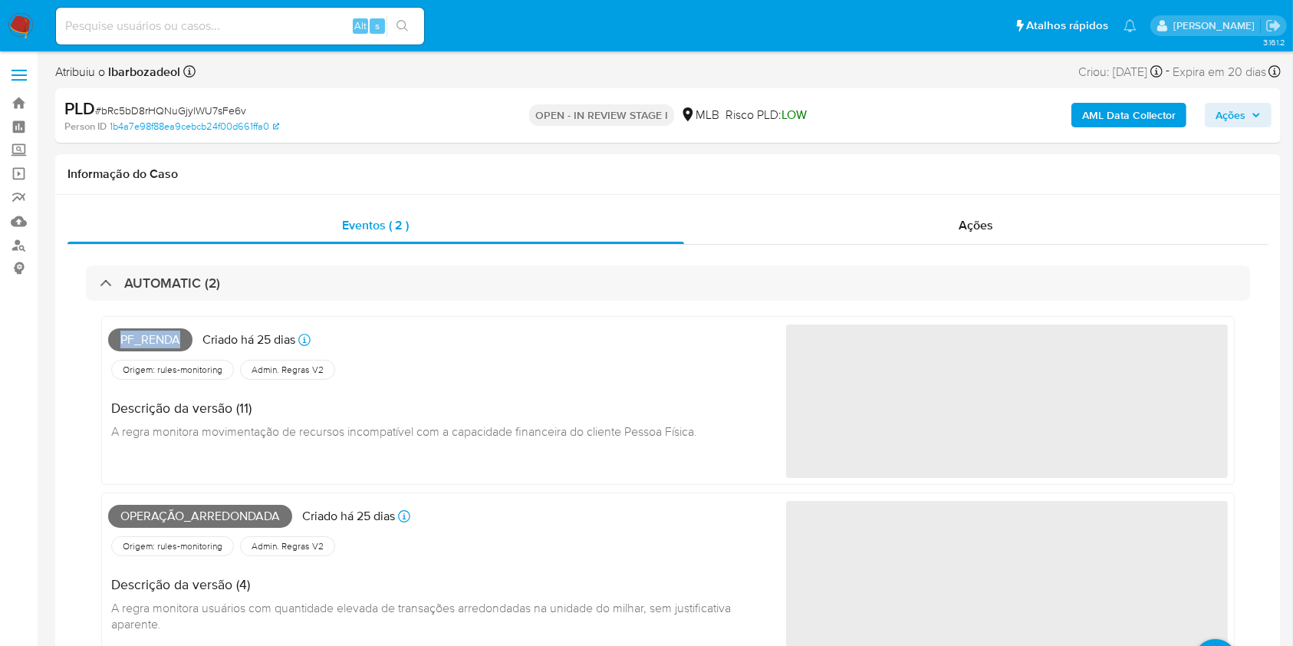
click at [1222, 107] on span "Ações" at bounding box center [1230, 115] width 30 height 25
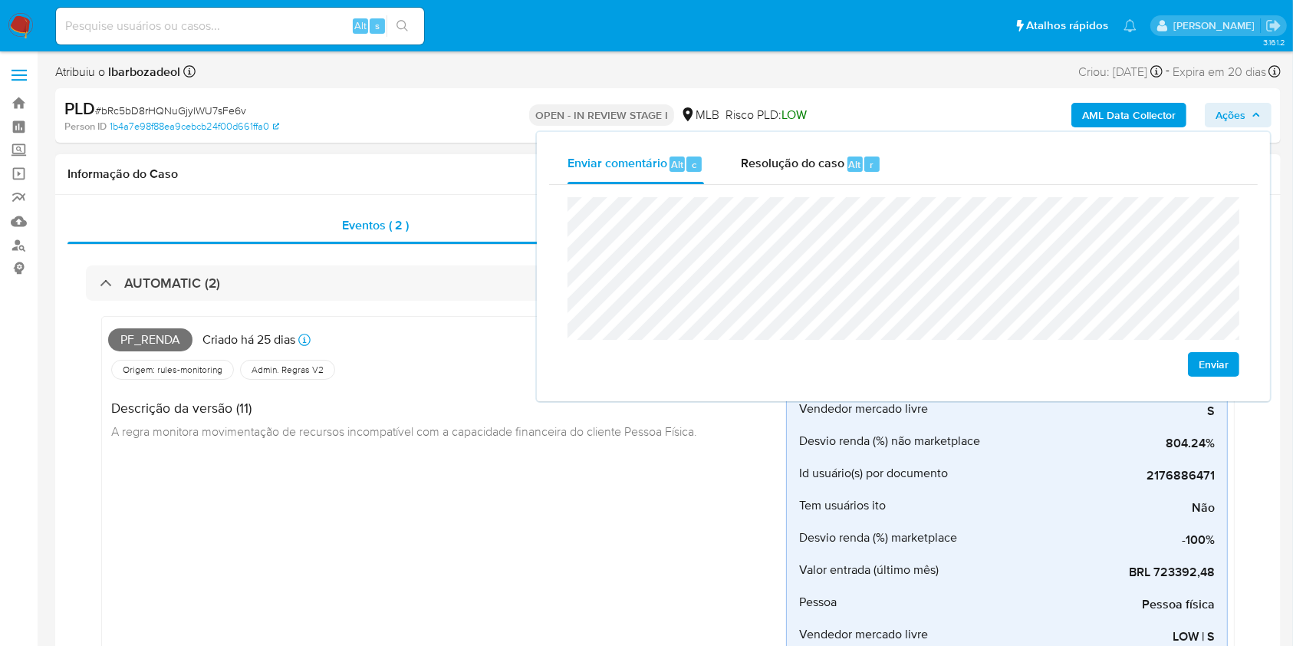
click at [531, 409] on h4 "Descrição da versão (11)" at bounding box center [404, 407] width 586 height 17
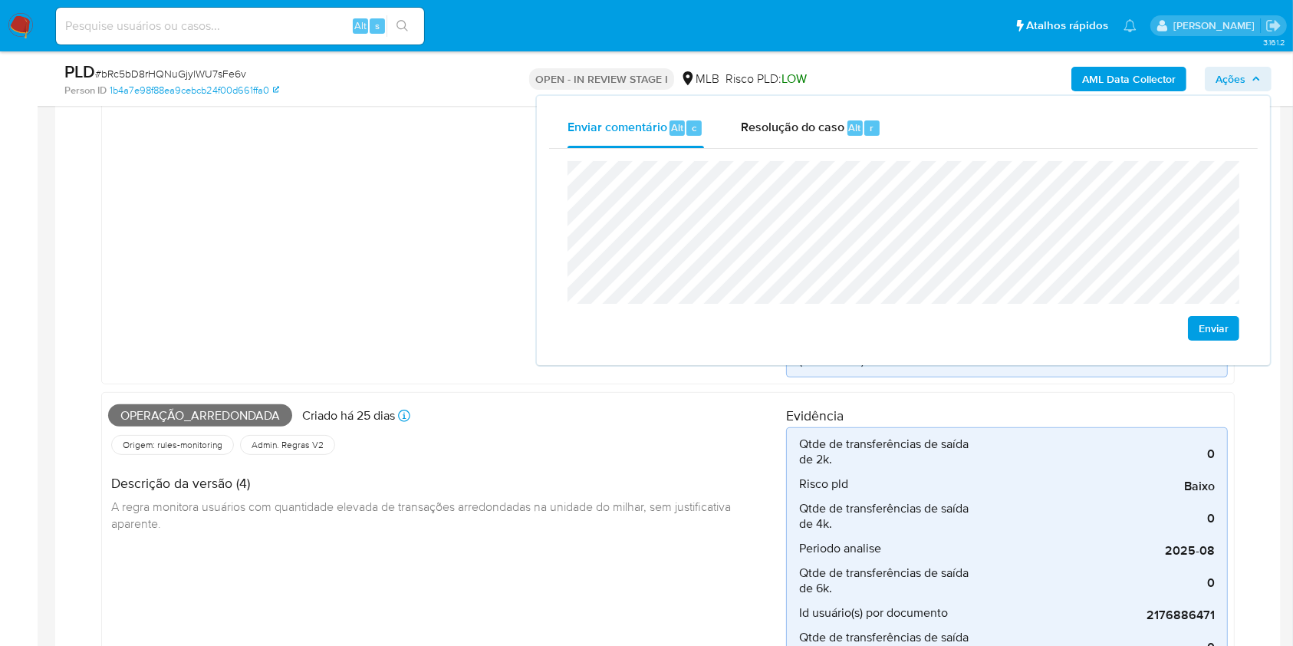
scroll to position [423, 0]
click at [163, 414] on span "Operação_arredondada" at bounding box center [200, 412] width 184 height 23
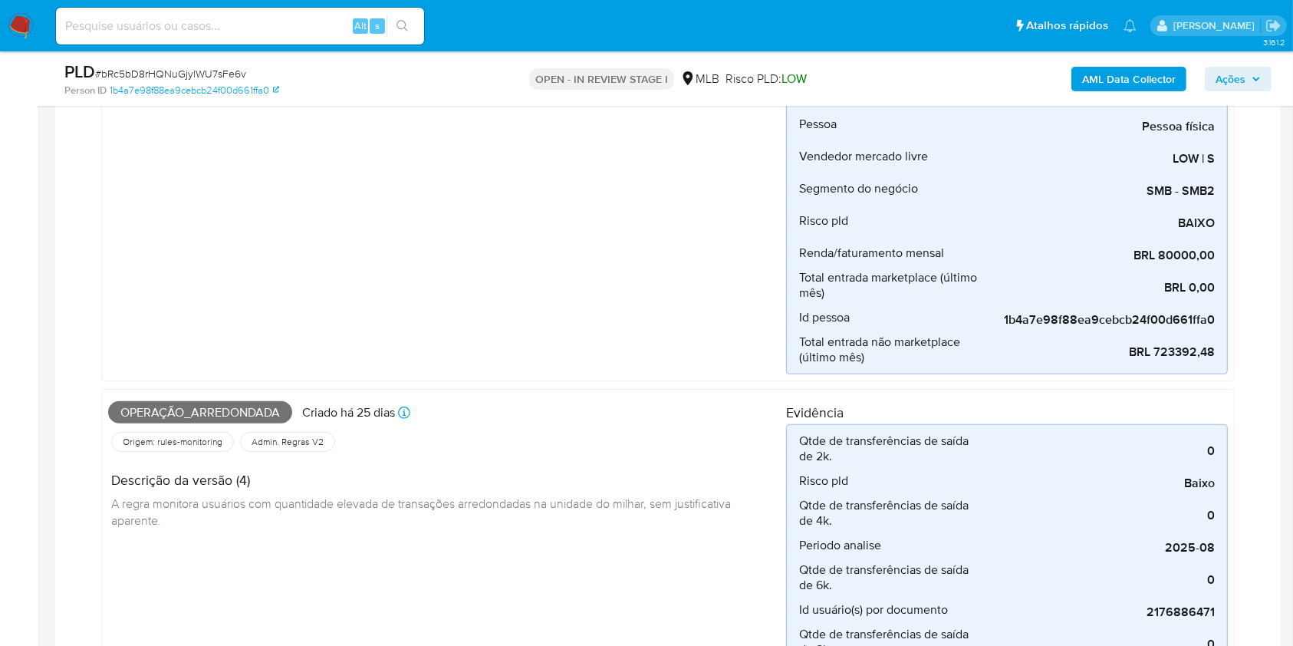
click at [163, 414] on span "Operação_arredondada" at bounding box center [200, 412] width 184 height 23
copy span "Operação_arredondada"
click at [1252, 84] on span "Ações" at bounding box center [1237, 78] width 45 height 21
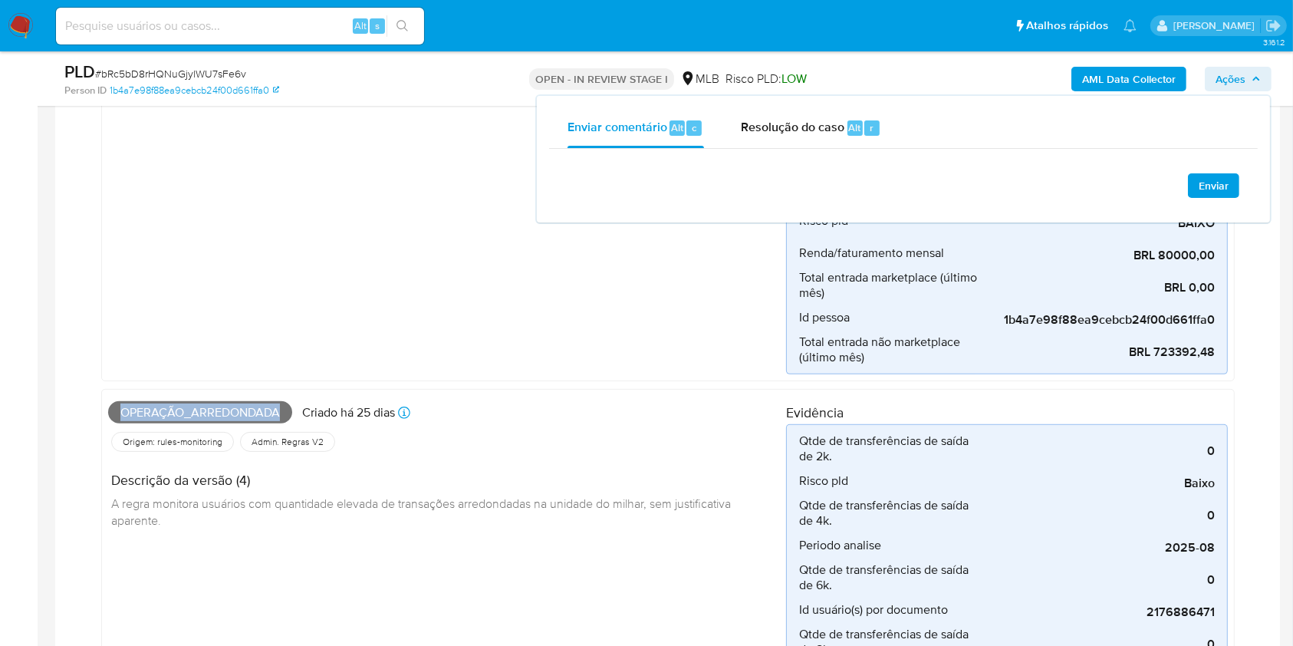
click at [1251, 84] on span "Ações" at bounding box center [1237, 78] width 45 height 21
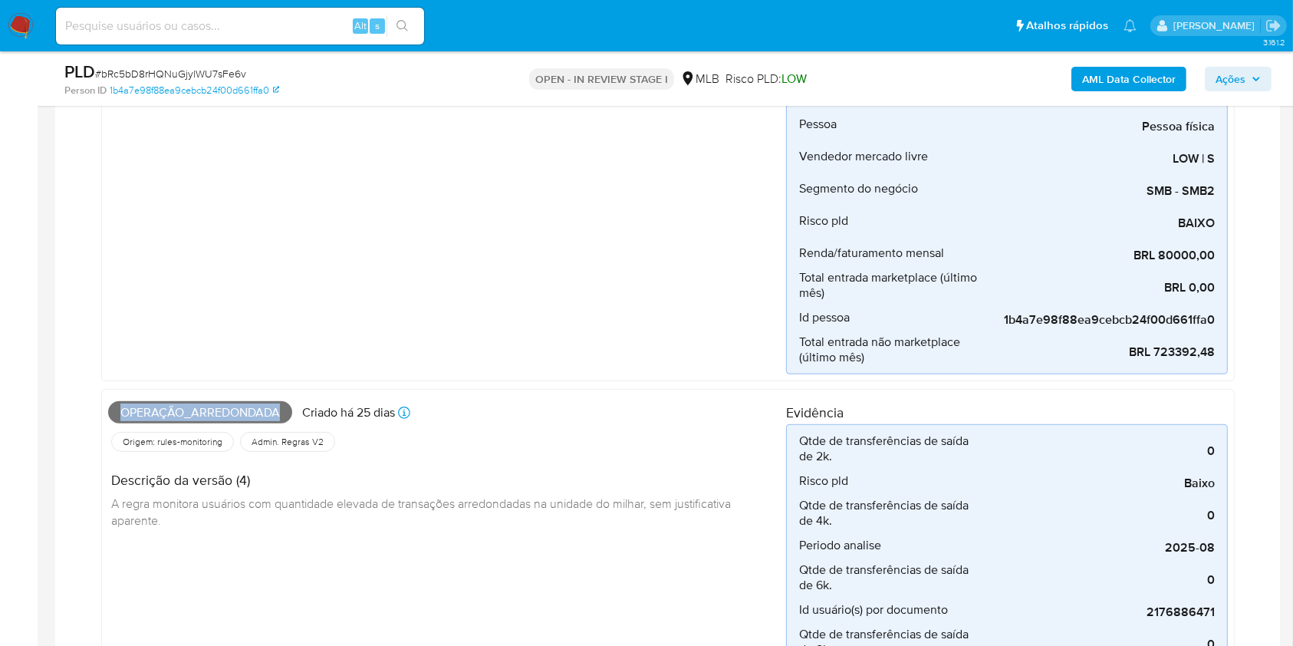
click at [1245, 80] on span "Ações" at bounding box center [1237, 78] width 45 height 21
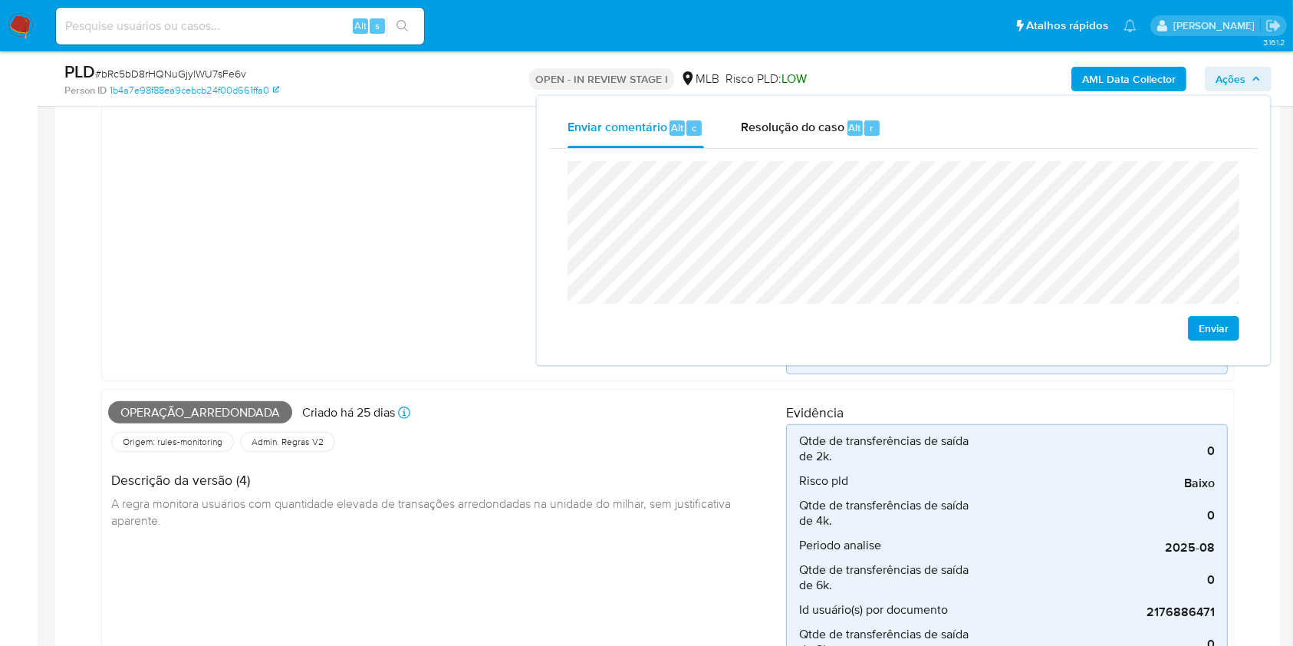
click at [337, 207] on div "Pf_renda Criado há 25 dias Criado: 12/09/2025 00:33:07 Origem: rules-monitoring…" at bounding box center [447, 109] width 678 height 529
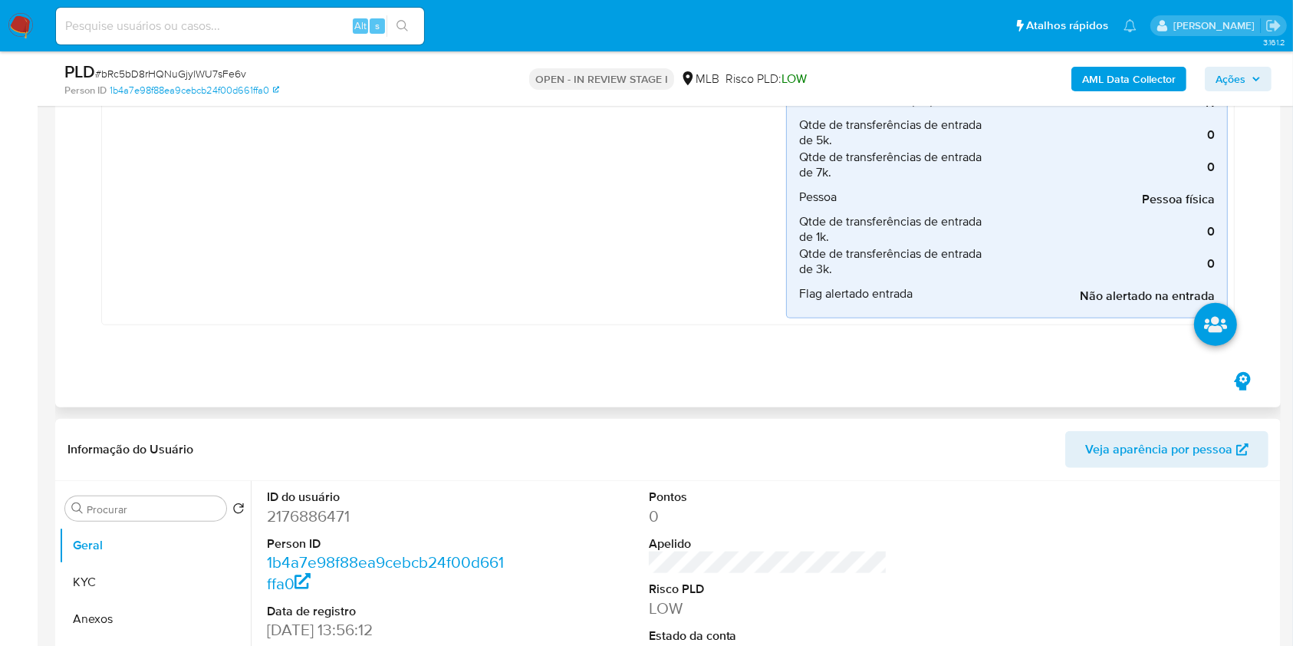
scroll to position [1760, 0]
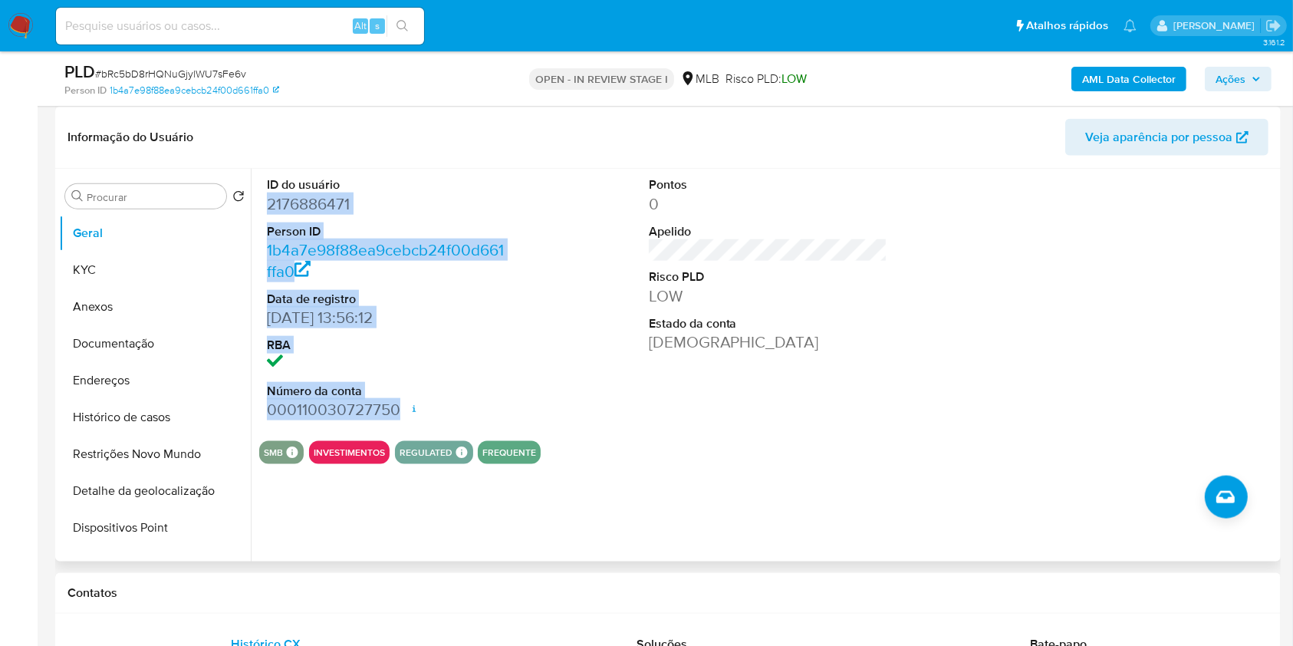
drag, startPoint x: 268, startPoint y: 204, endPoint x: 396, endPoint y: 403, distance: 236.5
click at [396, 403] on div "ID do usuário 2176886471 Person ID 1b4a7e98f88ea9cebcb24f00d661ffa0 Data de reg…" at bounding box center [386, 298] width 255 height 259
click at [396, 403] on dd "000110030727750 Data de abertura 26/12/2024 19:01 Status ACTIVE" at bounding box center [386, 409] width 239 height 21
drag, startPoint x: 396, startPoint y: 403, endPoint x: 264, endPoint y: 200, distance: 242.2
click at [264, 200] on div "ID do usuário 2176886471 Person ID 1b4a7e98f88ea9cebcb24f00d661ffa0 Data de reg…" at bounding box center [386, 298] width 255 height 259
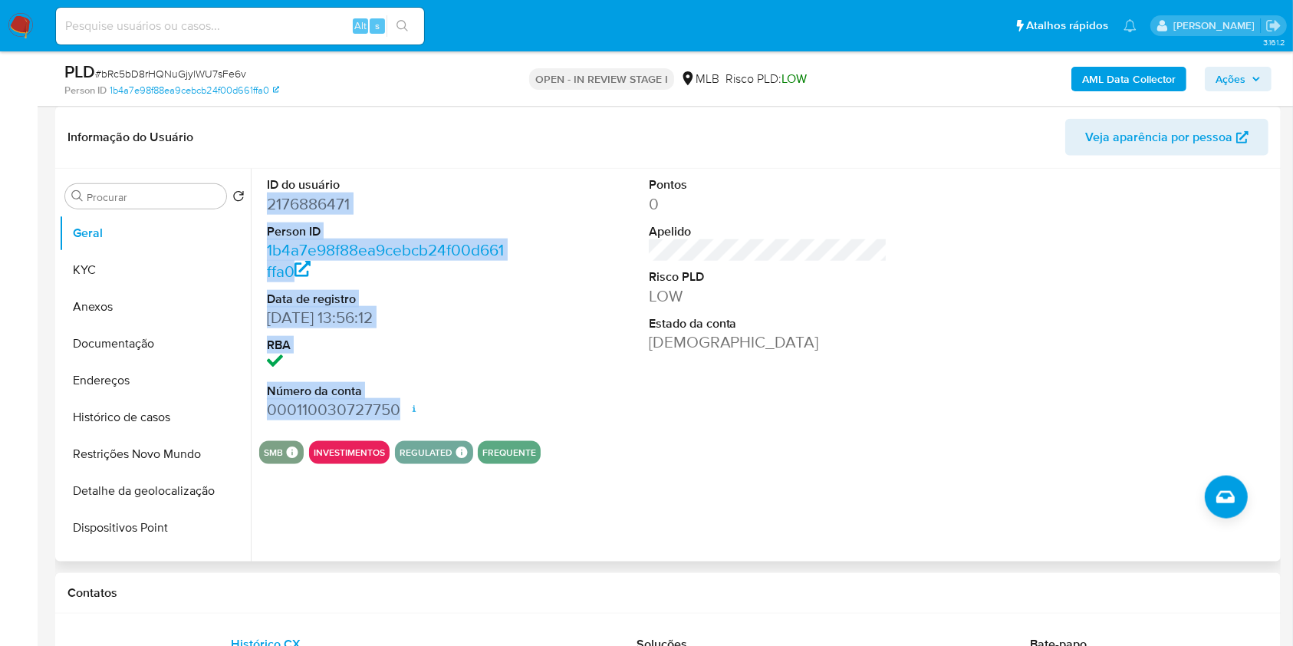
copy dl "2176886471 Person ID 1b4a7e98f88ea9cebcb24f00d661ffa0 Data de registro 25/12/20…"
drag, startPoint x: 1221, startPoint y: 83, endPoint x: 1214, endPoint y: 92, distance: 11.1
click at [1221, 84] on span "Ações" at bounding box center [1230, 79] width 30 height 25
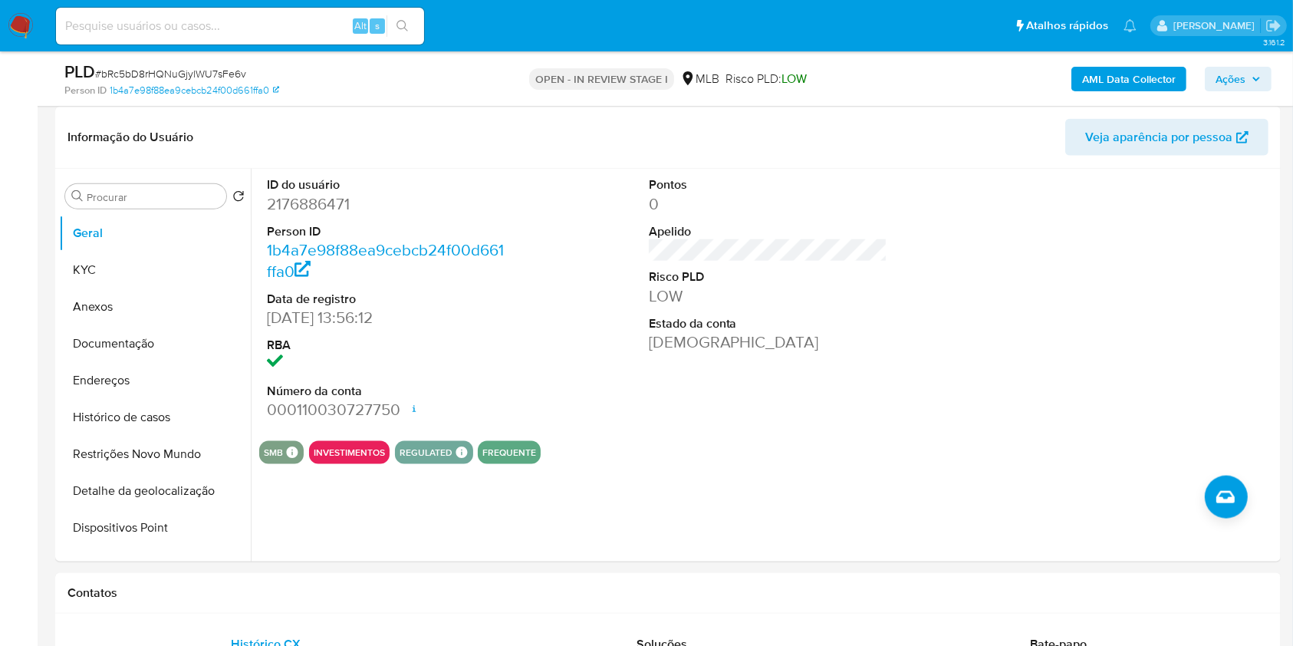
click at [1233, 58] on div "PLD # bRc5bD8rHQNuGjylWU7sFe6v Person ID 1b4a7e98f88ea9cebcb24f00d661ffa0 OPEN …" at bounding box center [667, 78] width 1225 height 54
click at [1234, 79] on span "Ações" at bounding box center [1230, 79] width 30 height 25
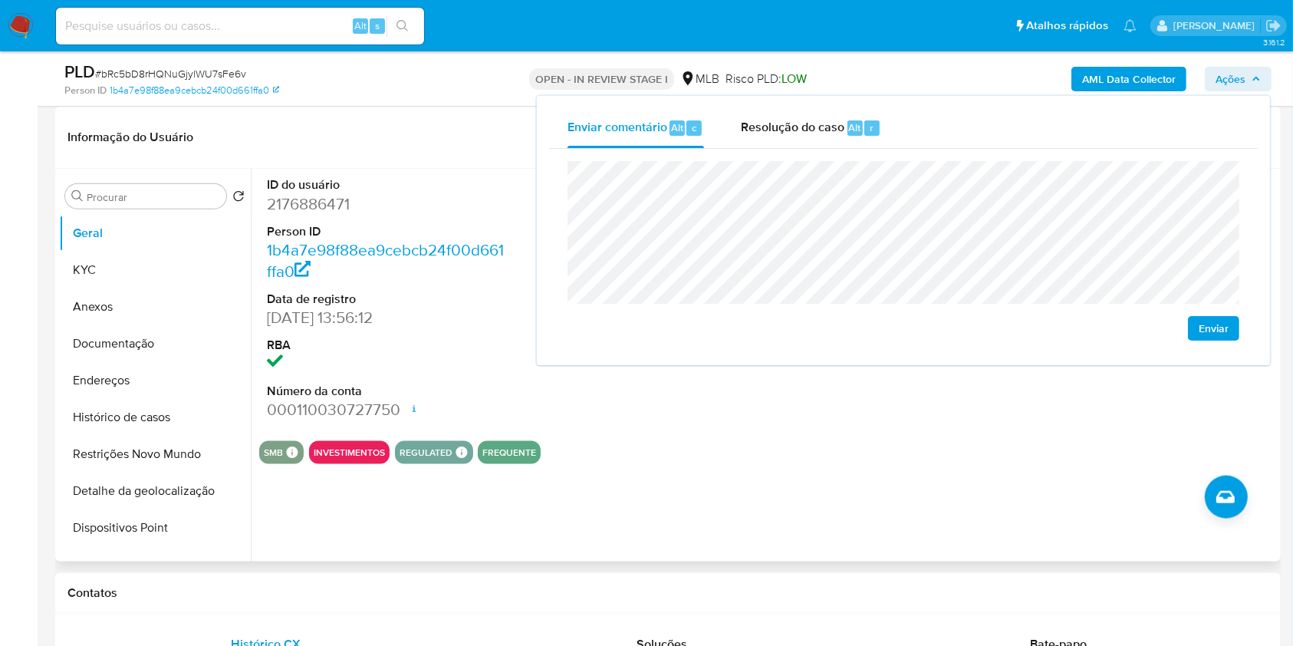
drag, startPoint x: 384, startPoint y: 113, endPoint x: 463, endPoint y: 120, distance: 79.3
click at [385, 113] on div "Informação do Usuário Veja aparência por pessoa" at bounding box center [667, 138] width 1225 height 62
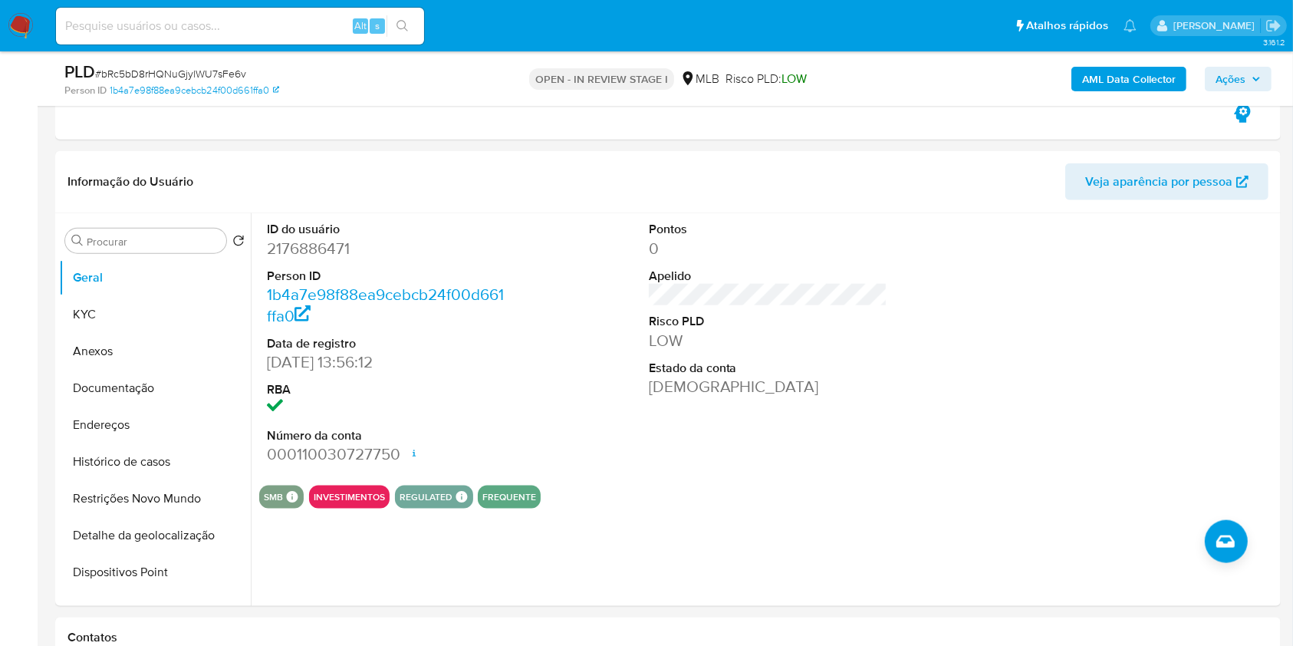
scroll to position [1734, 0]
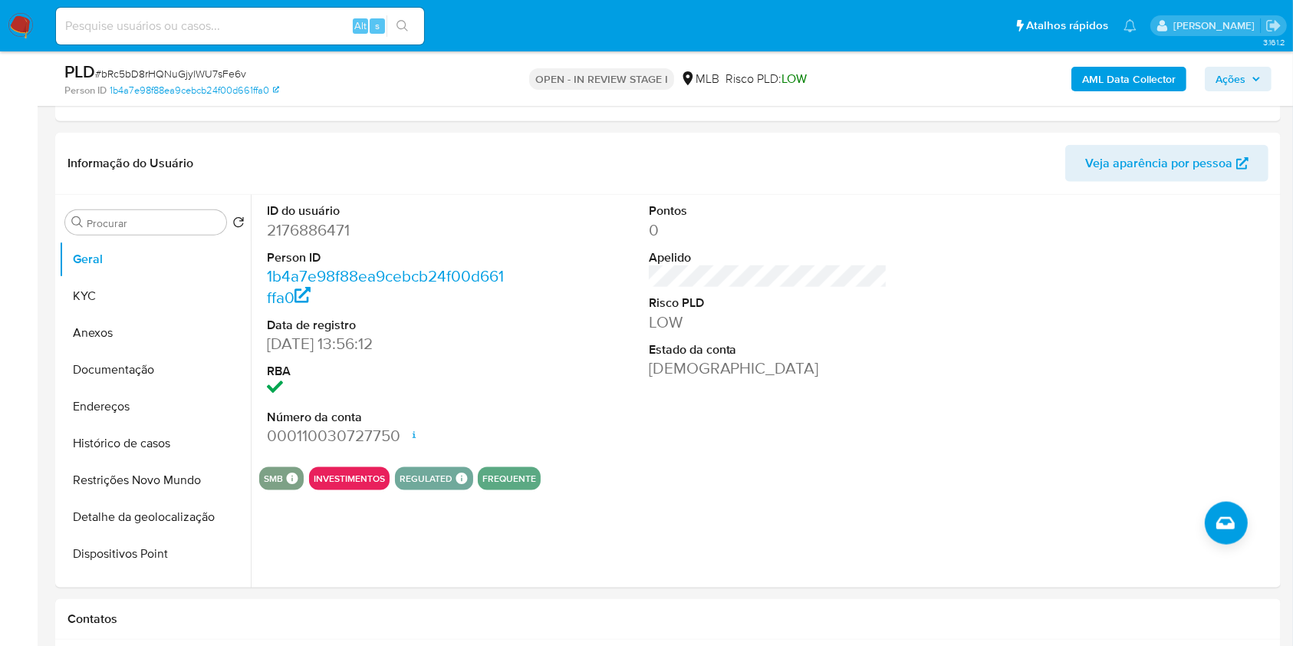
click at [1252, 69] on span "Ações" at bounding box center [1237, 78] width 45 height 21
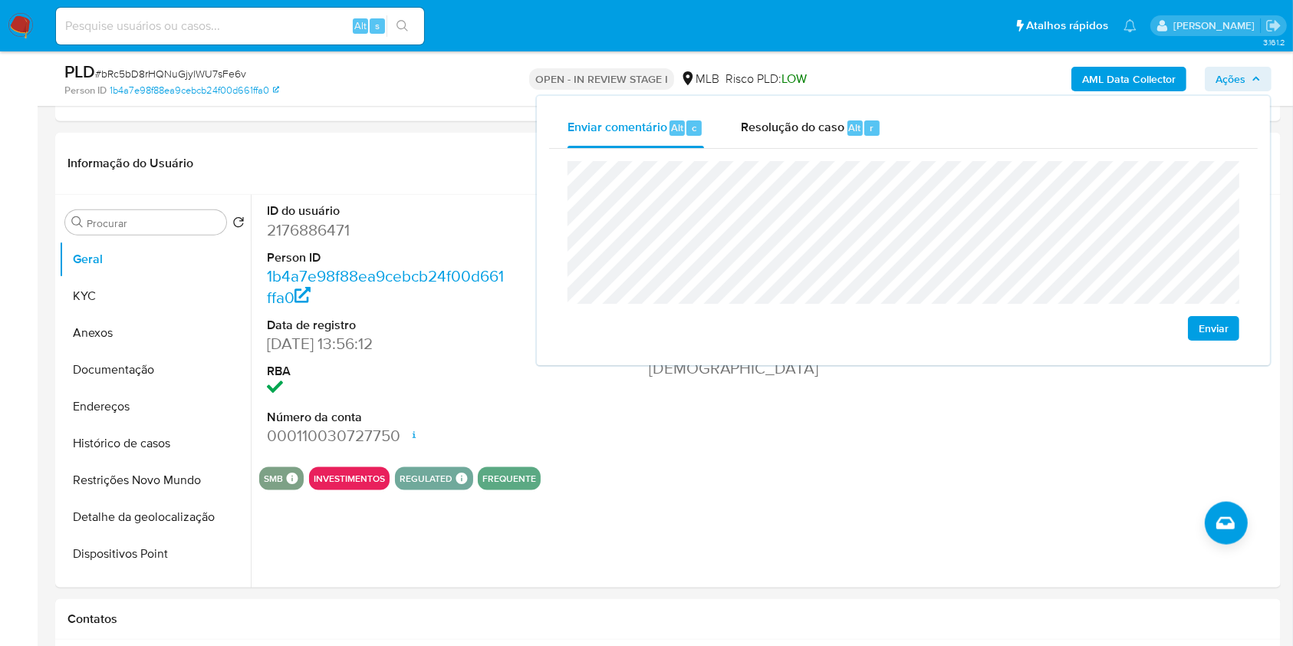
click at [1253, 69] on span "Ações" at bounding box center [1237, 78] width 45 height 21
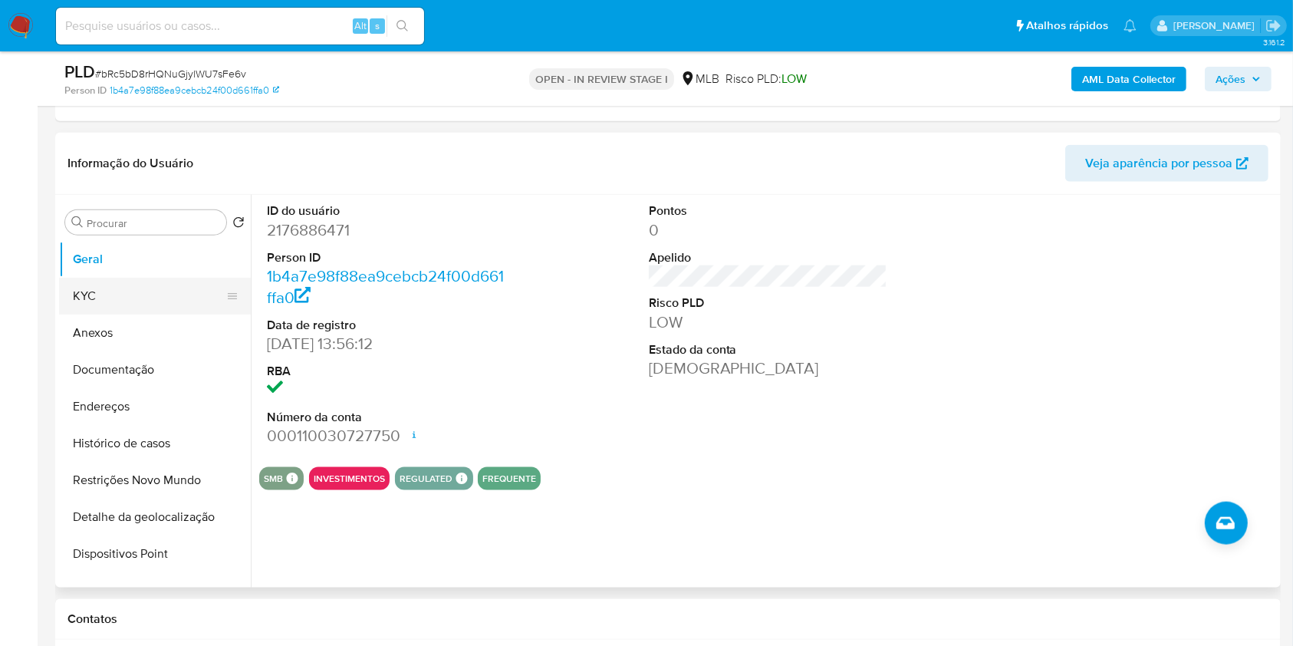
click at [143, 299] on button "KYC" at bounding box center [148, 296] width 179 height 37
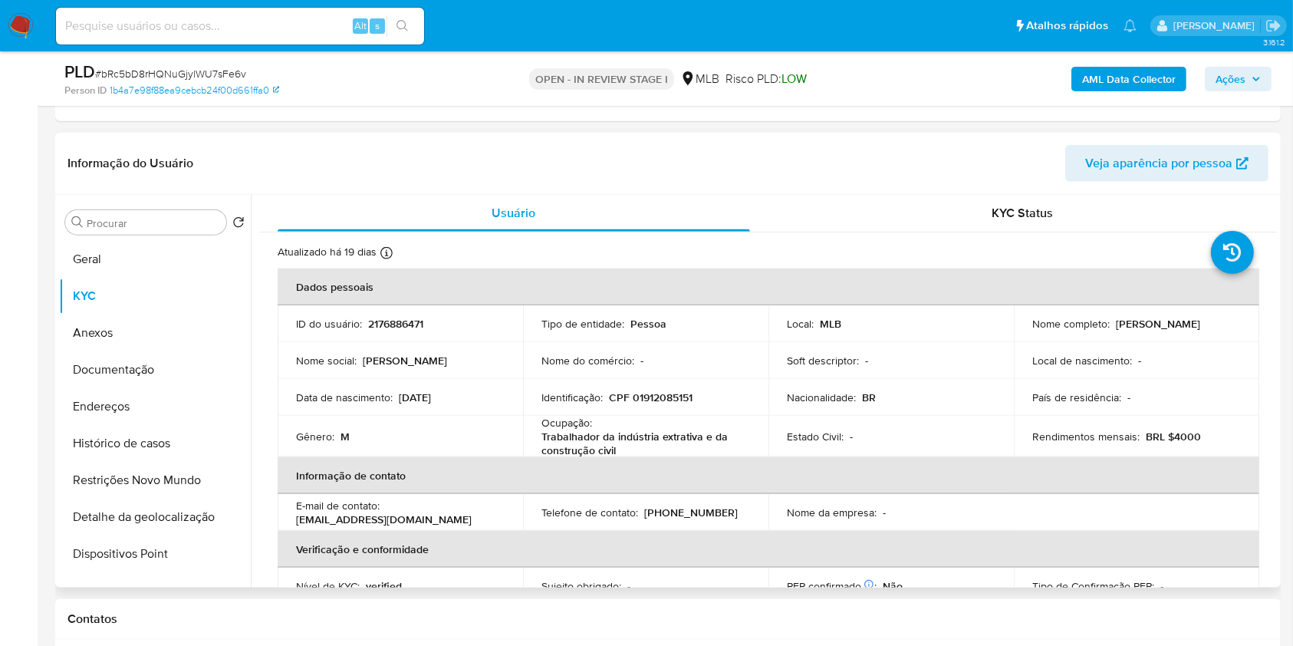
click at [662, 397] on p "CPF 01912085151" at bounding box center [651, 397] width 84 height 14
copy p "01912085151"
click at [1225, 78] on span "Ações" at bounding box center [1230, 79] width 30 height 25
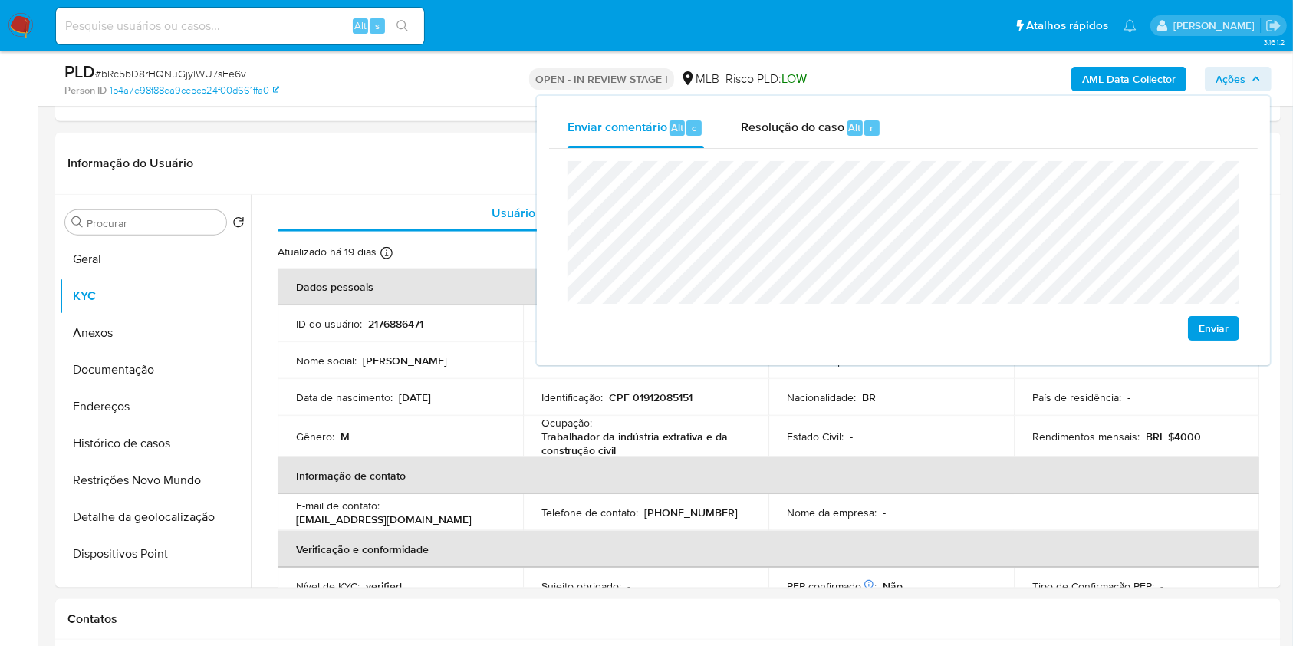
click at [1034, 319] on div "Enviar" at bounding box center [903, 250] width 672 height 179
click at [606, 440] on p "Trabalhador da indústria extrativa e da construção civil" at bounding box center [642, 443] width 202 height 28
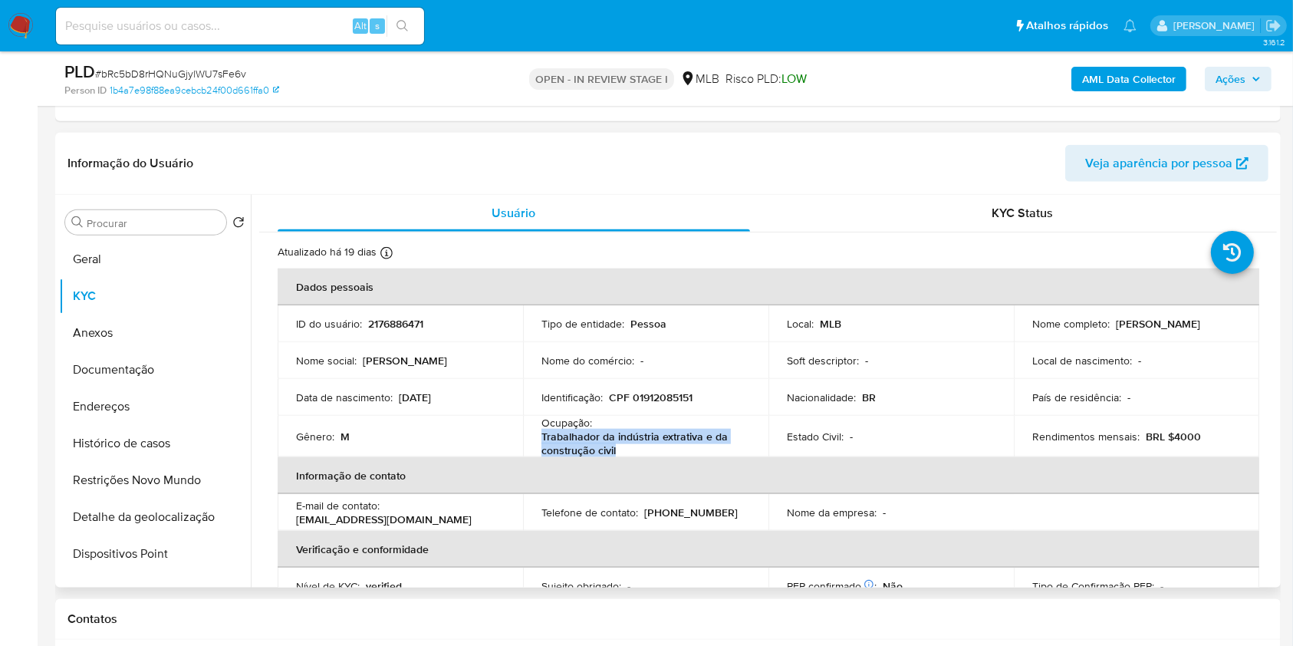
drag, startPoint x: 593, startPoint y: 438, endPoint x: 646, endPoint y: 446, distance: 53.6
click at [646, 446] on td "Ocupação : Trabalhador da indústria extrativa e da construção civil" at bounding box center [645, 436] width 245 height 41
copy p "Trabalhador da indústria extrativa e da construção civil"
click at [1247, 77] on span "Ações" at bounding box center [1237, 78] width 45 height 21
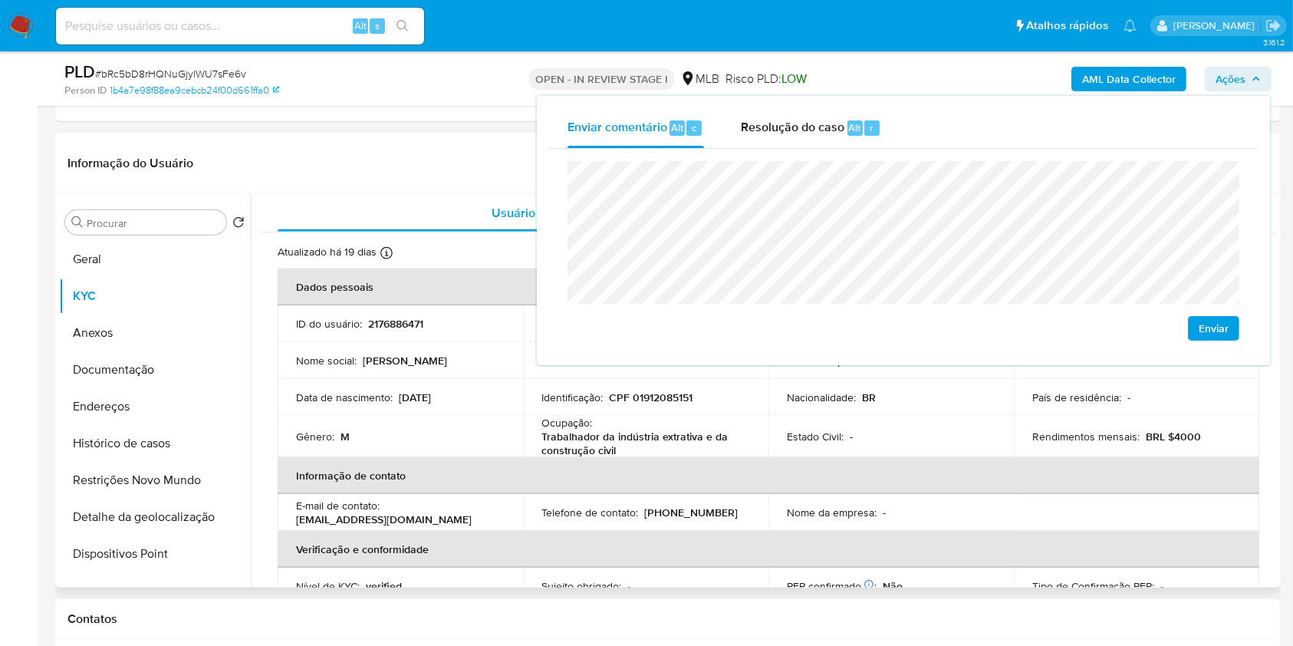
click at [620, 409] on td "Identificação : CPF 01912085151" at bounding box center [645, 397] width 245 height 37
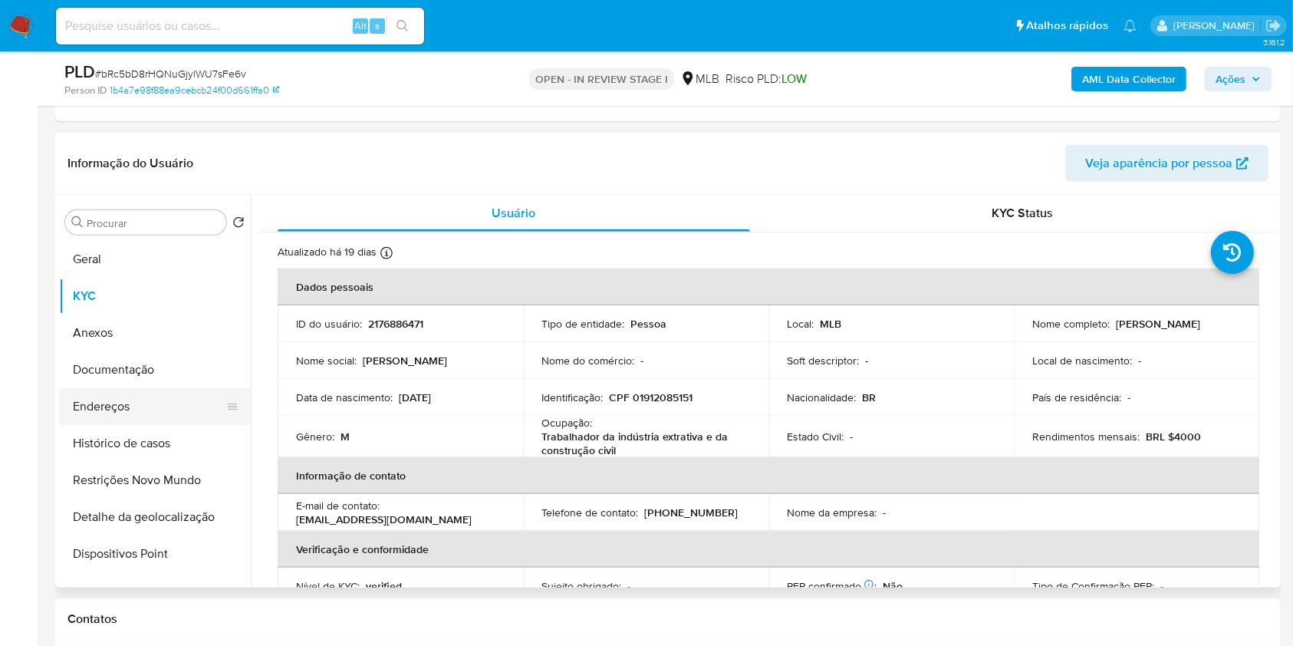
click at [159, 406] on button "Endereços" at bounding box center [148, 406] width 179 height 37
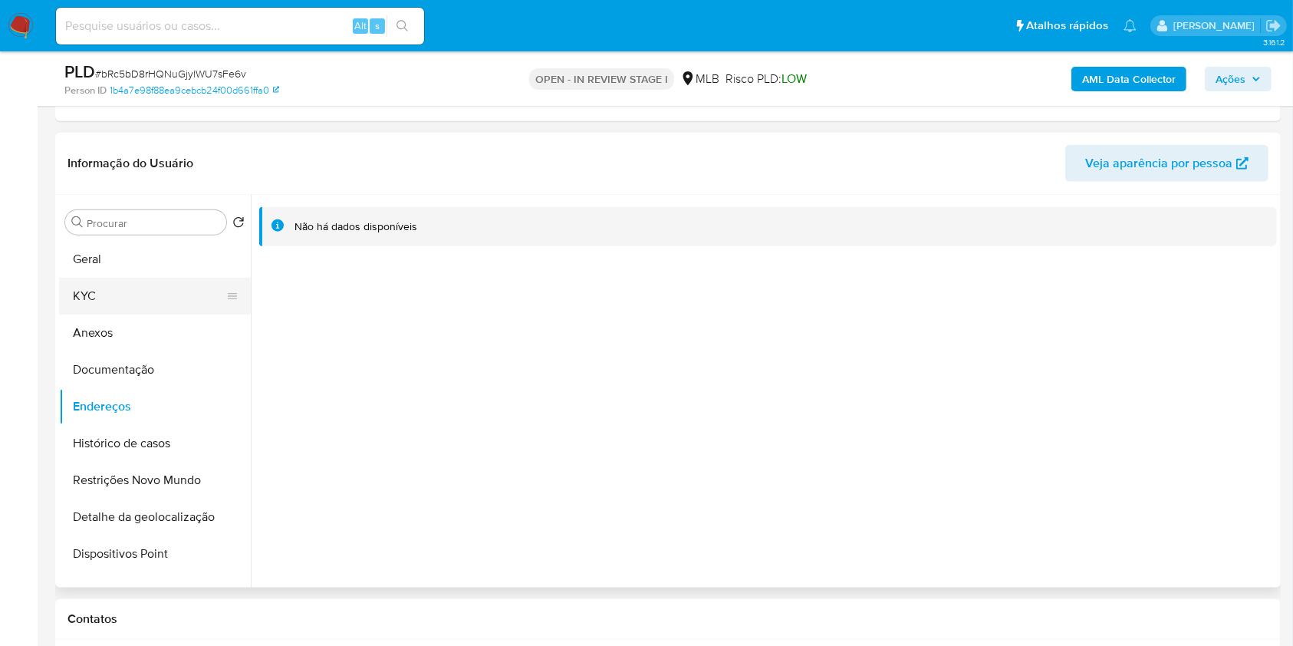
click at [138, 281] on button "KYC" at bounding box center [148, 296] width 179 height 37
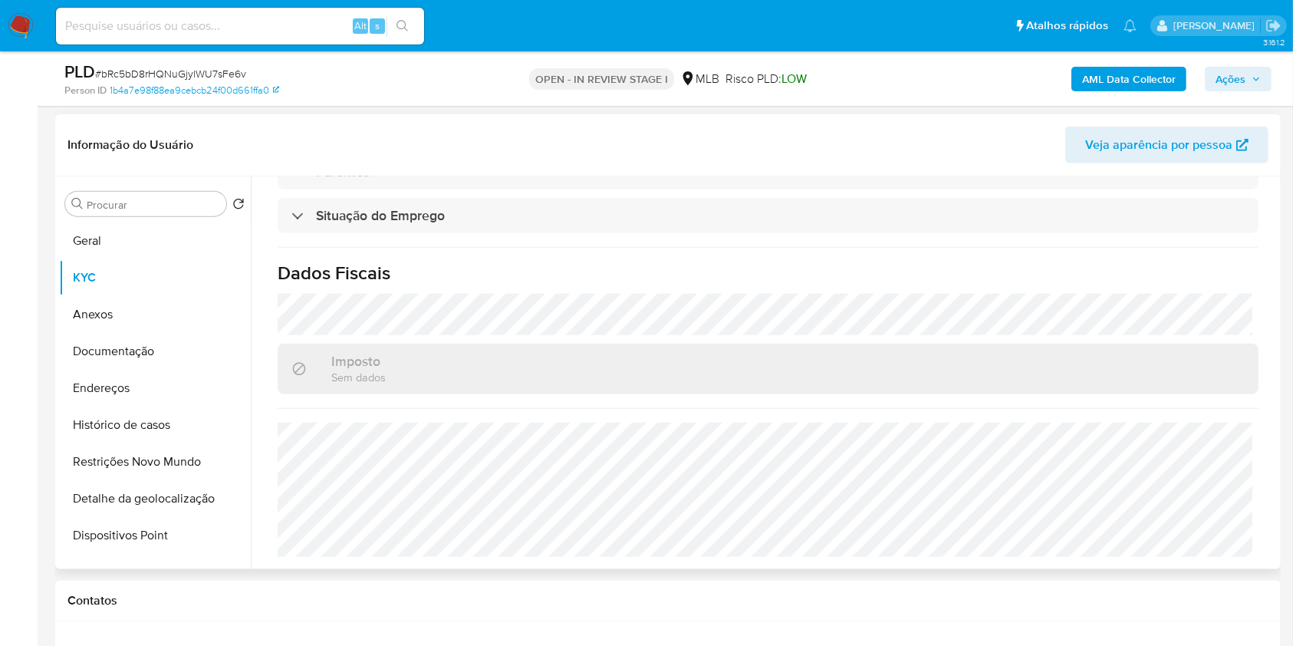
scroll to position [656, 0]
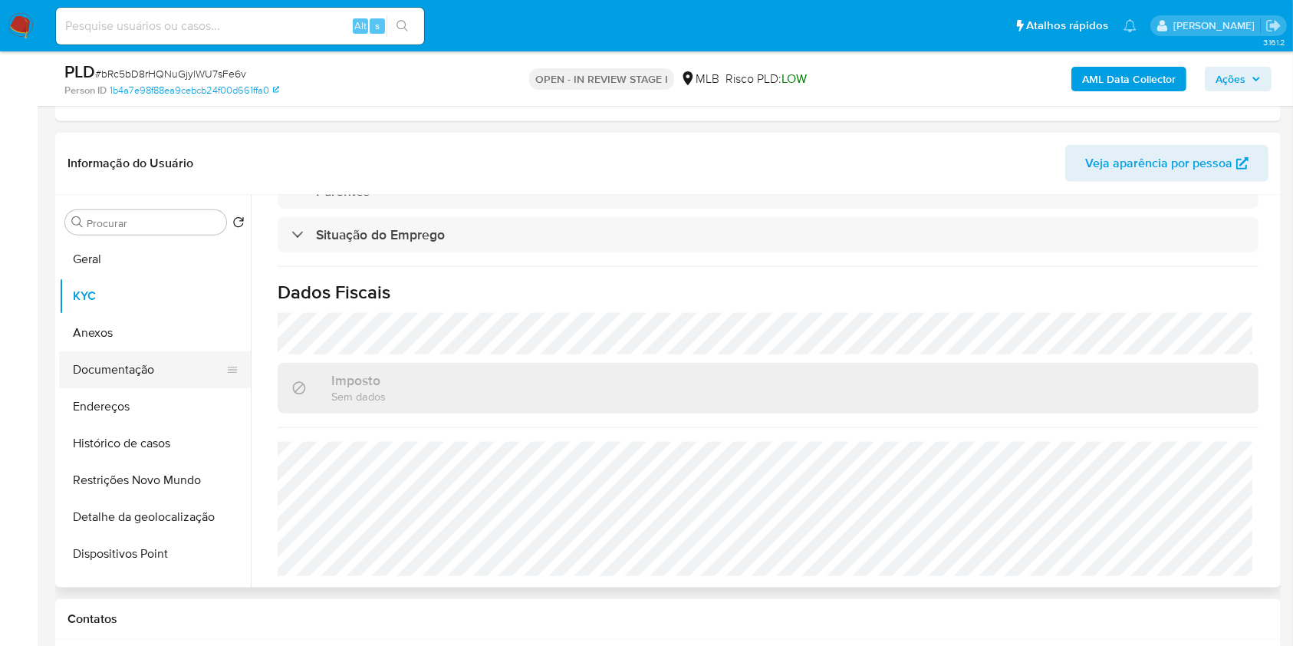
click at [149, 385] on button "Documentação" at bounding box center [148, 369] width 179 height 37
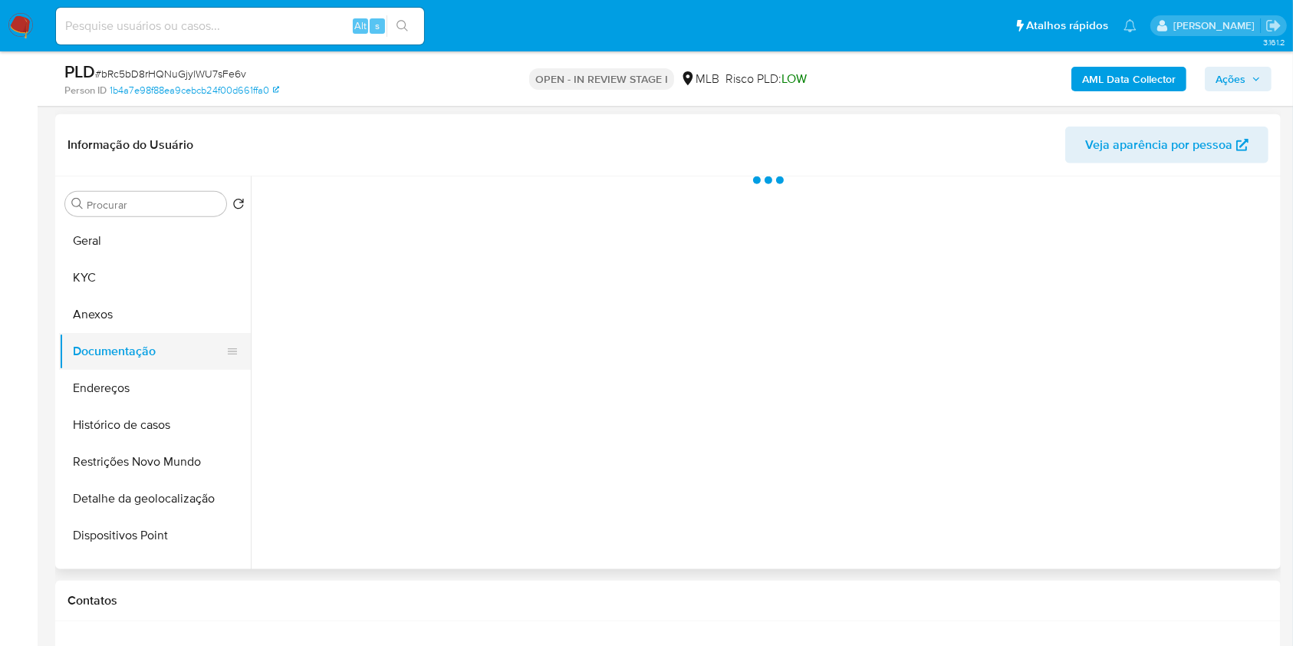
scroll to position [0, 0]
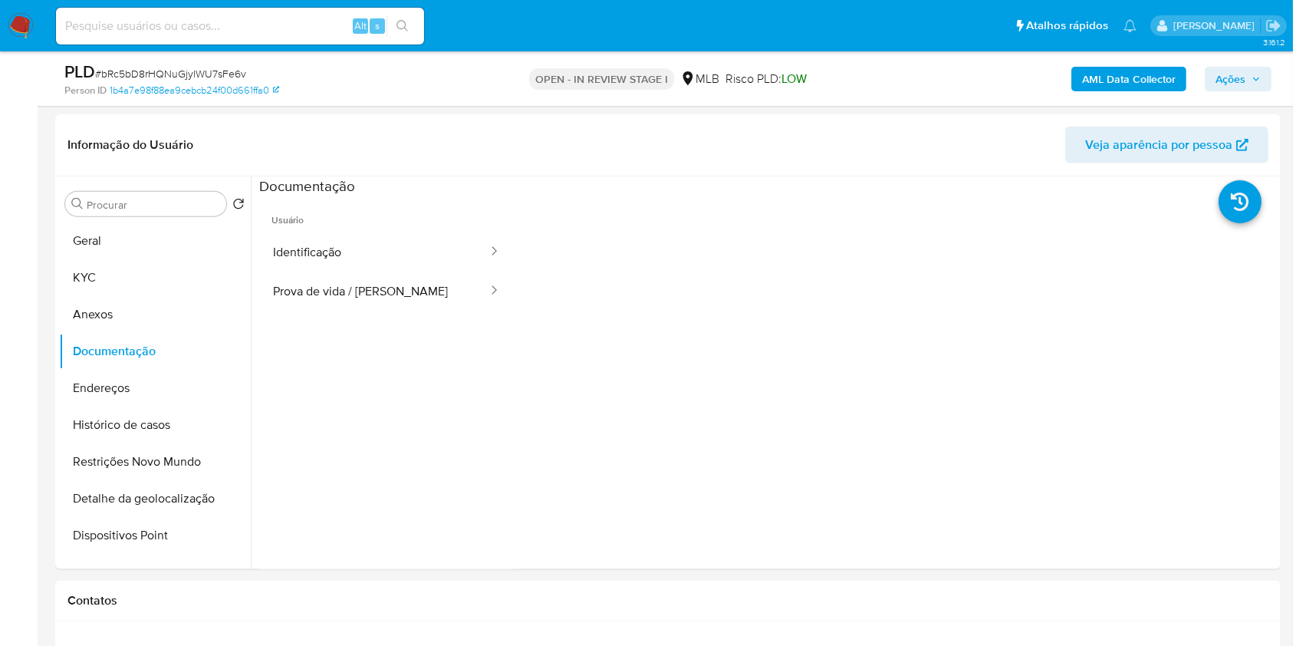
click at [417, 273] on button "Prova de vida / Selfie" at bounding box center [374, 290] width 230 height 39
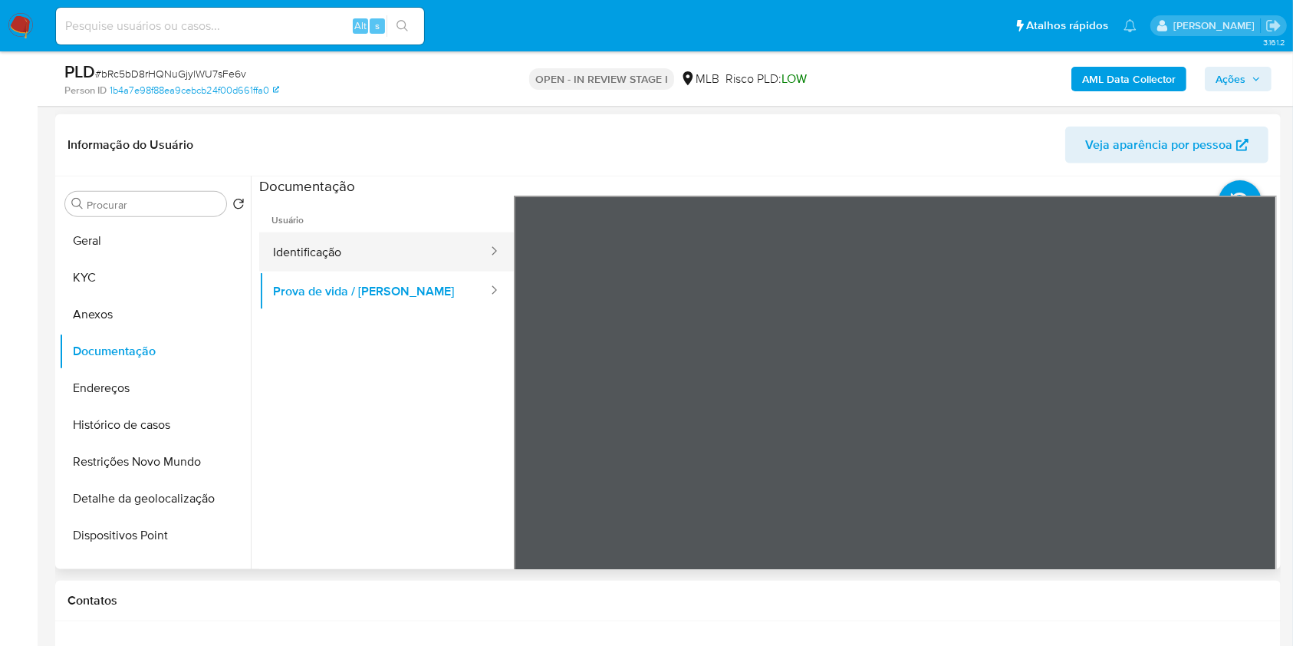
click at [381, 268] on button "Identificação" at bounding box center [374, 251] width 230 height 39
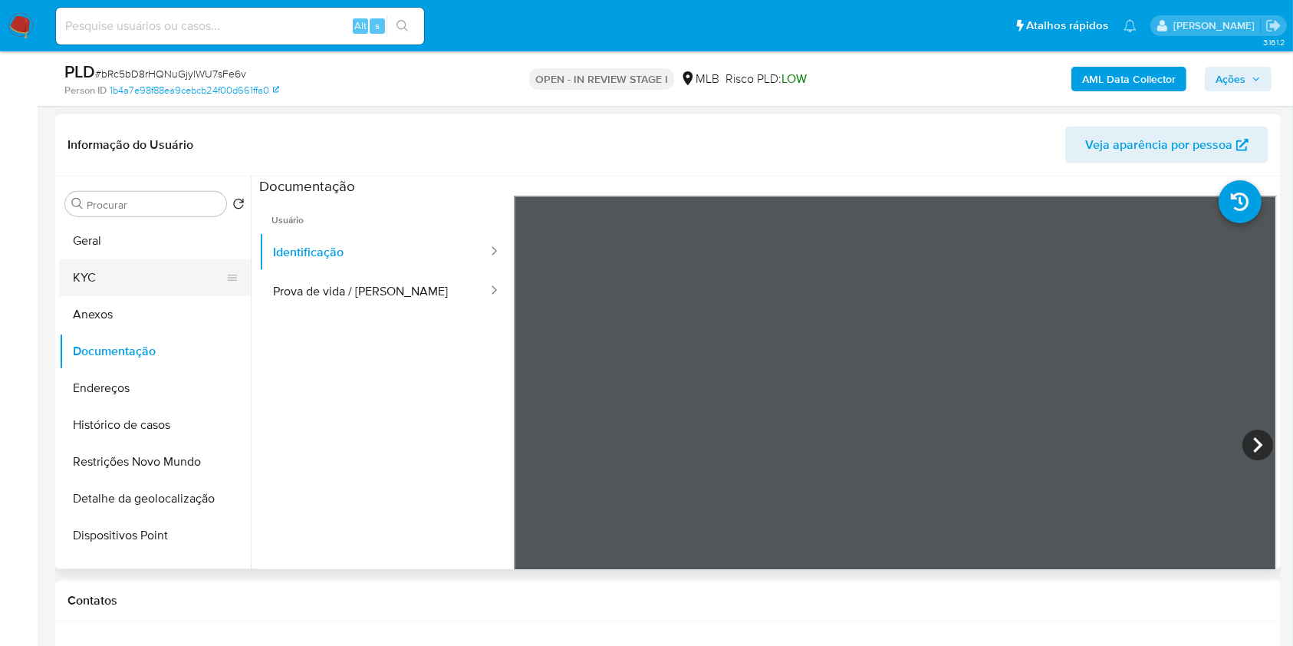
click at [156, 283] on button "KYC" at bounding box center [148, 277] width 179 height 37
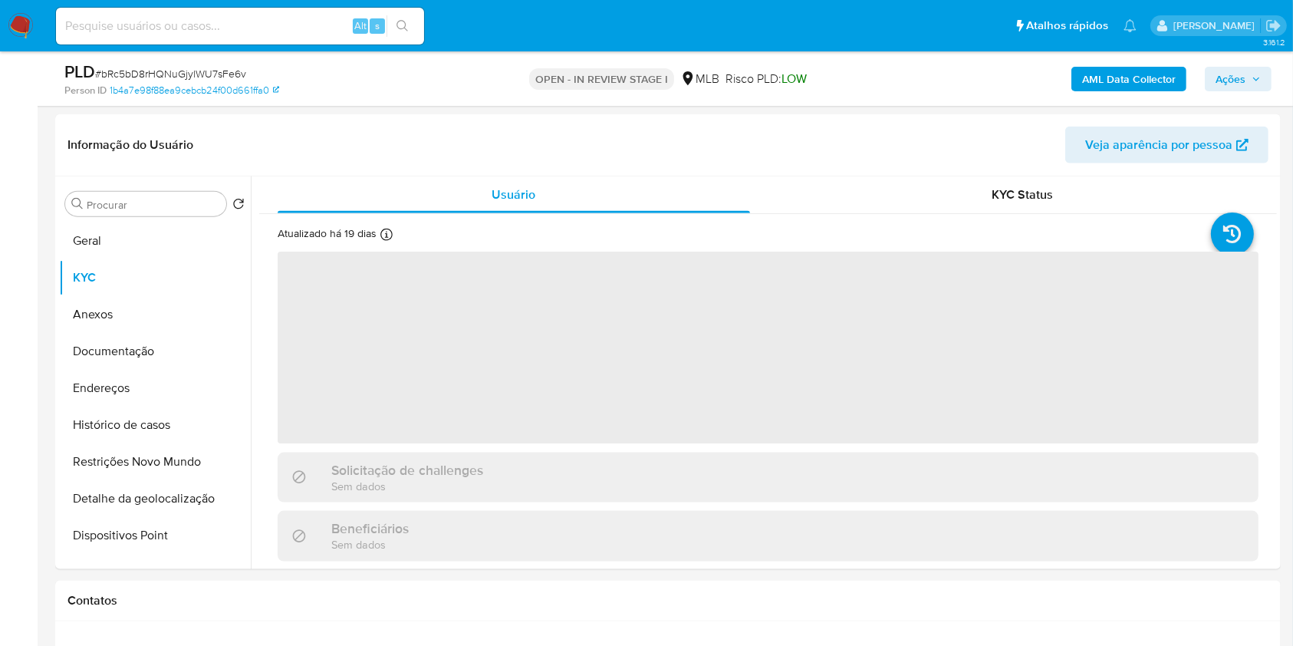
click at [1224, 78] on span "Ações" at bounding box center [1230, 79] width 30 height 25
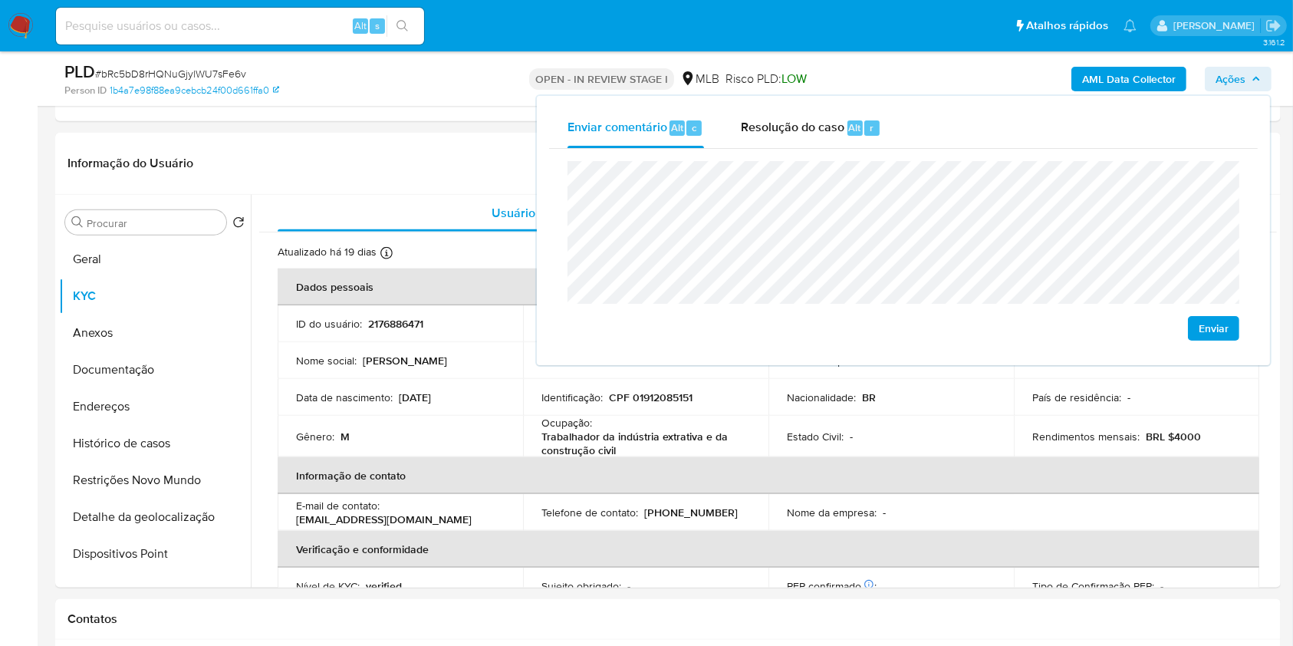
click at [1224, 78] on span "Ações" at bounding box center [1230, 79] width 30 height 25
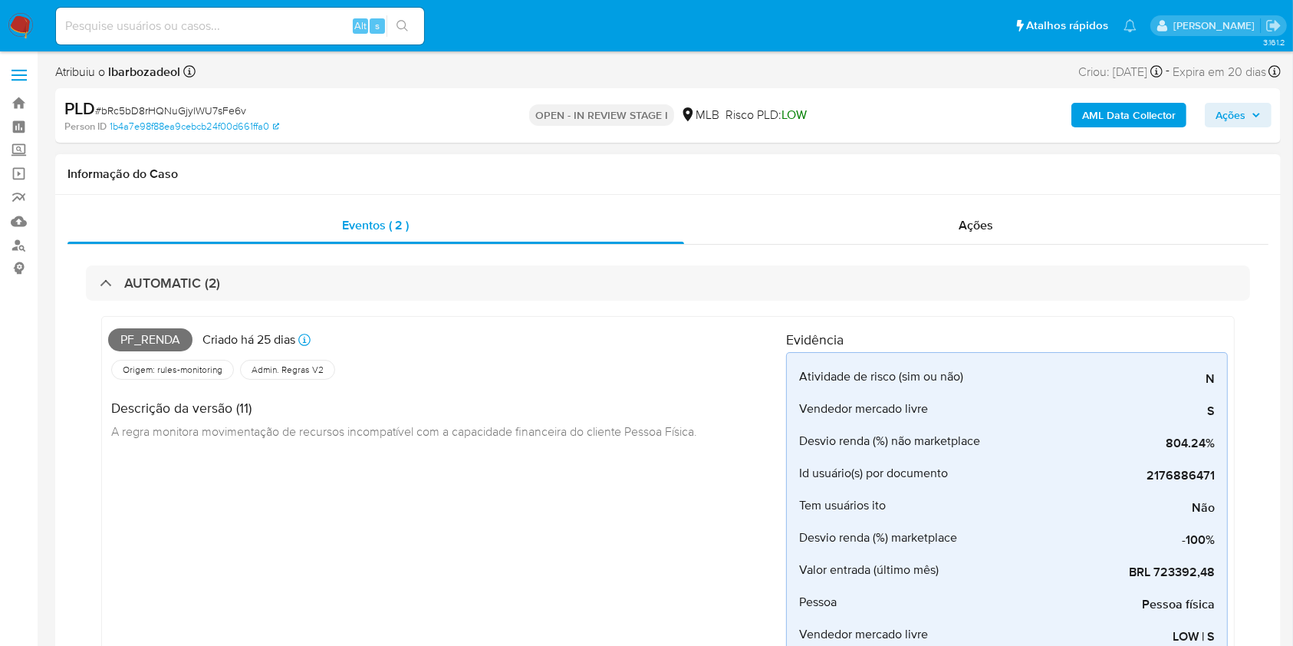
scroll to position [1, 0]
click at [865, 225] on div "Ações" at bounding box center [976, 224] width 584 height 37
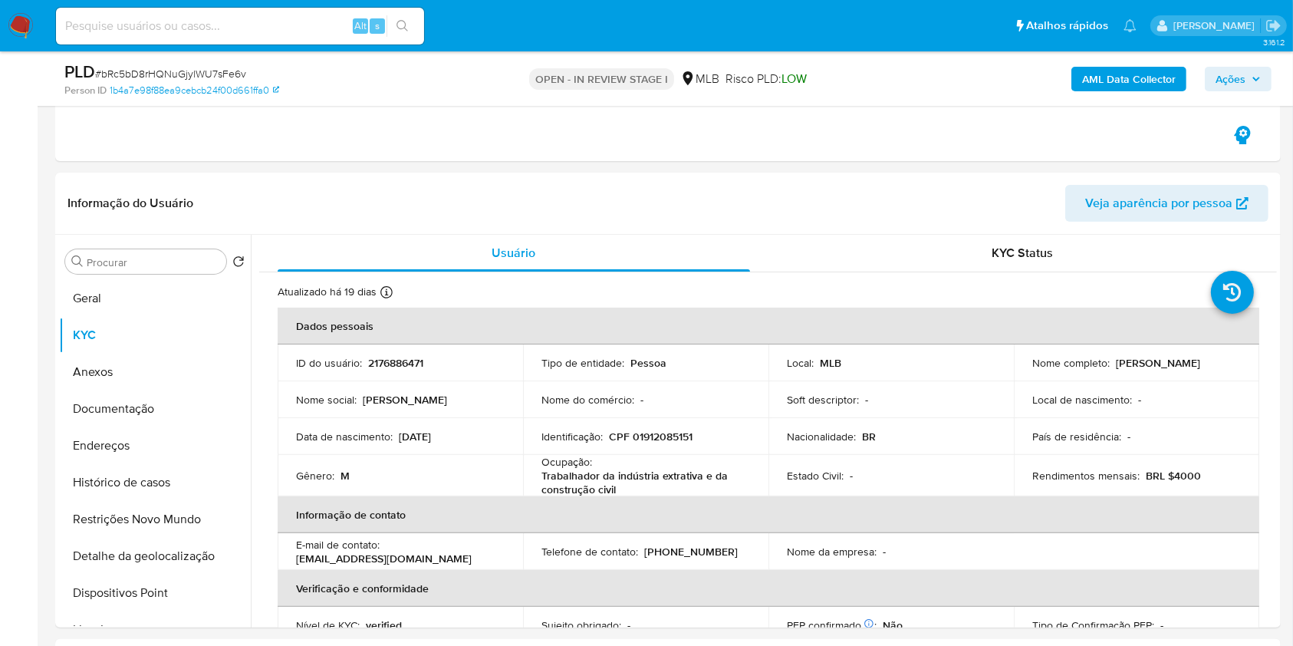
scroll to position [398, 0]
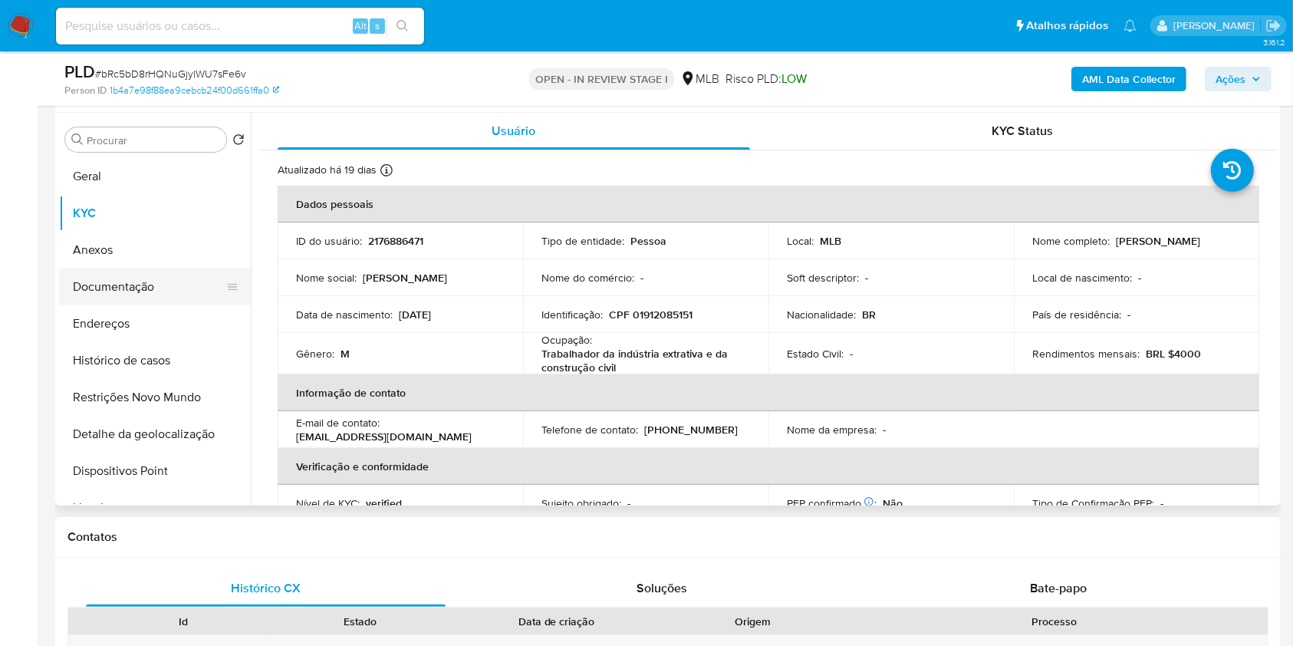
click at [134, 278] on button "Documentação" at bounding box center [148, 286] width 179 height 37
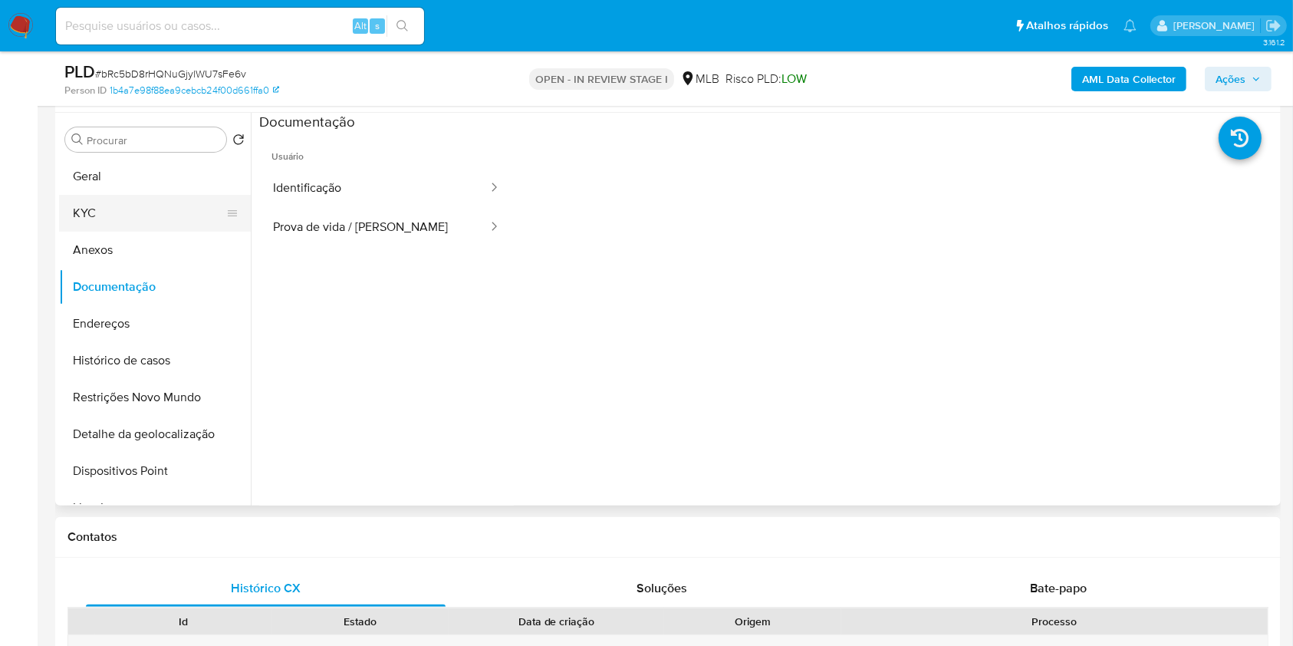
click at [131, 218] on button "KYC" at bounding box center [148, 213] width 179 height 37
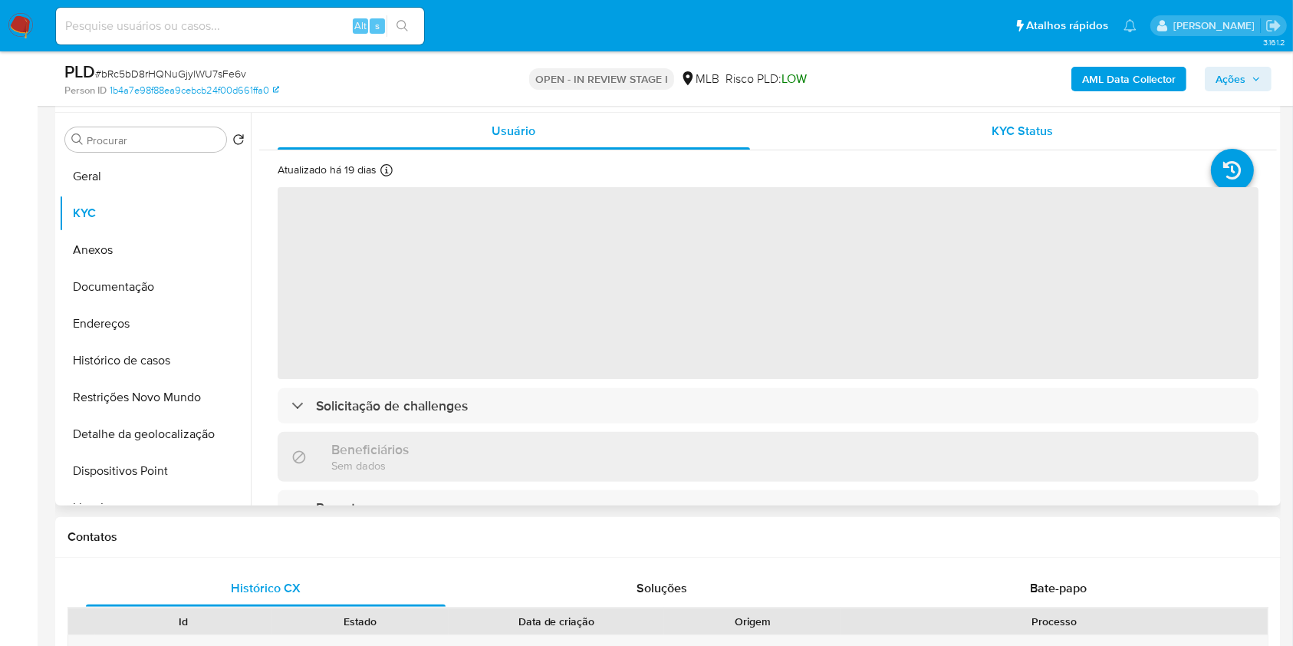
click at [914, 133] on div "KYC Status" at bounding box center [1023, 131] width 472 height 37
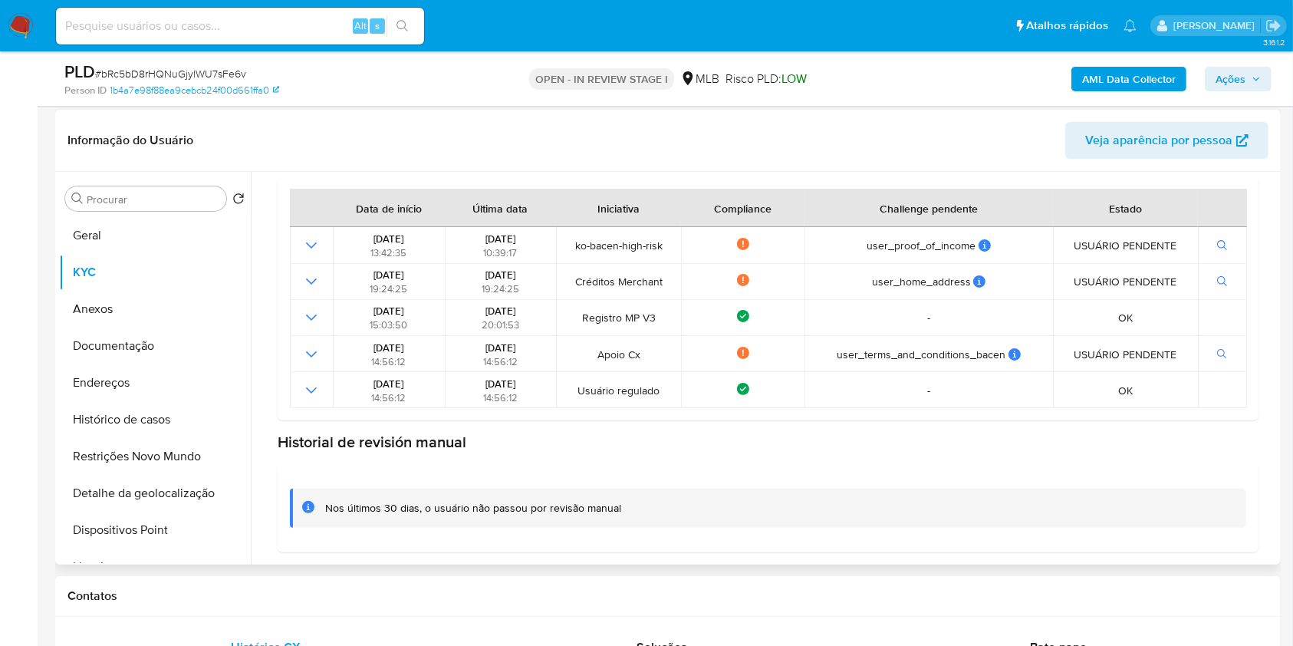
scroll to position [0, 0]
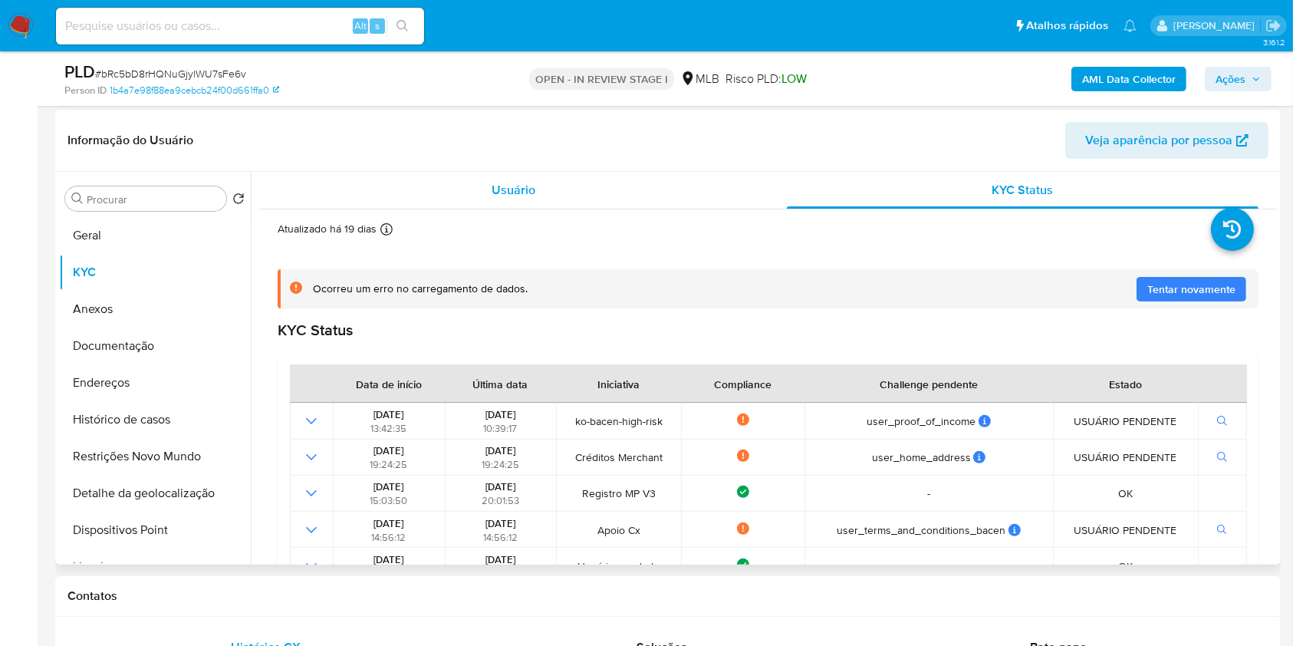
click at [422, 204] on div "Usuário" at bounding box center [514, 190] width 472 height 37
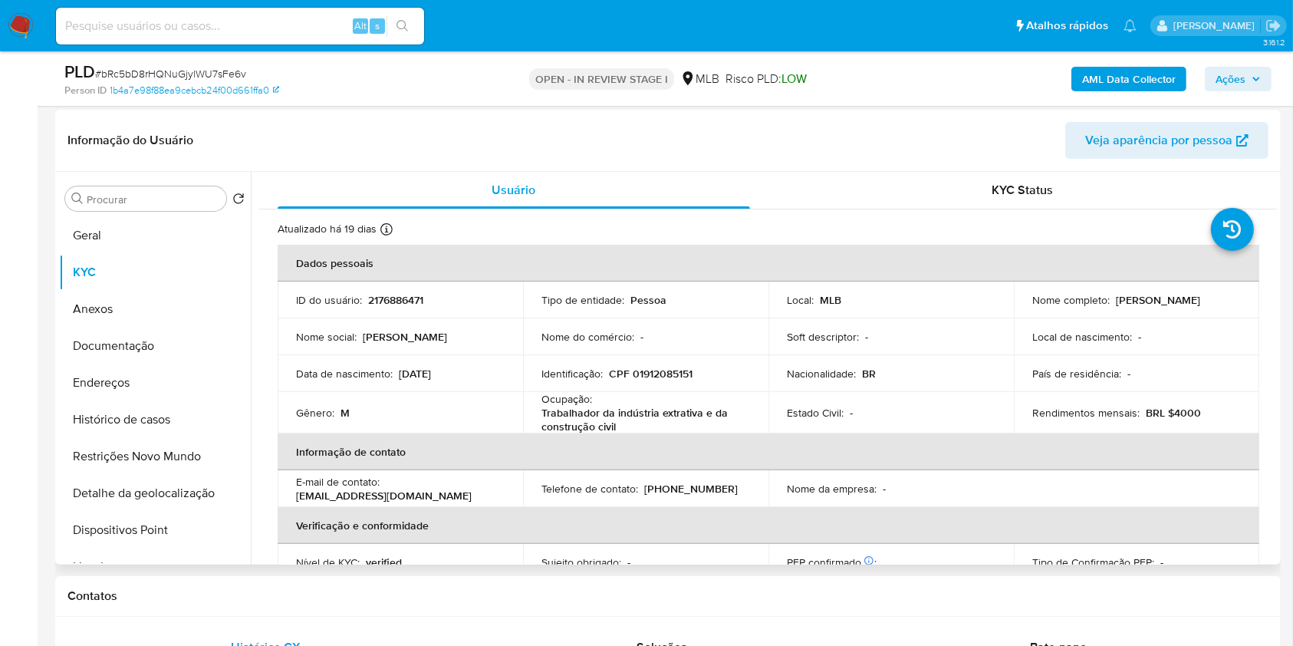
click at [378, 297] on p "2176886471" at bounding box center [395, 300] width 55 height 14
click at [379, 297] on p "2176886471" at bounding box center [395, 300] width 55 height 14
copy p "2176886471"
click at [162, 224] on button "Geral" at bounding box center [148, 235] width 179 height 37
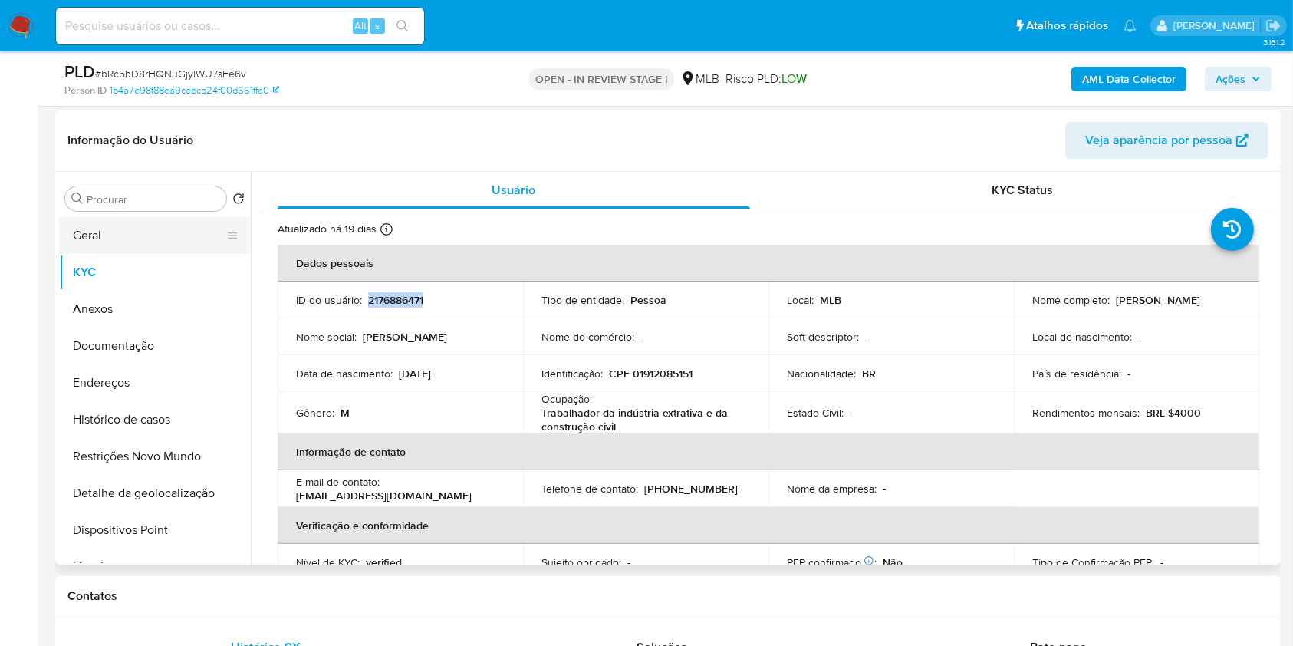
click at [162, 224] on button "Geral" at bounding box center [148, 235] width 179 height 37
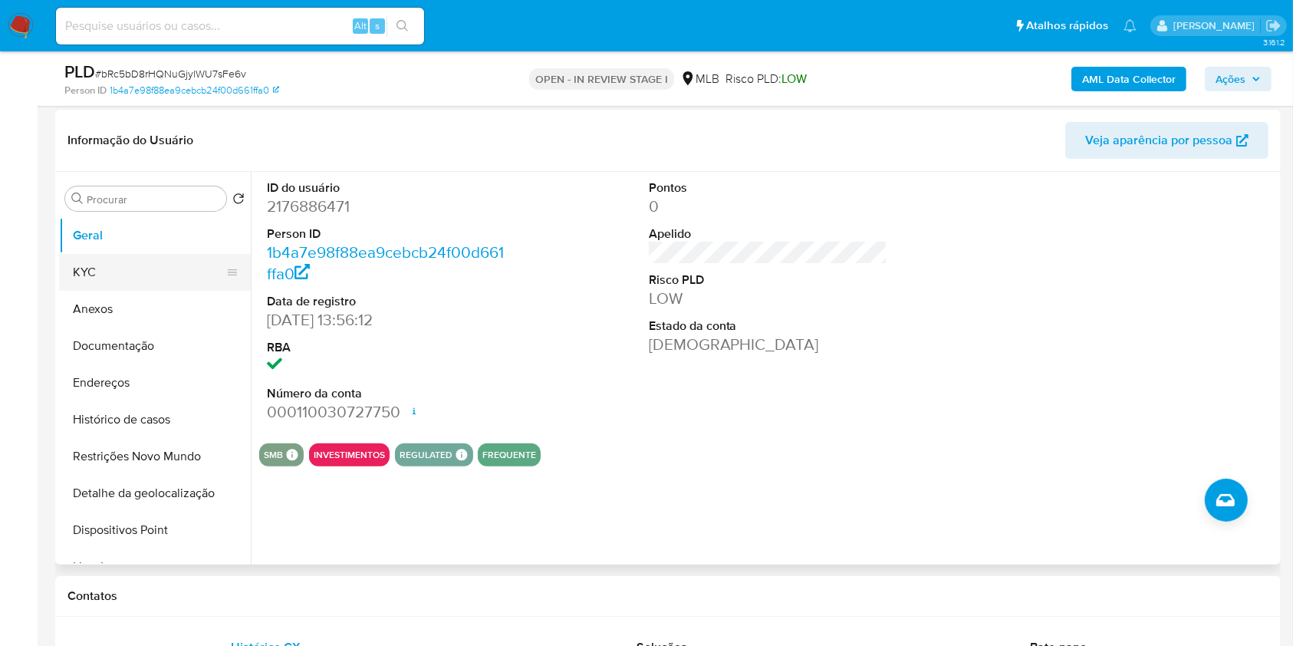
click at [172, 261] on button "KYC" at bounding box center [148, 272] width 179 height 37
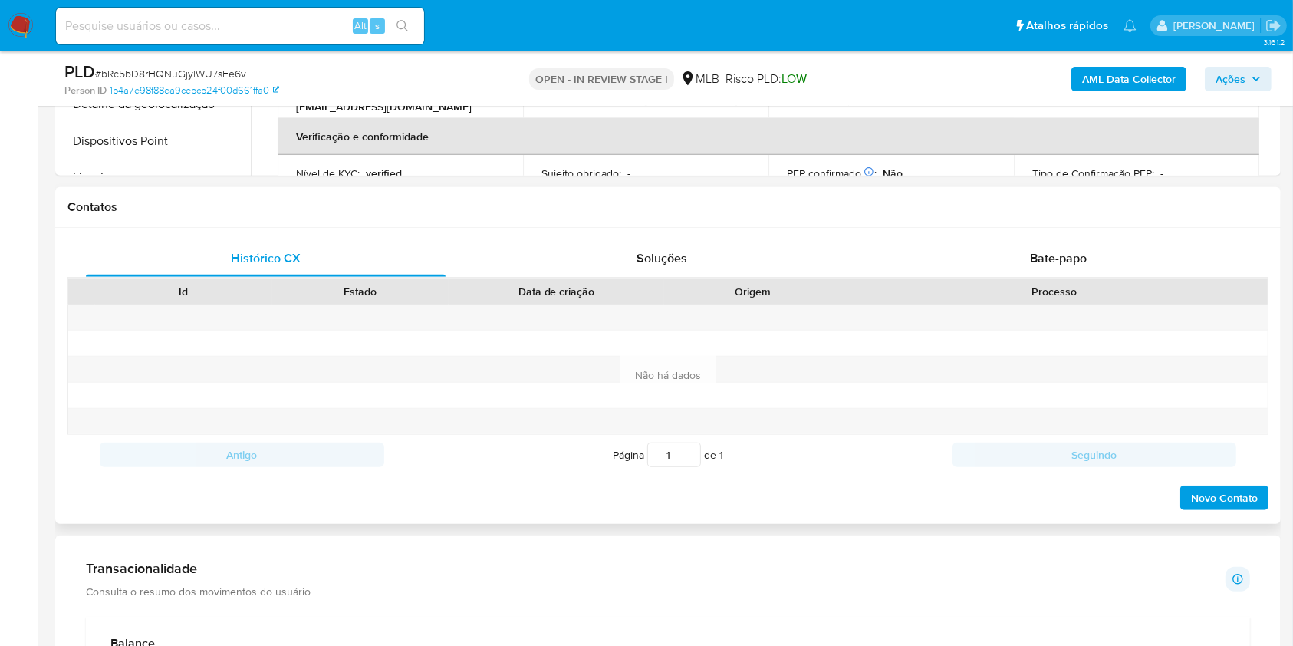
scroll to position [729, 0]
click at [975, 238] on div "Bate-papo" at bounding box center [1059, 256] width 360 height 37
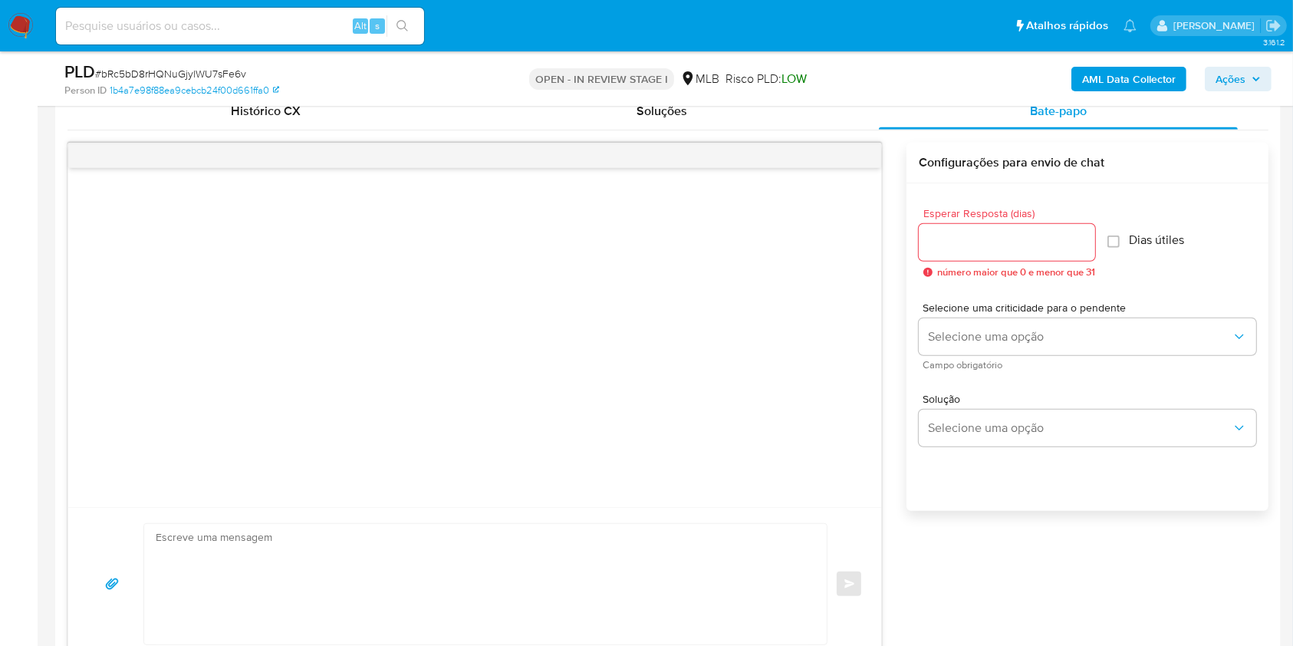
scroll to position [876, 0]
click at [954, 238] on input "Esperar Resposta (dias)" at bounding box center [1007, 241] width 176 height 20
type input "3"
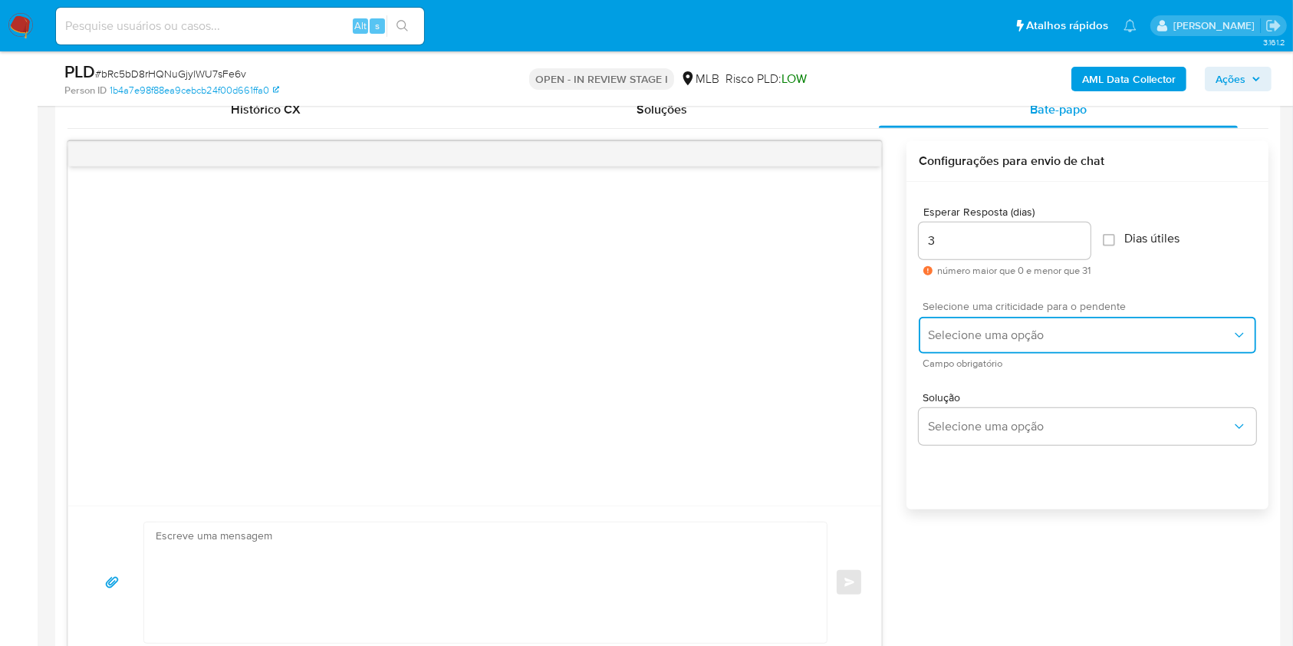
click at [958, 340] on span "Selecione uma opção" at bounding box center [1080, 334] width 304 height 15
click at [993, 337] on span "Selecione uma opção" at bounding box center [1080, 334] width 304 height 15
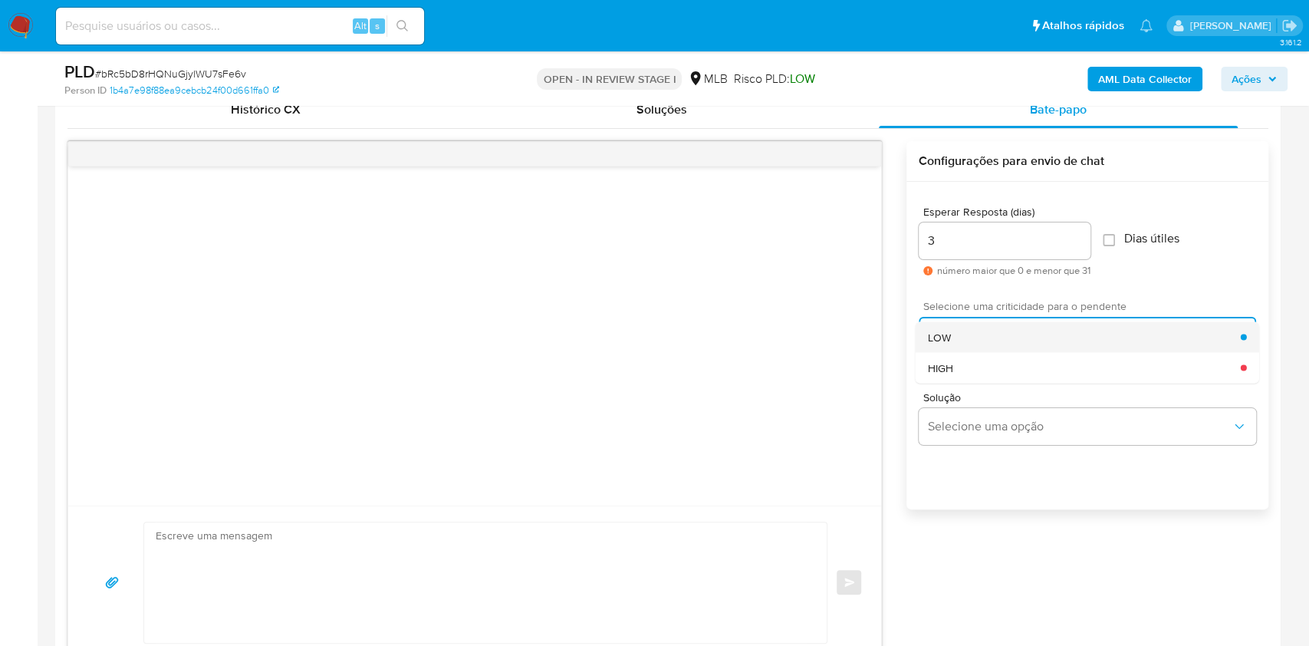
click at [991, 340] on div "LOW" at bounding box center [1084, 336] width 313 height 31
click at [991, 340] on span "Selecione uma opção" at bounding box center [1080, 334] width 304 height 15
click at [623, 544] on textarea at bounding box center [482, 582] width 652 height 120
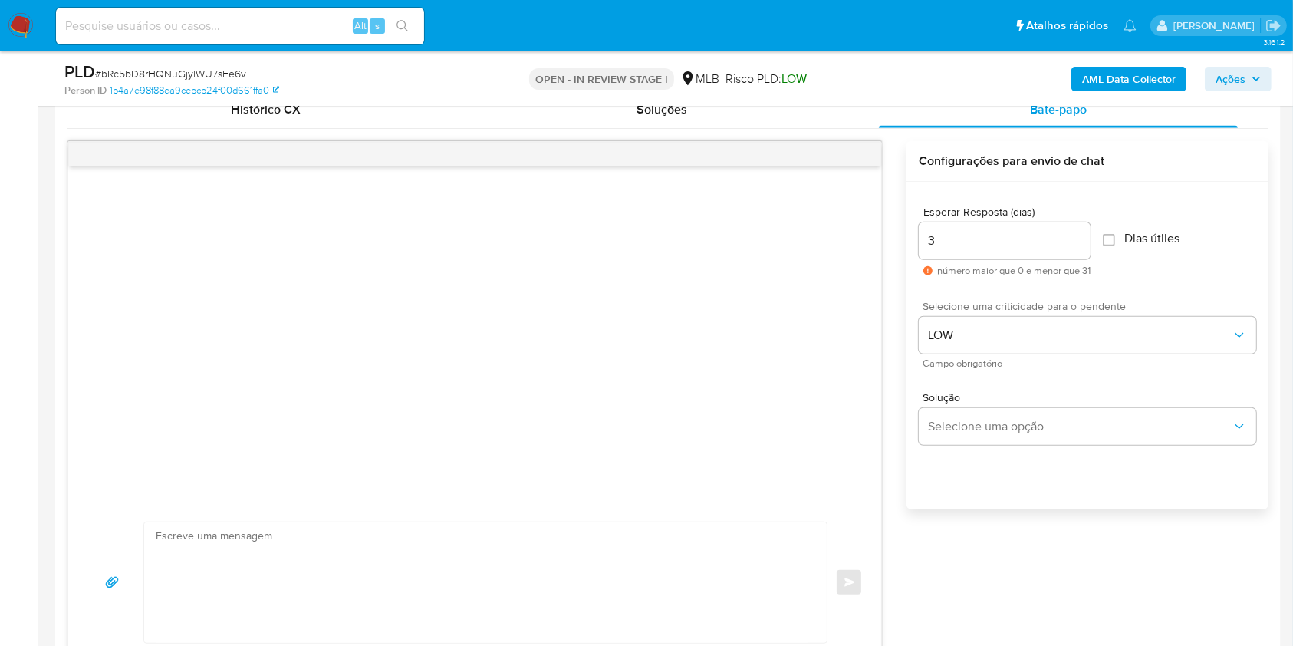
click at [453, 537] on textarea at bounding box center [482, 582] width 652 height 120
paste textarea "Olá! Estamos realizando uma verificação adicional de segurança em contas de usu…"
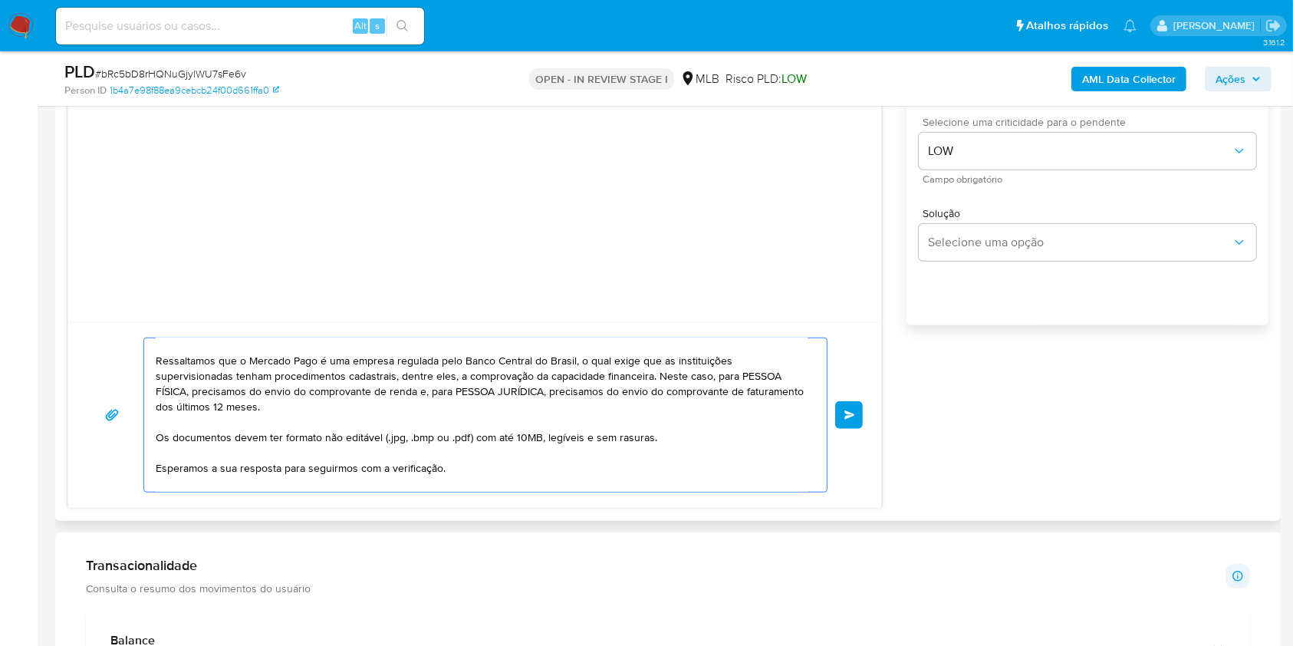
scroll to position [0, 0]
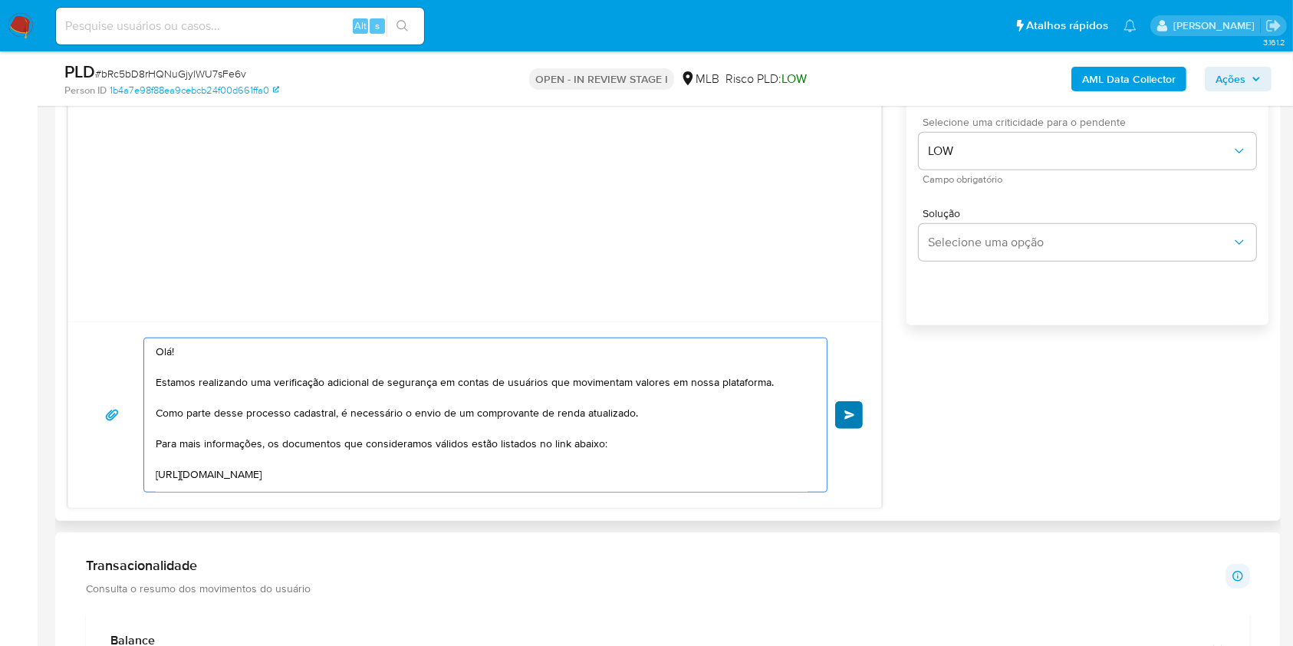
type textarea "Olá! Estamos realizando uma verificação adicional de segurança em contas de usu…"
click at [846, 416] on span "common.send" at bounding box center [849, 414] width 11 height 9
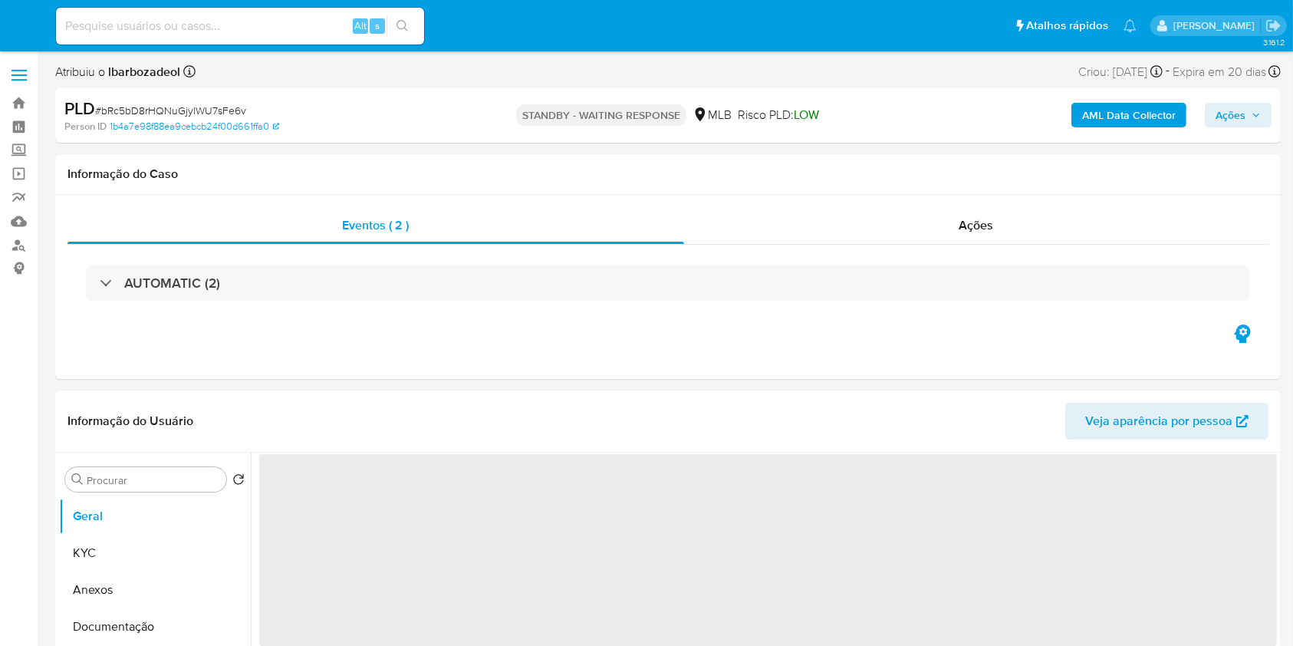
select select "10"
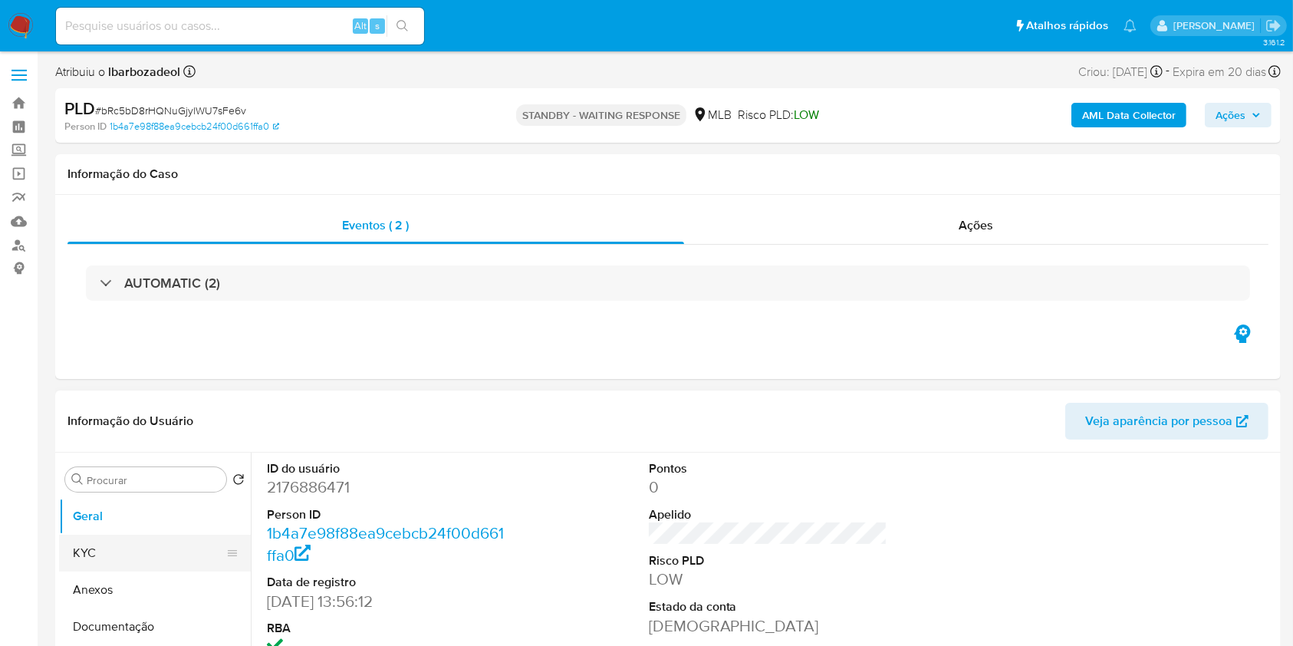
click at [123, 543] on button "KYC" at bounding box center [148, 552] width 179 height 37
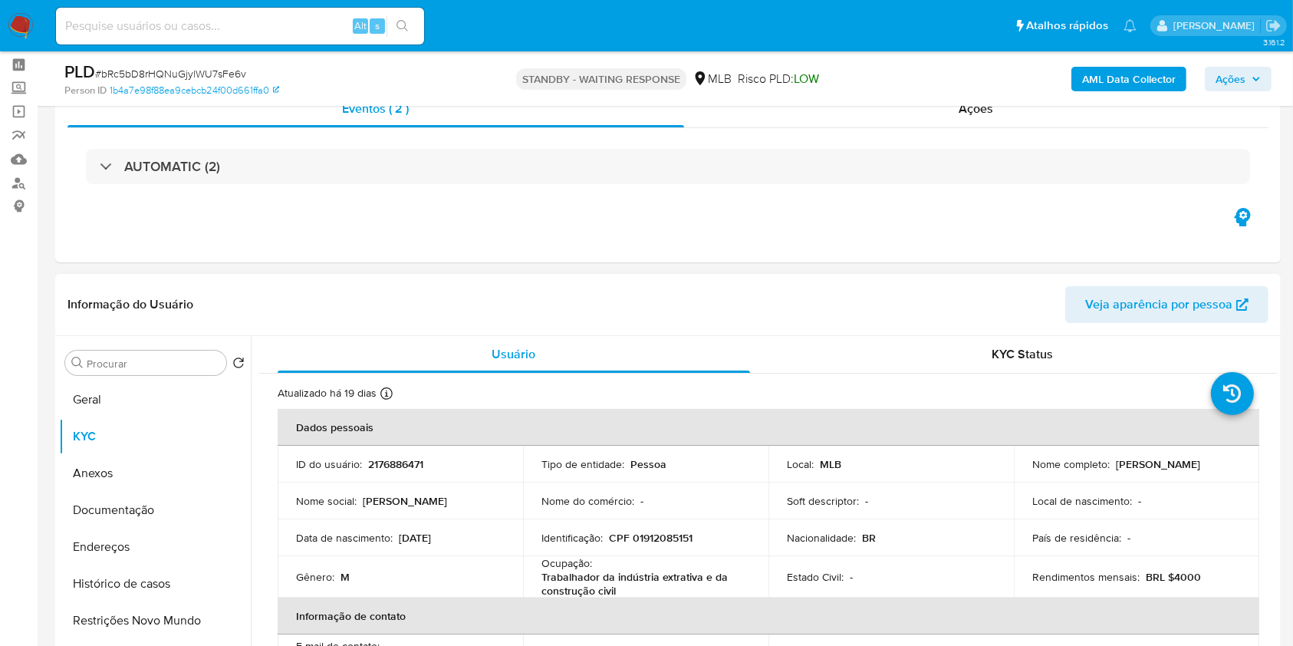
scroll to position [63, 0]
click at [278, 26] on input at bounding box center [240, 26] width 368 height 20
paste input "XXB0RNFf03qbGh2nBc3EJRyS"
type input "XXB0RNFf03qbGh2nBc3EJRyS"
click at [403, 25] on icon "search-icon" at bounding box center [402, 26] width 12 height 12
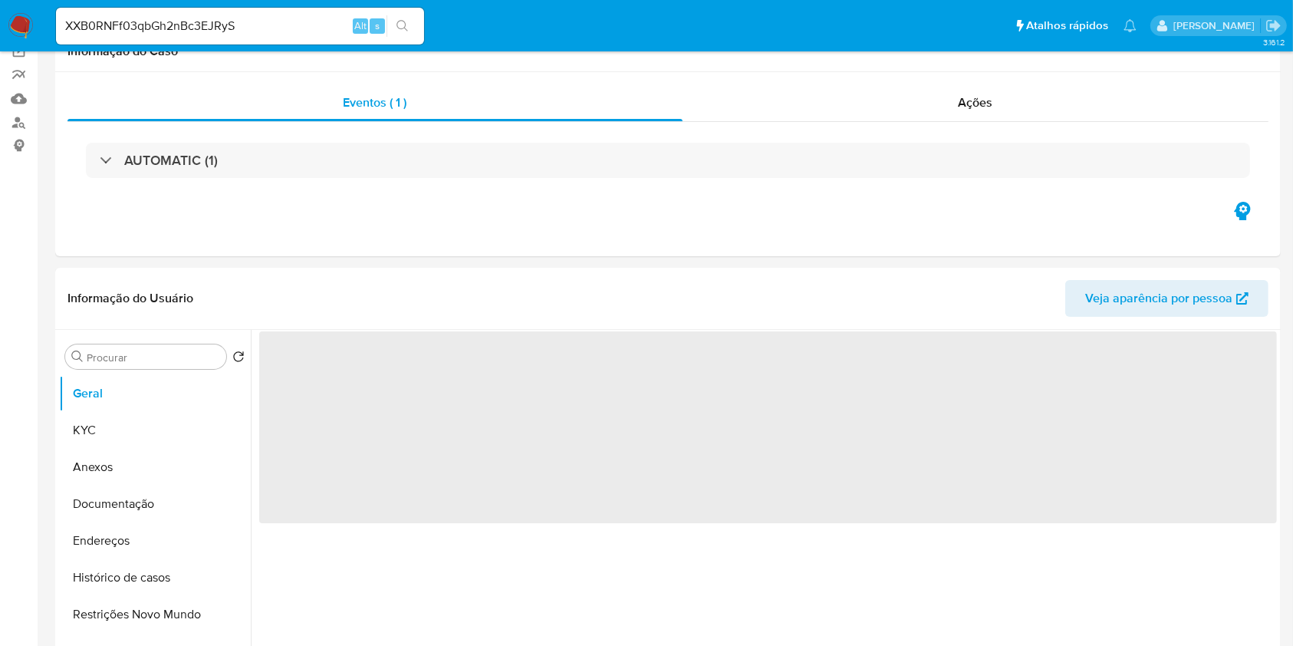
select select "10"
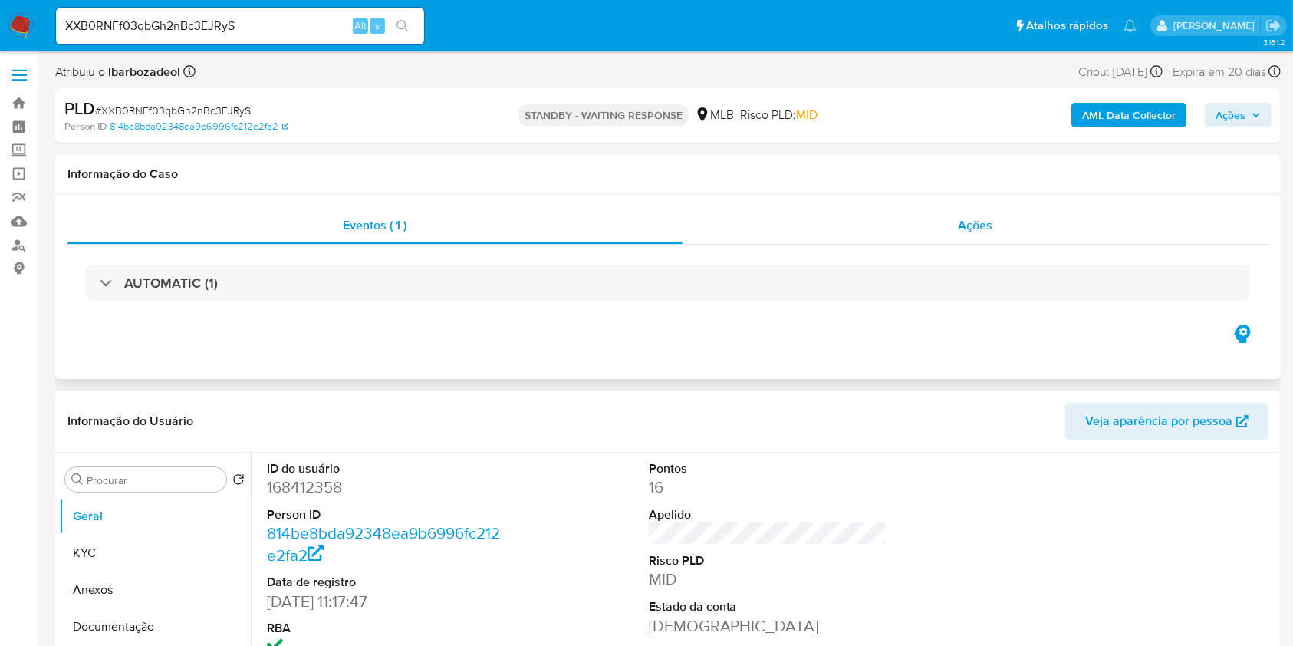
click at [942, 233] on div "Ações" at bounding box center [975, 225] width 586 height 37
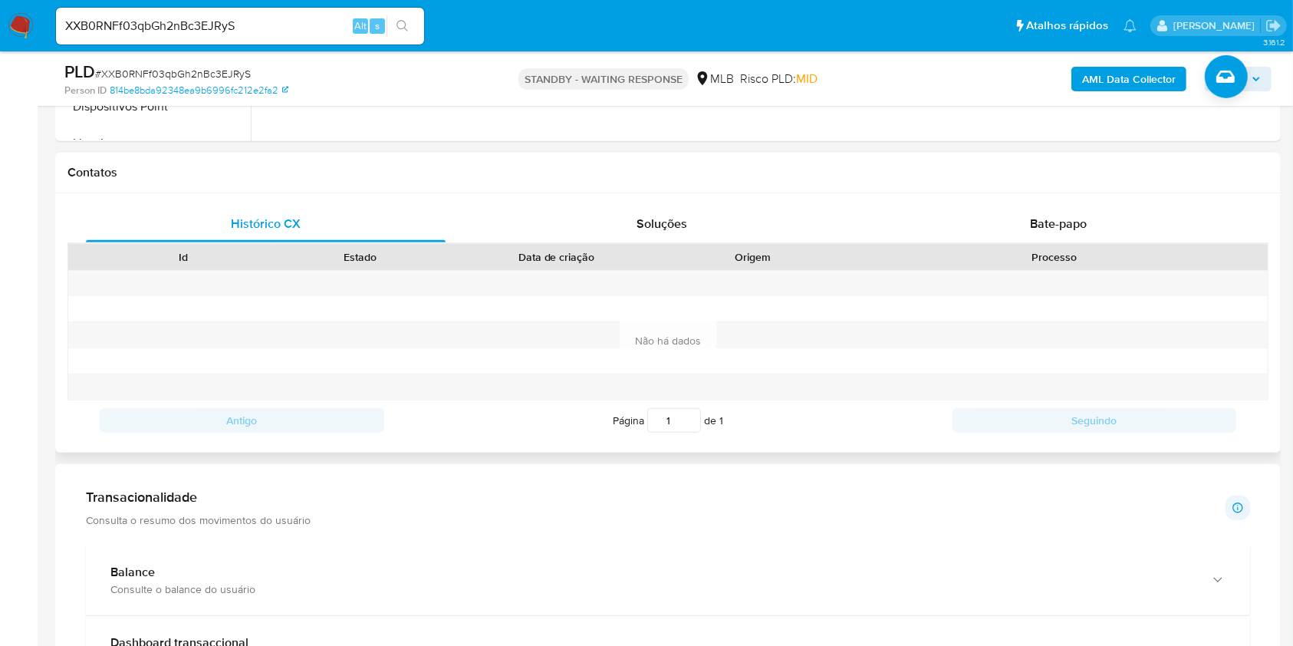
scroll to position [764, 0]
click at [1057, 223] on span "Bate-papo" at bounding box center [1058, 222] width 57 height 18
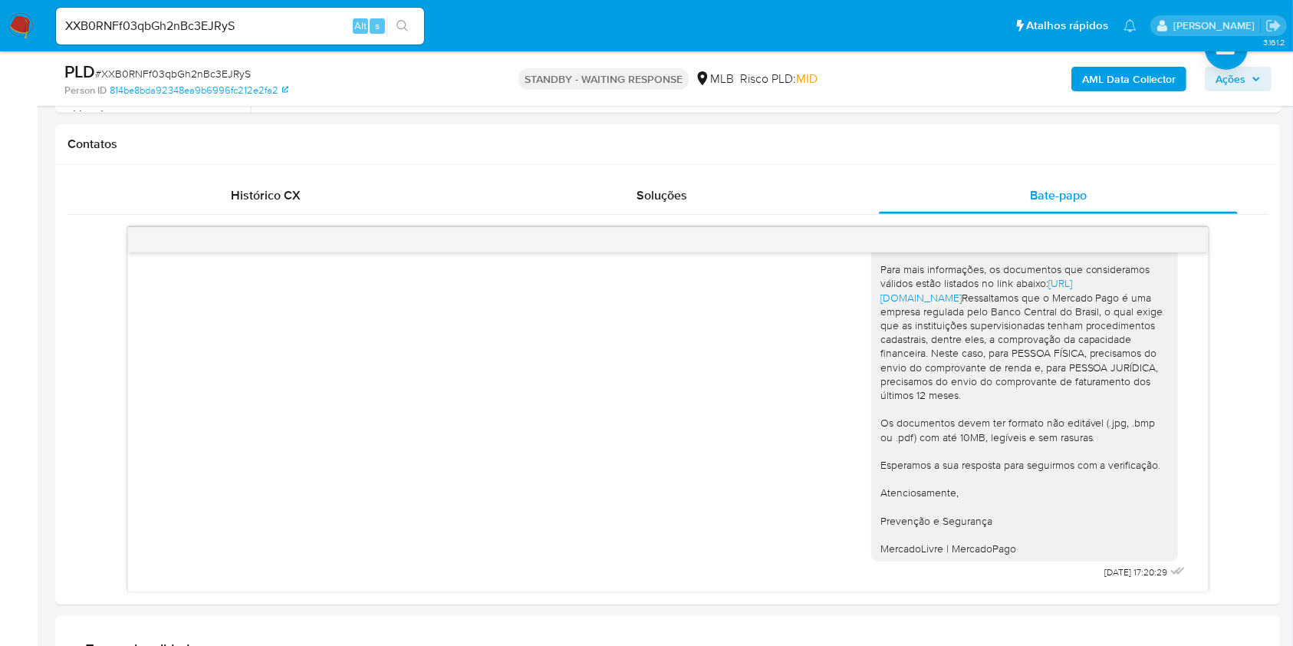
scroll to position [791, 0]
click at [227, 33] on input "XXB0RNFf03qbGh2nBc3EJRyS" at bounding box center [240, 26] width 368 height 20
paste input "Y34WhIEFvX2Qc3I2nxUaEiiQ"
type input "Y34WhIEFvX2Qc3I2nxUaEiiQ"
click at [395, 21] on button "search-icon" at bounding box center [401, 25] width 31 height 21
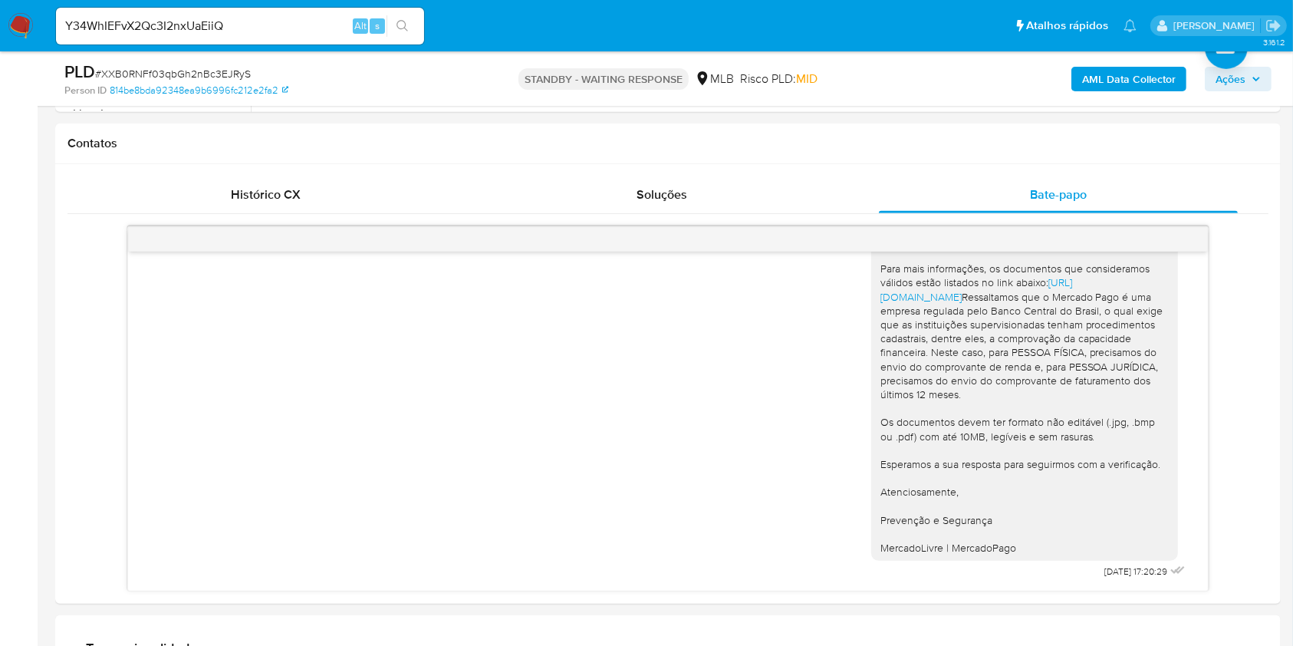
click at [406, 31] on icon "search-icon" at bounding box center [402, 26] width 12 height 12
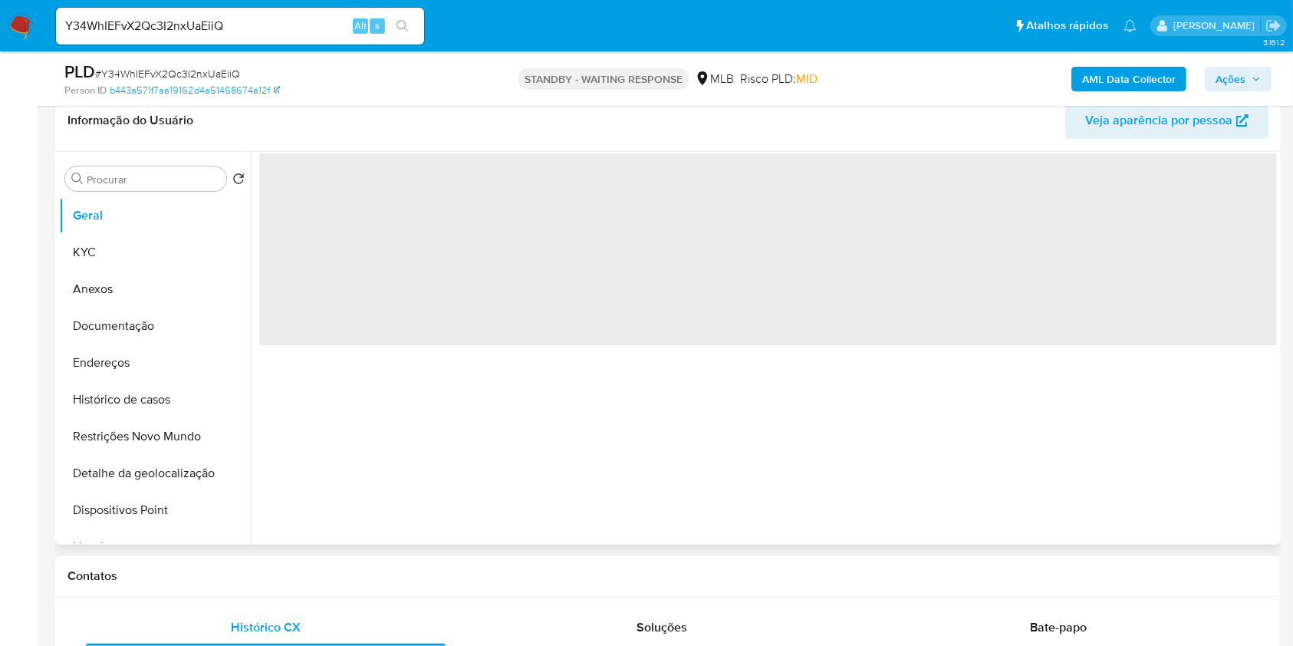
select select "10"
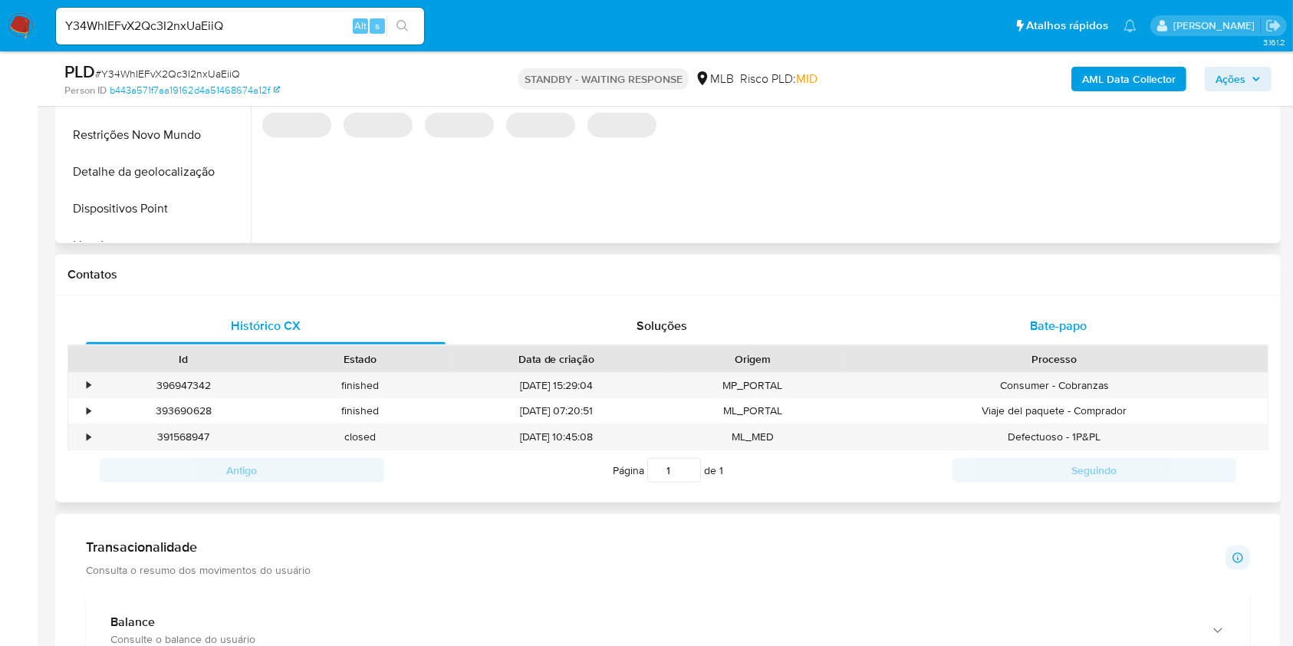
scroll to position [554, 0]
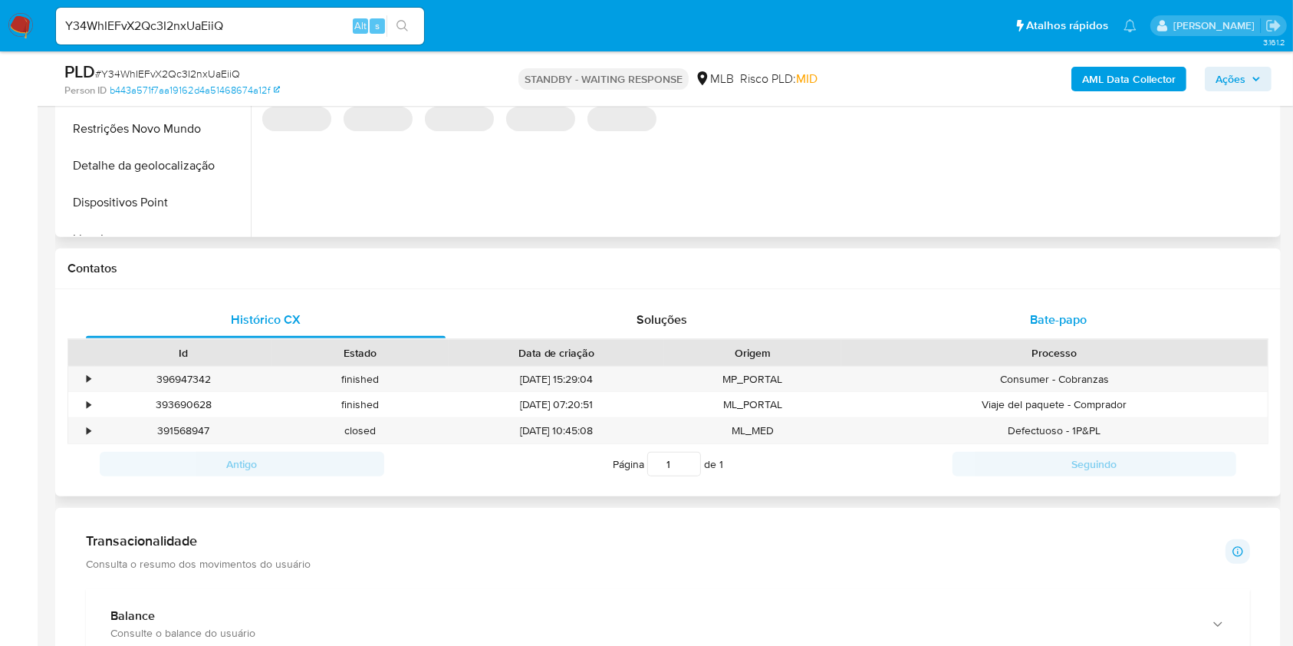
click at [908, 315] on div "Bate-papo" at bounding box center [1059, 319] width 360 height 37
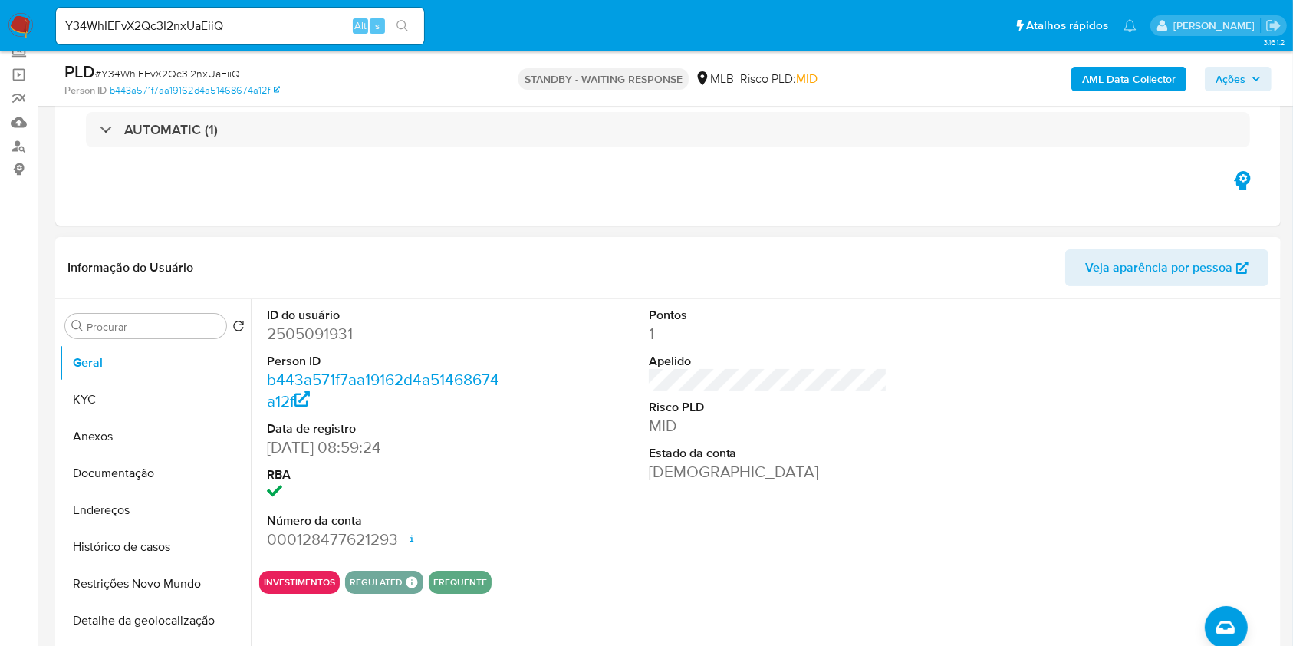
scroll to position [86, 0]
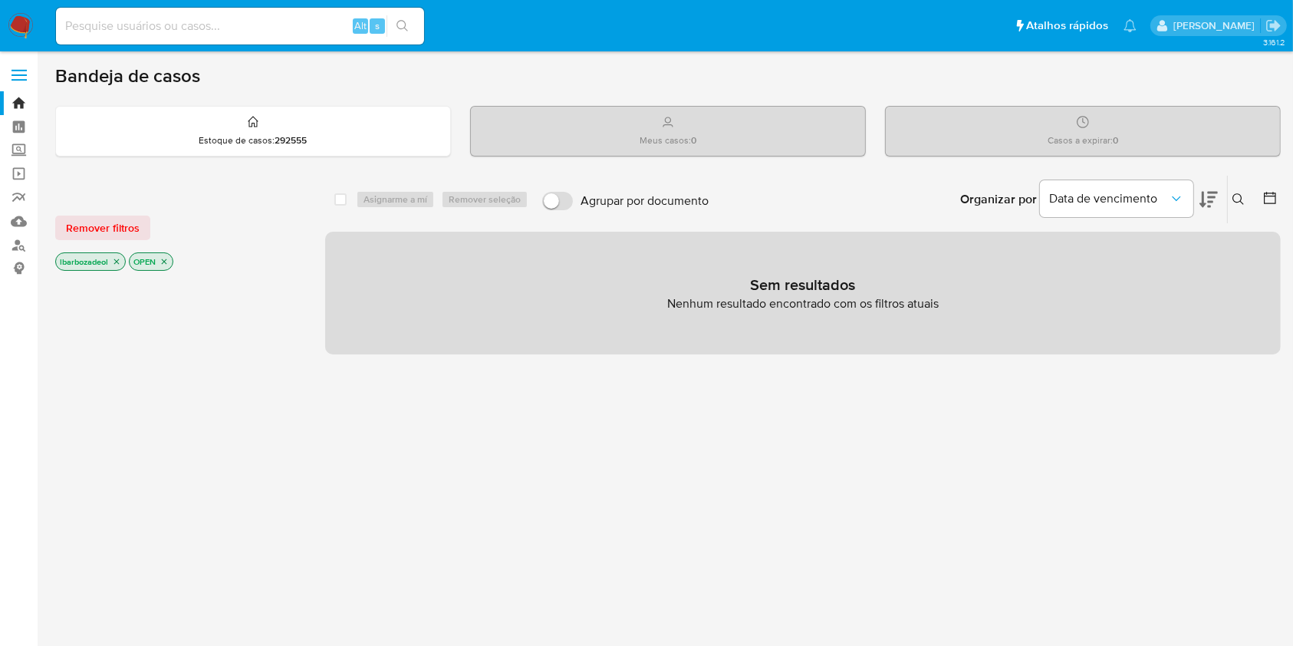
click at [37, 42] on nav "Pausado Ver notificaciones Alt s Atalhos rápidos Presiona las siguientes teclas…" at bounding box center [646, 25] width 1293 height 51
click at [25, 28] on img at bounding box center [21, 26] width 26 height 26
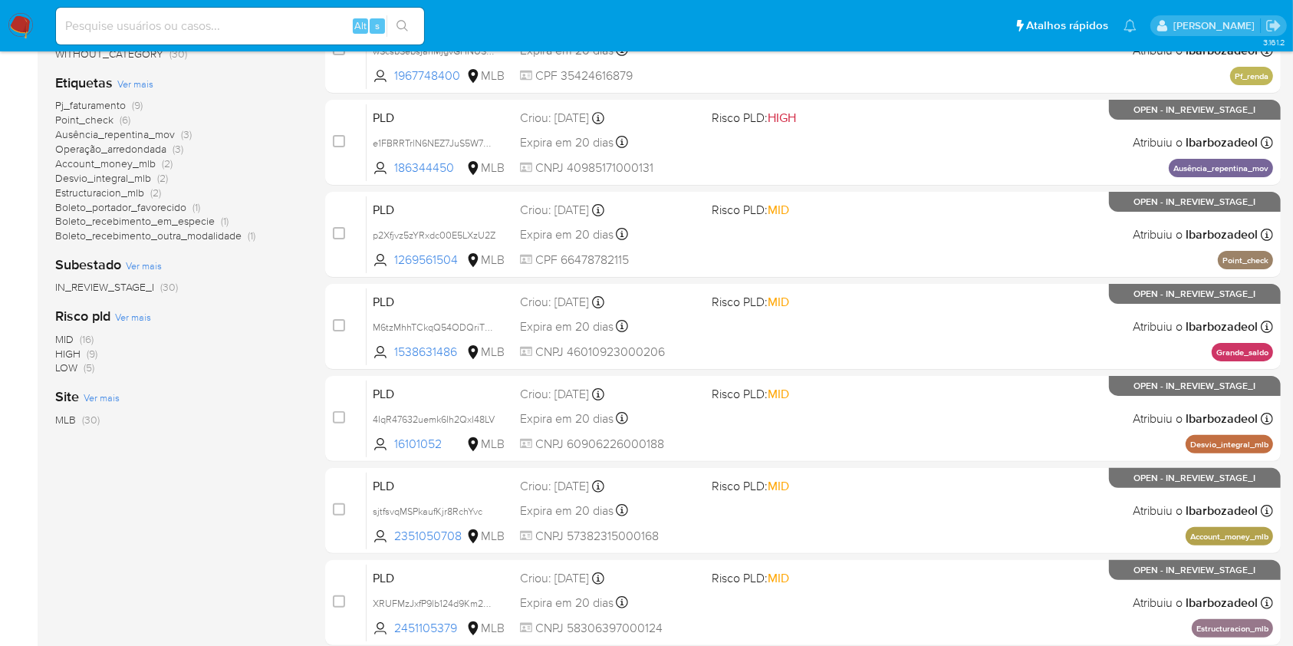
scroll to position [314, 0]
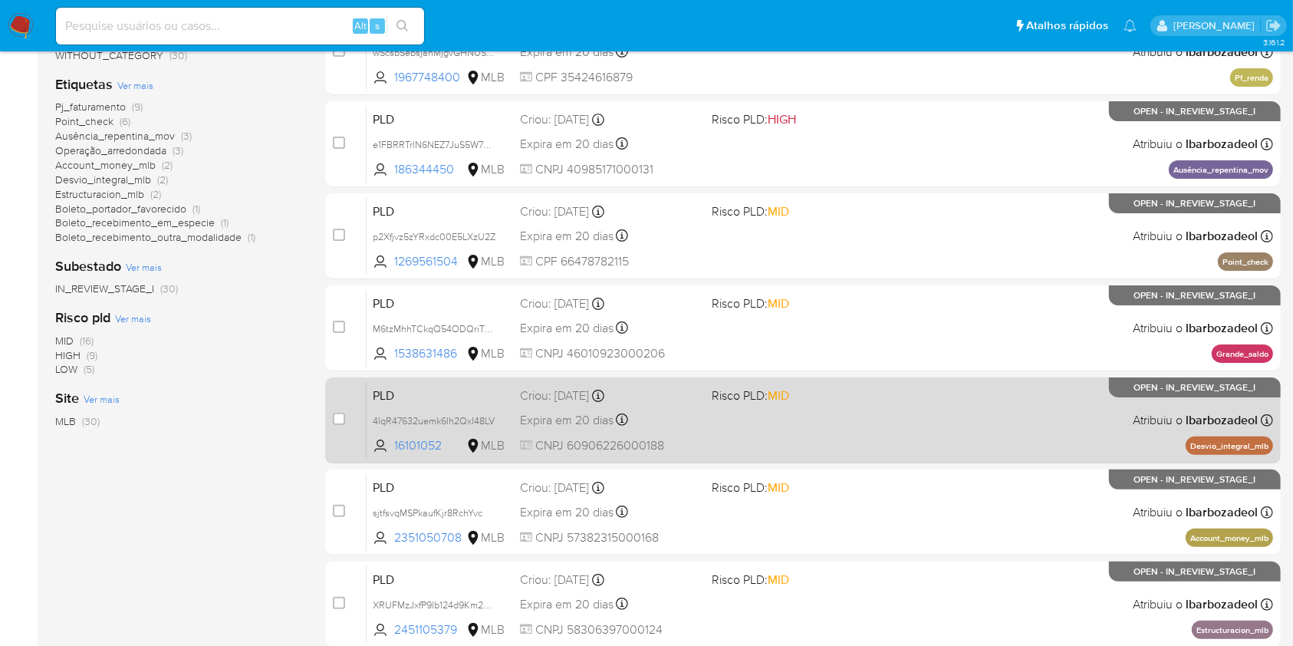
click at [784, 445] on div "PLD 4IqR47632uemk6Ih2QxI48LV 16101052 MLB Risco PLD: MID Criou: [DATE] Criou: […" at bounding box center [819, 419] width 906 height 77
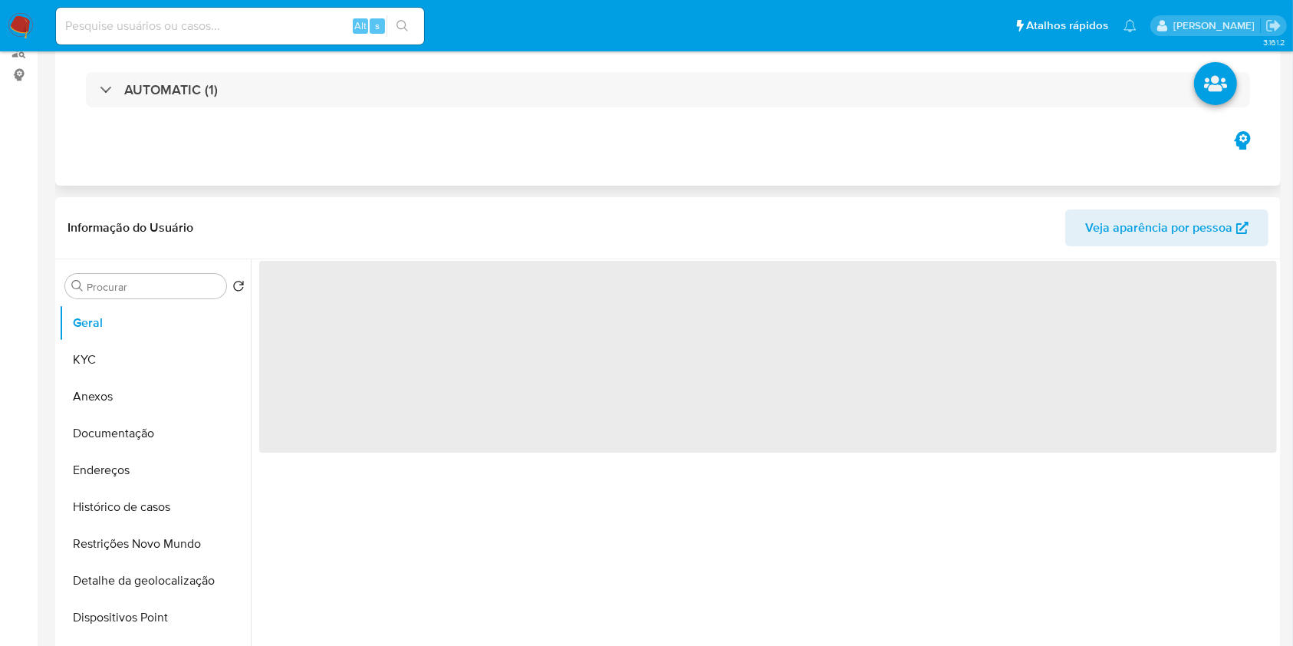
select select "10"
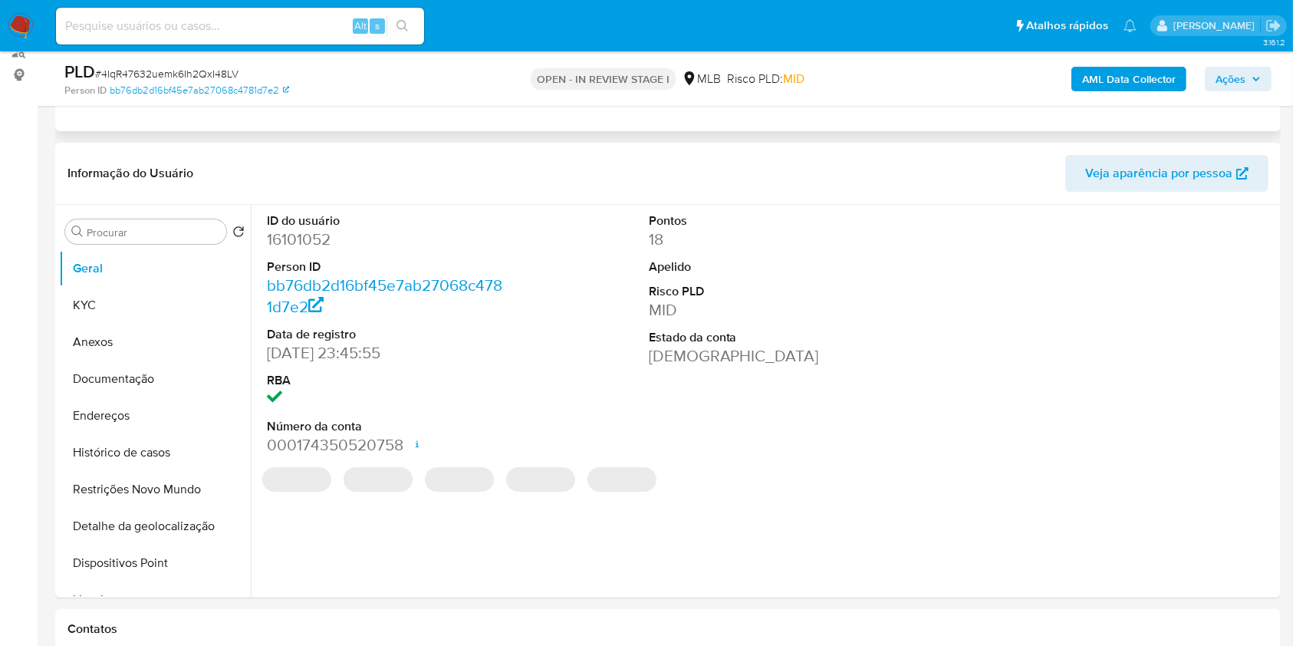
scroll to position [248, 0]
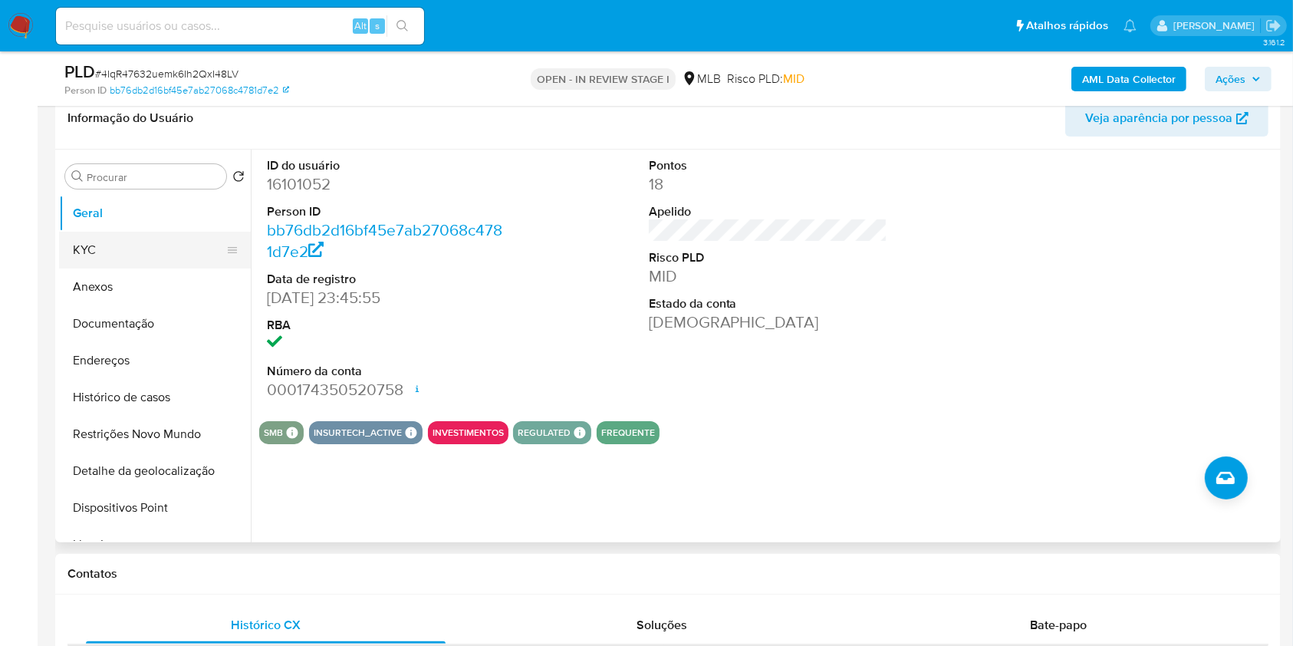
click at [176, 248] on button "KYC" at bounding box center [148, 250] width 179 height 37
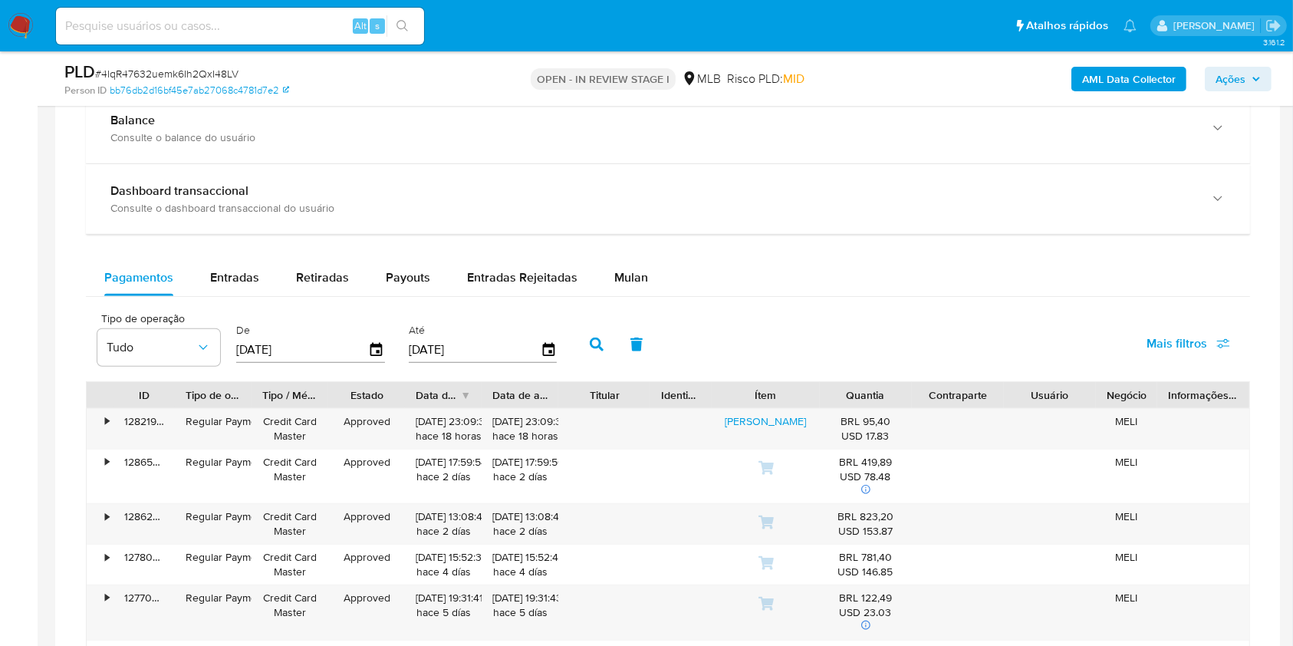
scroll to position [1171, 0]
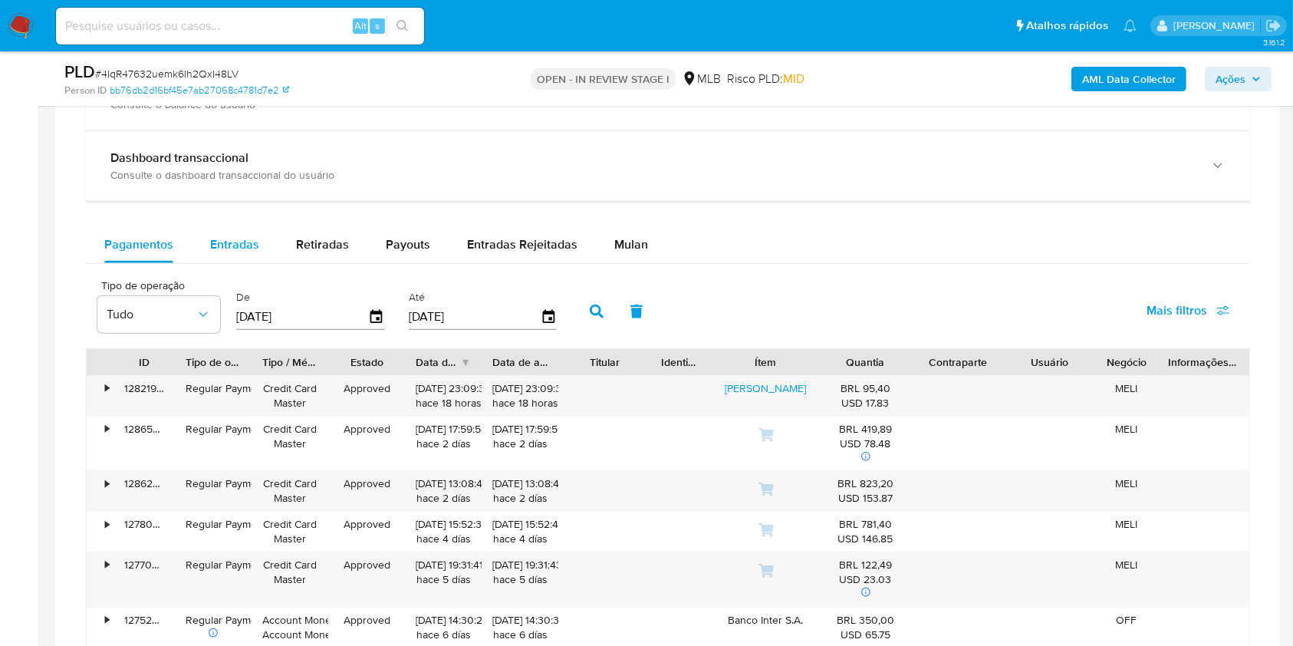
click at [211, 231] on div "Entradas" at bounding box center [234, 244] width 49 height 37
select select "10"
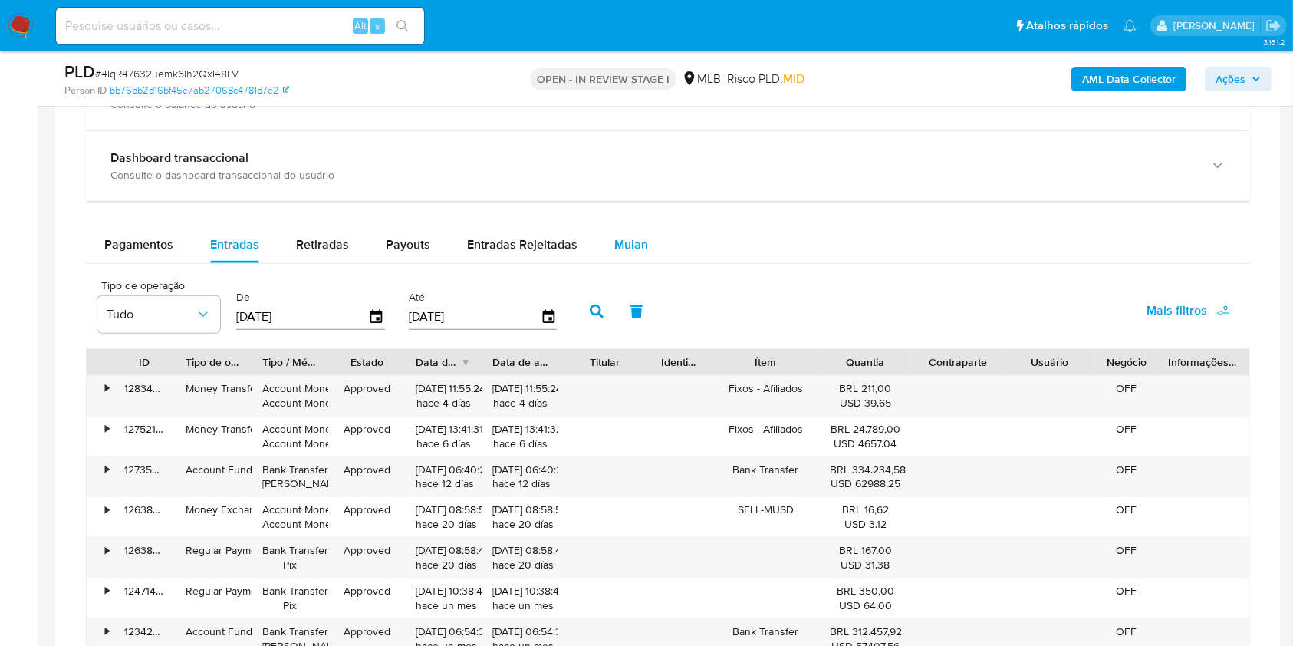
click at [646, 251] on button "Mulan" at bounding box center [631, 244] width 71 height 37
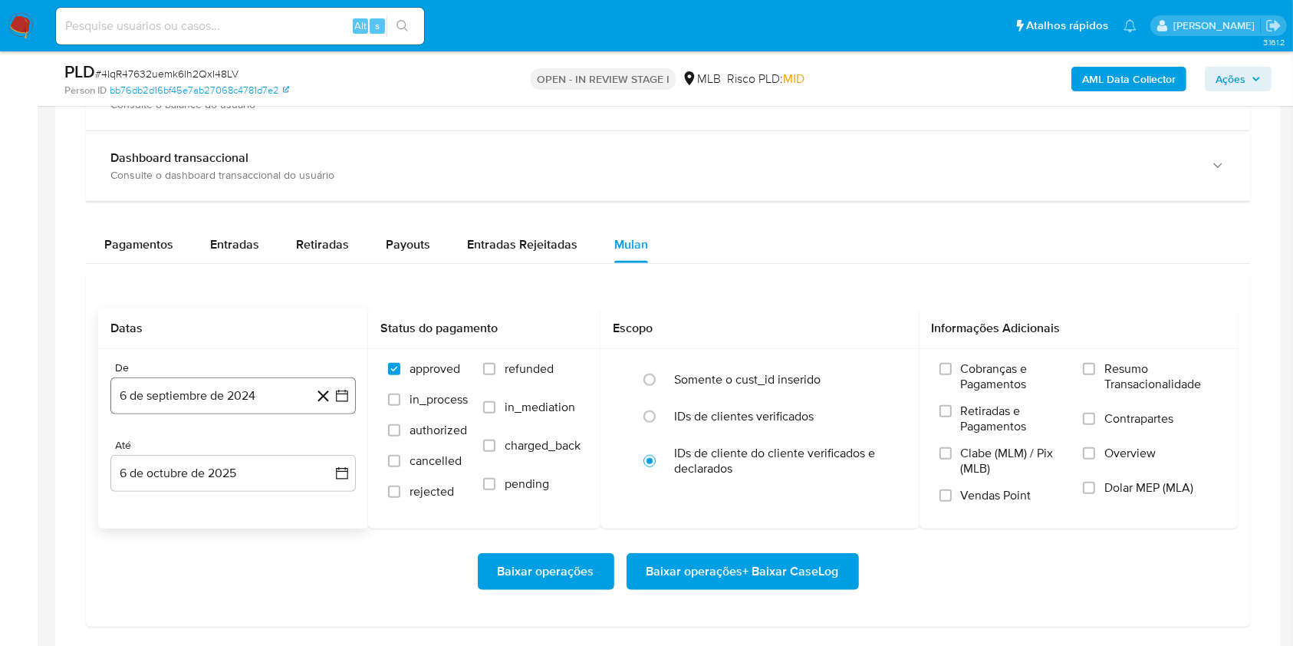
click at [275, 403] on button "6 de septiembre de 2024" at bounding box center [232, 395] width 245 height 37
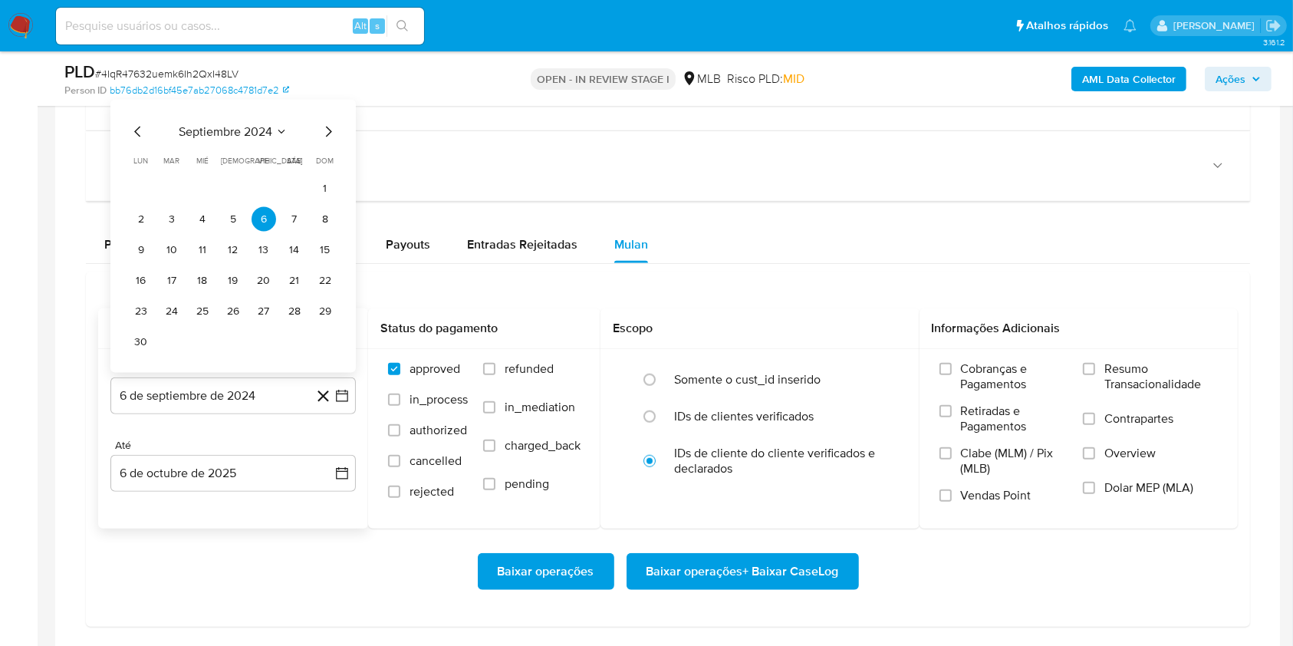
click at [249, 141] on div "septiembre 2024 septiembre 2024 lun lunes mar martes mié miércoles jue jueves v…" at bounding box center [233, 239] width 209 height 232
click at [251, 132] on span "septiembre 2024" at bounding box center [226, 131] width 94 height 15
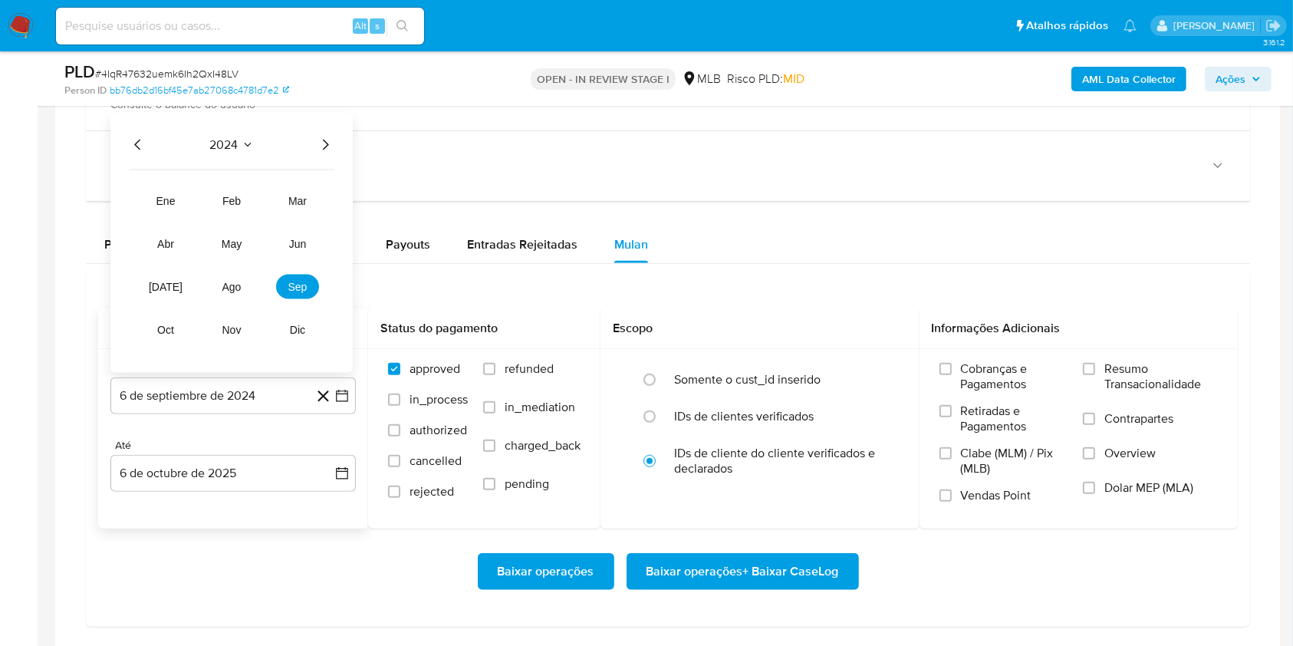
click at [327, 146] on icon "Año siguiente" at bounding box center [325, 145] width 18 height 18
click at [238, 291] on span "ago" at bounding box center [231, 287] width 19 height 12
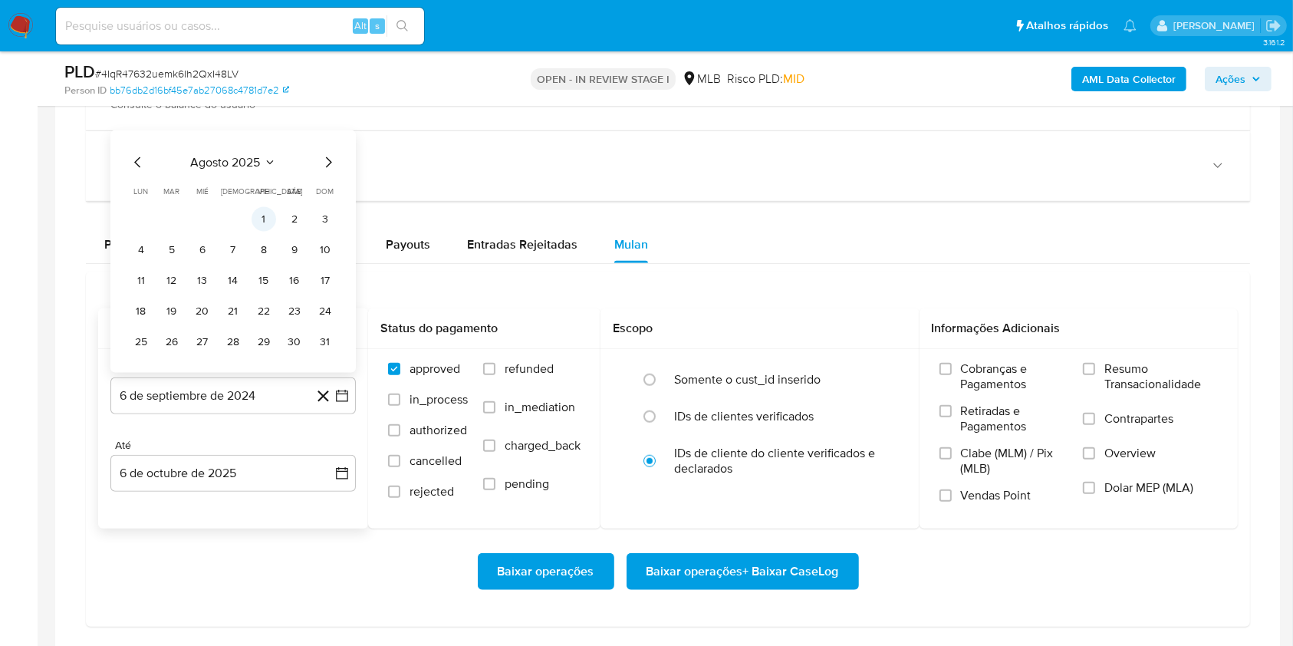
click at [275, 215] on button "1" at bounding box center [263, 219] width 25 height 25
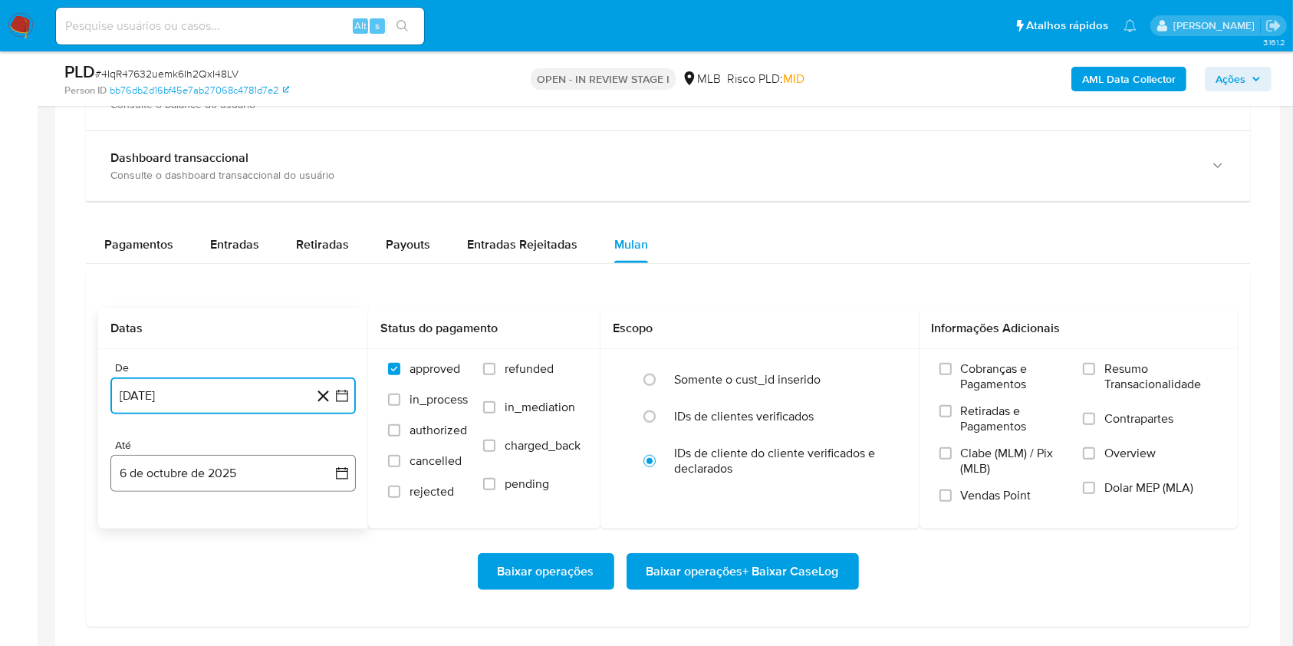
click at [252, 475] on button "6 de octubre de 2025" at bounding box center [232, 473] width 245 height 37
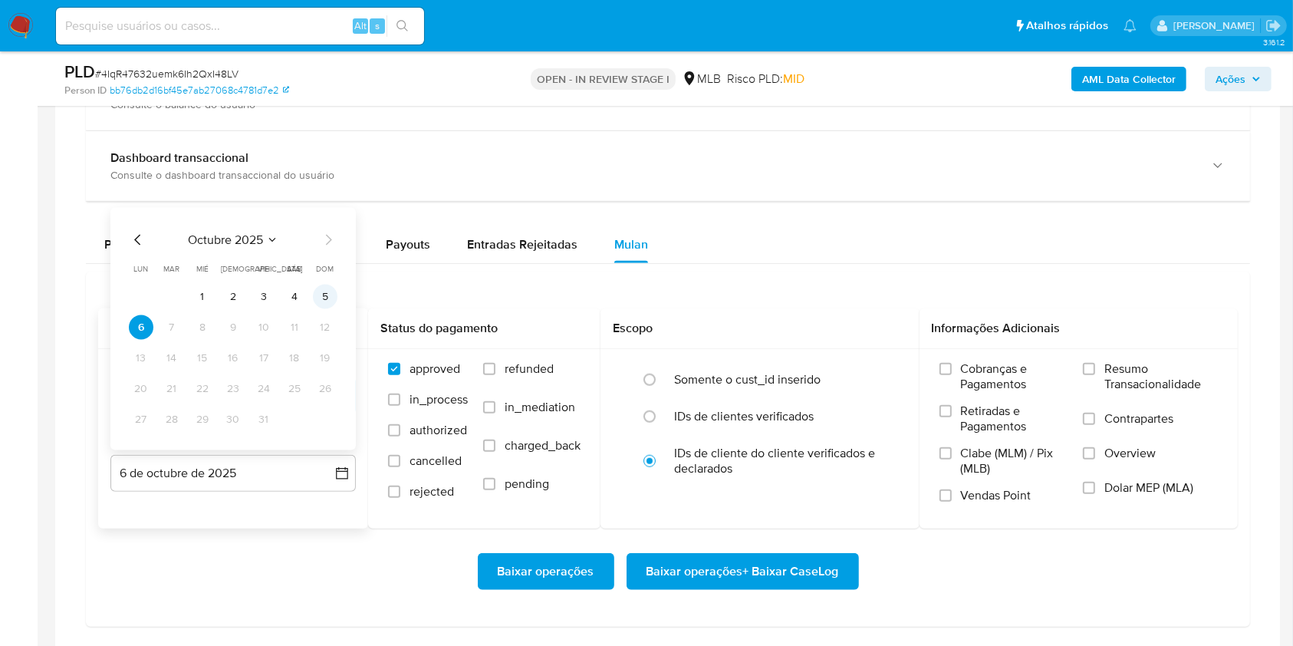
click at [320, 287] on button "5" at bounding box center [325, 296] width 25 height 25
click at [1137, 376] on span "Resumo Transacionalidade" at bounding box center [1160, 376] width 113 height 31
click at [1095, 375] on input "Resumo Transacionalidade" at bounding box center [1089, 369] width 12 height 12
click at [748, 580] on span "Baixar operações + Baixar CaseLog" at bounding box center [742, 571] width 192 height 34
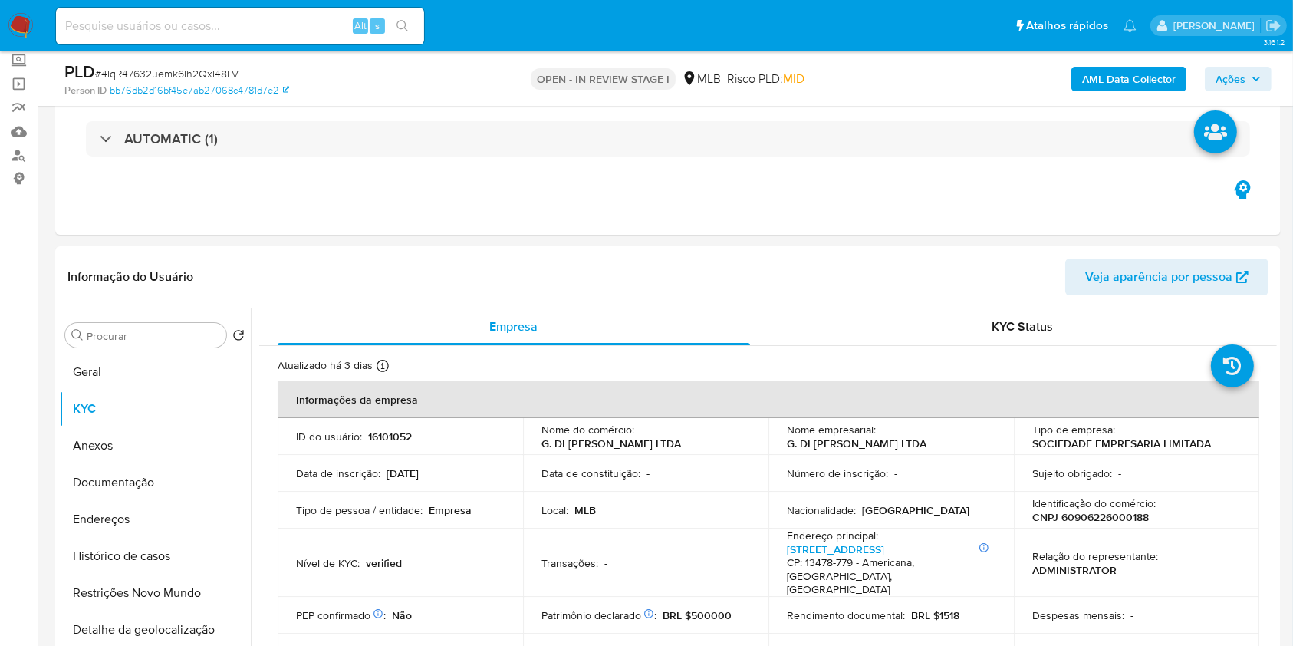
scroll to position [81, 0]
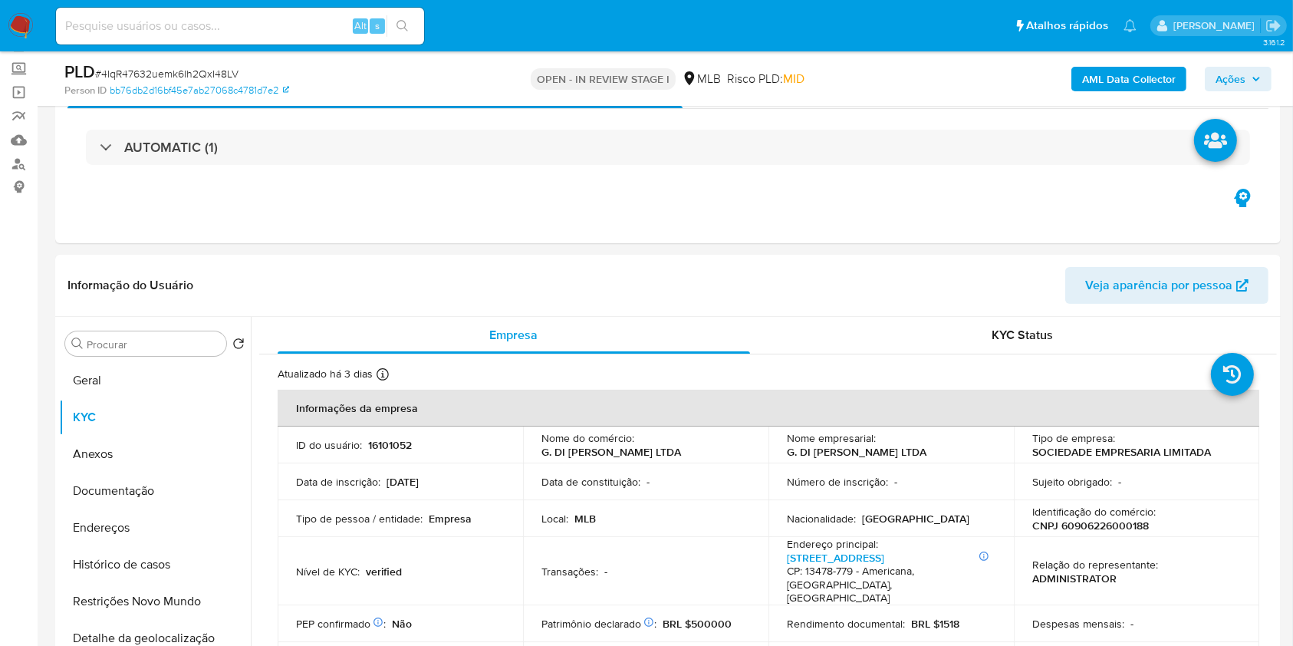
click at [1246, 69] on span "Ações" at bounding box center [1237, 78] width 45 height 21
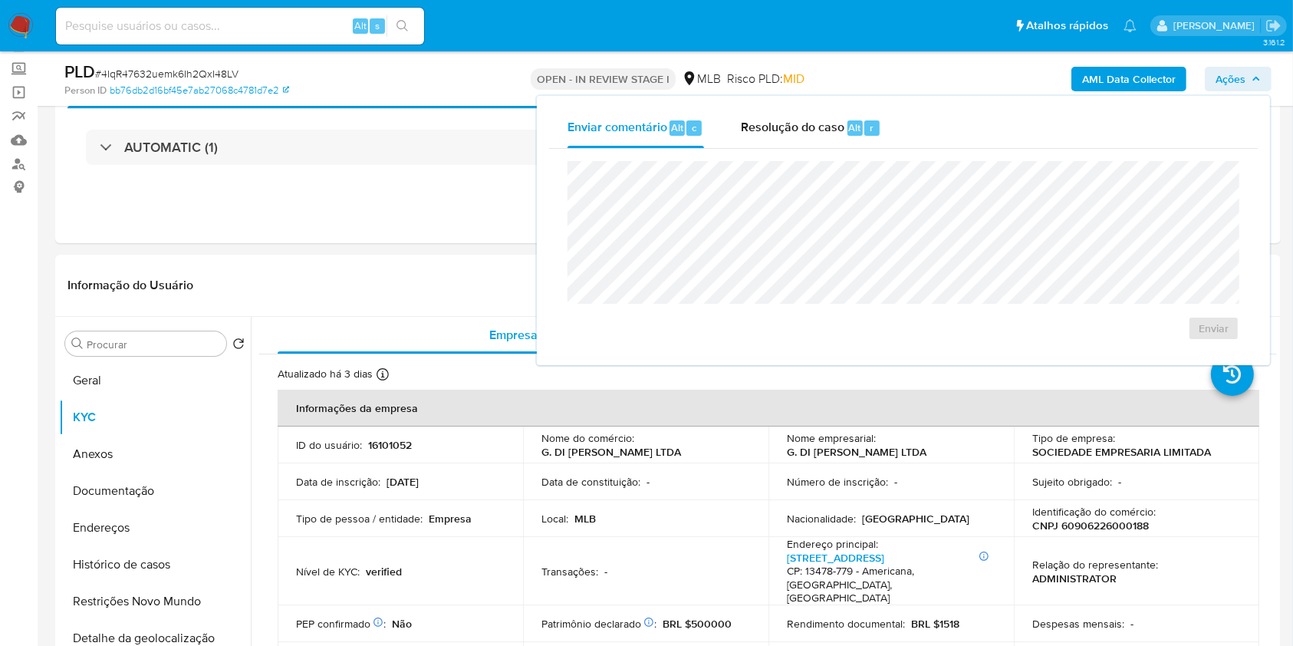
click at [1245, 73] on span "Ações" at bounding box center [1237, 78] width 45 height 21
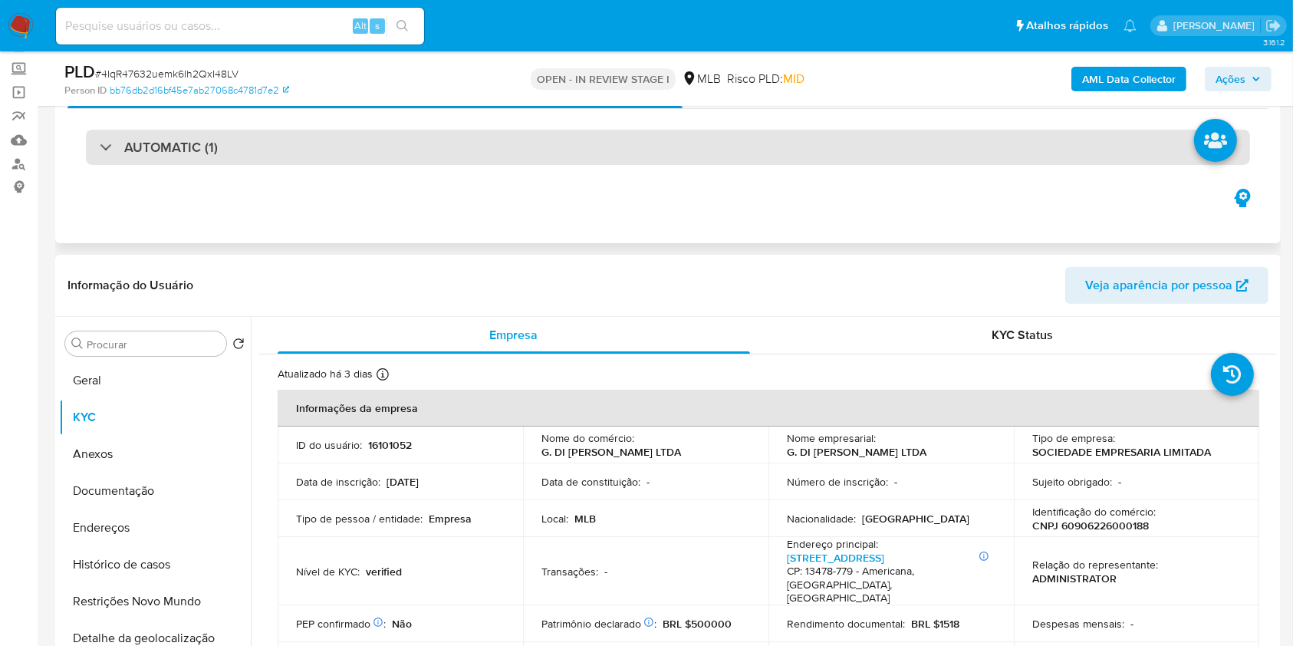
click at [287, 158] on div "AUTOMATIC (1)" at bounding box center [668, 147] width 1164 height 35
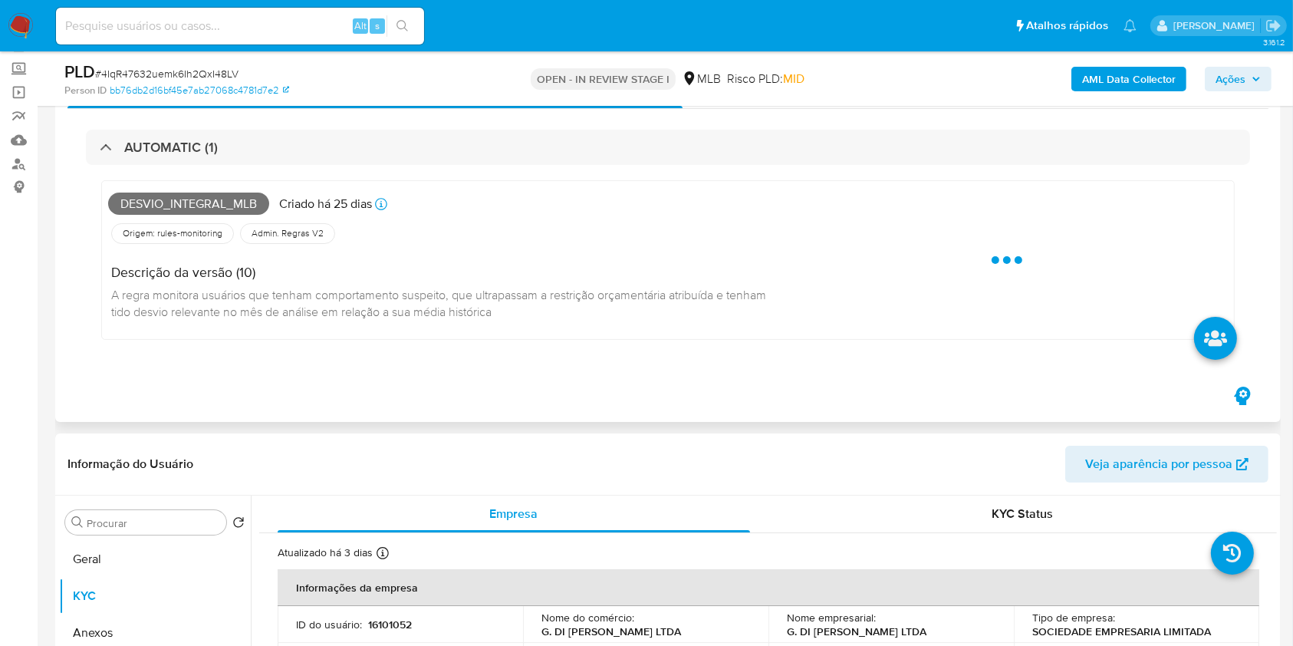
click at [180, 200] on span "Desvio_integral_mlb" at bounding box center [188, 203] width 161 height 23
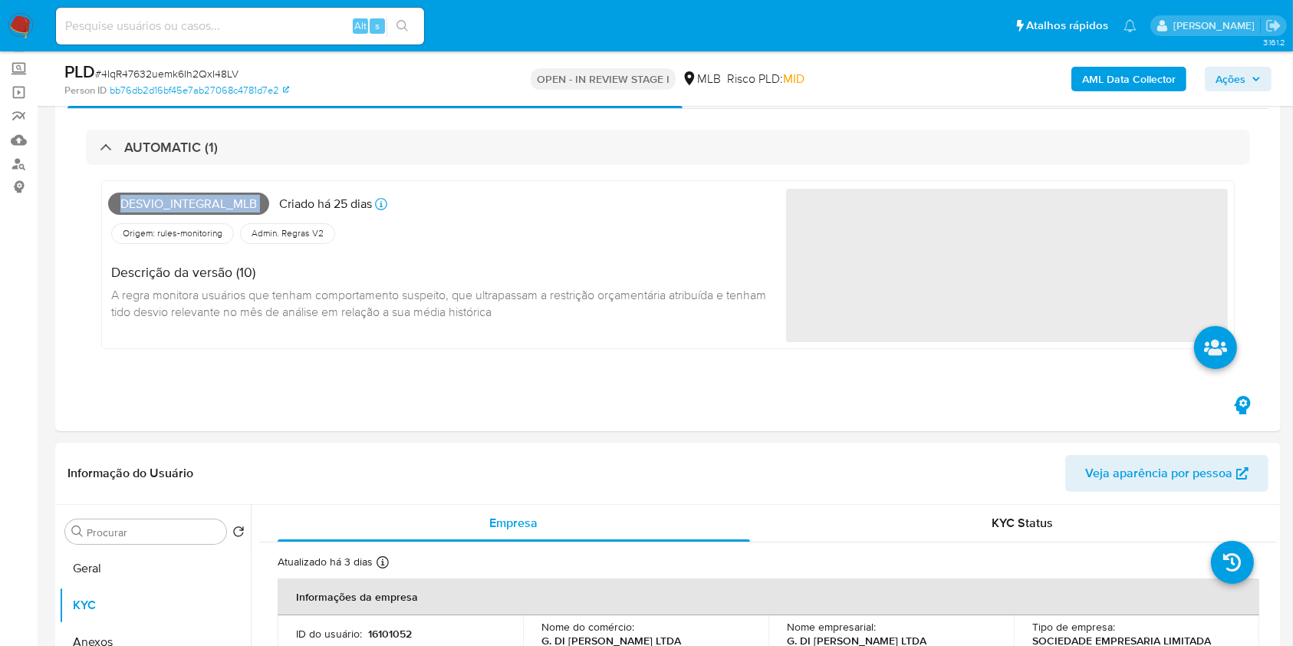
copy span "Desvio_integral_mlb"
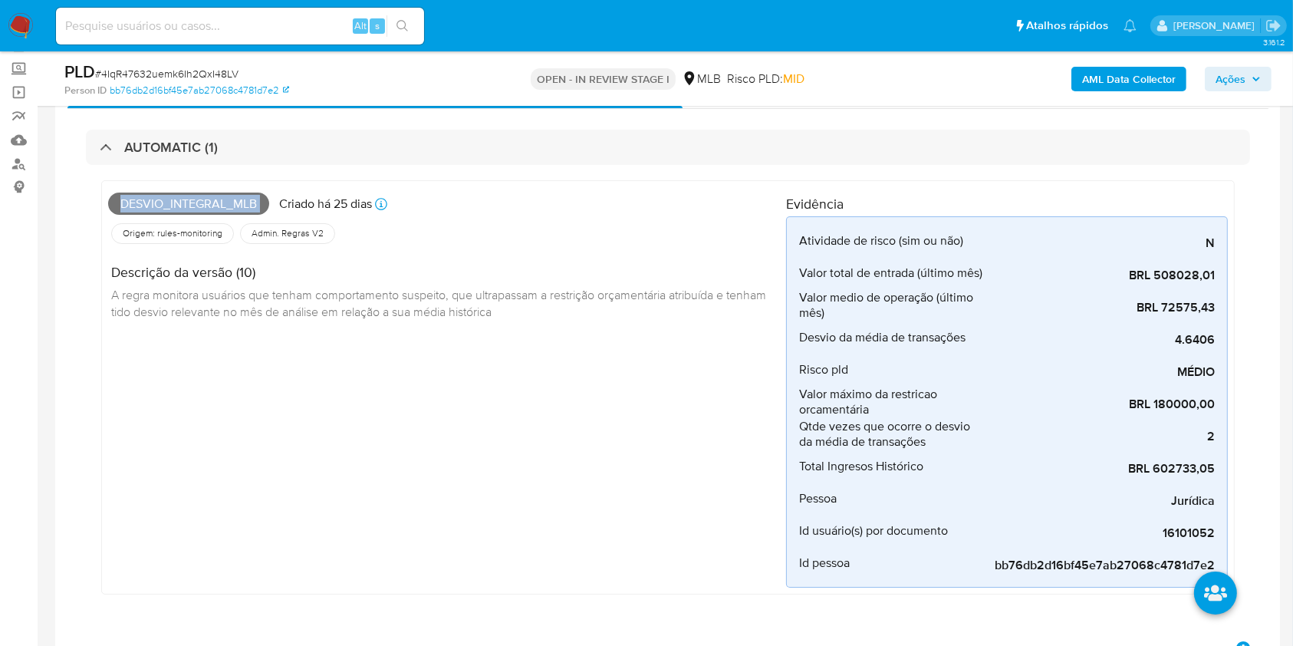
click at [1239, 77] on span "Ações" at bounding box center [1230, 79] width 30 height 25
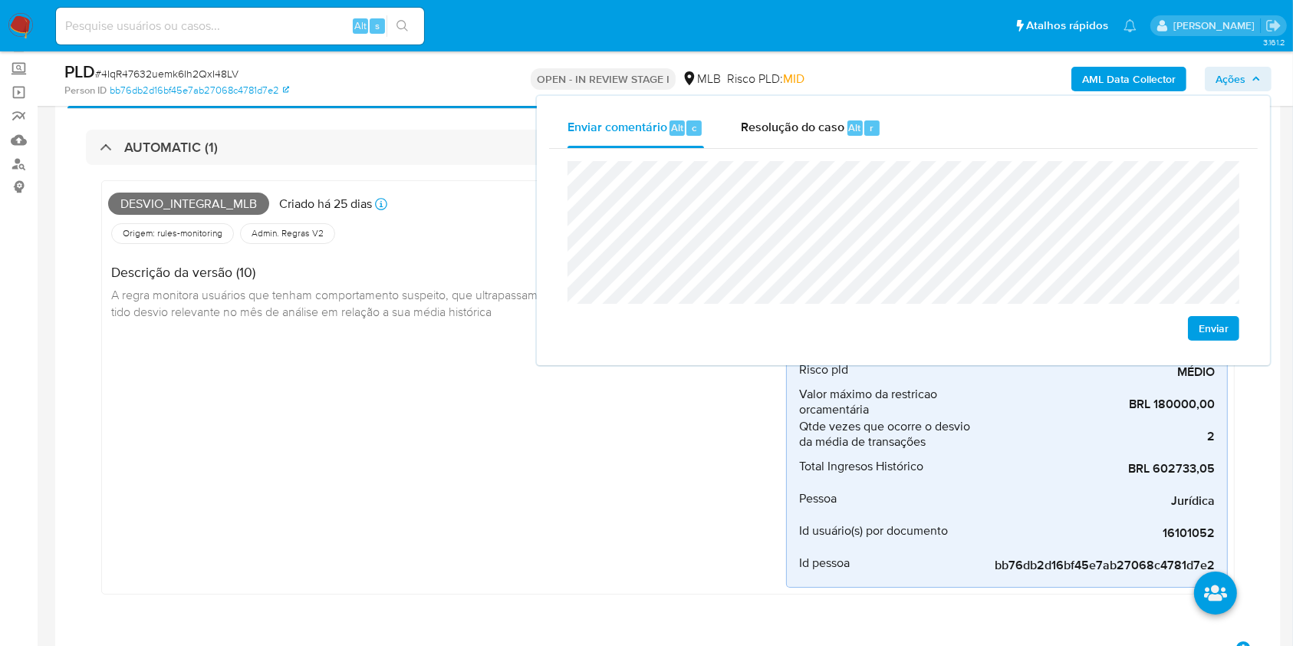
click at [395, 324] on div "Descrição da versão (10) A regra monitora usuários que tenham comportamento sus…" at bounding box center [447, 290] width 678 height 86
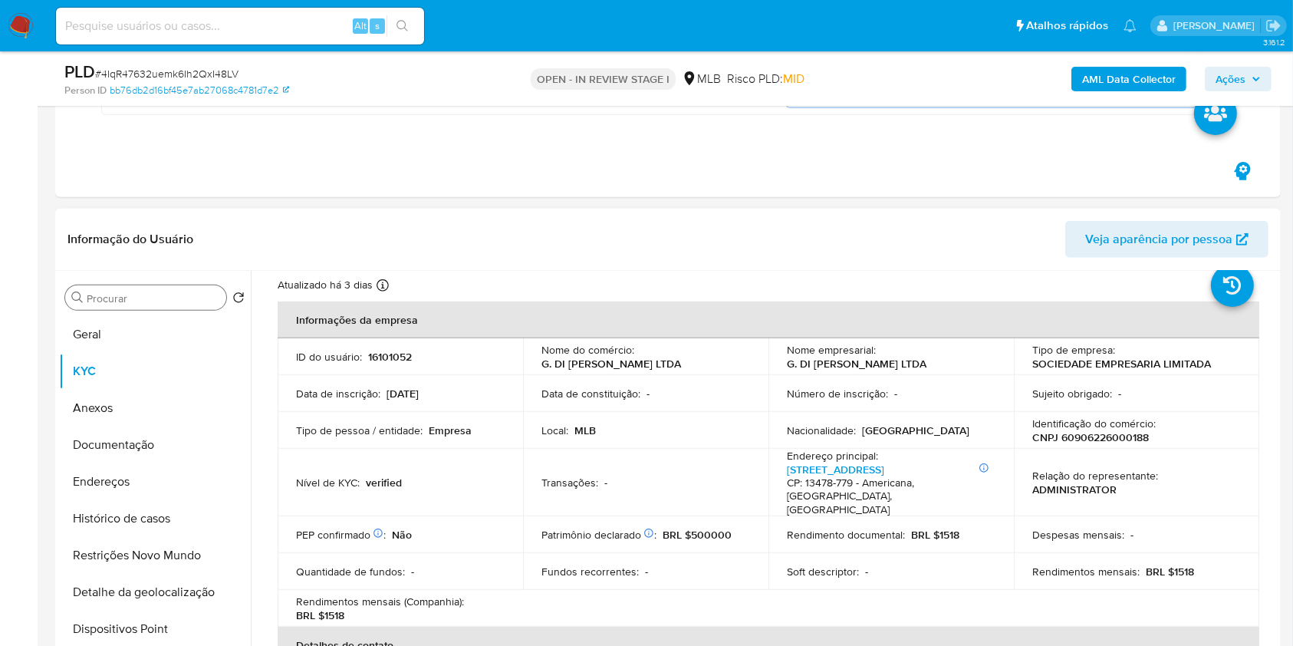
scroll to position [51, 0]
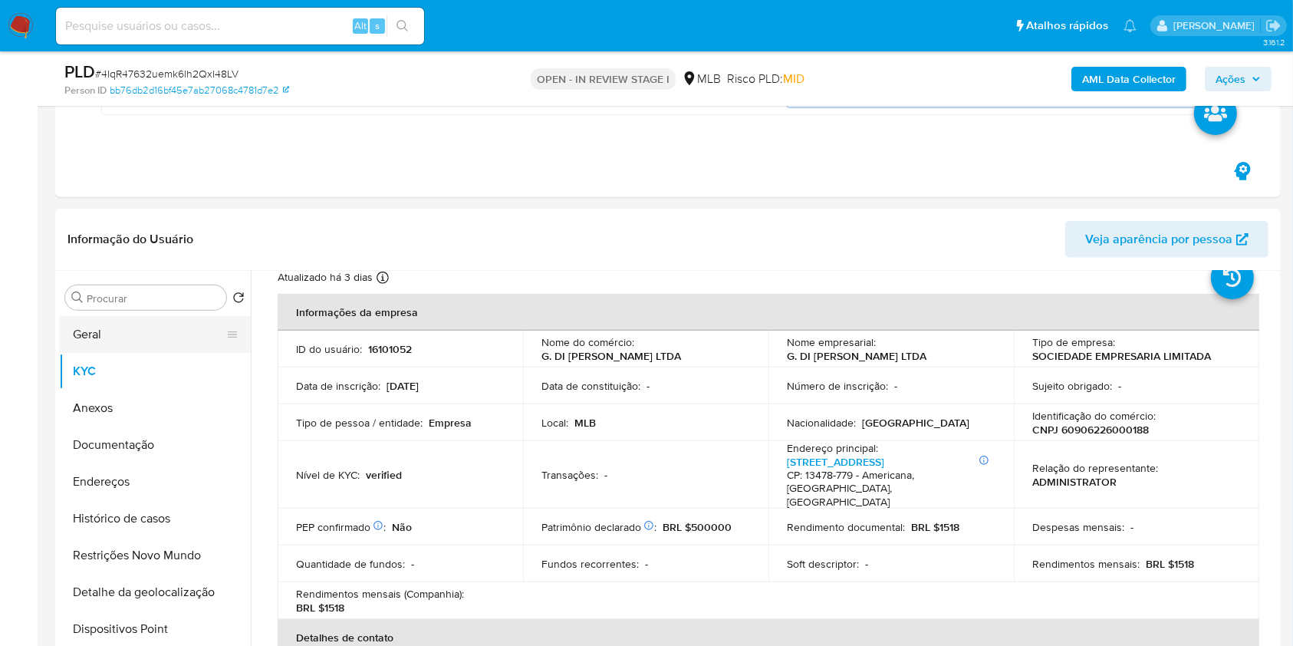
click at [186, 338] on button "Geral" at bounding box center [148, 334] width 179 height 37
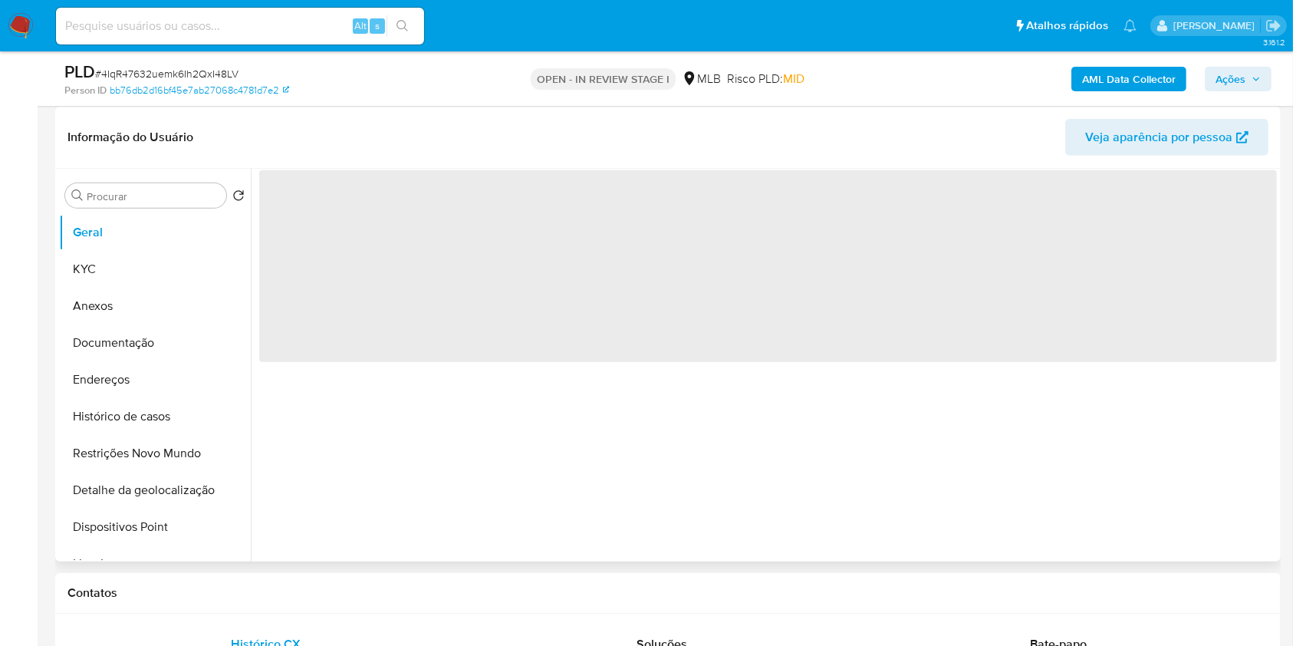
scroll to position [640, 0]
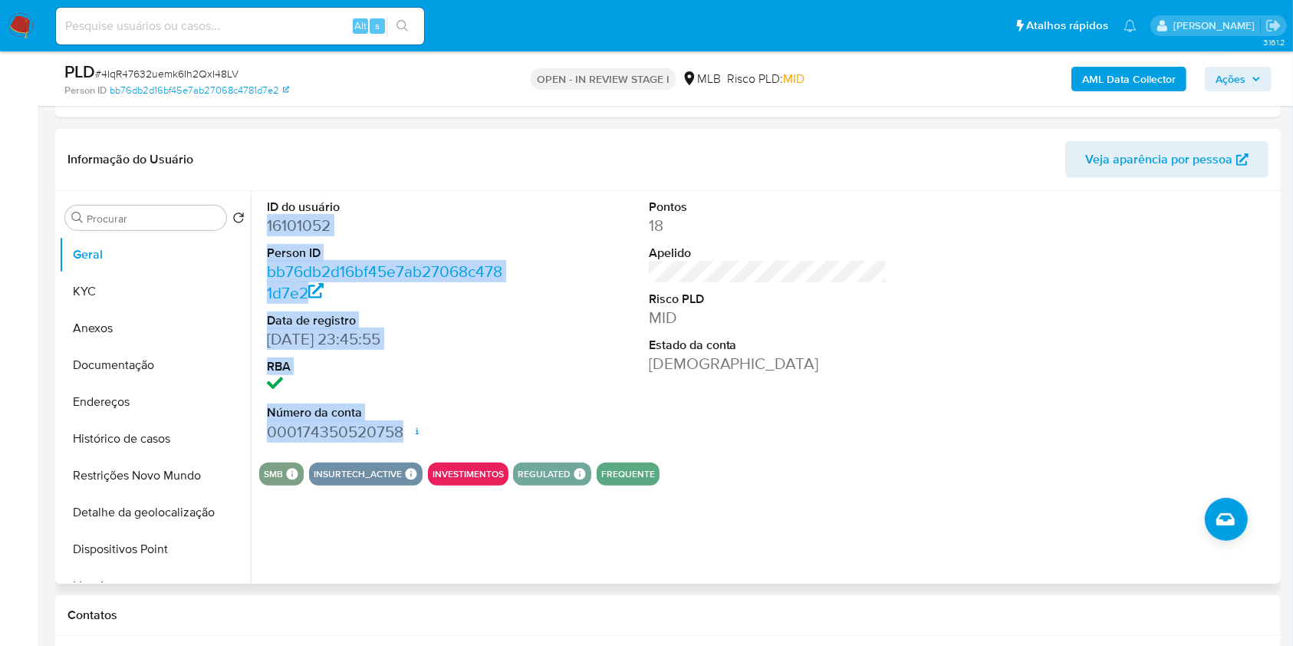
drag, startPoint x: 296, startPoint y: 230, endPoint x: 403, endPoint y: 431, distance: 227.8
click at [403, 431] on div "ID do usuário 16101052 Person ID bb76db2d16bf45e7ab27068c4781d7e2 Data de regis…" at bounding box center [386, 320] width 255 height 259
copy dl "16101052 Person ID bb76db2d16bf45e7ab27068c4781d7e2 Data de registro 25/12/2011…"
click at [1252, 85] on span "Ações" at bounding box center [1237, 78] width 45 height 21
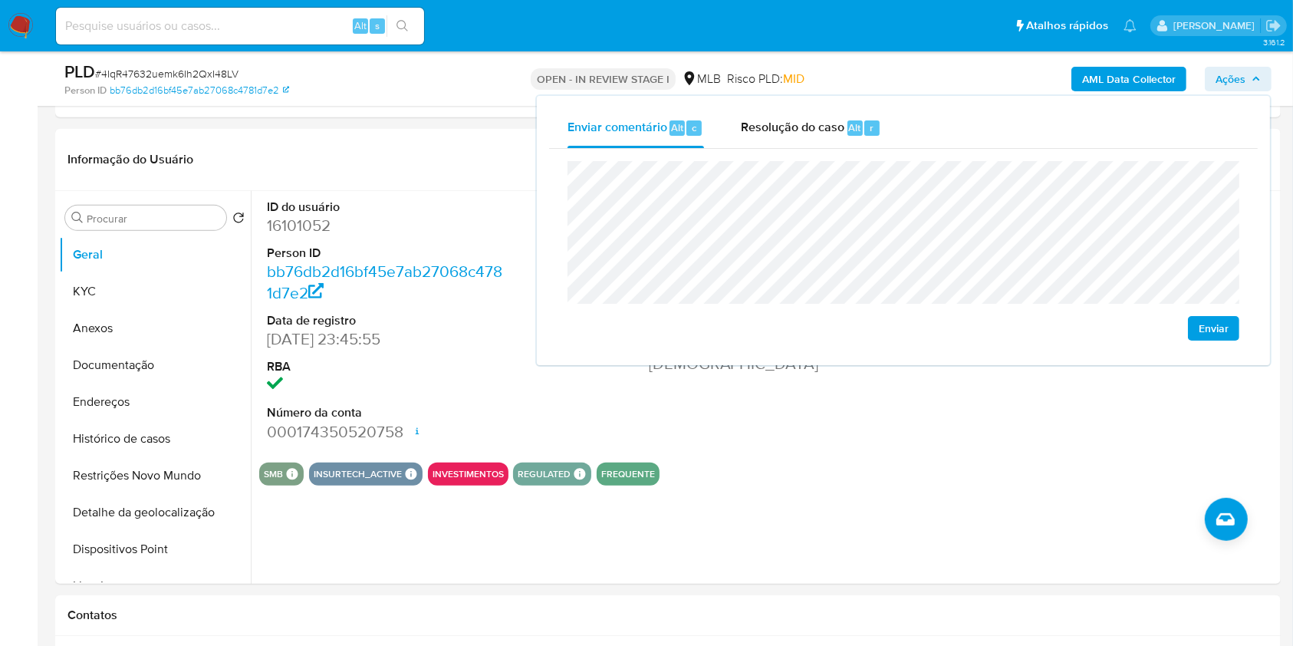
drag, startPoint x: 113, startPoint y: 294, endPoint x: 165, endPoint y: 273, distance: 55.7
click at [113, 294] on button "KYC" at bounding box center [148, 291] width 179 height 37
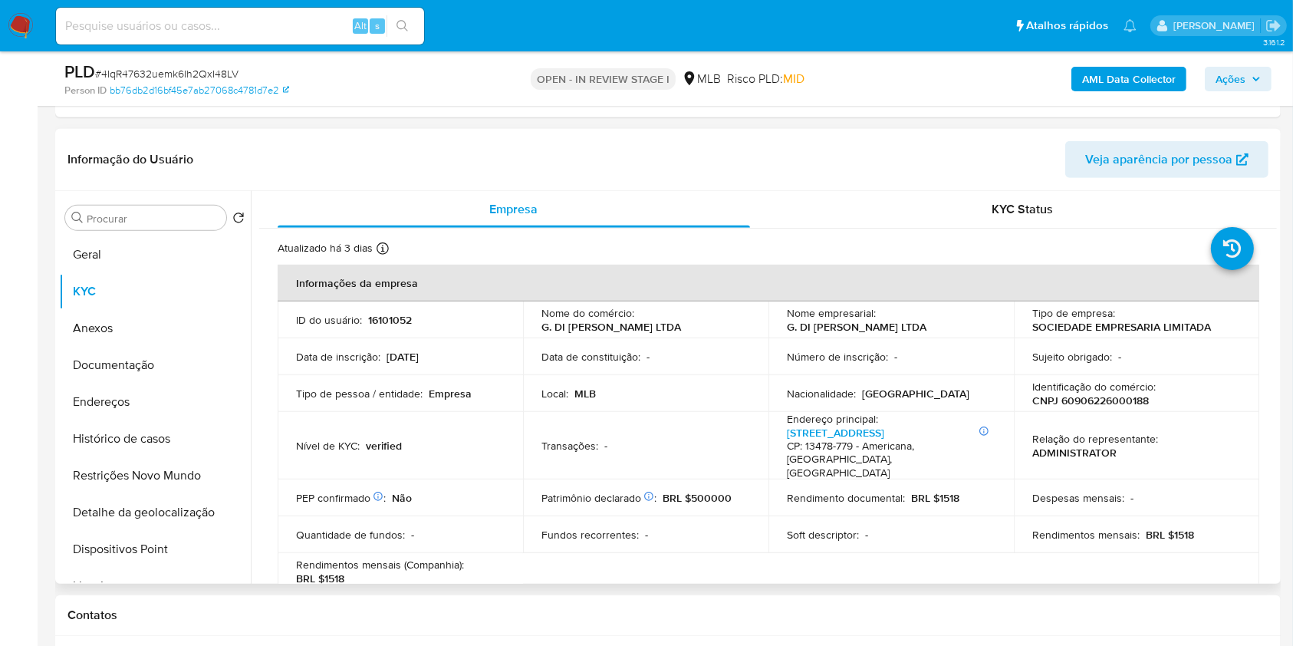
click at [1100, 399] on p "CNPJ 60906226000188" at bounding box center [1090, 400] width 117 height 14
copy p "60906226000188"
click at [1240, 81] on span "Ações" at bounding box center [1230, 79] width 30 height 25
click at [471, 479] on td "PEP confirmado Obtido de listas internas : Não" at bounding box center [400, 497] width 245 height 37
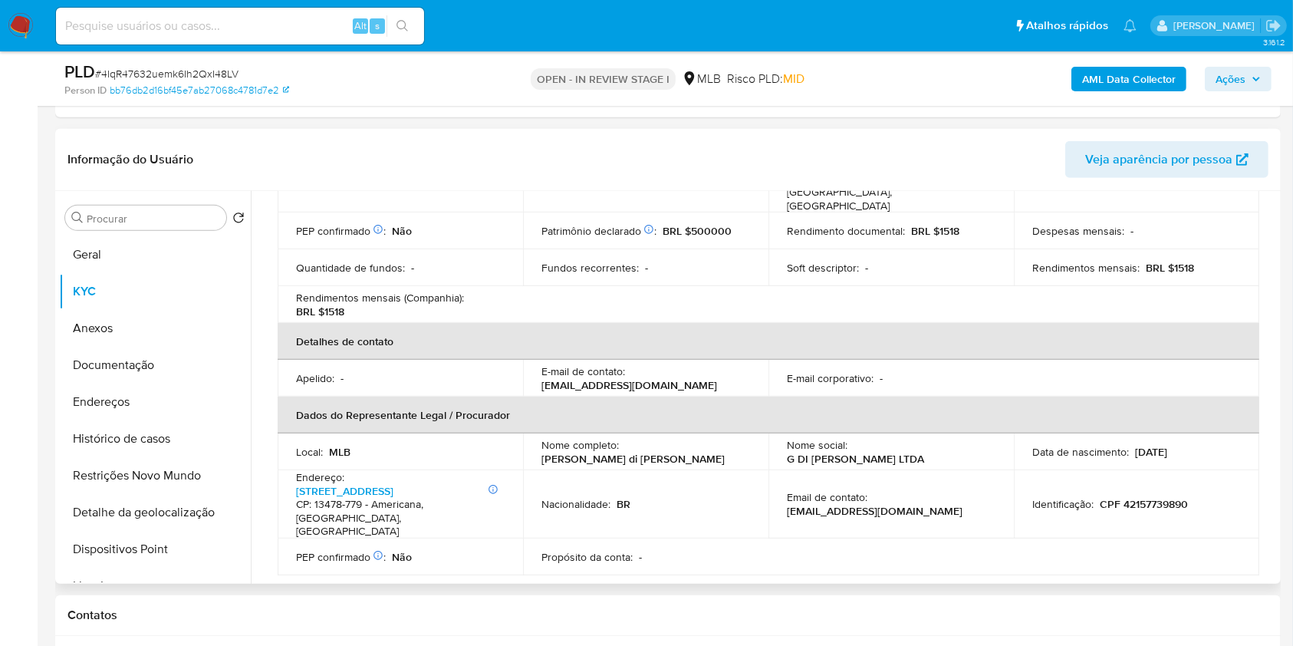
scroll to position [268, 0]
click at [1150, 496] on p "CPF 42157739890" at bounding box center [1143, 503] width 88 height 14
click at [1139, 496] on p "CPF 42157739890" at bounding box center [1143, 503] width 88 height 14
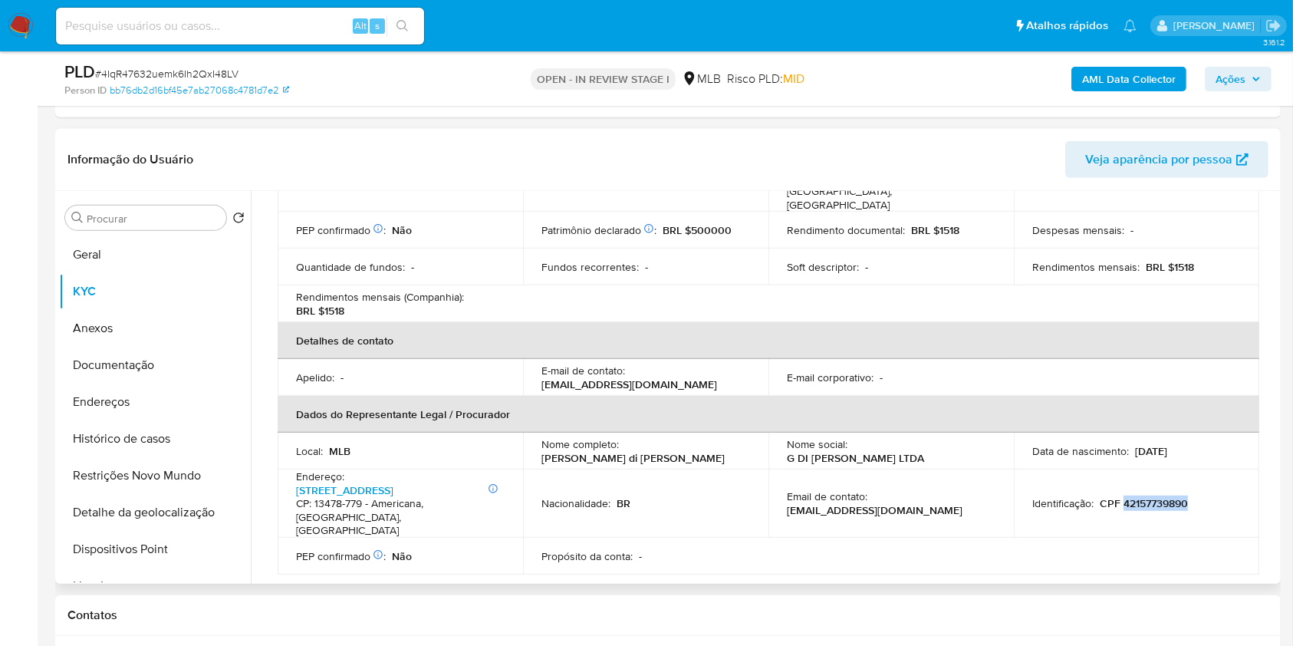
click at [1139, 496] on p "CPF 42157739890" at bounding box center [1143, 503] width 88 height 14
click at [1129, 496] on p "CPF 42157739890" at bounding box center [1143, 503] width 88 height 14
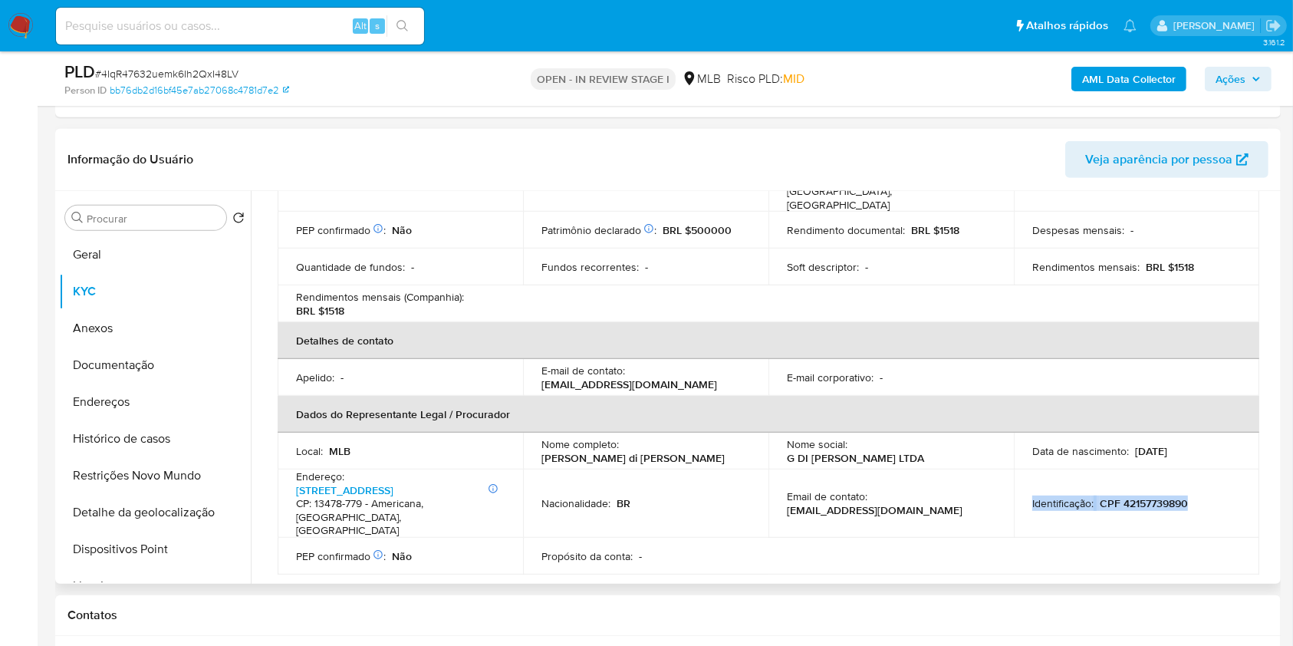
click at [1129, 496] on p "CPF 42157739890" at bounding box center [1143, 503] width 88 height 14
click at [1144, 496] on p "CPF 42157739890" at bounding box center [1143, 503] width 88 height 14
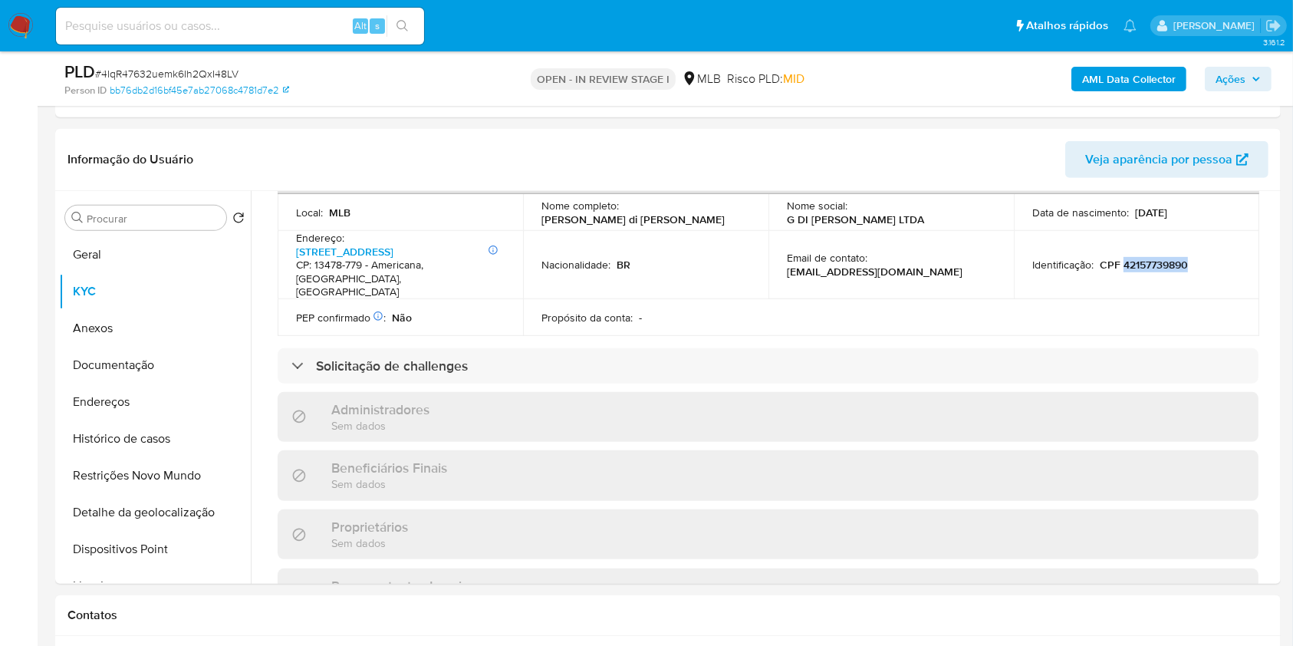
scroll to position [476, 0]
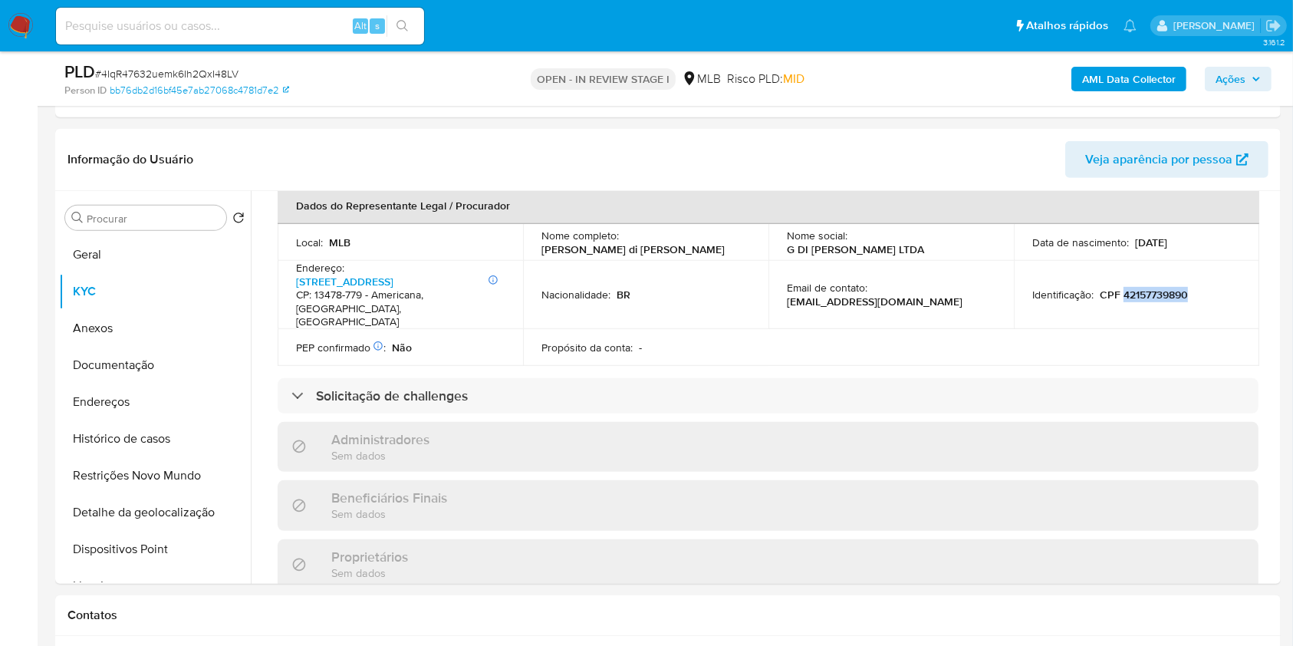
click at [1228, 74] on span "Ações" at bounding box center [1230, 79] width 30 height 25
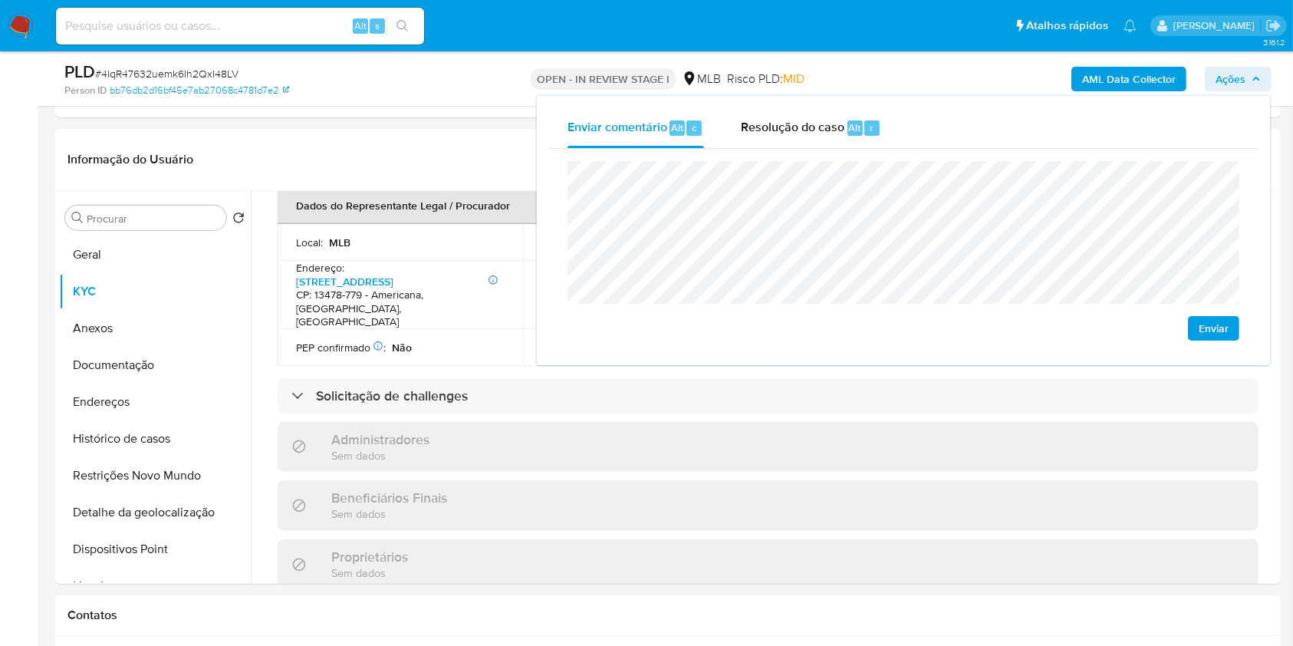
scroll to position [788, 0]
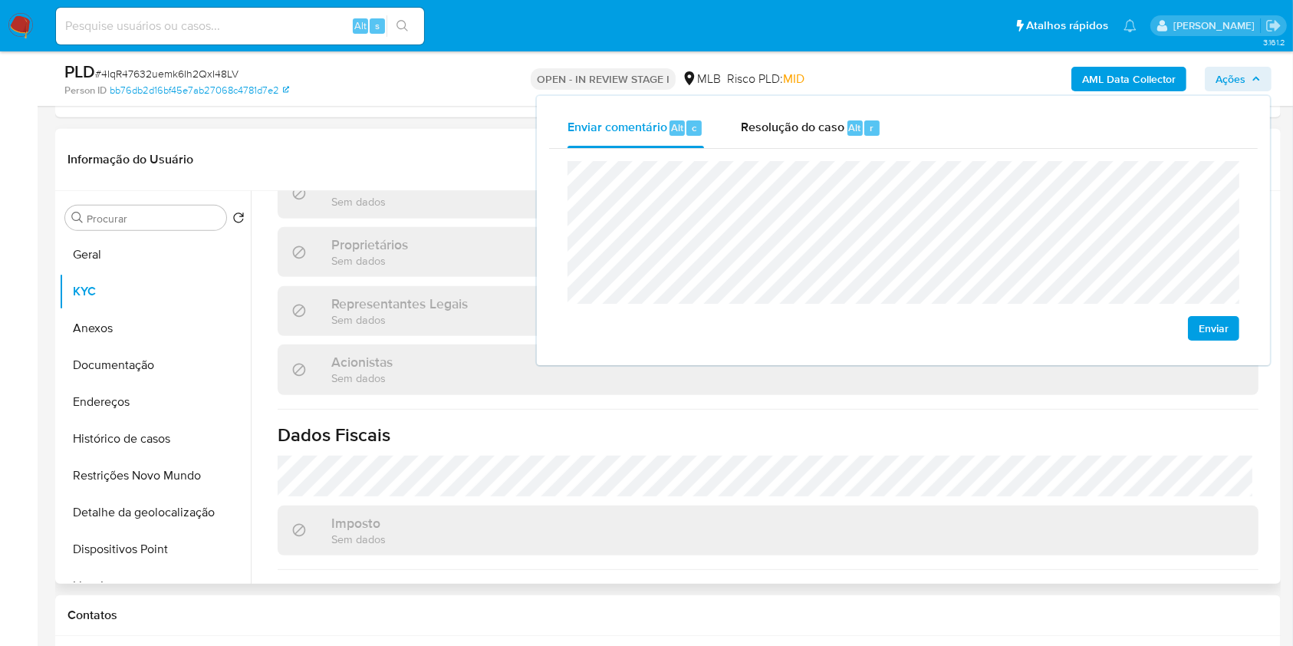
click at [917, 423] on h1 "Dados Fiscais" at bounding box center [768, 434] width 981 height 23
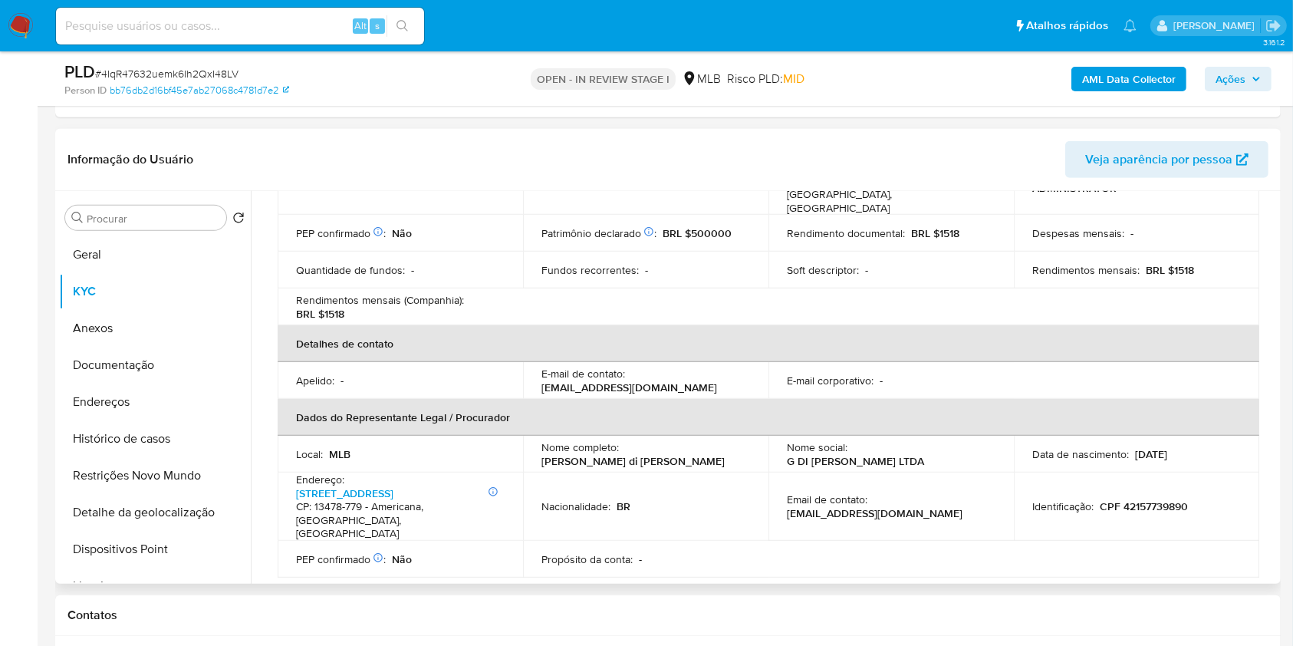
scroll to position [257, 0]
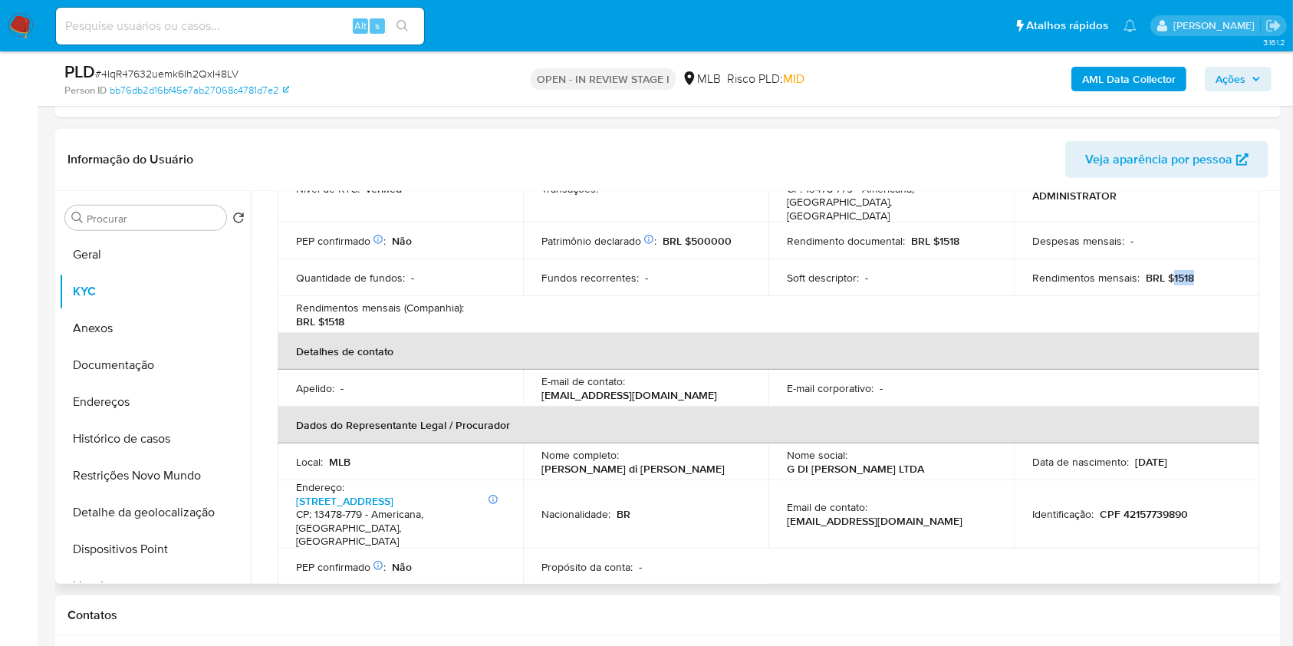
drag, startPoint x: 1168, startPoint y: 263, endPoint x: 1198, endPoint y: 261, distance: 29.9
click at [1198, 271] on div "Rendimentos mensais : BRL $1518" at bounding box center [1136, 278] width 209 height 14
copy p "1518"
click at [156, 399] on button "Endereços" at bounding box center [148, 401] width 179 height 37
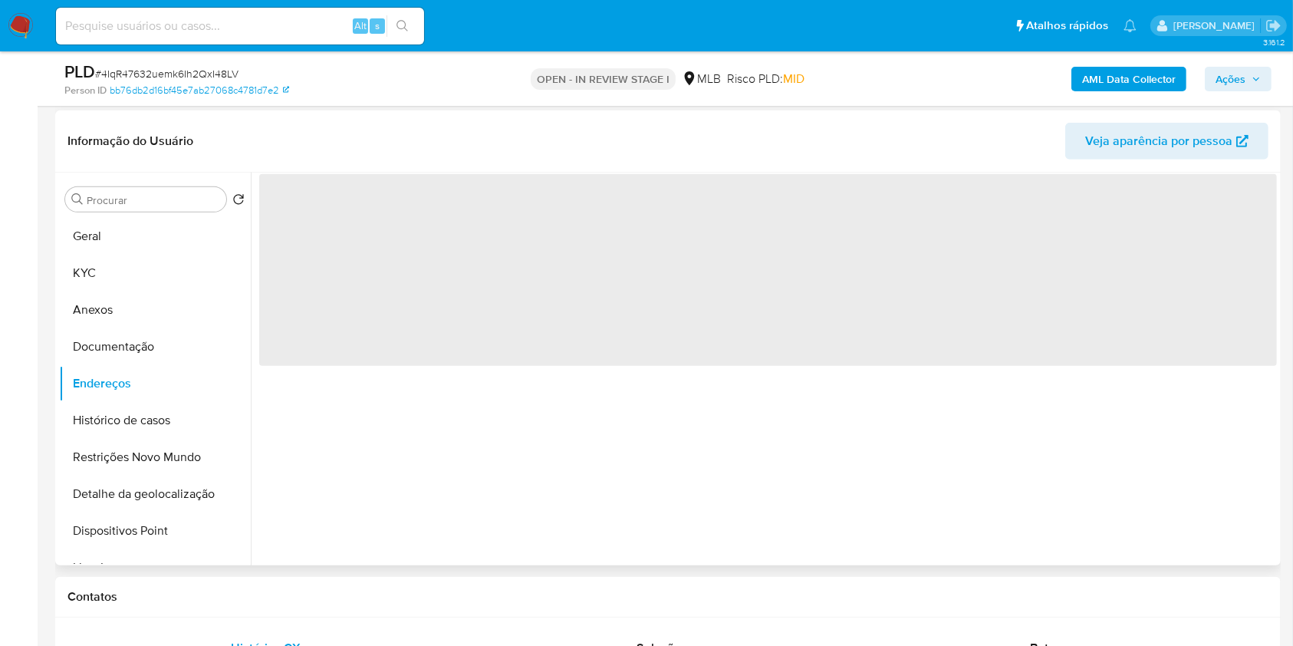
scroll to position [0, 0]
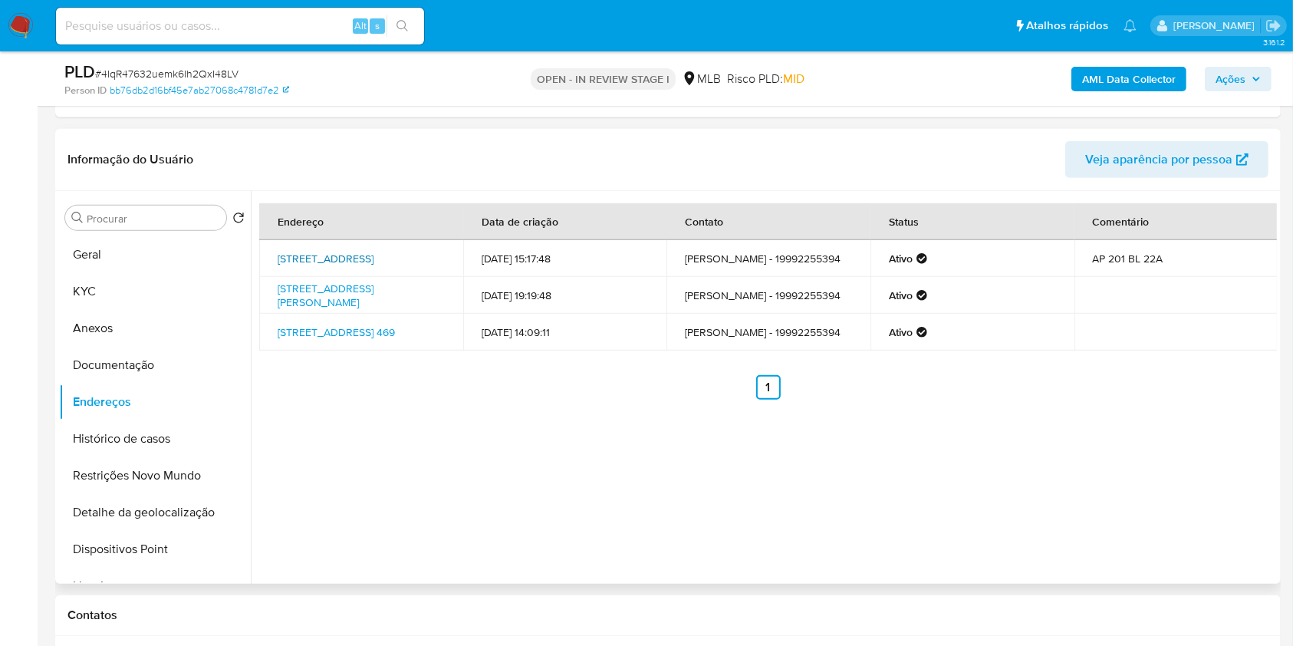
click at [319, 251] on link "Rua Valência 155, Americana, São Paulo, 13478779, Brasil 155" at bounding box center [326, 258] width 96 height 15
click at [307, 283] on link "Rua Marino Mantovani 180, Americana, São Paulo, 13478180, Brasil 180" at bounding box center [326, 295] width 96 height 29
click at [307, 340] on link "Avenida São Paulo 469, Santa Bárbara D'oeste, São Paulo, 13454065, Brasil 469" at bounding box center [336, 331] width 117 height 15
click at [137, 354] on button "Documentação" at bounding box center [148, 365] width 179 height 37
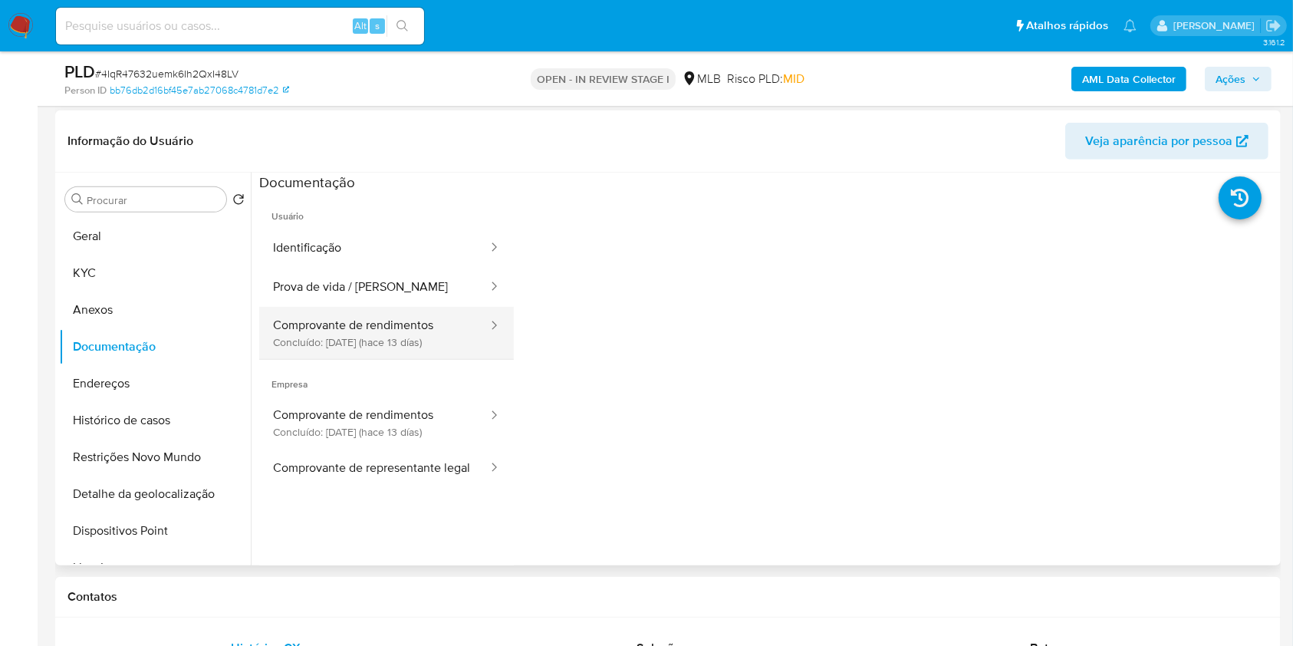
click at [399, 328] on button "Comprovante de rendimentos Concluído: 23/09/2025 (hace 13 días)" at bounding box center [374, 333] width 230 height 52
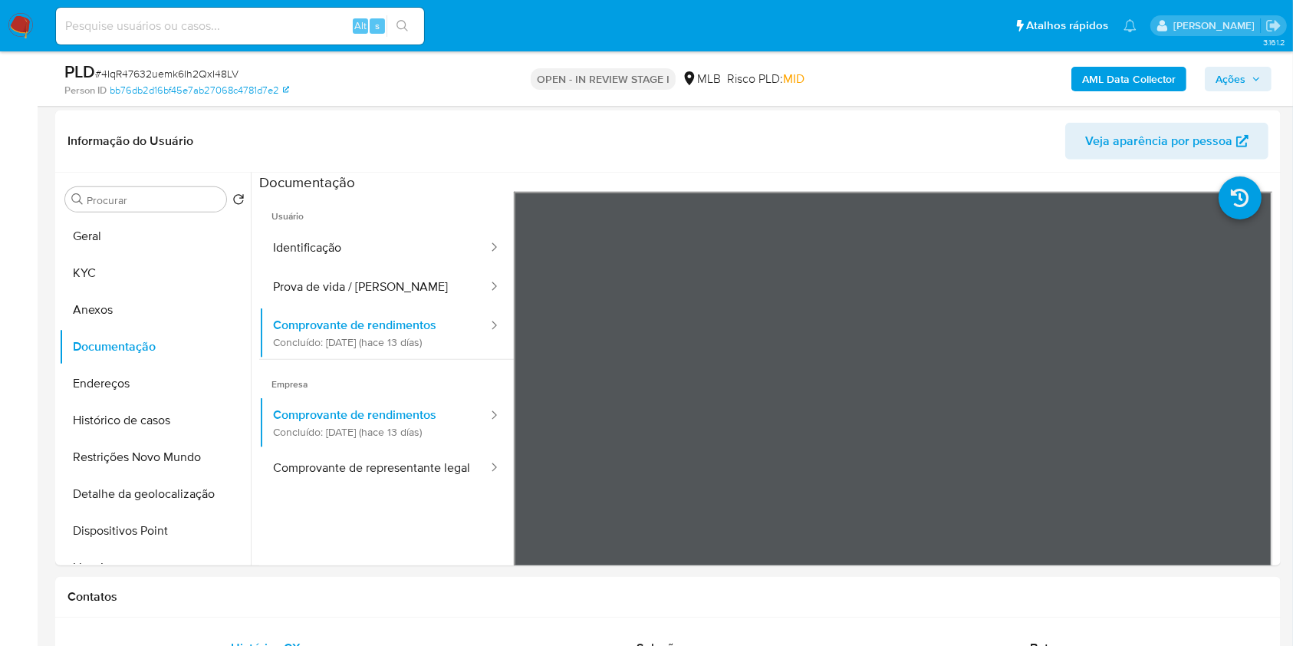
click at [1240, 84] on span "Ações" at bounding box center [1230, 79] width 30 height 25
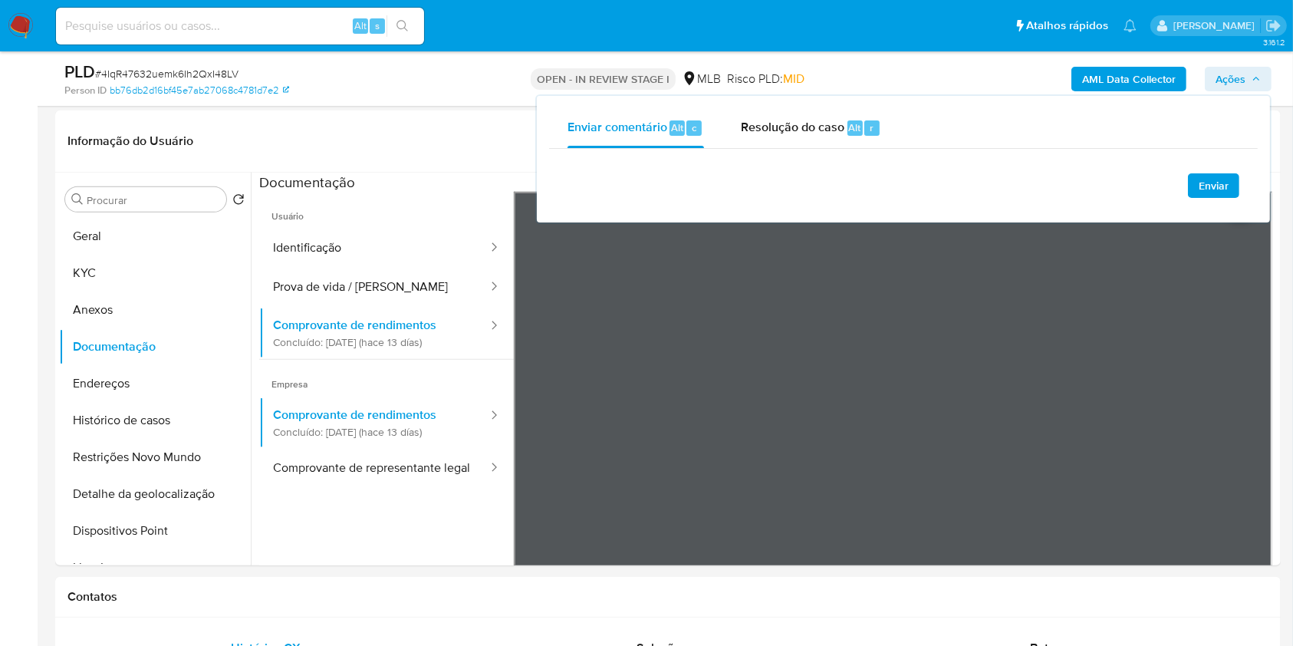
click at [1240, 84] on span "Ações" at bounding box center [1230, 79] width 30 height 25
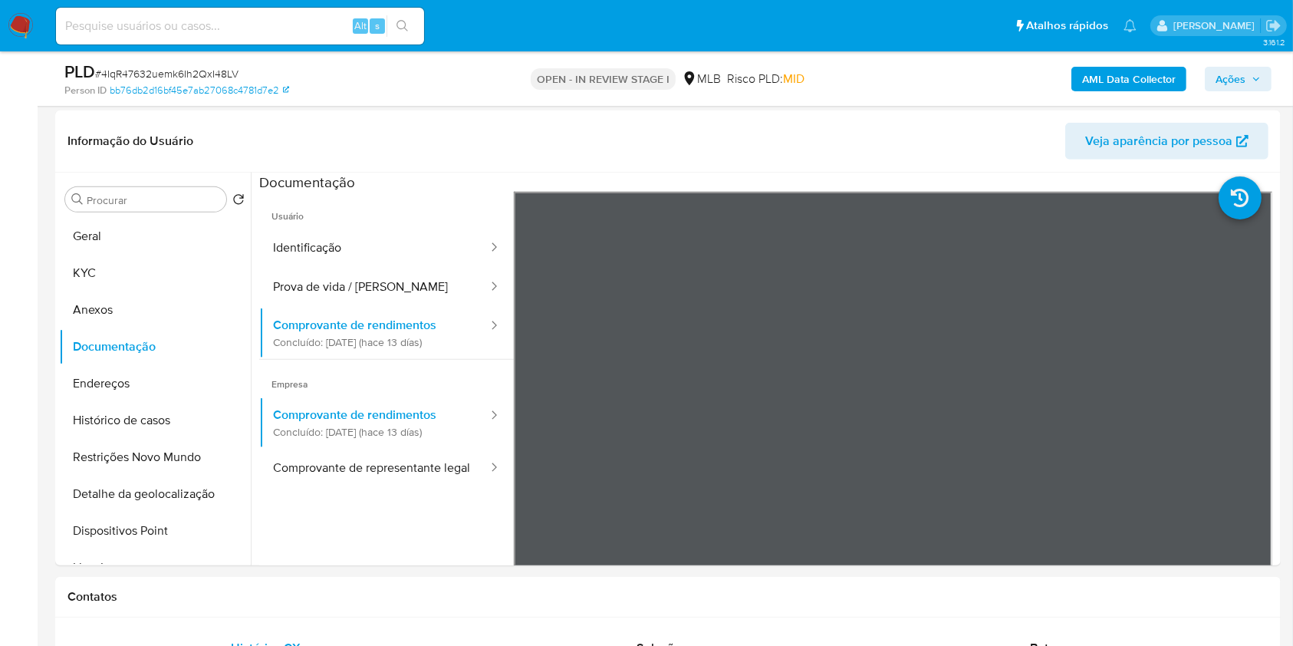
click at [1247, 82] on span "Ações" at bounding box center [1237, 78] width 45 height 21
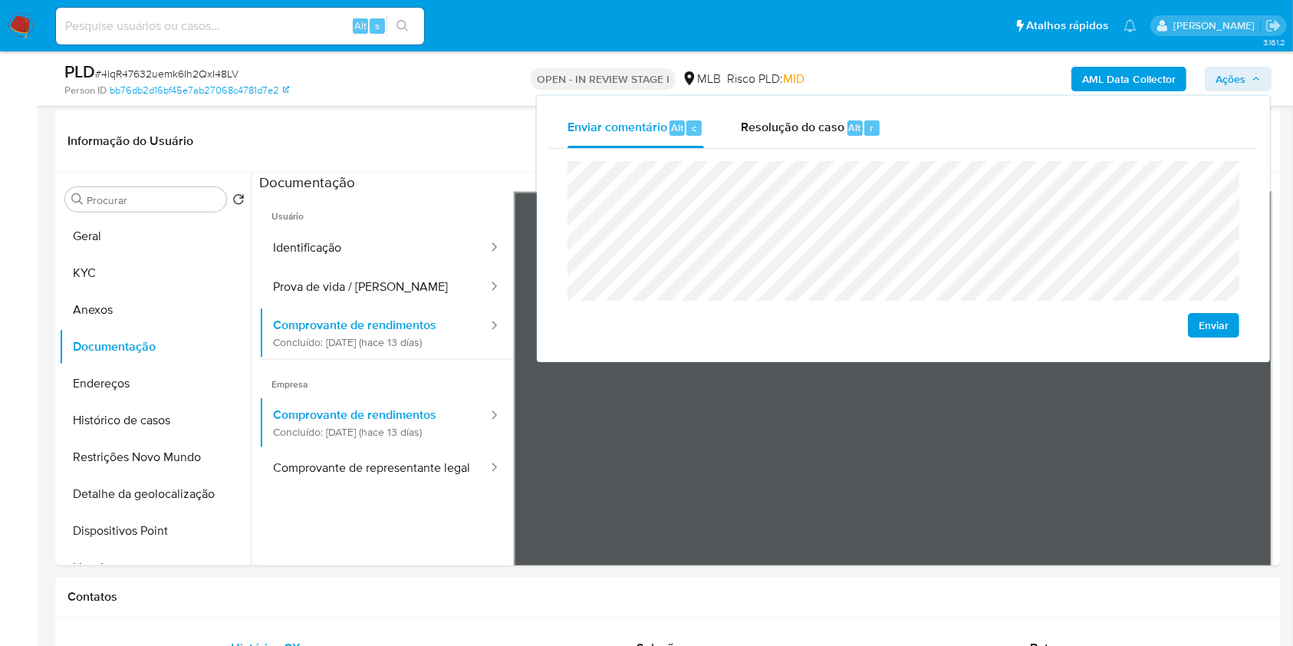
click at [0, 0] on lt-span "econômica" at bounding box center [0, 0] width 0 height 0
click at [620, 337] on div "Enviar" at bounding box center [903, 249] width 708 height 201
click at [374, 279] on button "Prova de vida / Selfie" at bounding box center [374, 287] width 230 height 39
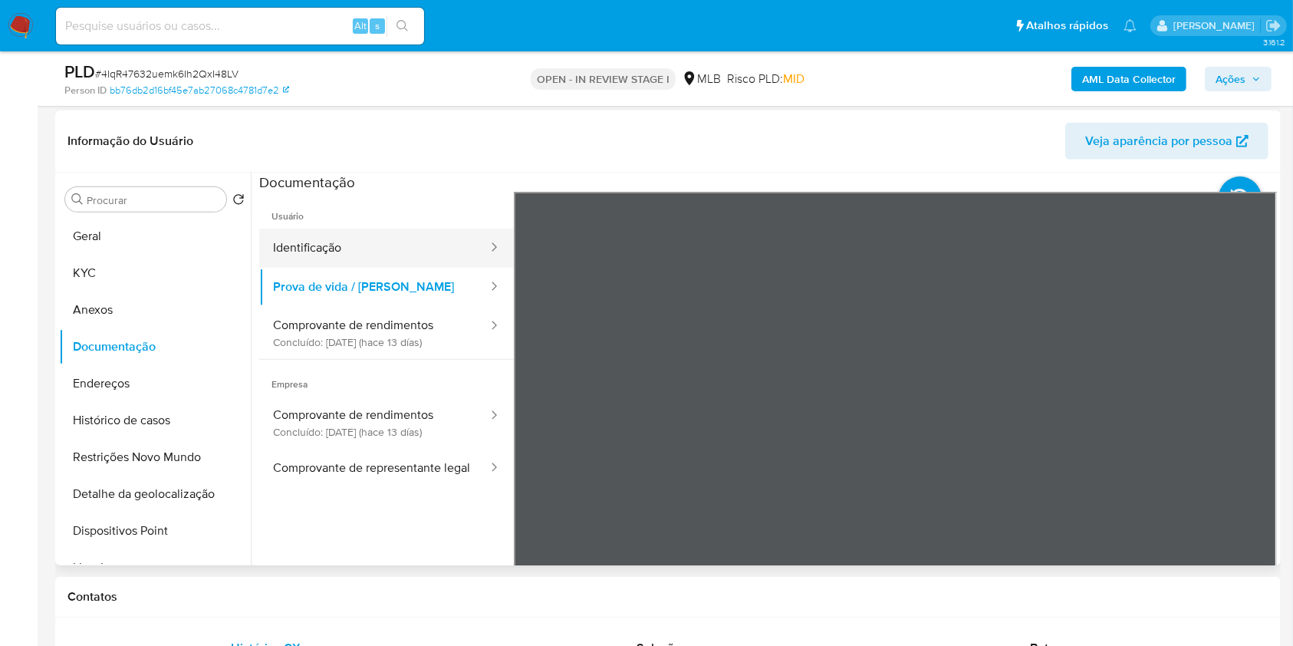
click at [388, 248] on button "Identificação" at bounding box center [374, 247] width 230 height 39
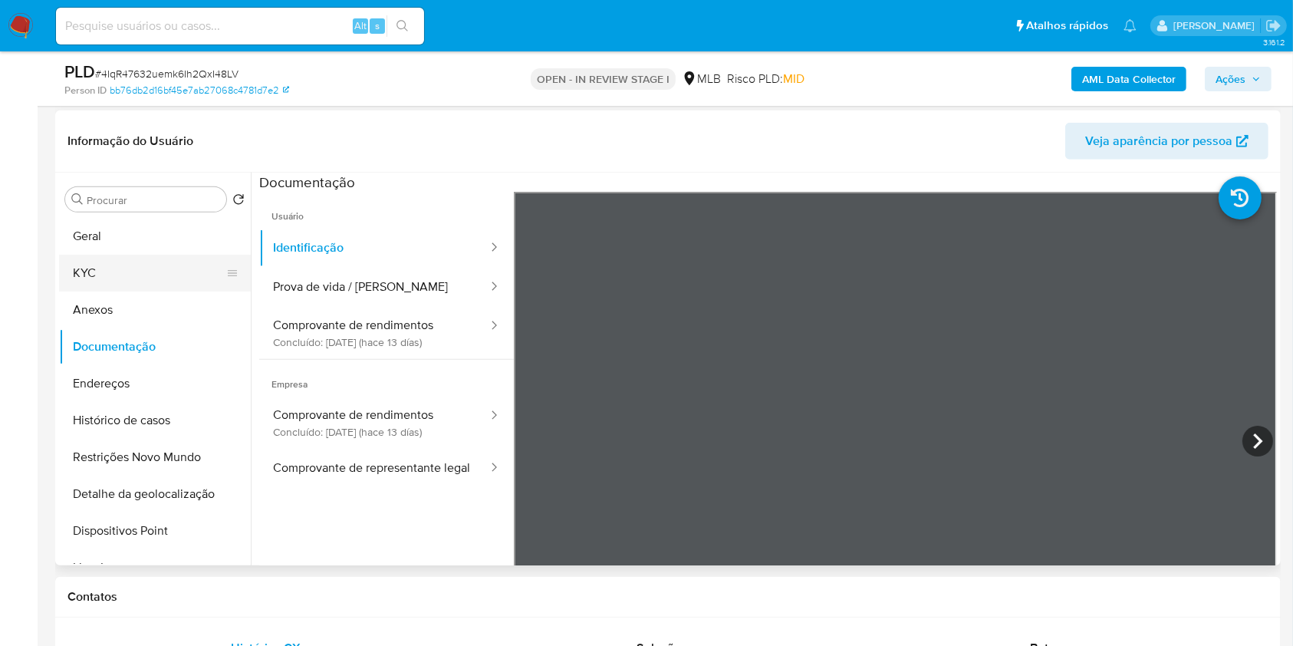
click at [181, 268] on button "KYC" at bounding box center [148, 273] width 179 height 37
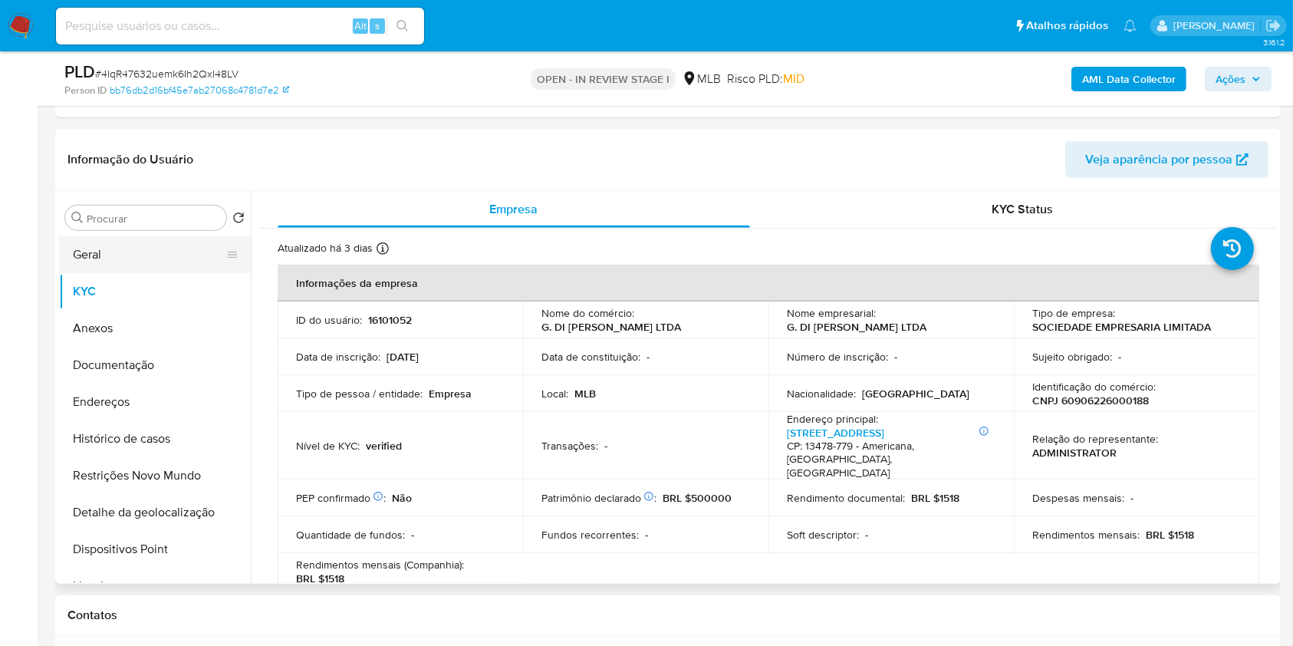
click at [159, 242] on button "Geral" at bounding box center [148, 254] width 179 height 37
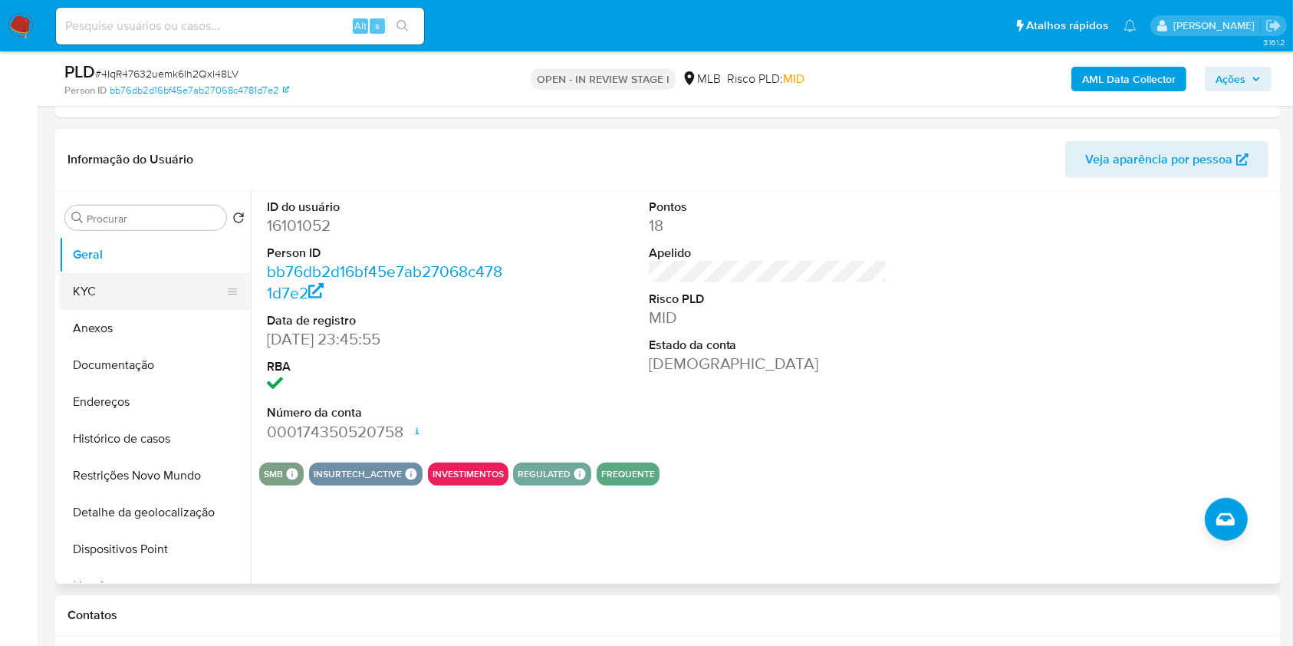
click at [172, 278] on button "KYC" at bounding box center [148, 291] width 179 height 37
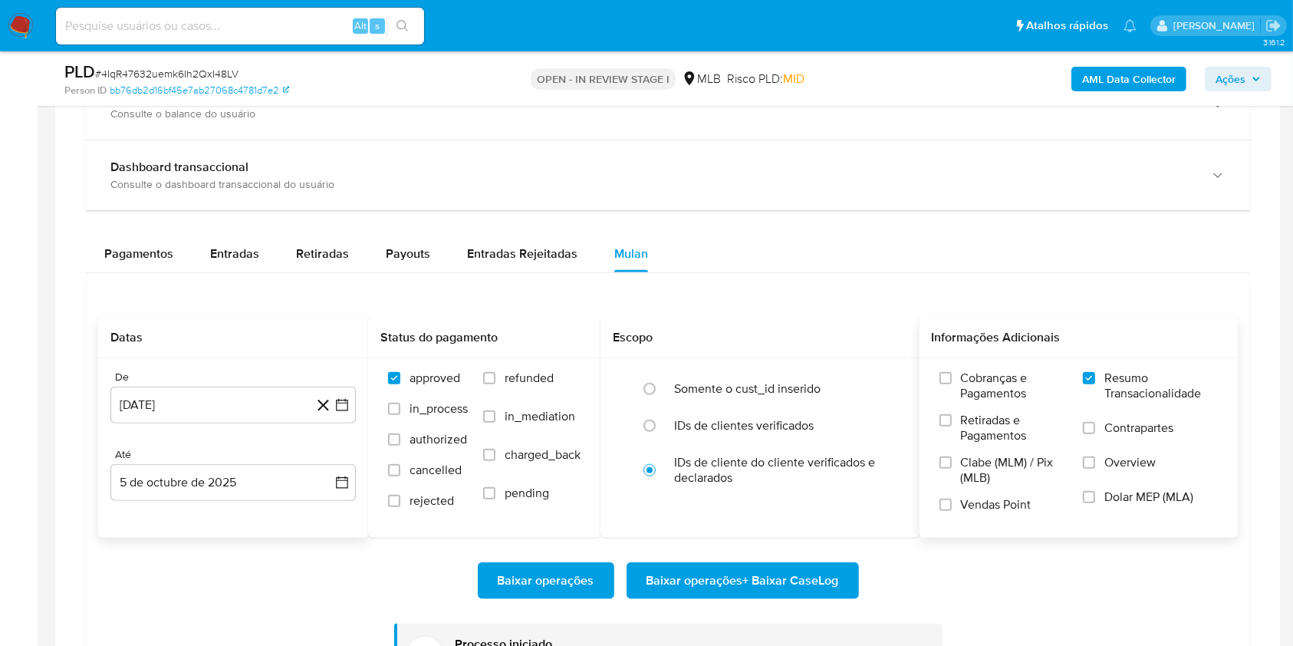
scroll to position [1613, 0]
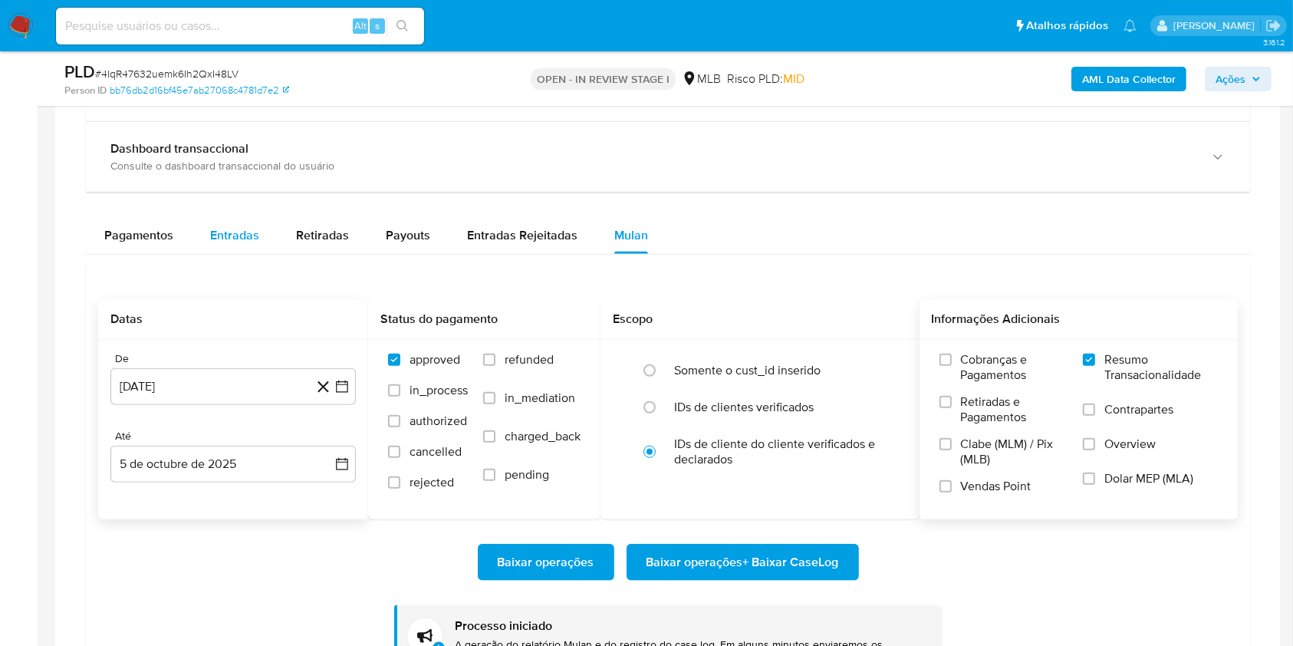
click at [241, 252] on div "Entradas" at bounding box center [234, 235] width 49 height 37
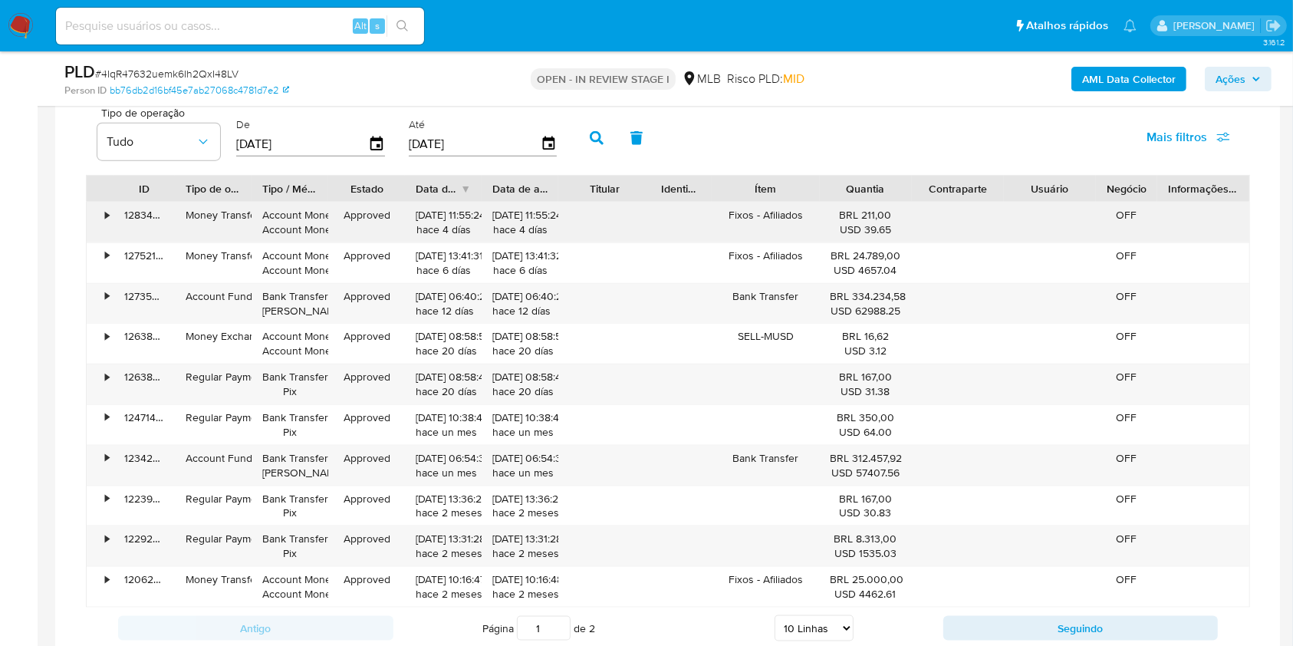
scroll to position [1780, 0]
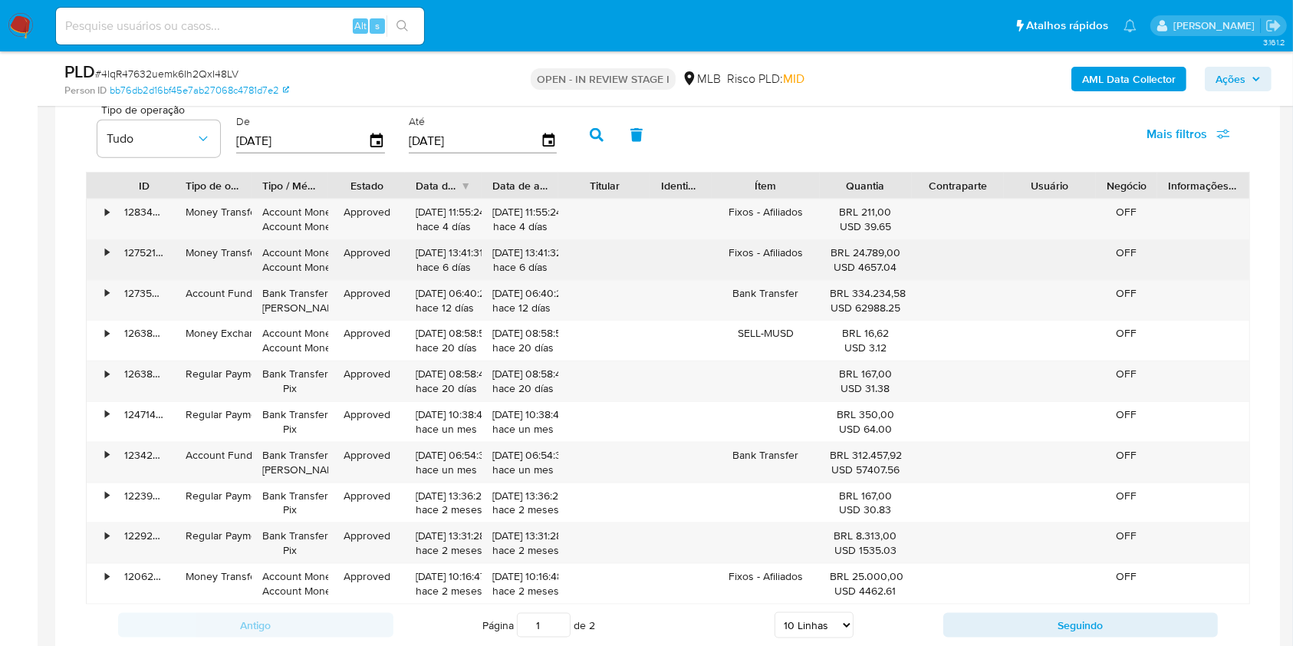
click at [785, 251] on div "Fixos - Afiliados" at bounding box center [765, 260] width 107 height 40
click at [761, 249] on div "Fixos - Afiliados" at bounding box center [765, 260] width 107 height 40
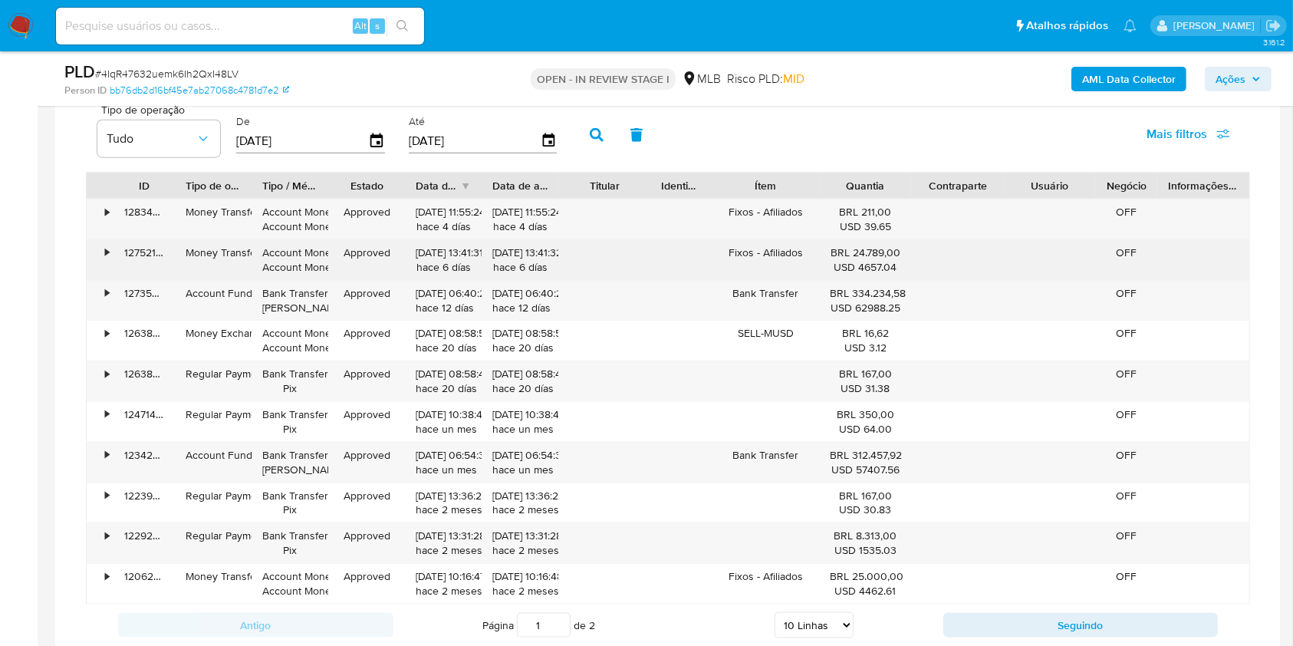
click at [761, 249] on div "Fixos - Afiliados" at bounding box center [765, 260] width 107 height 40
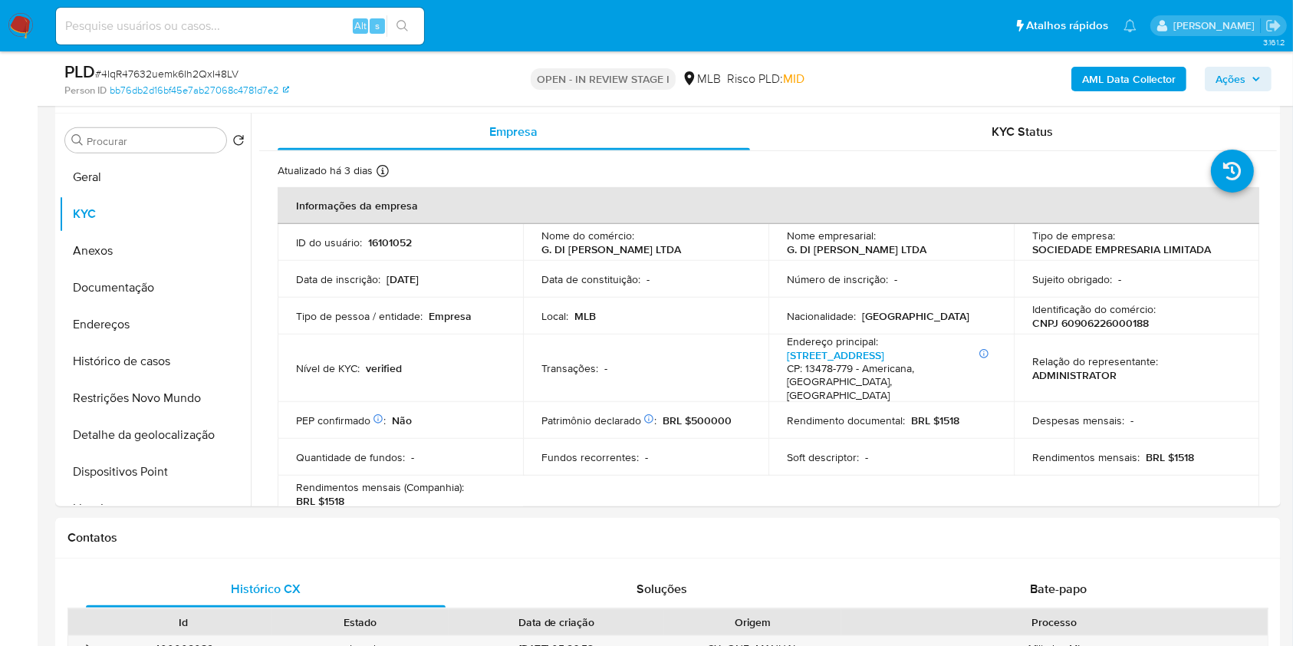
scroll to position [564, 0]
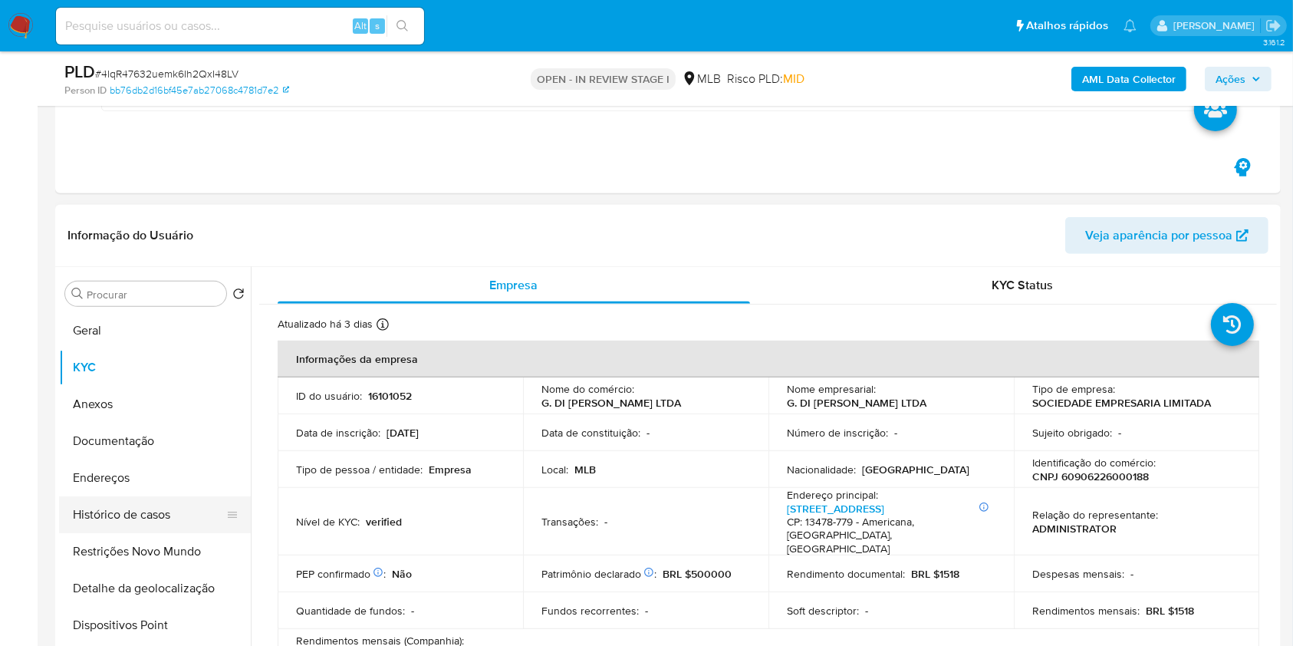
click at [157, 500] on button "Histórico de casos" at bounding box center [148, 514] width 179 height 37
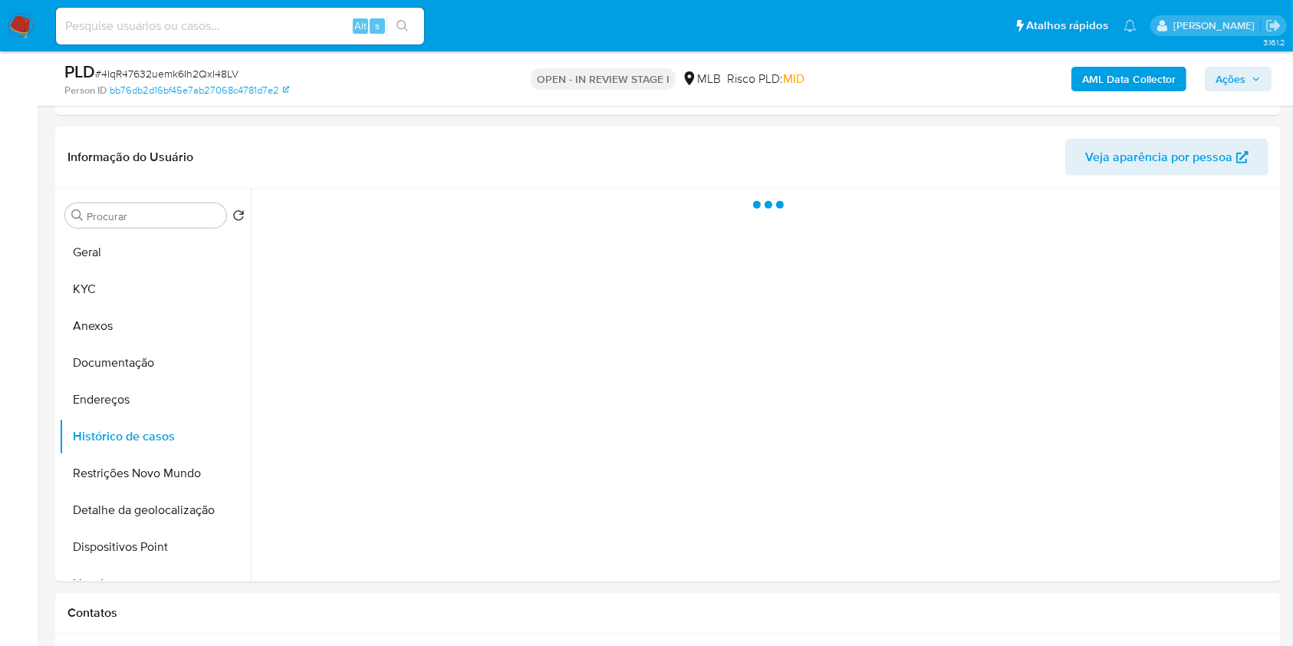
scroll to position [626, 0]
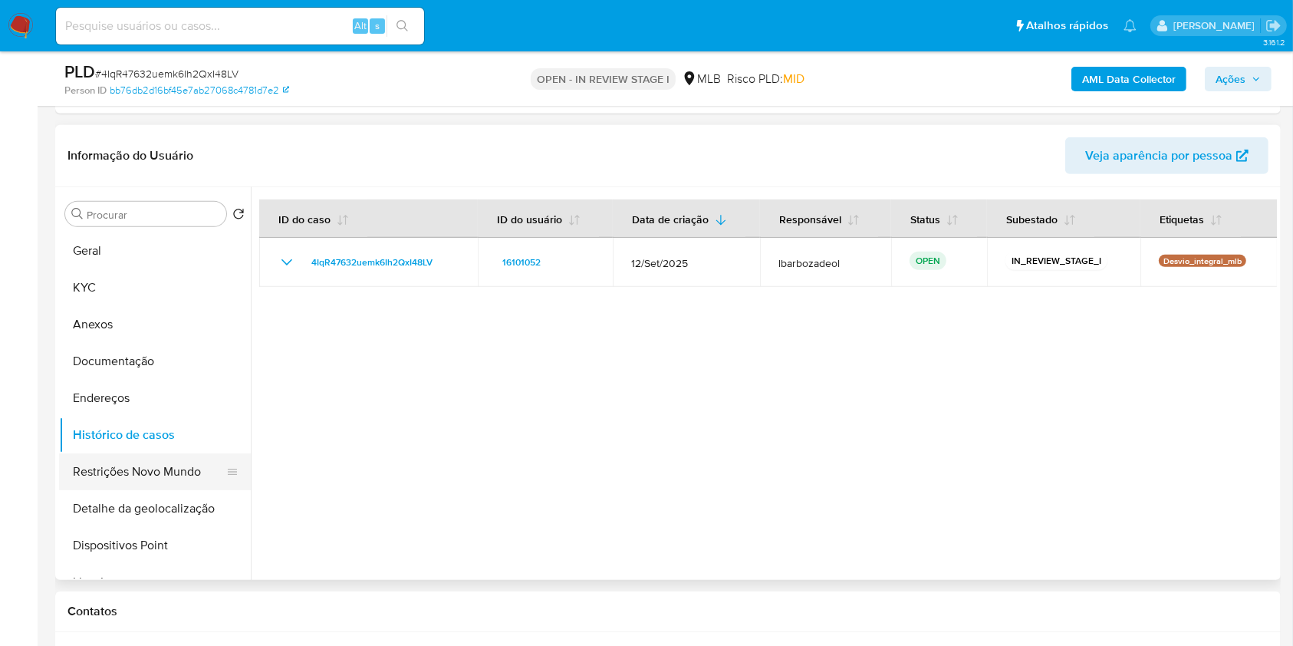
click at [166, 487] on button "Restrições Novo Mundo" at bounding box center [148, 471] width 179 height 37
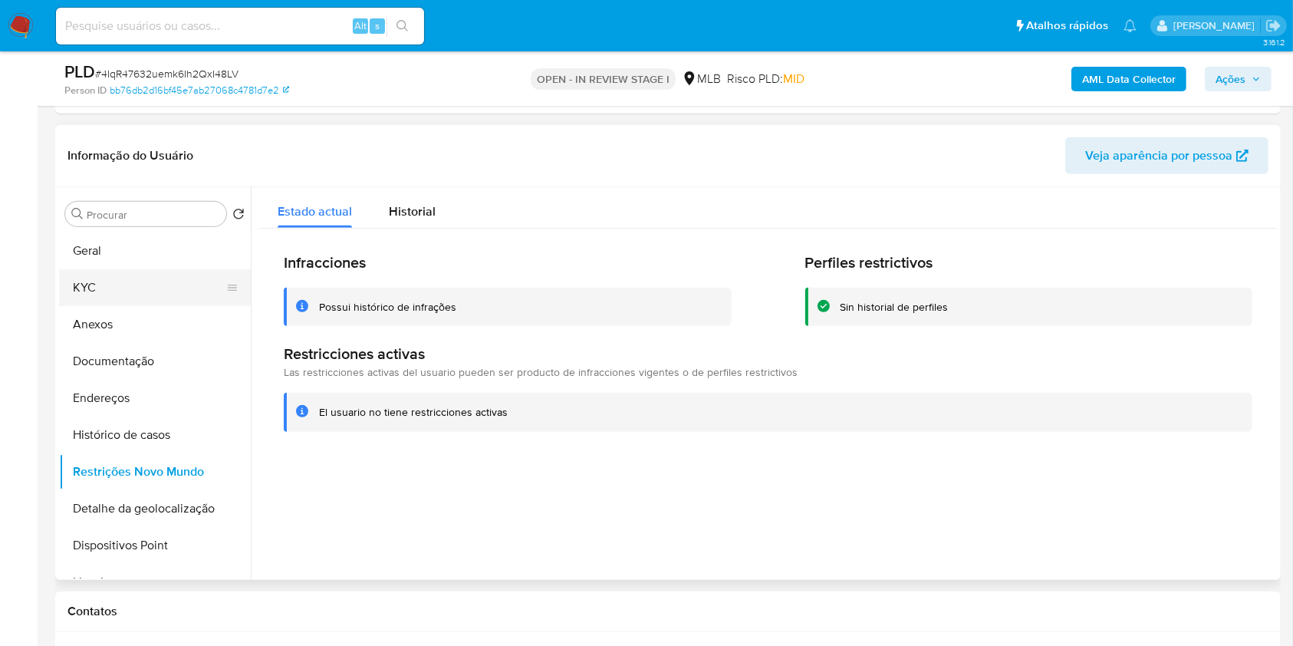
click at [115, 289] on button "KYC" at bounding box center [148, 287] width 179 height 37
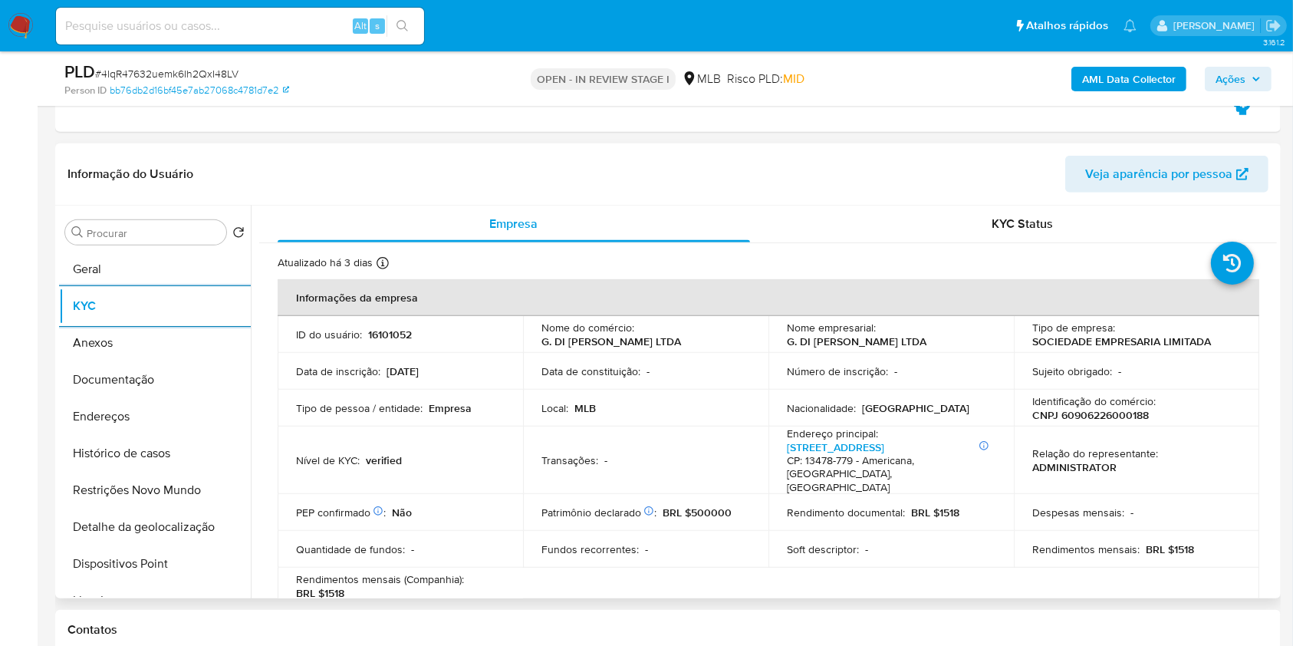
scroll to position [627, 0]
click at [161, 269] on button "Geral" at bounding box center [148, 267] width 179 height 37
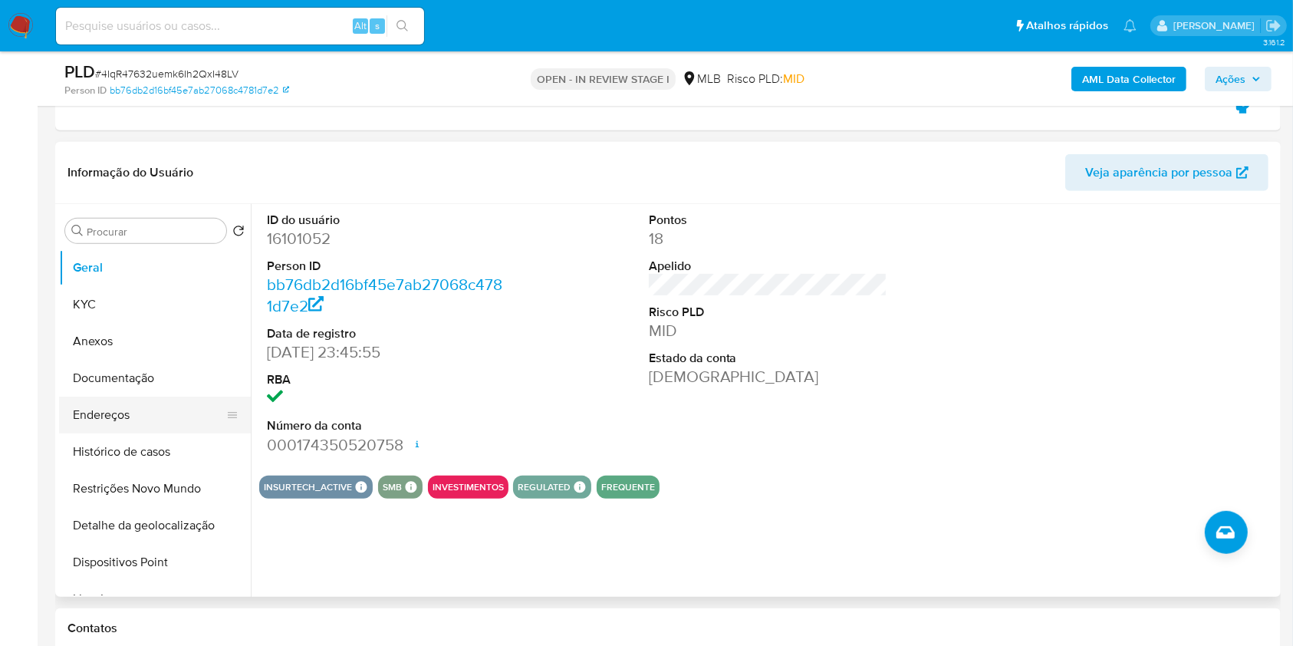
click at [140, 409] on button "Endereços" at bounding box center [148, 414] width 179 height 37
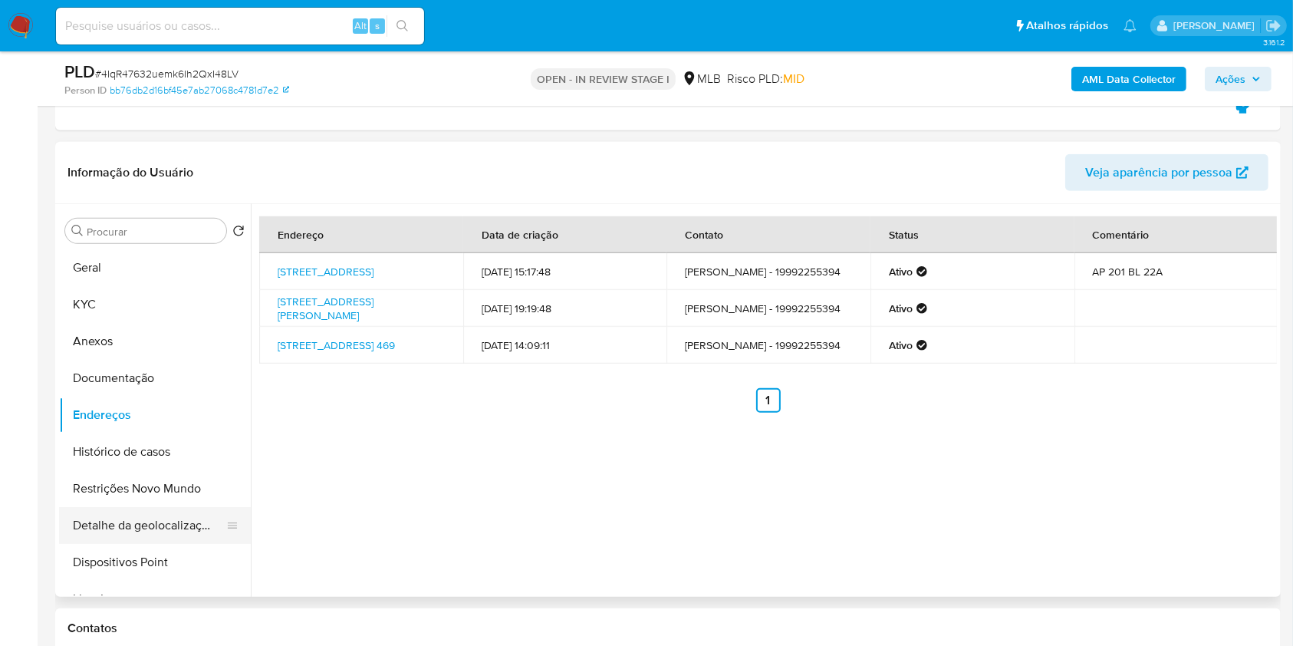
click at [180, 512] on button "Detalhe da geolocalização" at bounding box center [148, 525] width 179 height 37
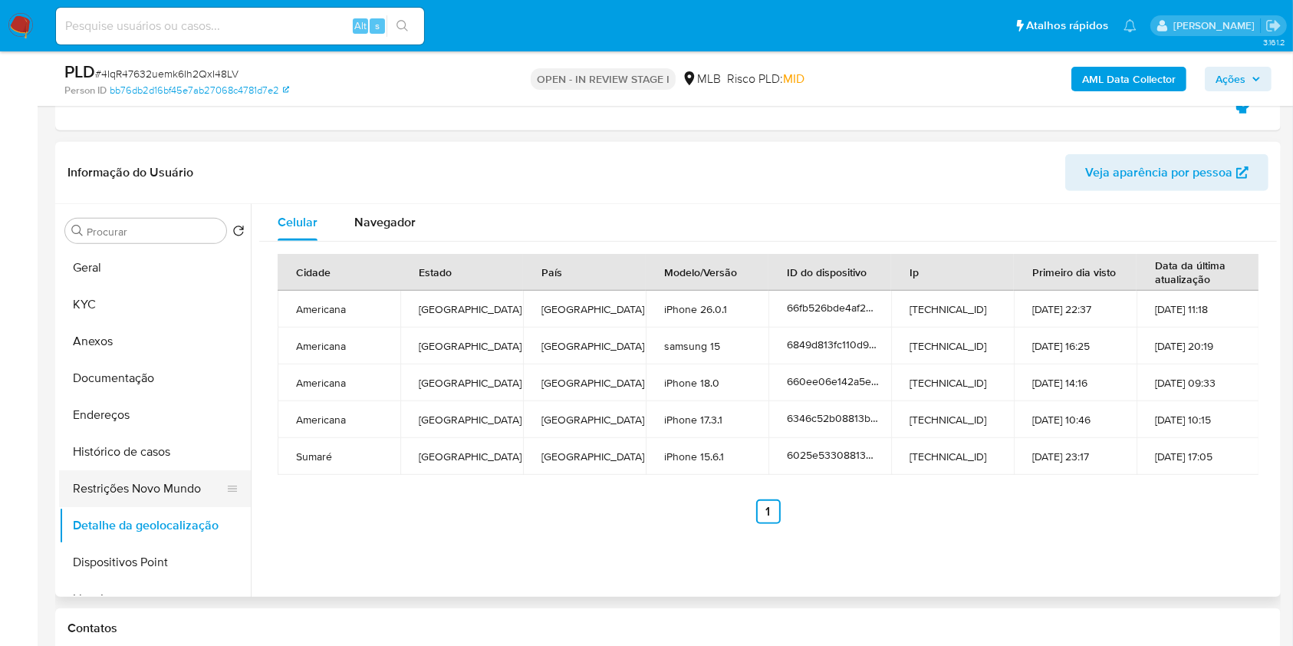
click at [141, 487] on button "Restrições Novo Mundo" at bounding box center [148, 488] width 179 height 37
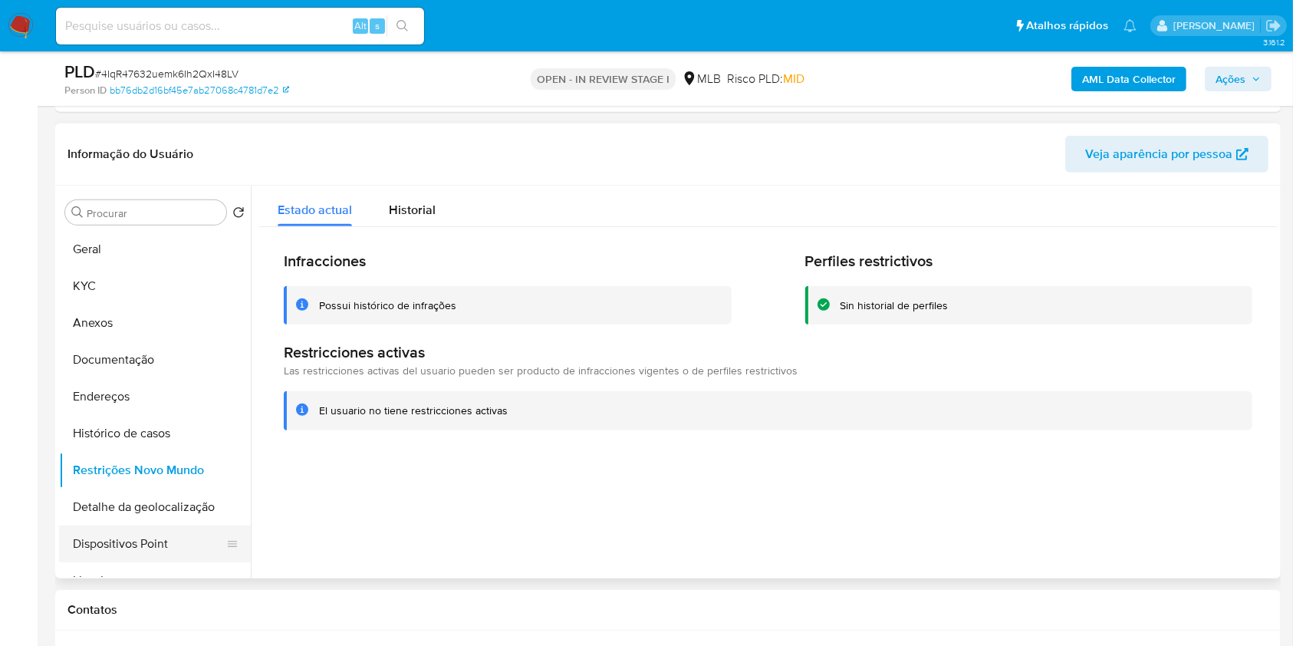
click at [175, 544] on button "Dispositivos Point" at bounding box center [148, 543] width 179 height 37
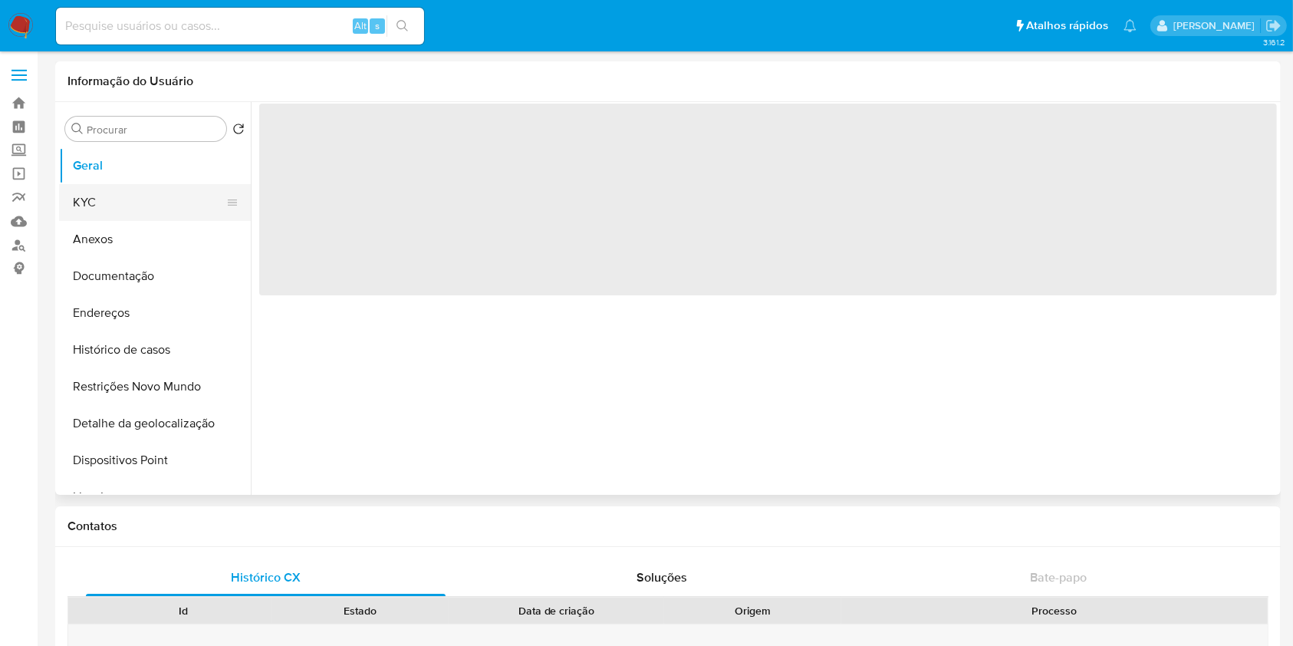
click at [178, 205] on button "KYC" at bounding box center [148, 202] width 179 height 37
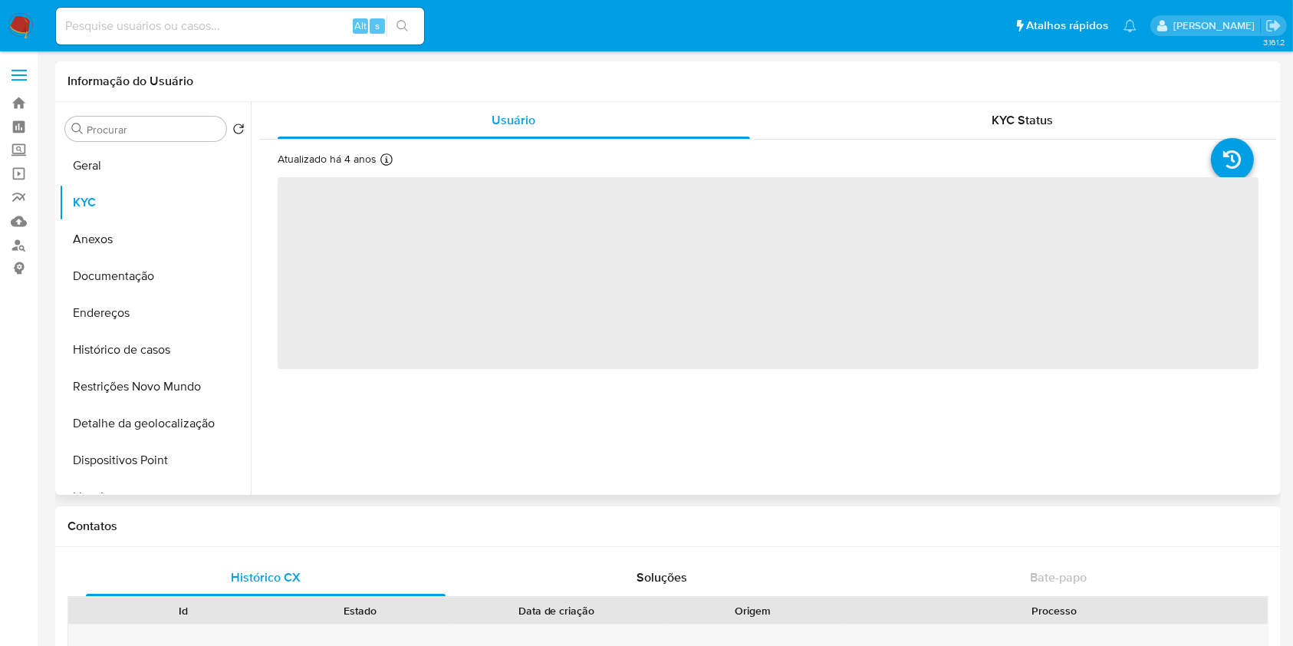
select select "10"
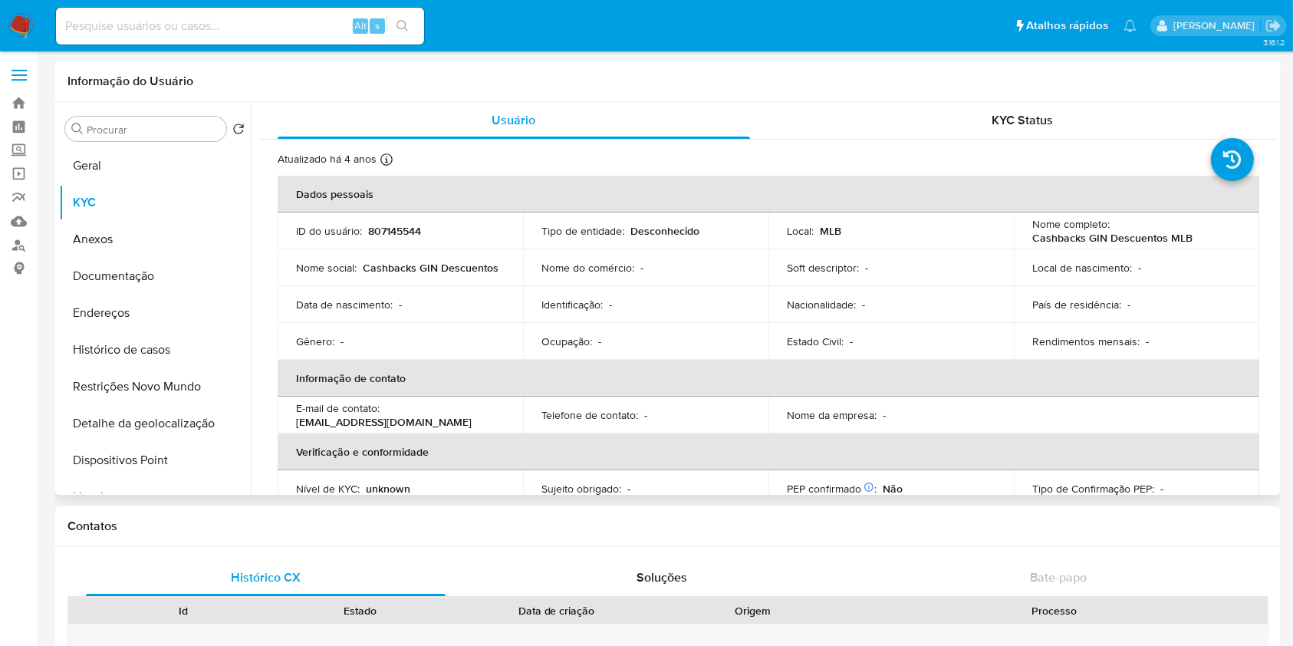
click at [457, 267] on p "Cashbacks GIN Descuentos" at bounding box center [431, 268] width 136 height 14
click at [456, 267] on p "Cashbacks GIN Descuentos" at bounding box center [431, 268] width 136 height 14
copy div "Nome social : Cashbacks GIN Descuentos"
click at [165, 151] on button "Geral" at bounding box center [148, 165] width 179 height 37
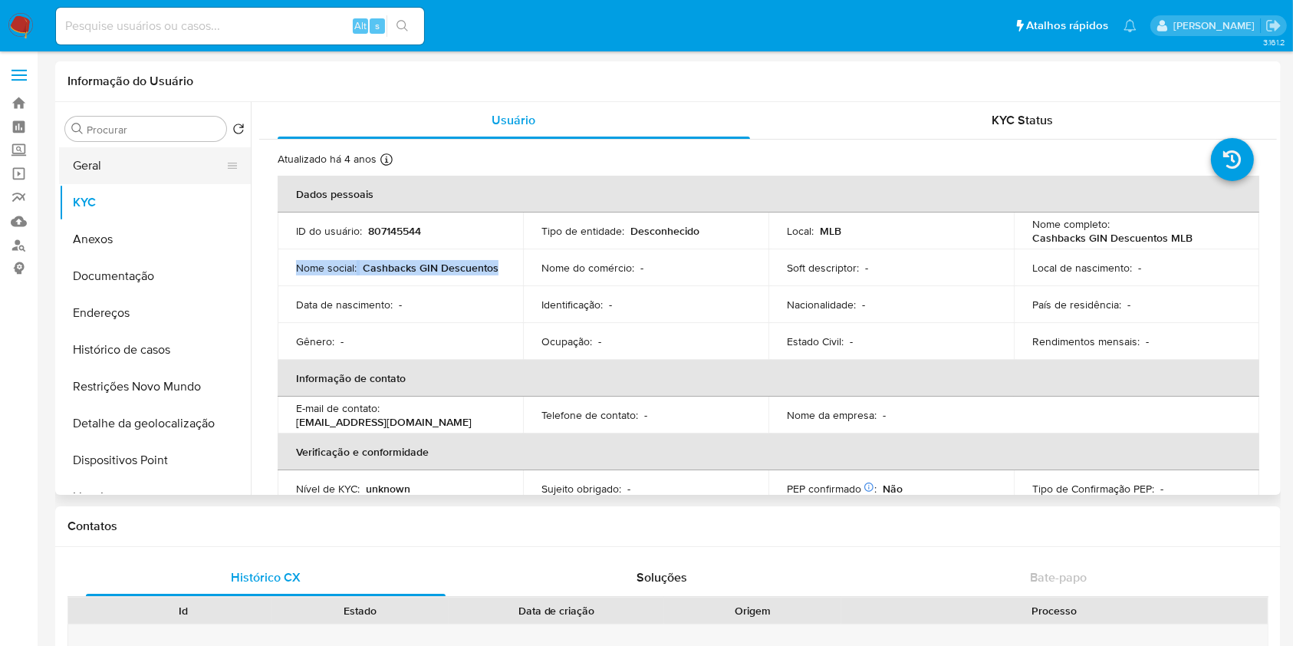
click at [165, 151] on button "Geral" at bounding box center [148, 165] width 179 height 37
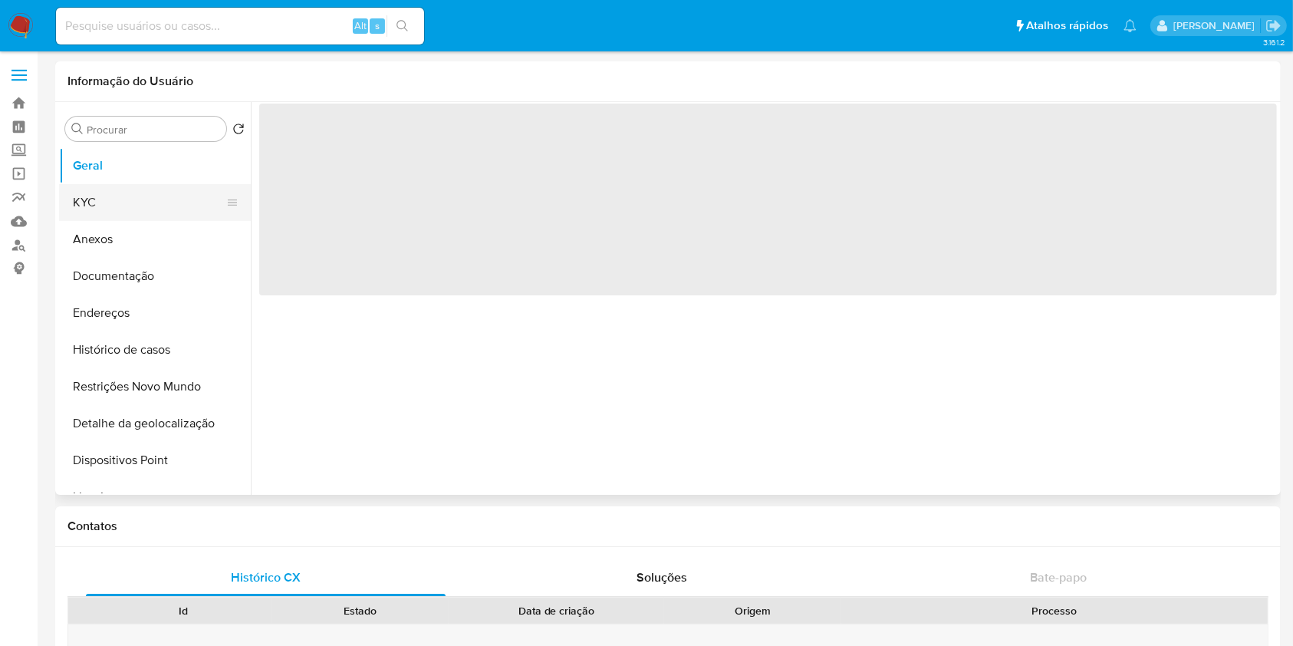
click at [94, 203] on button "KYC" at bounding box center [148, 202] width 179 height 37
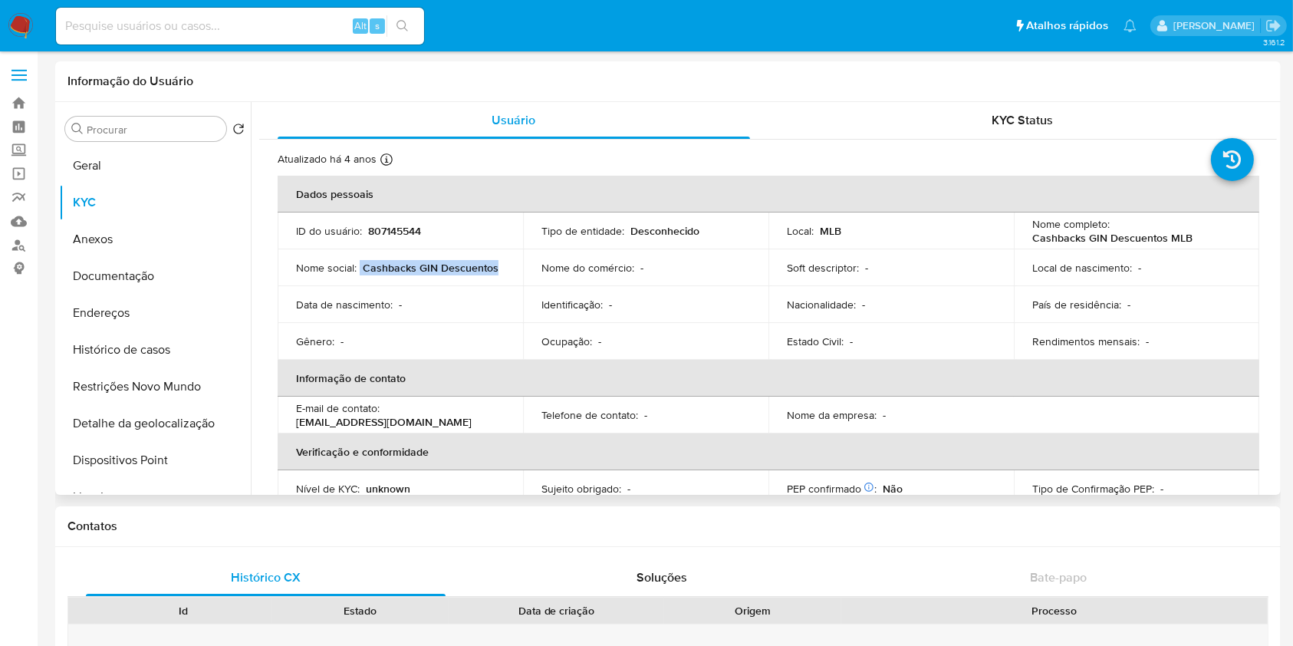
drag, startPoint x: 360, startPoint y: 268, endPoint x: 503, endPoint y: 268, distance: 143.4
click at [498, 268] on div "Nome social : Cashbacks GIN Descuentos" at bounding box center [400, 268] width 209 height 14
copy div "Cashbacks GIN Descuentos"
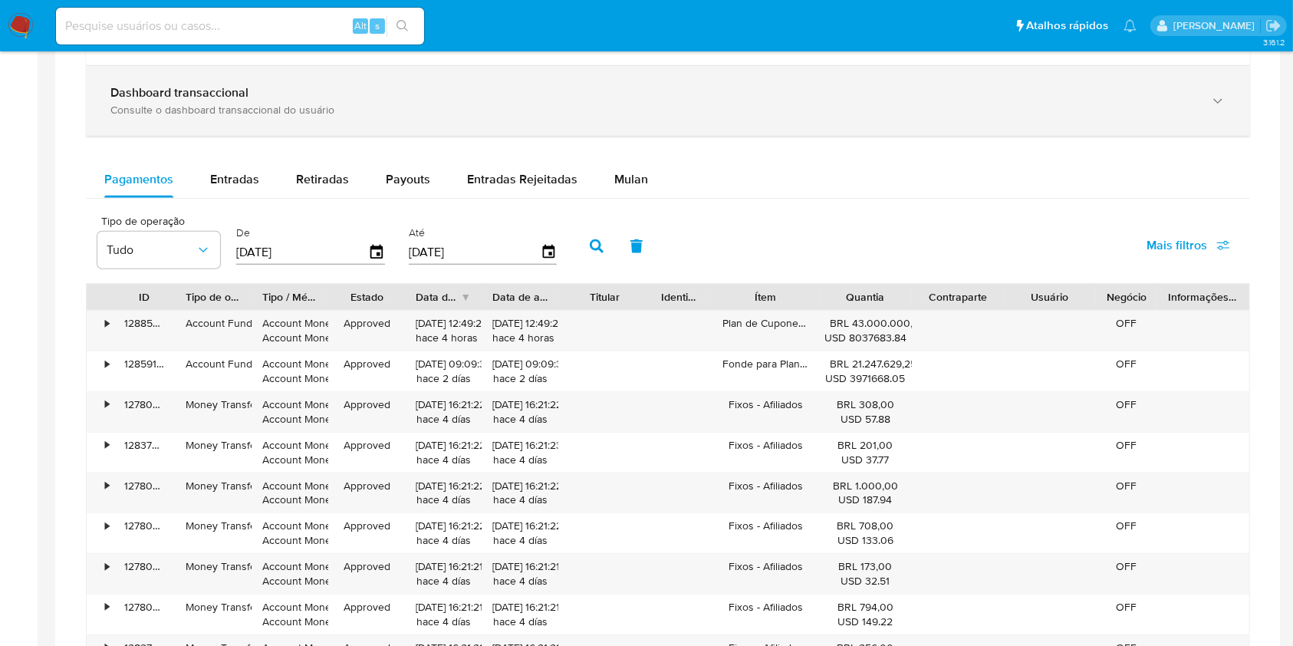
click at [727, 118] on div "Dashboard transaccional Consulte o dashboard transaccional do usuário" at bounding box center [668, 101] width 1164 height 70
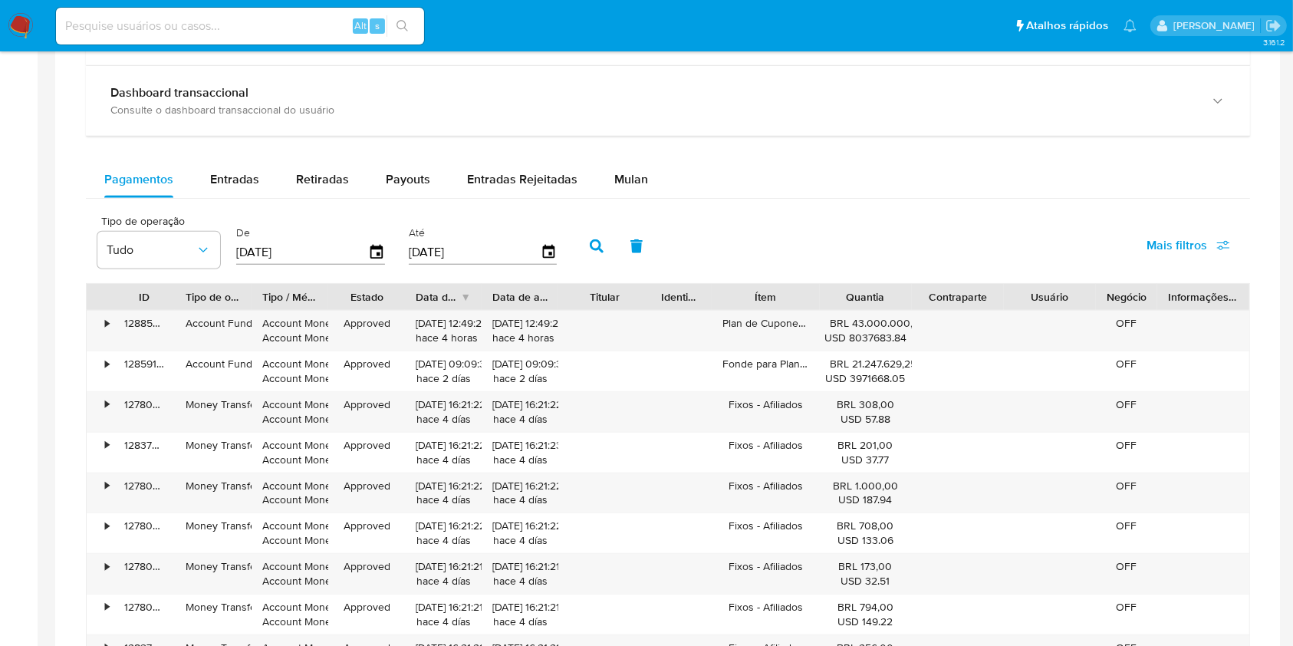
scroll to position [0, 0]
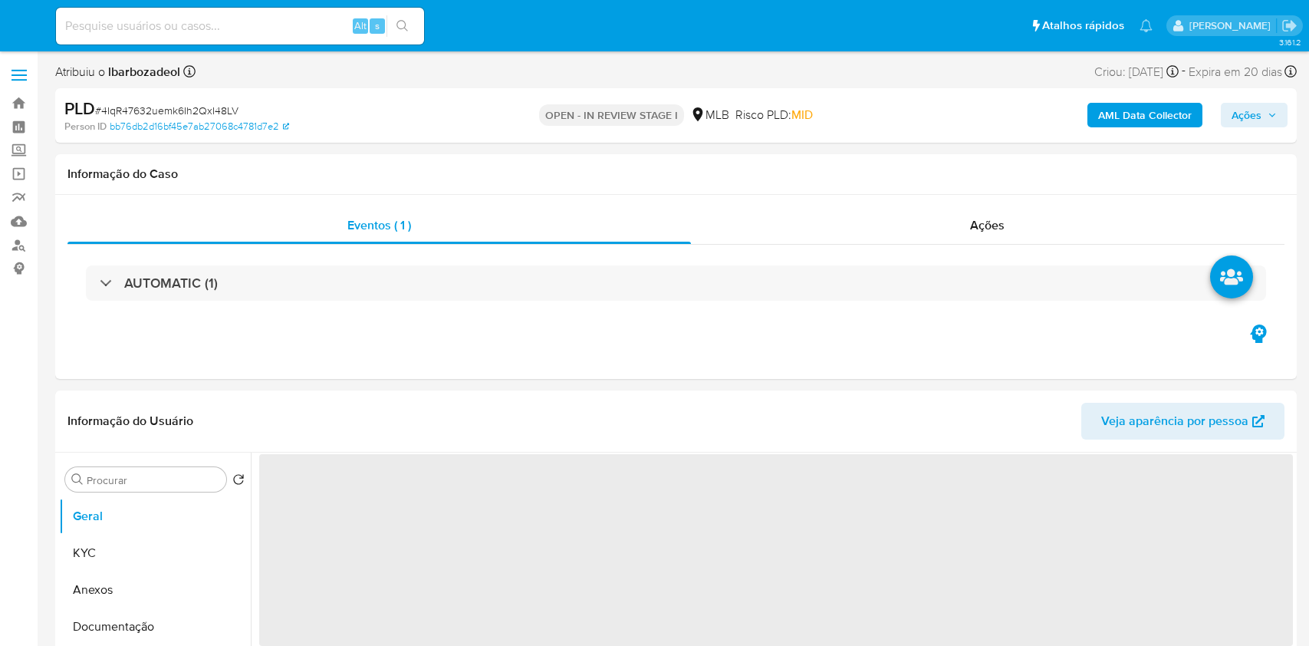
select select "10"
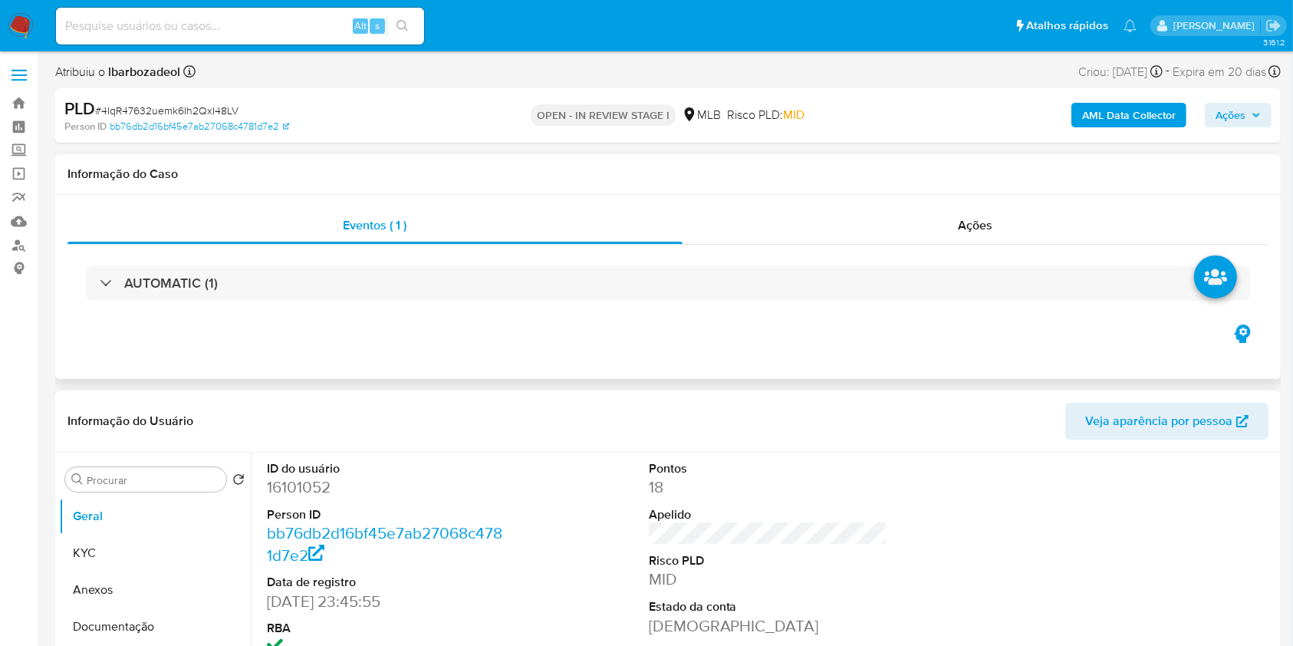
click at [144, 554] on button "KYC" at bounding box center [155, 552] width 192 height 37
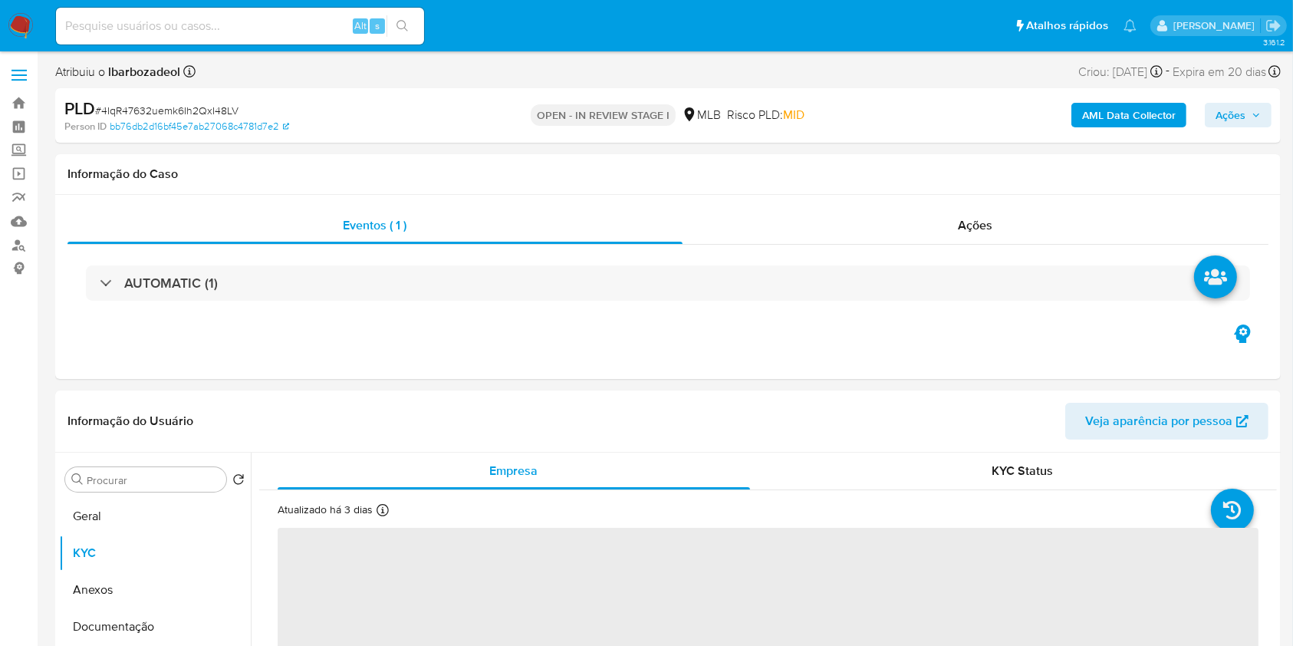
drag, startPoint x: 1233, startPoint y: 108, endPoint x: 1198, endPoint y: 127, distance: 39.5
click at [1232, 108] on span "Ações" at bounding box center [1230, 115] width 30 height 25
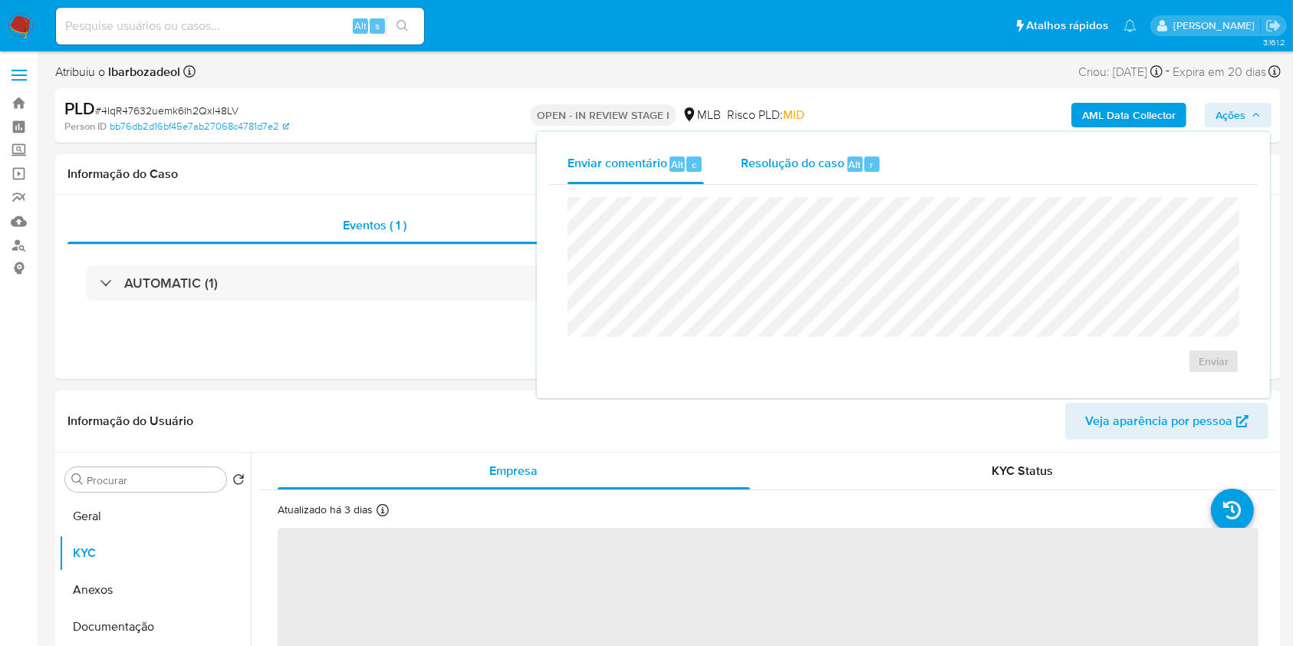
click at [869, 160] on span "r" at bounding box center [871, 164] width 4 height 15
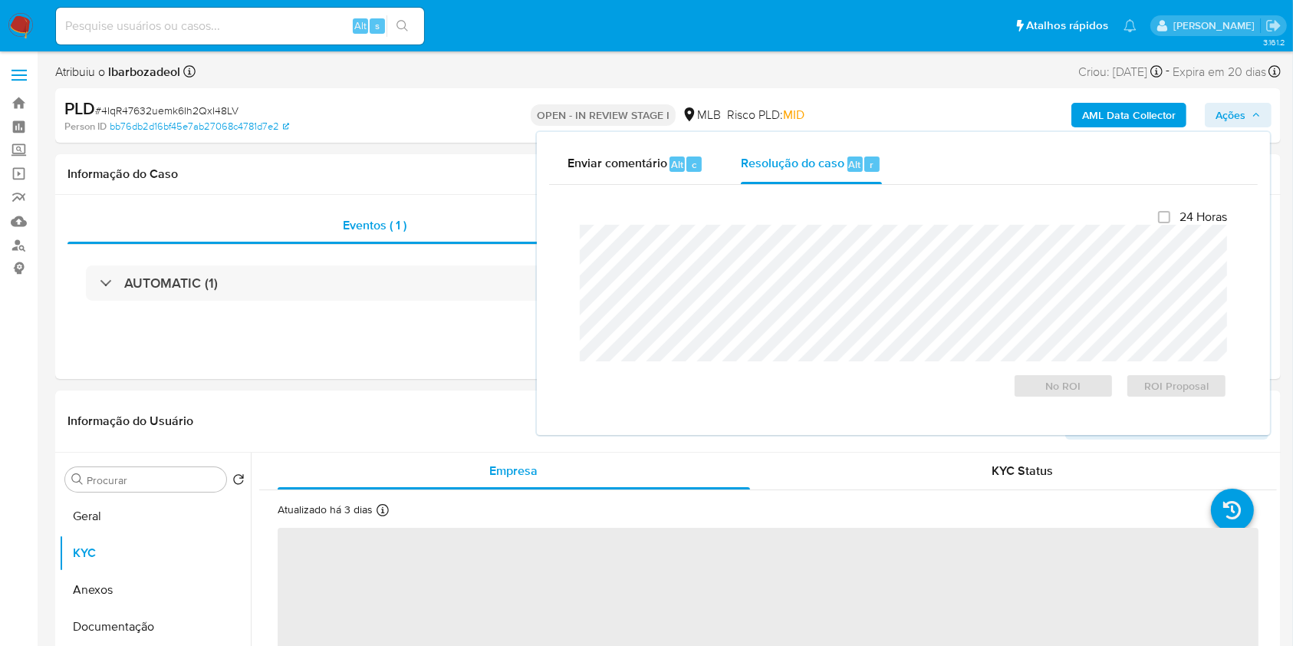
click at [906, 97] on div "AML Data Collector Ações Enviar comentário Alt c Resolução do caso Alt r Fecham…" at bounding box center [1072, 115] width 398 height 36
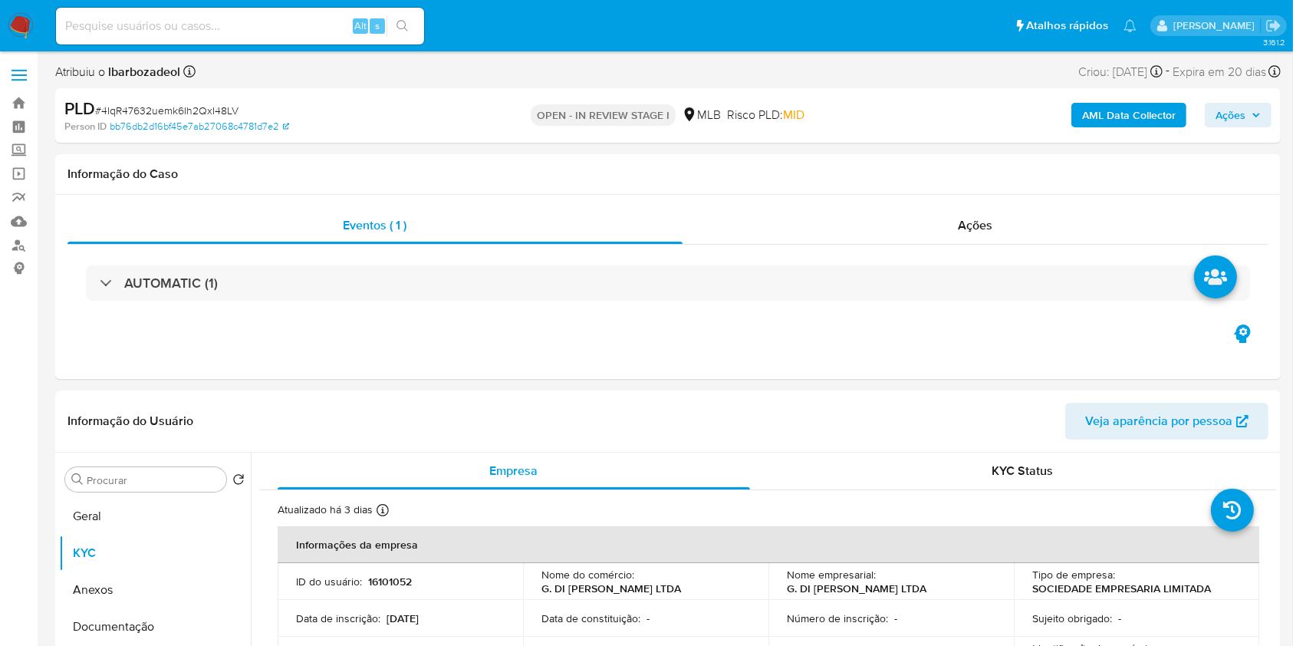
click at [1150, 120] on b "AML Data Collector" at bounding box center [1129, 115] width 94 height 25
click at [1114, 105] on b "AML Data Collector" at bounding box center [1129, 115] width 94 height 25
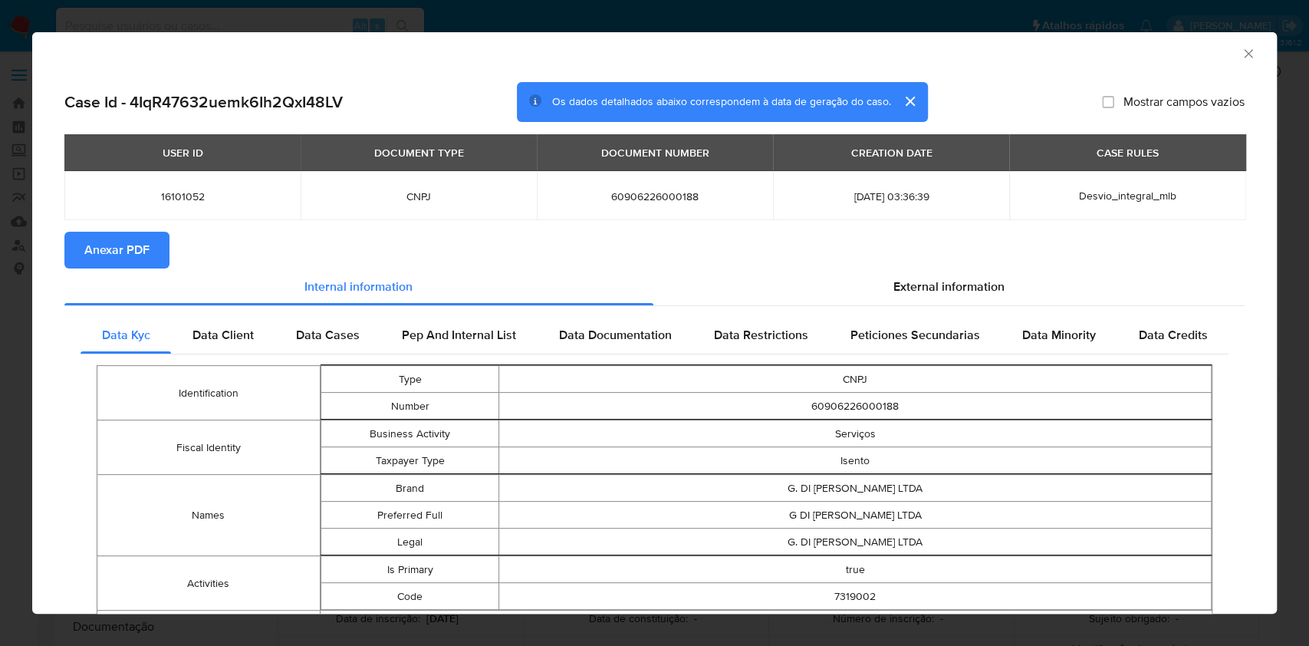
click at [126, 249] on span "Anexar PDF" at bounding box center [116, 250] width 65 height 34
click at [1241, 54] on icon "Fechar a janela" at bounding box center [1248, 53] width 15 height 15
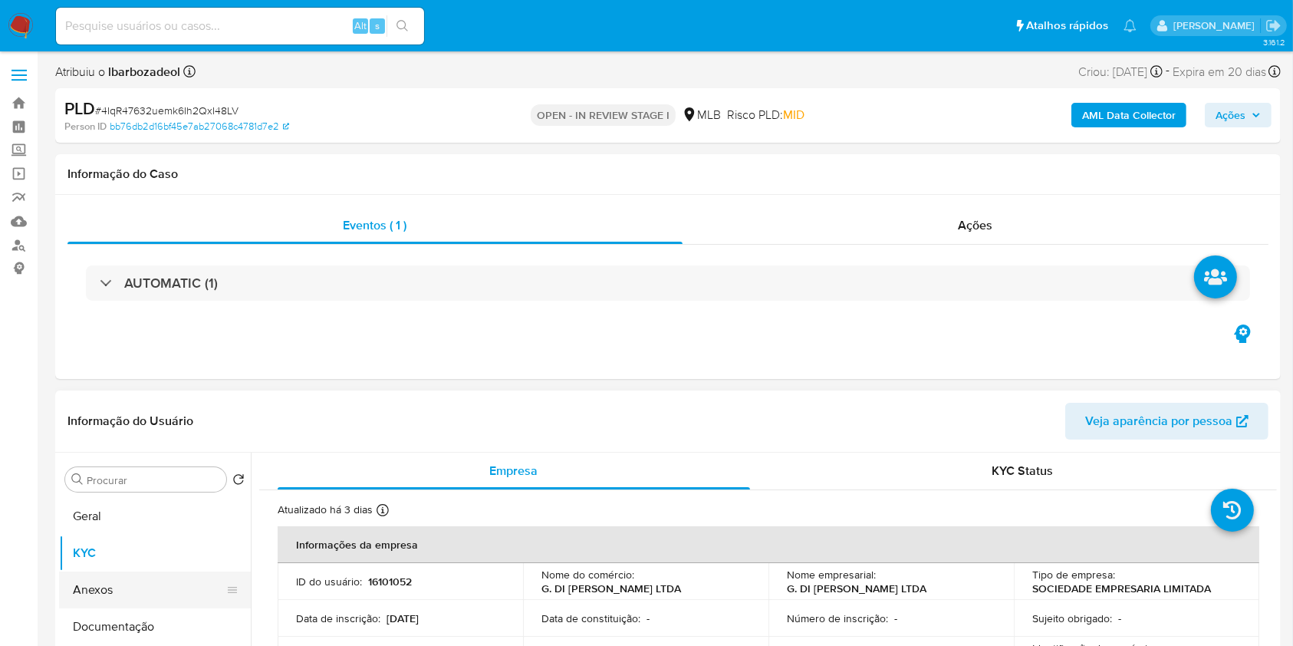
click at [121, 601] on button "Anexos" at bounding box center [148, 589] width 179 height 37
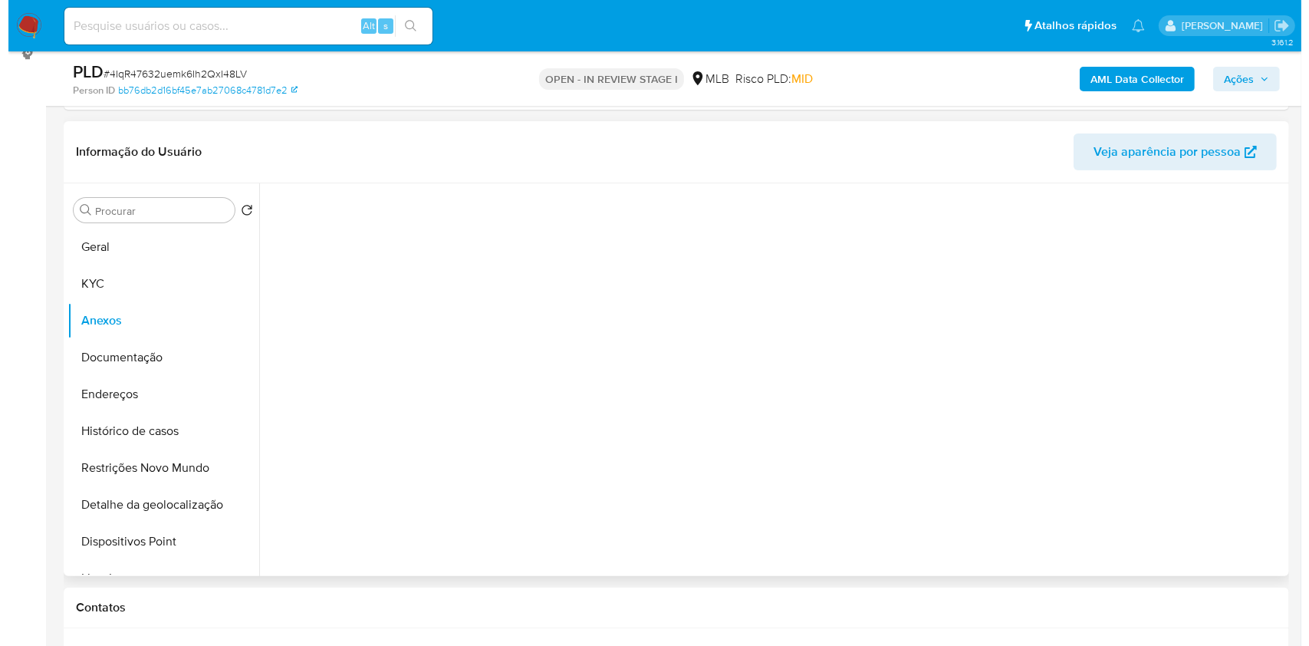
scroll to position [219, 0]
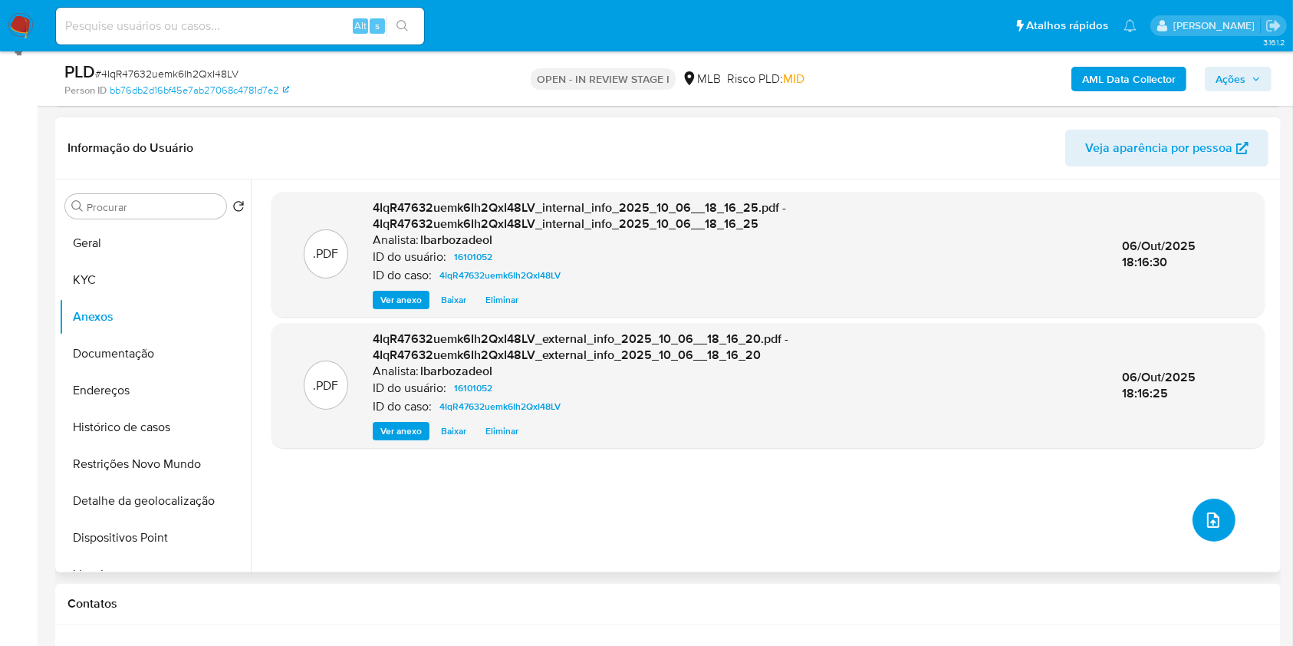
click at [1207, 521] on icon "upload-file" at bounding box center [1213, 520] width 18 height 18
click at [1214, 519] on icon "upload-file" at bounding box center [1213, 520] width 18 height 18
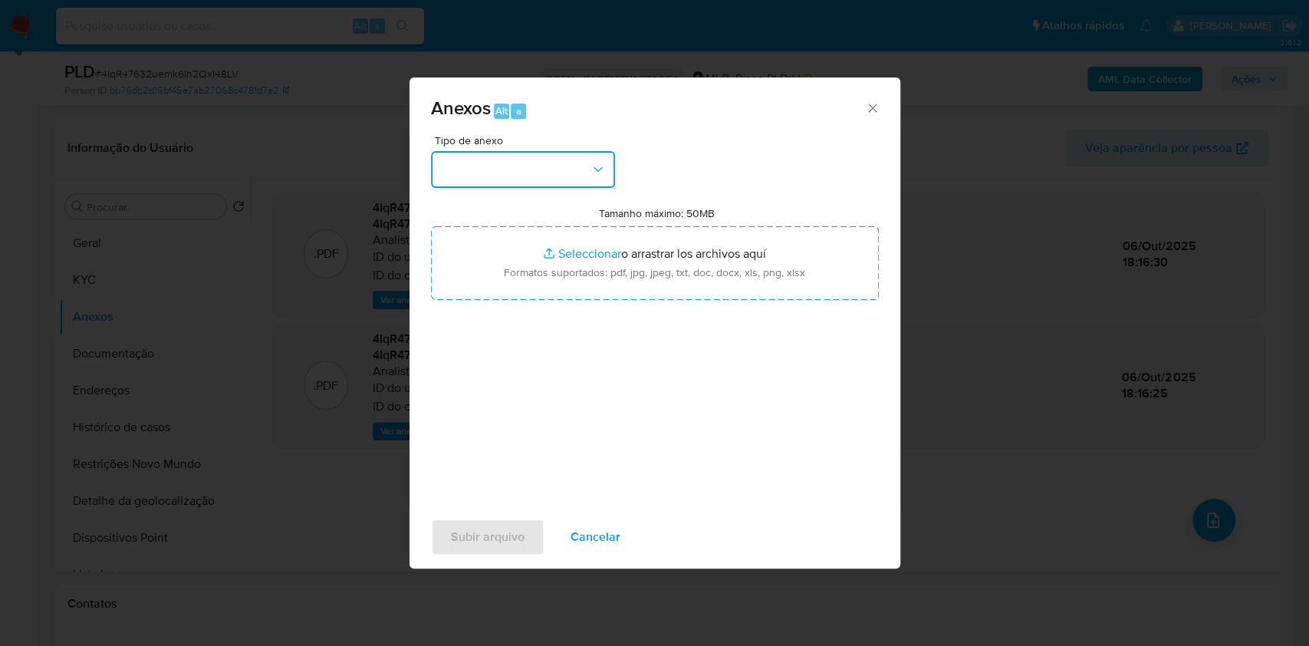
click at [583, 173] on button "button" at bounding box center [523, 169] width 184 height 37
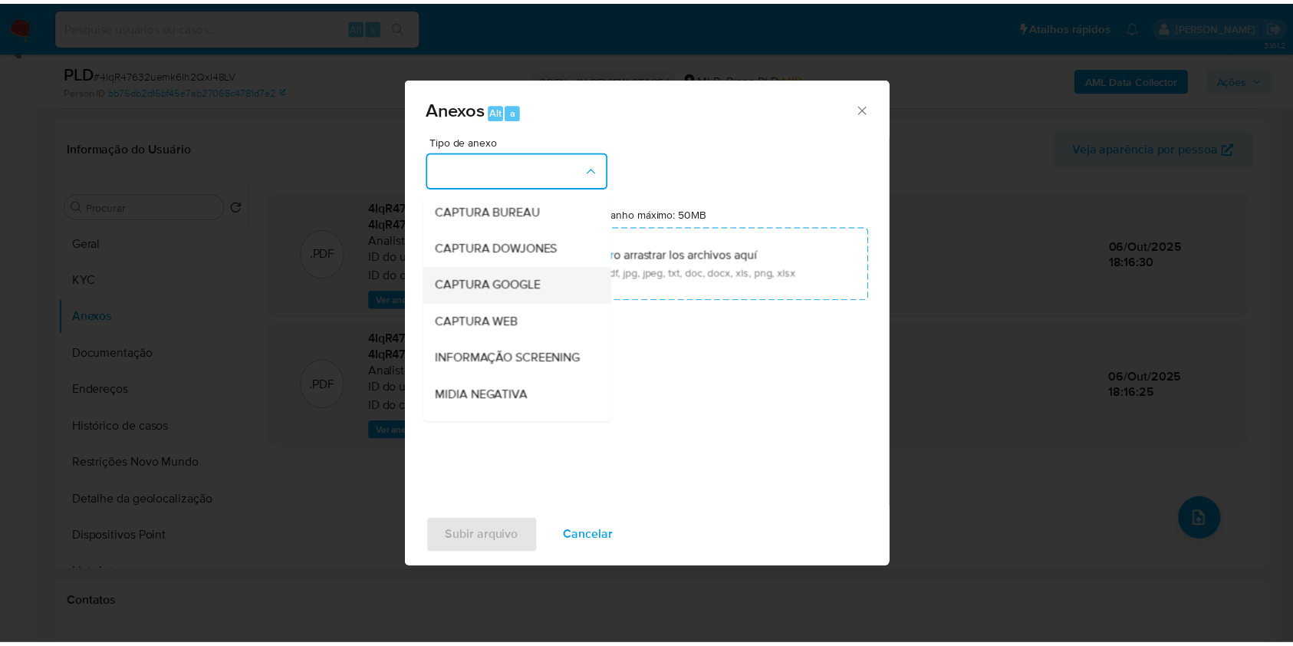
scroll to position [235, 0]
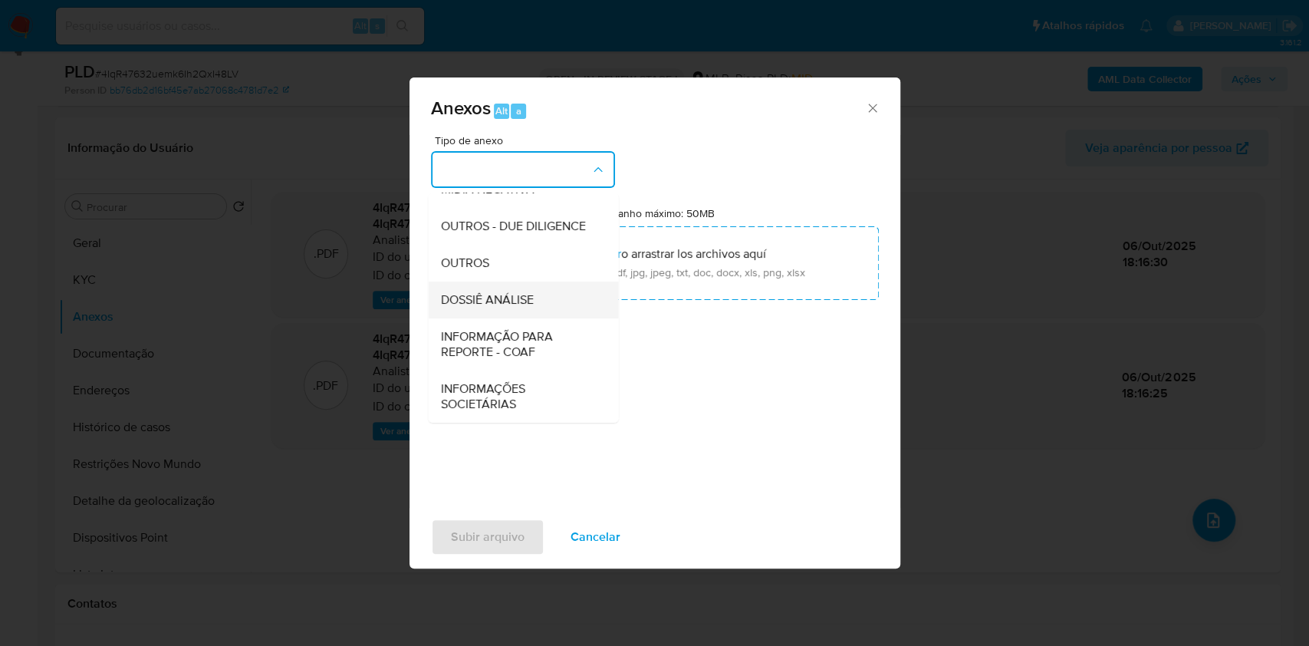
click at [550, 292] on div "DOSSIÊ ANÁLISE" at bounding box center [518, 299] width 156 height 37
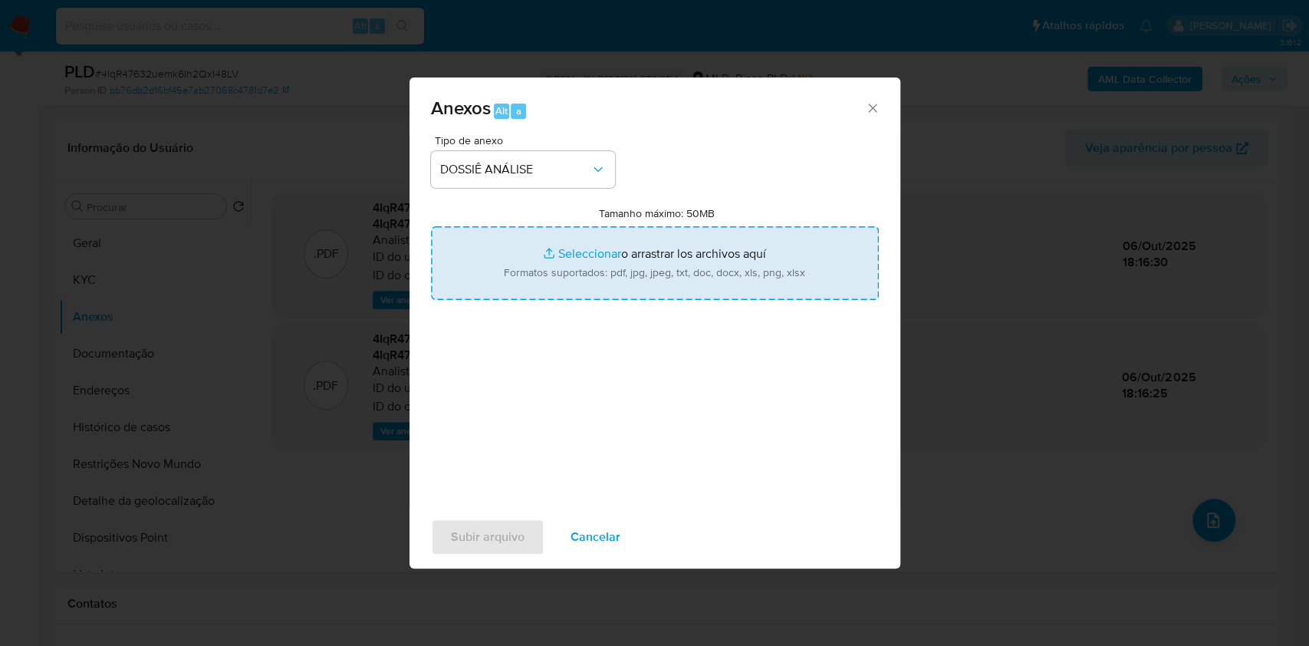
click at [564, 261] on input "Tamanho máximo: 50MB Seleccionar archivos" at bounding box center [655, 263] width 448 height 74
type input "C:\fakepath\Declinio - XXXX - CNPJ 60906226000188 - G. DI FEDERICO VIEIRA LTDA.…"
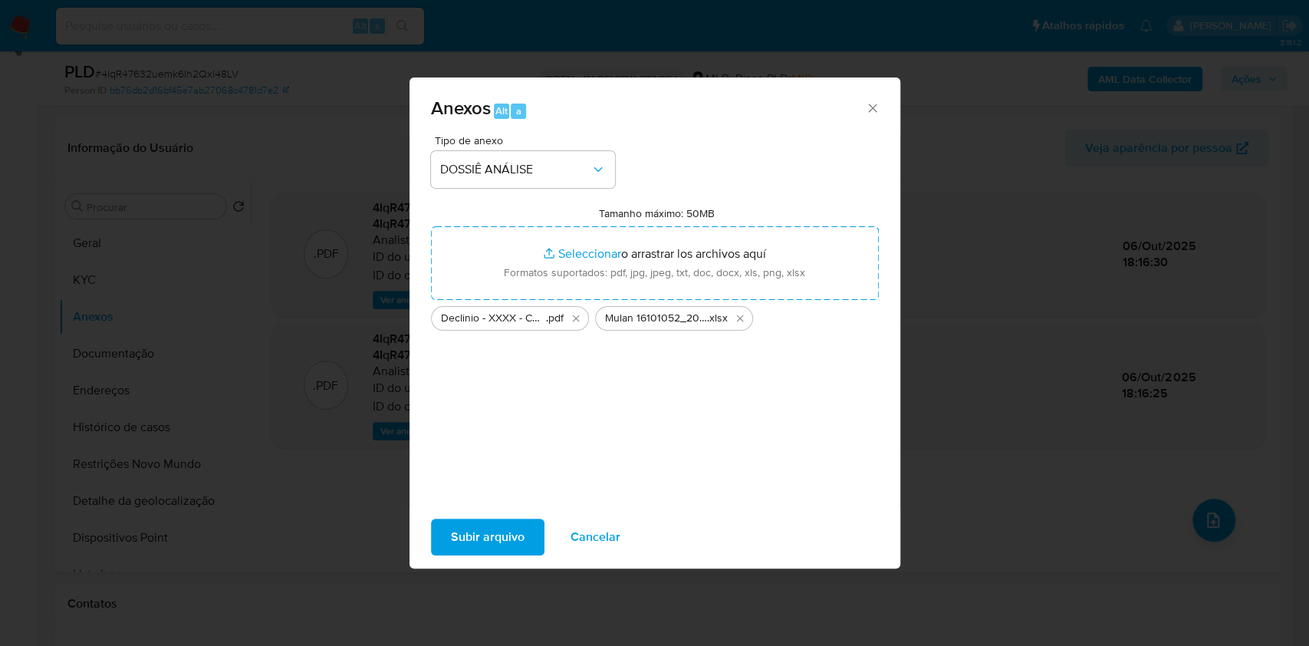
click at [485, 528] on span "Subir arquivo" at bounding box center [488, 537] width 74 height 34
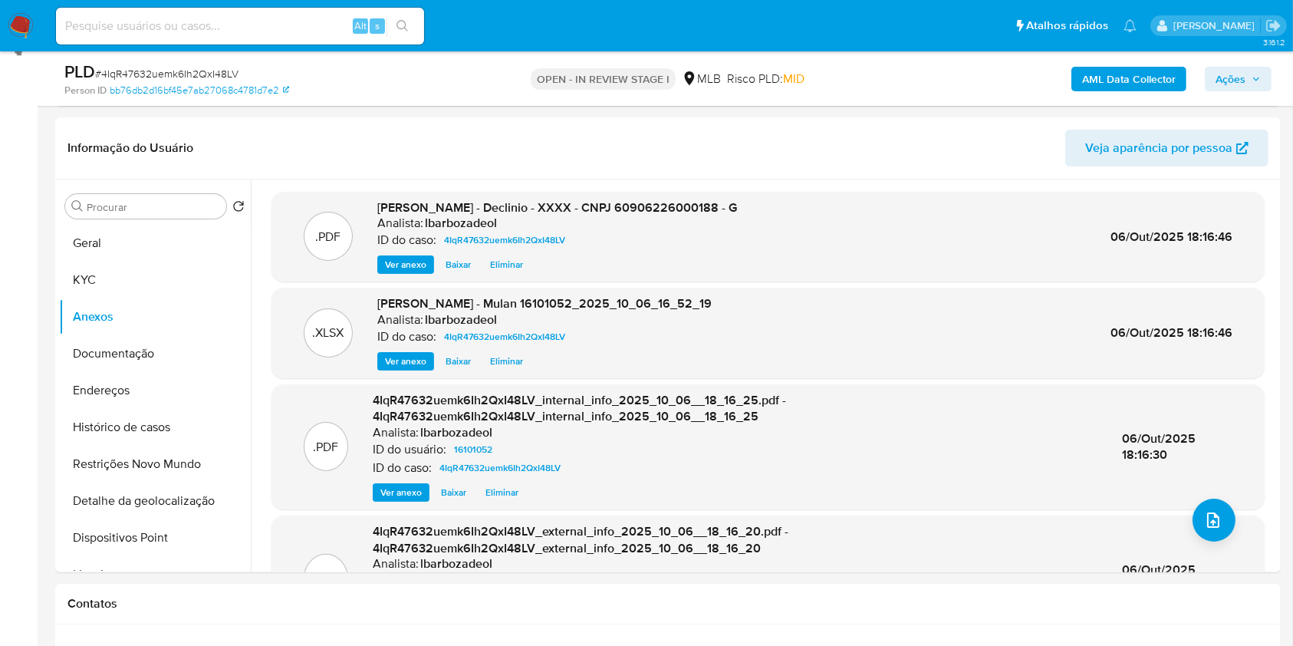
click at [1238, 81] on span "Ações" at bounding box center [1230, 79] width 30 height 25
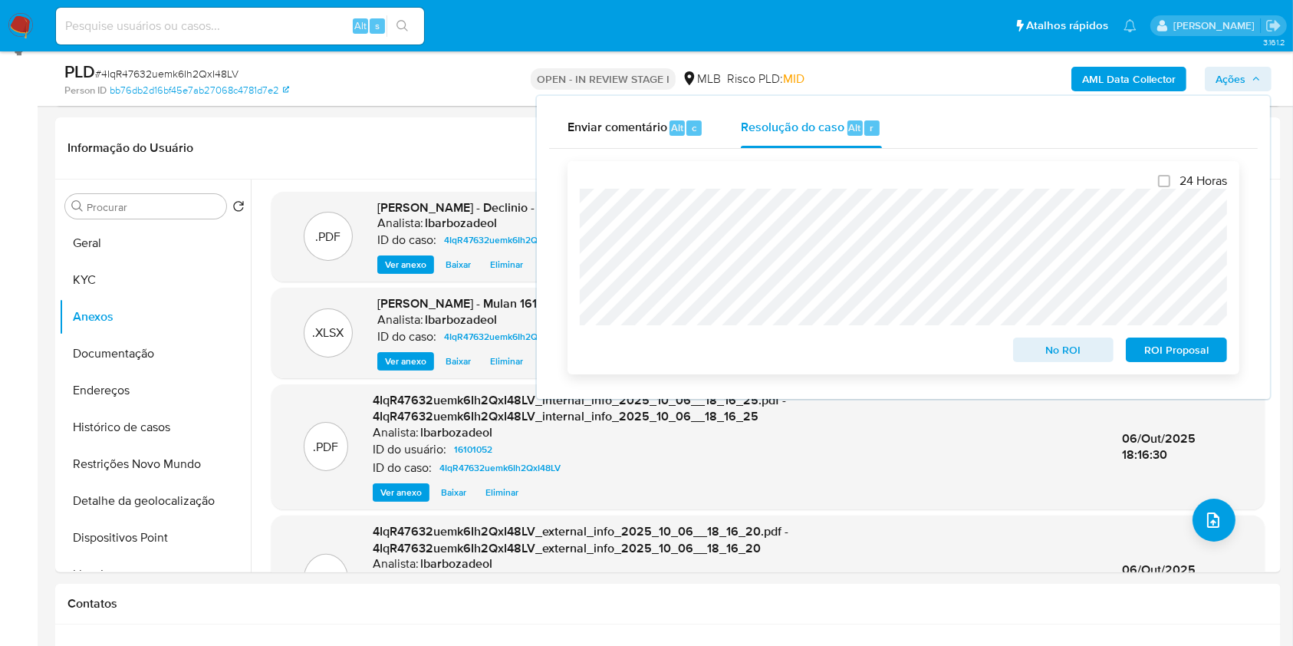
click at [1024, 346] on span "No ROI" at bounding box center [1064, 349] width 80 height 21
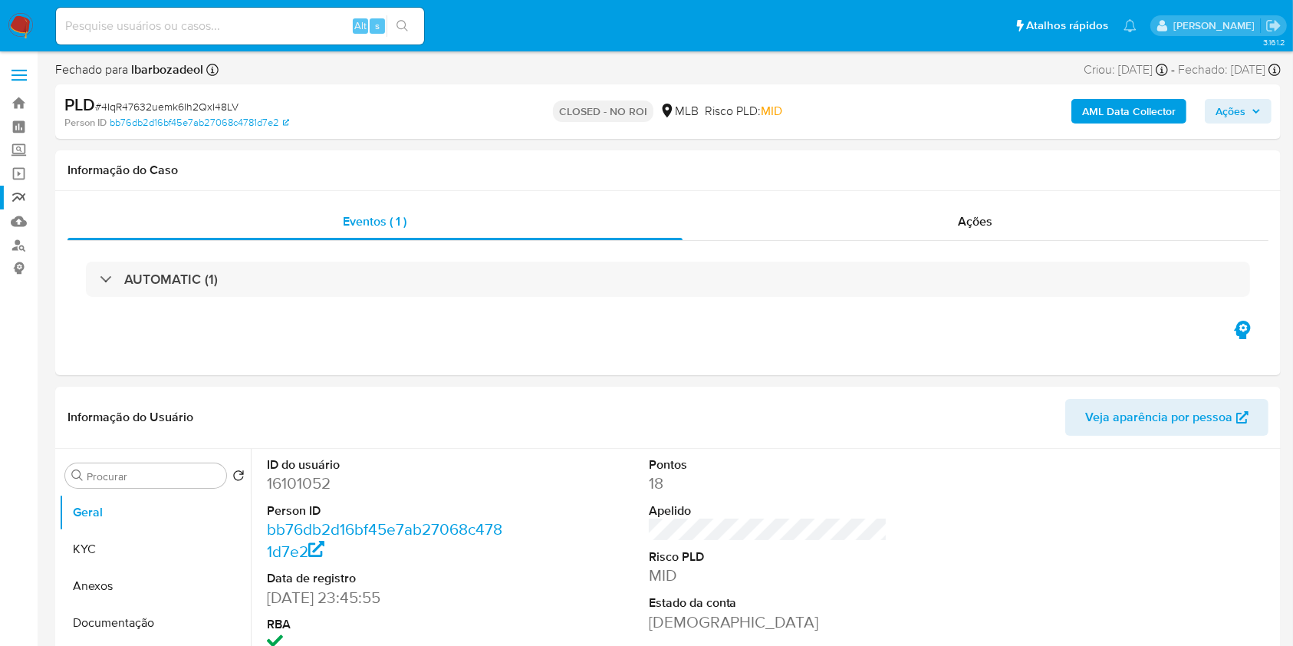
select select "10"
click at [16, 120] on link "Painel" at bounding box center [91, 127] width 182 height 24
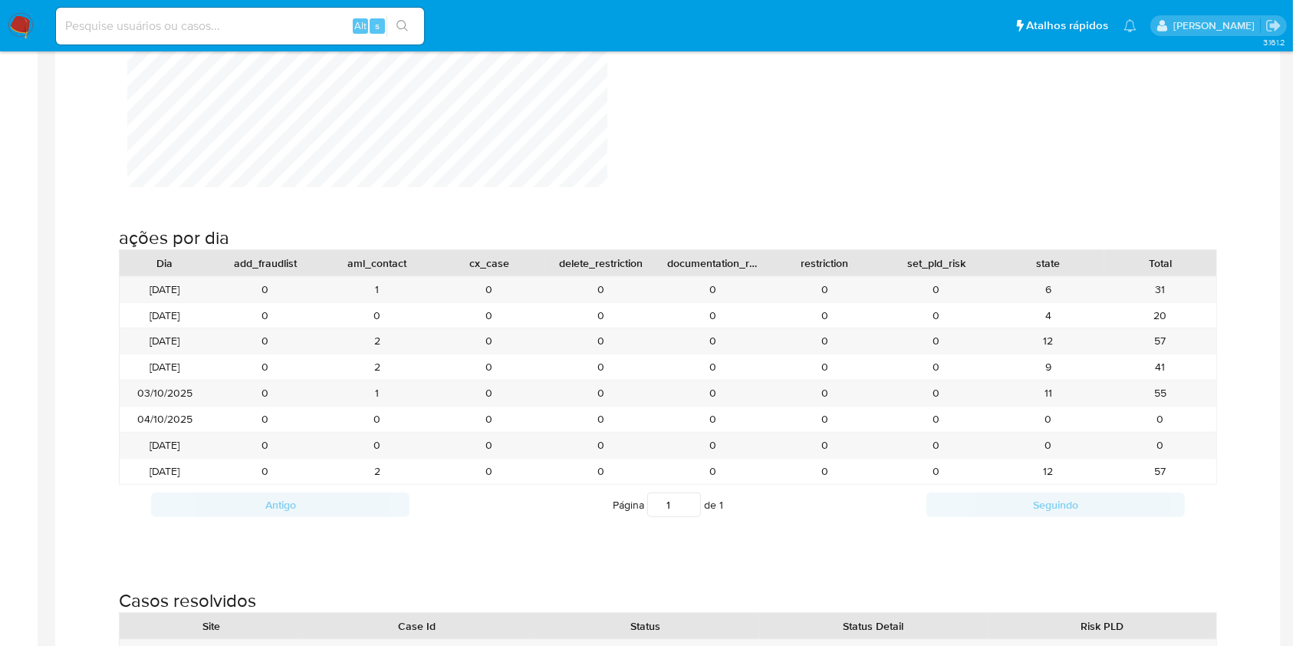
scroll to position [1629, 0]
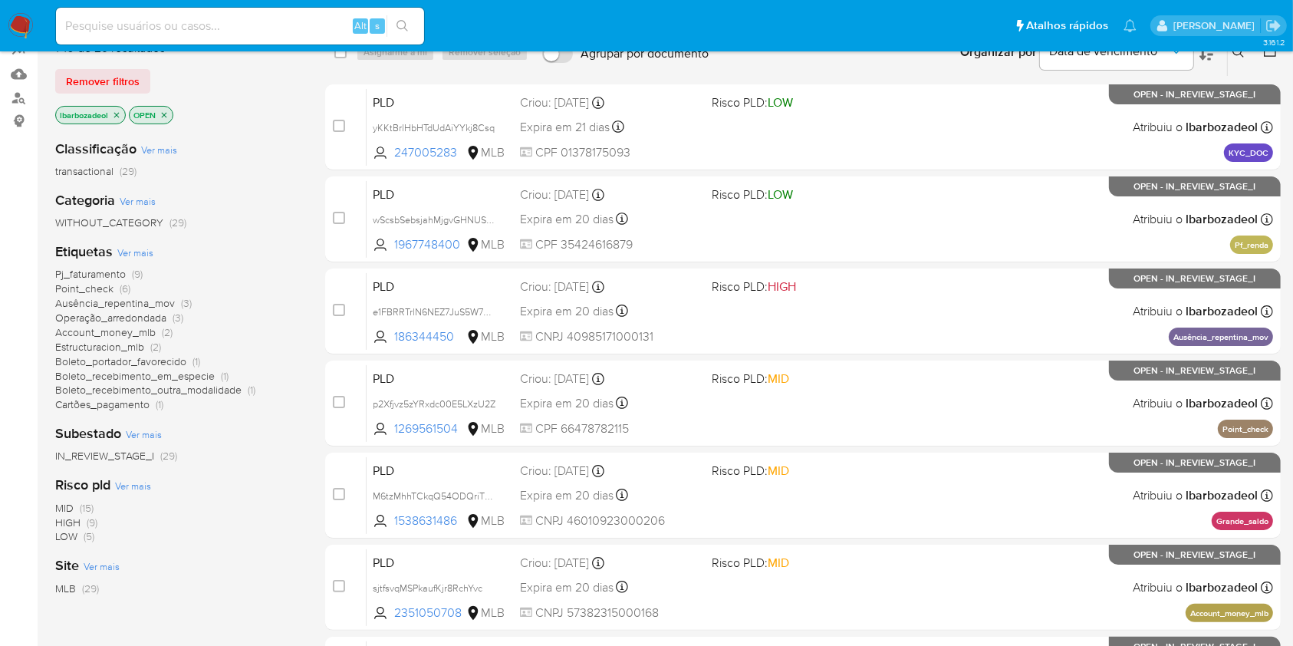
scroll to position [148, 0]
click at [128, 268] on span "Pj_faturamento (9)" at bounding box center [98, 273] width 87 height 15
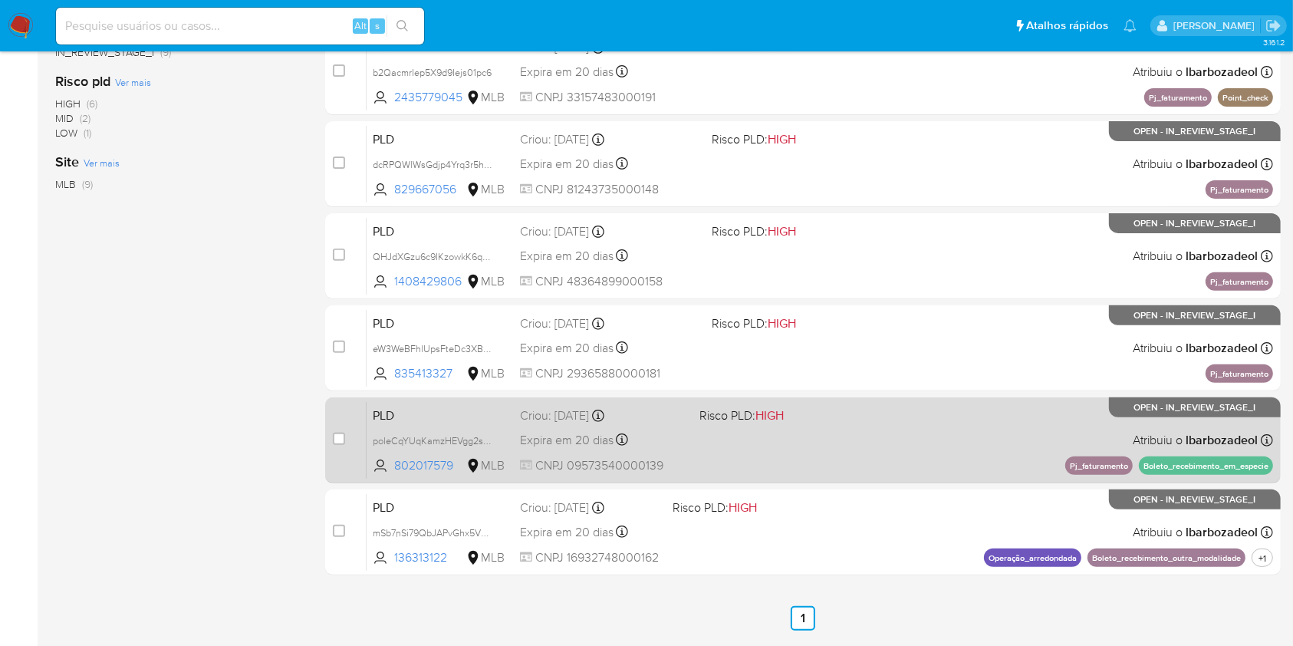
scroll to position [479, 0]
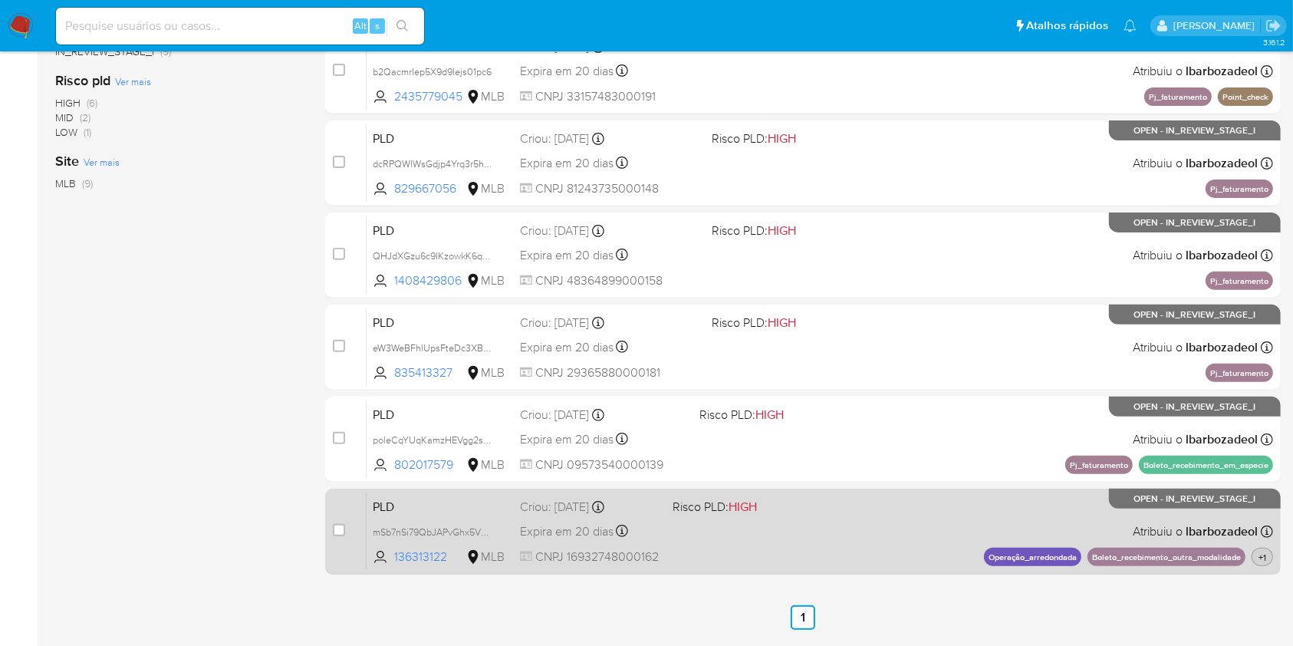
click at [1264, 554] on span "+1" at bounding box center [1262, 557] width 14 height 13
click at [1264, 560] on span "+1" at bounding box center [1262, 557] width 14 height 13
click at [773, 546] on div "PLD mSb7nSi79QbJAPvGhx5VQ7zD 136313122 MLB Risco PLD: HIGH Criou: 12/09/2025 Cr…" at bounding box center [819, 530] width 906 height 77
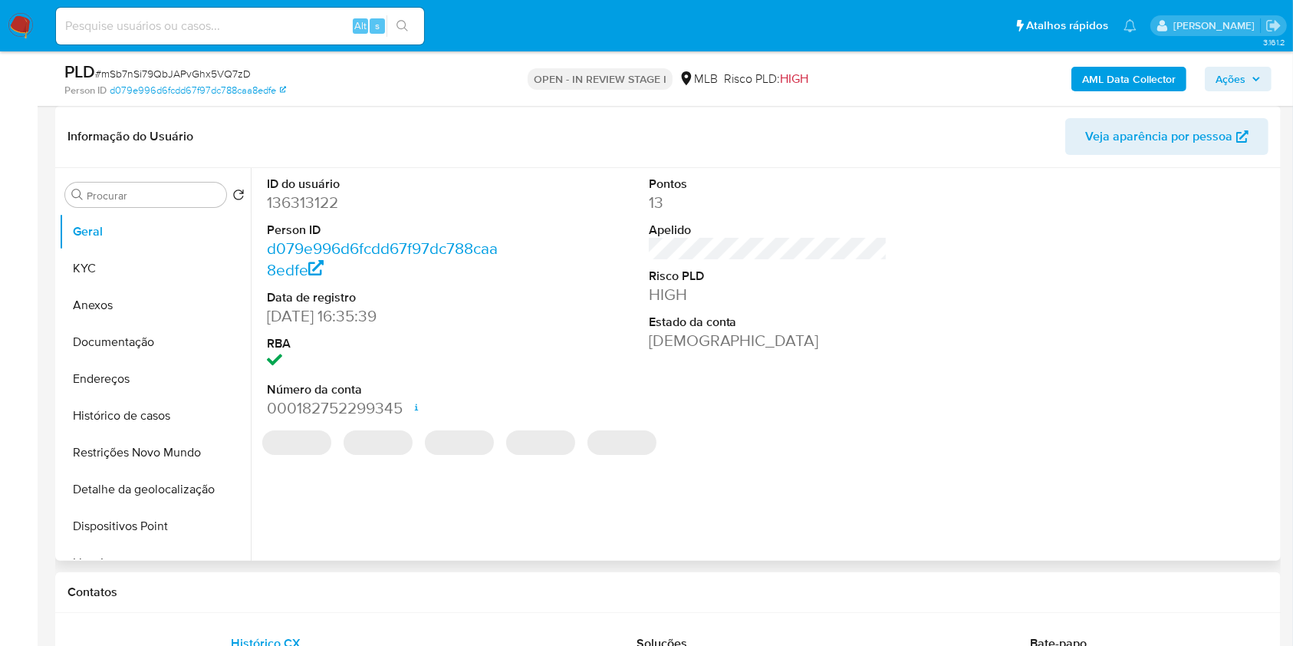
select select "10"
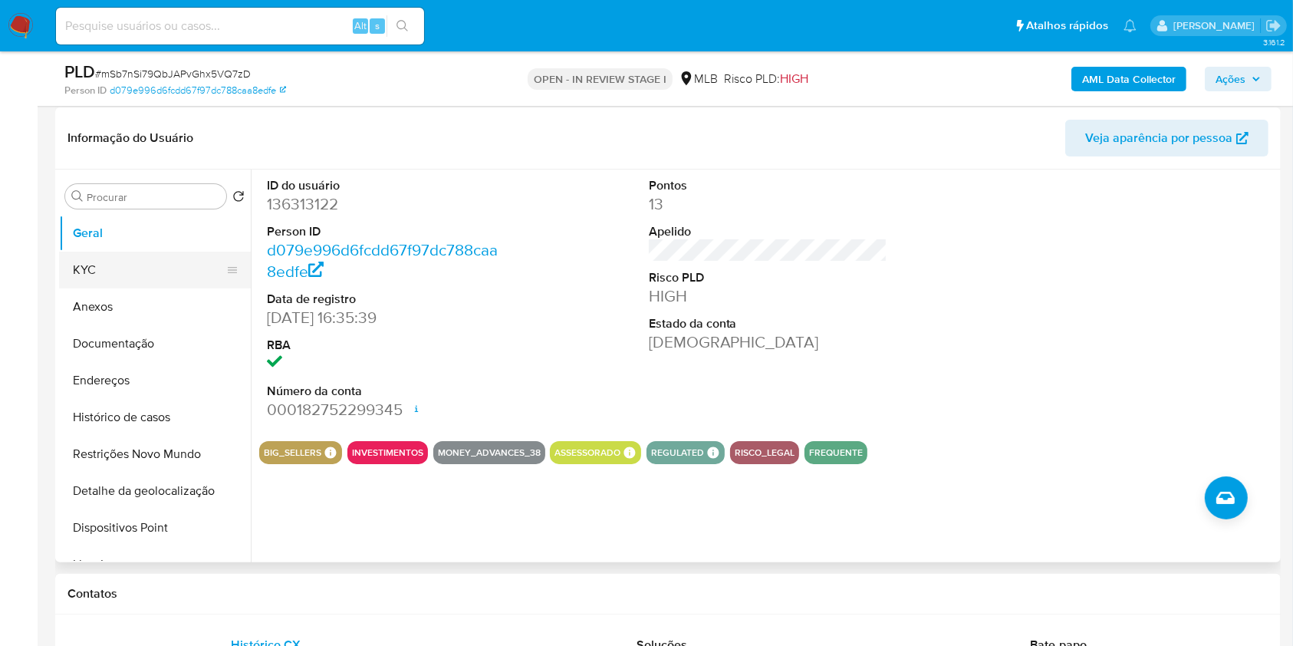
click at [160, 273] on button "KYC" at bounding box center [148, 269] width 179 height 37
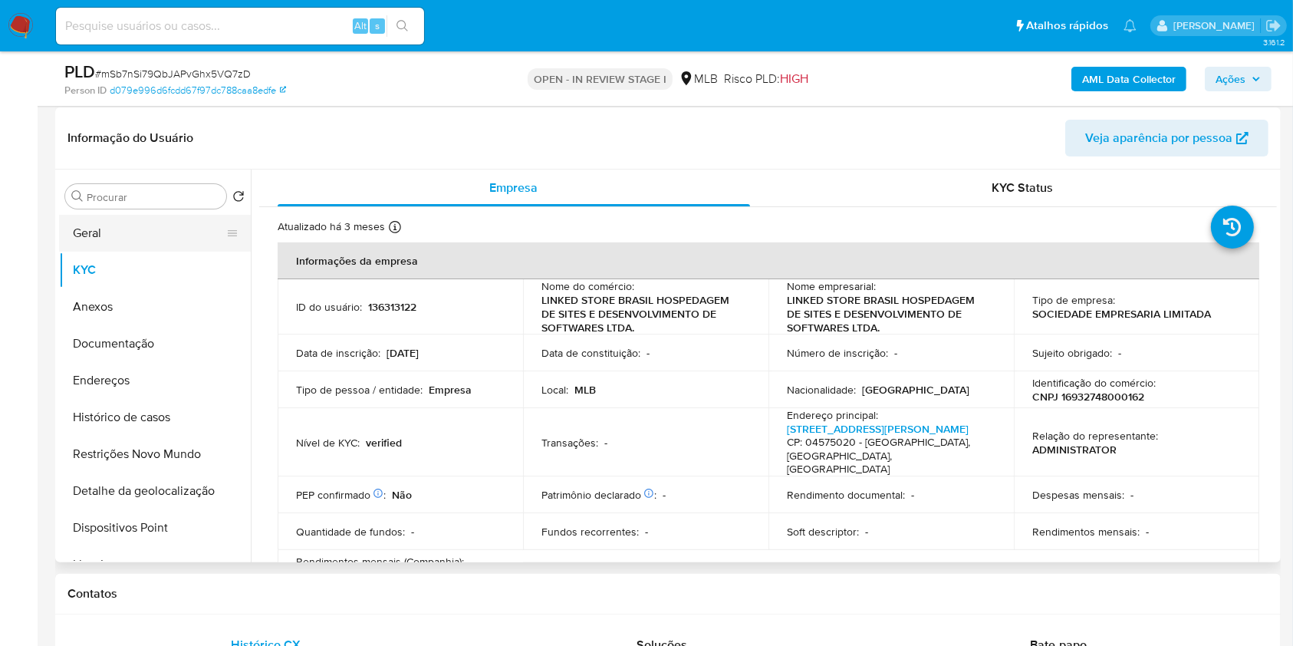
click at [135, 228] on button "Geral" at bounding box center [148, 233] width 179 height 37
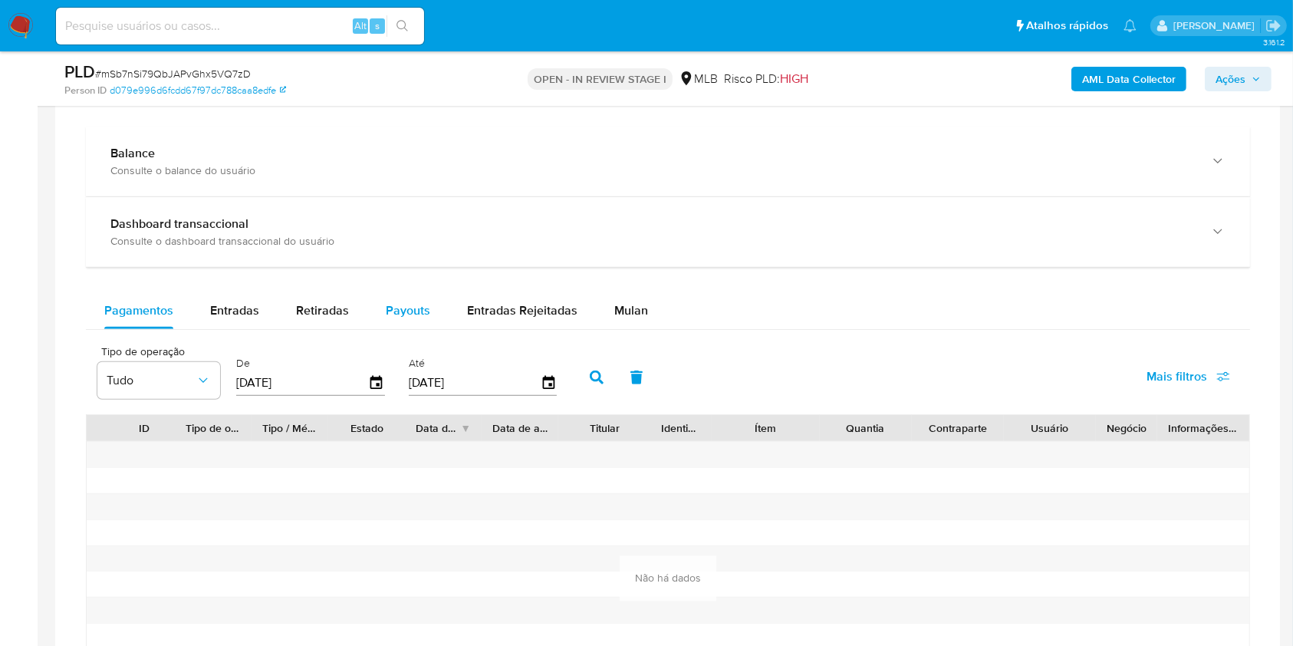
scroll to position [1191, 0]
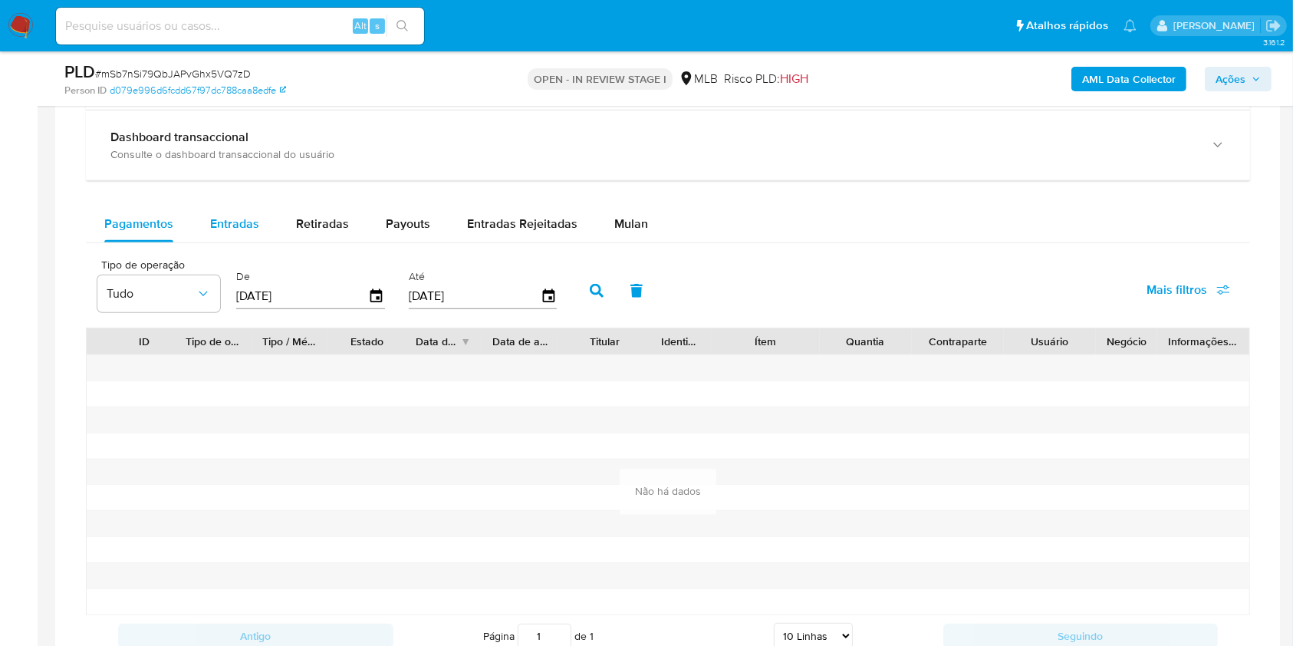
click at [246, 211] on div "Entradas" at bounding box center [234, 223] width 49 height 37
select select "10"
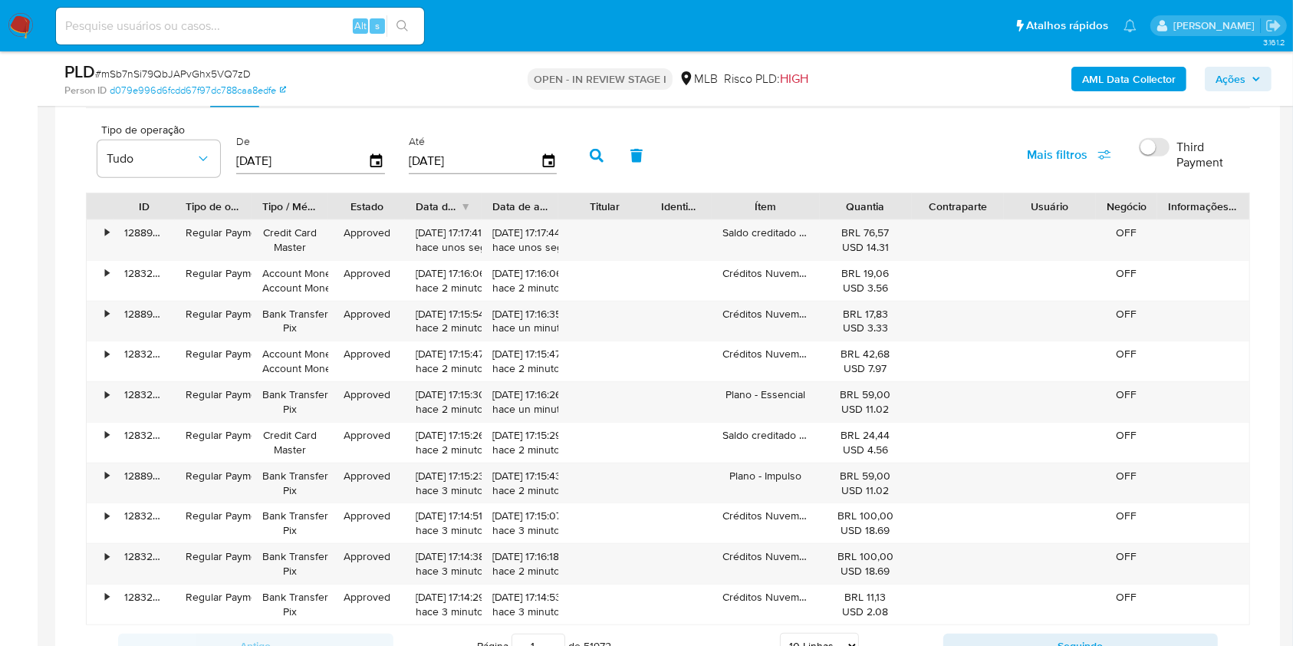
scroll to position [1328, 0]
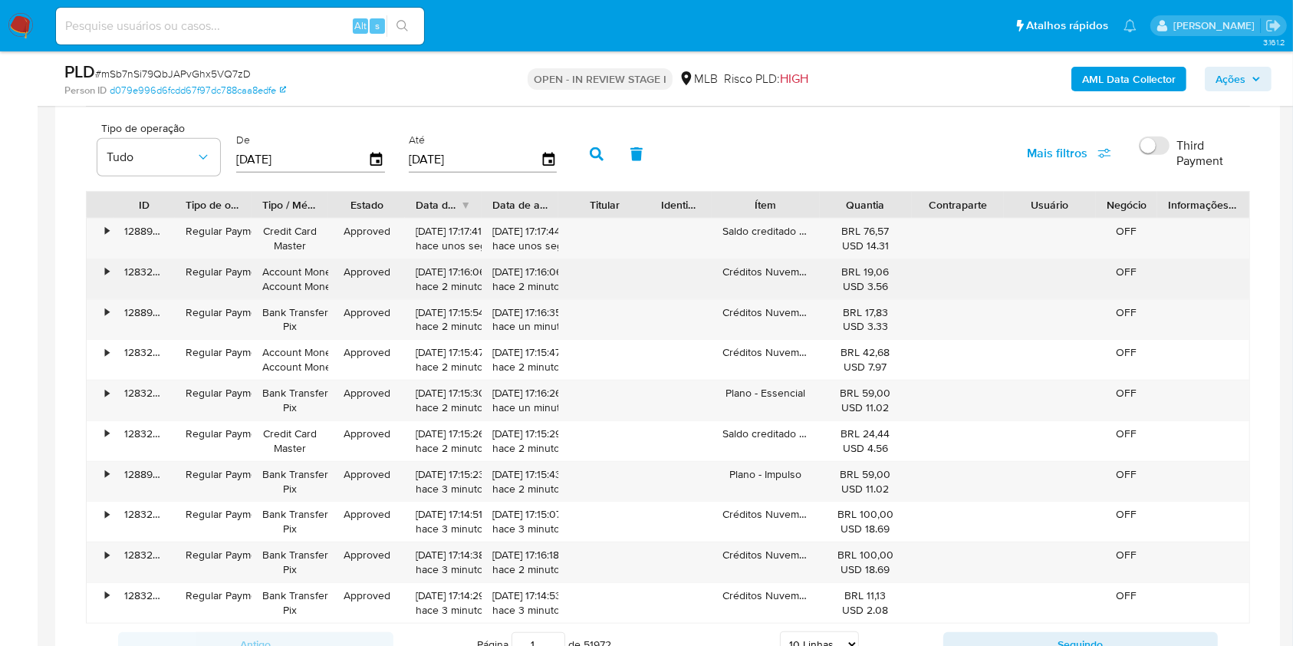
click at [760, 274] on div "Créditos Nuvem Envio" at bounding box center [765, 279] width 107 height 40
click at [759, 274] on div "Créditos Nuvem Envio" at bounding box center [765, 279] width 107 height 40
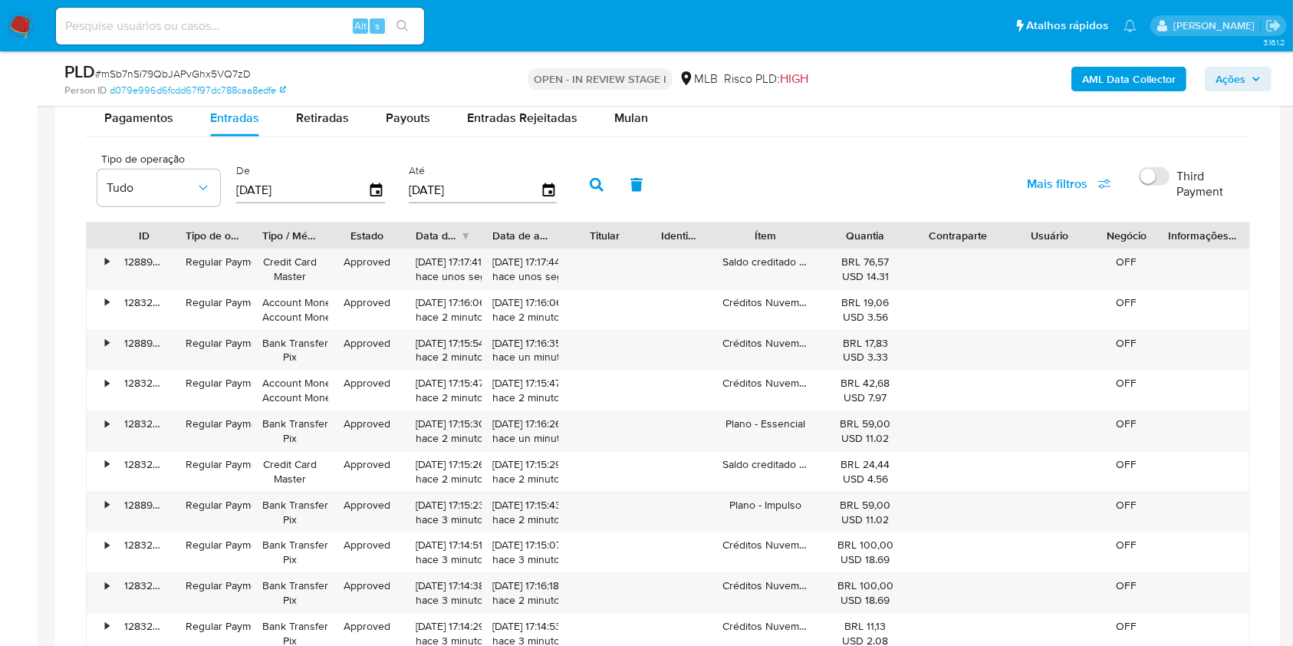
scroll to position [1296, 0]
click at [632, 123] on span "Mulan" at bounding box center [631, 119] width 34 height 18
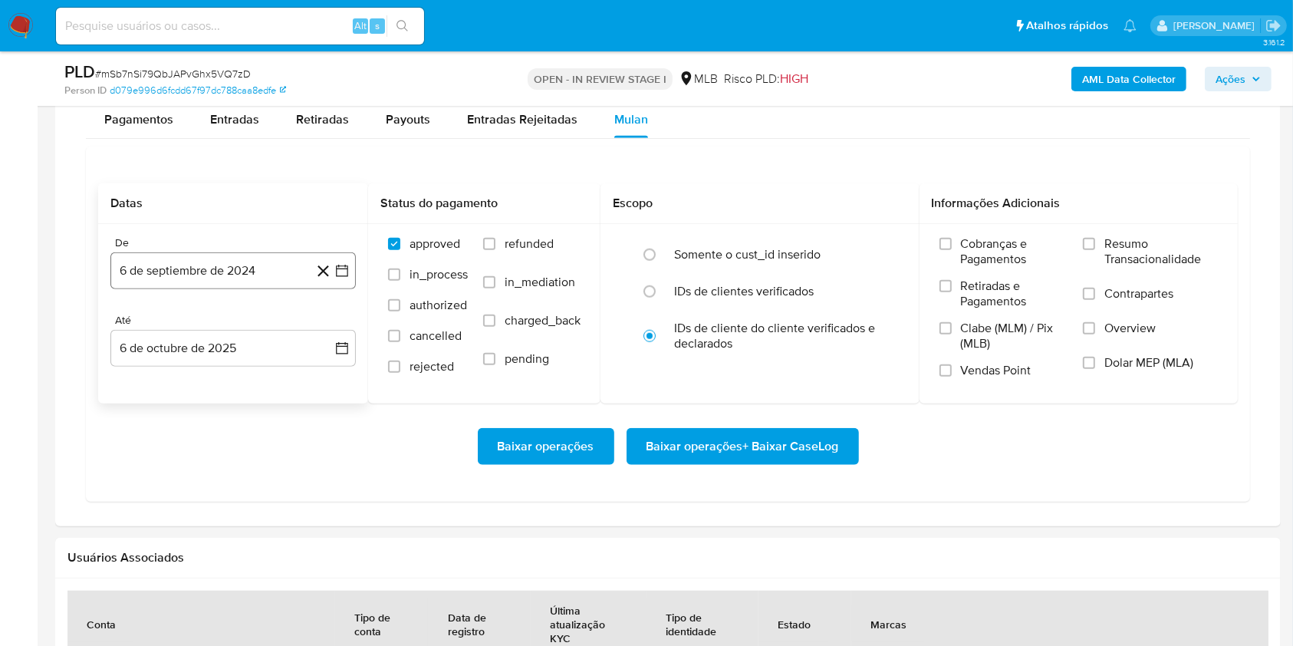
click at [264, 267] on button "6 de septiembre de 2024" at bounding box center [232, 270] width 245 height 37
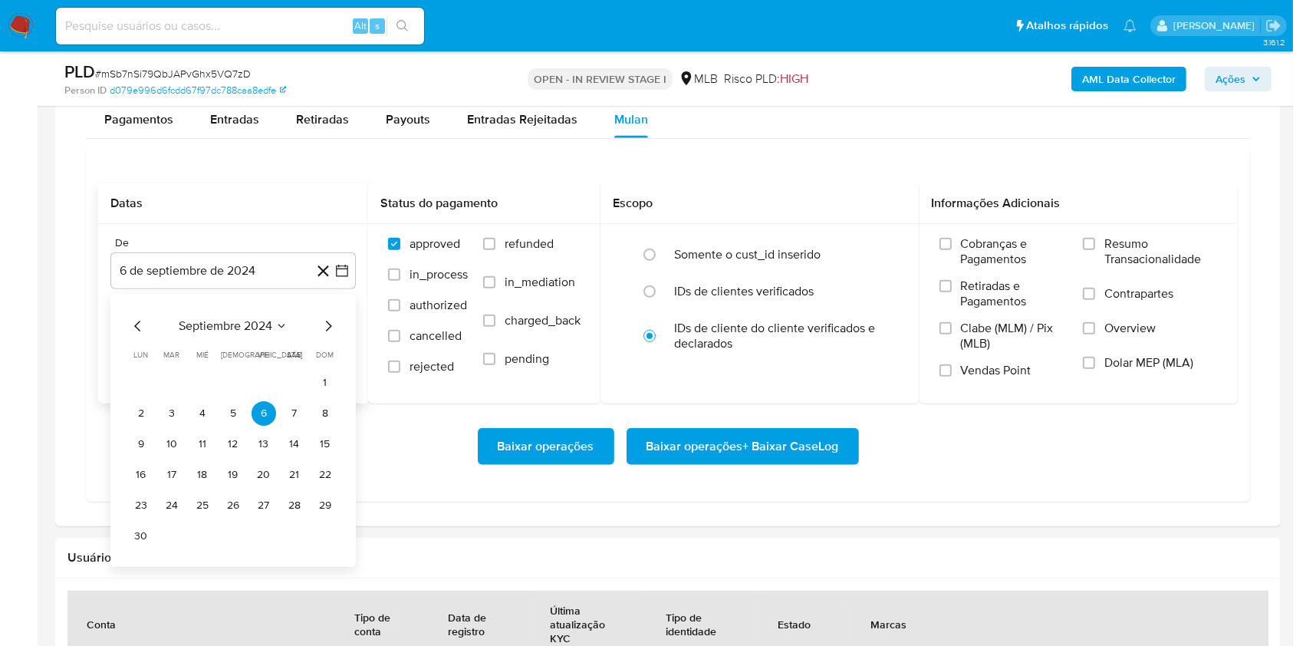
click at [258, 318] on span "septiembre 2024" at bounding box center [226, 325] width 94 height 15
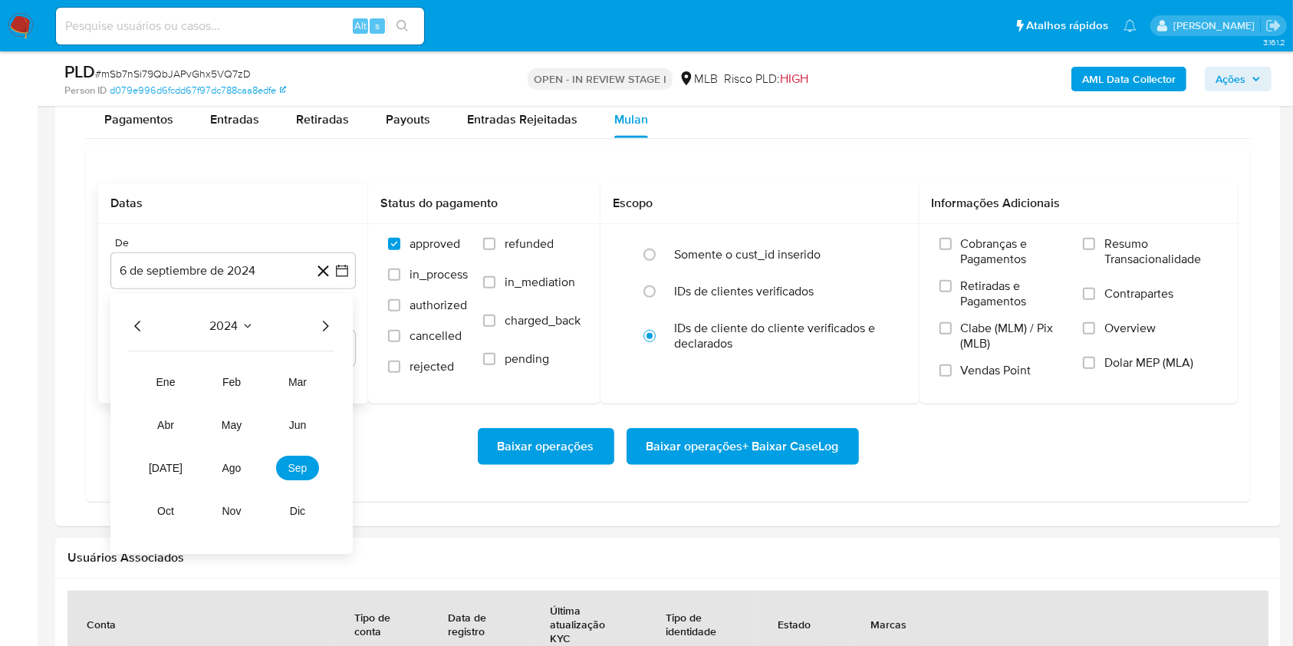
click at [320, 324] on icon "Año siguiente" at bounding box center [325, 326] width 18 height 18
click at [226, 468] on span "ago" at bounding box center [231, 468] width 19 height 12
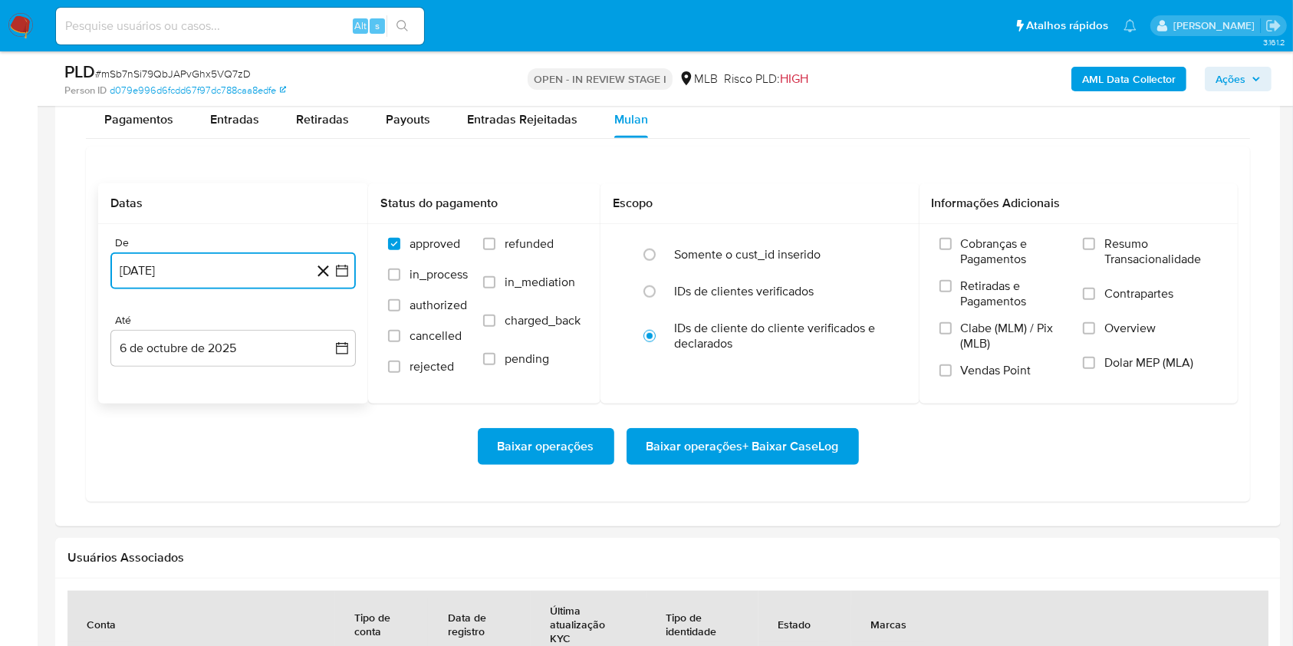
click at [244, 271] on button "21 de agosto de 2025" at bounding box center [232, 270] width 245 height 37
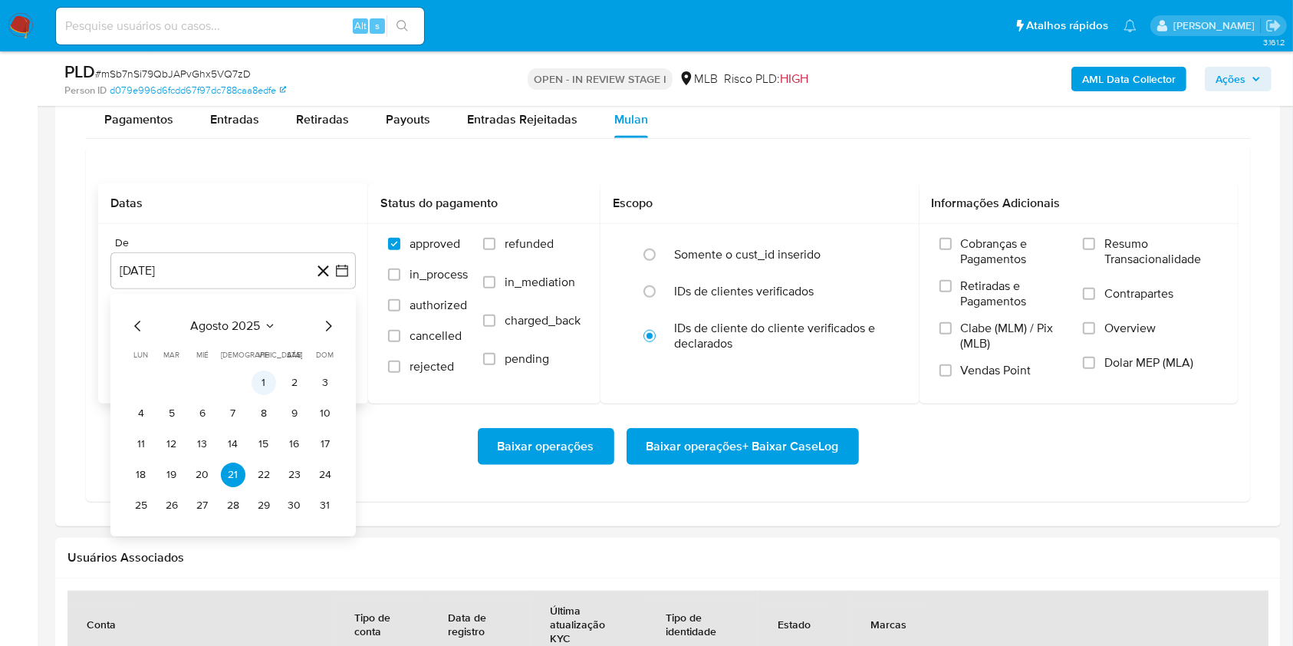
click at [255, 371] on td "1" at bounding box center [263, 382] width 25 height 25
click at [261, 382] on button "1" at bounding box center [263, 382] width 25 height 25
click at [261, 382] on div "De 21 de agosto de 2025 agosto 2025 agosto 2025 lun lunes mar martes mié miérco…" at bounding box center [233, 313] width 270 height 179
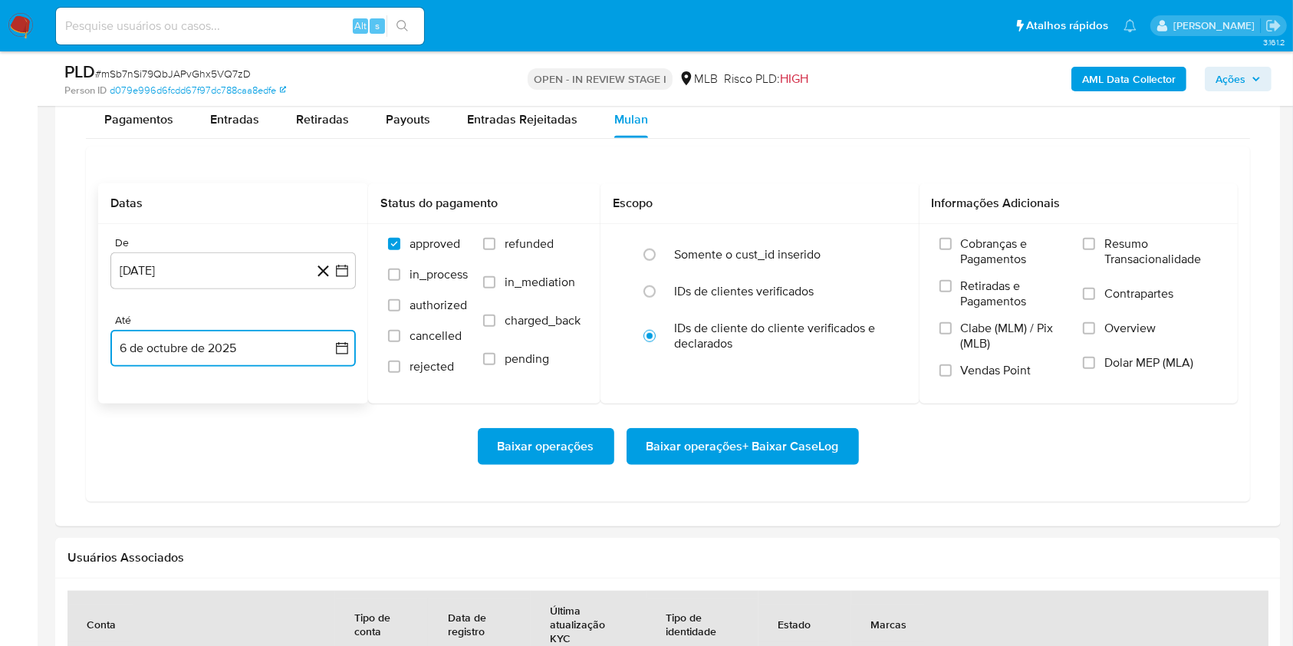
click at [231, 353] on button "6 de octubre de 2025" at bounding box center [232, 348] width 245 height 37
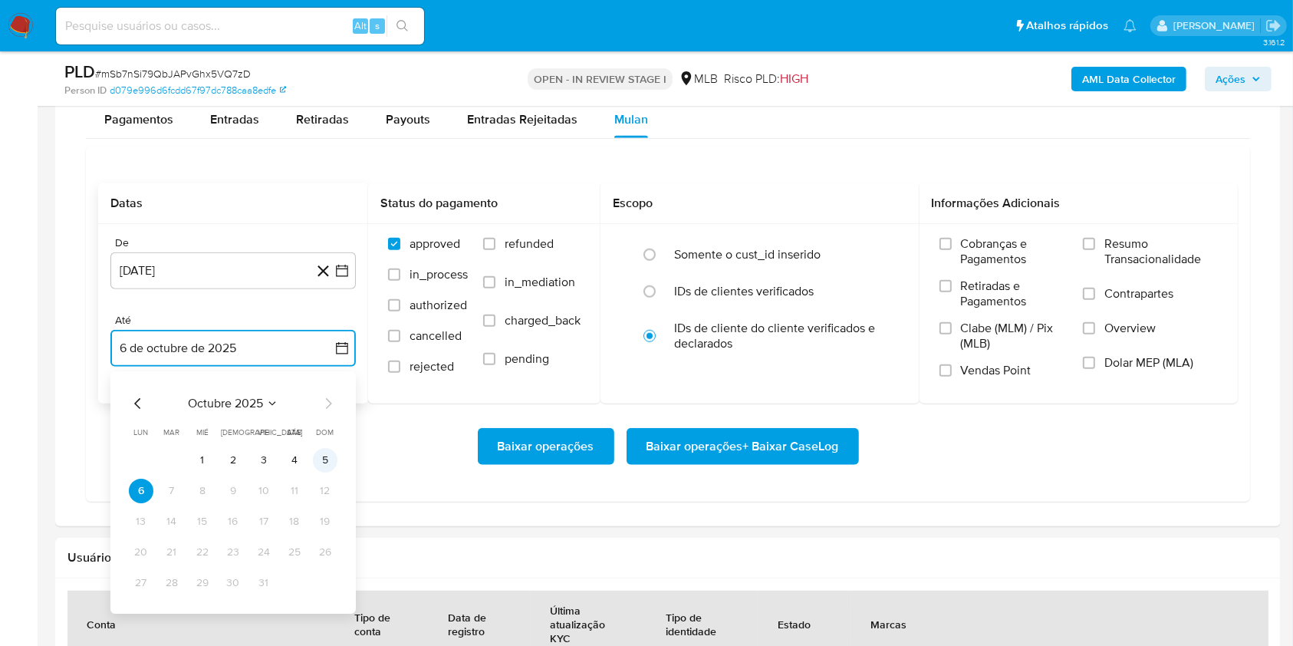
click at [320, 456] on button "5" at bounding box center [325, 460] width 25 height 25
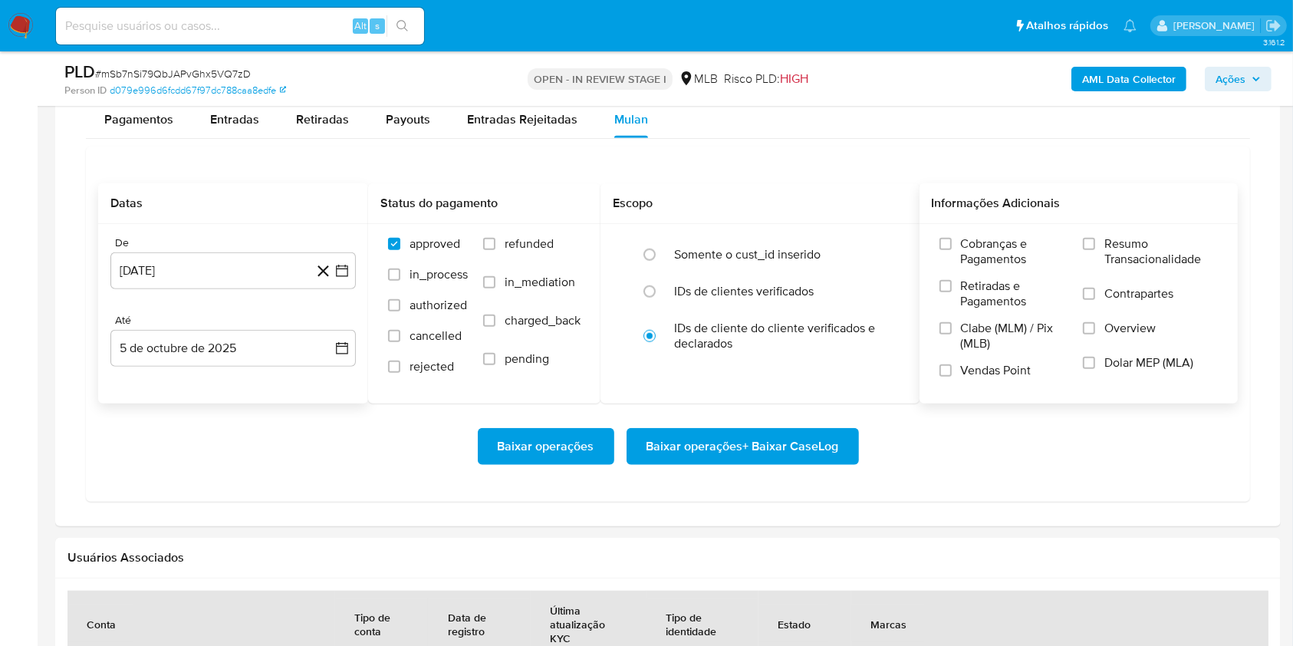
click at [1114, 252] on span "Resumo Transacionalidade" at bounding box center [1160, 251] width 113 height 31
click at [1095, 250] on input "Resumo Transacionalidade" at bounding box center [1089, 244] width 12 height 12
click at [1086, 243] on input "Resumo Transacionalidade" at bounding box center [1089, 244] width 12 height 12
click at [1103, 238] on label "Resumo Transacionalidade" at bounding box center [1150, 261] width 135 height 50
click at [1095, 238] on input "Resumo Transacionalidade" at bounding box center [1089, 244] width 12 height 12
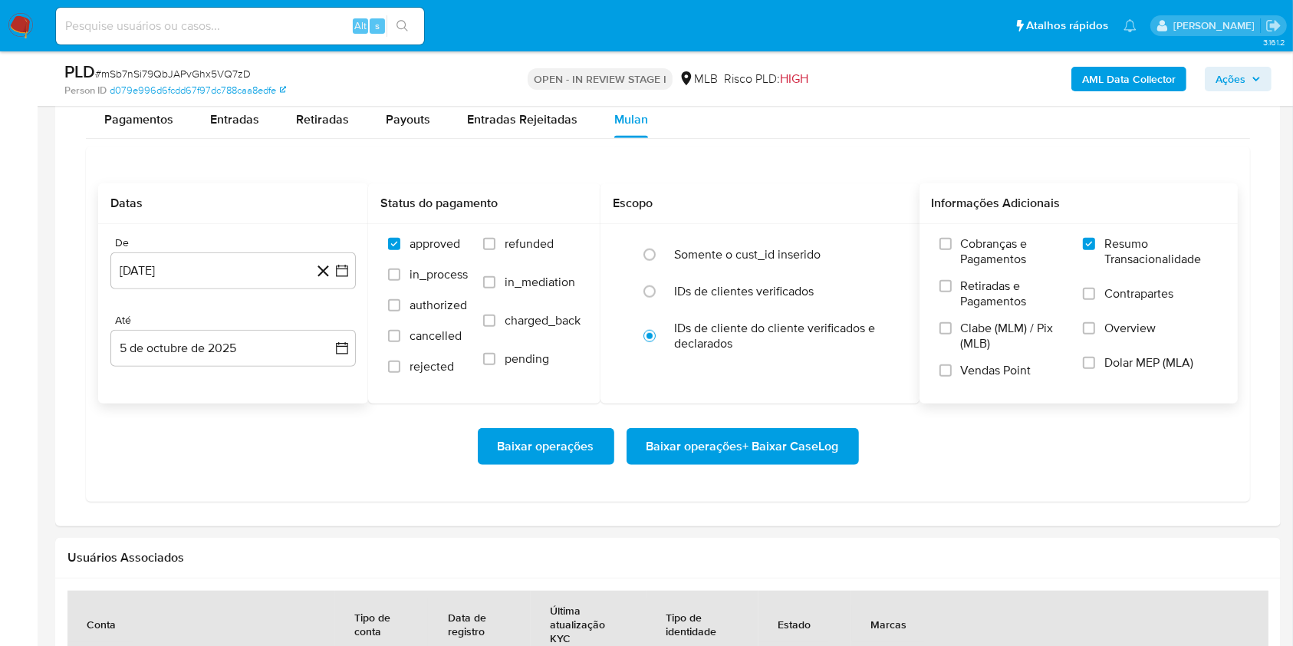
click at [741, 443] on span "Baixar operações + Baixar CaseLog" at bounding box center [742, 446] width 192 height 34
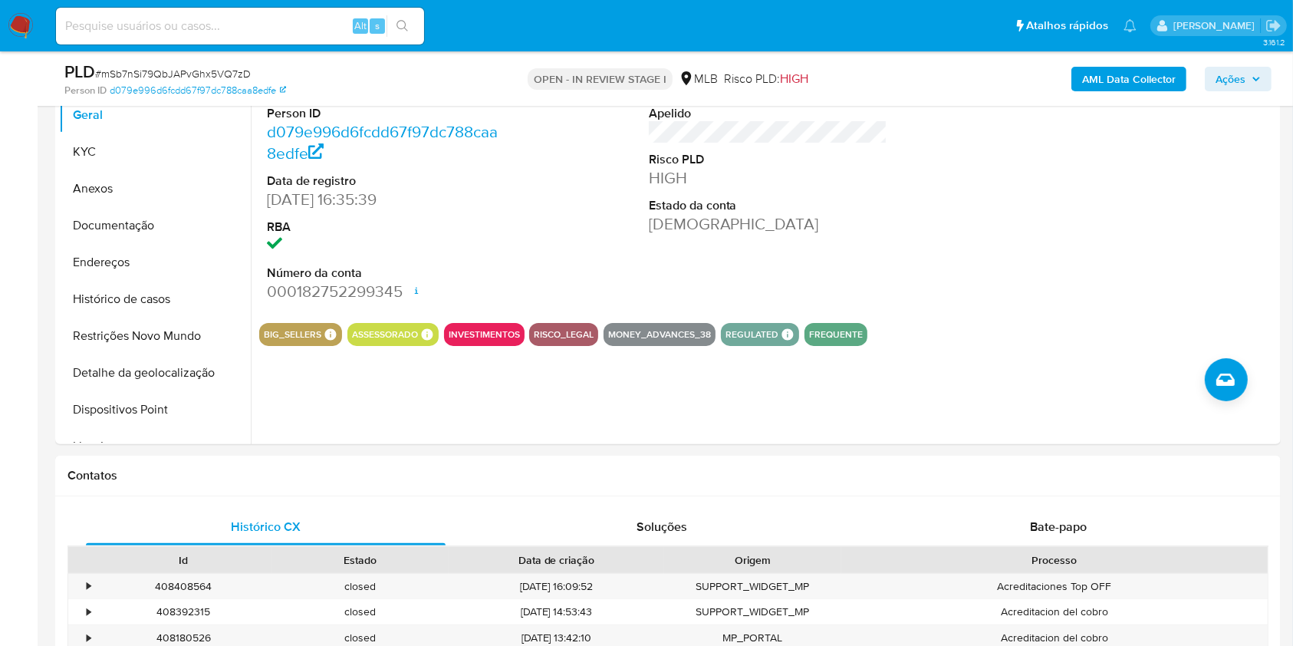
scroll to position [0, 0]
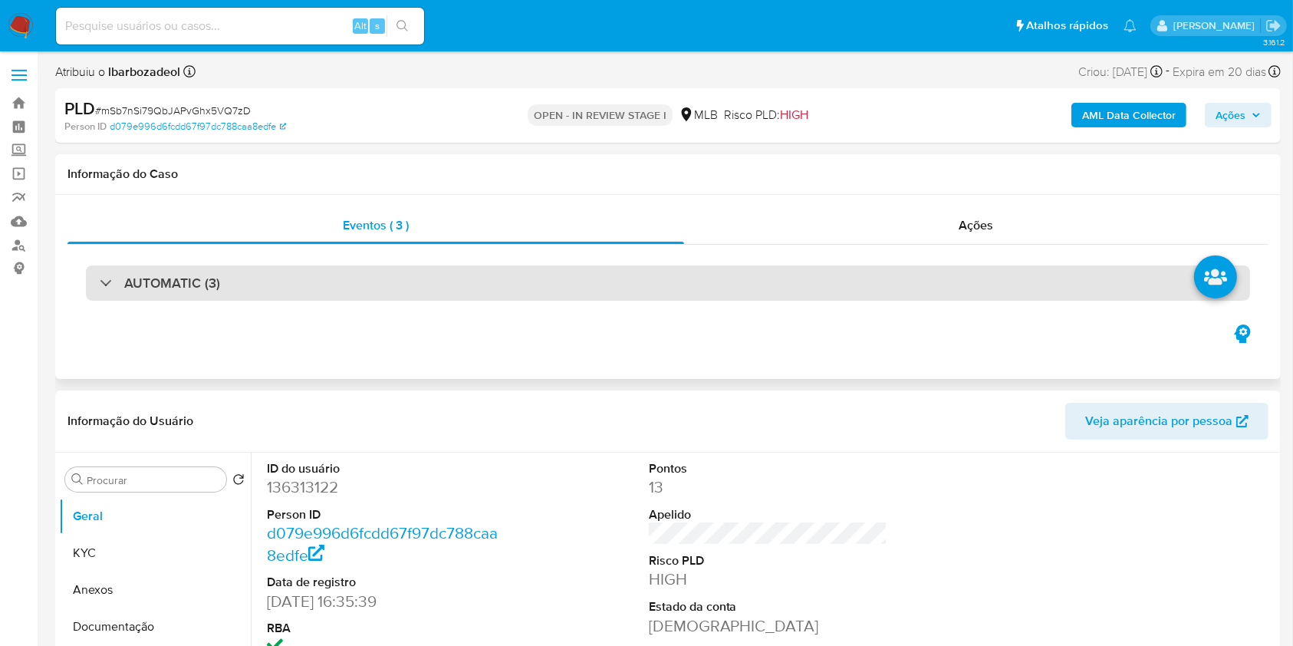
click at [635, 283] on div "AUTOMATIC (3)" at bounding box center [668, 282] width 1164 height 35
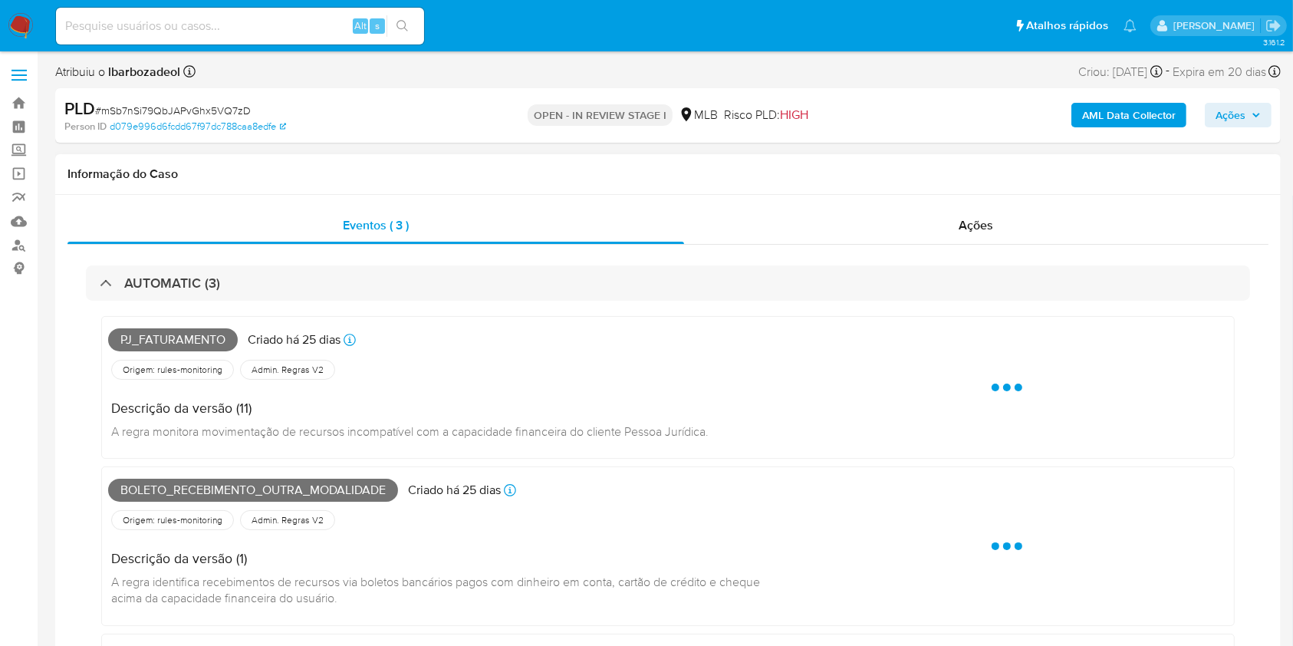
click at [190, 337] on span "Pj_faturamento" at bounding box center [173, 339] width 130 height 23
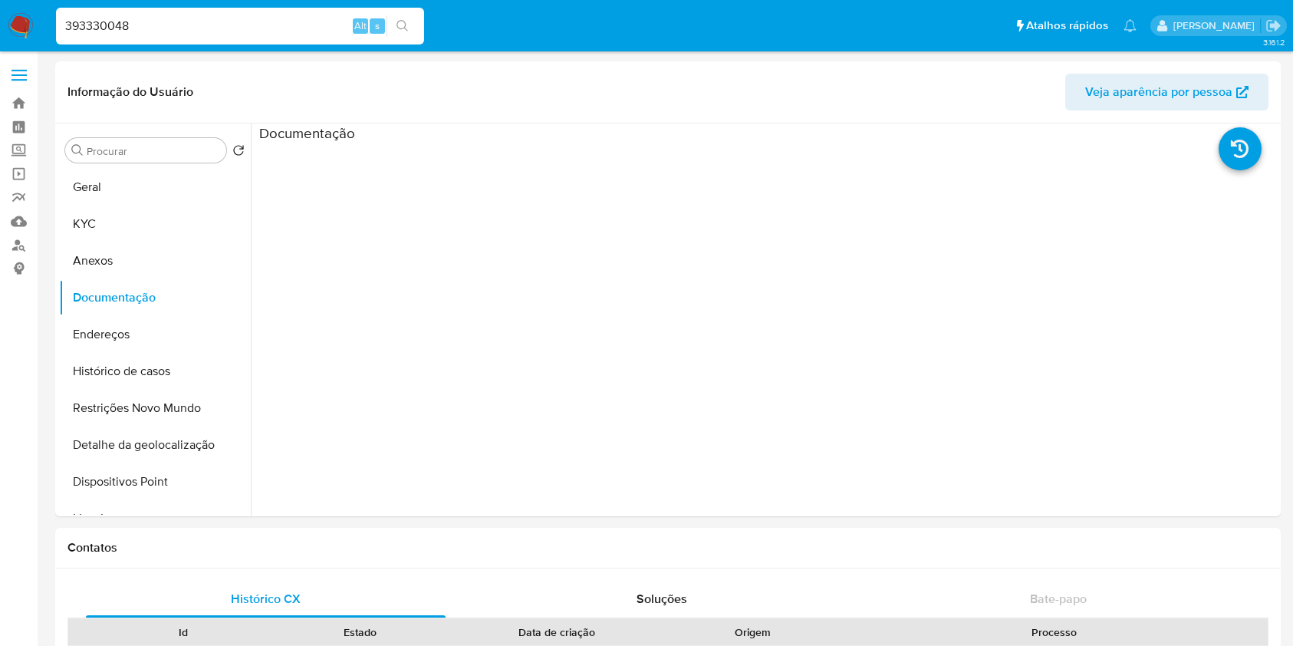
select select "10"
click at [174, 23] on input "393330048" at bounding box center [240, 26] width 368 height 20
paste input "2667425309"
type input "2667425309"
click at [403, 20] on icon "search-icon" at bounding box center [402, 26] width 12 height 12
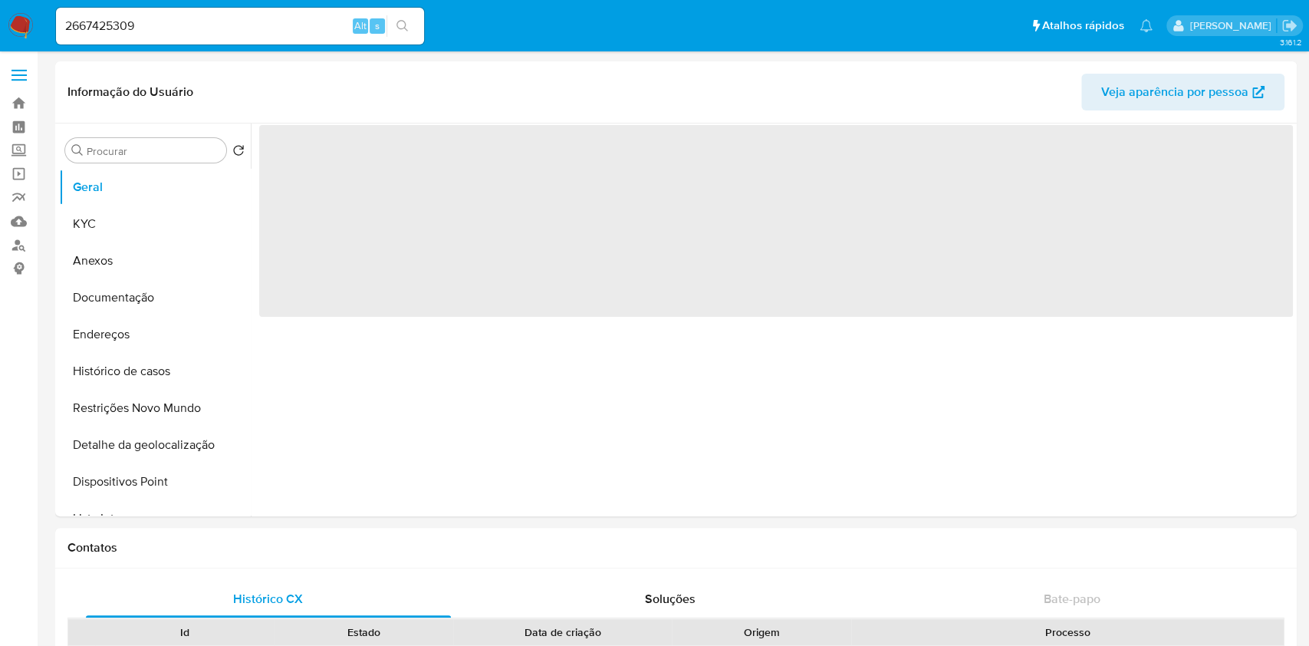
select select "10"
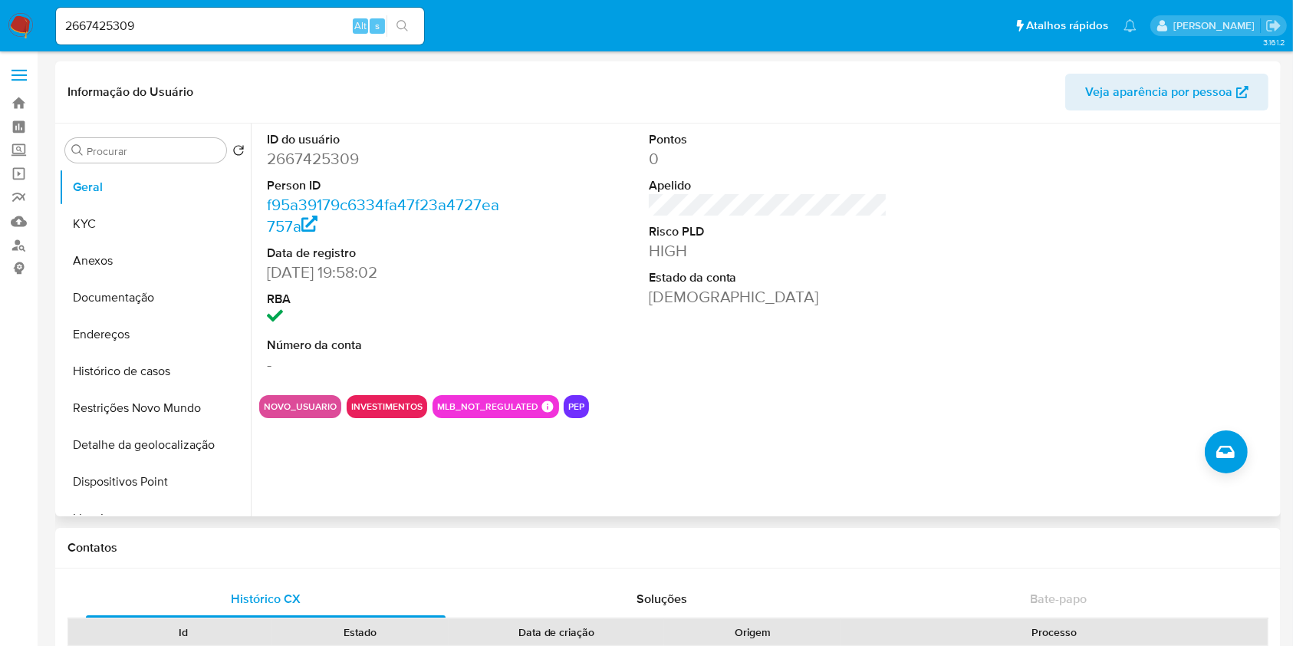
click at [347, 275] on dd "04/09/2025 19:58:02" at bounding box center [386, 271] width 239 height 21
drag, startPoint x: 350, startPoint y: 273, endPoint x: 264, endPoint y: 272, distance: 86.6
click at [264, 272] on div "ID do usuário 2667425309 Person ID f95a39179c6334fa47f23a4727ea757a Data de reg…" at bounding box center [386, 252] width 255 height 259
drag, startPoint x: 352, startPoint y: 271, endPoint x: 268, endPoint y: 272, distance: 84.4
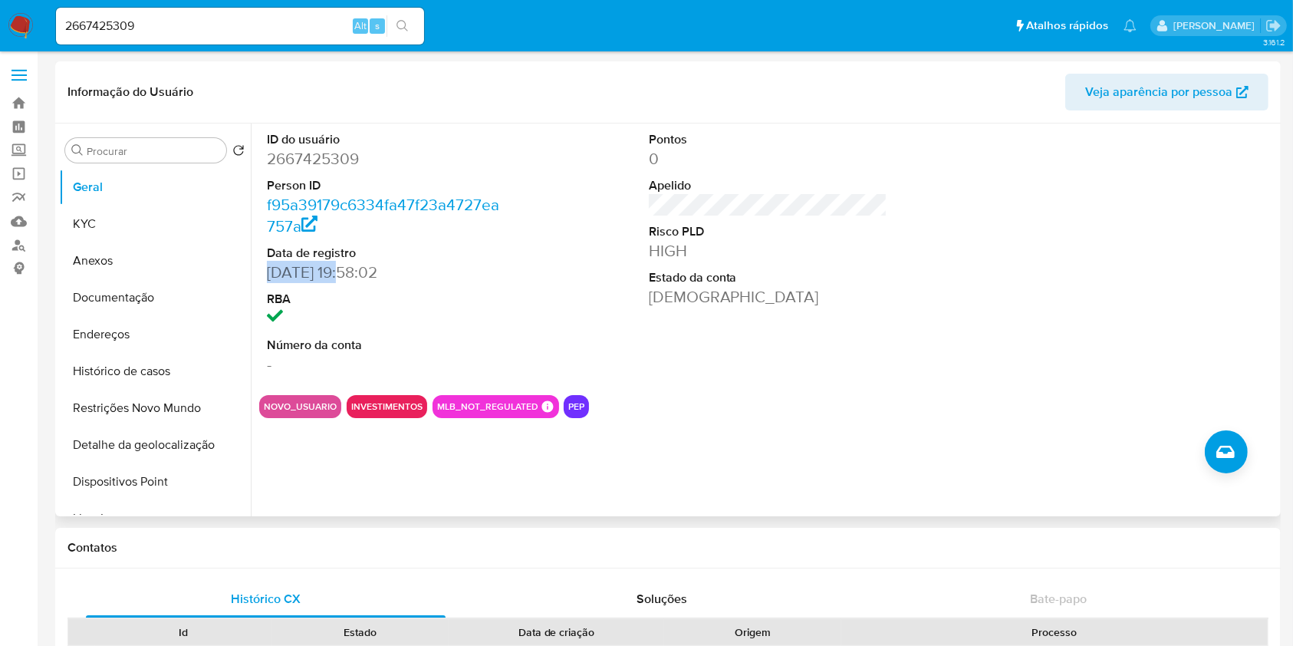
click at [268, 272] on dd "04/09/2025 19:58:02" at bounding box center [386, 271] width 239 height 21
copy dd "04/09/2025"
click at [165, 222] on button "KYC" at bounding box center [148, 223] width 179 height 37
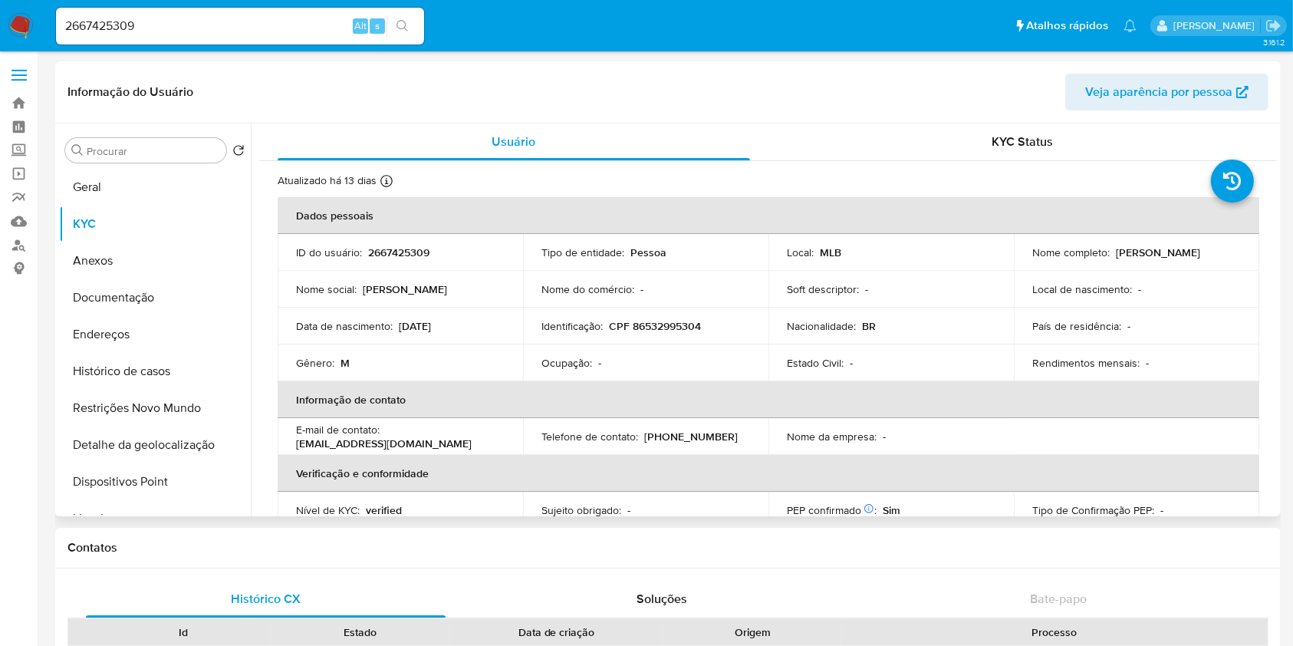
click at [394, 245] on p "2667425309" at bounding box center [398, 252] width 61 height 14
copy p "2667425309"
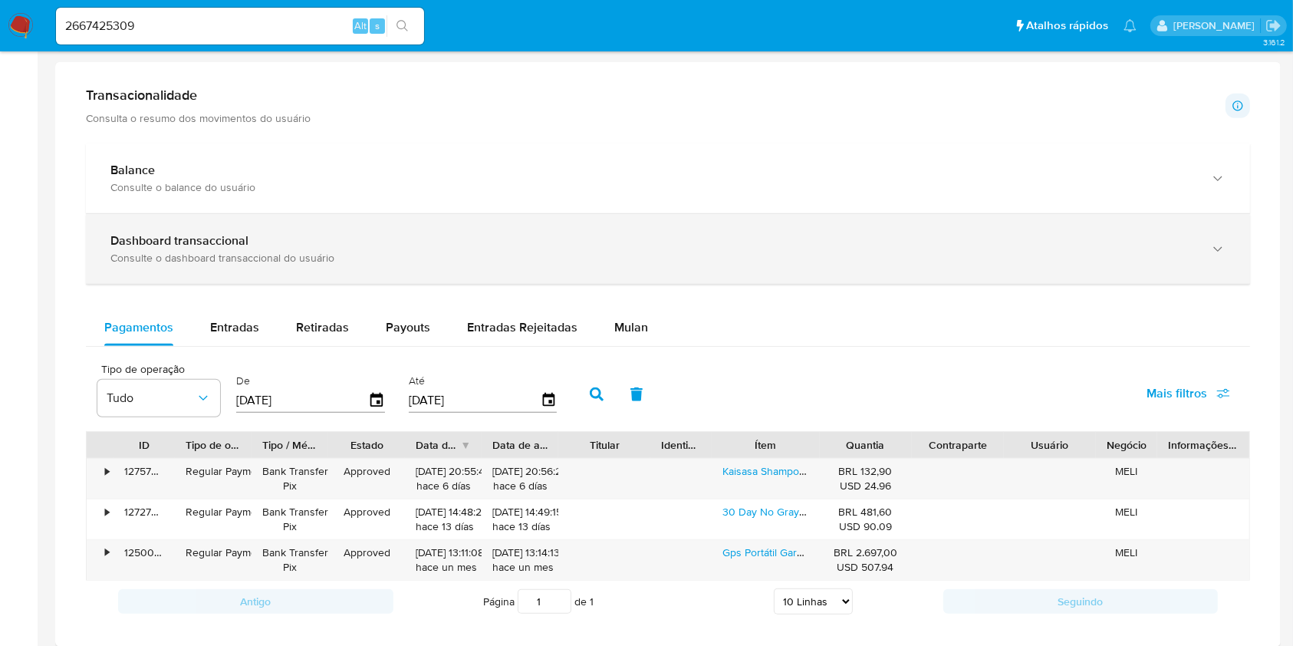
click at [418, 272] on div "Dashboard transaccional Consulte o dashboard transaccional do usuário" at bounding box center [668, 249] width 1164 height 70
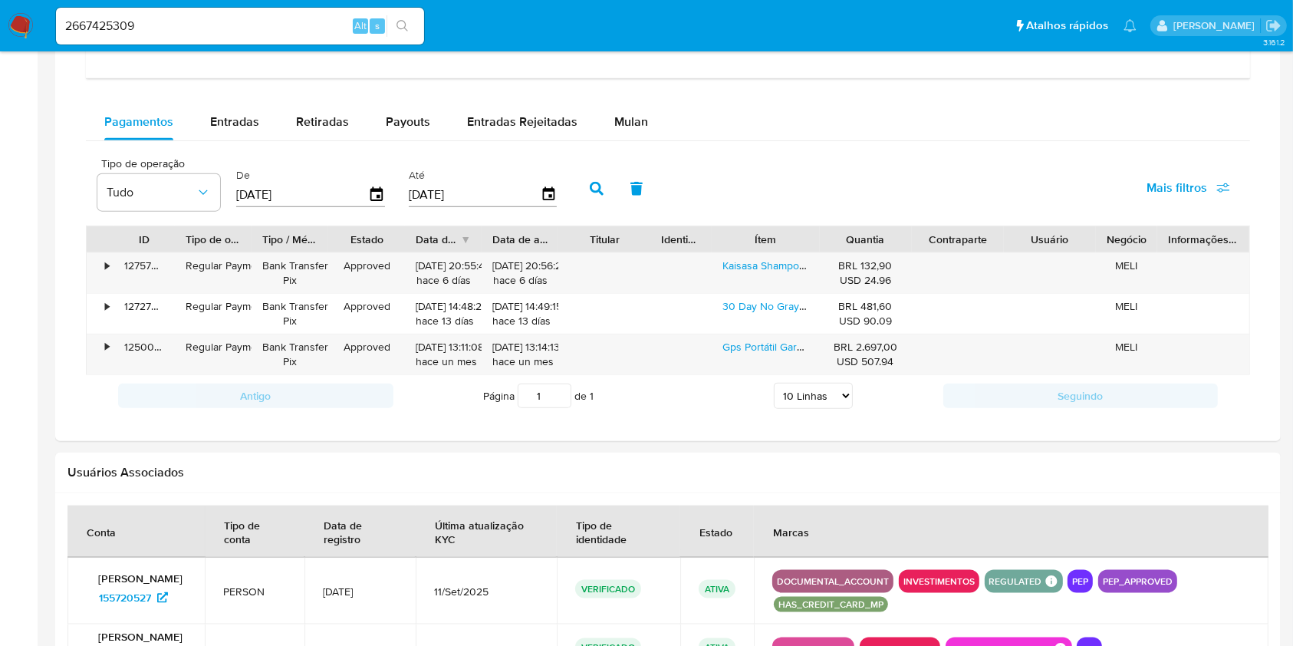
scroll to position [1702, 0]
drag, startPoint x: 860, startPoint y: 266, endPoint x: 889, endPoint y: 264, distance: 30.0
click at [889, 264] on div "BRL 132,90 USD 24.96" at bounding box center [865, 273] width 71 height 29
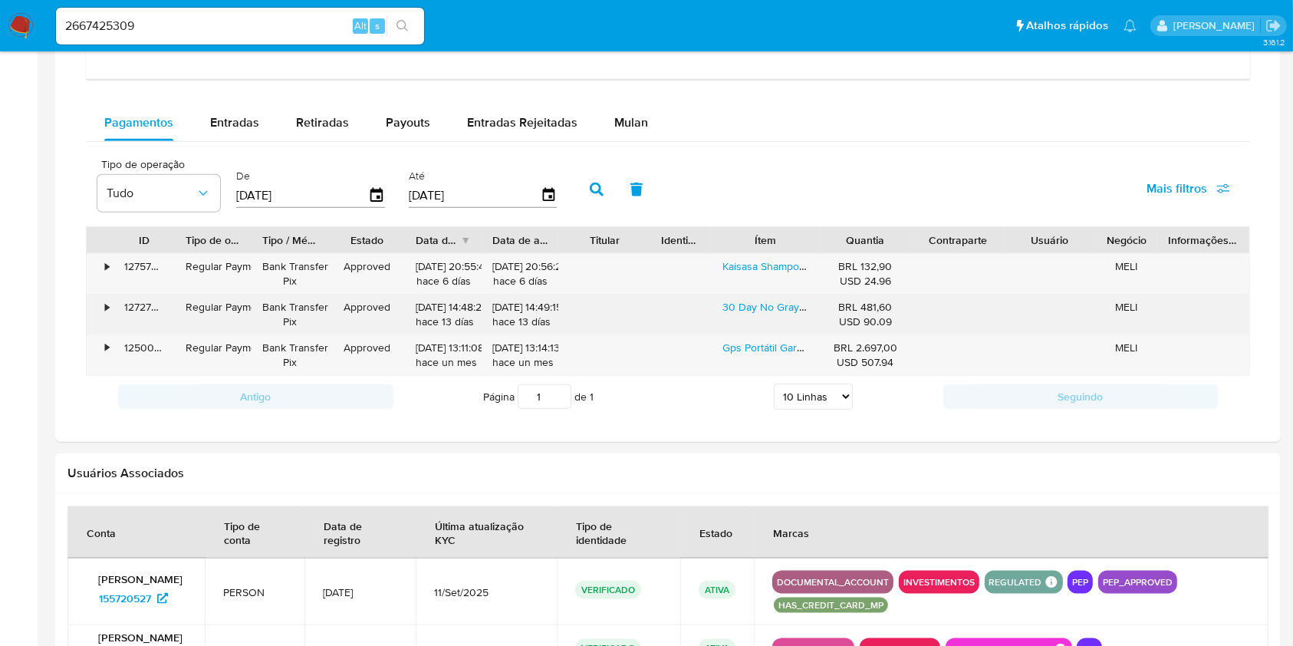
click at [864, 304] on div "BRL 481,60 USD 90.09" at bounding box center [865, 314] width 71 height 29
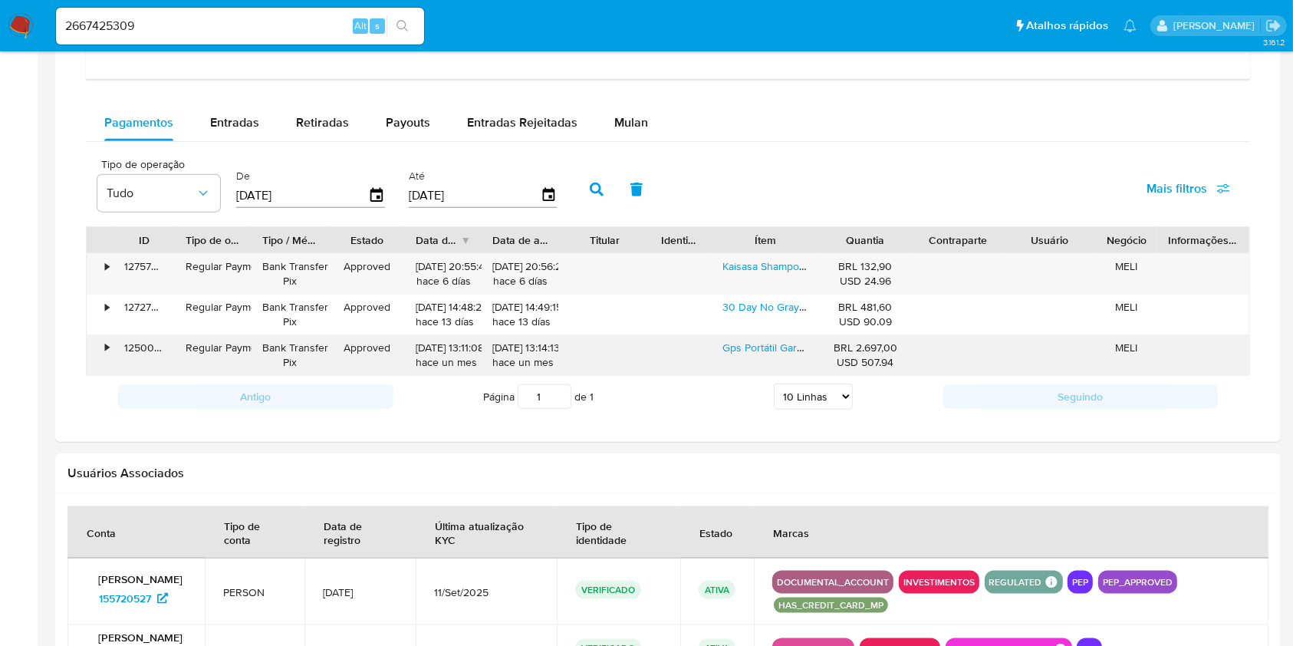
click at [874, 343] on div "BRL 2.697,00 USD 507.94" at bounding box center [865, 354] width 71 height 29
click at [873, 347] on div "BRL 2.697,00 USD 507.94" at bounding box center [865, 354] width 71 height 29
click at [223, 132] on div "Entradas" at bounding box center [234, 122] width 49 height 37
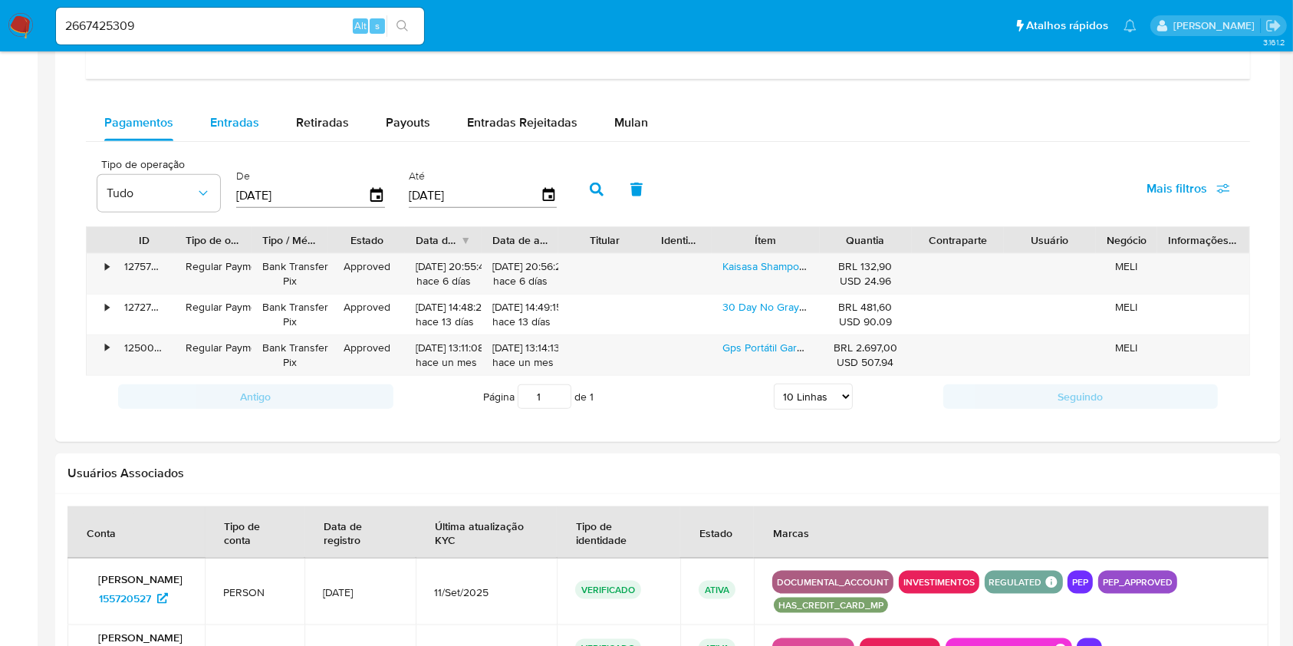
select select "10"
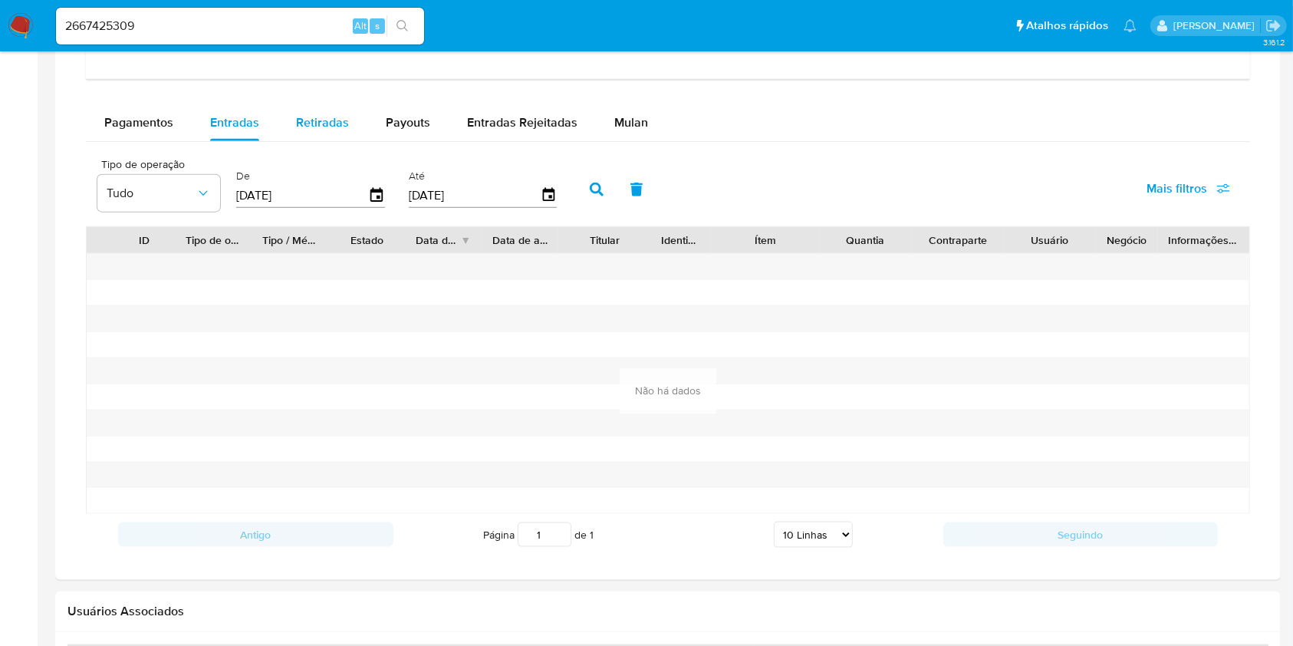
click at [316, 127] on span "Retiradas" at bounding box center [322, 122] width 53 height 18
select select "10"
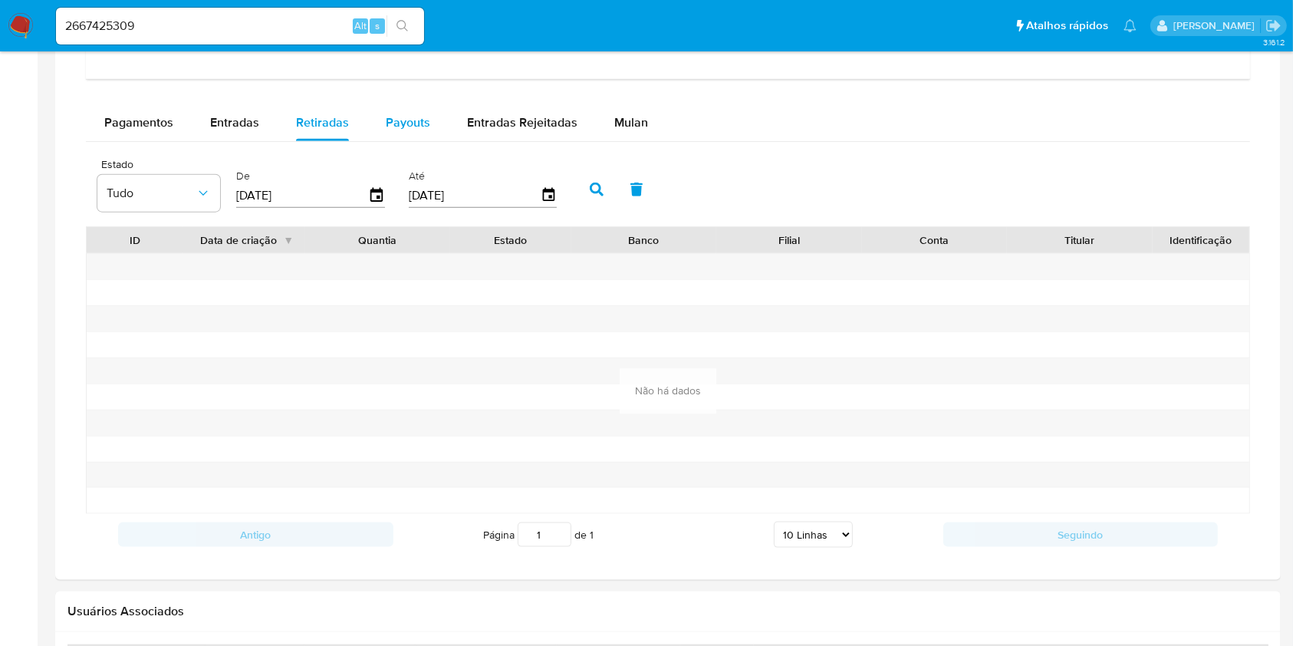
click at [419, 126] on span "Payouts" at bounding box center [408, 122] width 44 height 18
select select "10"
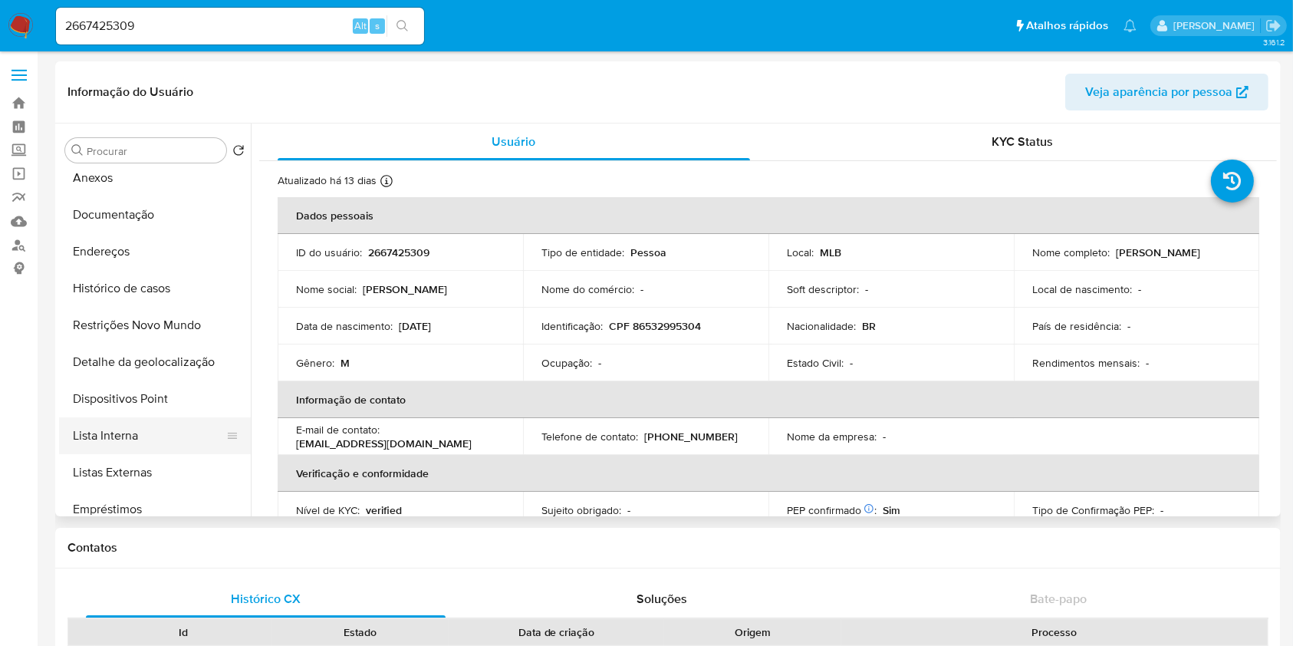
scroll to position [85, 0]
click at [150, 420] on button "Lista Interna" at bounding box center [148, 433] width 179 height 37
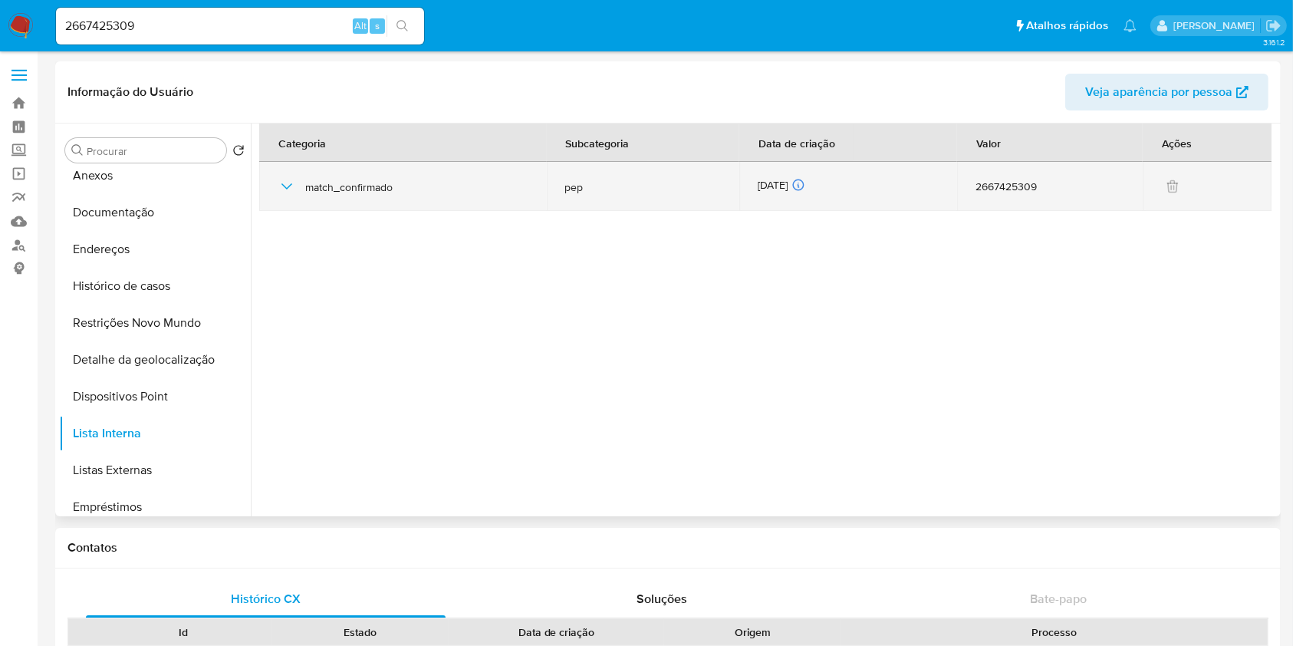
click at [787, 182] on div "23/09/2025 23/09/2025 11:36:23" at bounding box center [848, 186] width 181 height 17
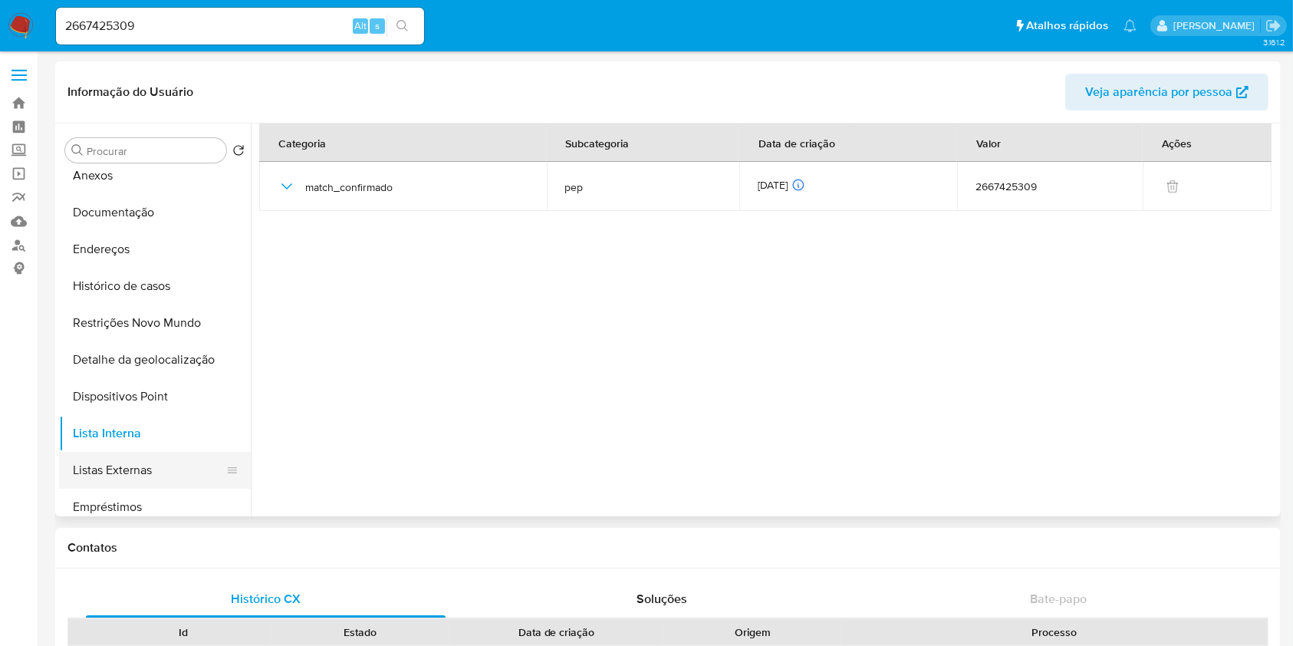
click at [169, 469] on button "Listas Externas" at bounding box center [148, 470] width 179 height 37
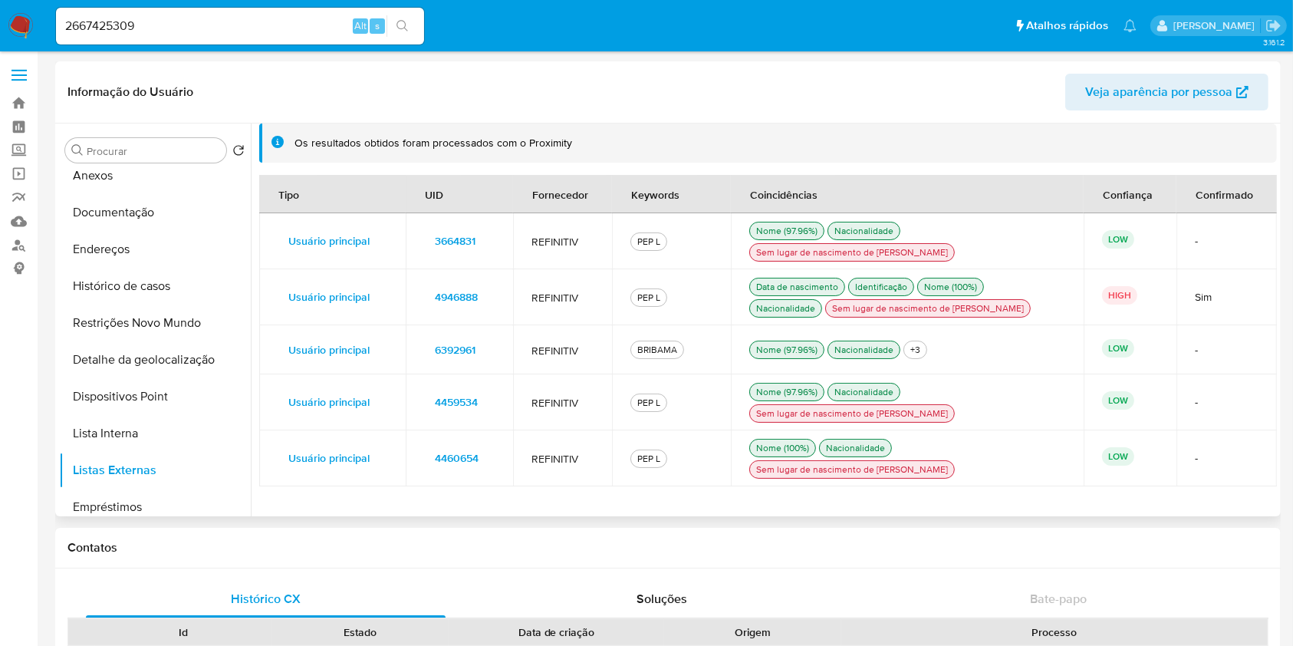
click at [449, 300] on span "4946888" at bounding box center [456, 296] width 43 height 21
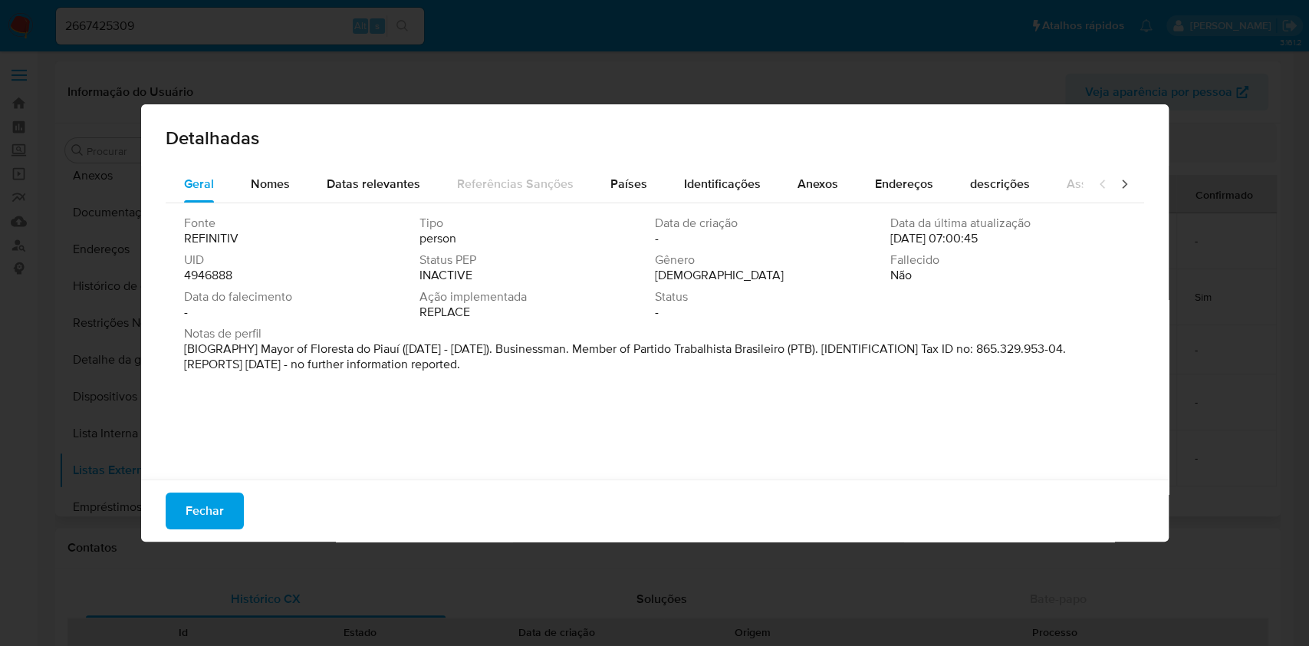
click at [222, 281] on span "4946888" at bounding box center [208, 275] width 48 height 15
click at [178, 504] on button "Fechar" at bounding box center [205, 510] width 78 height 37
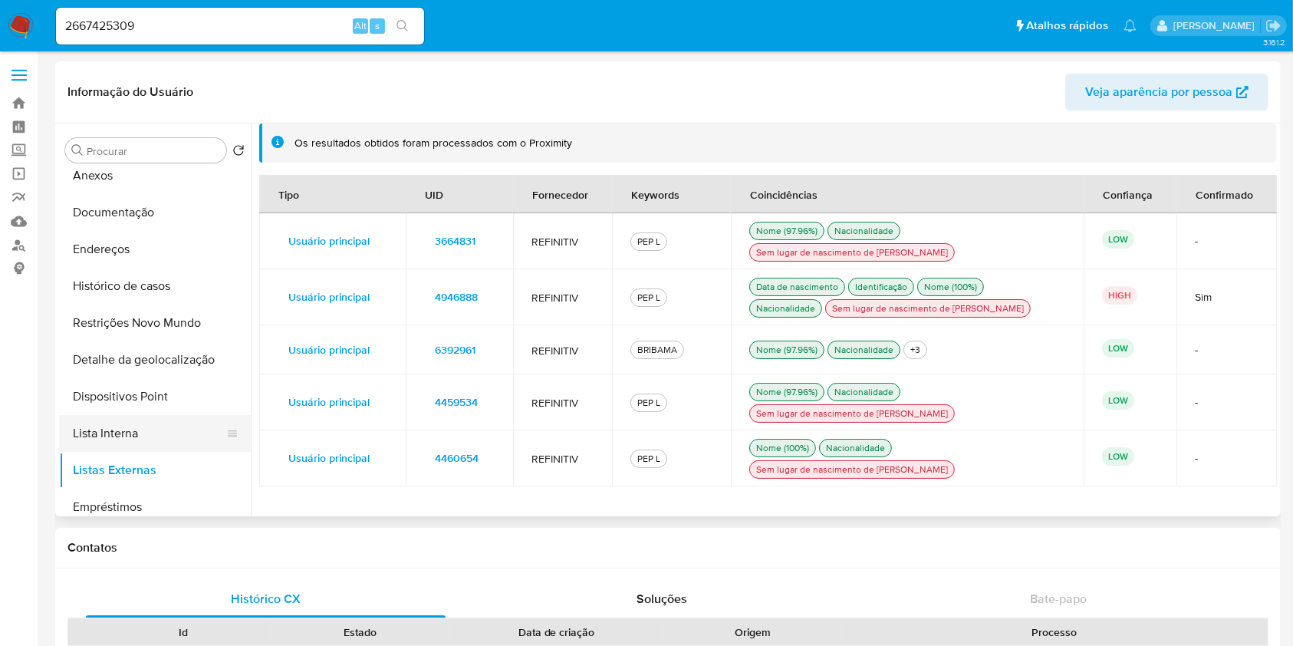
click at [146, 436] on button "Lista Interna" at bounding box center [148, 433] width 179 height 37
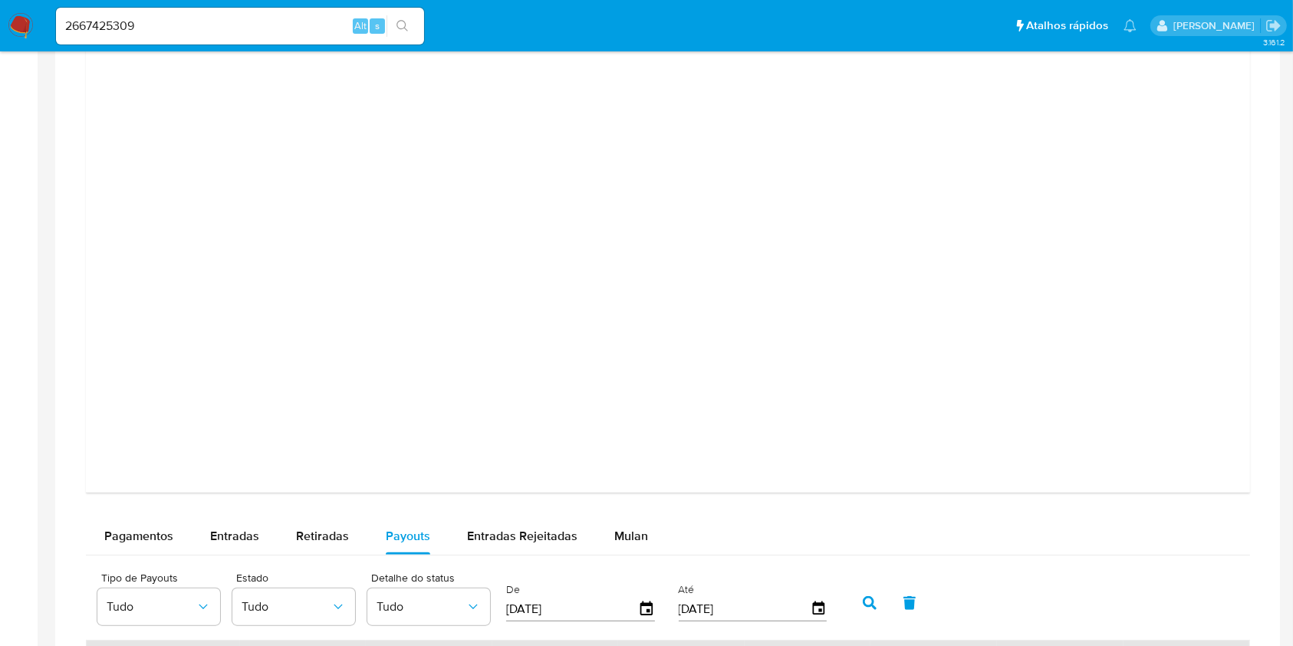
scroll to position [2008, 0]
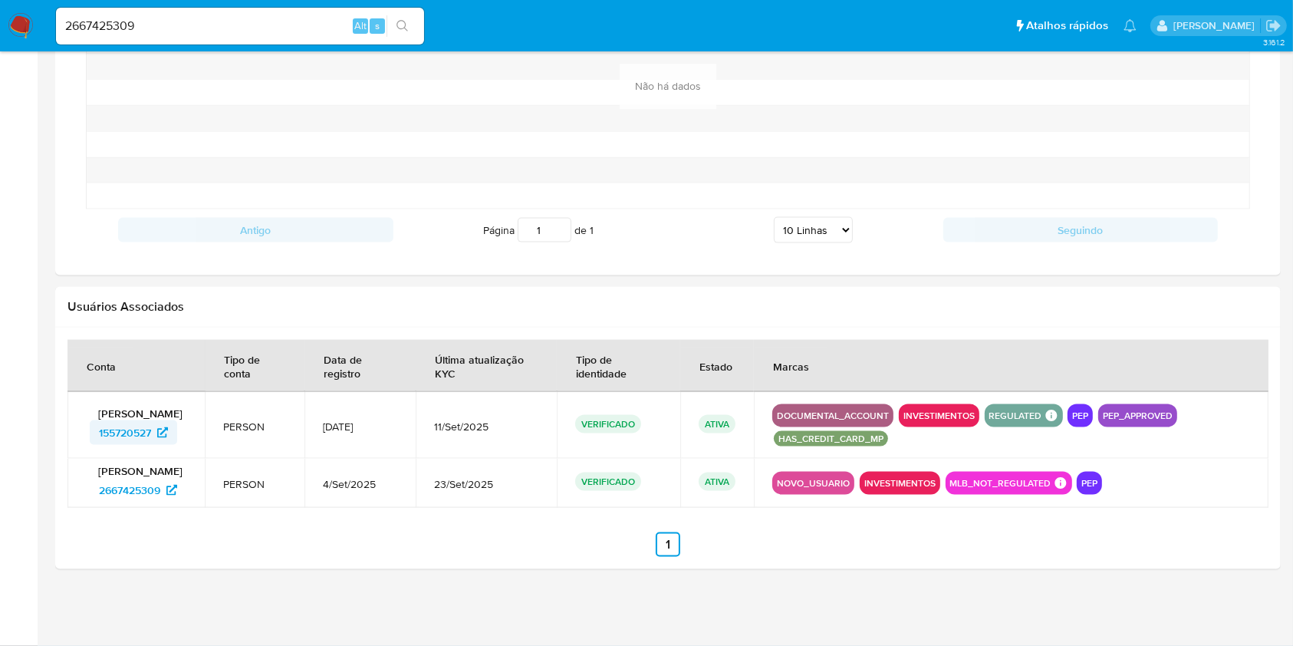
click at [141, 429] on span "155720527" at bounding box center [125, 432] width 52 height 25
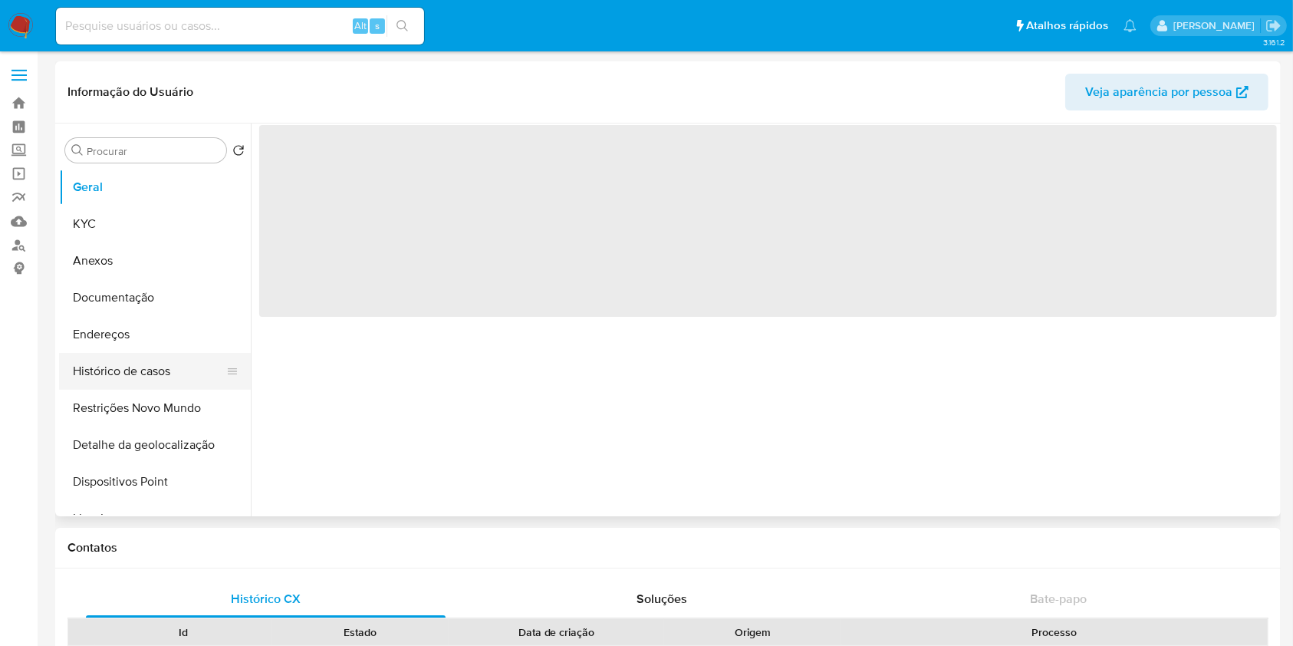
select select "10"
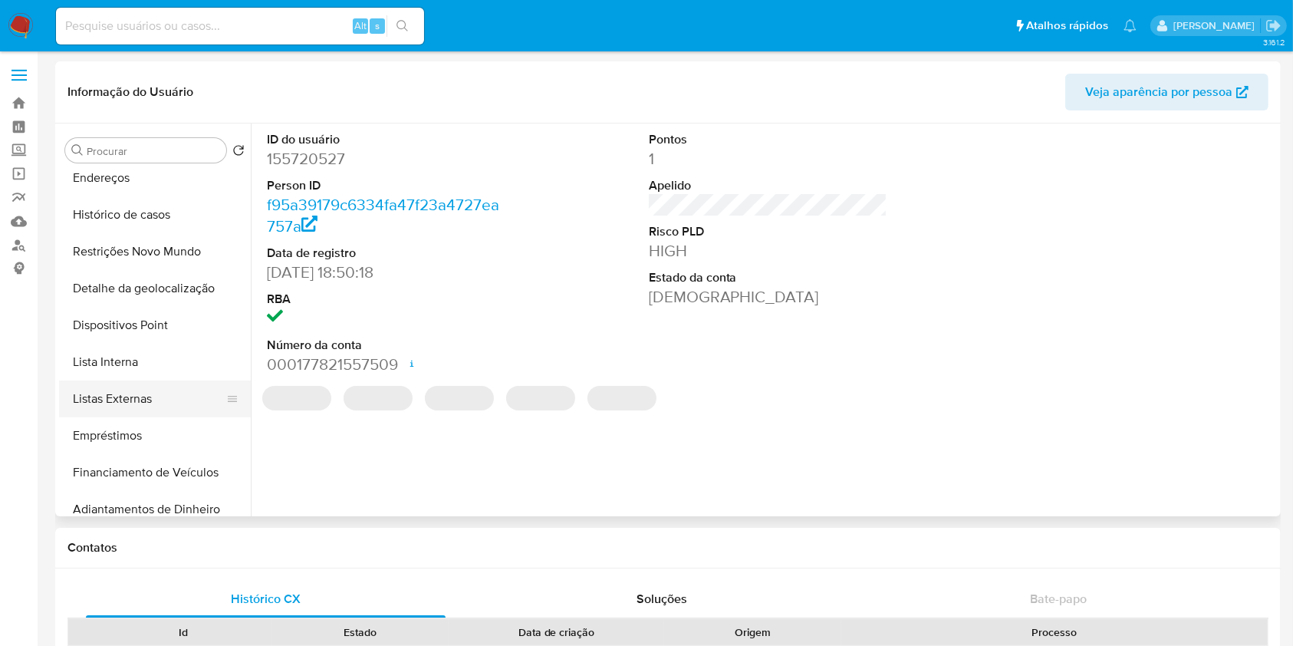
scroll to position [166, 0]
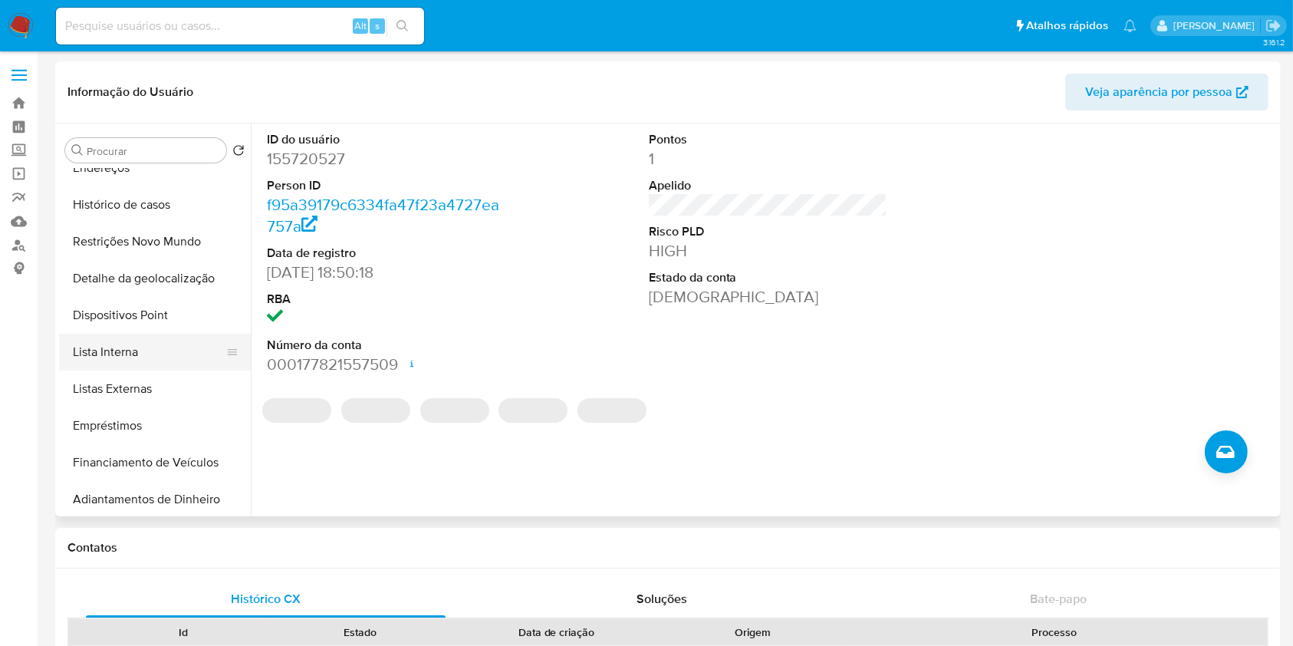
click at [166, 347] on button "Lista Interna" at bounding box center [148, 352] width 179 height 37
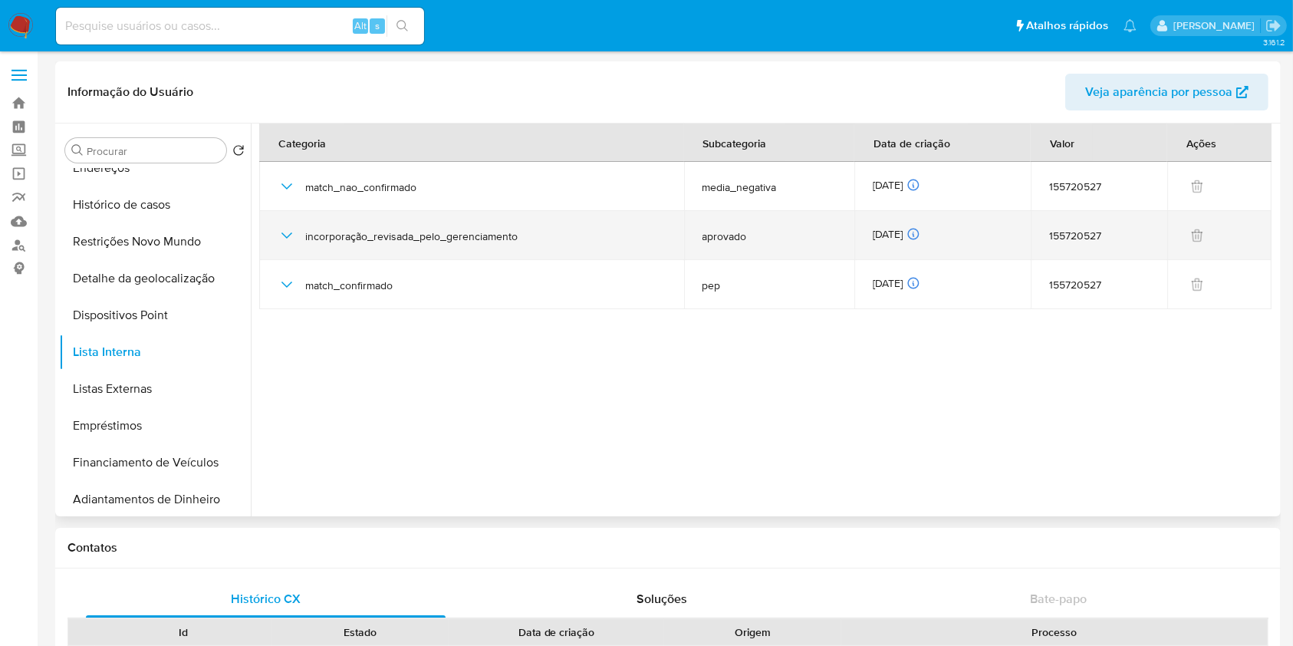
click at [893, 229] on div "[DATE] [DATE] 06:11:29" at bounding box center [943, 235] width 140 height 17
